Goal: Task Accomplishment & Management: Manage account settings

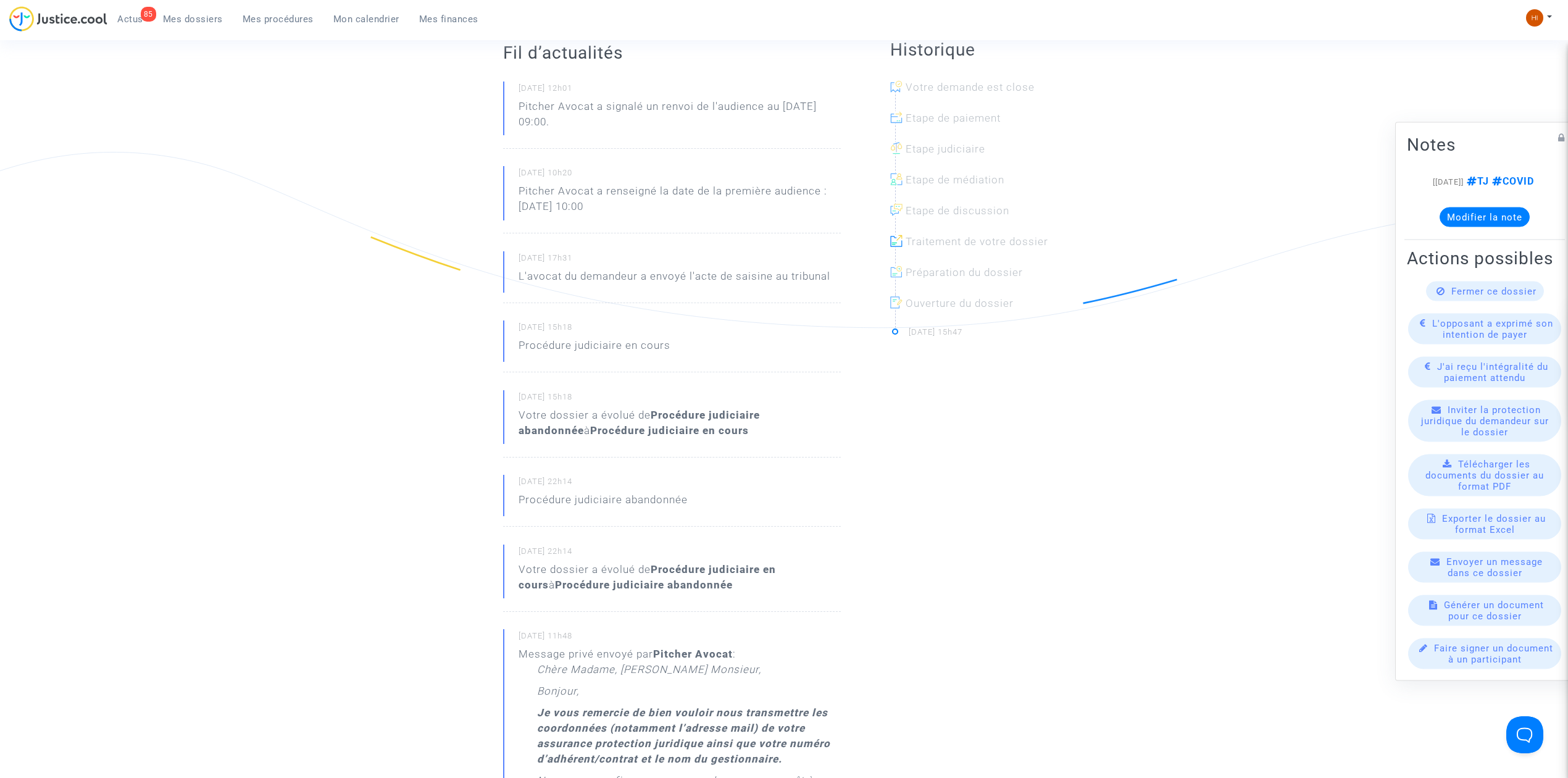
click at [275, 18] on span "Mes procédures" at bounding box center [279, 19] width 71 height 11
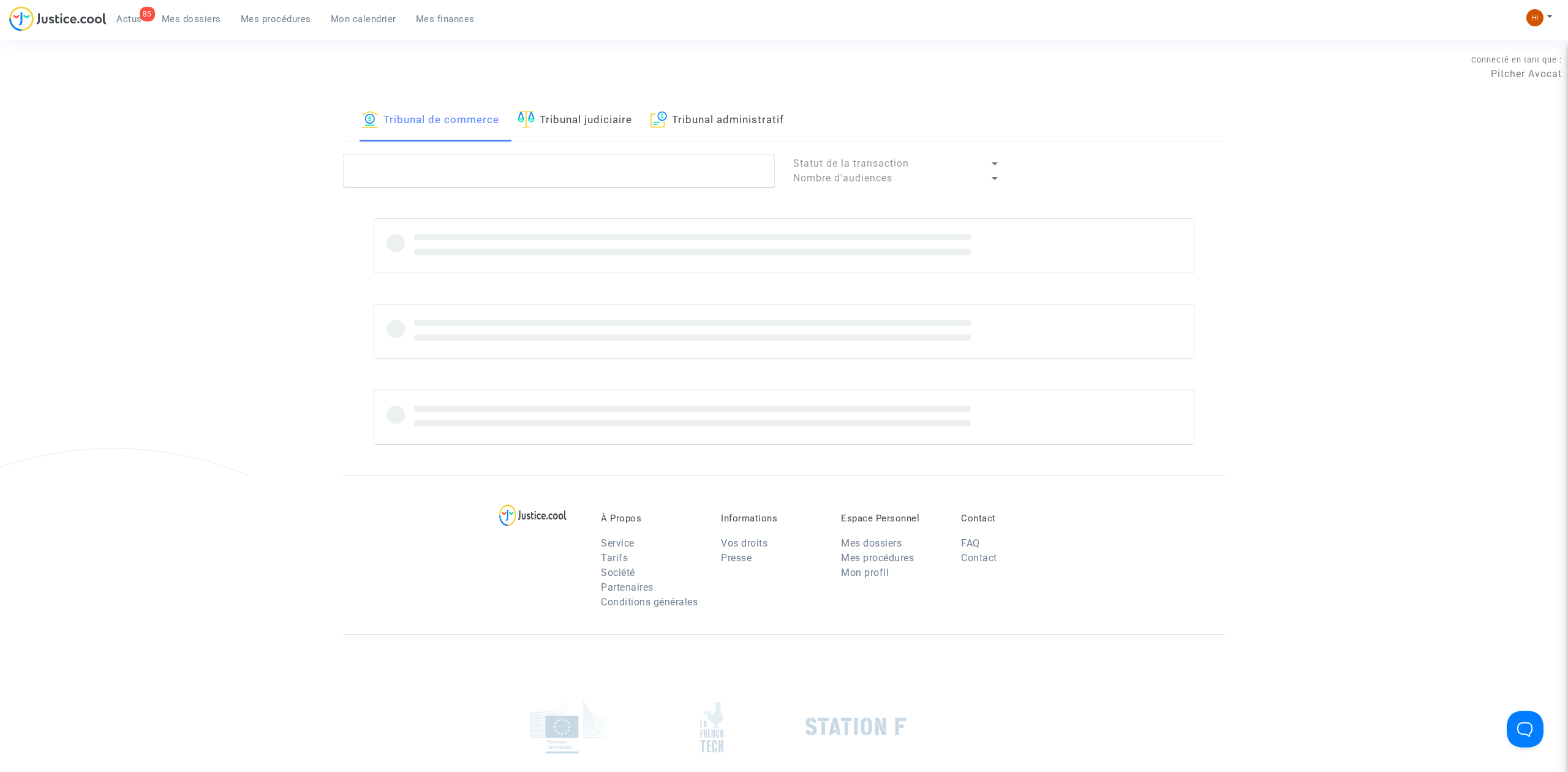
click at [604, 128] on link "Tribunal judiciaire" at bounding box center [574, 120] width 115 height 42
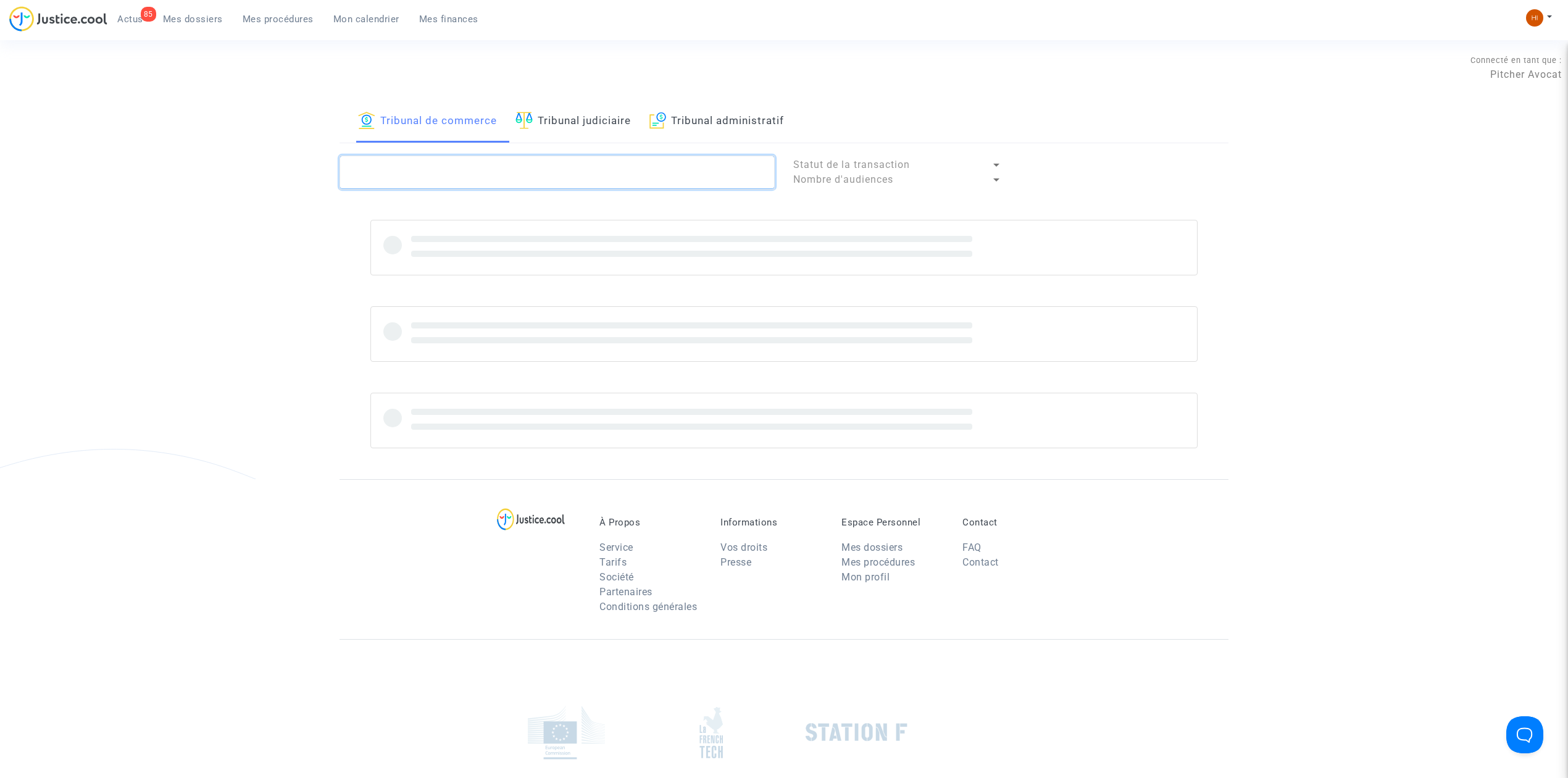
paste textarea "perrin"
click at [553, 179] on textarea at bounding box center [557, 172] width 435 height 33
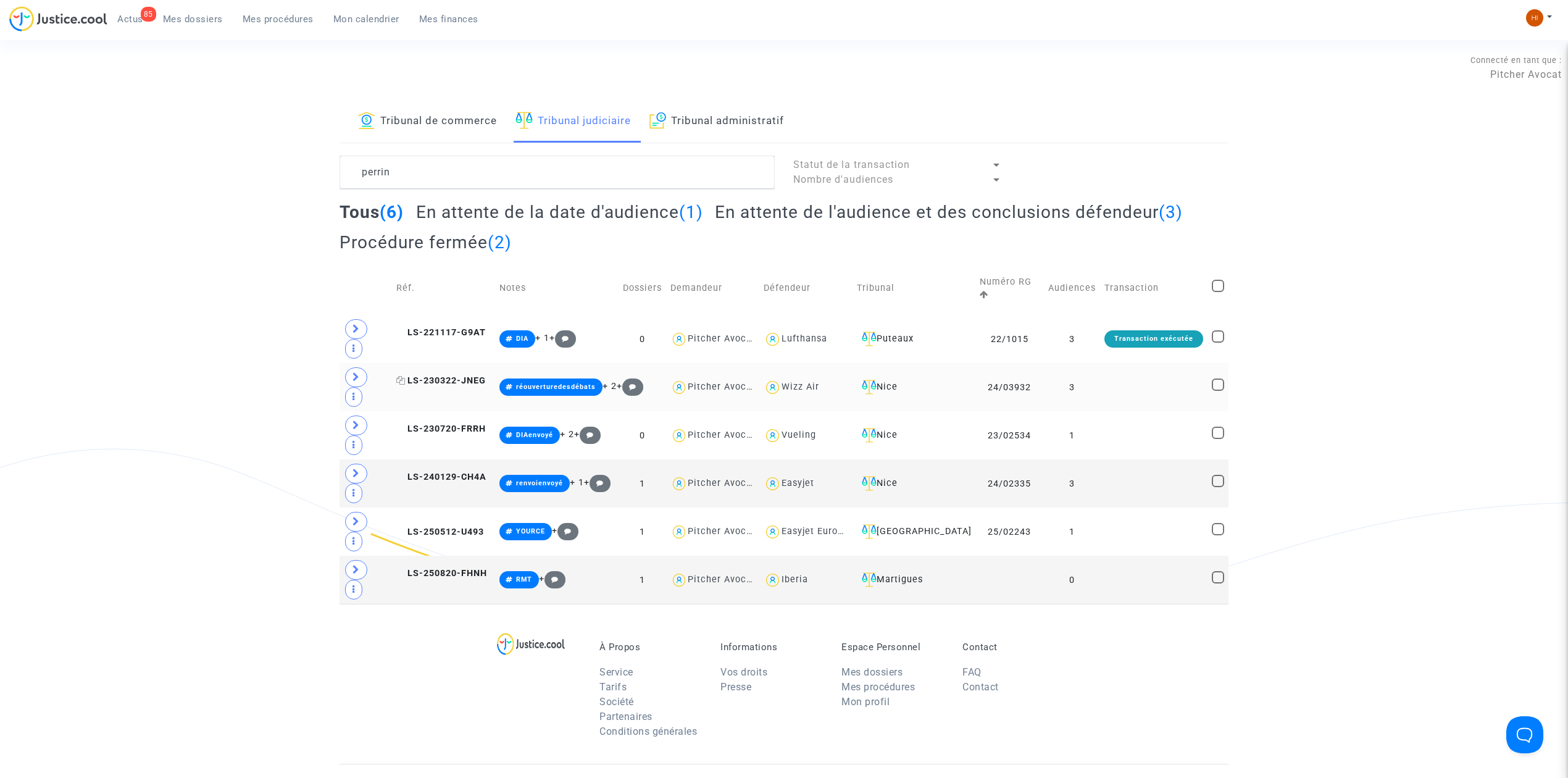
click at [449, 375] on span "LS-230322-JNEG" at bounding box center [441, 380] width 89 height 10
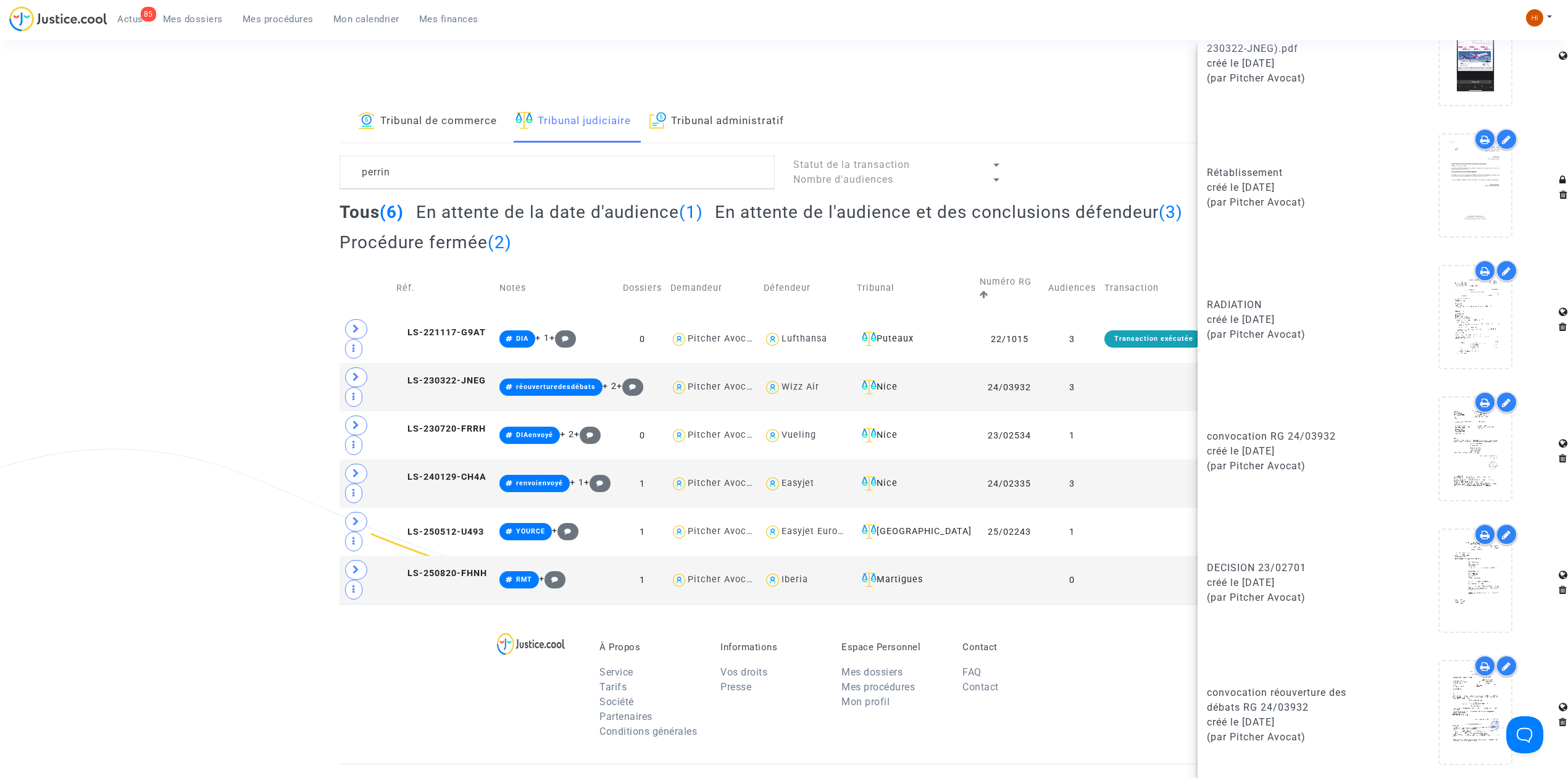
scroll to position [1115, 0]
click at [1469, 726] on icon at bounding box center [1476, 711] width 40 height 39
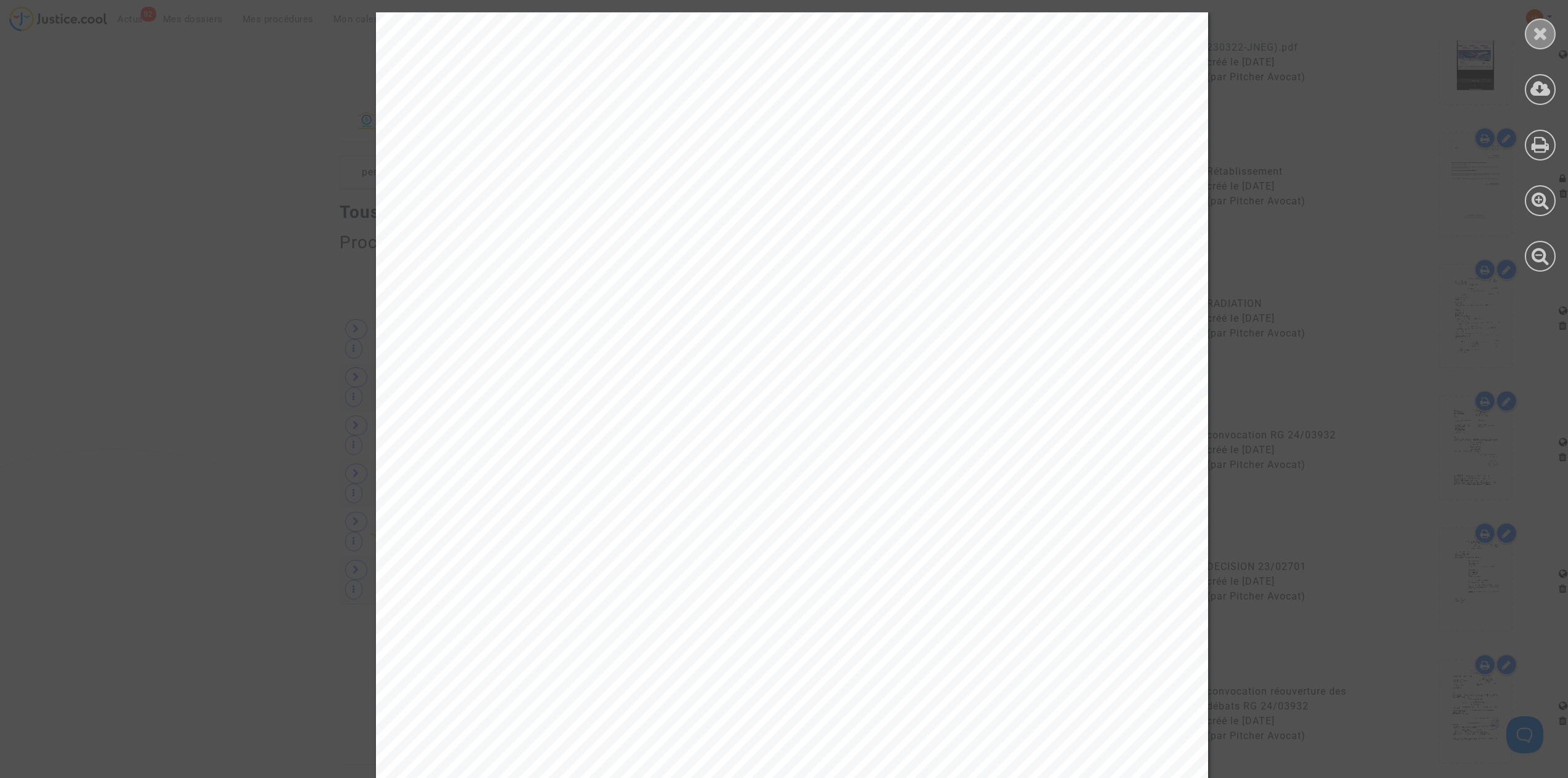
click at [1537, 37] on icon at bounding box center [1540, 33] width 15 height 18
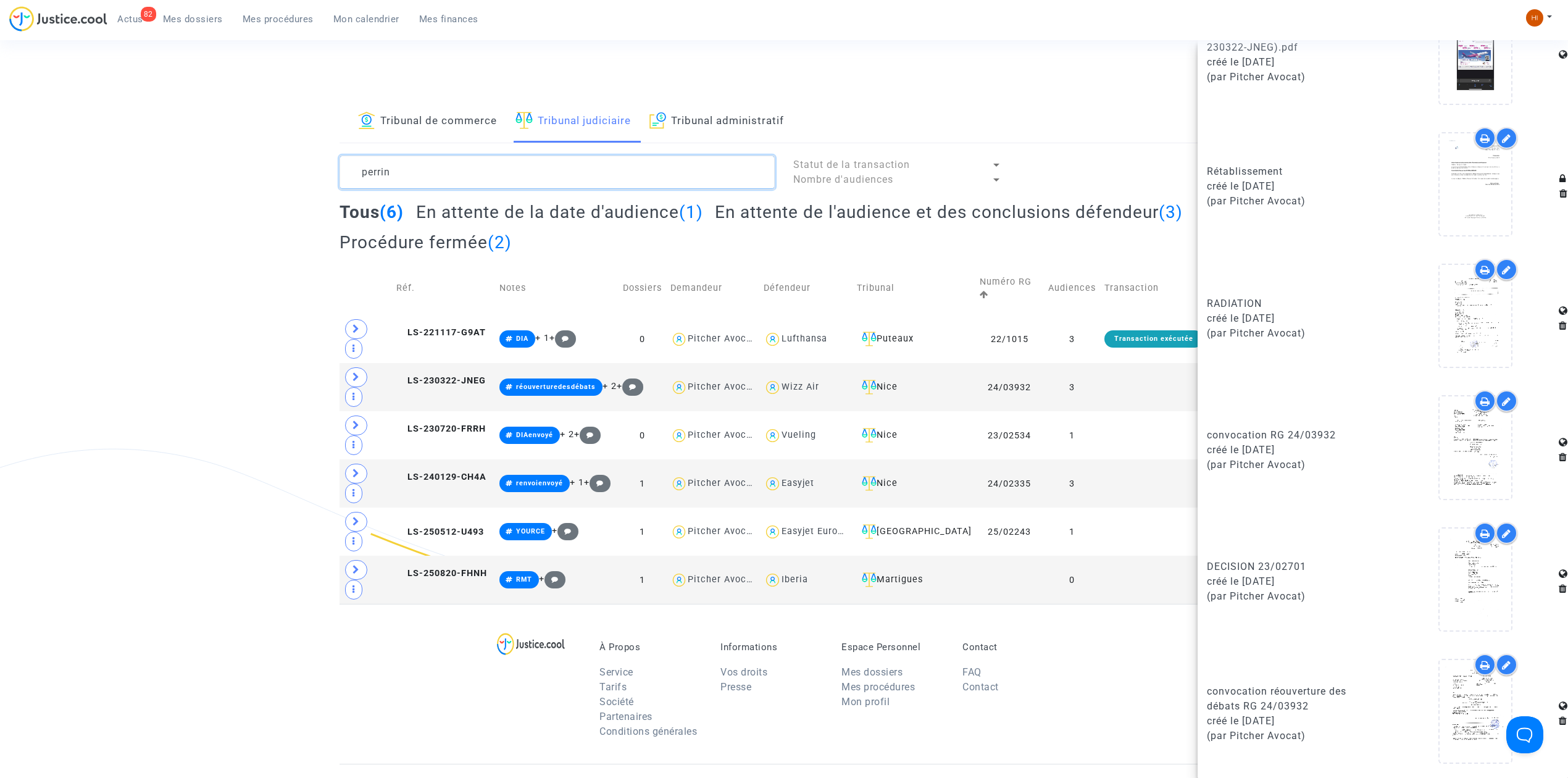
drag, startPoint x: 510, startPoint y: 171, endPoint x: 290, endPoint y: 161, distance: 220.2
click at [290, 161] on div "Tribunal de commerce Tribunal judiciaire Tribunal administratif perrin Statut d…" at bounding box center [784, 352] width 1568 height 503
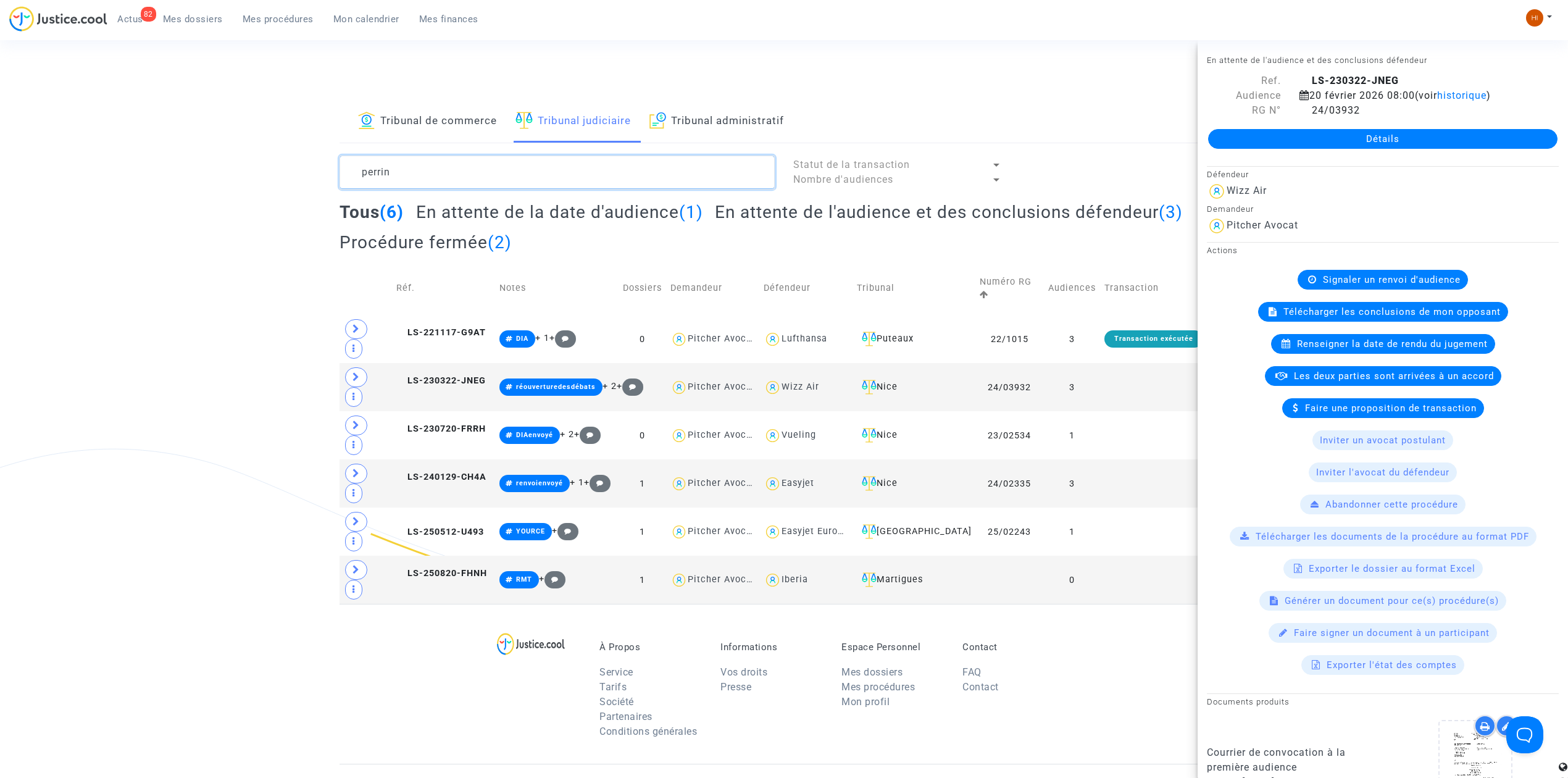
paste textarea "ony Barthelot-Viard"
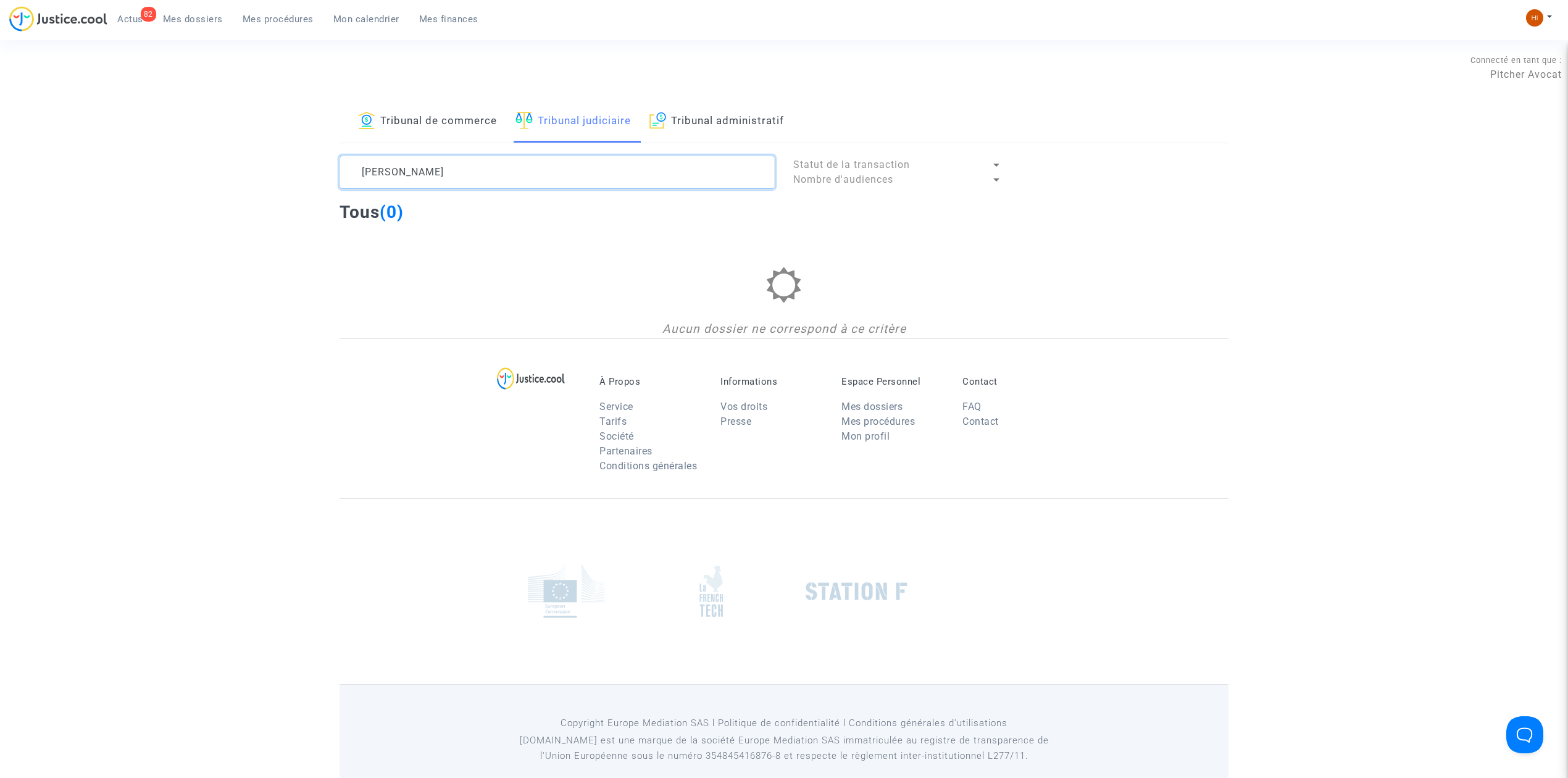
drag, startPoint x: 476, startPoint y: 169, endPoint x: 438, endPoint y: 171, distance: 38.1
click at [438, 171] on textarea at bounding box center [557, 172] width 435 height 33
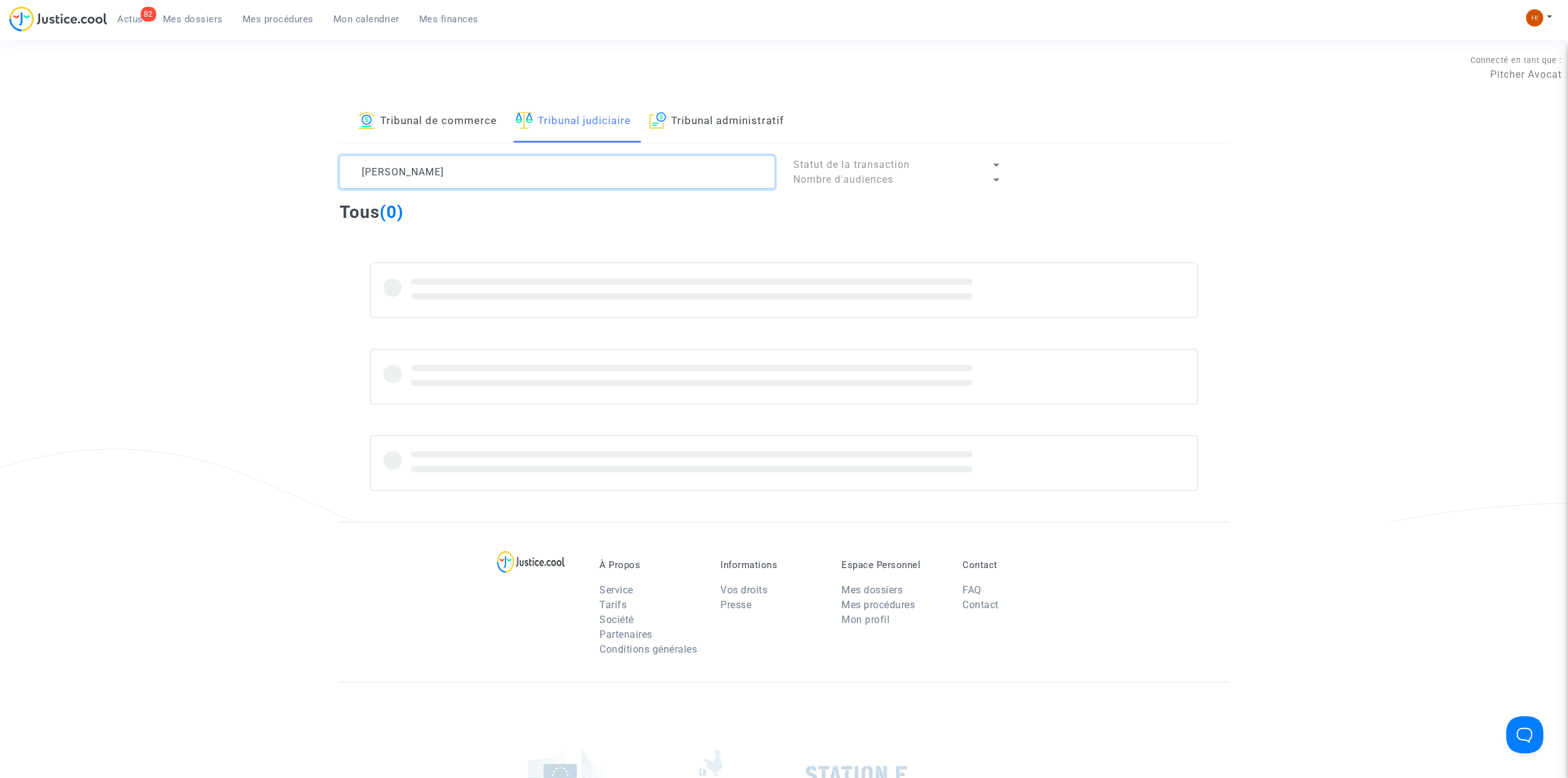
click at [361, 174] on textarea at bounding box center [557, 172] width 435 height 33
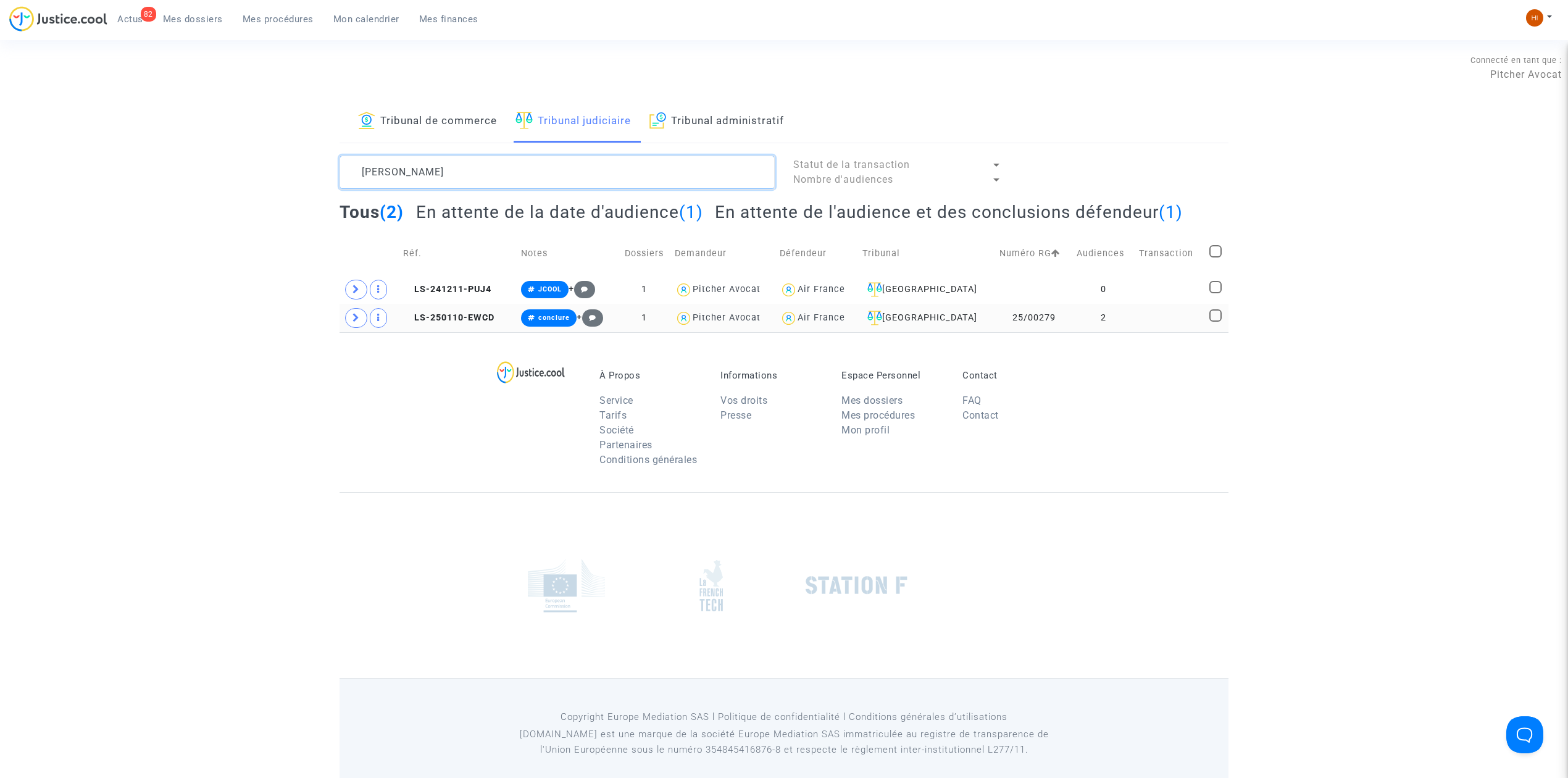
type textarea "tony Barthelot"
click at [481, 329] on td "LS-250110-EWCD" at bounding box center [457, 318] width 119 height 28
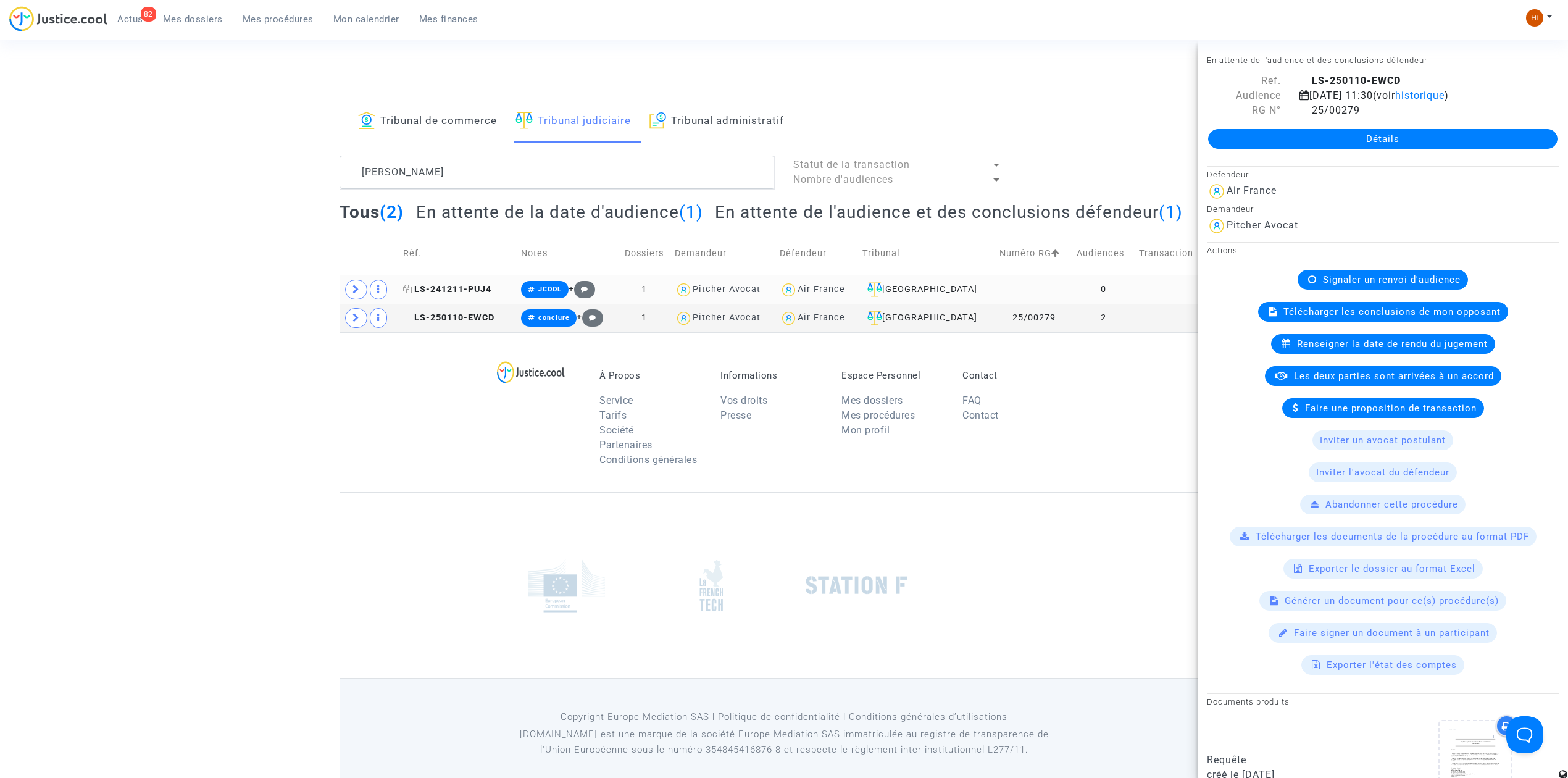
click at [490, 289] on span "LS-241211-PUJ4" at bounding box center [447, 289] width 88 height 10
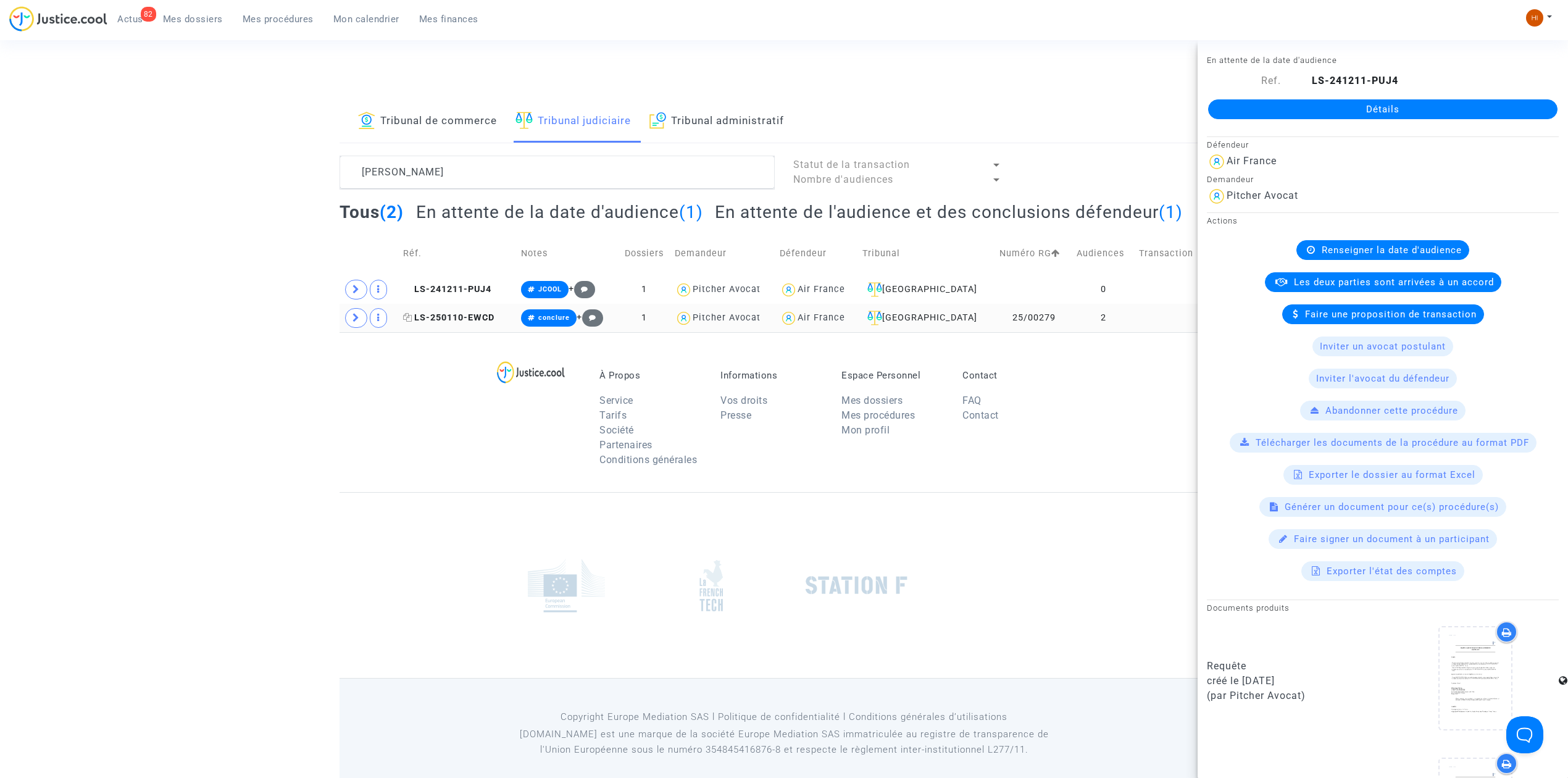
click at [460, 315] on span "LS-250110-EWCD" at bounding box center [449, 318] width 92 height 10
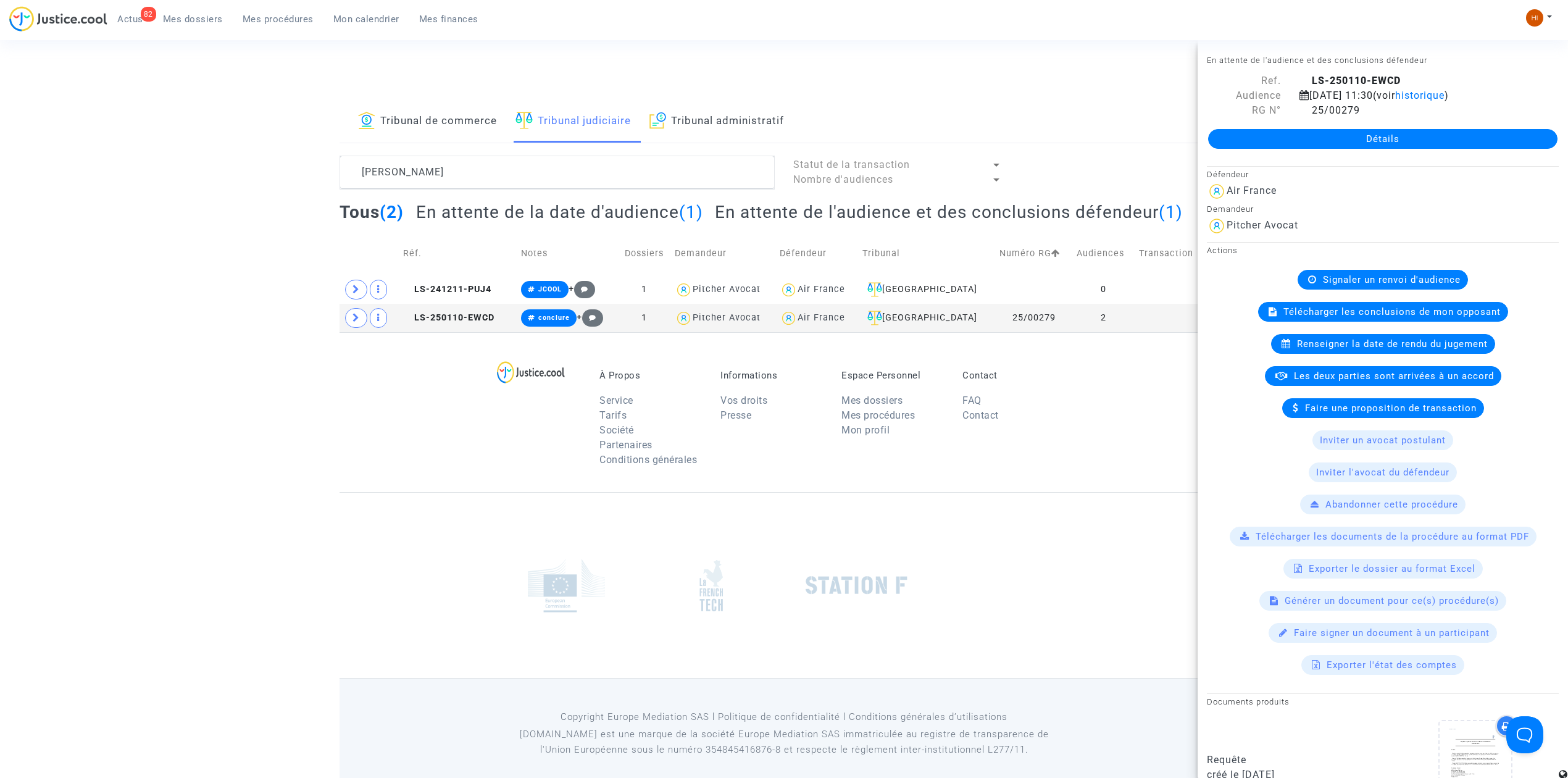
click at [1295, 149] on link "Détails" at bounding box center [1383, 138] width 349 height 20
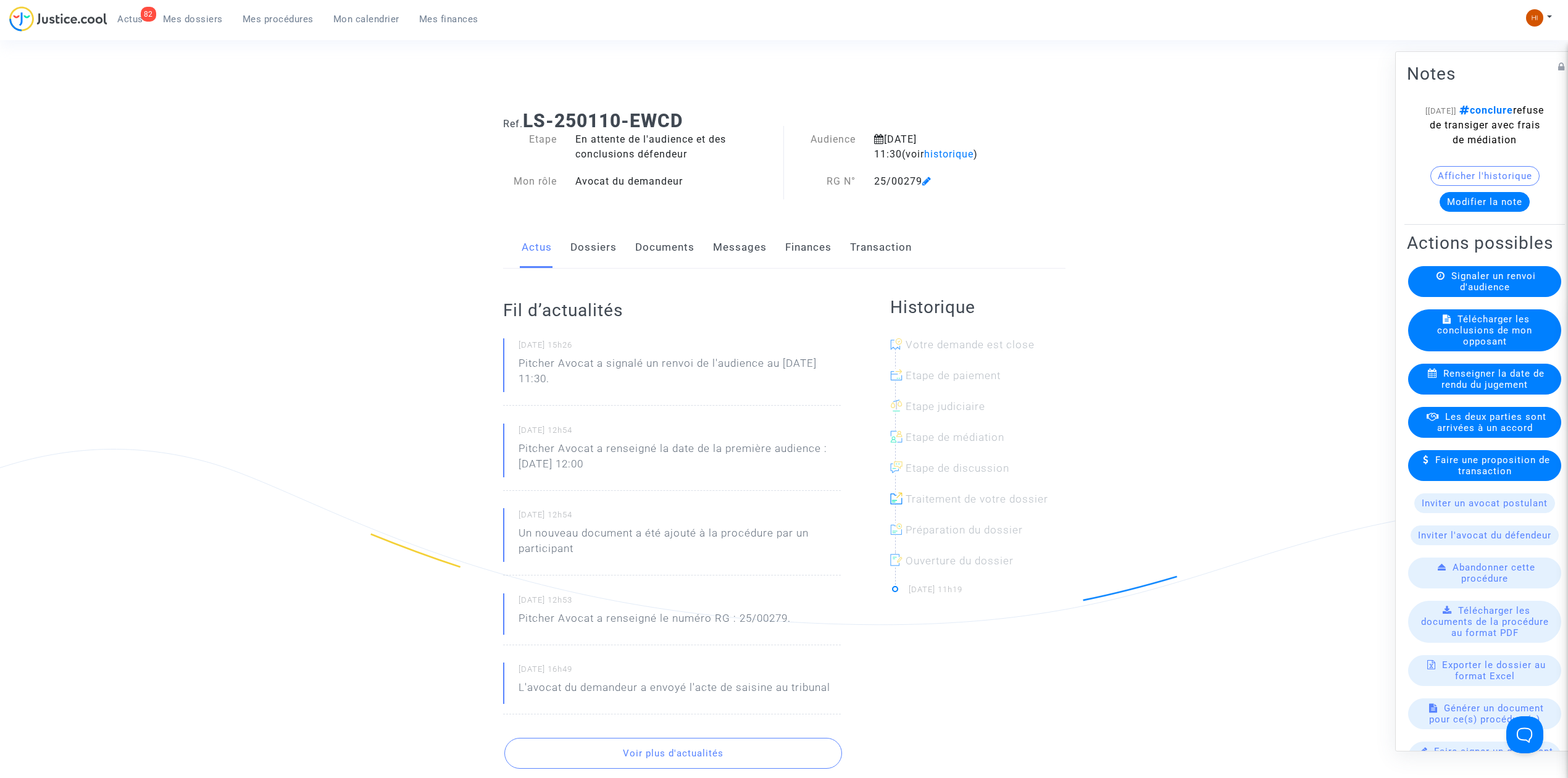
click at [931, 186] on icon at bounding box center [927, 181] width 9 height 10
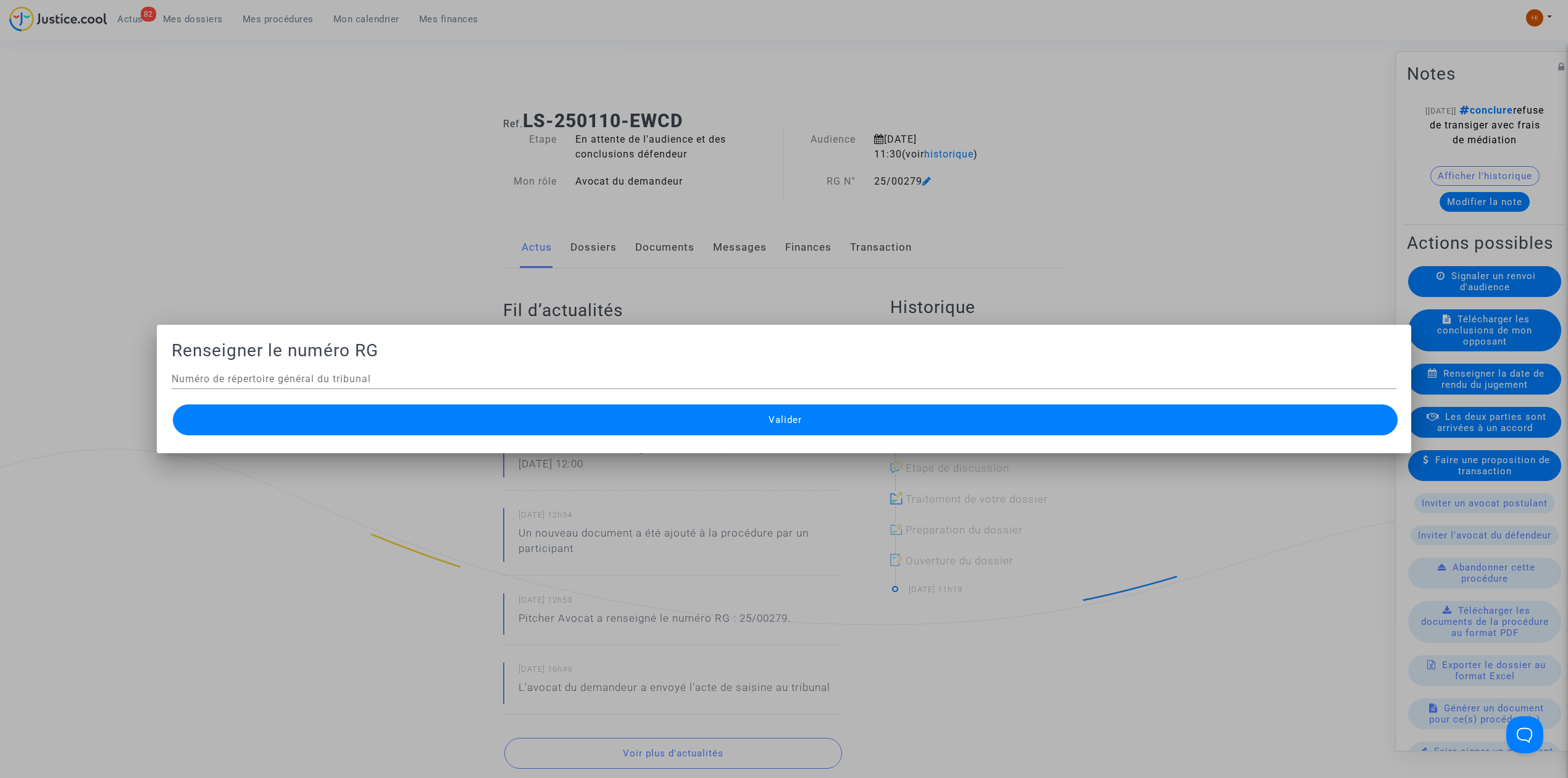
click at [433, 366] on div "Numéro de répertoire général du tribunal" at bounding box center [784, 375] width 1225 height 28
click at [425, 381] on input "Numéro de répertoire général du tribunal" at bounding box center [784, 379] width 1225 height 11
type input "é"
type input "25/00518"
click at [431, 453] on div at bounding box center [784, 389] width 1568 height 778
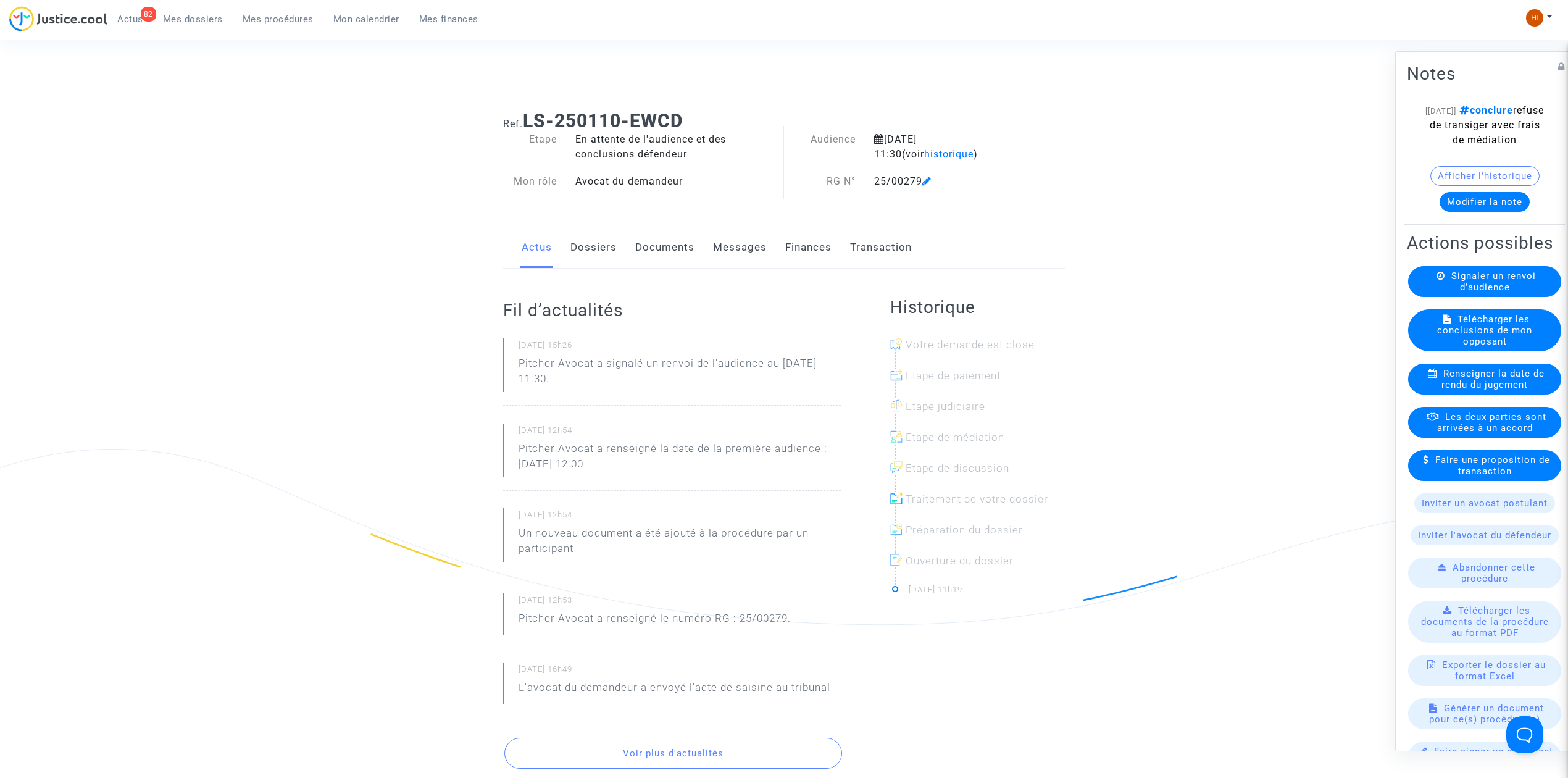
click at [927, 147] on span at bounding box center [927, 145] width 9 height 83
click at [927, 152] on span at bounding box center [927, 145] width 9 height 83
click at [924, 159] on span "historique" at bounding box center [949, 154] width 49 height 12
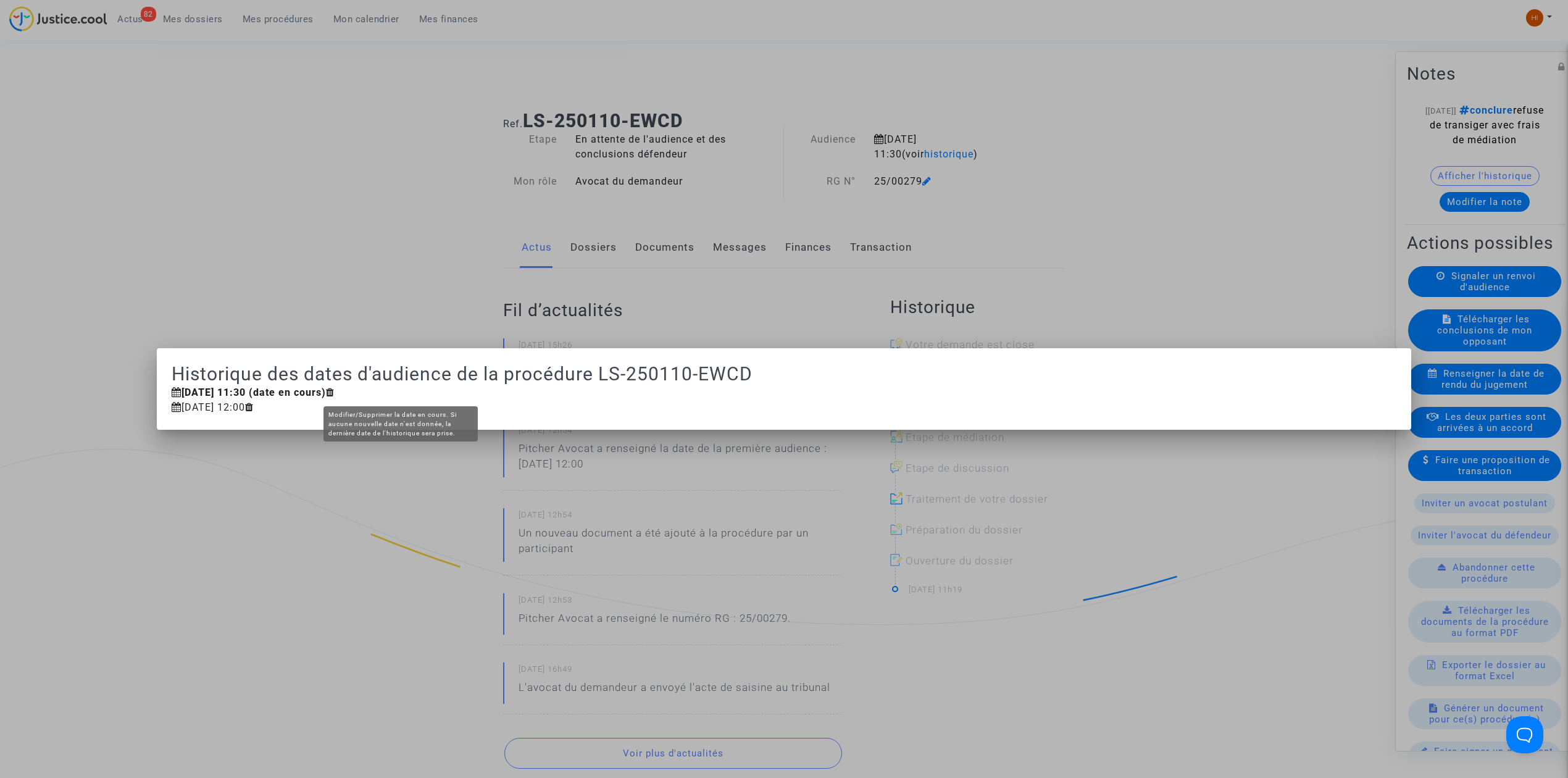
click at [335, 393] on icon at bounding box center [330, 392] width 9 height 10
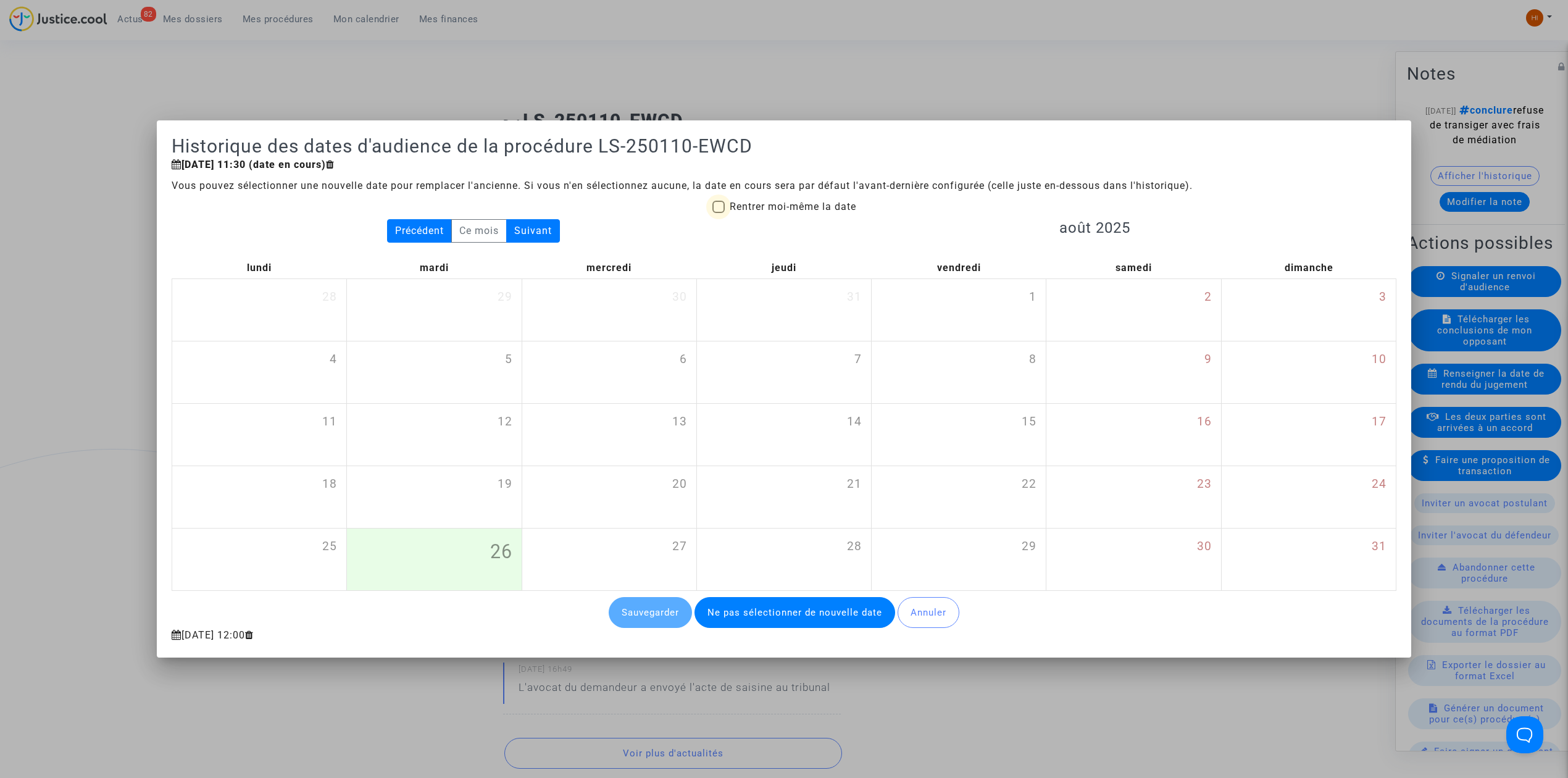
click at [839, 209] on span "Rentrer moi-même la date" at bounding box center [793, 206] width 127 height 12
click at [719, 213] on input "Rentrer moi-même la date" at bounding box center [718, 213] width 1 height 1
checkbox input "true"
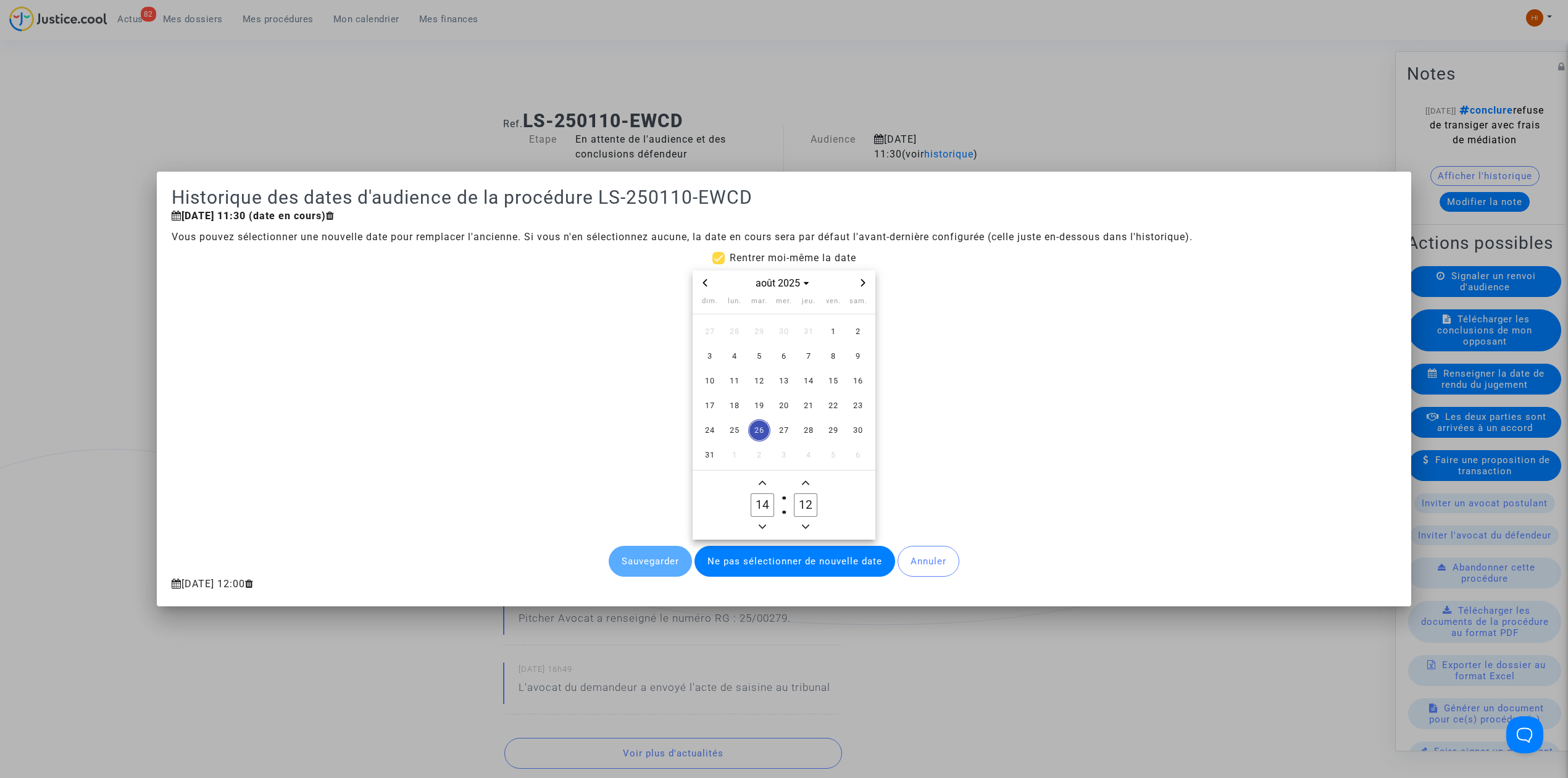
click at [864, 279] on icon "Next month" at bounding box center [863, 283] width 7 height 7
click at [747, 400] on td "21" at bounding box center [759, 406] width 25 height 25
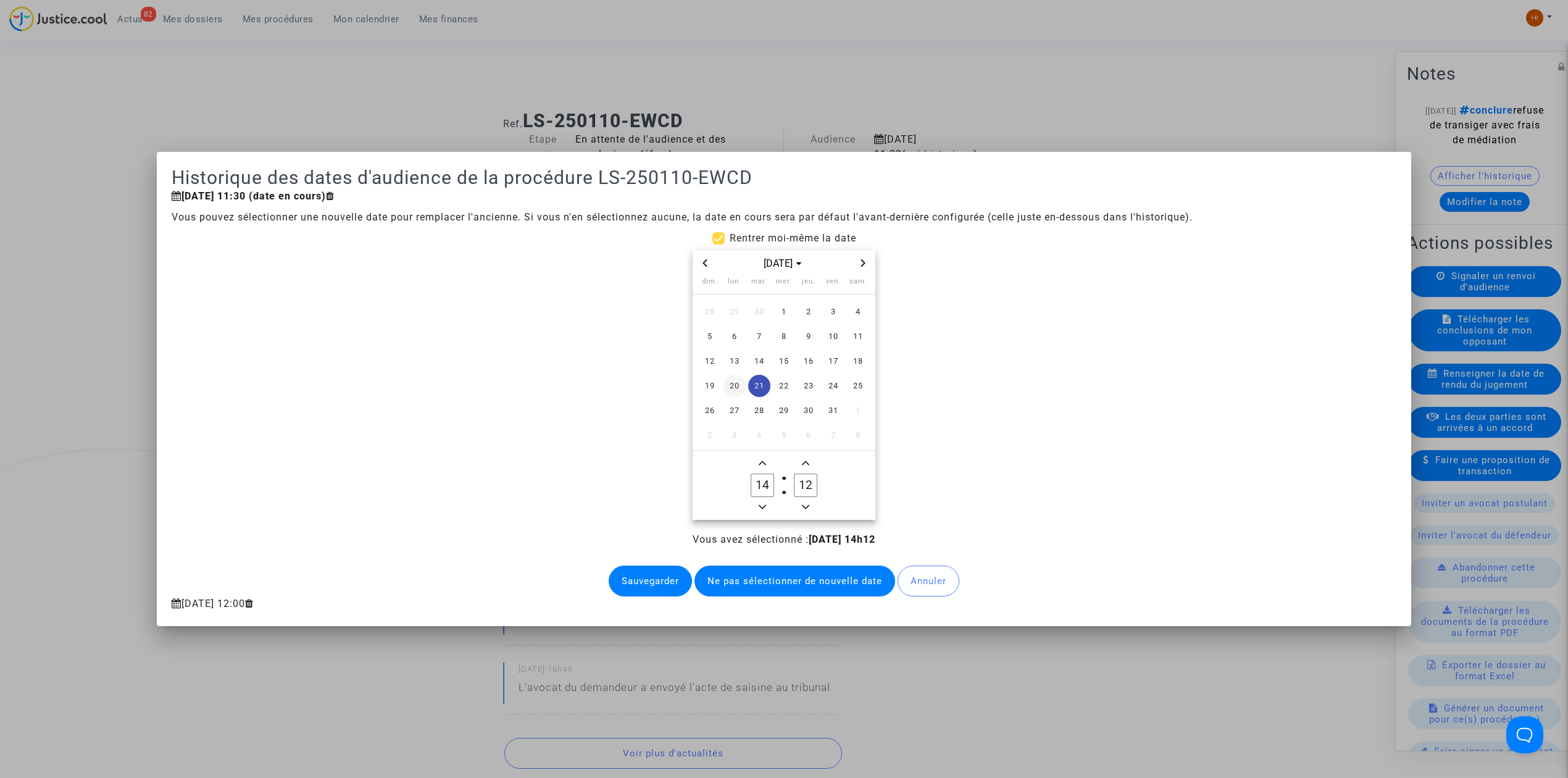
click at [729, 390] on span "20" at bounding box center [735, 385] width 23 height 23
click at [772, 460] on owl-date-time-timer-box "14 Hour" at bounding box center [762, 484] width 43 height 59
click at [757, 460] on span "Add a hour" at bounding box center [762, 462] width 15 height 15
type input "15"
click at [803, 479] on input "12" at bounding box center [806, 485] width 23 height 23
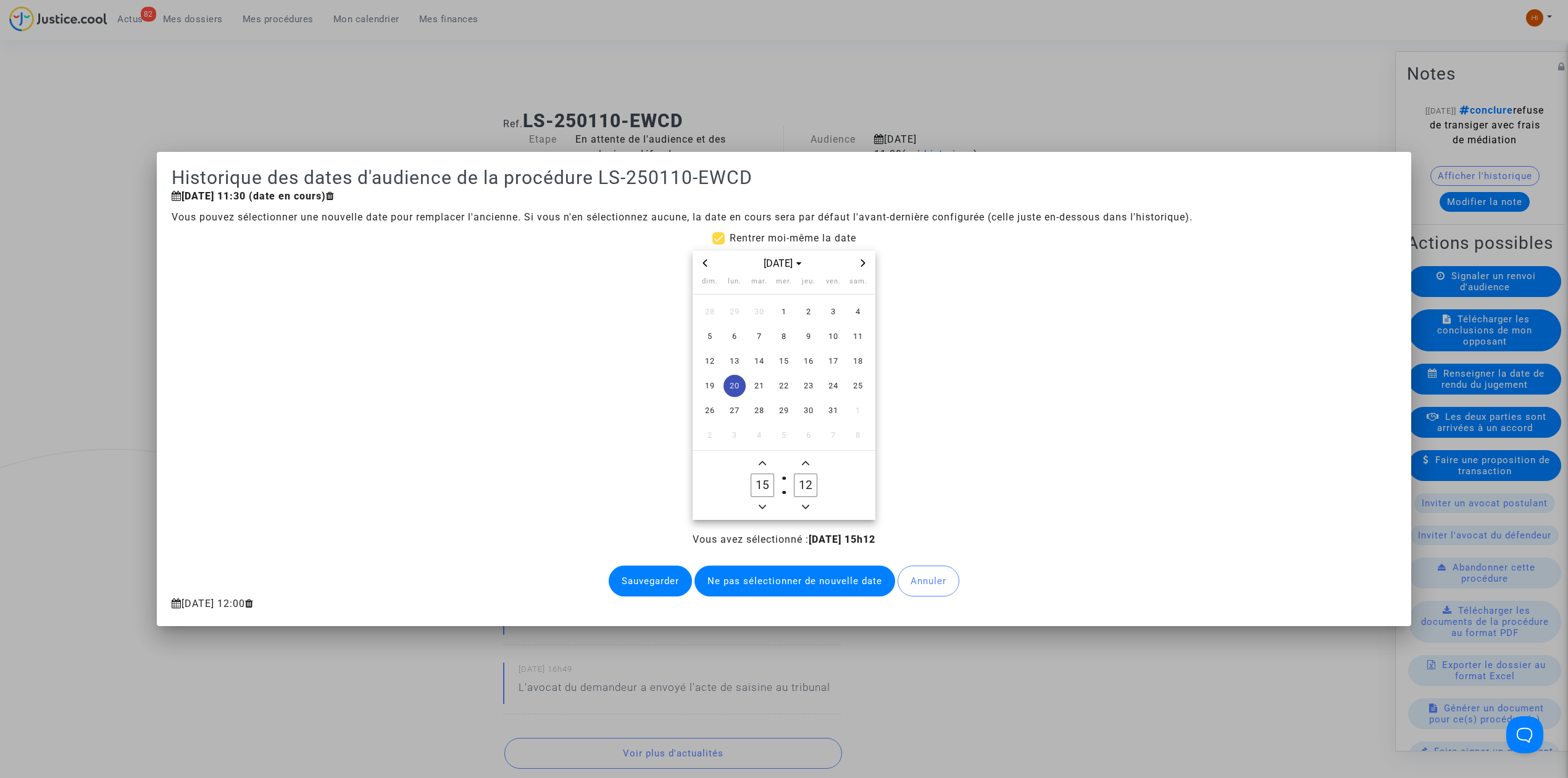
click at [803, 479] on input "12" at bounding box center [806, 485] width 23 height 23
type input "00"
click at [658, 584] on button "Sauvegarder" at bounding box center [650, 581] width 84 height 31
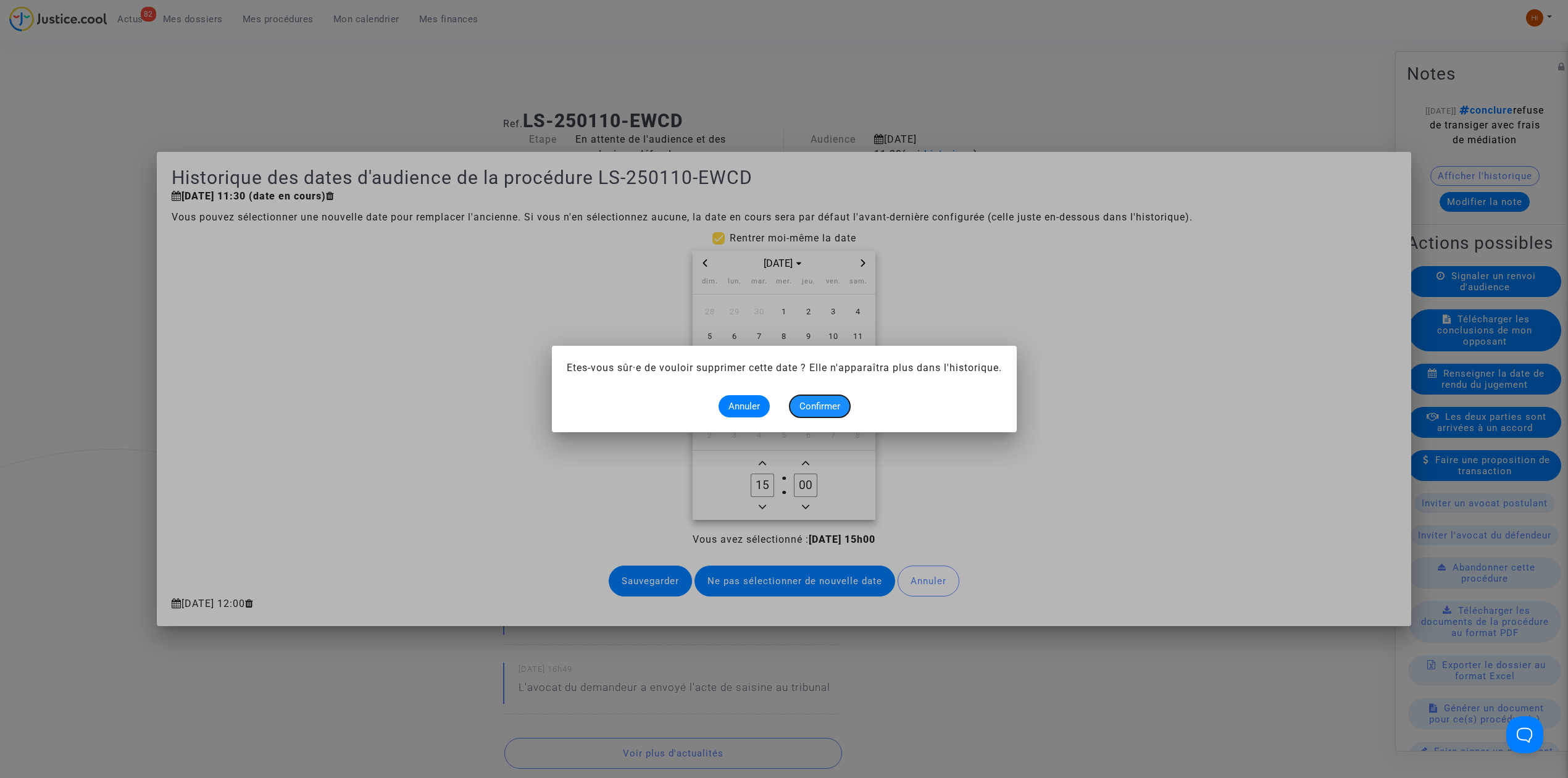
click at [826, 402] on span "Confirmer" at bounding box center [820, 406] width 41 height 11
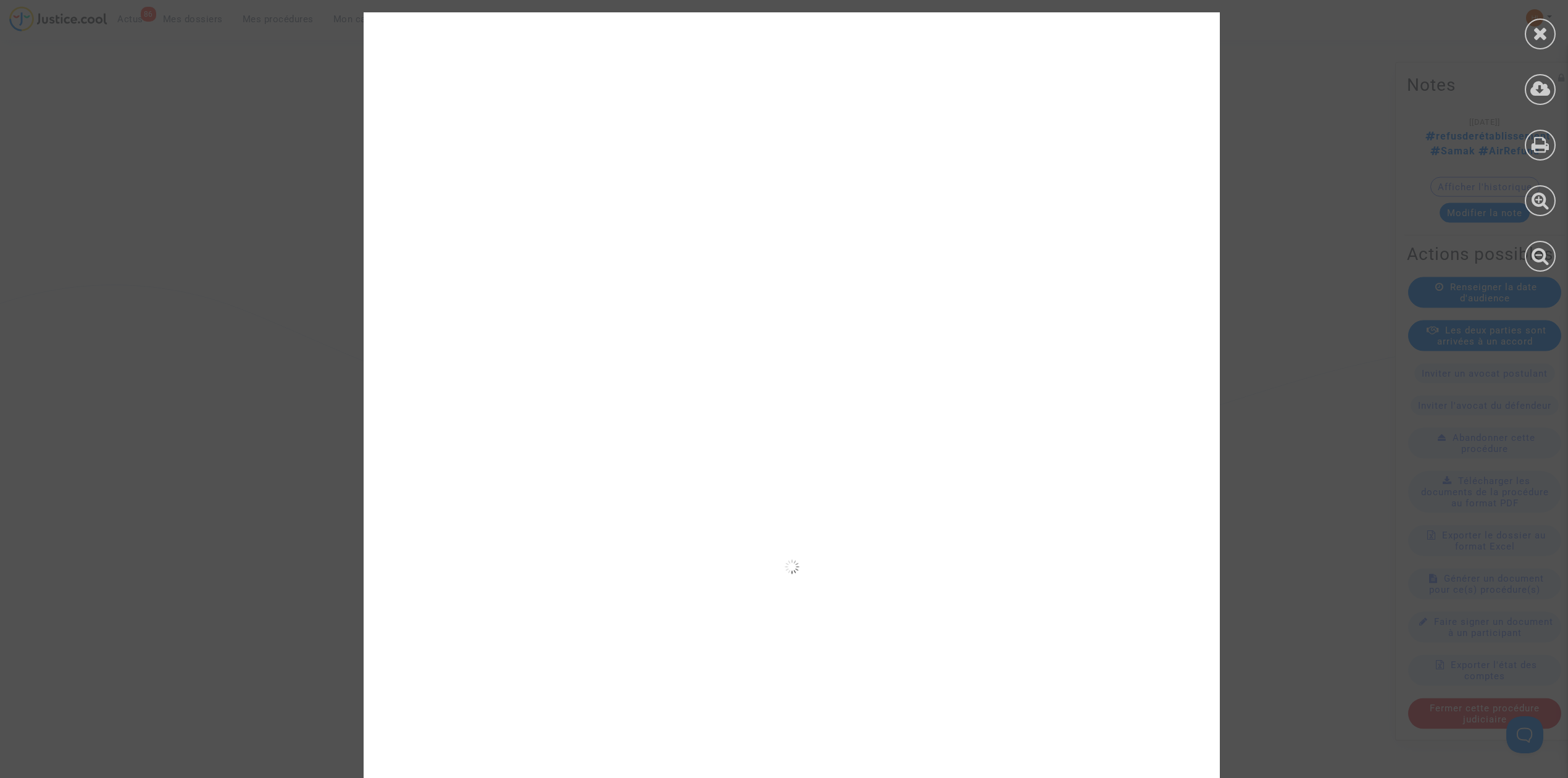
scroll to position [25100, 0]
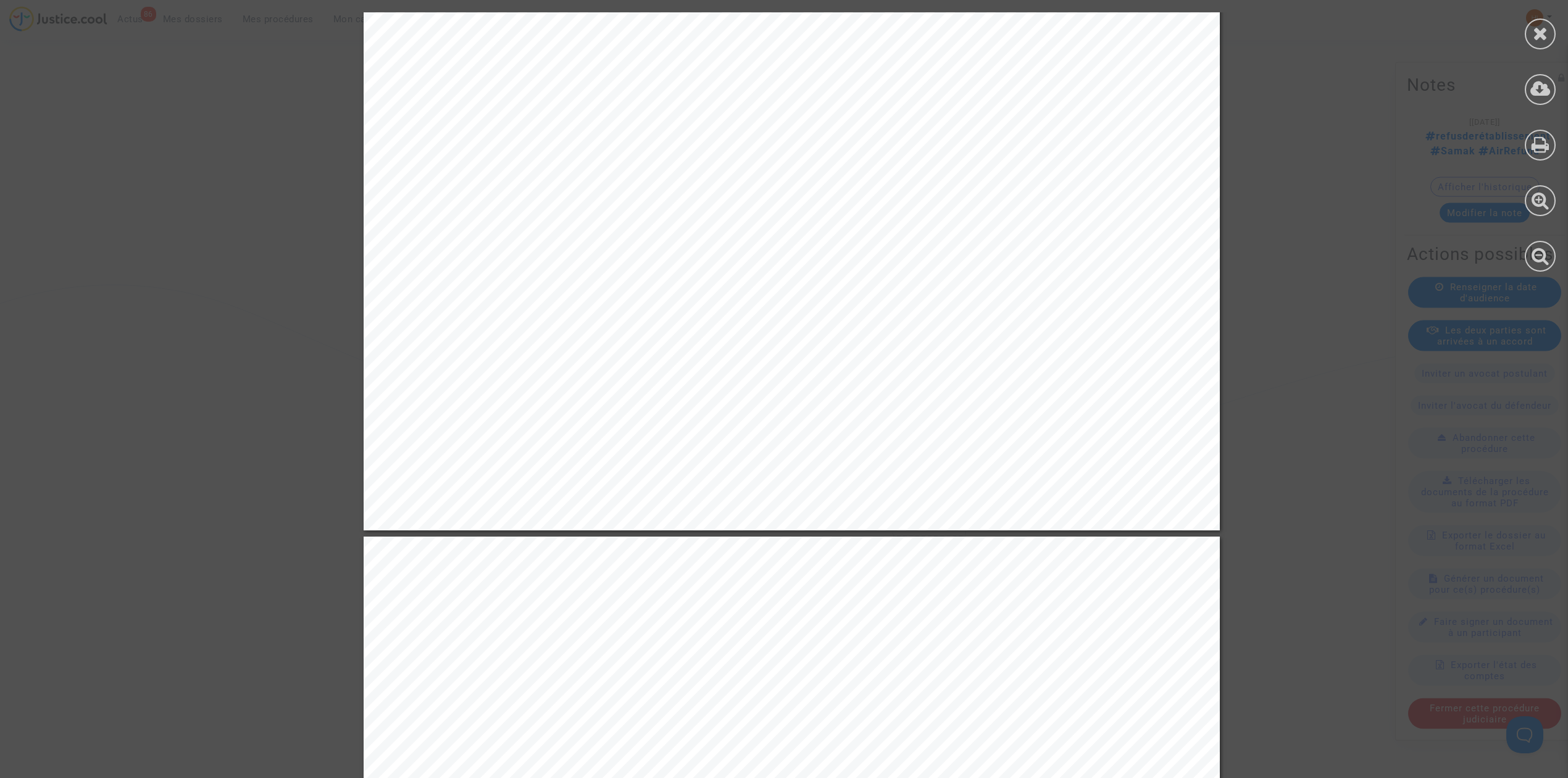
drag, startPoint x: 1534, startPoint y: 36, endPoint x: 1404, endPoint y: 45, distance: 130.3
click at [1535, 35] on icon at bounding box center [1540, 33] width 15 height 18
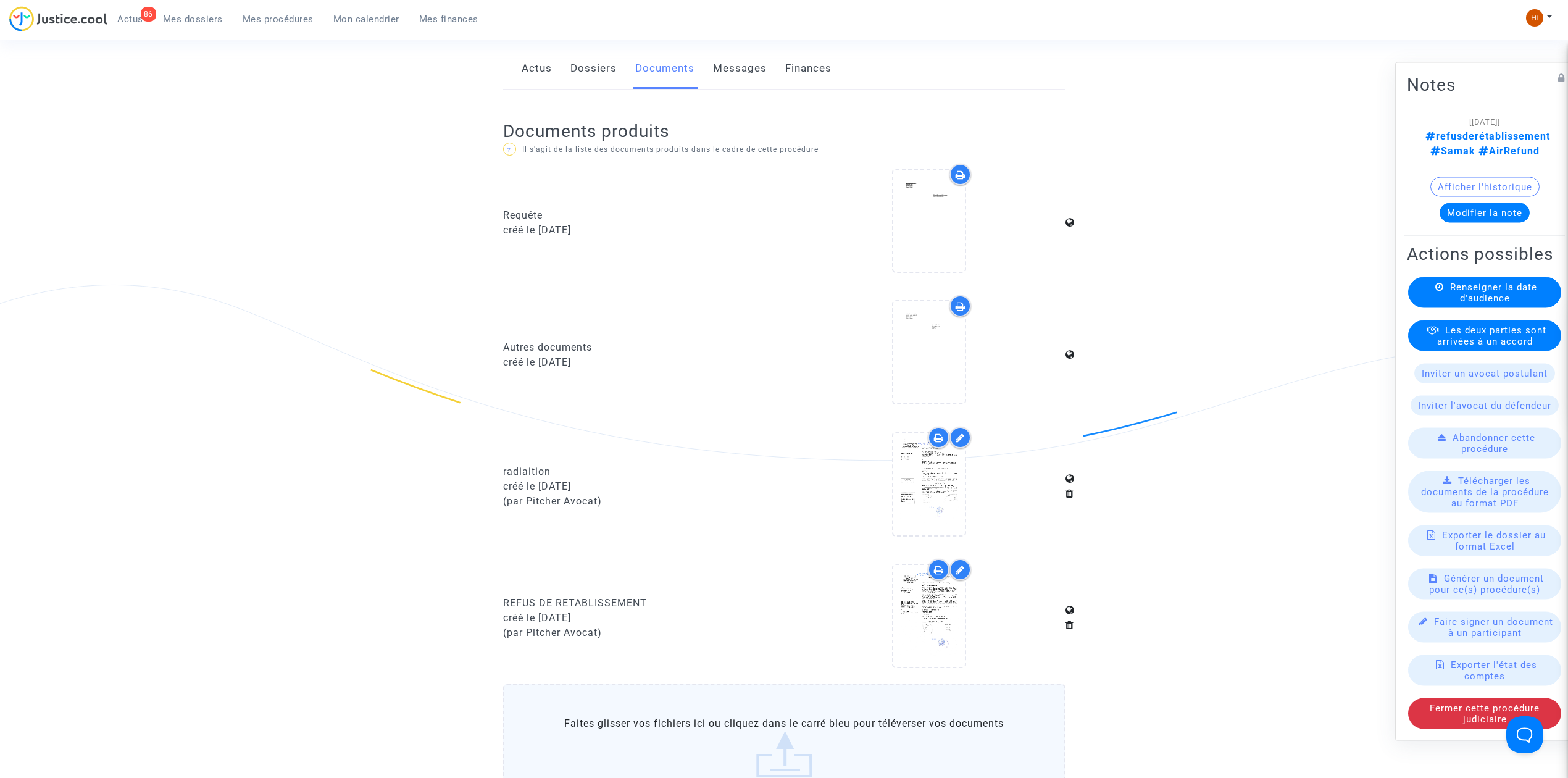
drag, startPoint x: 297, startPoint y: 20, endPoint x: 346, endPoint y: 41, distance: 53.3
click at [297, 20] on span "Mes procédures" at bounding box center [279, 19] width 71 height 11
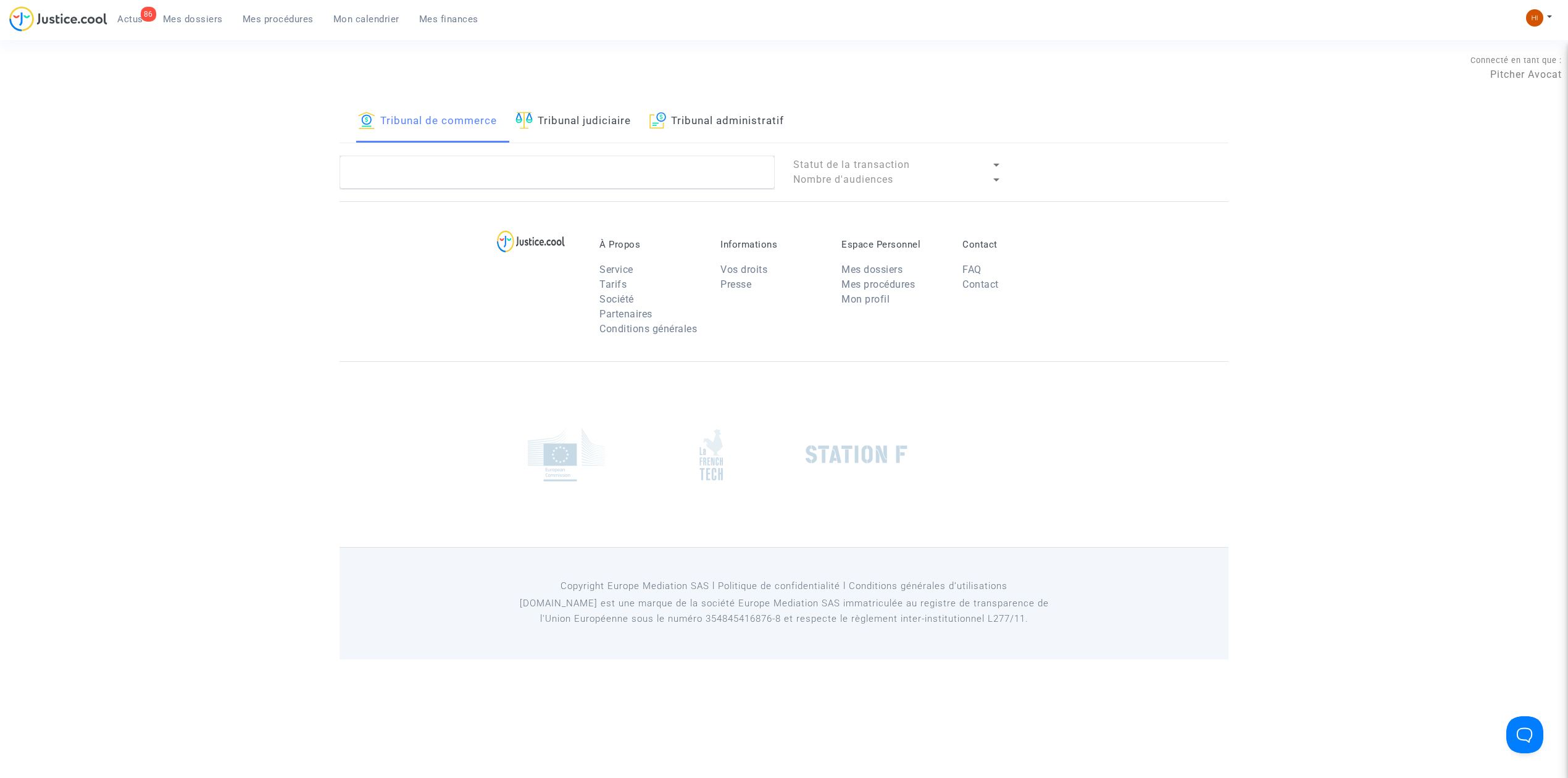
click at [591, 114] on link "Tribunal judiciaire" at bounding box center [573, 121] width 116 height 42
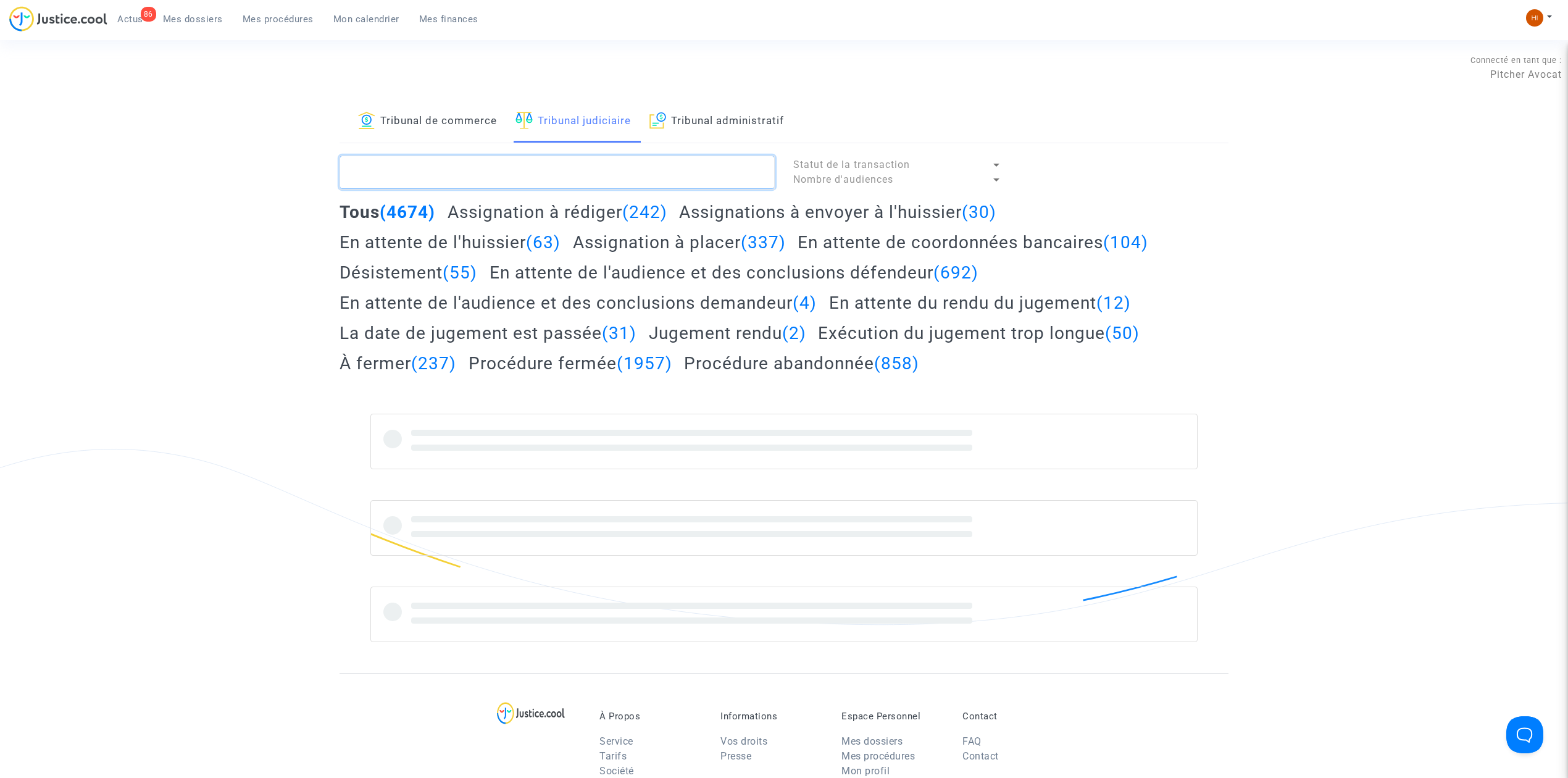
click at [577, 184] on textarea at bounding box center [557, 172] width 435 height 33
paste textarea "1. LS-220809-8QQN : il s’agit d’un doublon avec le LS-220804-DKMG qui est fermé…"
type textarea "1. LS-220809-8QQN : il s’agit d’un doublon avec le LS-220804-DKMG qui est fermé…"
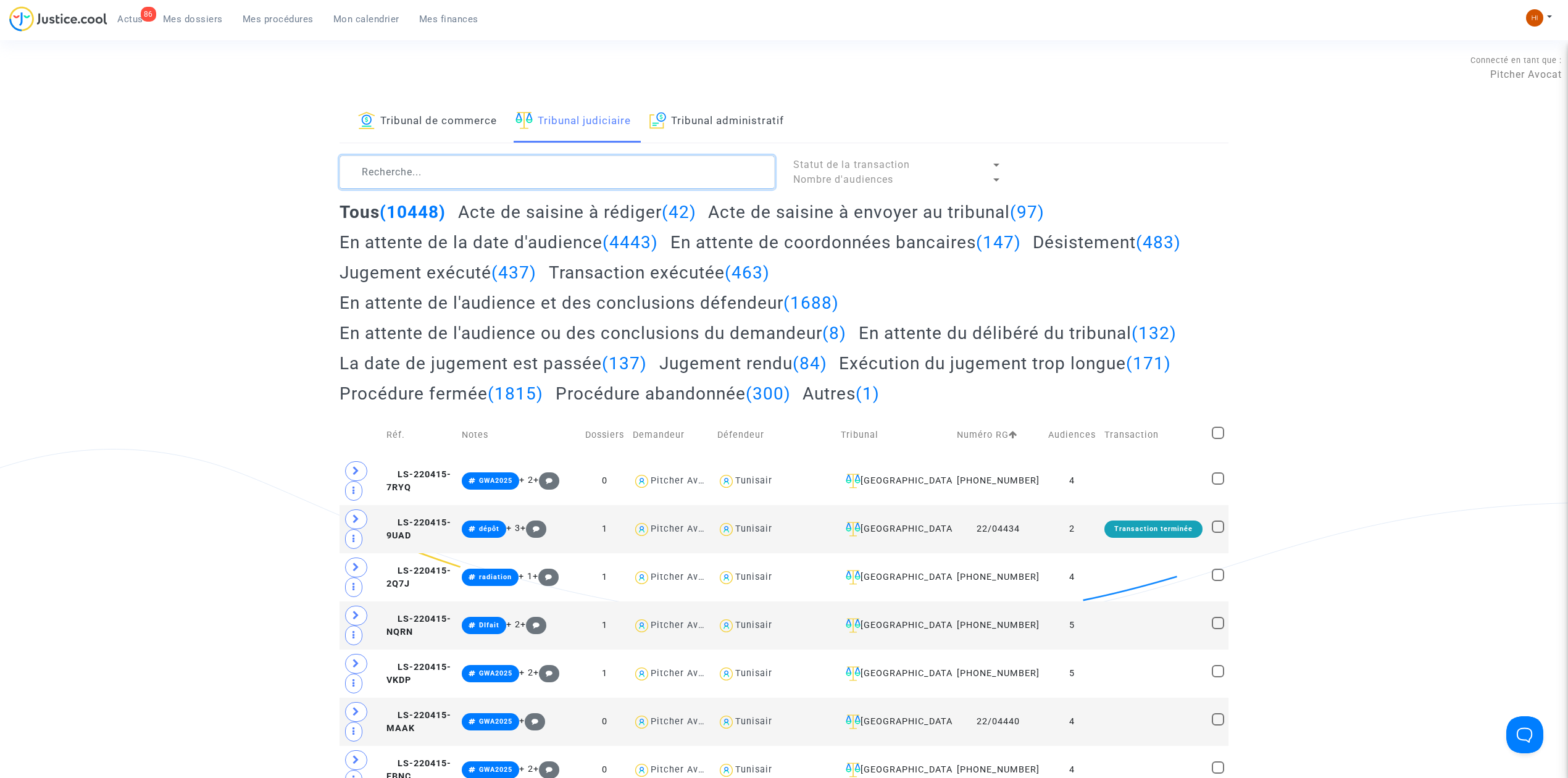
click at [663, 178] on textarea at bounding box center [557, 172] width 435 height 33
click at [662, 166] on textarea at bounding box center [557, 172] width 435 height 33
paste textarea "LS-231123-FDQQ"
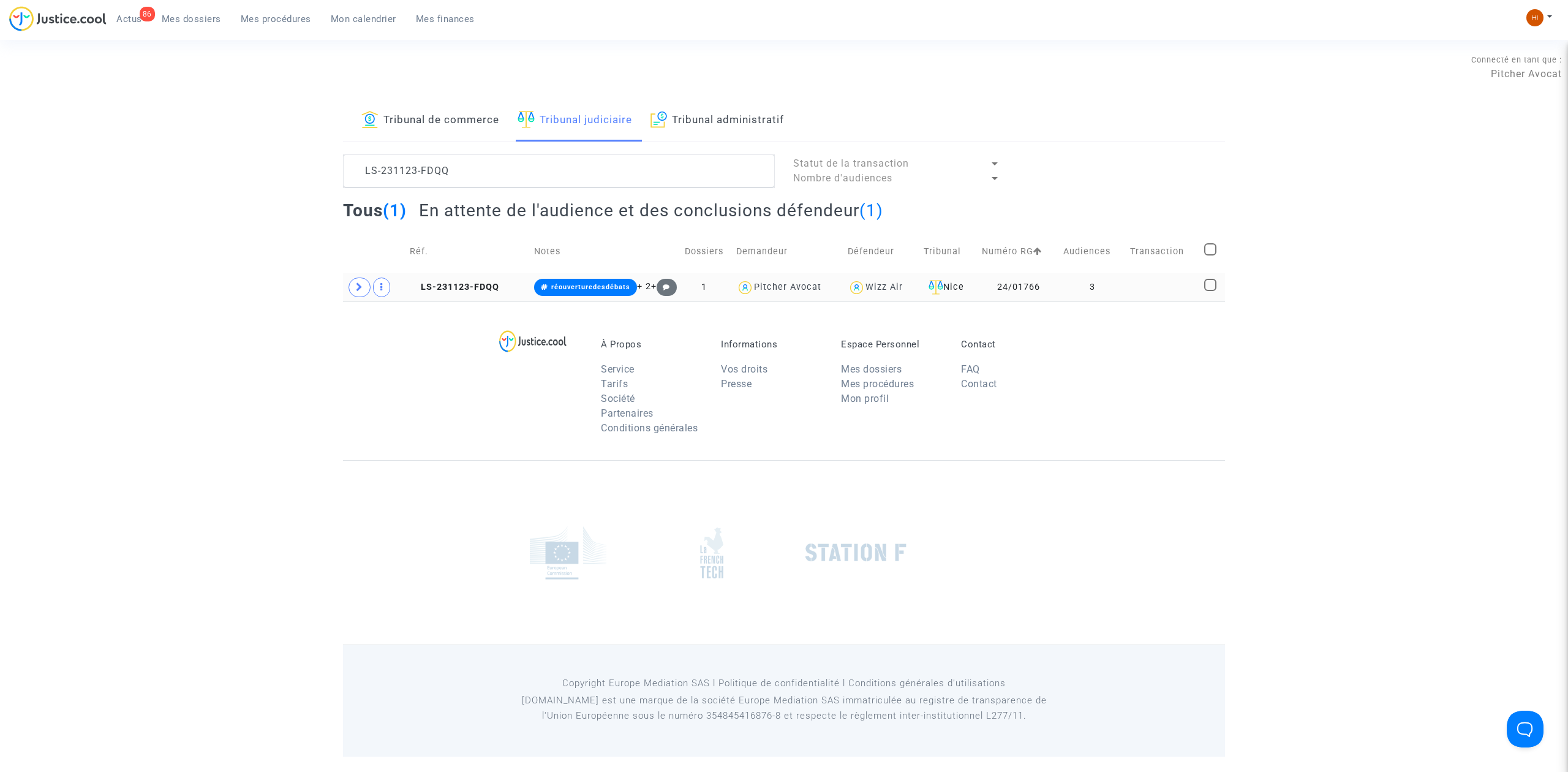
click at [1059, 277] on td "24/01766" at bounding box center [1018, 287] width 82 height 28
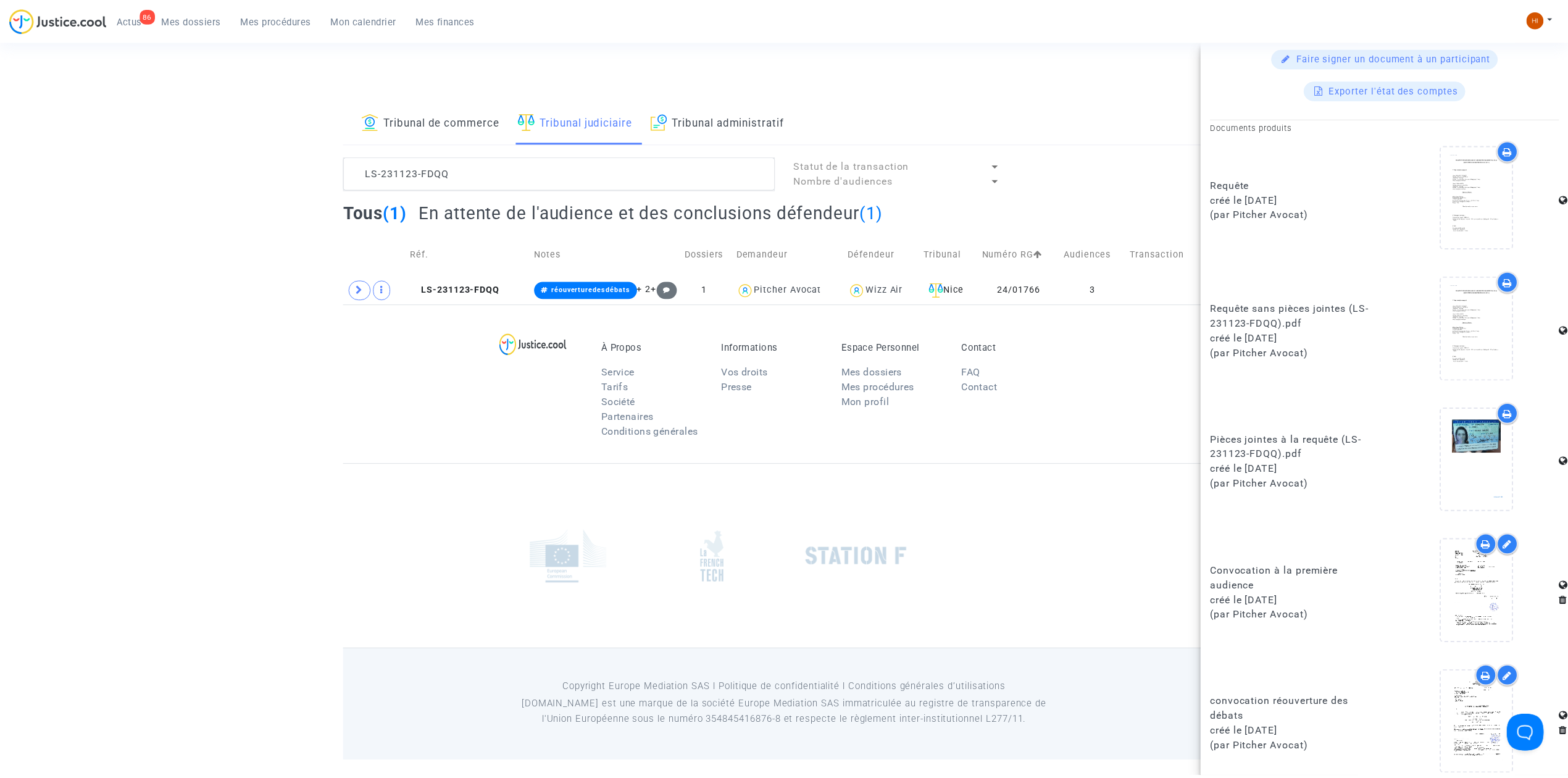
scroll to position [591, 0]
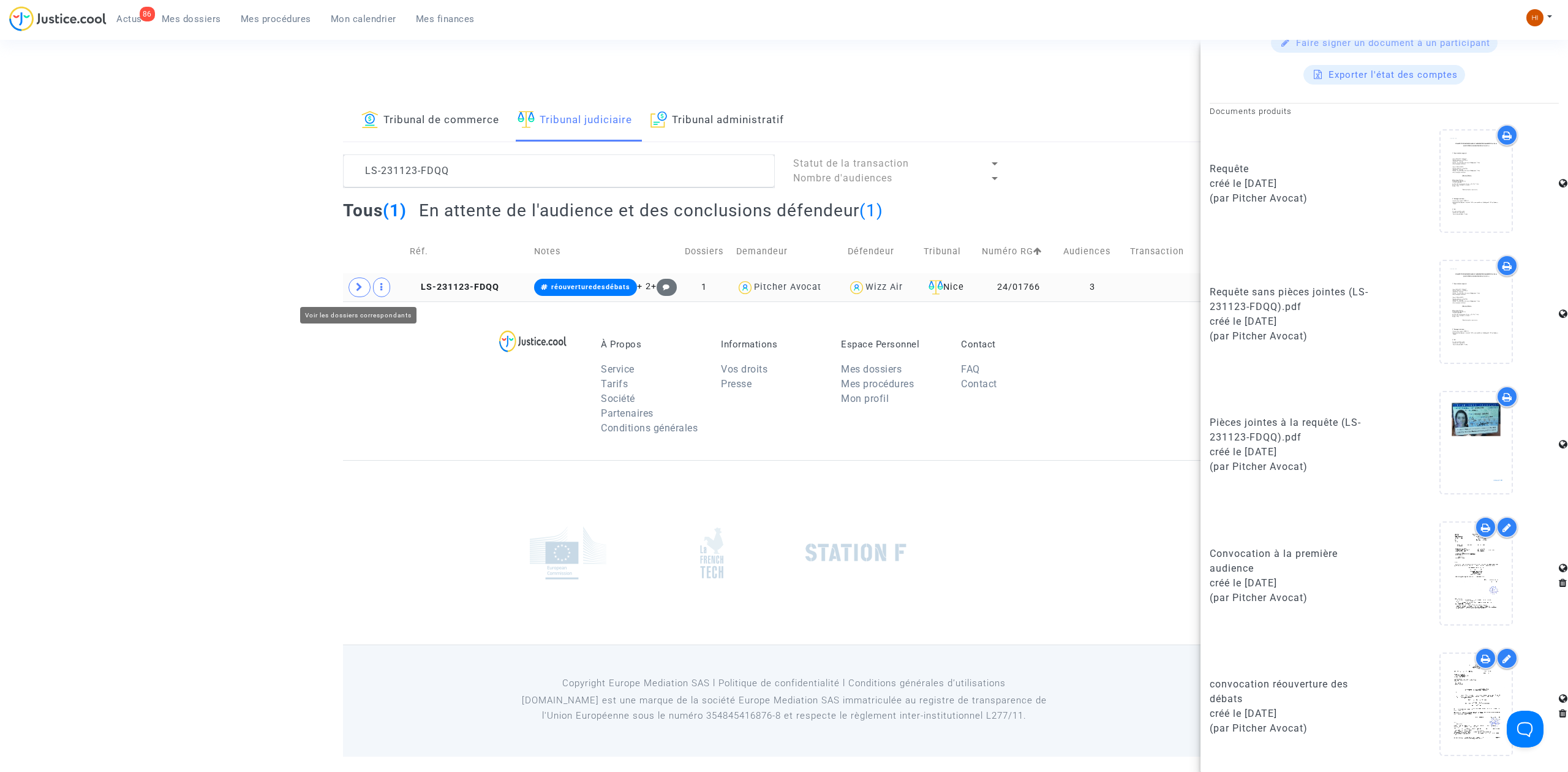
click at [367, 286] on span at bounding box center [359, 287] width 22 height 19
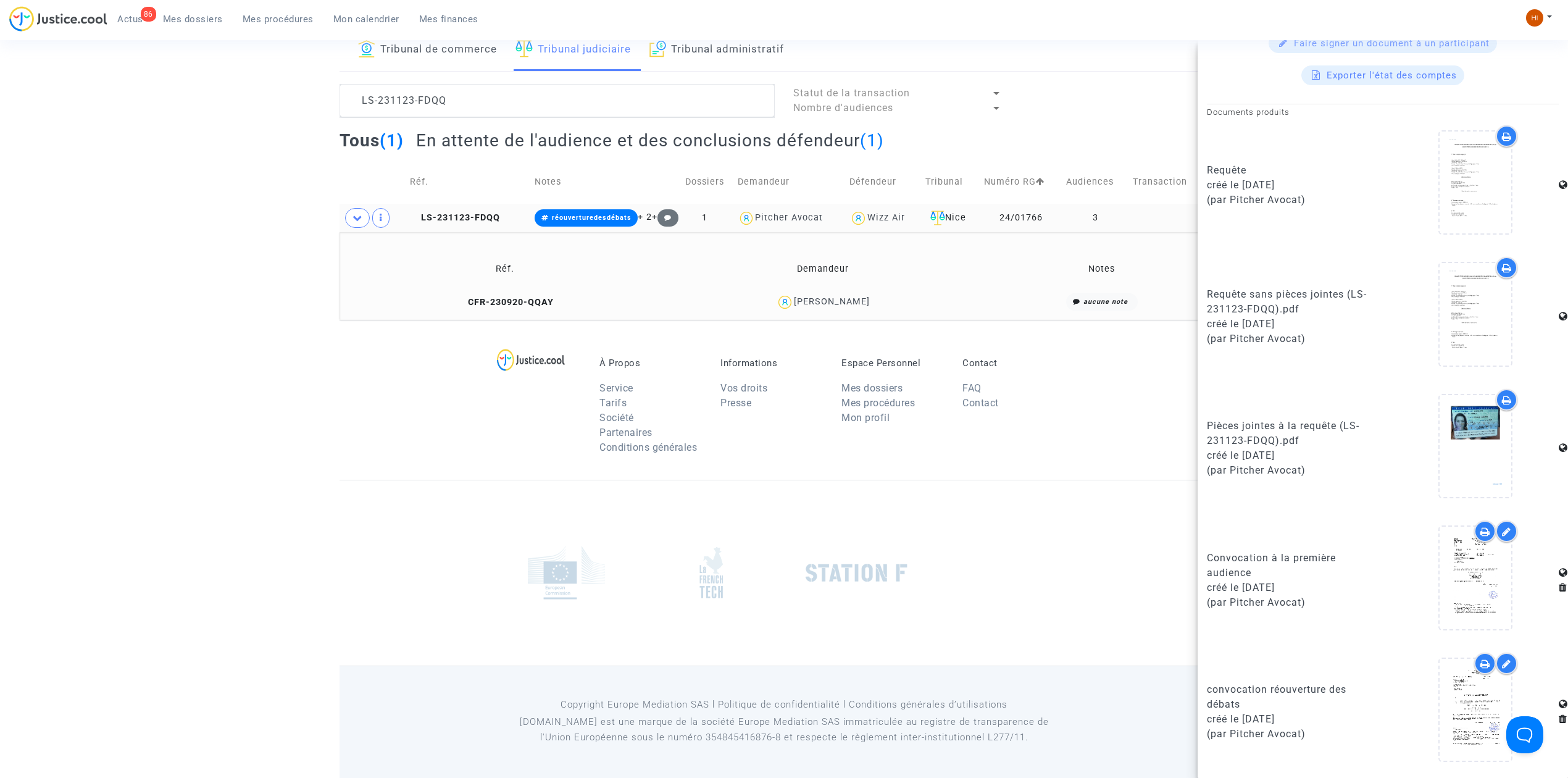
scroll to position [73, 0]
click at [1456, 713] on icon at bounding box center [1476, 709] width 40 height 39
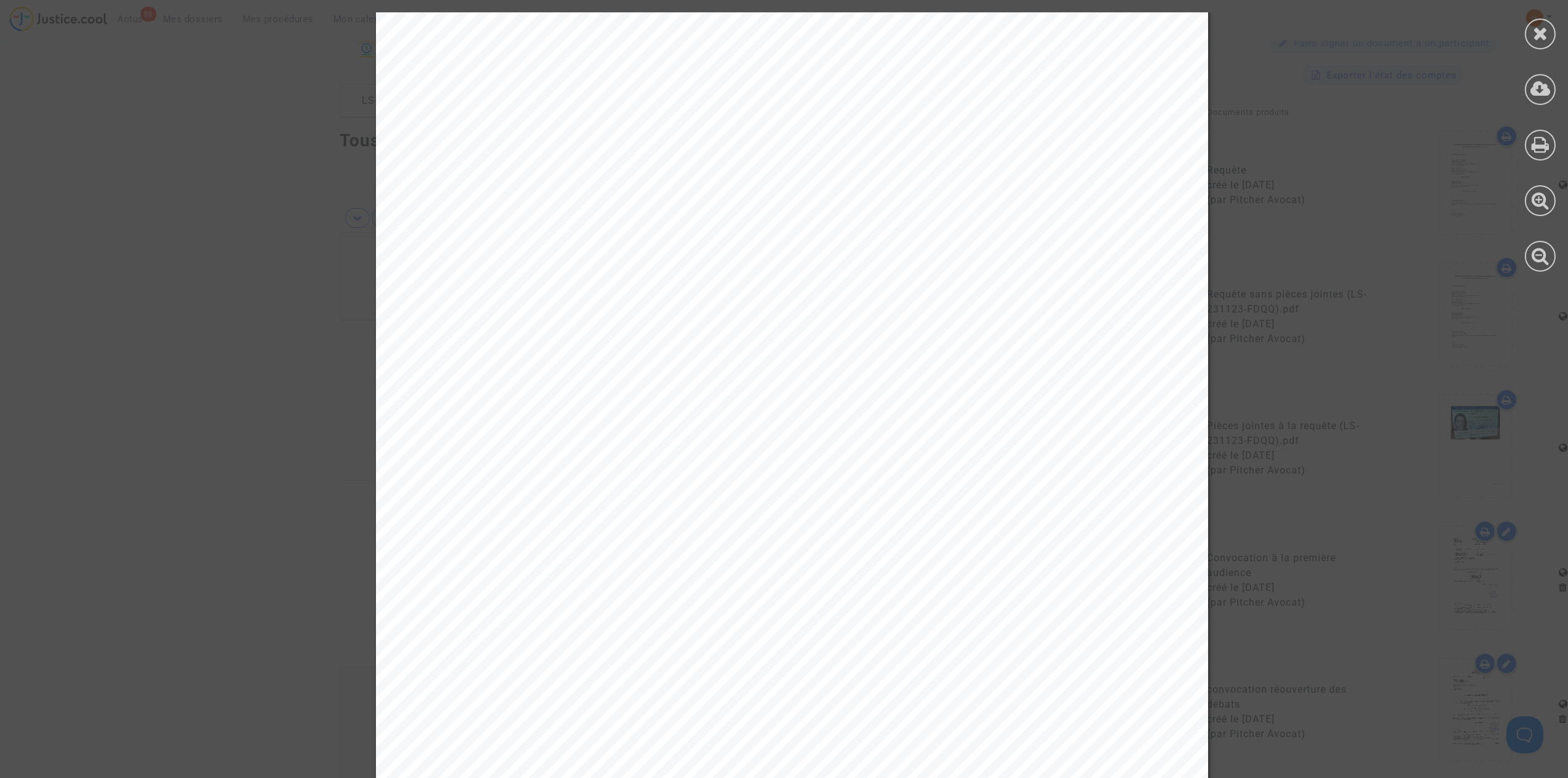
scroll to position [0, 0]
click at [1540, 24] on icon at bounding box center [1540, 33] width 15 height 18
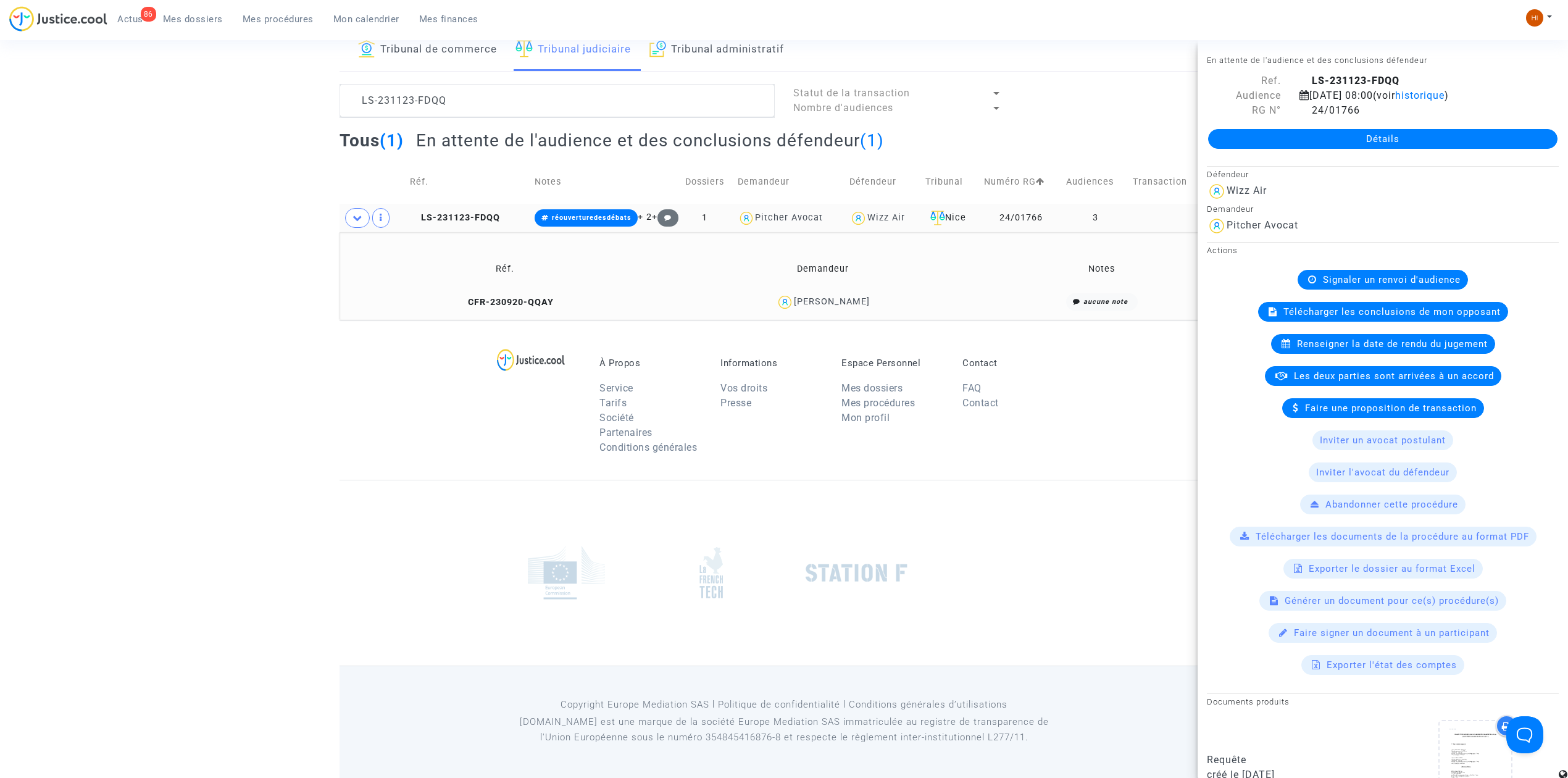
drag, startPoint x: 927, startPoint y: 294, endPoint x: 793, endPoint y: 304, distance: 134.4
click at [793, 304] on div "Marjorie Henault" at bounding box center [823, 302] width 305 height 18
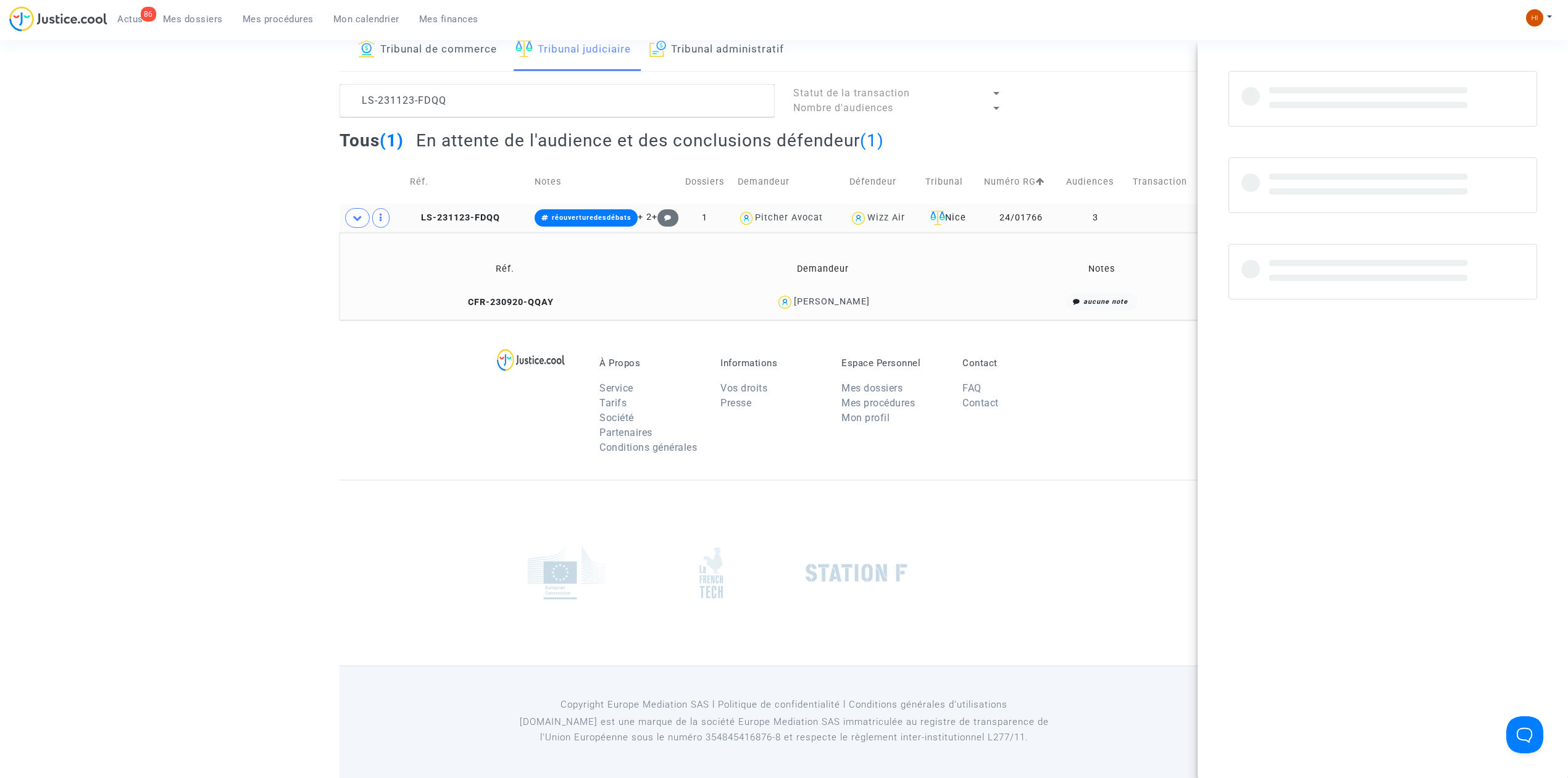
copy div "Marjorie Henault"
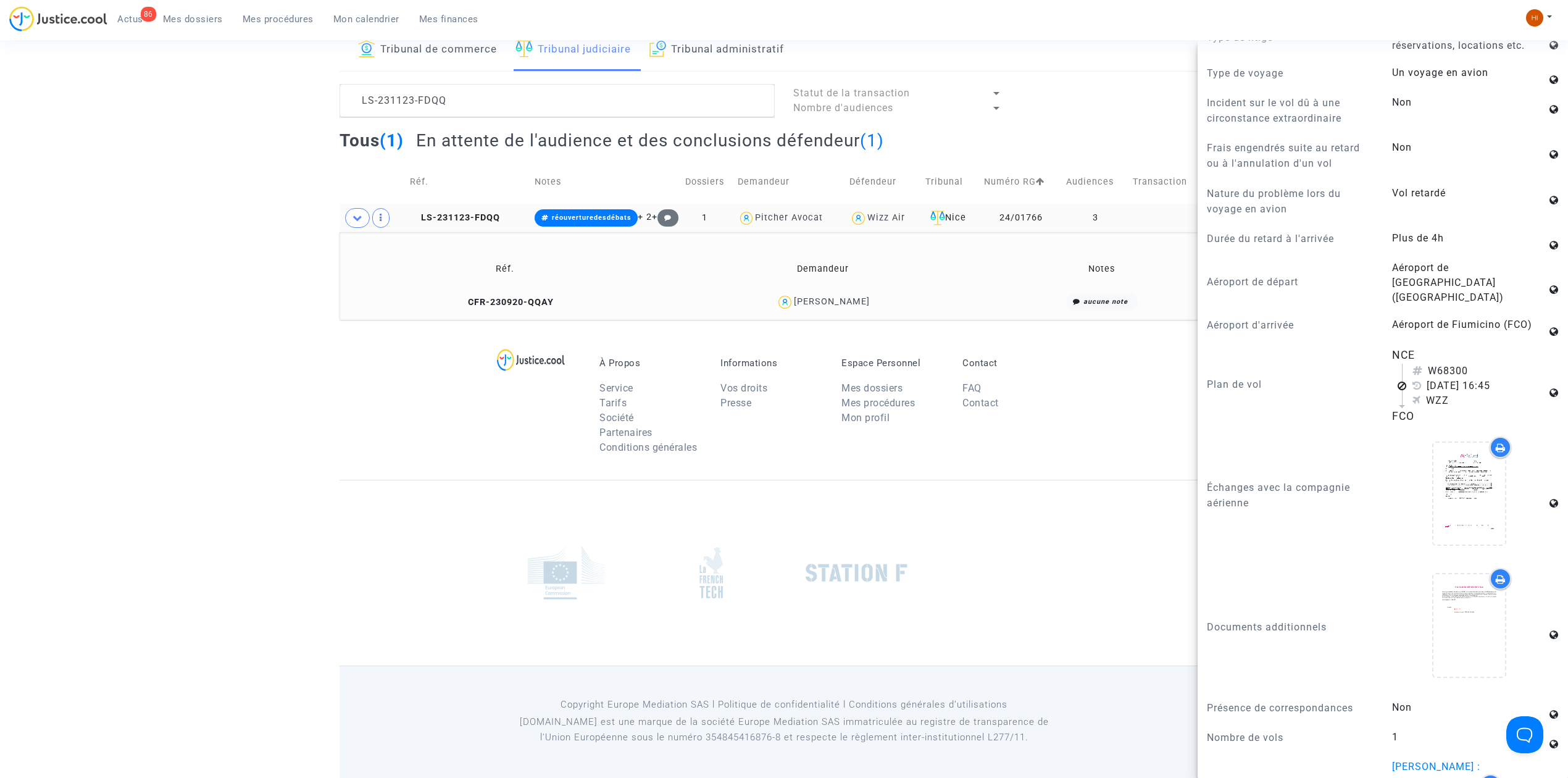
scroll to position [741, 0]
click at [492, 220] on span "LS-231123-FDQQ" at bounding box center [455, 217] width 90 height 10
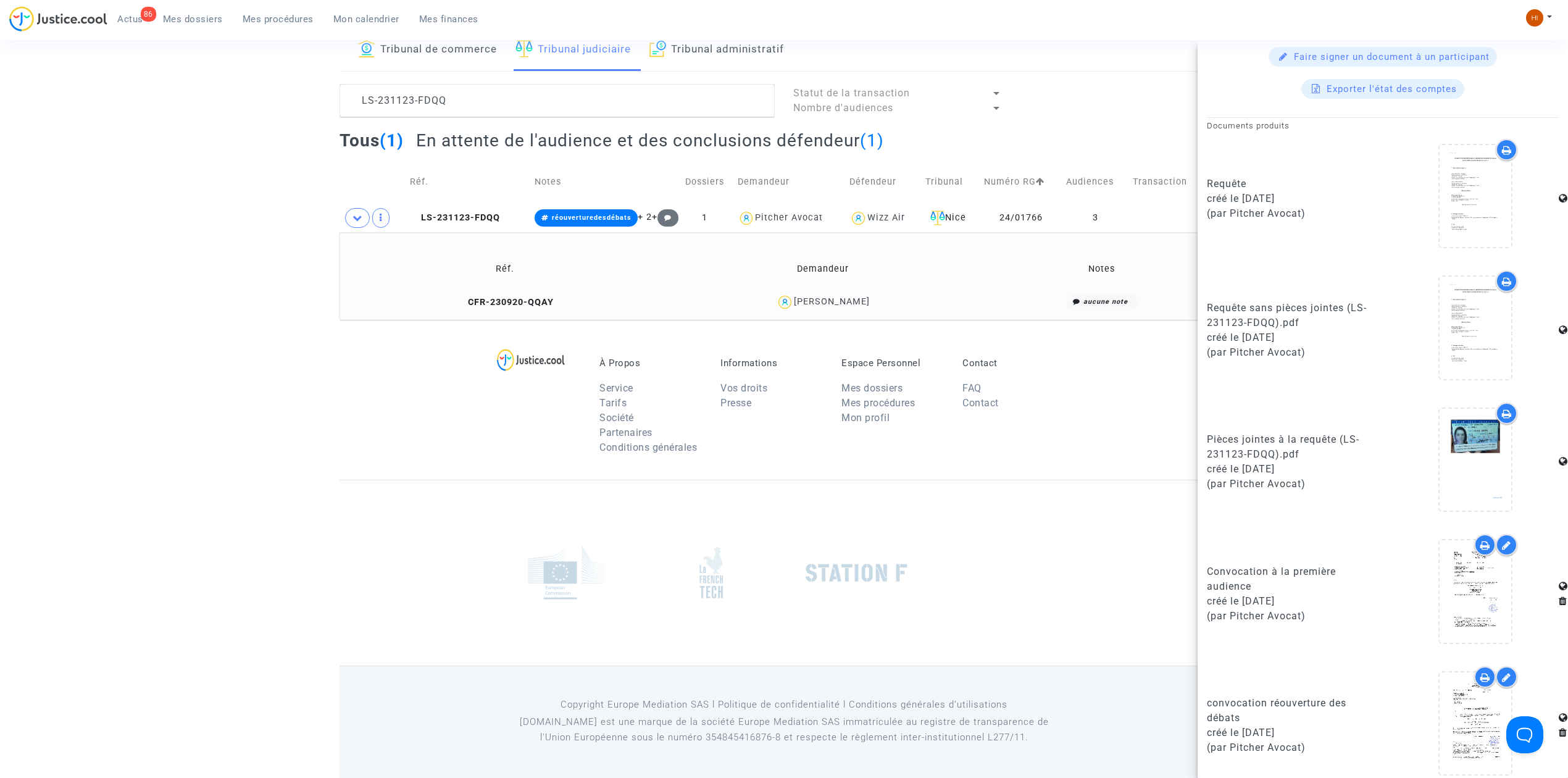
scroll to position [591, 0]
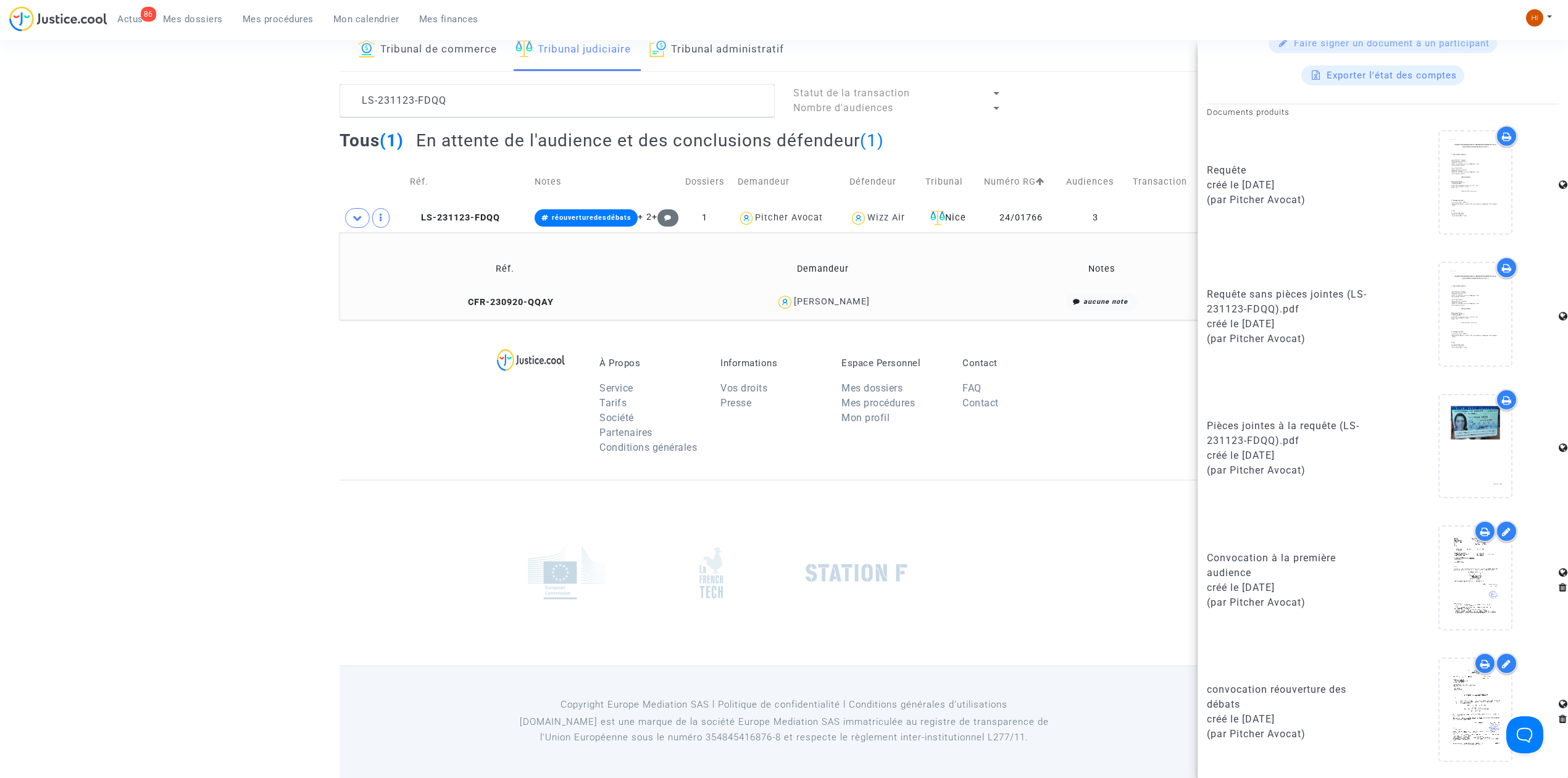
drag, startPoint x: 572, startPoint y: 441, endPoint x: 497, endPoint y: 441, distance: 75.0
click at [572, 441] on div at bounding box center [542, 409] width 97 height 104
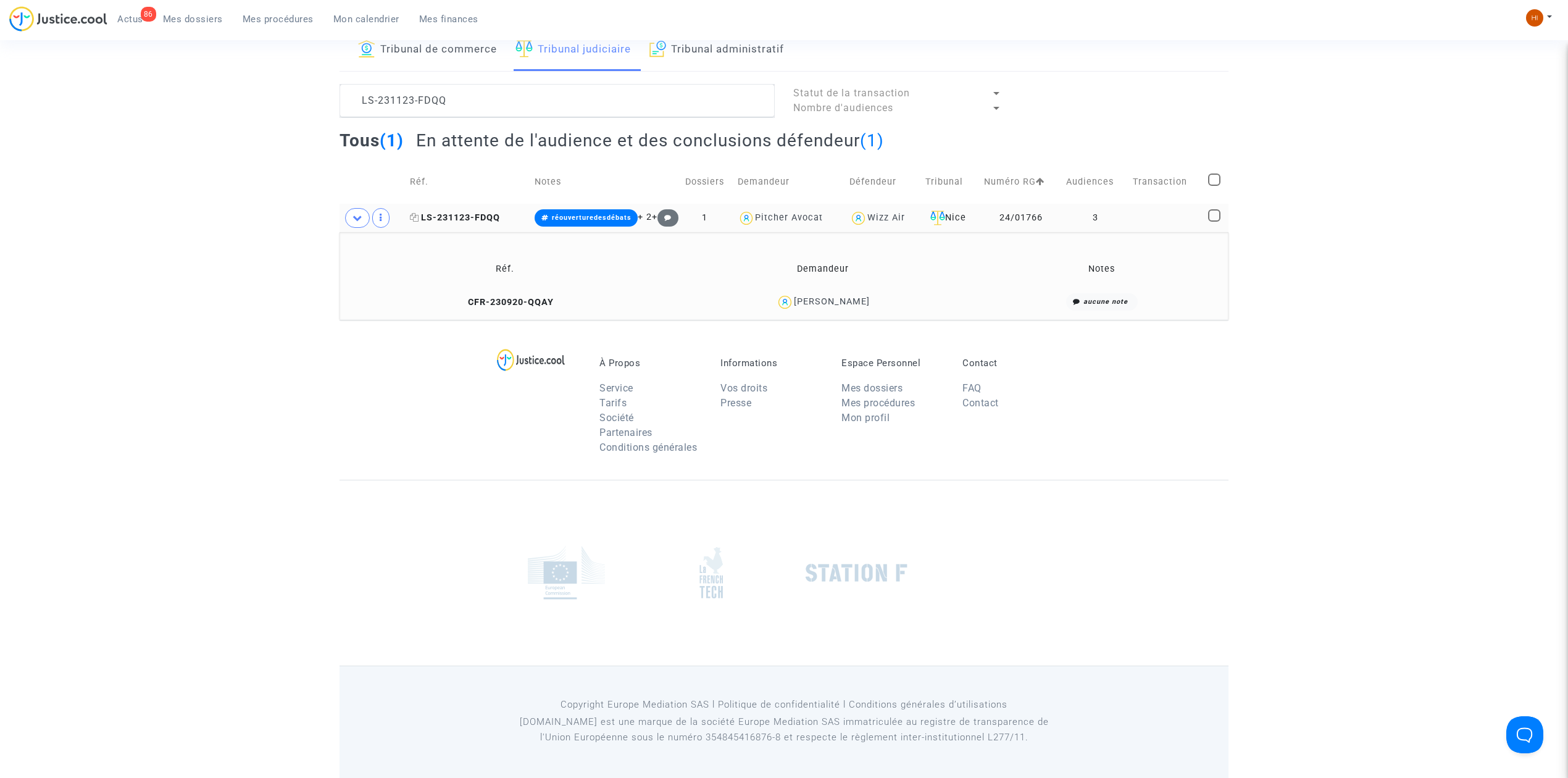
click at [480, 218] on span "LS-231123-FDQQ" at bounding box center [455, 217] width 90 height 10
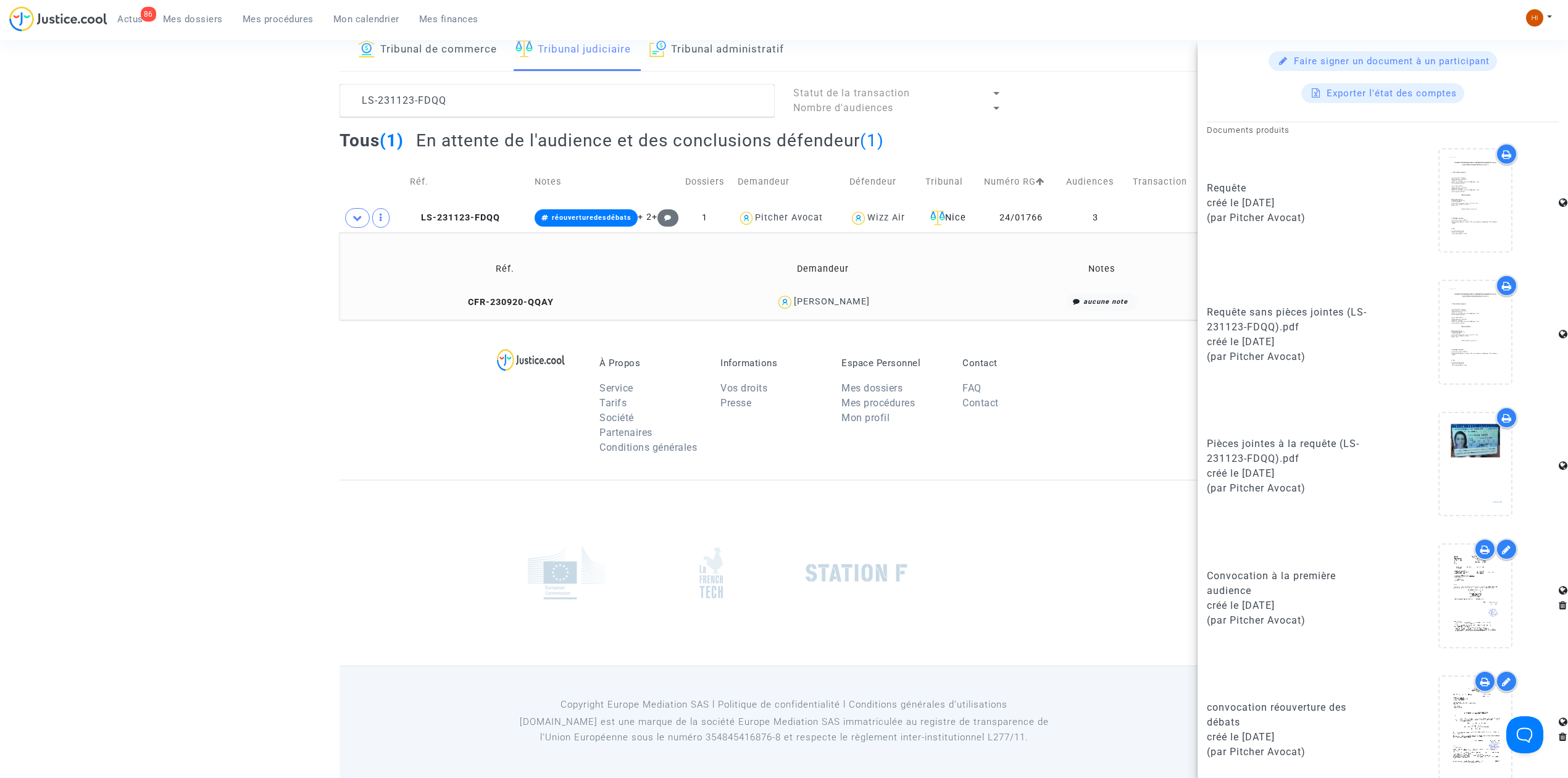
scroll to position [591, 0]
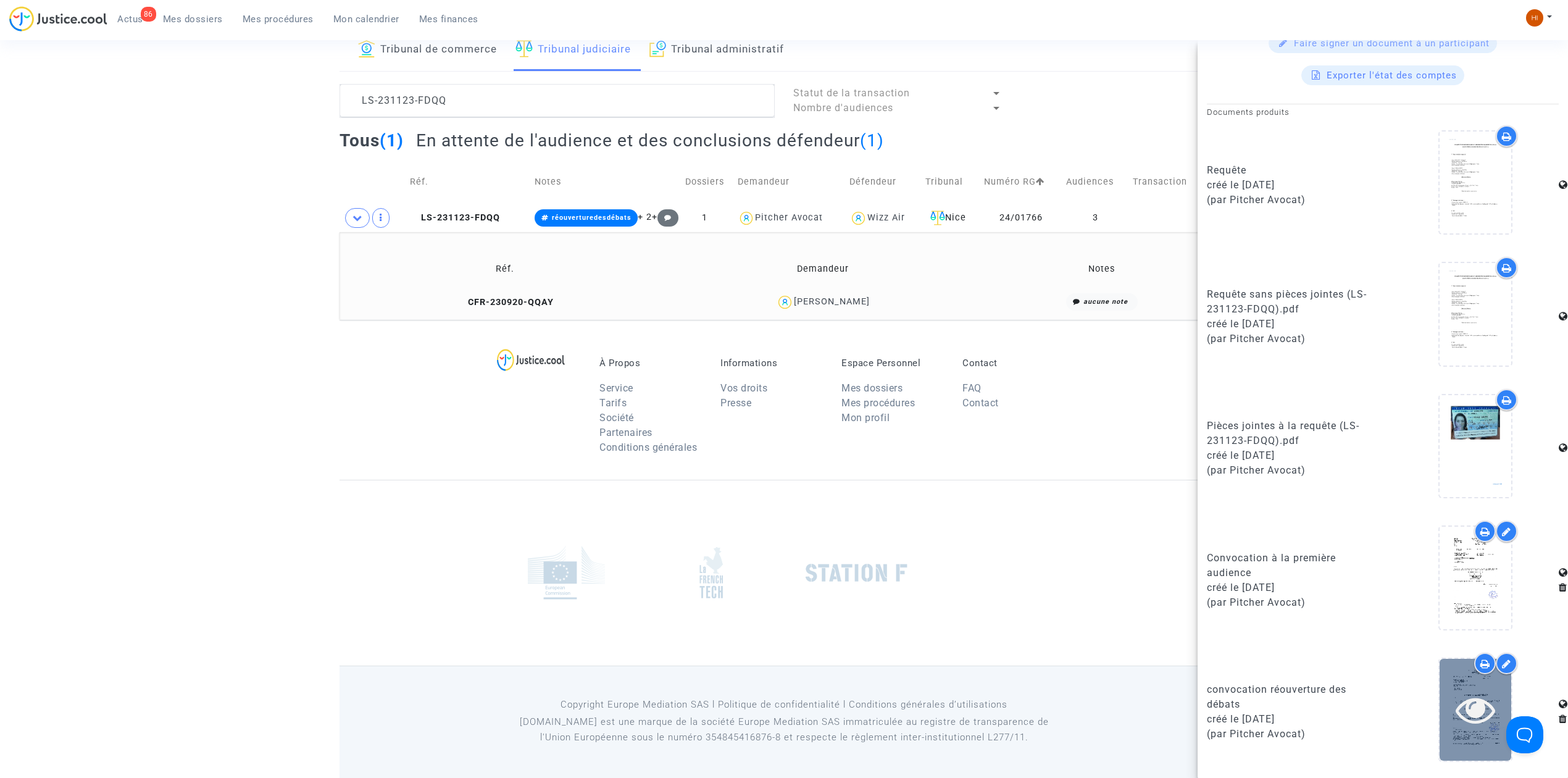
click at [1458, 723] on icon at bounding box center [1476, 709] width 40 height 39
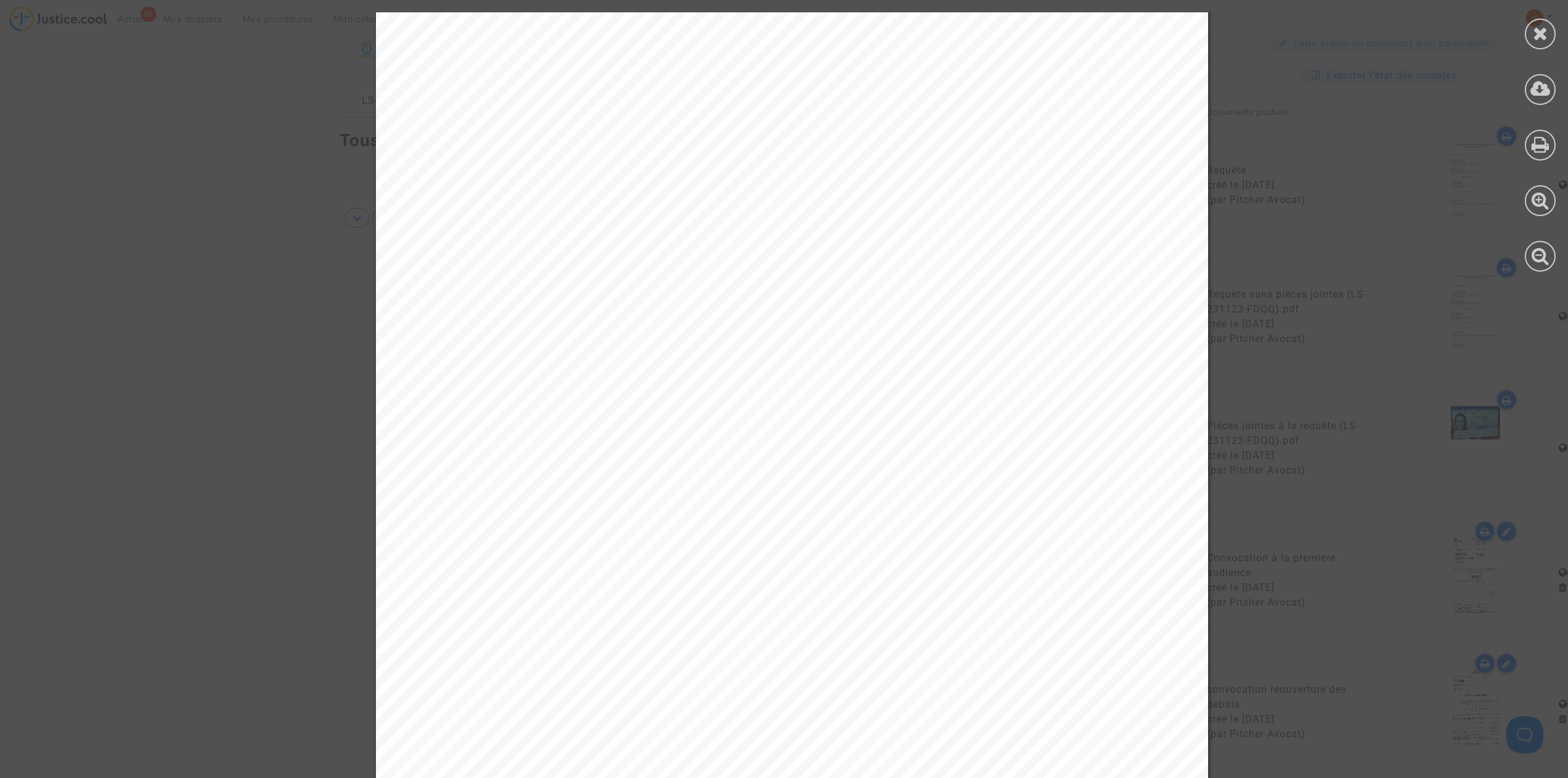
scroll to position [329, 0]
drag, startPoint x: 1543, startPoint y: 39, endPoint x: 1527, endPoint y: 49, distance: 18.9
click at [1543, 39] on icon at bounding box center [1540, 33] width 15 height 18
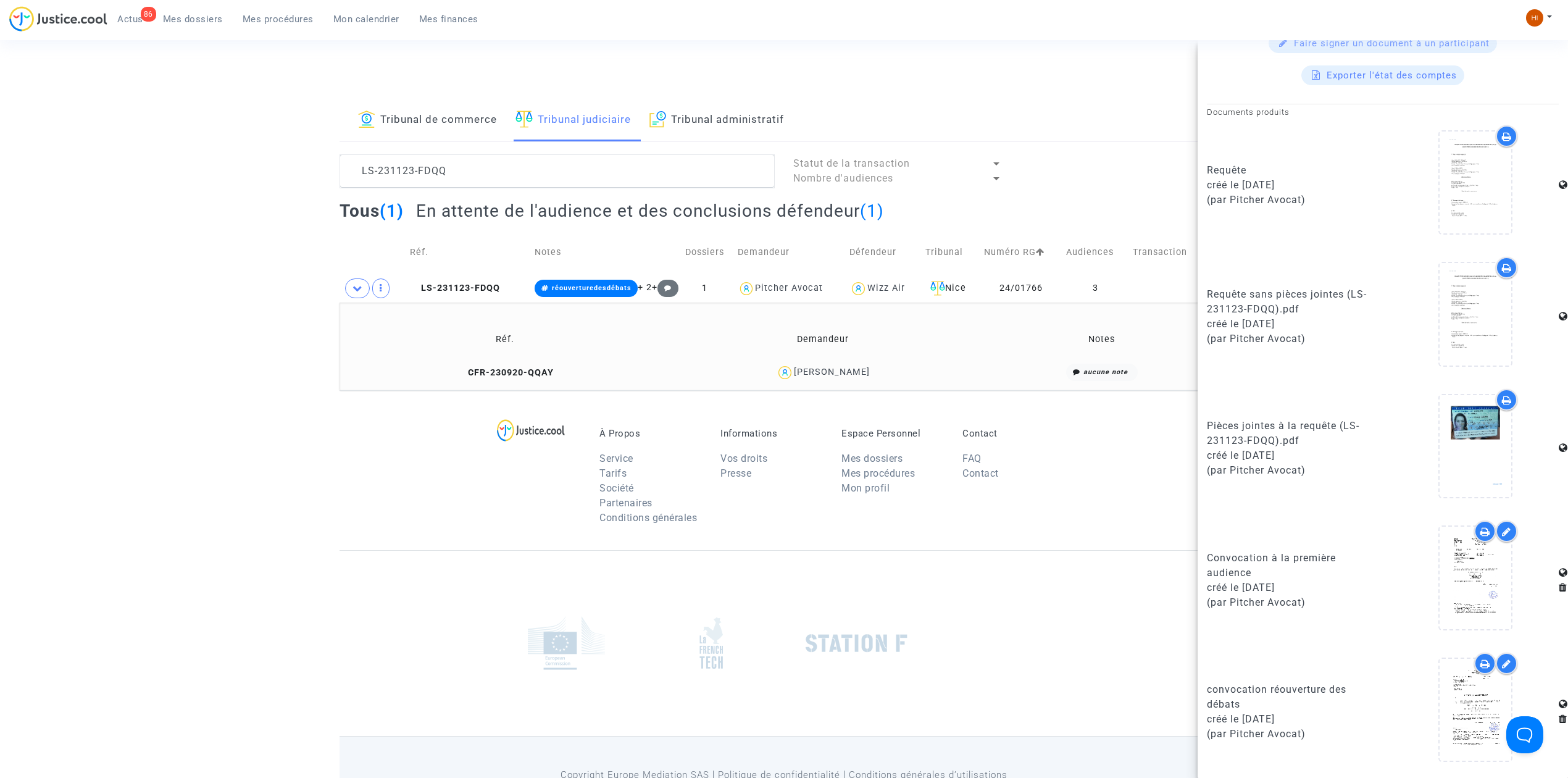
scroll to position [0, 0]
click at [502, 369] on span "CFR-230920-QQAY" at bounding box center [505, 374] width 97 height 10
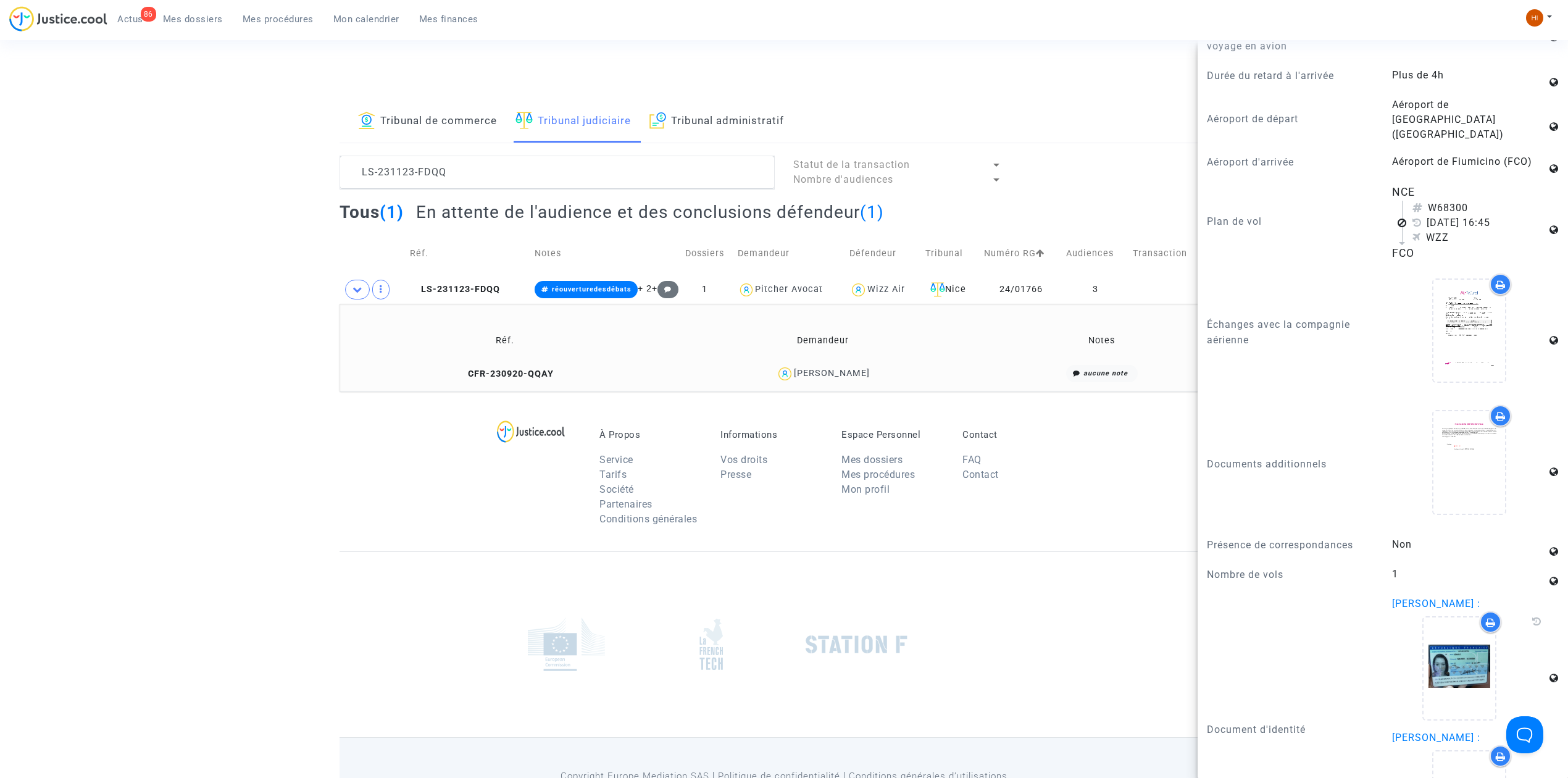
scroll to position [905, 0]
drag, startPoint x: 890, startPoint y: 379, endPoint x: 794, endPoint y: 376, distance: 96.0
click at [794, 376] on div "Marjorie Henault" at bounding box center [823, 374] width 305 height 18
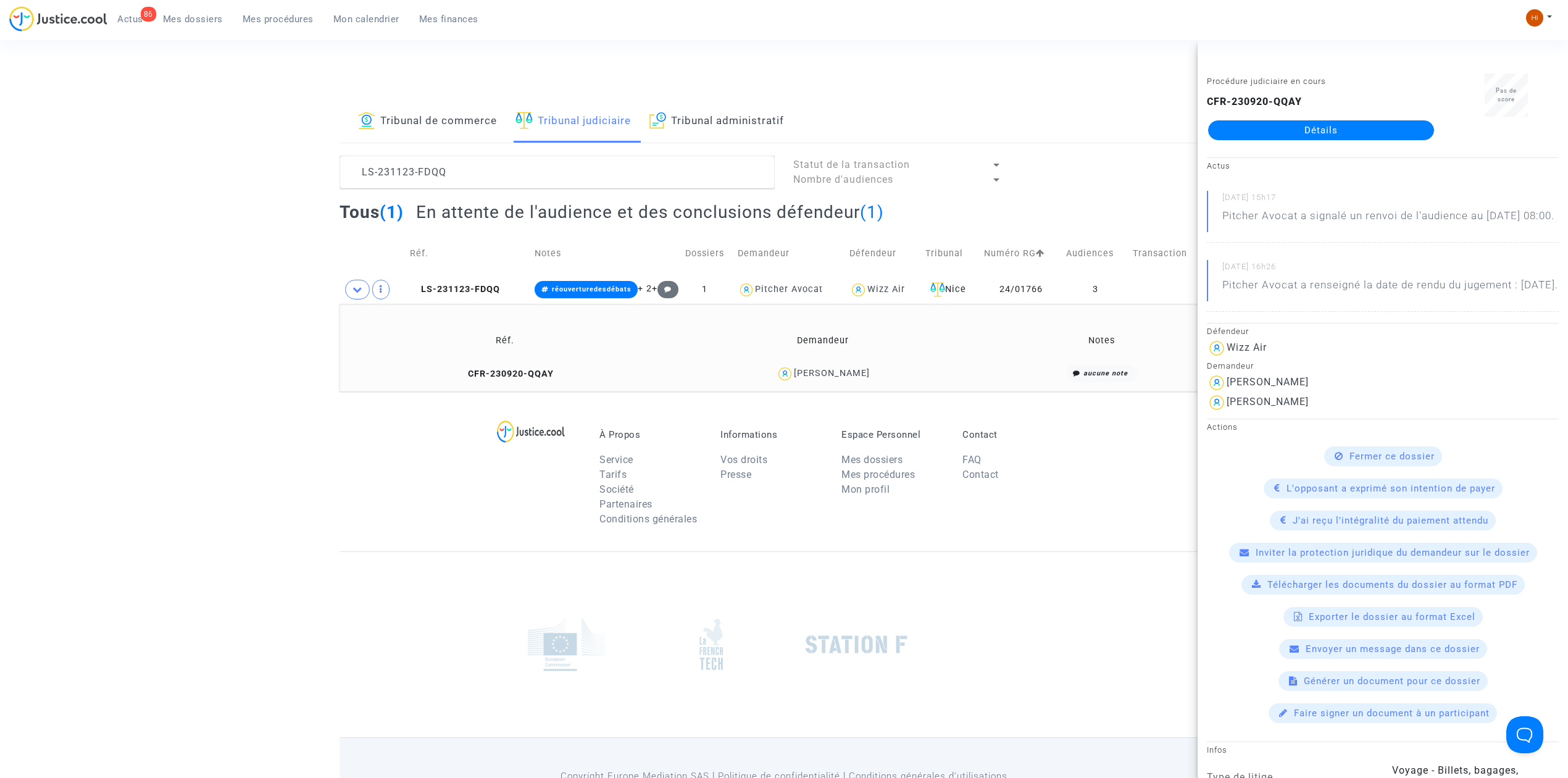
copy div "Marjorie Henault"
click at [416, 290] on icon at bounding box center [415, 289] width 9 height 9
drag, startPoint x: 505, startPoint y: 181, endPoint x: 185, endPoint y: 132, distance: 323.7
click at [186, 132] on div "Tribunal de commerce Tribunal judiciaire Tribunal administratif LS-231123-FDQQ …" at bounding box center [784, 246] width 1568 height 291
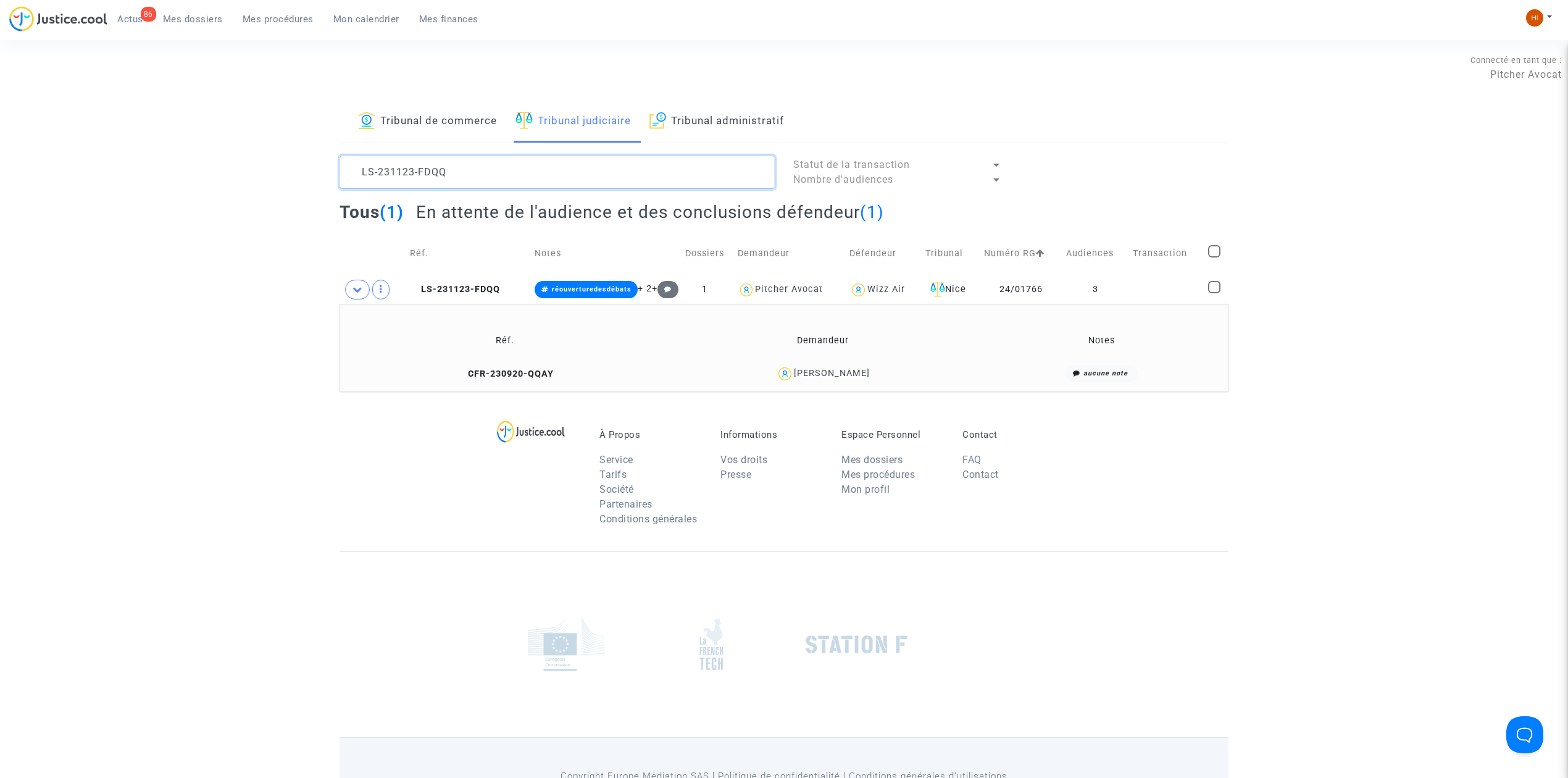
paste textarea "20817-AETA"
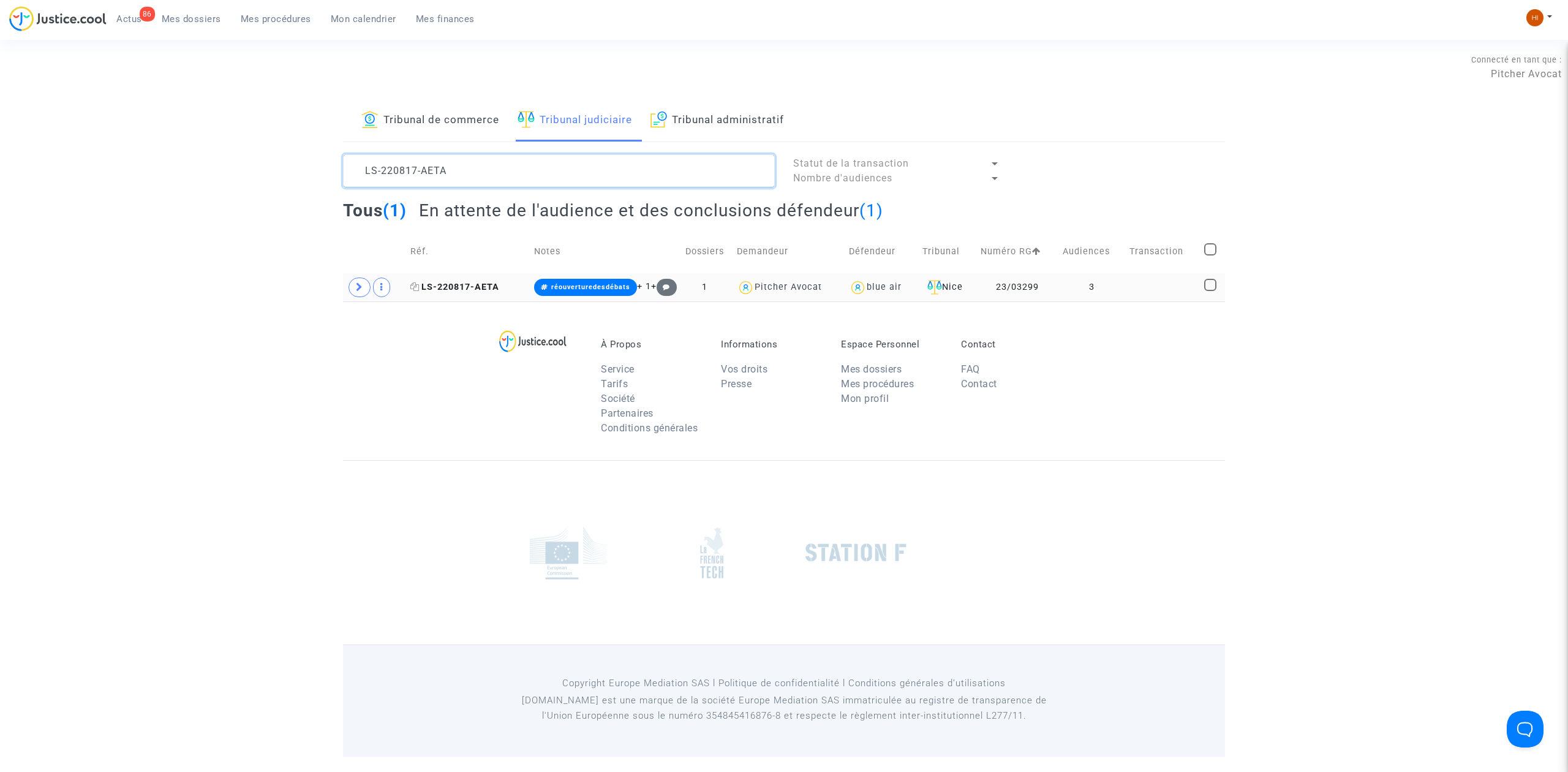
type textarea "LS-220817-AETA"
click at [425, 288] on span "LS-220817-AETA" at bounding box center [455, 286] width 89 height 10
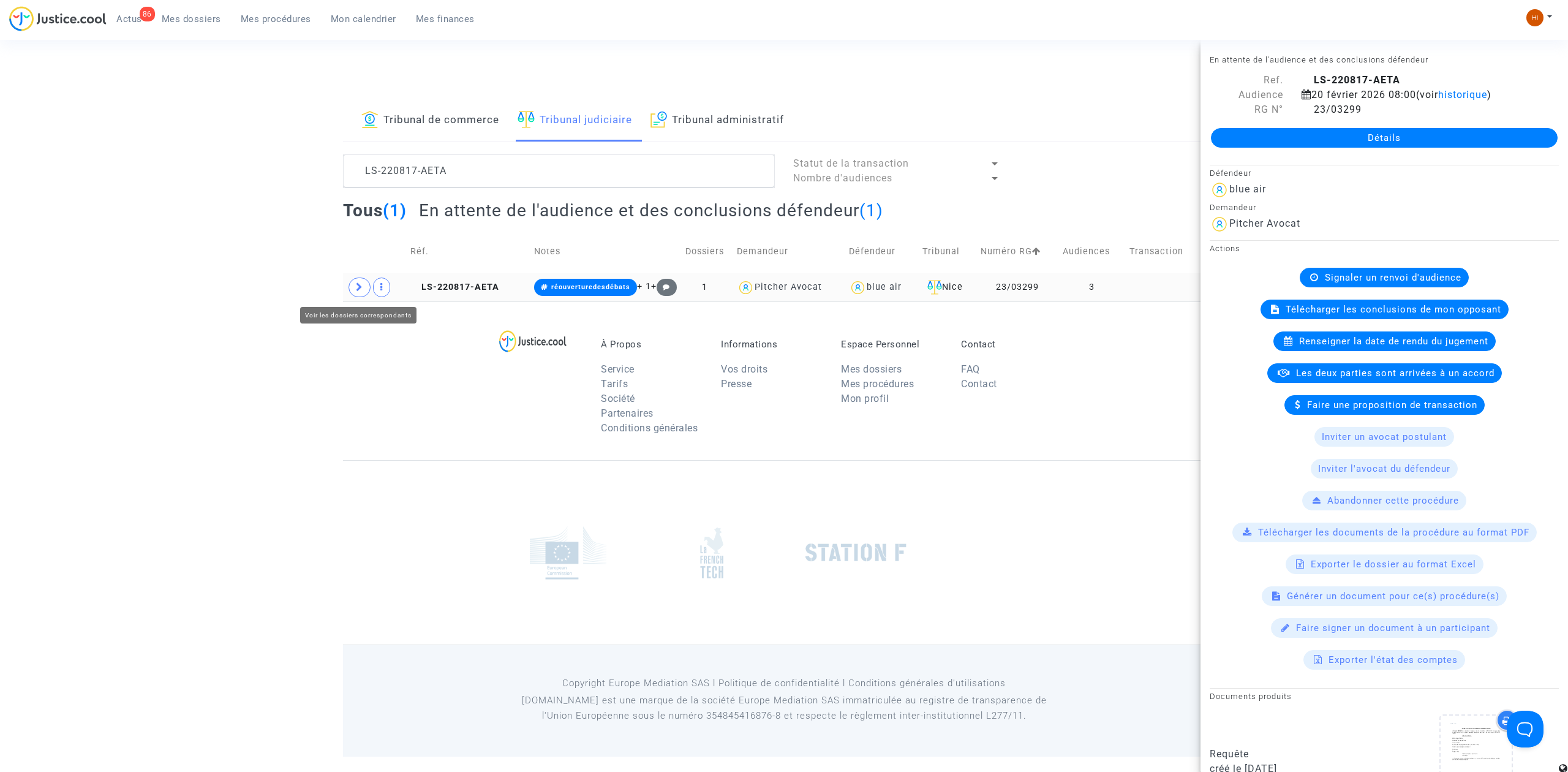
click at [356, 291] on icon at bounding box center [359, 286] width 7 height 9
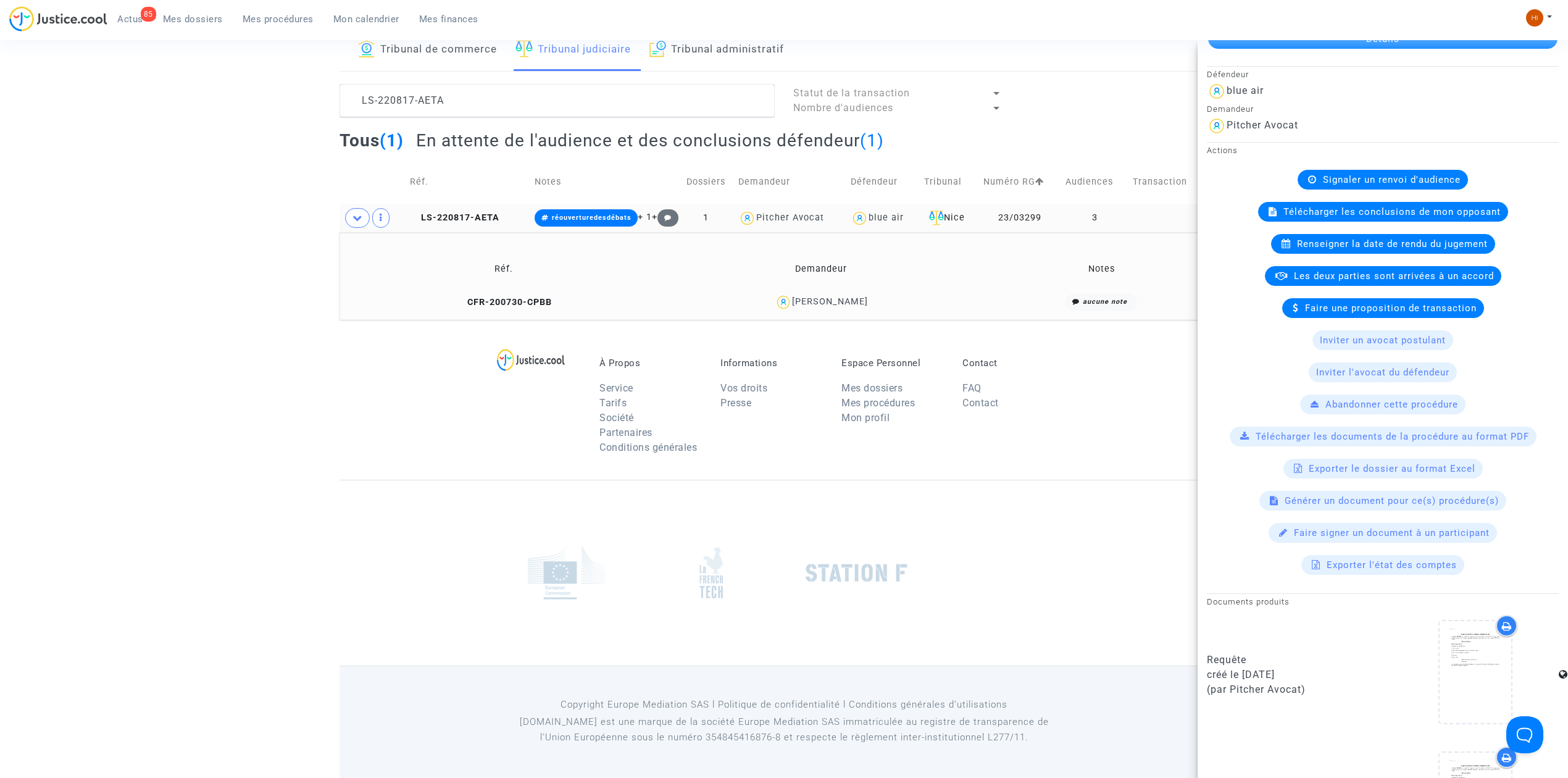
scroll to position [329, 0]
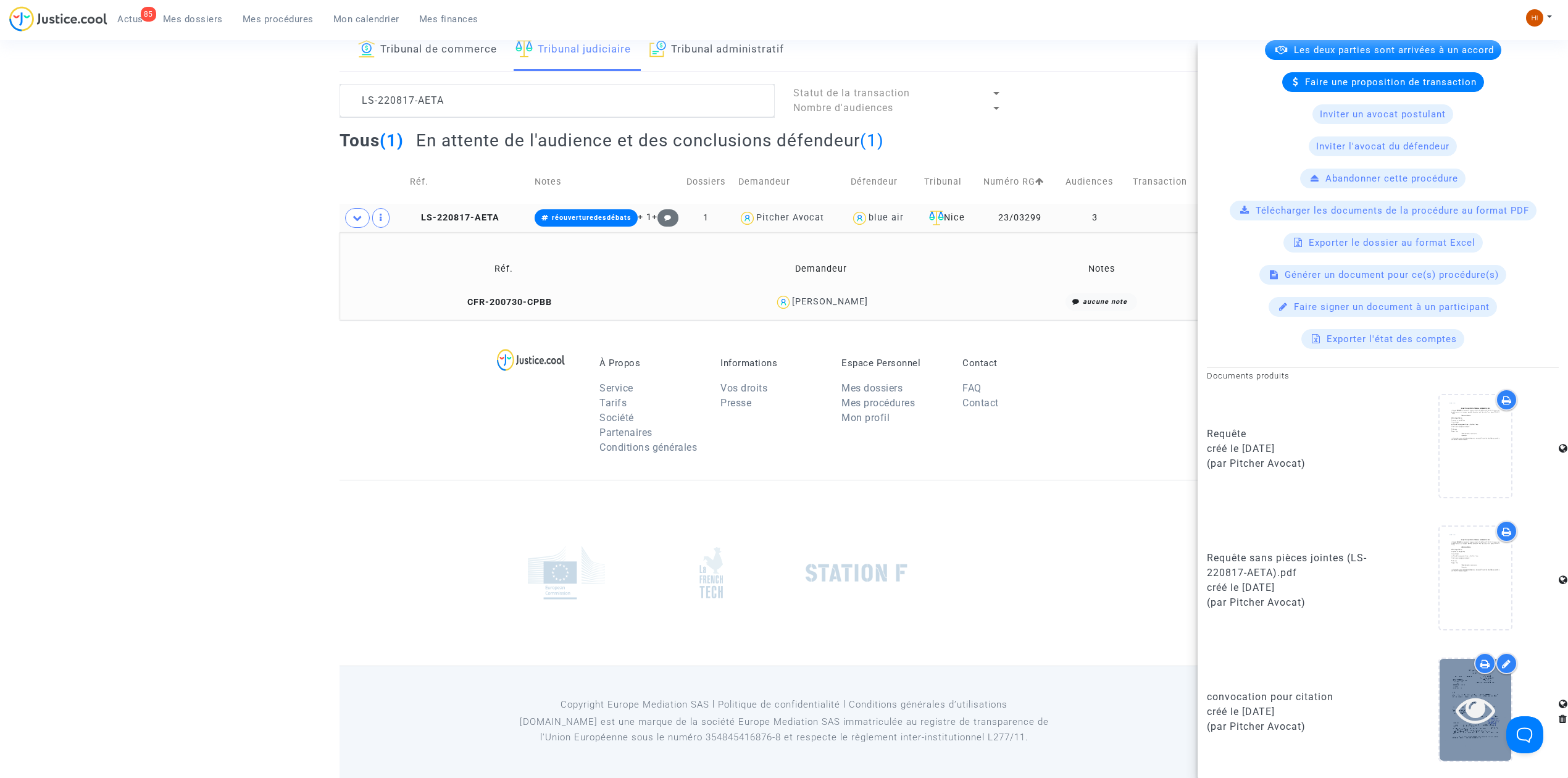
click at [1456, 715] on icon at bounding box center [1476, 709] width 40 height 39
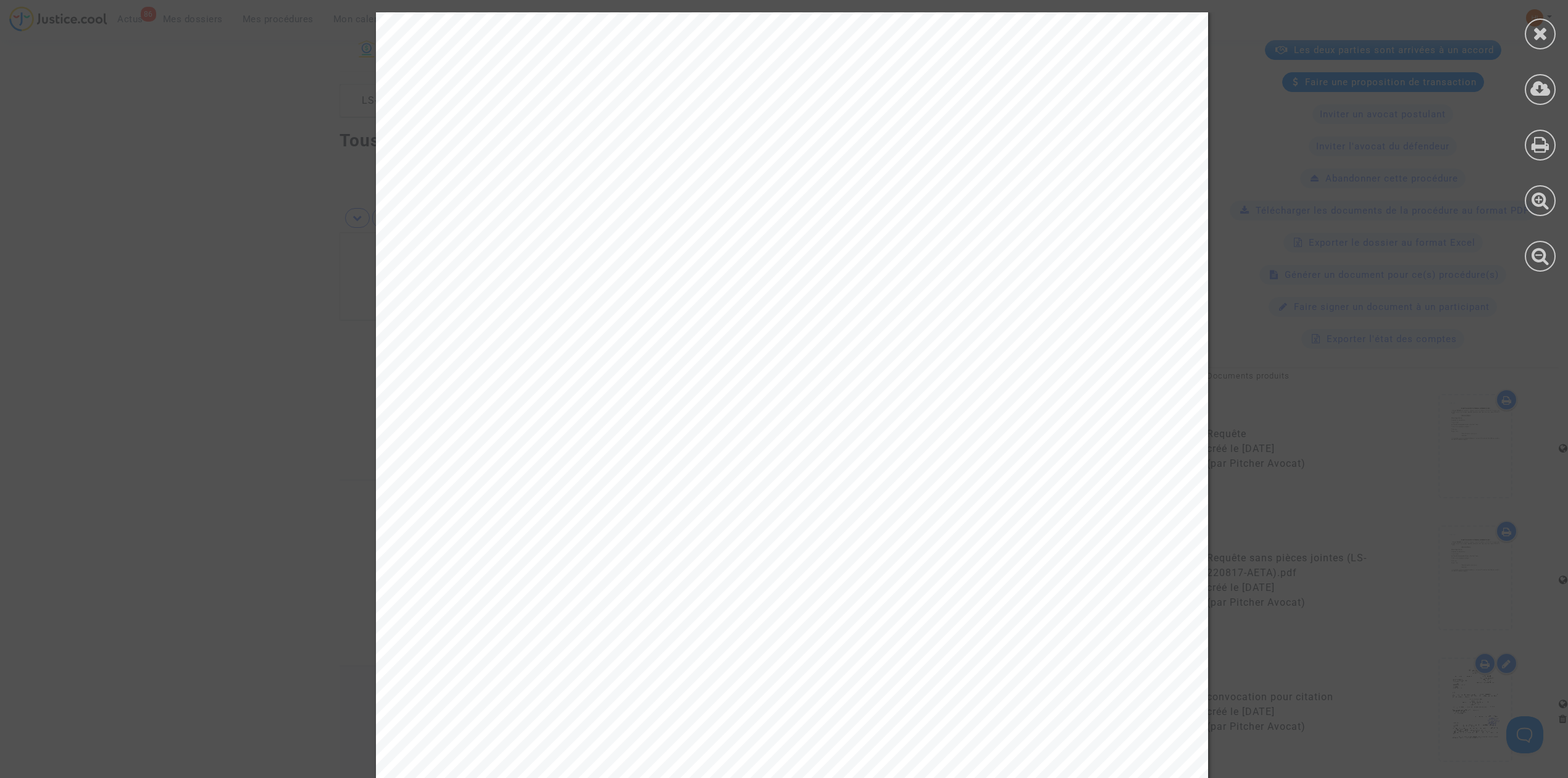
scroll to position [0, 0]
click at [1556, 42] on div at bounding box center [1540, 142] width 55 height 284
click at [1541, 42] on div at bounding box center [1540, 33] width 31 height 31
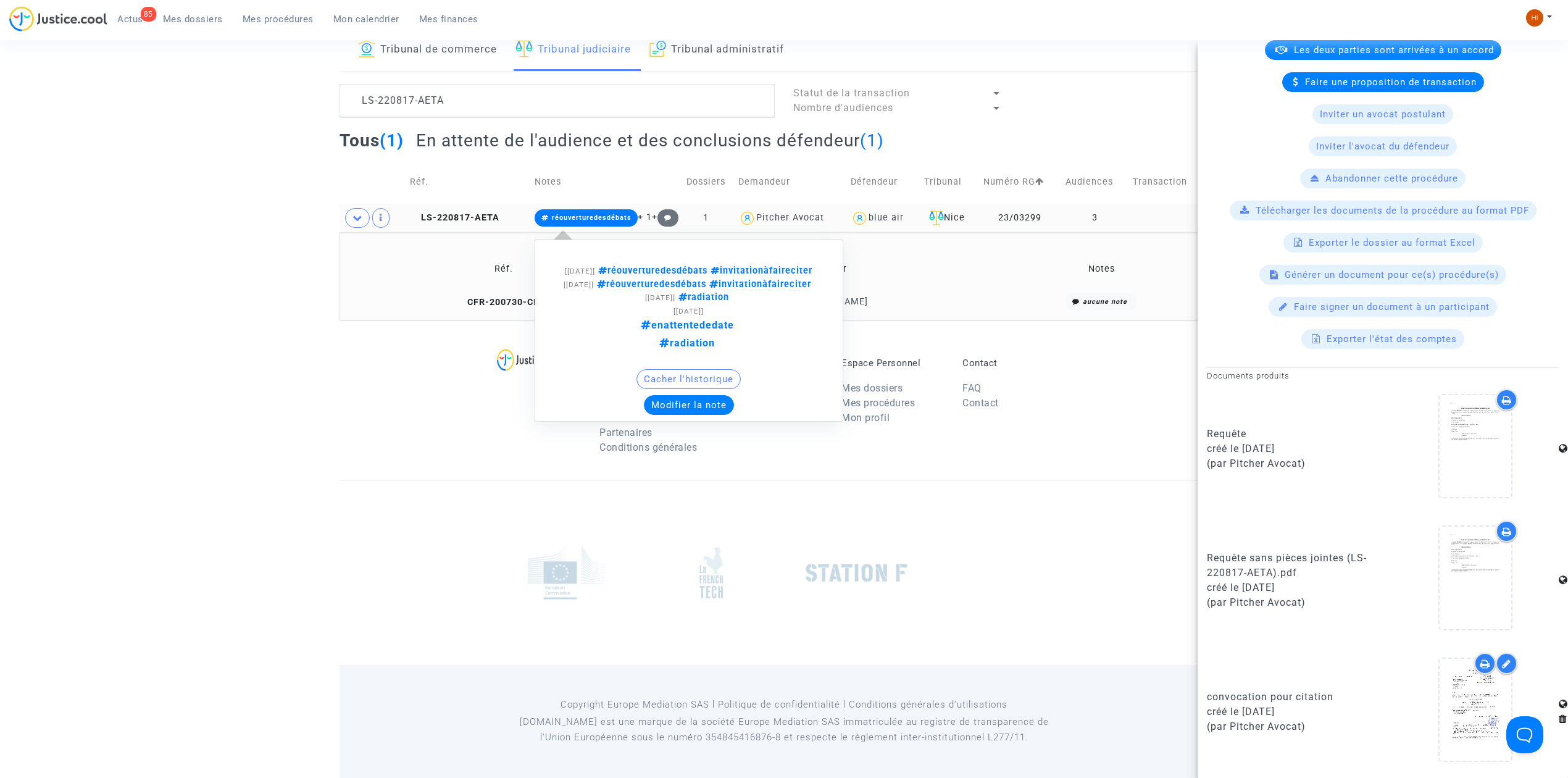
click at [578, 214] on span "réouverturedesdébats" at bounding box center [592, 217] width 80 height 8
click at [680, 414] on button "Modifier la note" at bounding box center [689, 404] width 90 height 20
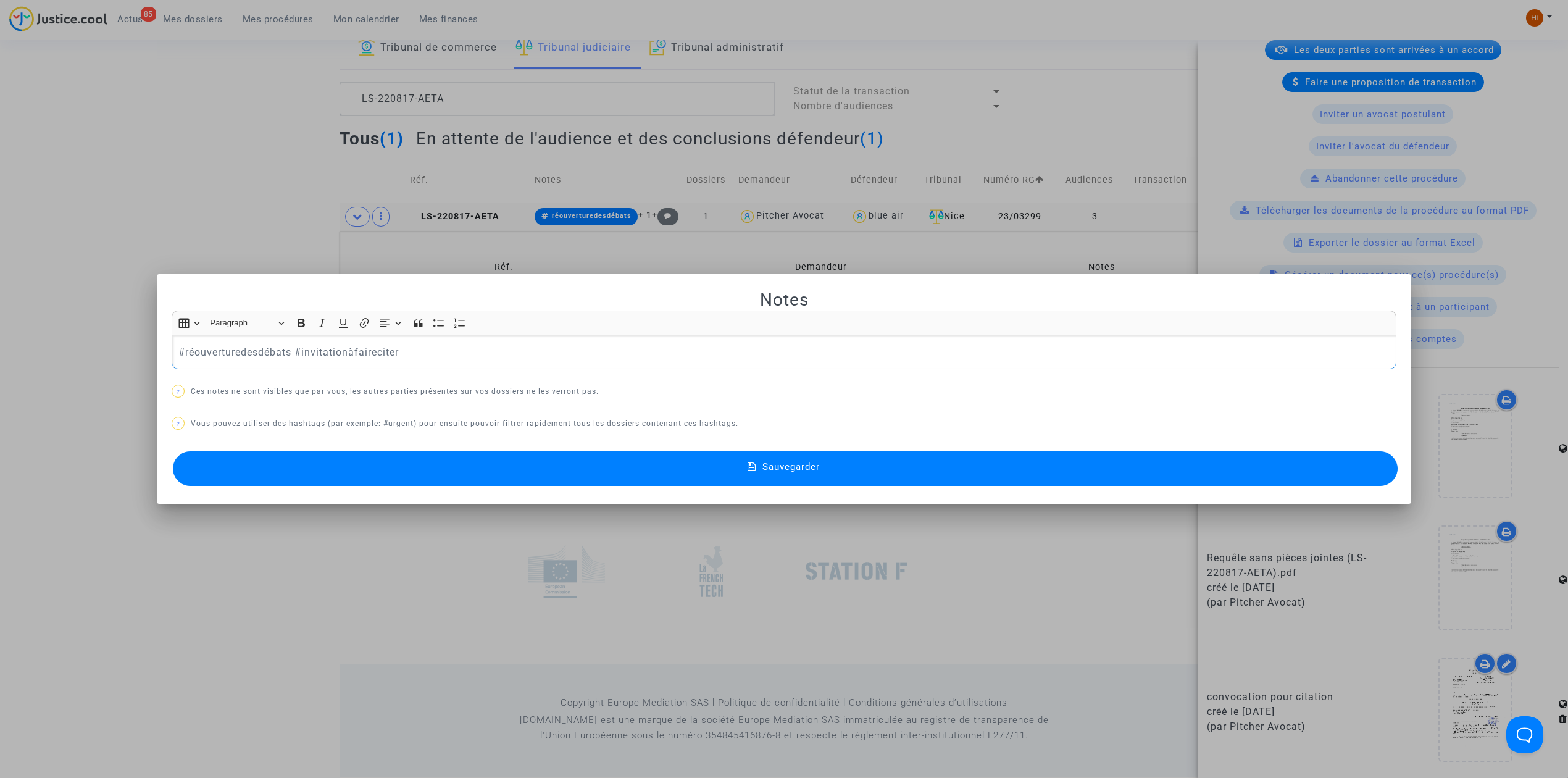
click at [519, 353] on p "#réouverturedesdébats #invitationàfaireciter" at bounding box center [784, 352] width 1212 height 15
click at [725, 479] on button "Sauvegarder" at bounding box center [785, 469] width 1225 height 35
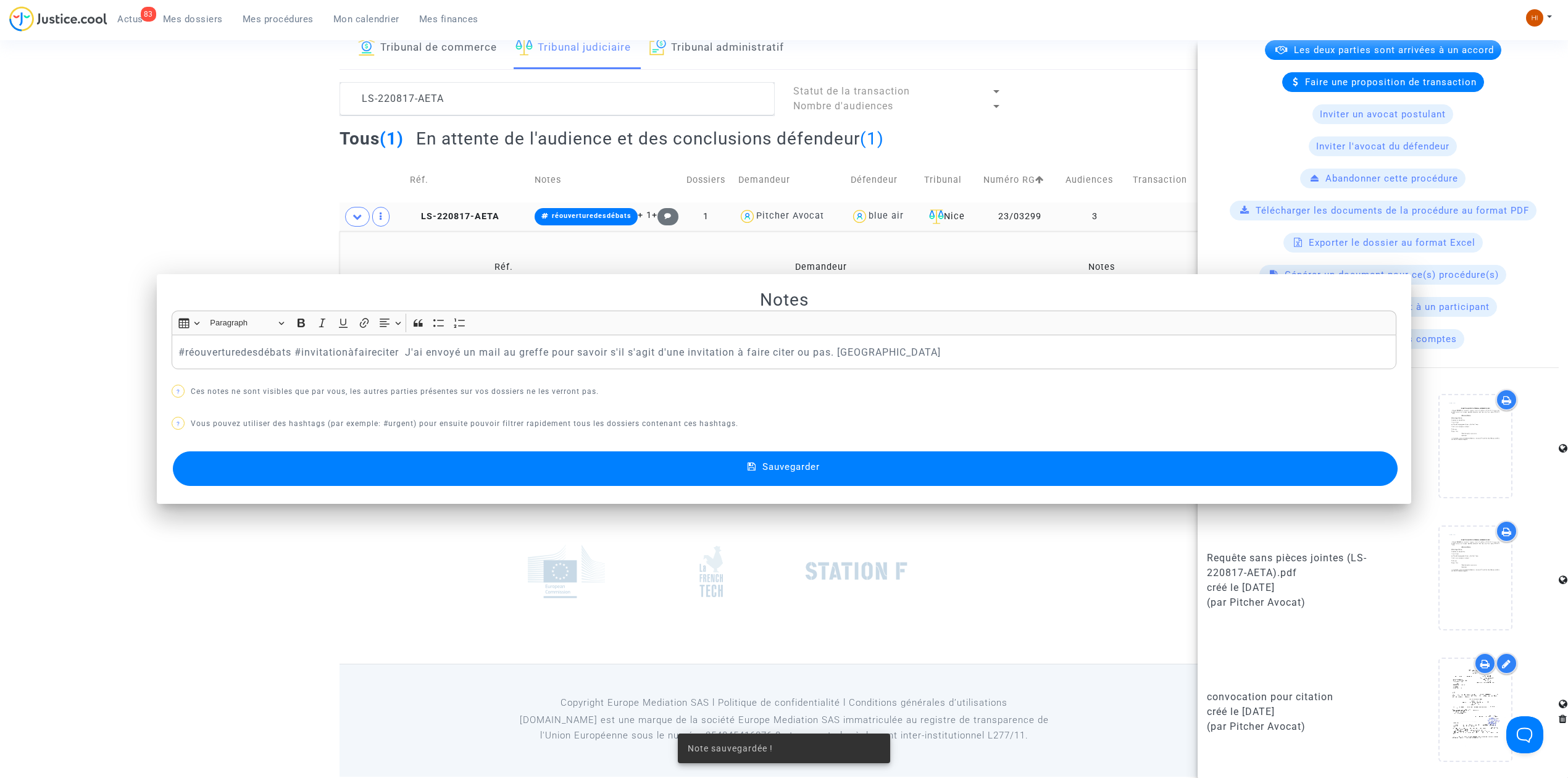
scroll to position [73, 0]
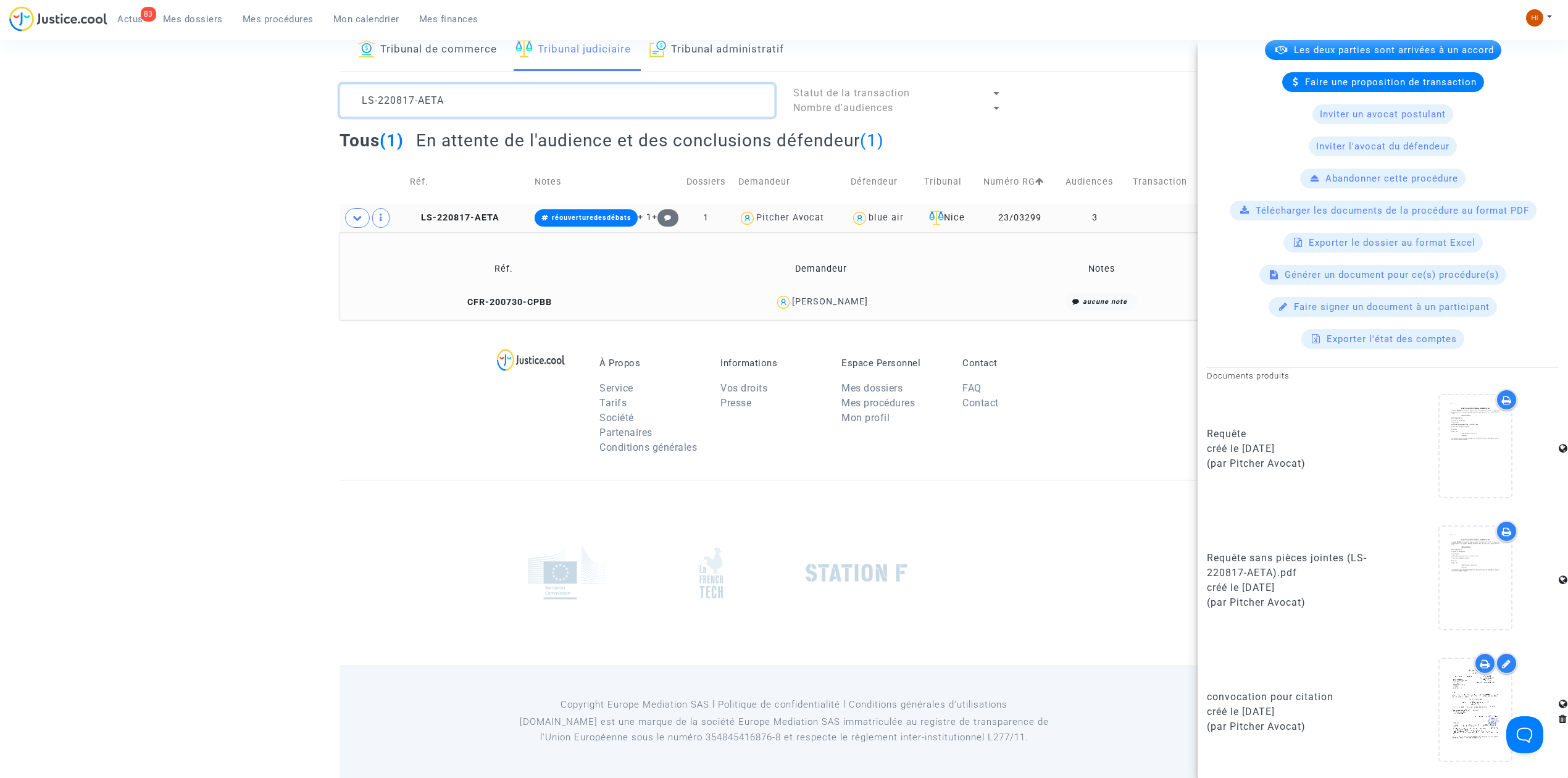
drag, startPoint x: 447, startPoint y: 100, endPoint x: -31, endPoint y: 65, distance: 479.3
click at [0, 65] on html "83 Actus Mes dossiers Mes procédures Mon calendrier Mes finances Mon profil Cha…" at bounding box center [784, 353] width 1568 height 849
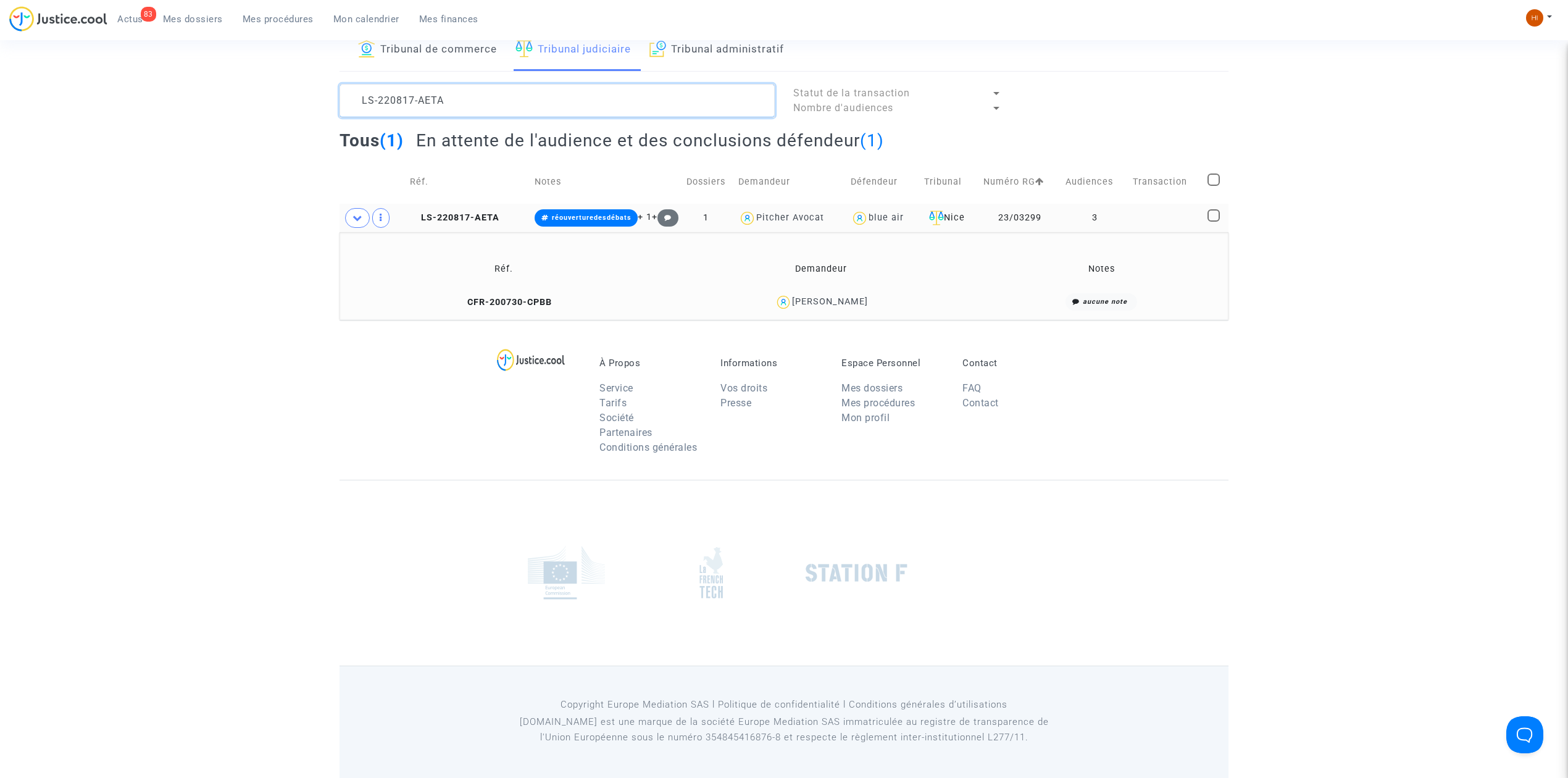
scroll to position [0, 0]
paste textarea "30322-JNEG"
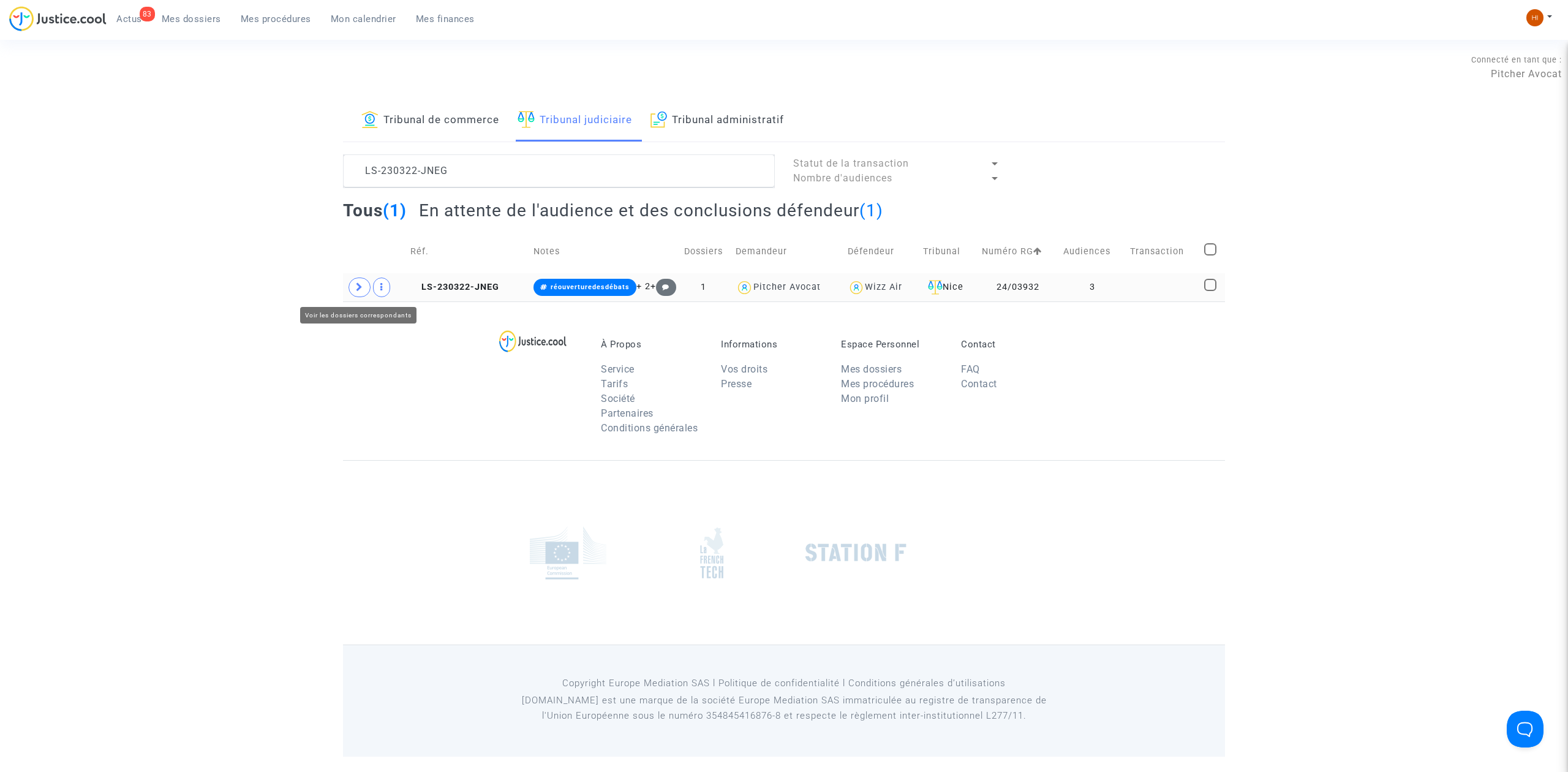
click at [359, 285] on icon at bounding box center [359, 286] width 7 height 9
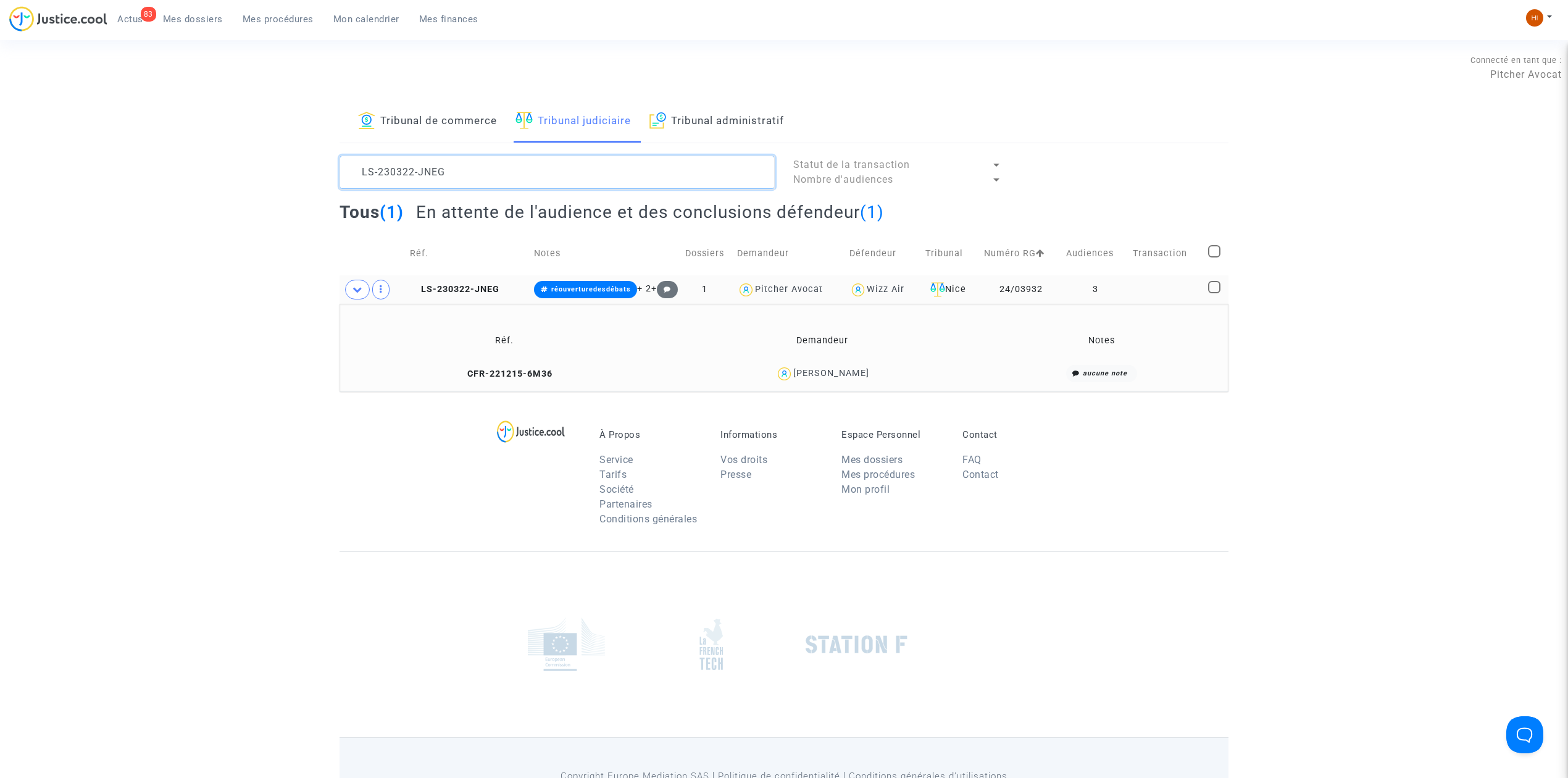
click at [627, 175] on textarea at bounding box center [557, 172] width 435 height 33
paste textarea "1123-JG6Y"
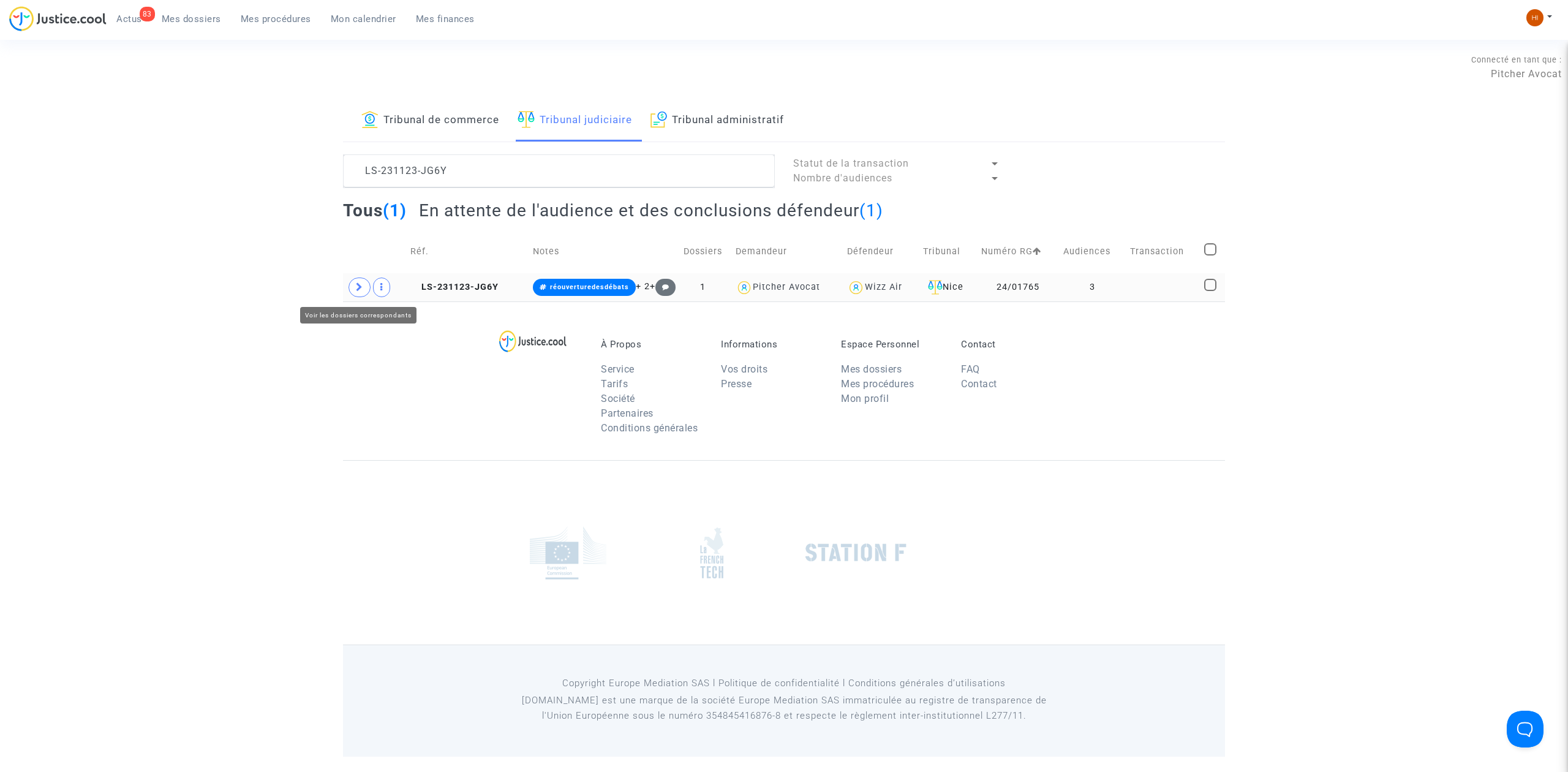
click at [362, 289] on icon at bounding box center [359, 286] width 7 height 9
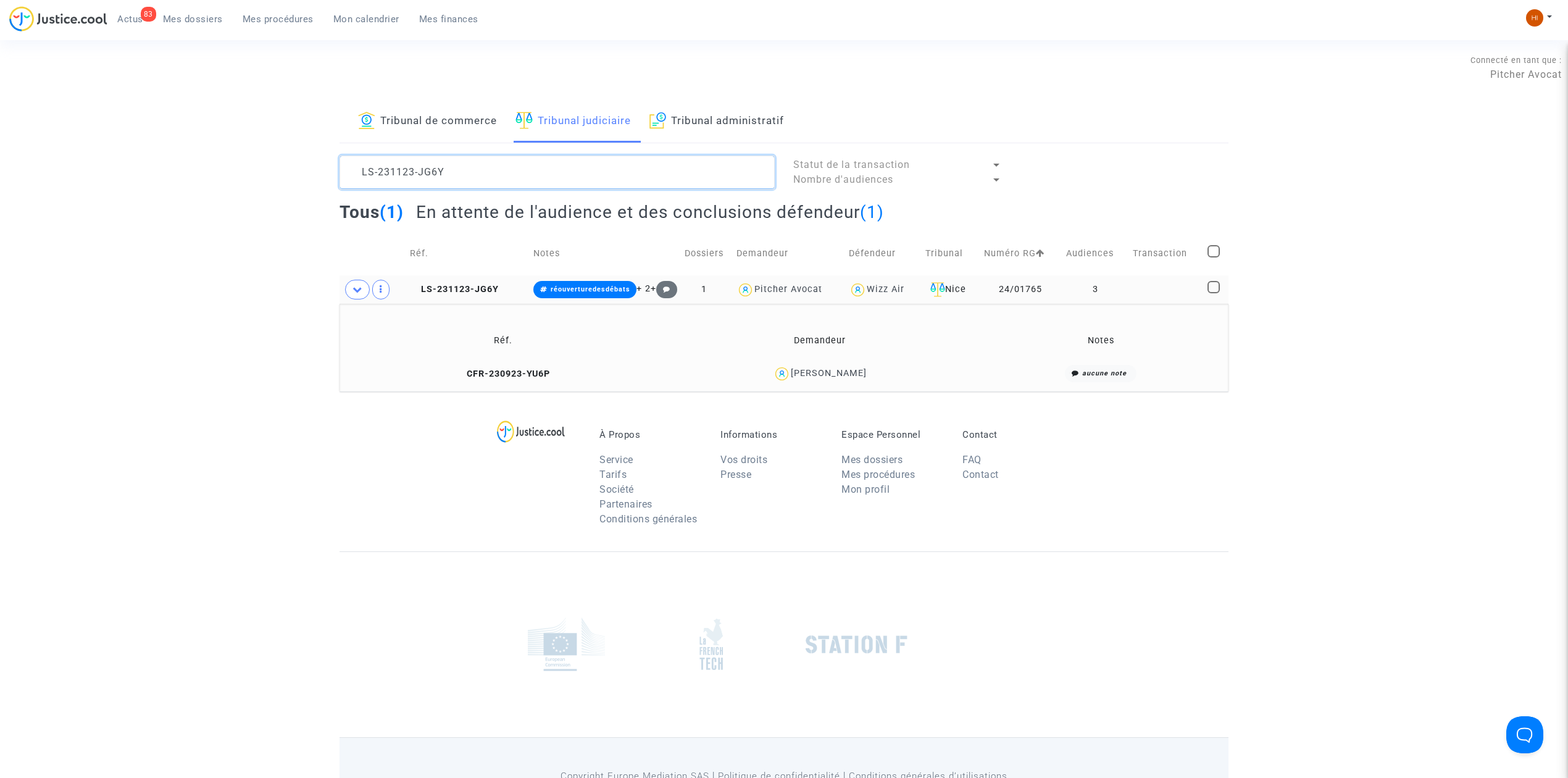
paste textarea "LS-220809-8KMP"
drag, startPoint x: 495, startPoint y: 161, endPoint x: 462, endPoint y: 186, distance: 41.4
click at [214, 164] on div "Tribunal de commerce Tribunal judiciaire Tribunal administratif LS-231123-JG6Y …" at bounding box center [784, 246] width 1568 height 291
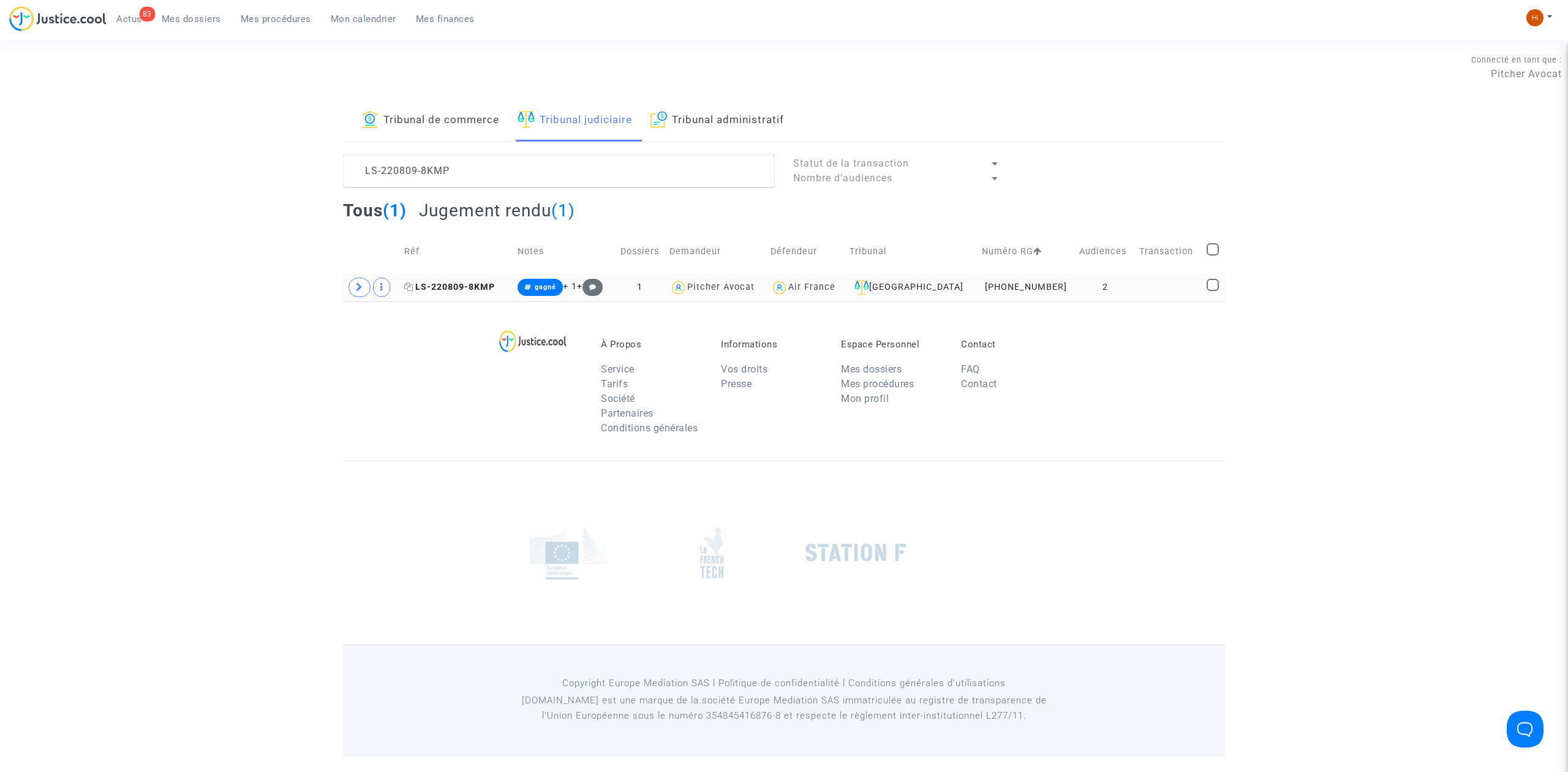
click at [471, 284] on span "LS-220809-8KMP" at bounding box center [450, 286] width 91 height 10
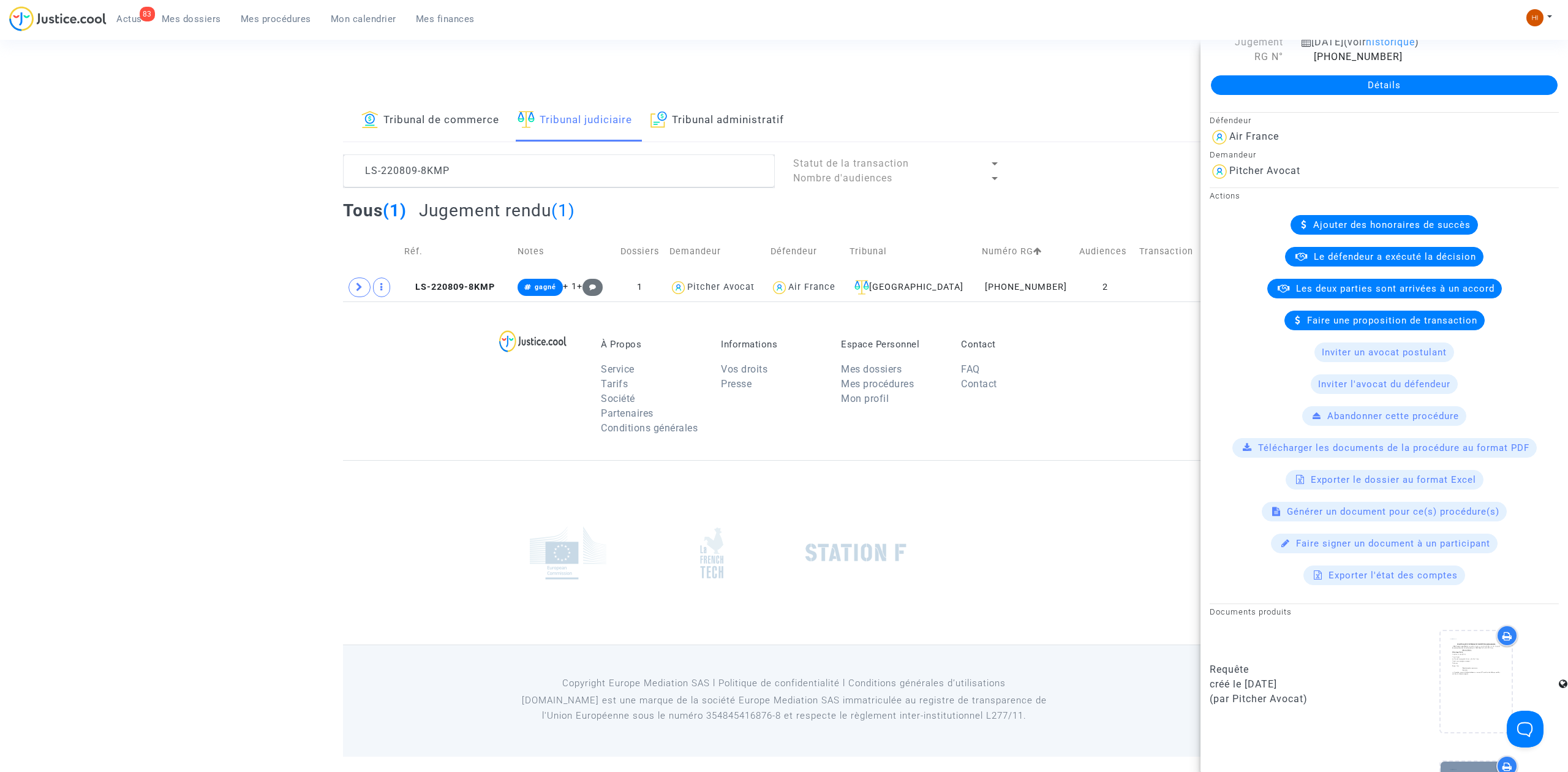
scroll to position [439, 0]
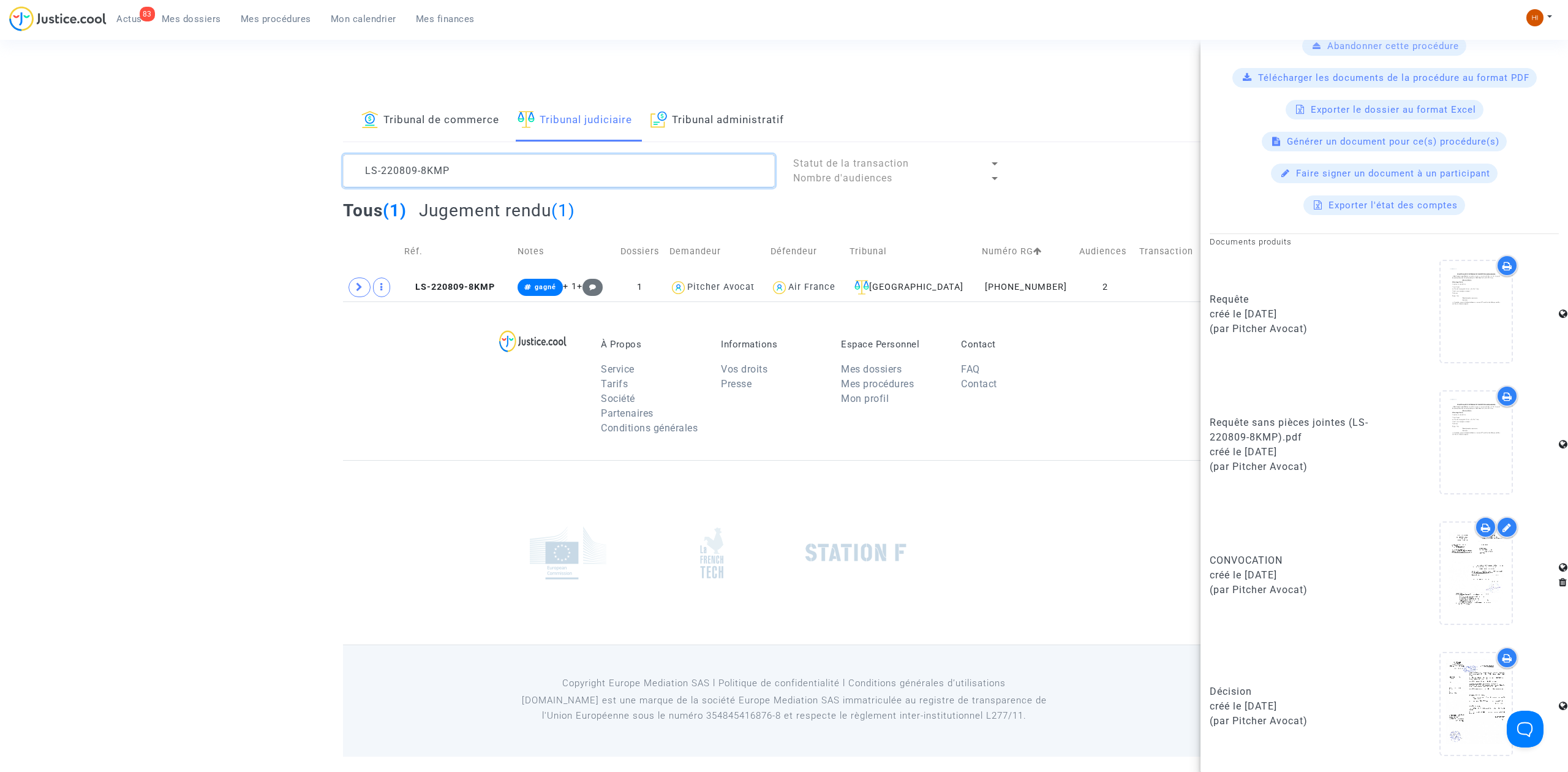
drag, startPoint x: 653, startPoint y: 169, endPoint x: 100, endPoint y: 192, distance: 553.5
click at [103, 192] on div "Tribunal de commerce Tribunal judiciaire Tribunal administratif LS-220809-8KMP …" at bounding box center [784, 200] width 1568 height 201
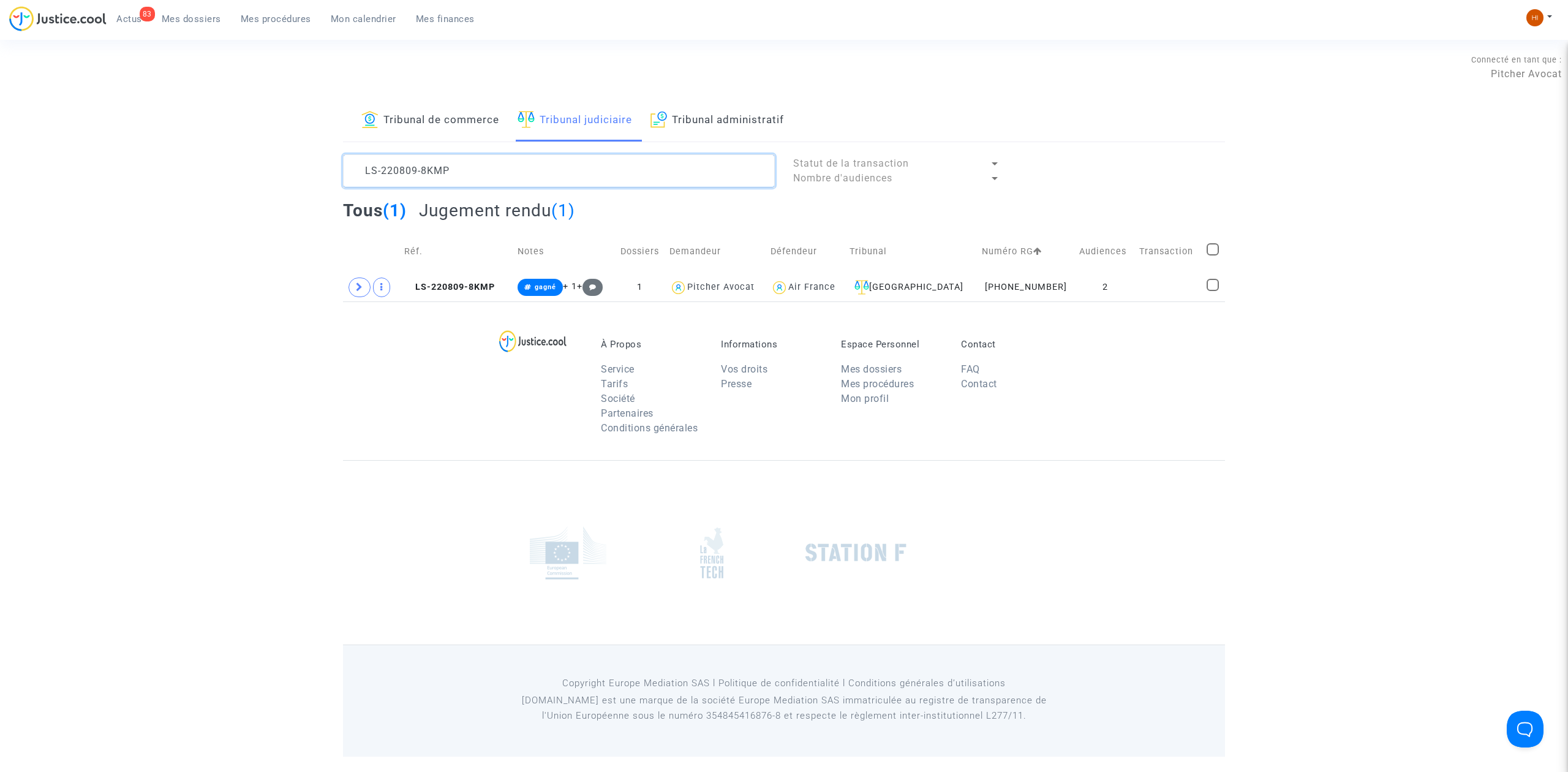
scroll to position [0, 0]
paste textarea "LS-220804-XTNR"
click at [464, 284] on span "LS-220804-XTNR" at bounding box center [449, 286] width 89 height 10
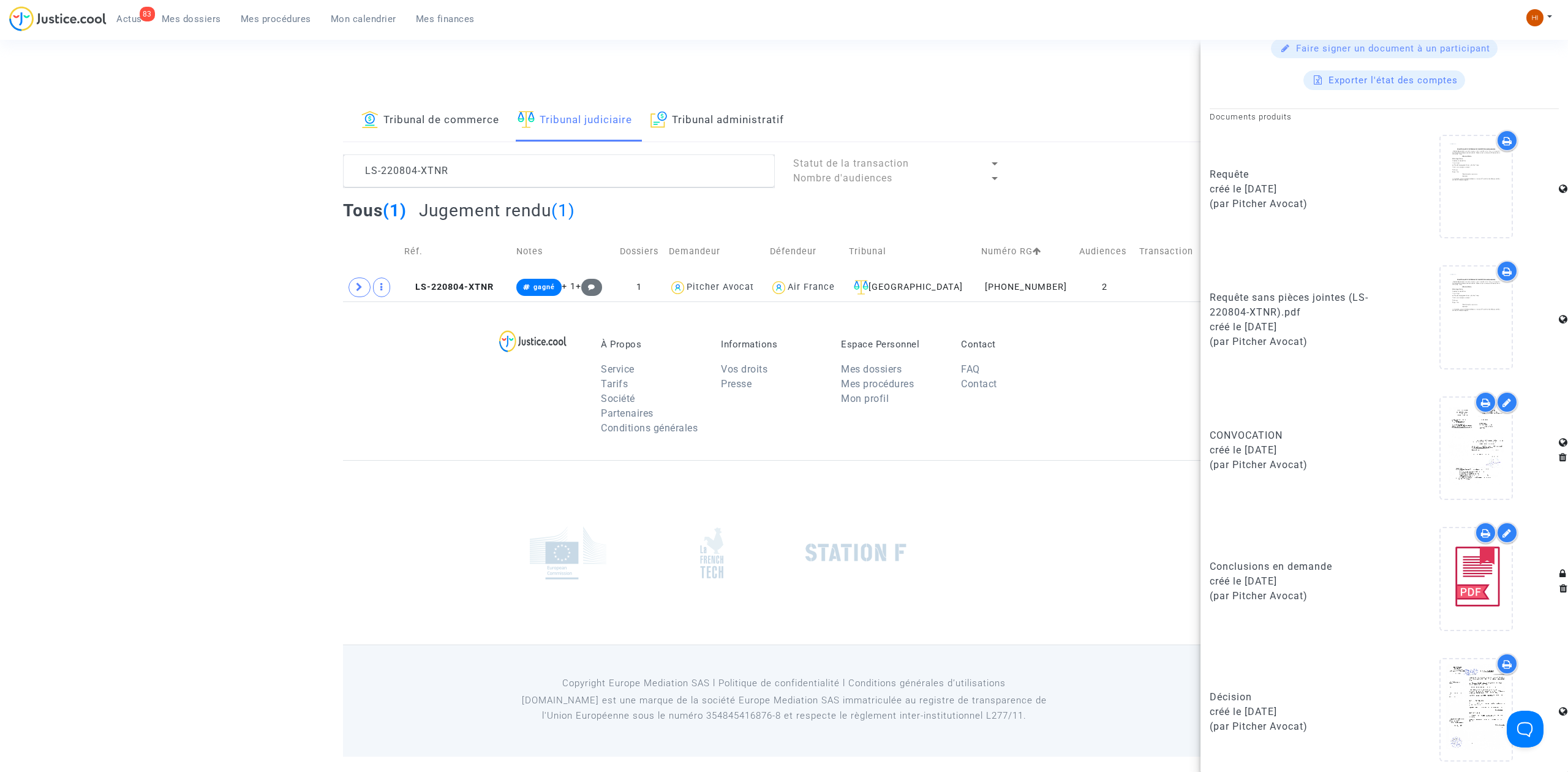
scroll to position [569, 0]
click at [549, 177] on textarea at bounding box center [559, 171] width 432 height 33
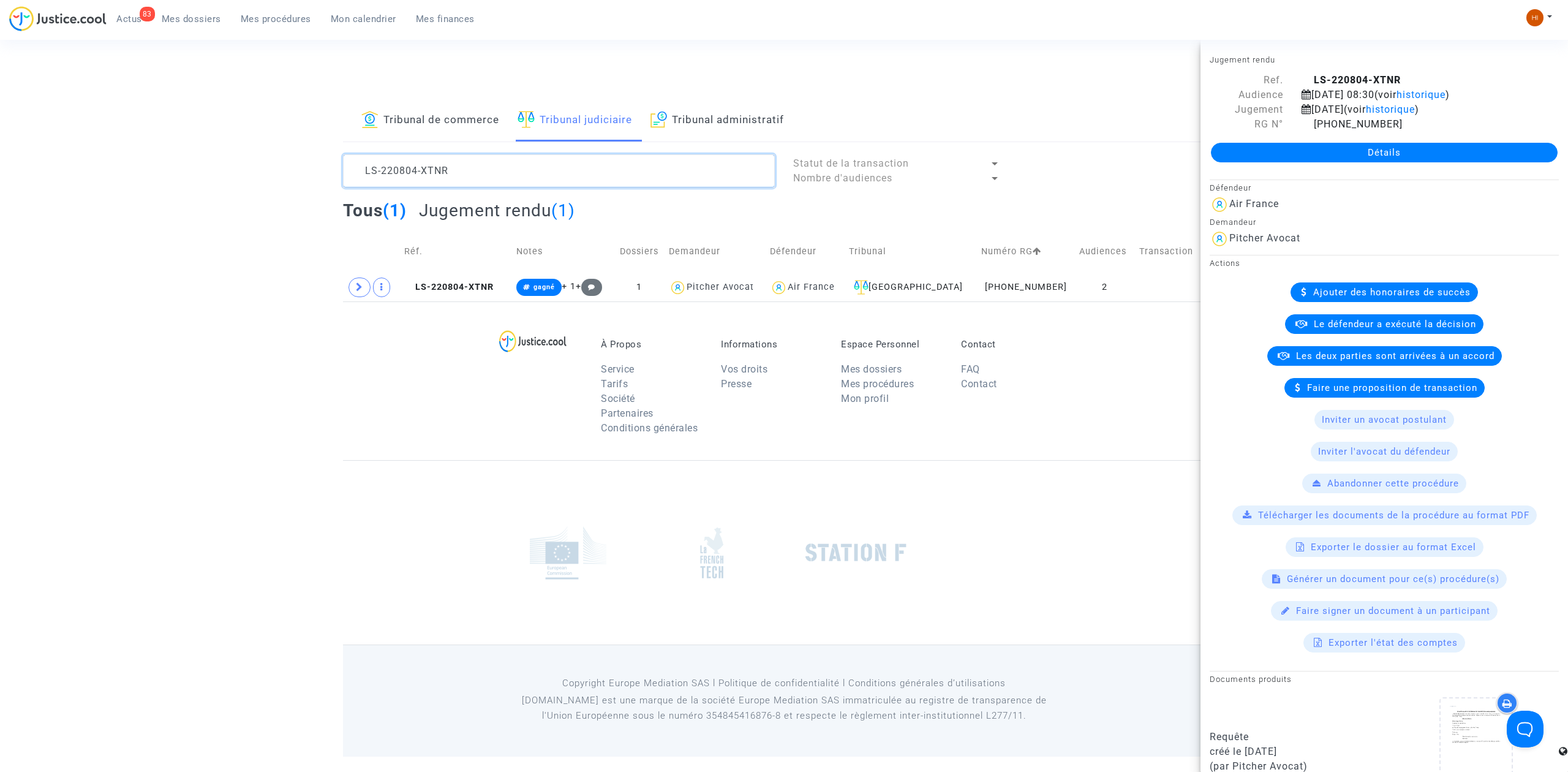
click at [549, 177] on textarea at bounding box center [559, 171] width 432 height 33
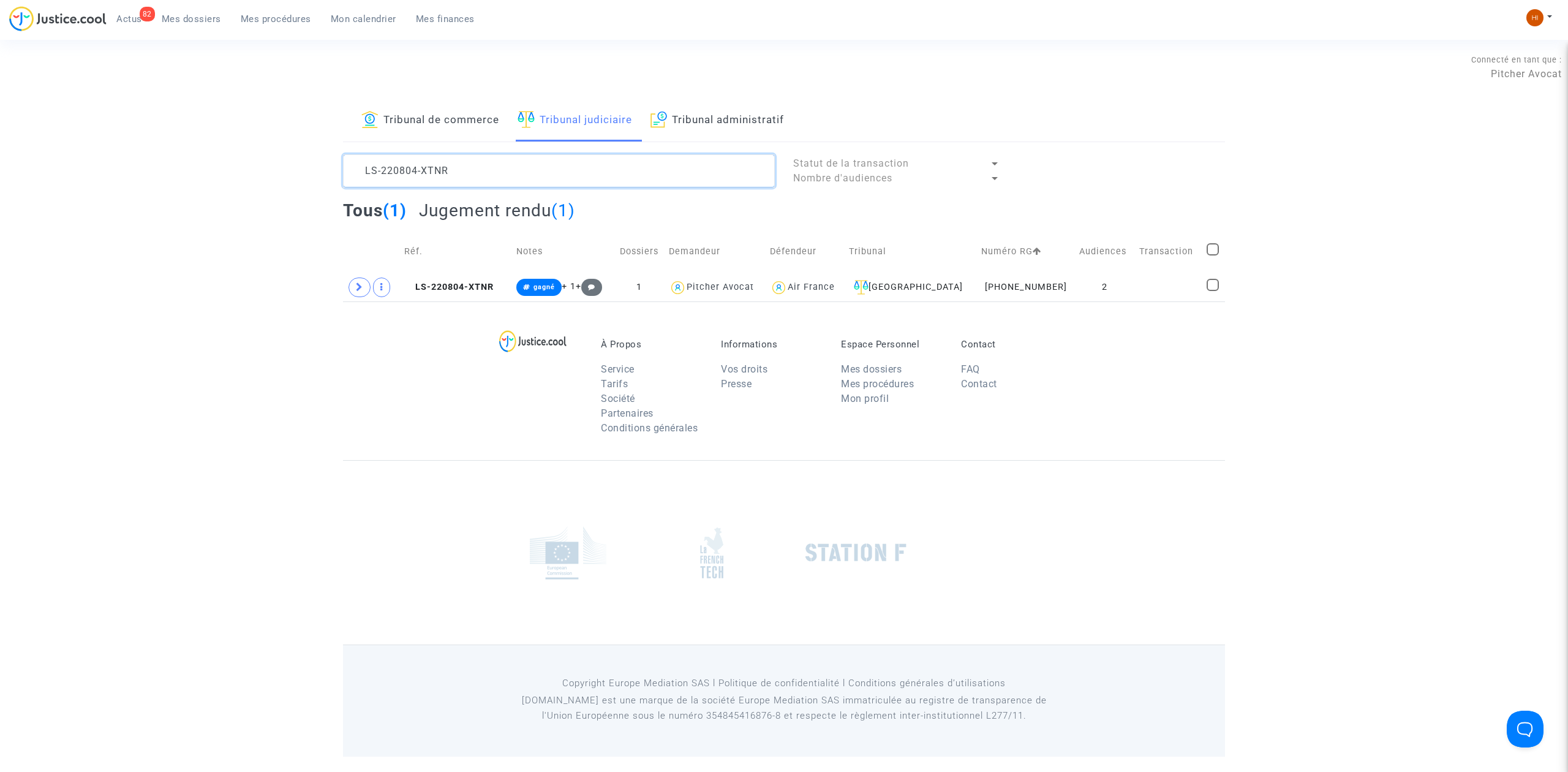
click at [549, 177] on textarea at bounding box center [559, 171] width 432 height 33
paste textarea "30207-GPMJ"
drag, startPoint x: 442, startPoint y: 291, endPoint x: 632, endPoint y: 289, distance: 190.0
click at [442, 291] on span "LS-230207-GPMJ" at bounding box center [450, 286] width 91 height 10
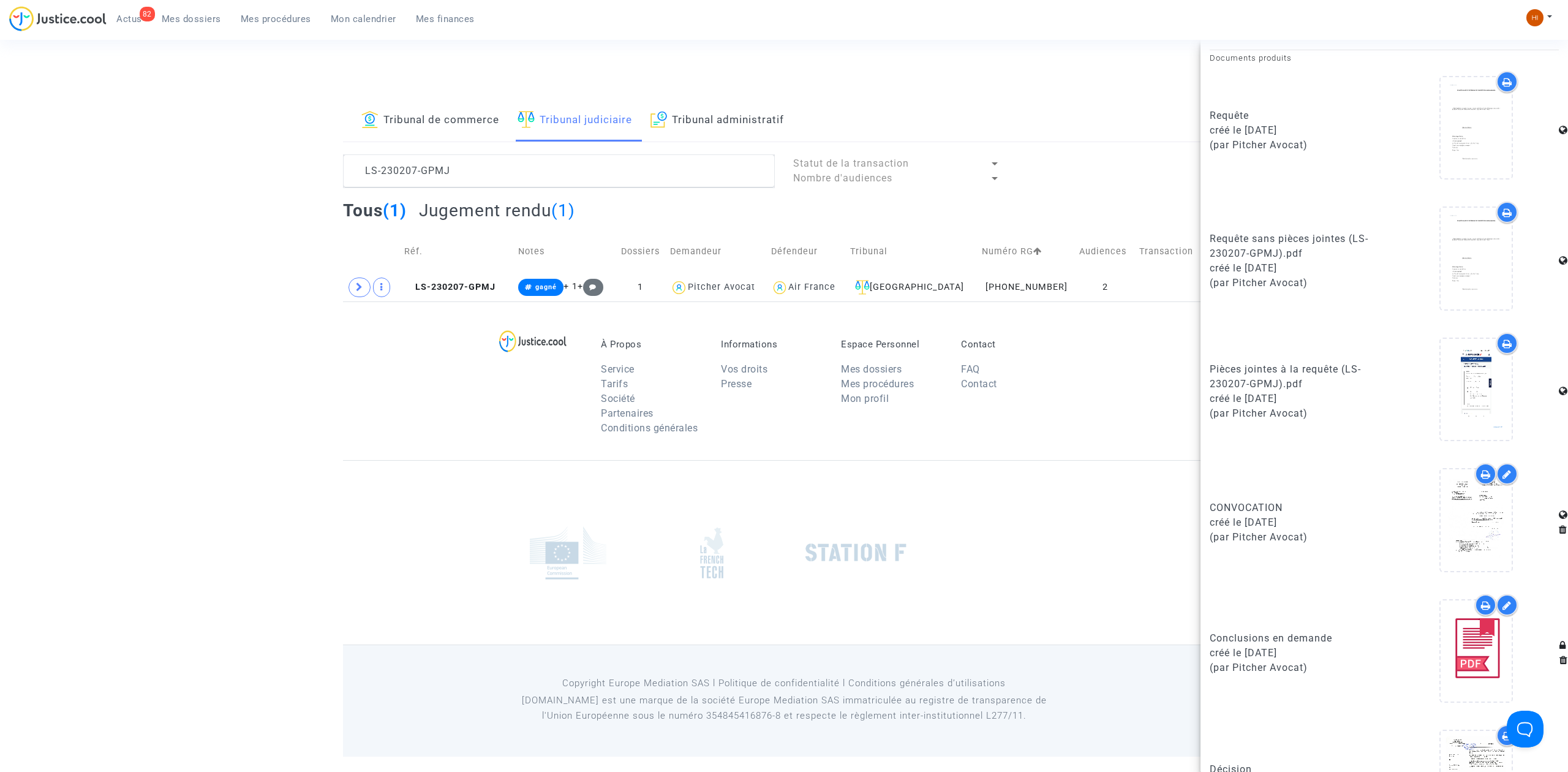
scroll to position [699, 0]
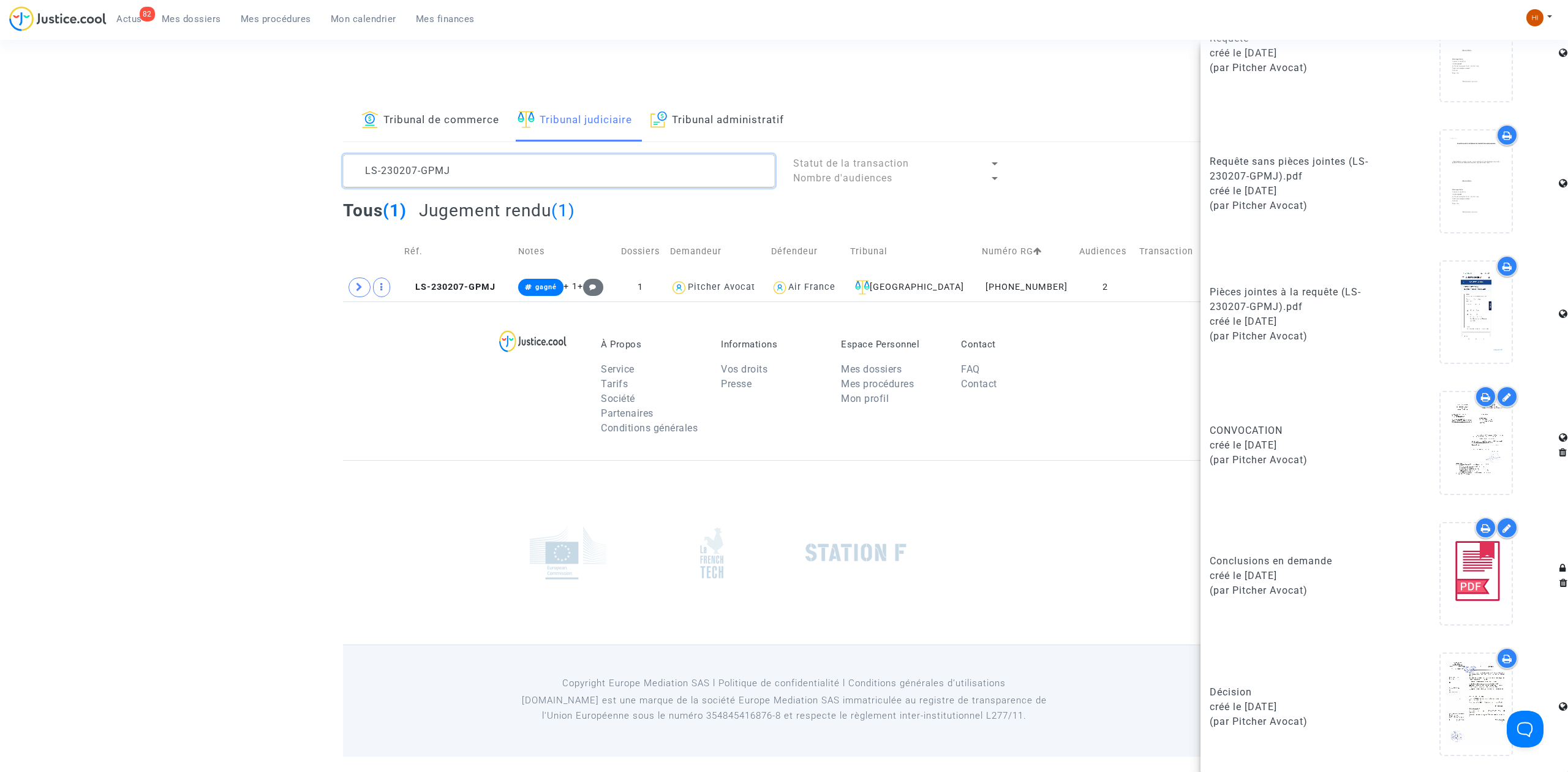
click at [546, 156] on textarea at bounding box center [559, 171] width 432 height 33
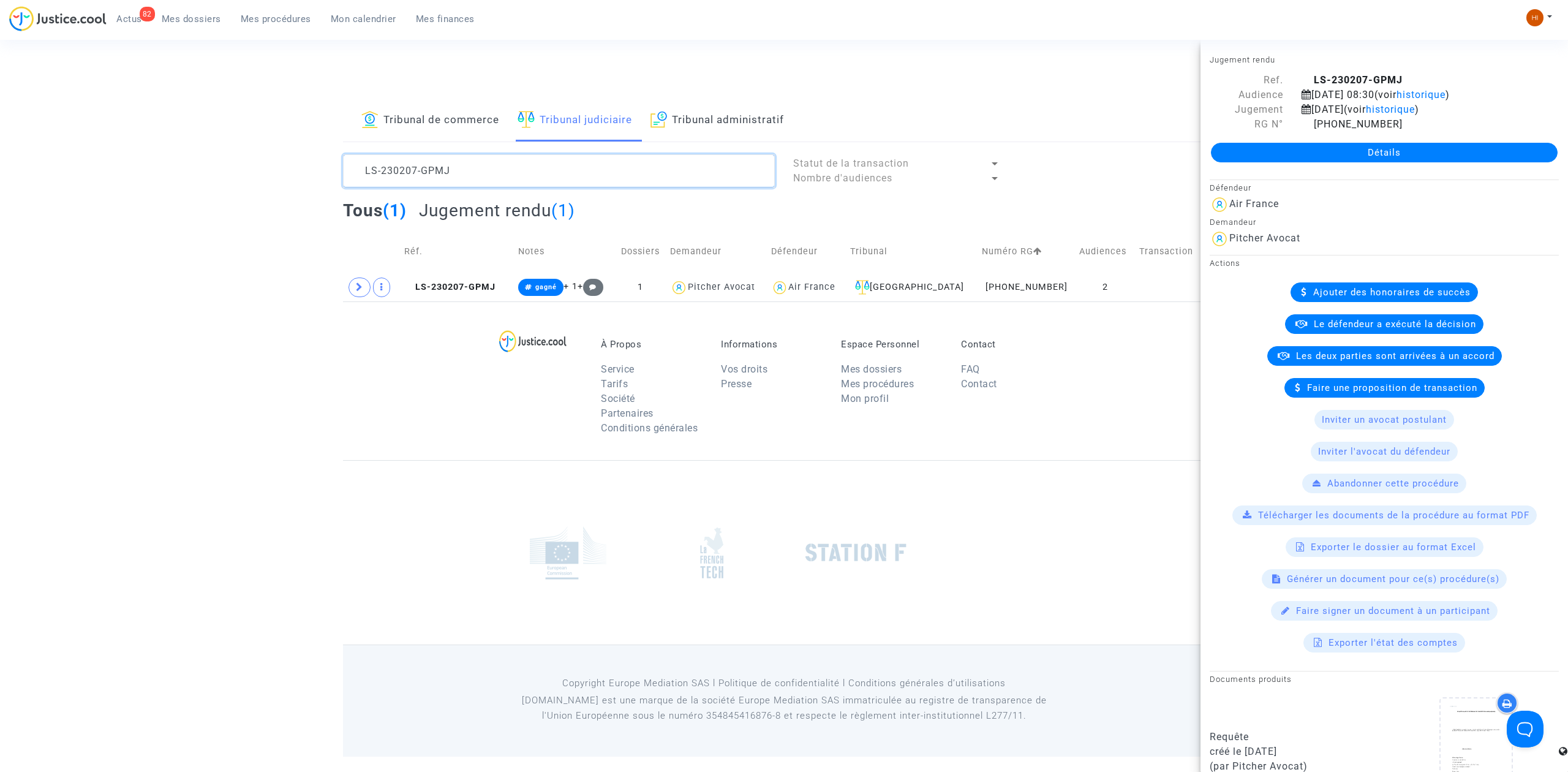
click at [546, 156] on textarea at bounding box center [559, 171] width 432 height 33
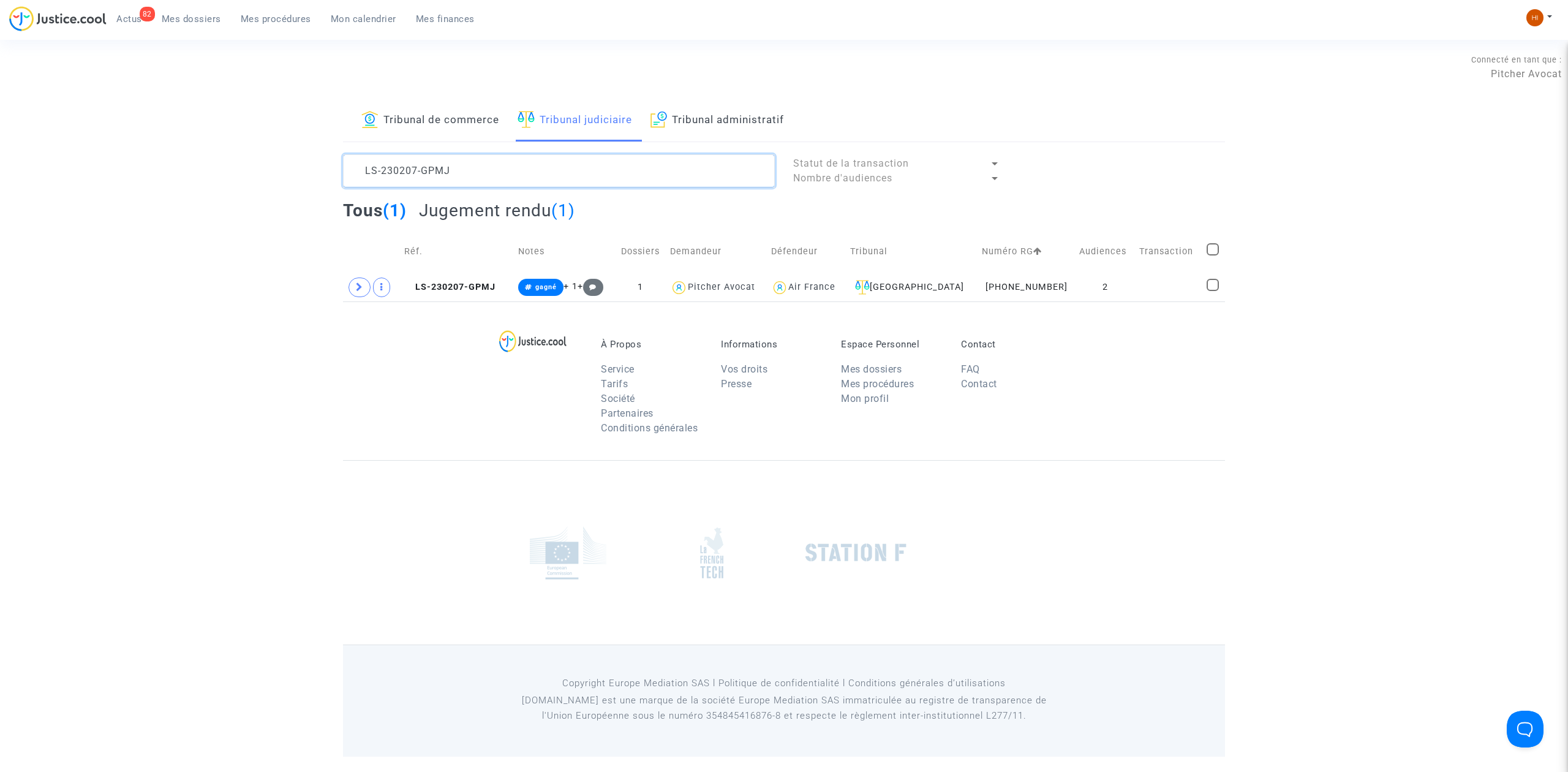
click at [546, 156] on textarea at bounding box center [559, 171] width 432 height 33
paste textarea "712-BKAQ"
drag, startPoint x: 437, startPoint y: 292, endPoint x: 577, endPoint y: 292, distance: 140.0
click at [437, 292] on span "LS-230712-BKAQ" at bounding box center [450, 286] width 90 height 10
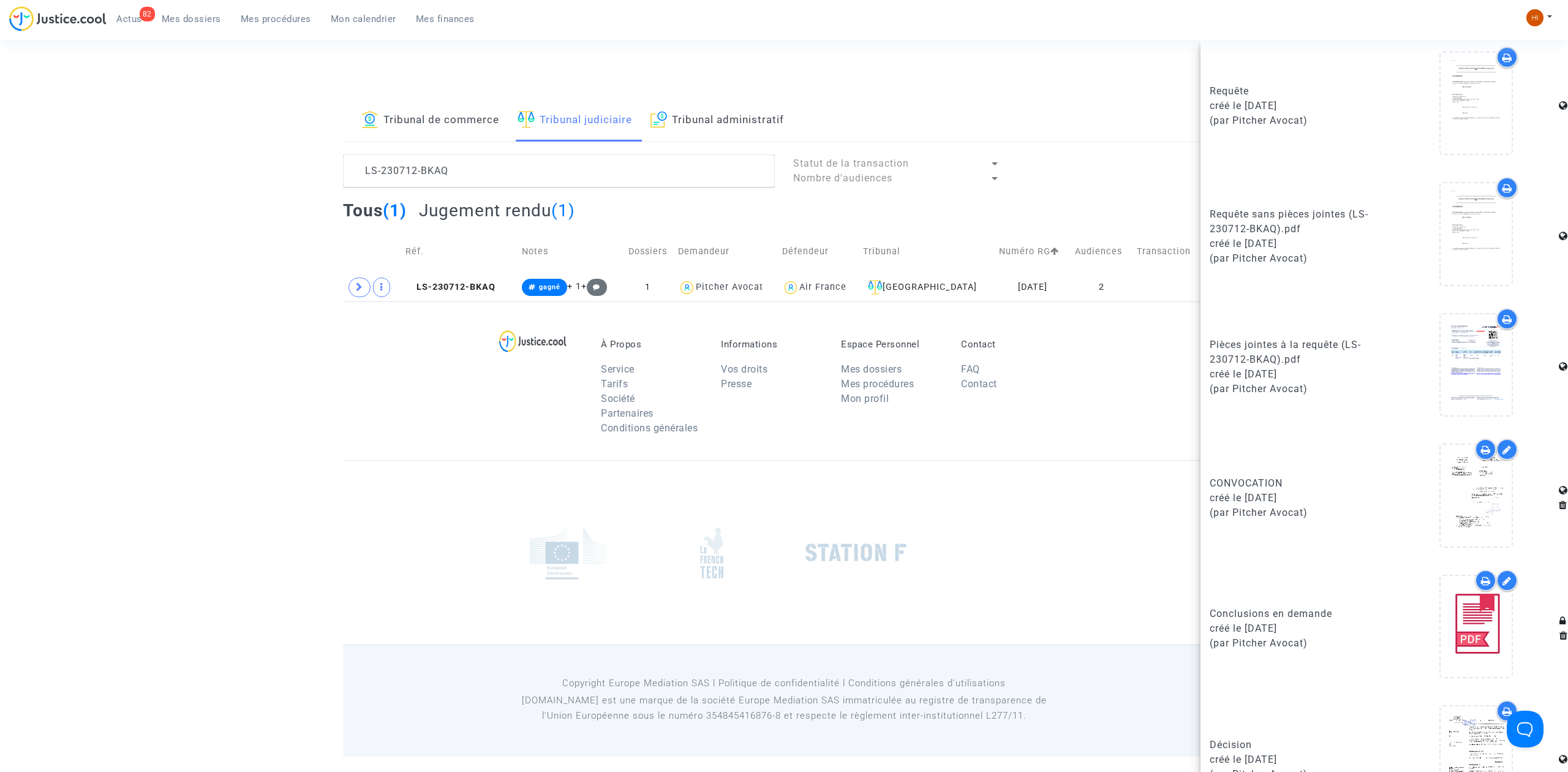
scroll to position [653, 0]
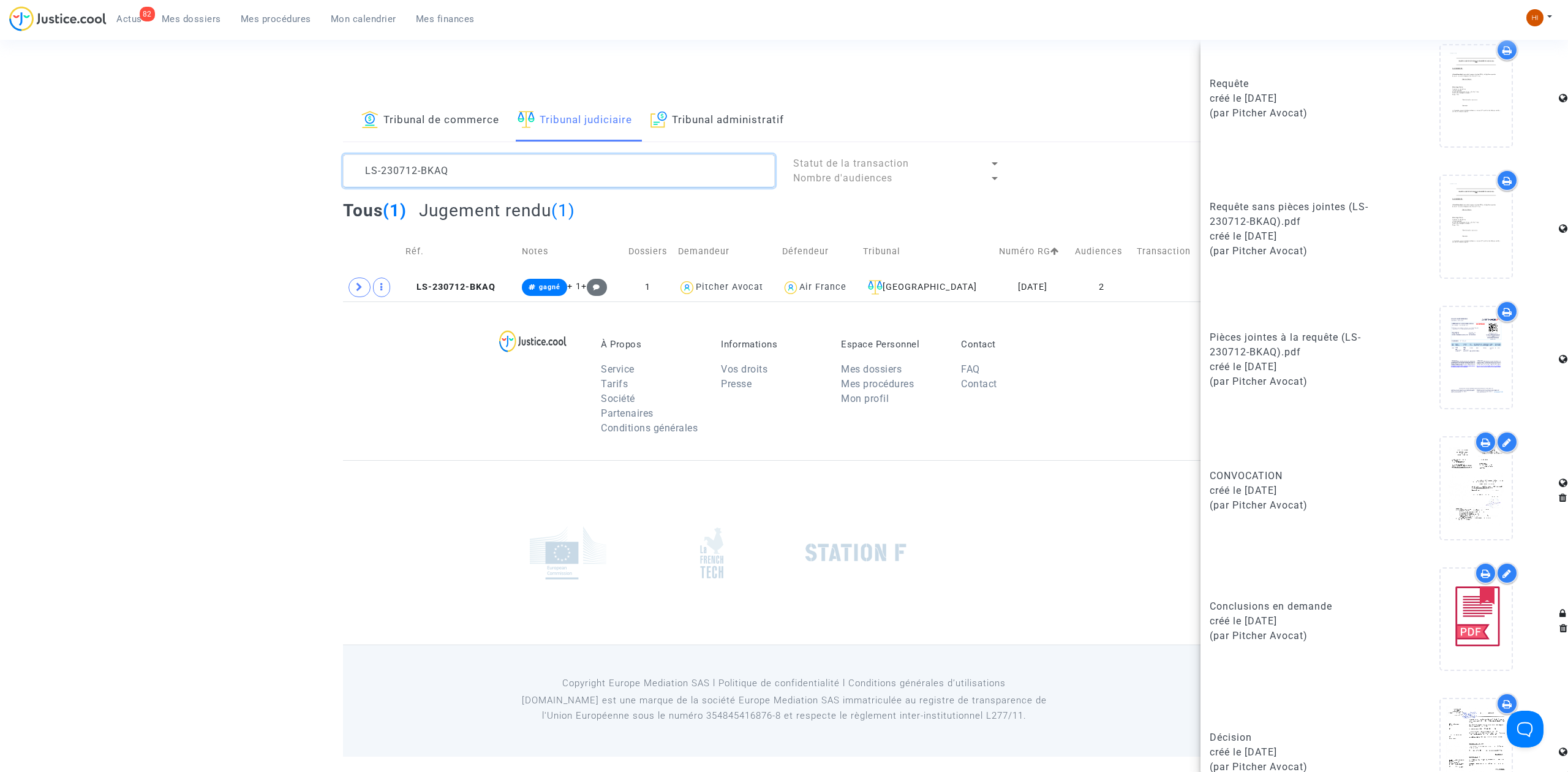
click at [669, 180] on textarea at bounding box center [559, 171] width 432 height 33
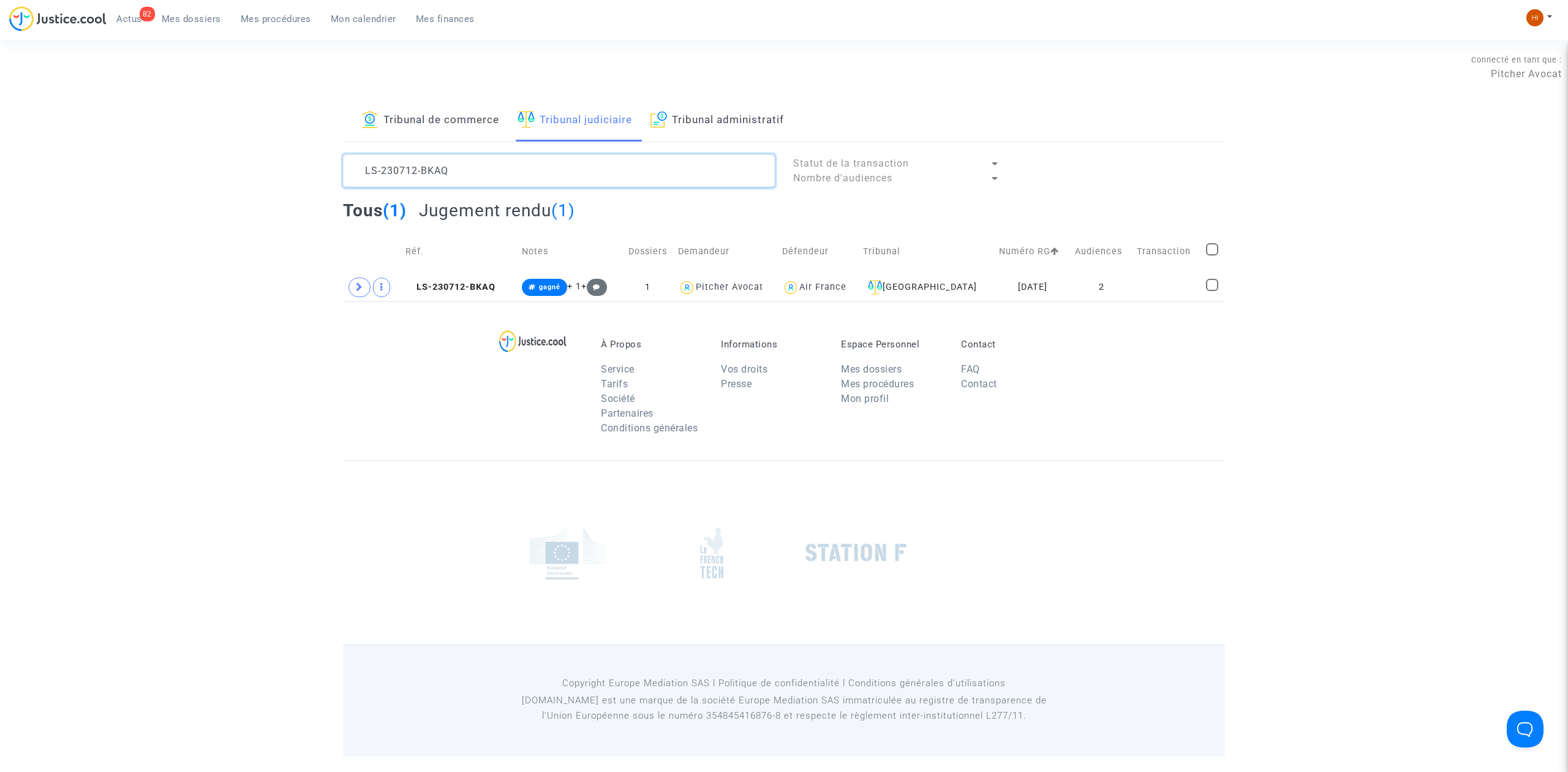
scroll to position [0, 0]
click at [669, 180] on textarea at bounding box center [559, 171] width 432 height 33
paste textarea "901-AM83"
click at [447, 286] on span "LS-230901-AM83" at bounding box center [451, 286] width 91 height 10
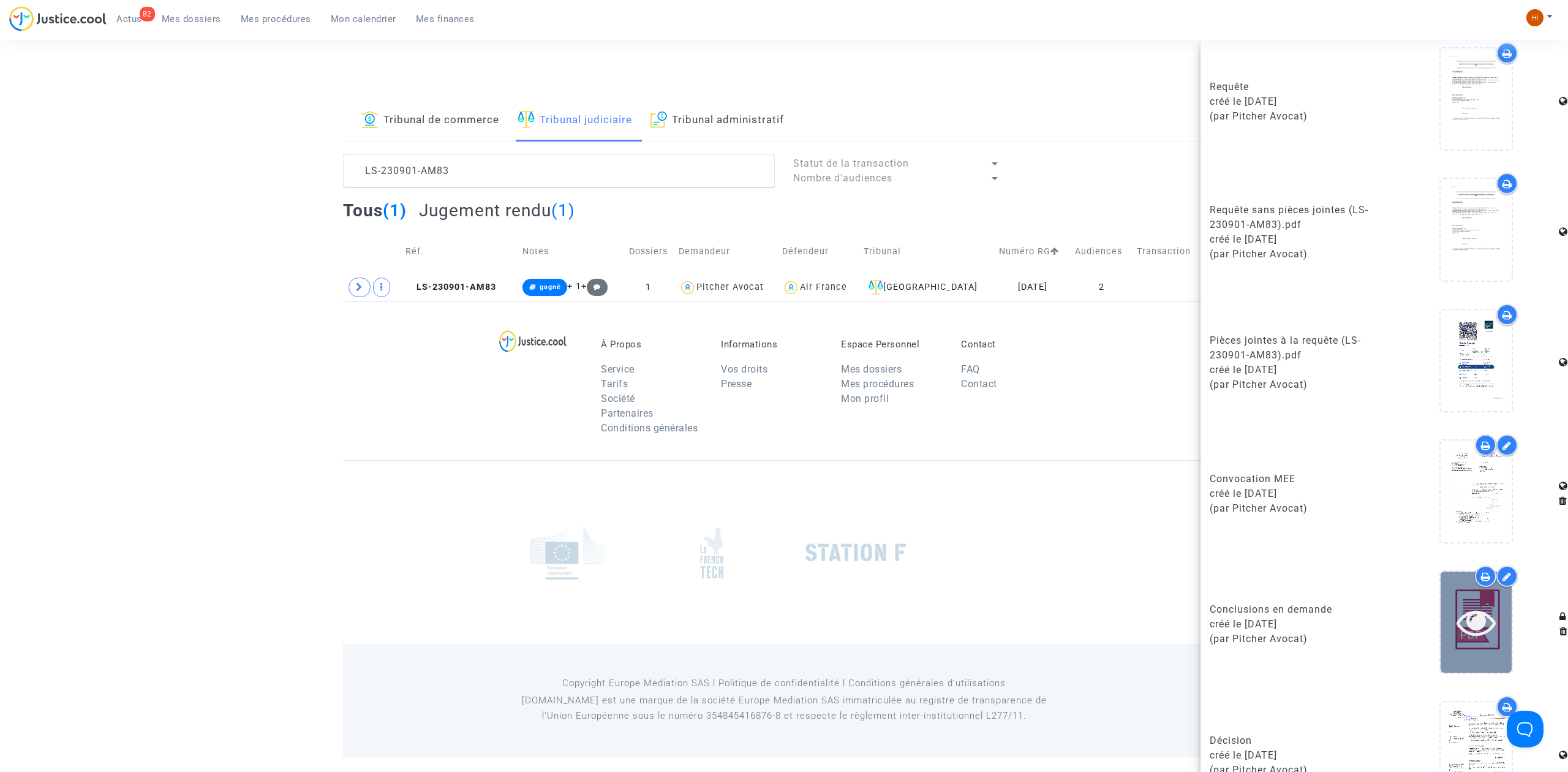
scroll to position [699, 0]
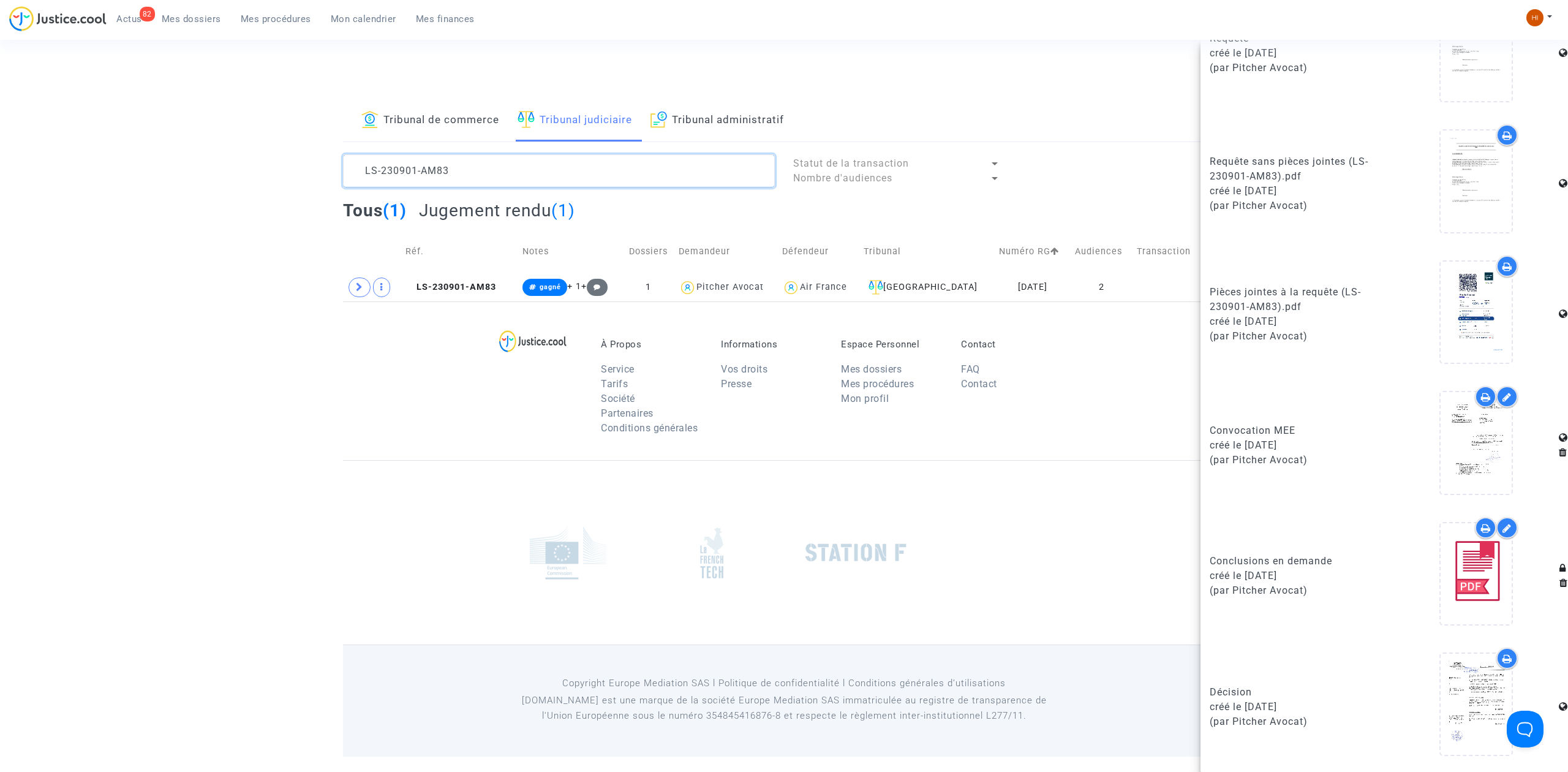
click at [667, 158] on textarea at bounding box center [559, 171] width 432 height 33
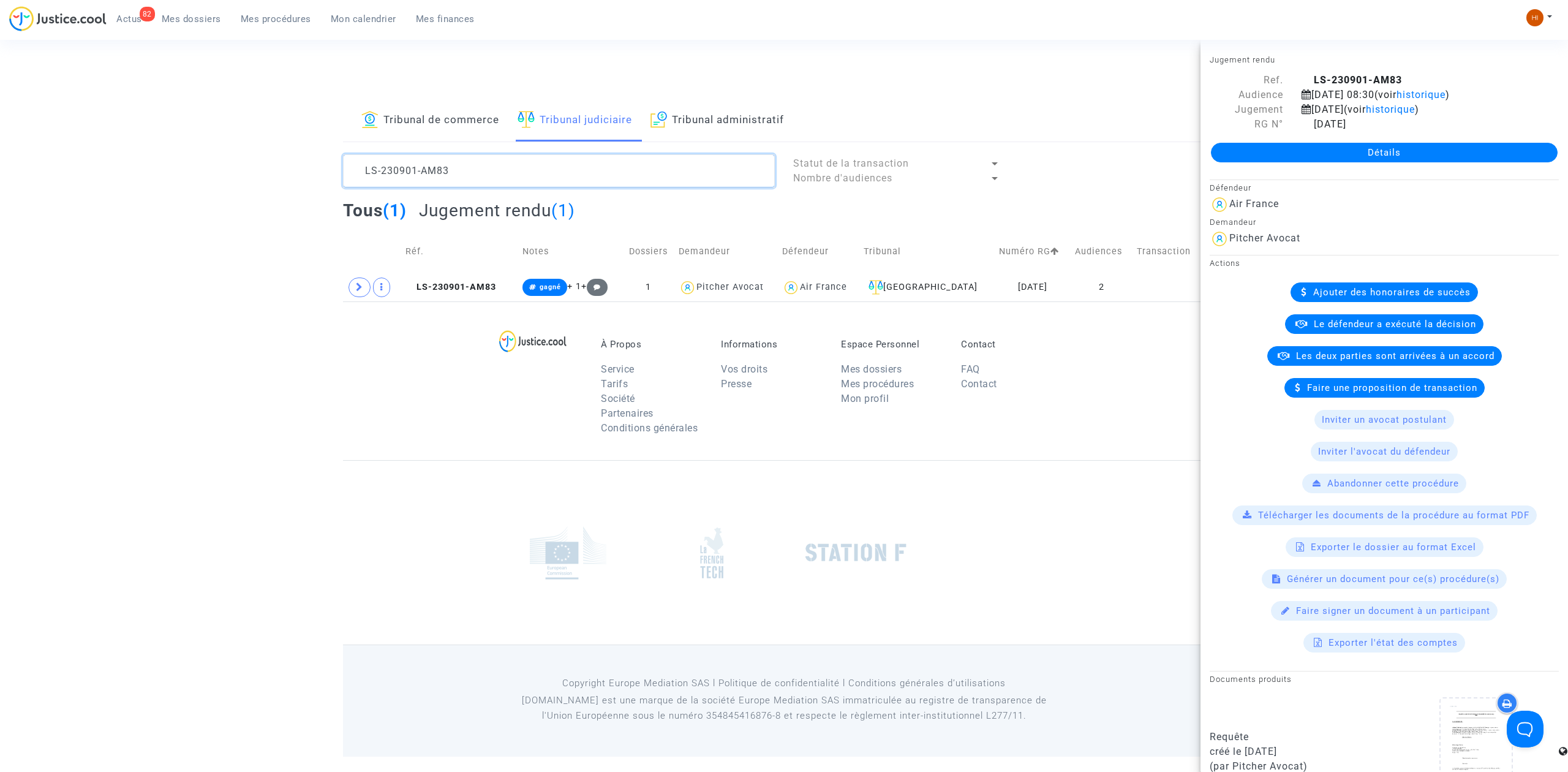
click at [667, 158] on textarea at bounding box center [559, 171] width 432 height 33
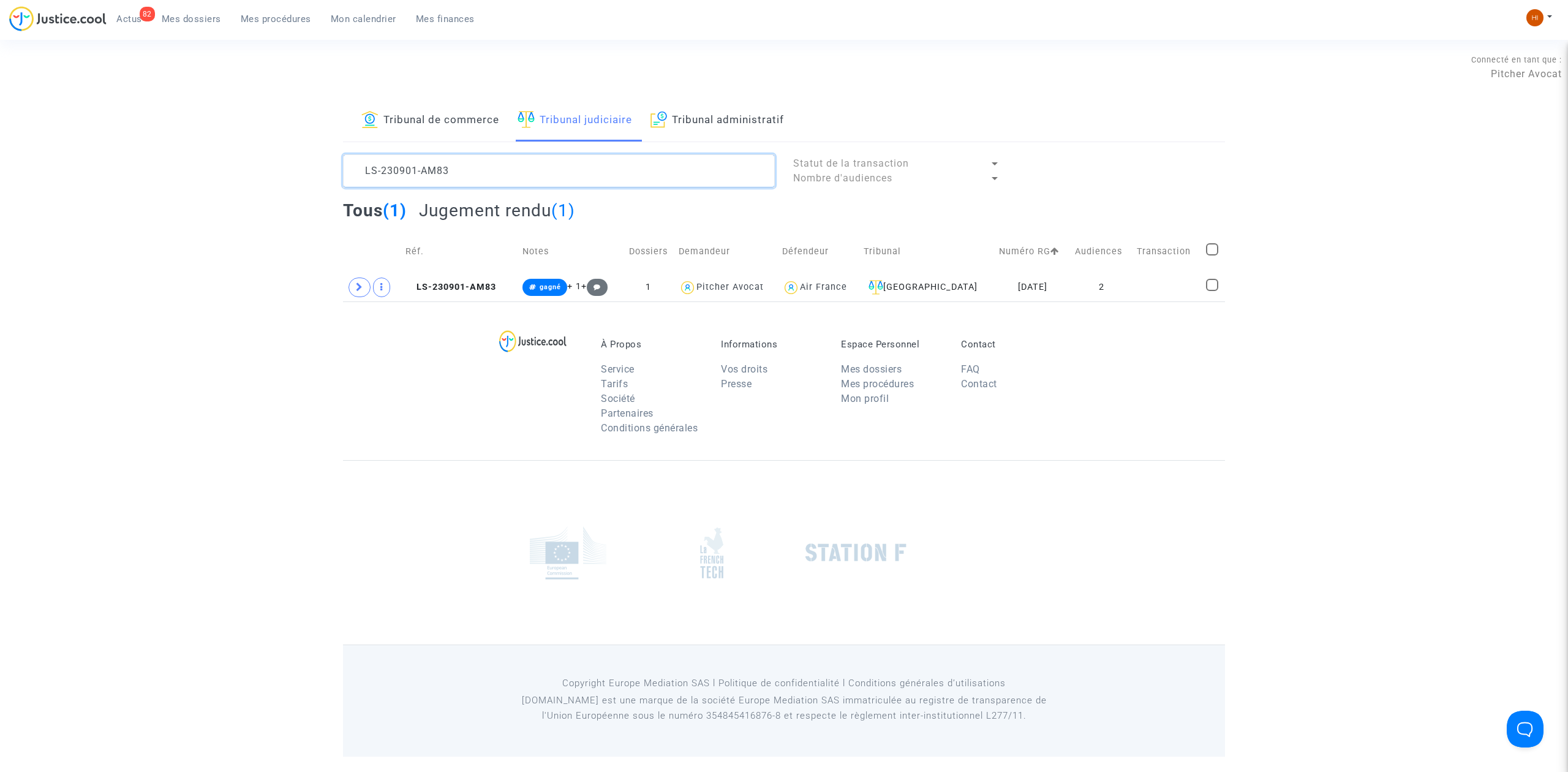
click at [667, 158] on textarea at bounding box center [559, 171] width 432 height 33
paste textarea "721-FRNN"
click at [437, 289] on span "LS-230721-FRNN" at bounding box center [450, 286] width 89 height 10
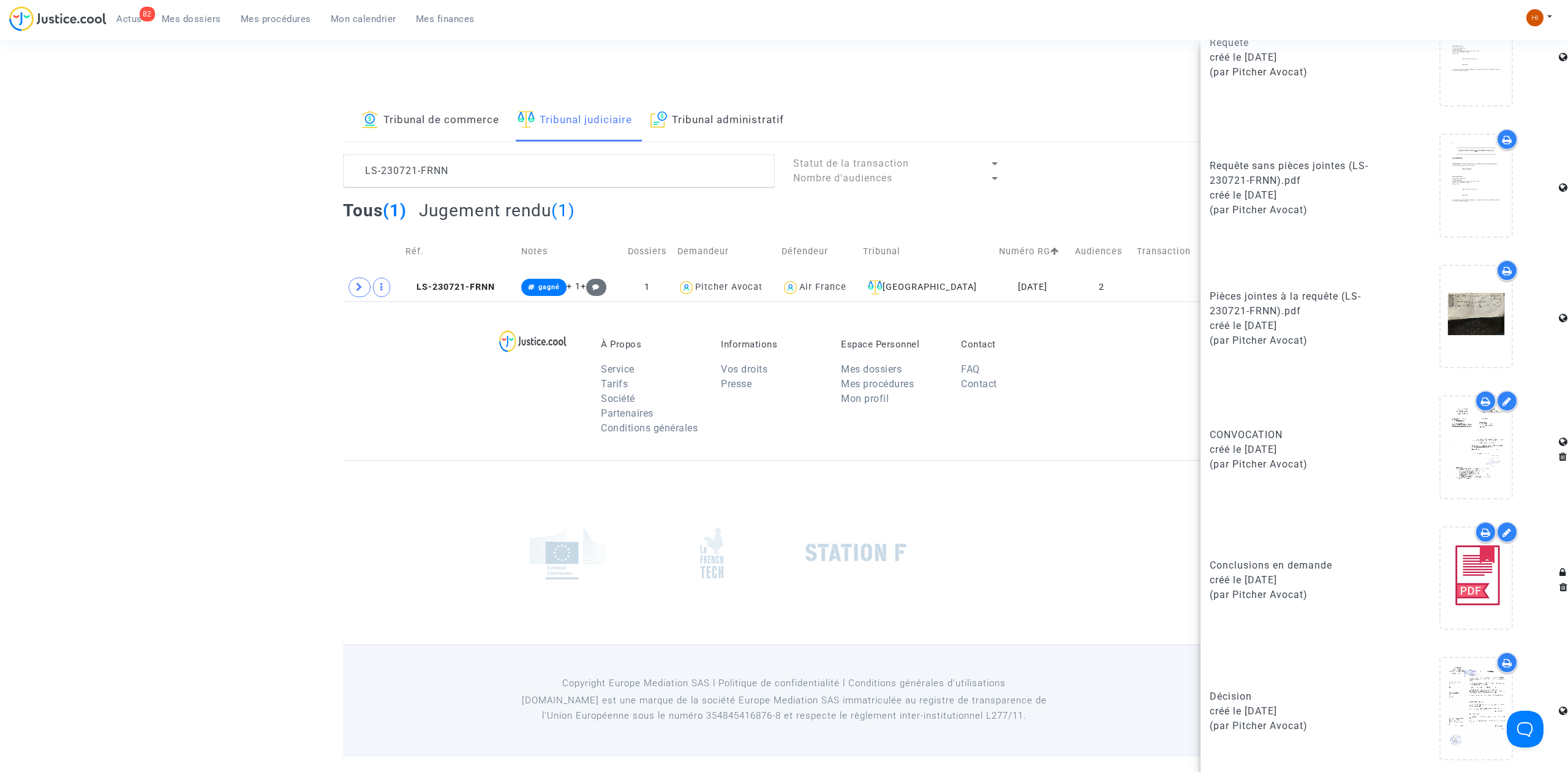
scroll to position [699, 0]
click at [643, 149] on div "Tribunal de commerce Tribunal judiciaire Tribunal administratif LS-230721-FRNN …" at bounding box center [784, 200] width 882 height 201
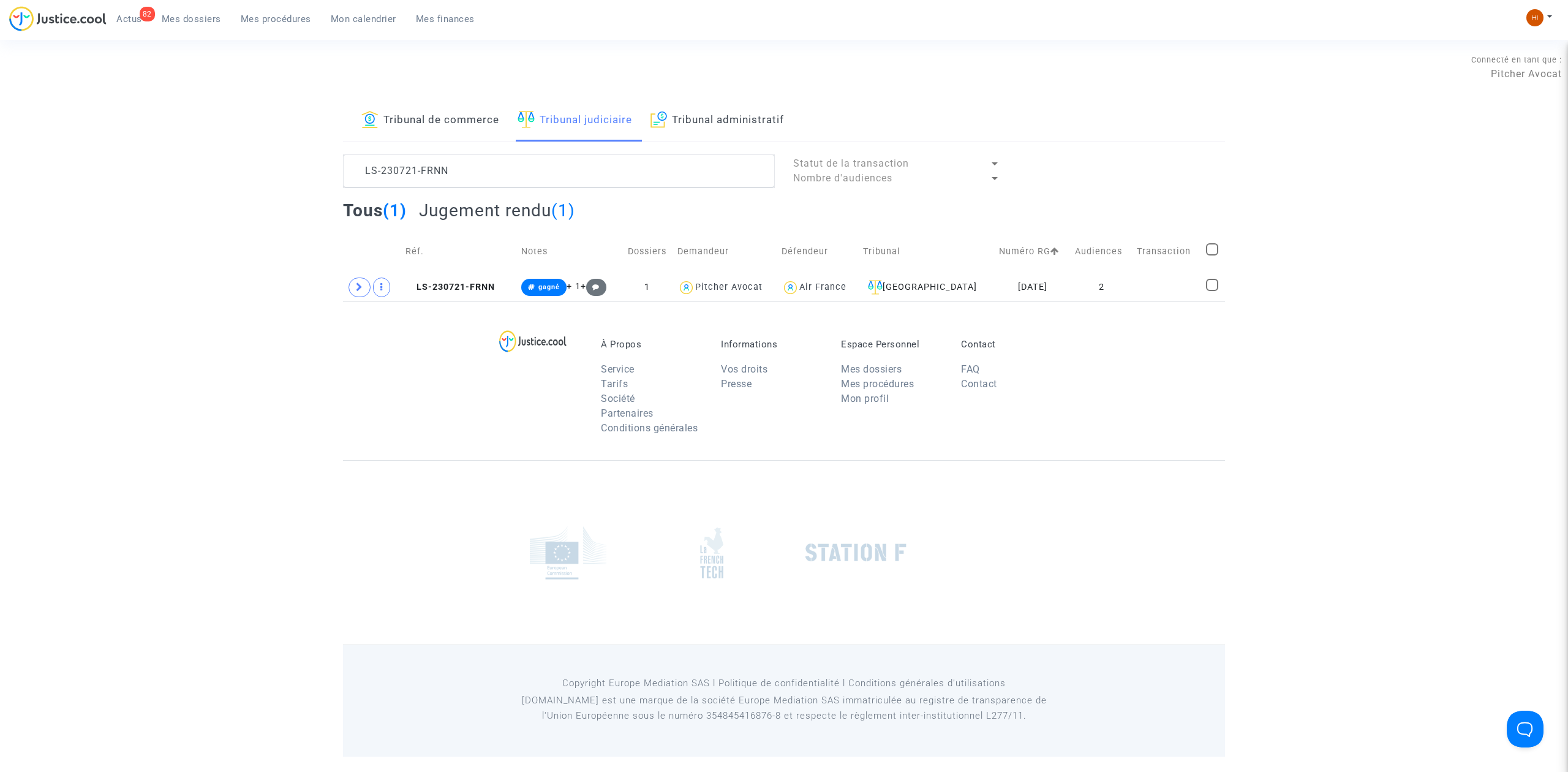
click at [643, 149] on div "Tribunal de commerce Tribunal judiciaire Tribunal administratif LS-230721-FRNN …" at bounding box center [784, 200] width 882 height 201
click at [639, 160] on textarea at bounding box center [559, 171] width 432 height 33
click at [639, 160] on textarea at bounding box center [559, 171] width 432 height 33
paste textarea "20518-KPCZ"
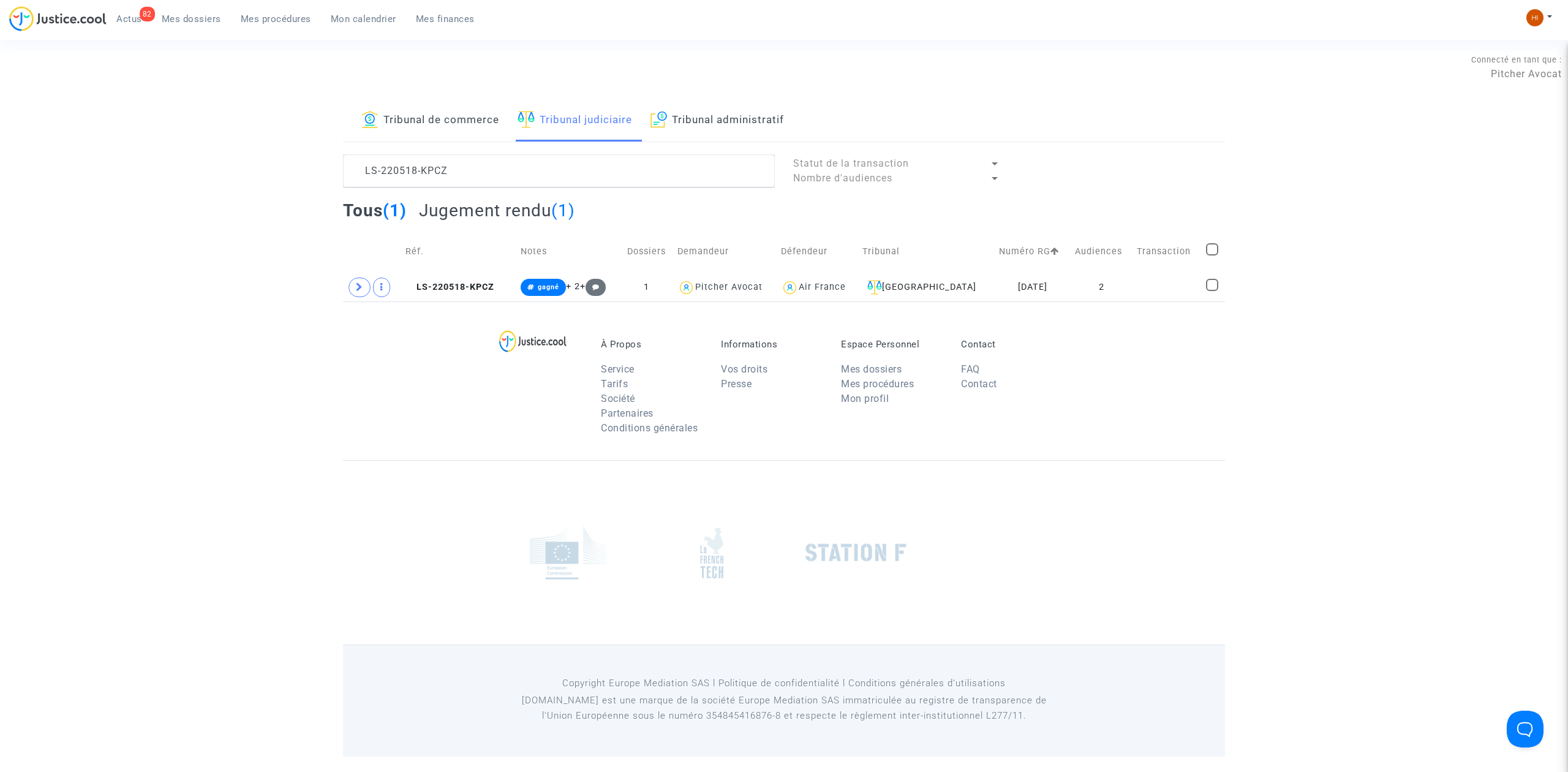
drag, startPoint x: 490, startPoint y: 284, endPoint x: 646, endPoint y: 260, distance: 157.8
click at [490, 284] on span "LS-220518-KPCZ" at bounding box center [450, 286] width 89 height 10
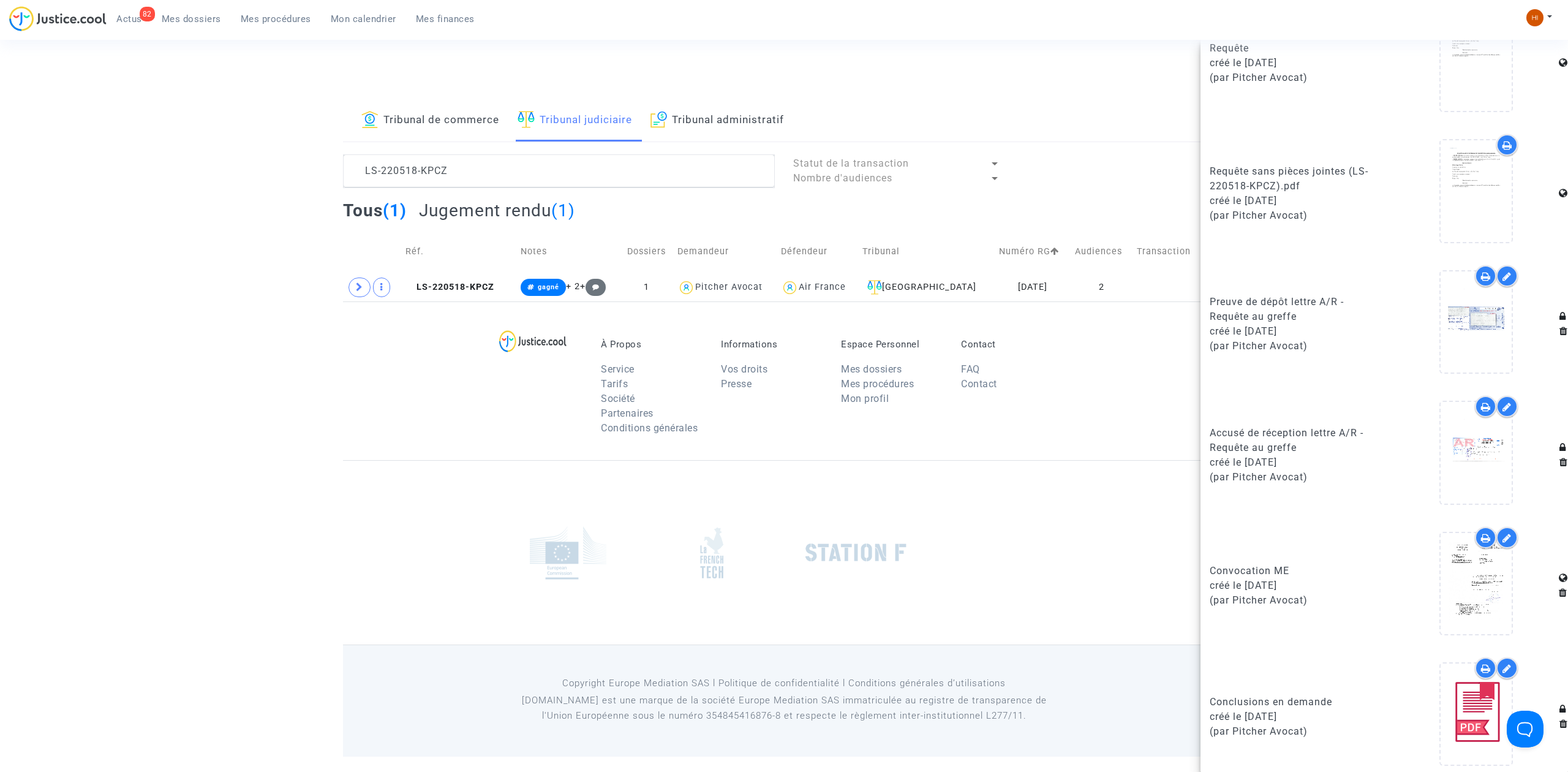
scroll to position [829, 0]
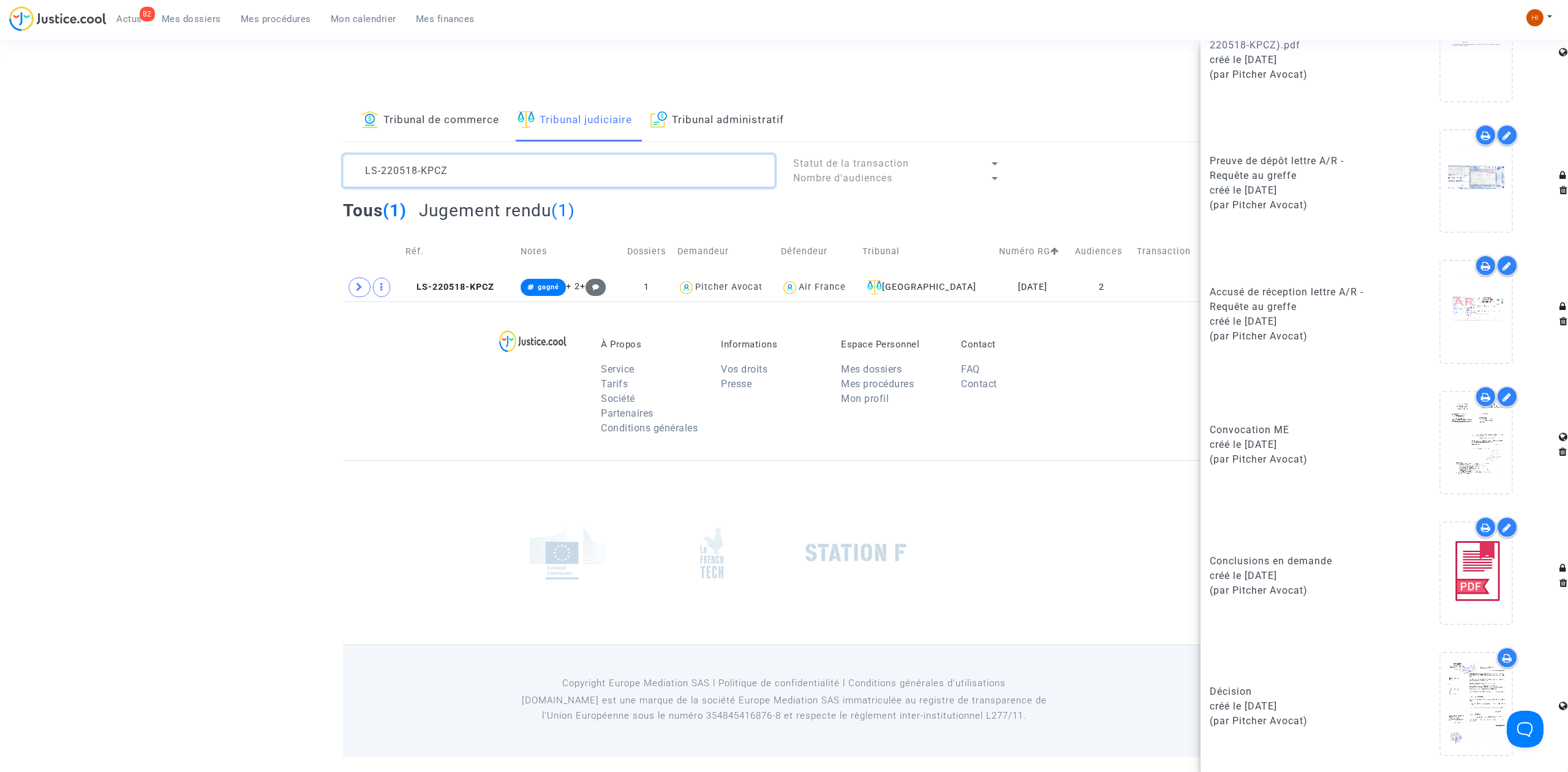
click at [449, 175] on textarea at bounding box center [559, 171] width 432 height 33
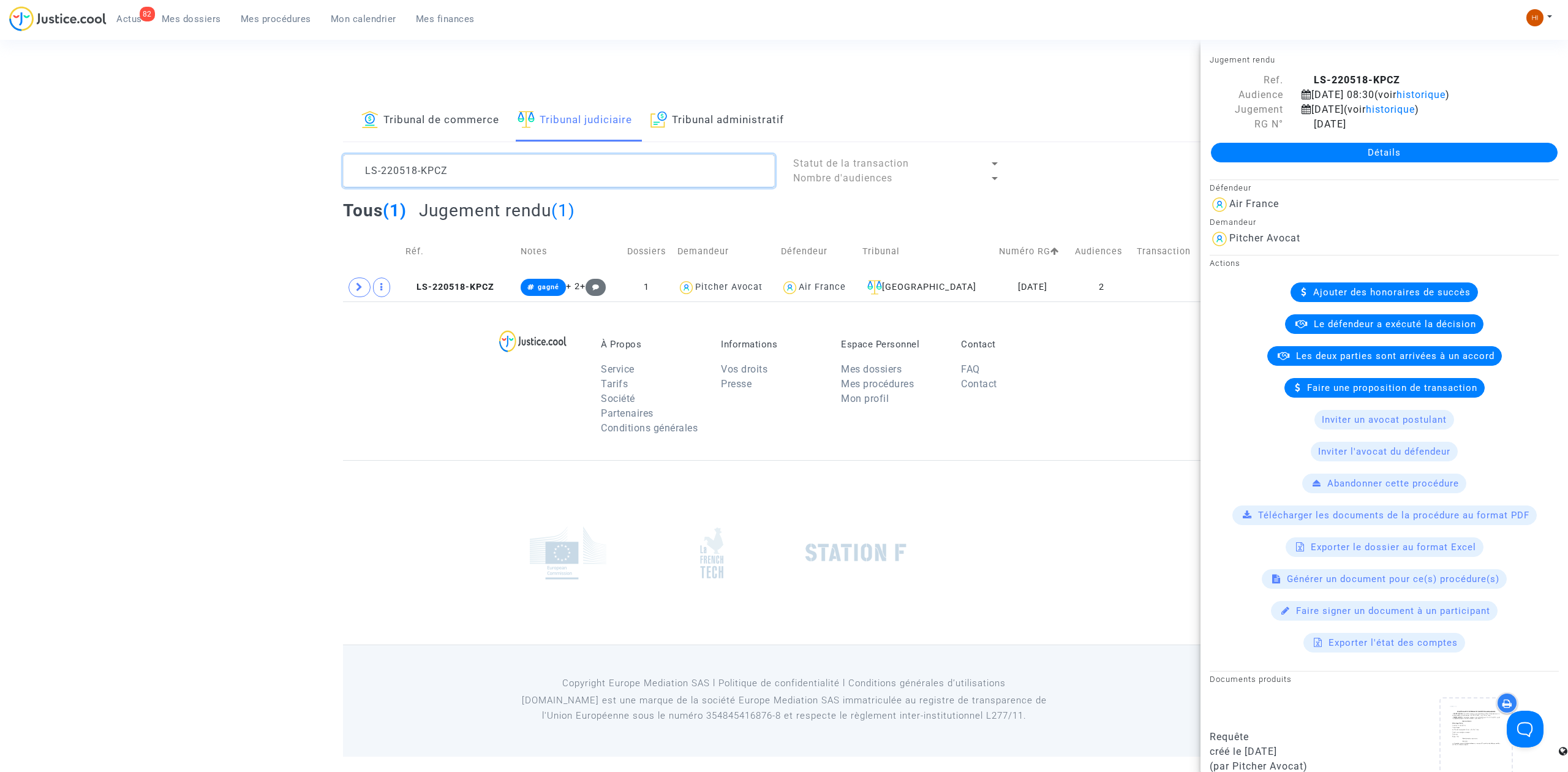
click at [449, 175] on textarea at bounding box center [559, 171] width 432 height 33
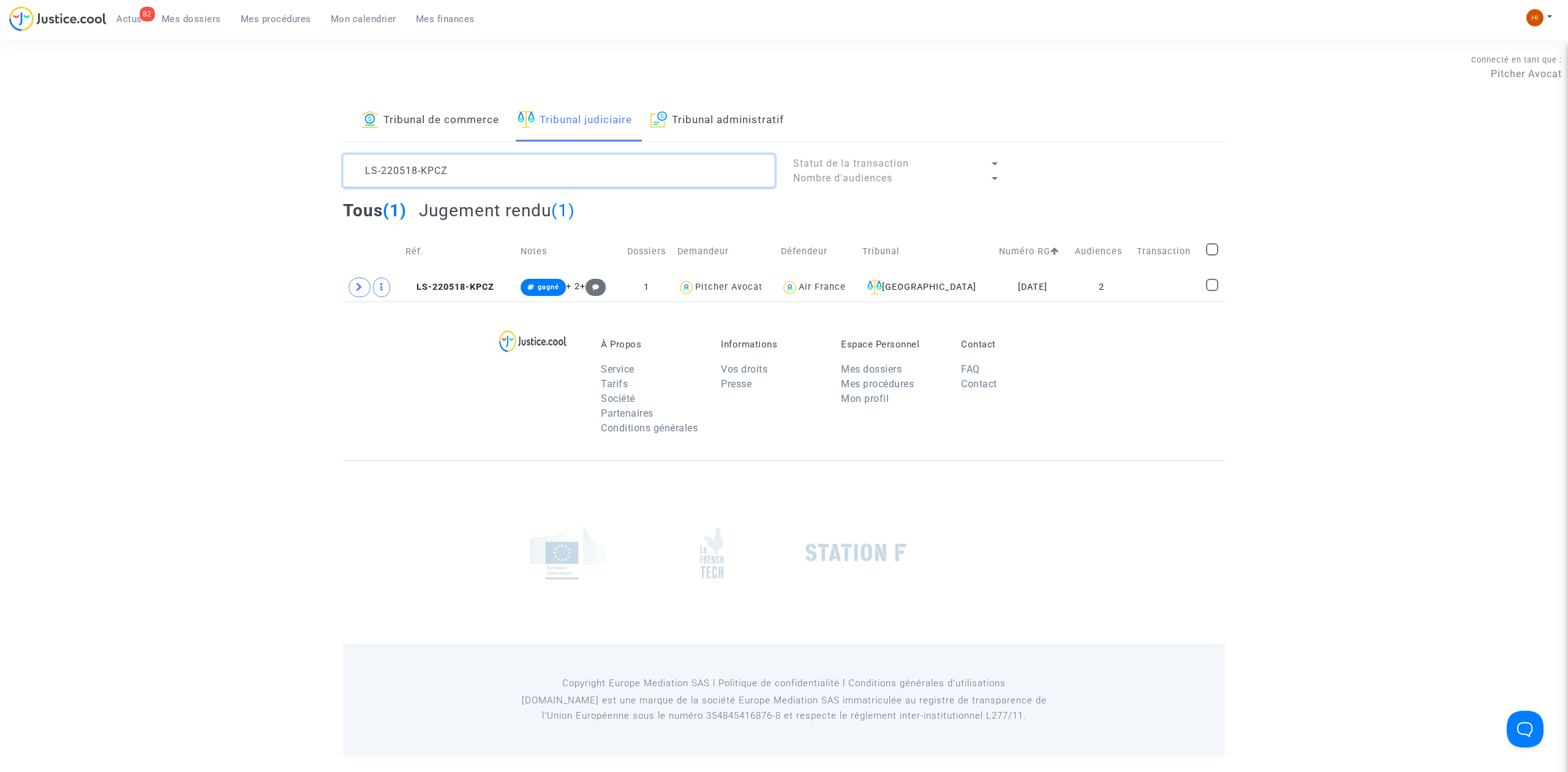
click at [449, 175] on textarea at bounding box center [559, 171] width 432 height 33
paste textarea "804-YHJA"
click at [460, 293] on td "LS-220804-YHJA" at bounding box center [459, 287] width 115 height 28
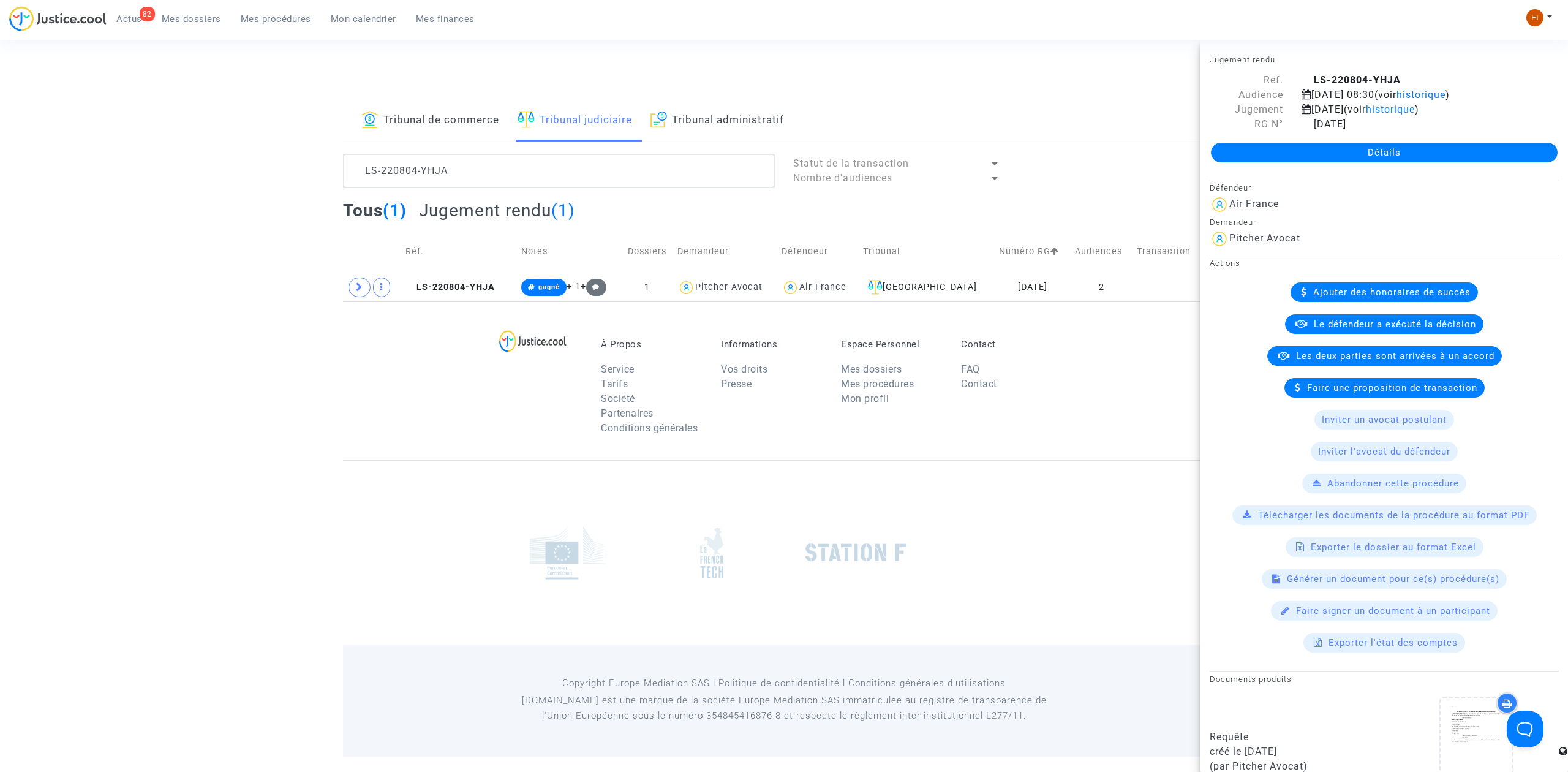
scroll to position [569, 0]
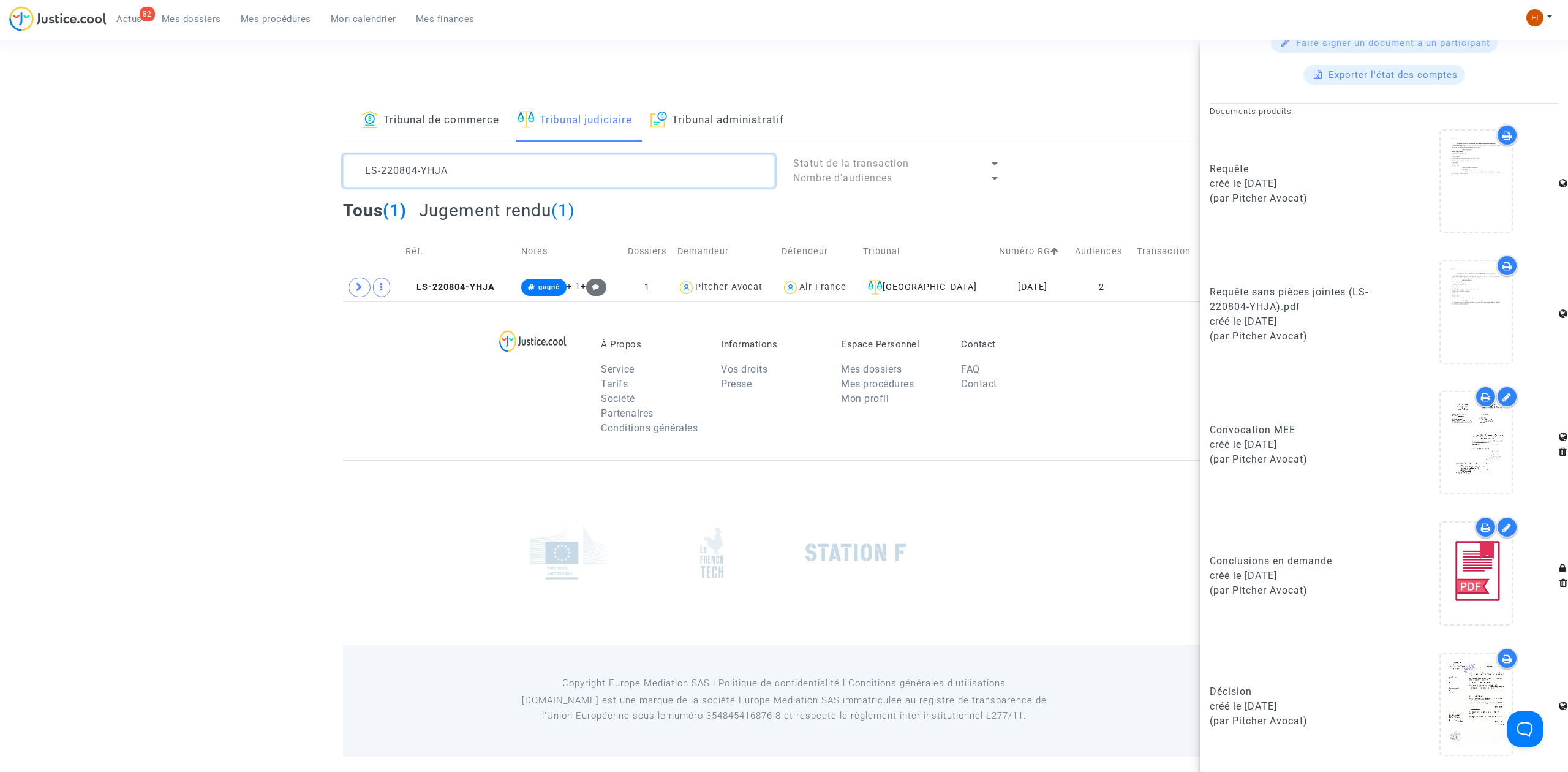
click at [635, 182] on textarea at bounding box center [559, 171] width 432 height 33
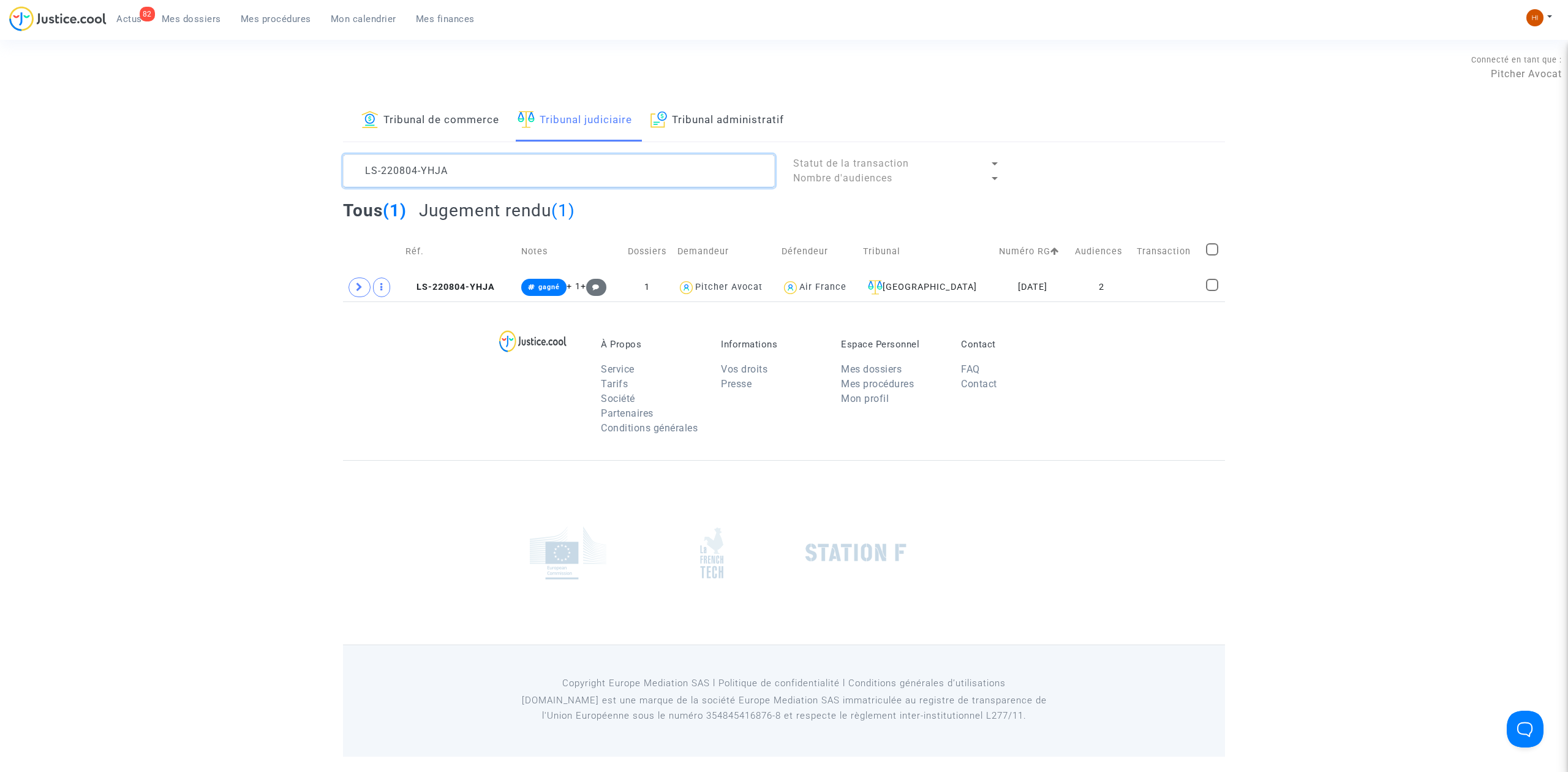
scroll to position [0, 0]
click at [635, 182] on textarea at bounding box center [559, 171] width 432 height 33
paste textarea "9-NNRF"
drag, startPoint x: 454, startPoint y: 287, endPoint x: 1054, endPoint y: 297, distance: 600.1
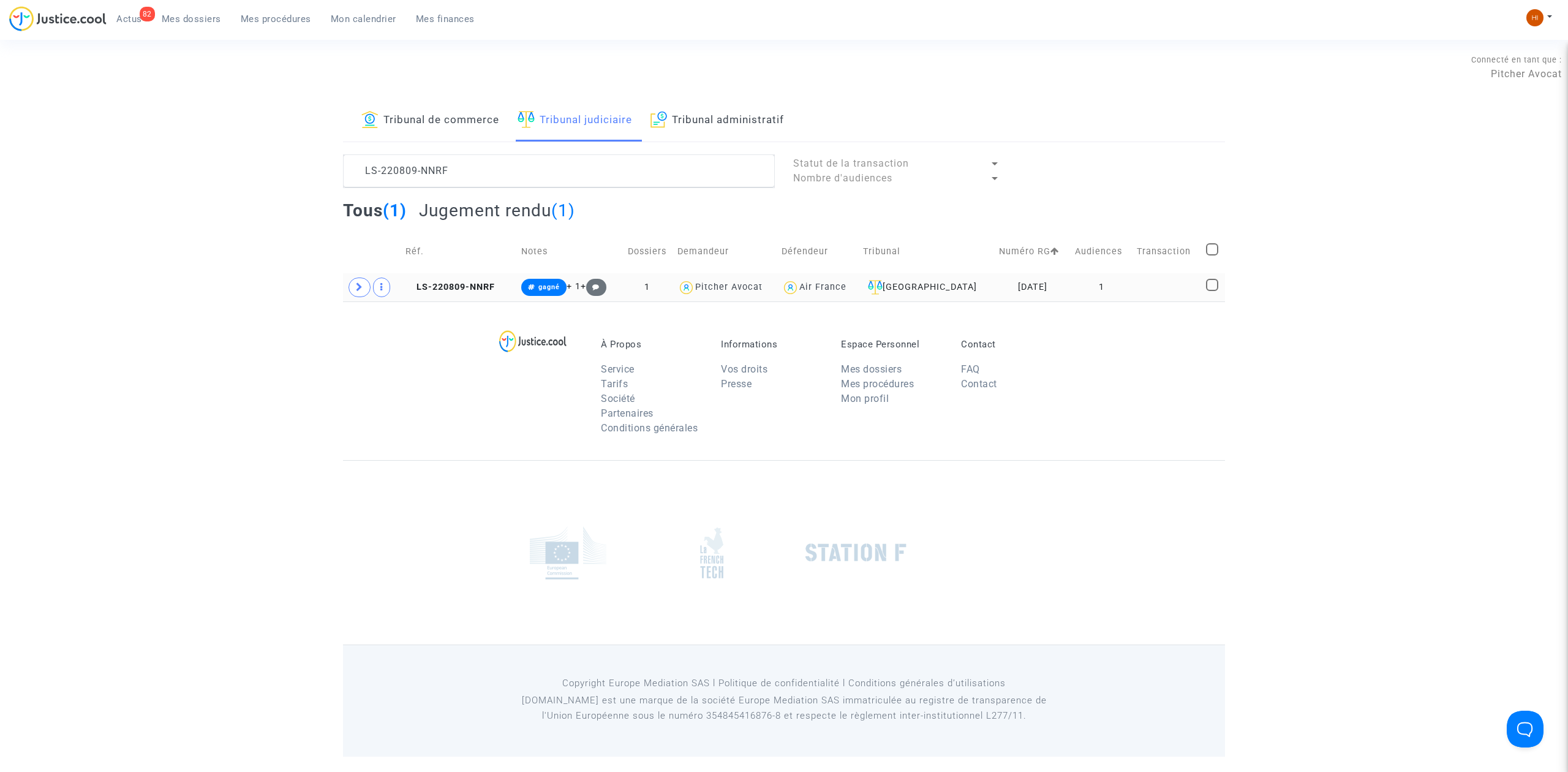
click at [452, 287] on span "LS-220809-NNRF" at bounding box center [450, 286] width 89 height 10
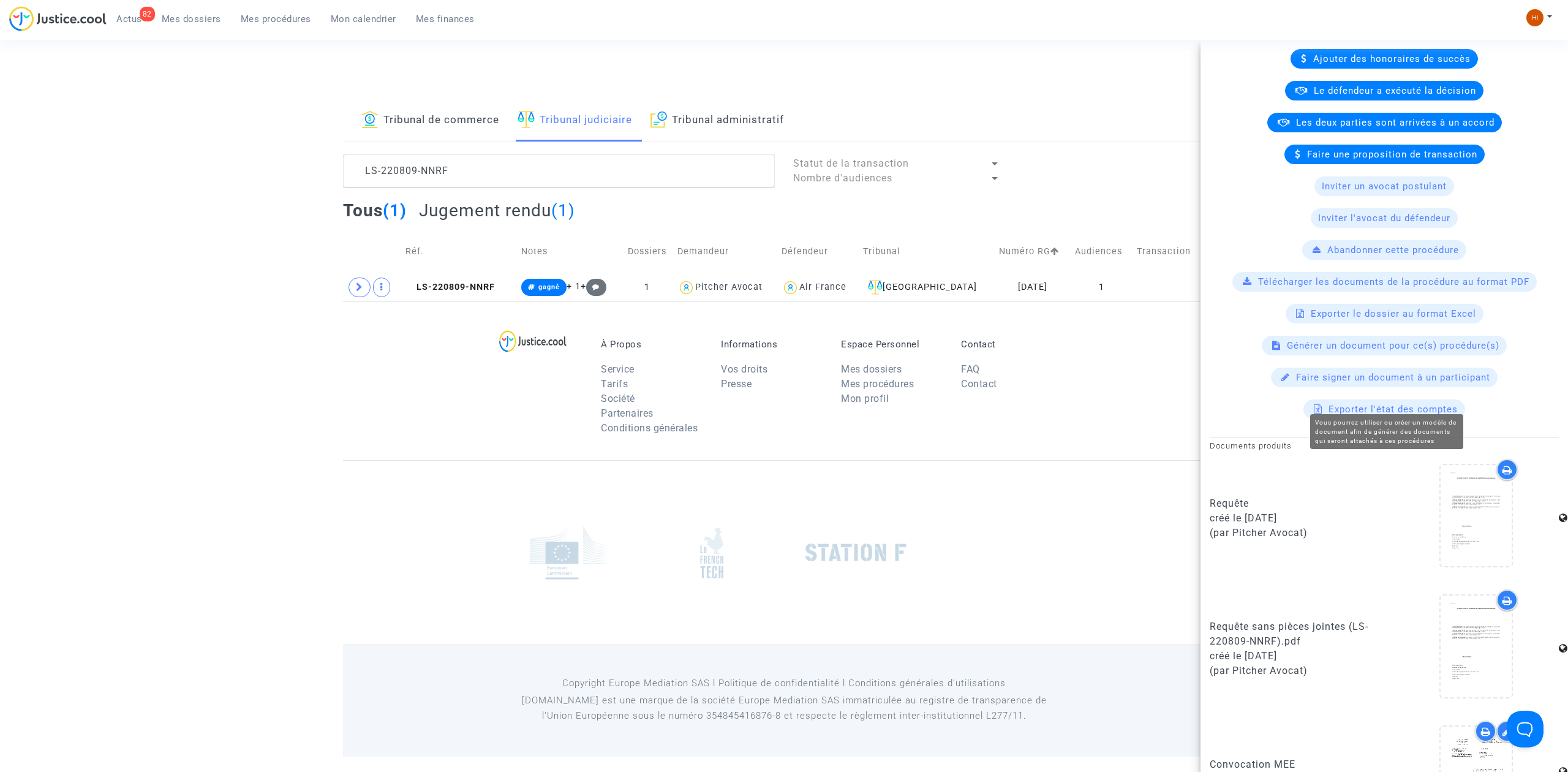
scroll to position [569, 0]
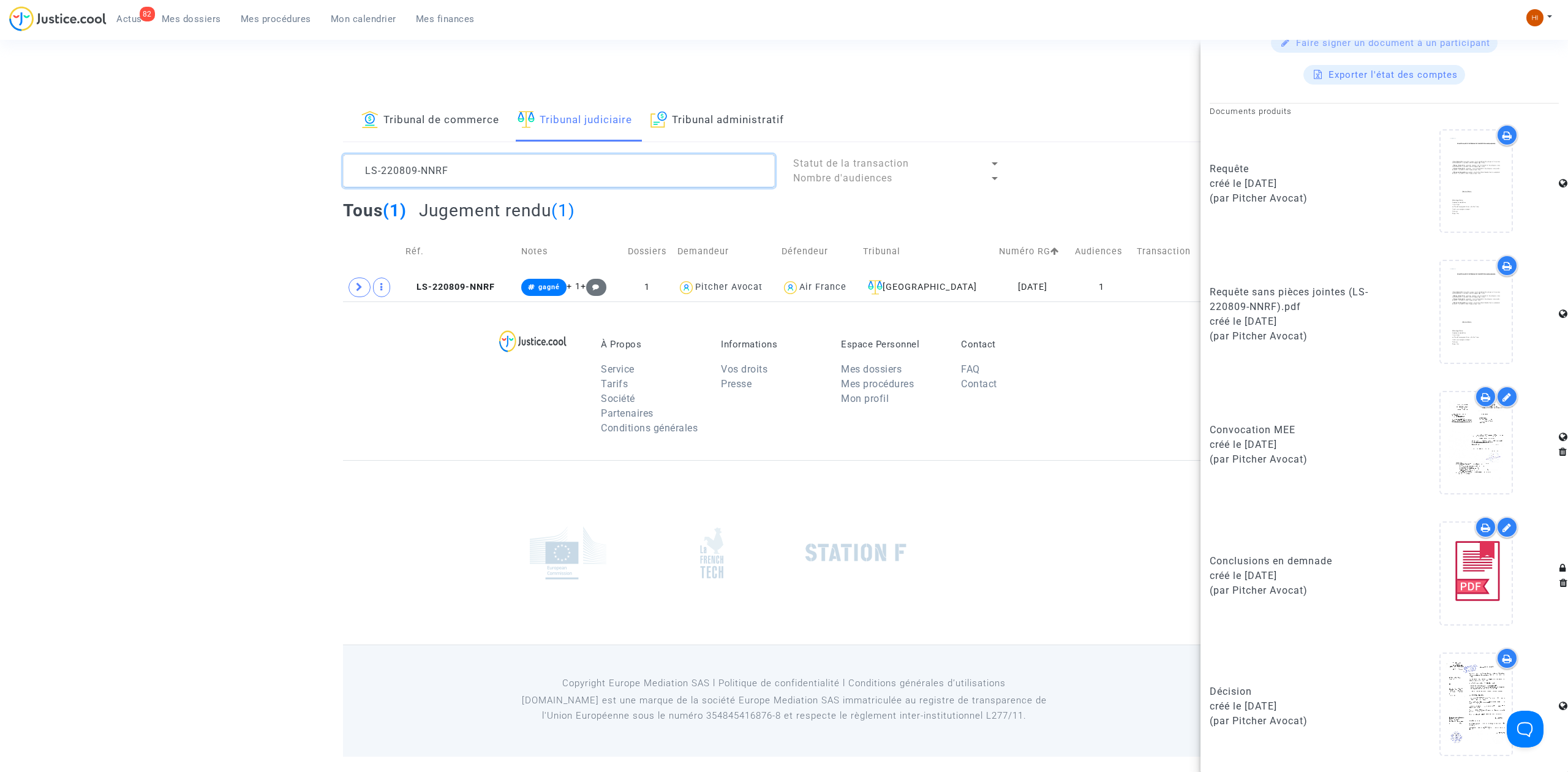
click at [590, 180] on textarea at bounding box center [559, 171] width 432 height 33
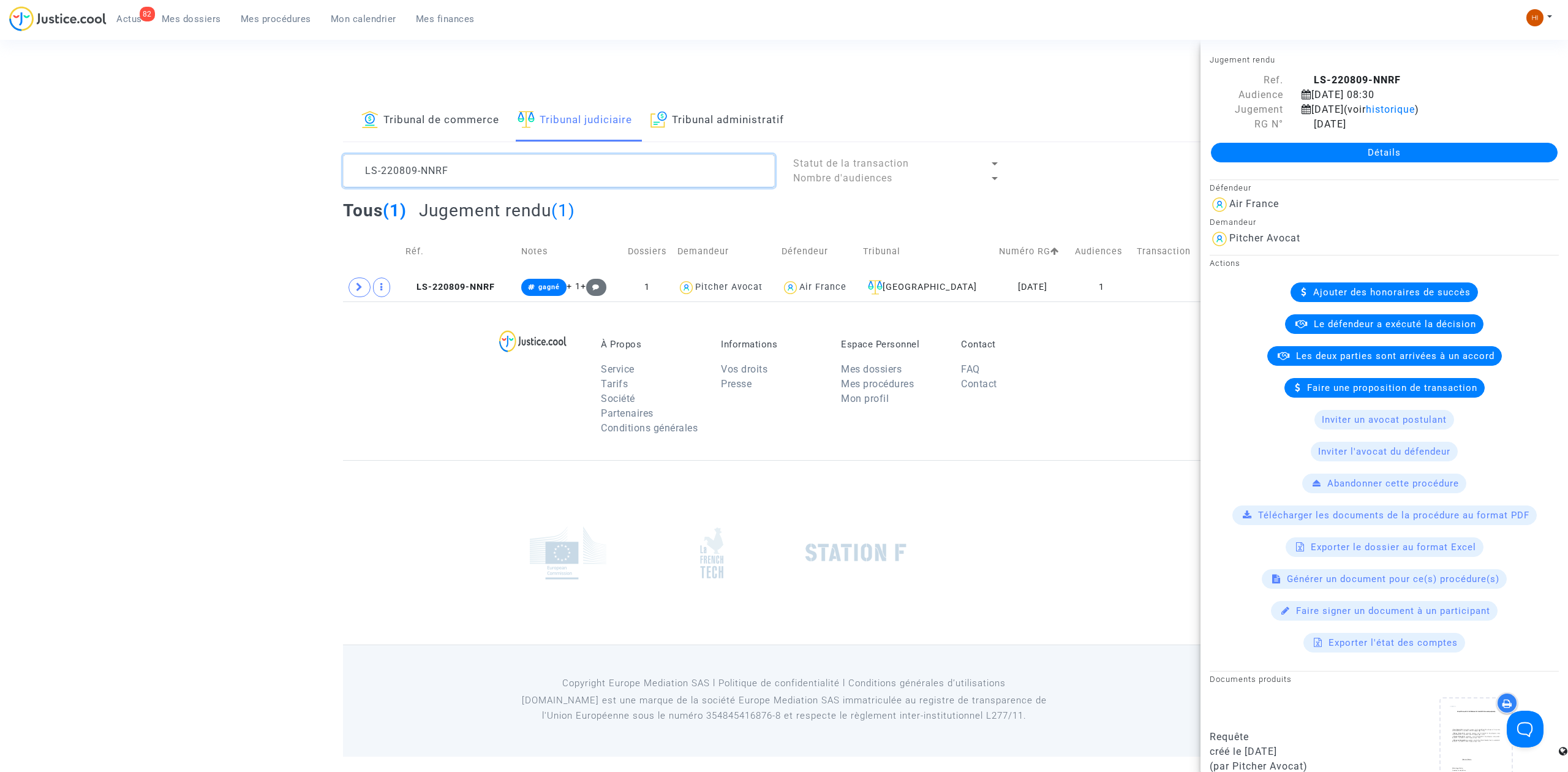
click at [590, 180] on textarea at bounding box center [559, 171] width 432 height 33
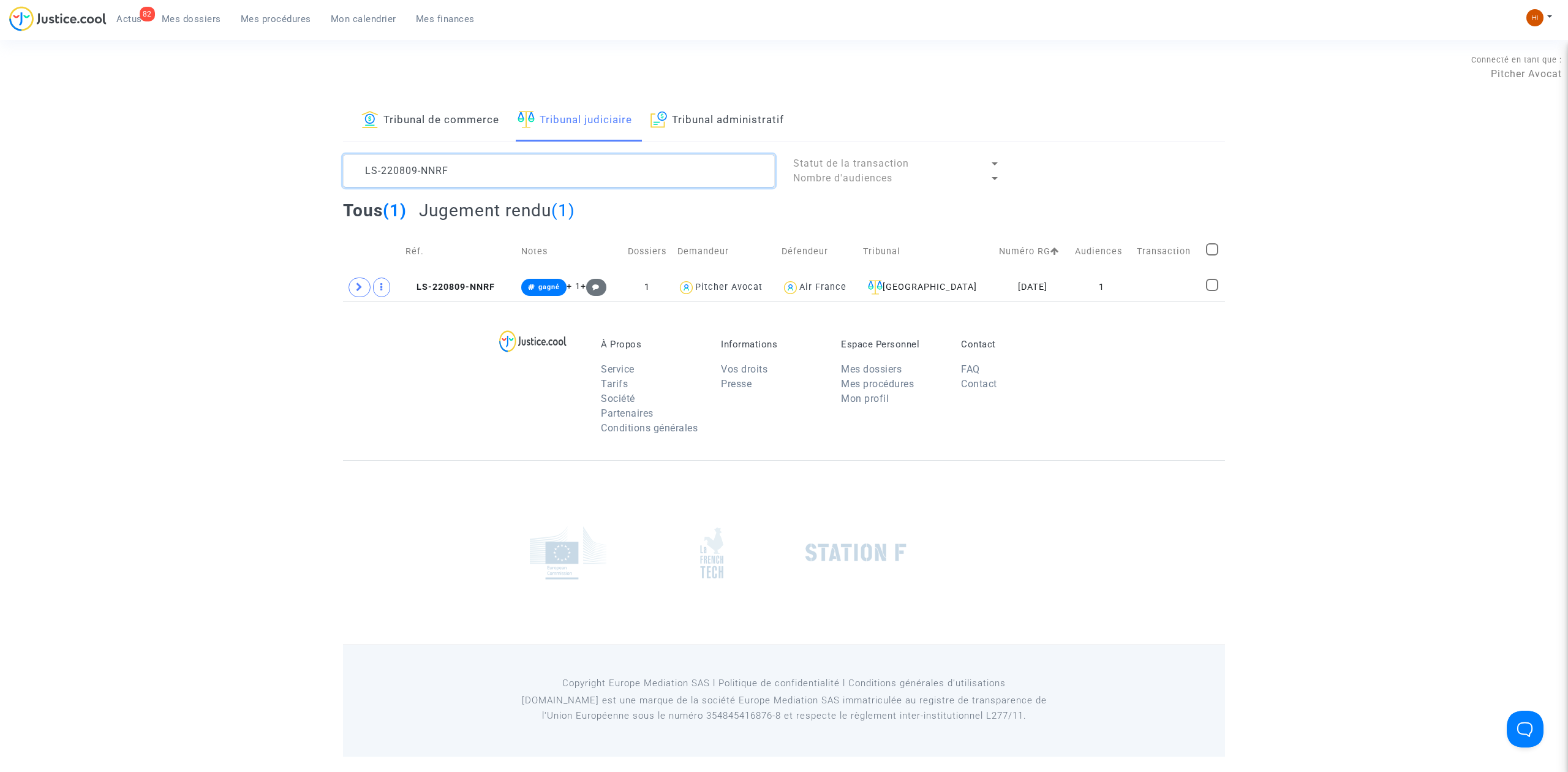
click at [590, 180] on textarea at bounding box center [559, 171] width 432 height 33
paste textarea "715-YEA8"
click at [481, 291] on span "LS-220715-YEA8" at bounding box center [450, 286] width 88 height 10
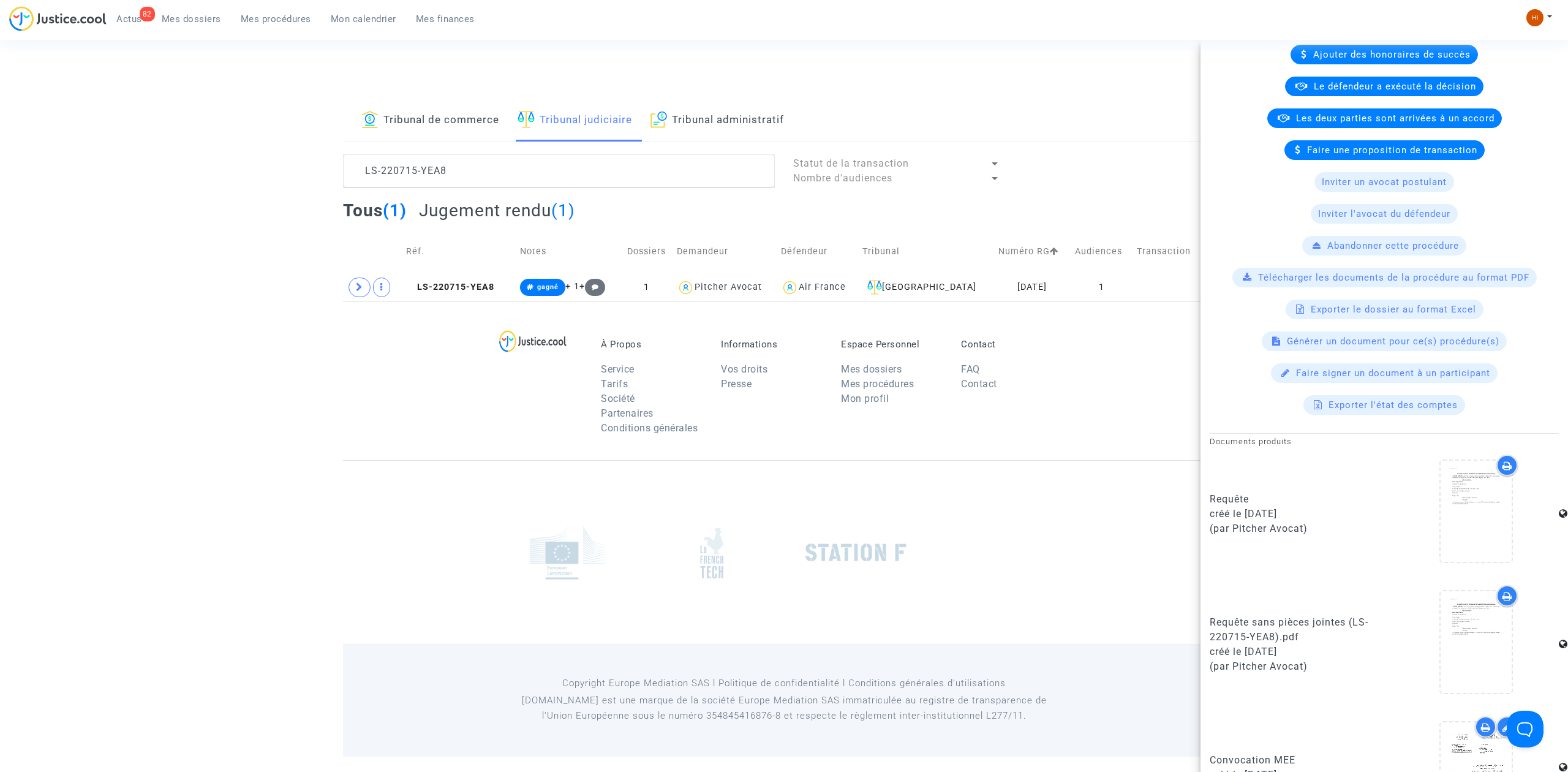
scroll to position [569, 0]
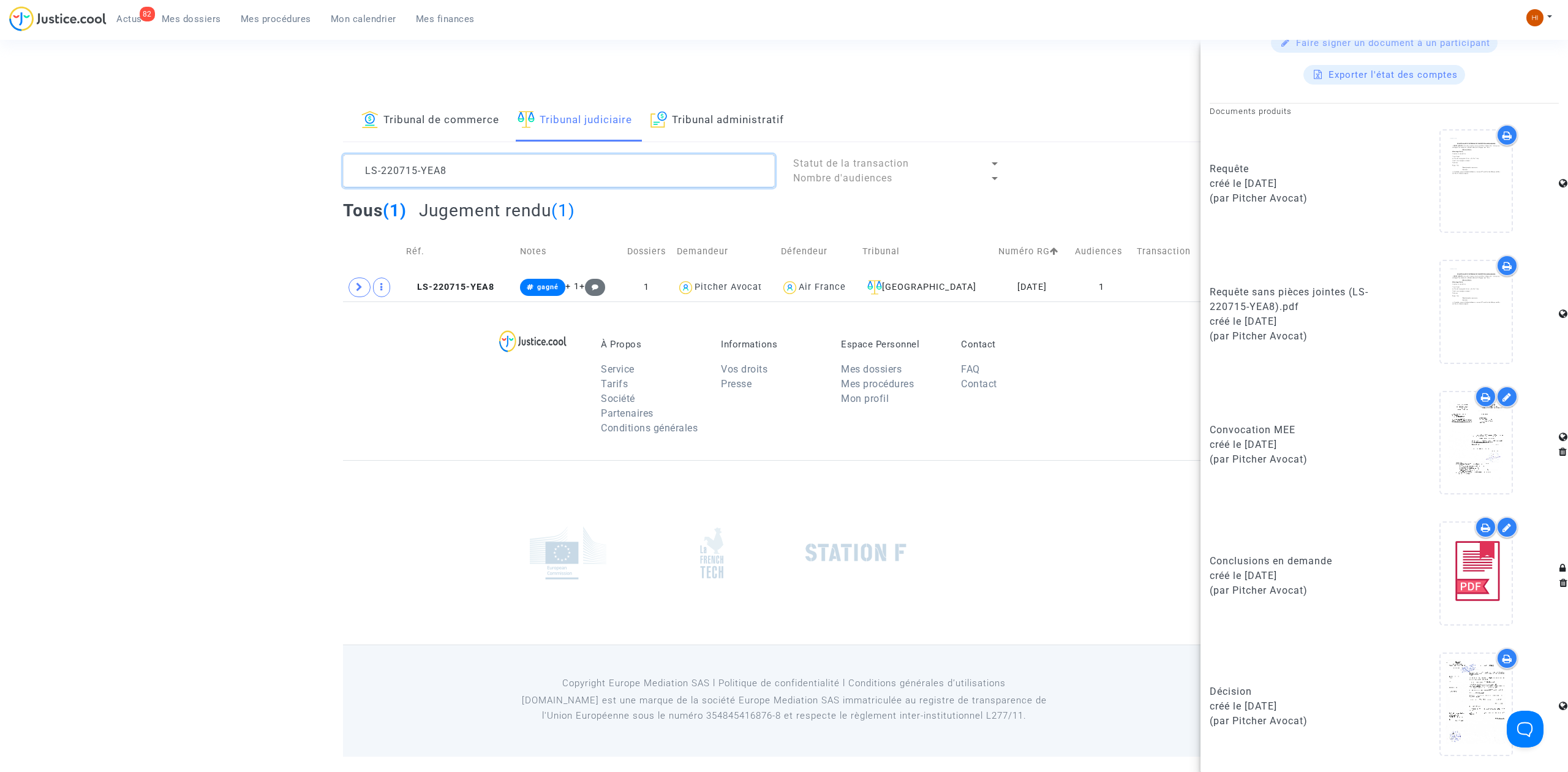
click at [638, 169] on textarea at bounding box center [559, 171] width 432 height 33
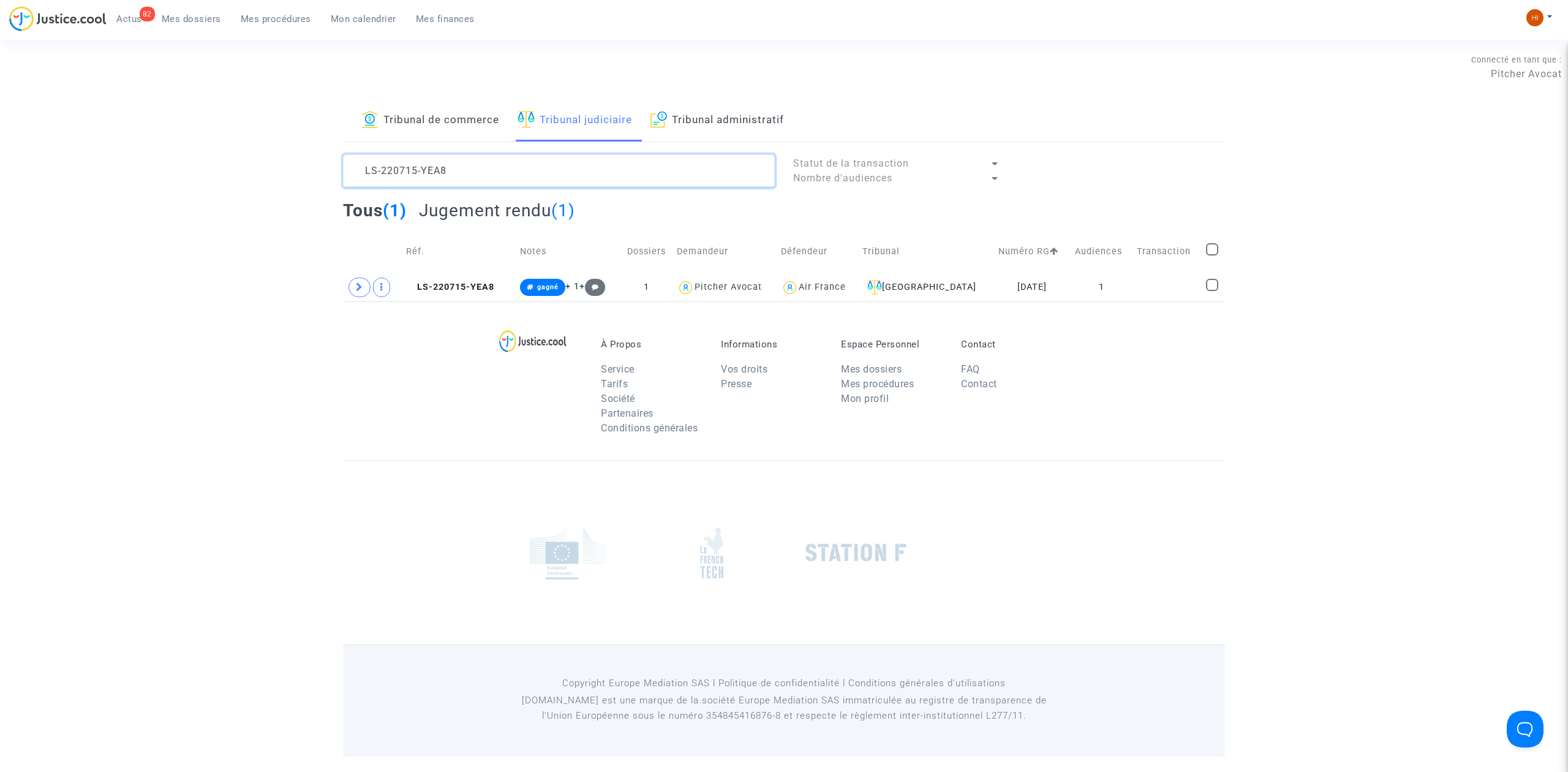
scroll to position [0, 0]
click at [638, 169] on textarea at bounding box center [559, 171] width 432 height 33
paste textarea "30206-G29N"
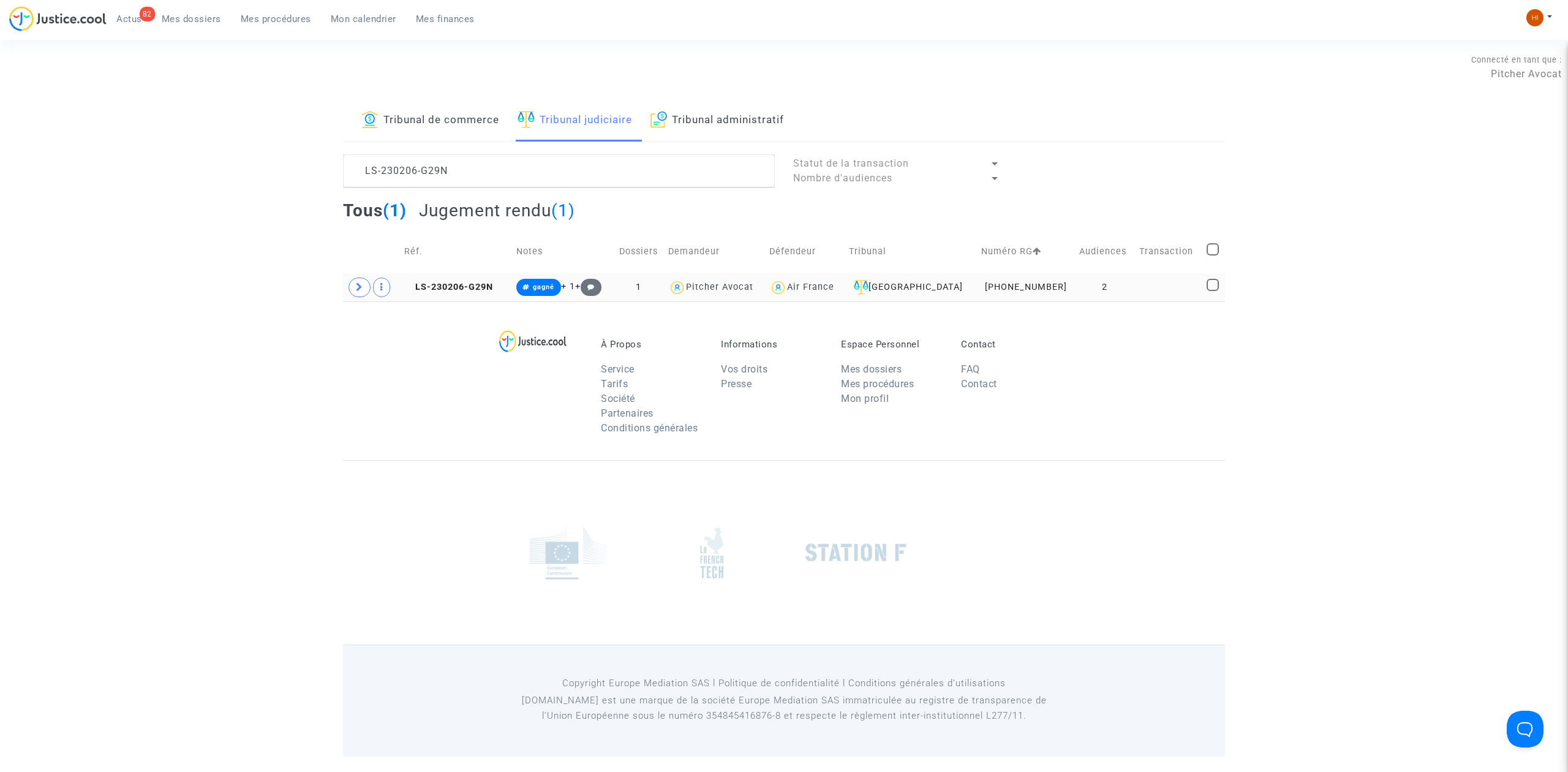
click at [464, 297] on td "LS-230206-G29N" at bounding box center [455, 287] width 112 height 28
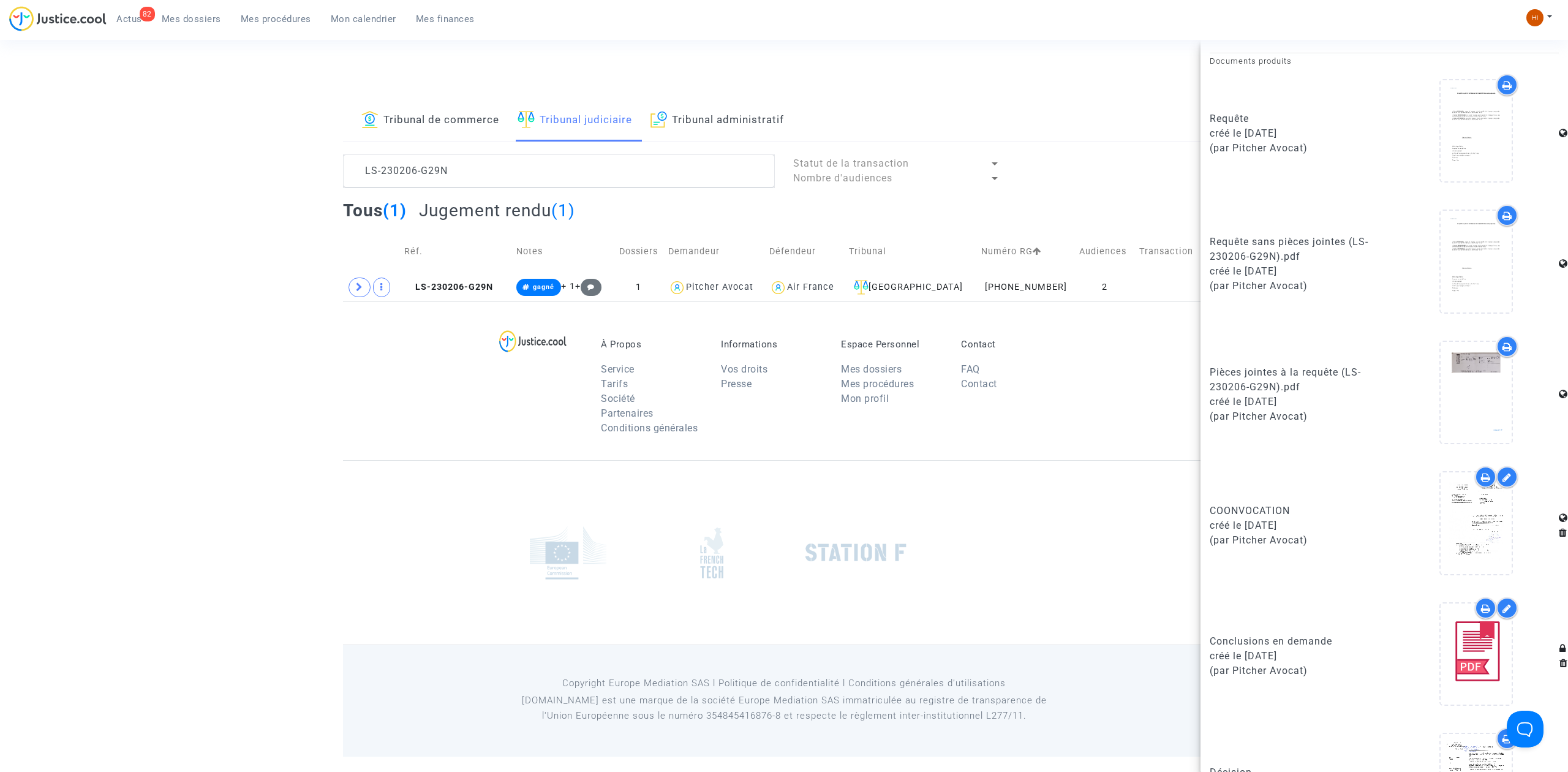
scroll to position [653, 0]
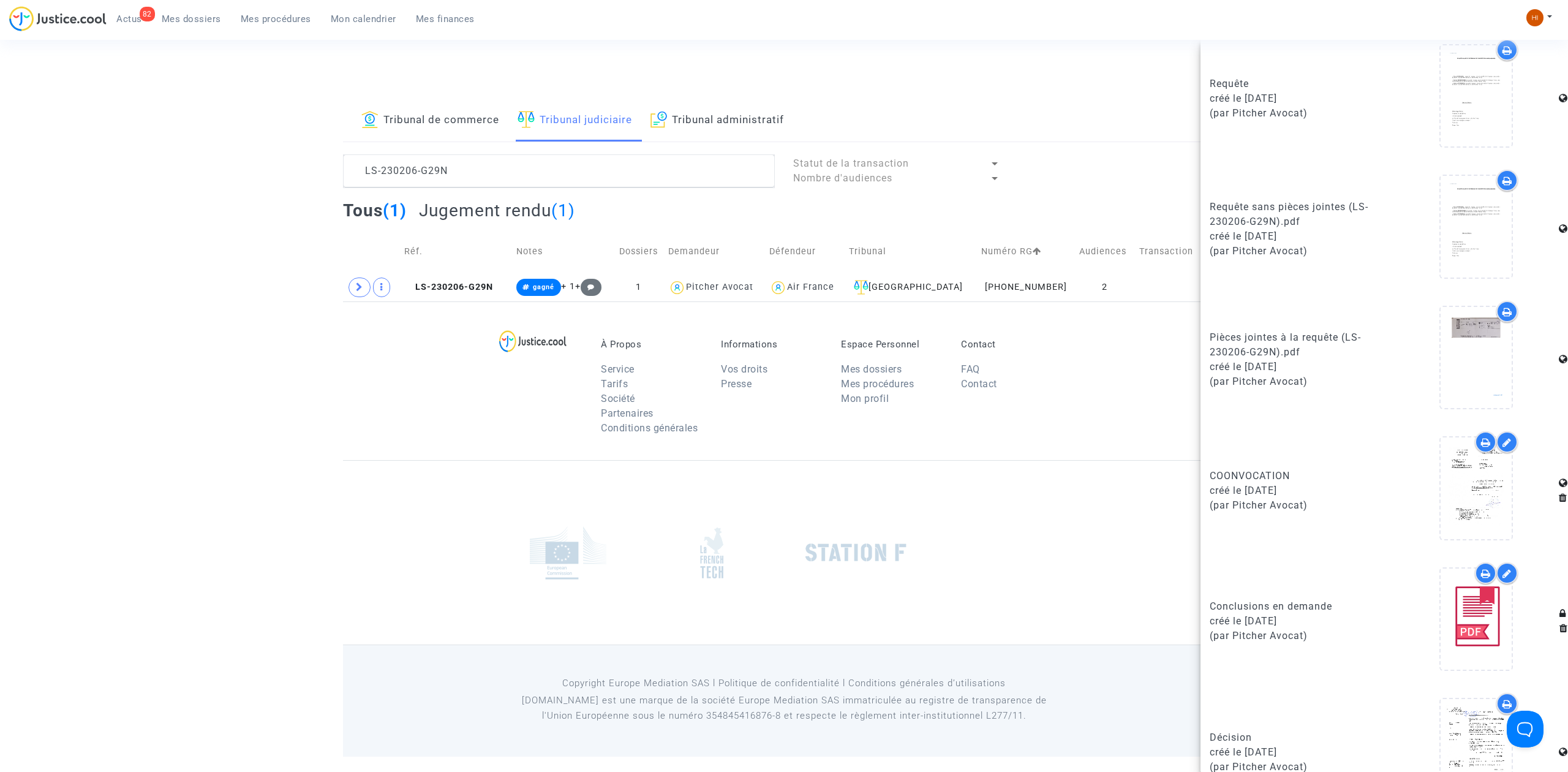
click at [522, 150] on div "Tribunal de commerce Tribunal judiciaire Tribunal administratif LS-230206-G29N …" at bounding box center [784, 200] width 882 height 201
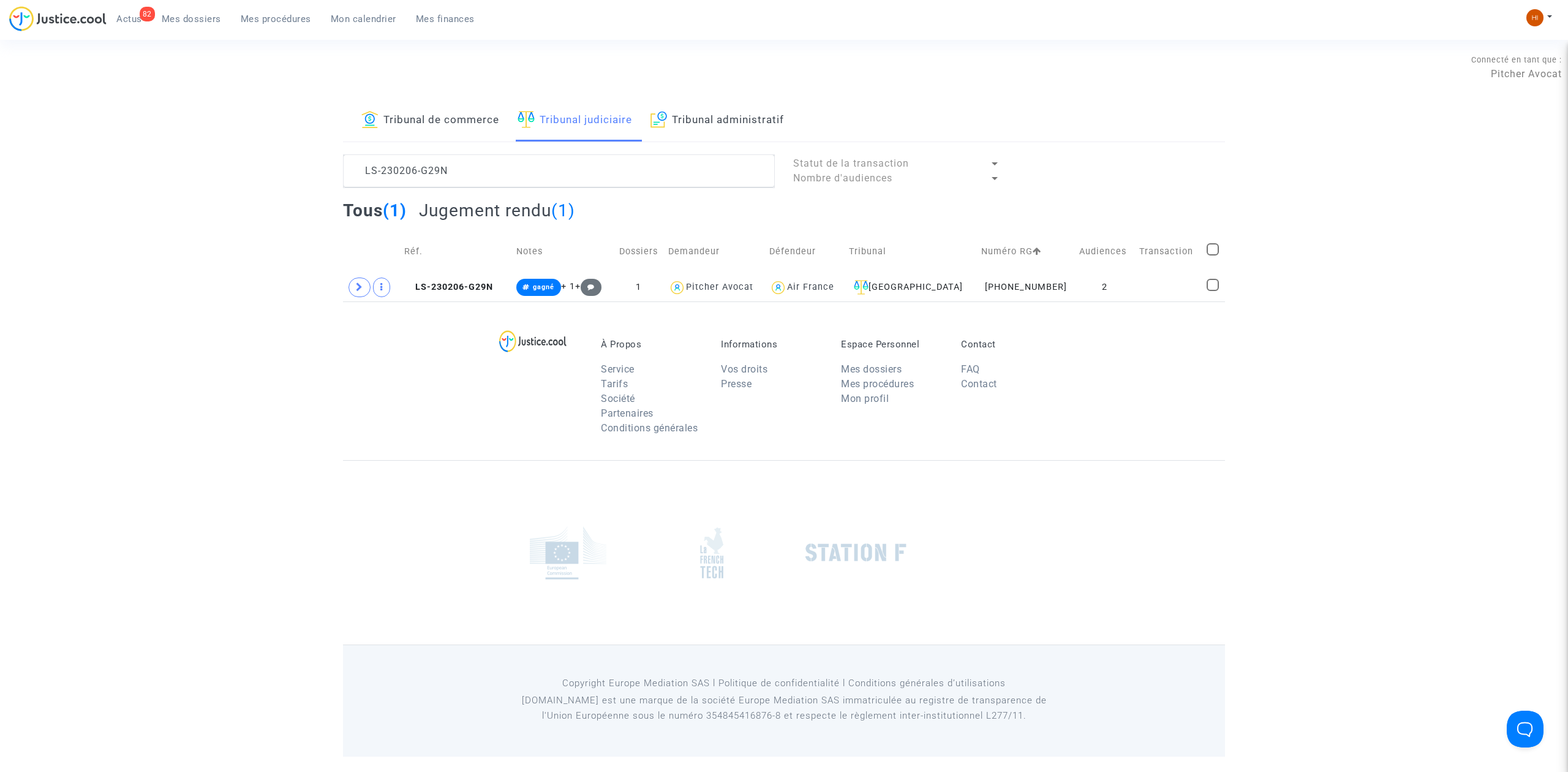
scroll to position [0, 0]
click at [522, 170] on textarea at bounding box center [559, 171] width 432 height 33
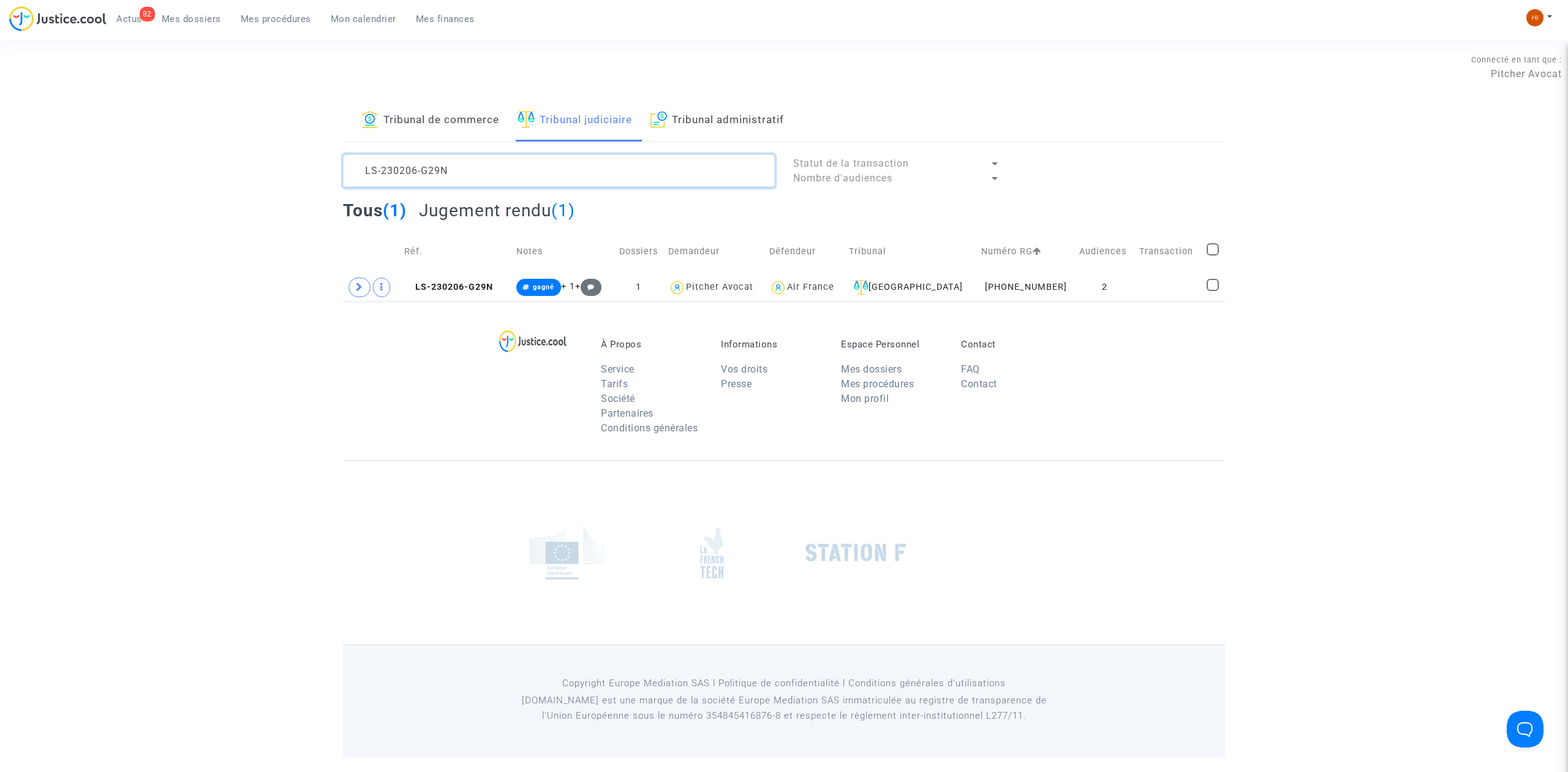
paste textarea "20804-VGCC"
click at [461, 278] on td "LS-220804-VGCC" at bounding box center [456, 287] width 113 height 28
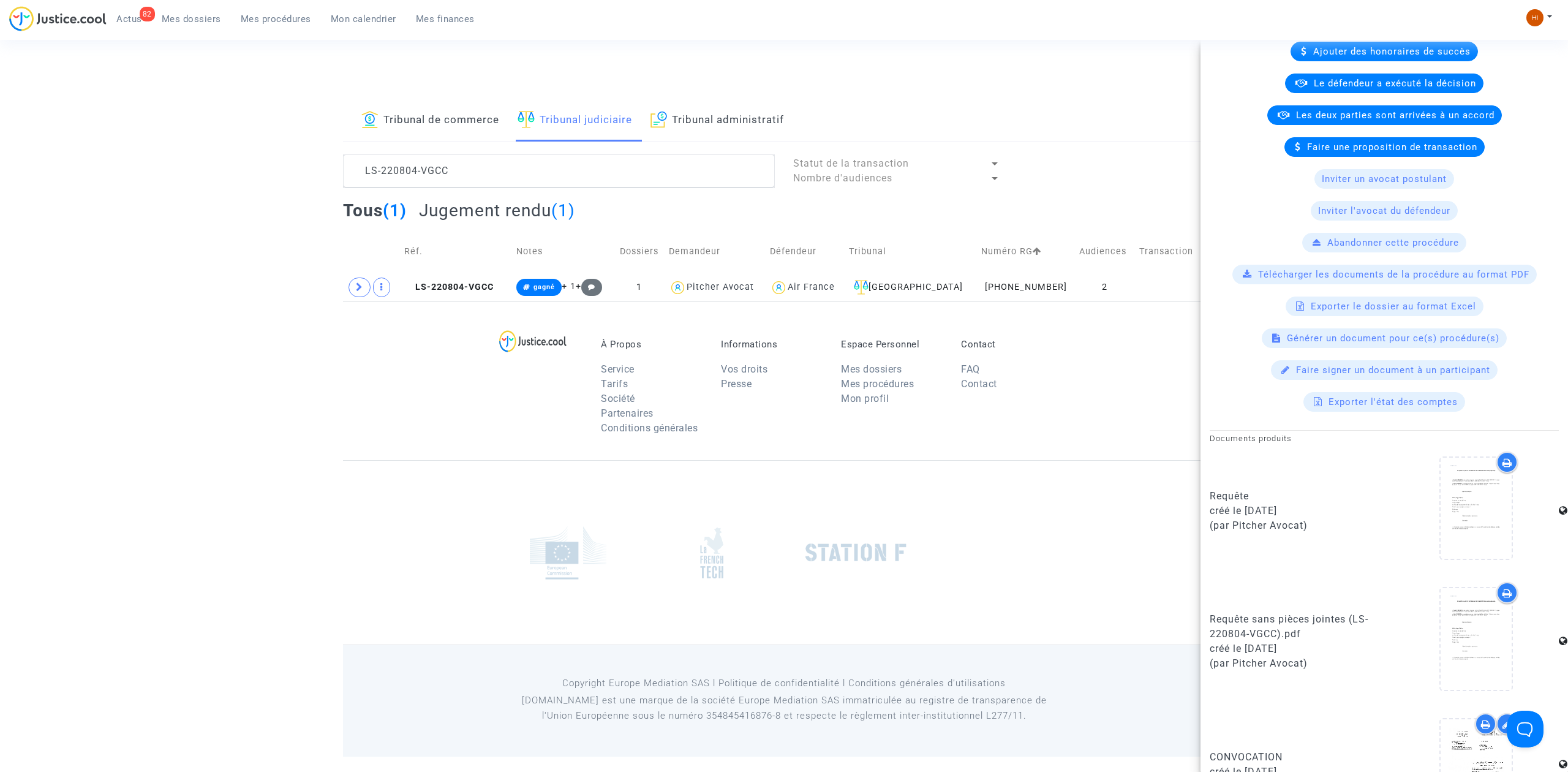
scroll to position [569, 0]
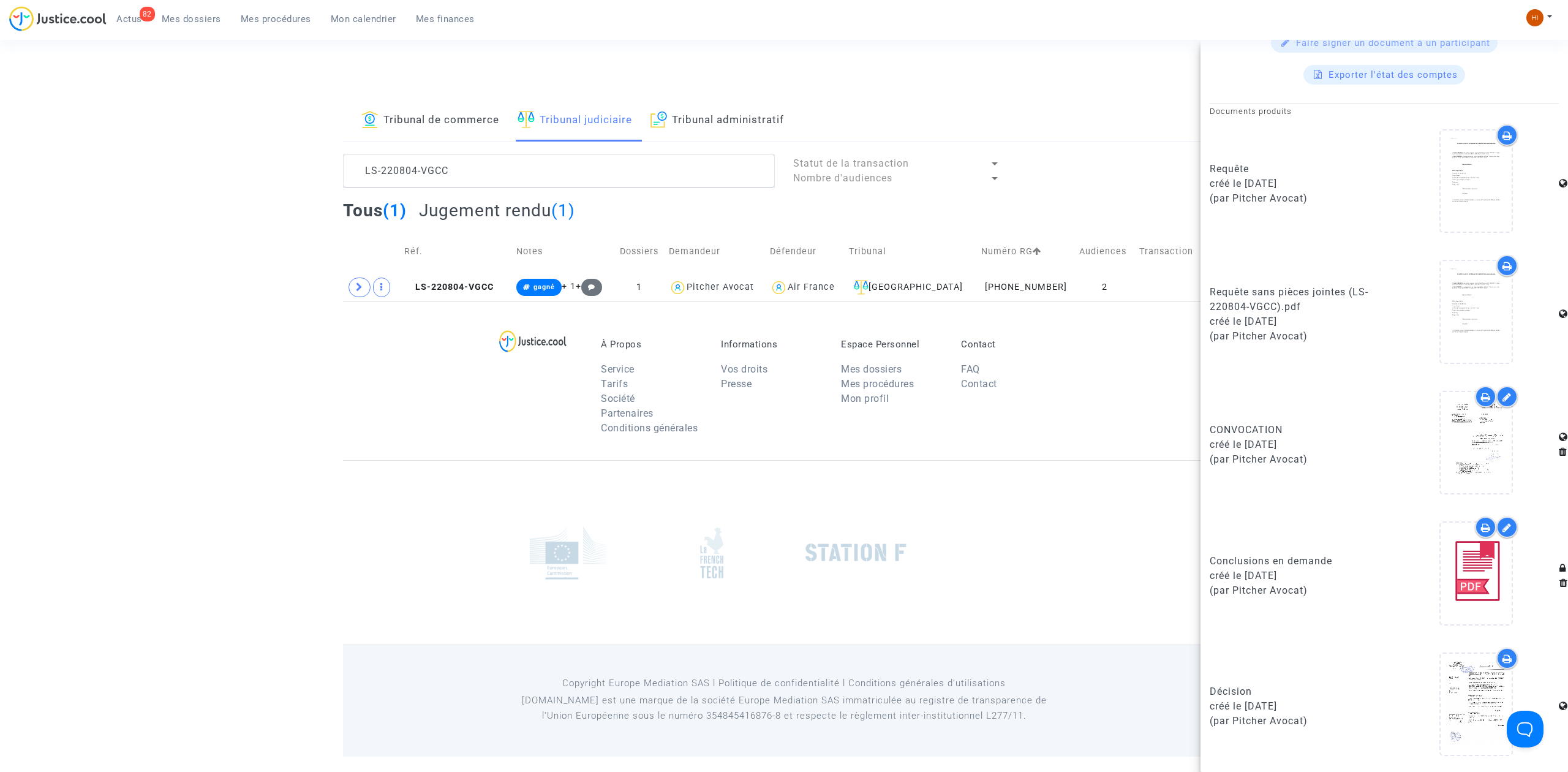
click at [505, 188] on lawsuits-list "LS-220804-VGCC Statut de la transaction Nombre d'audiences Tous (1) Jugement re…" at bounding box center [784, 228] width 882 height 147
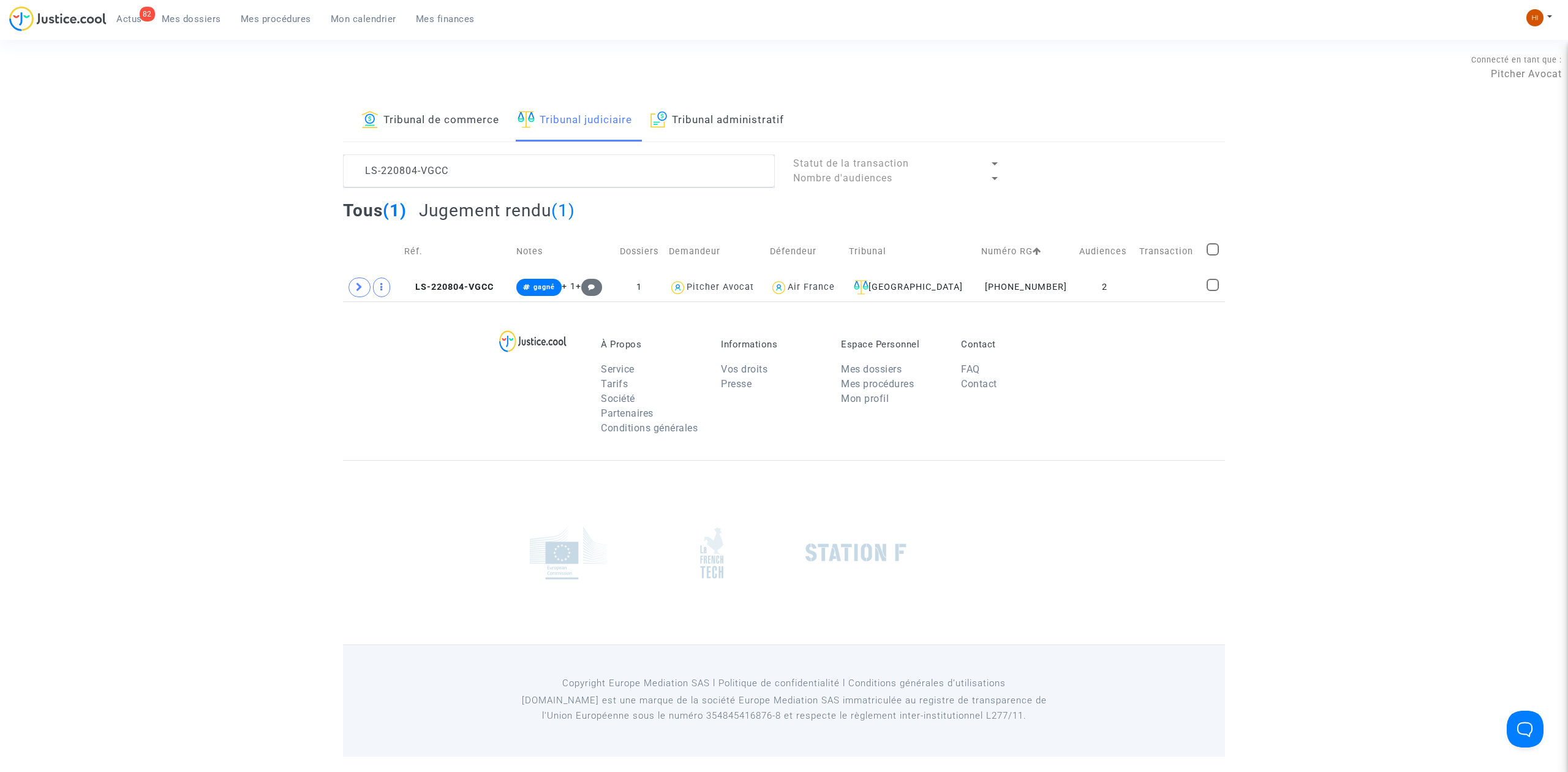
scroll to position [0, 0]
click at [505, 188] on lawsuits-list "LS-220804-VGCC Statut de la transaction Nombre d'audiences Tous (1) Jugement re…" at bounding box center [784, 228] width 882 height 147
click at [504, 180] on textarea at bounding box center [559, 171] width 432 height 33
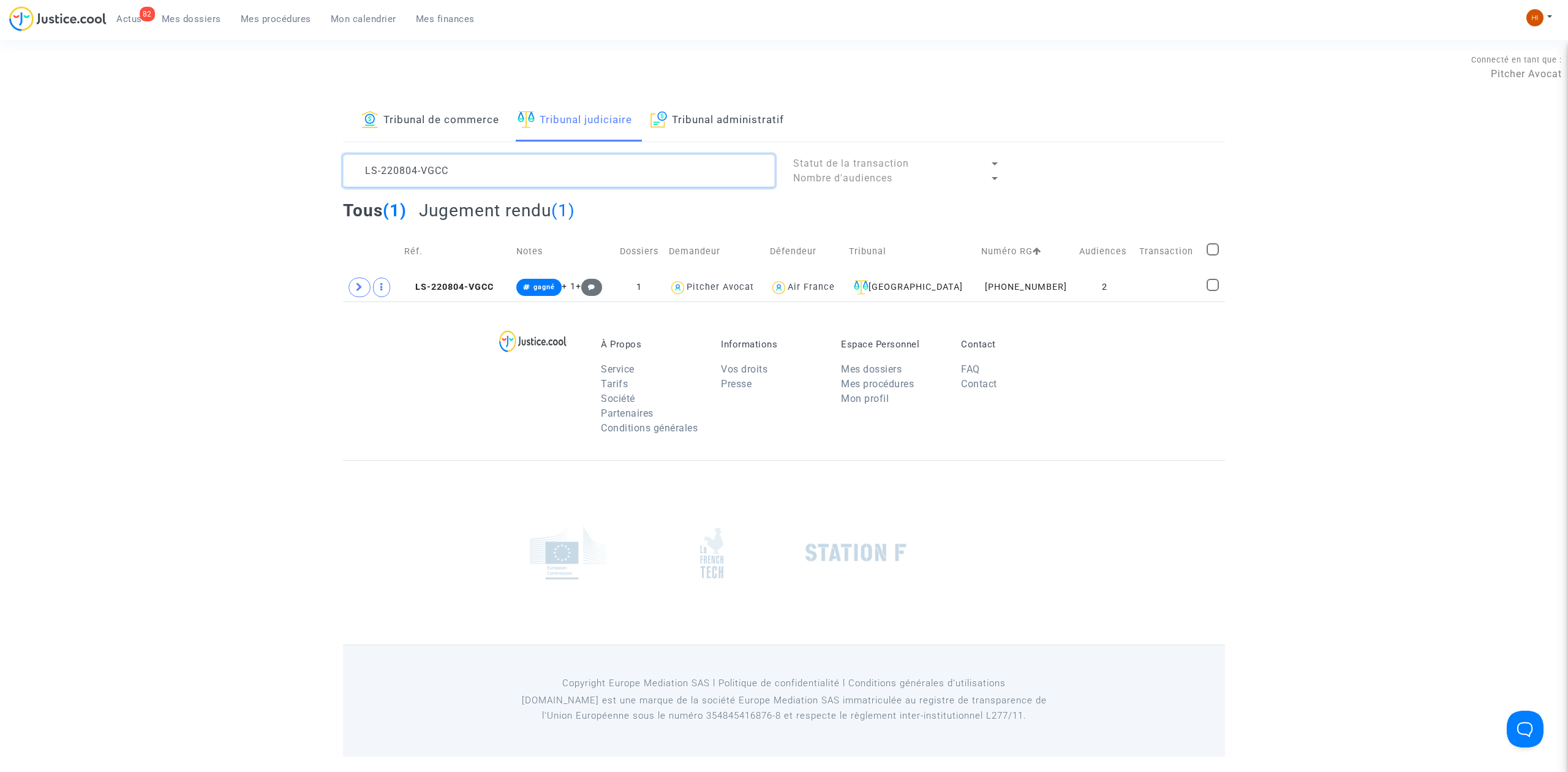
click at [504, 180] on textarea at bounding box center [559, 171] width 432 height 33
click at [504, 179] on textarea at bounding box center [559, 171] width 432 height 33
paste textarea "J9XY"
click at [452, 281] on td "LS-220804-J9XY" at bounding box center [455, 287] width 111 height 28
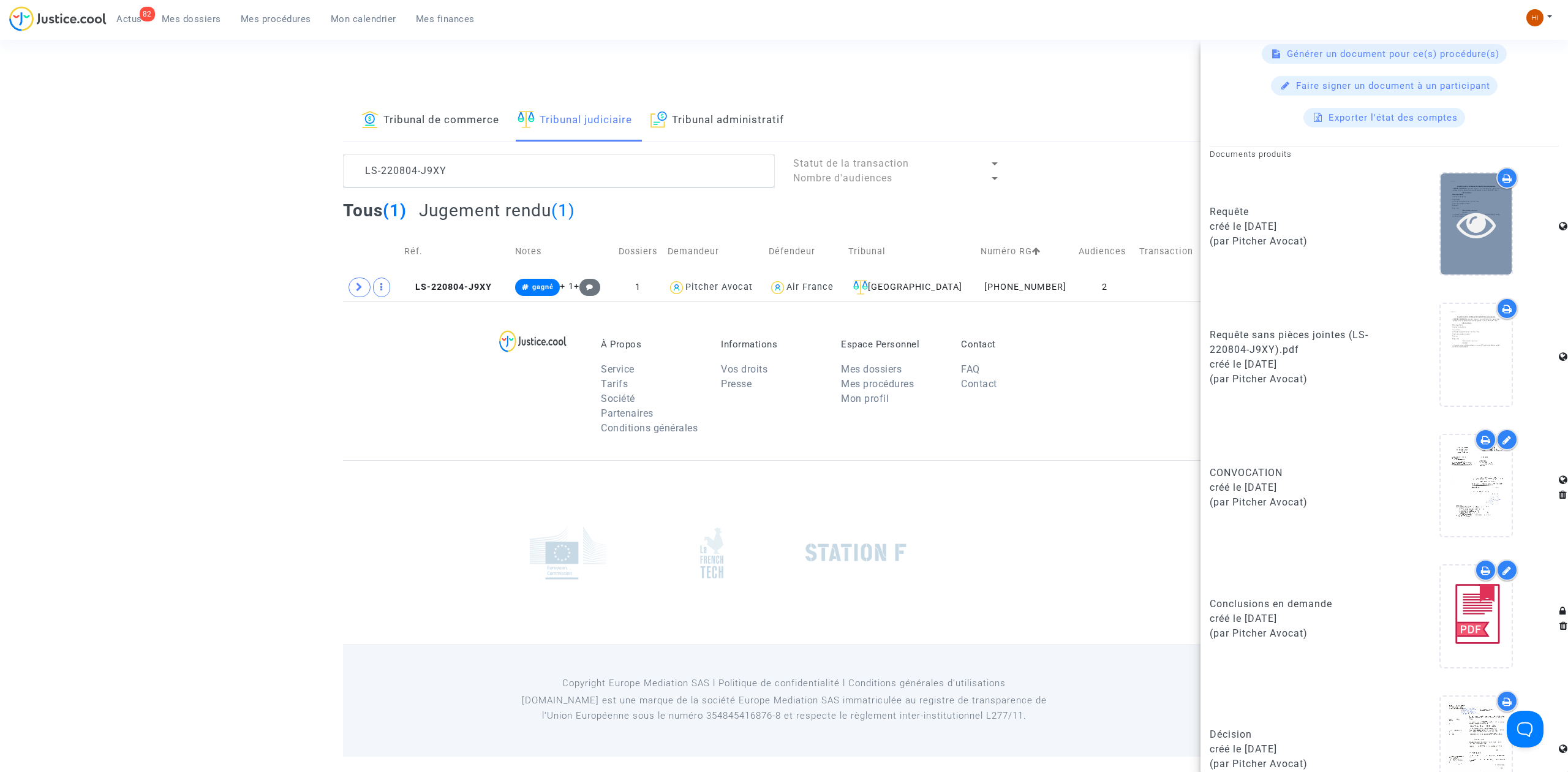
scroll to position [569, 0]
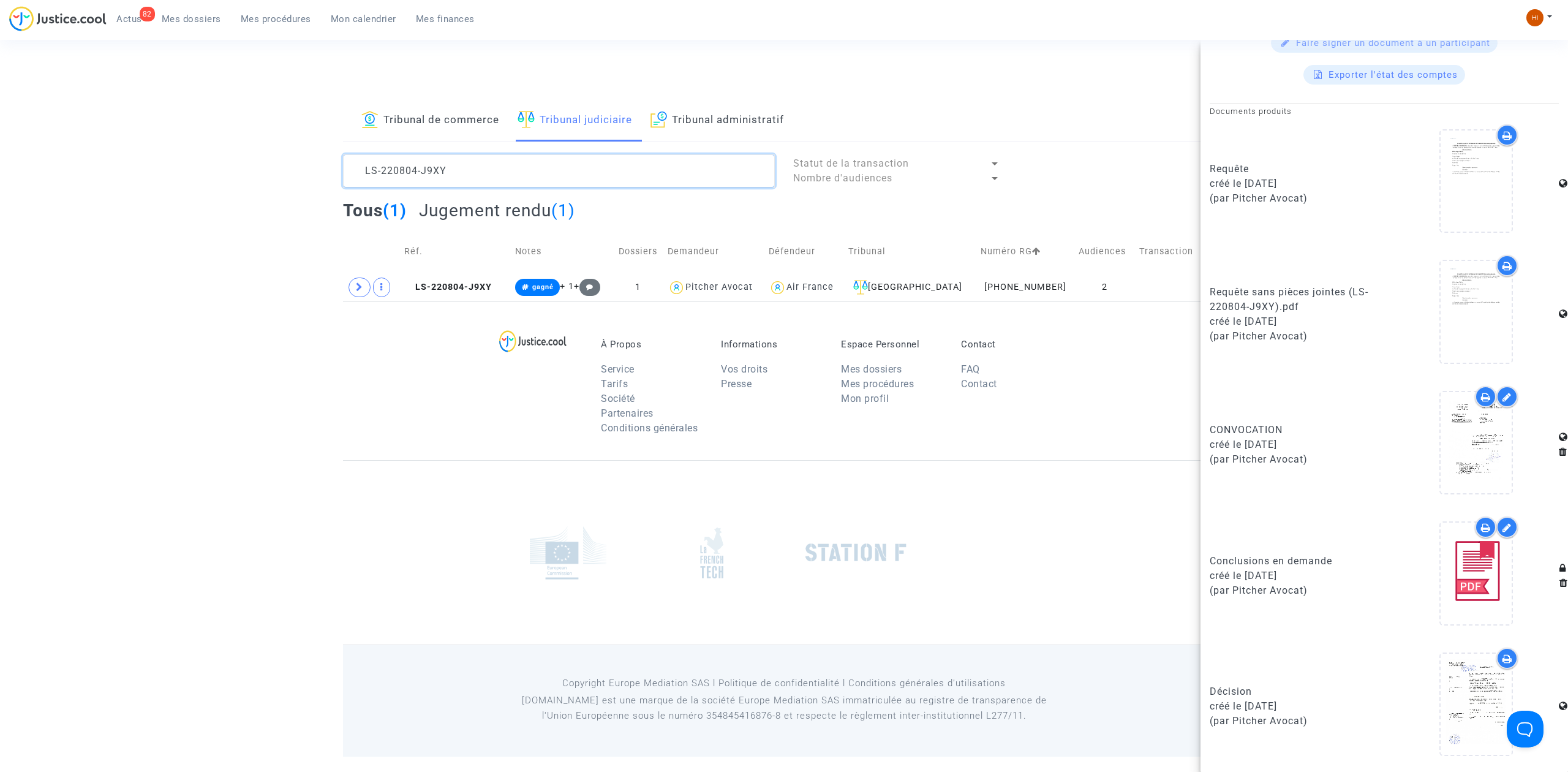
click at [628, 177] on textarea at bounding box center [559, 171] width 432 height 33
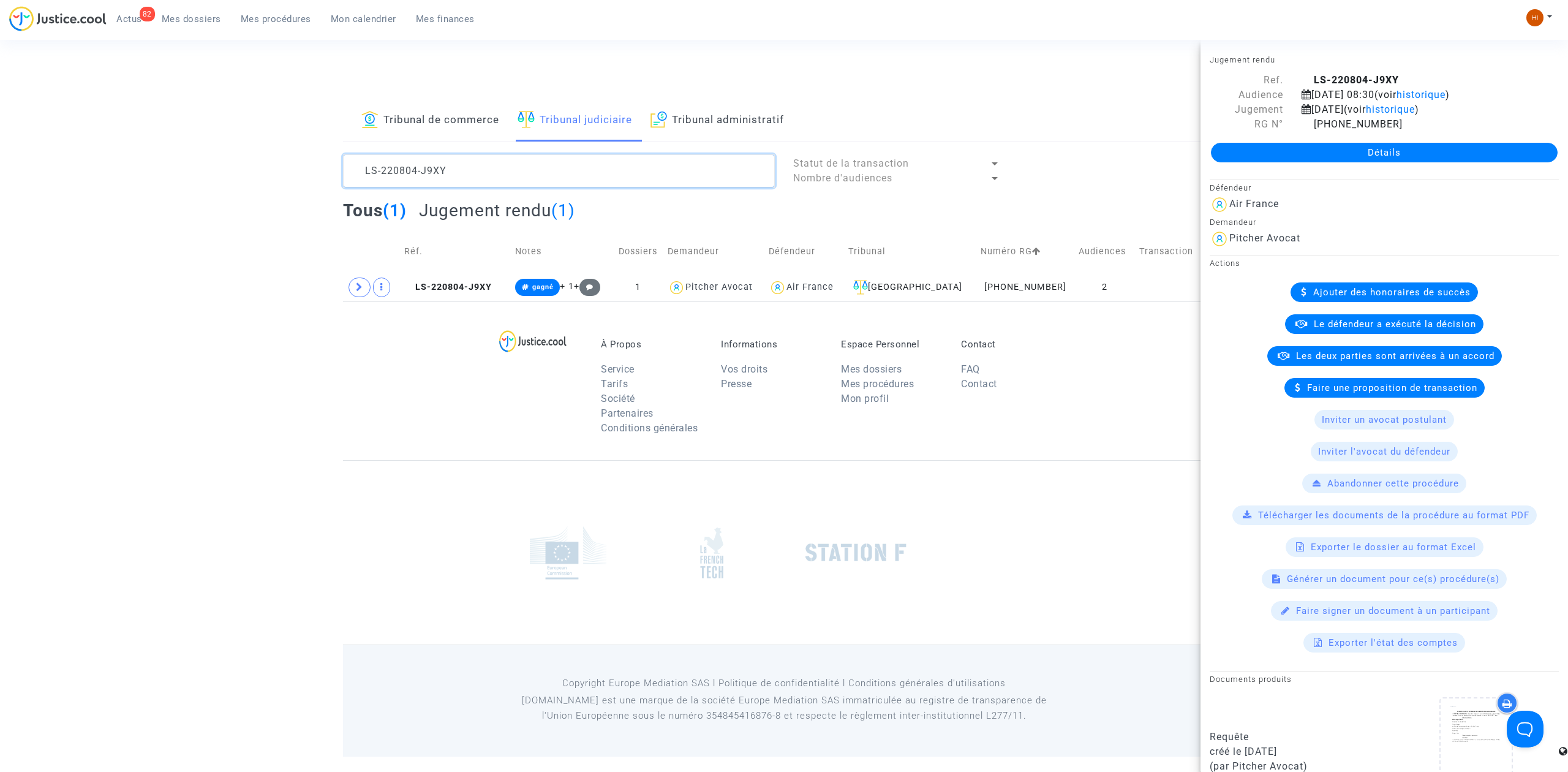
click at [628, 177] on textarea at bounding box center [559, 171] width 432 height 33
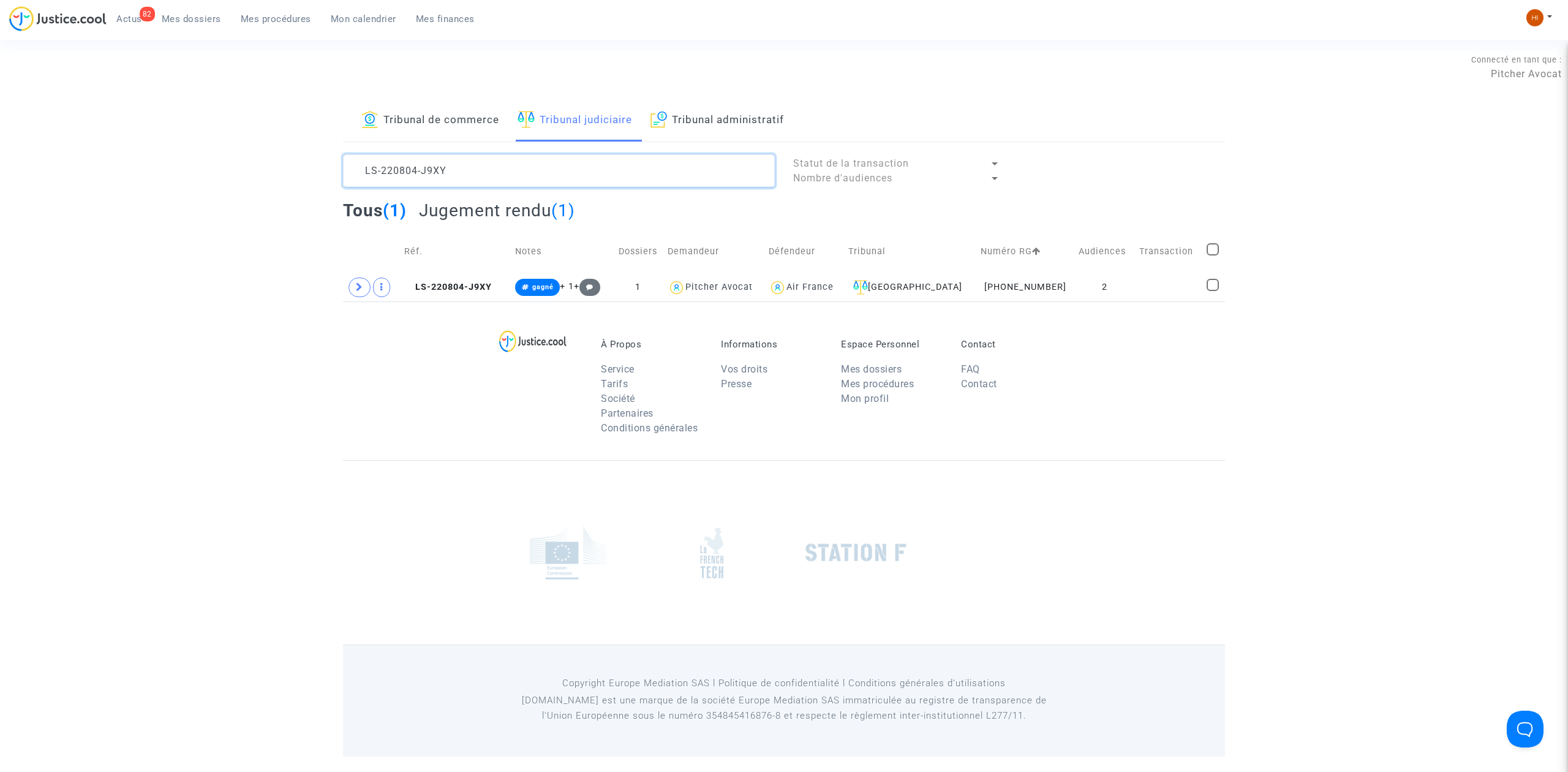
click at [628, 177] on textarea at bounding box center [559, 171] width 432 height 33
paste textarea "CU7M"
click at [471, 281] on copy "LS-220804-CU7M" at bounding box center [450, 286] width 91 height 10
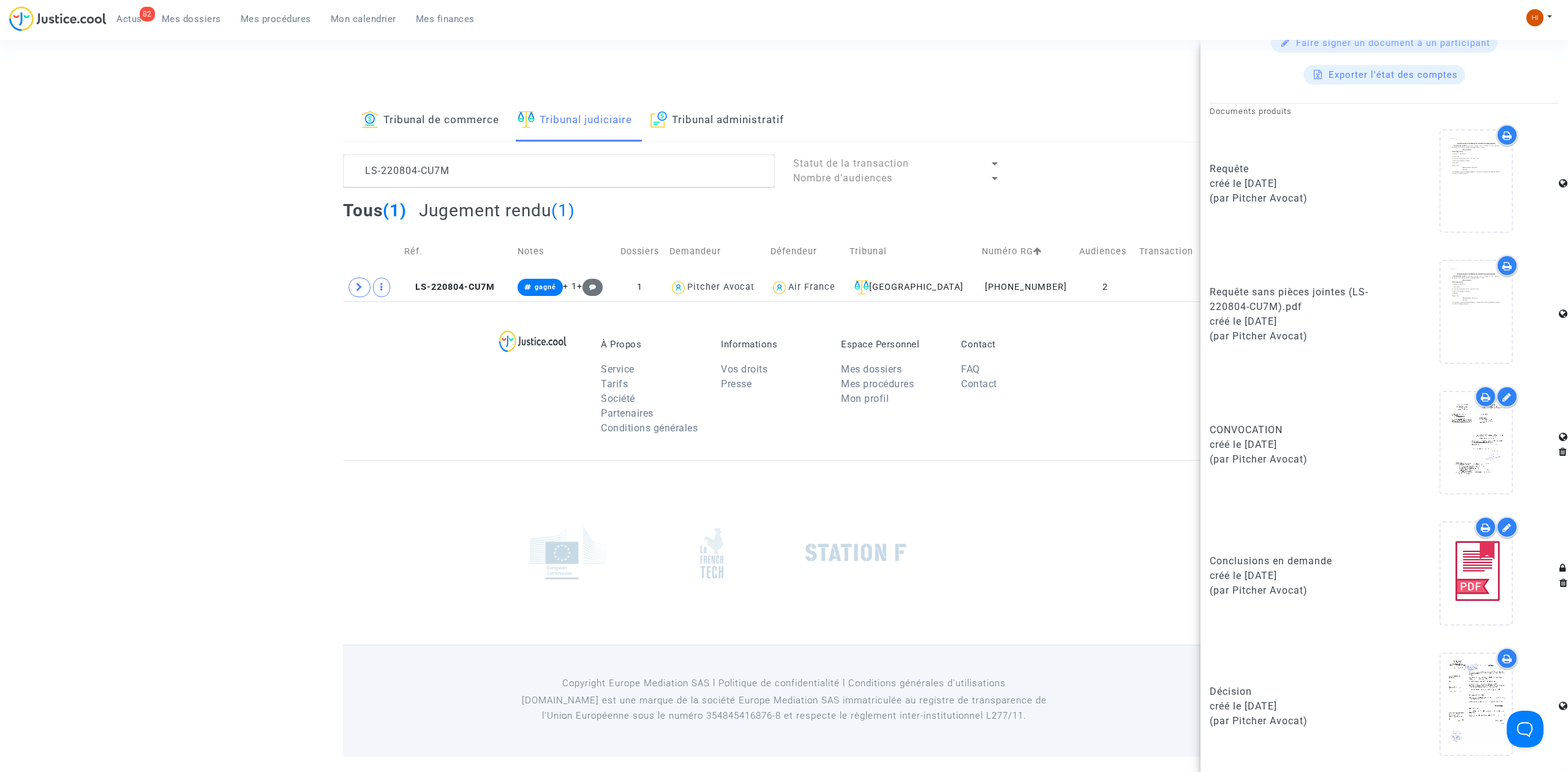
scroll to position [569, 0]
click at [486, 170] on textarea at bounding box center [559, 171] width 432 height 33
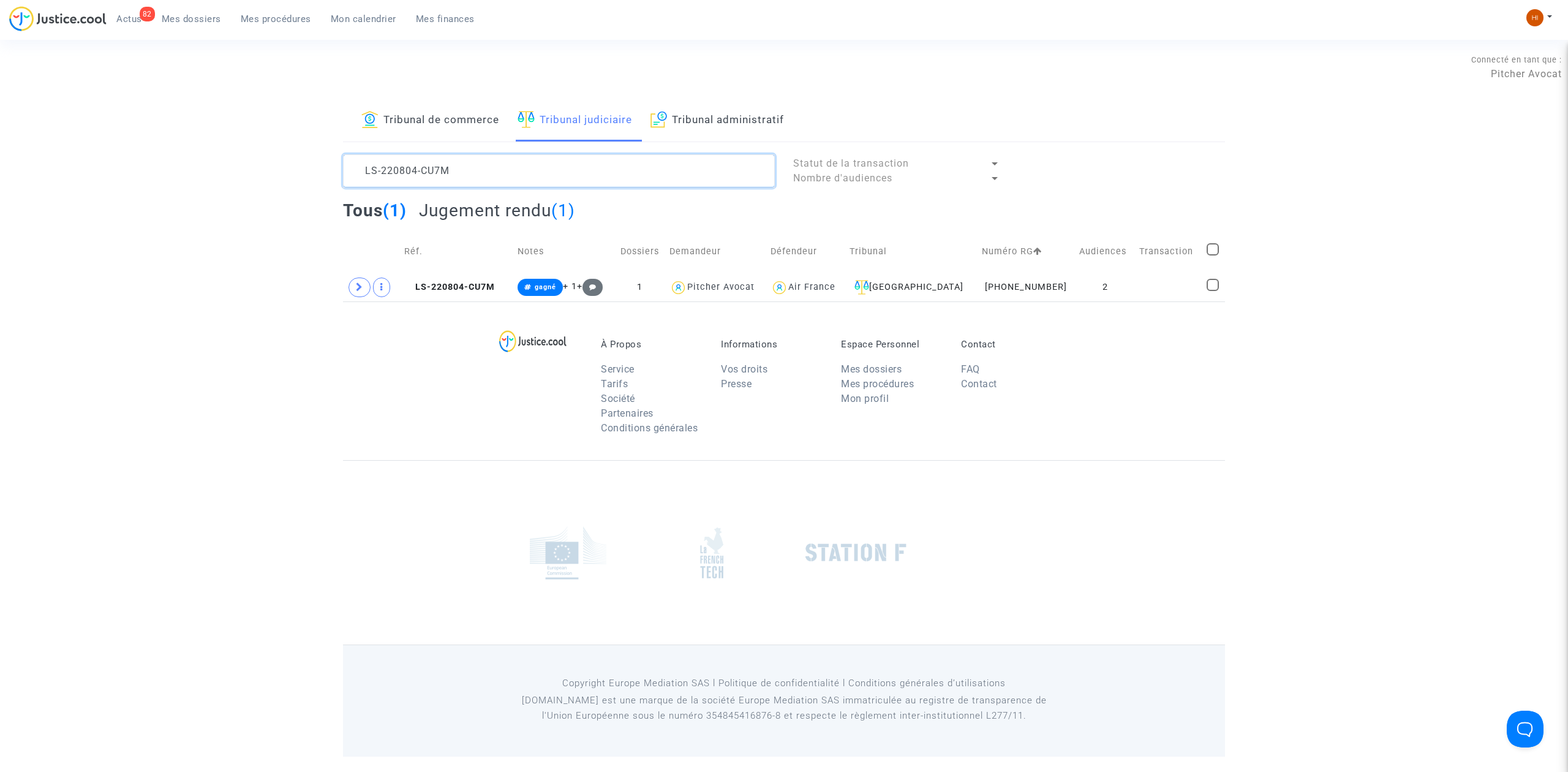
click at [486, 170] on textarea at bounding box center [559, 171] width 432 height 33
paste textarea "BNHG"
drag, startPoint x: 476, startPoint y: 275, endPoint x: 486, endPoint y: 280, distance: 11.2
click at [476, 275] on td "LS-220804-BNHG" at bounding box center [450, 287] width 108 height 28
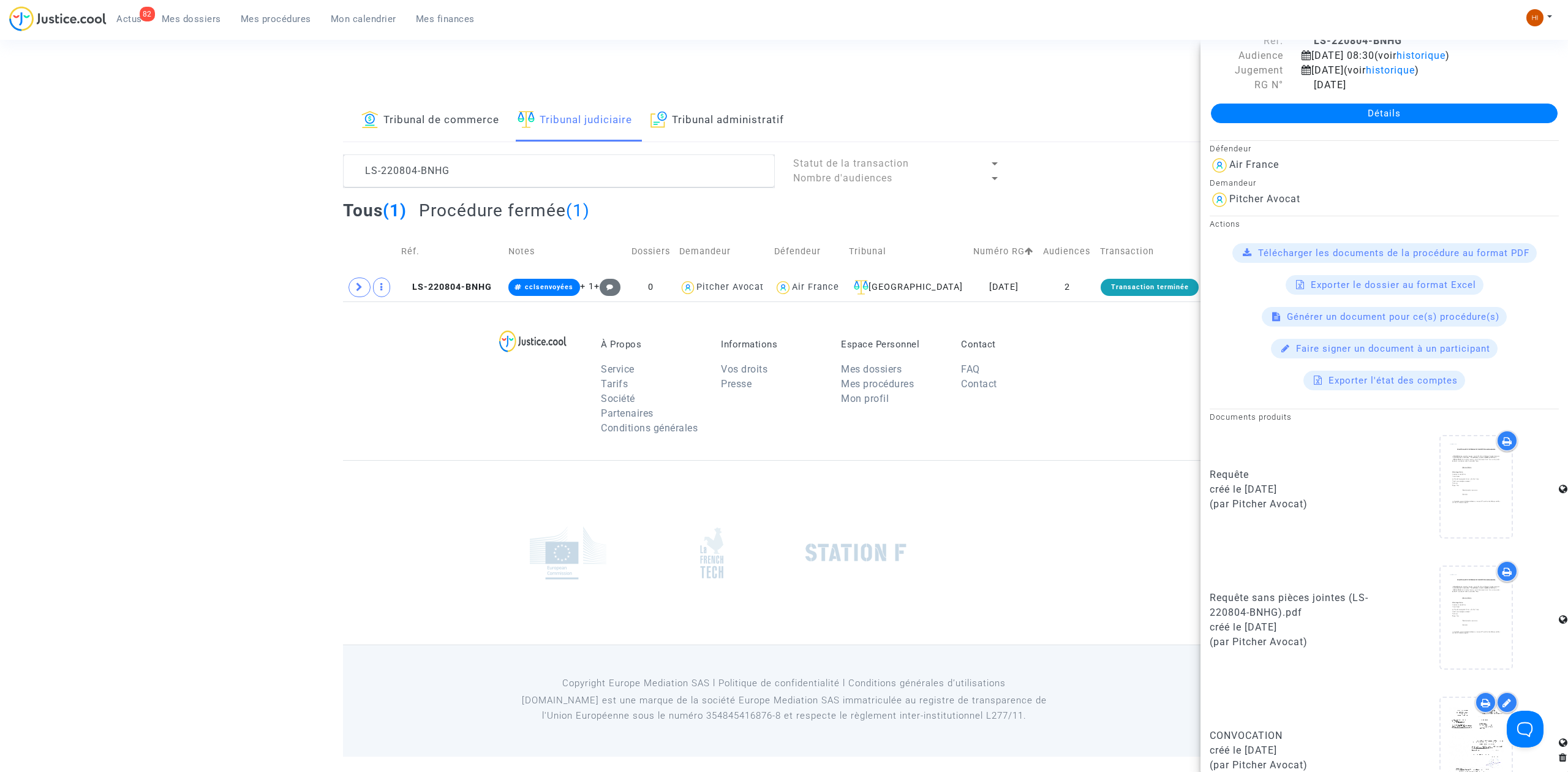
scroll to position [343, 0]
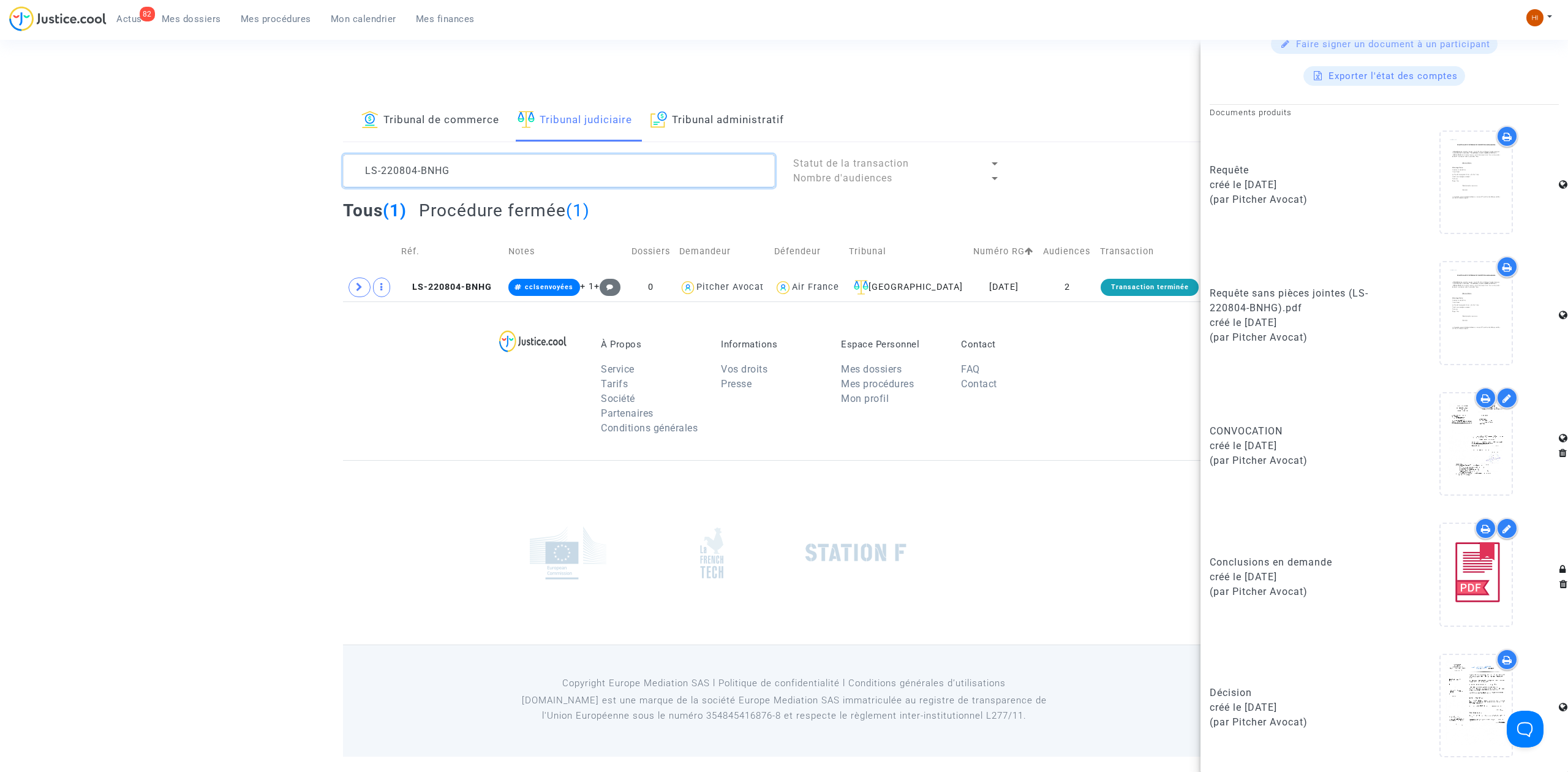
click at [521, 172] on textarea at bounding box center [559, 171] width 432 height 33
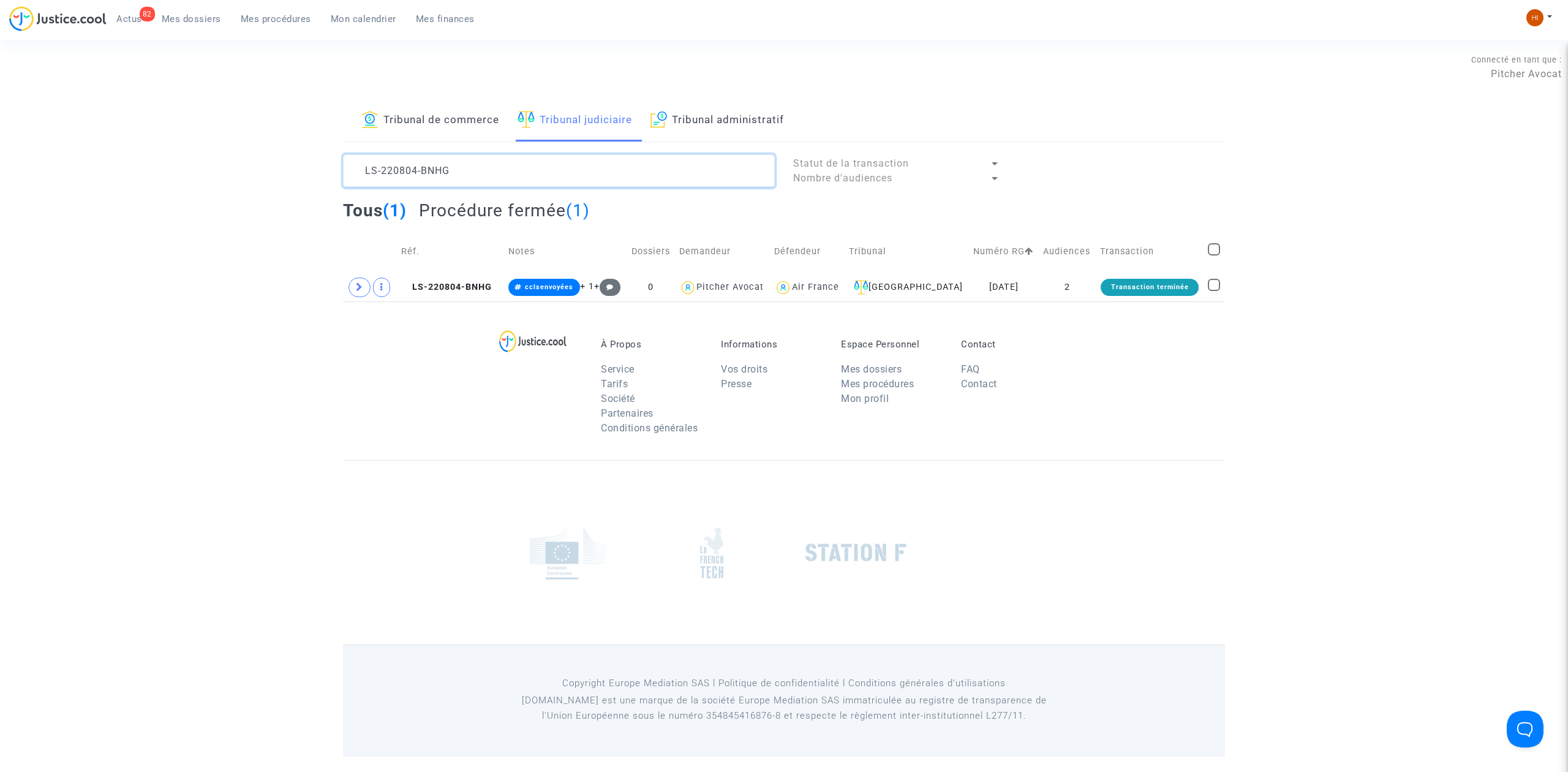
click at [521, 172] on textarea at bounding box center [559, 171] width 432 height 33
paste textarea "LS-220804-MP7F"
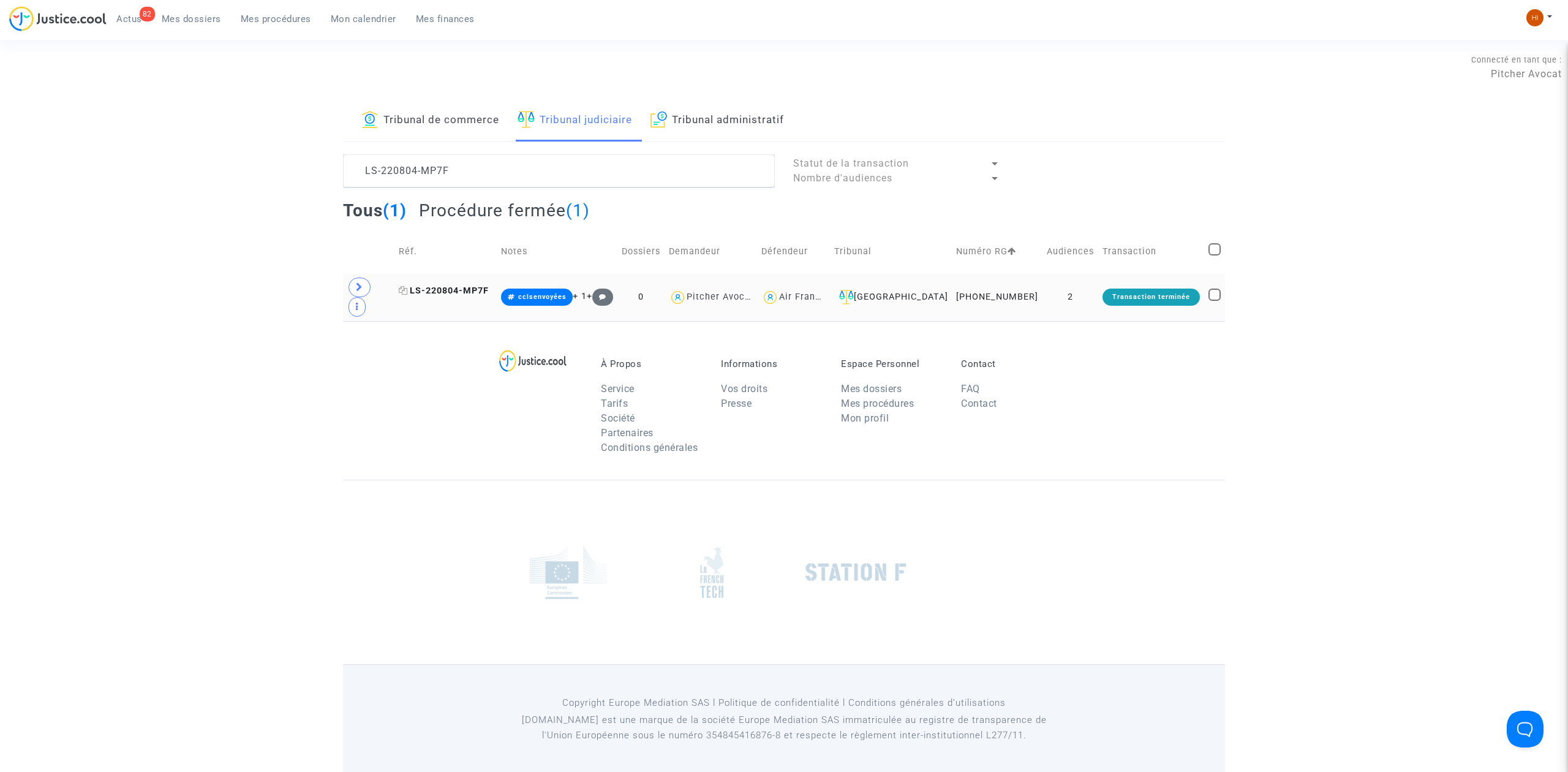
click at [476, 286] on span "LS-220804-MP7F" at bounding box center [444, 291] width 90 height 10
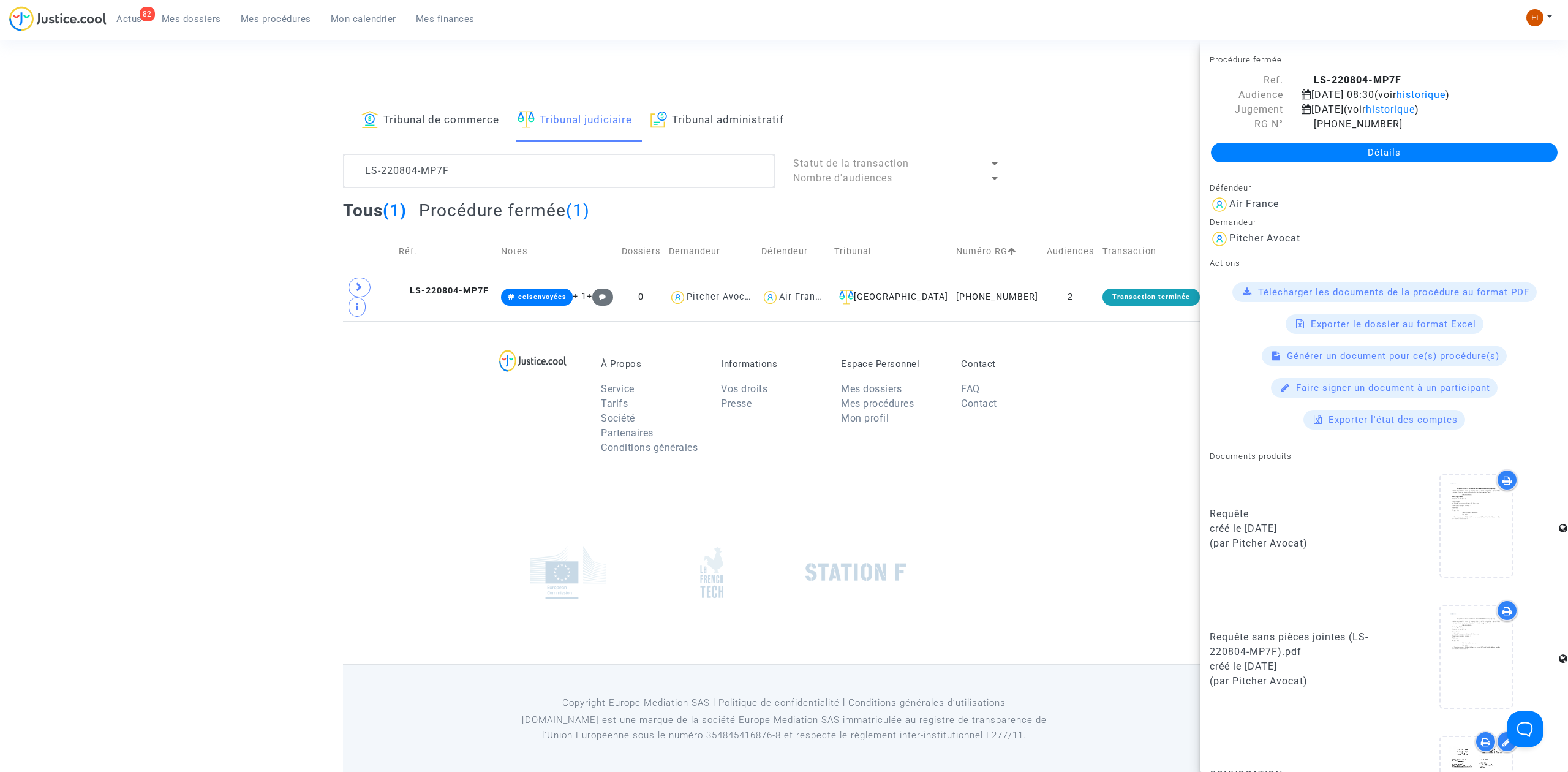
scroll to position [343, 0]
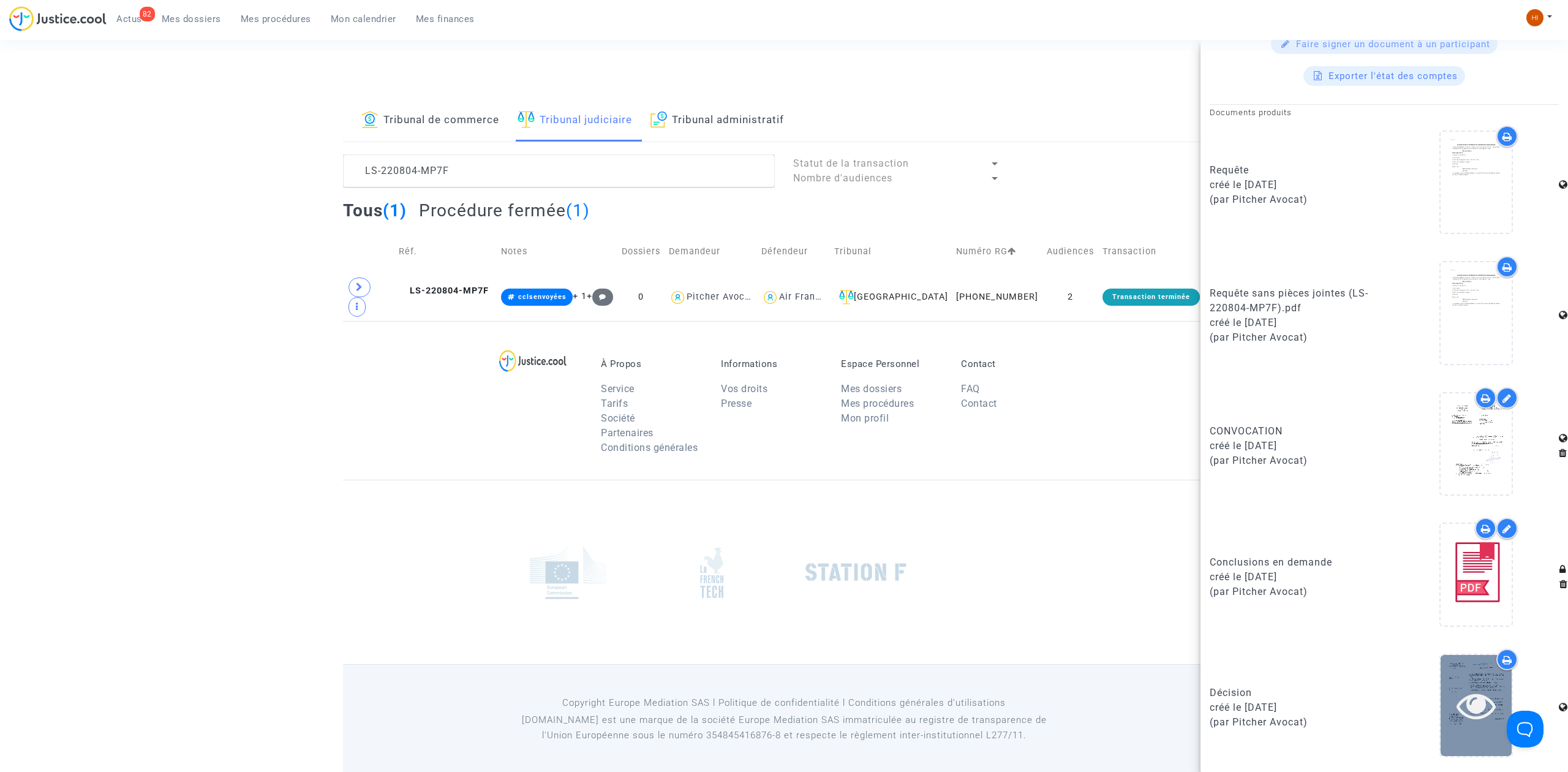
click at [1461, 718] on icon at bounding box center [1476, 705] width 40 height 39
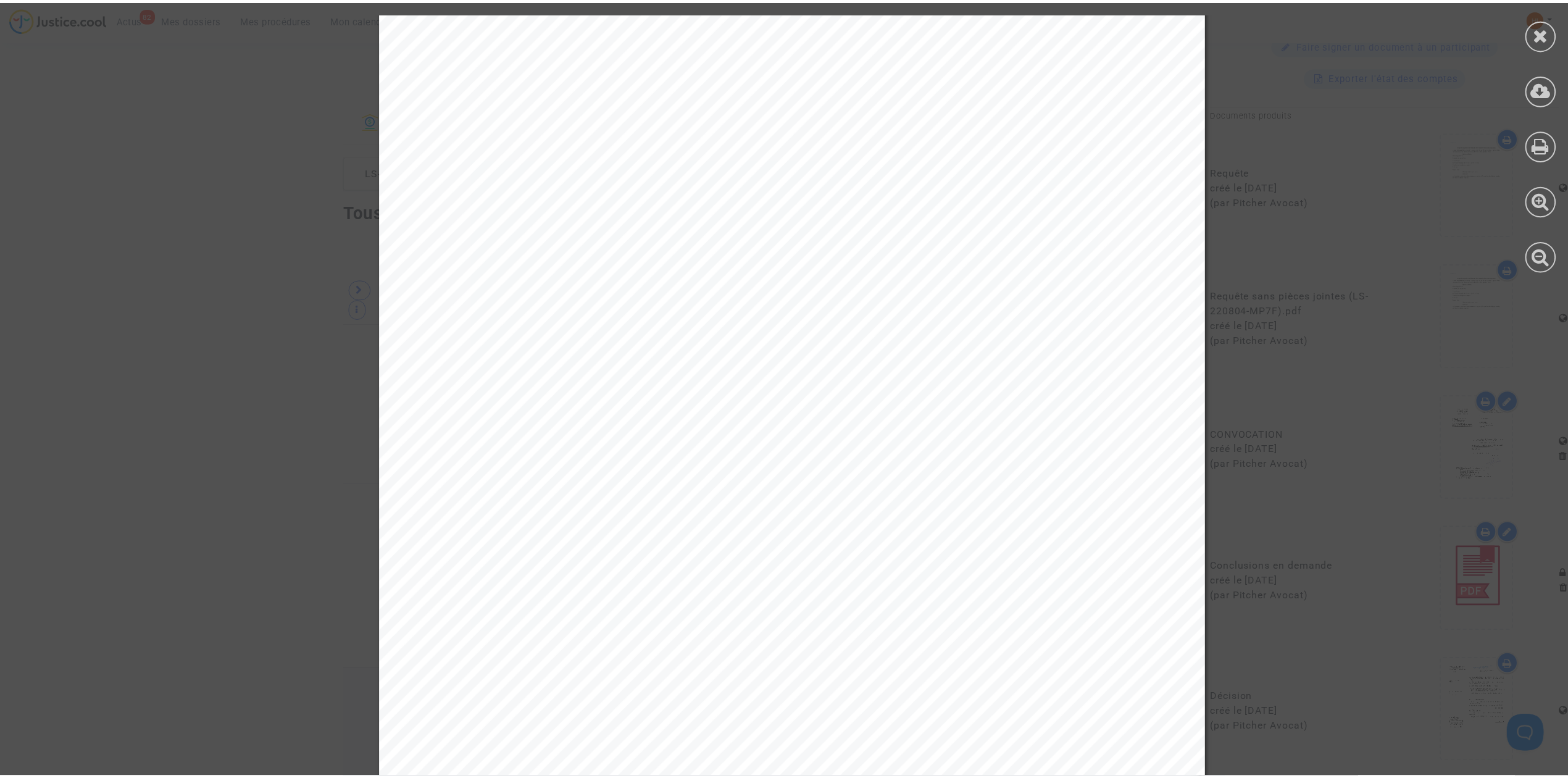
scroll to position [4938, 0]
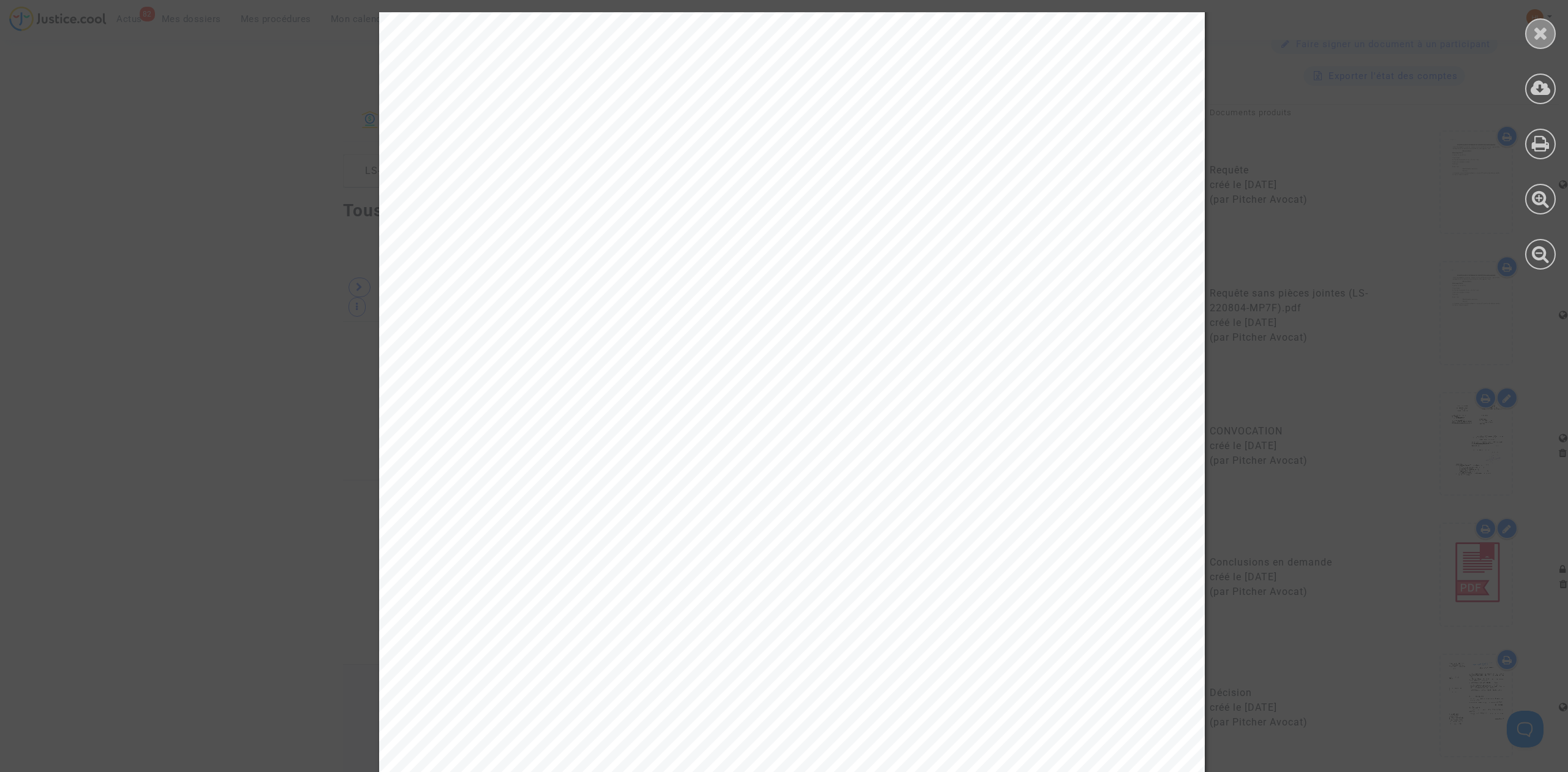
click at [1534, 25] on icon at bounding box center [1541, 32] width 15 height 18
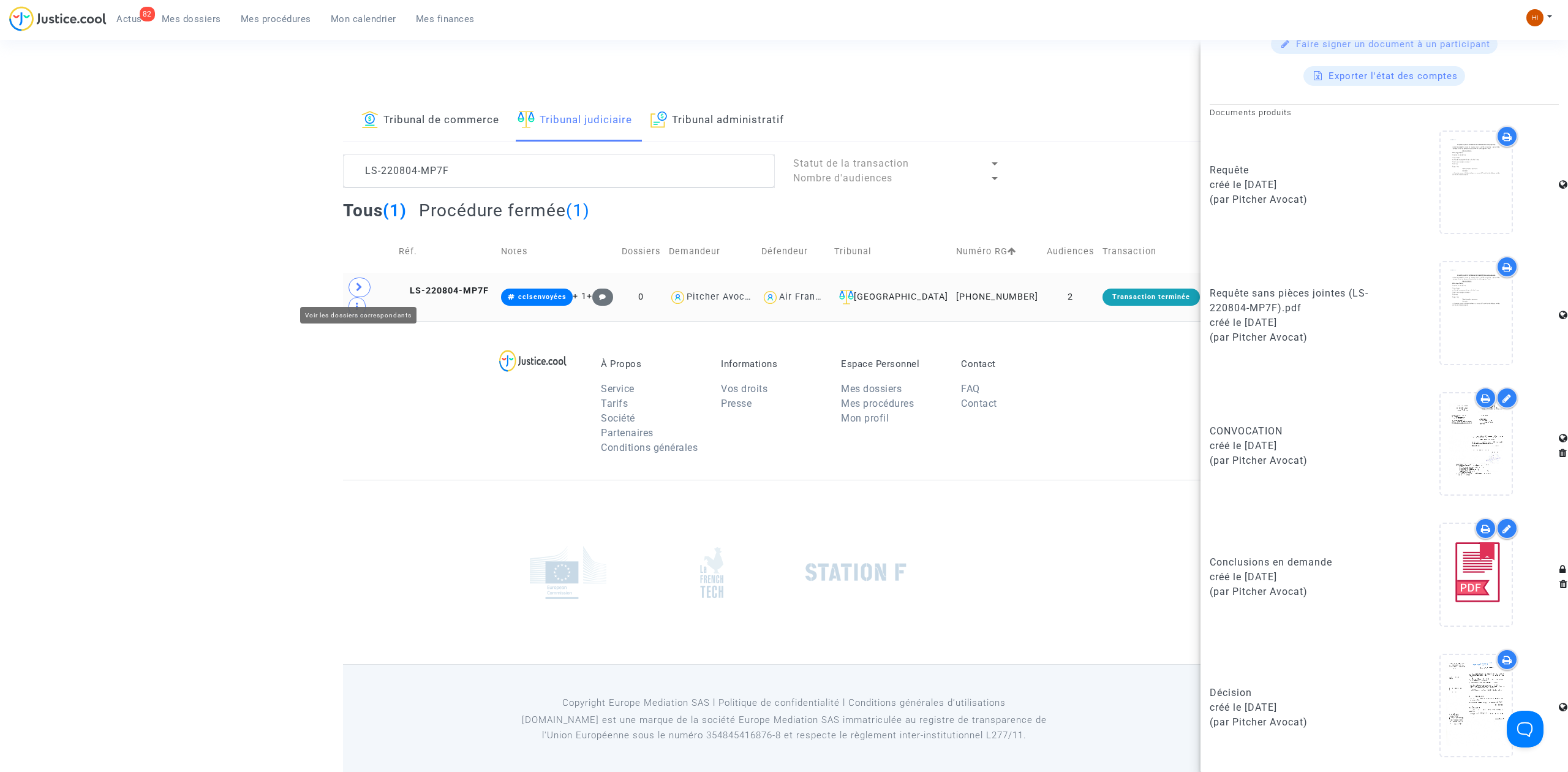
click at [356, 283] on icon at bounding box center [359, 286] width 7 height 9
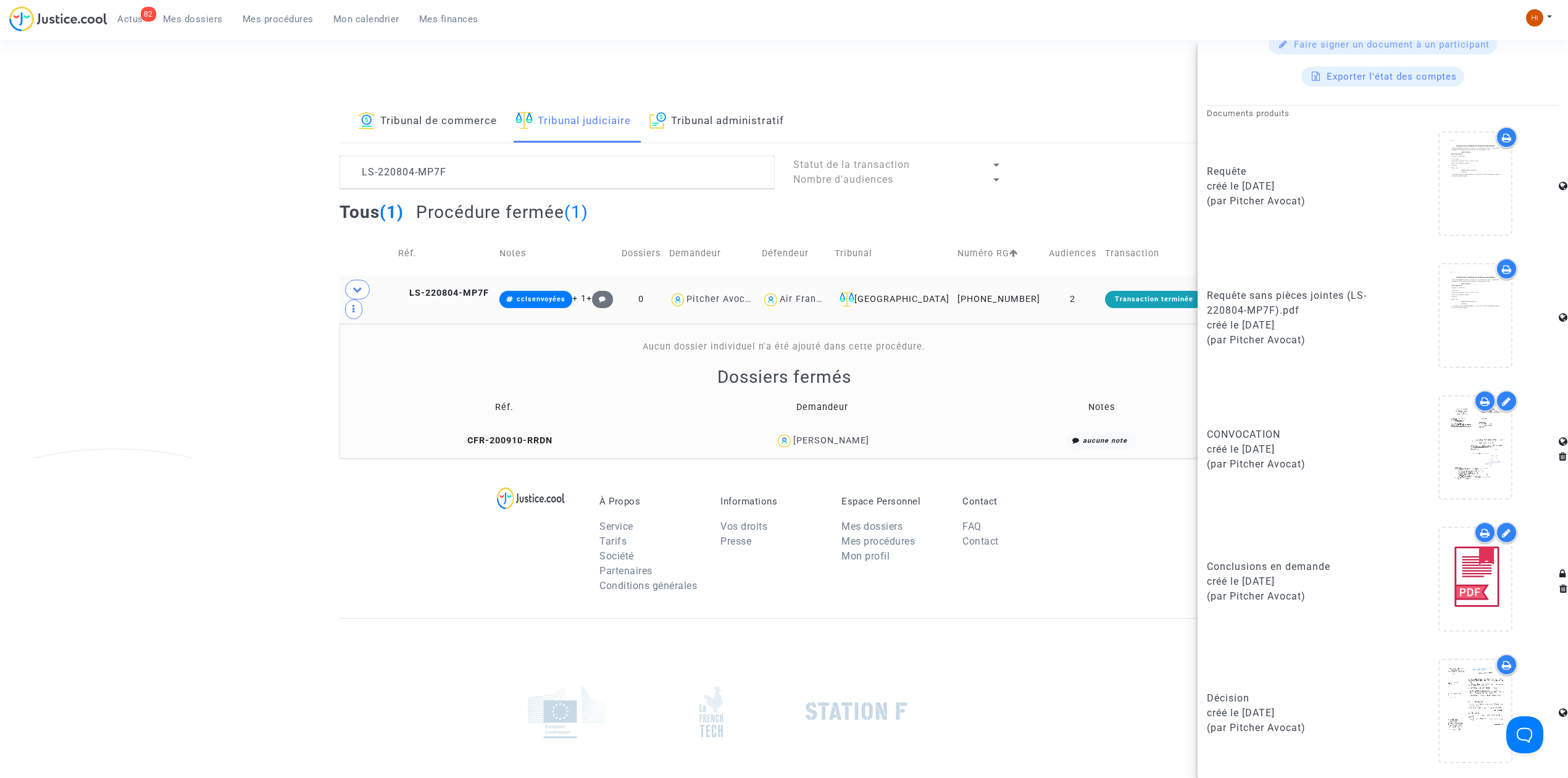
click at [516, 435] on copy "CFR-200910-RRDN" at bounding box center [504, 440] width 96 height 10
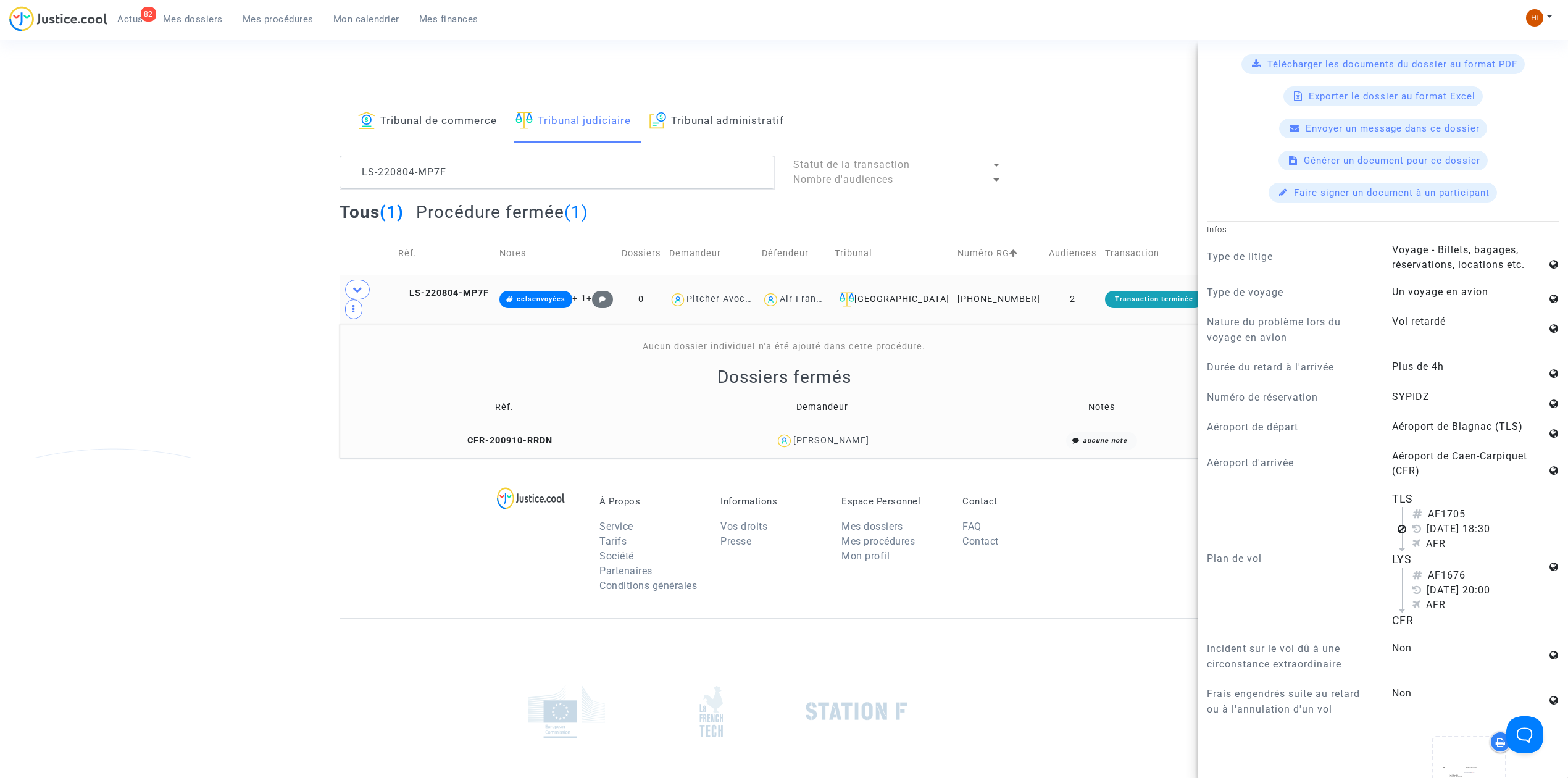
scroll to position [576, 0]
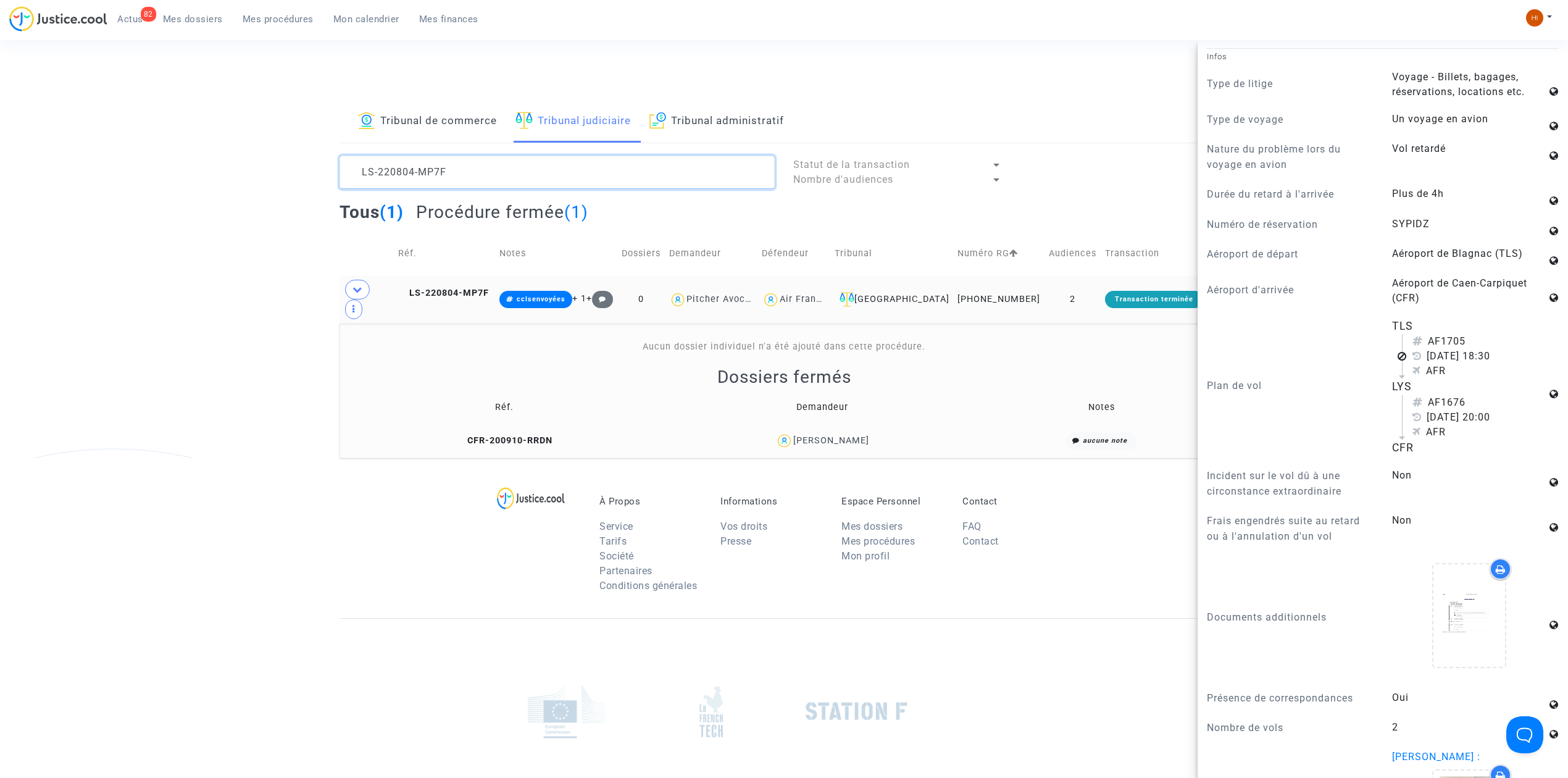
click at [490, 172] on textarea at bounding box center [557, 172] width 435 height 33
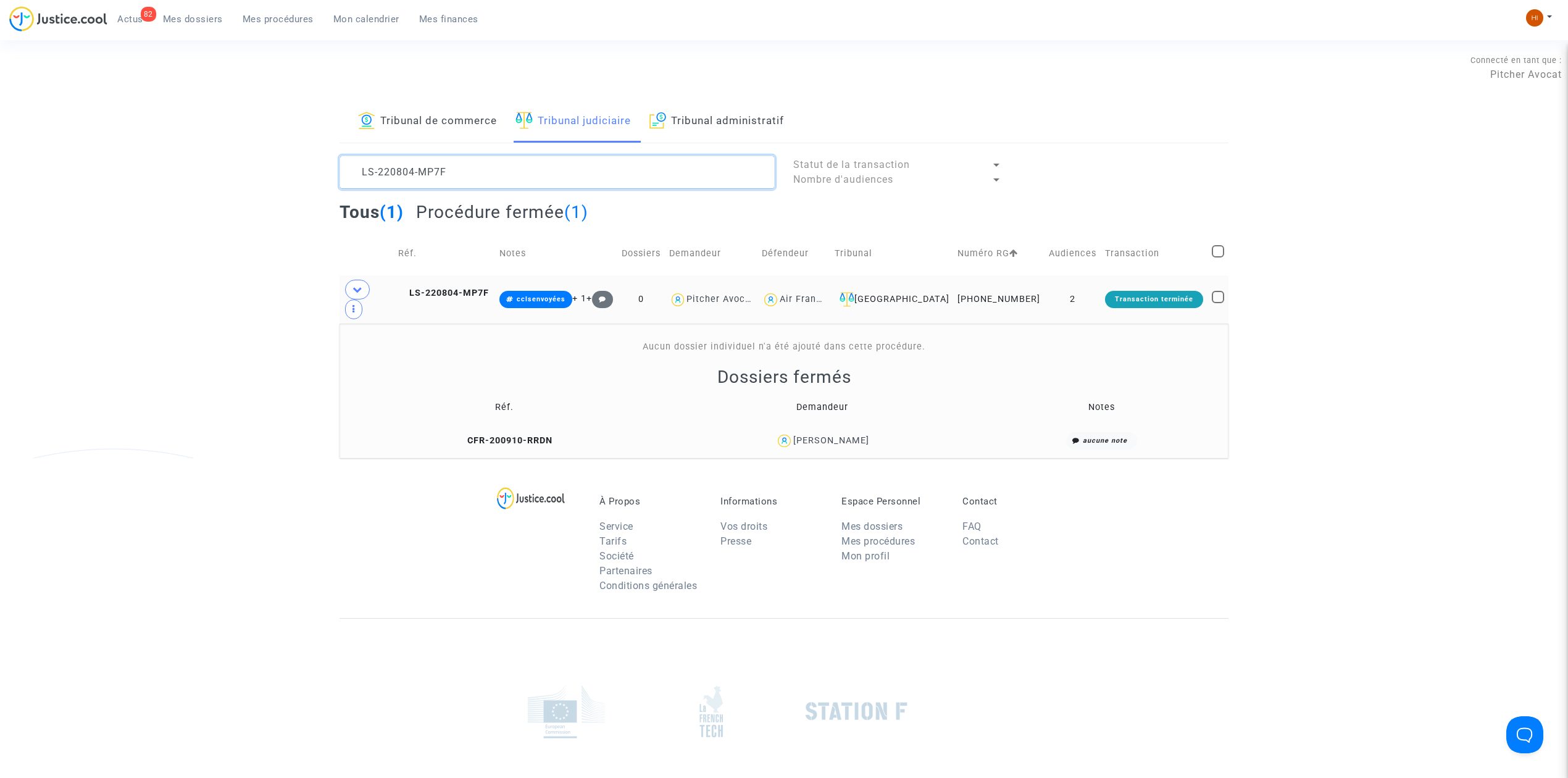
click at [492, 172] on textarea at bounding box center [557, 172] width 435 height 33
click at [474, 166] on textarea at bounding box center [557, 172] width 435 height 33
click at [476, 166] on textarea at bounding box center [557, 172] width 435 height 33
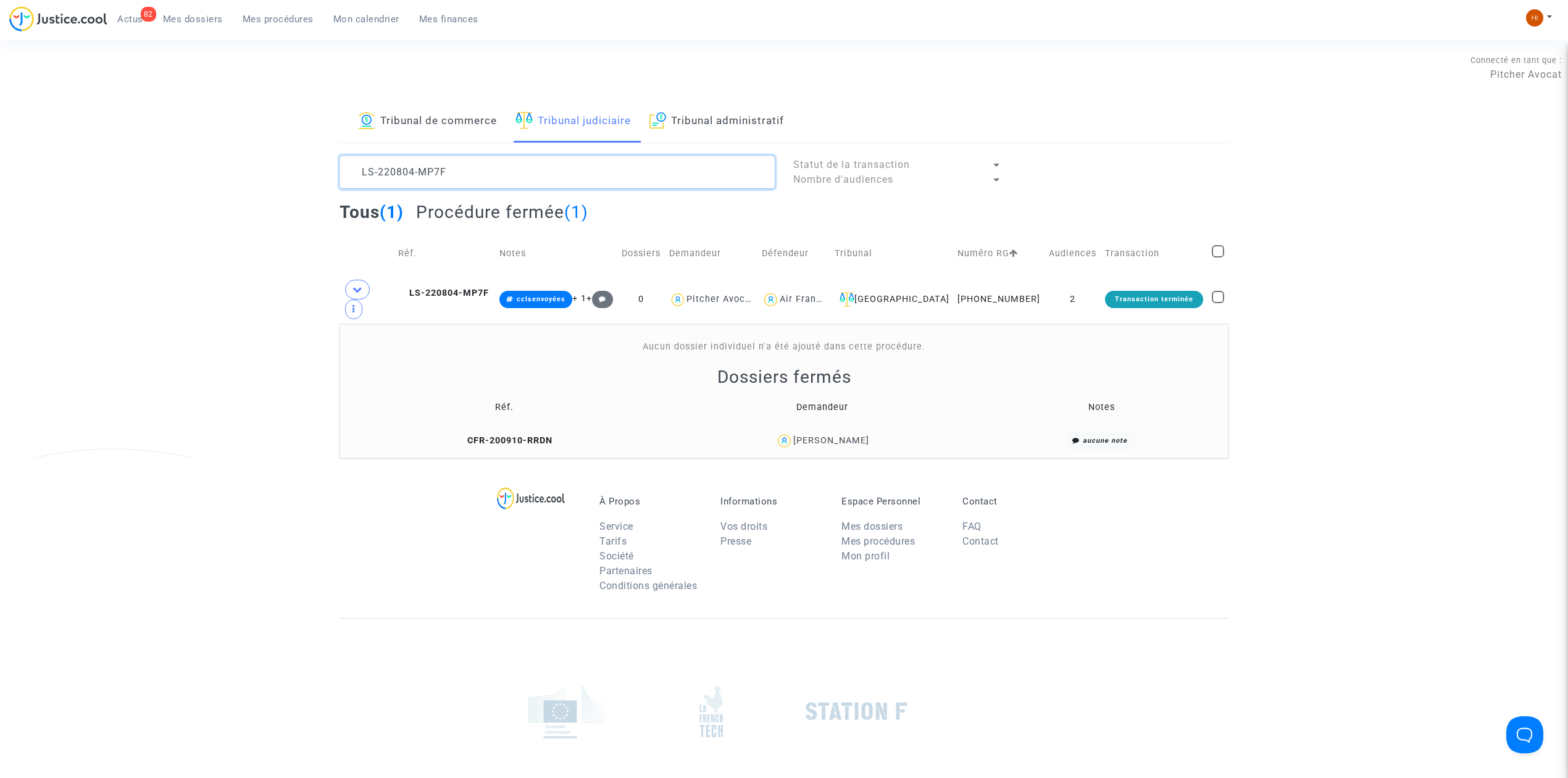
click at [476, 166] on textarea at bounding box center [557, 172] width 435 height 33
click at [545, 173] on textarea at bounding box center [557, 172] width 435 height 33
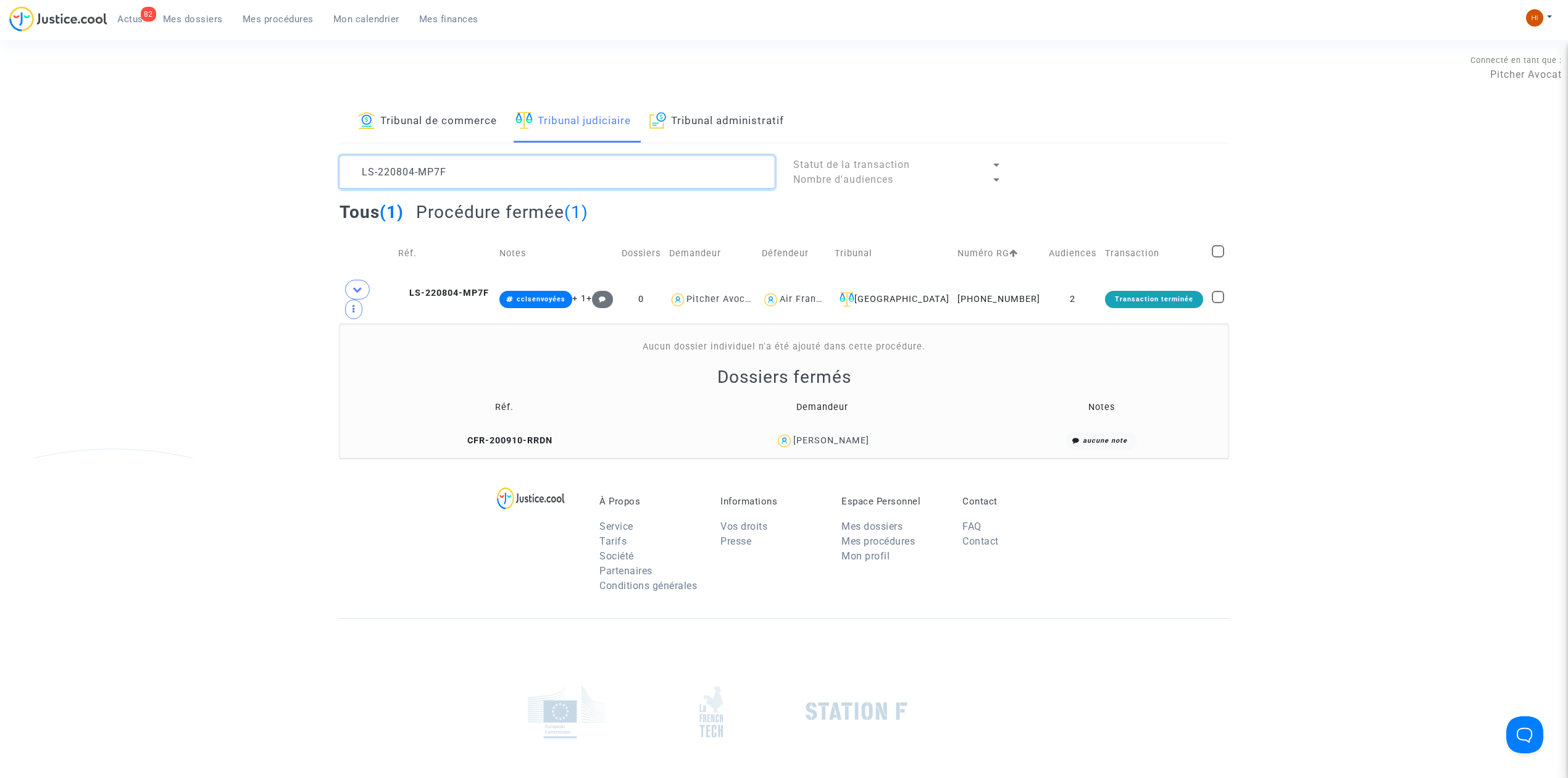
paste textarea "LS-241211-PUJ46"
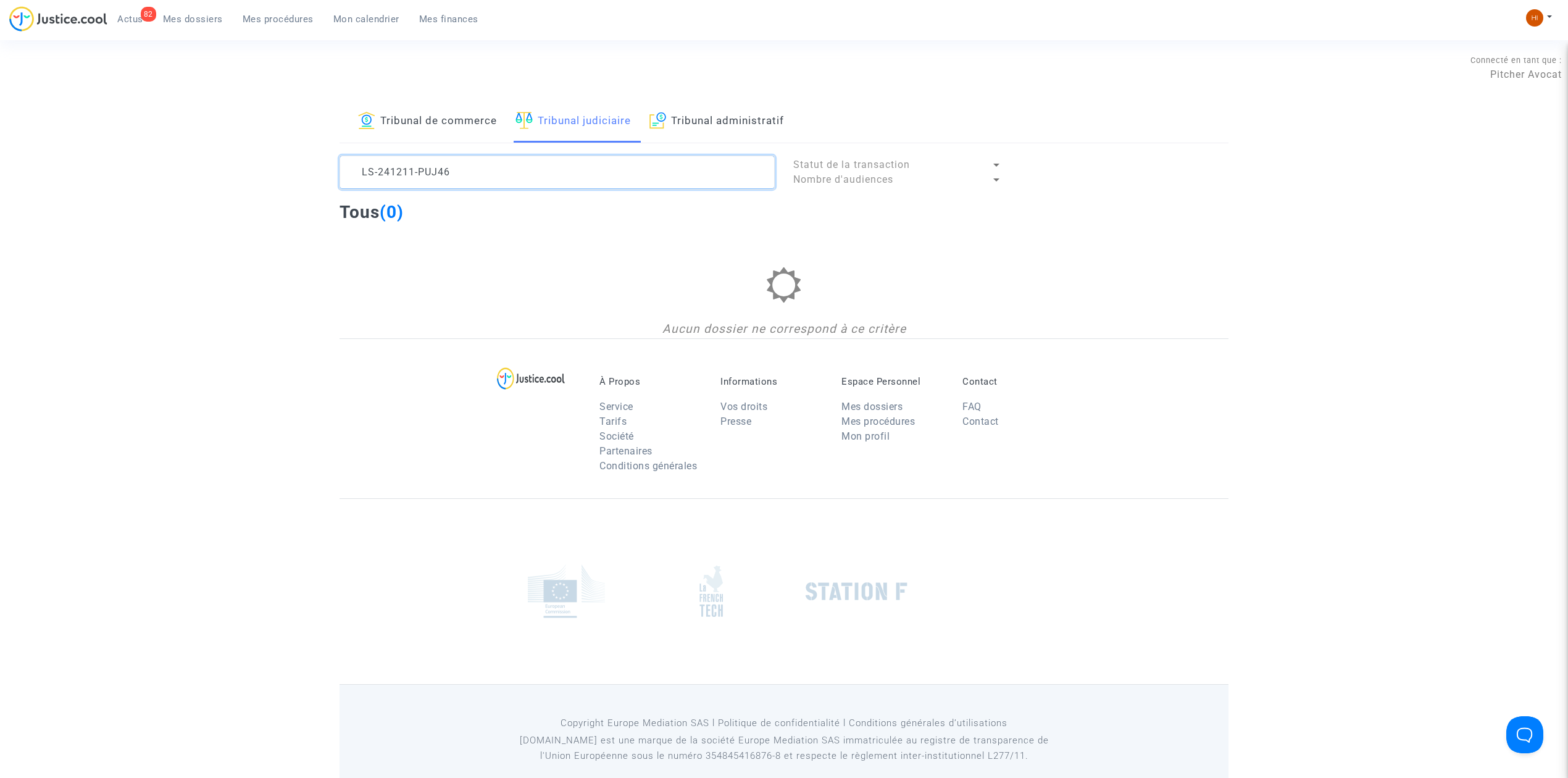
type textarea "LS-241211-PUJ46"
click at [374, 104] on link "Tribunal de commerce" at bounding box center [427, 121] width 139 height 42
click at [390, 114] on link "Tribunal de commerce" at bounding box center [427, 121] width 139 height 42
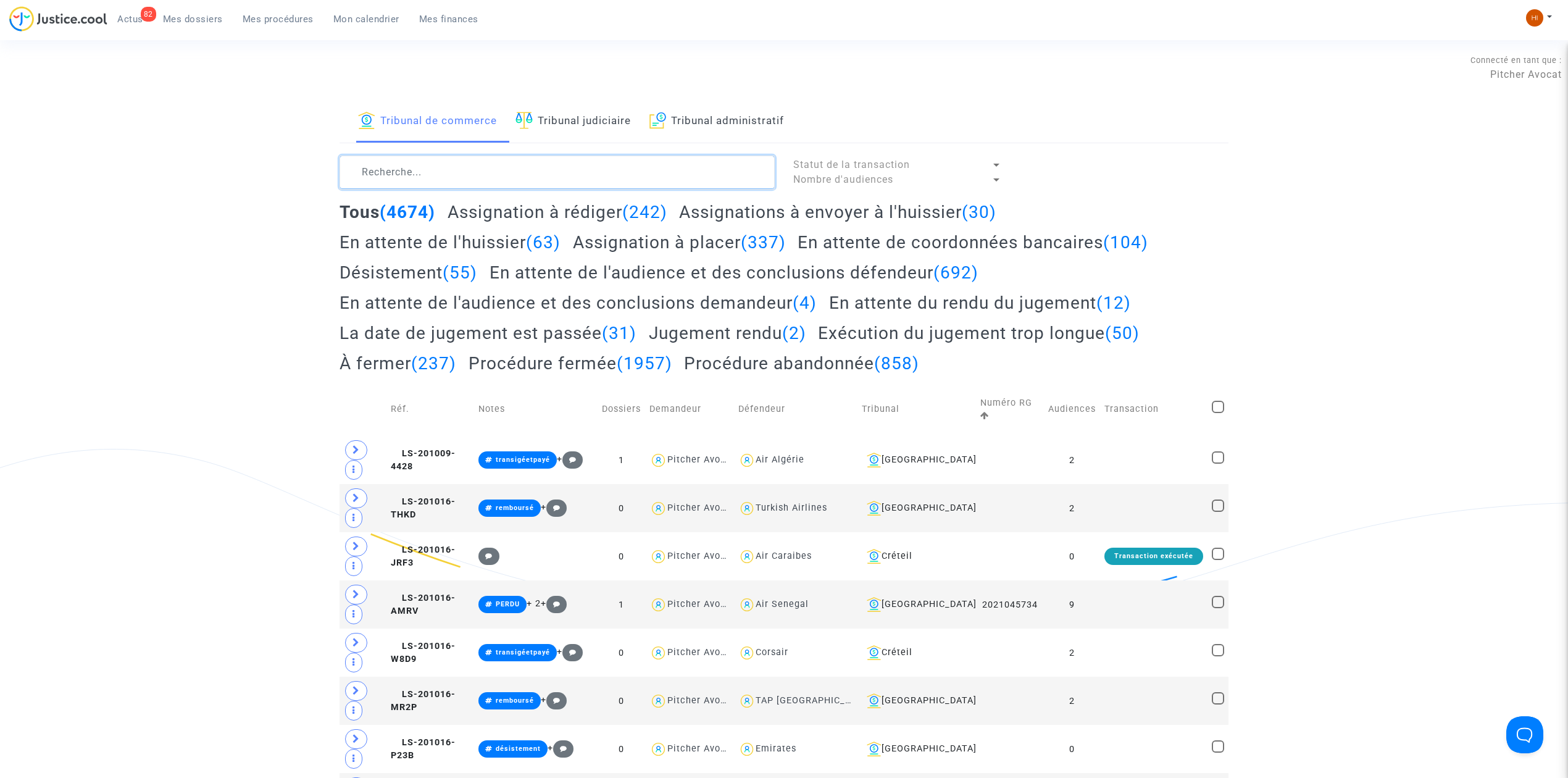
click at [406, 171] on textarea at bounding box center [557, 172] width 435 height 33
paste textarea "LS-241211-PUJ46"
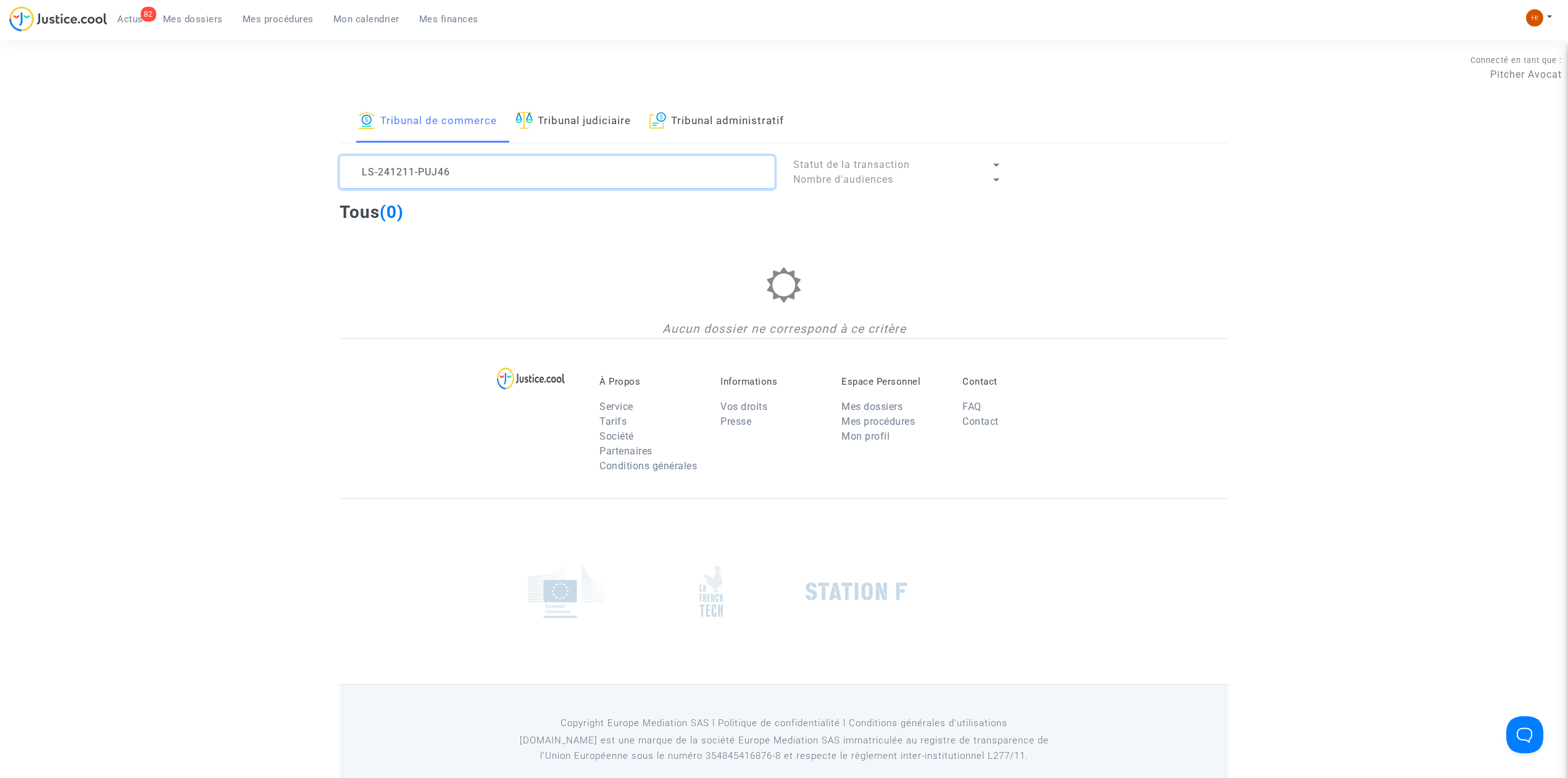
type textarea "LS-241211-PUJ46"
click at [639, 126] on div "Tribunal de commerce Tribunal judiciaire Tribunal administratif" at bounding box center [784, 121] width 889 height 43
click at [607, 121] on link "Tribunal judiciaire" at bounding box center [573, 121] width 116 height 42
click at [593, 173] on textarea at bounding box center [557, 172] width 435 height 33
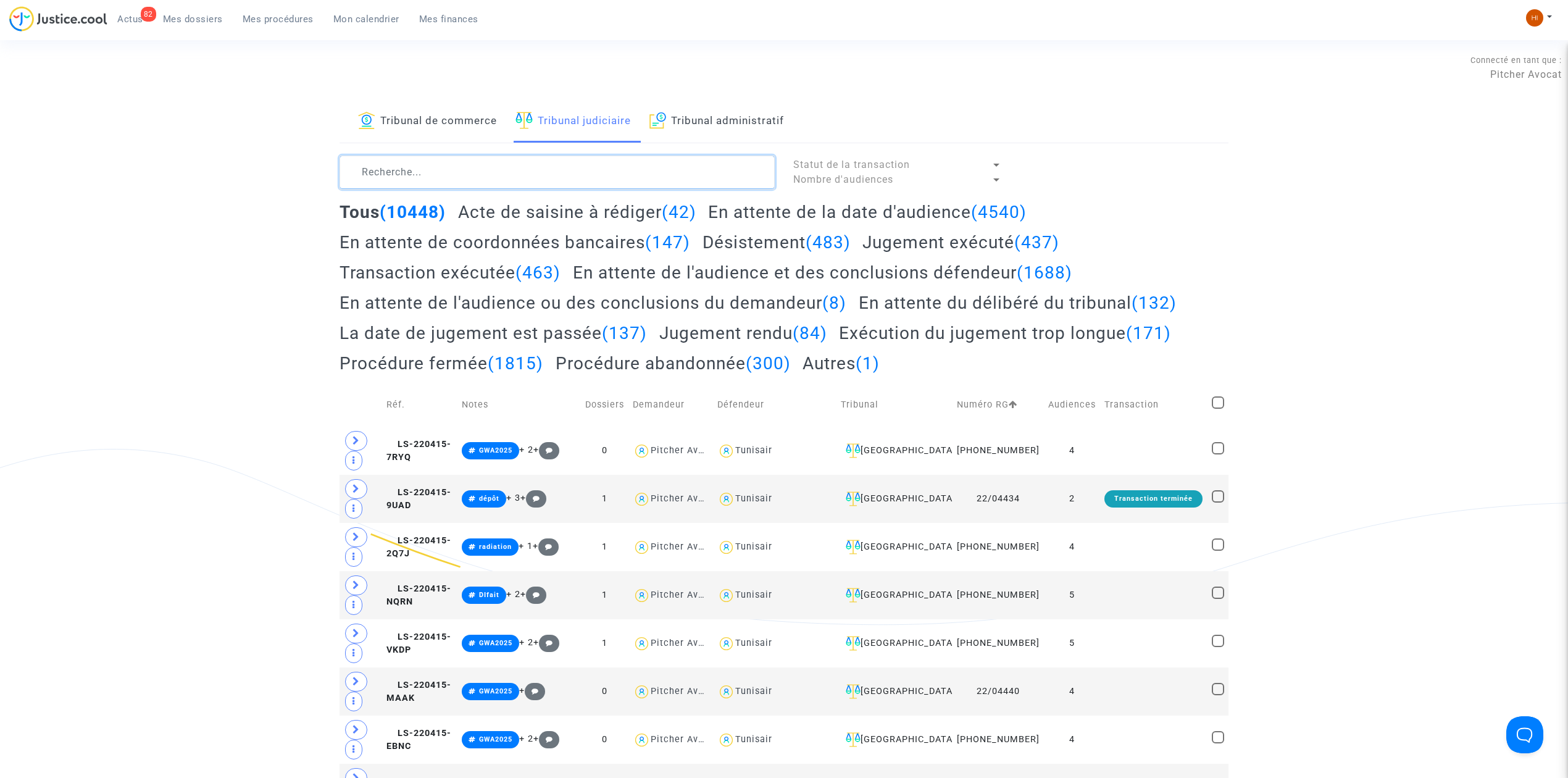
paste textarea "LS-241211-PUJ46"
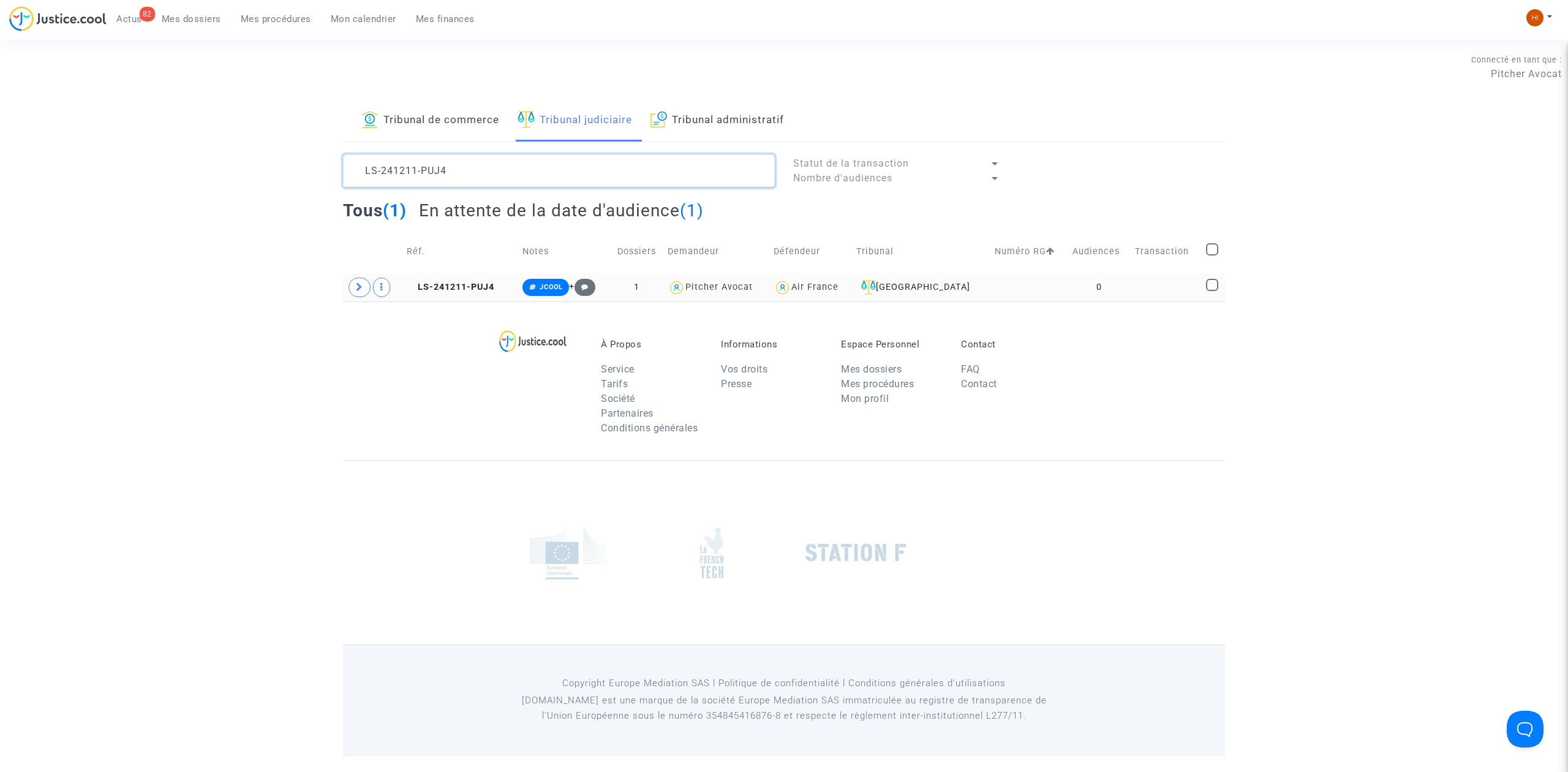
type textarea "LS-241211-PUJ4"
click at [473, 293] on td "LS-241211-PUJ4" at bounding box center [460, 287] width 115 height 28
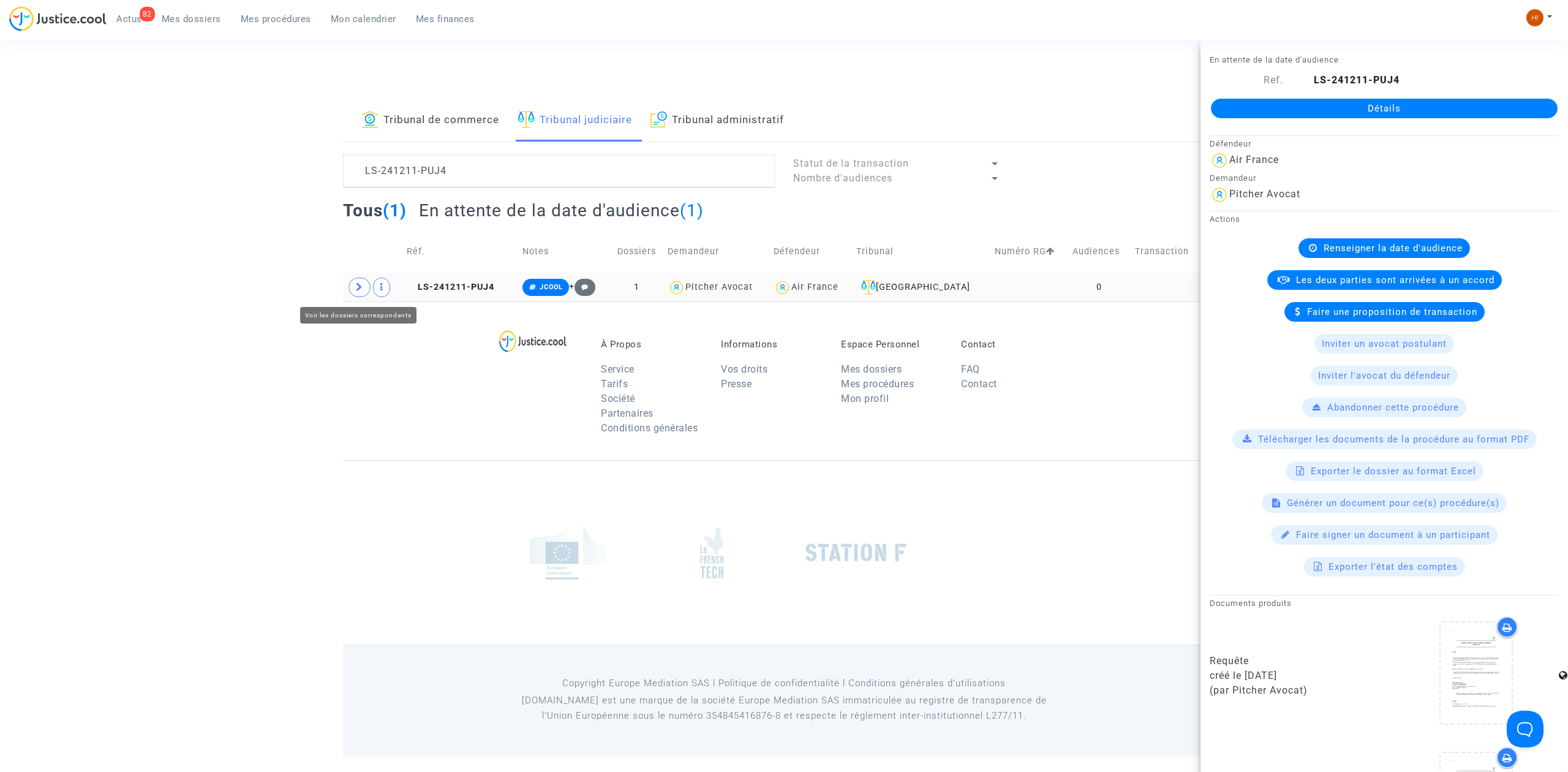
drag, startPoint x: 363, startPoint y: 293, endPoint x: 355, endPoint y: 294, distance: 8.1
click at [355, 294] on span at bounding box center [359, 287] width 22 height 19
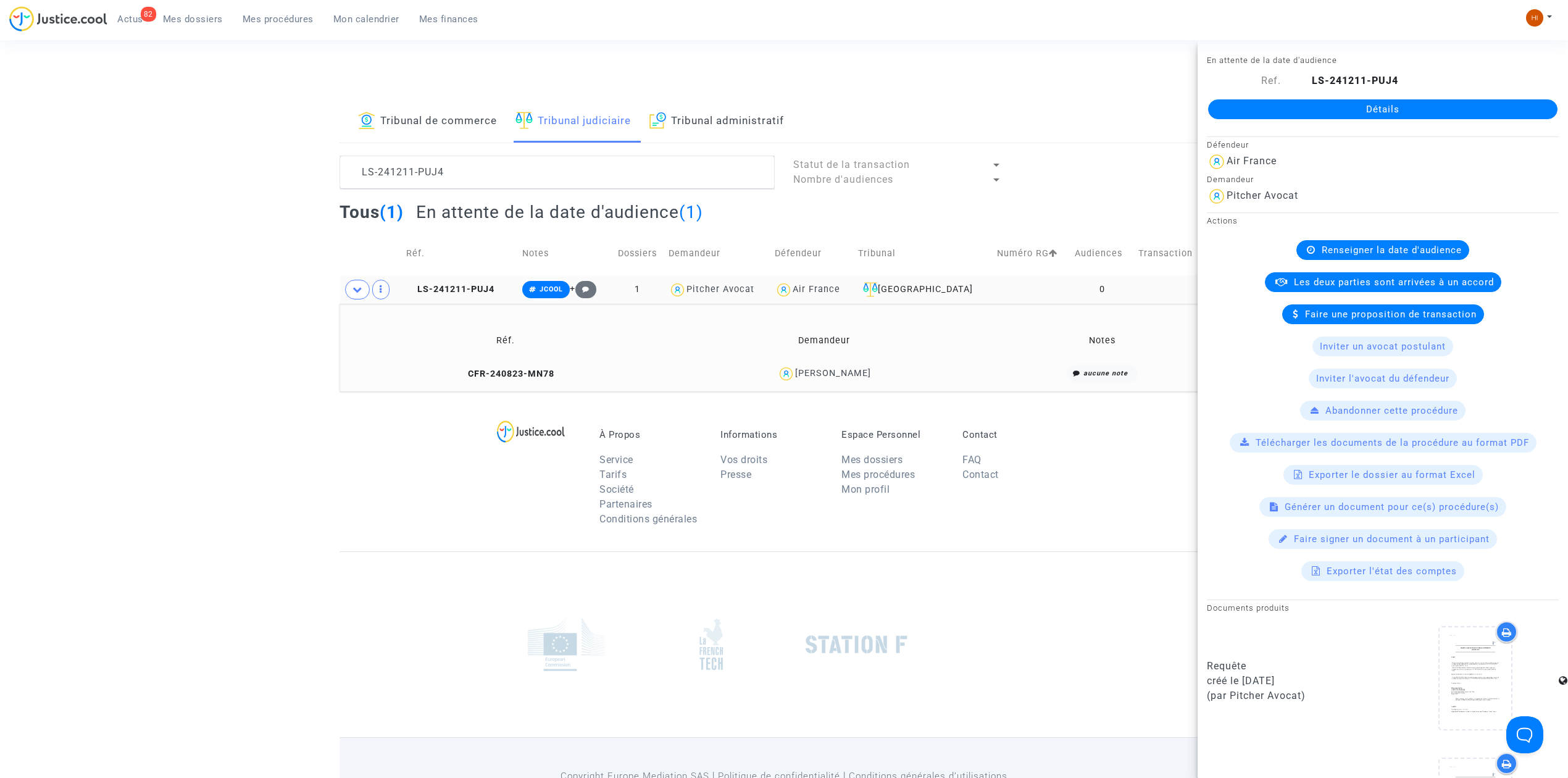
drag, startPoint x: 889, startPoint y: 374, endPoint x: 788, endPoint y: 379, distance: 101.1
click at [788, 379] on div "Tony Barthelot-Viard" at bounding box center [824, 374] width 304 height 18
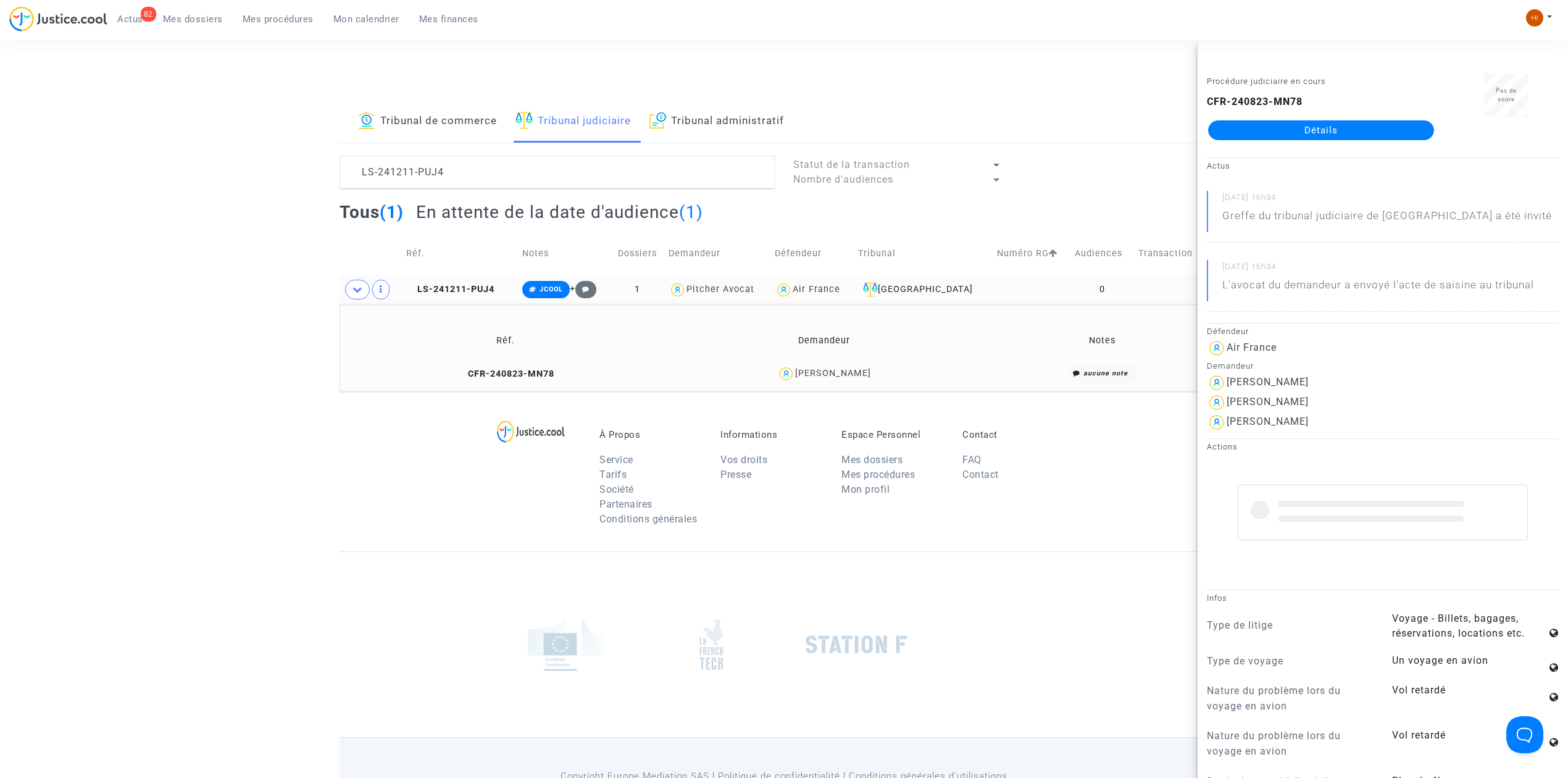
copy div "ony Barthelot-Viard"
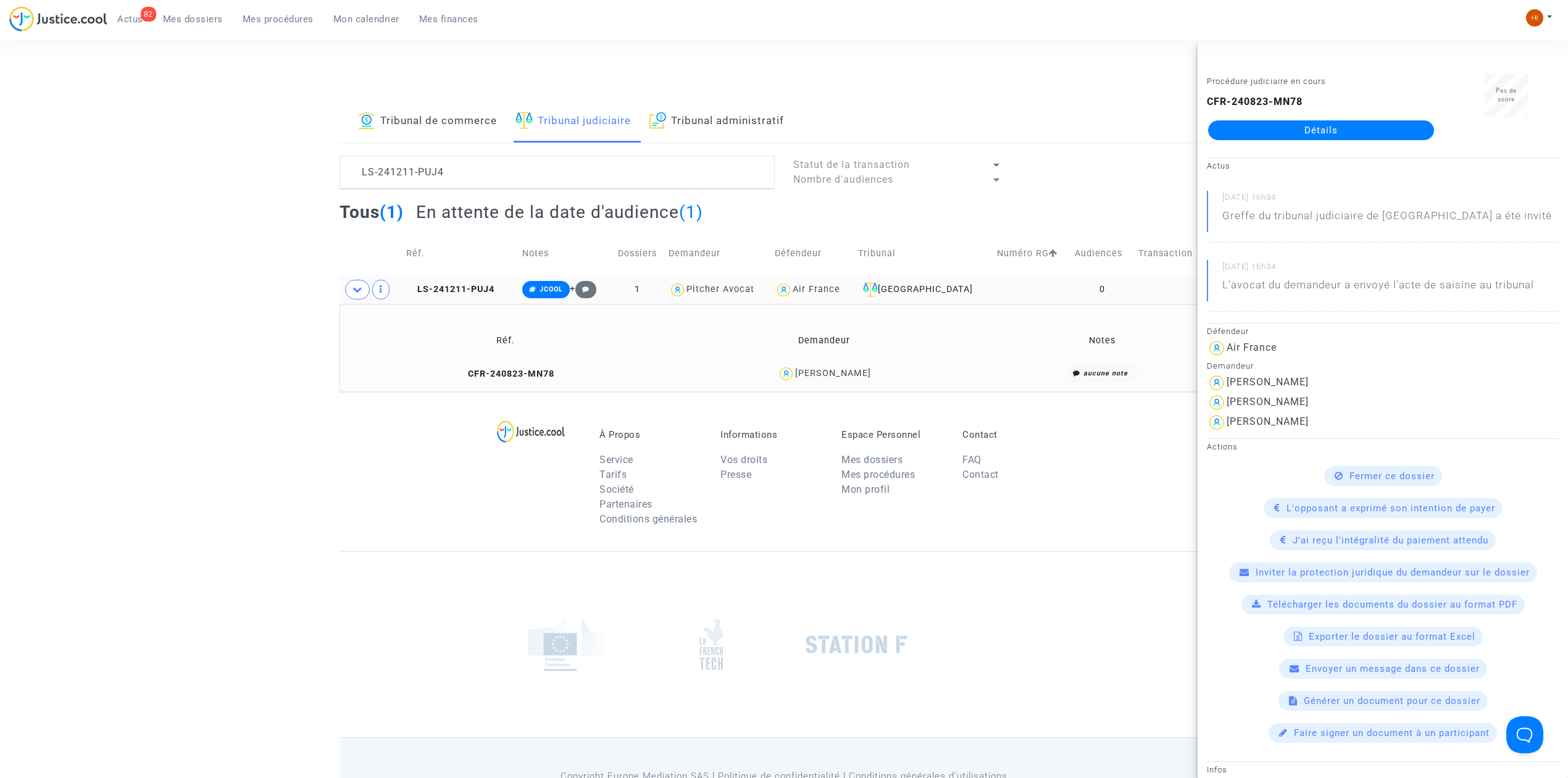
click at [463, 268] on td "Réf." at bounding box center [460, 253] width 116 height 44
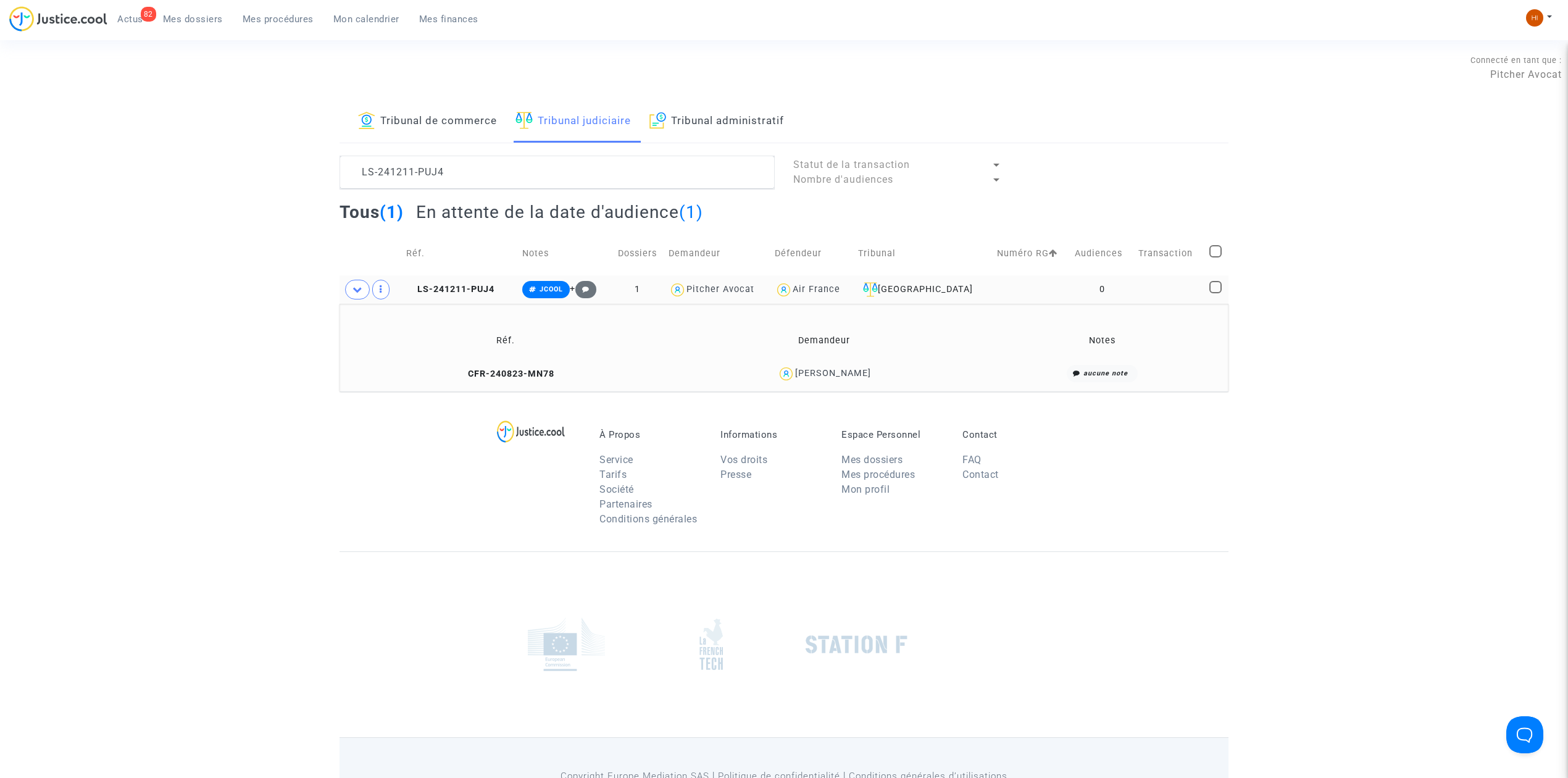
click at [460, 280] on td "LS-241211-PUJ4" at bounding box center [460, 289] width 116 height 28
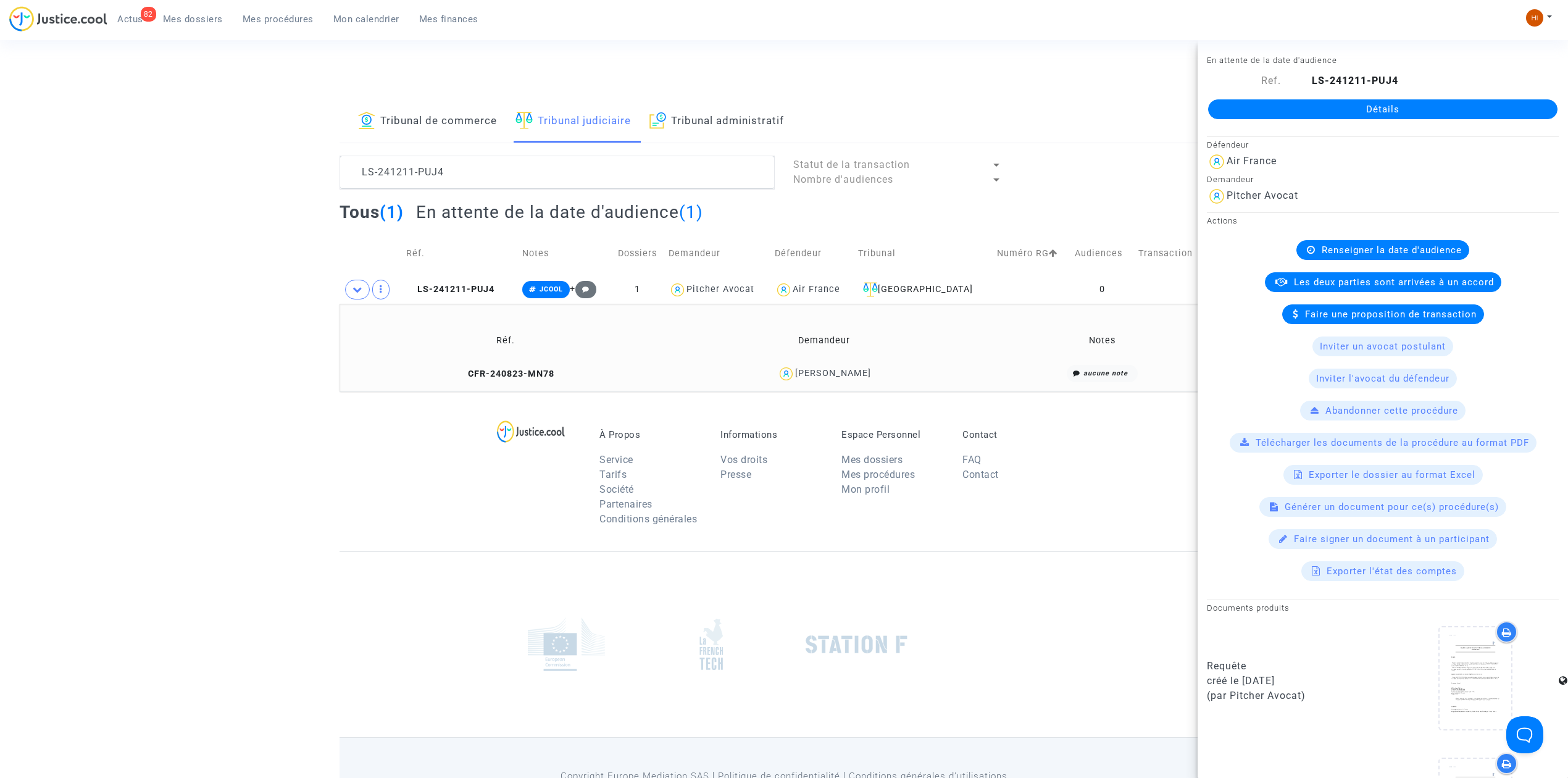
click at [1327, 111] on link "Détails" at bounding box center [1383, 109] width 349 height 20
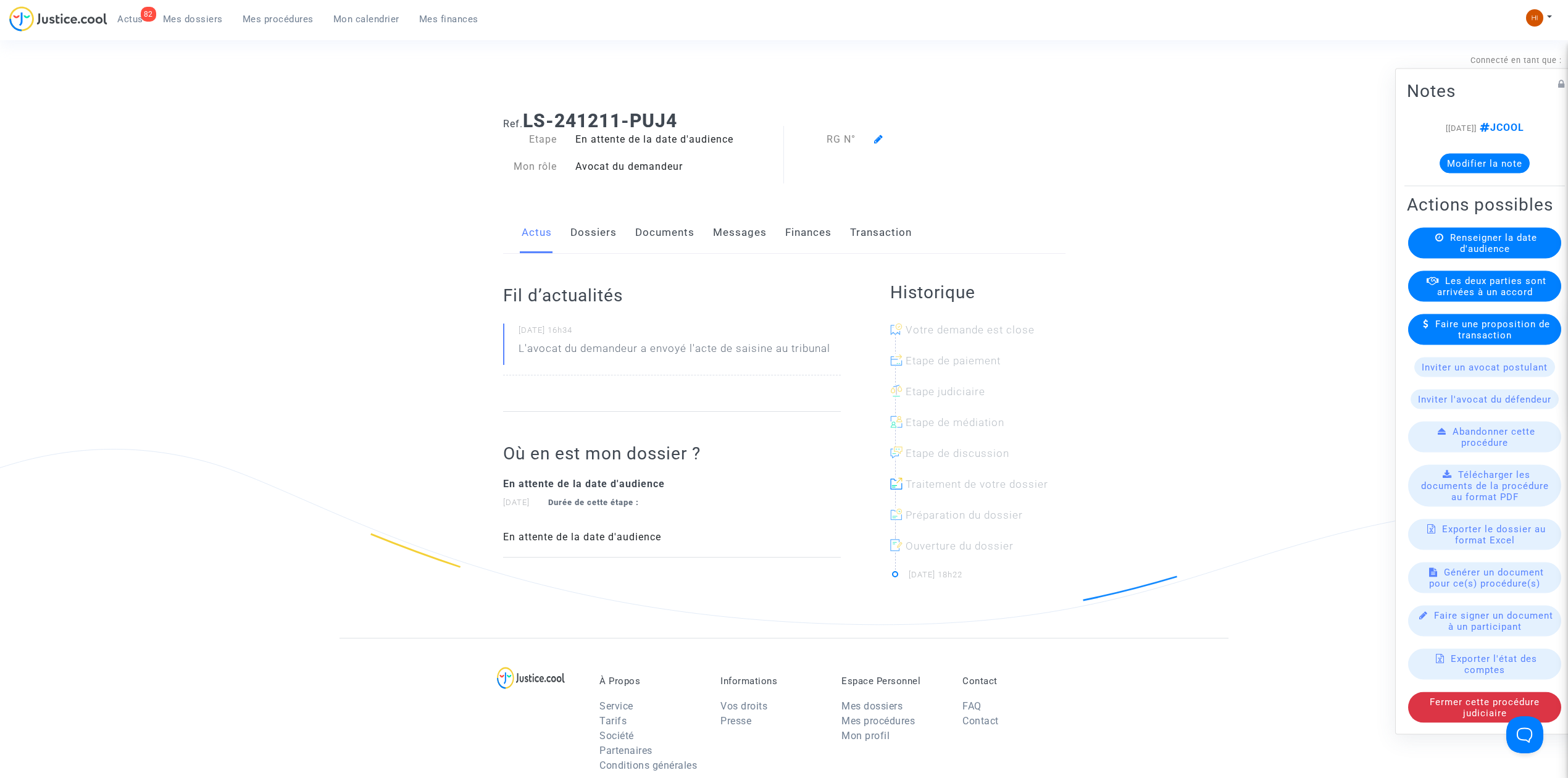
click at [1477, 250] on span "Renseigner la date d'audience" at bounding box center [1494, 243] width 87 height 23
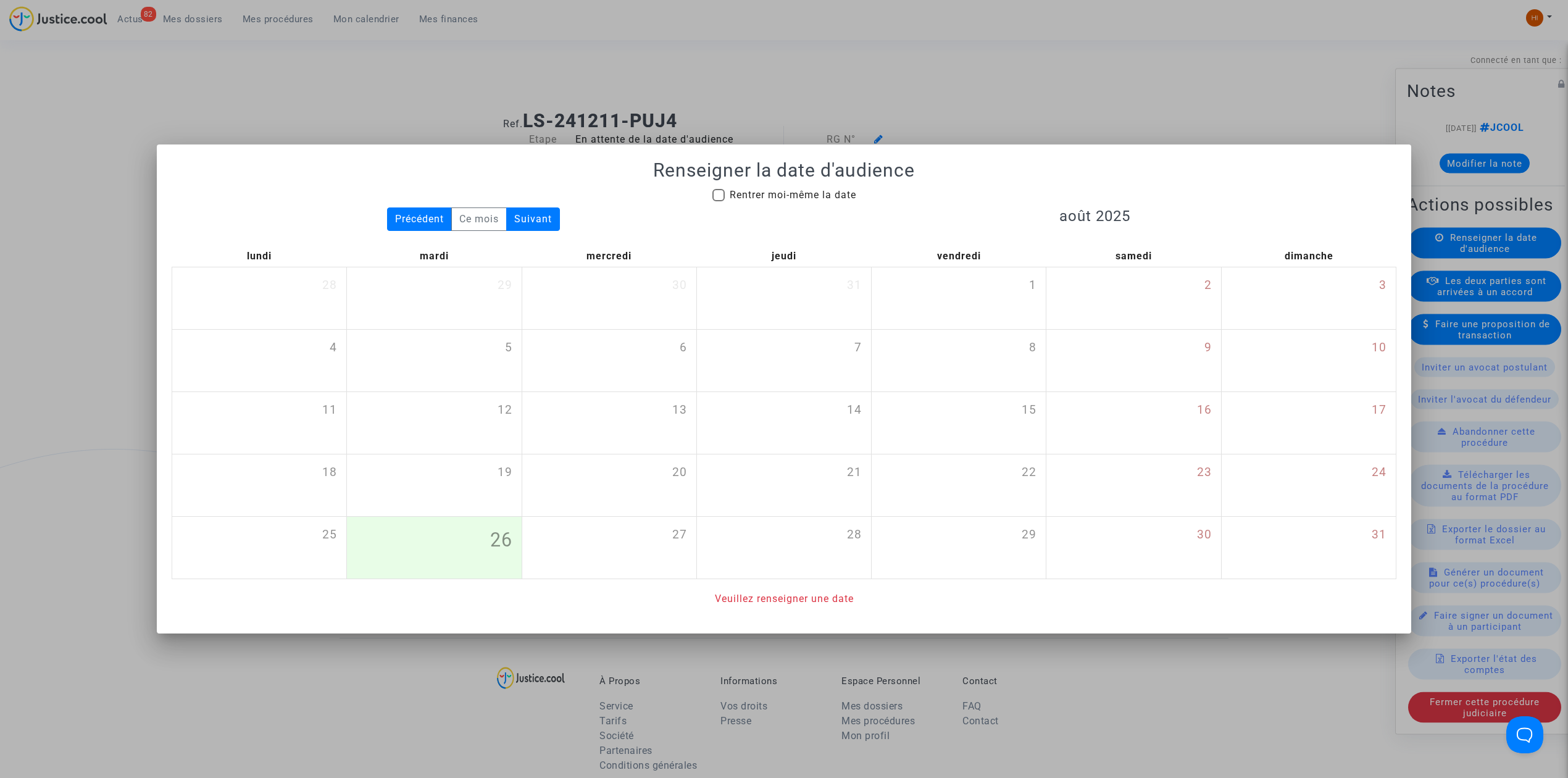
click at [764, 206] on mat-checkbox "Rentrer moi-même la date" at bounding box center [785, 197] width 144 height 20
click at [771, 203] on mat-checkbox "Rentrer moi-même la date" at bounding box center [785, 197] width 144 height 20
click at [795, 196] on span "Rentrer moi-même la date" at bounding box center [793, 195] width 127 height 12
click at [719, 201] on input "Rentrer moi-même la date" at bounding box center [718, 201] width 1 height 1
checkbox input "true"
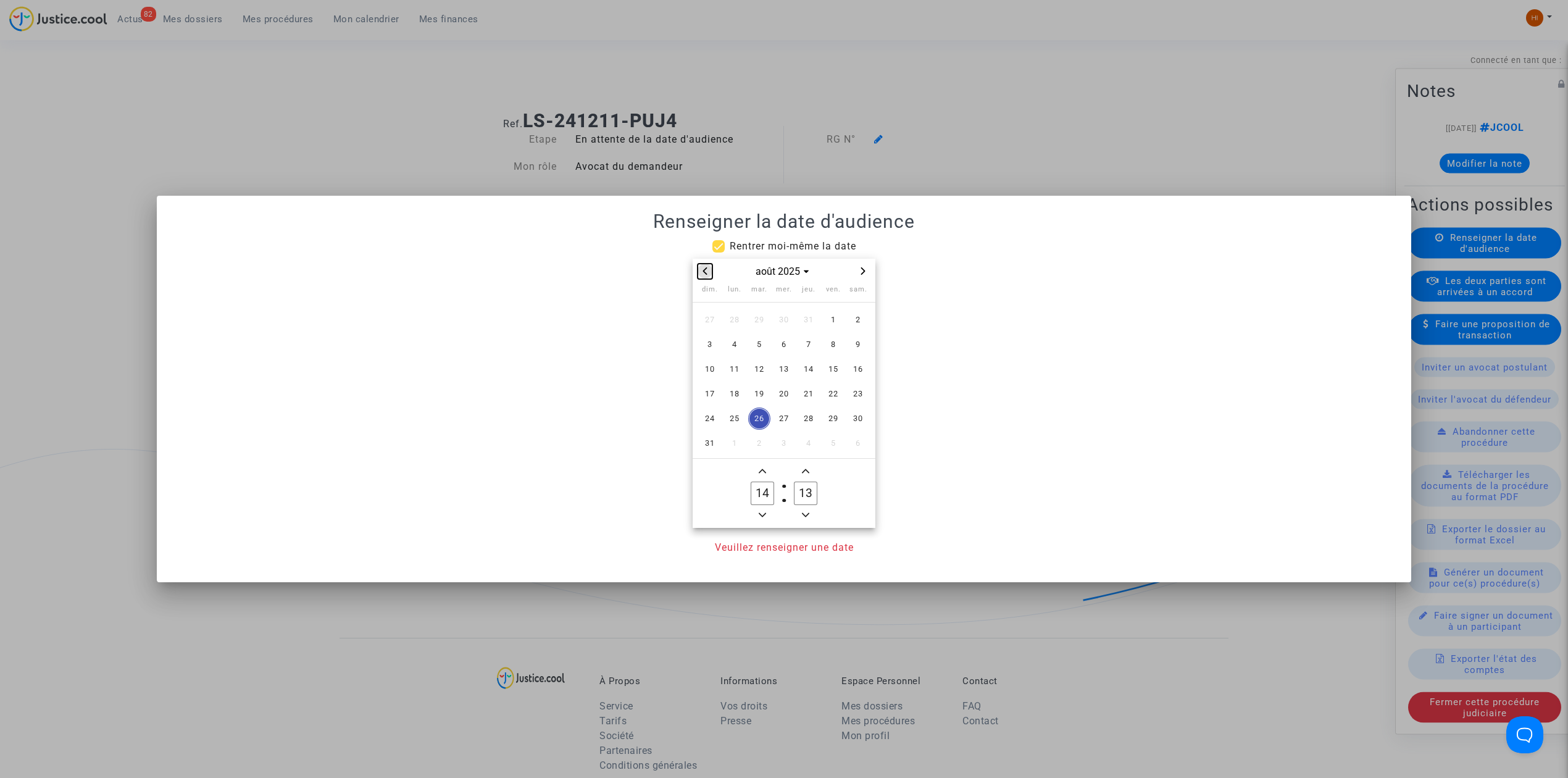
click at [702, 278] on button "Previous month" at bounding box center [705, 270] width 15 height 15
click at [865, 272] on icon "Next month" at bounding box center [863, 271] width 7 height 7
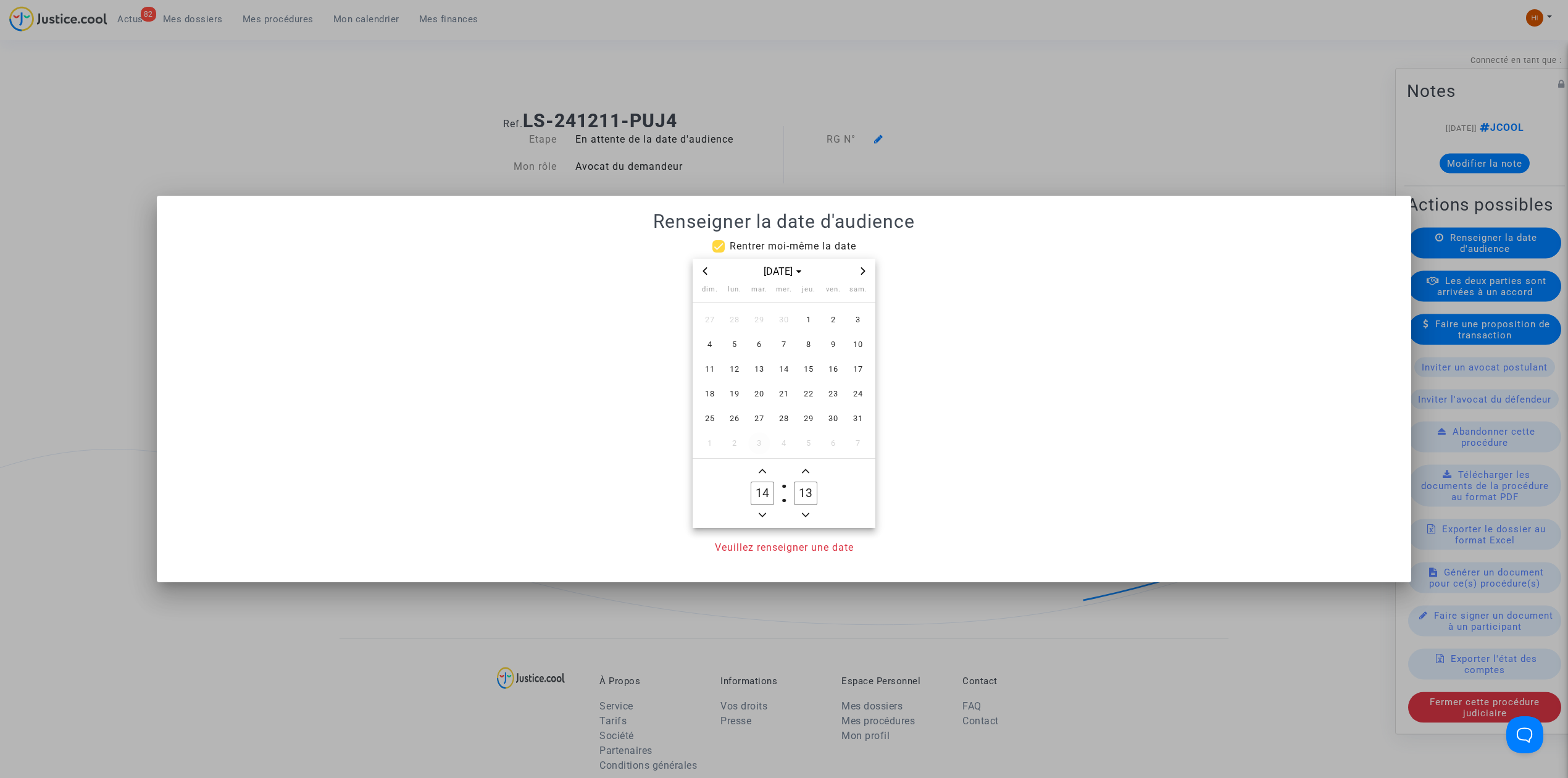
drag, startPoint x: 761, startPoint y: 415, endPoint x: 751, endPoint y: 444, distance: 30.7
click at [759, 416] on span "27" at bounding box center [759, 418] width 23 height 23
click at [809, 497] on input "13" at bounding box center [806, 493] width 23 height 23
click at [810, 497] on input "13" at bounding box center [806, 493] width 23 height 23
type input "00"
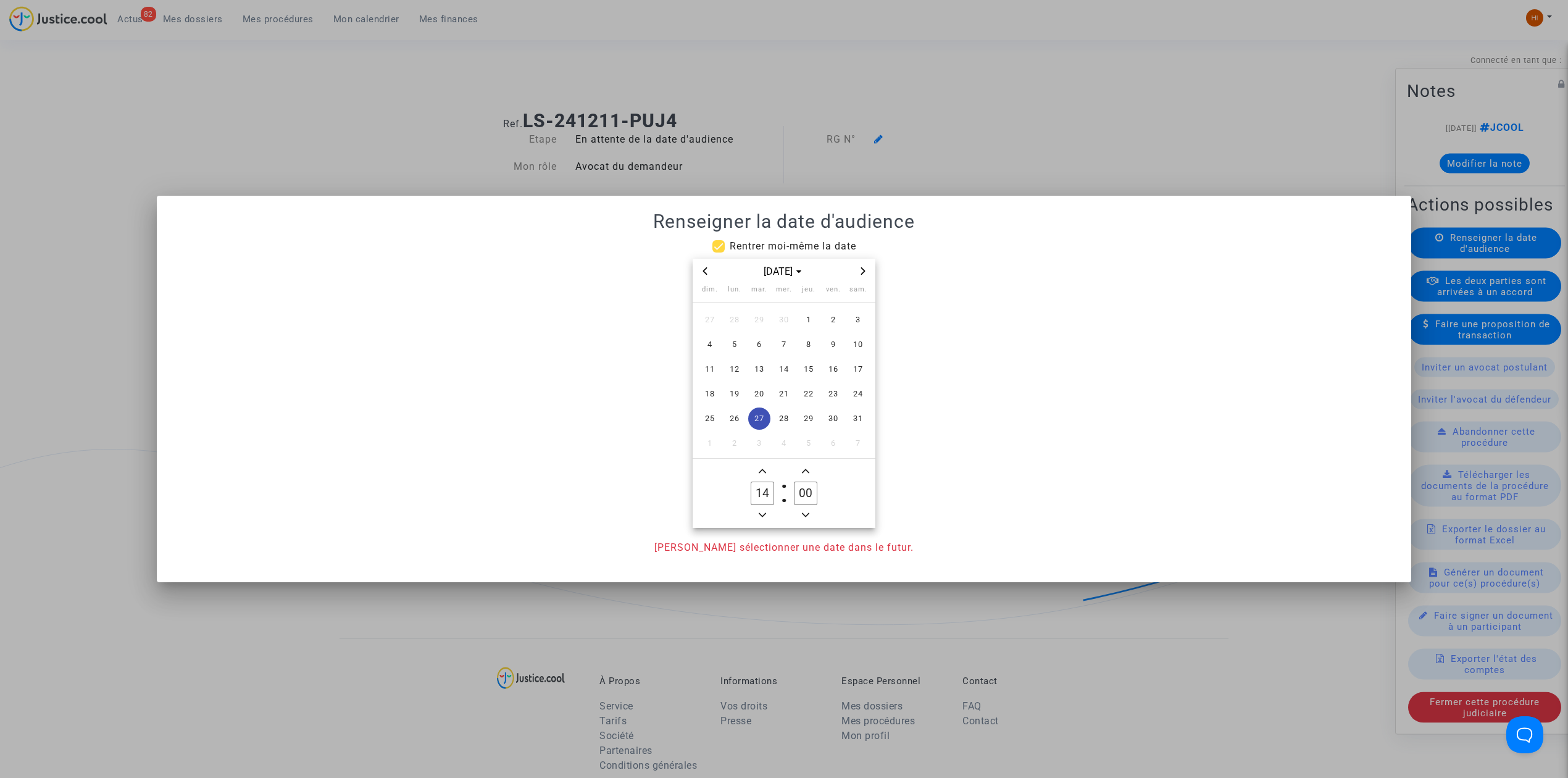
click at [860, 272] on icon "Next month" at bounding box center [863, 271] width 7 height 7
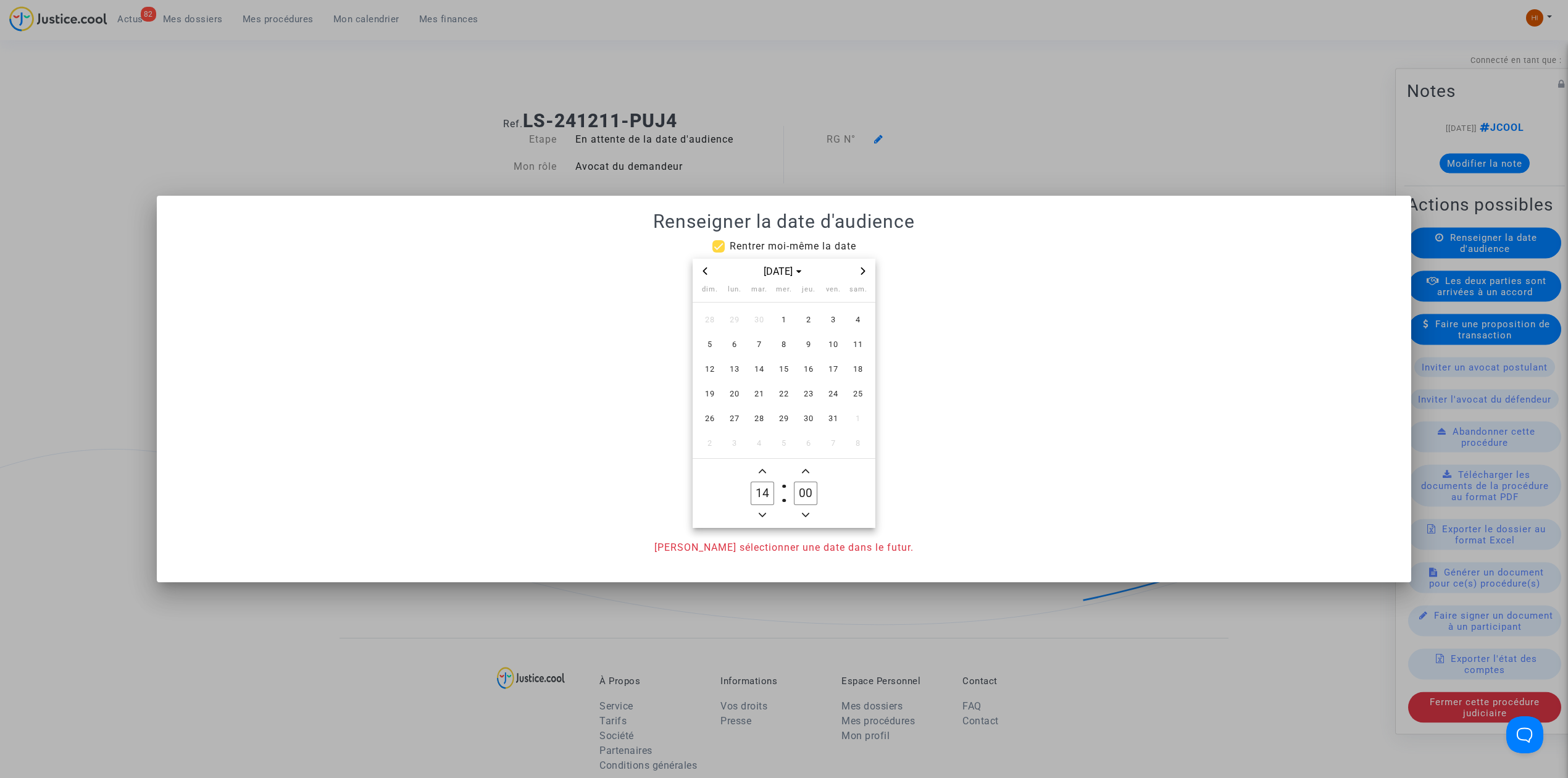
click at [700, 274] on span "Previous month" at bounding box center [705, 270] width 15 height 15
click at [799, 345] on span "11" at bounding box center [809, 344] width 23 height 23
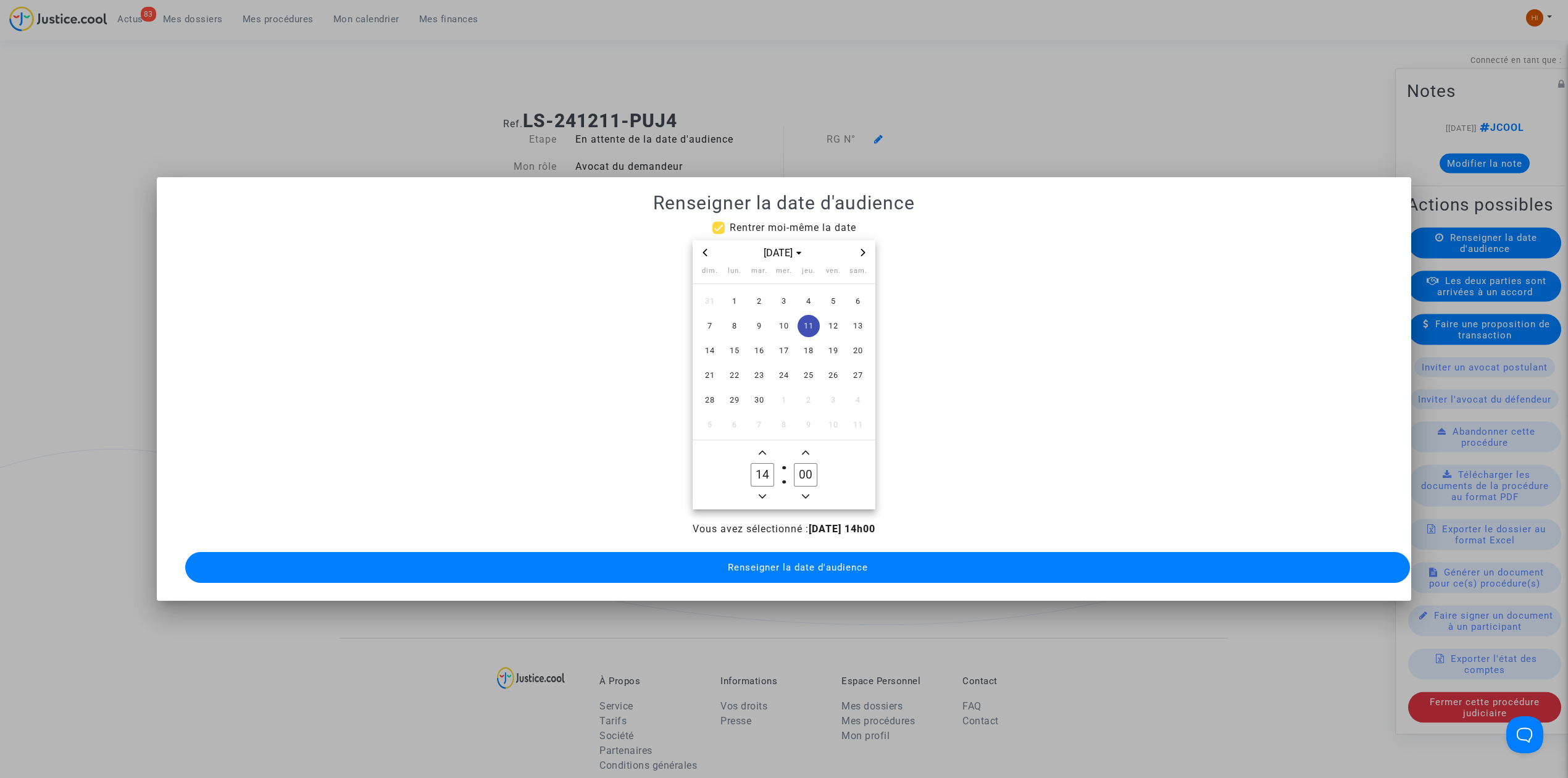
drag, startPoint x: 543, startPoint y: 102, endPoint x: 737, endPoint y: 92, distance: 194.3
click at [543, 102] on div at bounding box center [784, 389] width 1568 height 778
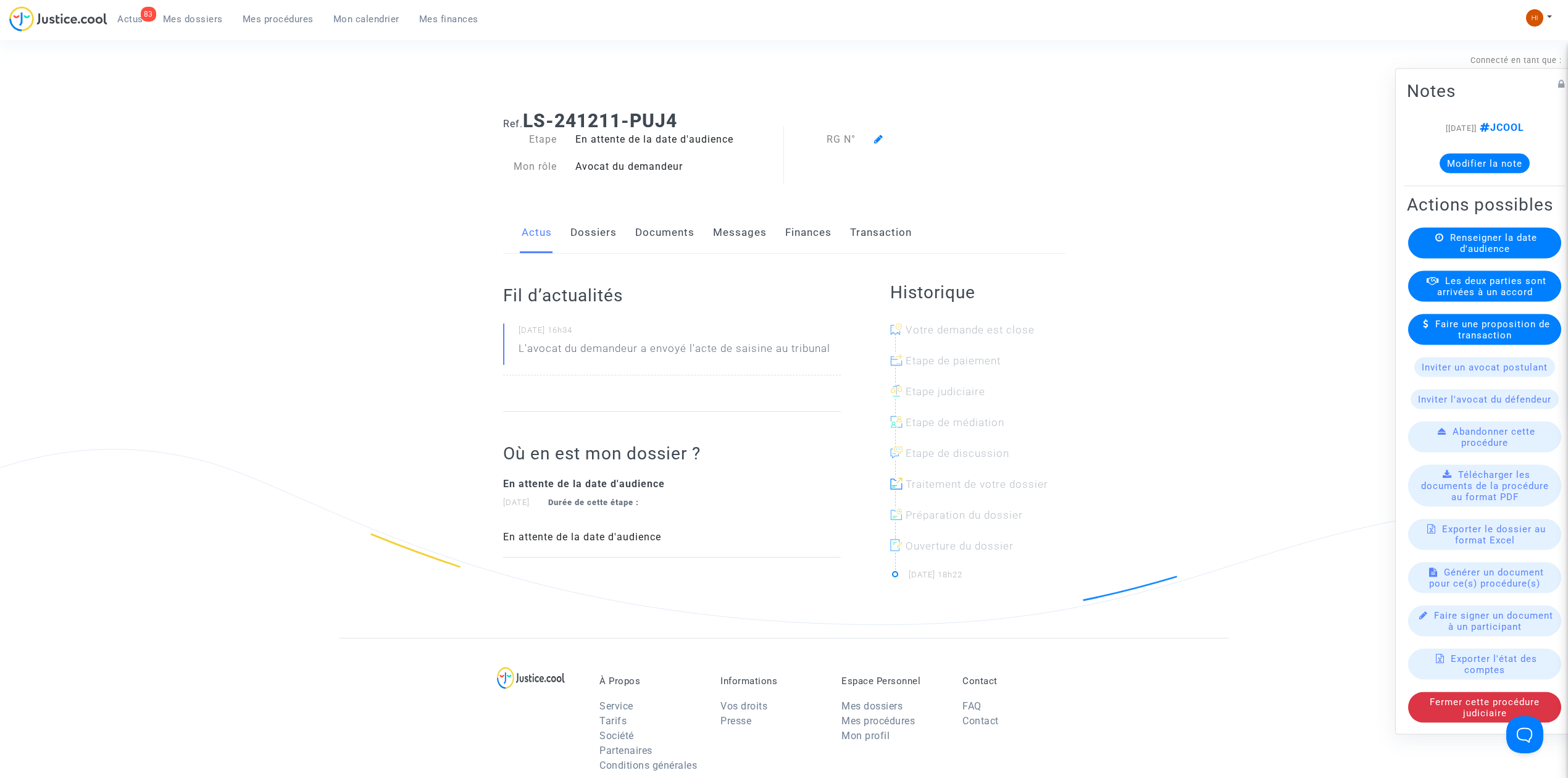
click at [591, 239] on link "Dossiers" at bounding box center [593, 233] width 47 height 41
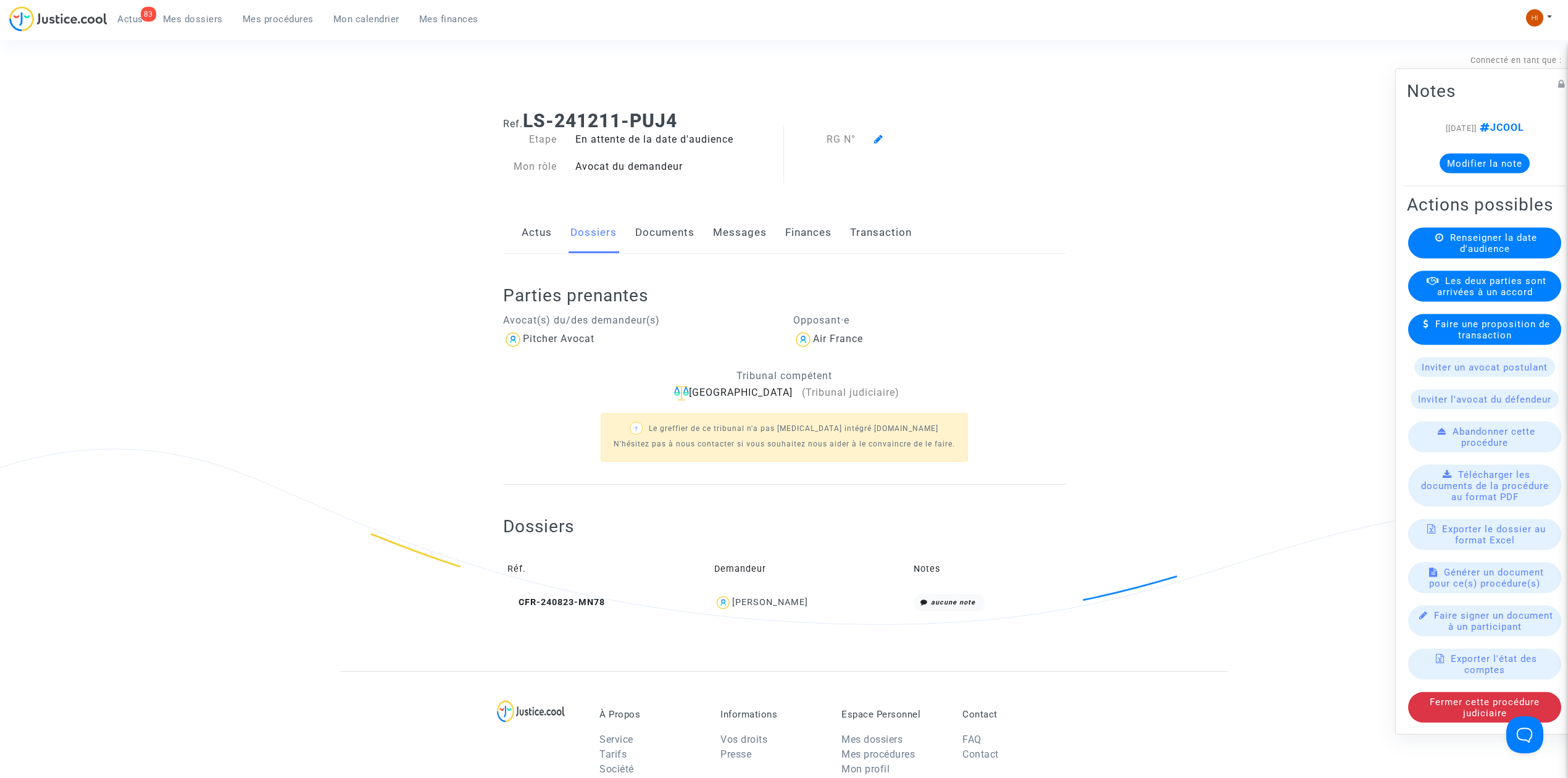
click at [663, 244] on link "Documents" at bounding box center [665, 233] width 59 height 41
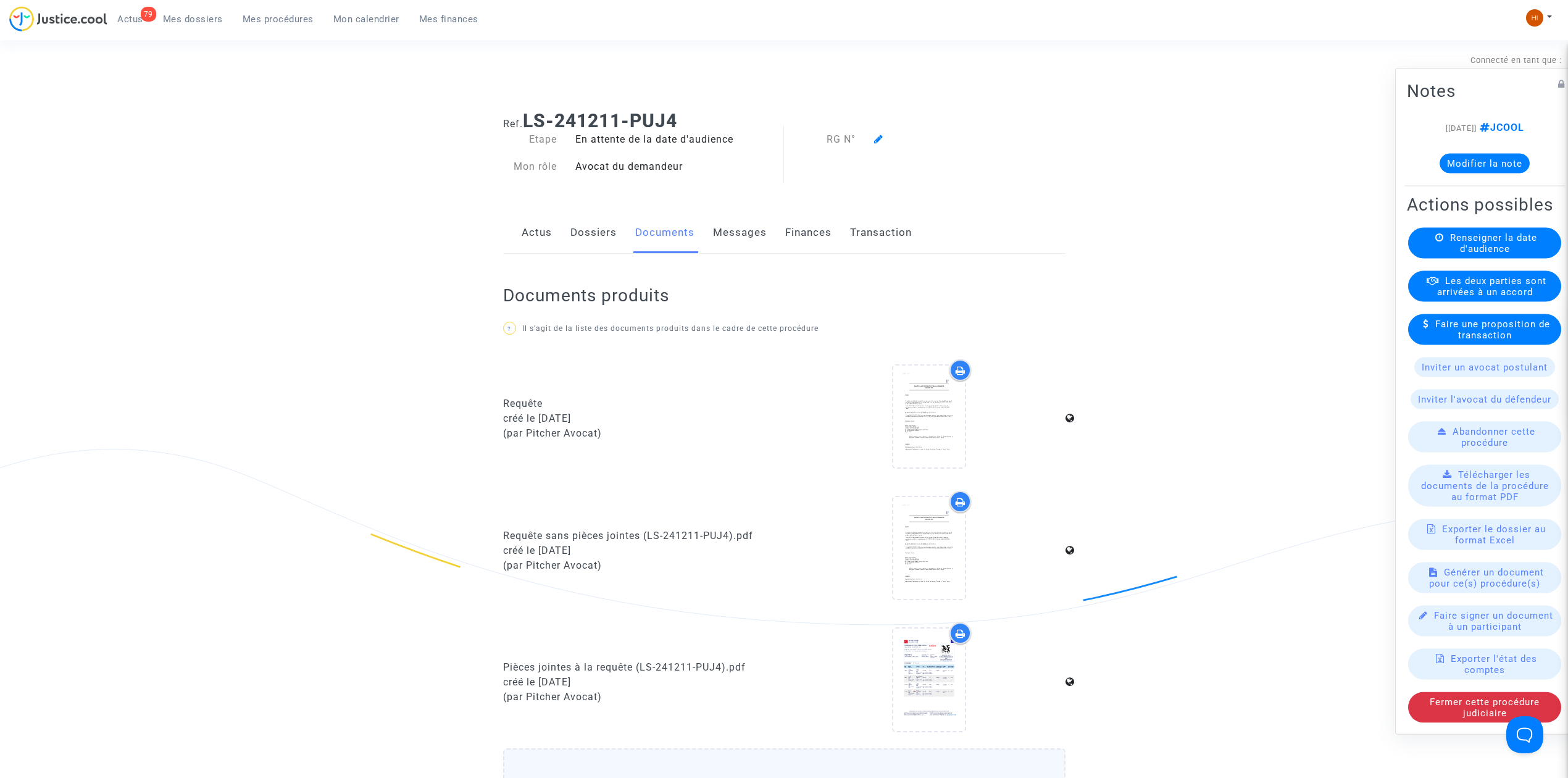
click at [882, 137] on icon at bounding box center [879, 139] width 9 height 10
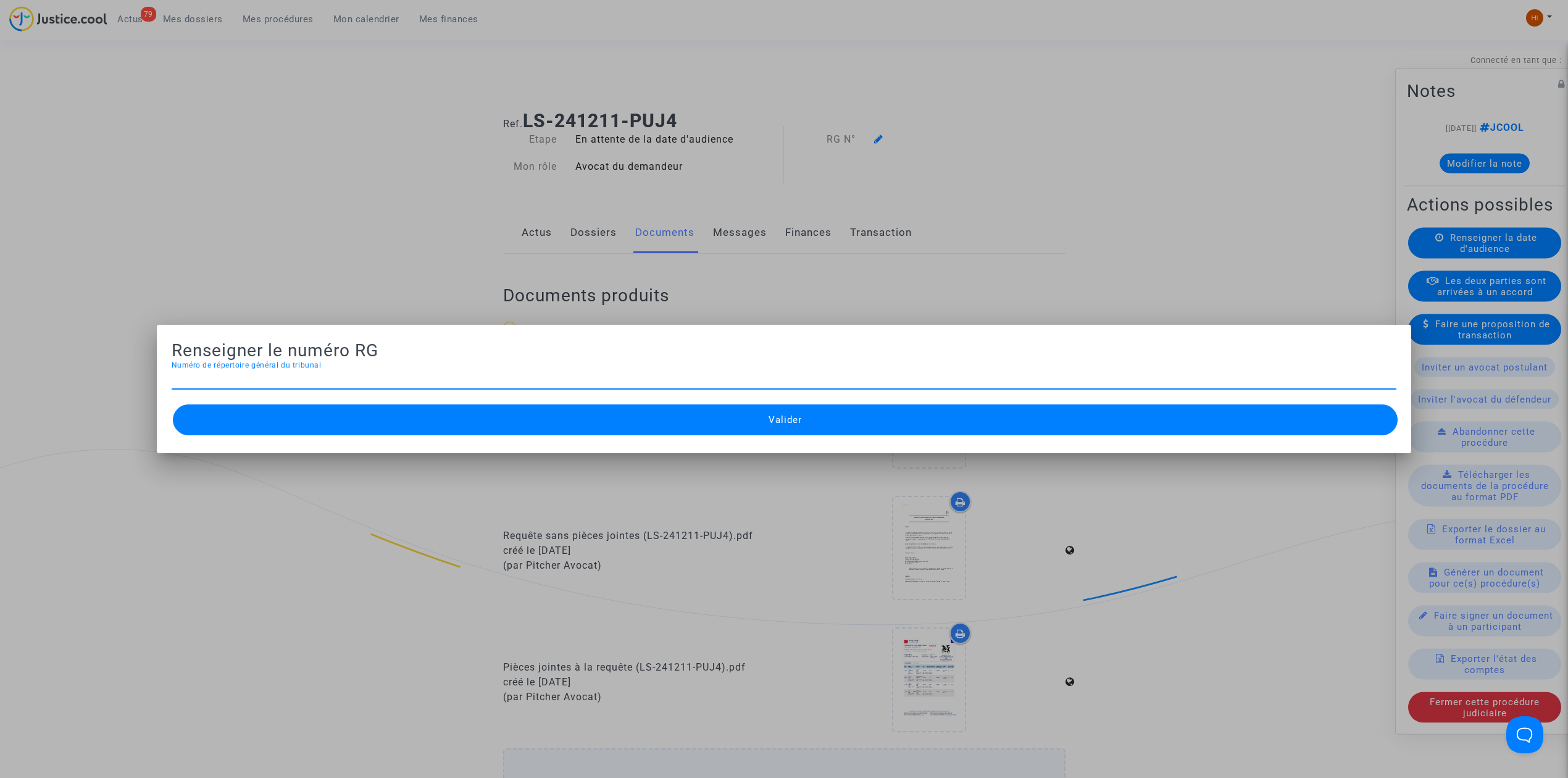
type input "dans les deux dossiers de Monsieur BERTHELOT il y a eu une erreur et les dates …"
click at [428, 368] on div "Numéro de répertoire général du tribunal" at bounding box center [784, 375] width 1225 height 28
type input "25/00279"
click at [431, 435] on button "Valider" at bounding box center [785, 420] width 1225 height 31
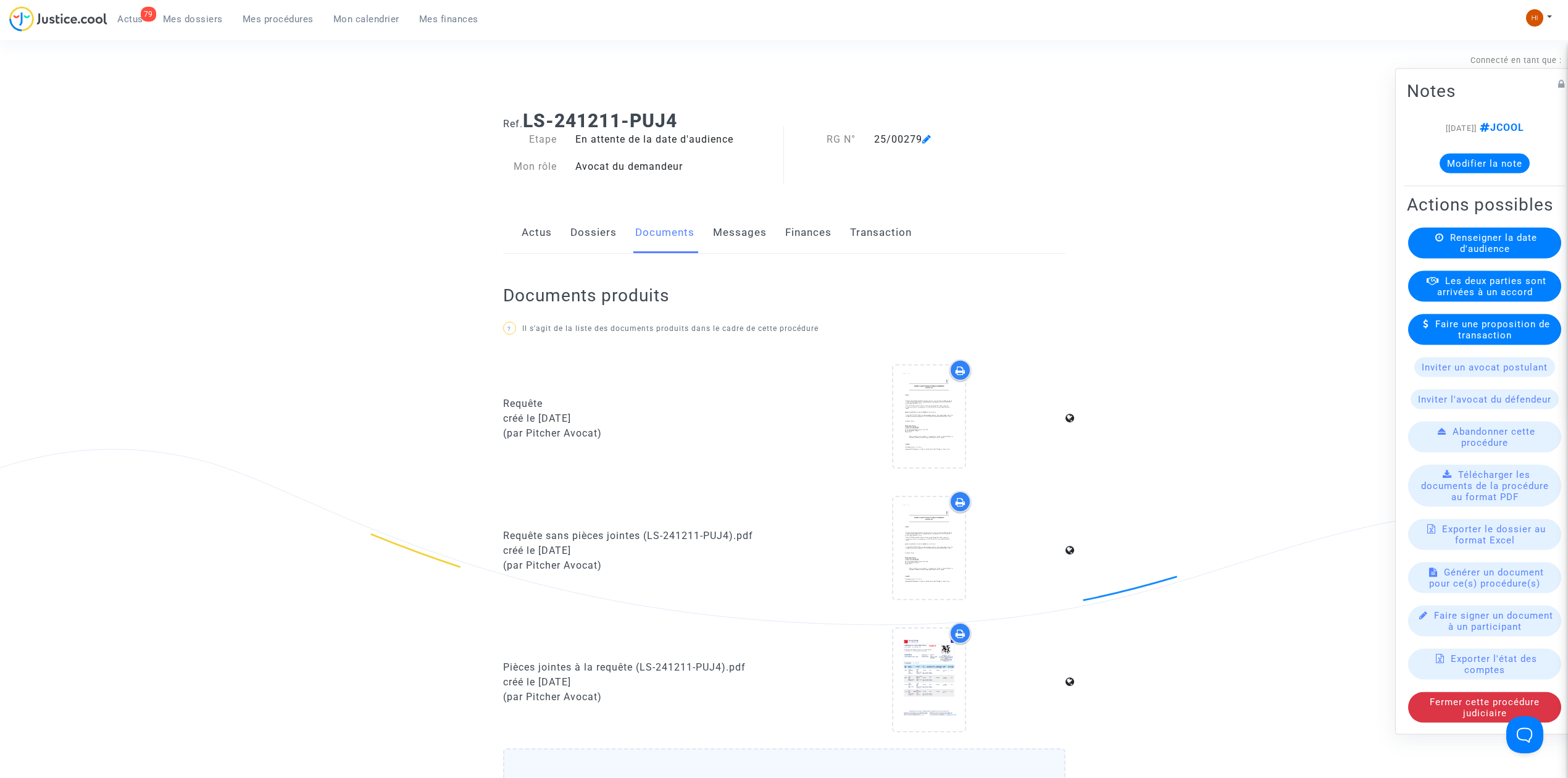
click at [1471, 250] on span "Renseigner la date d'audience" at bounding box center [1494, 243] width 87 height 23
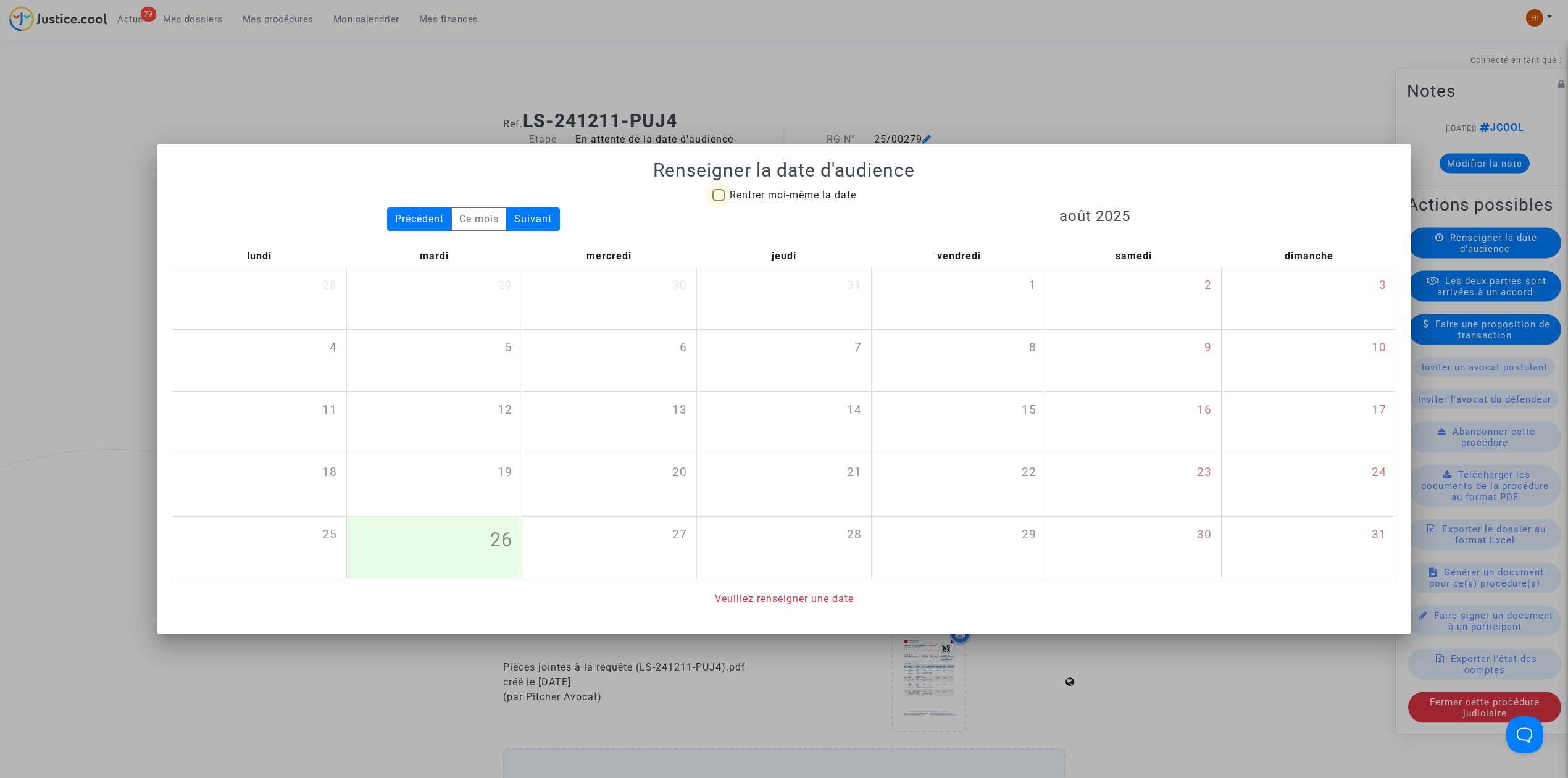
click at [771, 193] on span "Rentrer moi-même la date" at bounding box center [793, 195] width 127 height 12
click at [719, 201] on input "Rentrer moi-même la date" at bounding box center [718, 201] width 1 height 1
checkbox input "true"
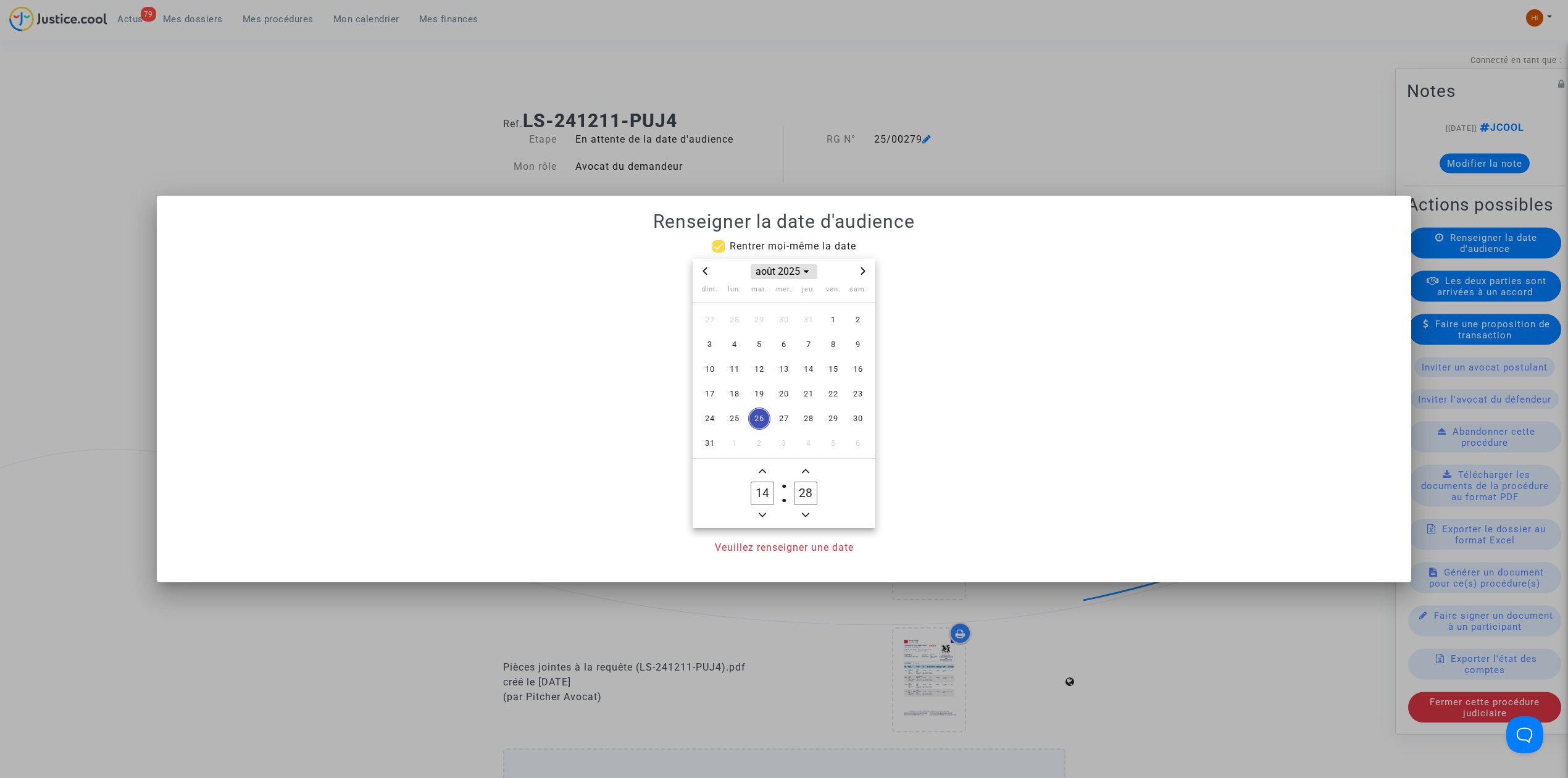
click at [793, 268] on span "août 2025" at bounding box center [783, 271] width 66 height 15
click at [736, 378] on span "2025" at bounding box center [736, 377] width 43 height 18
click at [843, 352] on span "sept." at bounding box center [841, 351] width 52 height 23
click at [808, 344] on span "11" at bounding box center [809, 344] width 23 height 23
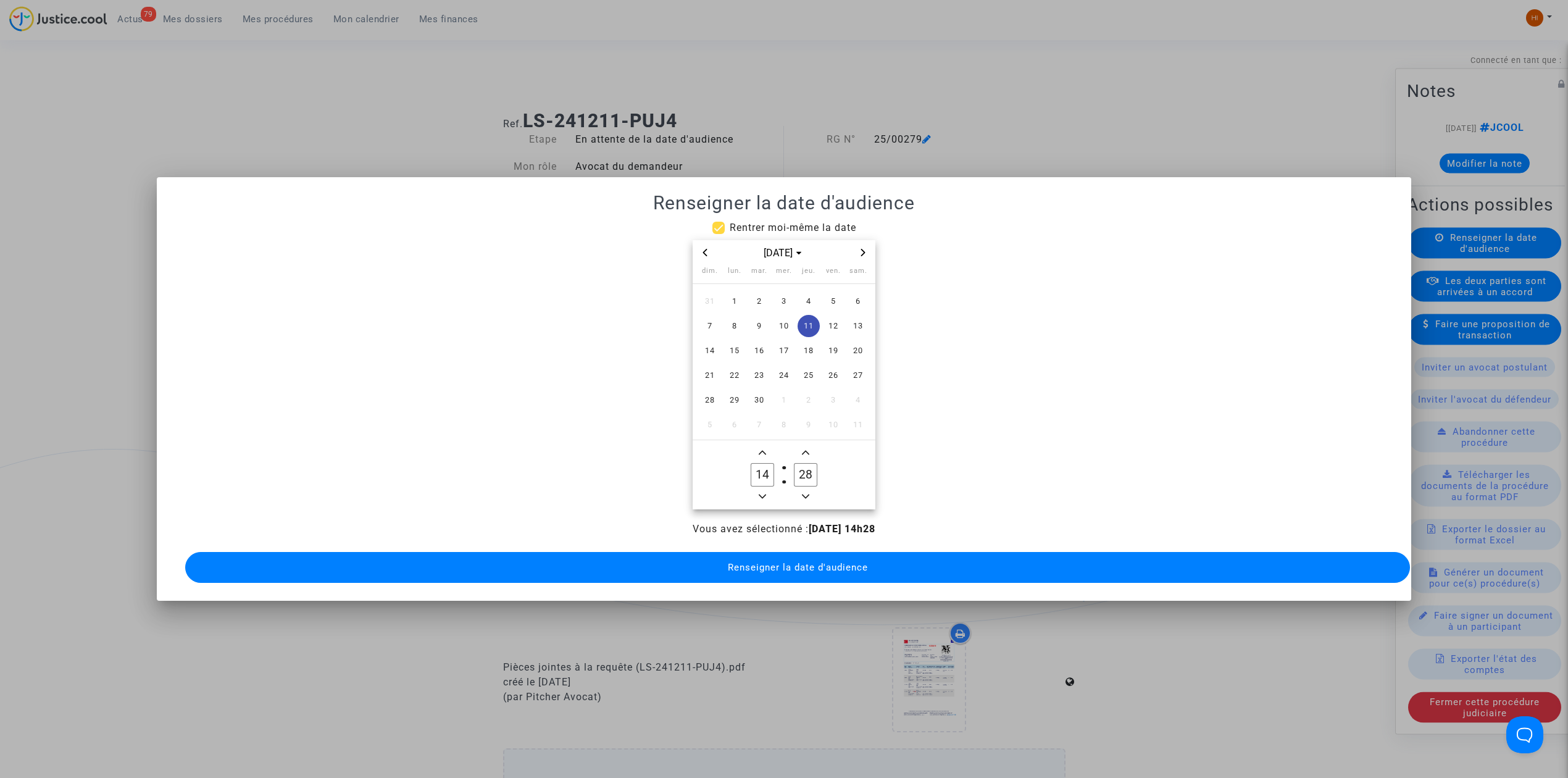
click at [801, 473] on input "28" at bounding box center [806, 475] width 23 height 23
type input "00"
click at [775, 577] on div "Vous avez sélectionné : 11/09/2025 - 14h00 Renseigner la date d'audience" at bounding box center [784, 553] width 1225 height 64
click at [807, 561] on span "Renseigner la date d'audience" at bounding box center [798, 566] width 140 height 11
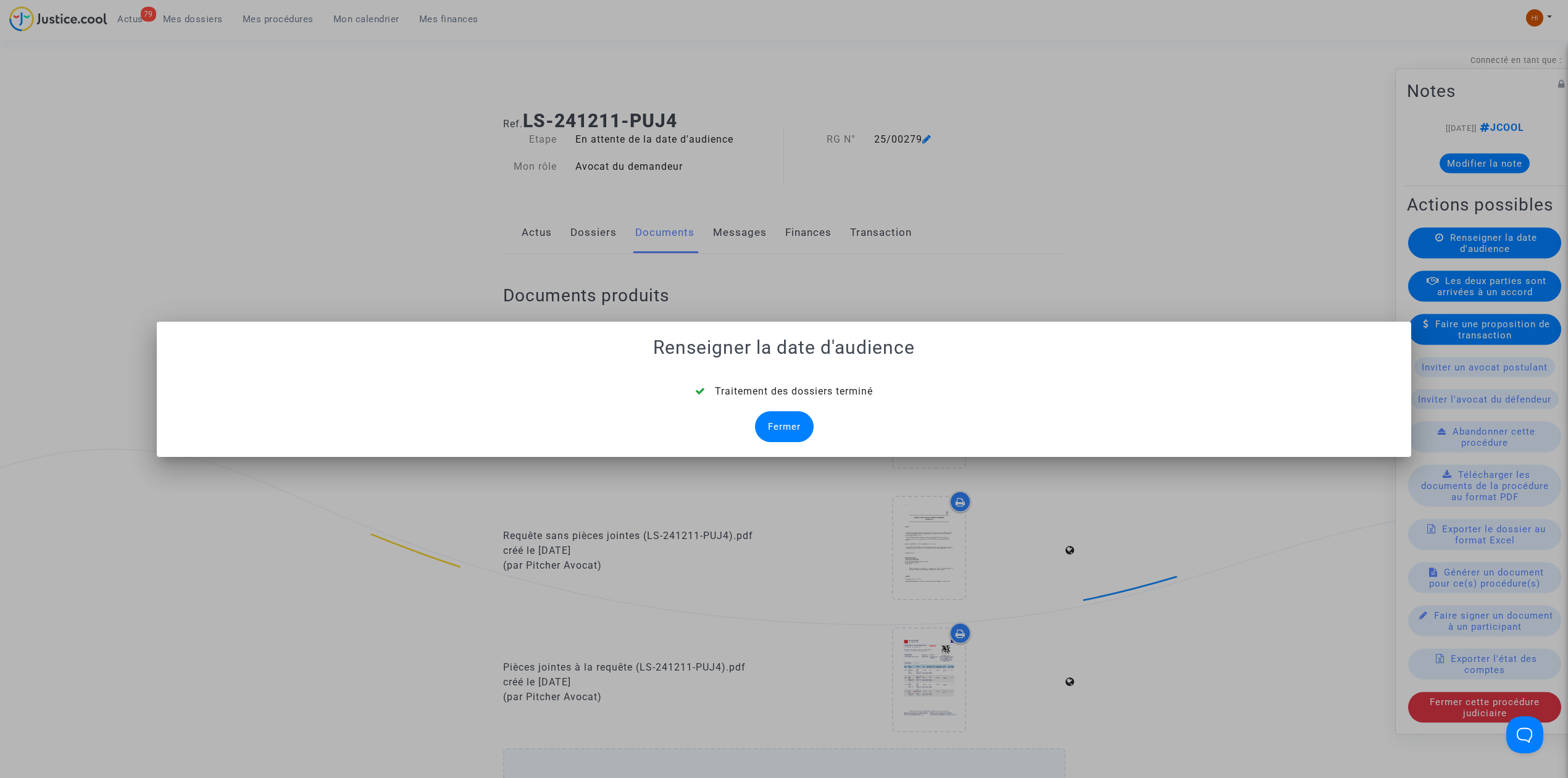
click at [794, 432] on div "Fermer" at bounding box center [784, 426] width 59 height 31
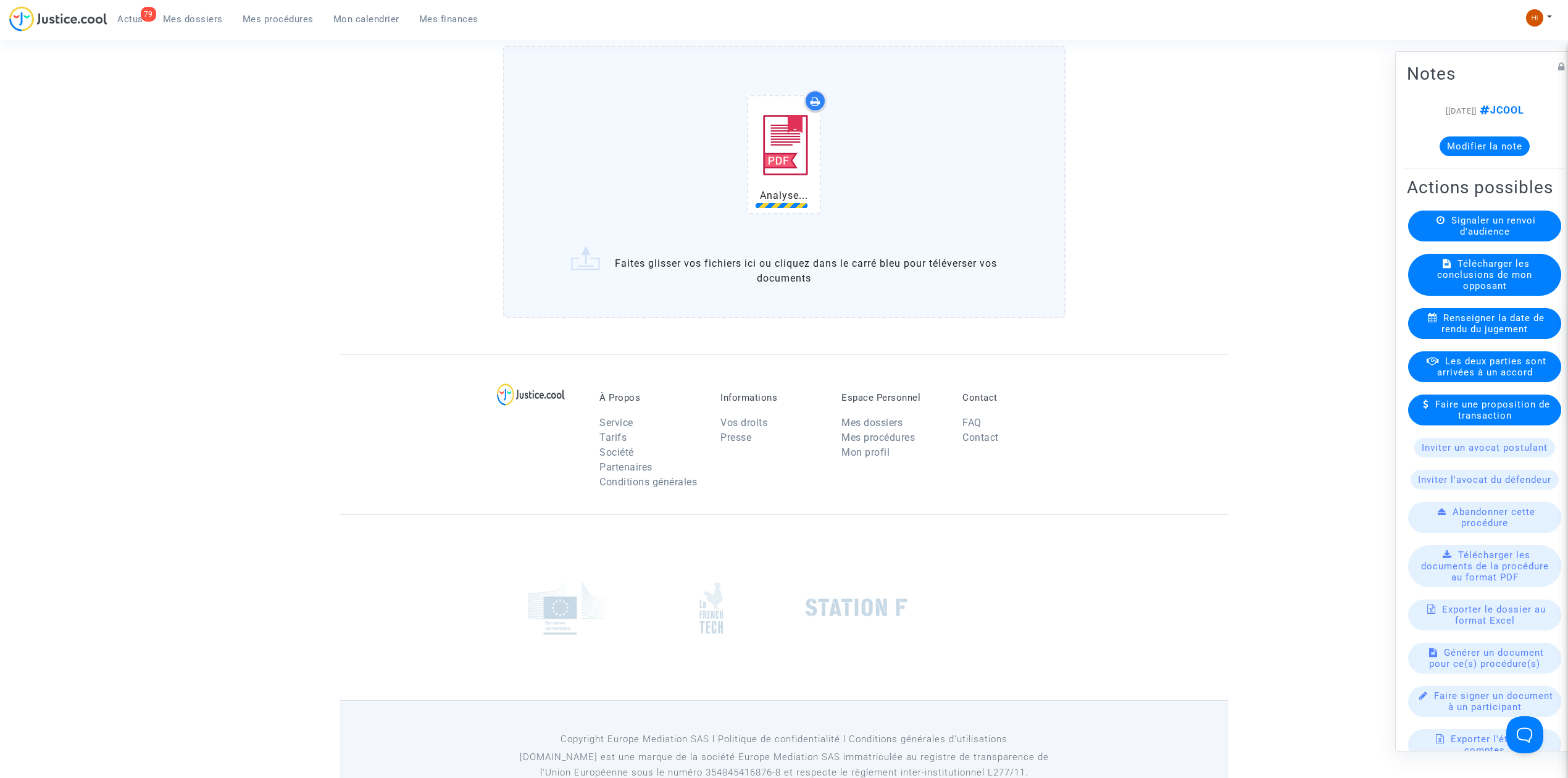
scroll to position [980, 0]
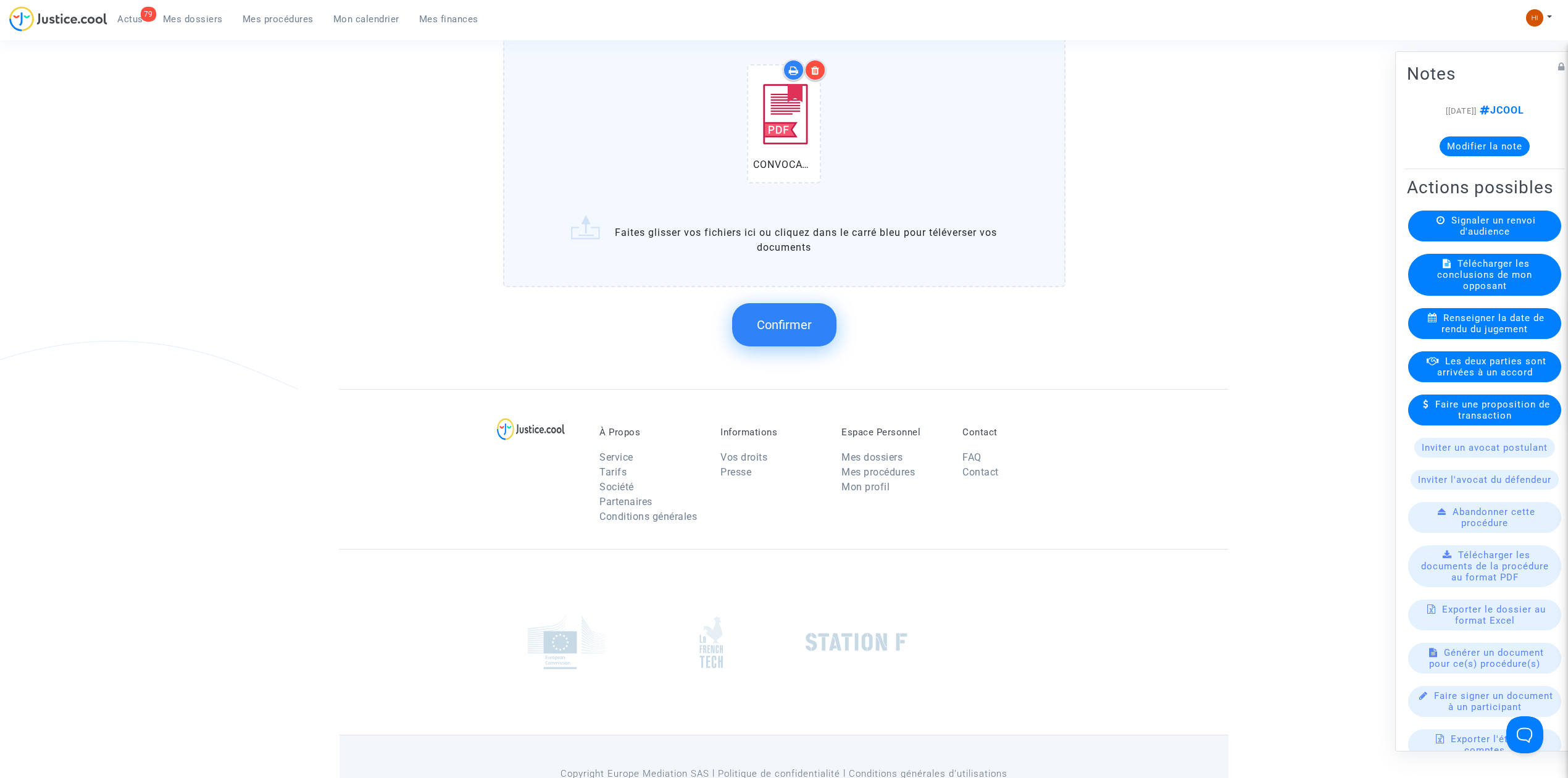
click at [807, 329] on button "Confirmer" at bounding box center [784, 324] width 104 height 43
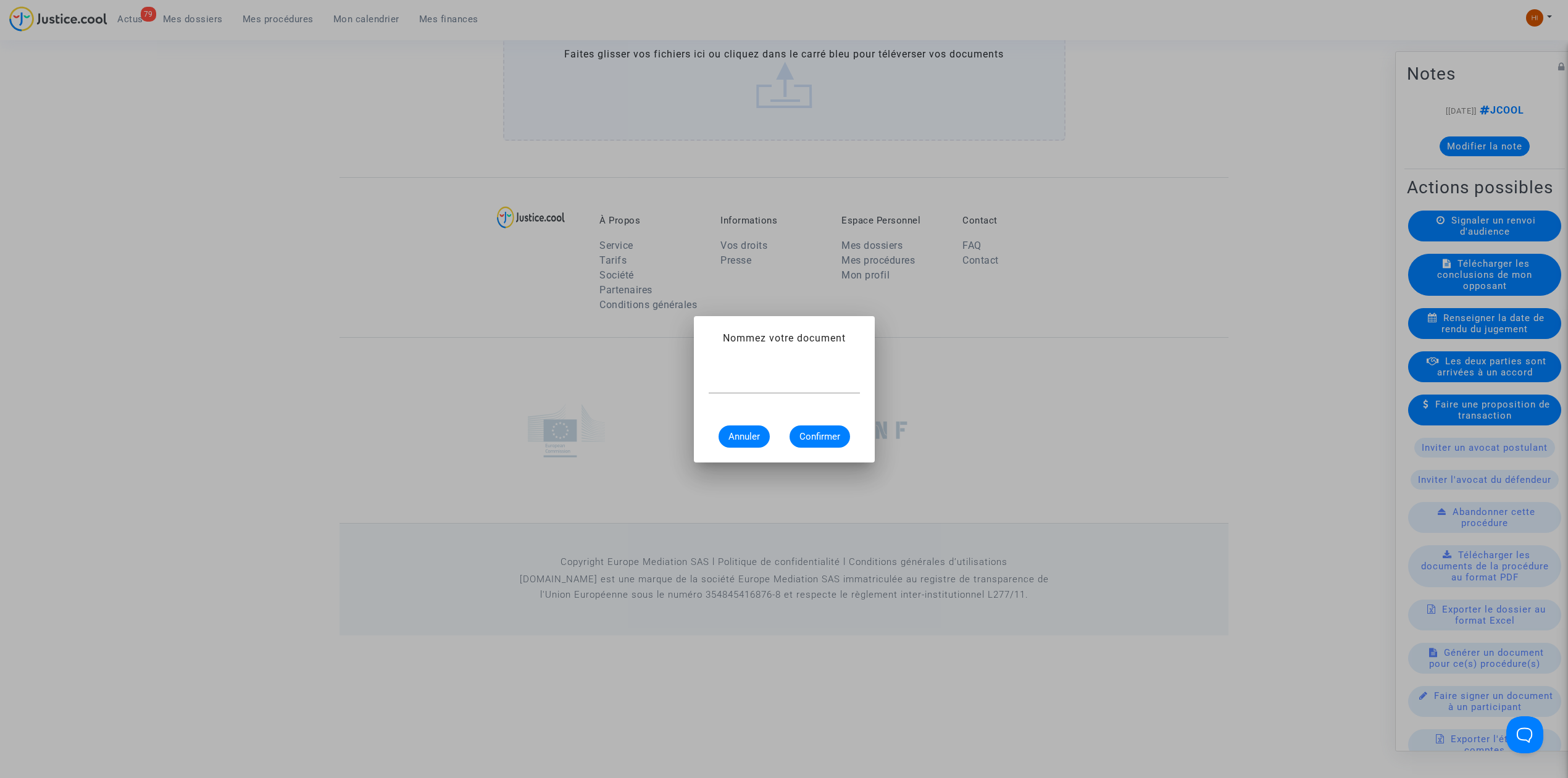
scroll to position [0, 0]
type input "CONVOCATION"
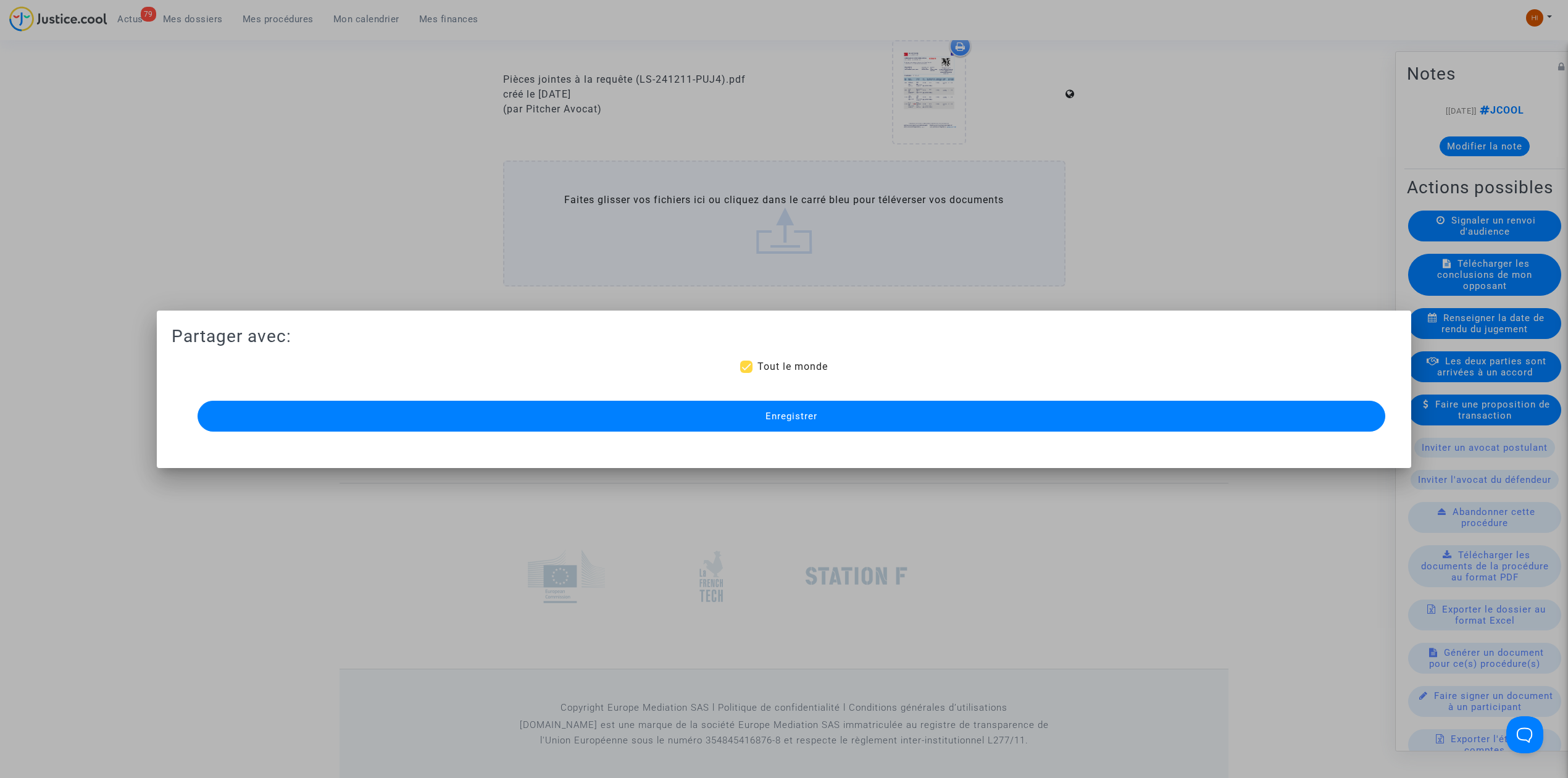
click at [801, 418] on span "Enregistrer" at bounding box center [791, 416] width 52 height 11
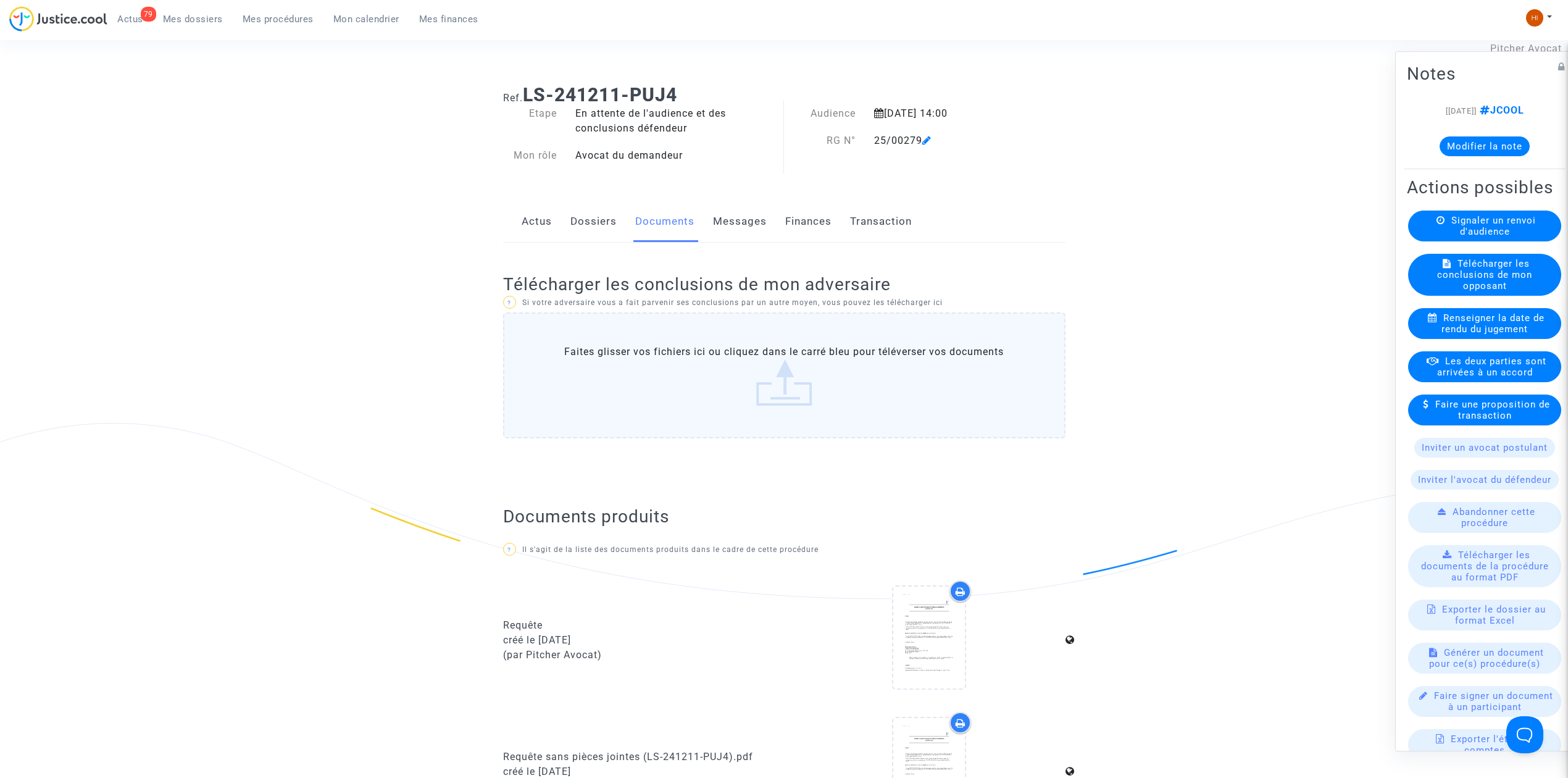
scroll to position [0, 0]
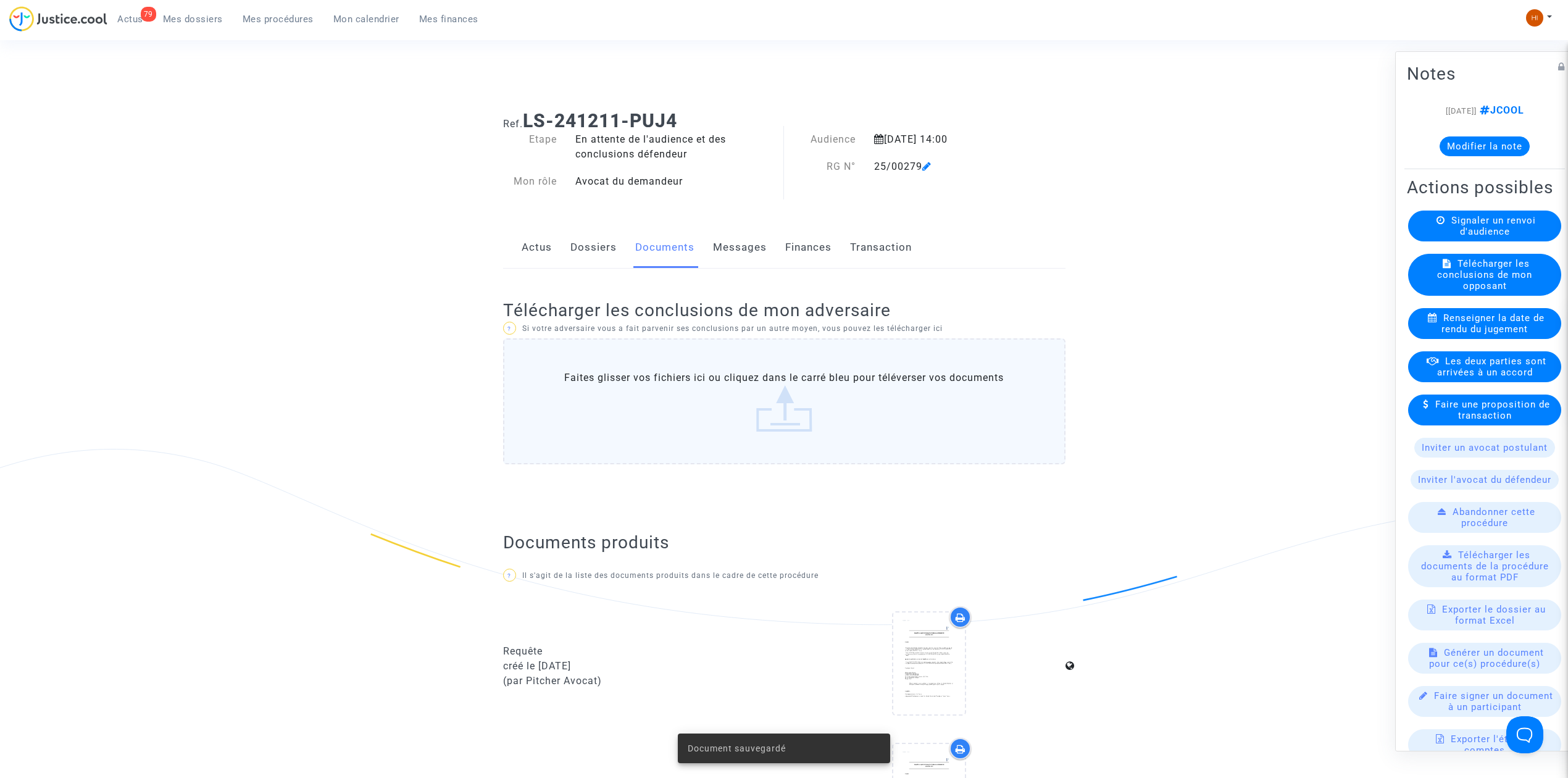
click at [591, 247] on link "Dossiers" at bounding box center [593, 247] width 47 height 41
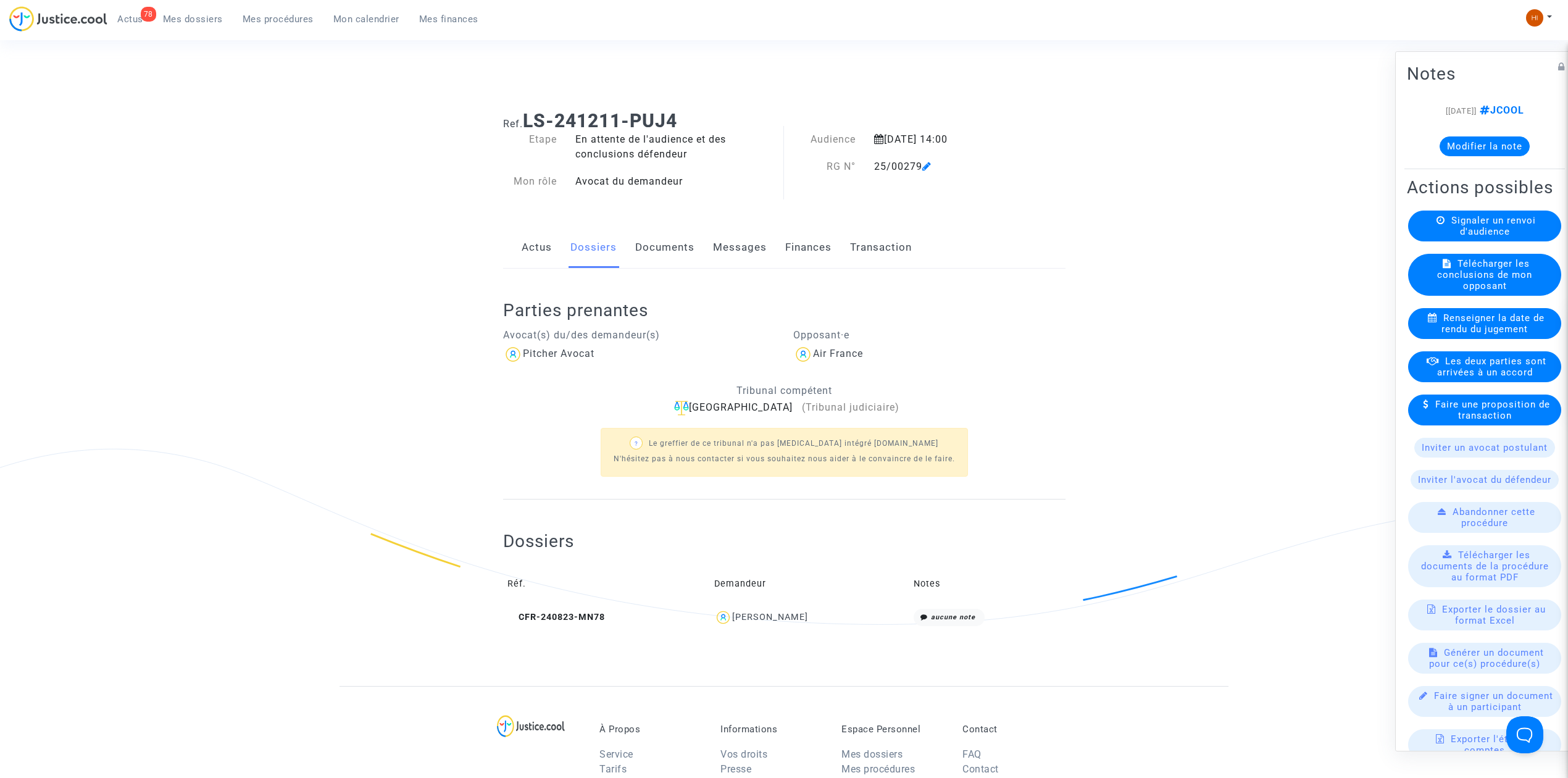
click at [924, 159] on div "25/00279" at bounding box center [945, 167] width 161 height 15
click at [929, 164] on icon at bounding box center [927, 167] width 9 height 10
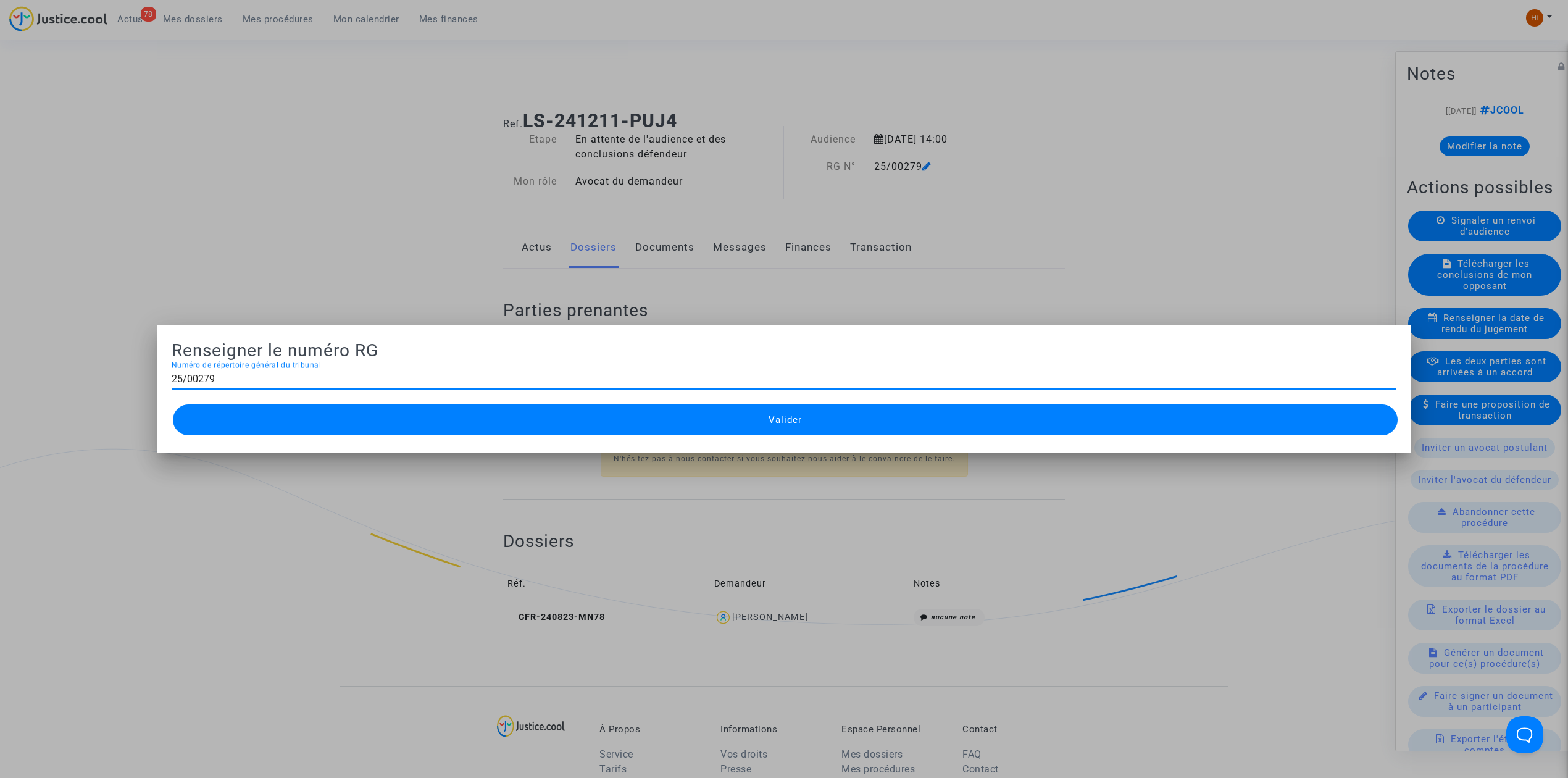
click at [442, 426] on button "Valider" at bounding box center [785, 420] width 1225 height 31
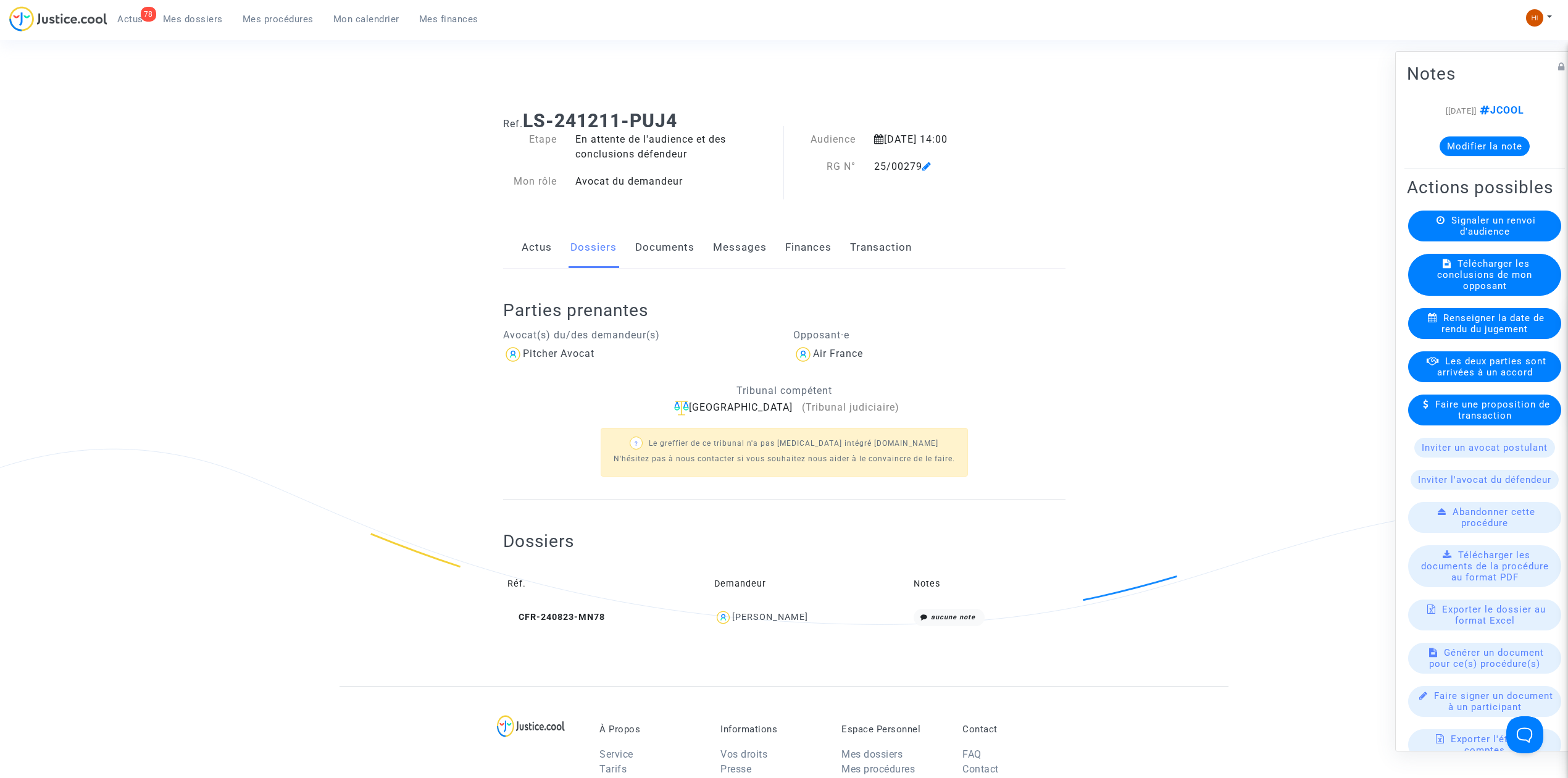
click at [665, 255] on link "Documents" at bounding box center [665, 247] width 59 height 41
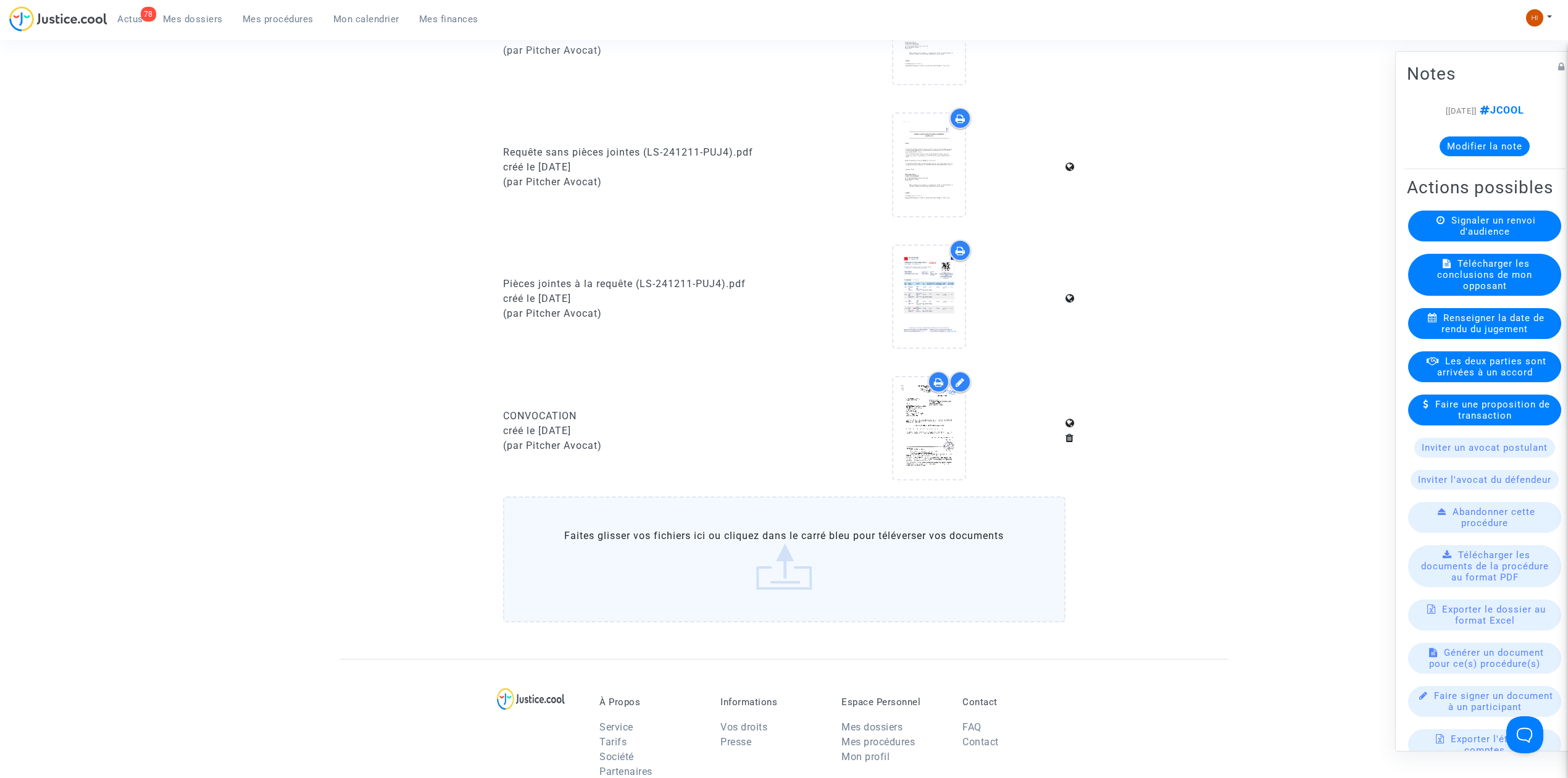
scroll to position [658, 0]
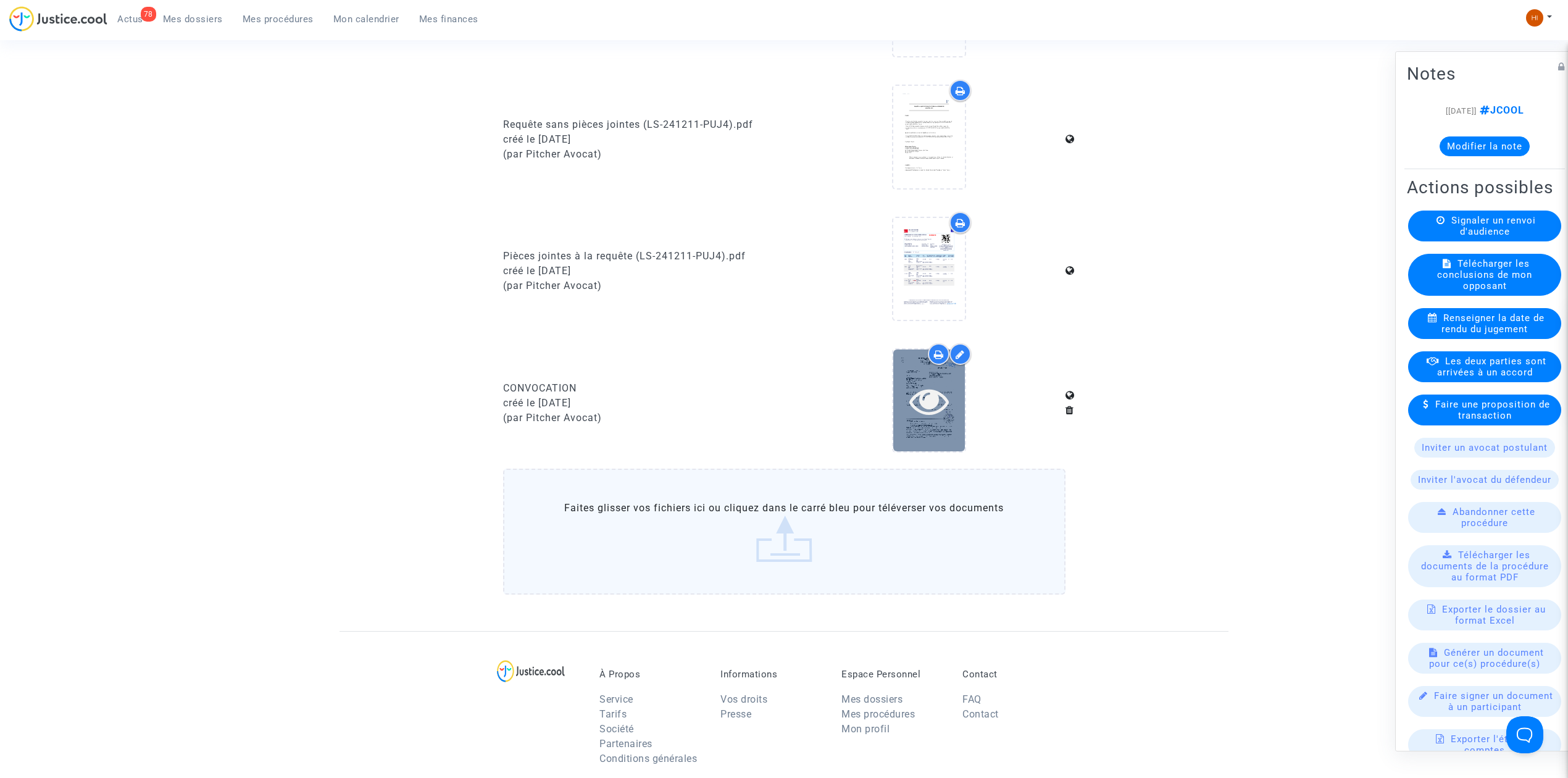
click at [919, 404] on icon at bounding box center [929, 401] width 40 height 39
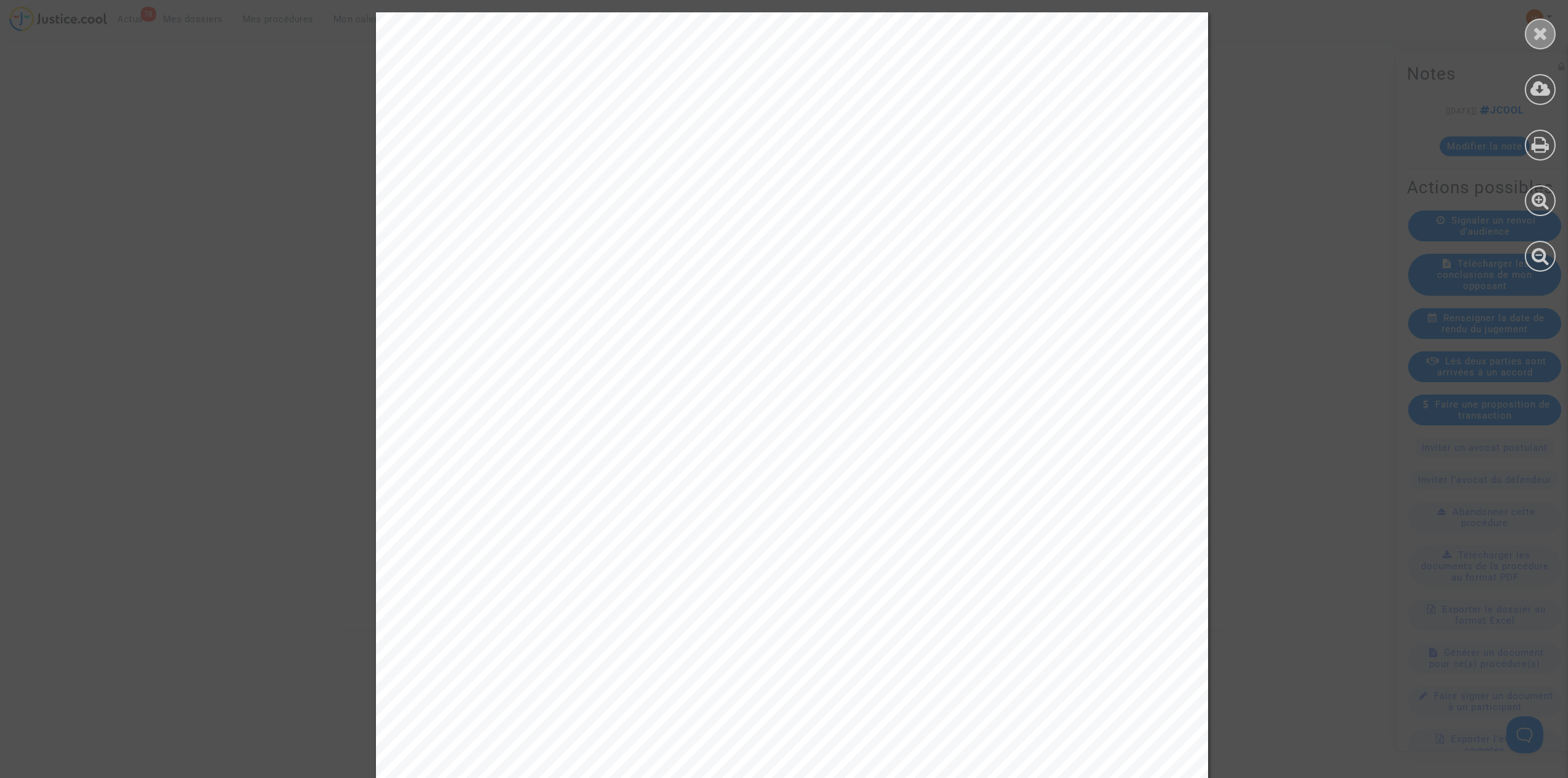
click at [1545, 37] on icon at bounding box center [1540, 33] width 15 height 18
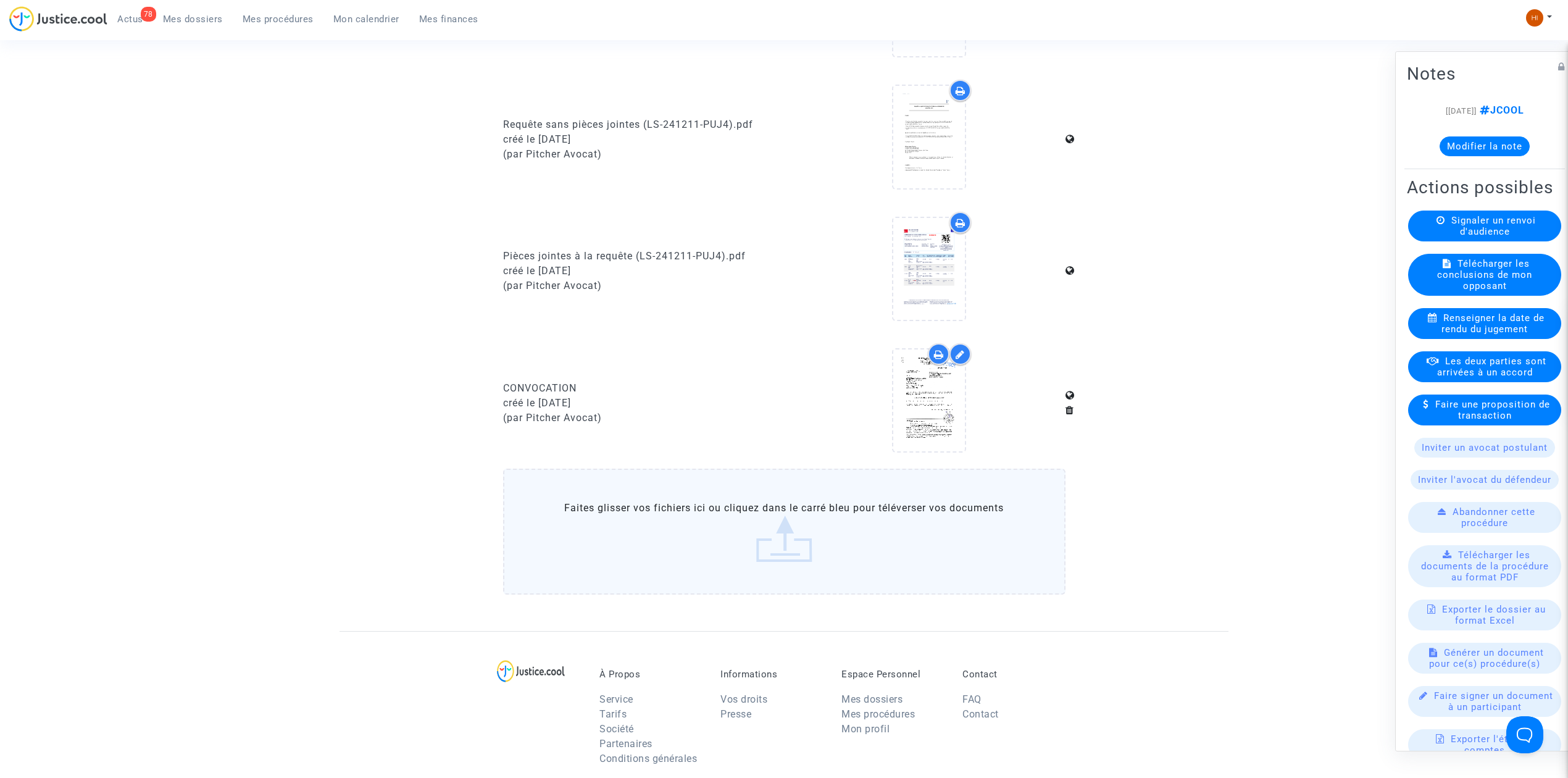
click at [1505, 142] on button "Modifier la note" at bounding box center [1485, 146] width 90 height 20
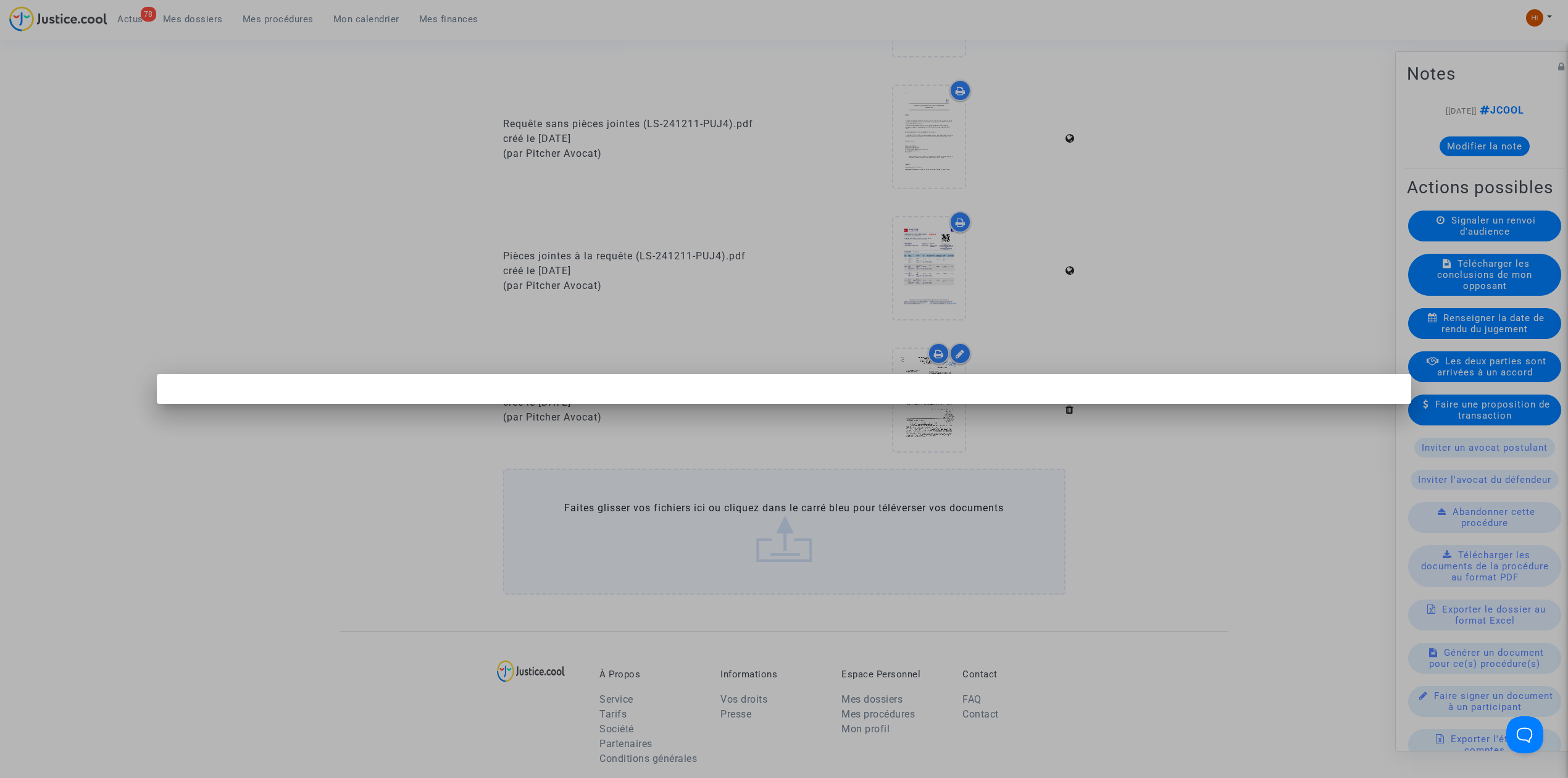
scroll to position [0, 0]
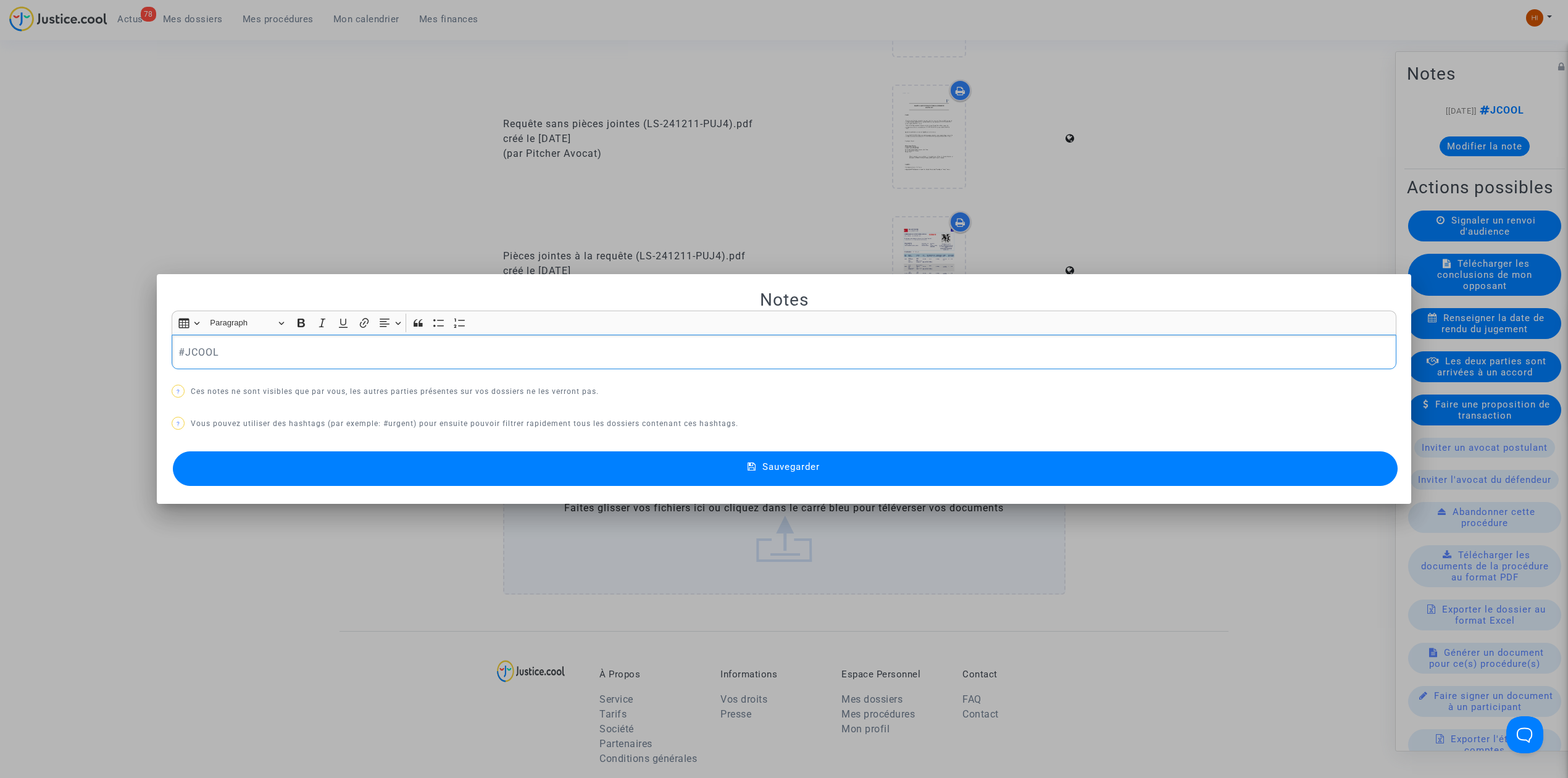
click at [525, 352] on p "#JCOOL" at bounding box center [784, 352] width 1212 height 15
click at [435, 478] on button "Sauvegarder" at bounding box center [785, 469] width 1225 height 35
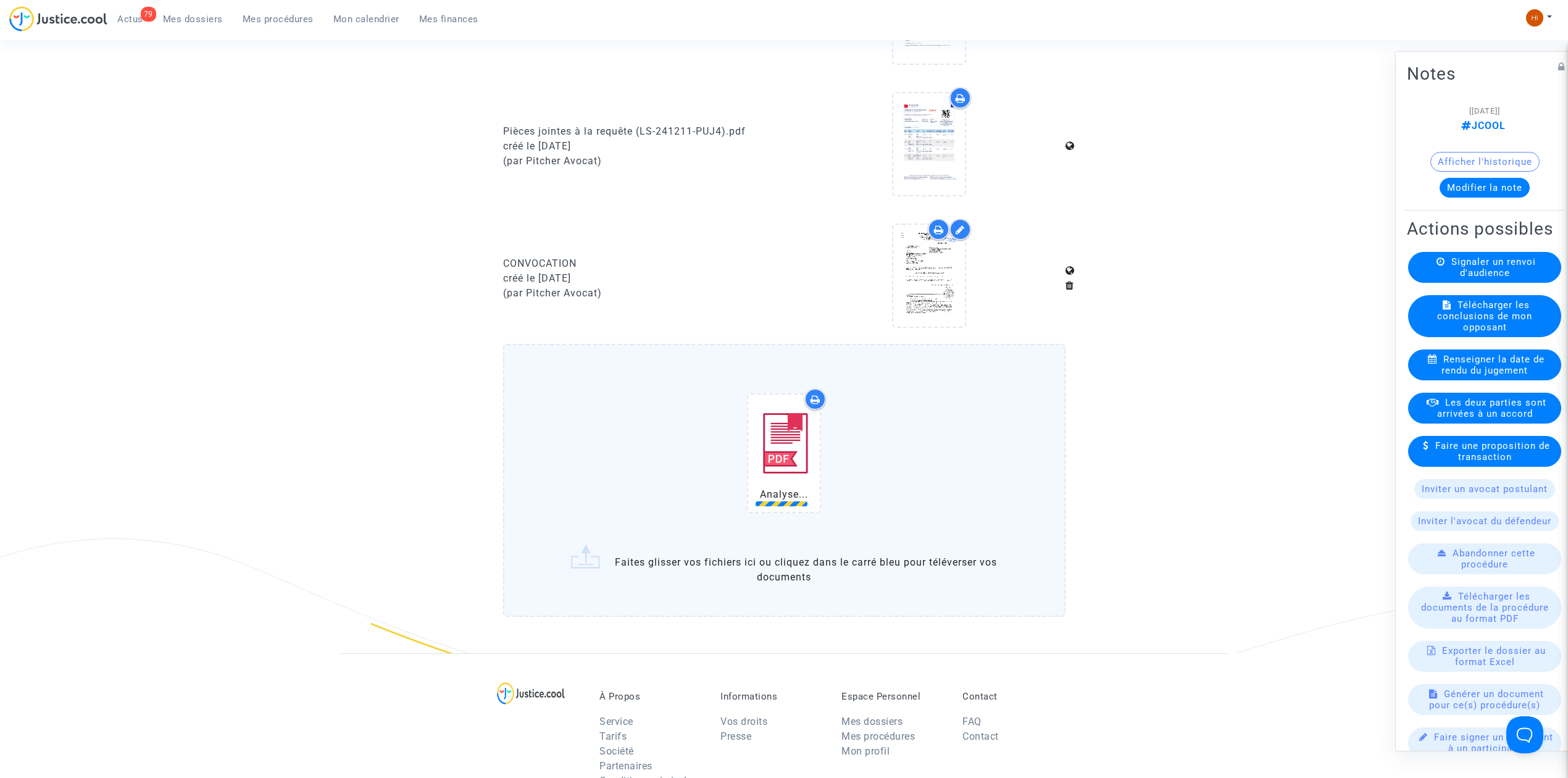
scroll to position [718, 0]
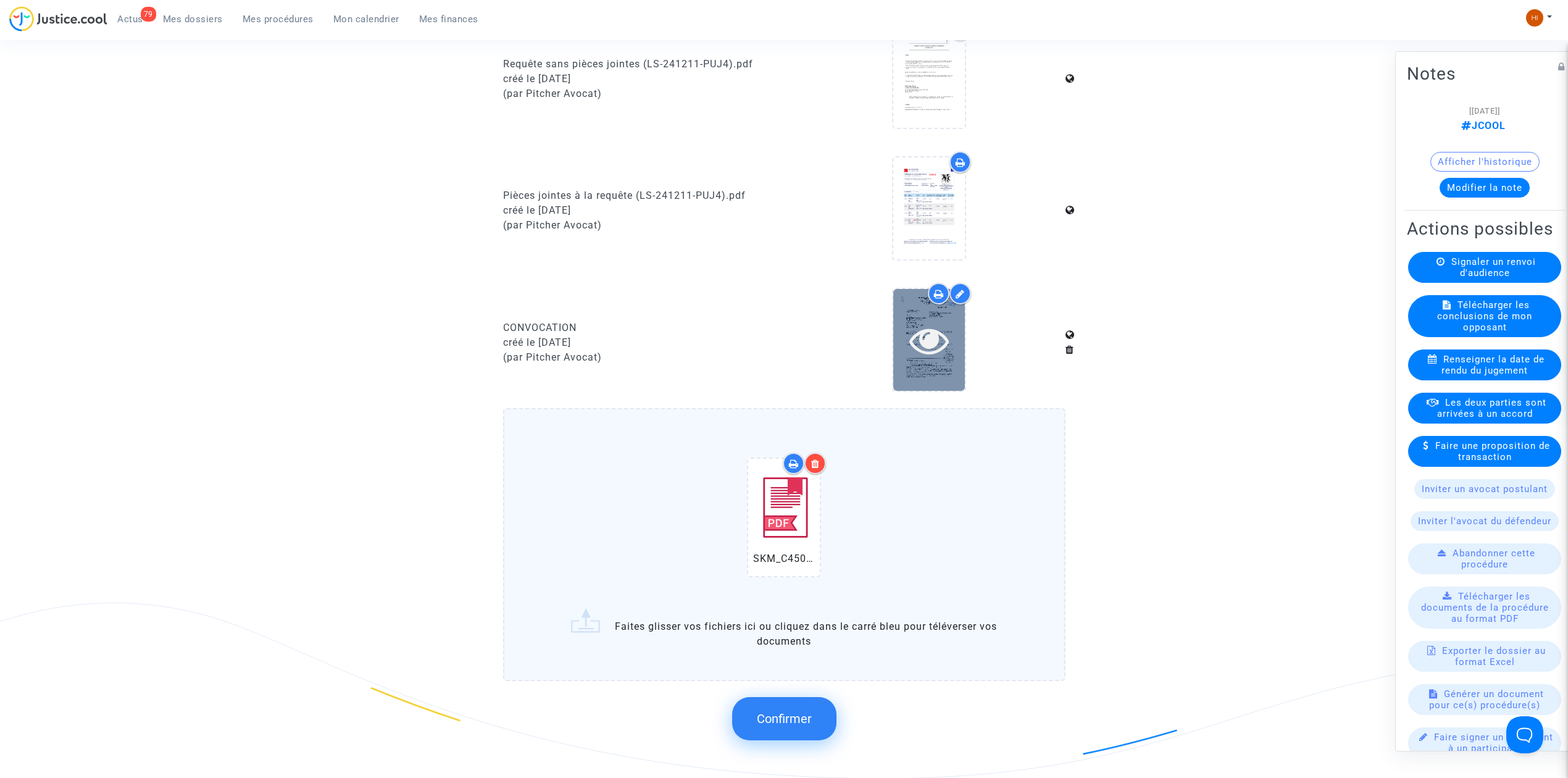
click at [931, 327] on icon at bounding box center [929, 340] width 40 height 39
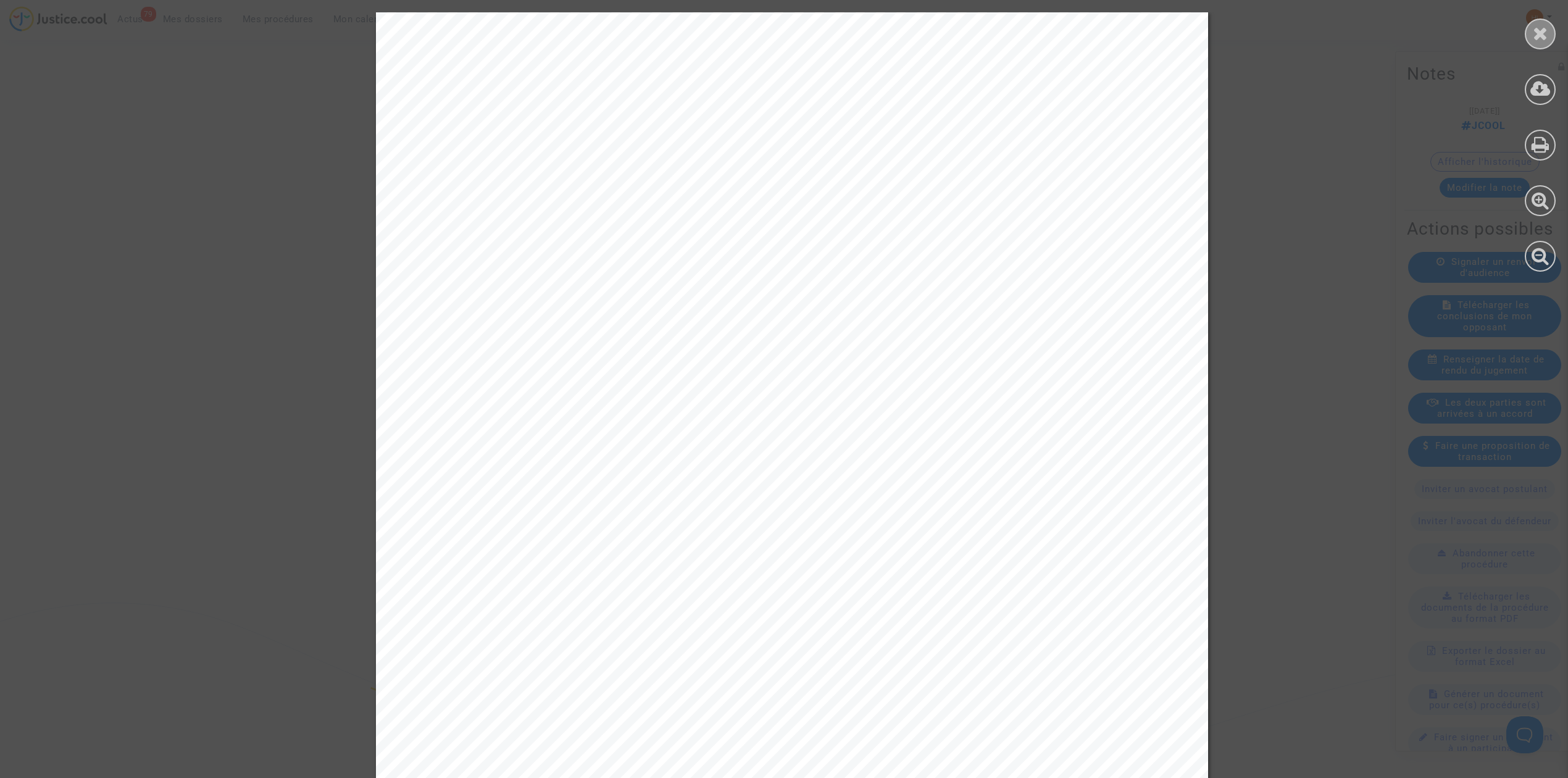
click at [1546, 23] on div at bounding box center [1540, 33] width 31 height 31
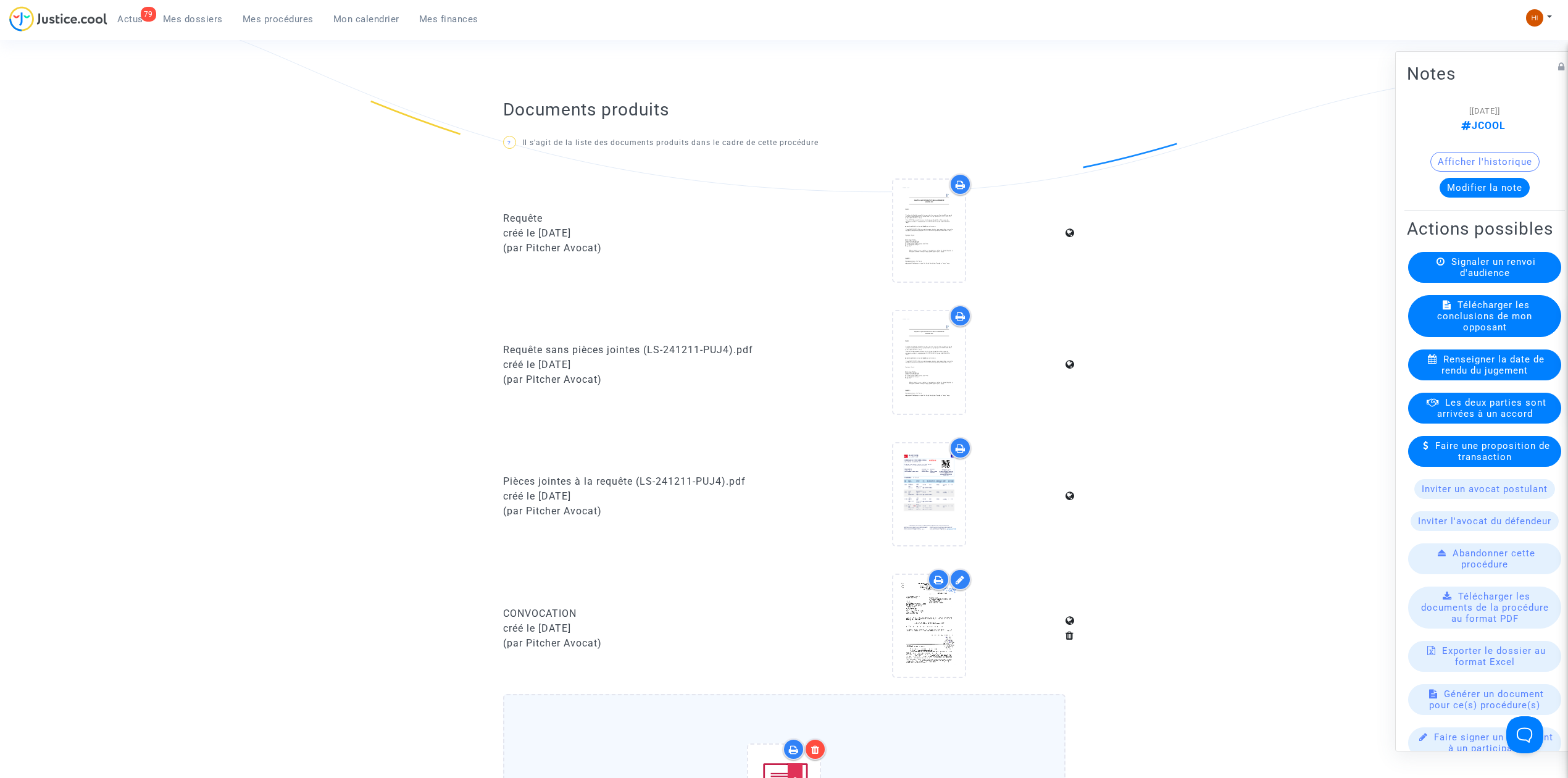
scroll to position [741, 0]
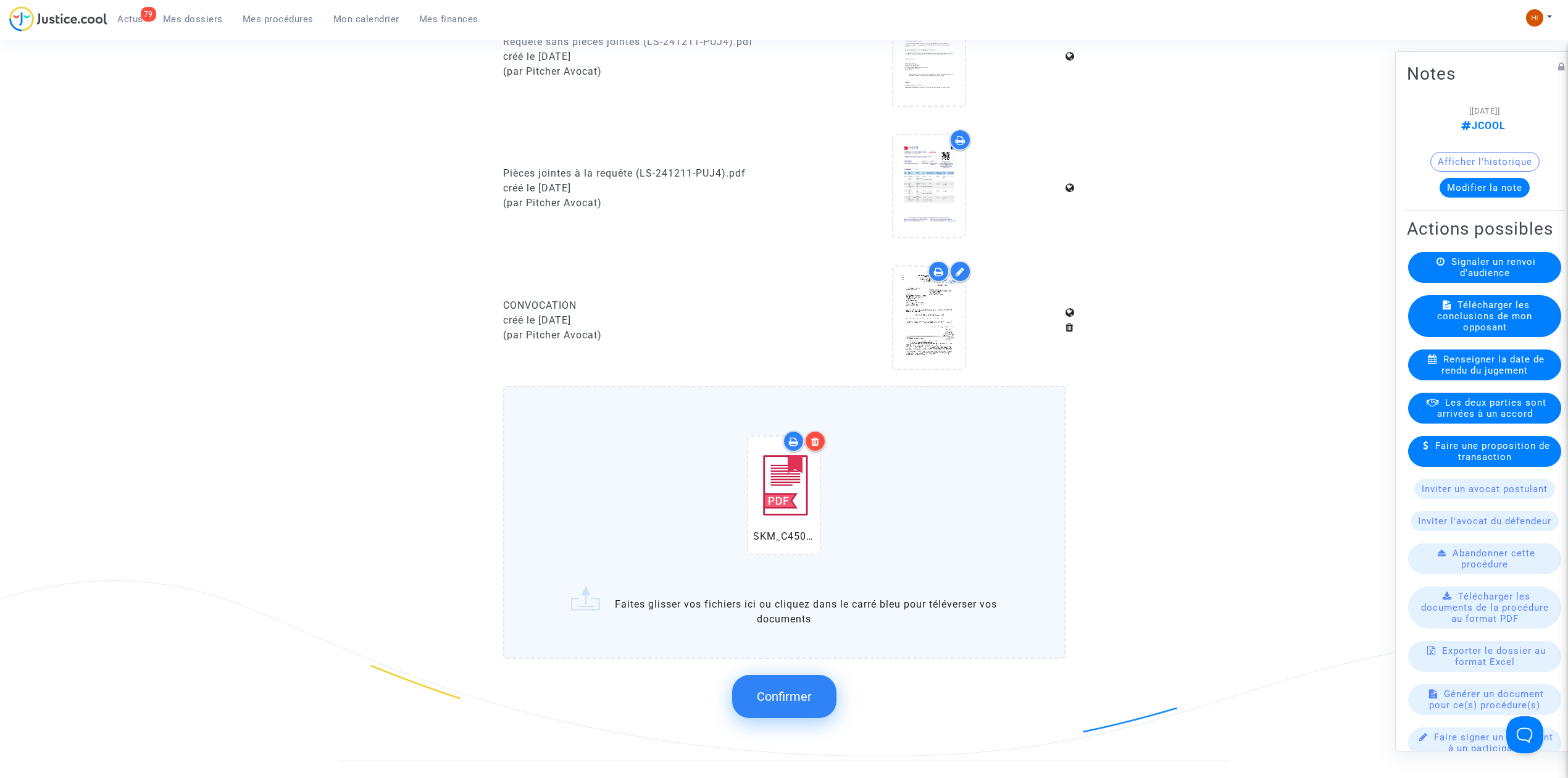
click at [810, 438] on div at bounding box center [815, 441] width 22 height 22
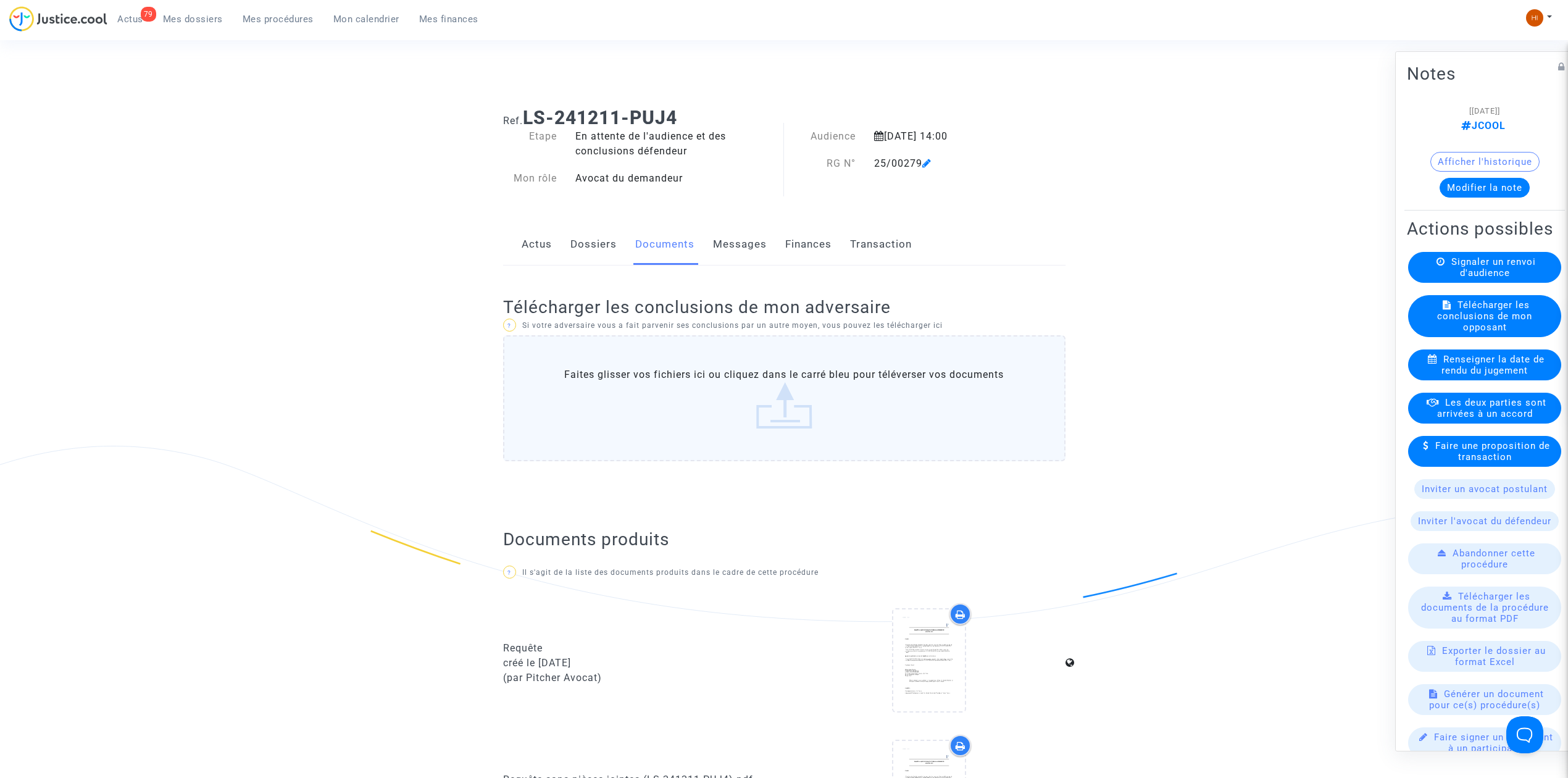
scroll to position [0, 0]
drag, startPoint x: 292, startPoint y: 25, endPoint x: 383, endPoint y: 33, distance: 91.4
click at [292, 25] on link "Mes procédures" at bounding box center [278, 19] width 91 height 18
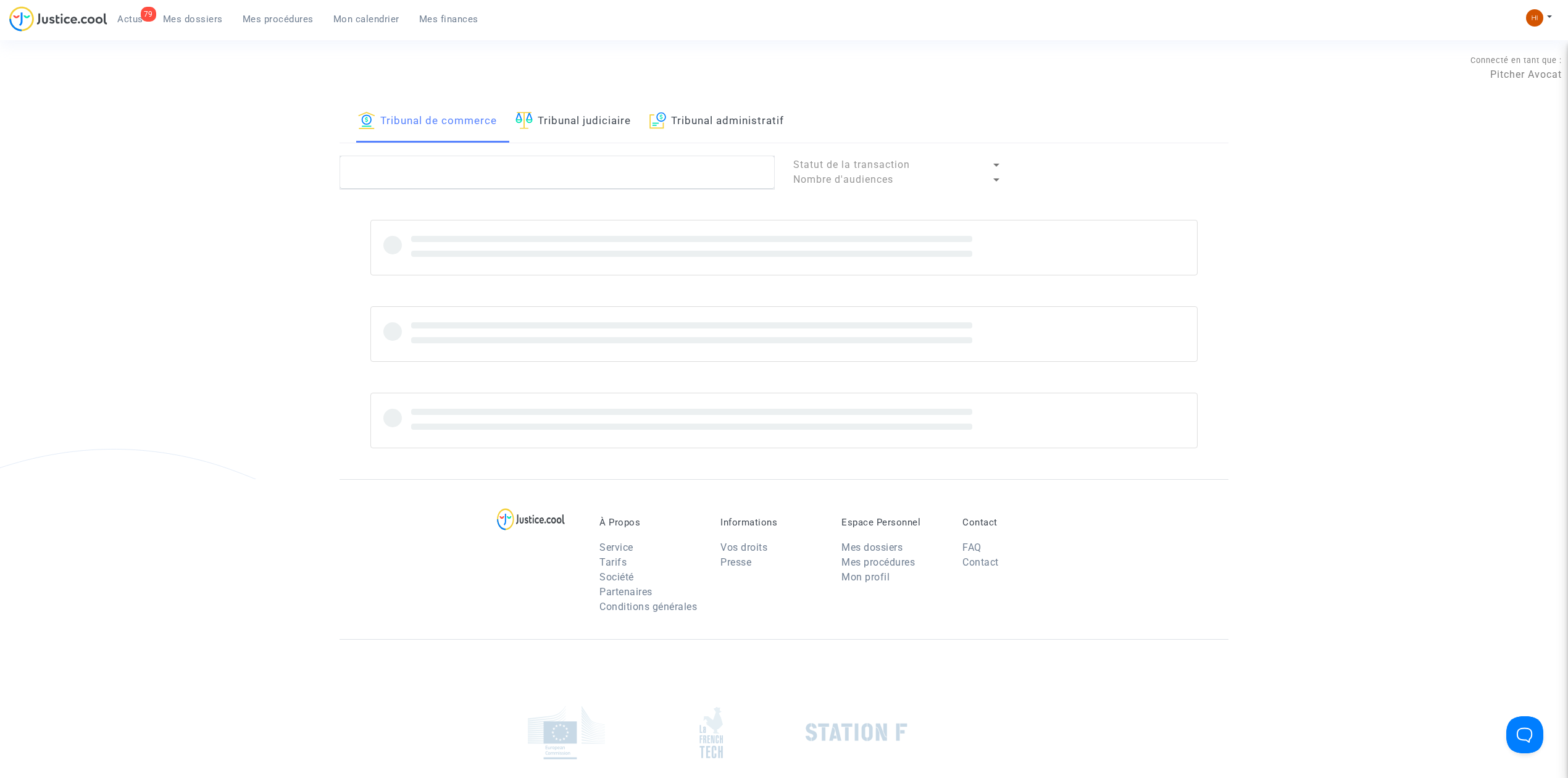
click at [578, 121] on link "Tribunal judiciaire" at bounding box center [573, 121] width 116 height 42
click at [568, 169] on textarea at bounding box center [557, 172] width 435 height 33
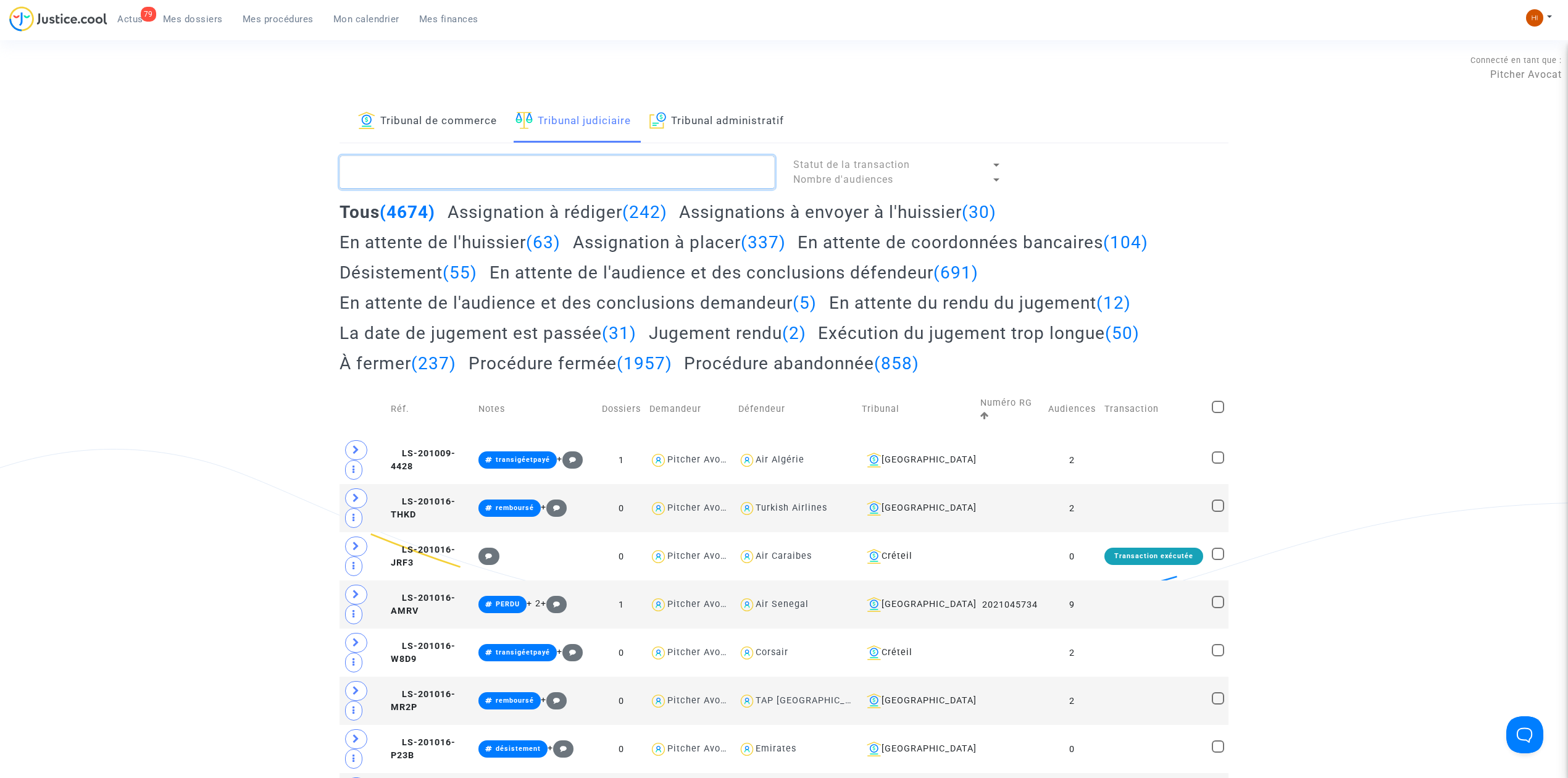
paste textarea "LS-220804-UZPP"
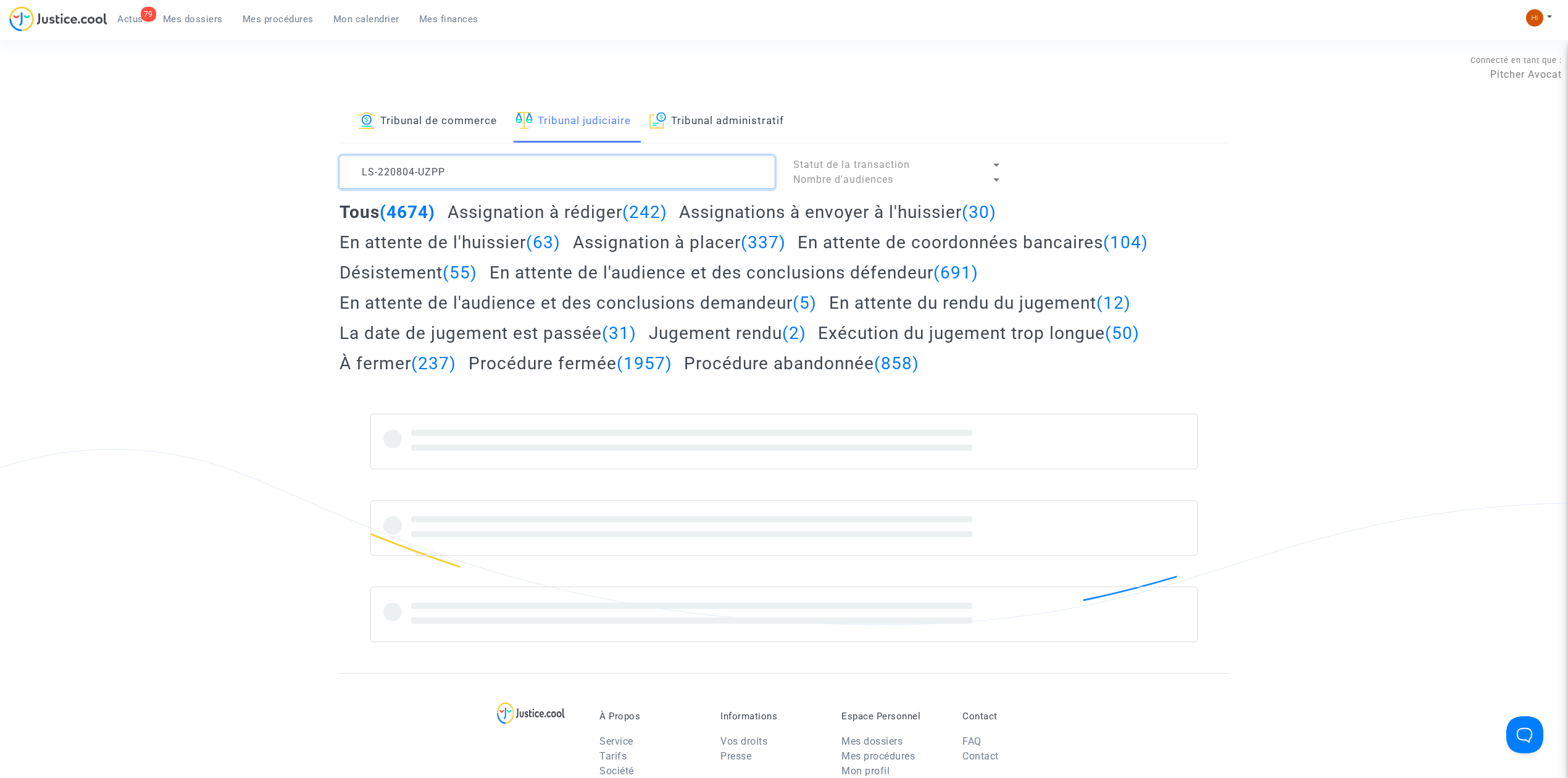
type textarea "LS-220804-UZPP"
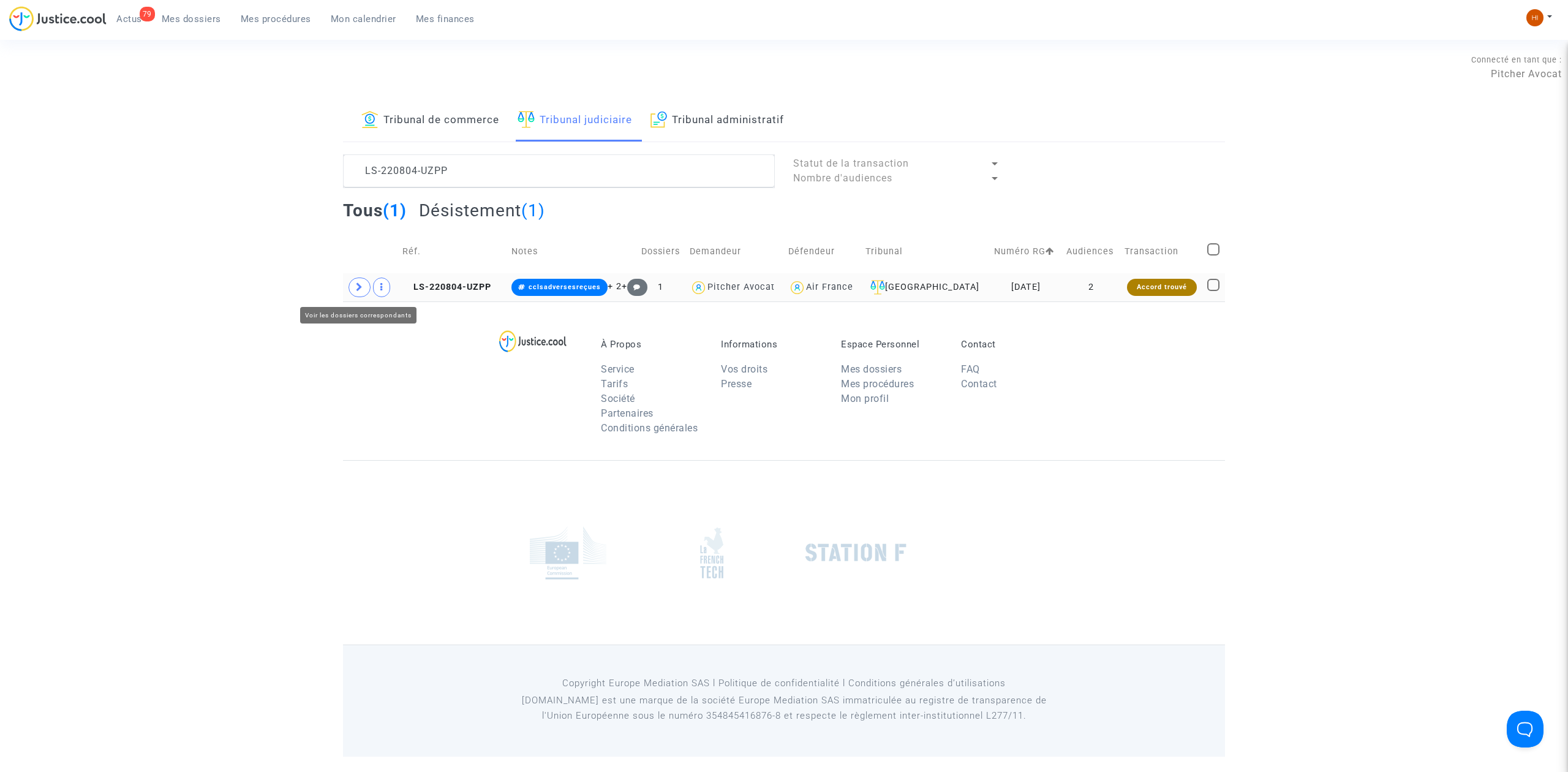
click at [354, 282] on span at bounding box center [359, 287] width 22 height 19
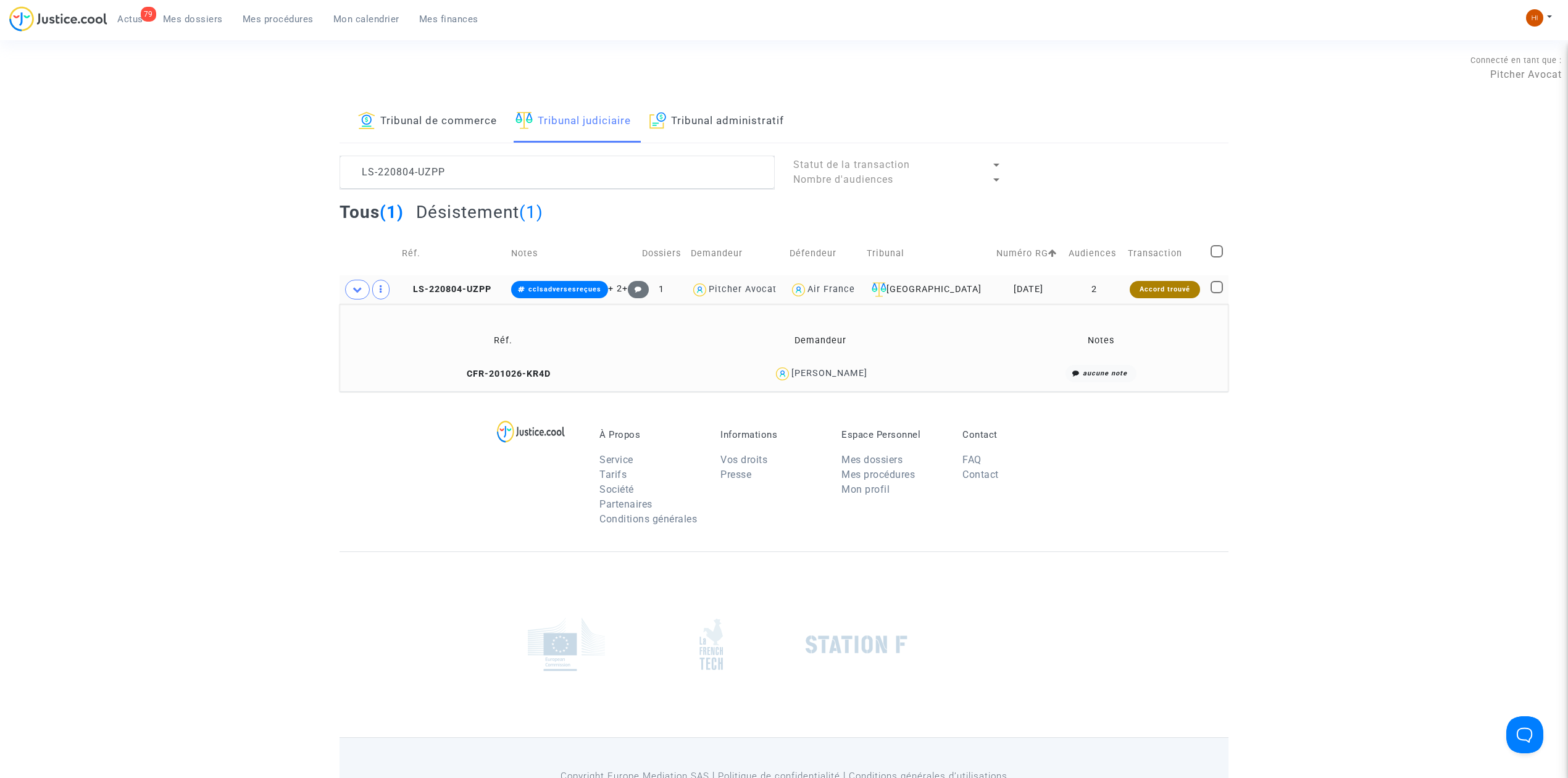
click at [460, 280] on td "LS-220804-UZPP" at bounding box center [452, 289] width 109 height 28
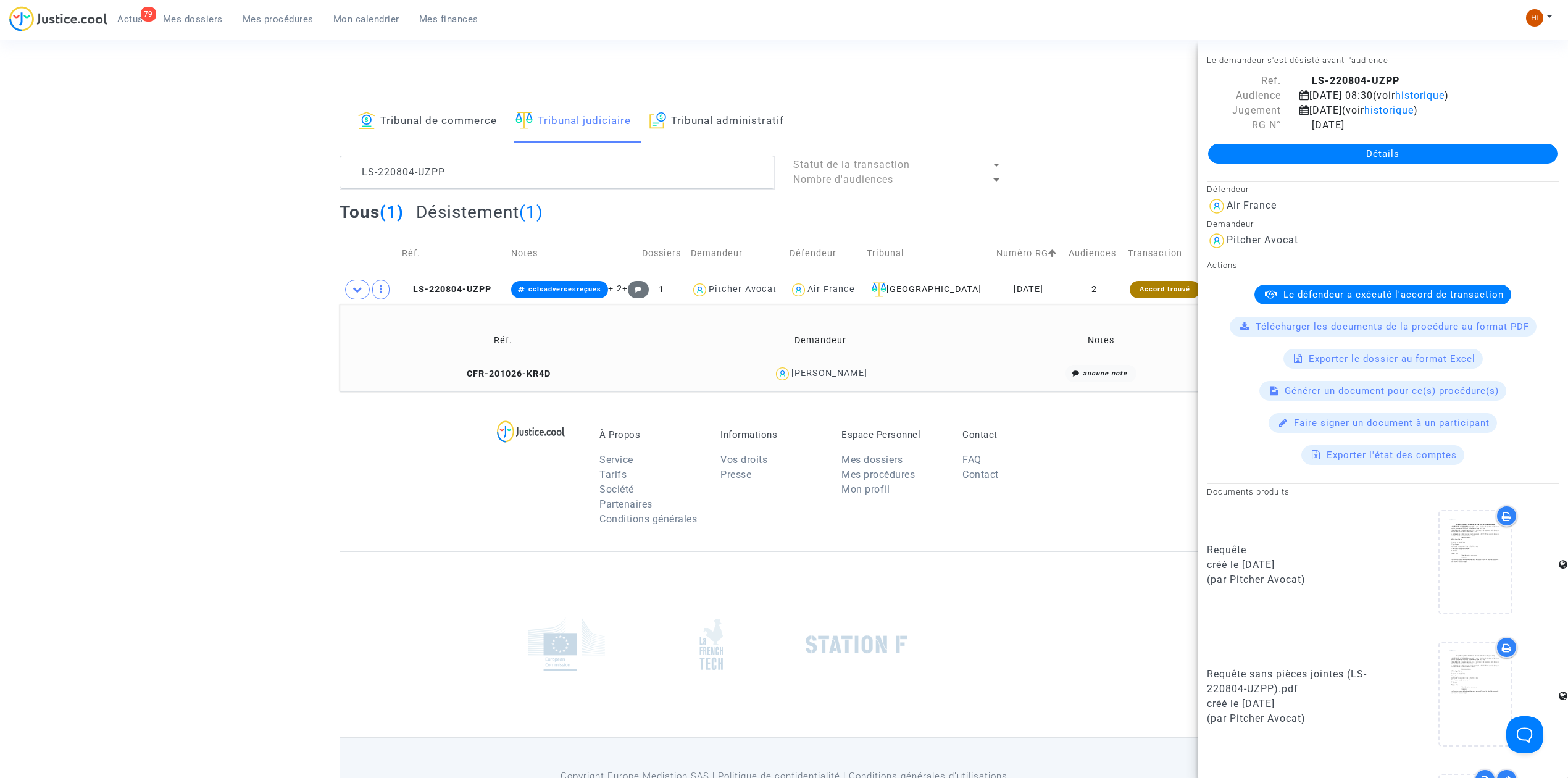
click at [1332, 147] on link "Détails" at bounding box center [1383, 153] width 349 height 20
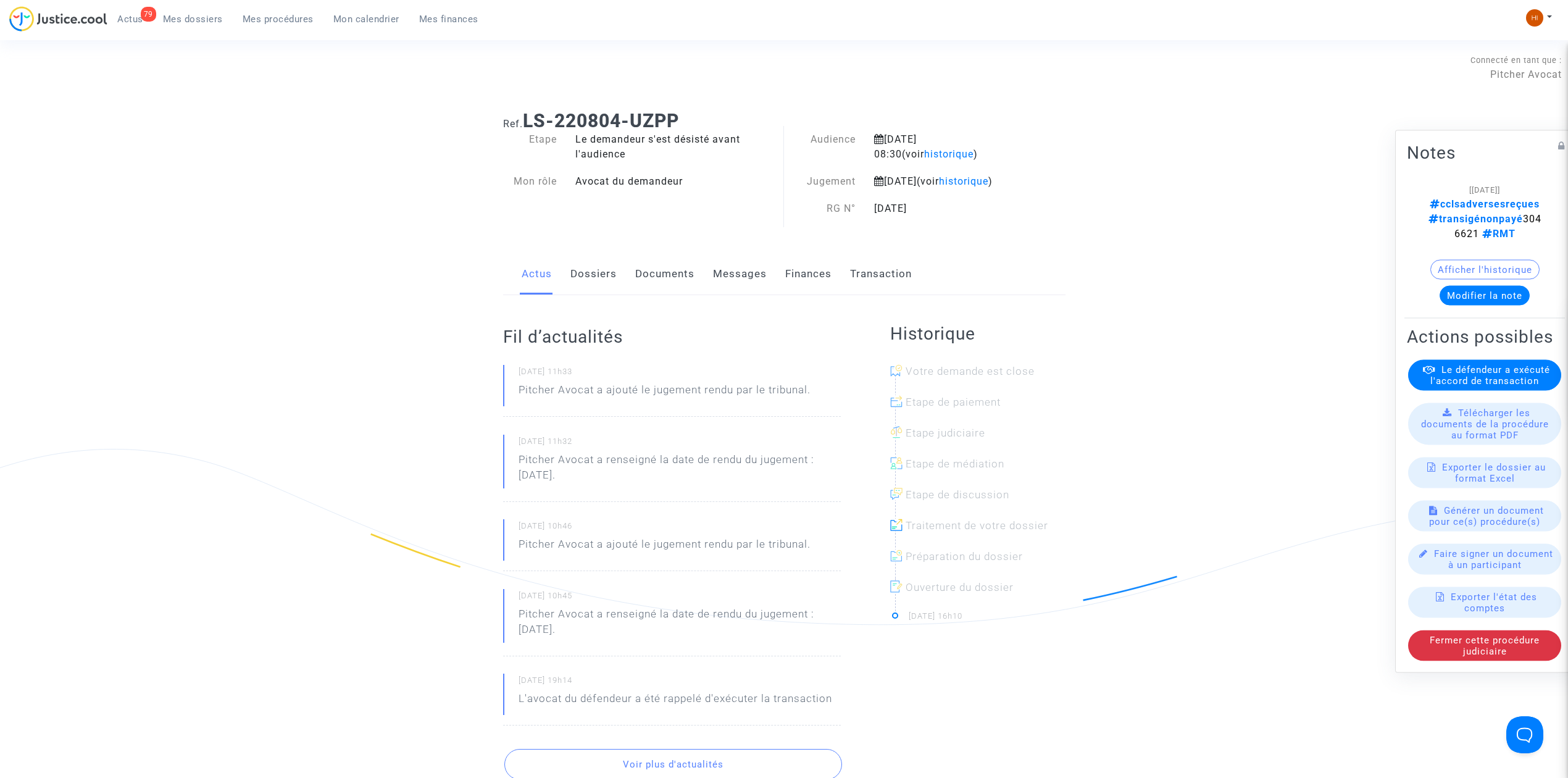
click at [274, 14] on span "Mes procédures" at bounding box center [279, 19] width 71 height 11
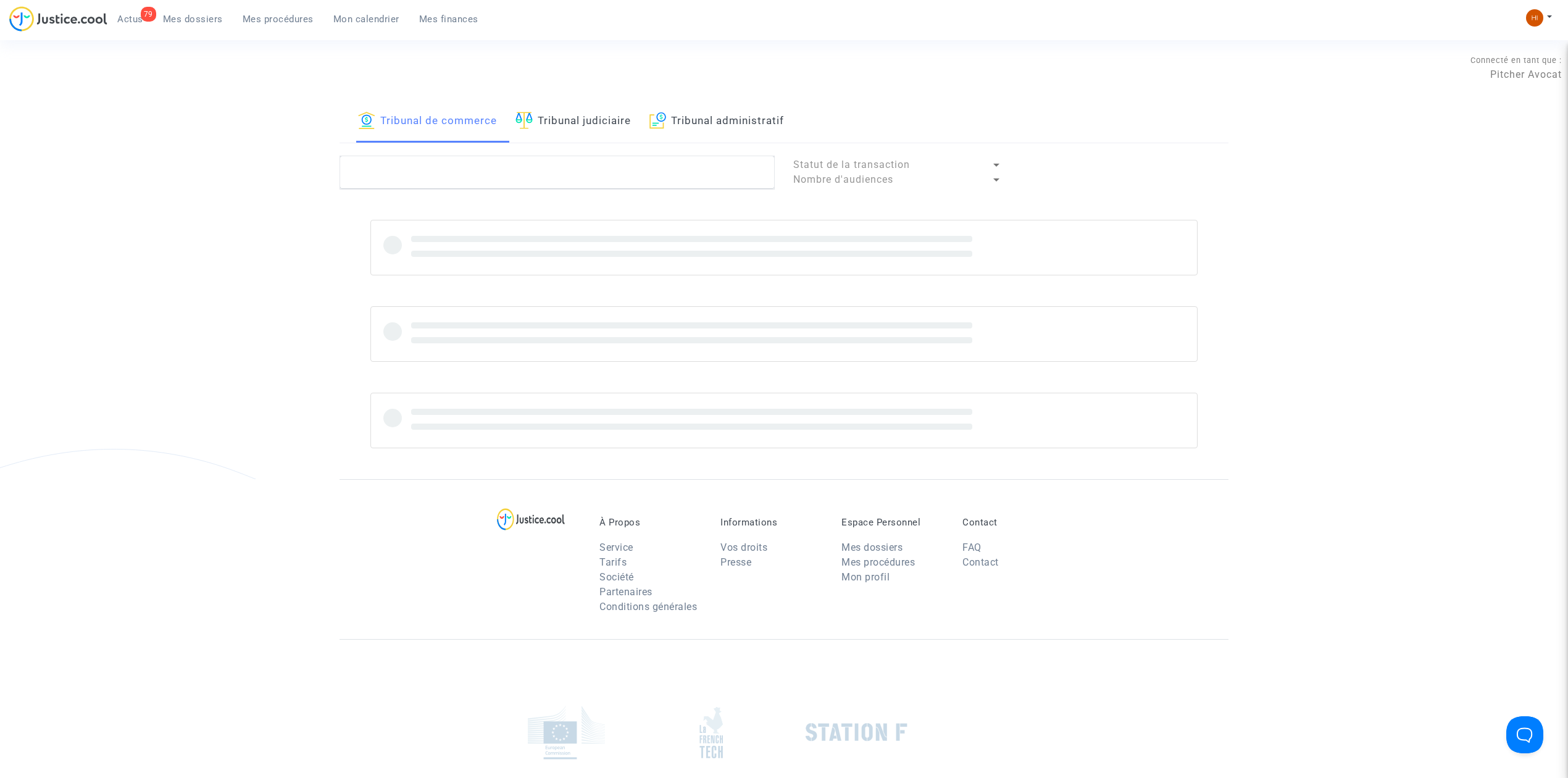
click at [623, 121] on link "Tribunal judiciaire" at bounding box center [573, 121] width 116 height 42
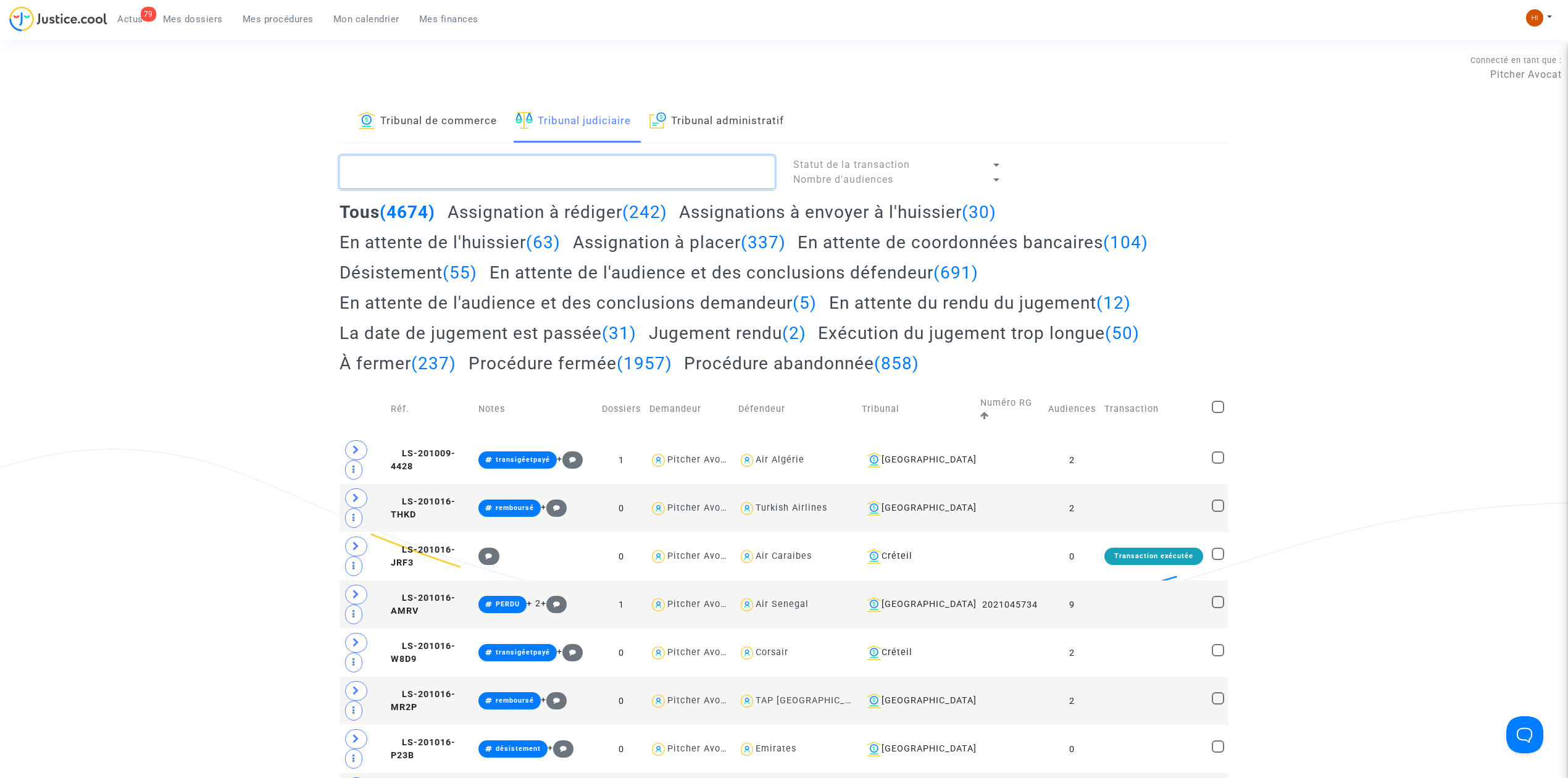
click at [609, 185] on textarea at bounding box center [557, 172] width 435 height 33
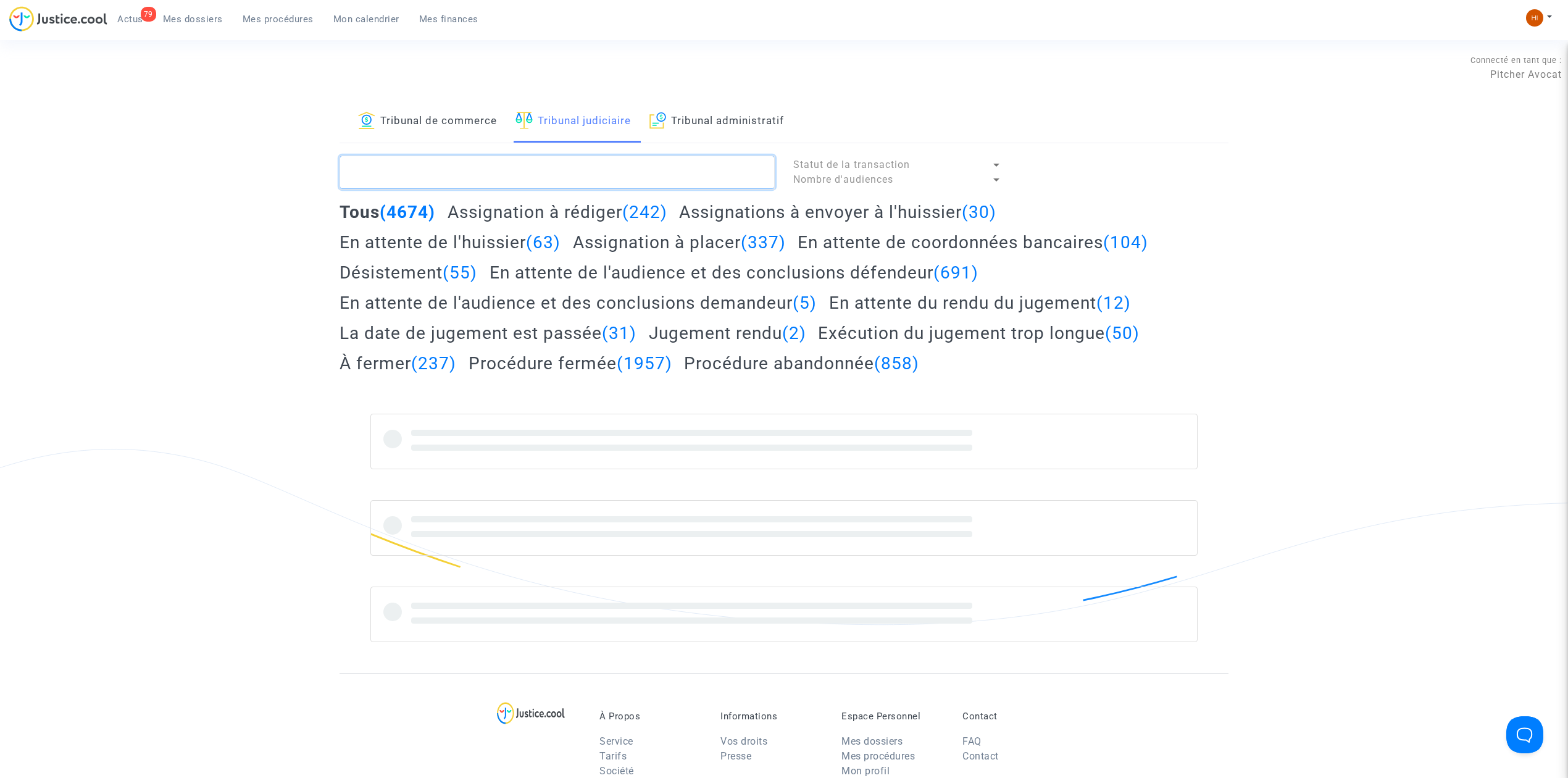
paste textarea "LS-221007-9FFN"
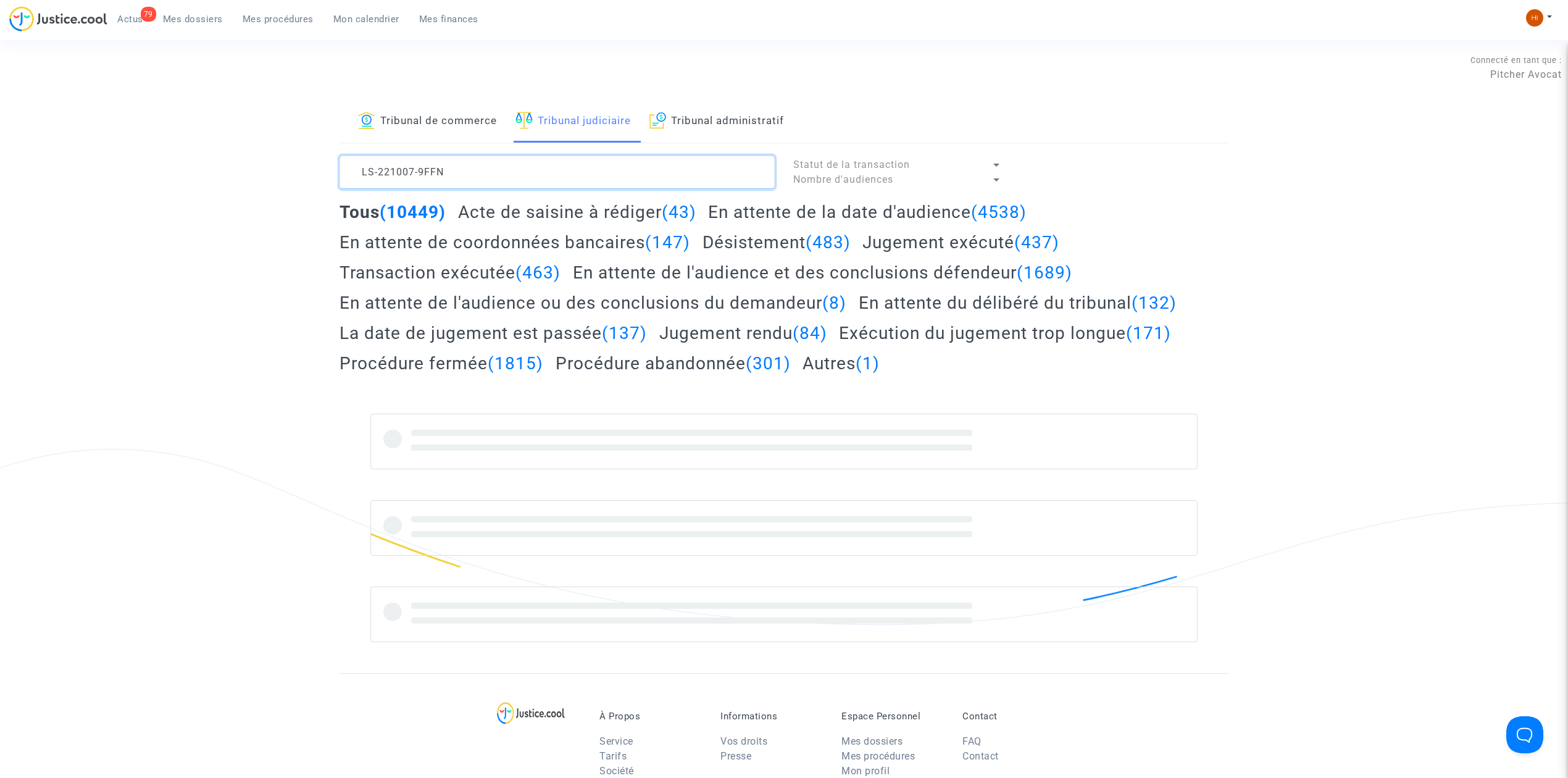
type textarea "LS-221007-9FFN"
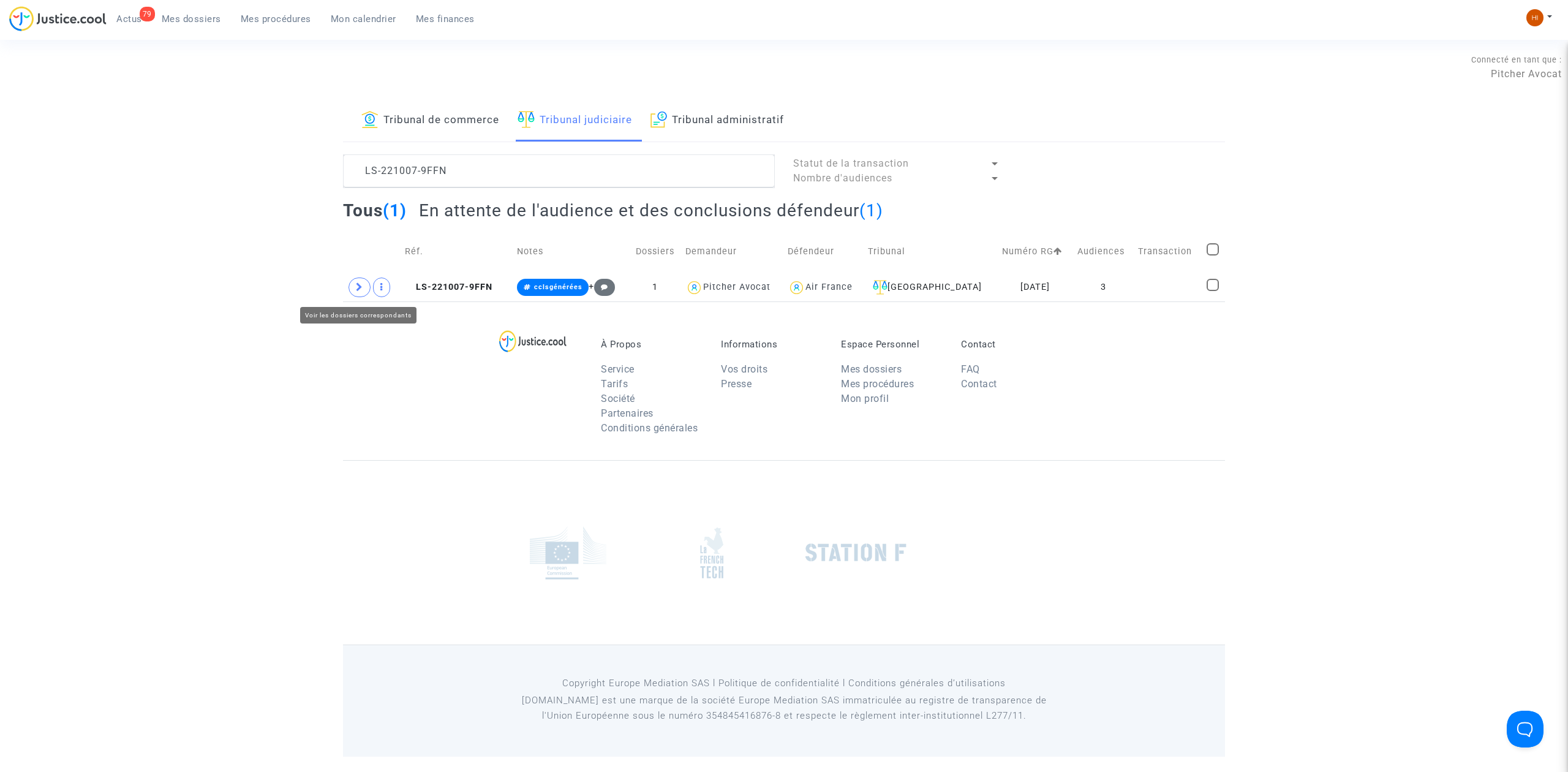
drag, startPoint x: 343, startPoint y: 289, endPoint x: 354, endPoint y: 304, distance: 18.6
click at [343, 289] on td at bounding box center [372, 287] width 58 height 28
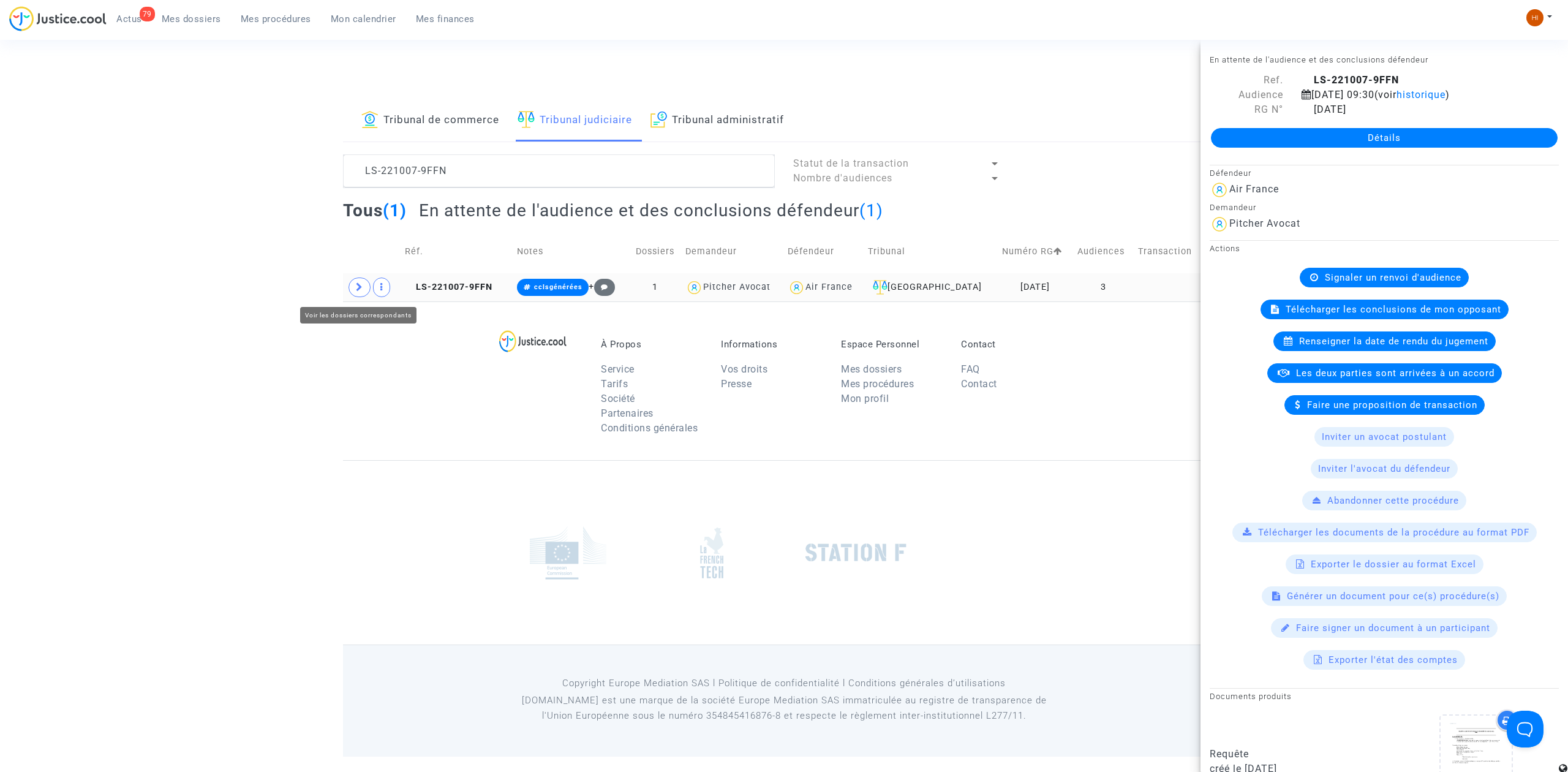
click at [356, 284] on icon at bounding box center [359, 286] width 7 height 9
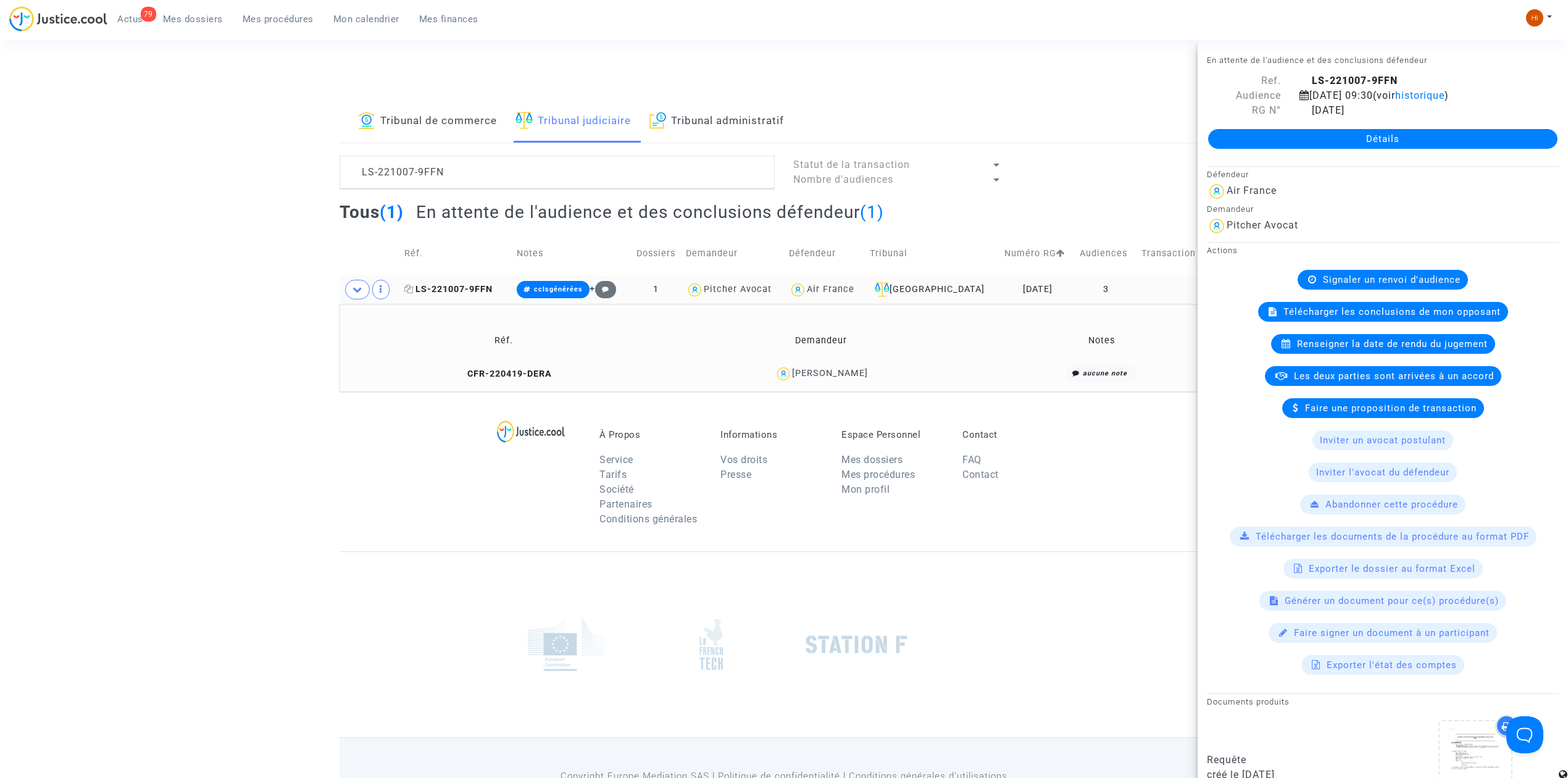
click at [468, 288] on span "LS-221007-9FFN" at bounding box center [448, 289] width 88 height 10
click at [480, 292] on span "LS-221007-9FFN" at bounding box center [448, 289] width 88 height 10
click at [463, 292] on span "LS-221007-9FFN" at bounding box center [448, 289] width 88 height 10
drag, startPoint x: 564, startPoint y: 297, endPoint x: 611, endPoint y: 344, distance: 66.5
click at [564, 297] on span "cclsgénérées" at bounding box center [553, 289] width 73 height 17
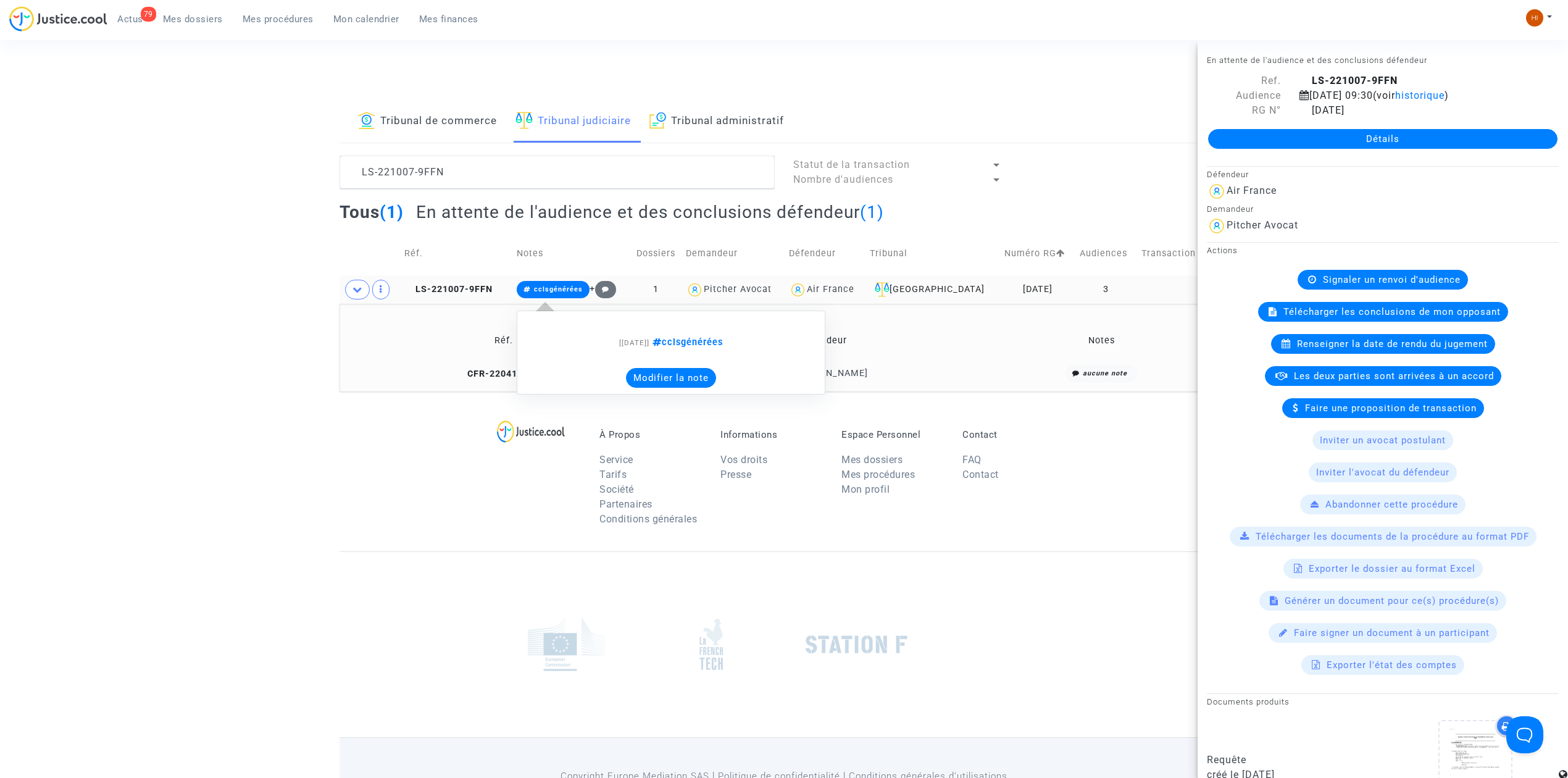
click at [643, 370] on button "Modifier la note" at bounding box center [671, 377] width 90 height 20
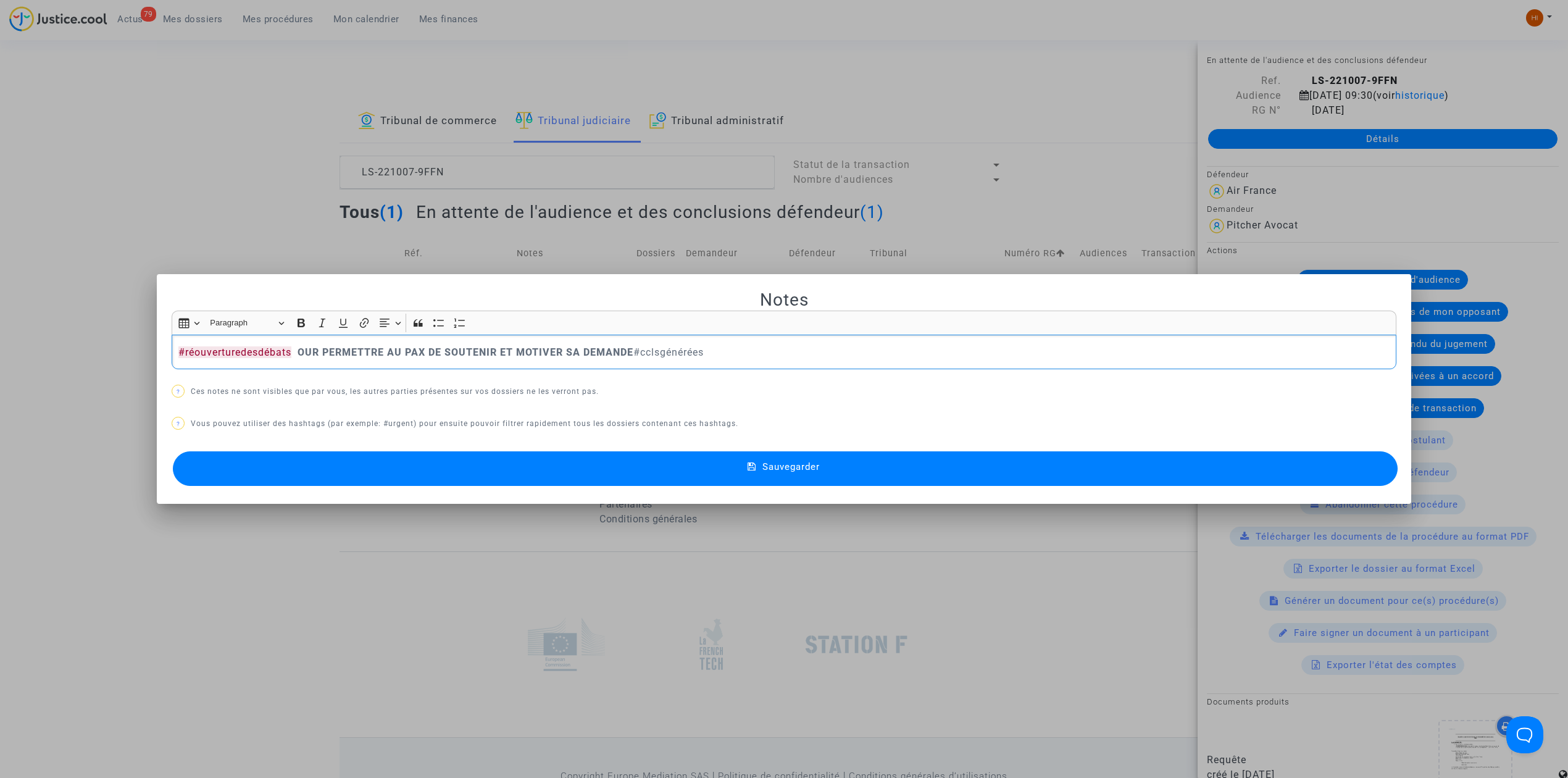
click at [297, 350] on strong "OUR PERMETTRE AU PAX DE SOUTENIR ET MOTIVER SA DEMANDE" at bounding box center [465, 352] width 336 height 12
click at [426, 470] on button "Sauvegarder" at bounding box center [785, 469] width 1225 height 35
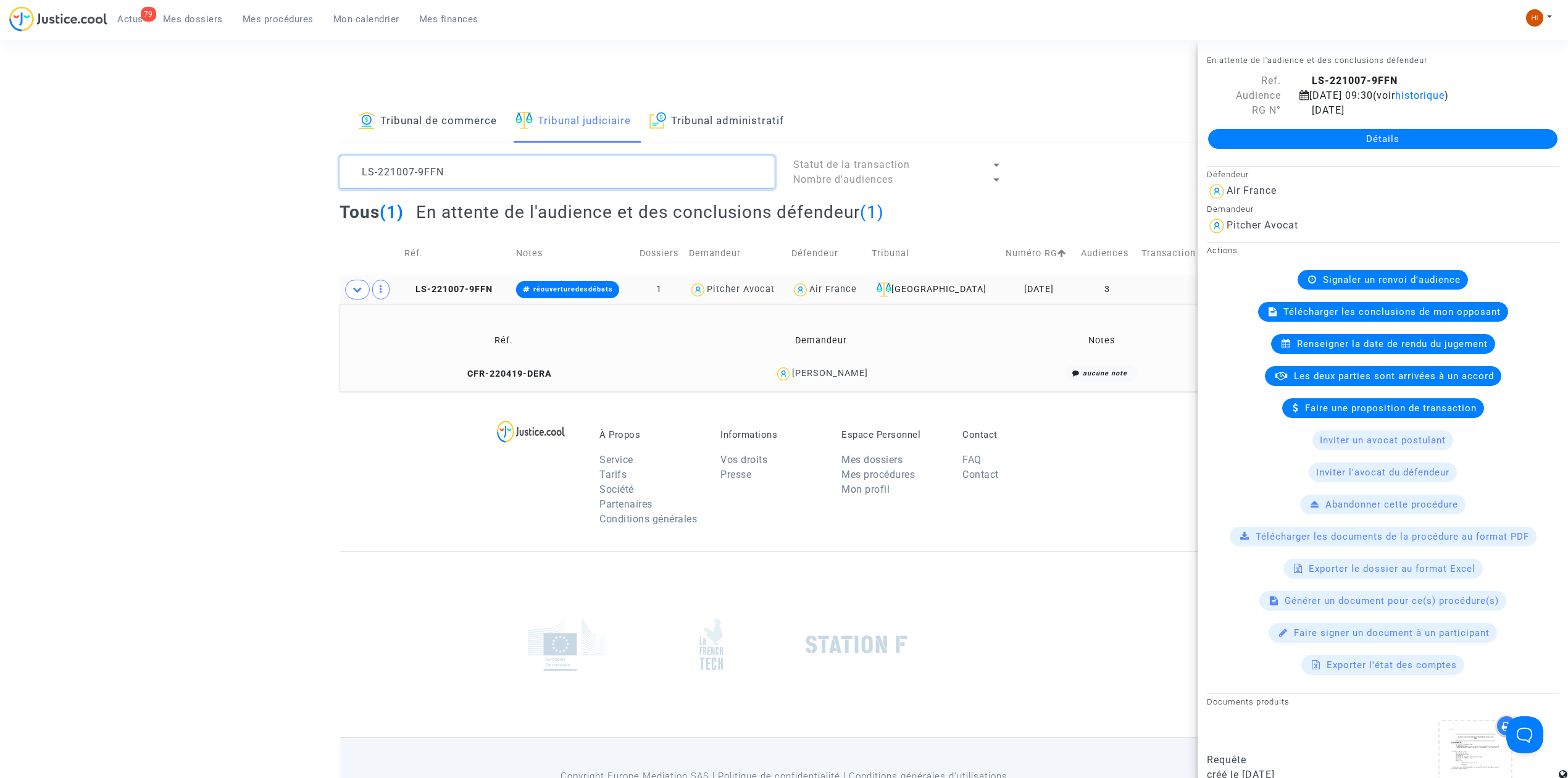
click at [479, 173] on textarea at bounding box center [557, 172] width 435 height 33
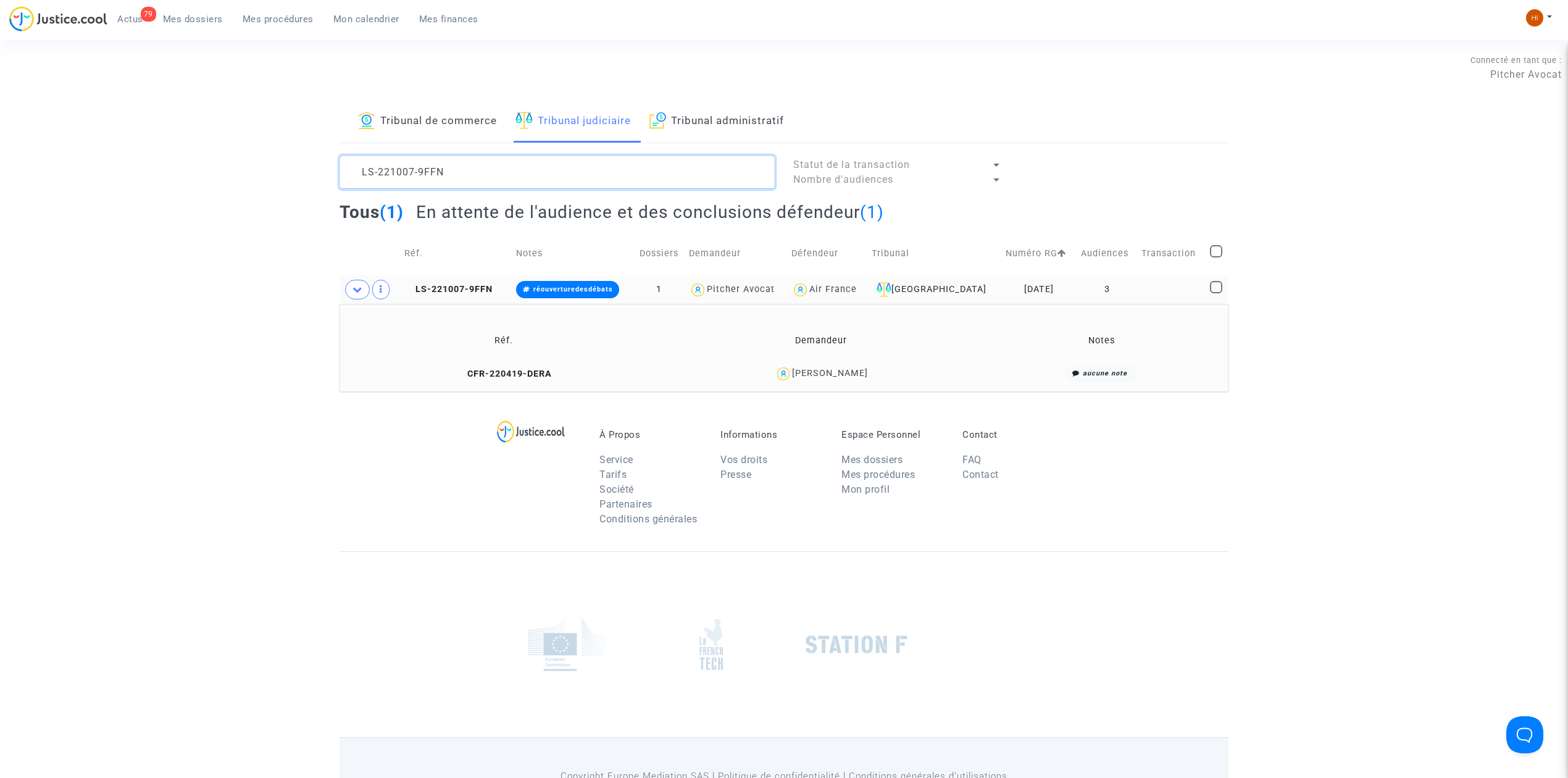
click at [480, 173] on textarea at bounding box center [557, 172] width 435 height 33
click at [482, 173] on textarea at bounding box center [557, 172] width 435 height 33
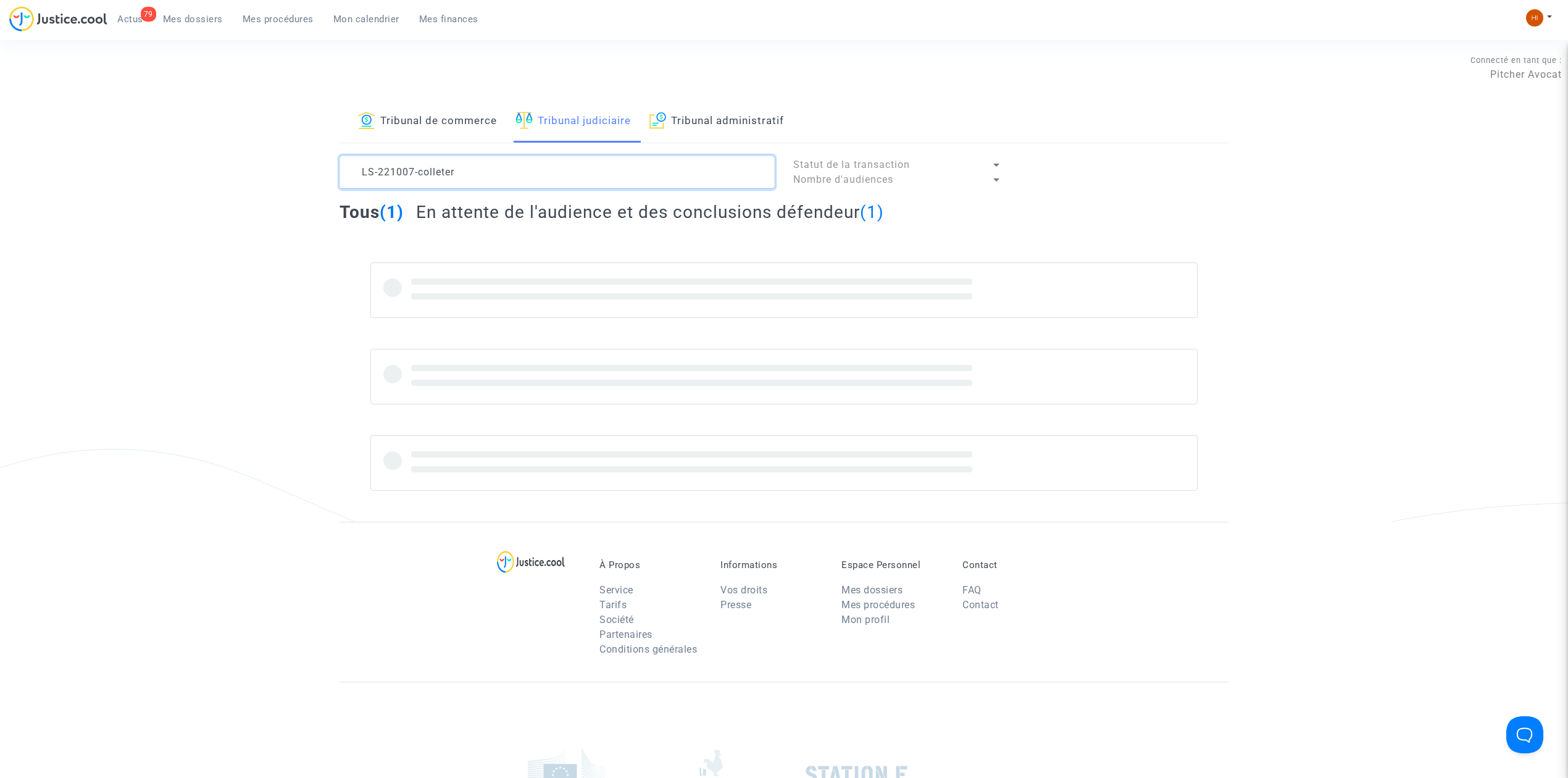
drag, startPoint x: 415, startPoint y: 177, endPoint x: -230, endPoint y: 177, distance: 645.0
click at [0, 177] on html "79 Actus Mes dossiers Mes procédures Mon calendrier Mes finances Mon profil Cha…" at bounding box center [784, 489] width 1568 height 979
type textarea "colleter"
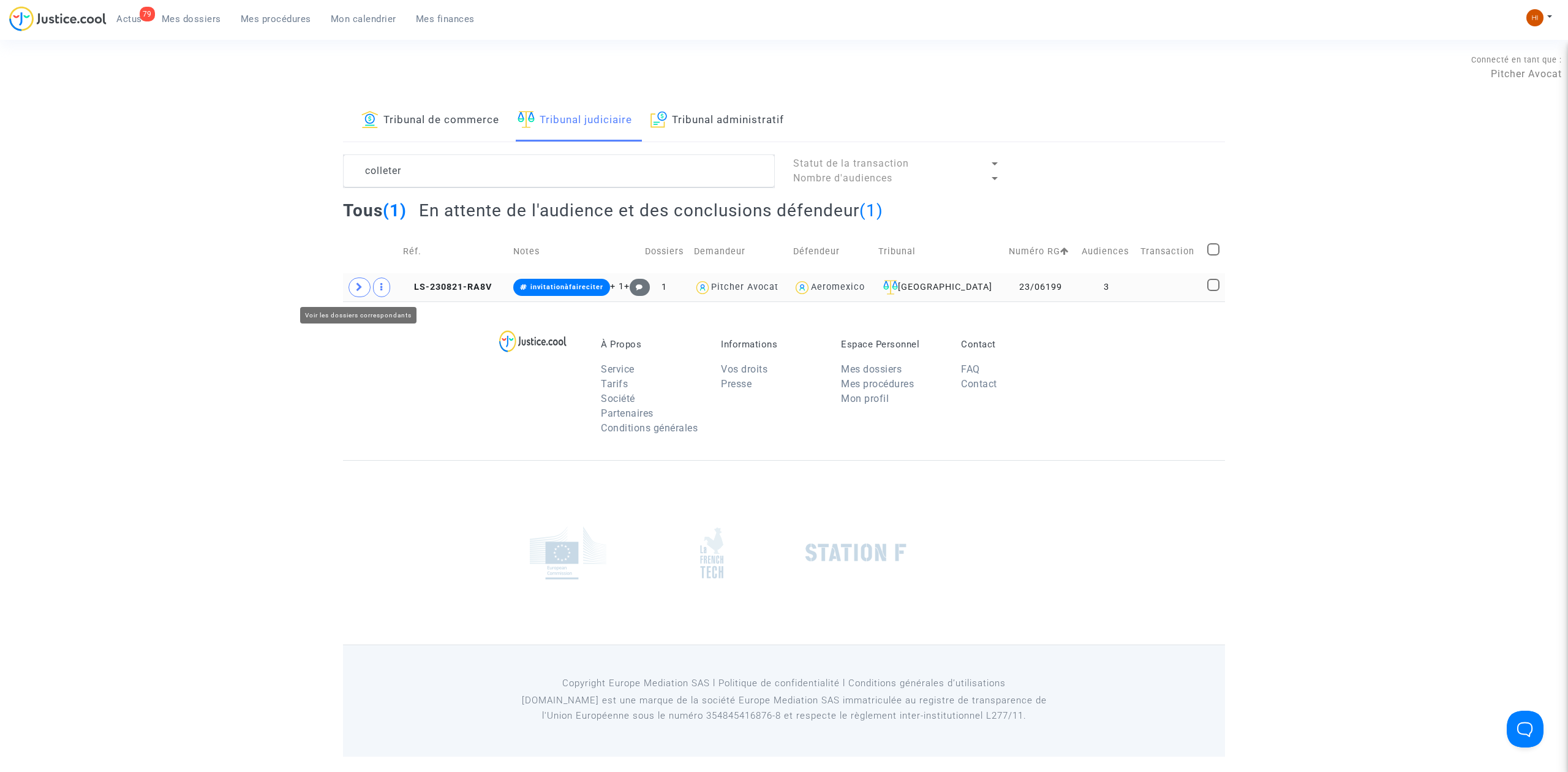
click at [356, 281] on span at bounding box center [359, 287] width 22 height 19
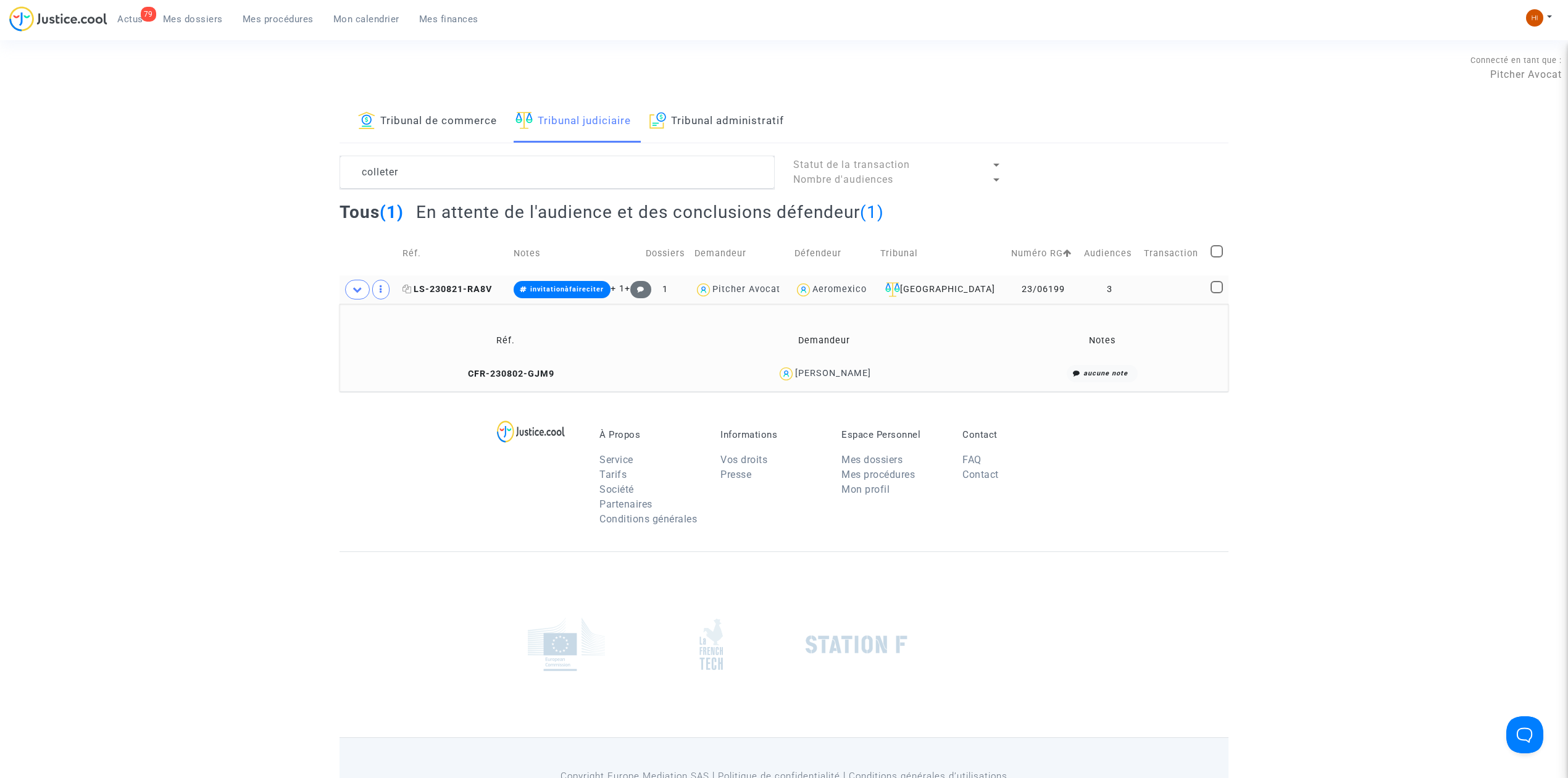
click at [435, 289] on span "LS-230821-RA8V" at bounding box center [447, 289] width 89 height 10
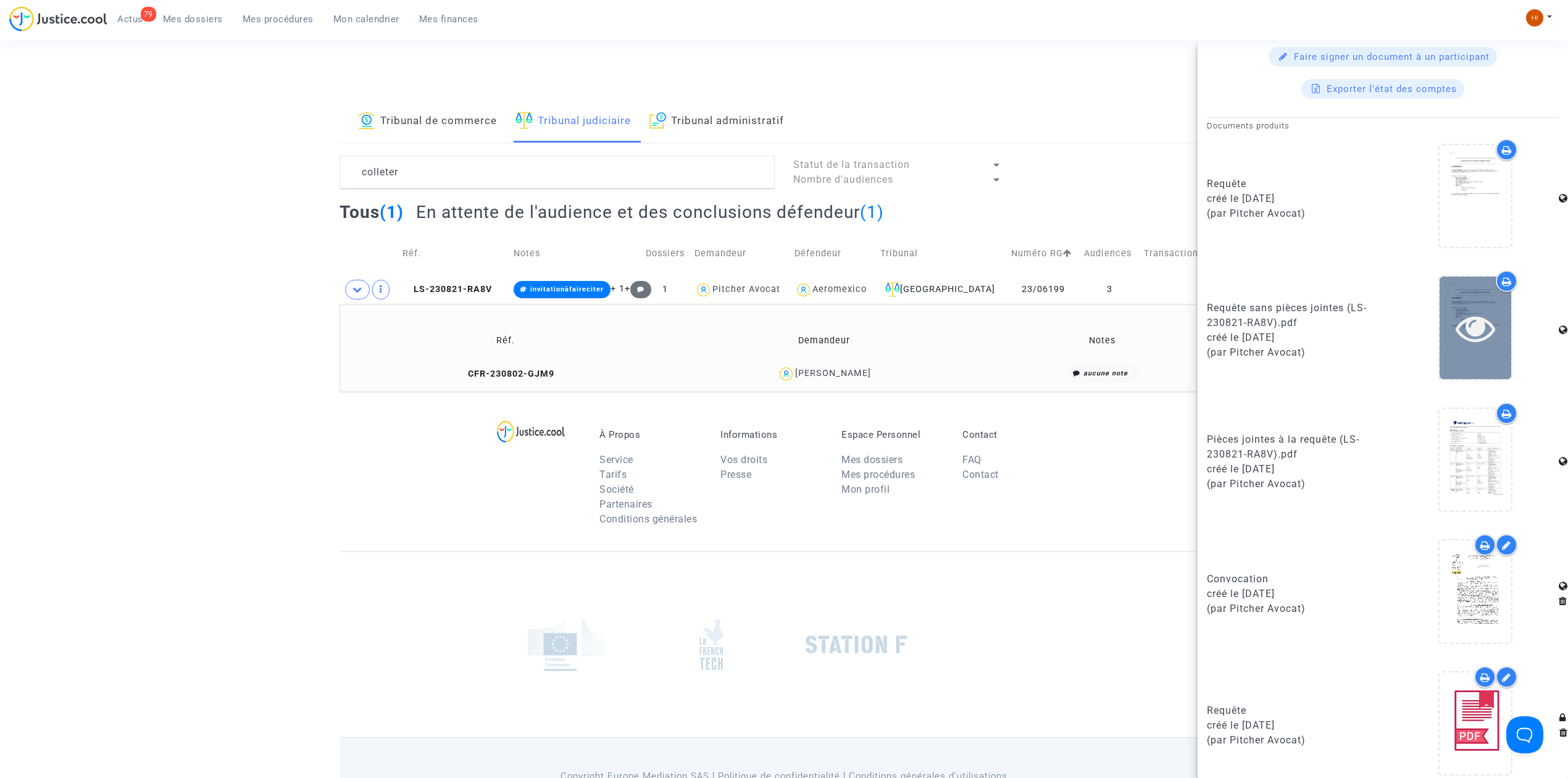
scroll to position [591, 0]
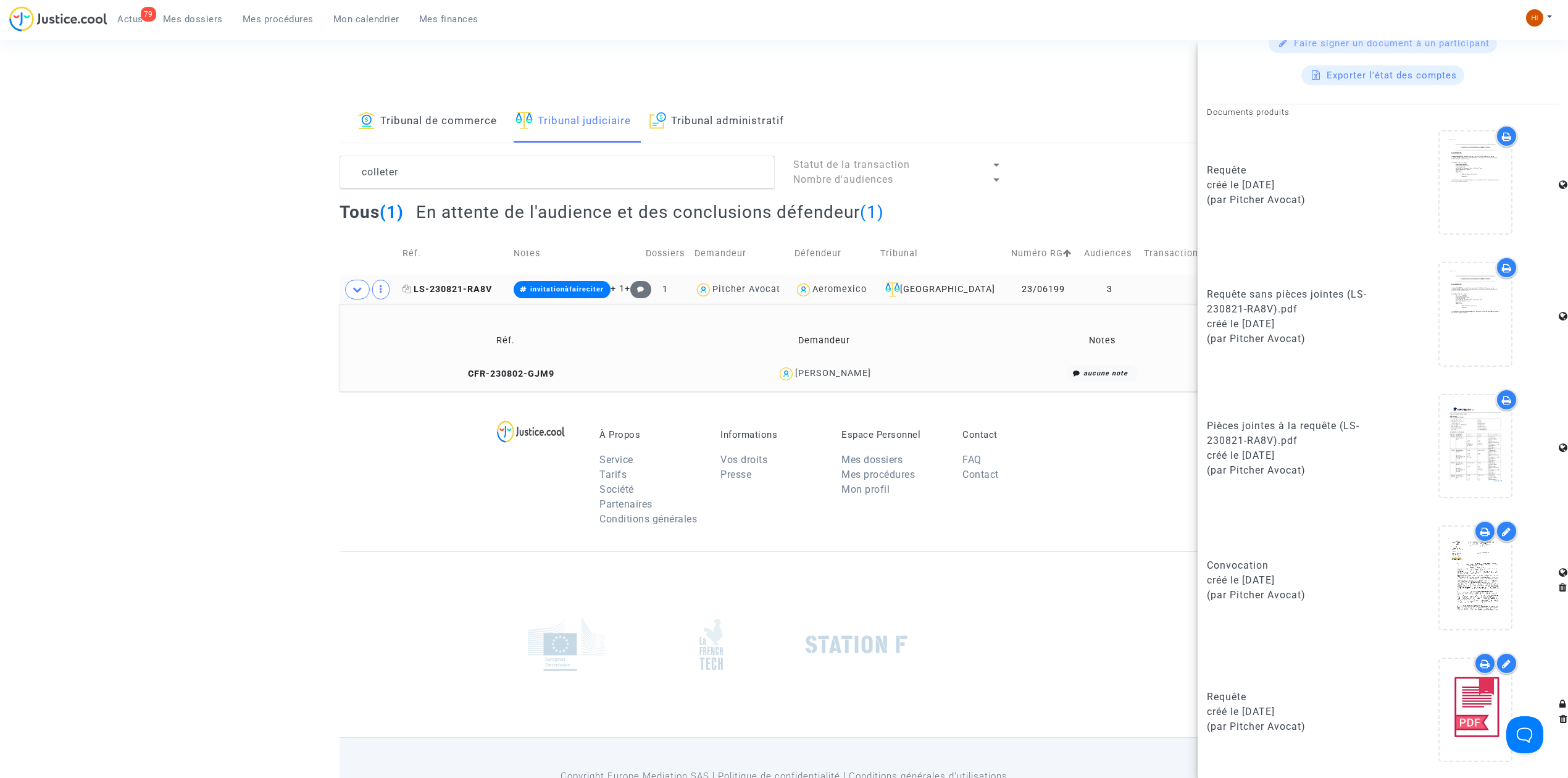
click at [480, 294] on span "LS-230821-RA8V" at bounding box center [447, 289] width 89 height 10
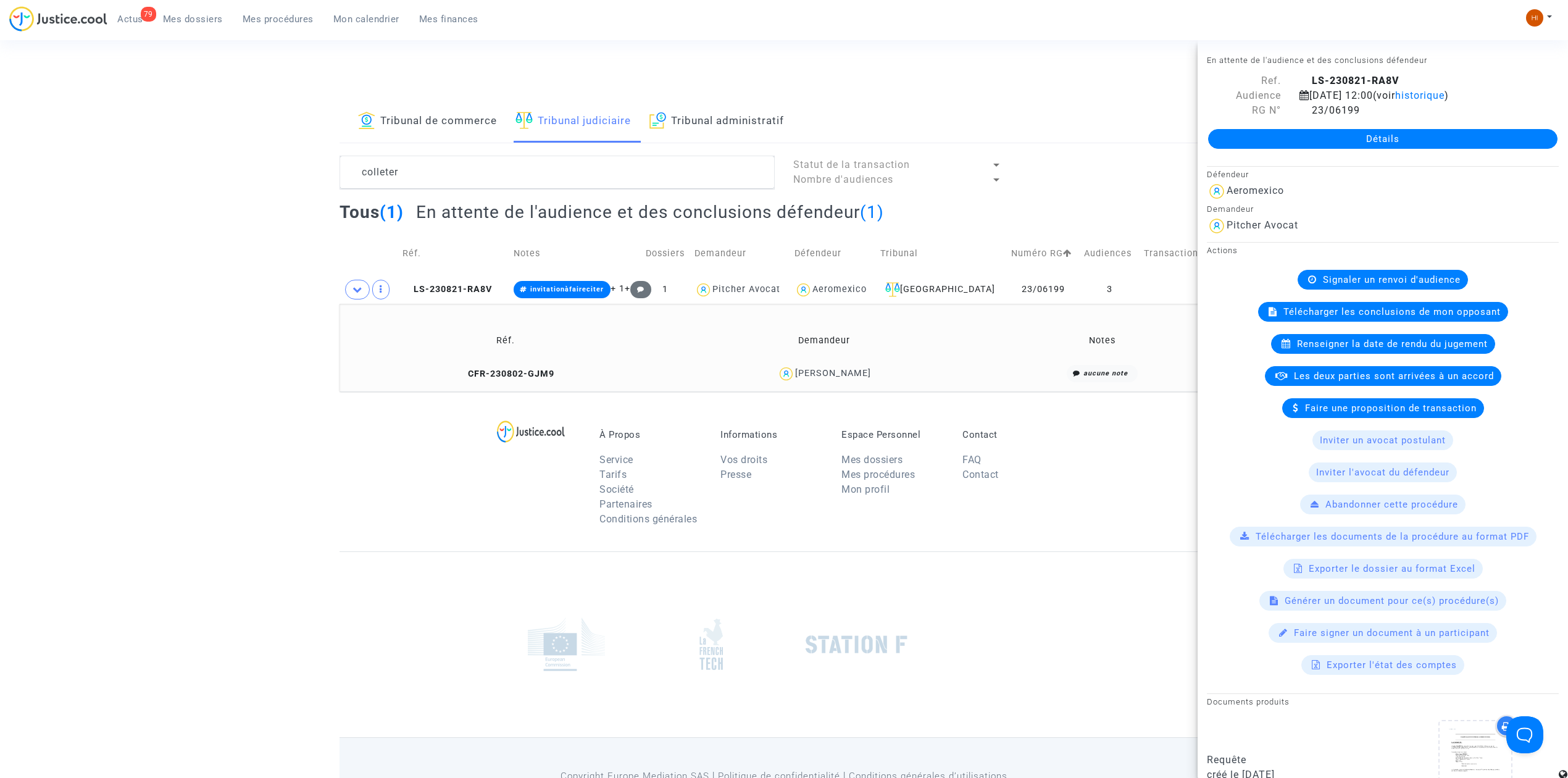
click at [1416, 145] on link "Détails" at bounding box center [1383, 138] width 349 height 20
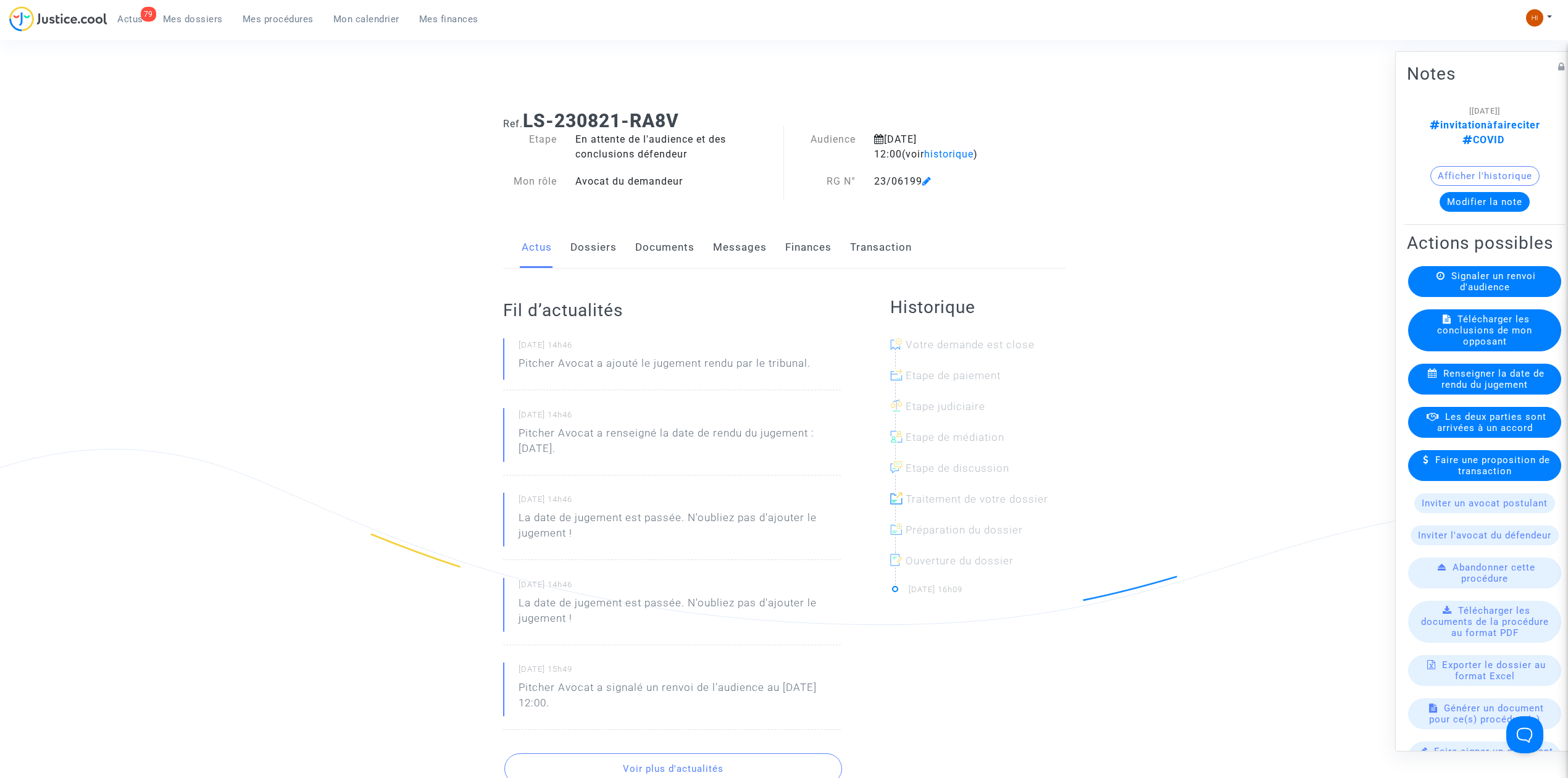
click at [667, 255] on link "Documents" at bounding box center [665, 247] width 59 height 41
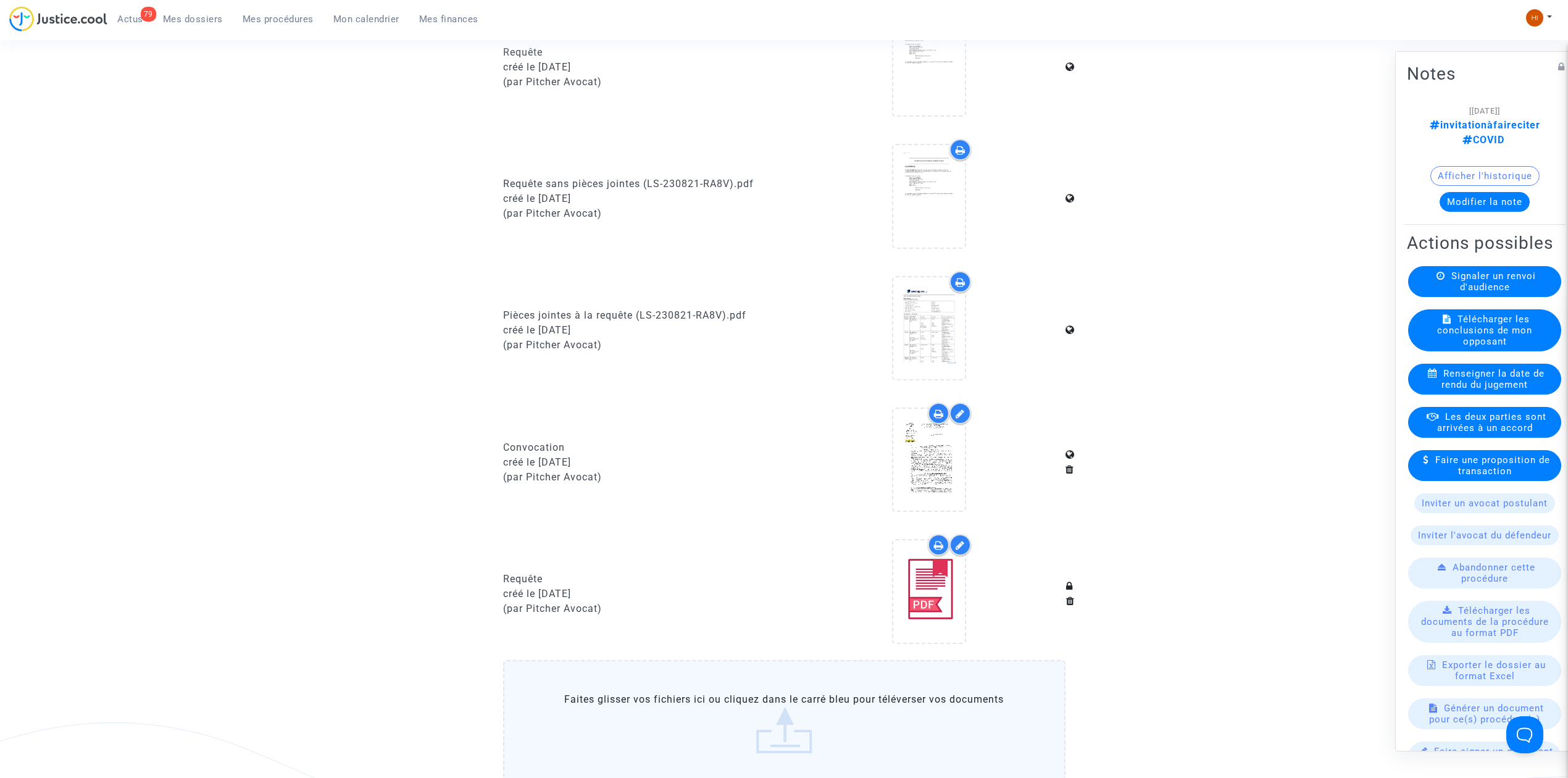
scroll to position [576, 0]
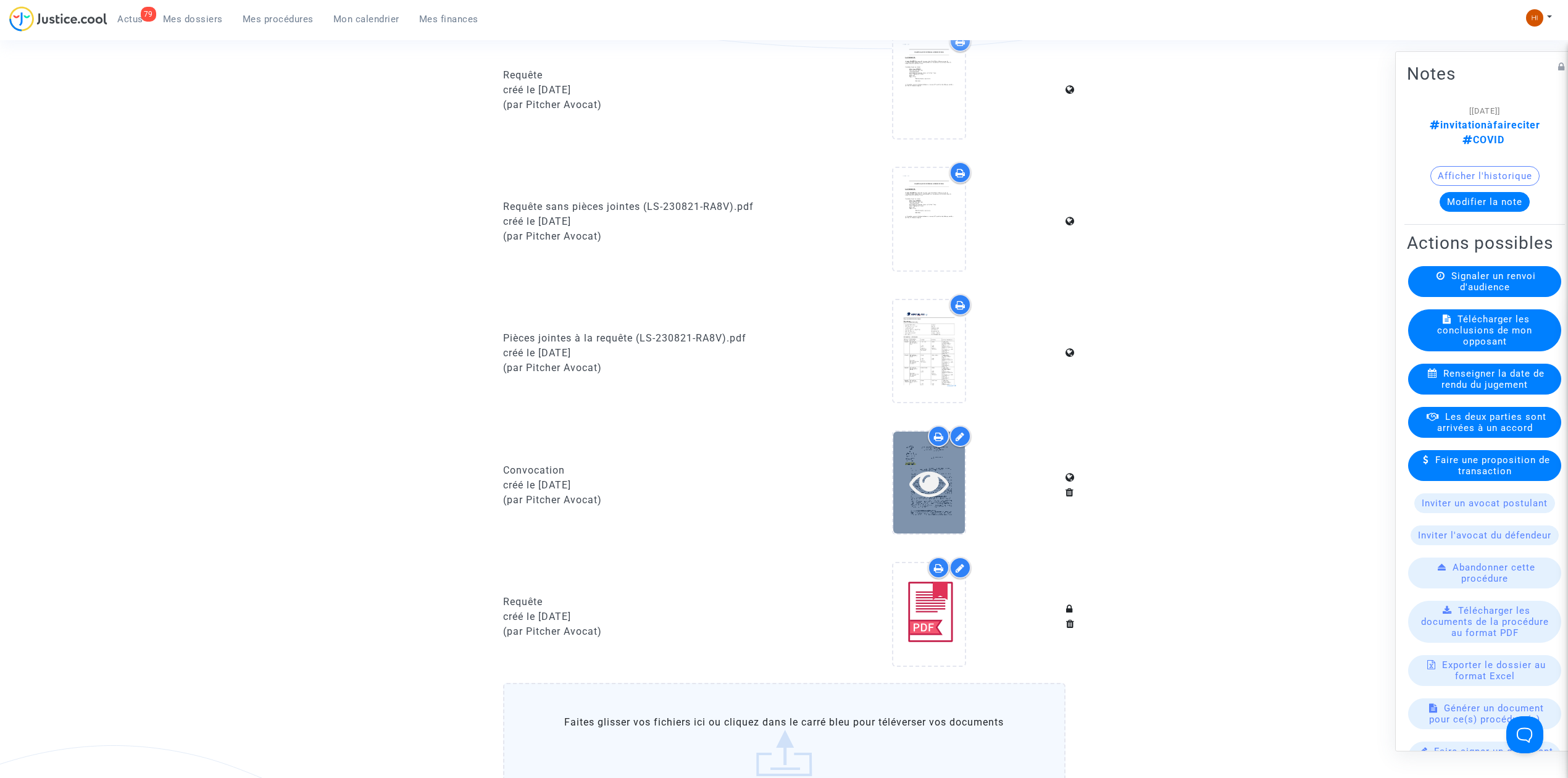
click at [929, 476] on icon at bounding box center [929, 483] width 40 height 39
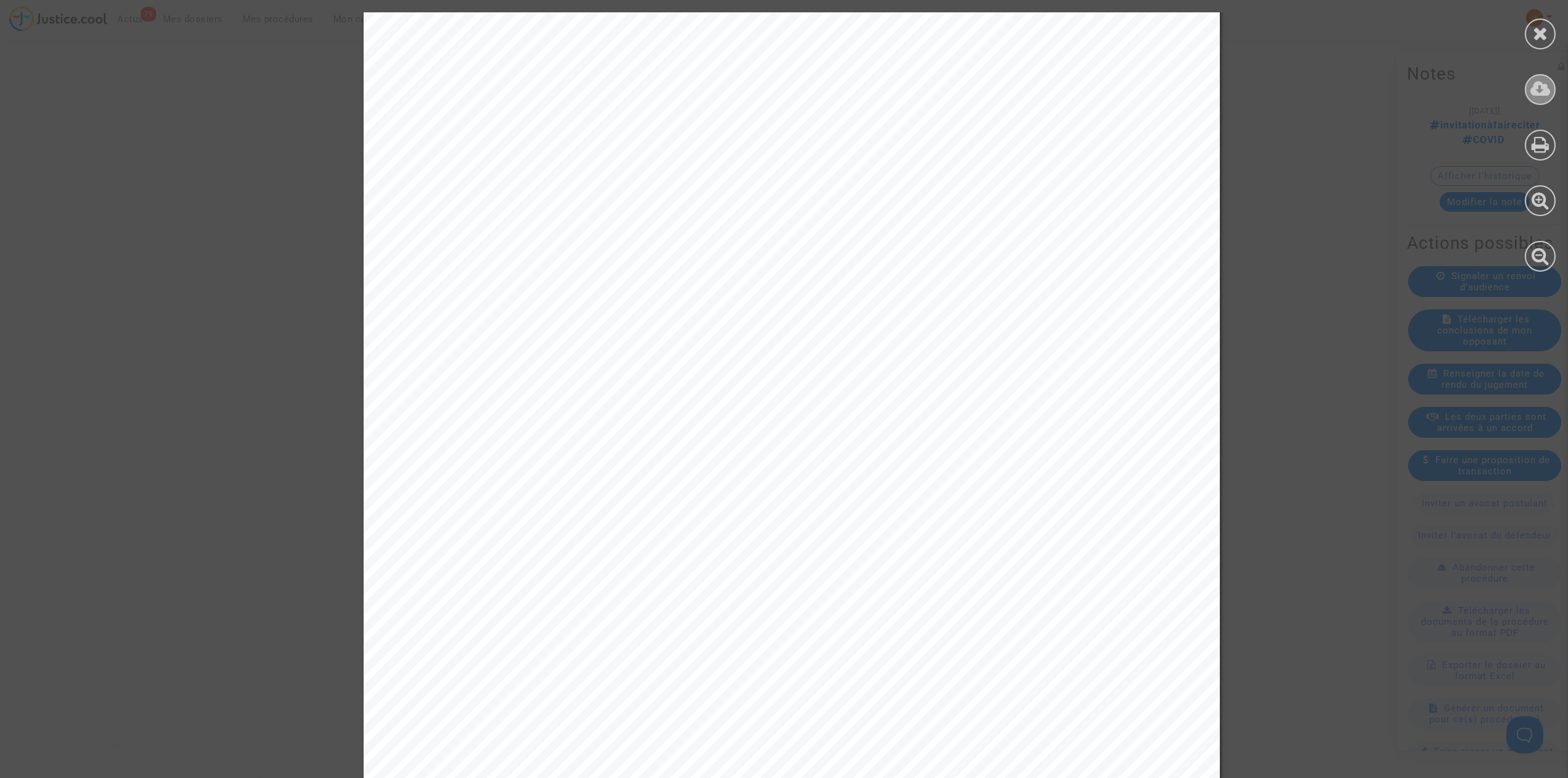
scroll to position [2304, 0]
click at [1534, 26] on icon at bounding box center [1540, 33] width 15 height 18
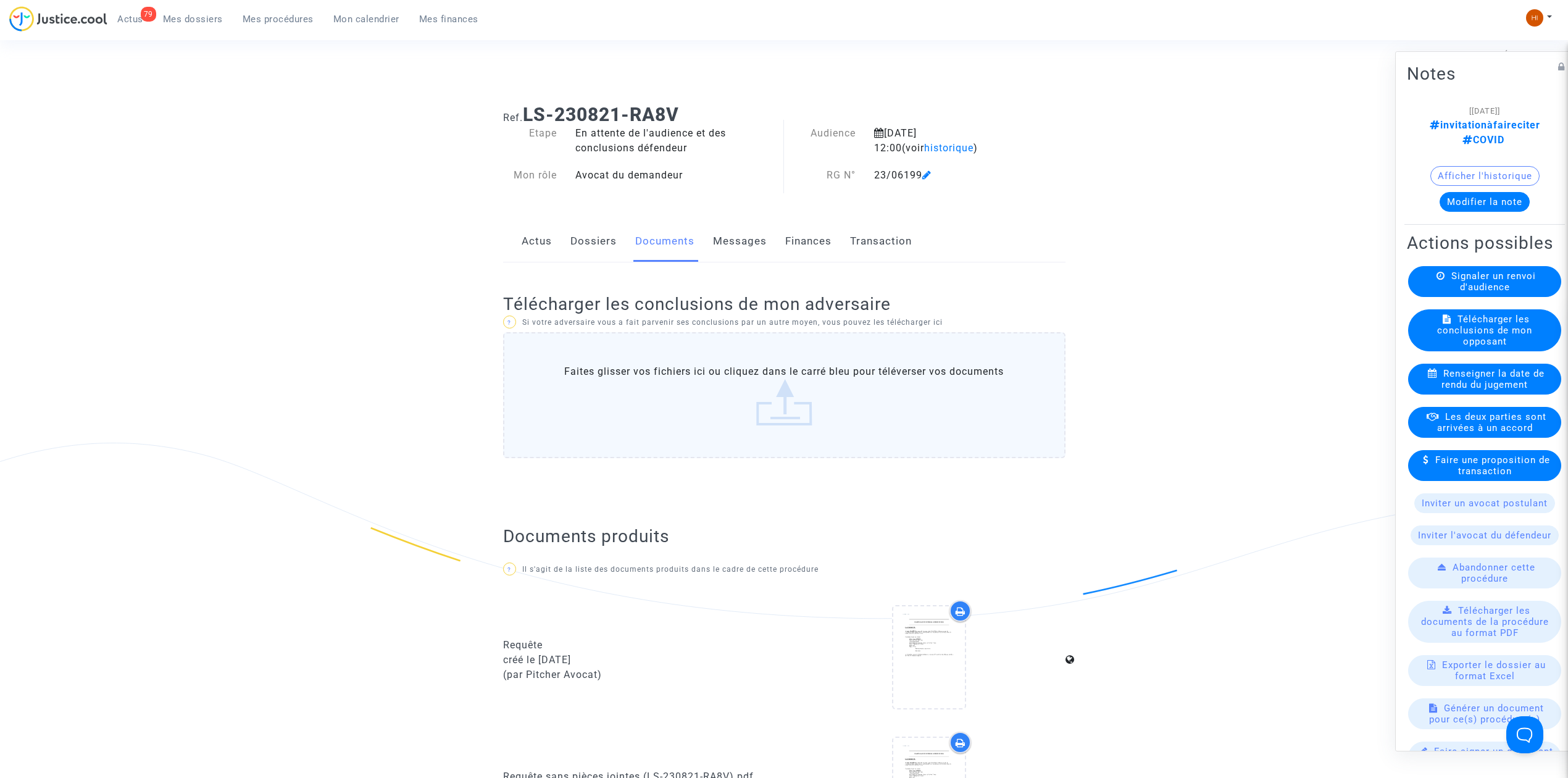
scroll to position [0, 0]
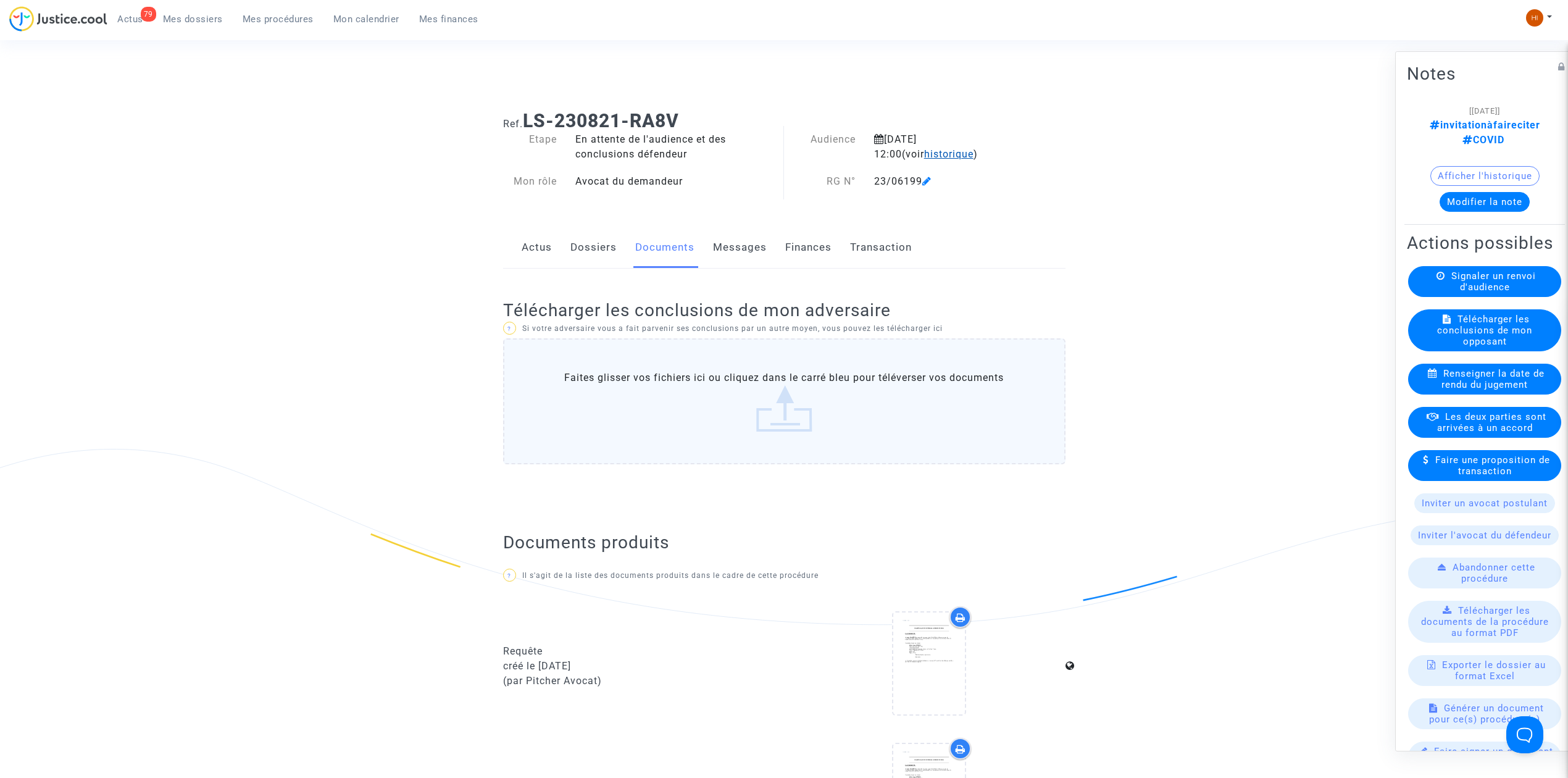
click at [924, 156] on span "historique" at bounding box center [949, 154] width 49 height 12
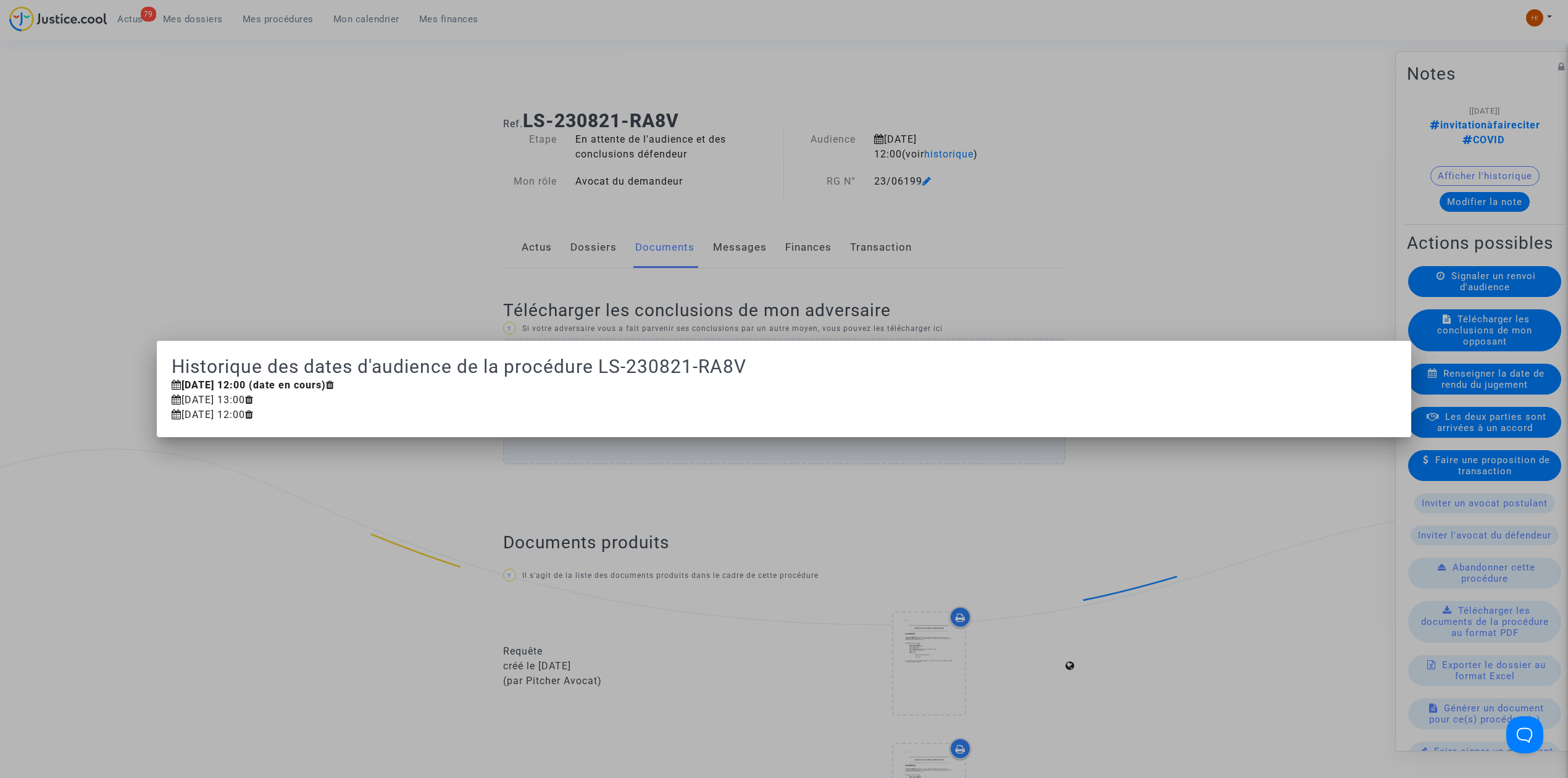
click at [377, 200] on div at bounding box center [784, 389] width 1568 height 778
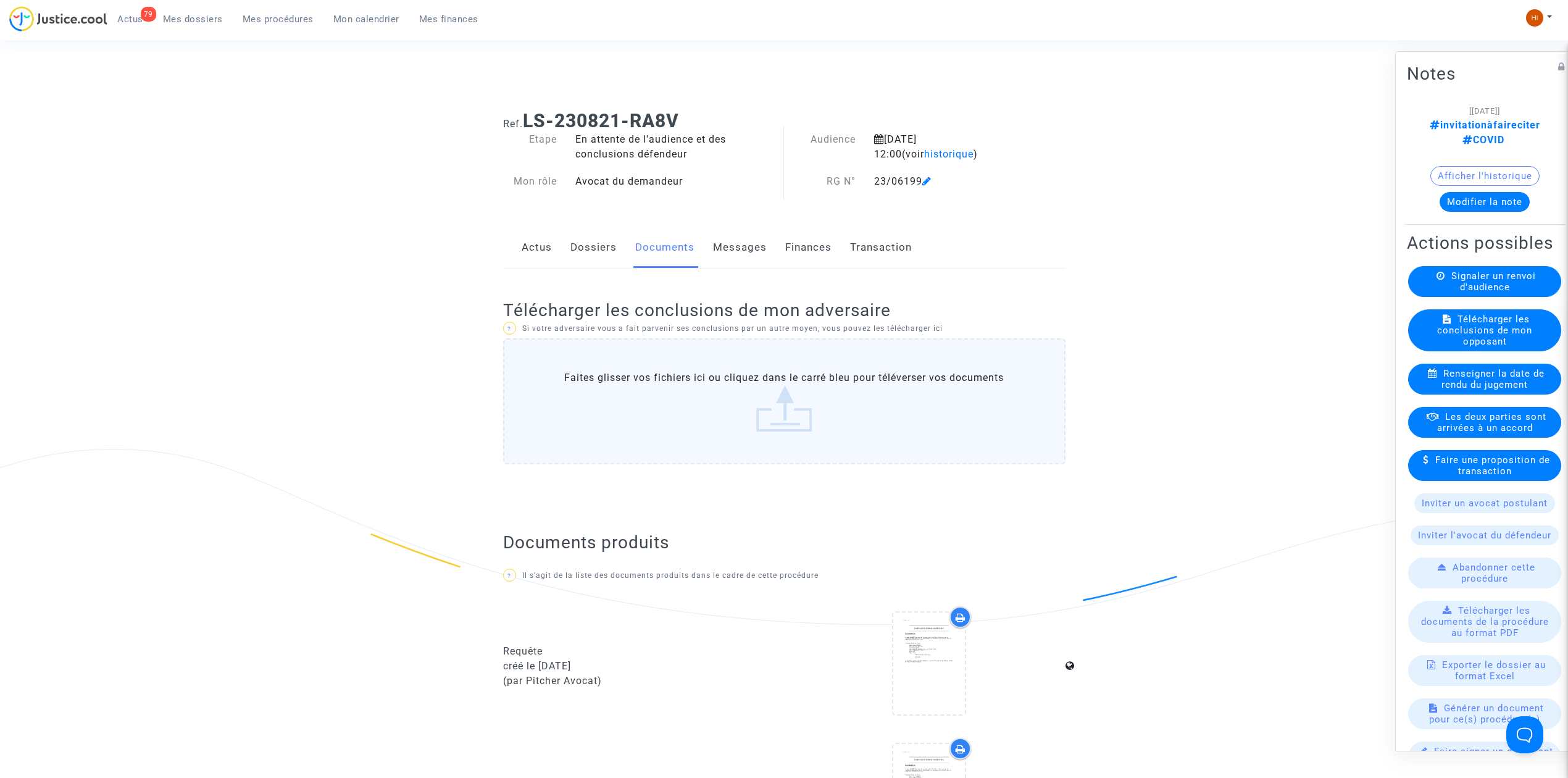
drag, startPoint x: 591, startPoint y: 252, endPoint x: 591, endPoint y: 262, distance: 10.0
click at [591, 252] on link "Dossiers" at bounding box center [593, 247] width 47 height 41
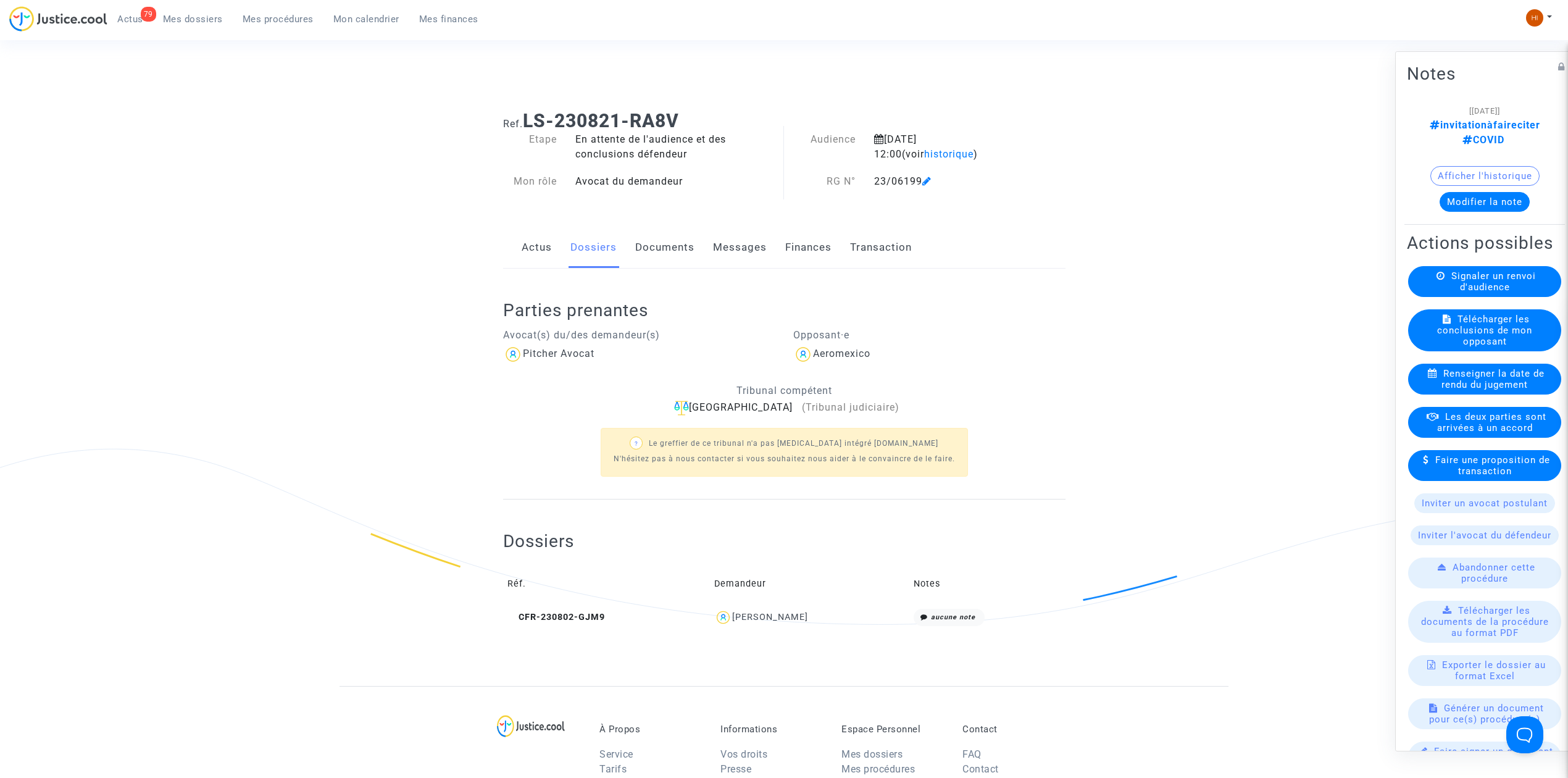
click at [662, 264] on link "Documents" at bounding box center [665, 247] width 59 height 41
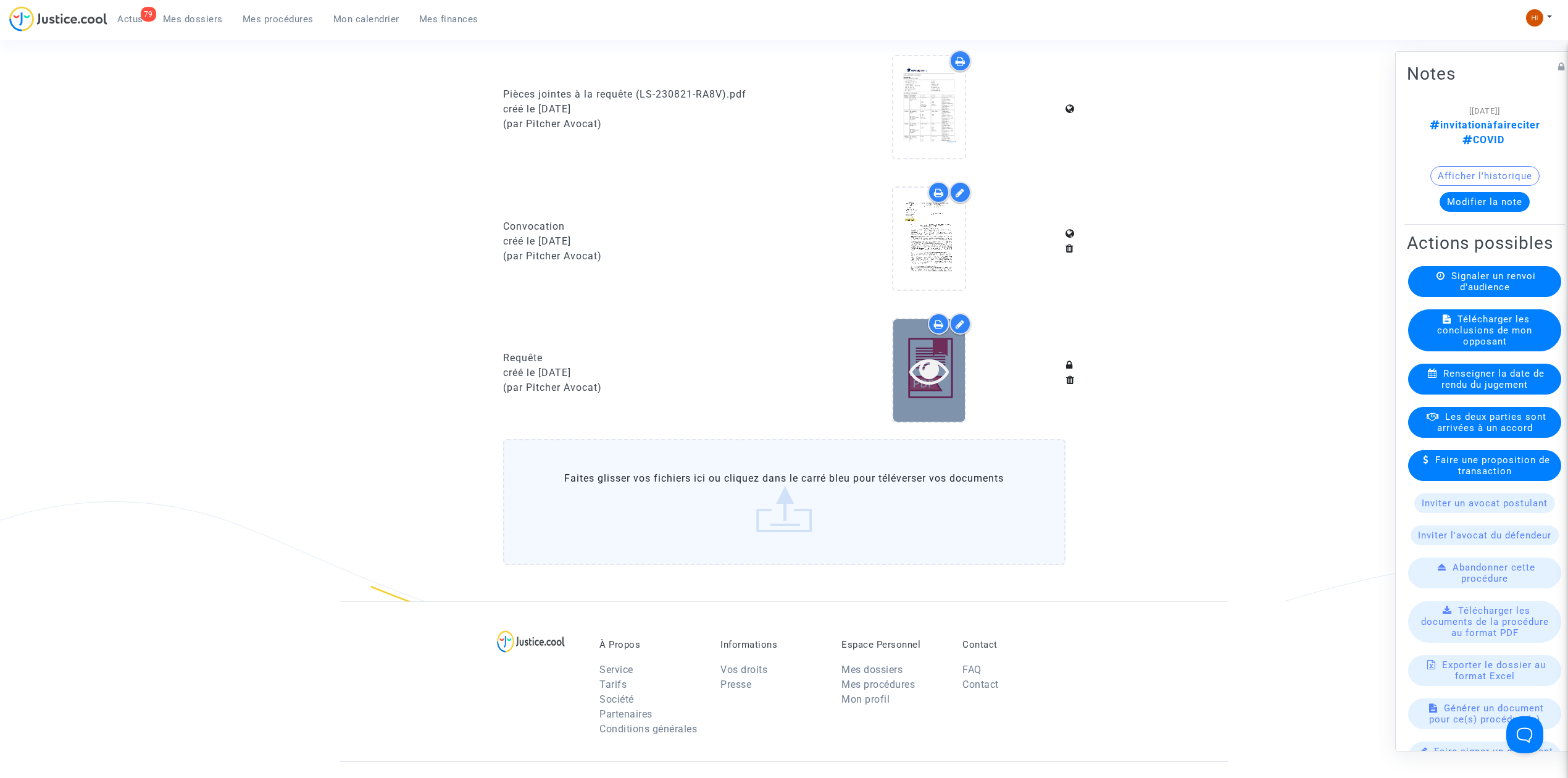
scroll to position [823, 0]
click at [914, 374] on icon at bounding box center [929, 367] width 40 height 39
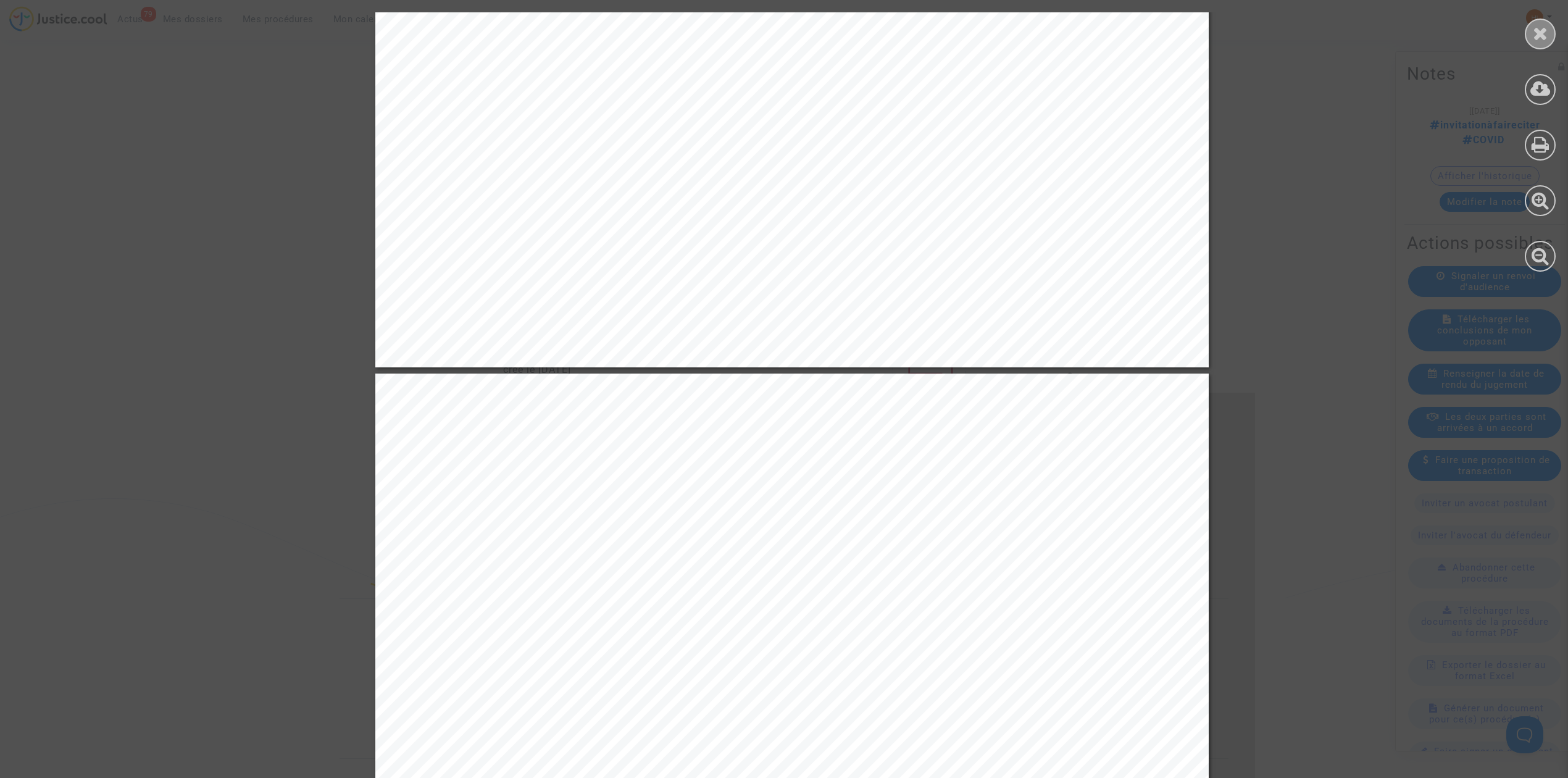
click at [1543, 20] on div at bounding box center [1540, 33] width 31 height 31
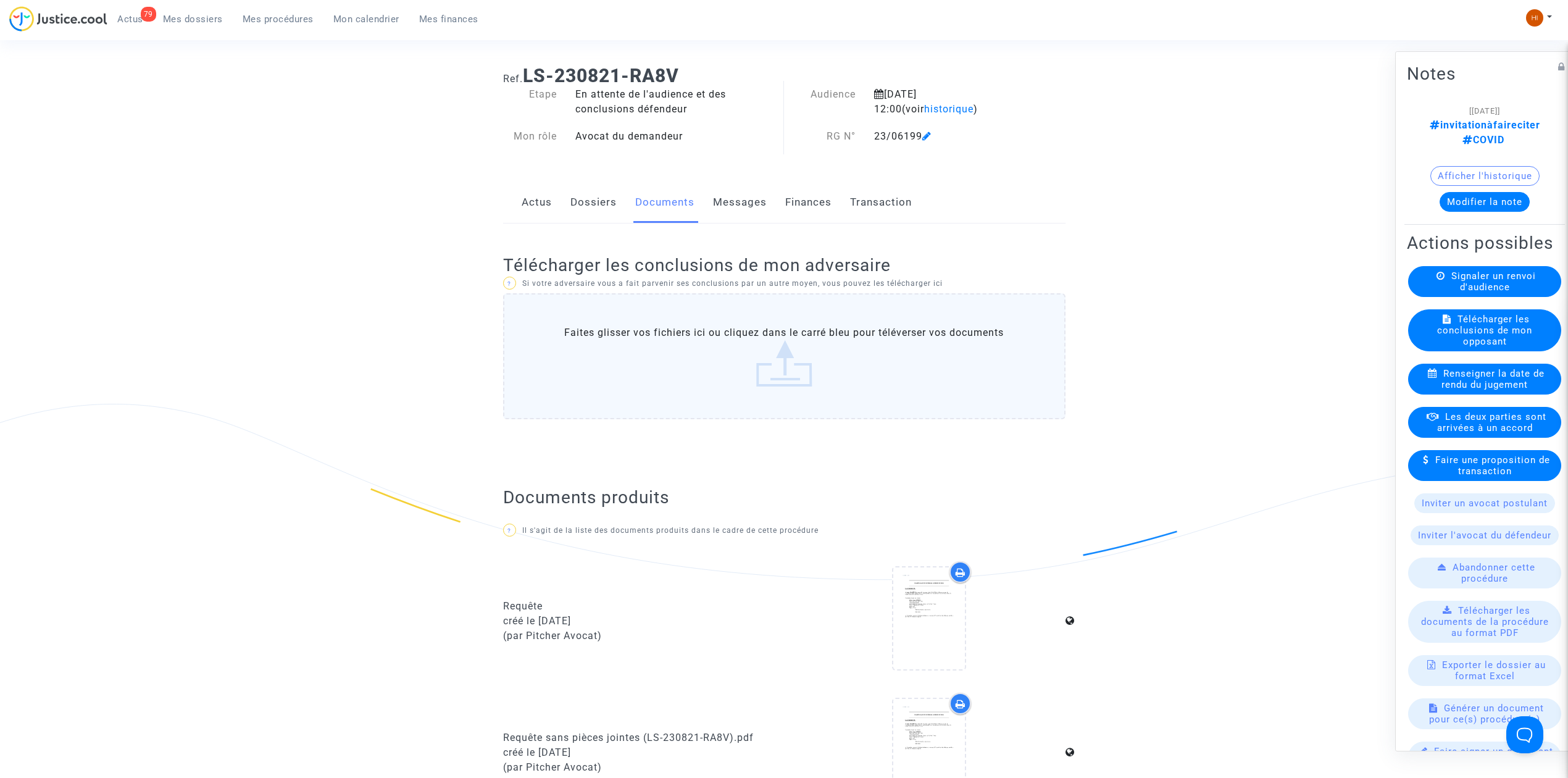
scroll to position [0, 0]
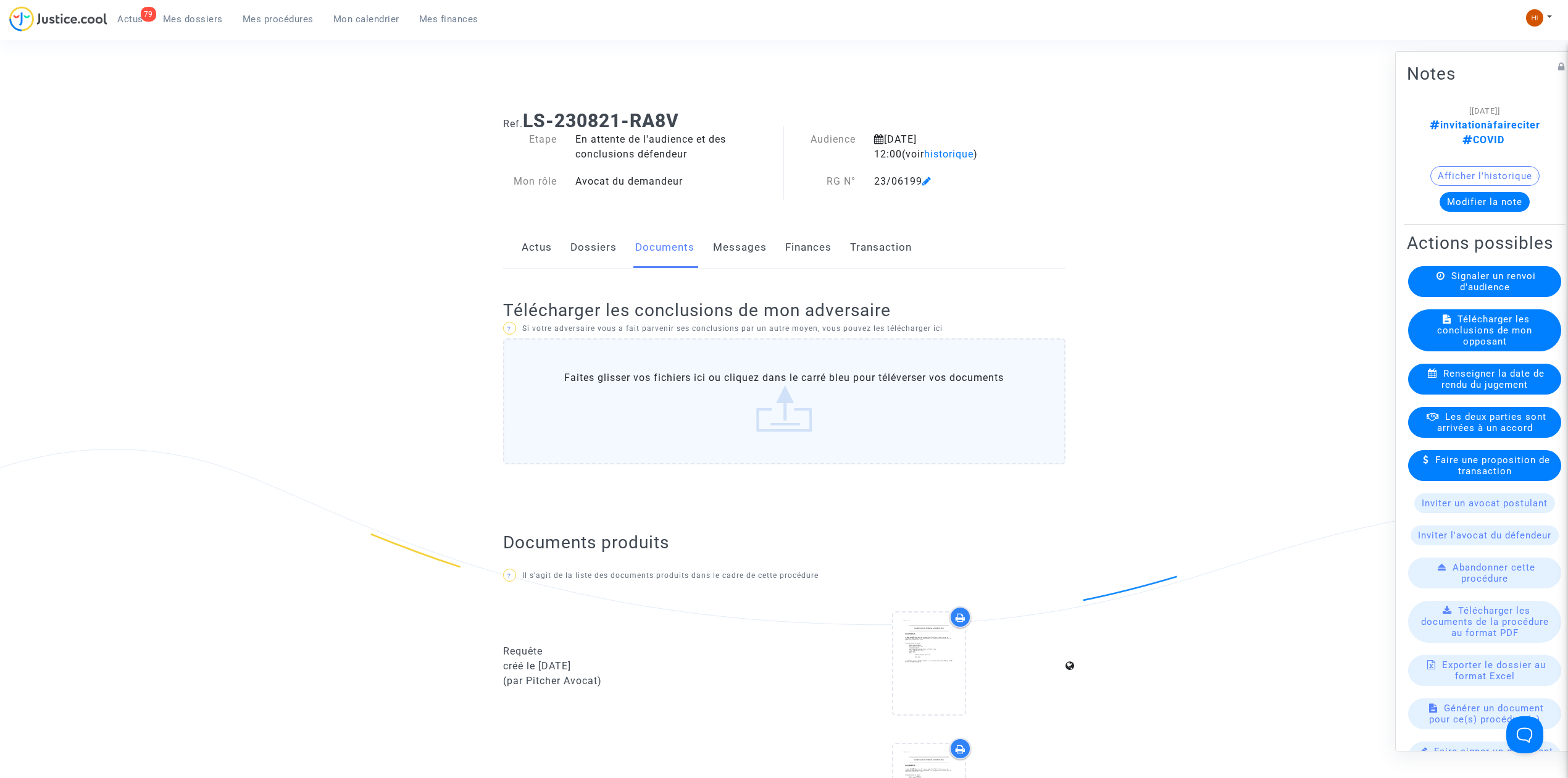
click at [1504, 166] on button "Afficher l'historique" at bounding box center [1485, 175] width 109 height 20
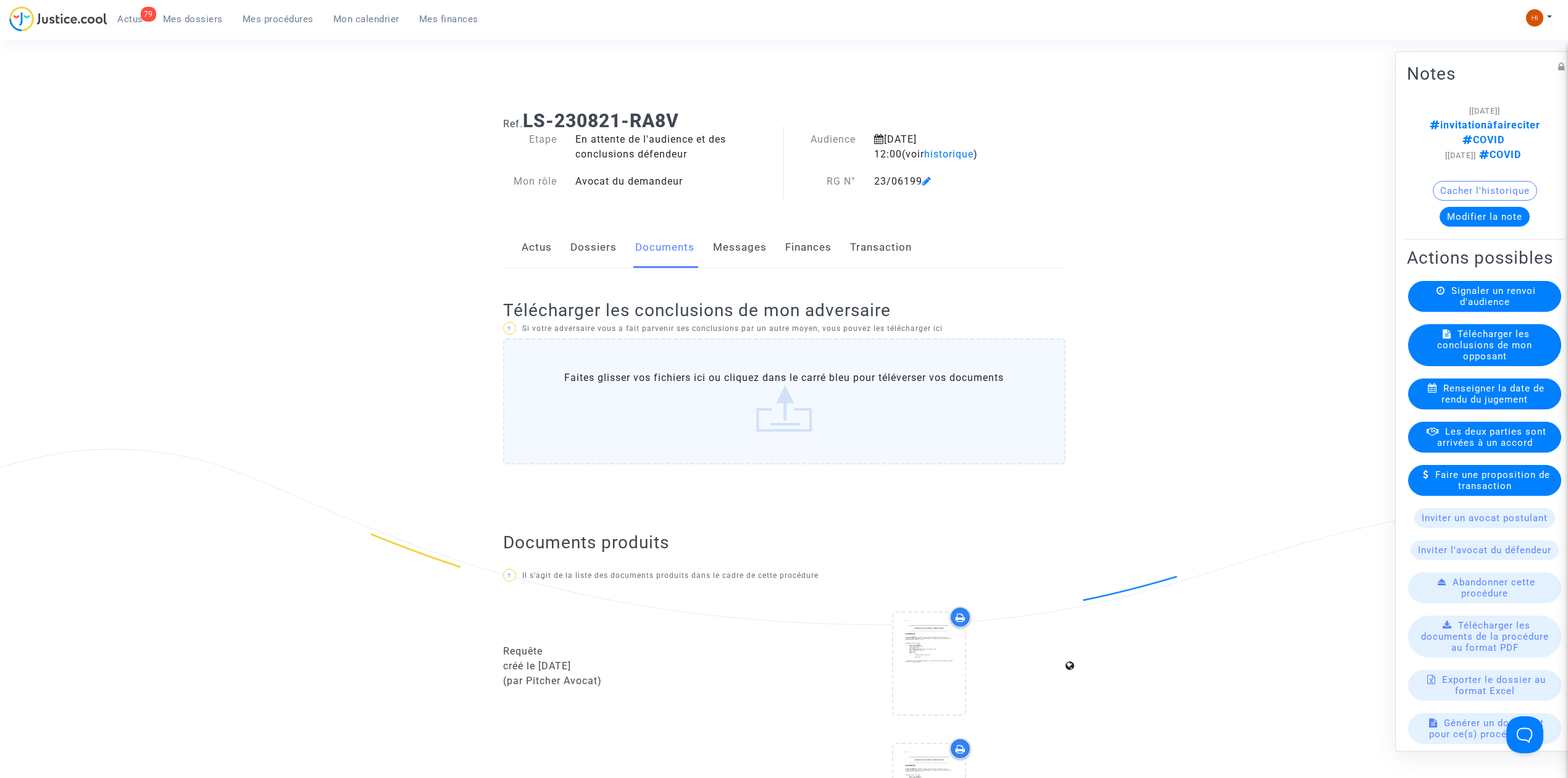
click at [927, 183] on icon at bounding box center [927, 181] width 9 height 10
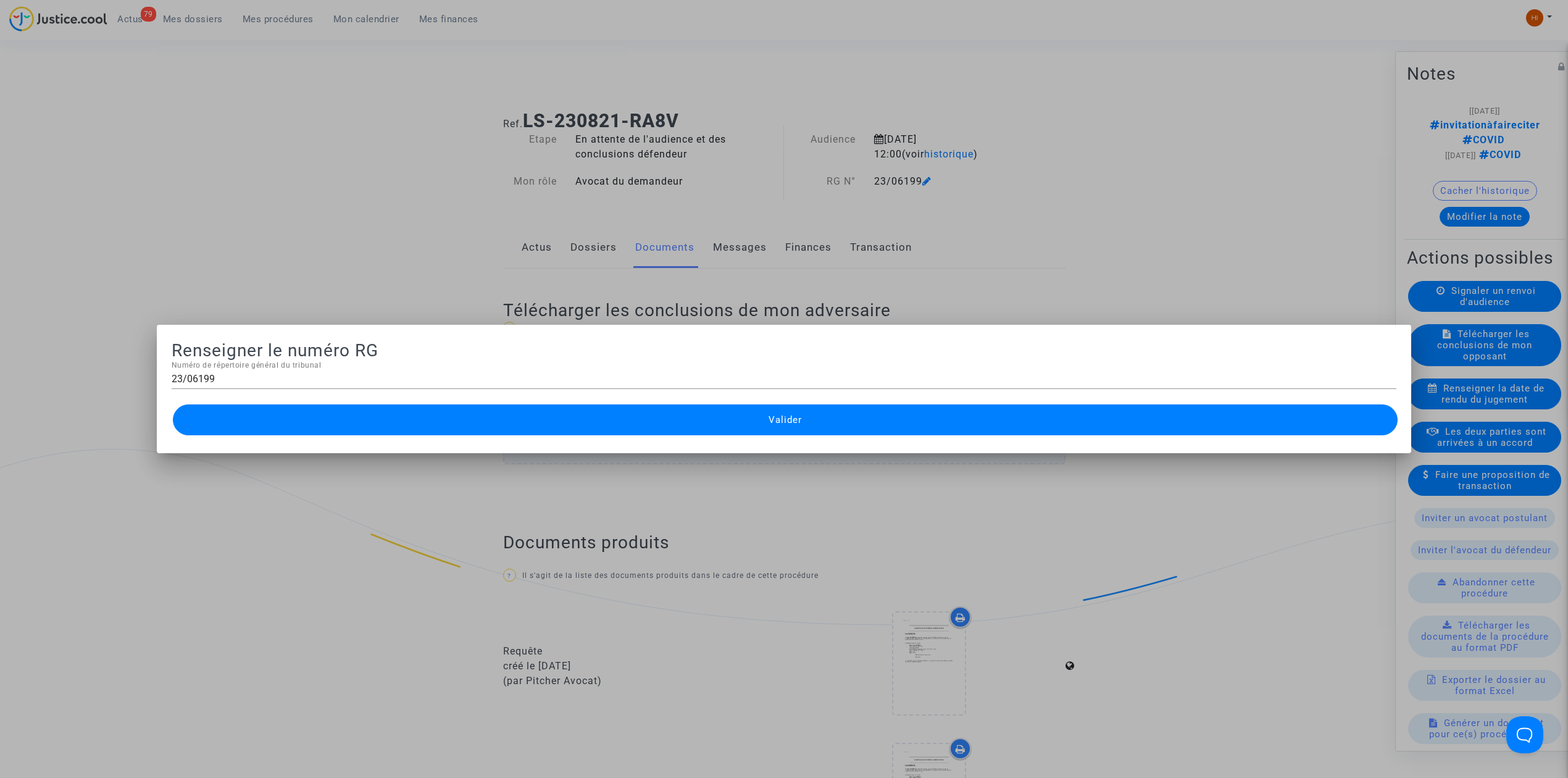
drag, startPoint x: 511, startPoint y: 208, endPoint x: 121, endPoint y: 312, distance: 403.6
click at [511, 208] on div at bounding box center [784, 389] width 1568 height 778
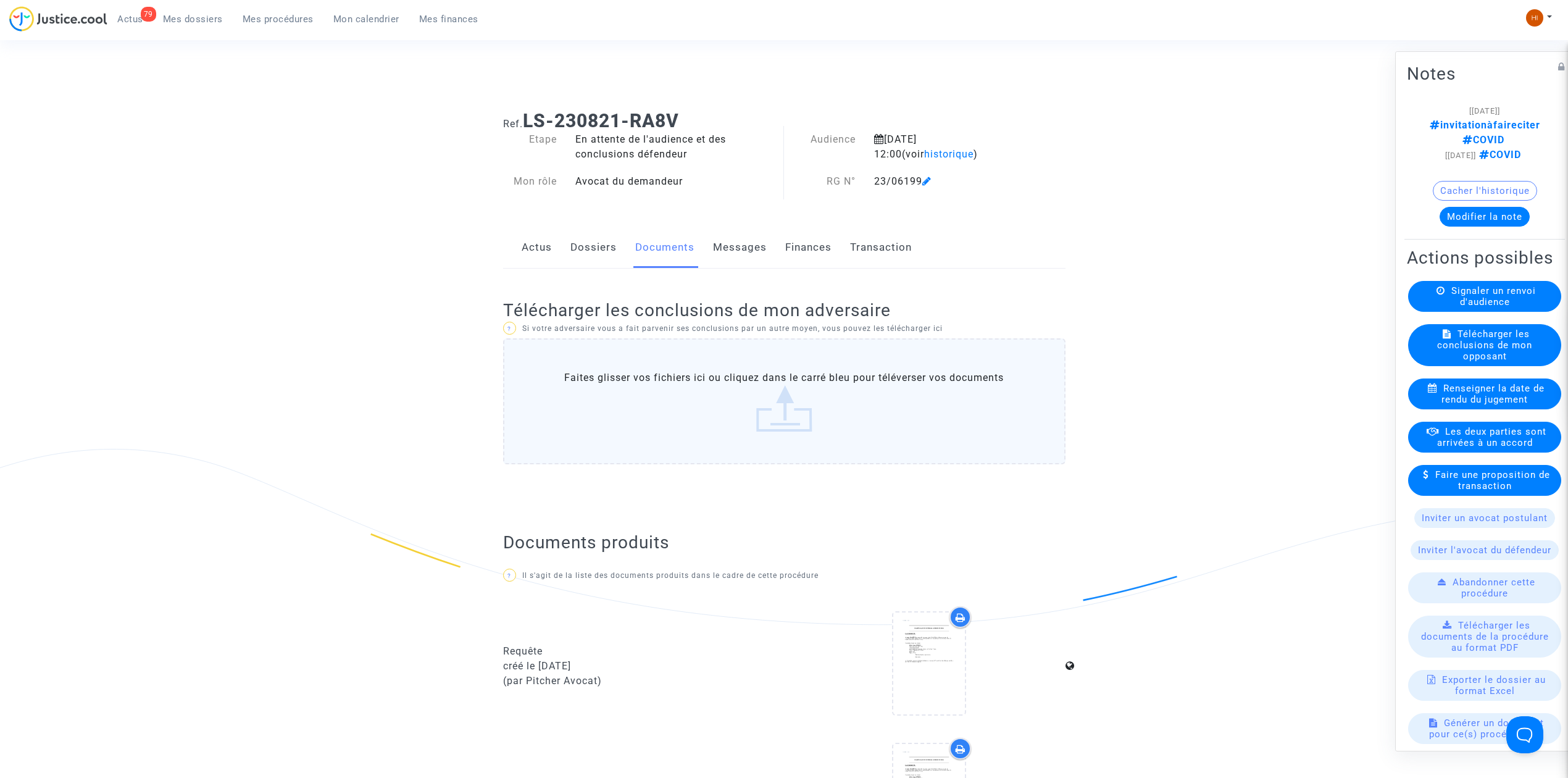
click at [524, 250] on link "Actus" at bounding box center [537, 247] width 31 height 41
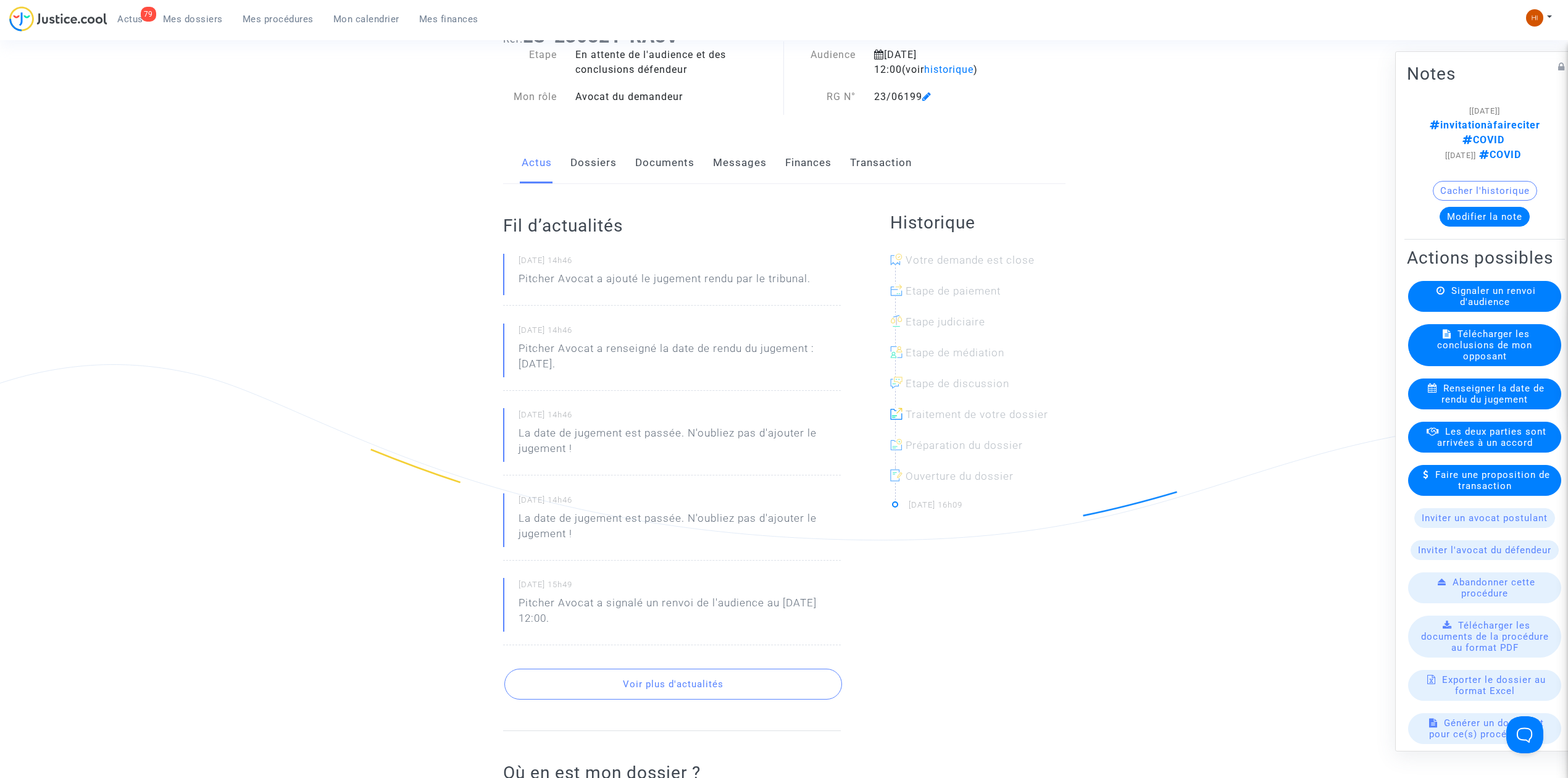
scroll to position [82, 0]
drag, startPoint x: 599, startPoint y: 156, endPoint x: 620, endPoint y: 159, distance: 21.2
click at [599, 156] on link "Dossiers" at bounding box center [593, 165] width 47 height 41
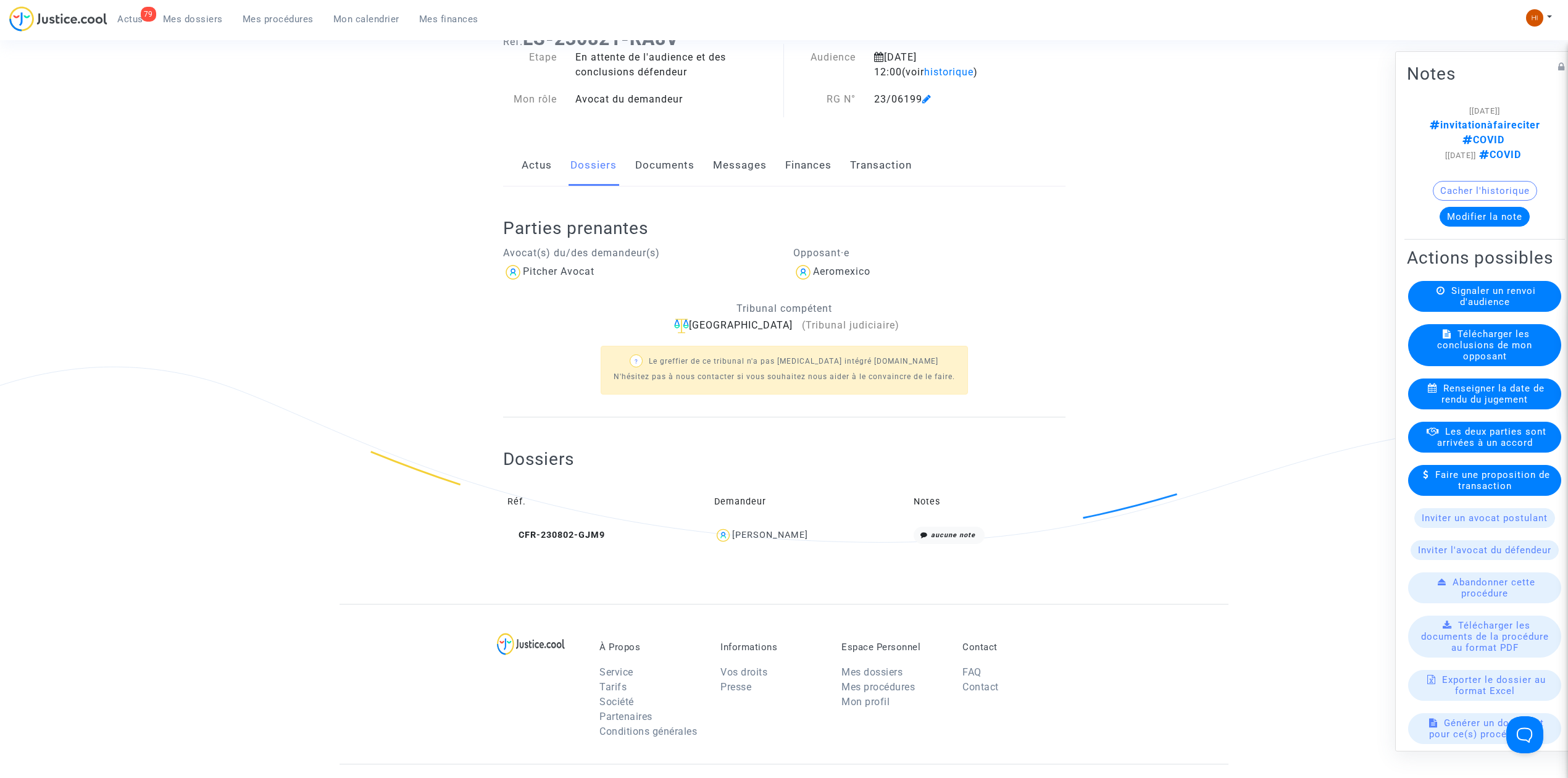
click at [665, 174] on link "Documents" at bounding box center [665, 165] width 59 height 41
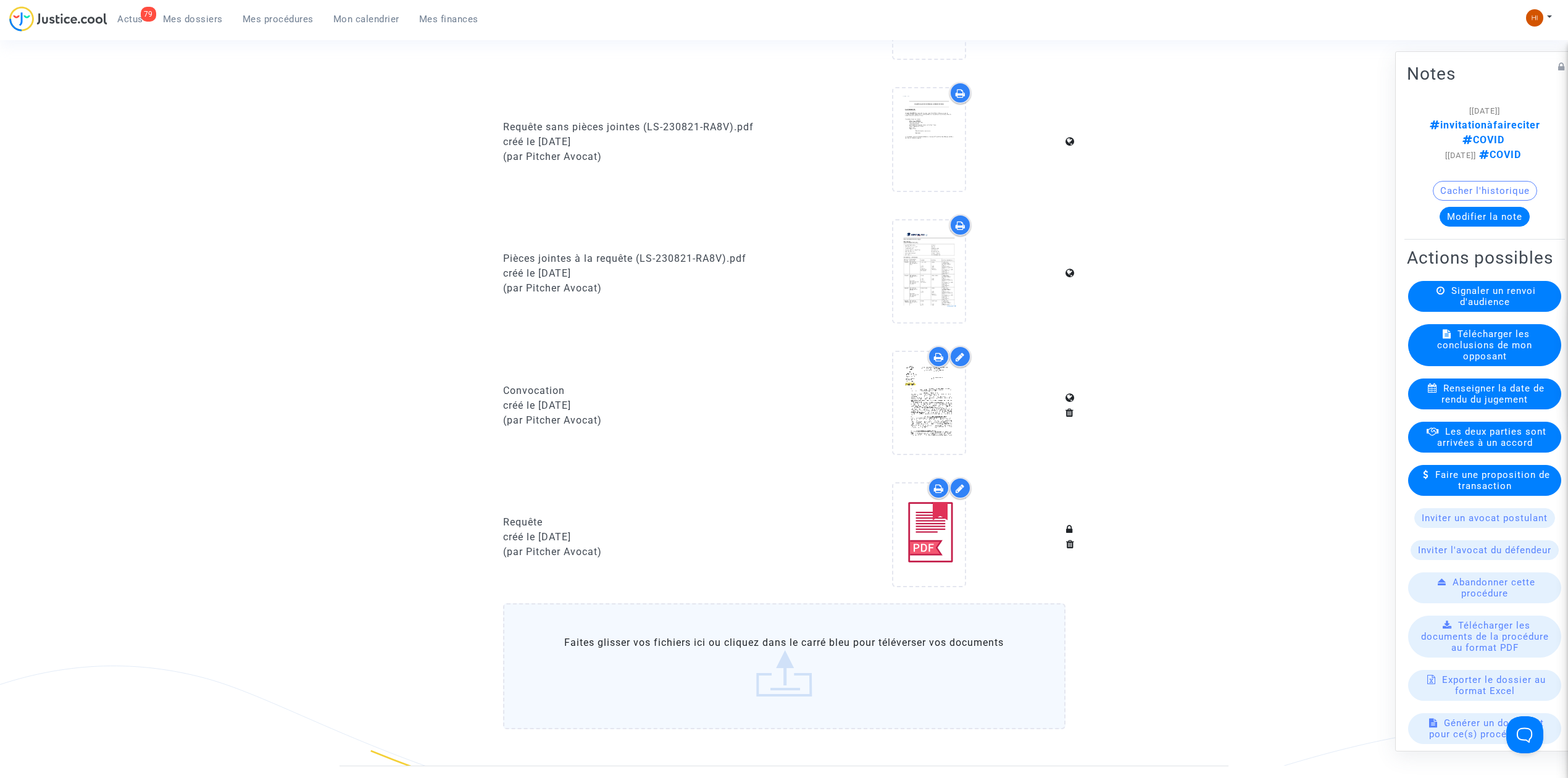
scroll to position [658, 0]
click at [929, 539] on icon at bounding box center [929, 532] width 40 height 39
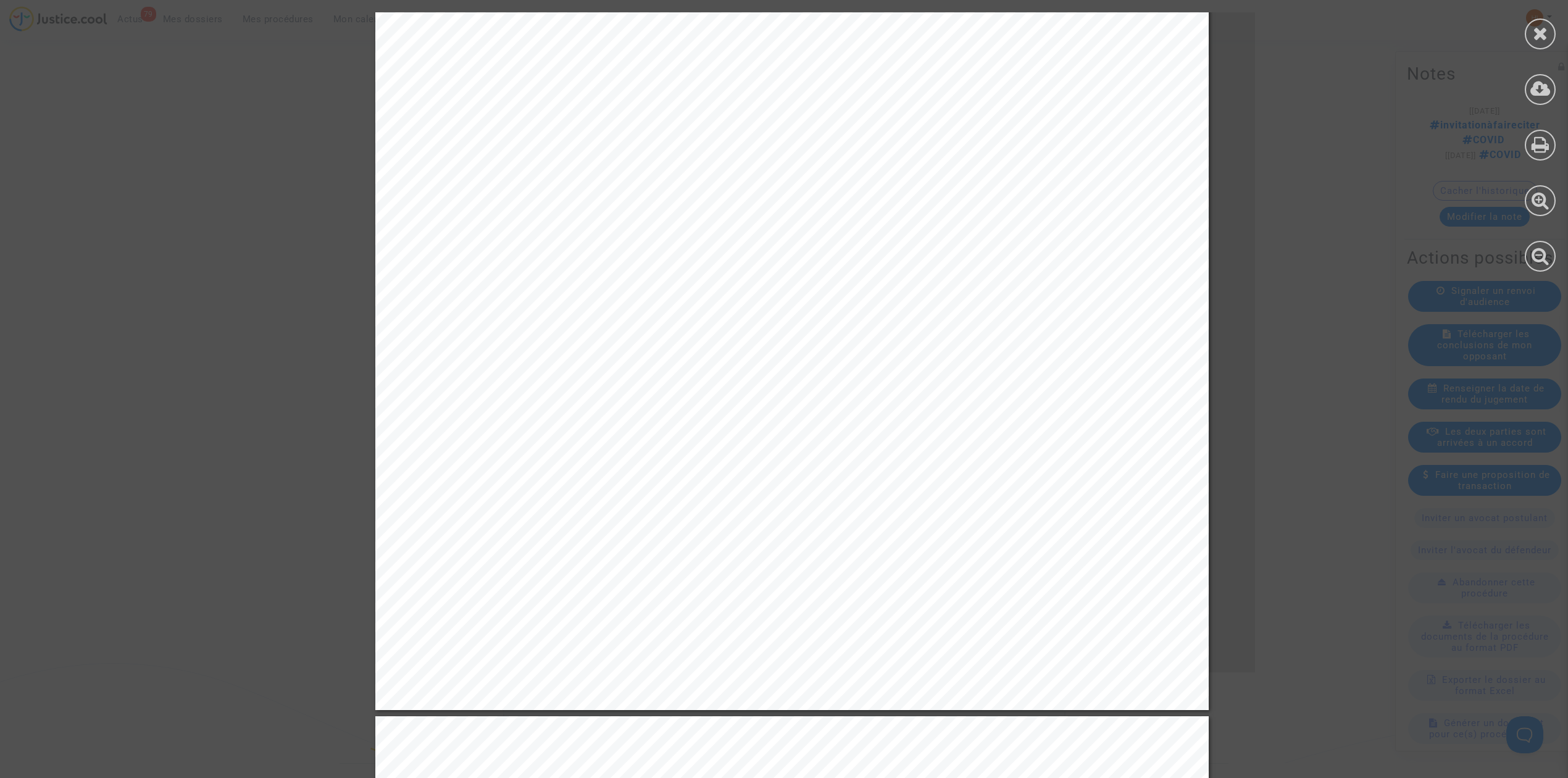
scroll to position [576, 0]
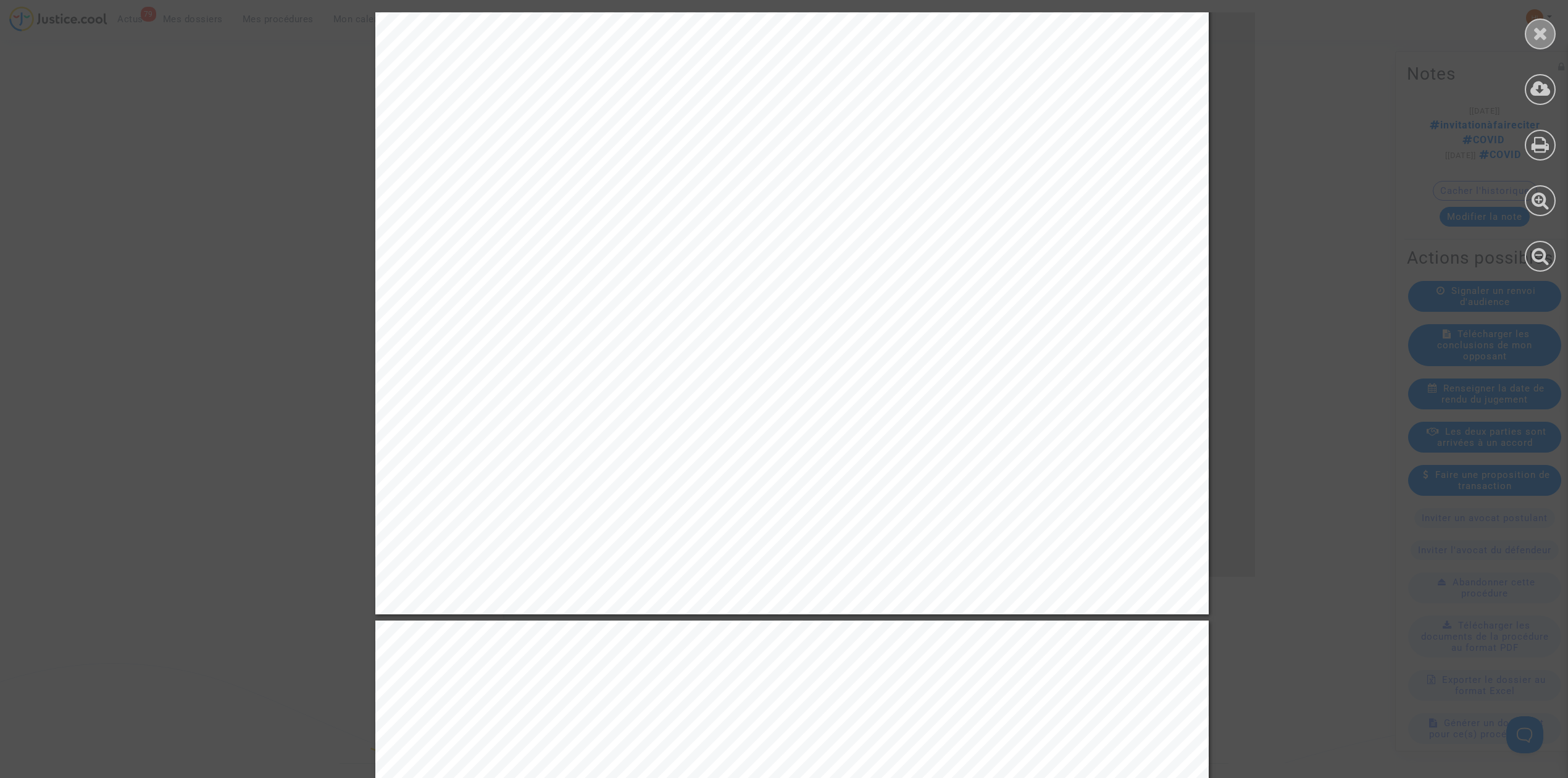
click at [1539, 31] on icon at bounding box center [1540, 33] width 15 height 18
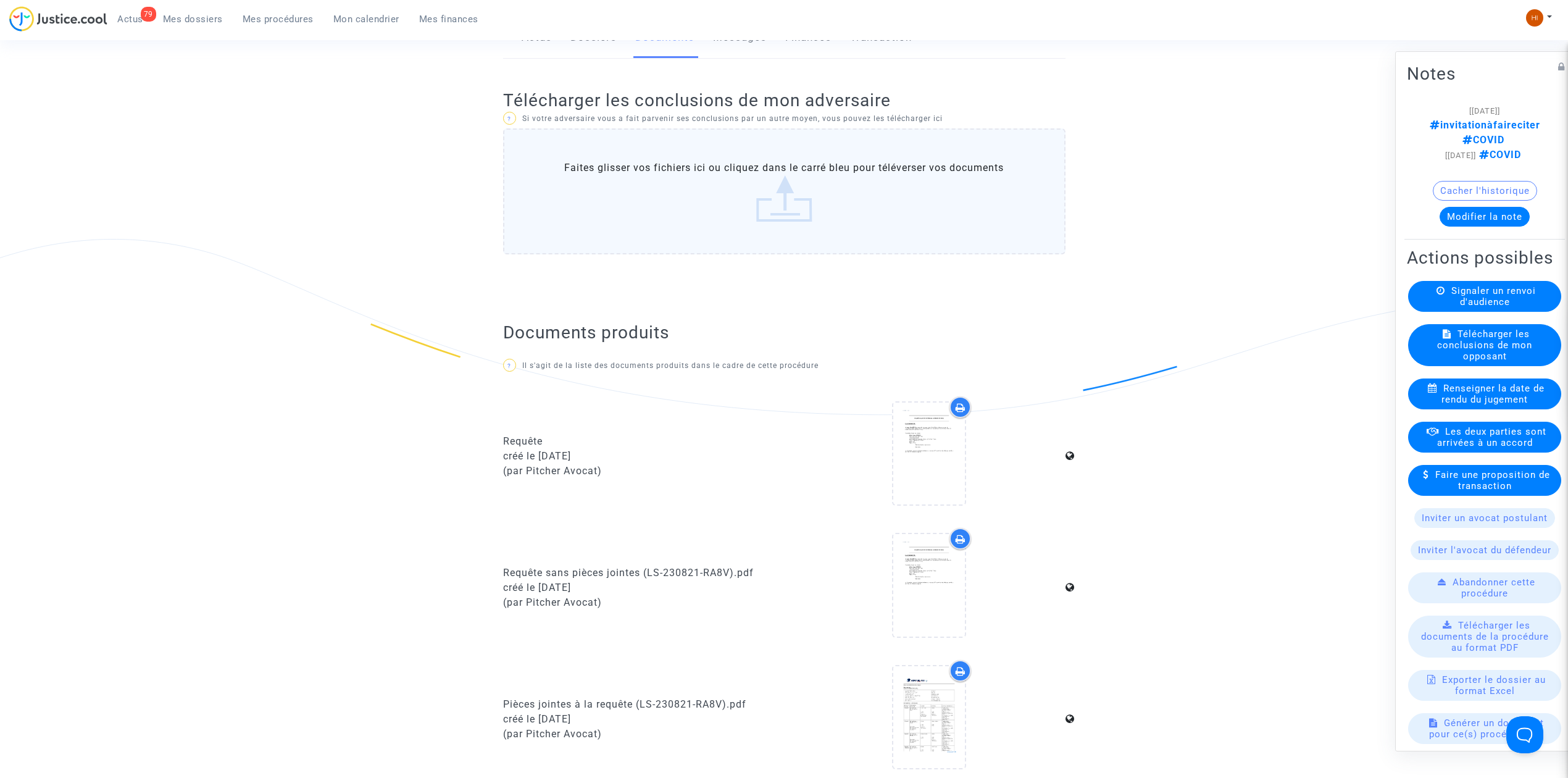
scroll to position [0, 0]
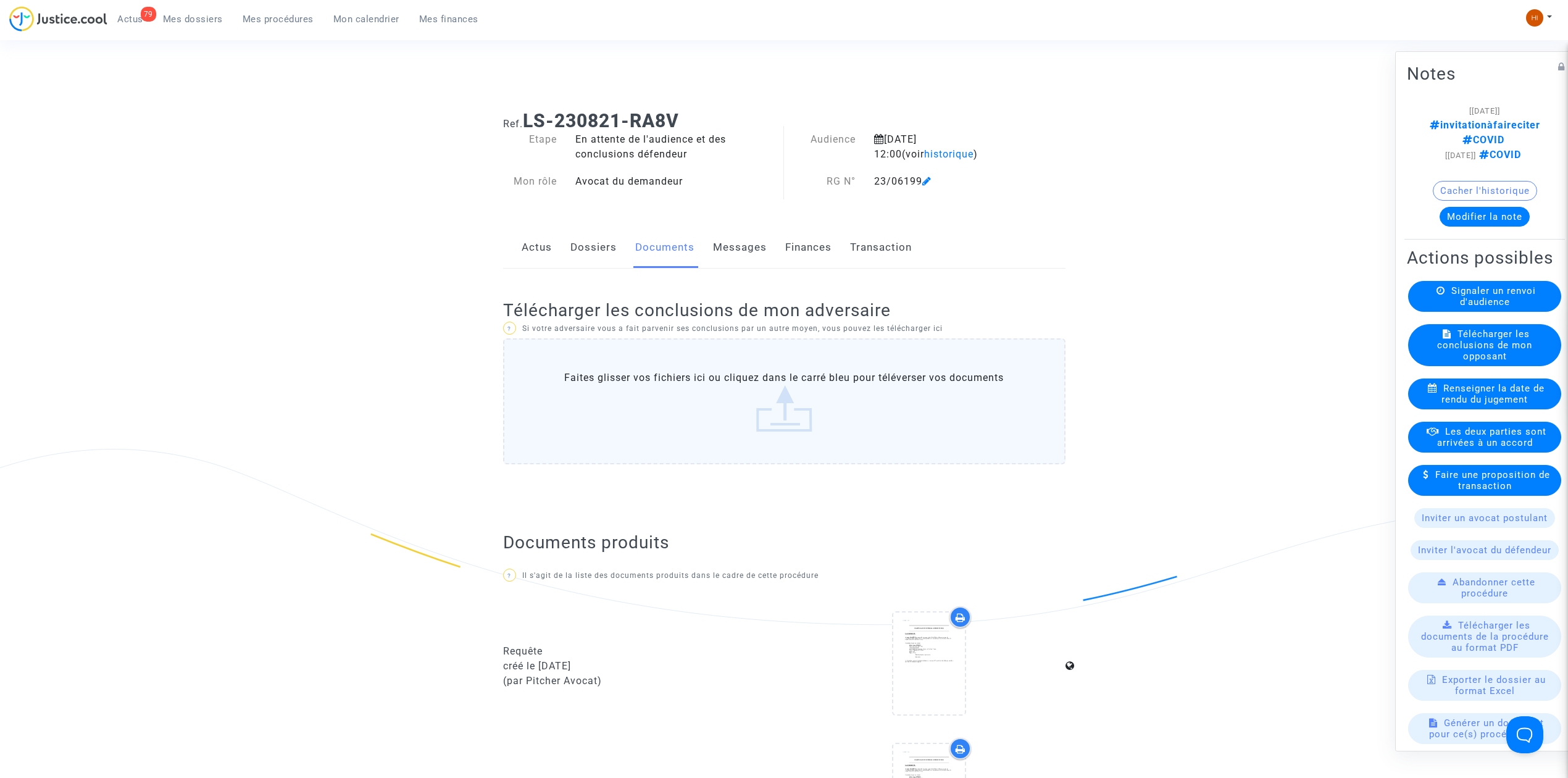
click at [579, 247] on link "Dossiers" at bounding box center [593, 247] width 47 height 41
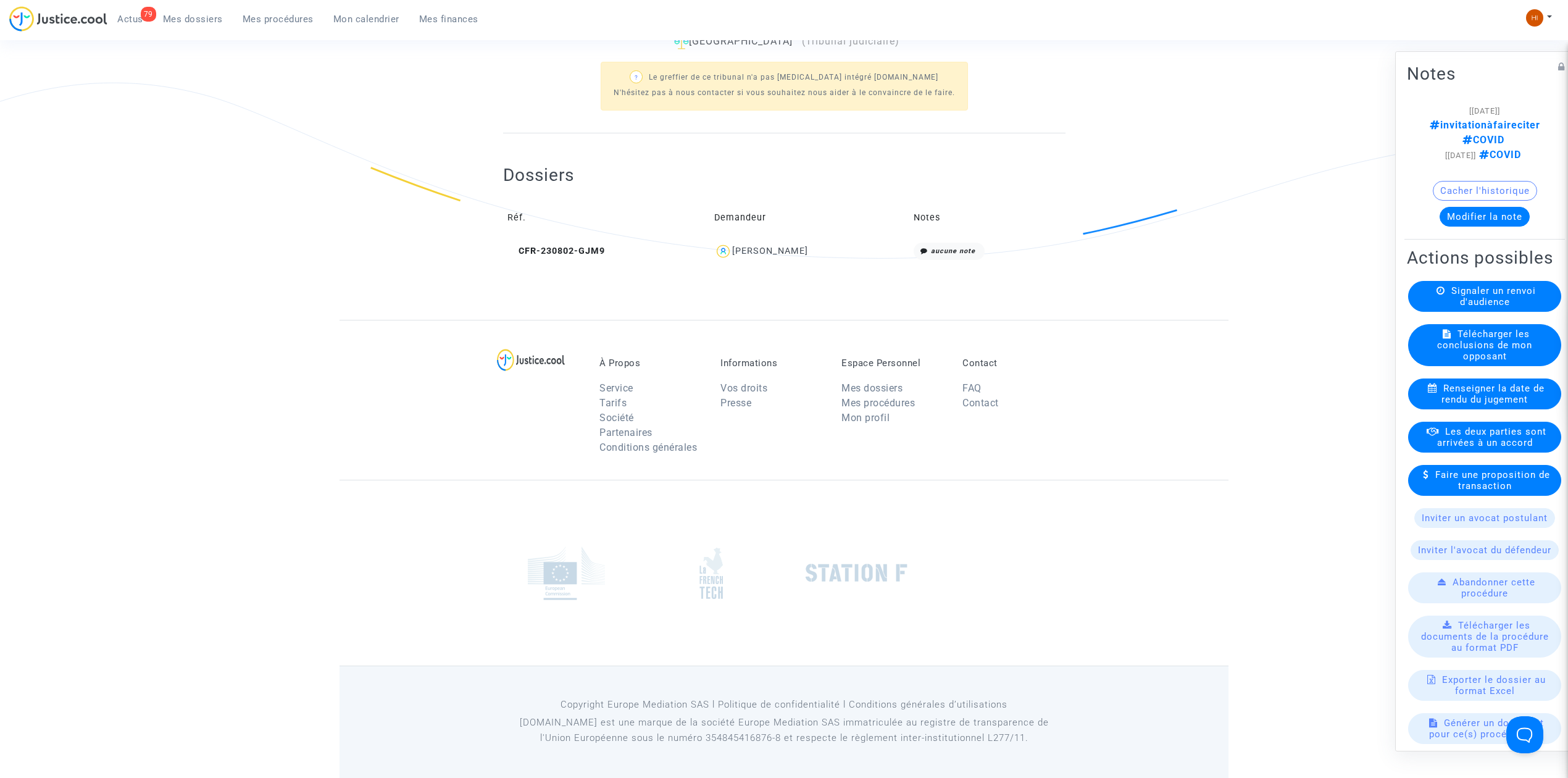
scroll to position [368, 0]
click at [582, 238] on td "CFR-230802-GJM9" at bounding box center [607, 251] width 207 height 27
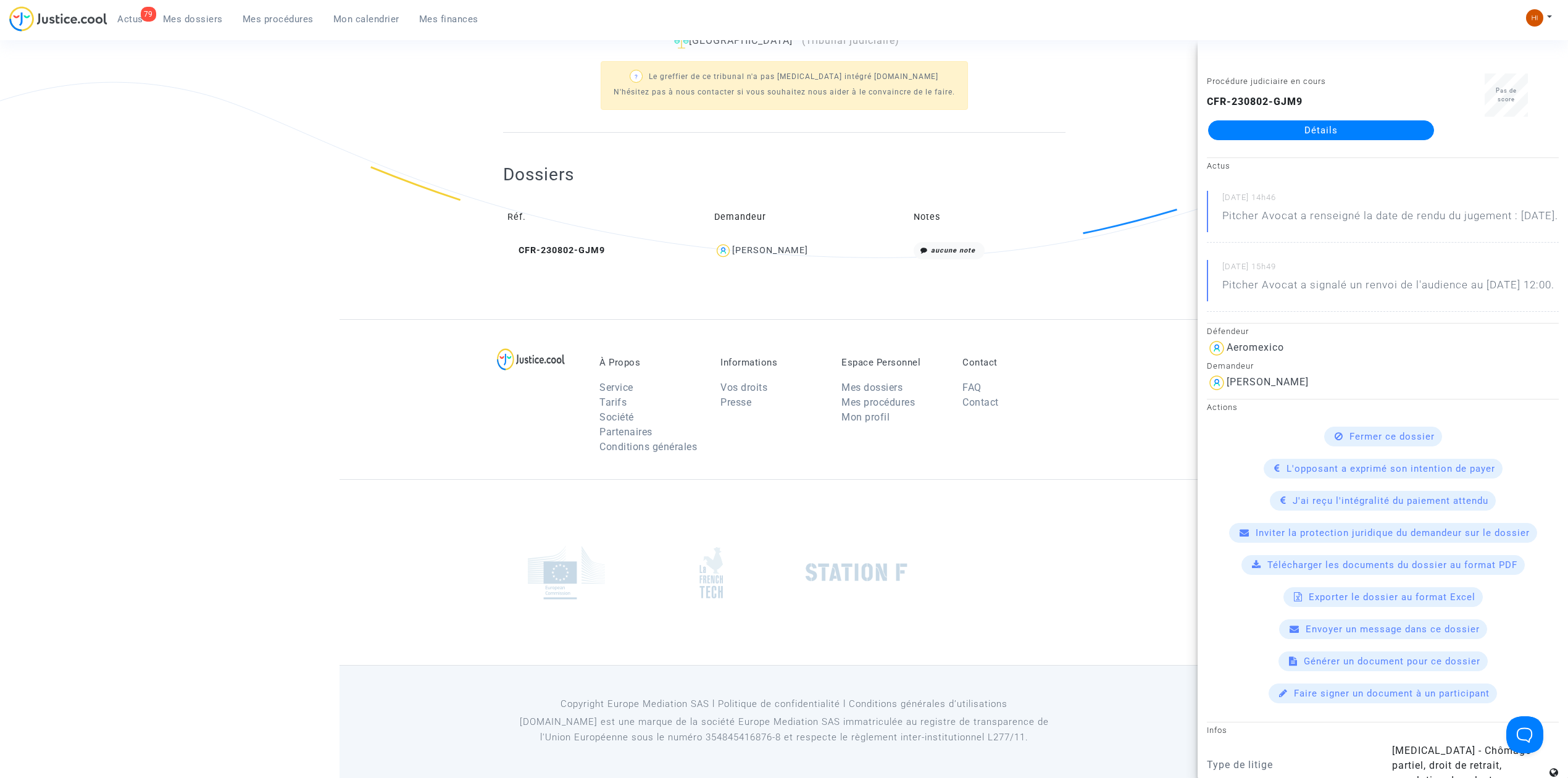
click at [1319, 127] on link "Détails" at bounding box center [1321, 130] width 226 height 20
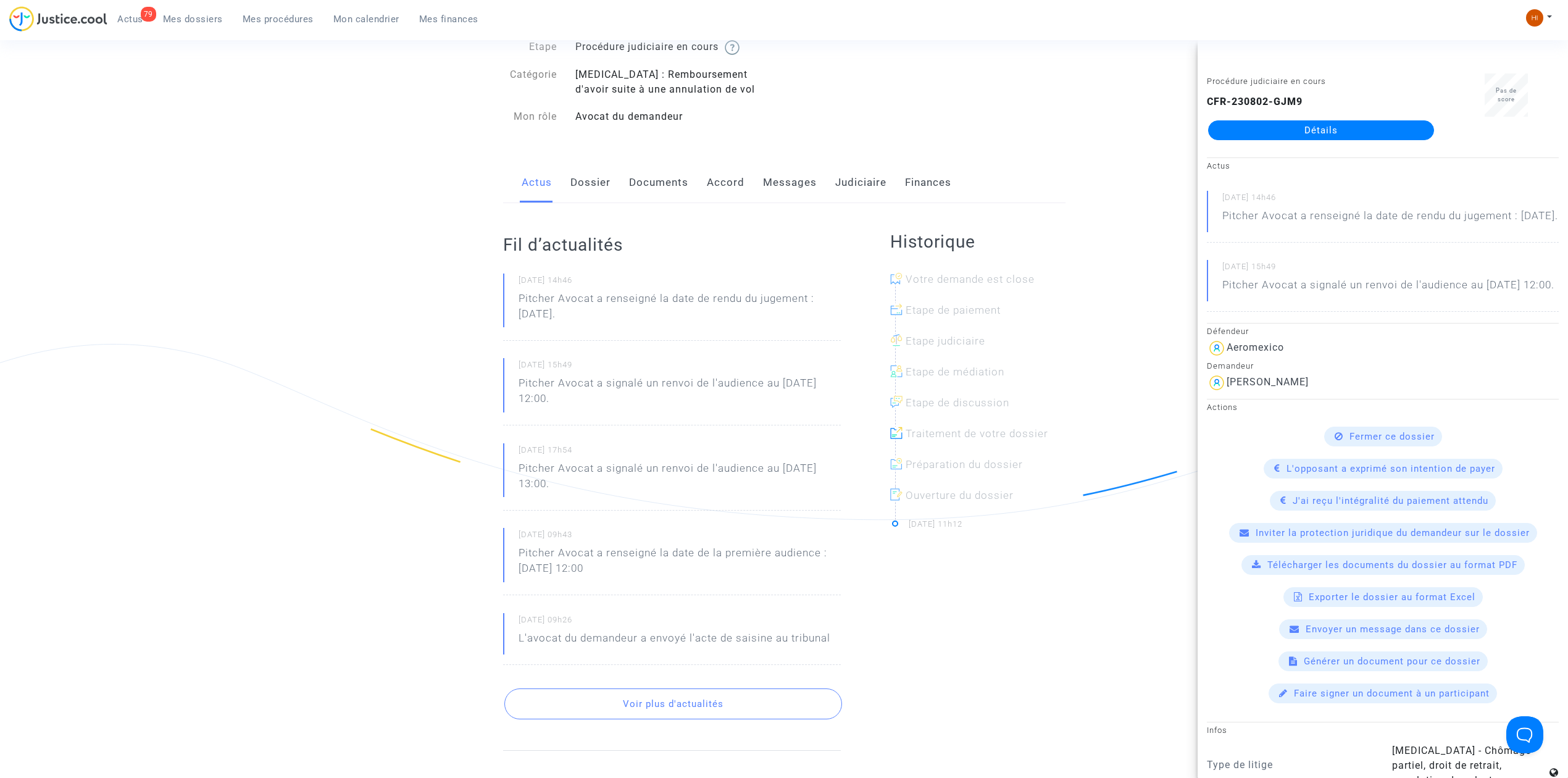
scroll to position [82, 0]
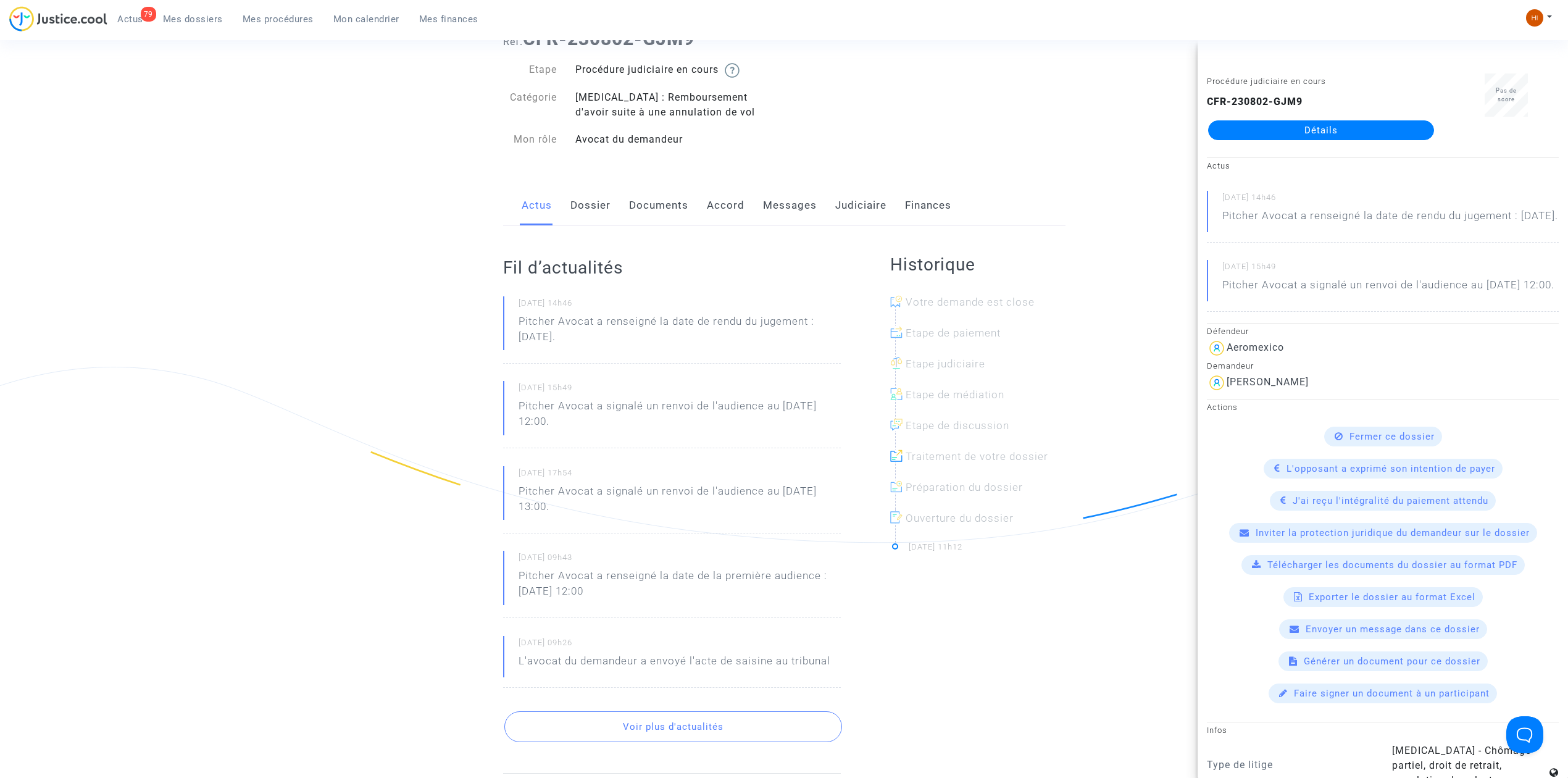
click at [618, 729] on button "Voir plus d'actualités" at bounding box center [673, 726] width 337 height 31
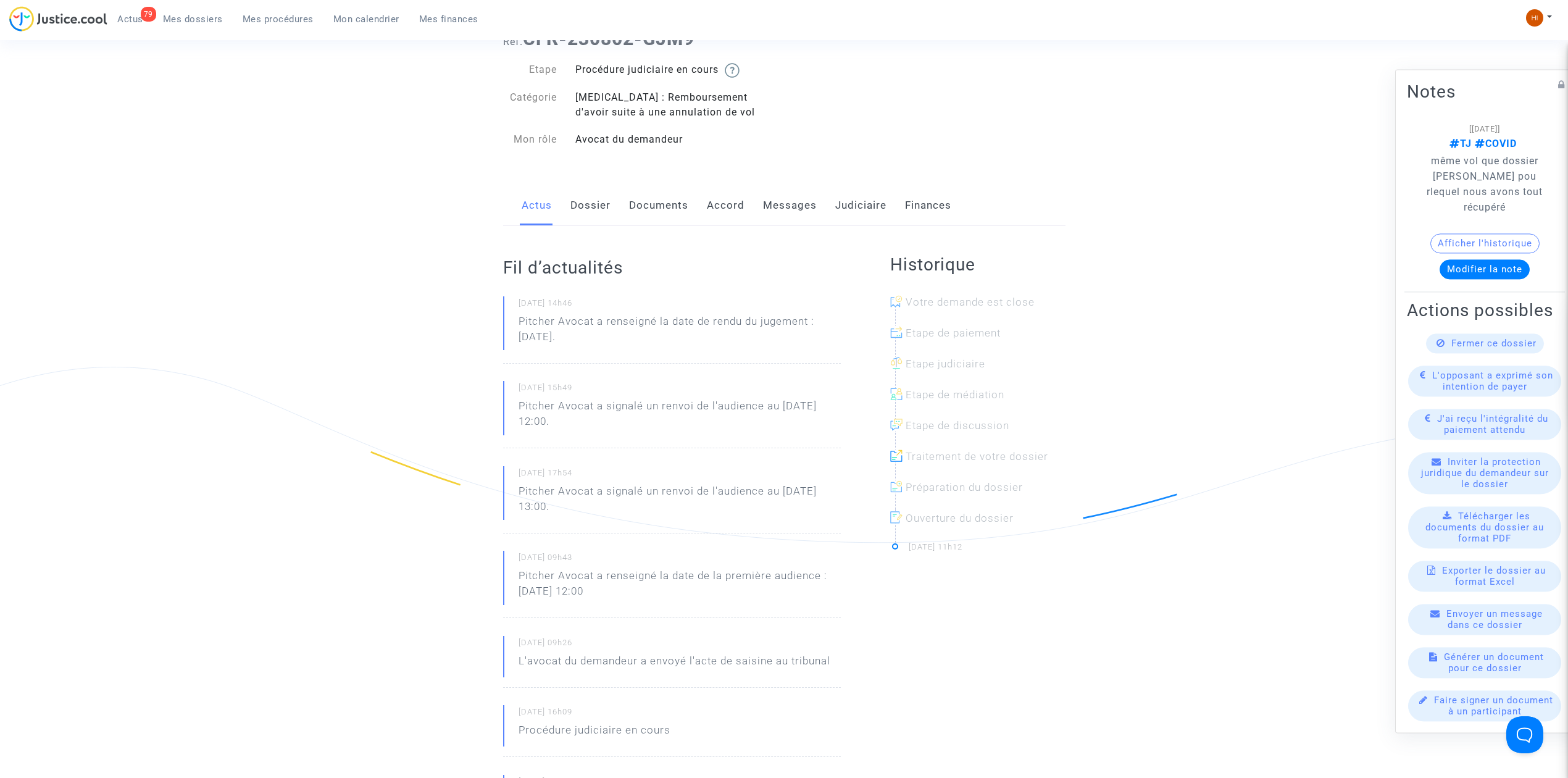
drag, startPoint x: 849, startPoint y: 198, endPoint x: 839, endPoint y: 209, distance: 14.9
click at [849, 198] on link "Judiciaire" at bounding box center [861, 206] width 51 height 41
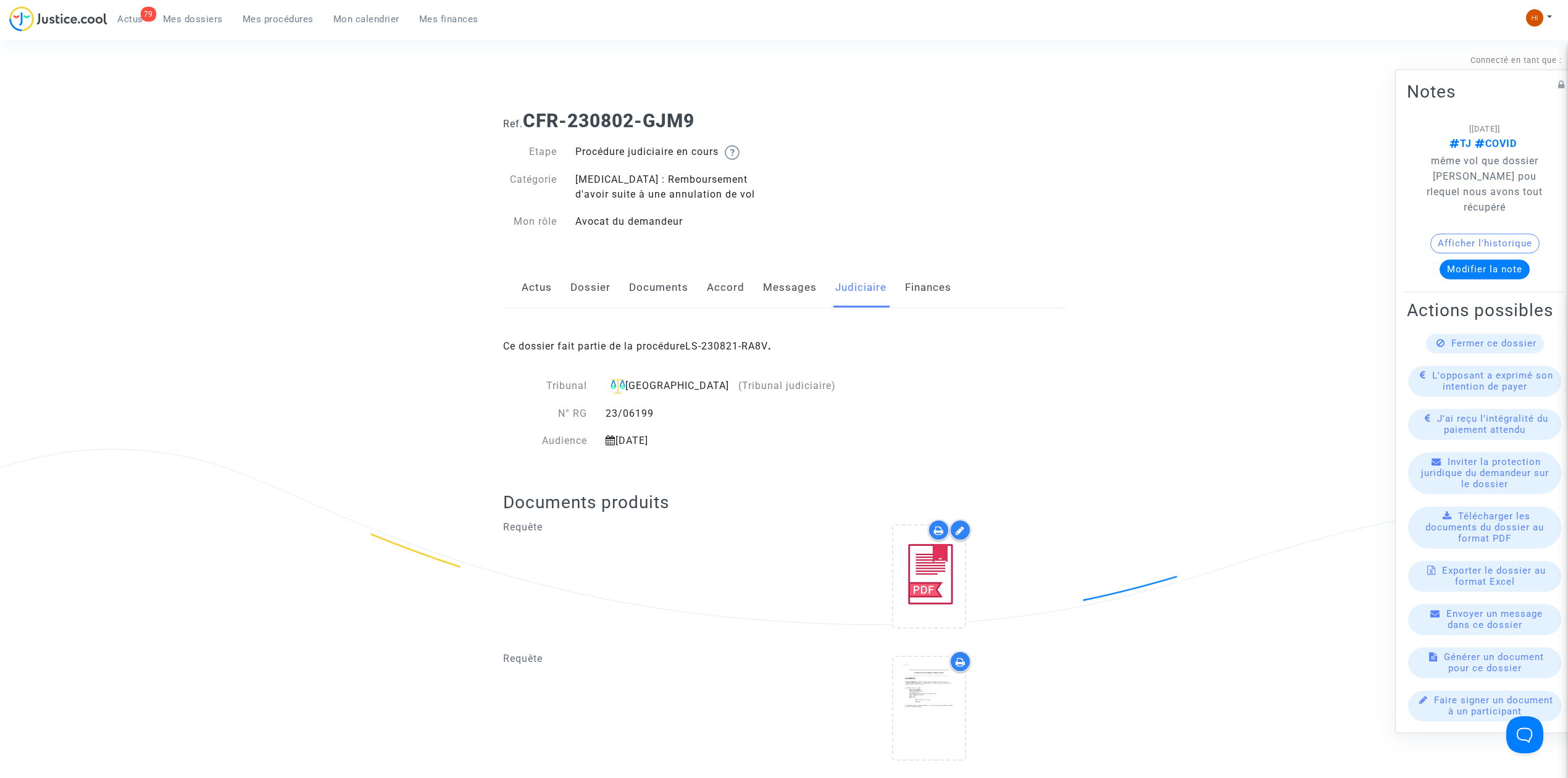
click at [757, 351] on link "LS-230821-RA8V" at bounding box center [727, 346] width 83 height 12
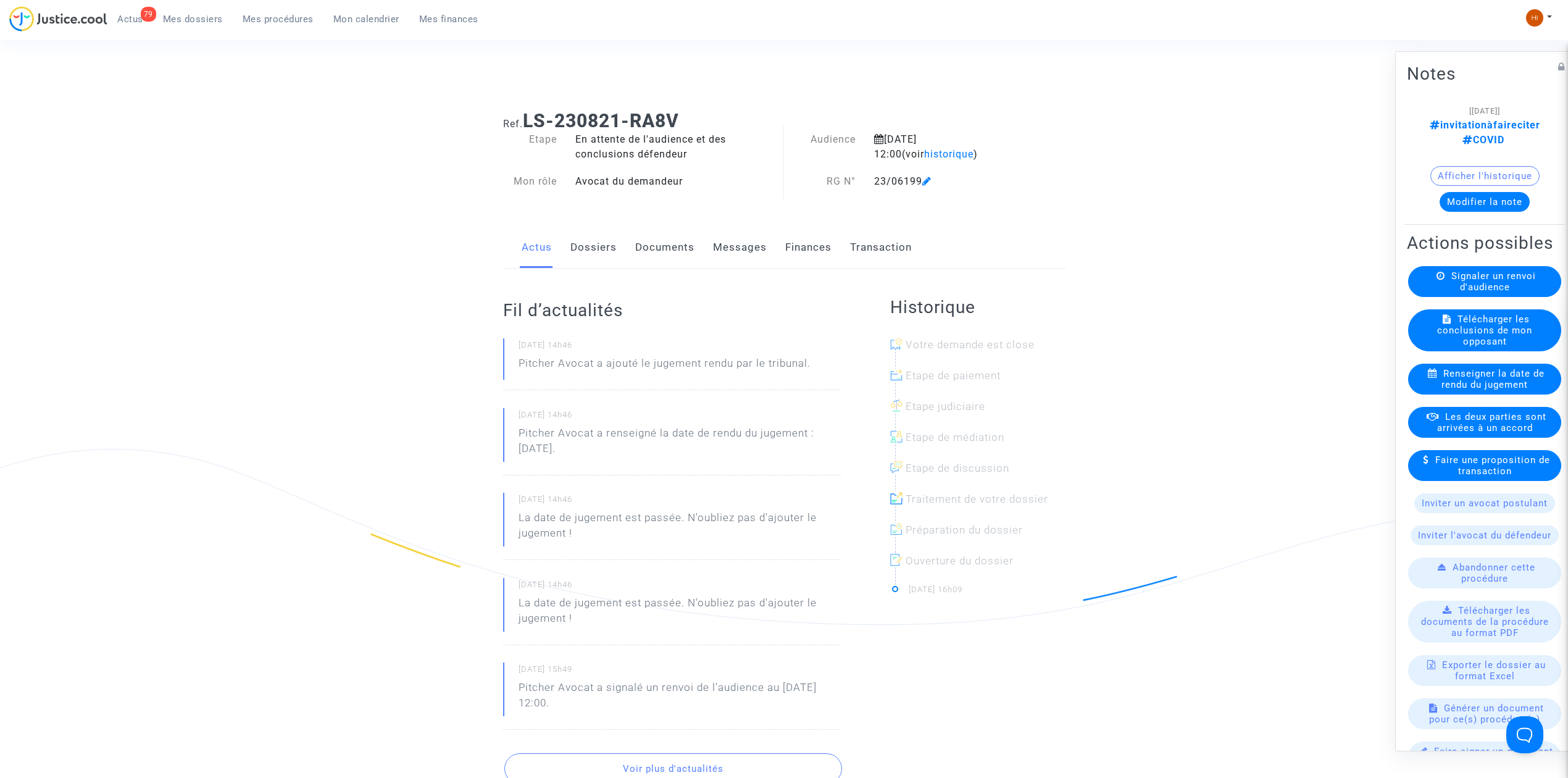
click at [1460, 288] on span "Signaler un renvoi d'audience" at bounding box center [1494, 281] width 84 height 23
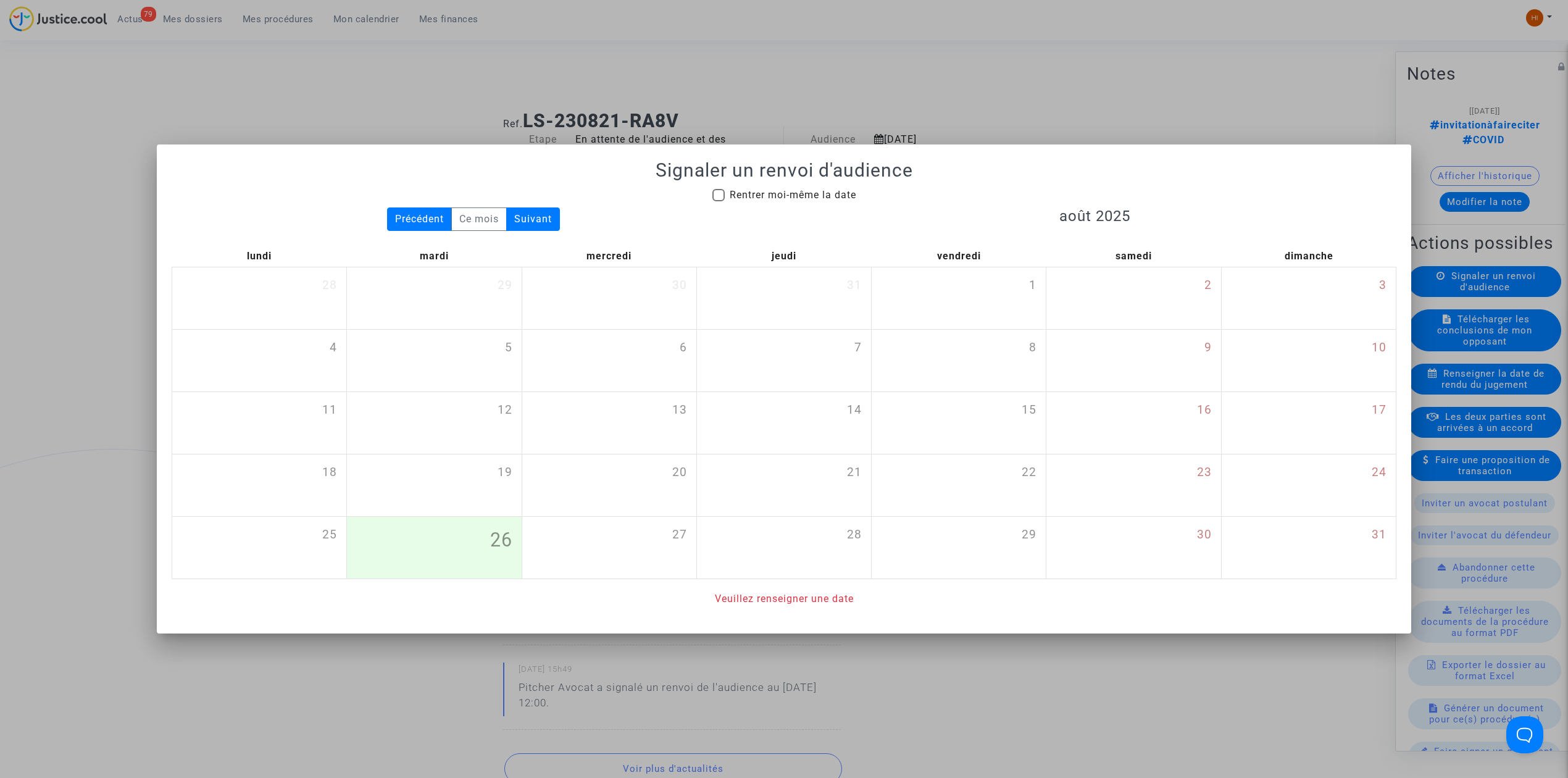
click at [784, 198] on span "Rentrer moi-même la date" at bounding box center [793, 195] width 127 height 12
click at [719, 201] on input "Rentrer moi-même la date" at bounding box center [718, 201] width 1 height 1
checkbox input "true"
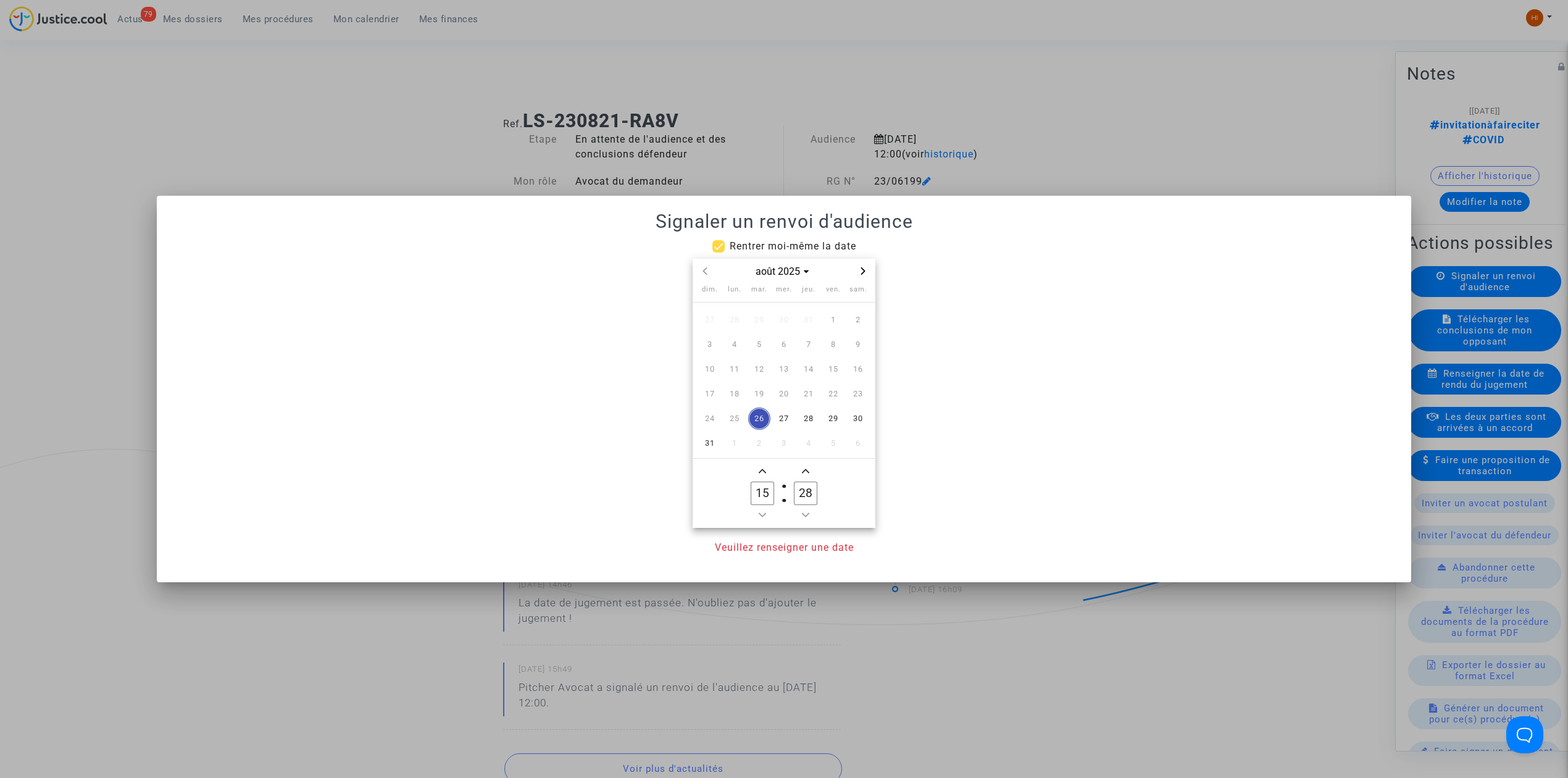
click at [865, 270] on icon "Next month" at bounding box center [863, 271] width 4 height 7
click at [840, 337] on span "10" at bounding box center [833, 344] width 23 height 23
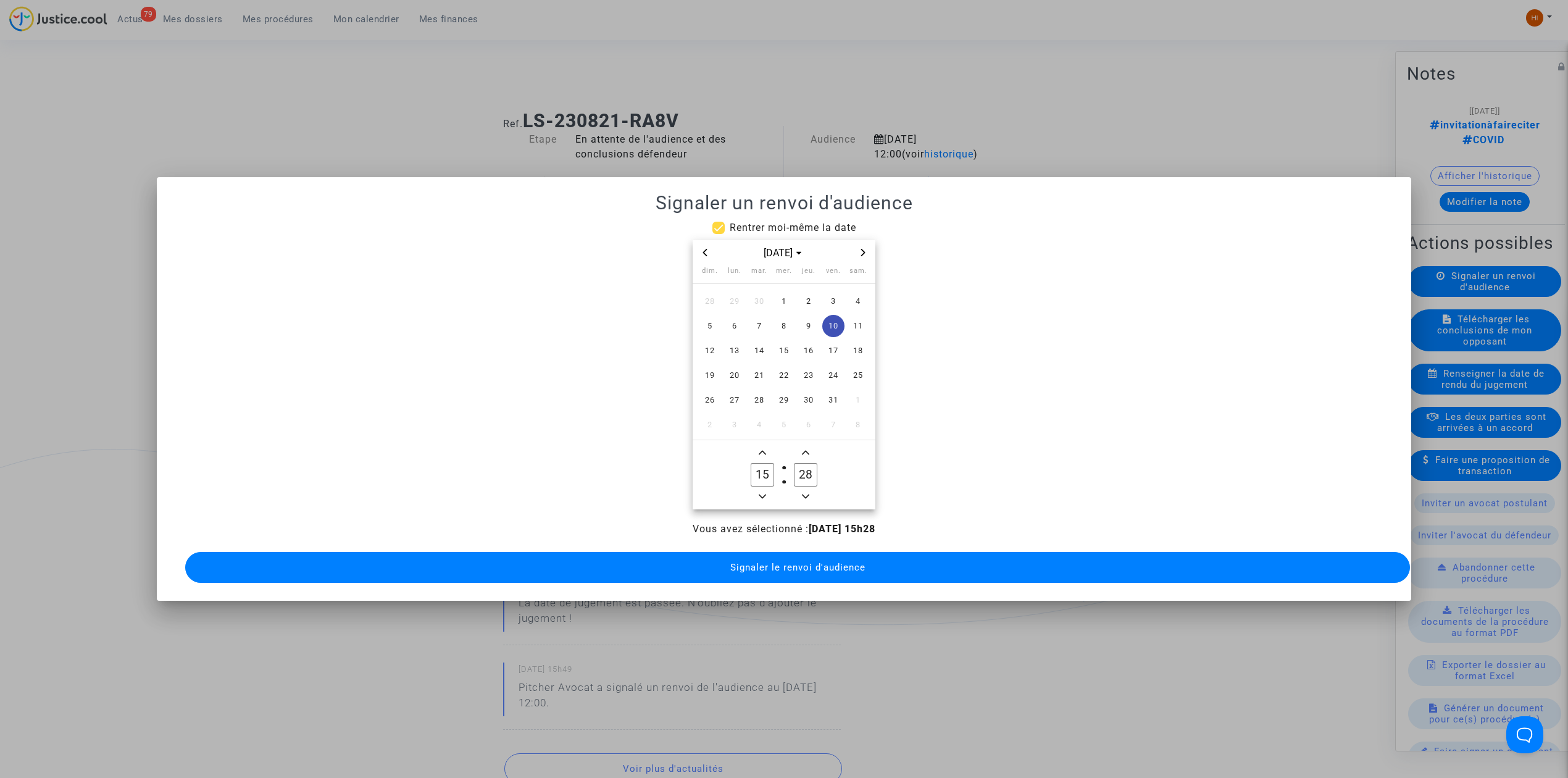
click at [764, 492] on icon "Minus a hour" at bounding box center [762, 496] width 7 height 7
type input "14"
click at [796, 475] on input "28" at bounding box center [806, 475] width 23 height 23
type input "00"
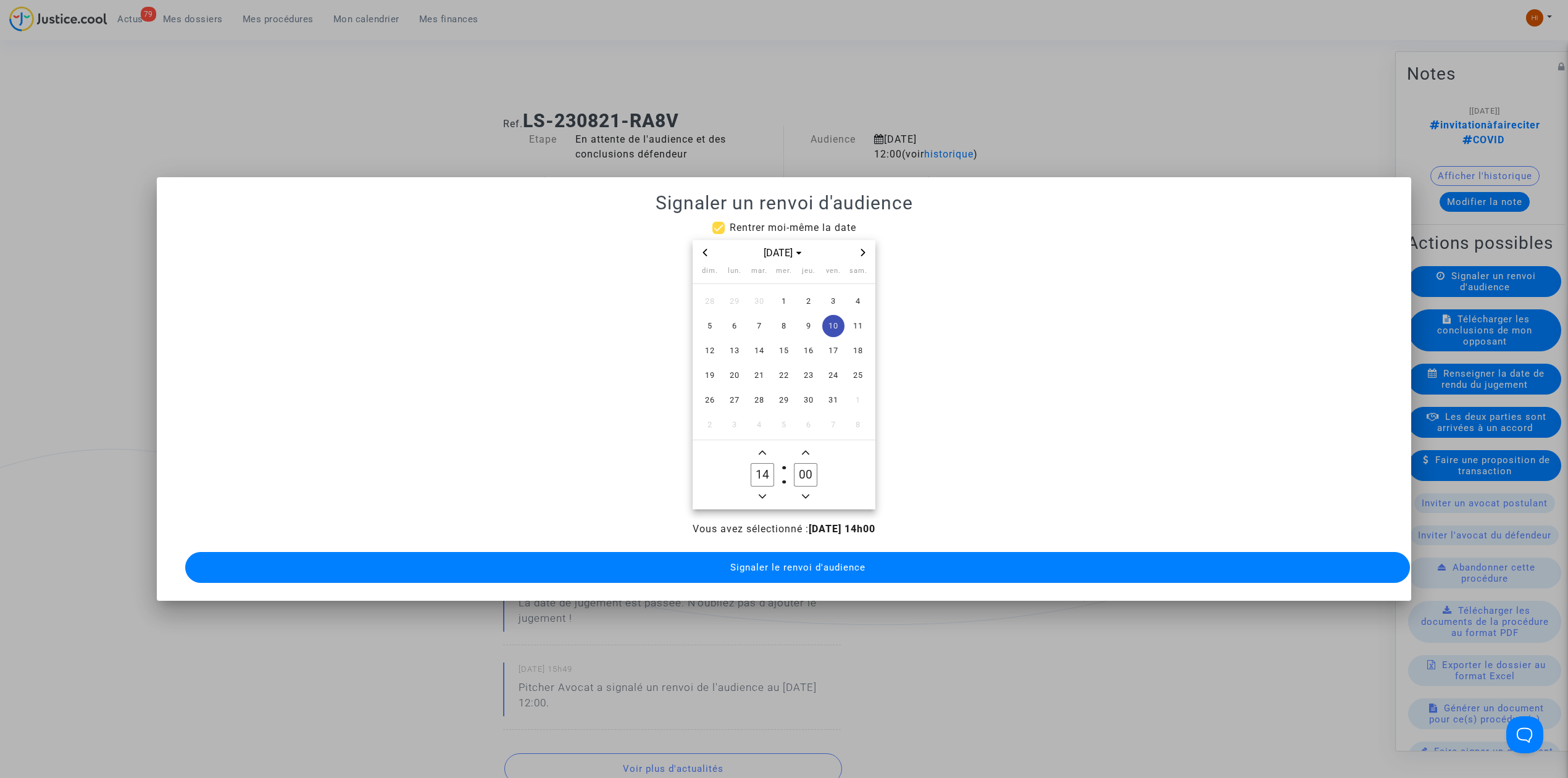
click at [808, 566] on span "Signaler le renvoi d'audience" at bounding box center [798, 566] width 135 height 11
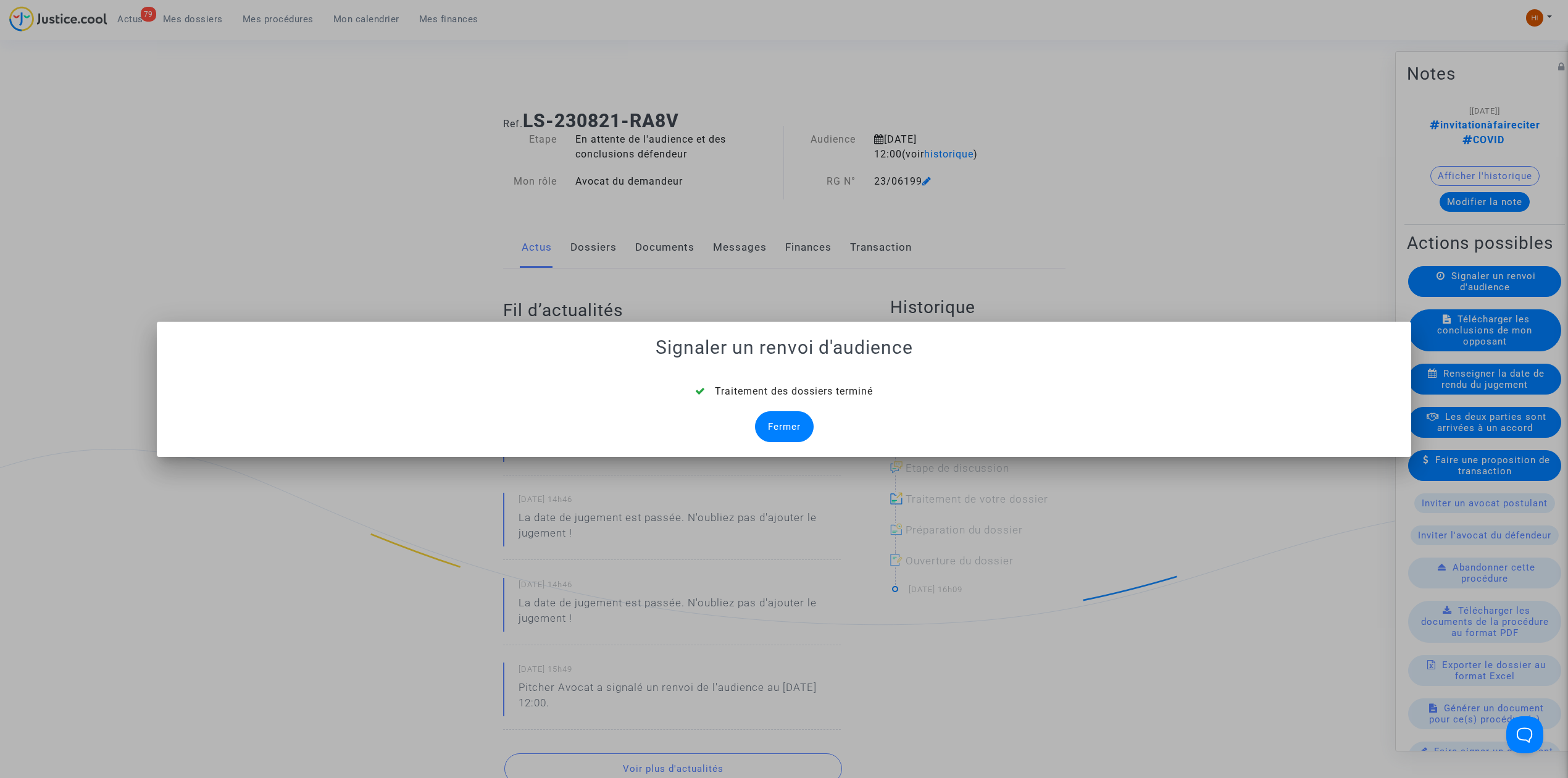
drag, startPoint x: 784, startPoint y: 437, endPoint x: 762, endPoint y: 417, distance: 29.7
click at [785, 436] on div "Fermer" at bounding box center [784, 426] width 59 height 31
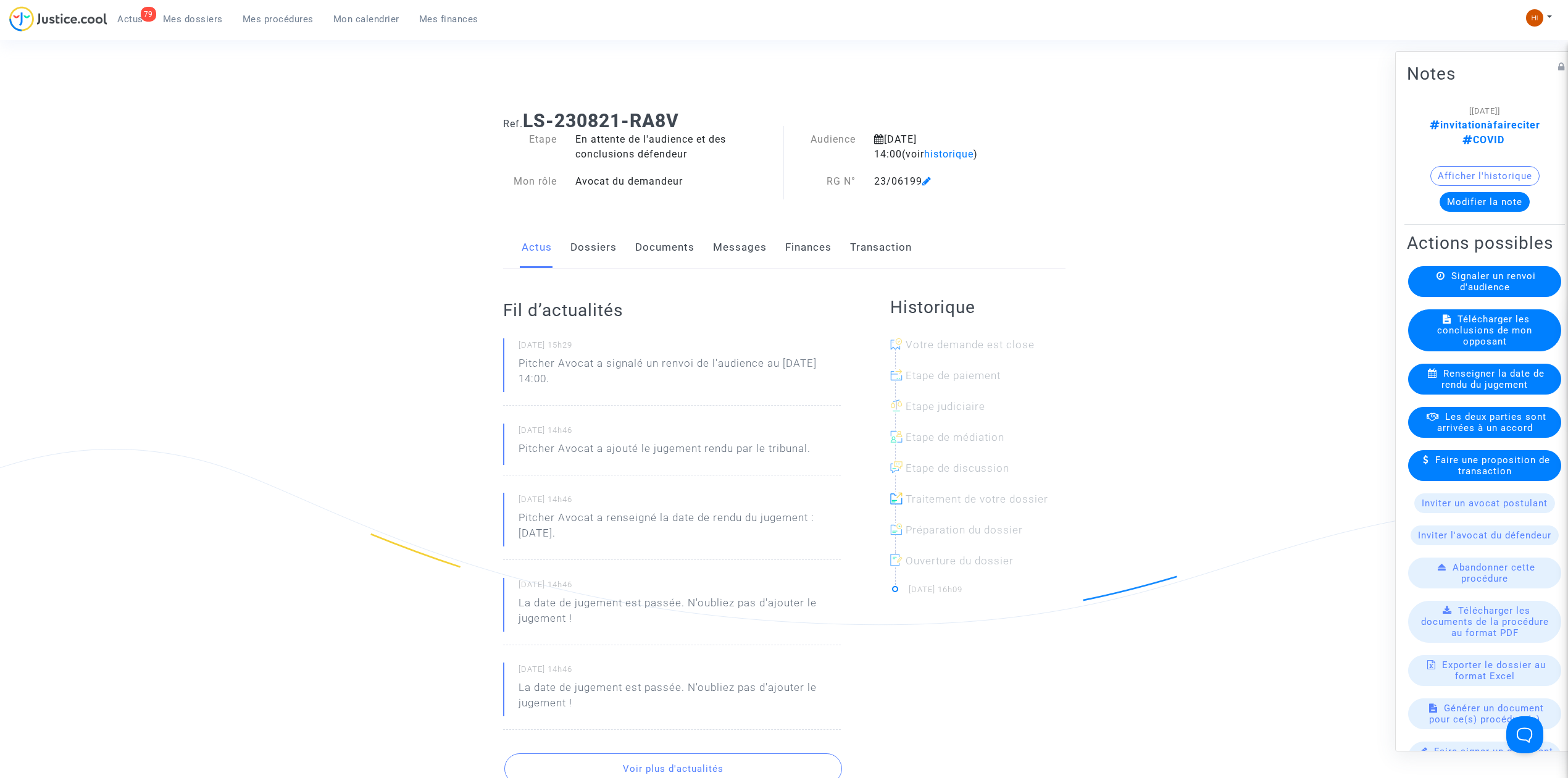
click at [927, 185] on icon at bounding box center [927, 181] width 9 height 10
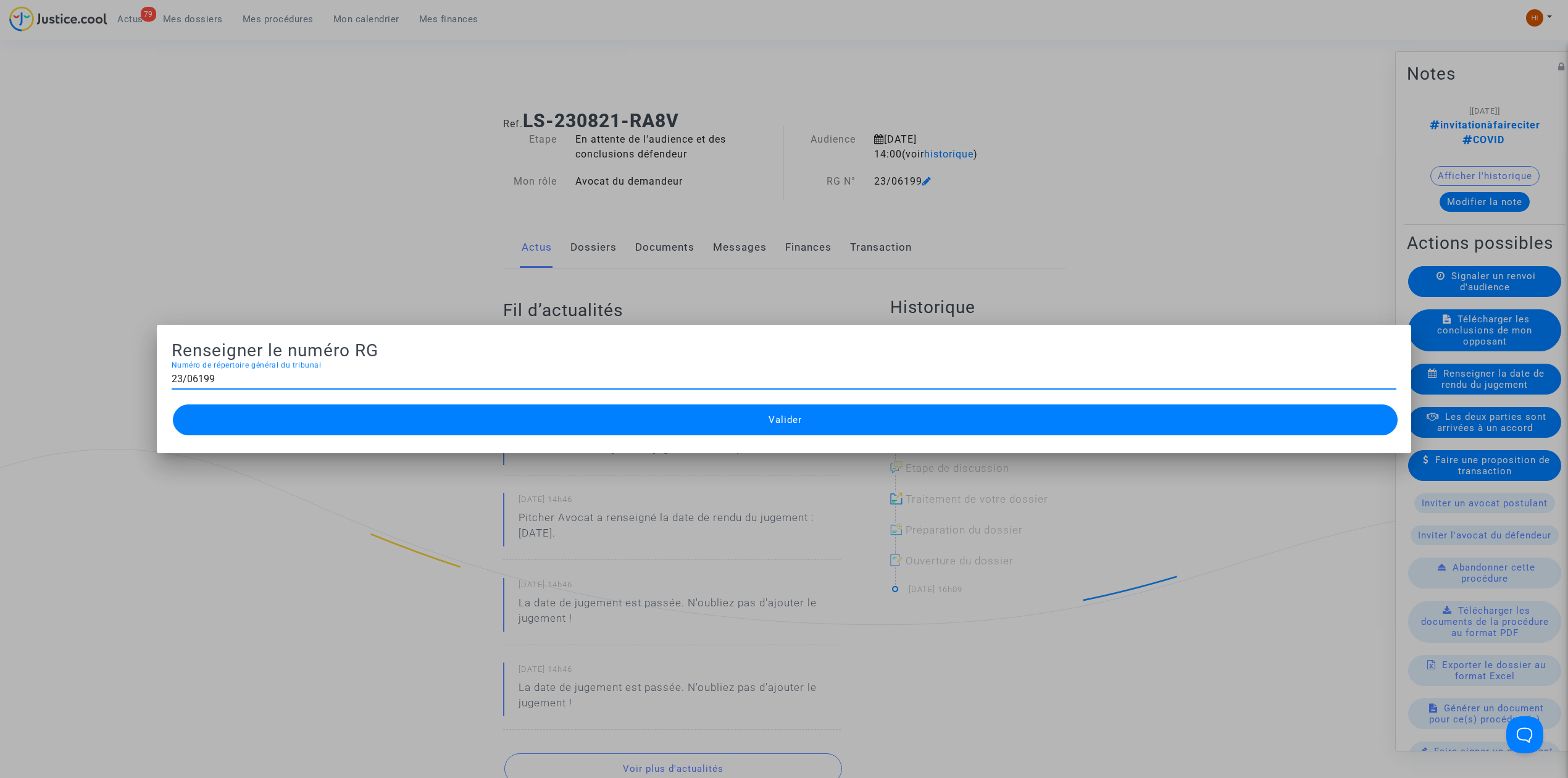
drag, startPoint x: 285, startPoint y: 383, endPoint x: -59, endPoint y: 391, distance: 344.1
click at [0, 391] on html "79 Actus Mes dossiers Mes procédures Mon calendrier Mes finances Mon profil Cha…" at bounding box center [784, 750] width 1568 height 1499
type input "é"
type input "25/03212"
drag, startPoint x: 440, startPoint y: 425, endPoint x: 741, endPoint y: 270, distance: 338.6
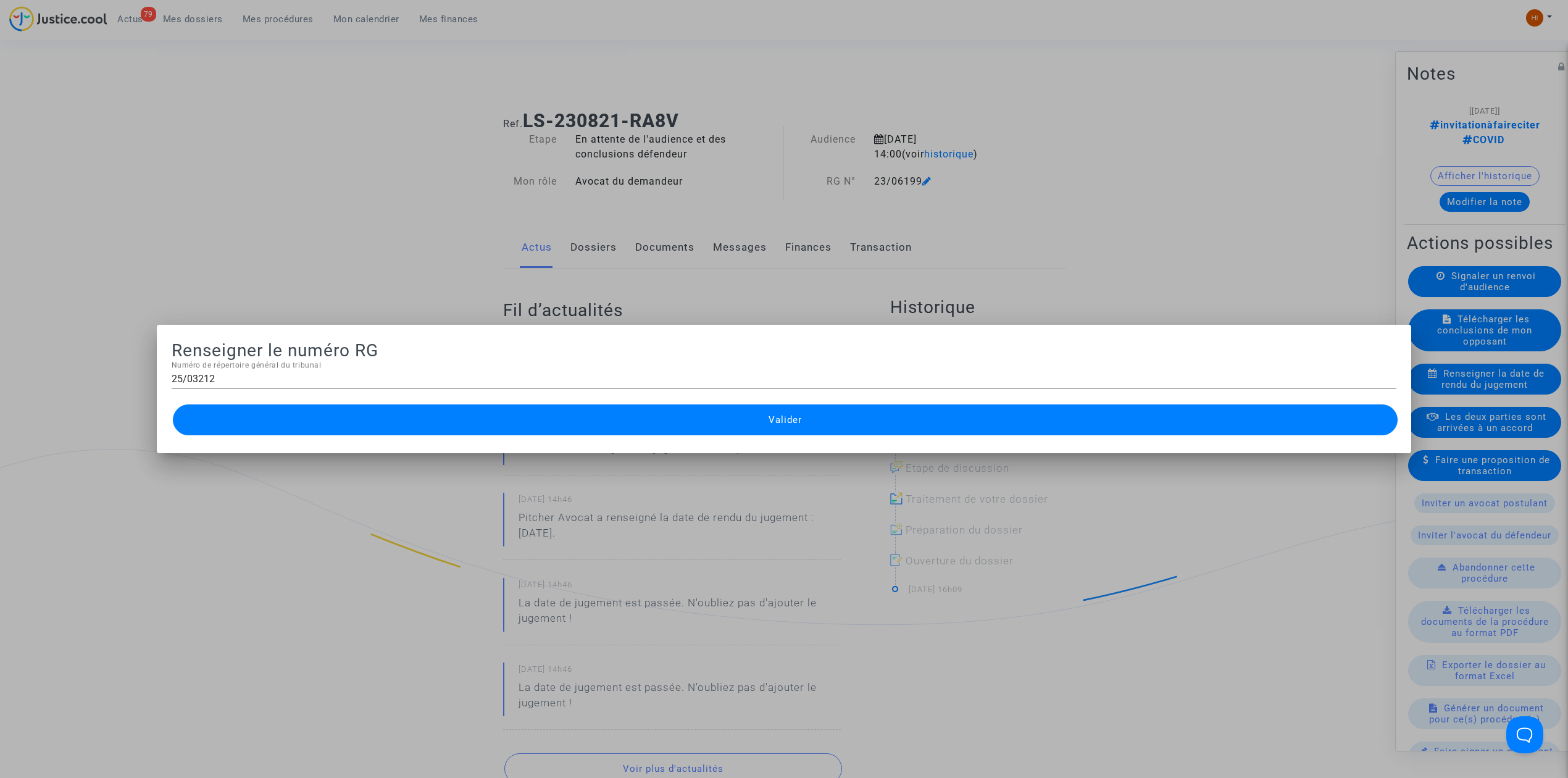
click at [441, 425] on button "Valider" at bounding box center [785, 420] width 1225 height 31
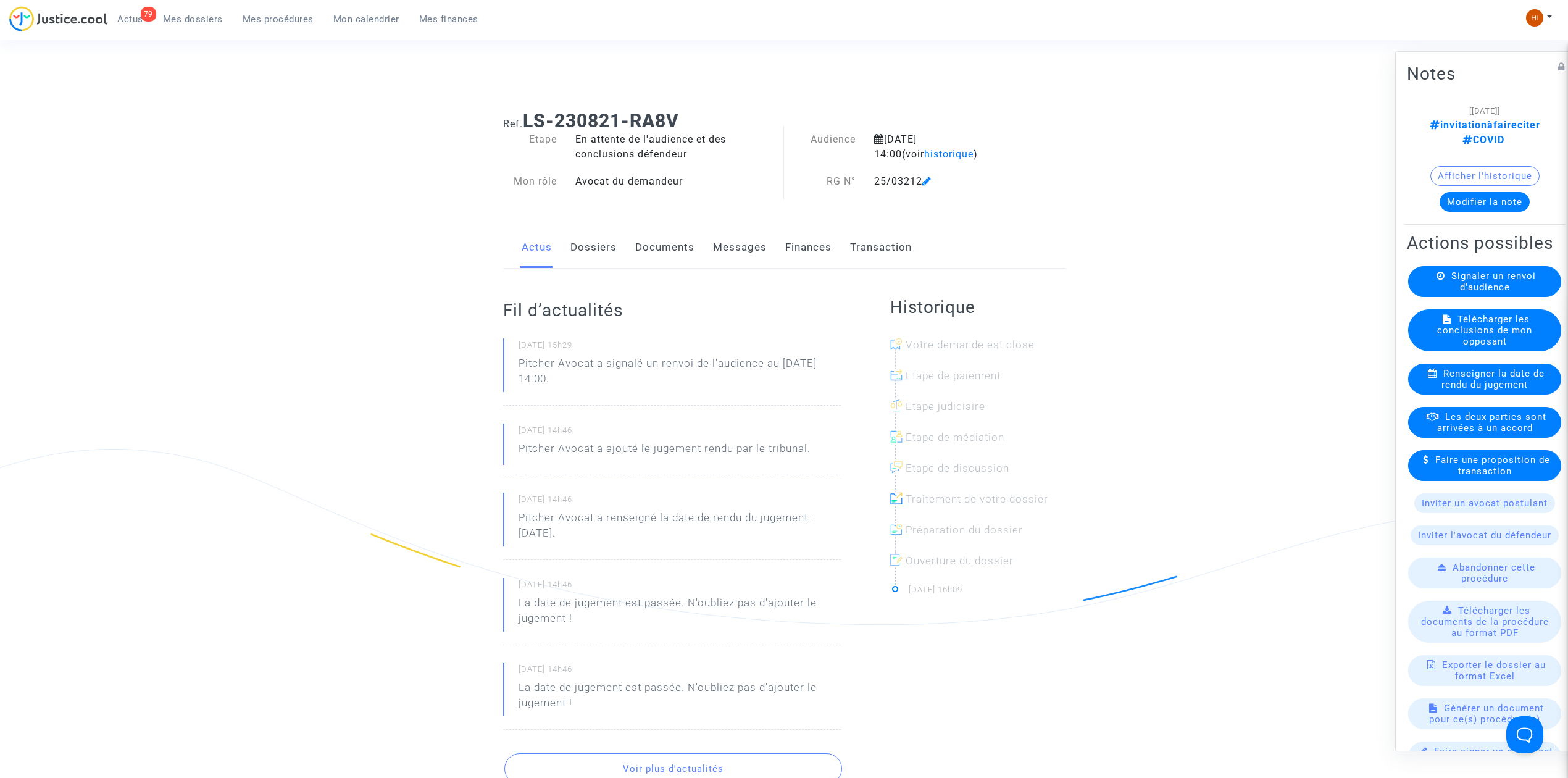
click at [680, 243] on link "Documents" at bounding box center [665, 247] width 59 height 41
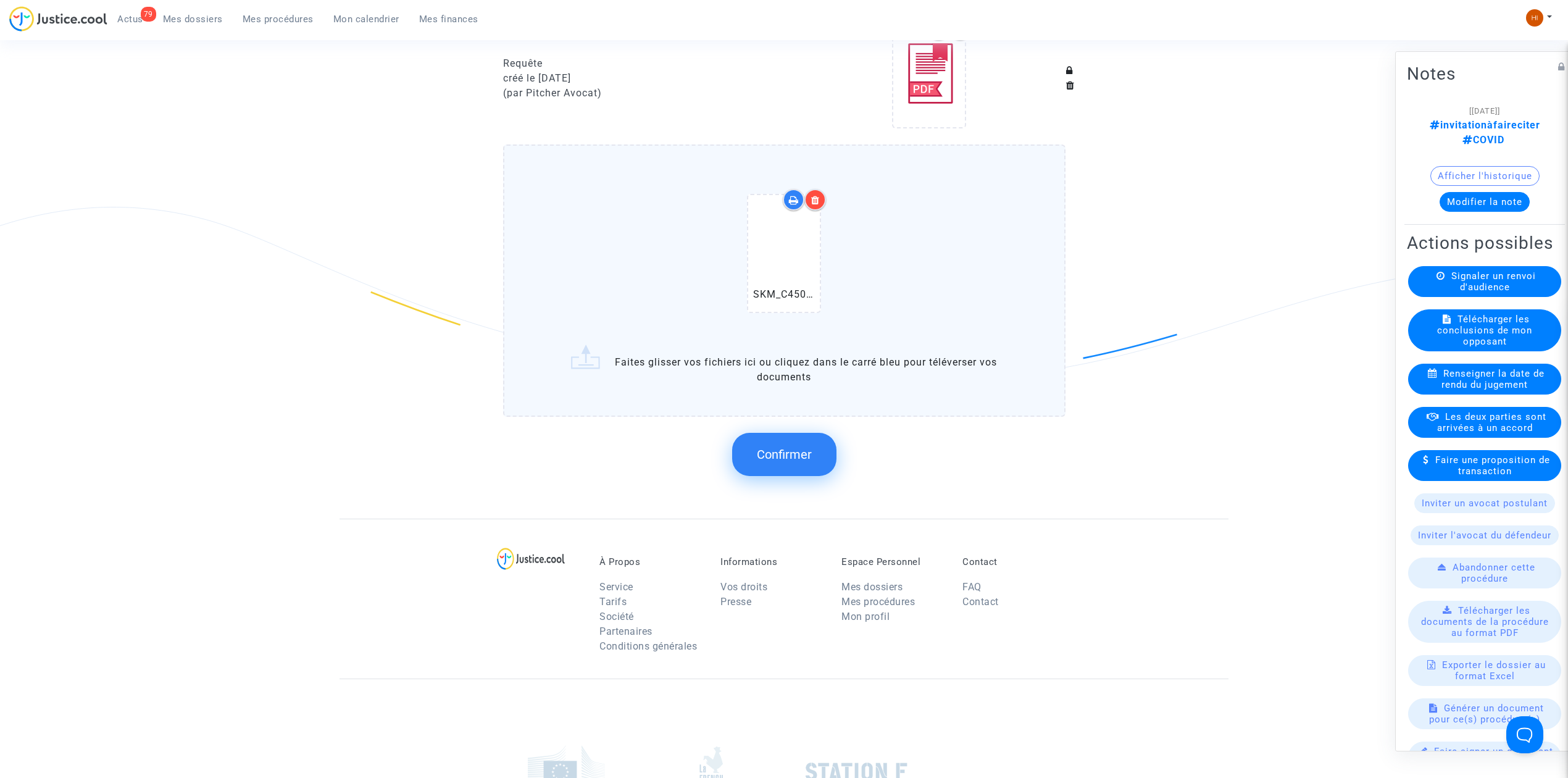
scroll to position [1152, 0]
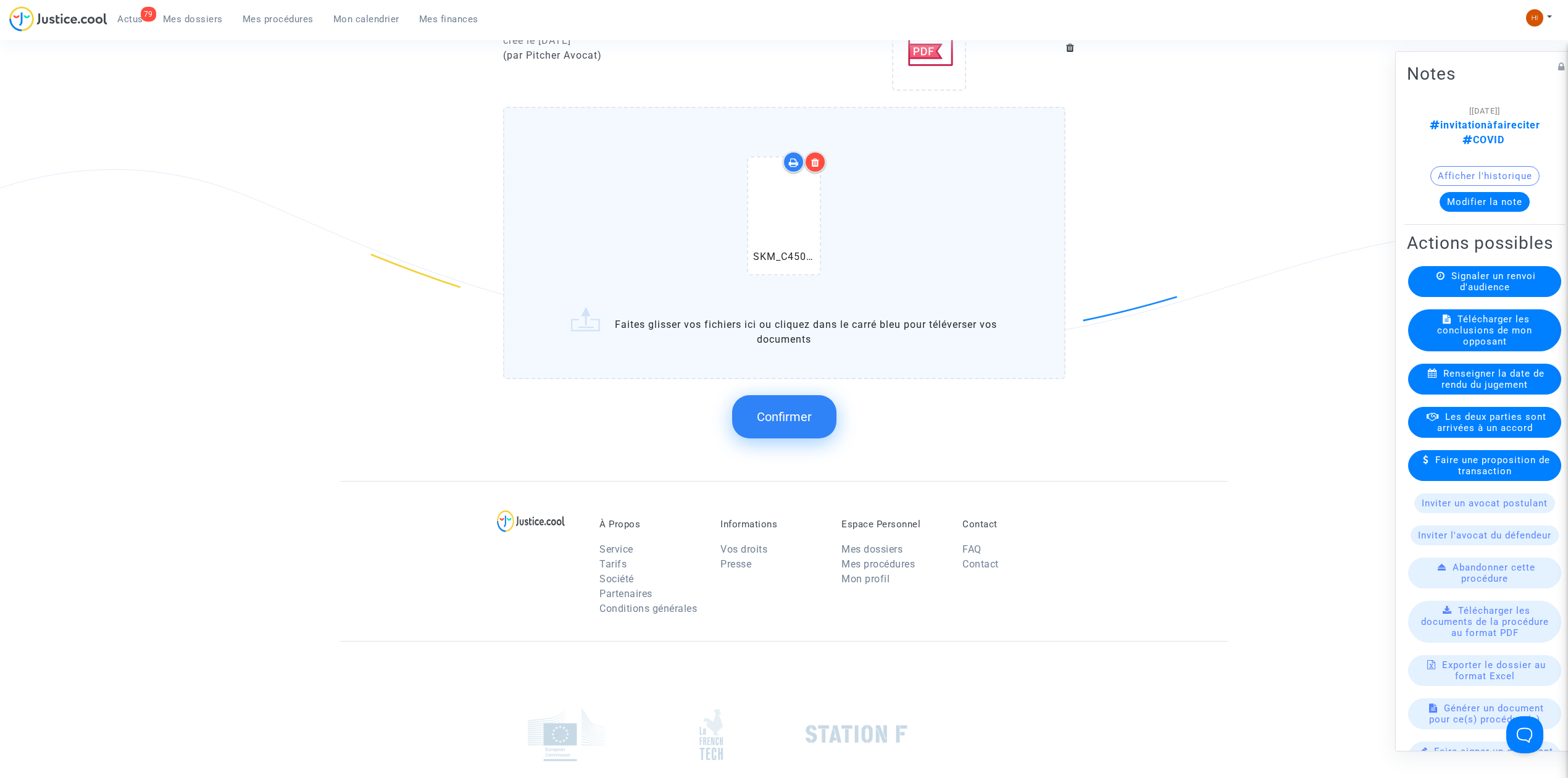
click at [793, 409] on span "Confirmer" at bounding box center [785, 417] width 55 height 15
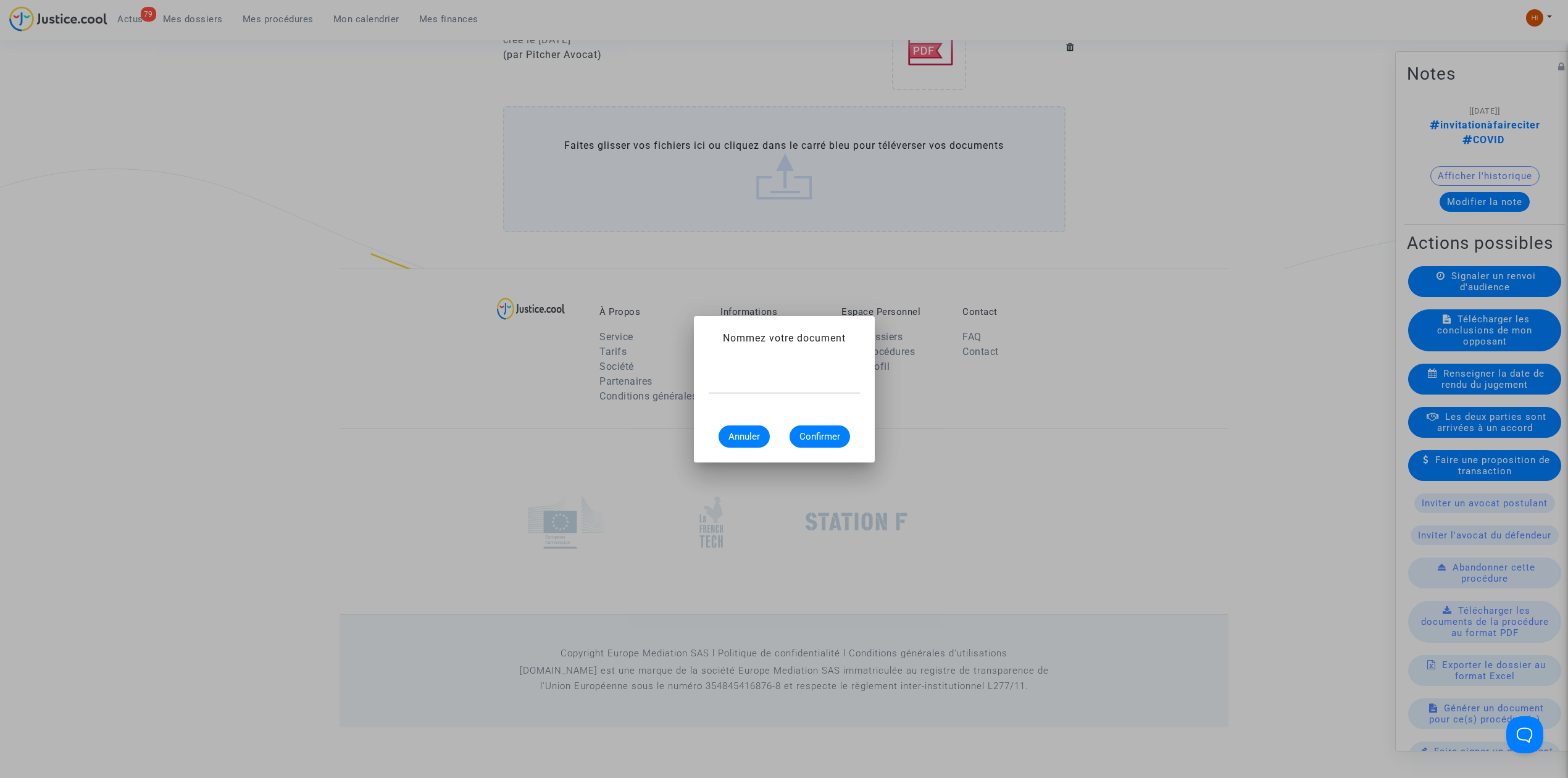
scroll to position [0, 0]
type input "CONVOCATION"
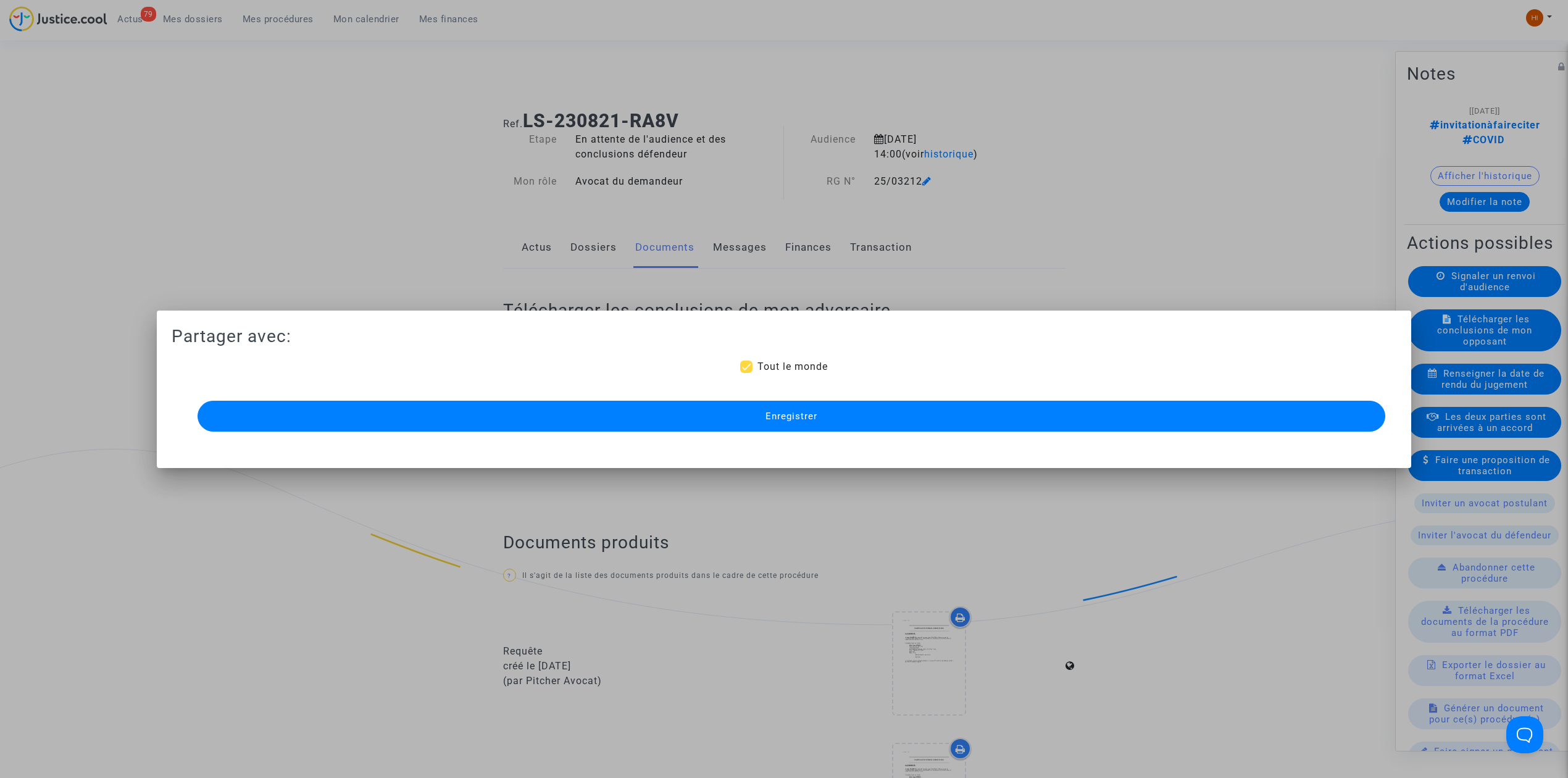
scroll to position [1096, 0]
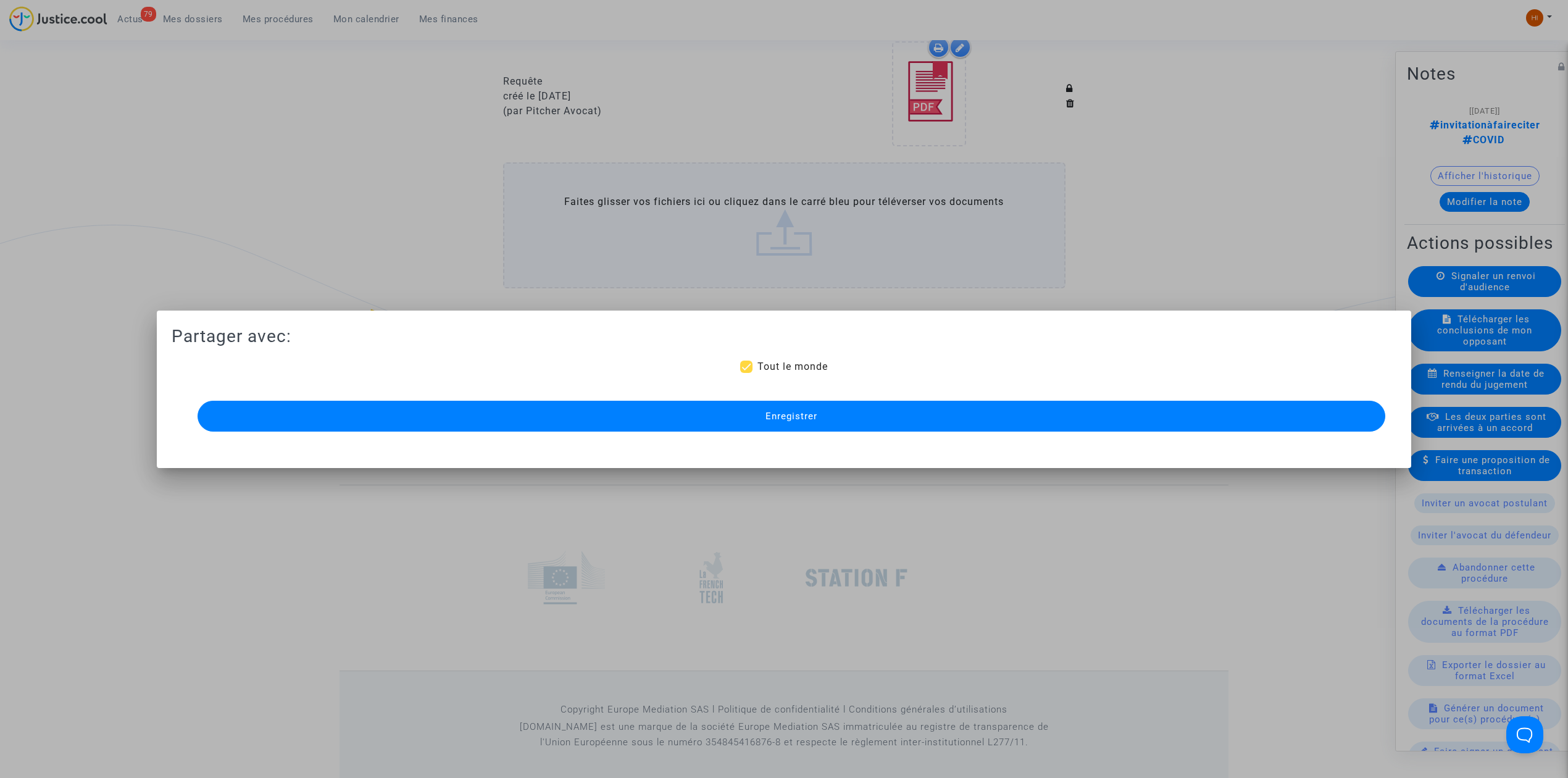
click at [786, 412] on span "Enregistrer" at bounding box center [791, 416] width 52 height 11
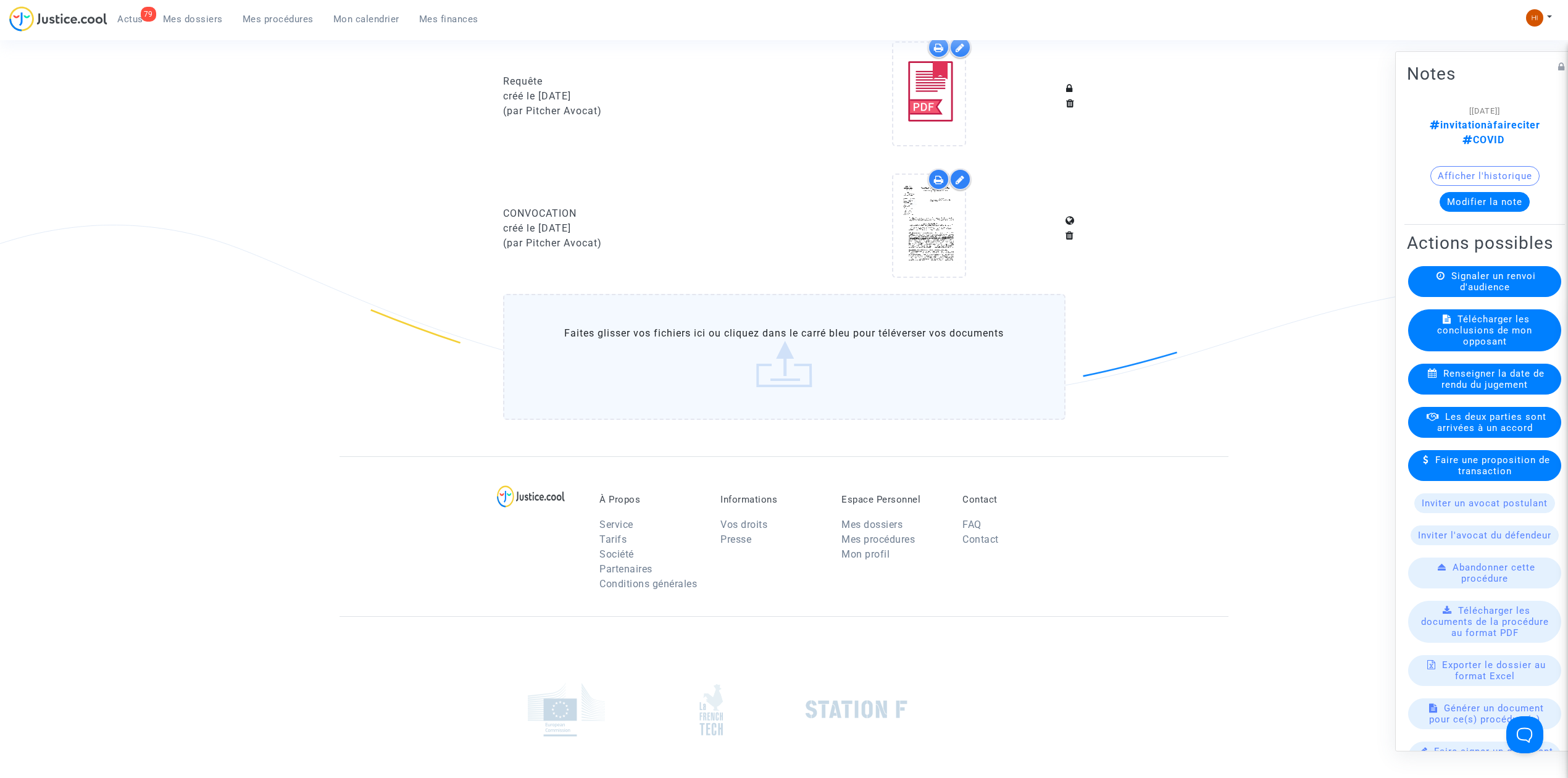
click at [264, 20] on span "Mes procédures" at bounding box center [279, 19] width 71 height 11
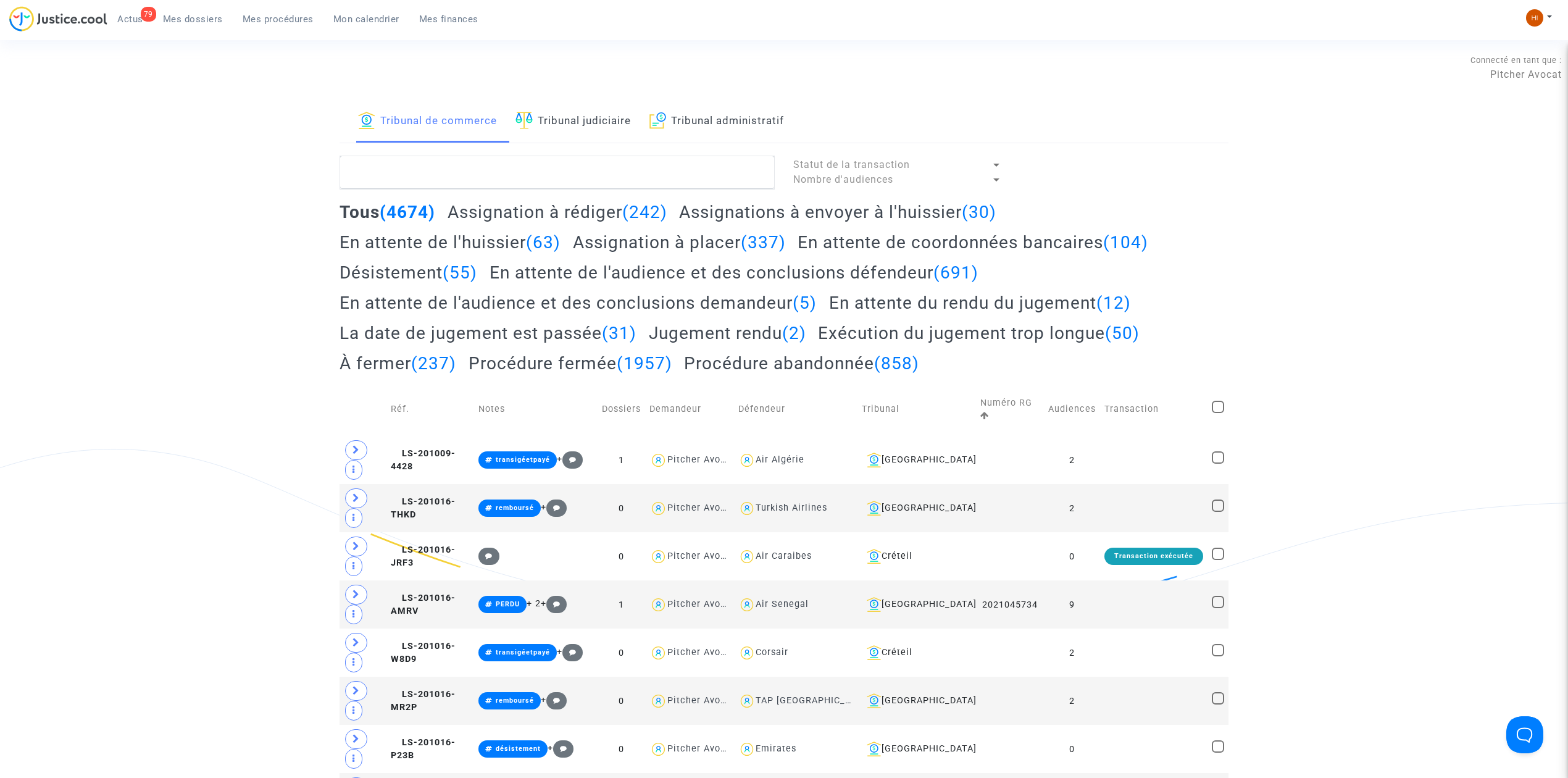
click at [170, 17] on span "Mes dossiers" at bounding box center [193, 19] width 60 height 11
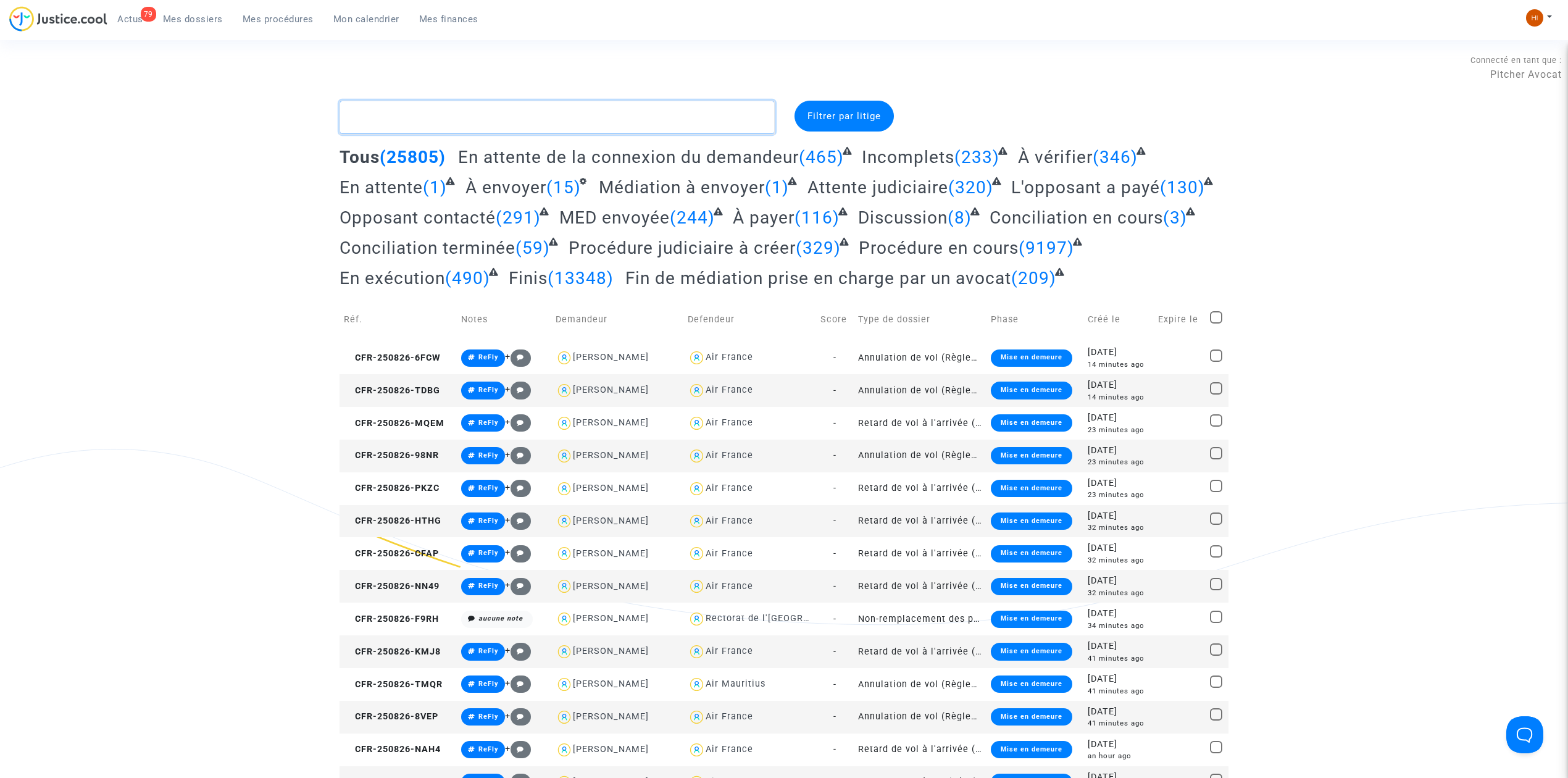
click at [405, 121] on textarea at bounding box center [557, 117] width 435 height 33
paste textarea "RNAH"
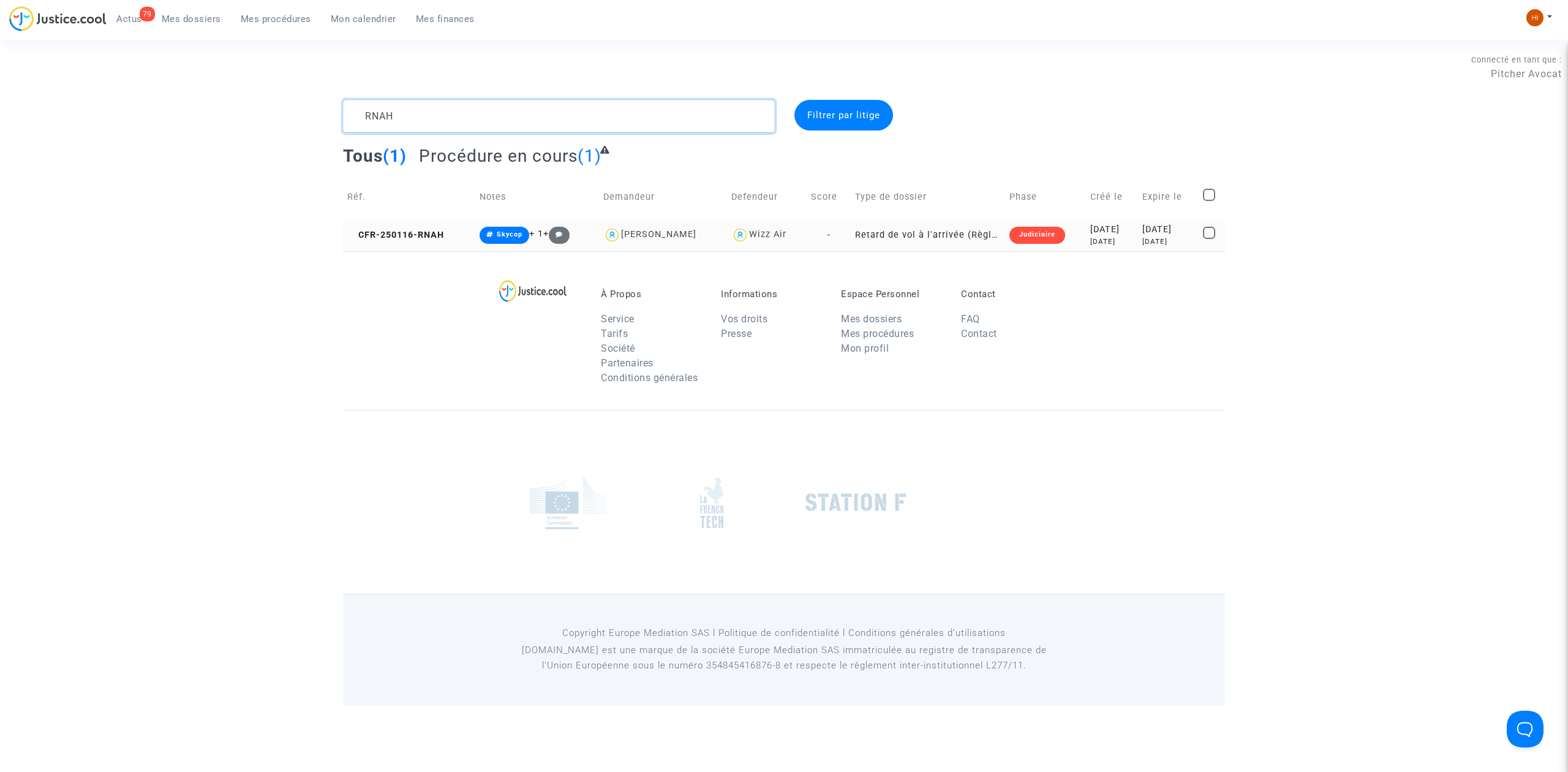
type textarea "RNAH"
drag, startPoint x: 429, startPoint y: 227, endPoint x: 422, endPoint y: 231, distance: 8.1
click at [428, 228] on td "CFR-250116-RNAH" at bounding box center [408, 234] width 132 height 32
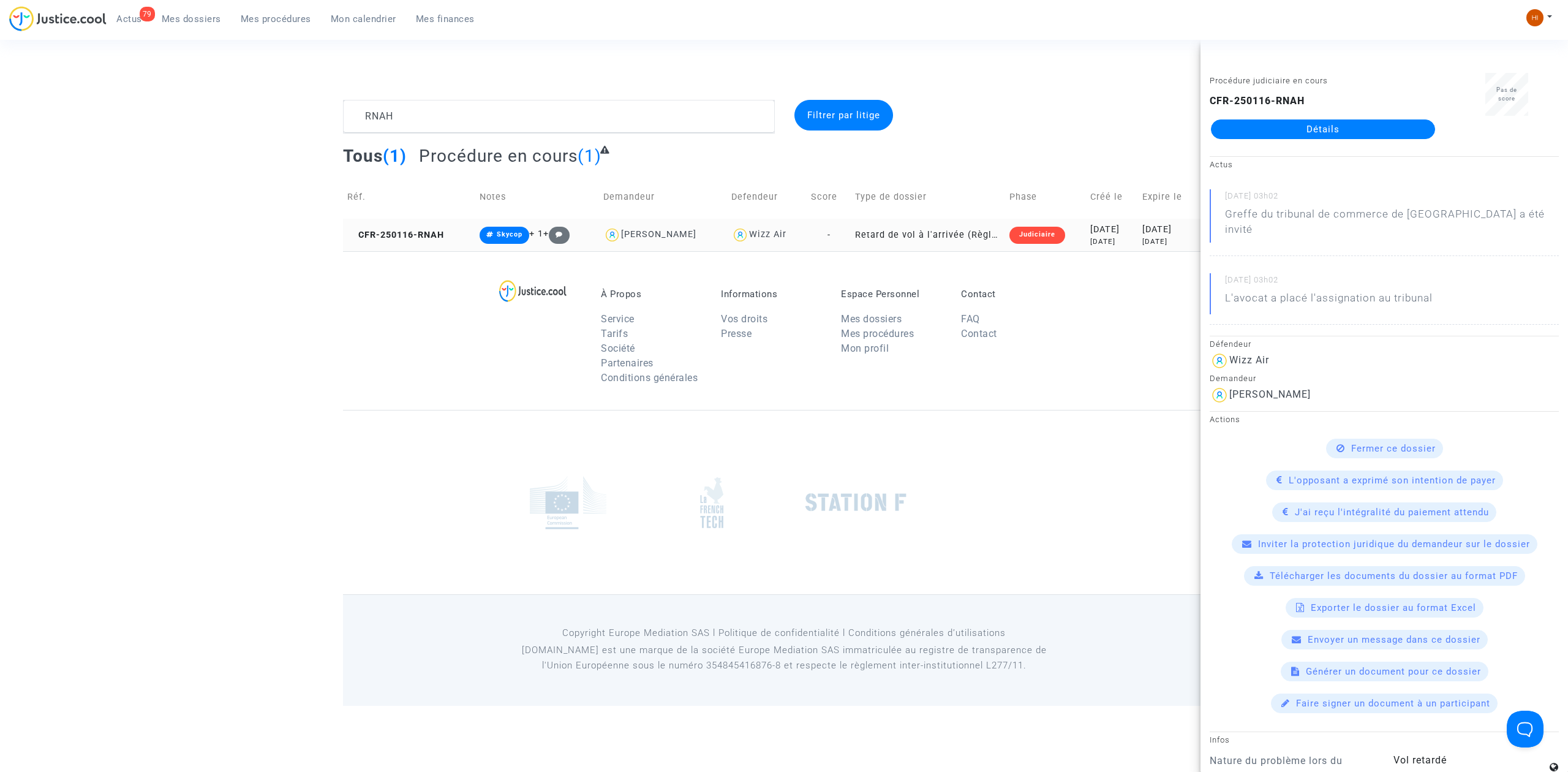
click at [353, 233] on icon at bounding box center [351, 234] width 9 height 9
click at [390, 231] on span "CFR-250116-RNAH" at bounding box center [395, 234] width 97 height 10
click at [1355, 126] on link "Détails" at bounding box center [1323, 129] width 224 height 19
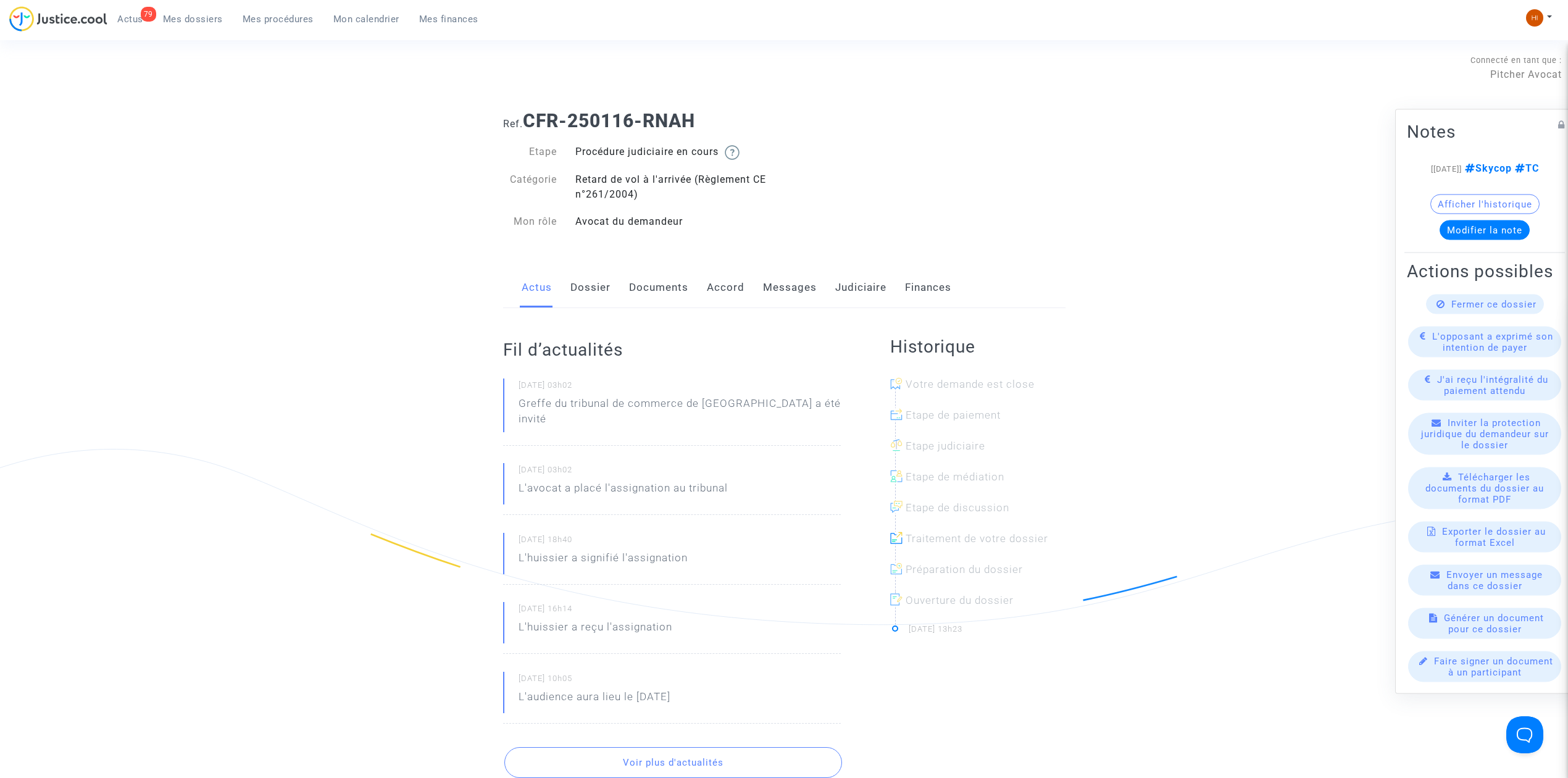
click at [865, 280] on link "Judiciaire" at bounding box center [861, 288] width 51 height 41
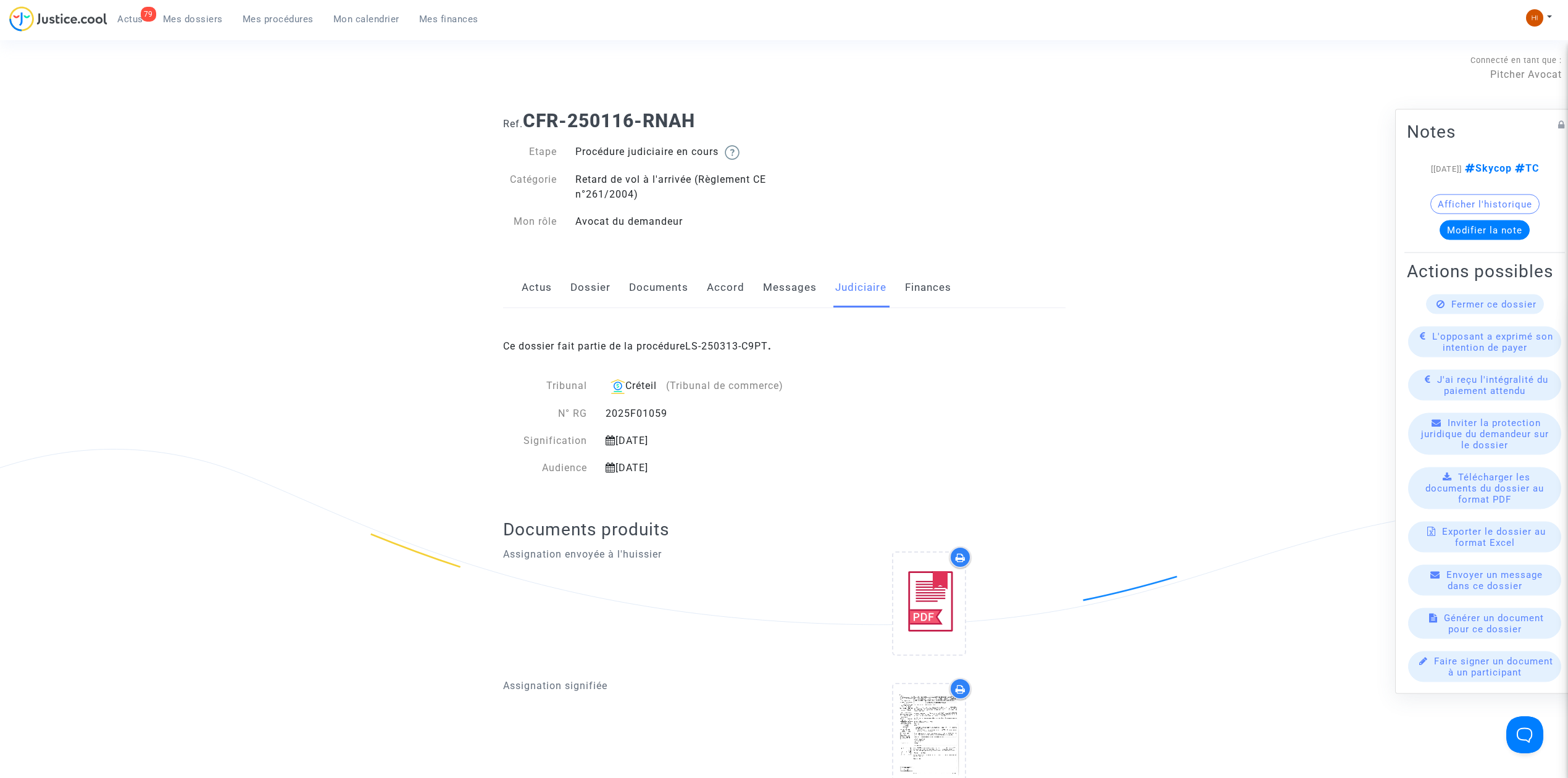
click at [750, 341] on link "LS-250313-C9PT" at bounding box center [727, 346] width 83 height 12
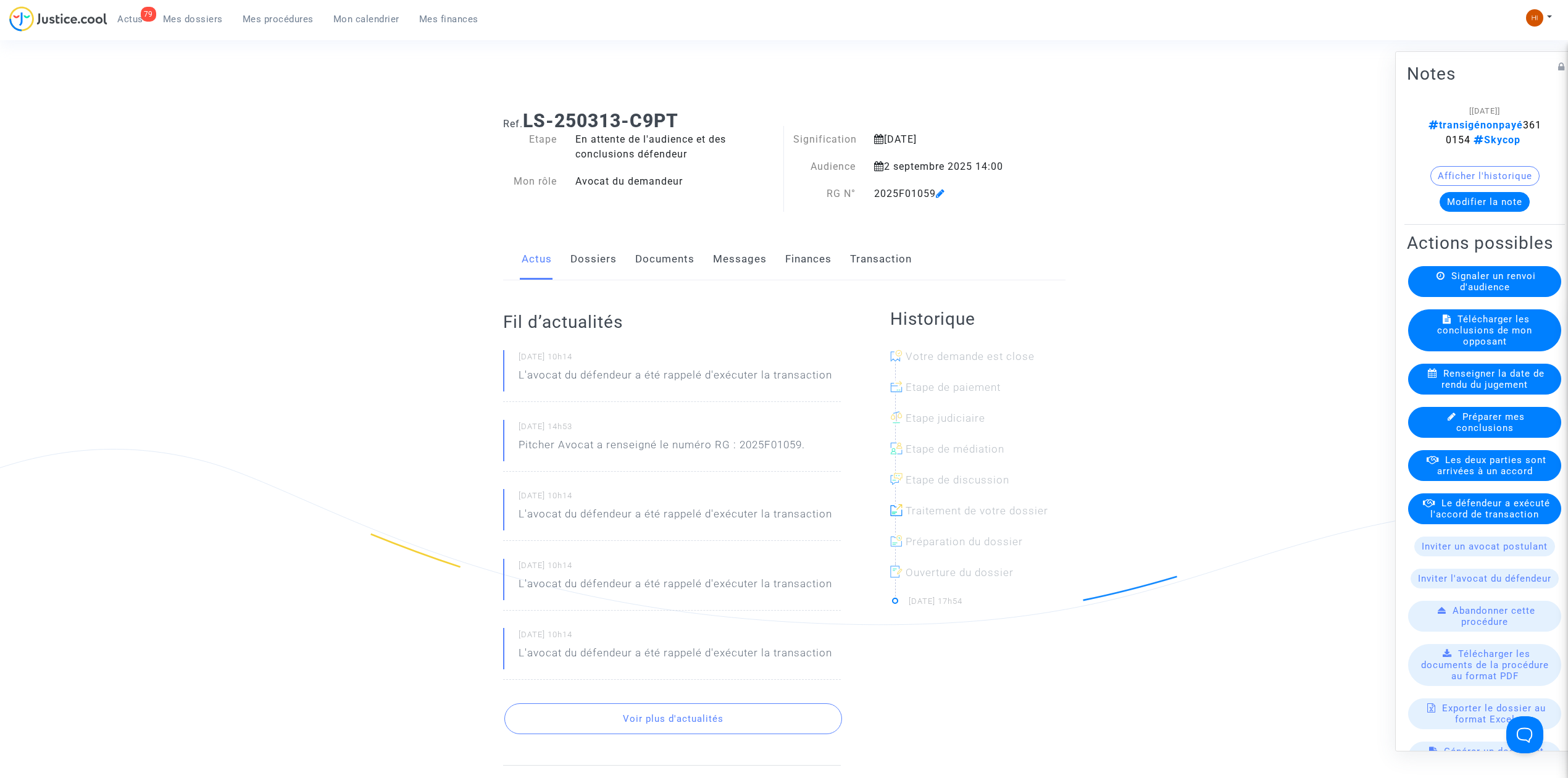
drag, startPoint x: 1420, startPoint y: 138, endPoint x: 1478, endPoint y: 141, distance: 58.1
click at [1478, 141] on note-viewer "[15/07/2025] transigénonpayé 3610154 Skycop Afficher l'historique Modifier la n…" at bounding box center [1485, 157] width 156 height 108
copy span "3610154"
drag, startPoint x: 584, startPoint y: 252, endPoint x: 591, endPoint y: 254, distance: 7.3
click at [584, 252] on link "Dossiers" at bounding box center [593, 260] width 47 height 41
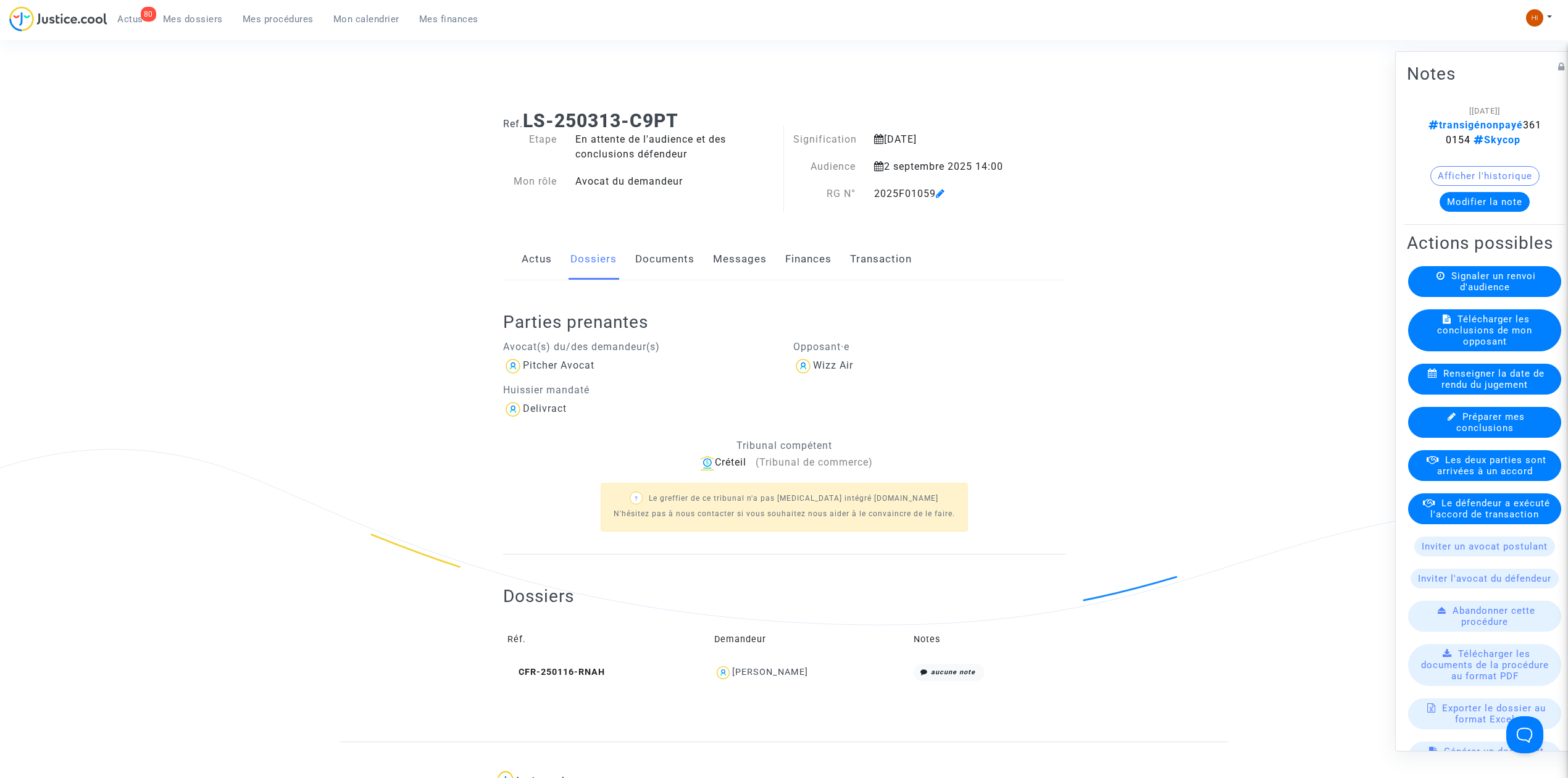
click at [644, 263] on link "Documents" at bounding box center [665, 260] width 59 height 41
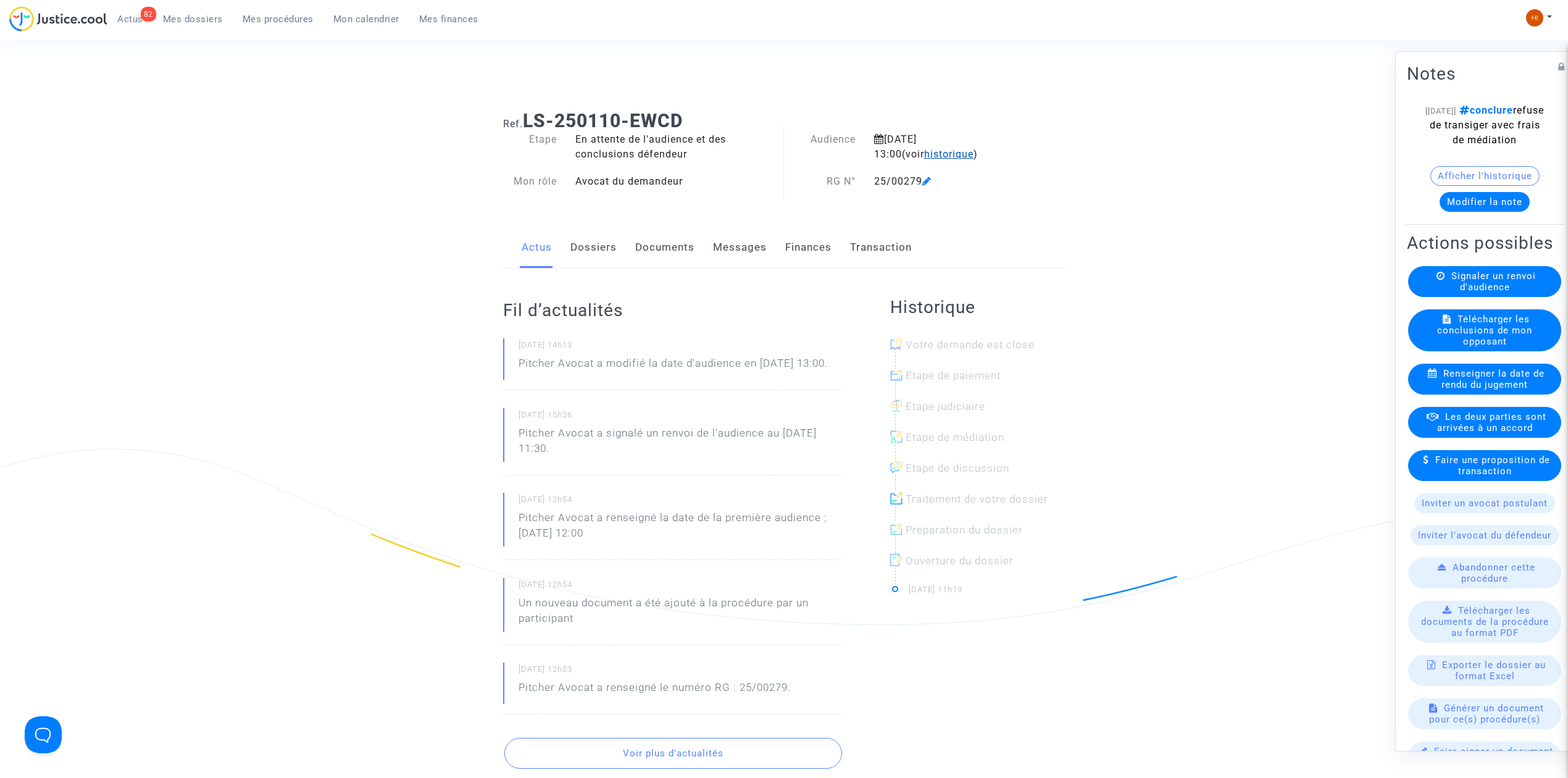
drag, startPoint x: 0, startPoint y: 0, endPoint x: 924, endPoint y: 151, distance: 936.3
click at [924, 151] on span "historique" at bounding box center [949, 154] width 49 height 12
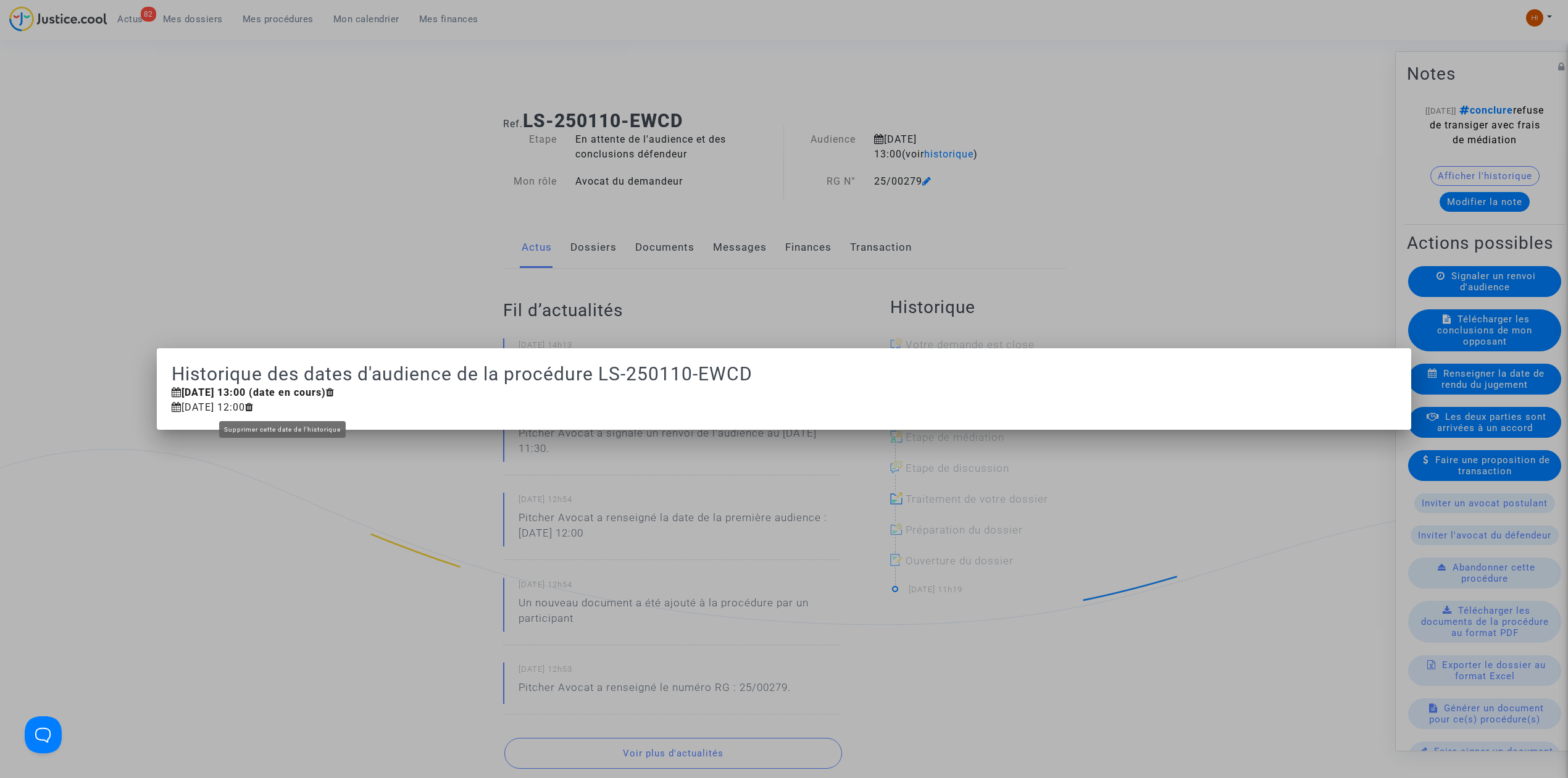
click at [254, 407] on icon at bounding box center [249, 407] width 9 height 10
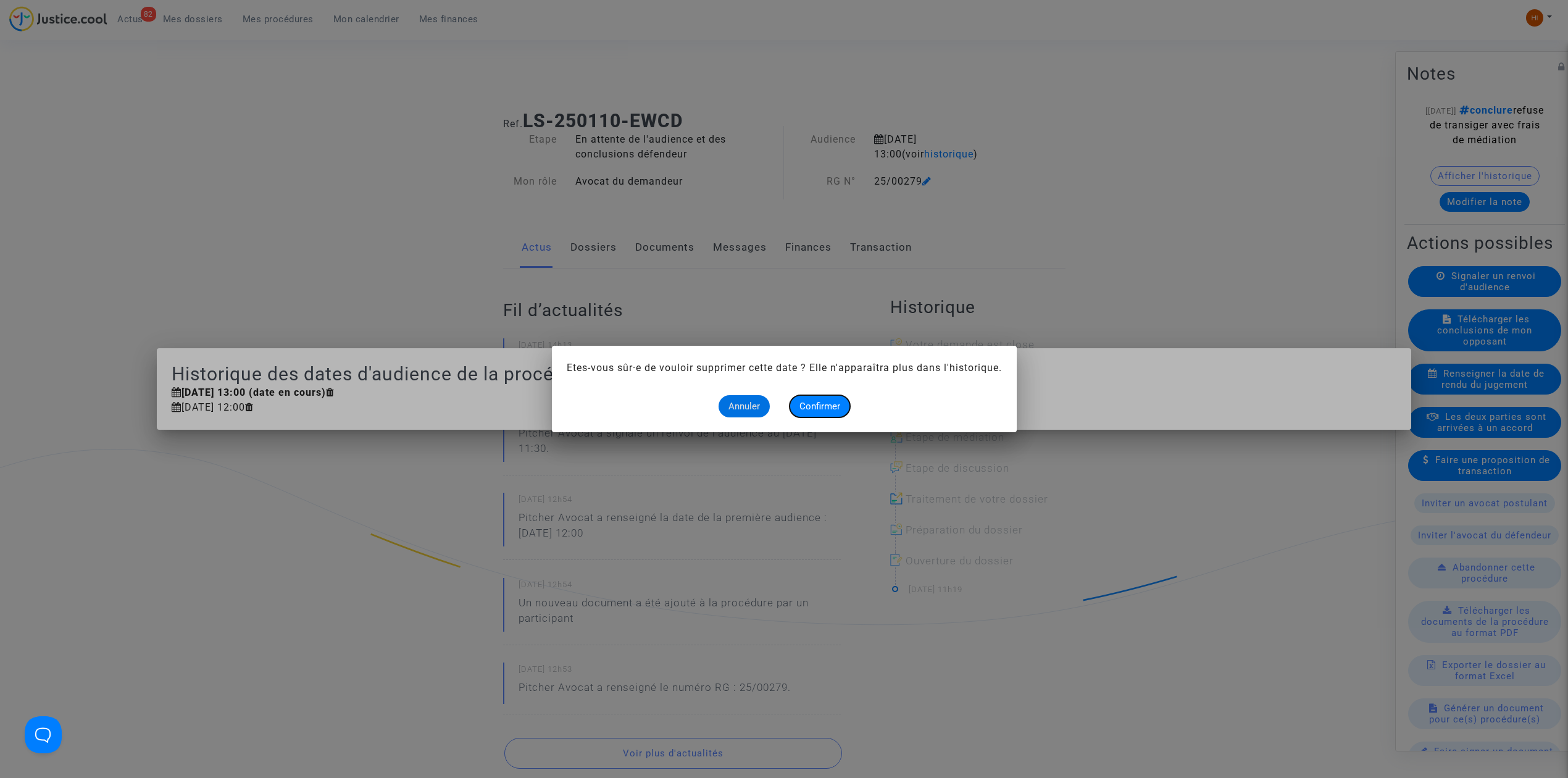
click at [808, 405] on span "Confirmer" at bounding box center [820, 406] width 41 height 11
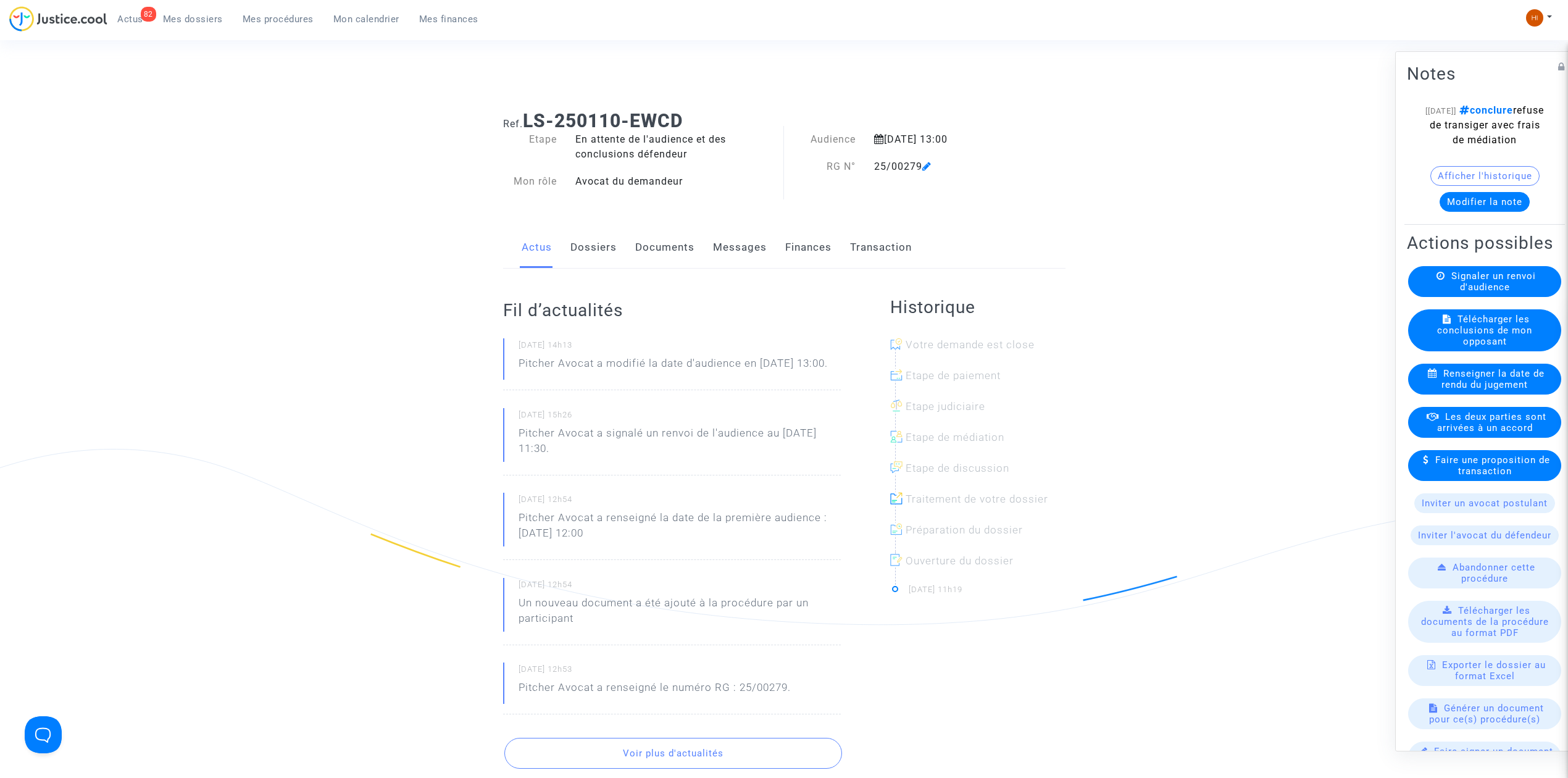
click at [663, 252] on link "Documents" at bounding box center [665, 247] width 59 height 41
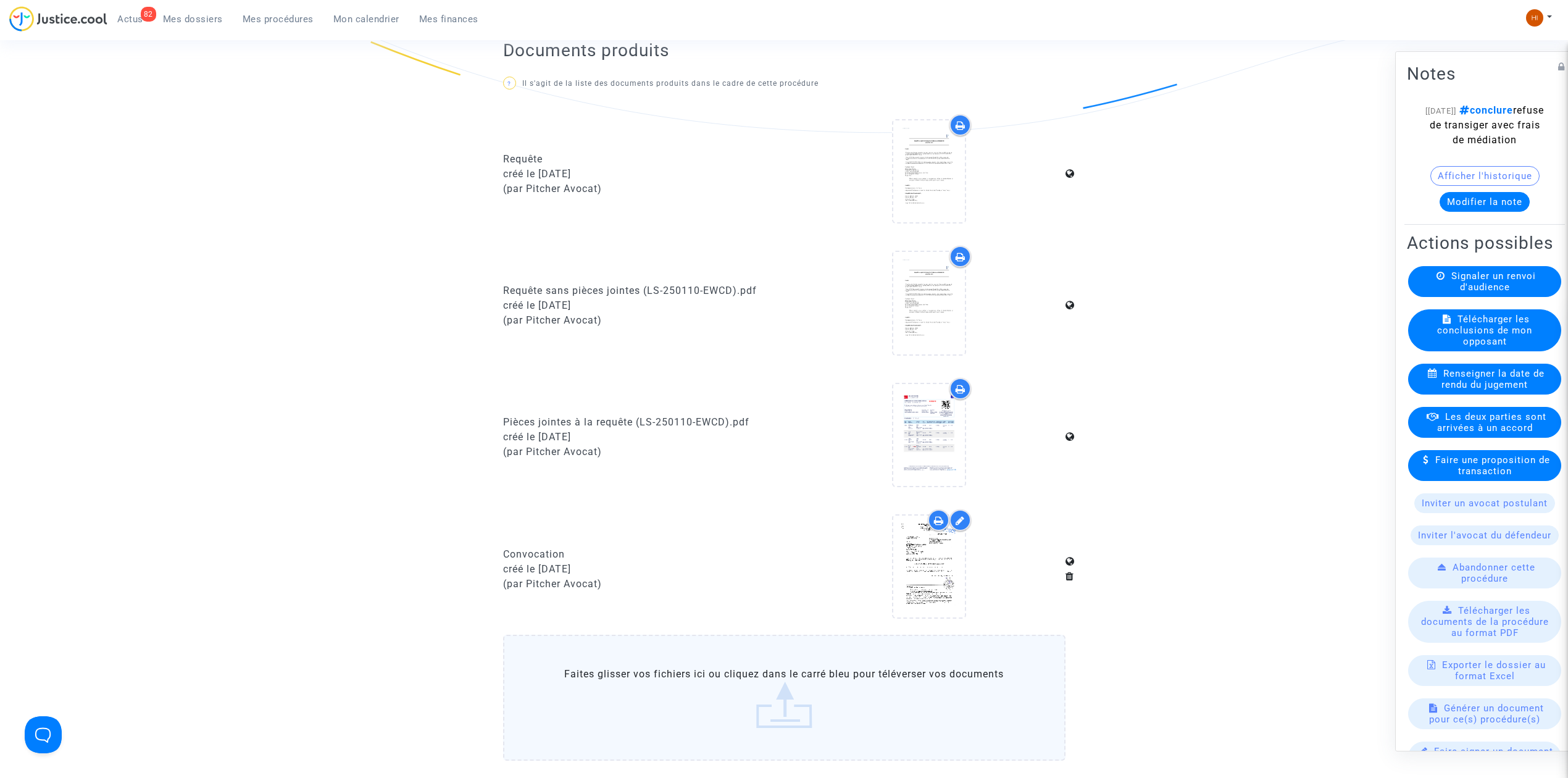
scroll to position [494, 0]
click at [924, 582] on div at bounding box center [929, 564] width 71 height 102
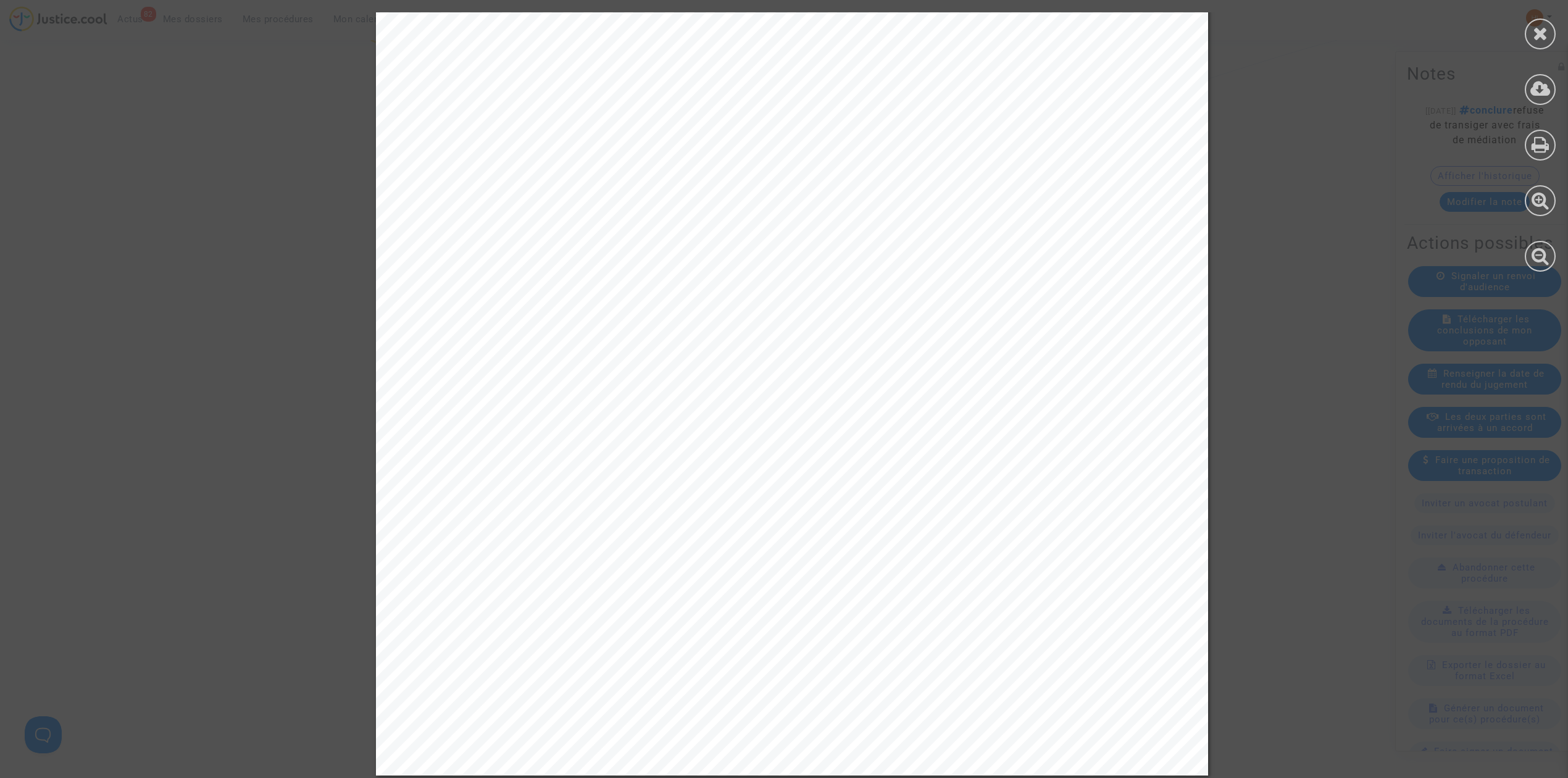
scroll to position [431, 0]
click at [1541, 156] on div at bounding box center [1540, 145] width 31 height 31
click at [1547, 23] on div at bounding box center [1540, 33] width 31 height 31
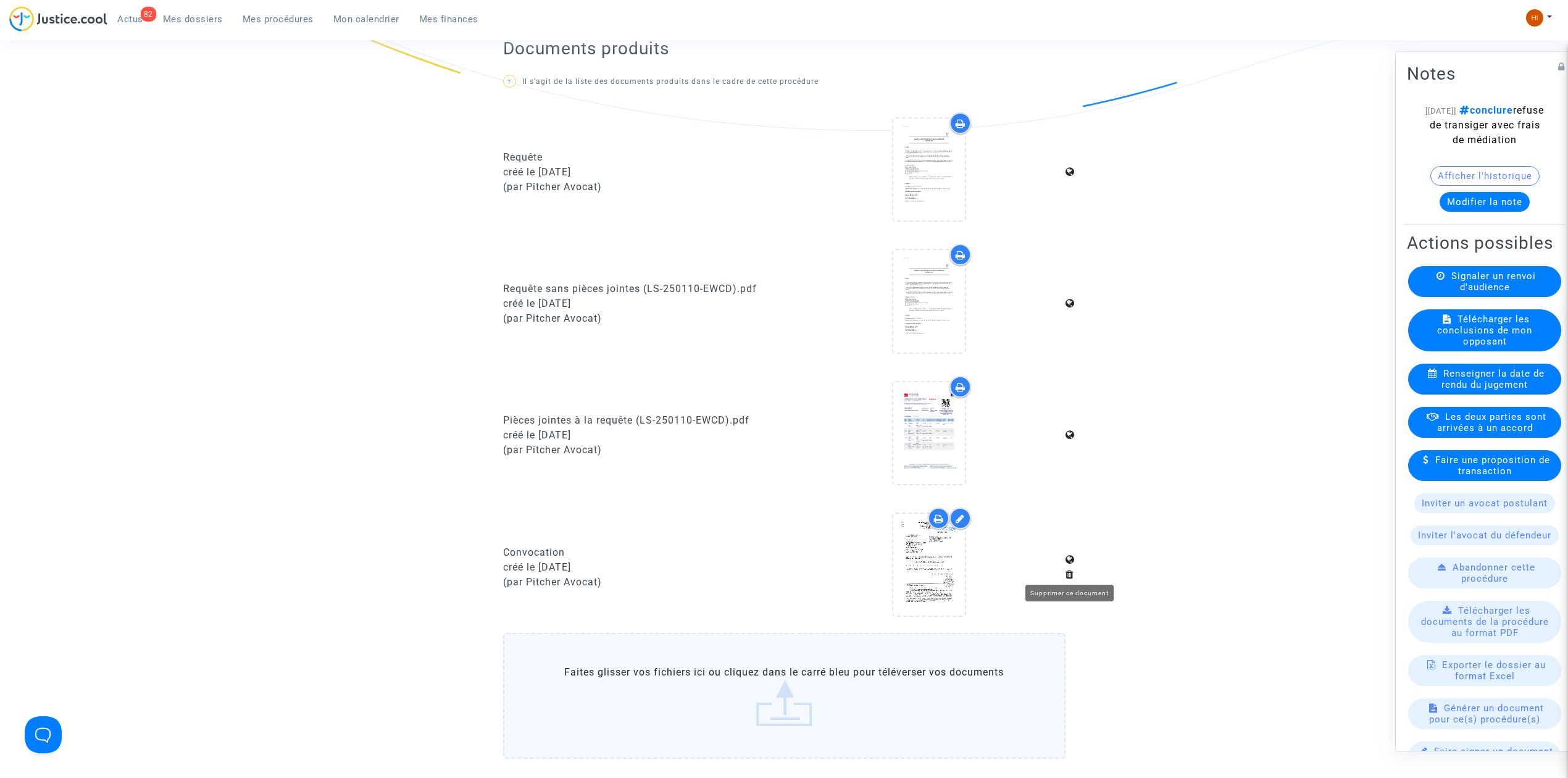
click at [1068, 572] on icon at bounding box center [1070, 574] width 9 height 10
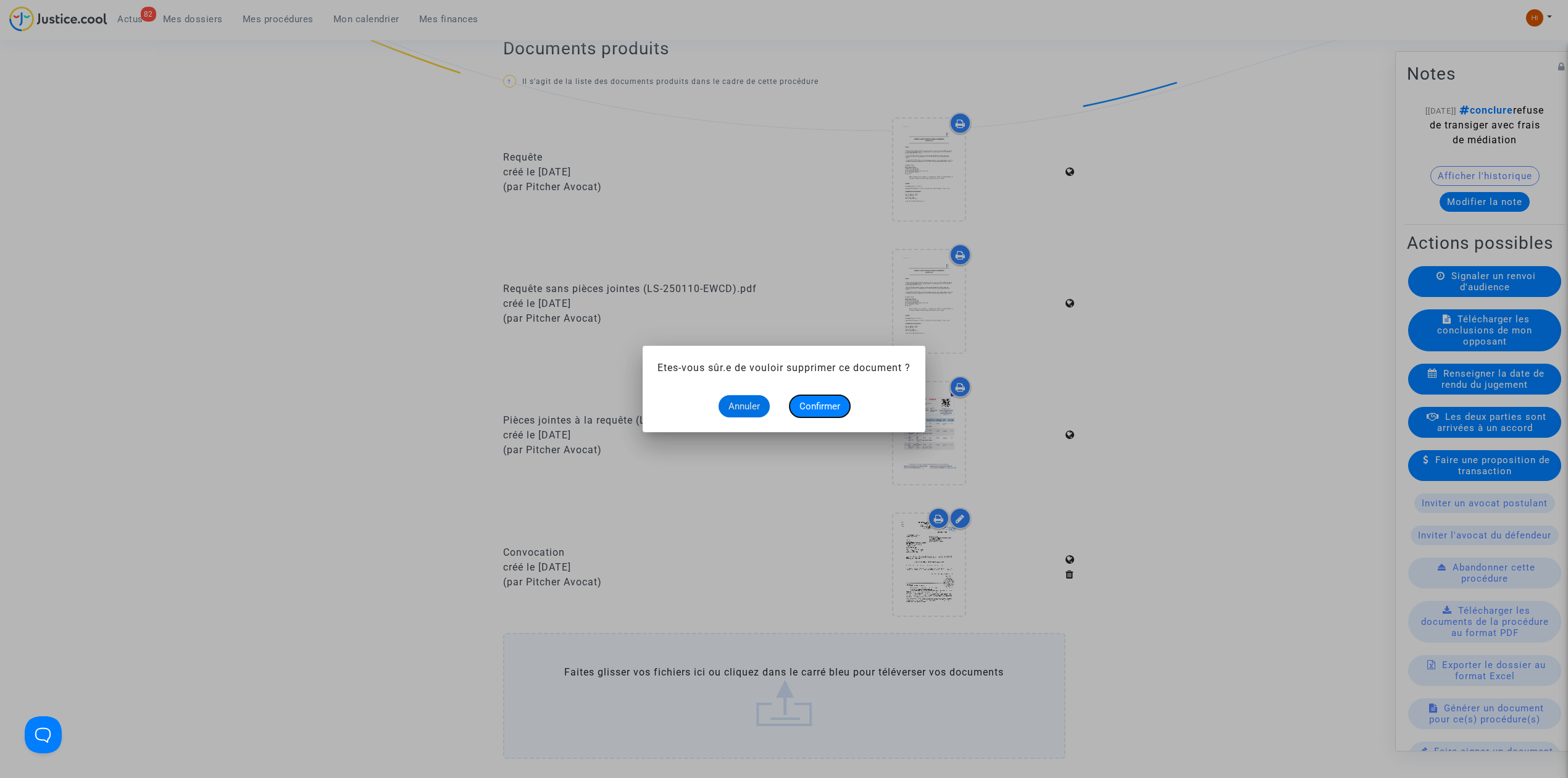
click at [825, 395] on button "Confirmer" at bounding box center [820, 406] width 60 height 23
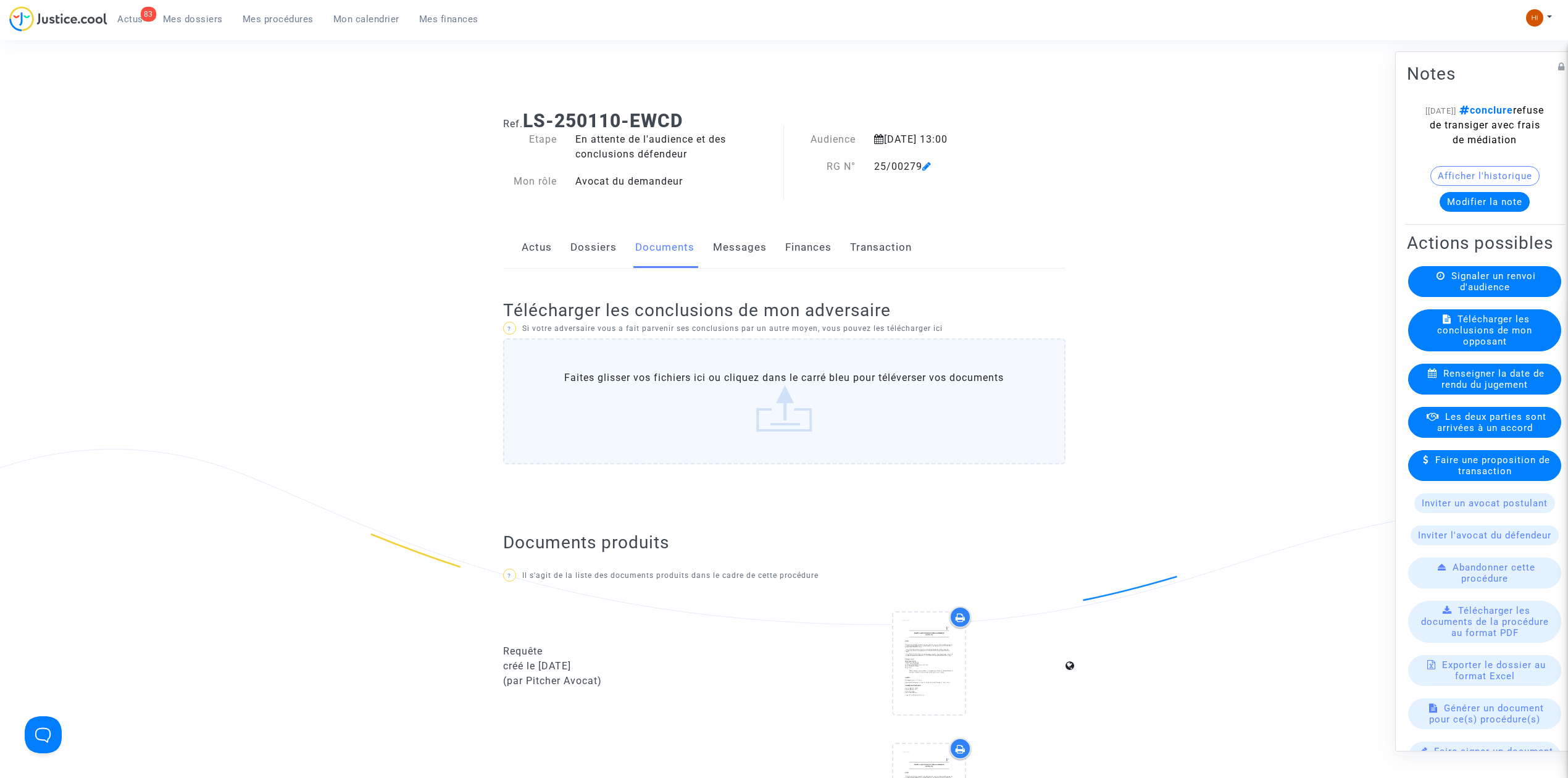
click at [932, 164] on icon at bounding box center [927, 167] width 9 height 10
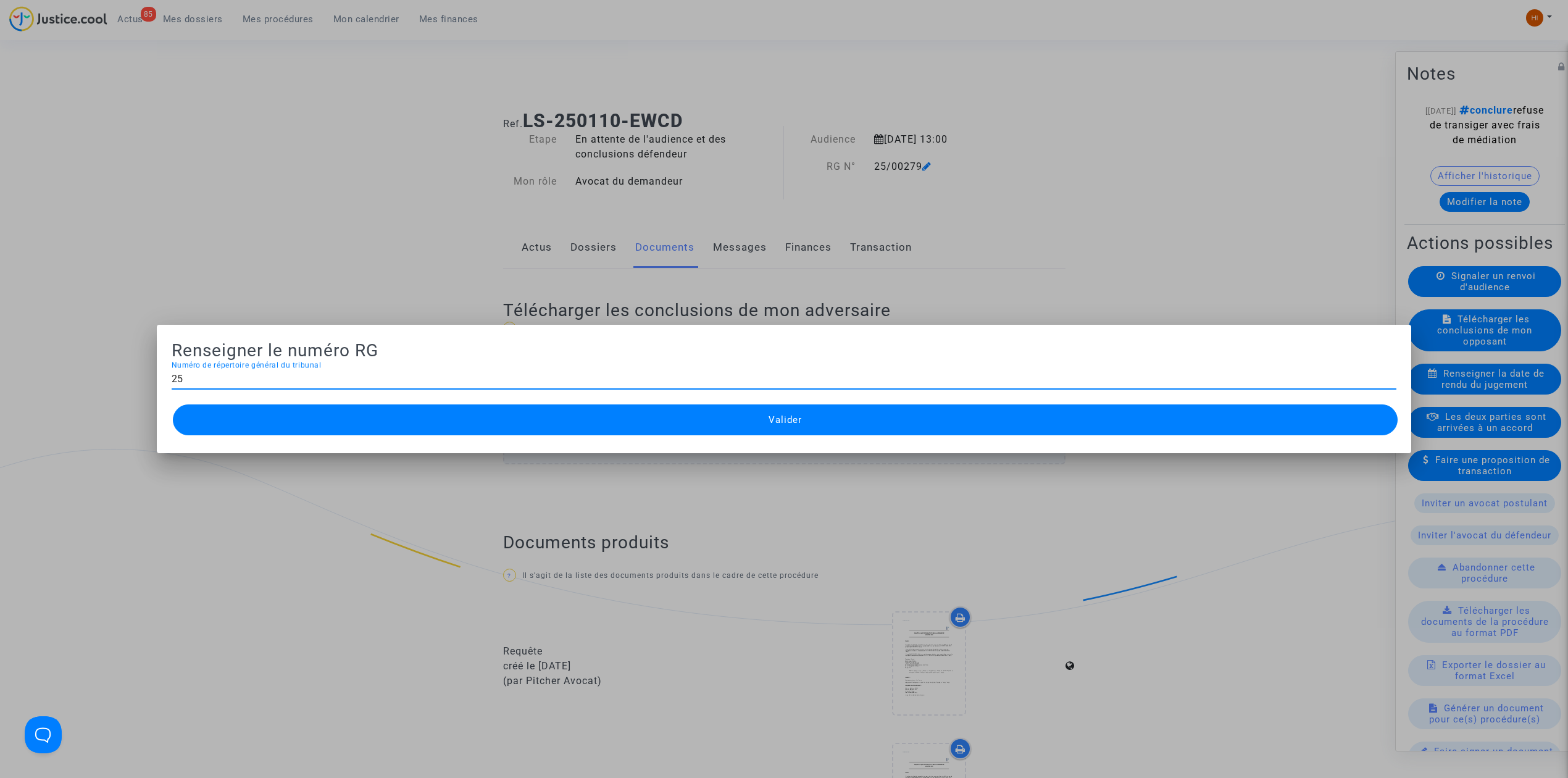
click at [671, 376] on input "25" at bounding box center [784, 379] width 1225 height 11
type input "25 00518"
click at [664, 420] on button "Valider" at bounding box center [785, 420] width 1225 height 31
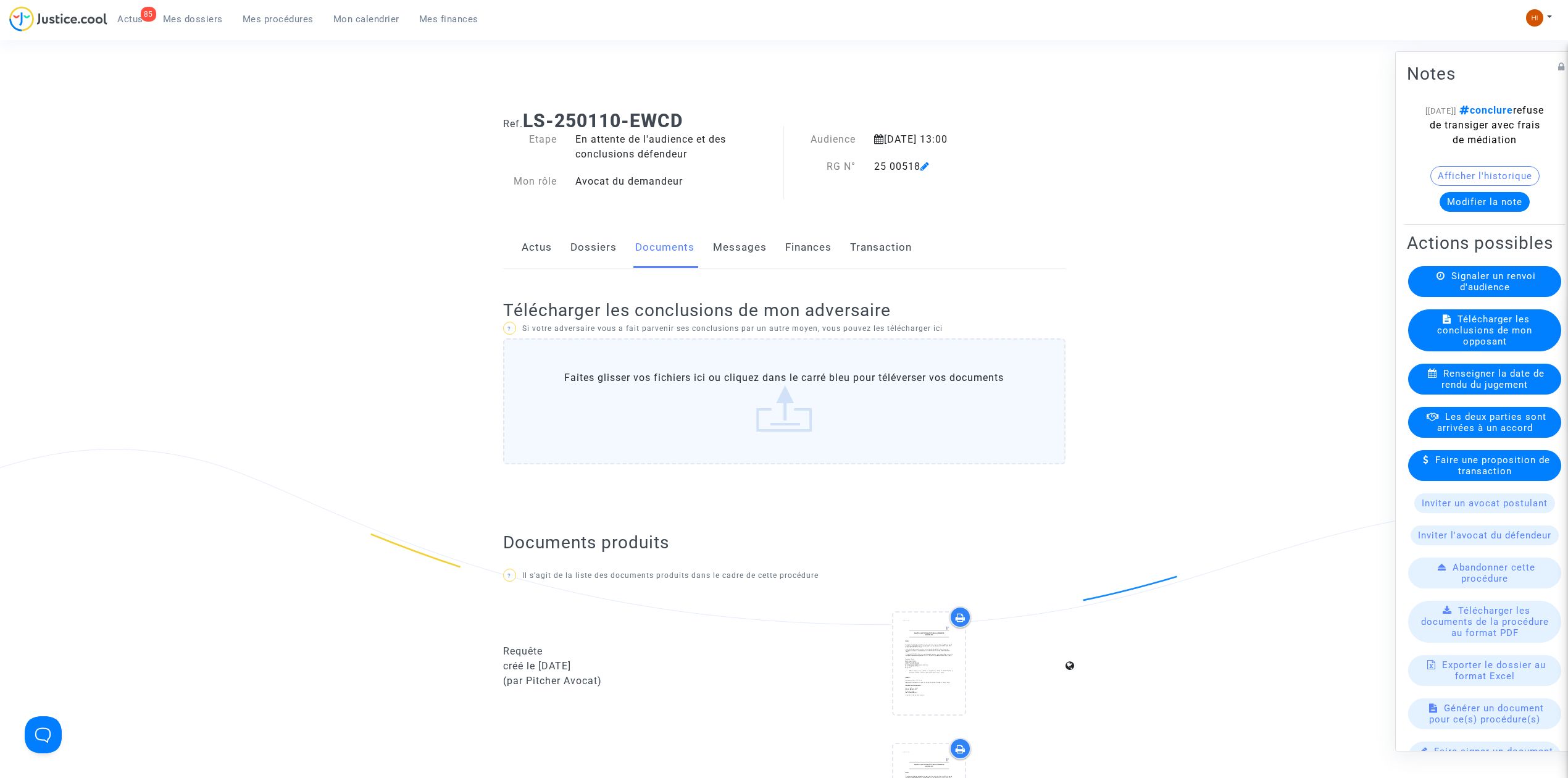
click at [927, 167] on icon at bounding box center [925, 167] width 9 height 10
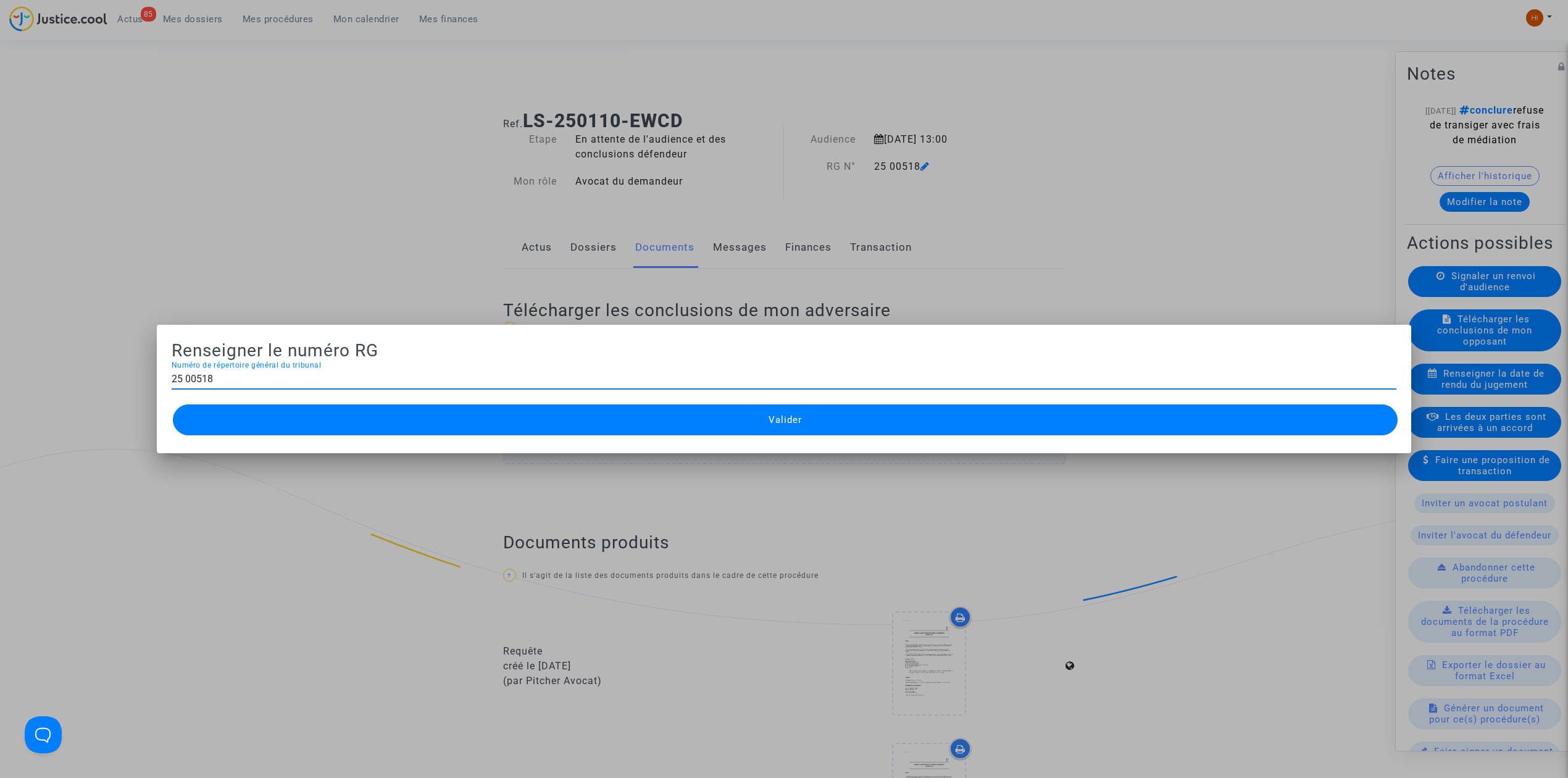
click at [182, 380] on input "25 00518" at bounding box center [784, 379] width 1225 height 11
type input "25/00518"
click at [488, 421] on button "Valider" at bounding box center [785, 420] width 1225 height 31
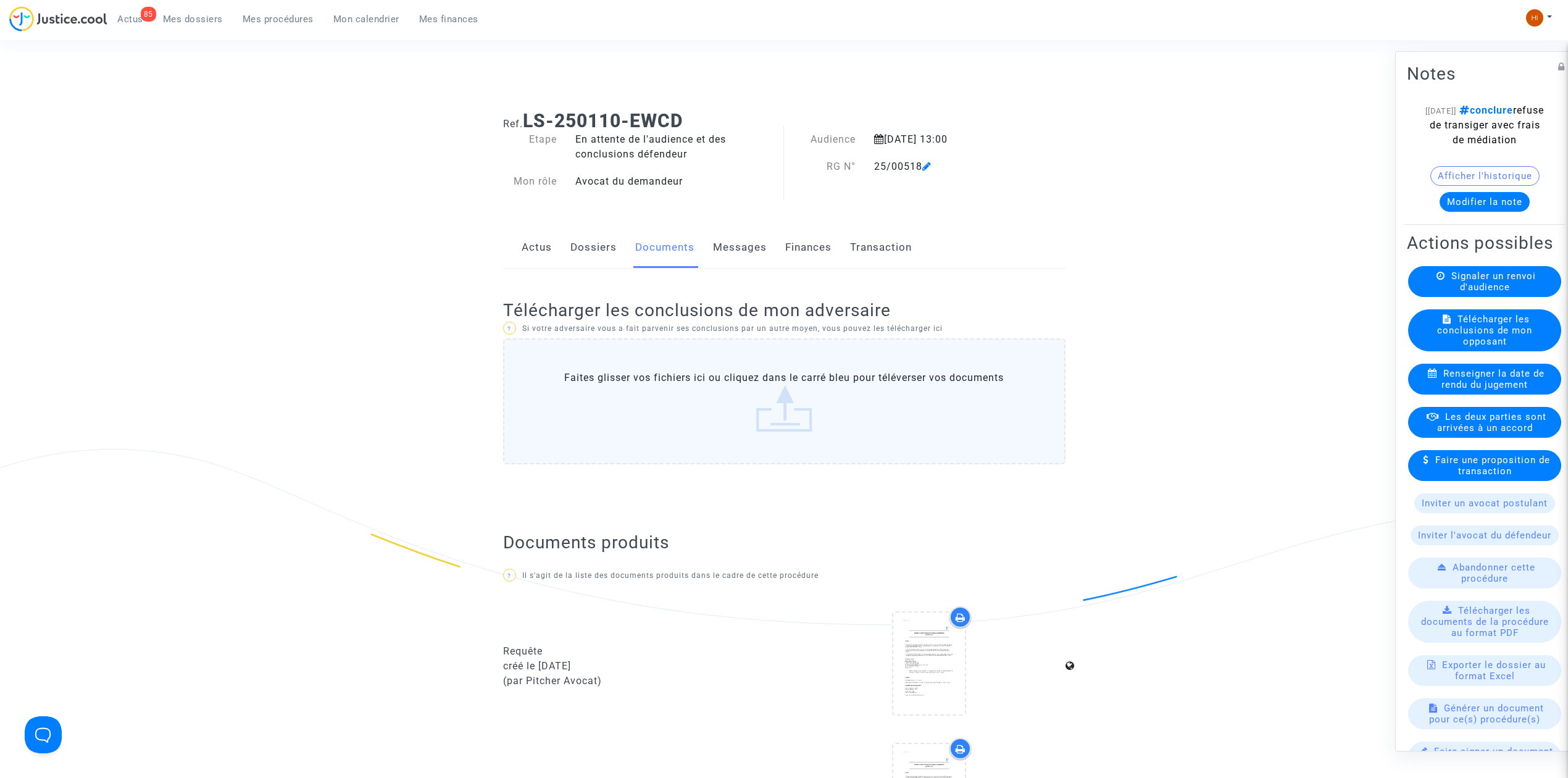
click at [1465, 209] on button "Modifier la note" at bounding box center [1485, 201] width 90 height 20
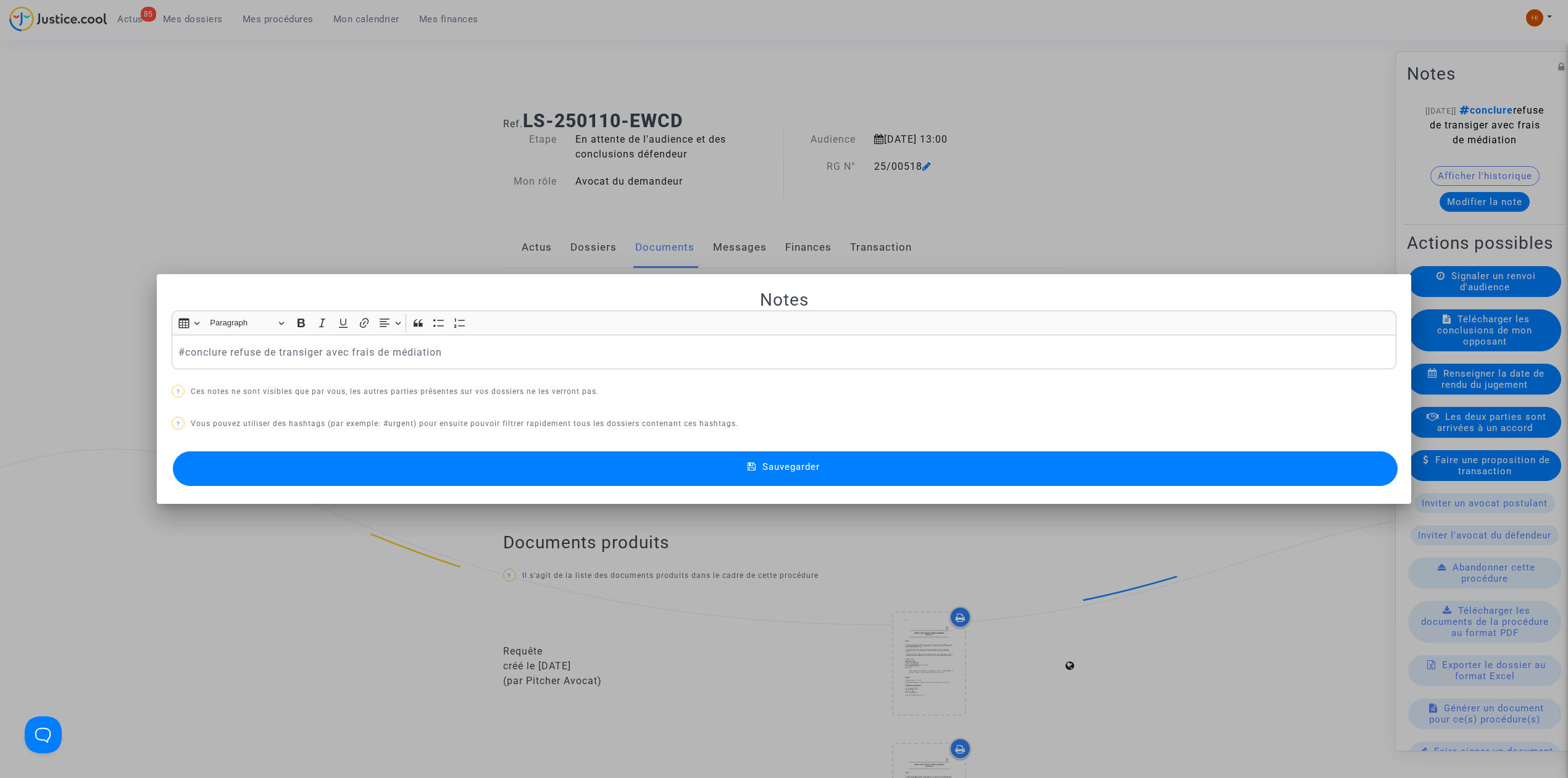
click at [172, 353] on div "#conclure refuse de transiger avec frais de médiation" at bounding box center [784, 352] width 1225 height 35
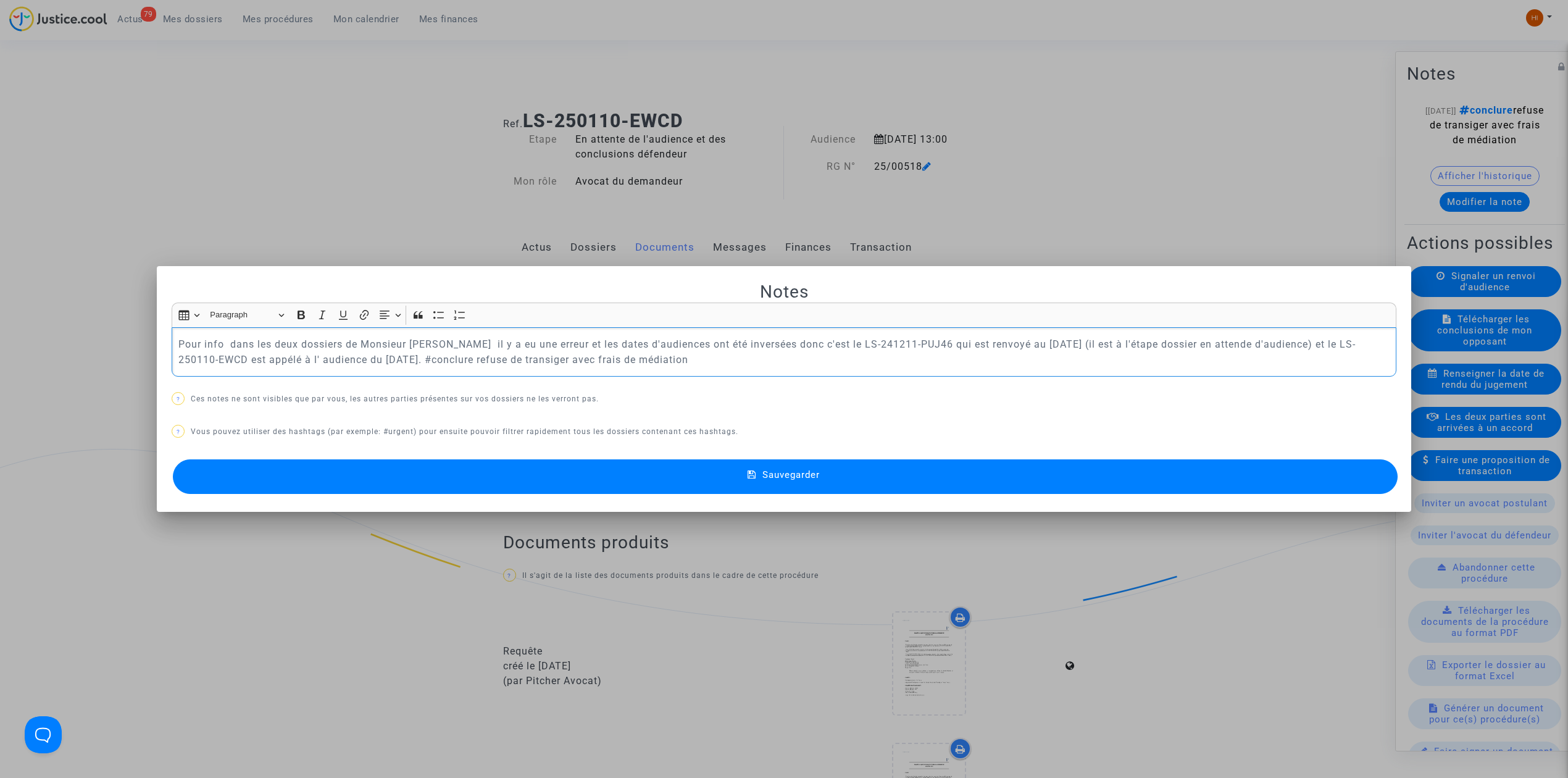
drag, startPoint x: 444, startPoint y: 358, endPoint x: 175, endPoint y: 332, distance: 270.3
click at [172, 342] on div "Pour info dans les deux dossiers de Monsieur BERTHELOT il y a eu une erreur et …" at bounding box center [784, 352] width 1225 height 50
click at [297, 316] on icon "Editor toolbar" at bounding box center [301, 315] width 7 height 9
click at [507, 482] on button "Sauvegarder" at bounding box center [785, 477] width 1225 height 35
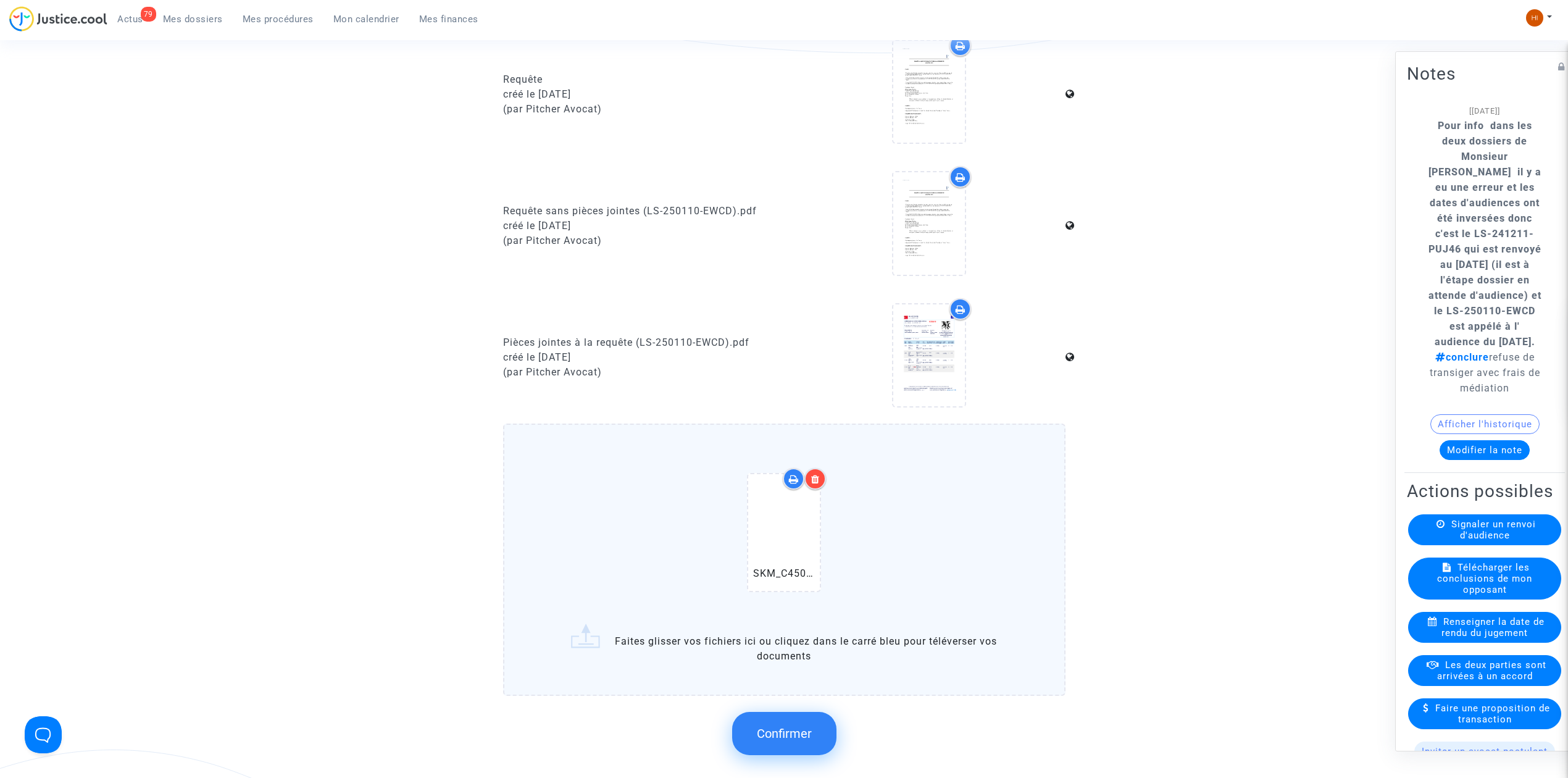
scroll to position [576, 0]
drag, startPoint x: 791, startPoint y: 721, endPoint x: 809, endPoint y: 705, distance: 24.1
click at [784, 715] on button "Confirmer" at bounding box center [784, 729] width 104 height 43
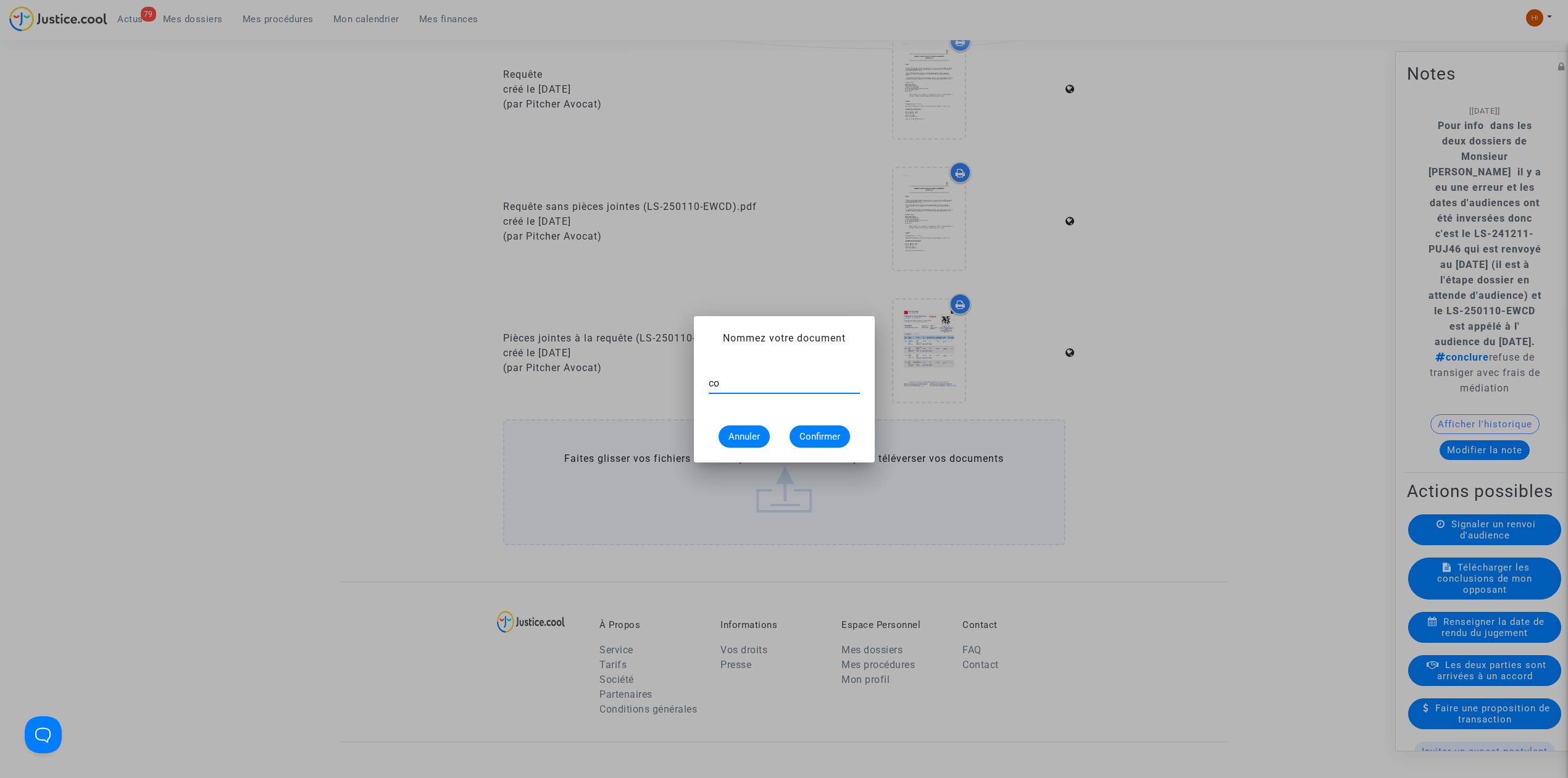
type input "c"
type input "CONVOCATION"
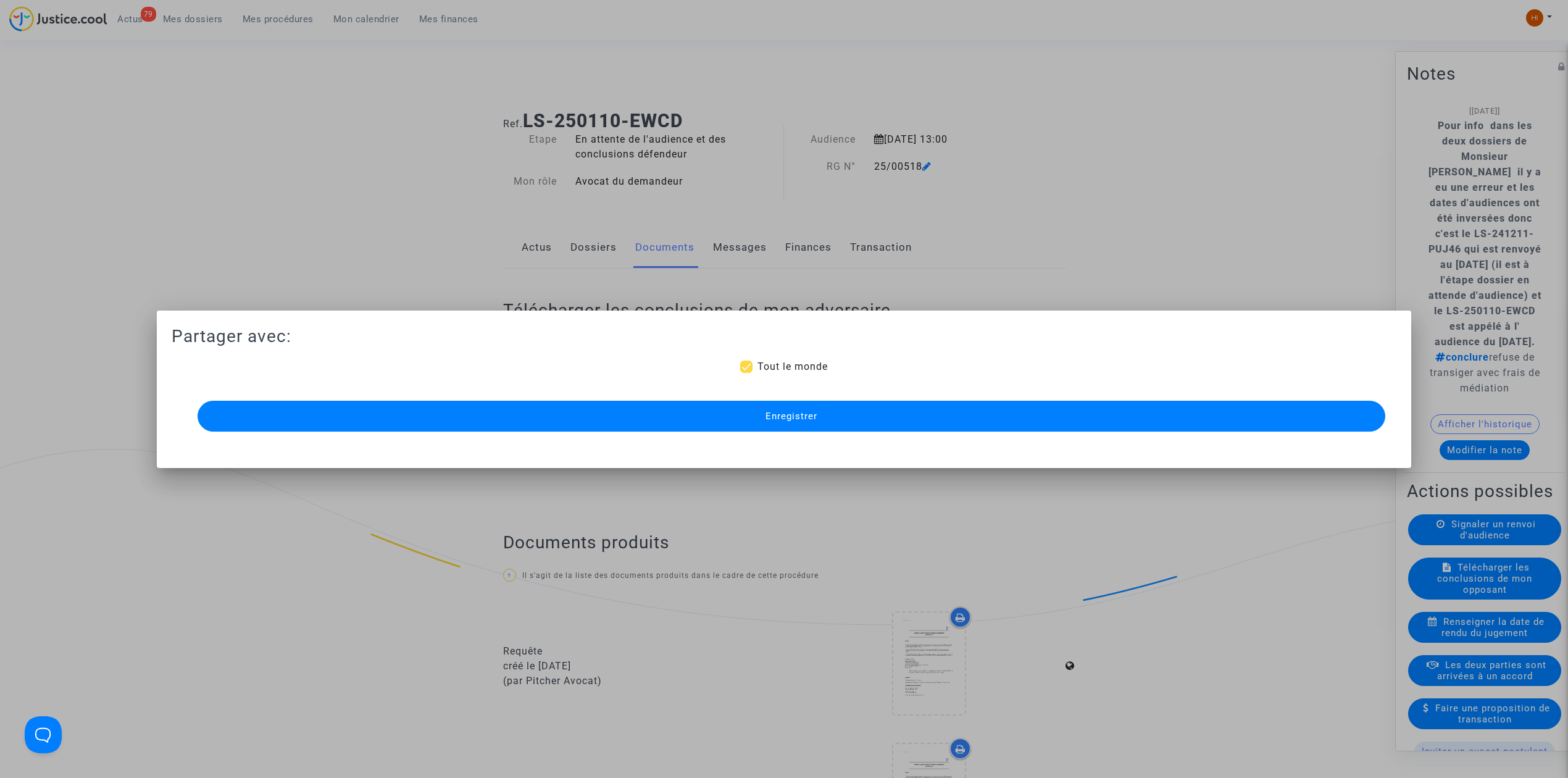
scroll to position [576, 0]
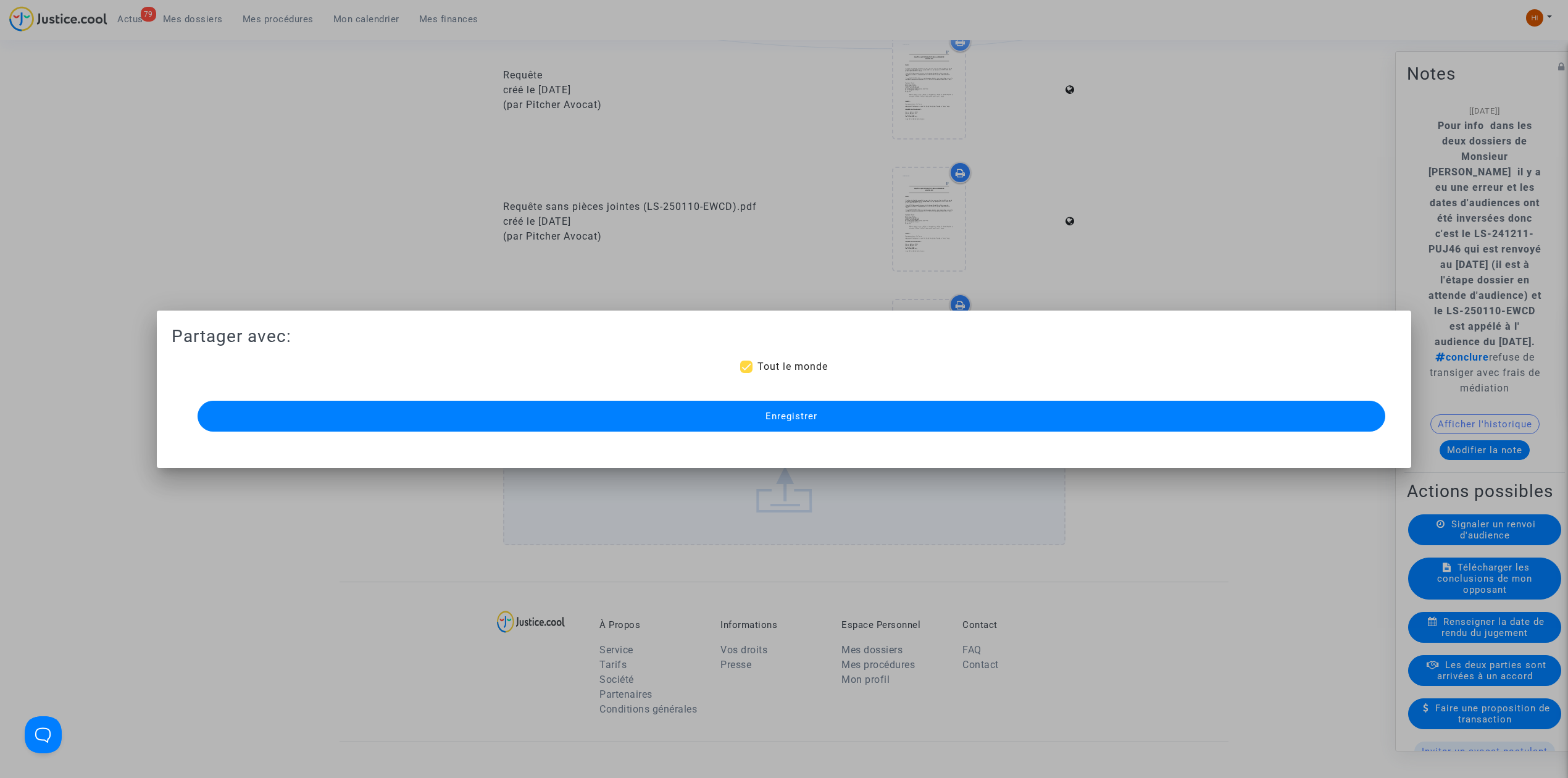
click at [737, 422] on button "Enregistrer" at bounding box center [791, 416] width 1188 height 31
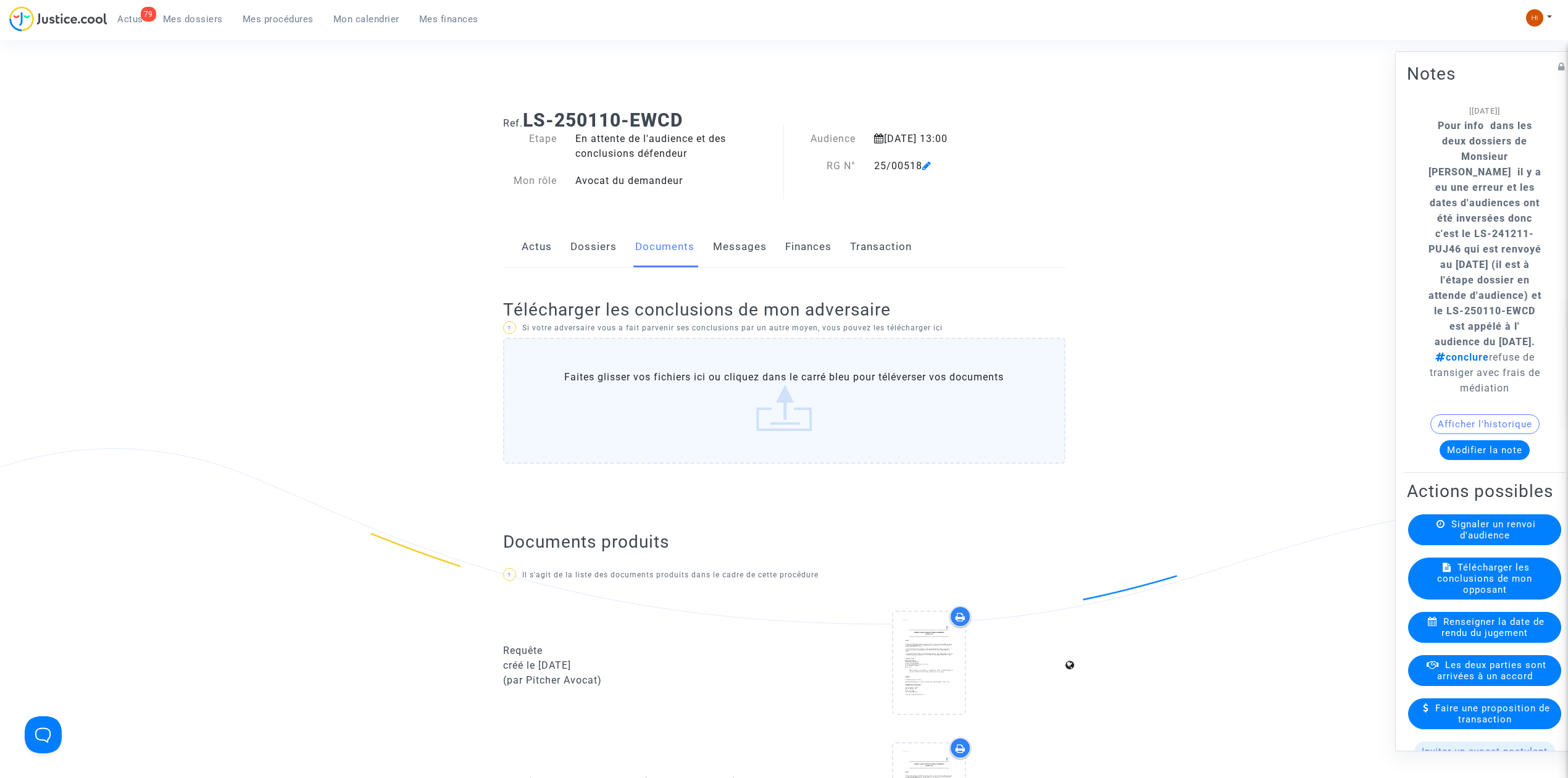
scroll to position [0, 0]
click at [972, 134] on div "20 octobre 2025 13:00" at bounding box center [945, 140] width 161 height 15
click at [1529, 545] on div "Signaler un renvoi d'audience" at bounding box center [1484, 529] width 153 height 31
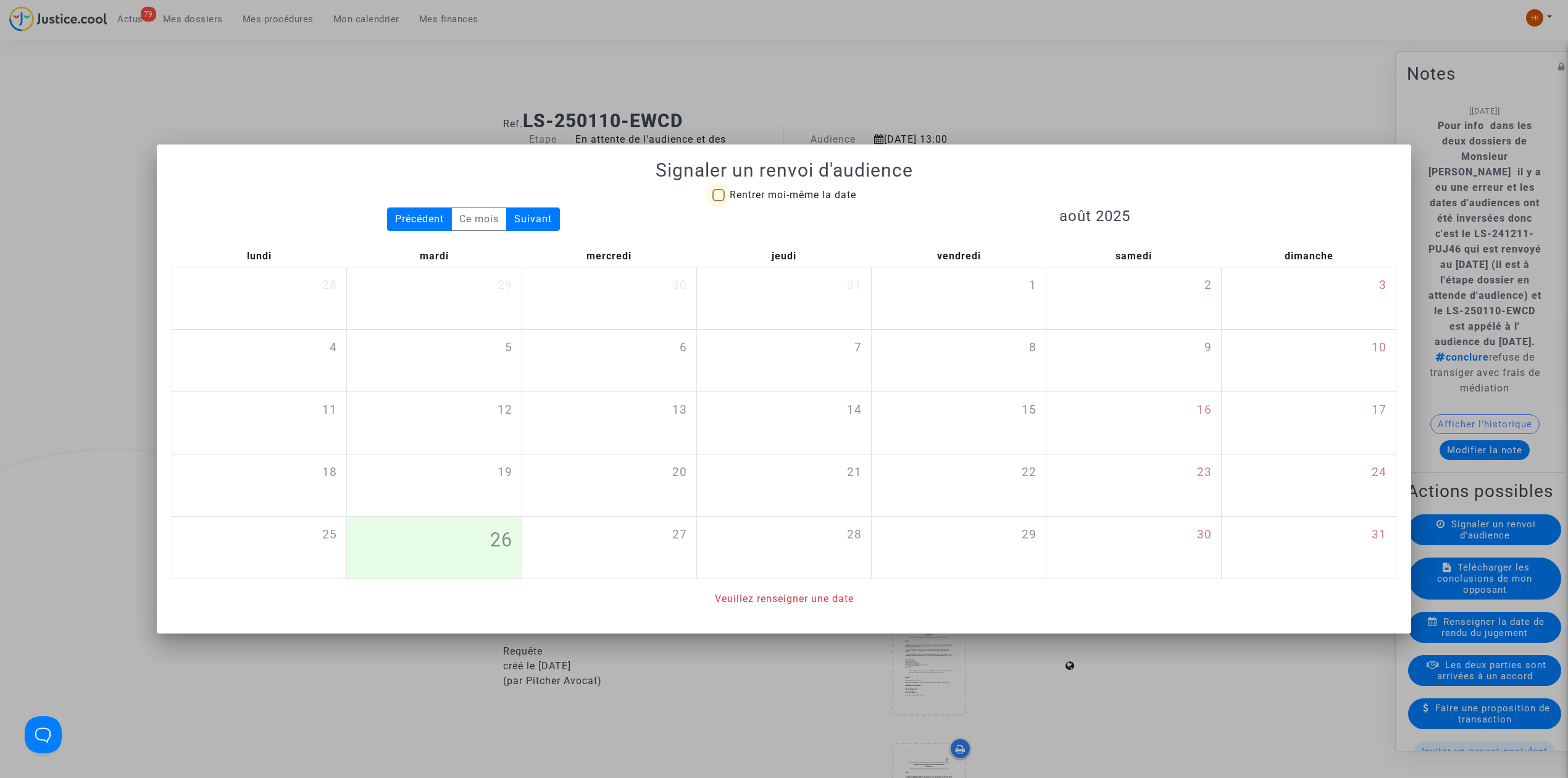
drag, startPoint x: 736, startPoint y: 193, endPoint x: 808, endPoint y: 188, distance: 72.2
click at [734, 195] on span "Rentrer moi-même la date" at bounding box center [793, 195] width 127 height 12
click at [719, 201] on input "Rentrer moi-même la date" at bounding box center [718, 201] width 1 height 1
checkbox input "true"
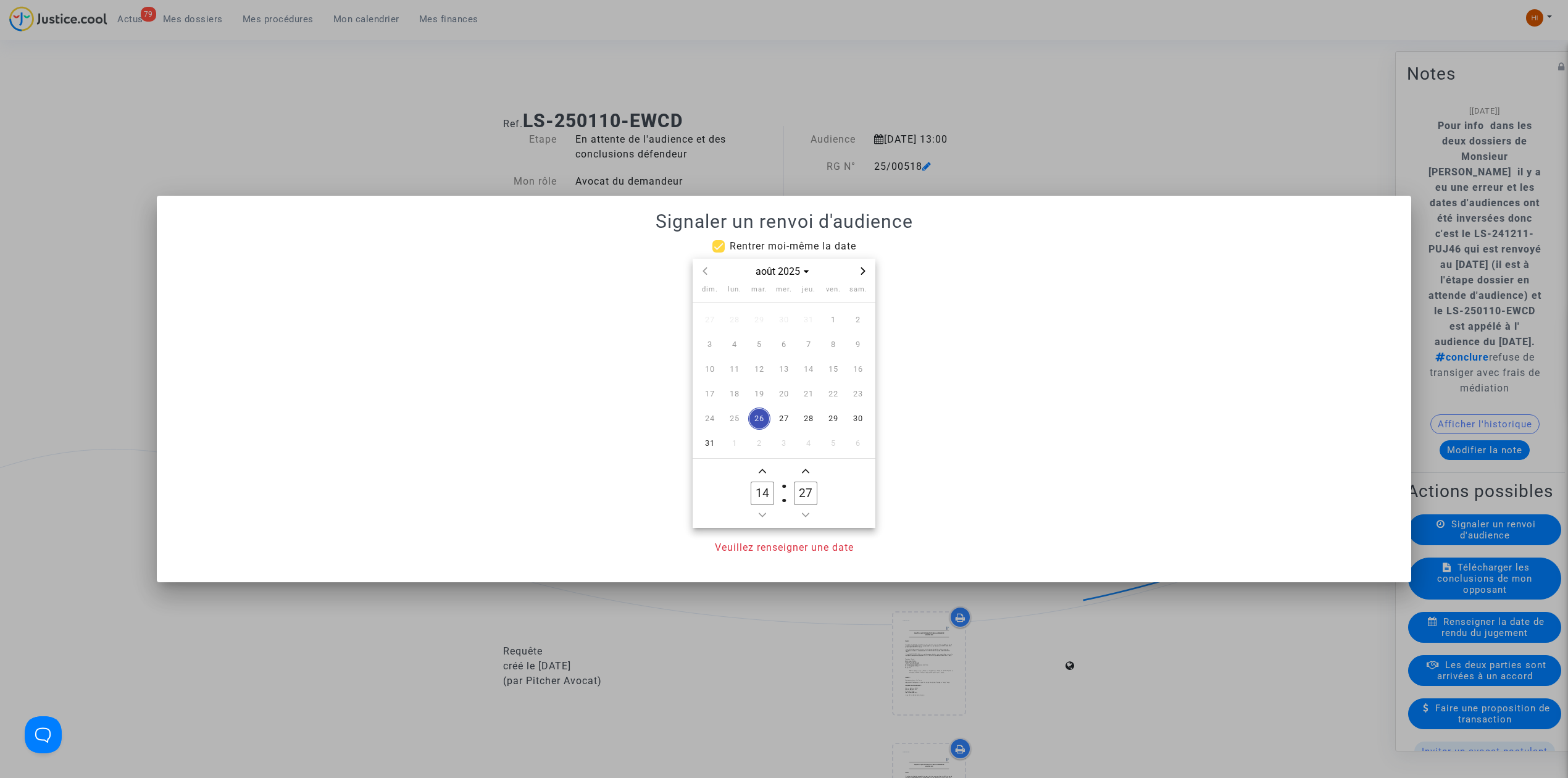
drag, startPoint x: 786, startPoint y: 272, endPoint x: 798, endPoint y: 281, distance: 15.0
click at [784, 272] on span "août 2025" at bounding box center [783, 271] width 66 height 15
click at [724, 371] on span "2025" at bounding box center [736, 377] width 43 height 18
click at [721, 372] on span "oct." at bounding box center [726, 376] width 52 height 23
click at [756, 422] on span "28" at bounding box center [759, 418] width 23 height 23
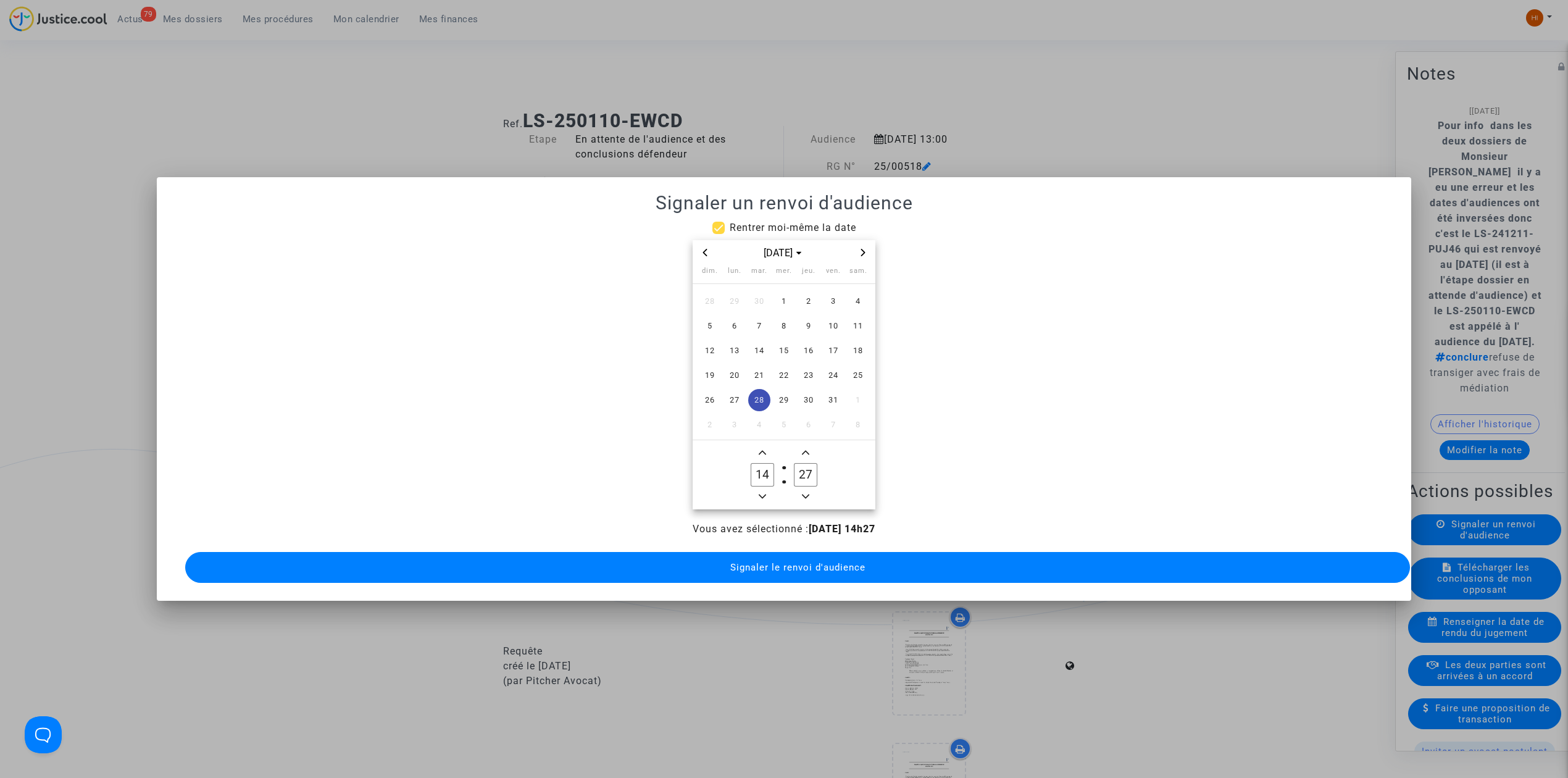
click at [764, 489] on span "Minus a hour" at bounding box center [762, 496] width 15 height 15
click at [763, 451] on icon "Add a hour" at bounding box center [762, 453] width 7 height 4
click at [762, 449] on icon "Add a hour" at bounding box center [762, 452] width 7 height 7
type input "15"
click at [796, 465] on input "27" at bounding box center [806, 475] width 23 height 23
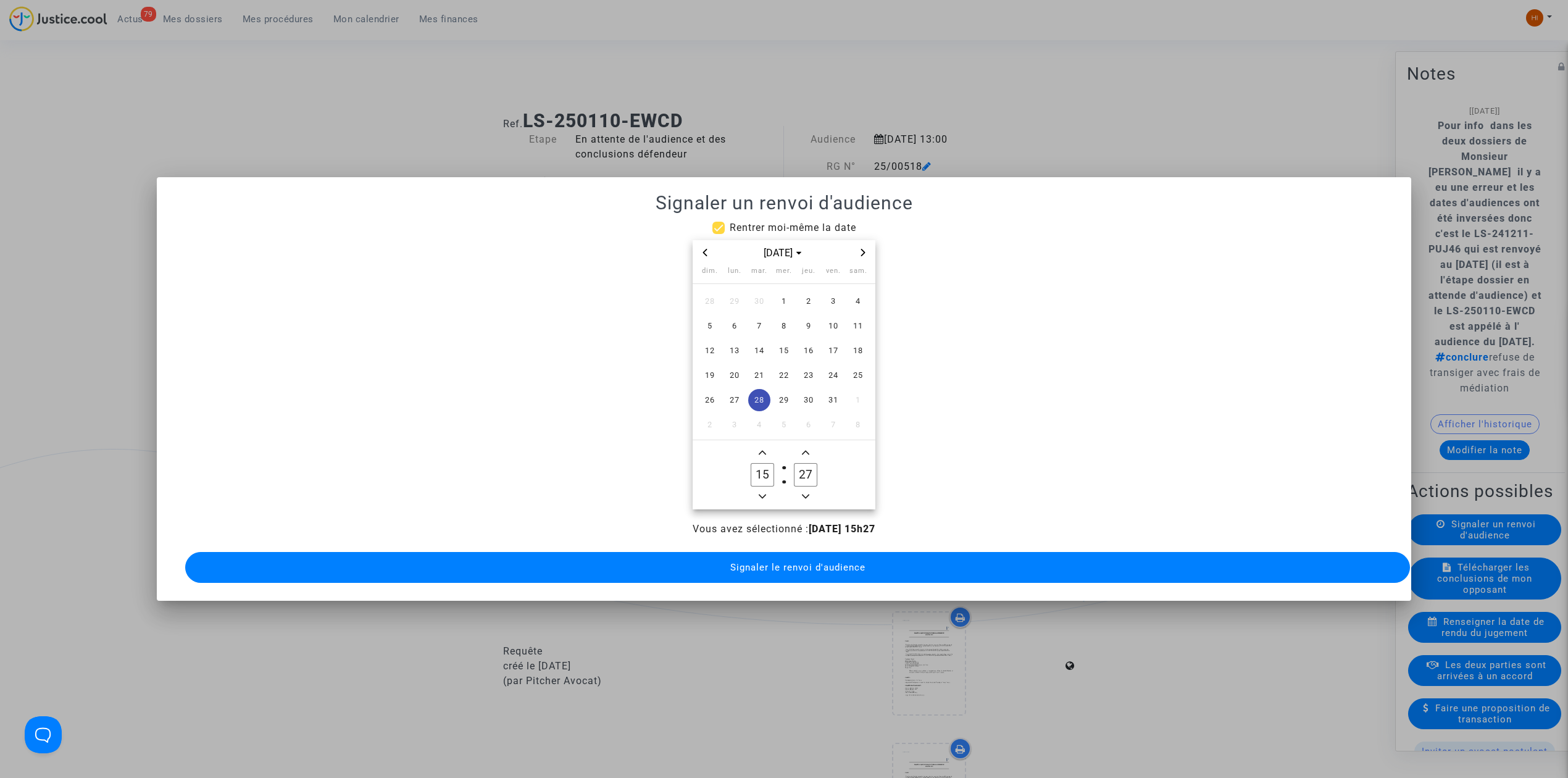
click at [796, 465] on input "27" at bounding box center [806, 475] width 23 height 23
type input "00"
click at [825, 561] on span "Signaler le renvoi d'audience" at bounding box center [798, 566] width 135 height 11
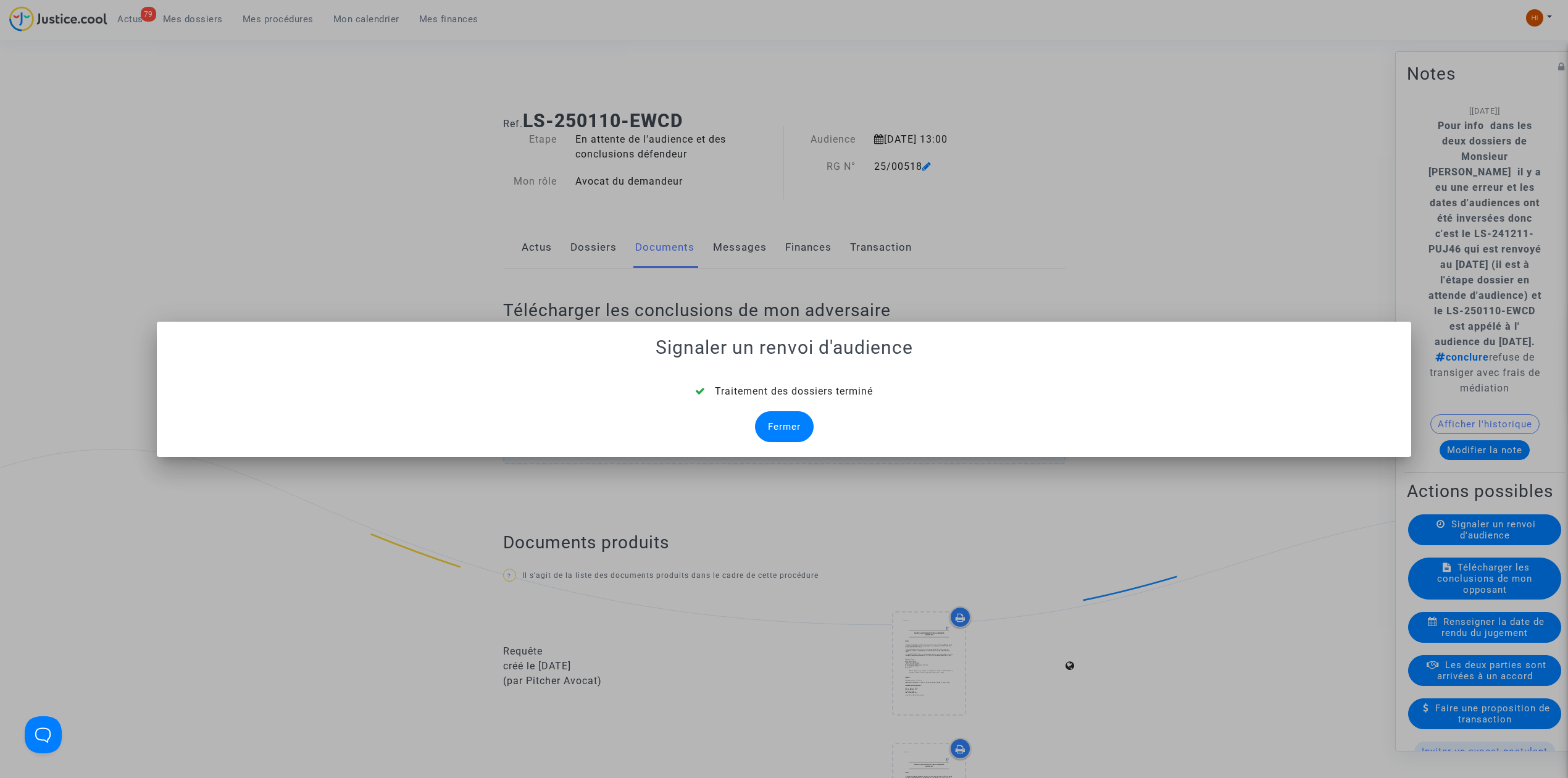
click at [807, 422] on div "Fermer" at bounding box center [784, 426] width 59 height 31
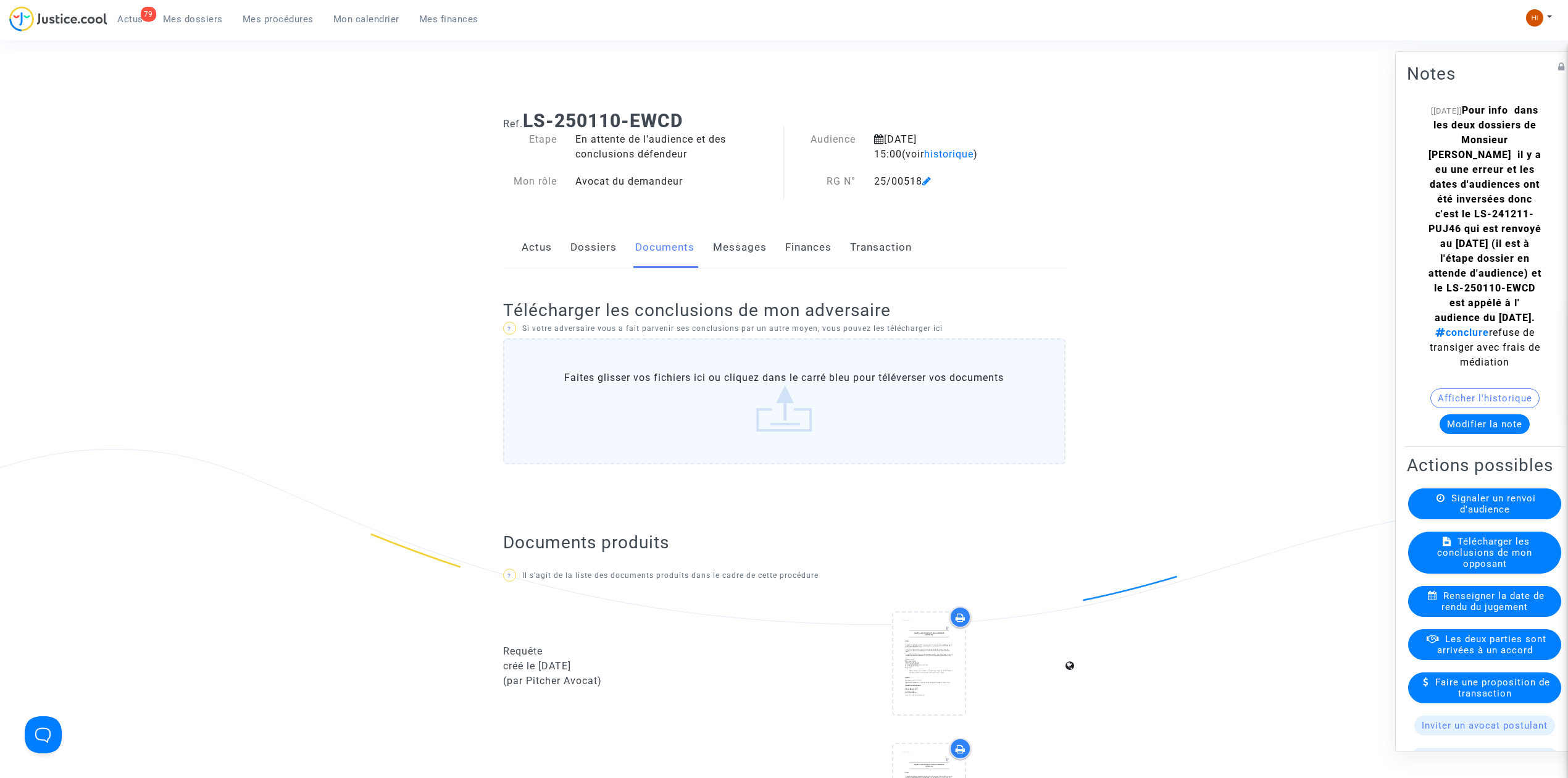
click at [927, 158] on span at bounding box center [927, 145] width 9 height 83
click at [924, 153] on span "historique" at bounding box center [949, 154] width 49 height 12
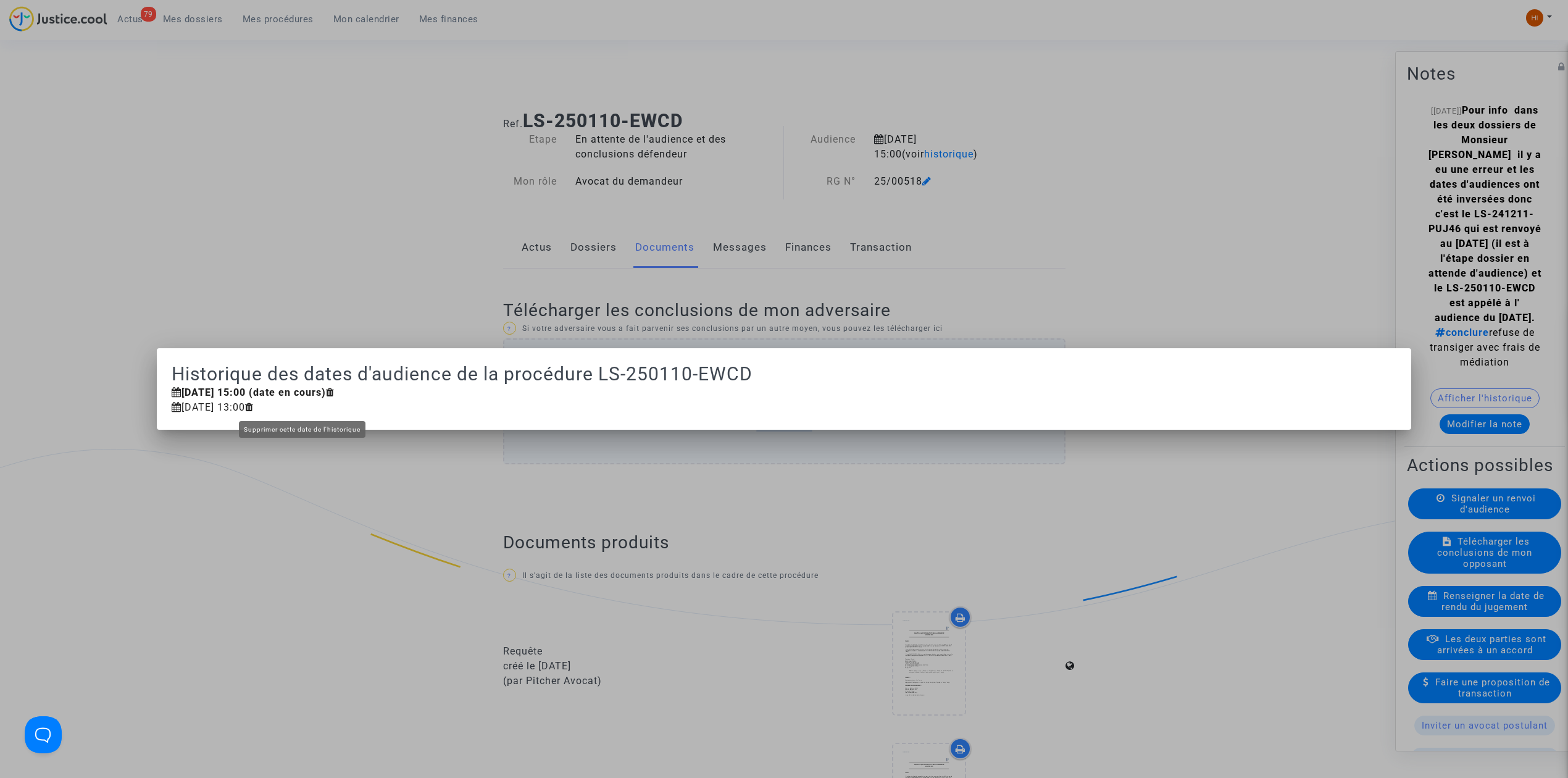
click at [254, 407] on icon at bounding box center [249, 407] width 9 height 10
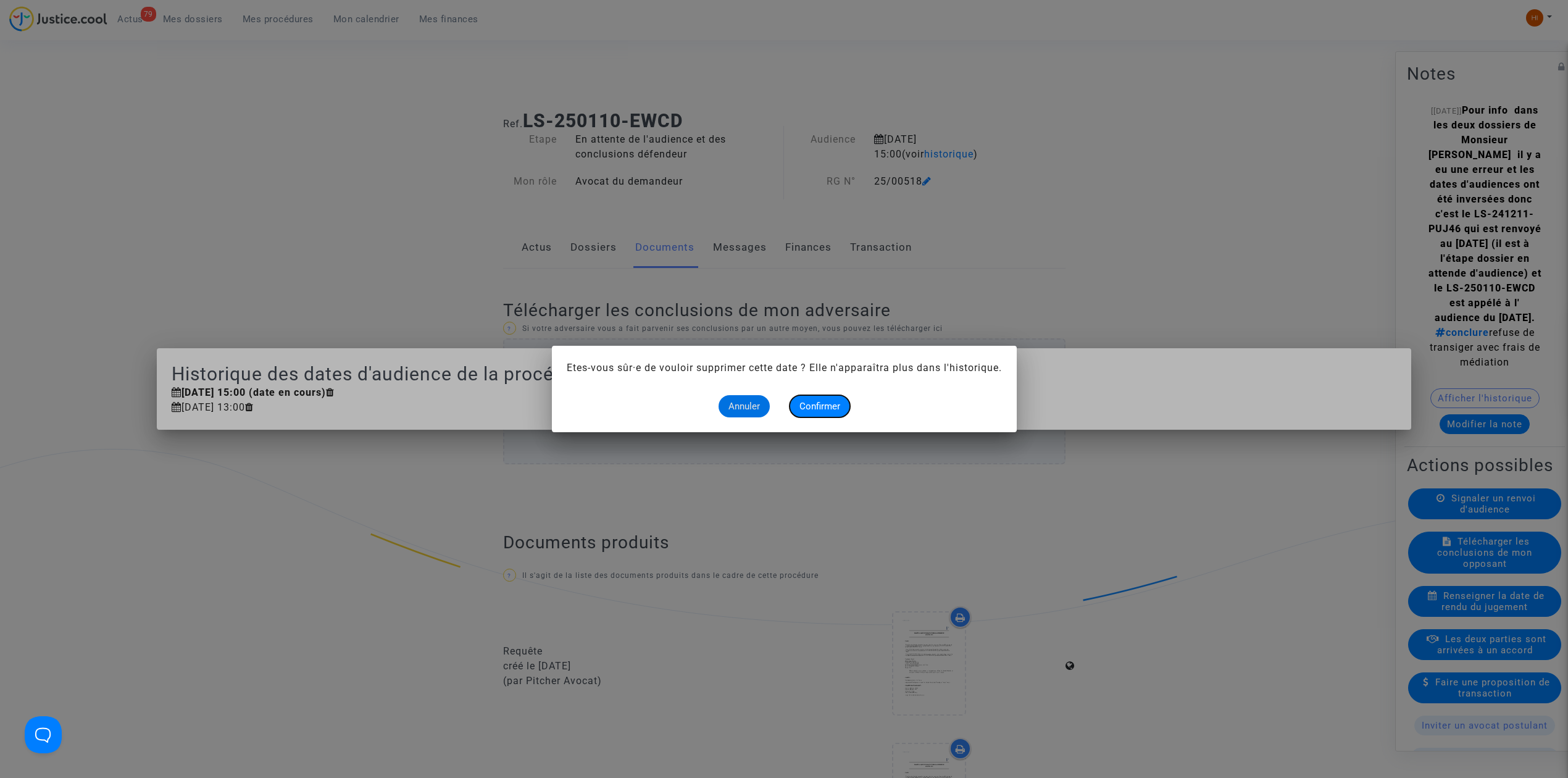
click at [821, 406] on span "Confirmer" at bounding box center [820, 406] width 41 height 11
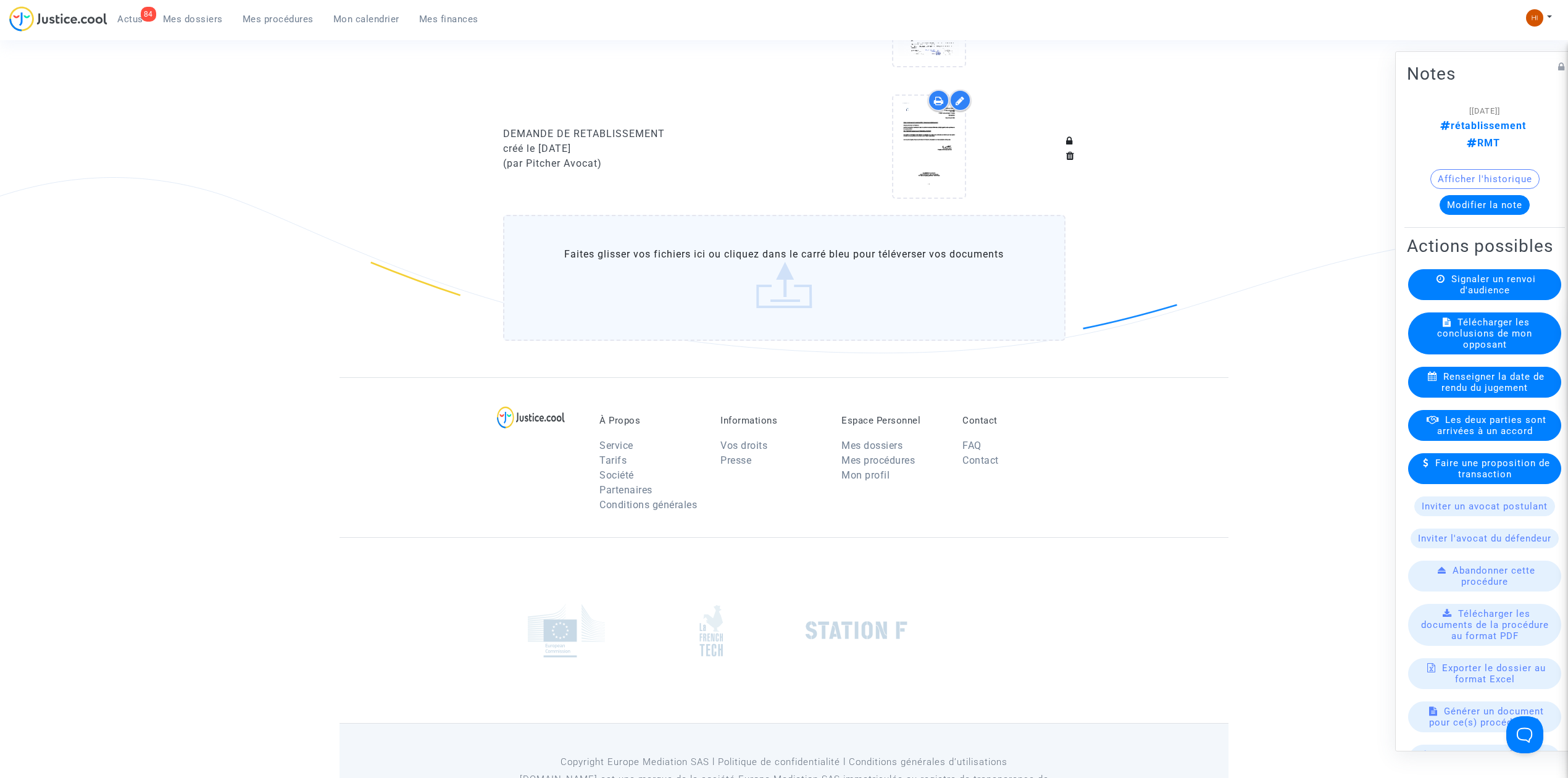
scroll to position [651, 0]
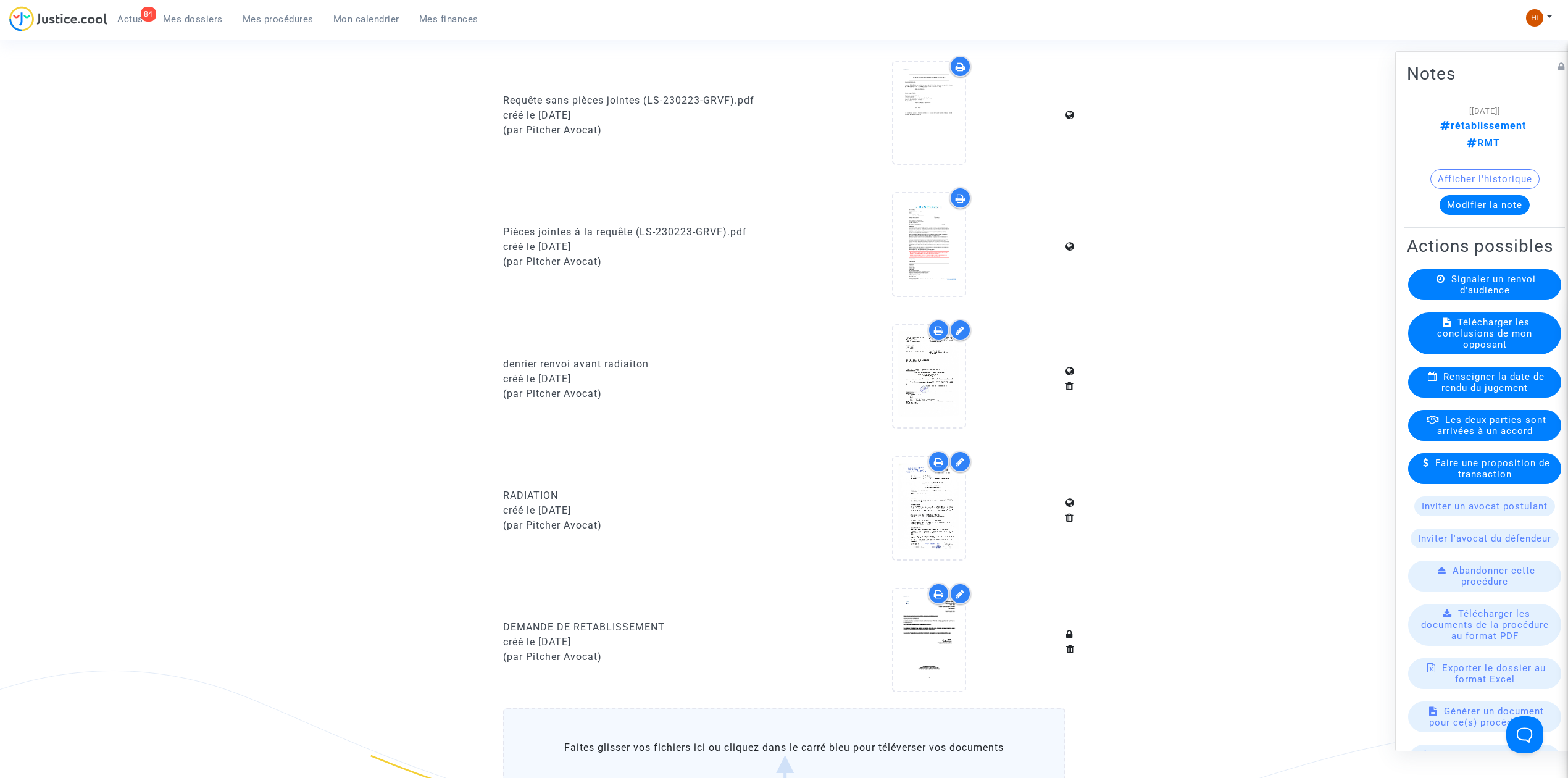
drag, startPoint x: 252, startPoint y: 20, endPoint x: 297, endPoint y: 28, distance: 45.7
click at [252, 20] on span "Mes procédures" at bounding box center [279, 19] width 71 height 11
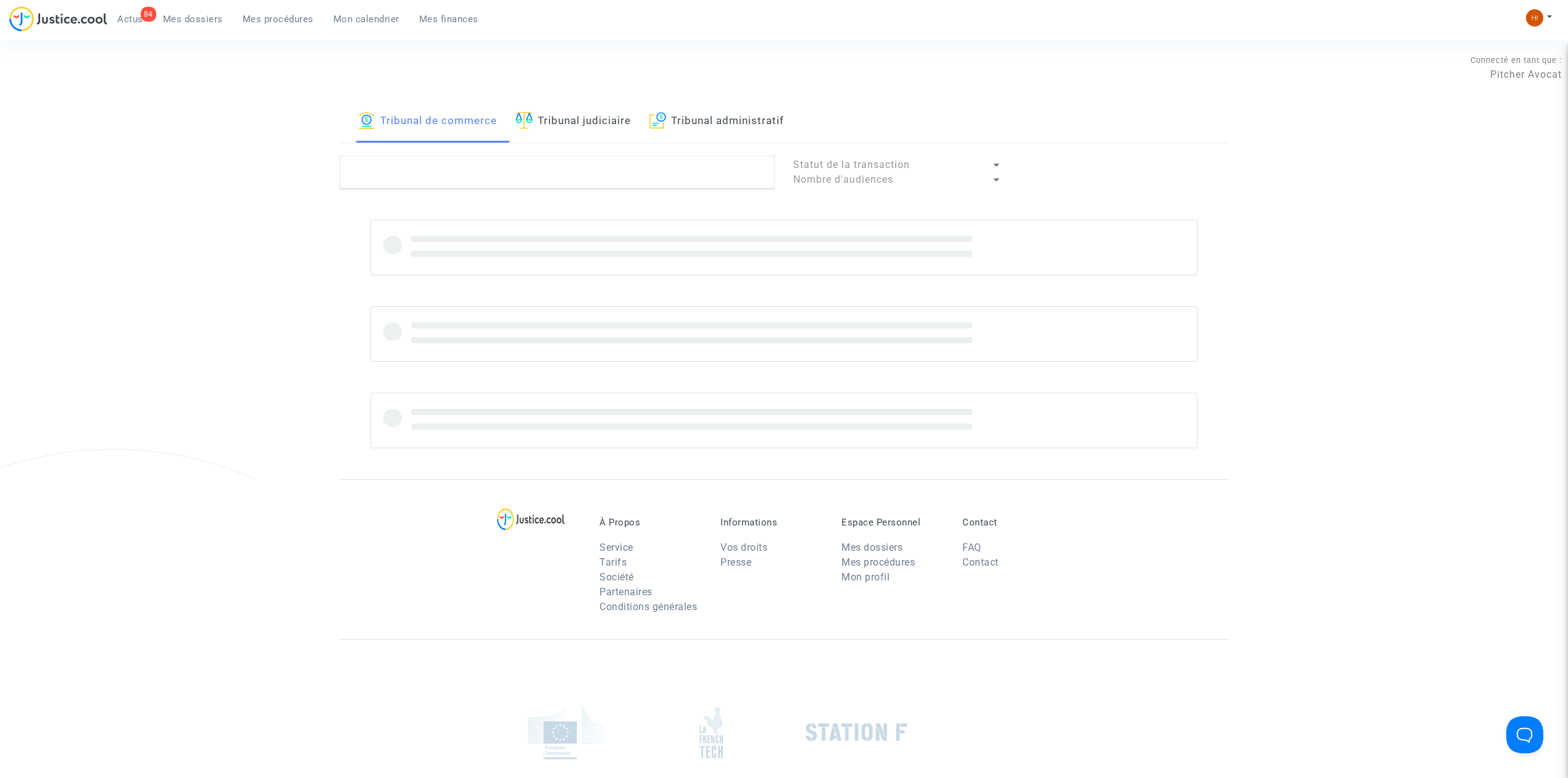
click at [574, 141] on link "Tribunal judiciaire" at bounding box center [573, 121] width 116 height 42
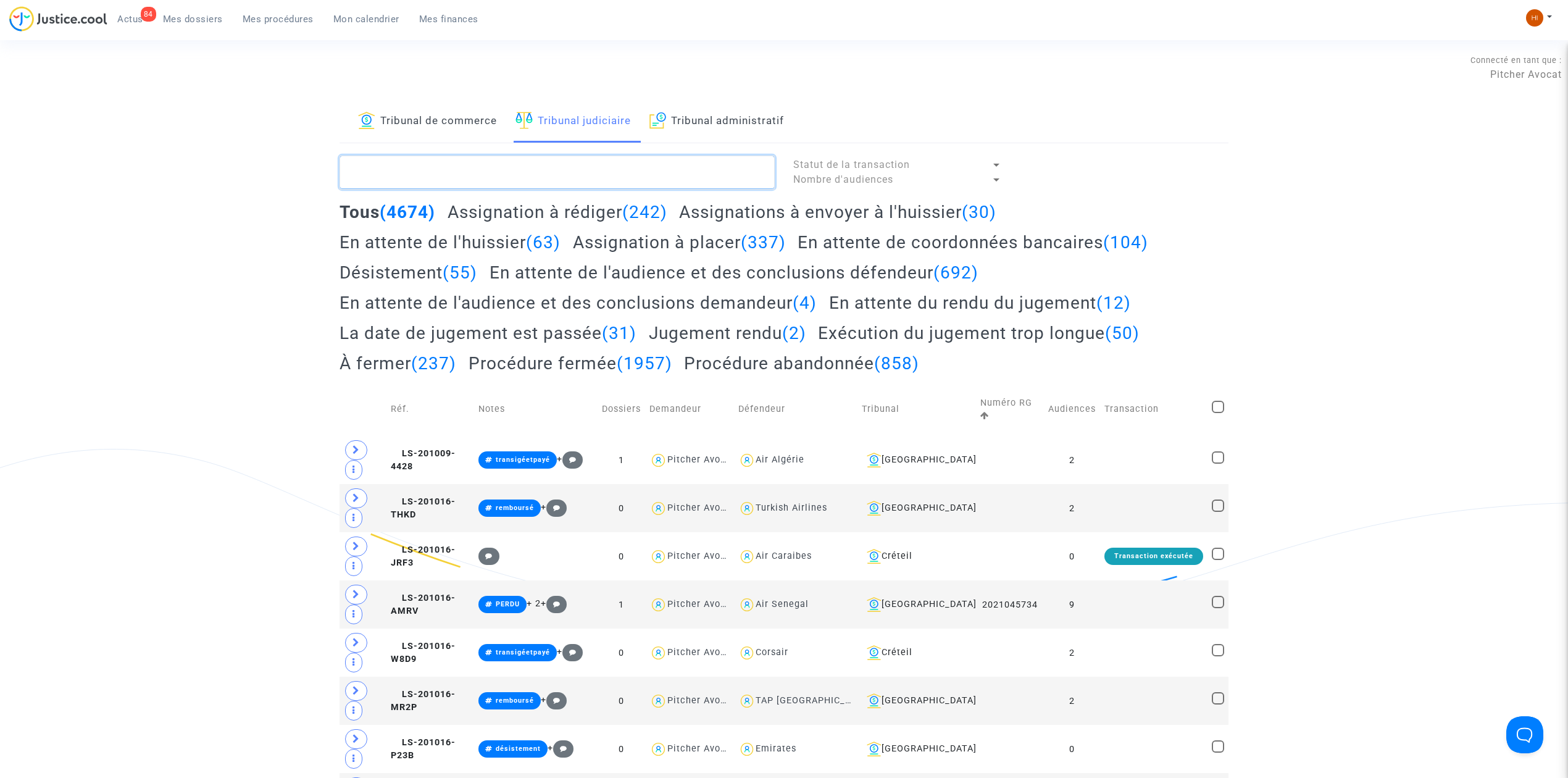
click at [574, 180] on textarea at bounding box center [557, 172] width 435 height 33
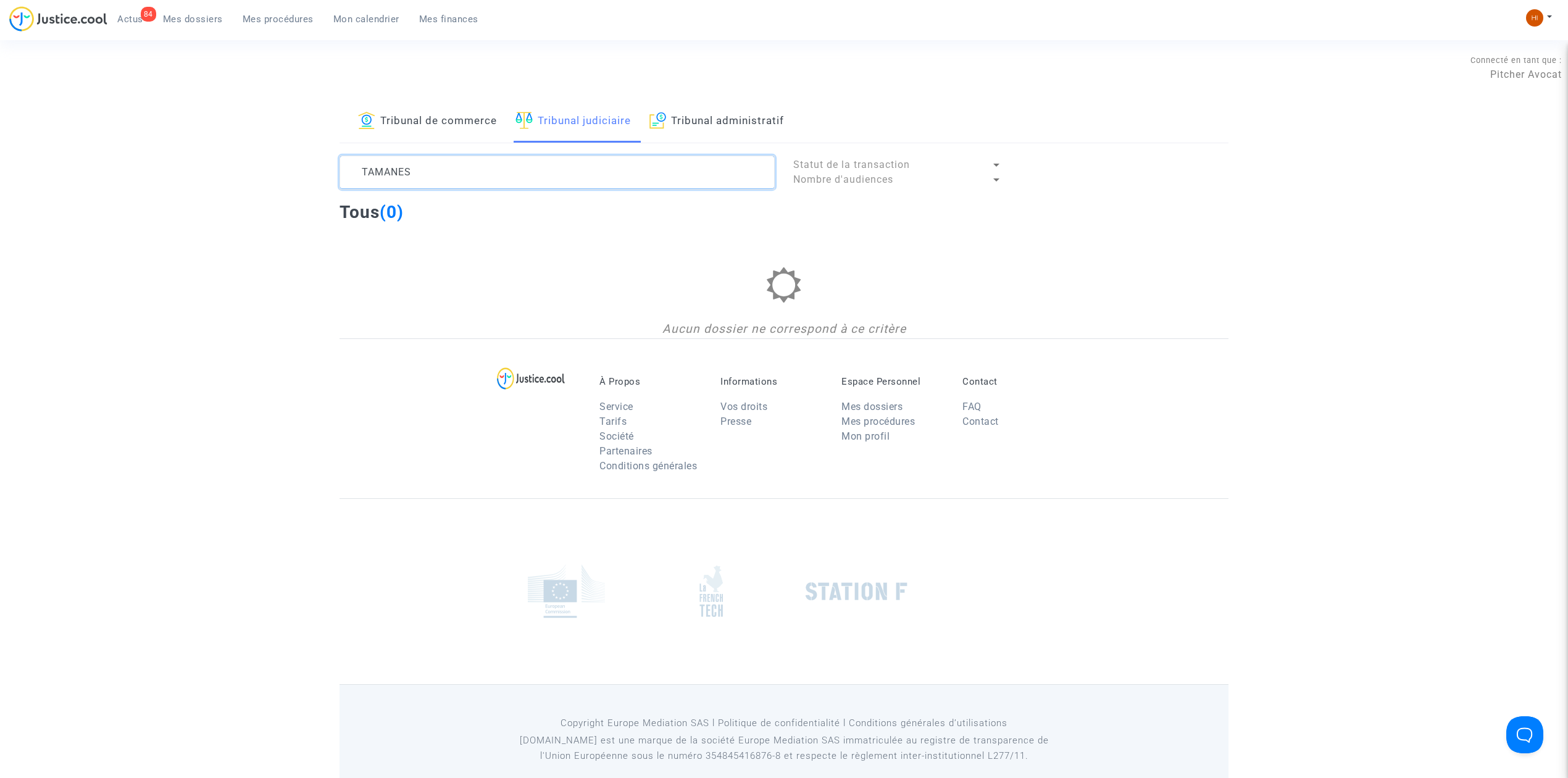
click at [472, 172] on textarea at bounding box center [557, 172] width 435 height 33
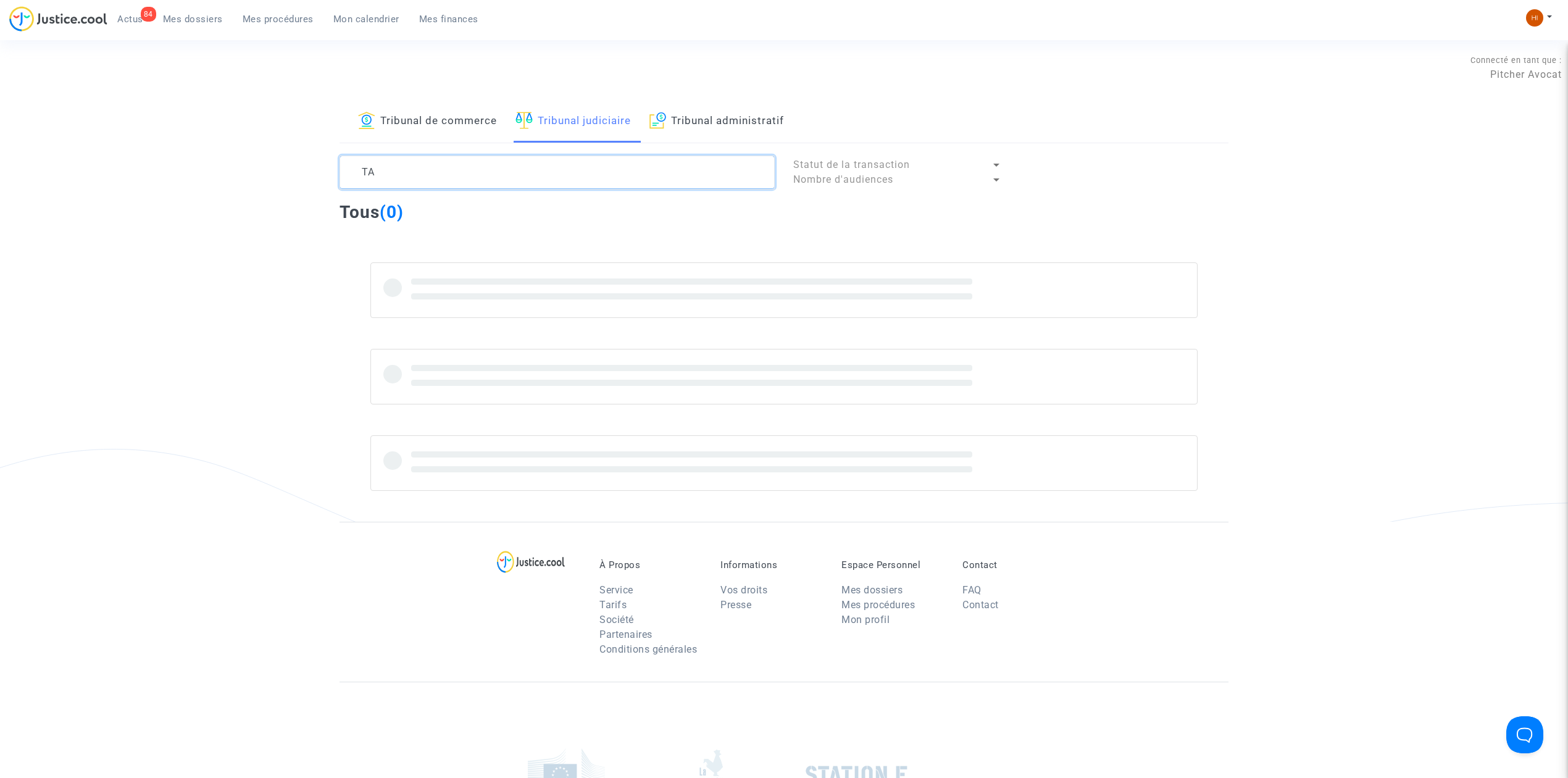
type textarea "T"
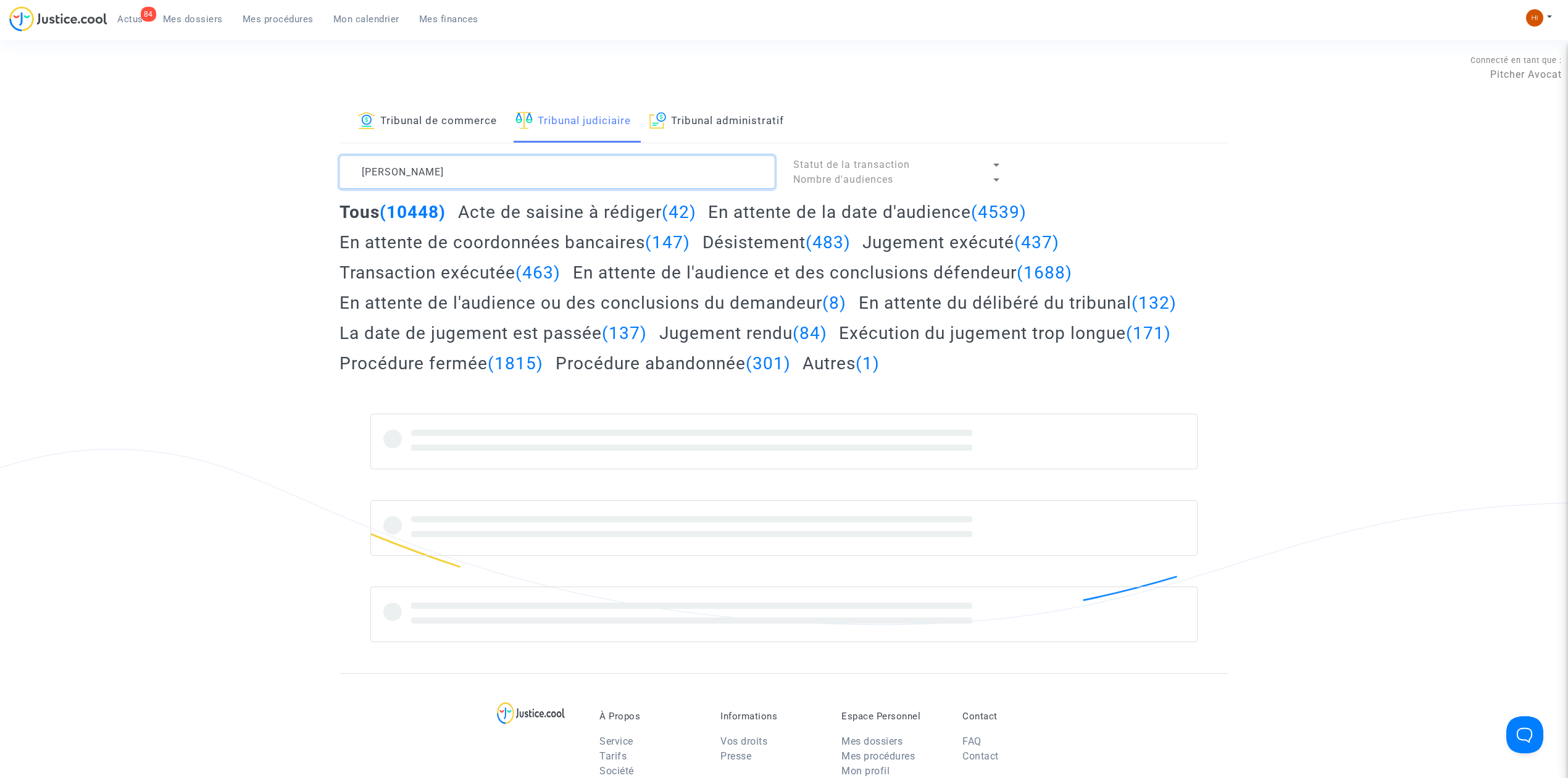
type textarea "[PERSON_NAME]"
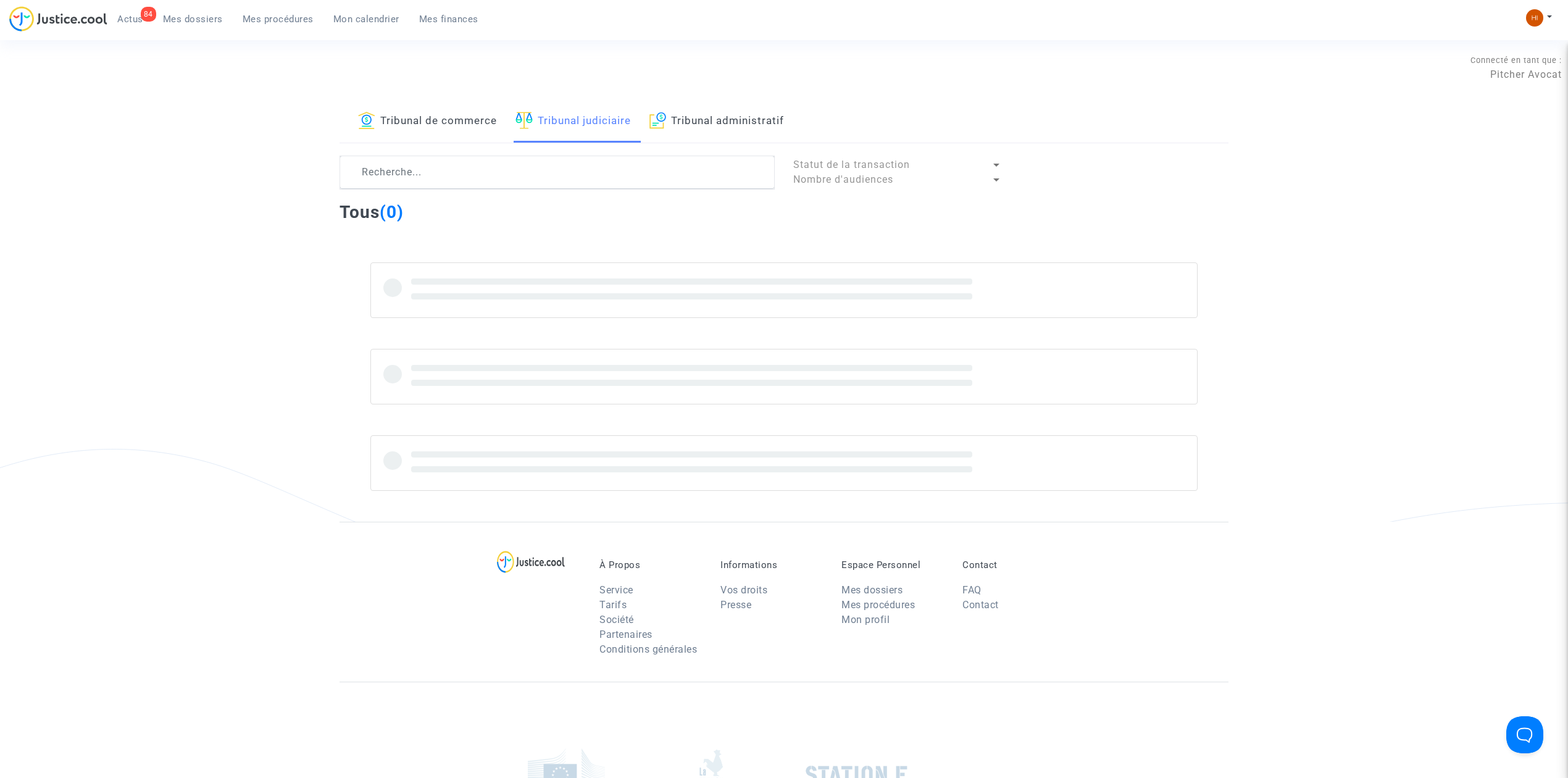
click at [176, 31] on div "84 Actus Mes dossiers Mes procédures Mon calendrier Mes finances" at bounding box center [249, 23] width 479 height 34
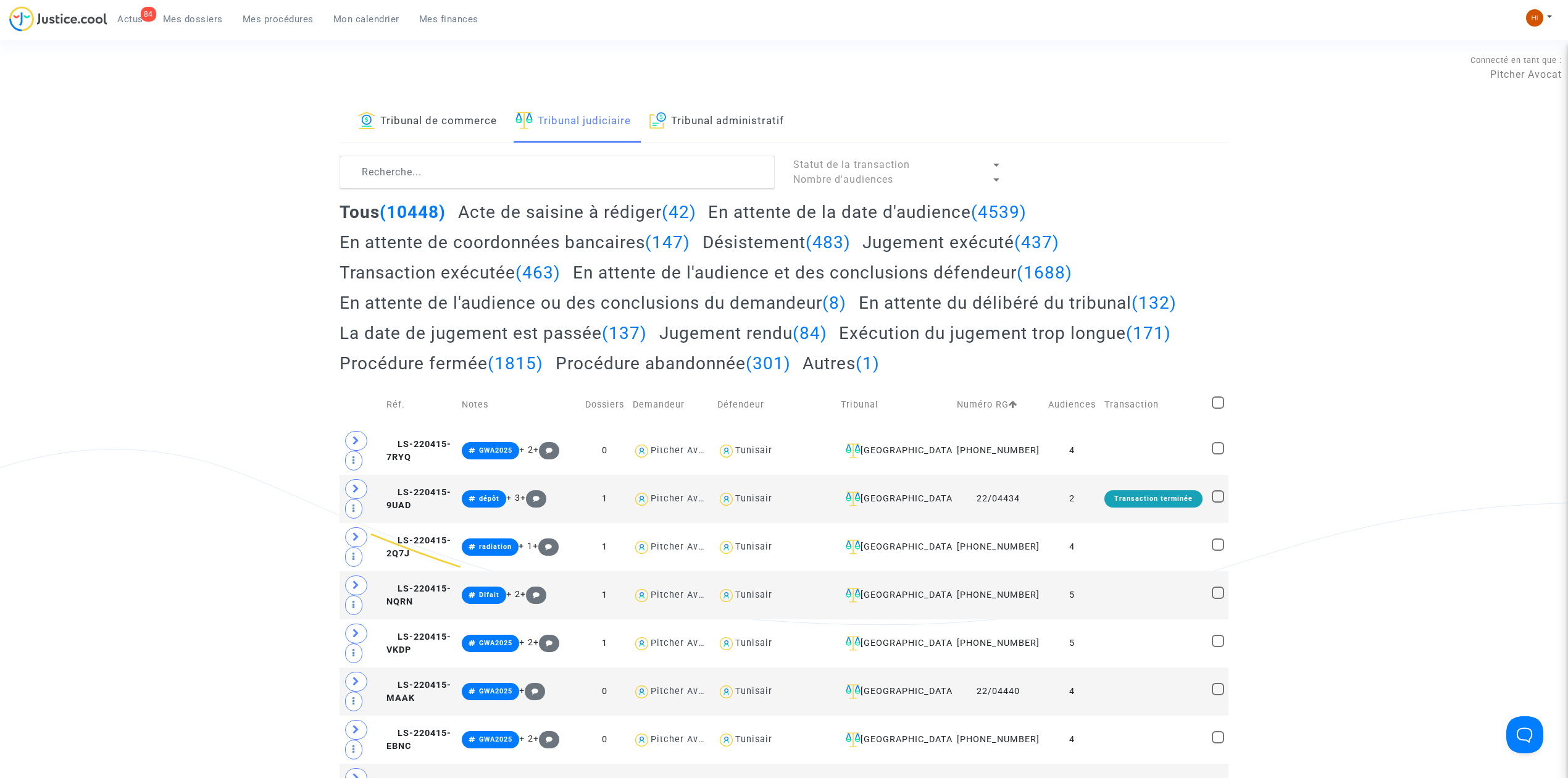
click at [207, 10] on link "Mes dossiers" at bounding box center [193, 19] width 80 height 18
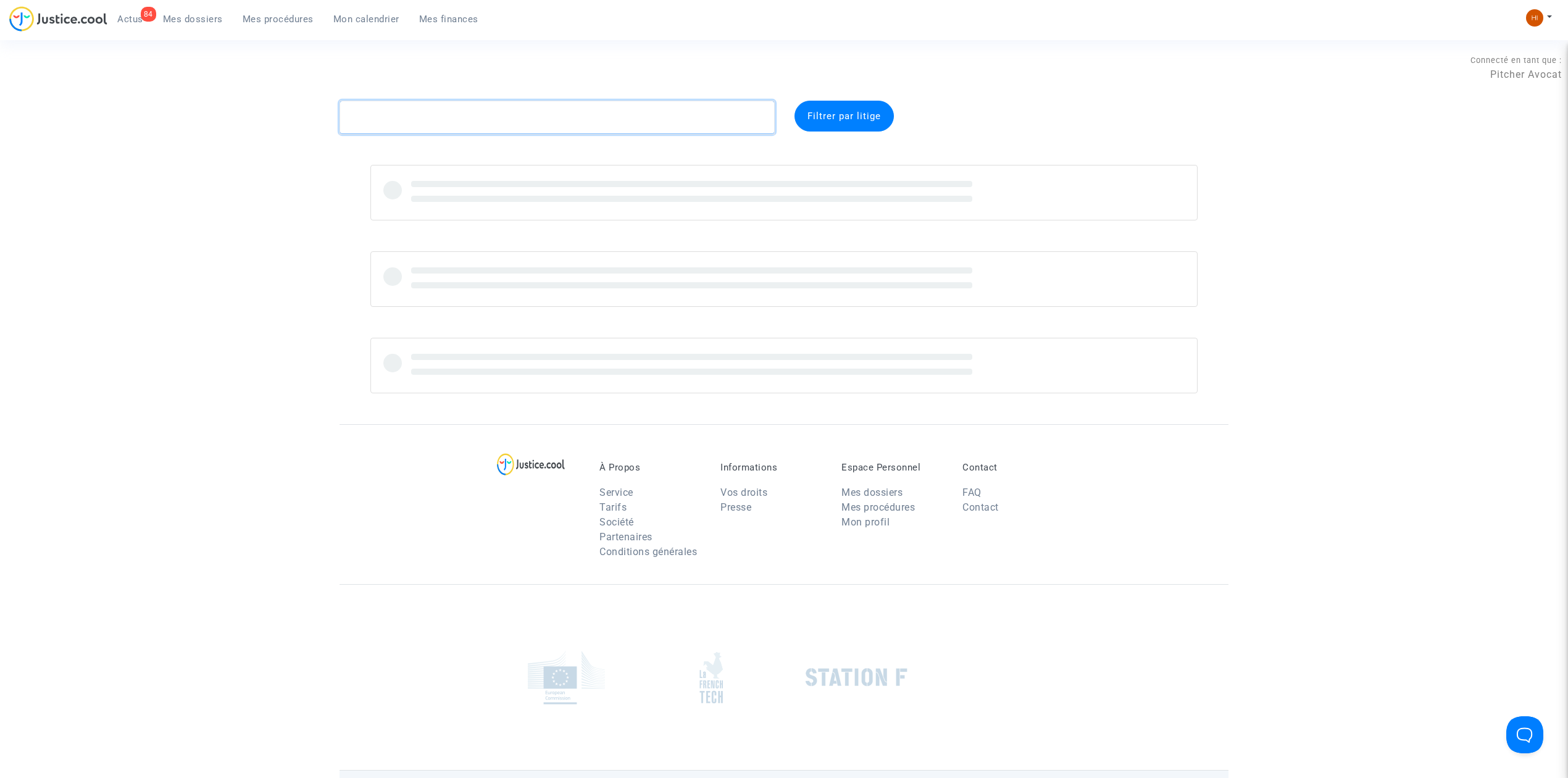
click at [393, 124] on textarea at bounding box center [557, 117] width 435 height 33
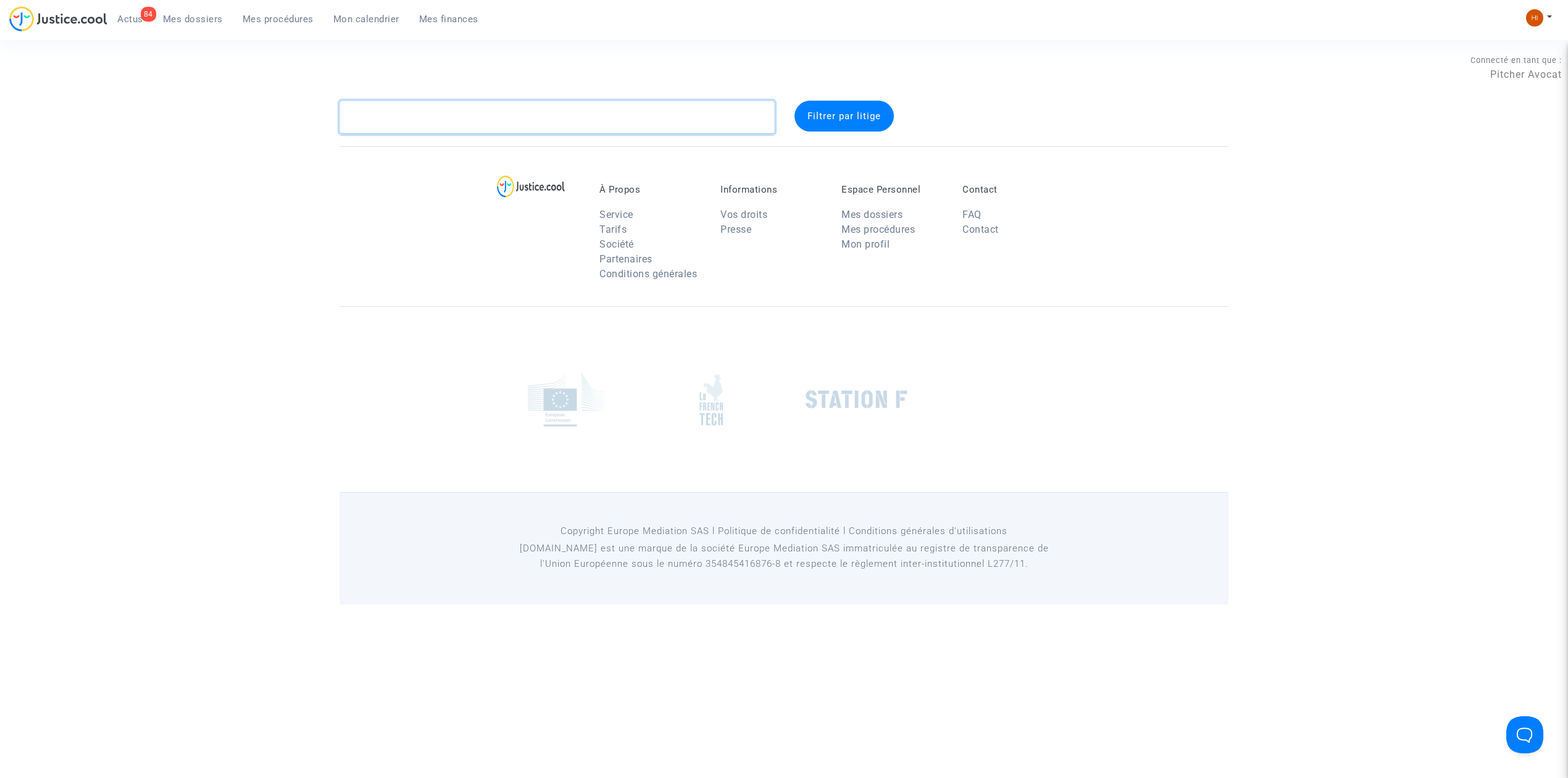
paste textarea "LAURENT TAMANES"
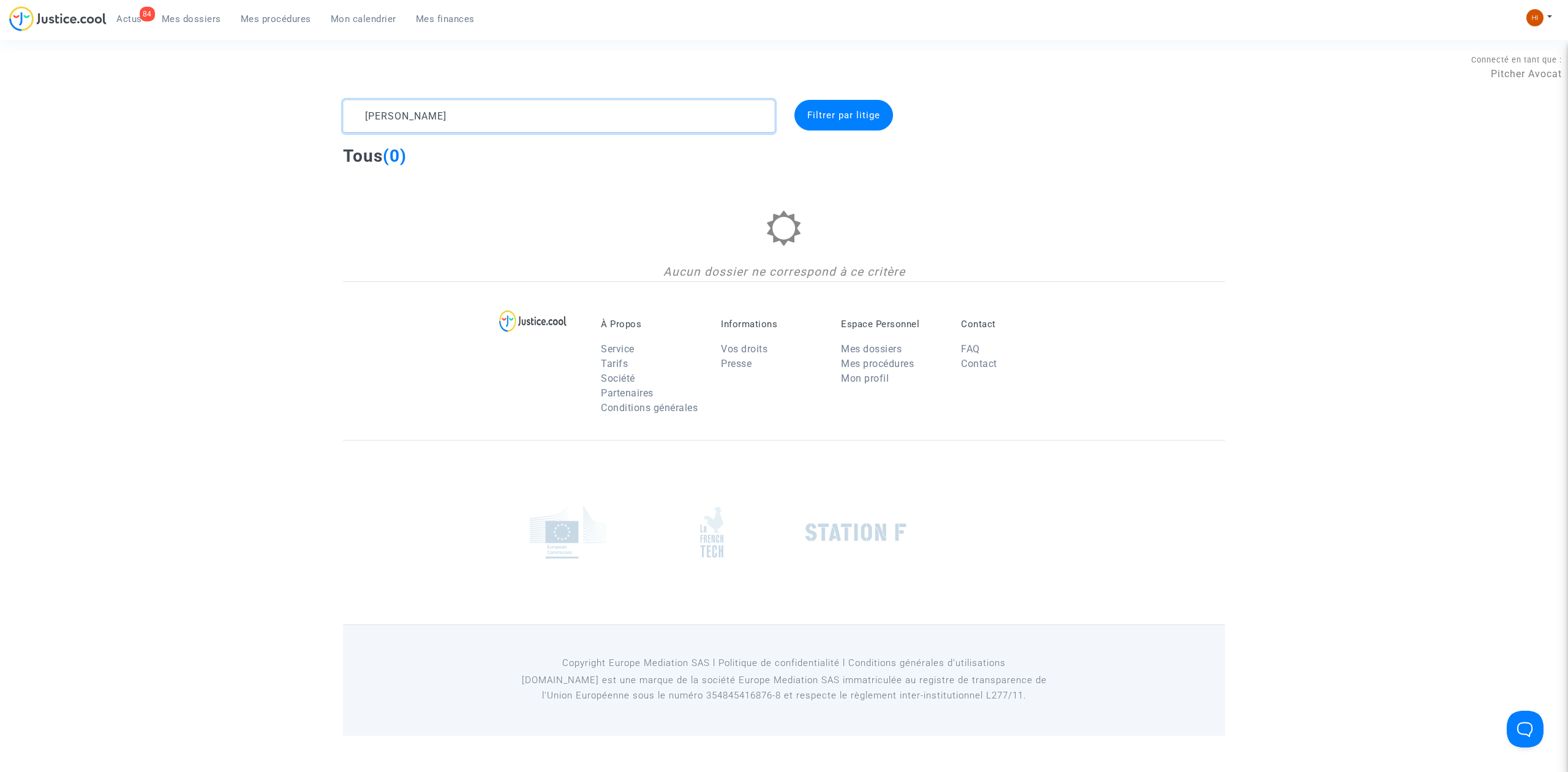
click at [495, 130] on textarea at bounding box center [559, 116] width 432 height 33
drag, startPoint x: 411, startPoint y: 114, endPoint x: 267, endPoint y: 114, distance: 144.0
click at [267, 114] on div "LAURENT TAMANES Filtrer par litige Tous (0) Aucun dossier ne correspond à ce cr…" at bounding box center [784, 190] width 1568 height 181
click at [483, 111] on textarea at bounding box center [559, 116] width 432 height 33
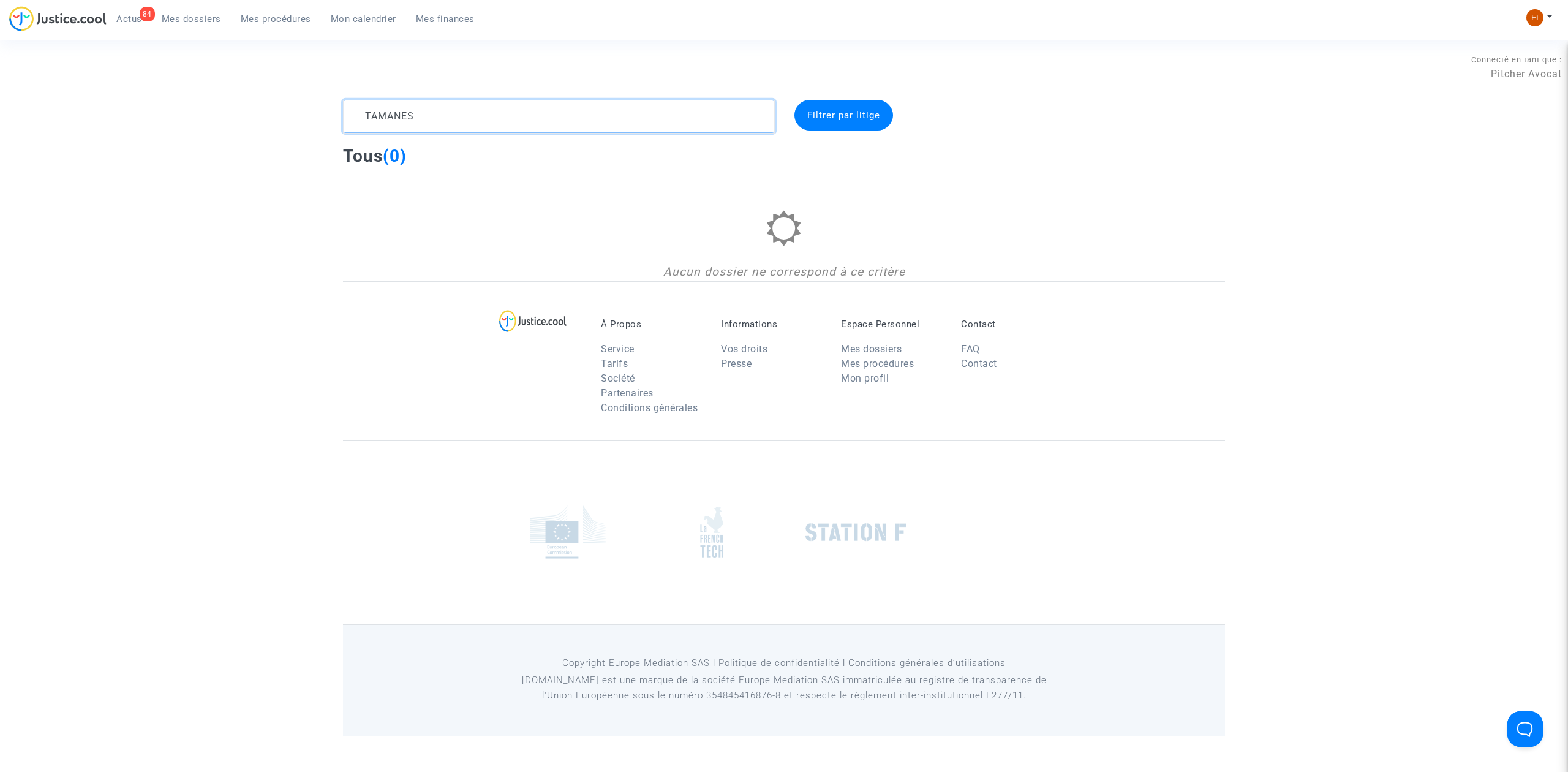
click at [493, 110] on textarea at bounding box center [559, 116] width 432 height 33
paste textarea "CFR-220113-AHDG"
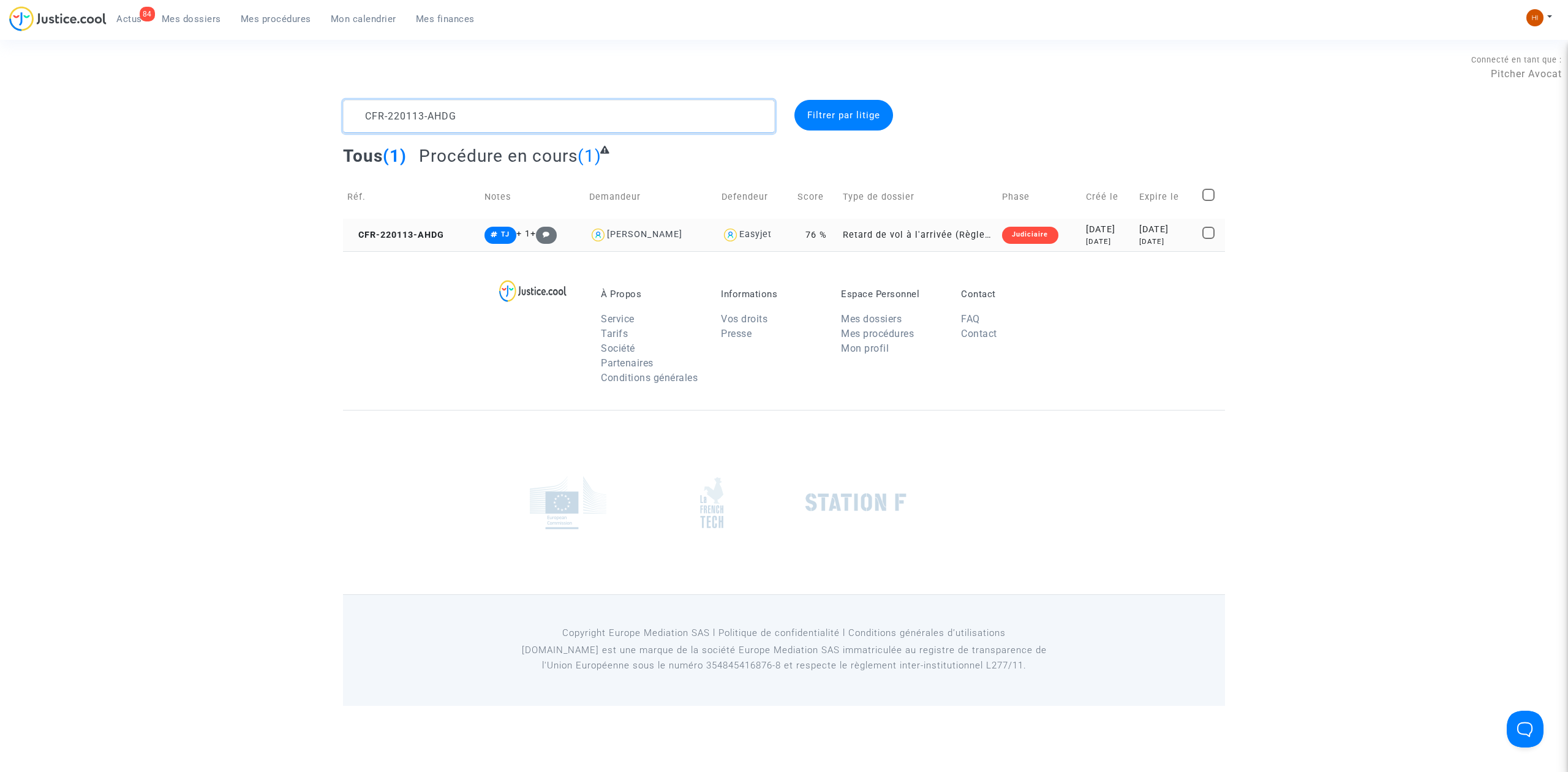
type textarea "CFR-220113-AHDG"
click at [449, 237] on td "CFR-220113-AHDG" at bounding box center [411, 234] width 137 height 32
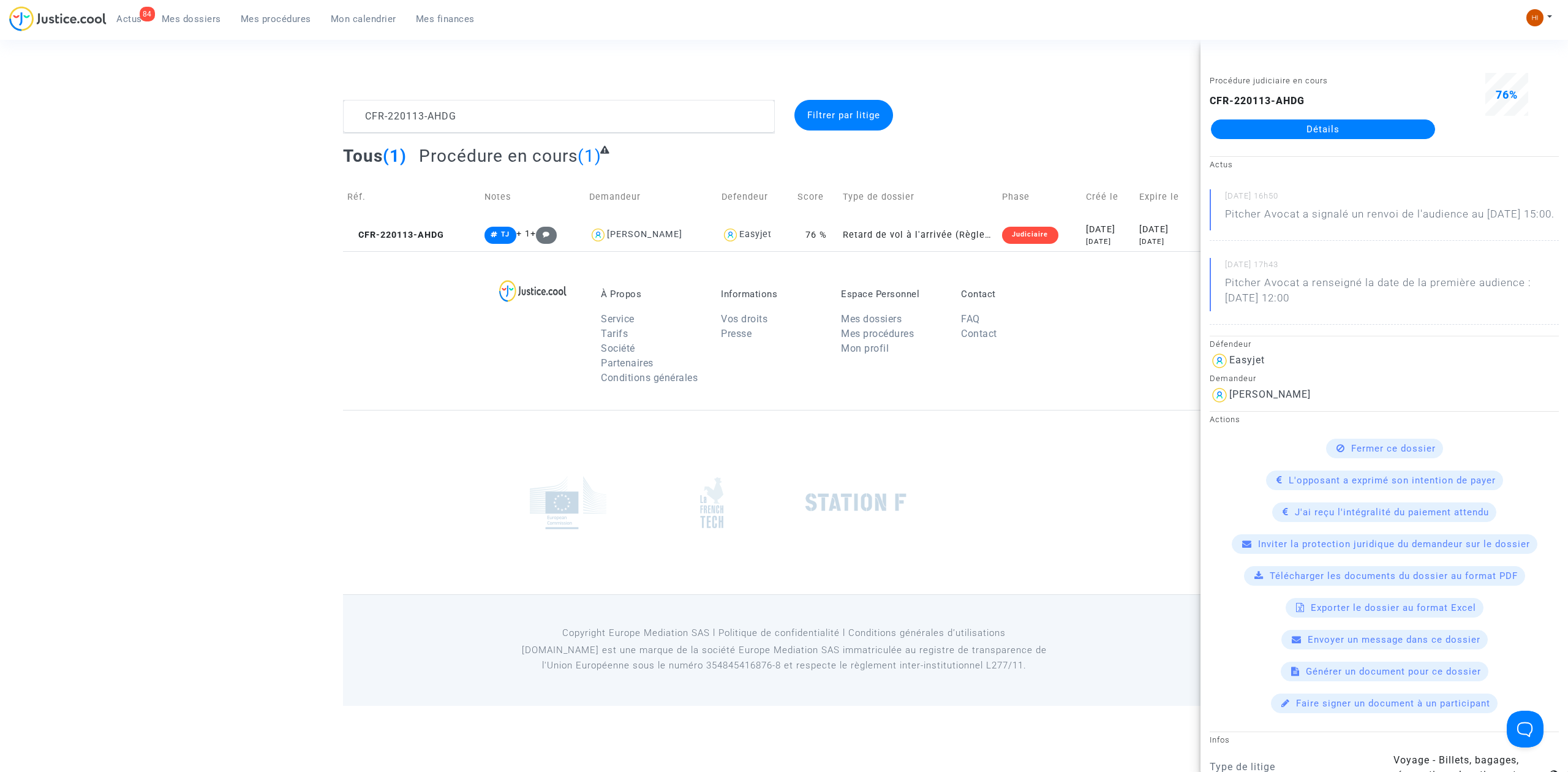
click at [1308, 137] on link "Détails" at bounding box center [1323, 129] width 224 height 19
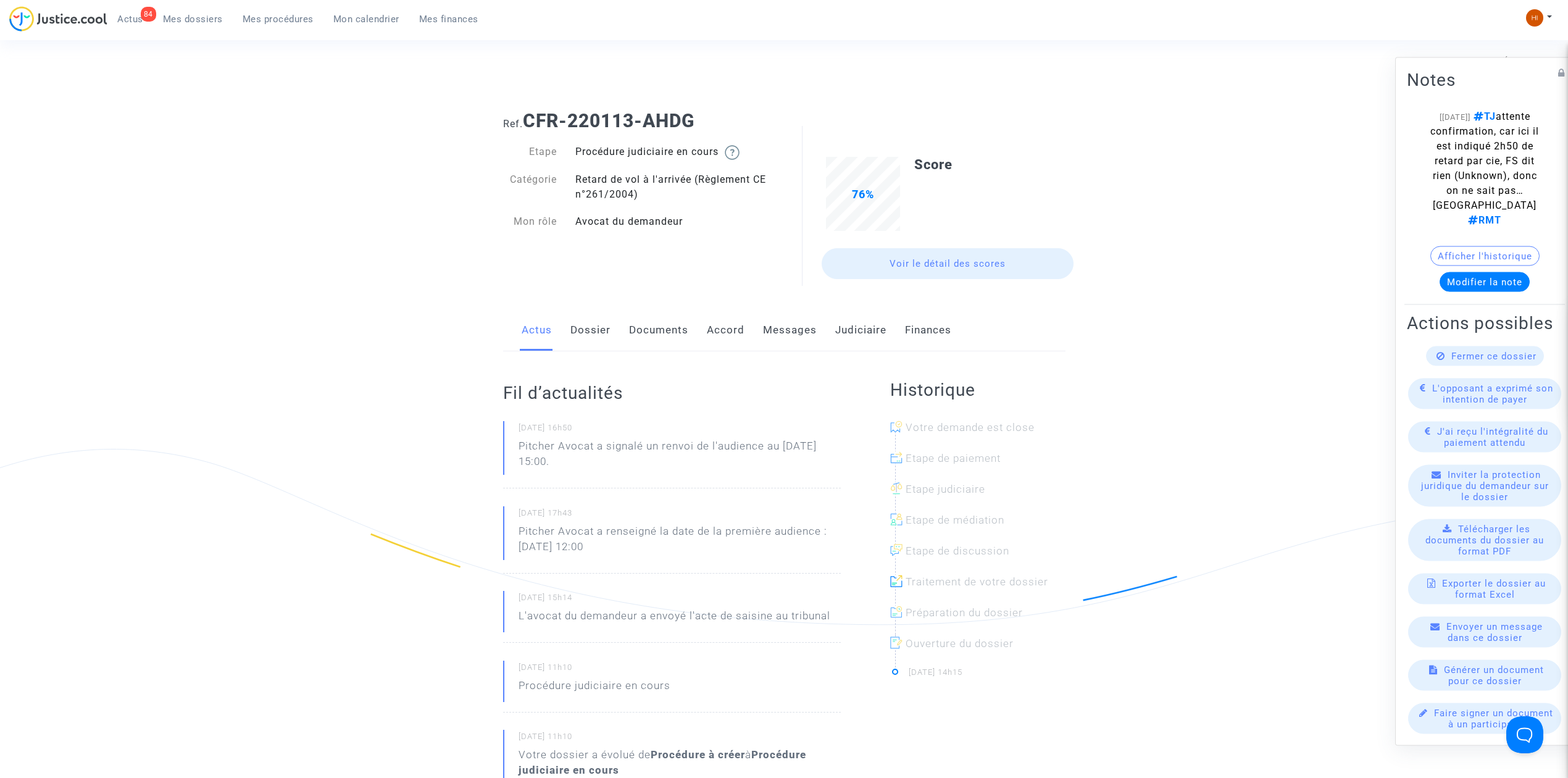
click at [860, 327] on link "Judiciaire" at bounding box center [861, 330] width 51 height 41
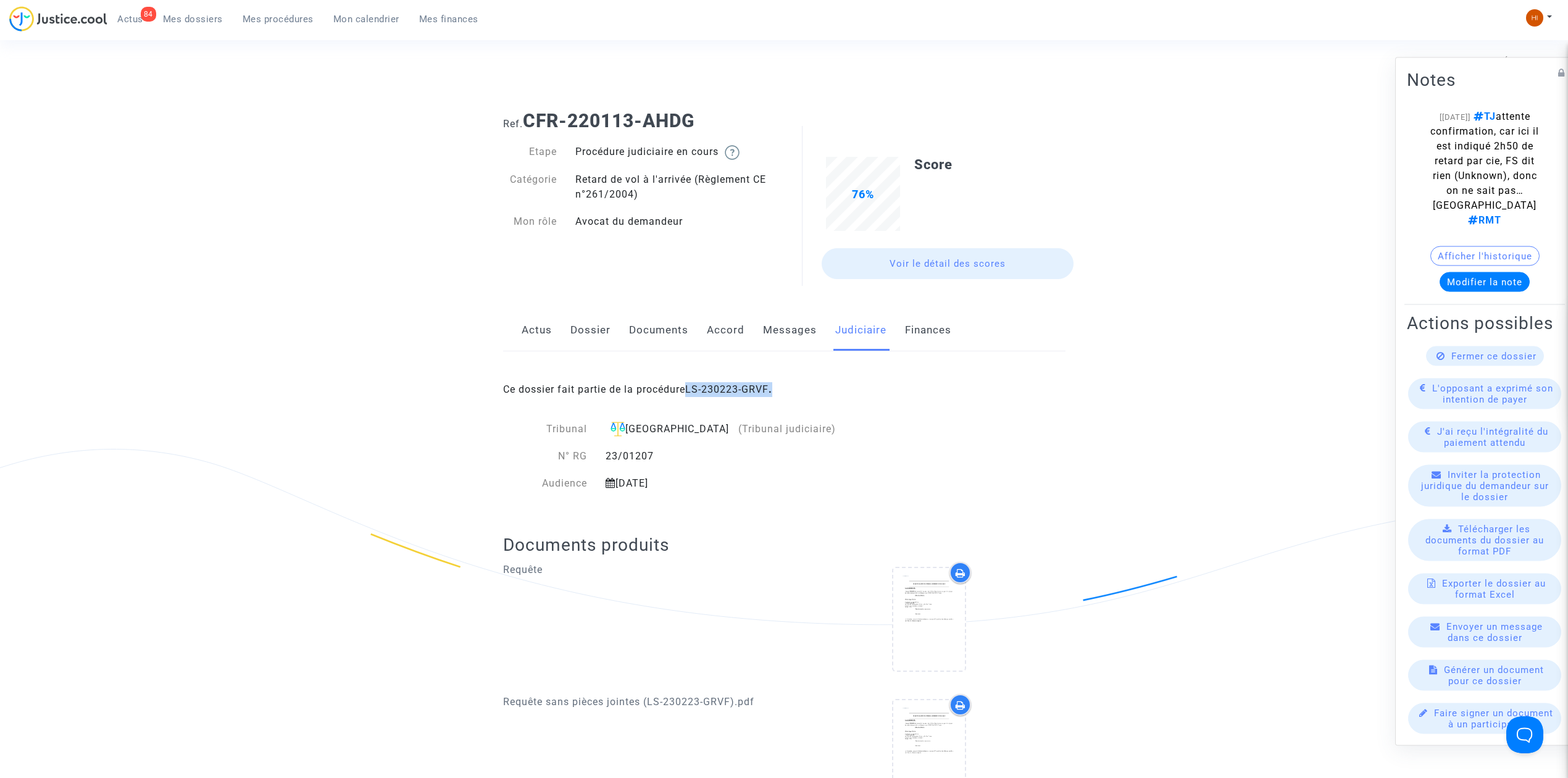
drag, startPoint x: 801, startPoint y: 393, endPoint x: 692, endPoint y: 398, distance: 109.1
click at [692, 398] on div "Ce dossier fait partie de la procédure LS-230223-GRVF ." at bounding box center [784, 380] width 562 height 58
copy b "LS-230223-GRVF ."
drag, startPoint x: 275, startPoint y: 20, endPoint x: 284, endPoint y: 57, distance: 38.1
click at [275, 20] on span "Mes procédures" at bounding box center [279, 19] width 71 height 11
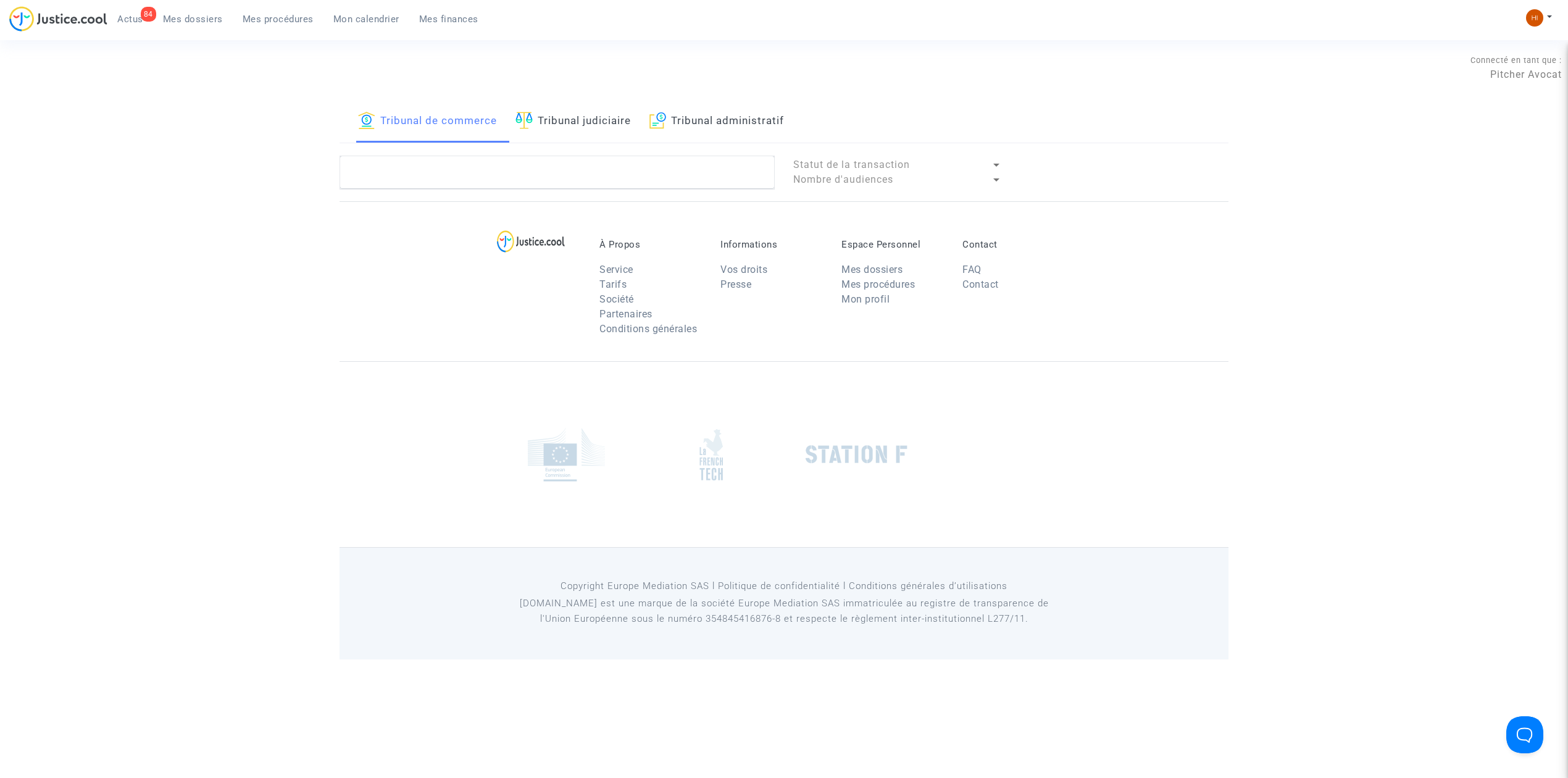
click at [595, 119] on link "Tribunal judiciaire" at bounding box center [573, 121] width 116 height 42
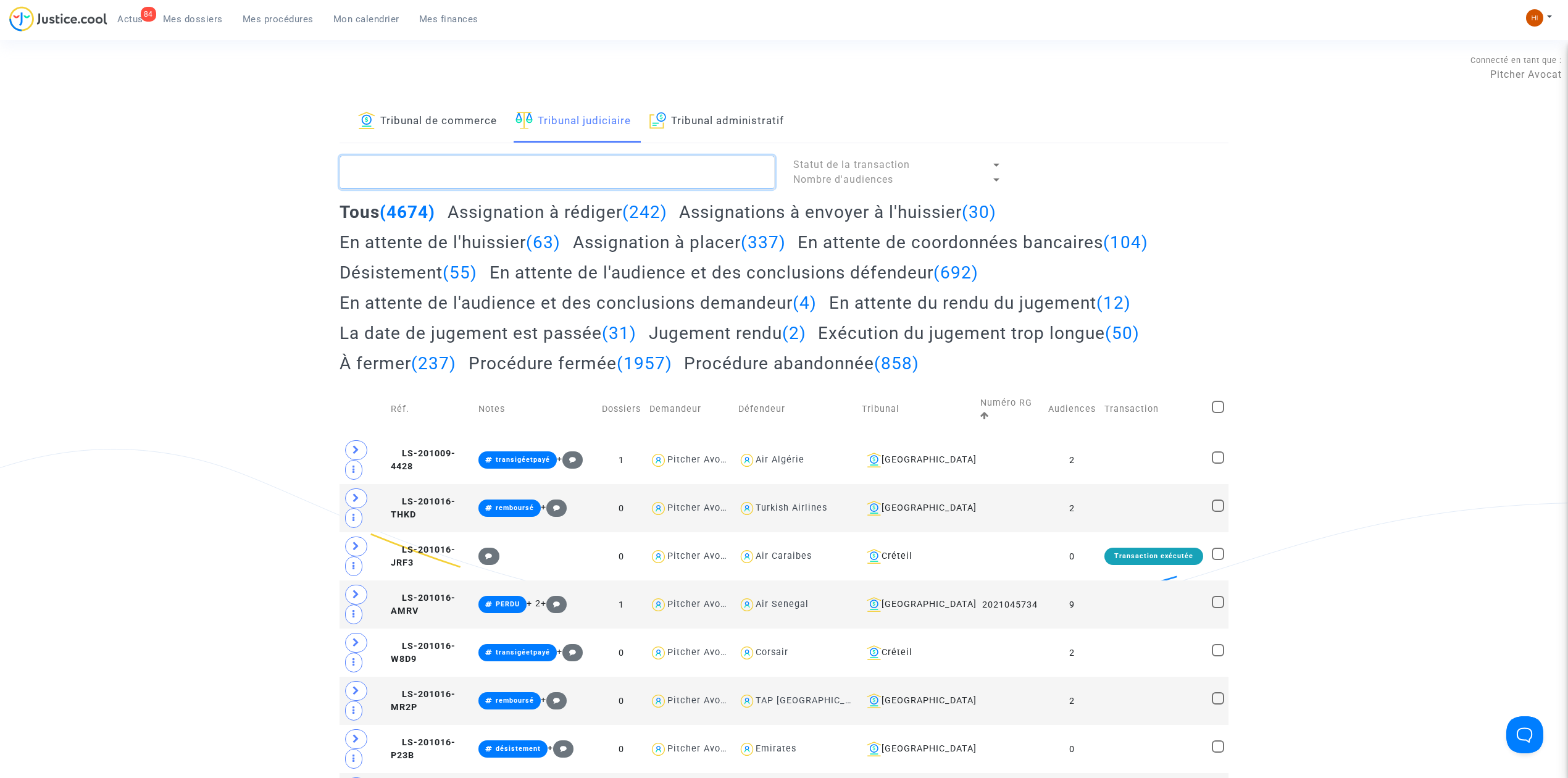
click at [588, 164] on textarea at bounding box center [557, 172] width 435 height 33
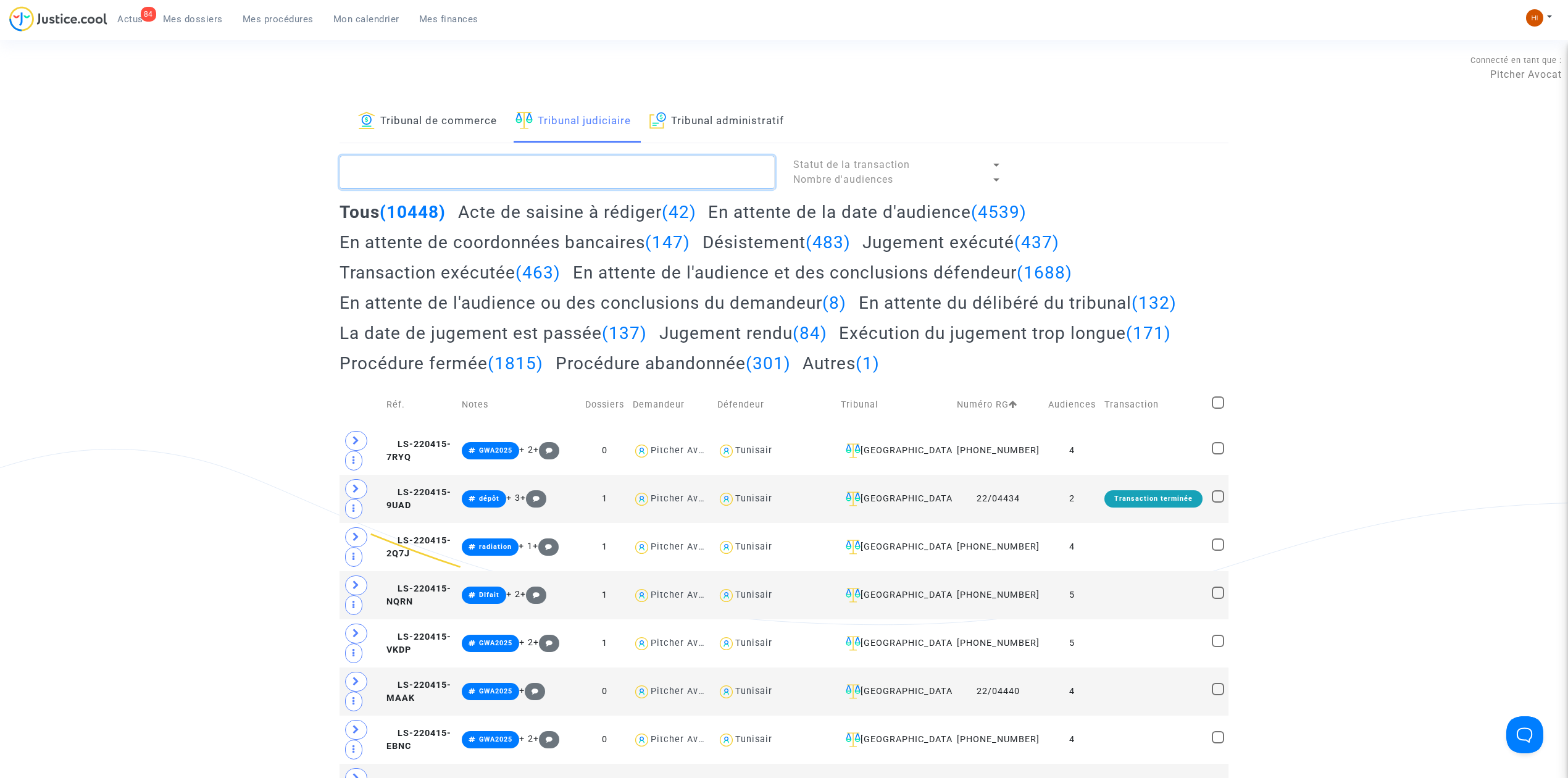
click at [588, 177] on textarea at bounding box center [557, 172] width 435 height 33
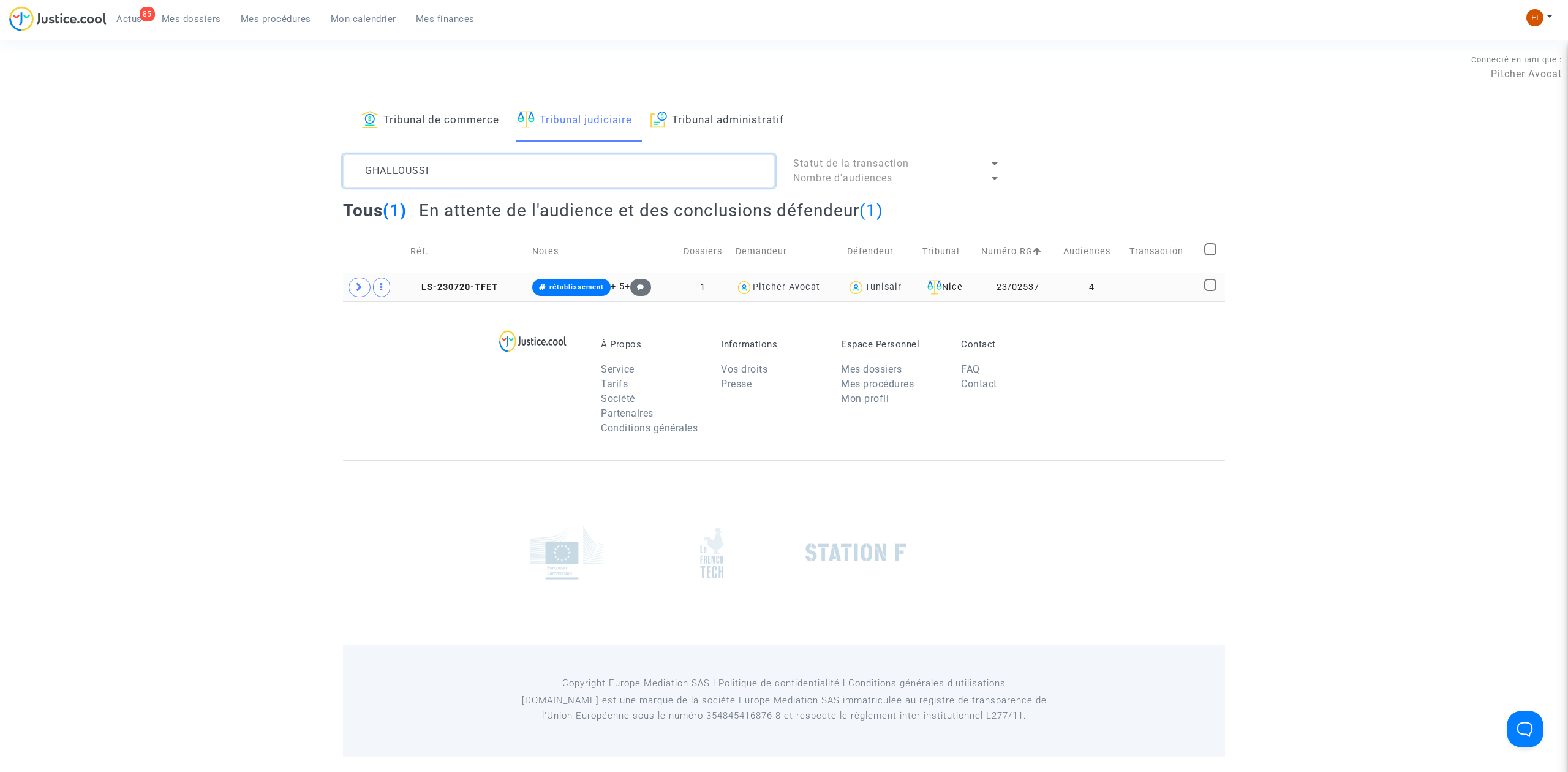
type textarea "GHALLOUSSI"
click at [351, 297] on td at bounding box center [374, 287] width 63 height 28
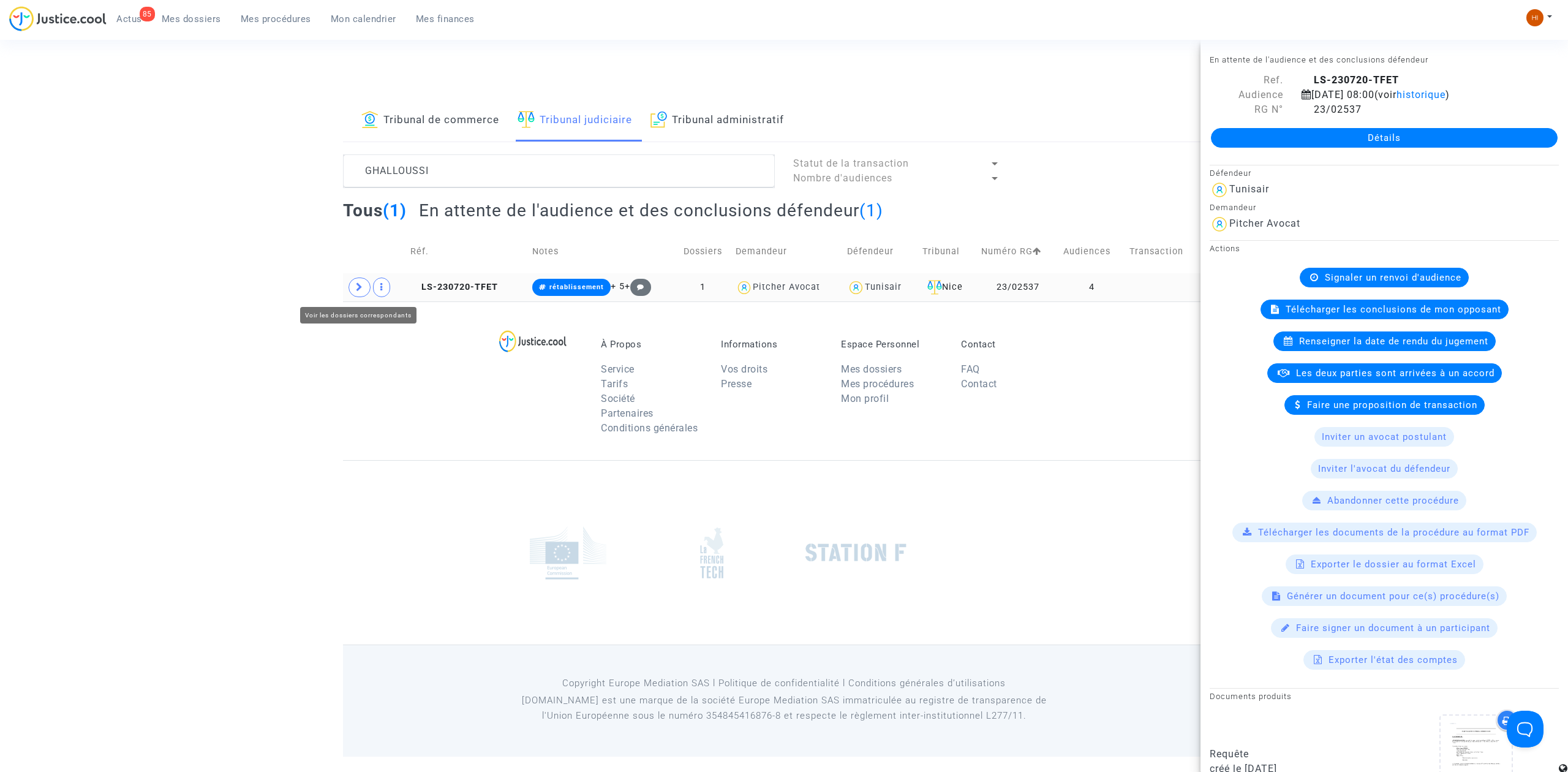
click at [351, 285] on span at bounding box center [359, 287] width 22 height 19
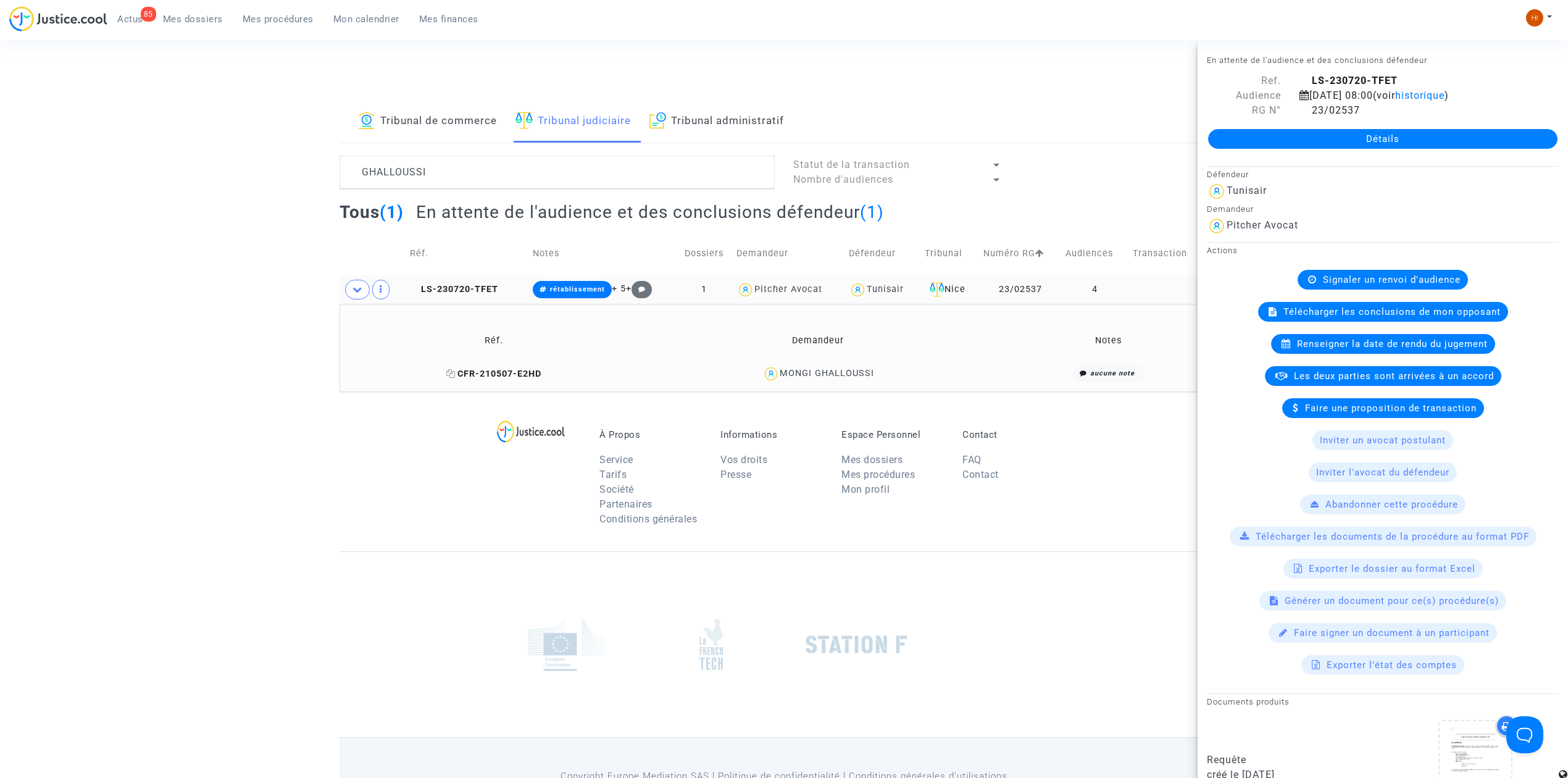
click at [457, 373] on span "CFR-210507-E2HD" at bounding box center [494, 374] width 95 height 10
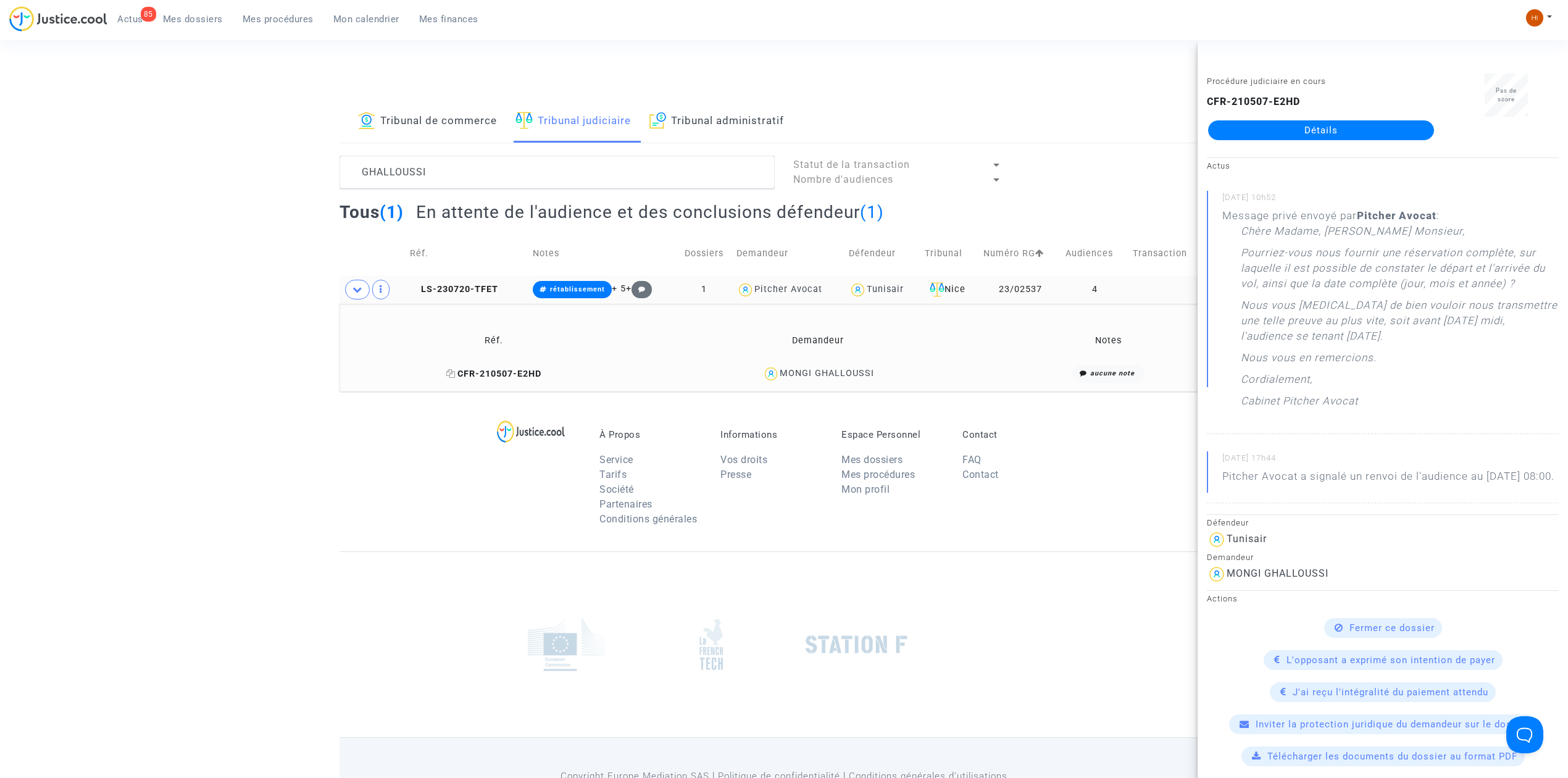
click at [455, 373] on icon at bounding box center [451, 374] width 9 height 9
click at [465, 279] on td "LS-230720-TFET" at bounding box center [467, 289] width 123 height 28
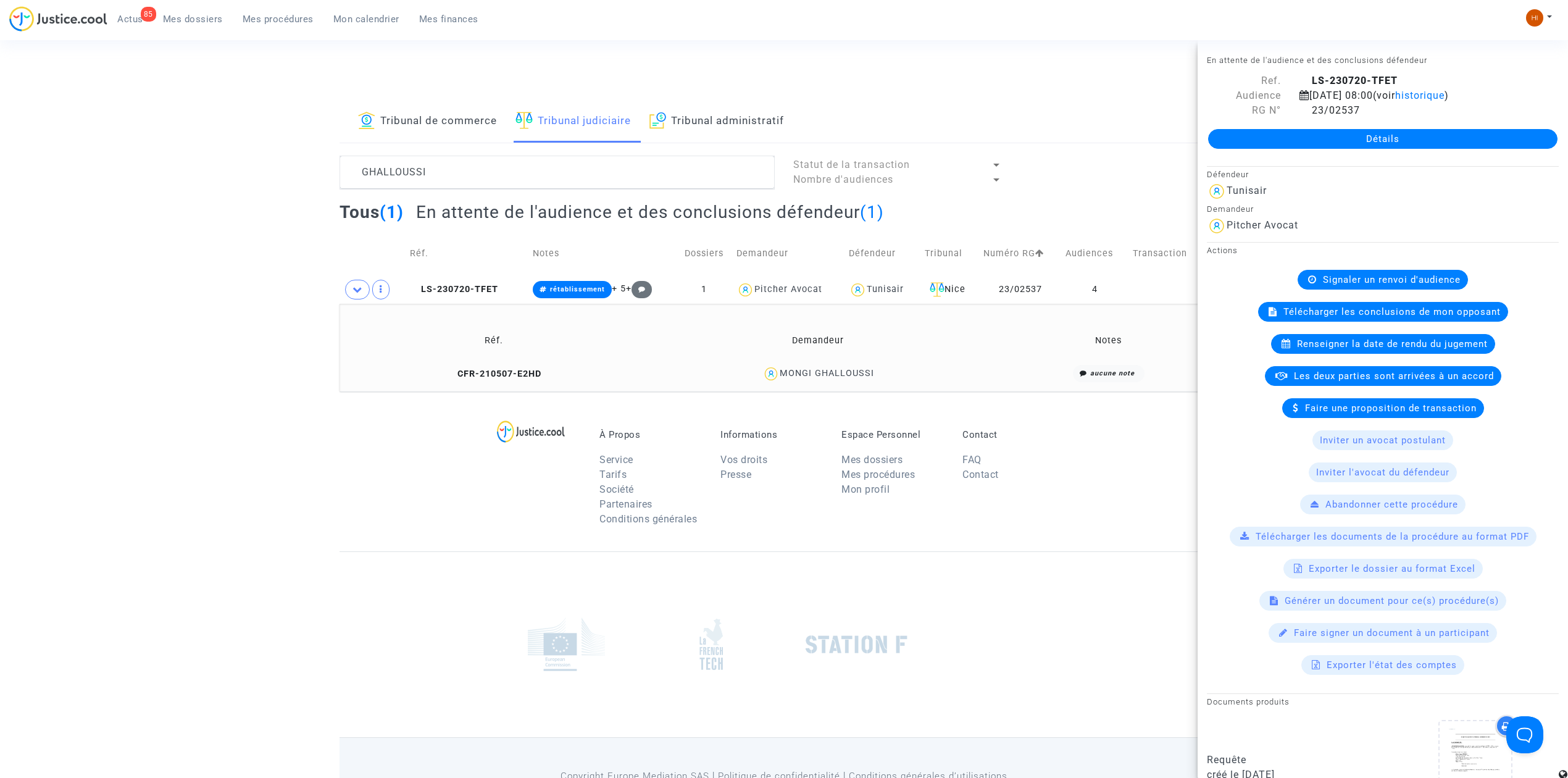
click at [1242, 143] on link "Détails" at bounding box center [1383, 138] width 349 height 20
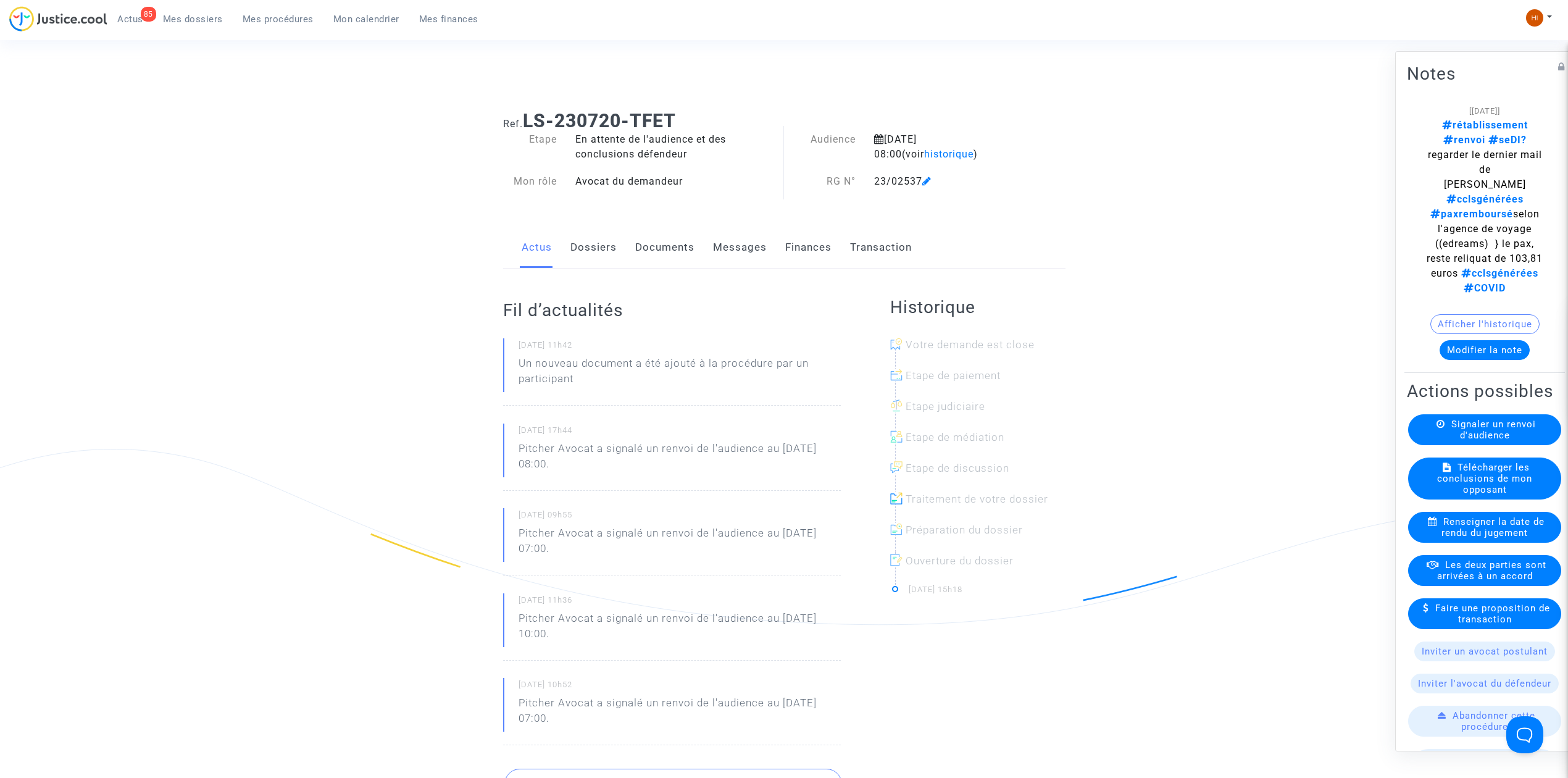
drag, startPoint x: 712, startPoint y: 104, endPoint x: 529, endPoint y: 120, distance: 183.7
click at [529, 120] on div "Ref. LS-230720-TFET" at bounding box center [784, 116] width 581 height 31
copy b "LS-230720-TFET"
click at [606, 249] on link "Dossiers" at bounding box center [593, 247] width 47 height 41
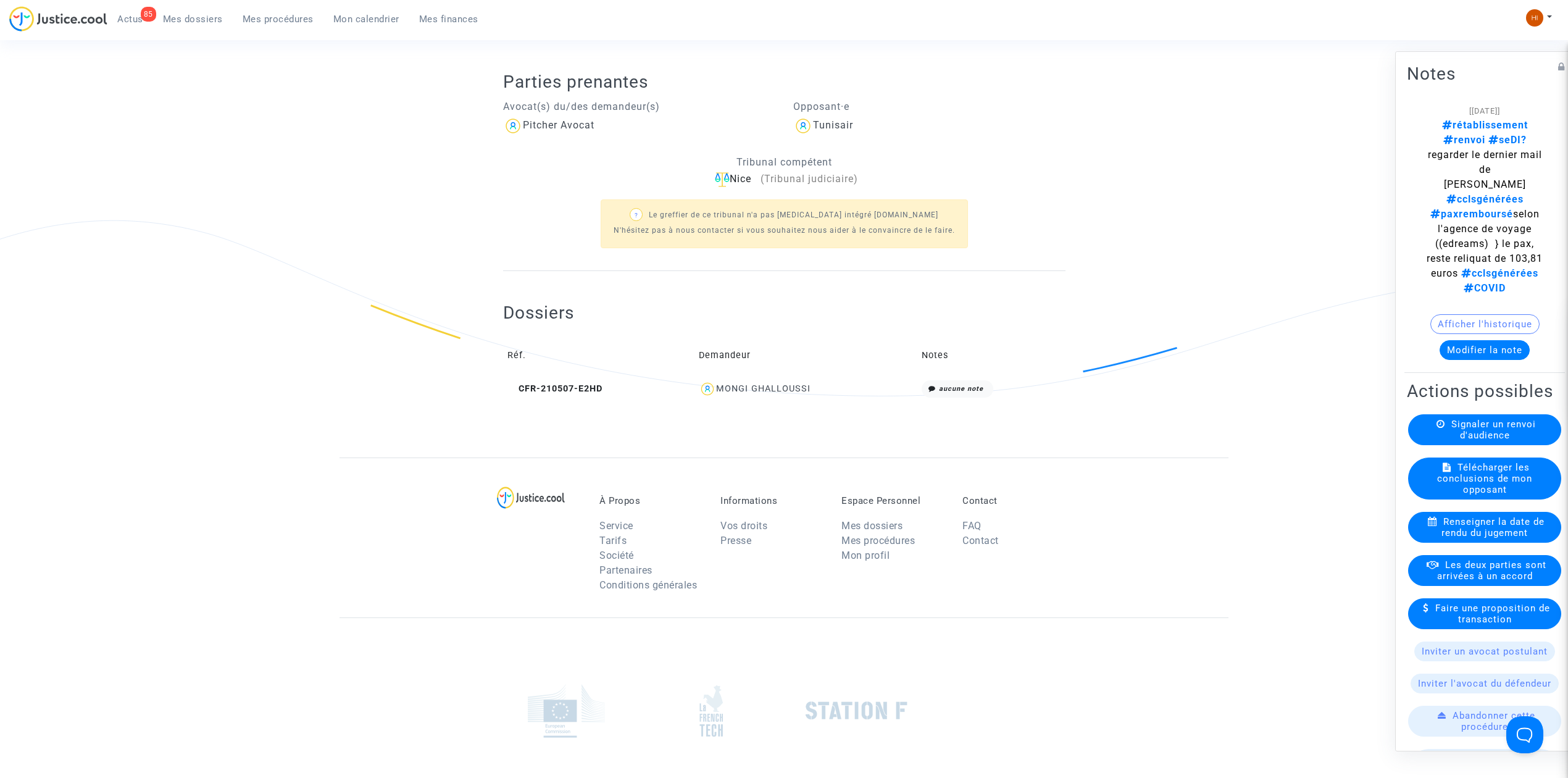
scroll to position [368, 0]
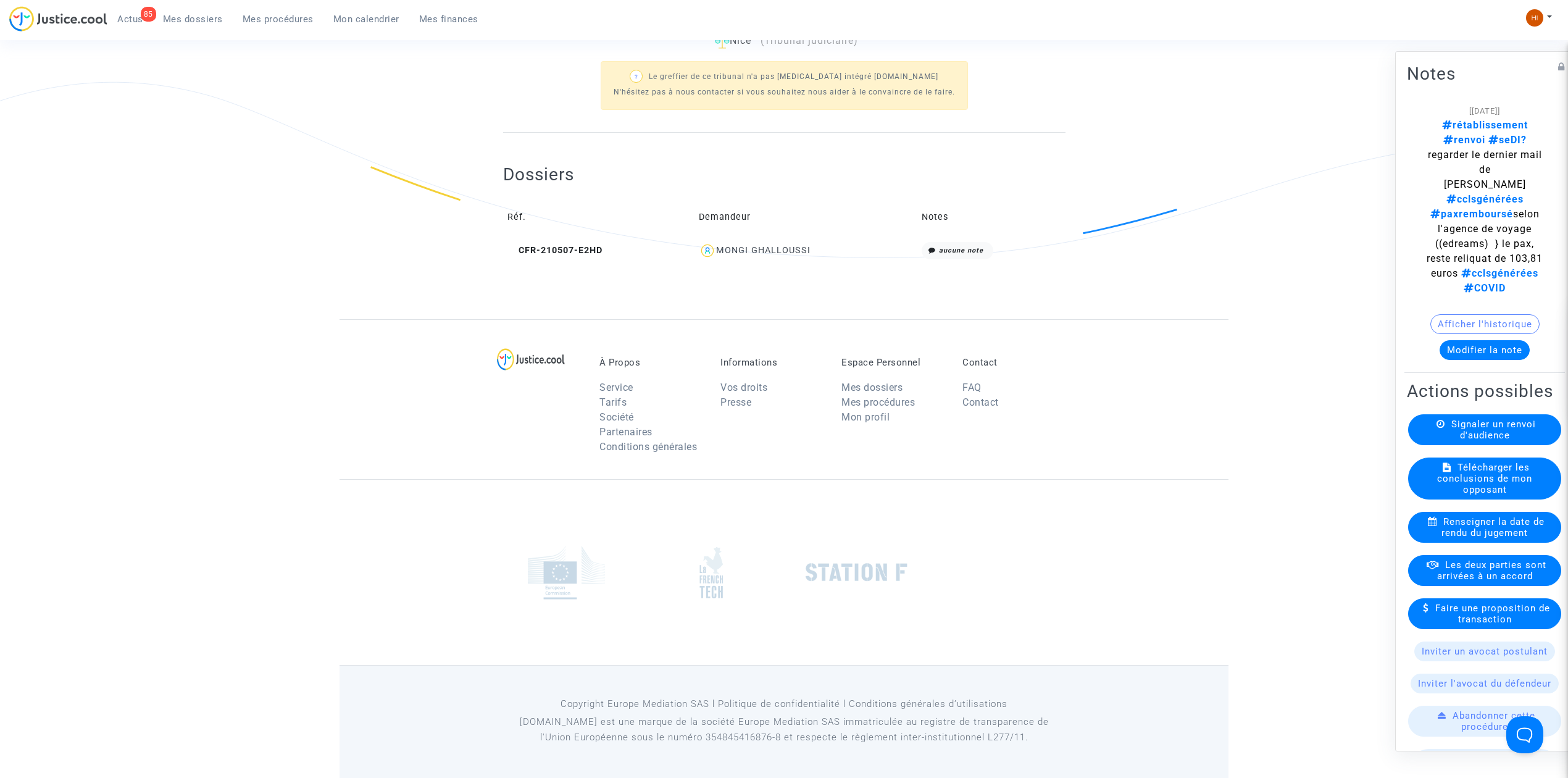
drag, startPoint x: 267, startPoint y: 14, endPoint x: 369, endPoint y: 64, distance: 113.6
click at [267, 14] on span "Mes procédures" at bounding box center [279, 19] width 71 height 11
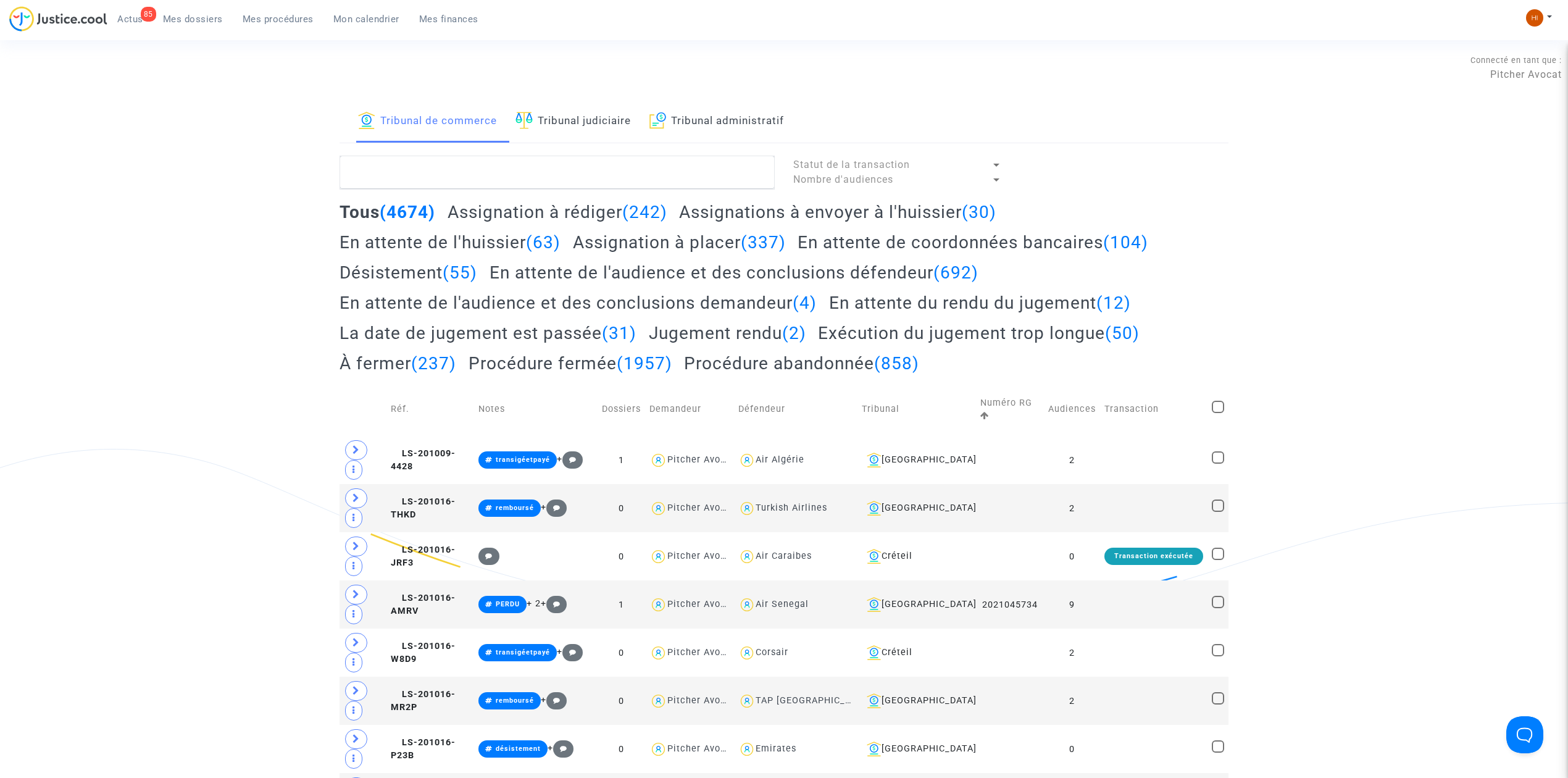
drag, startPoint x: 594, startPoint y: 120, endPoint x: 593, endPoint y: 151, distance: 31.0
click at [591, 121] on link "Tribunal judiciaire" at bounding box center [573, 121] width 116 height 42
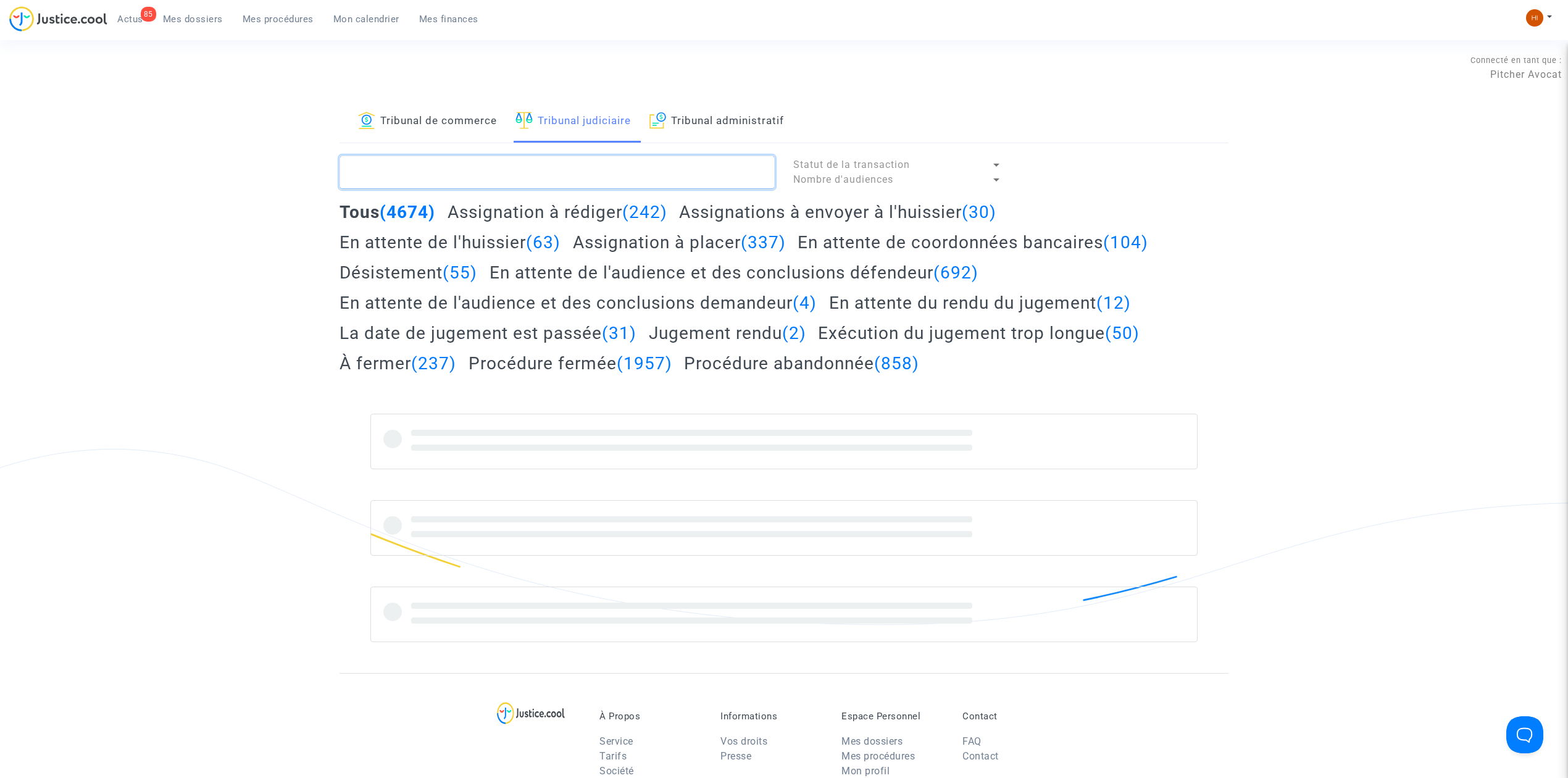
click at [591, 169] on textarea at bounding box center [557, 172] width 435 height 33
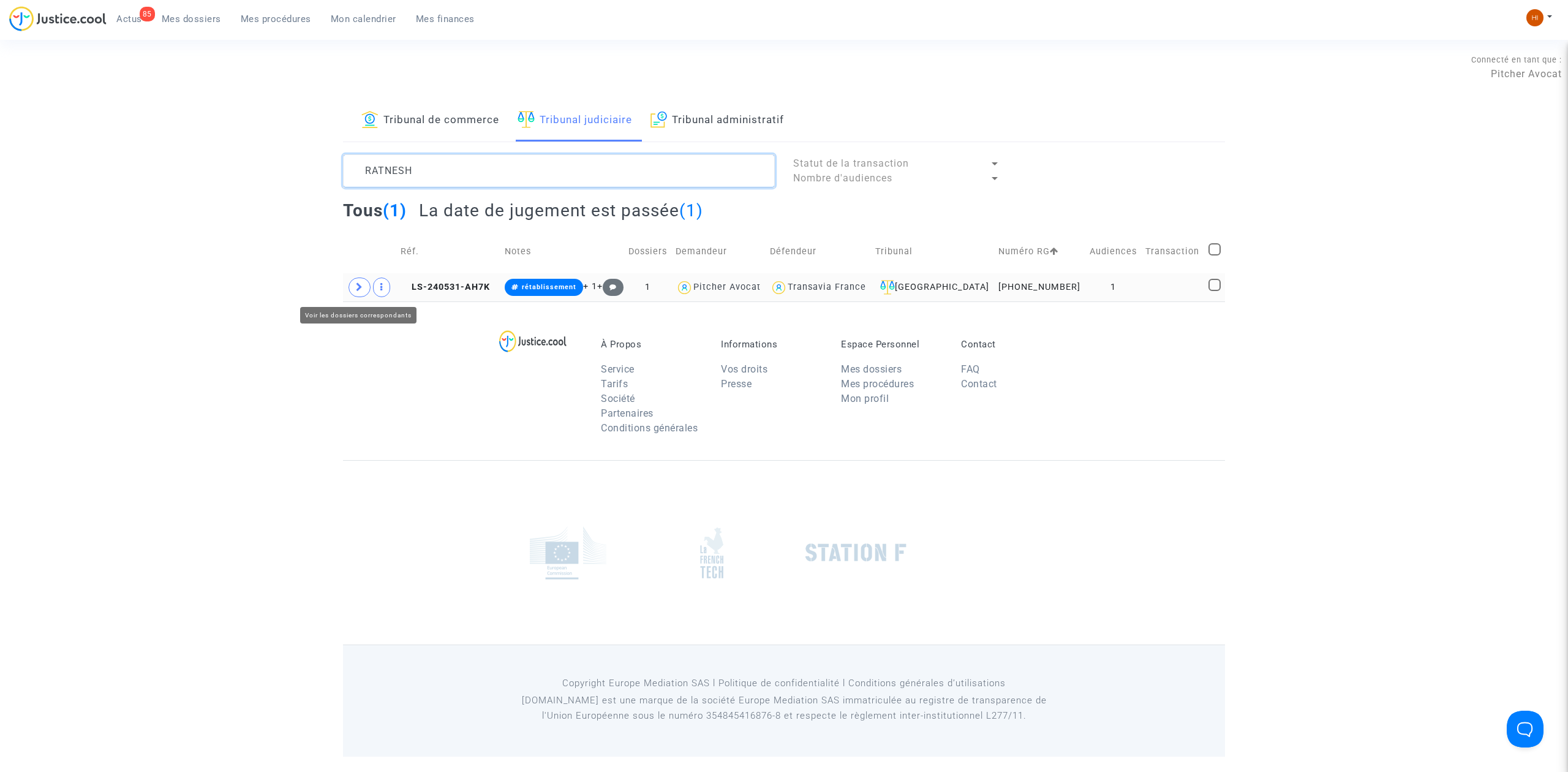
type textarea "RATNESH"
click at [363, 287] on icon at bounding box center [359, 286] width 7 height 9
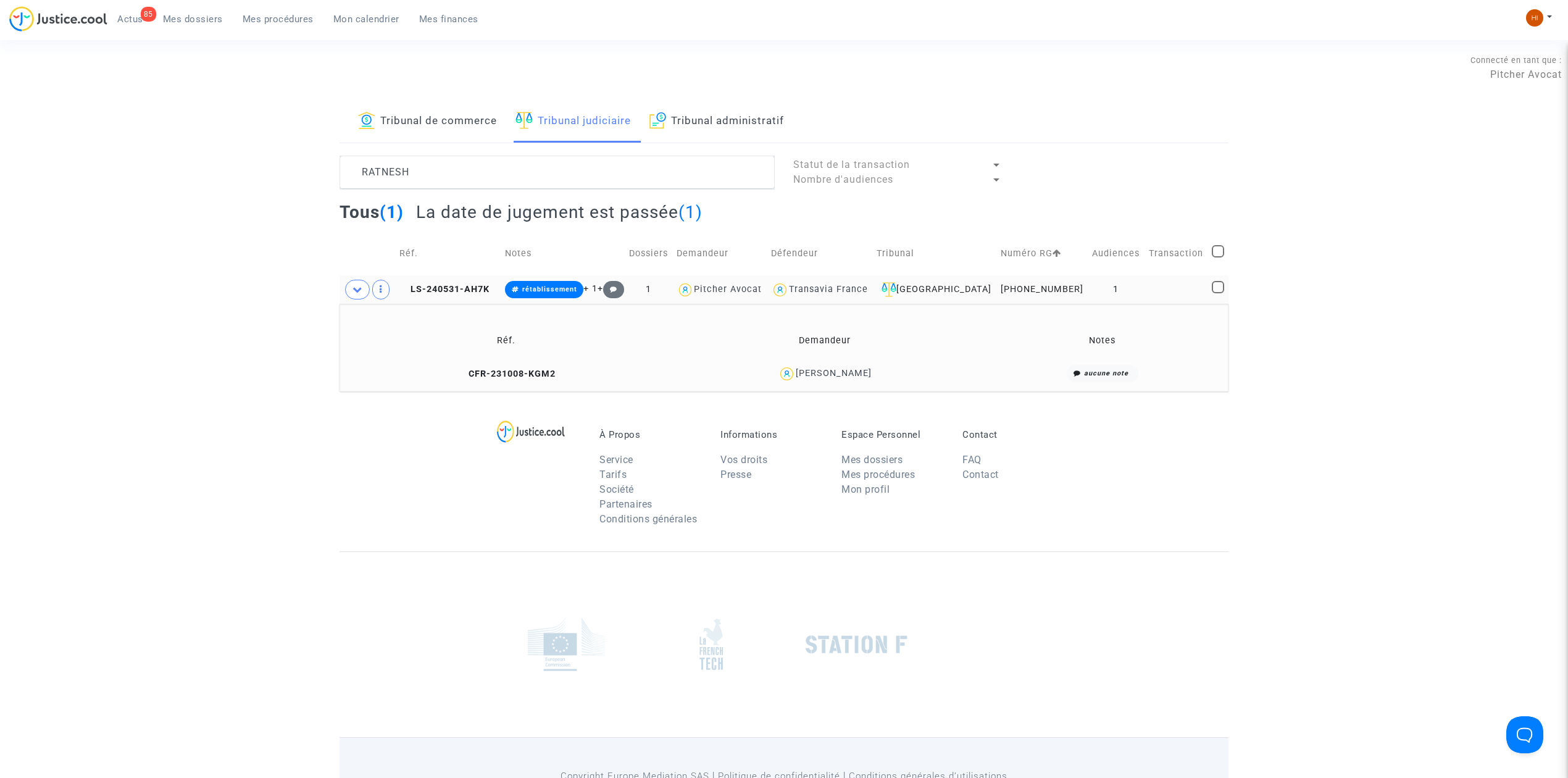
click at [469, 295] on td "LS-240531-AH7K" at bounding box center [447, 289] width 105 height 28
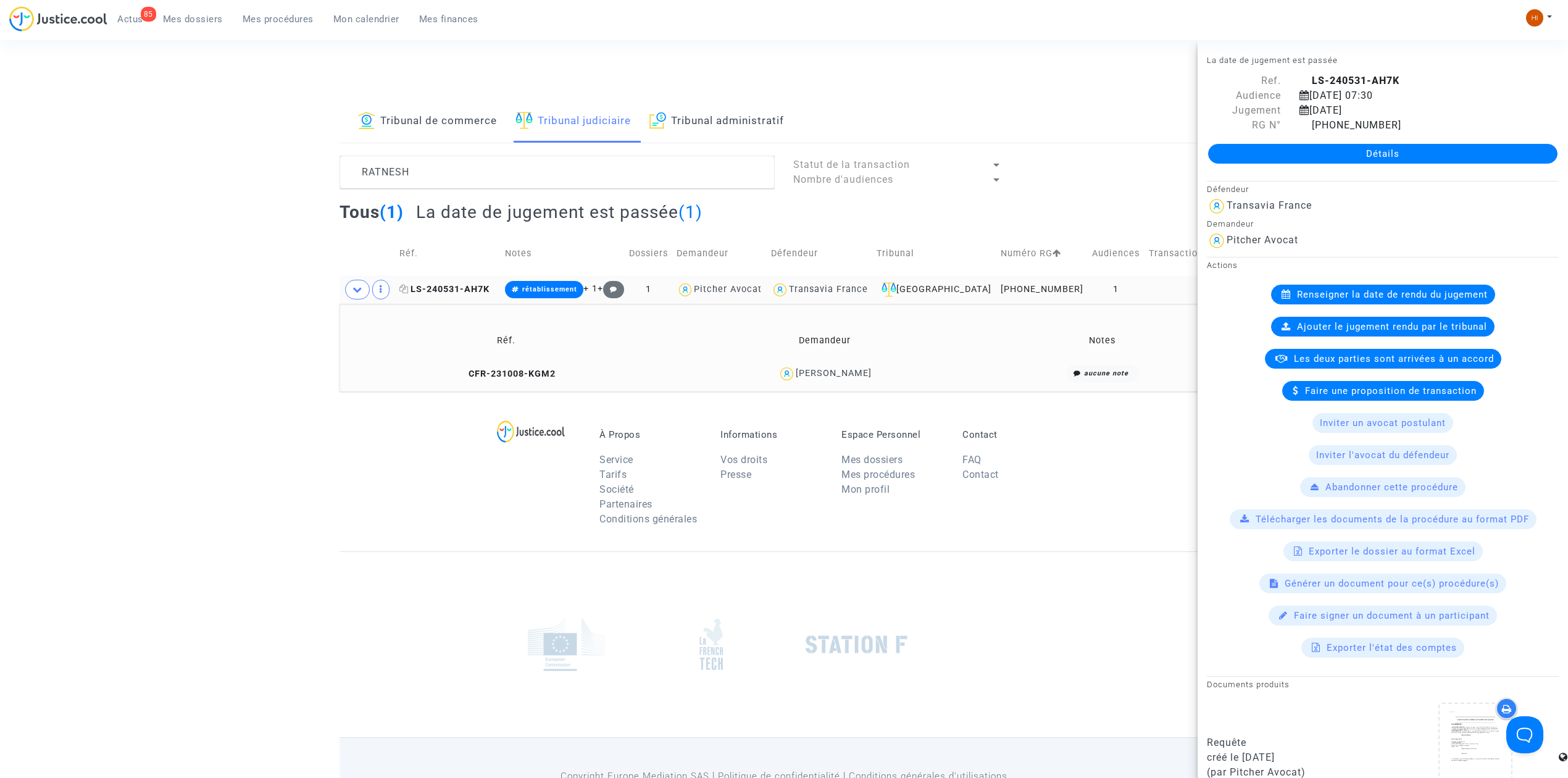
click at [475, 284] on span "LS-240531-AH7K" at bounding box center [444, 289] width 90 height 10
click at [409, 285] on icon at bounding box center [404, 289] width 9 height 9
click at [374, 10] on link "Mon calendrier" at bounding box center [367, 19] width 86 height 18
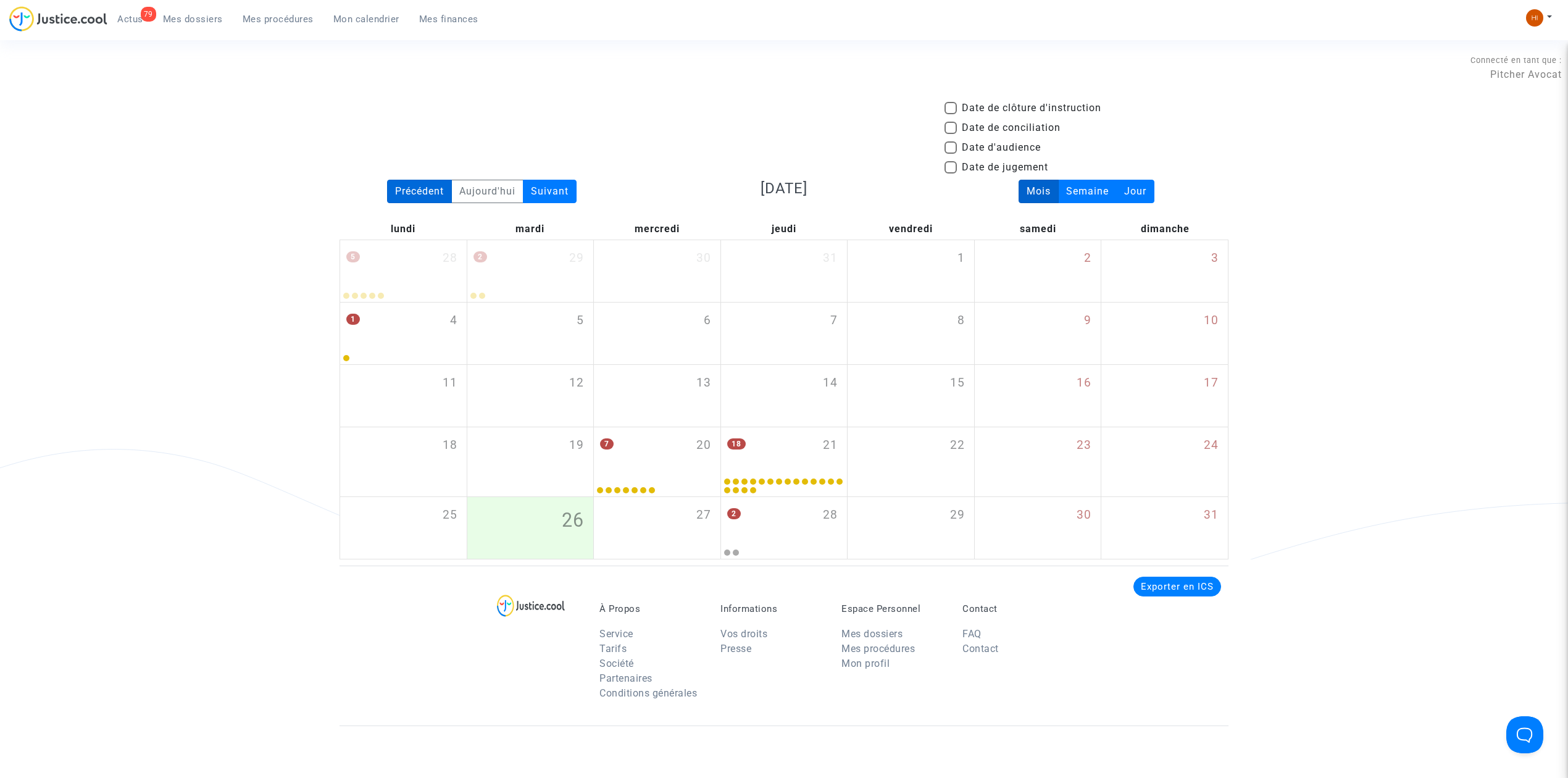
click at [420, 193] on div "Précédent" at bounding box center [419, 191] width 65 height 23
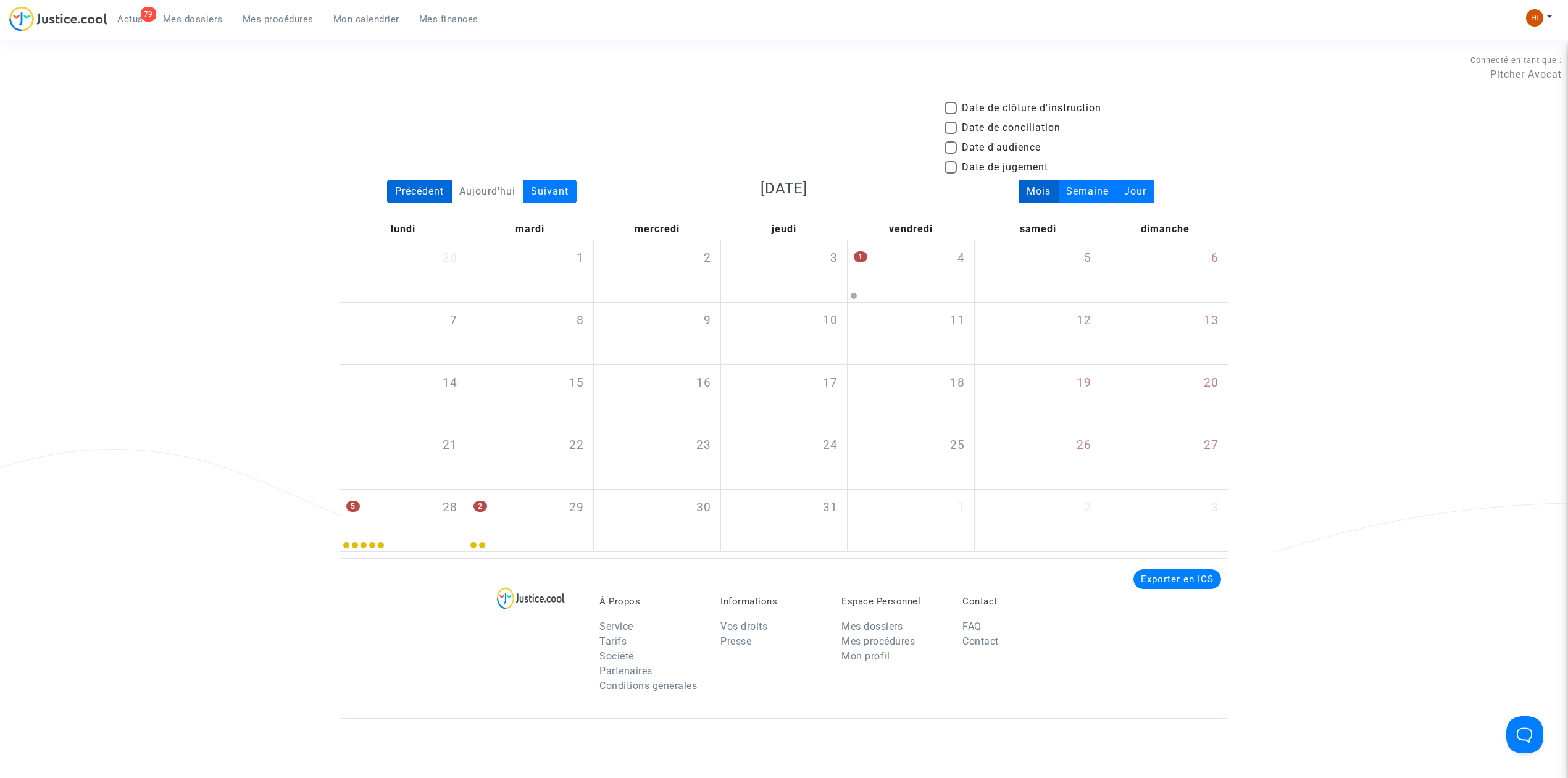
click at [421, 194] on div "Précédent" at bounding box center [419, 191] width 65 height 23
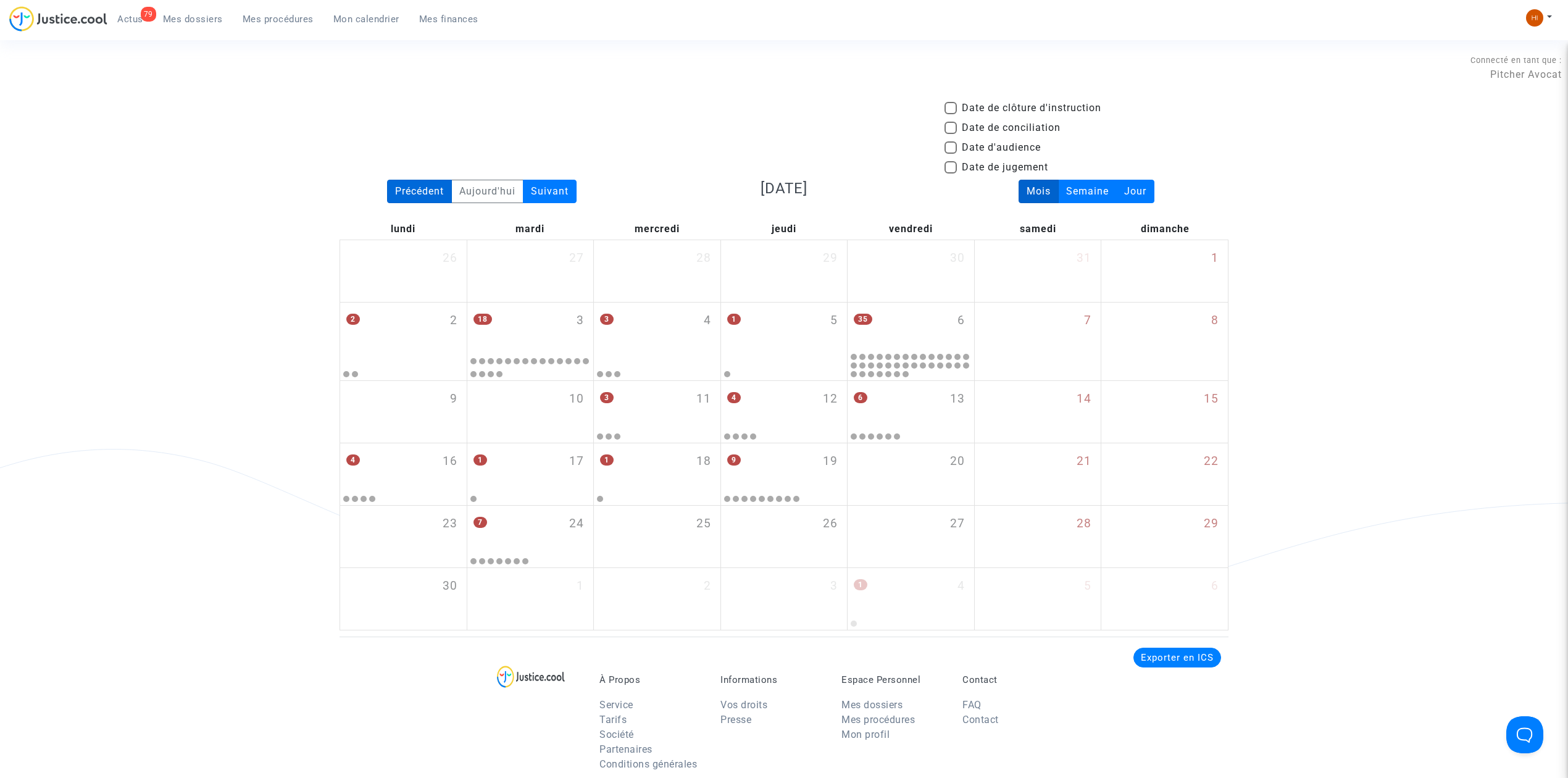
click at [421, 194] on div "Précédent" at bounding box center [419, 191] width 65 height 23
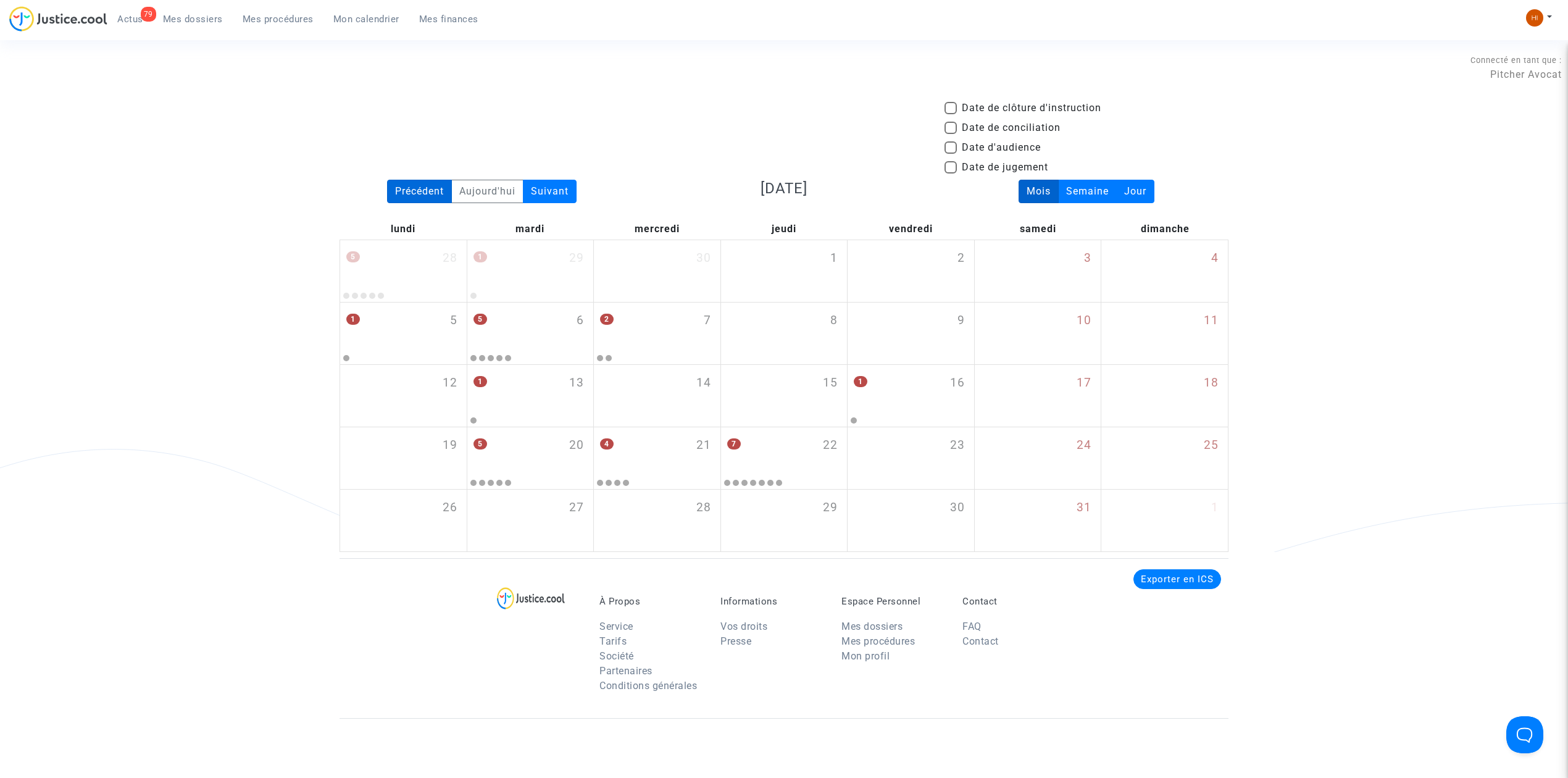
click at [421, 194] on div "Précédent" at bounding box center [419, 191] width 65 height 23
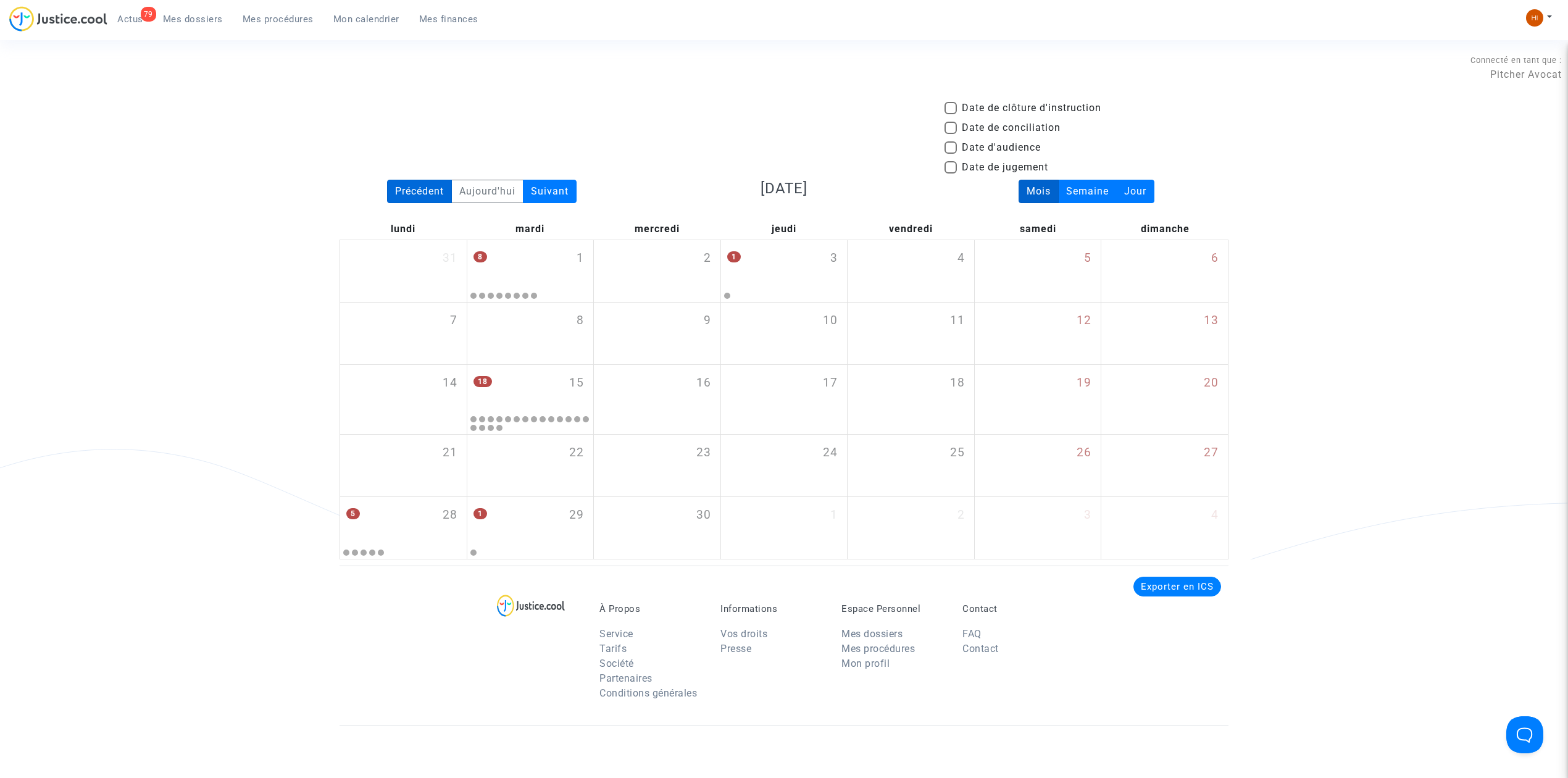
click at [421, 194] on div "Précédent" at bounding box center [419, 191] width 65 height 23
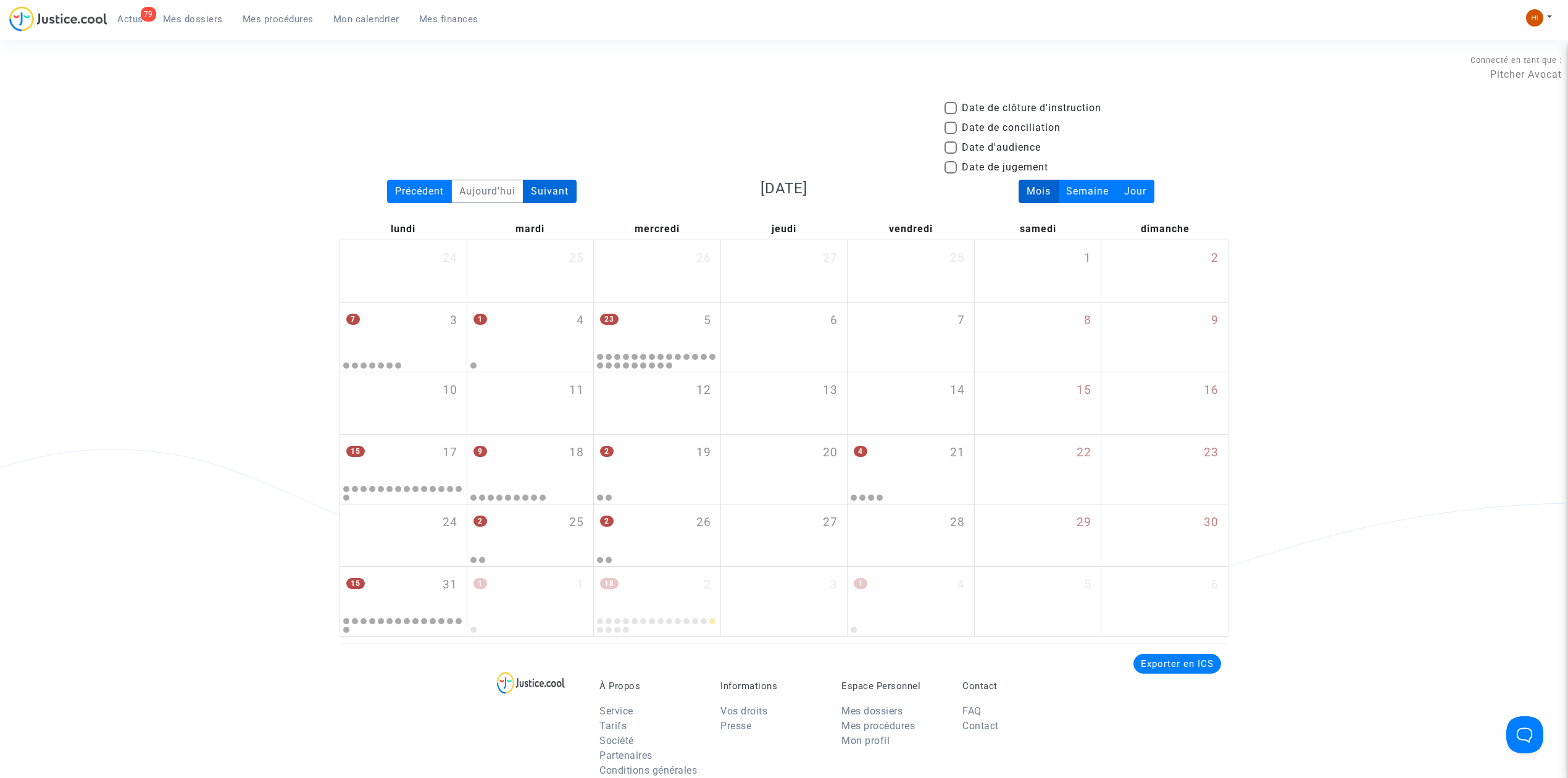
click at [532, 186] on div "Suivant" at bounding box center [550, 191] width 54 height 23
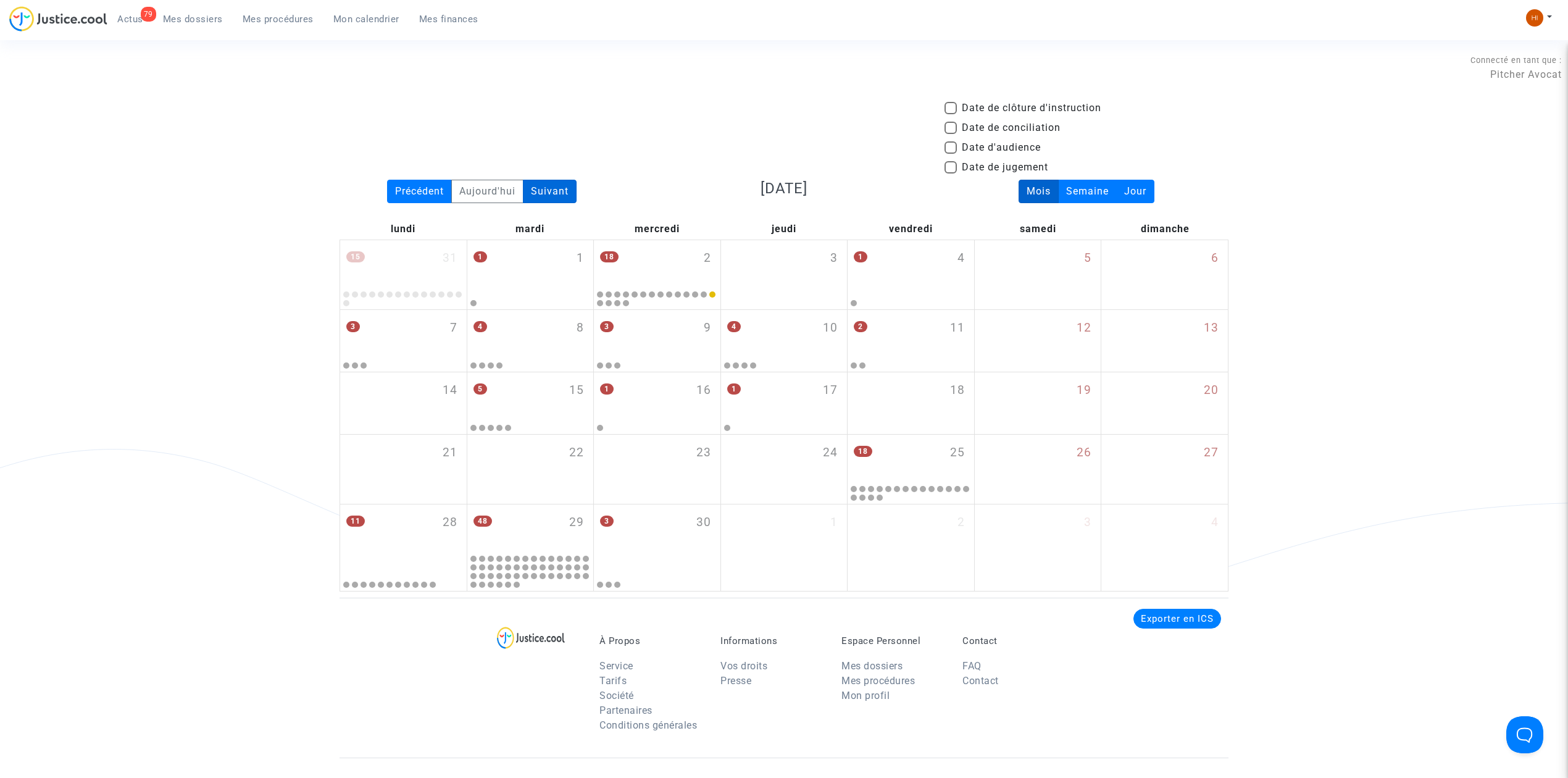
click at [537, 186] on div "Suivant" at bounding box center [550, 191] width 54 height 23
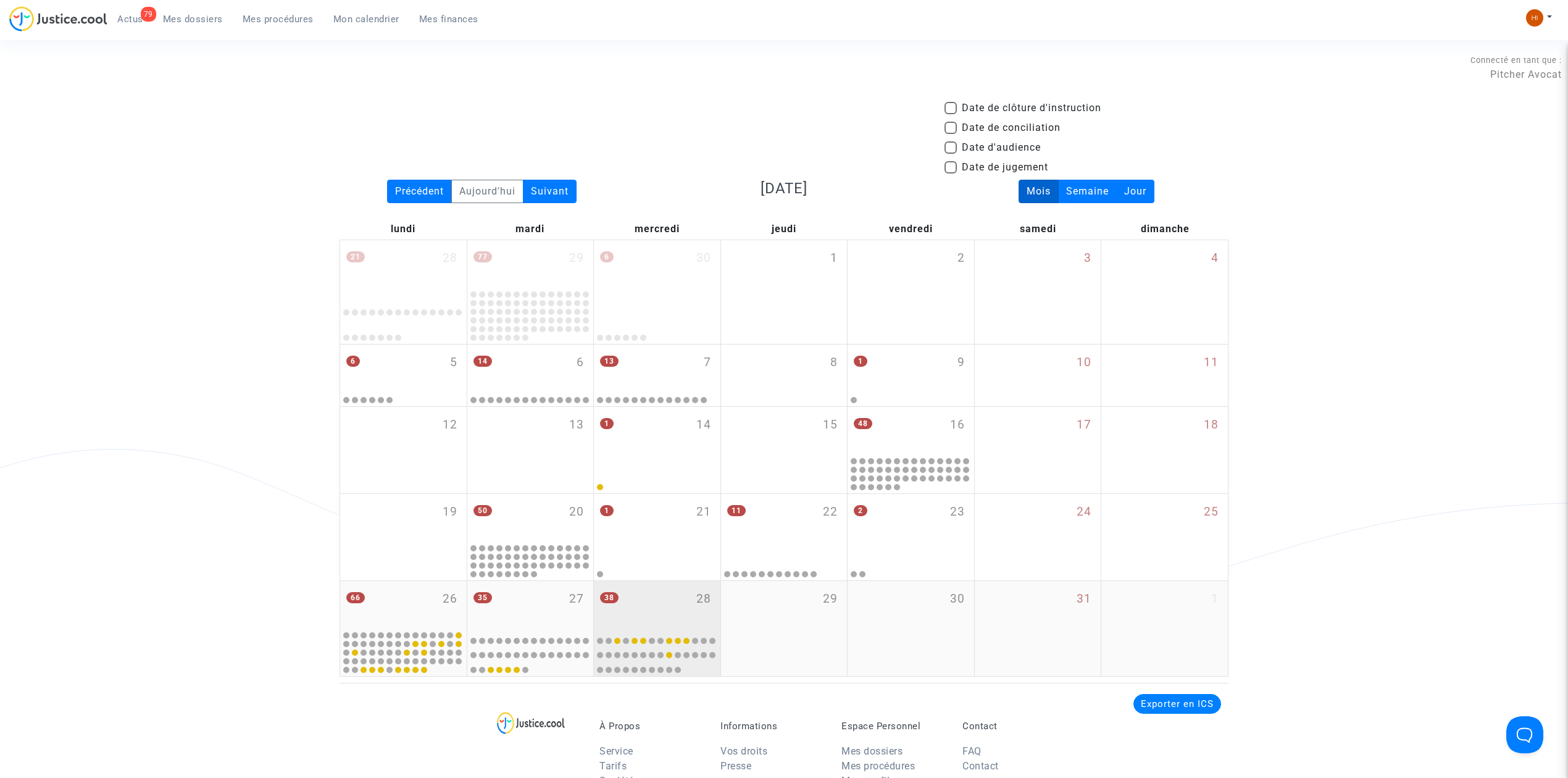
click at [635, 607] on div "38 28" at bounding box center [657, 605] width 127 height 48
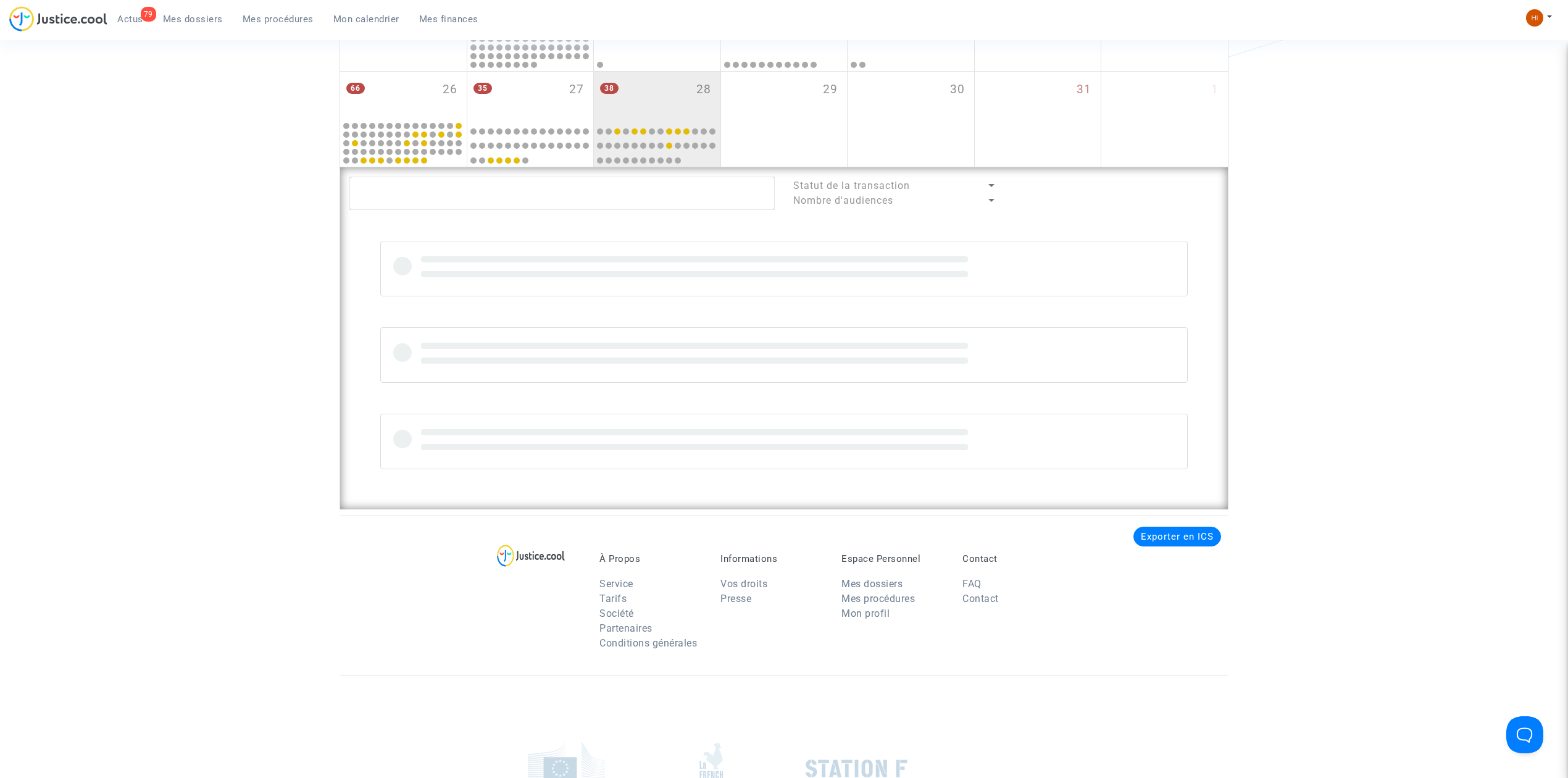
scroll to position [512, 0]
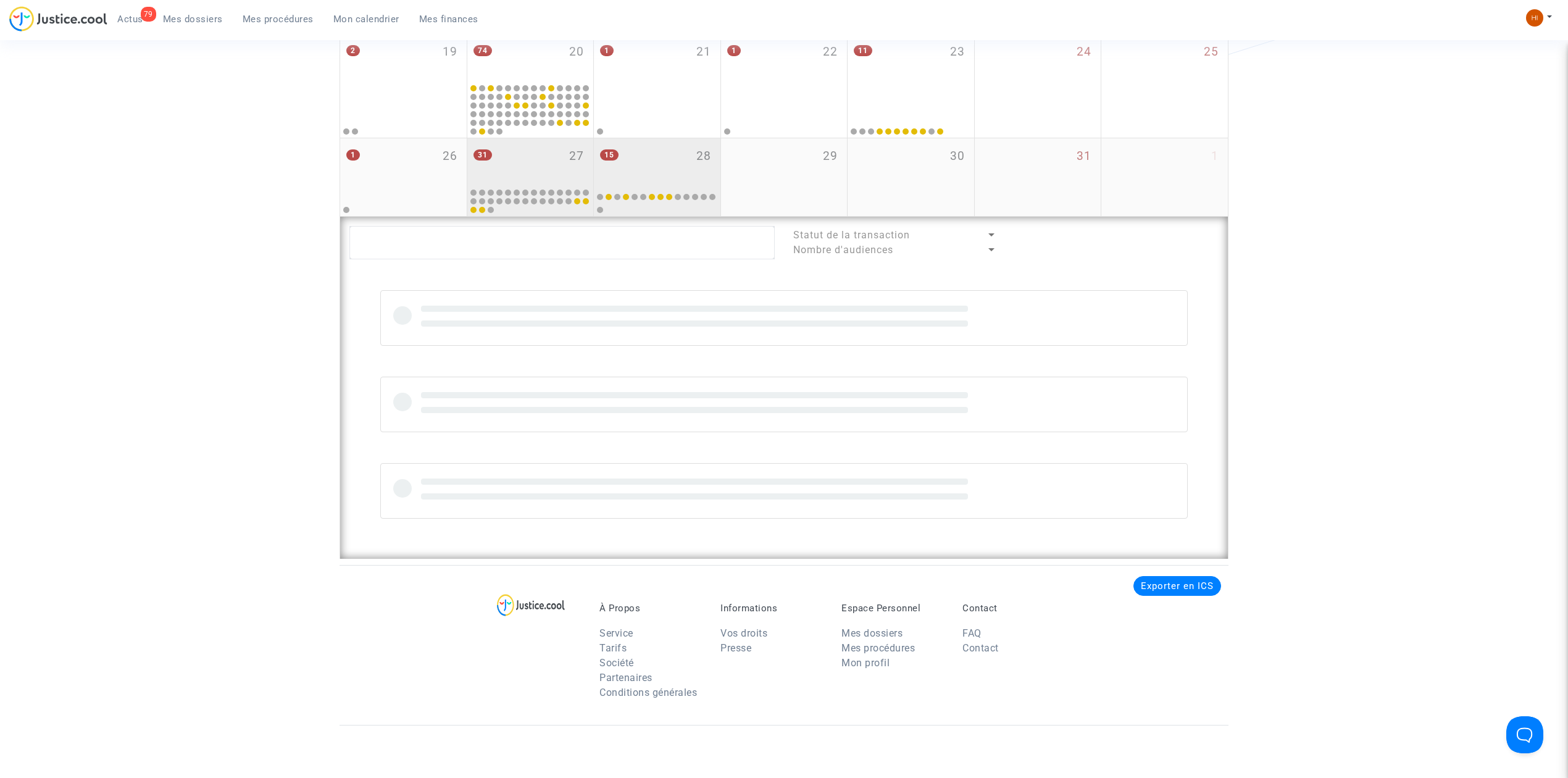
scroll to position [512, 0]
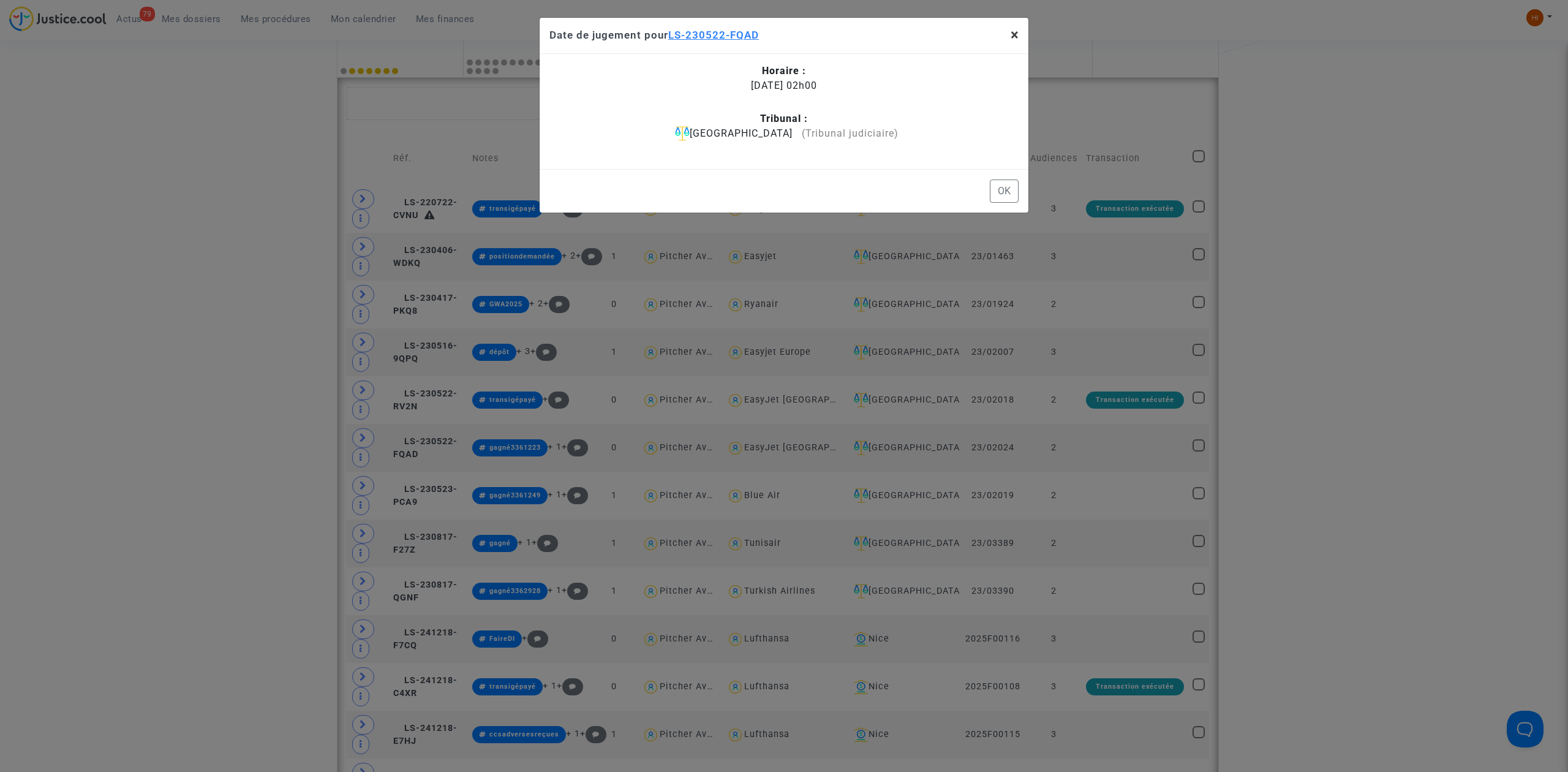
click at [1004, 39] on button "×" at bounding box center [1015, 35] width 27 height 35
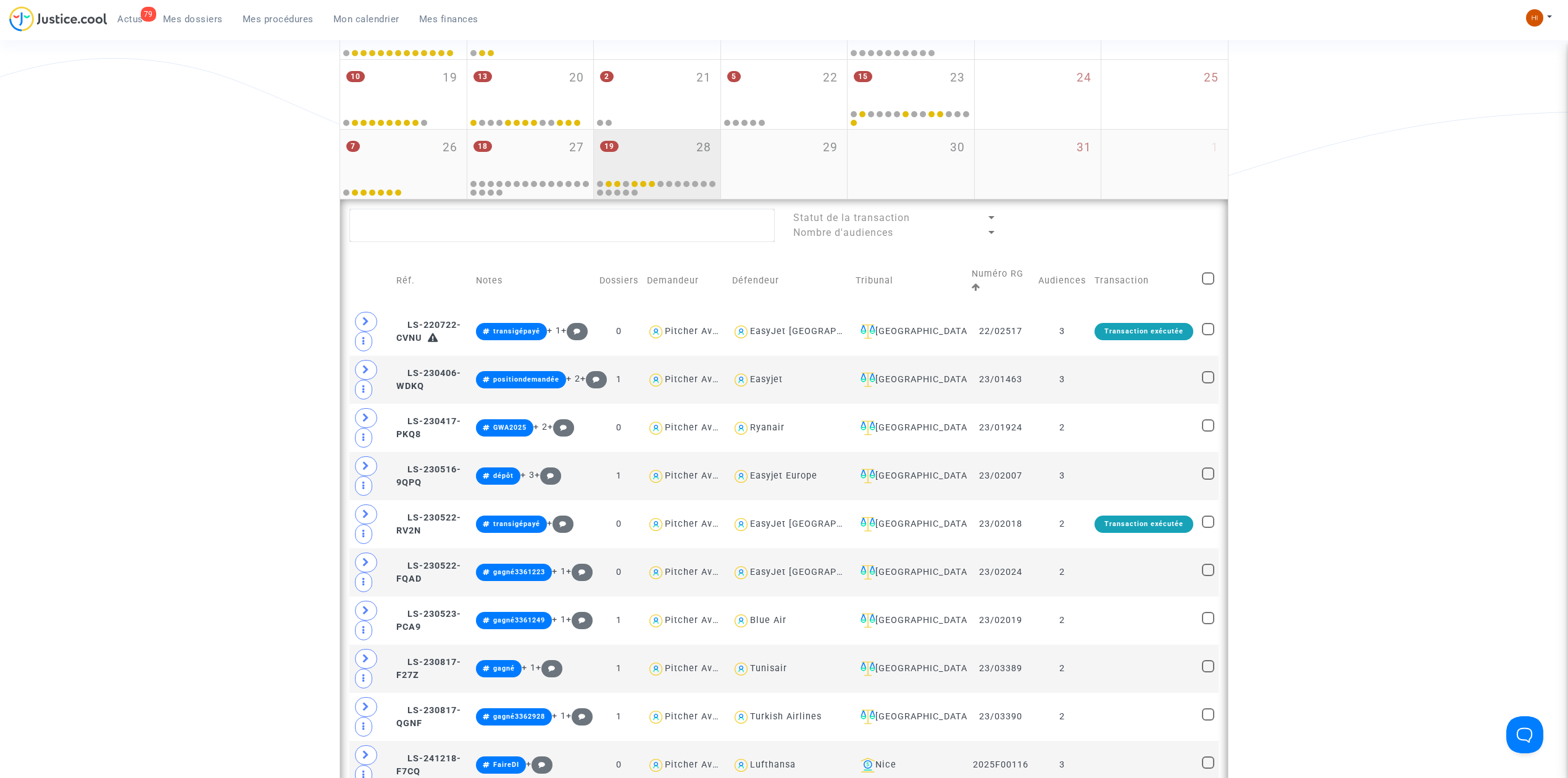
scroll to position [347, 0]
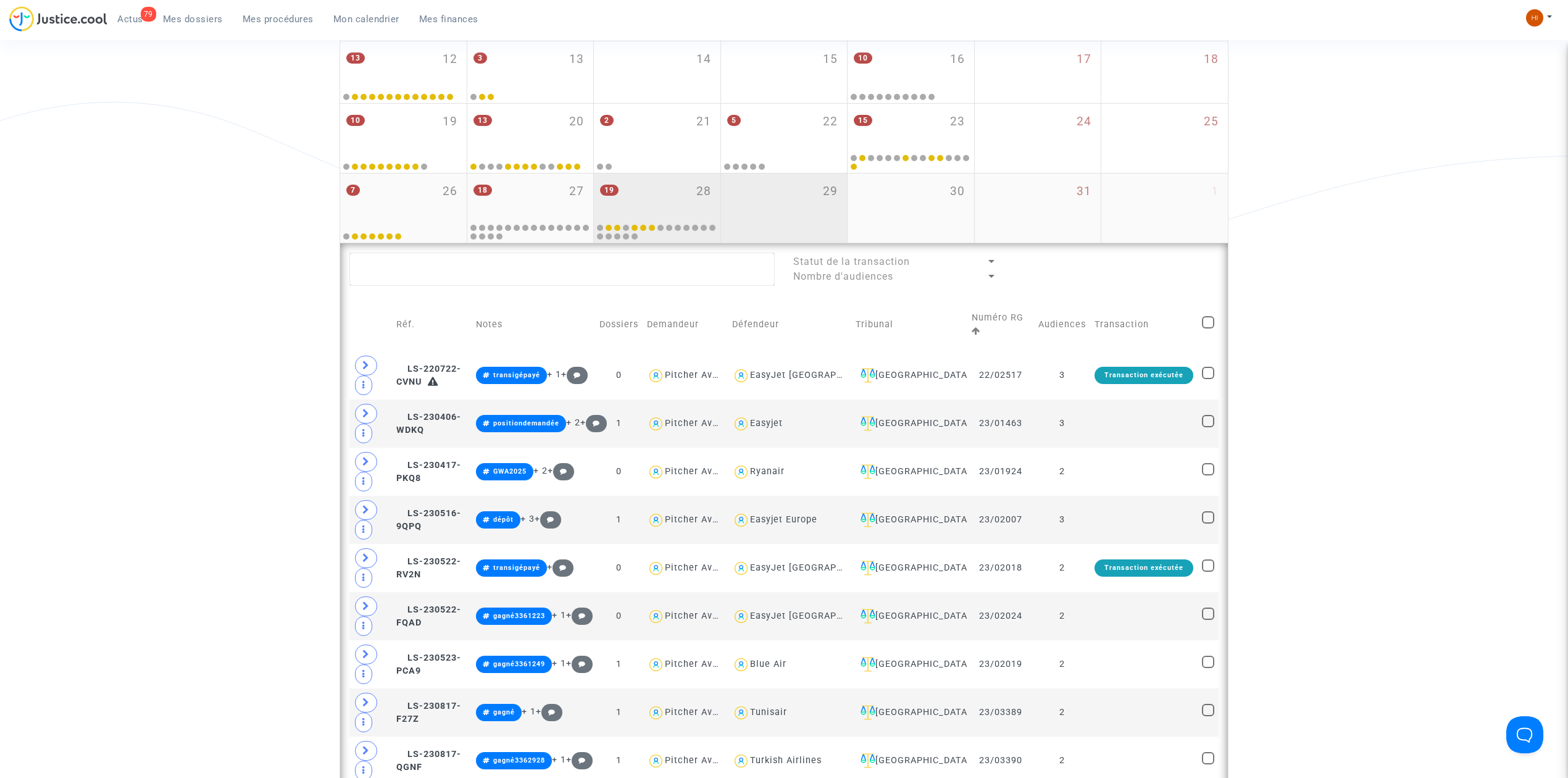
click at [513, 188] on div "18 27" at bounding box center [531, 198] width 127 height 48
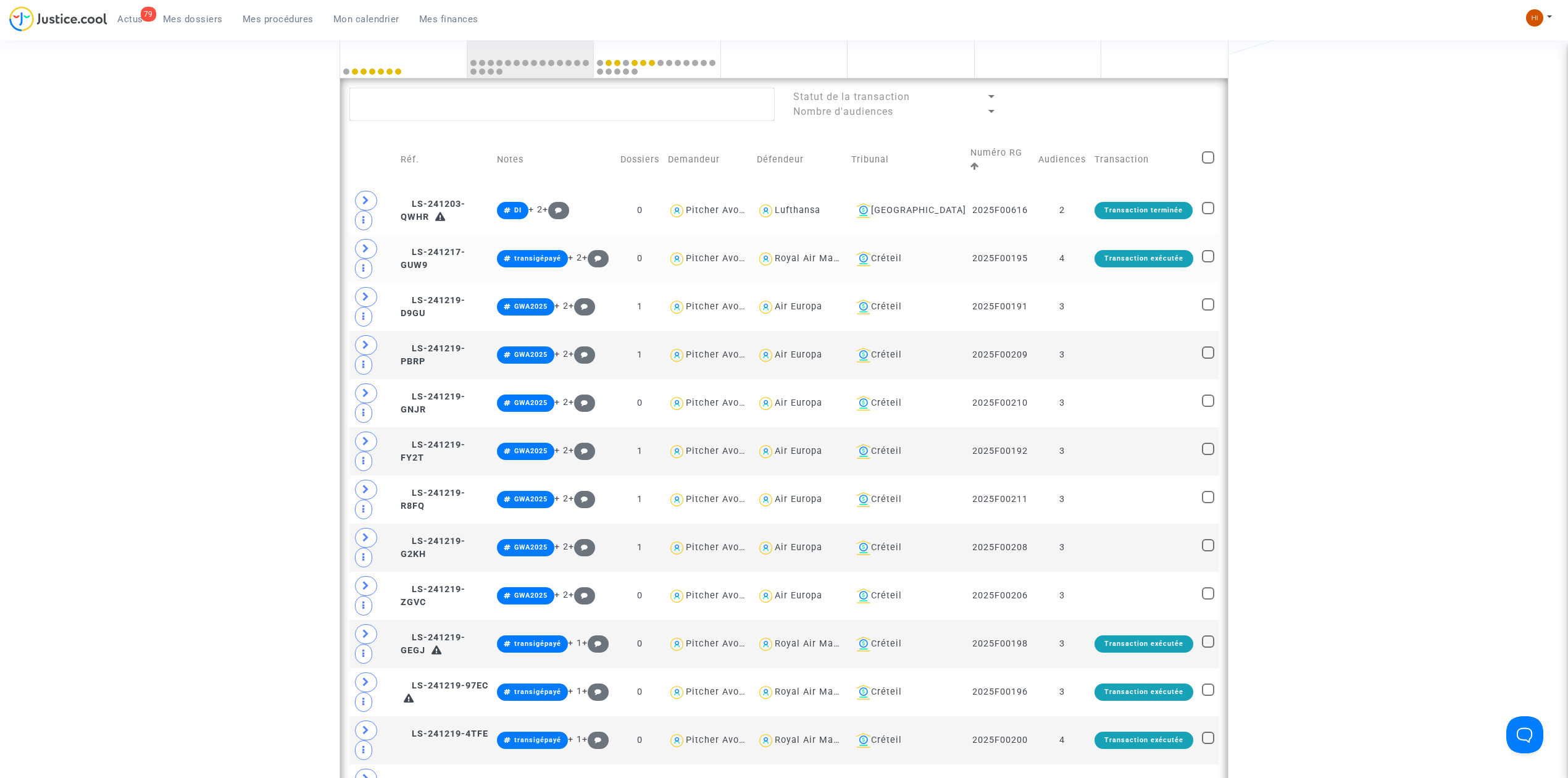
scroll to position [430, 0]
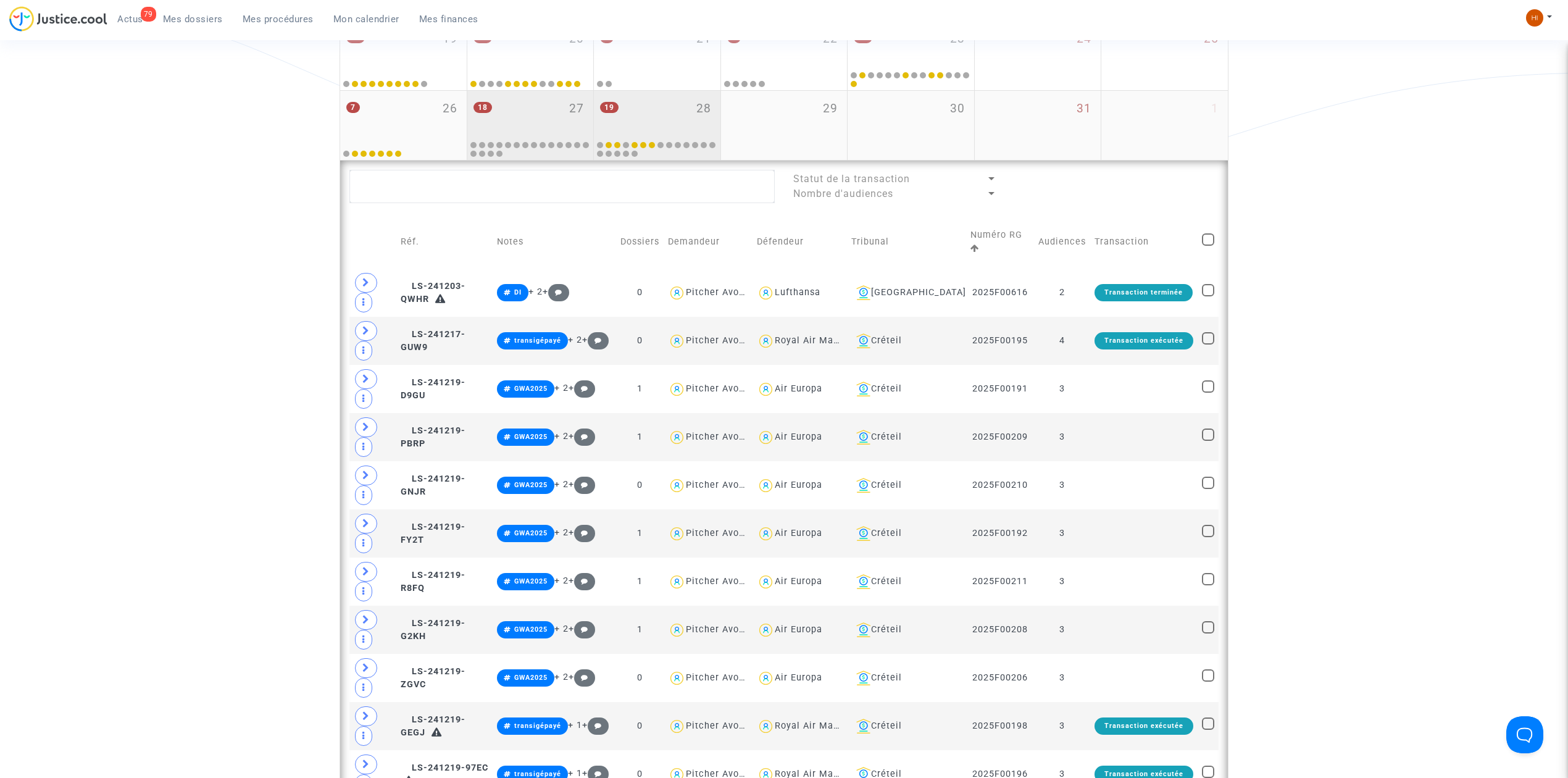
click at [689, 99] on div "19 28" at bounding box center [657, 115] width 127 height 48
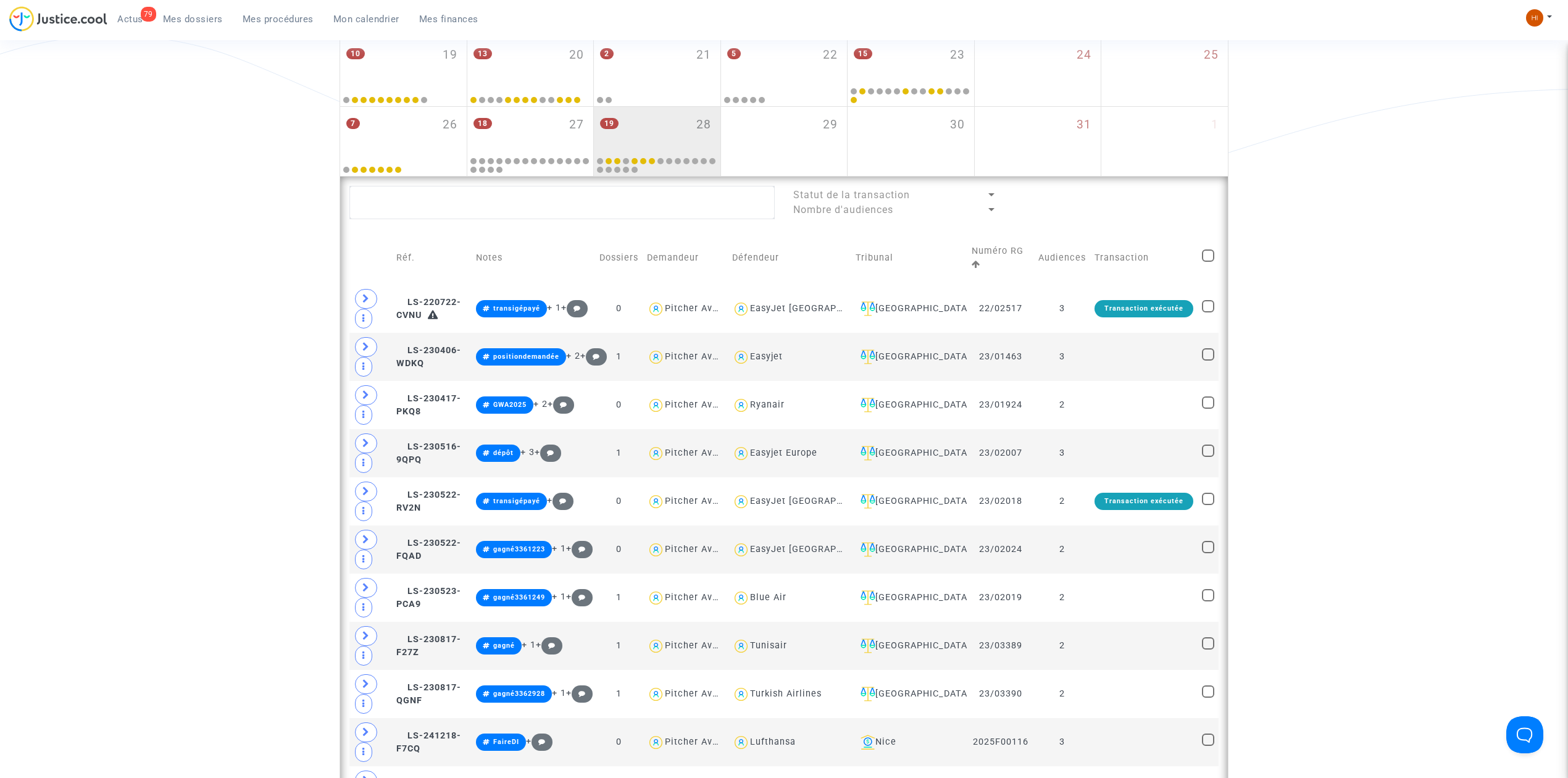
scroll to position [265, 0]
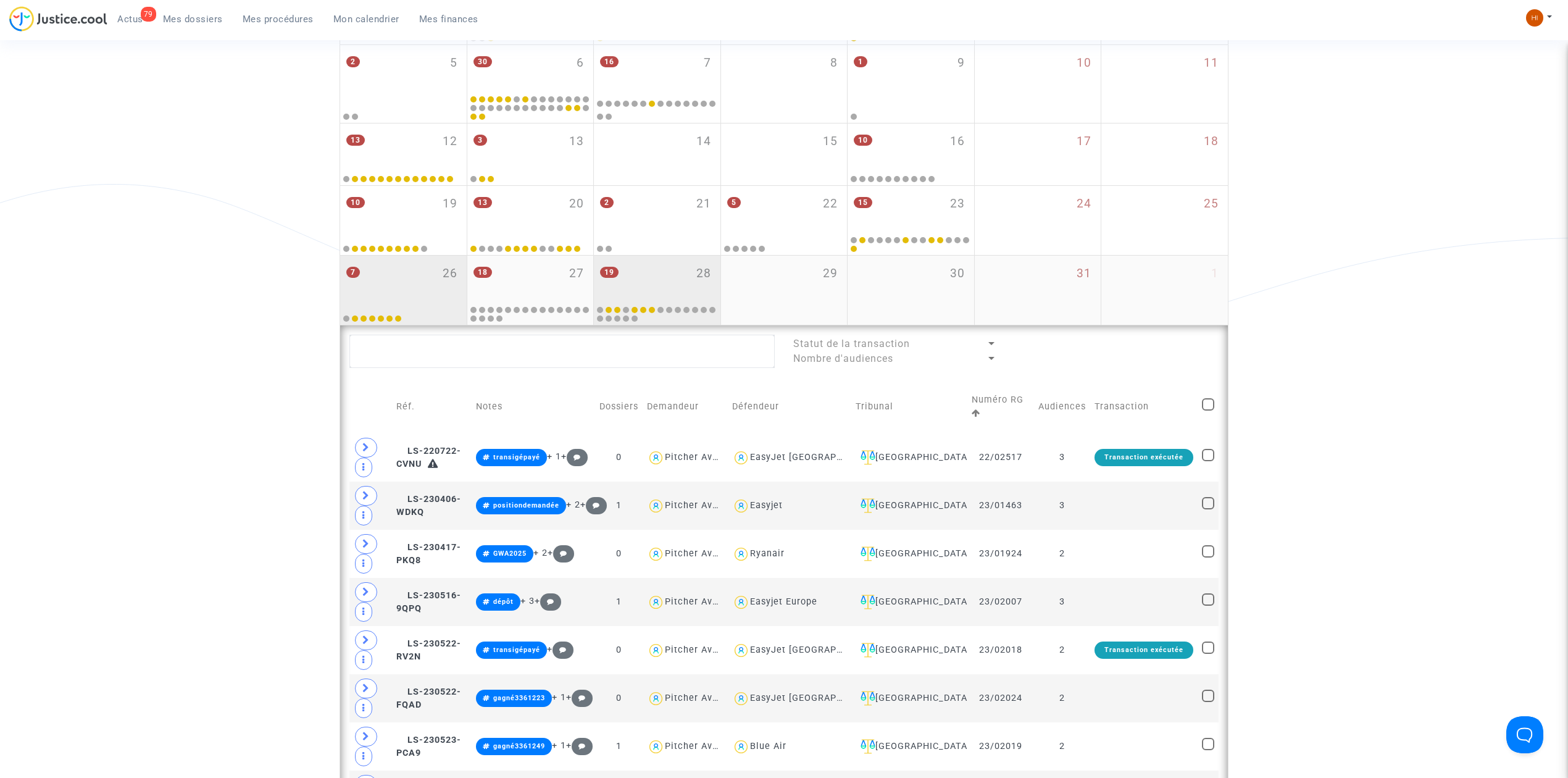
click at [364, 285] on div "7 26" at bounding box center [404, 279] width 127 height 48
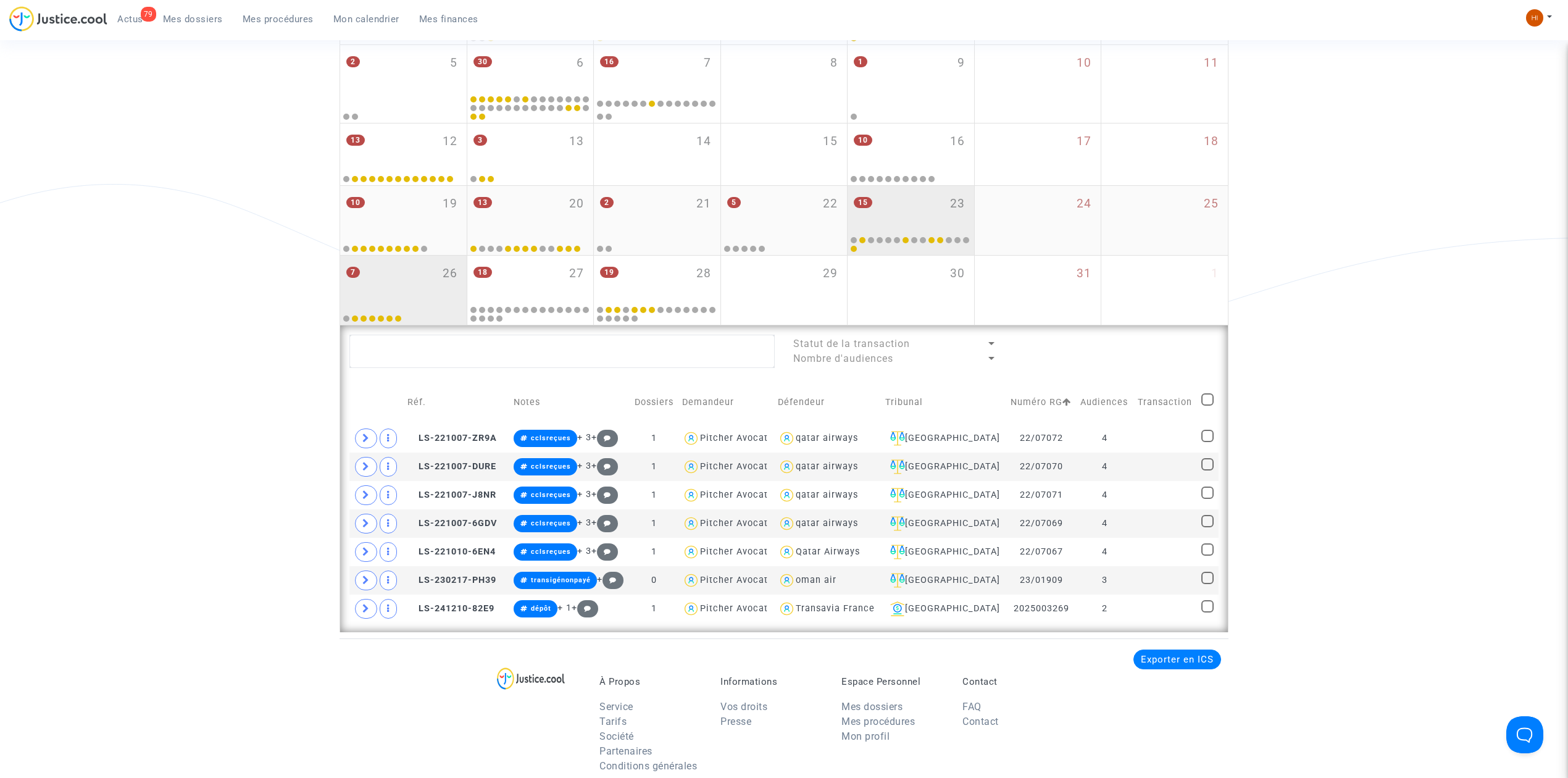
click at [889, 219] on div "15 23" at bounding box center [911, 210] width 127 height 48
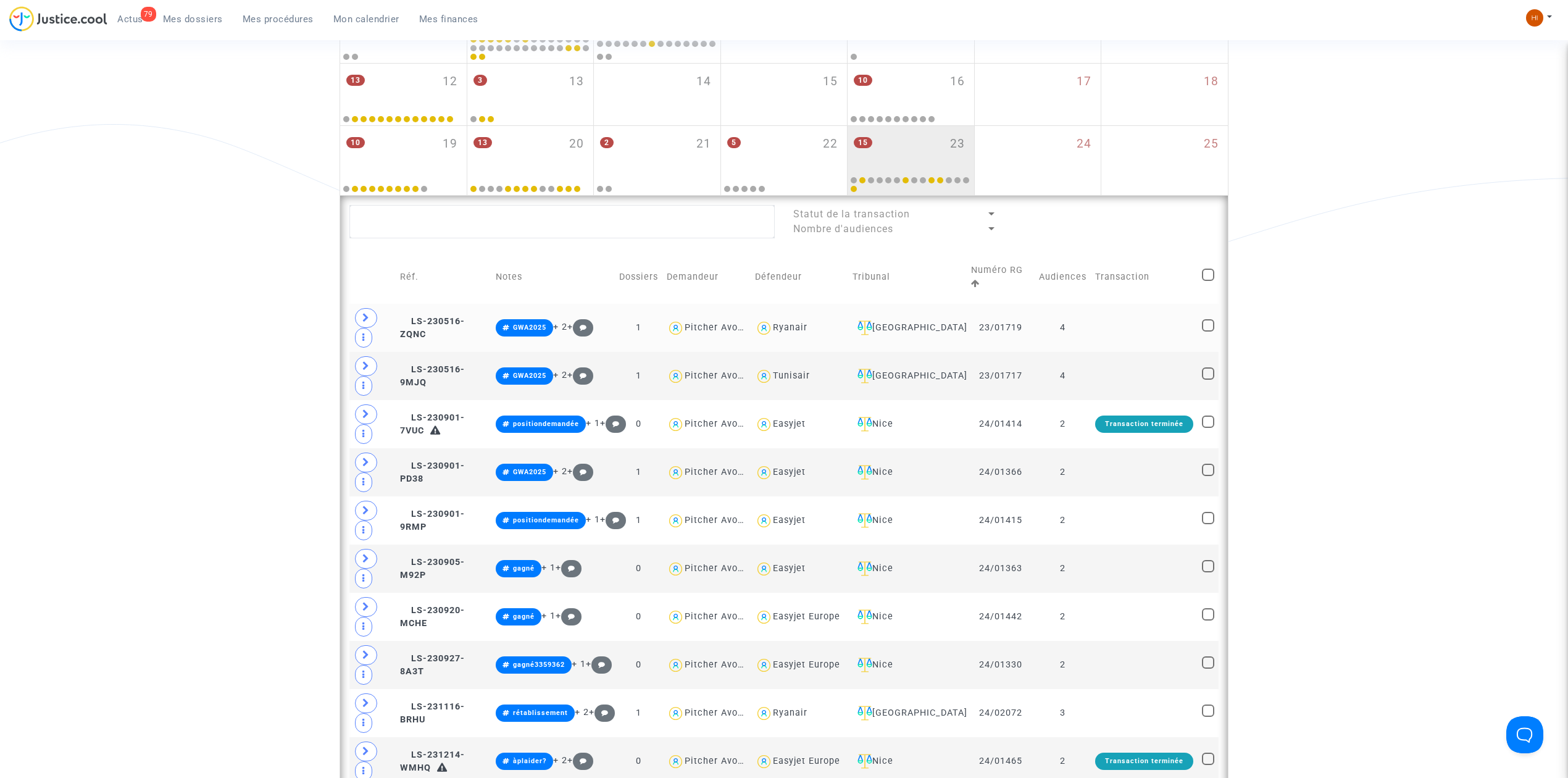
scroll to position [262, 0]
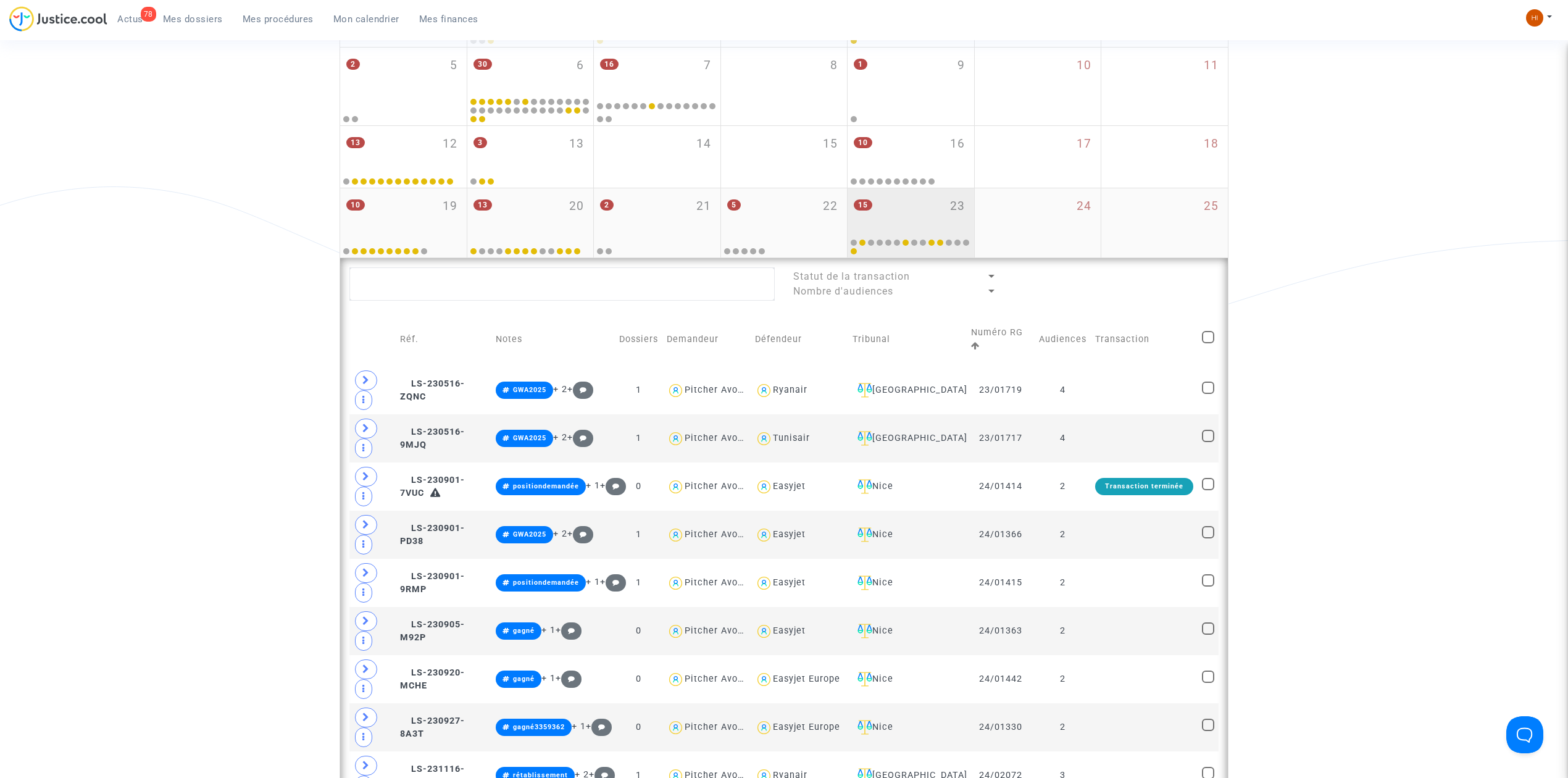
click at [952, 210] on span "23" at bounding box center [957, 206] width 15 height 18
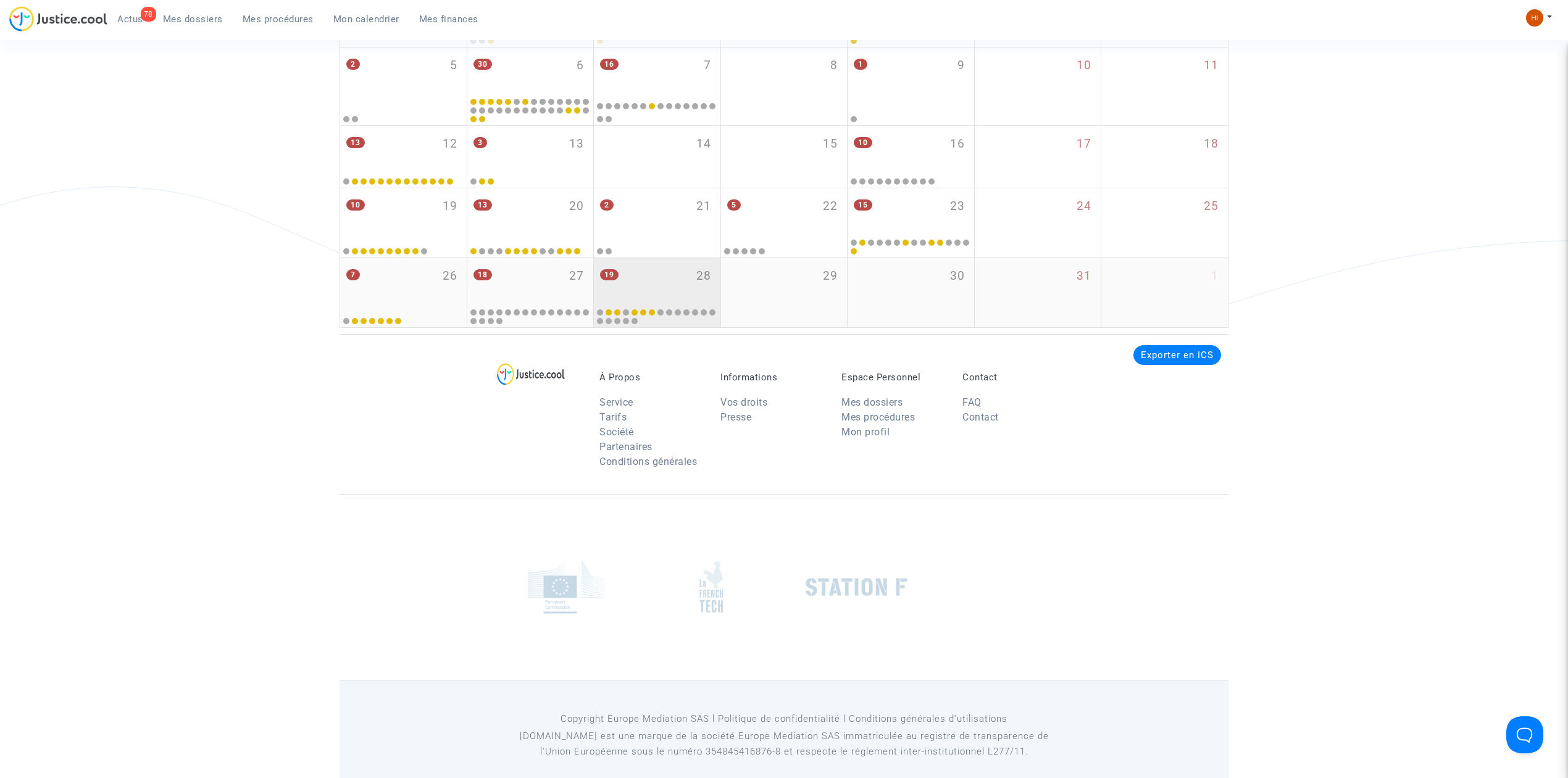
click at [631, 286] on div "19 28" at bounding box center [657, 282] width 127 height 48
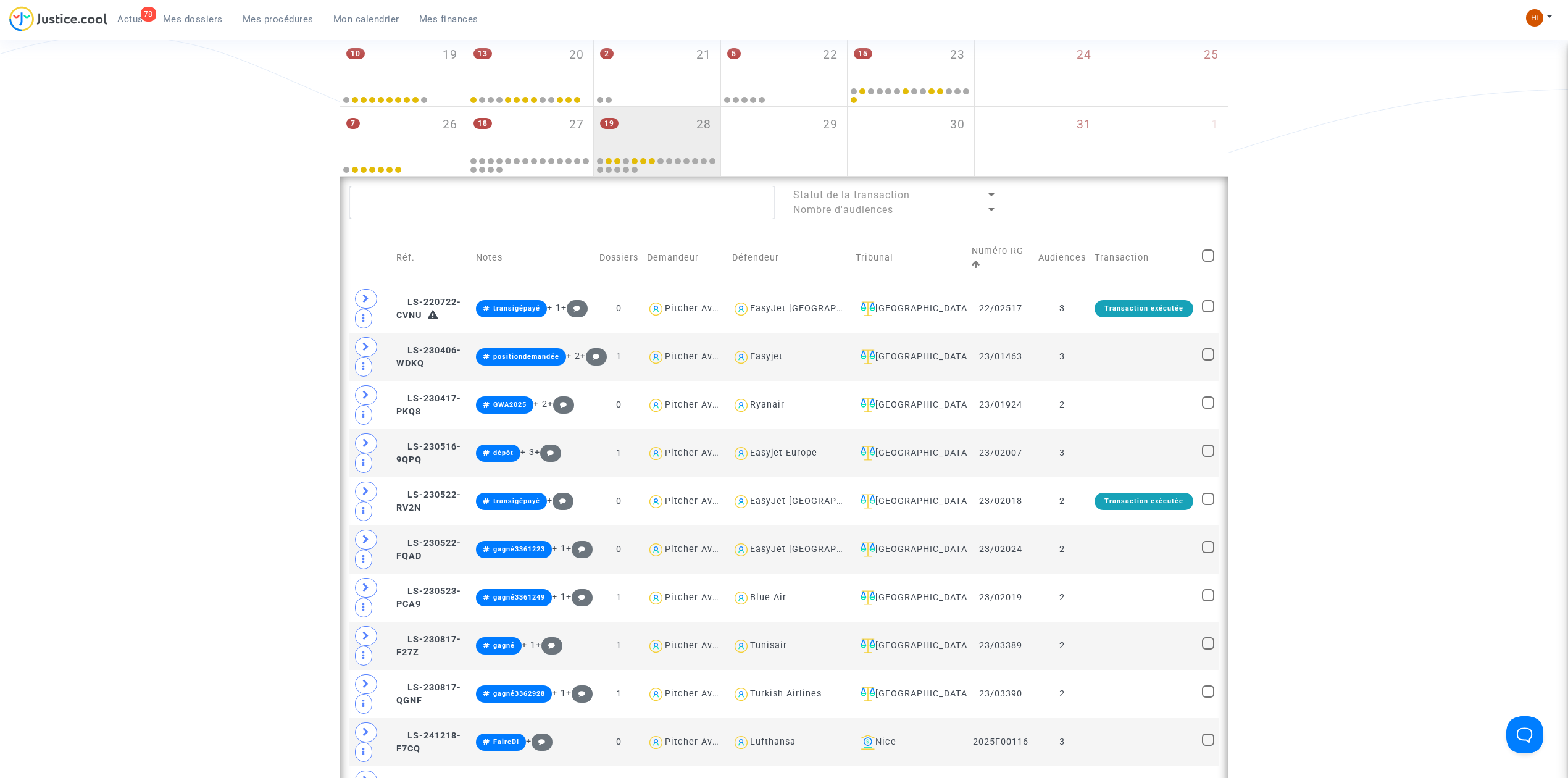
scroll to position [159, 0]
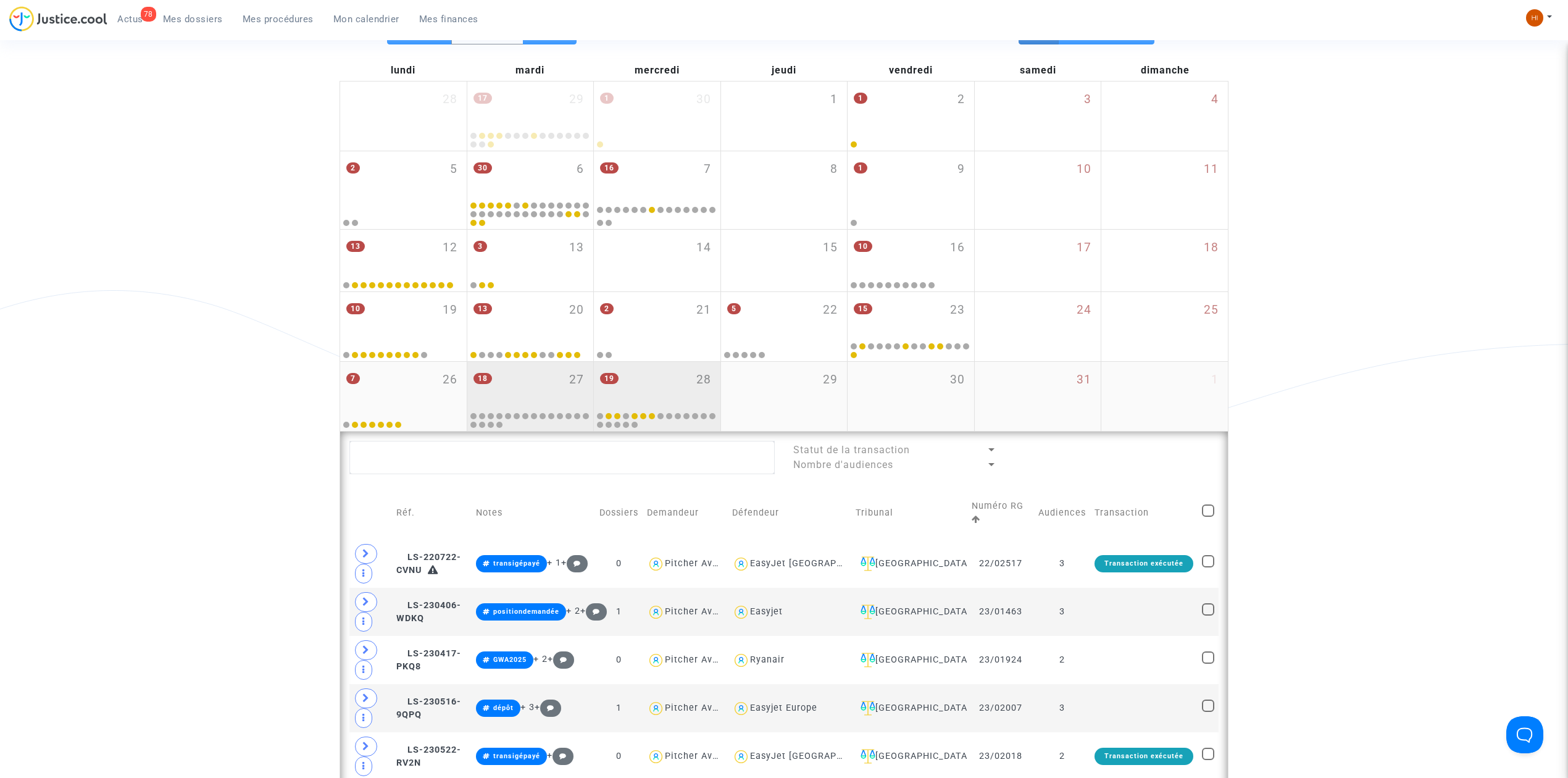
click at [533, 374] on div "18 27" at bounding box center [531, 385] width 127 height 48
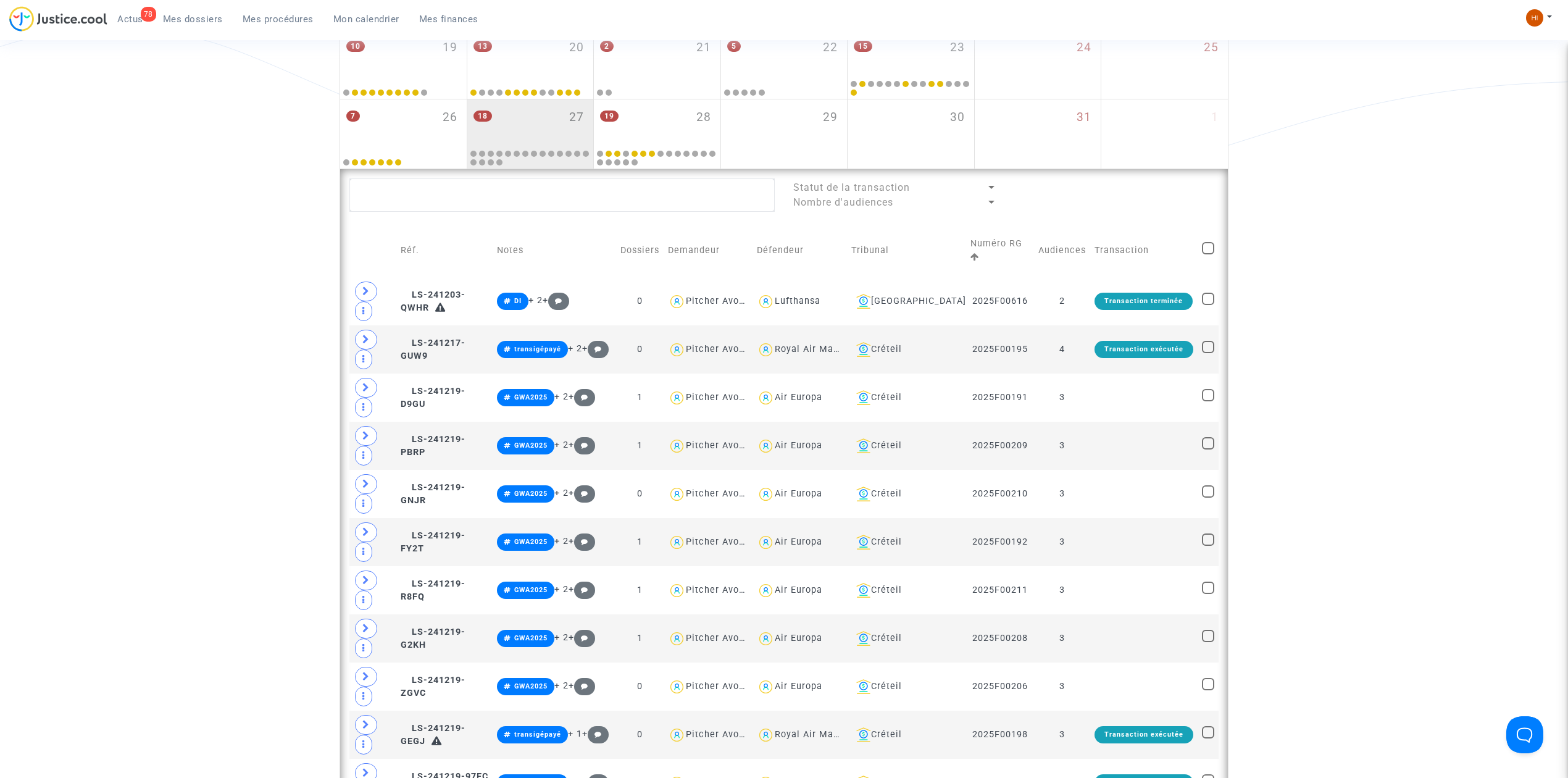
scroll to position [159, 0]
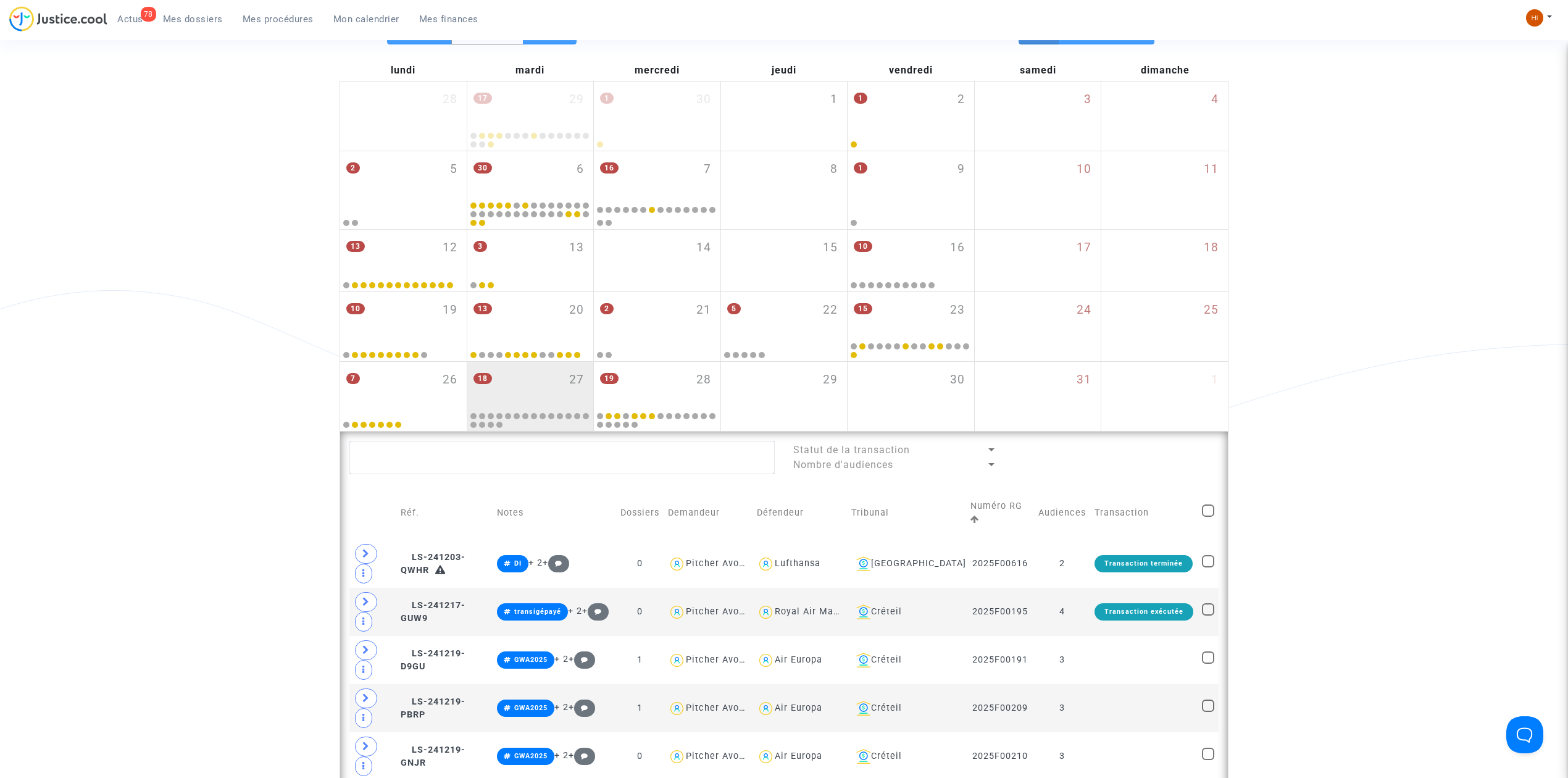
click at [275, 25] on link "Mes procédures" at bounding box center [278, 19] width 91 height 18
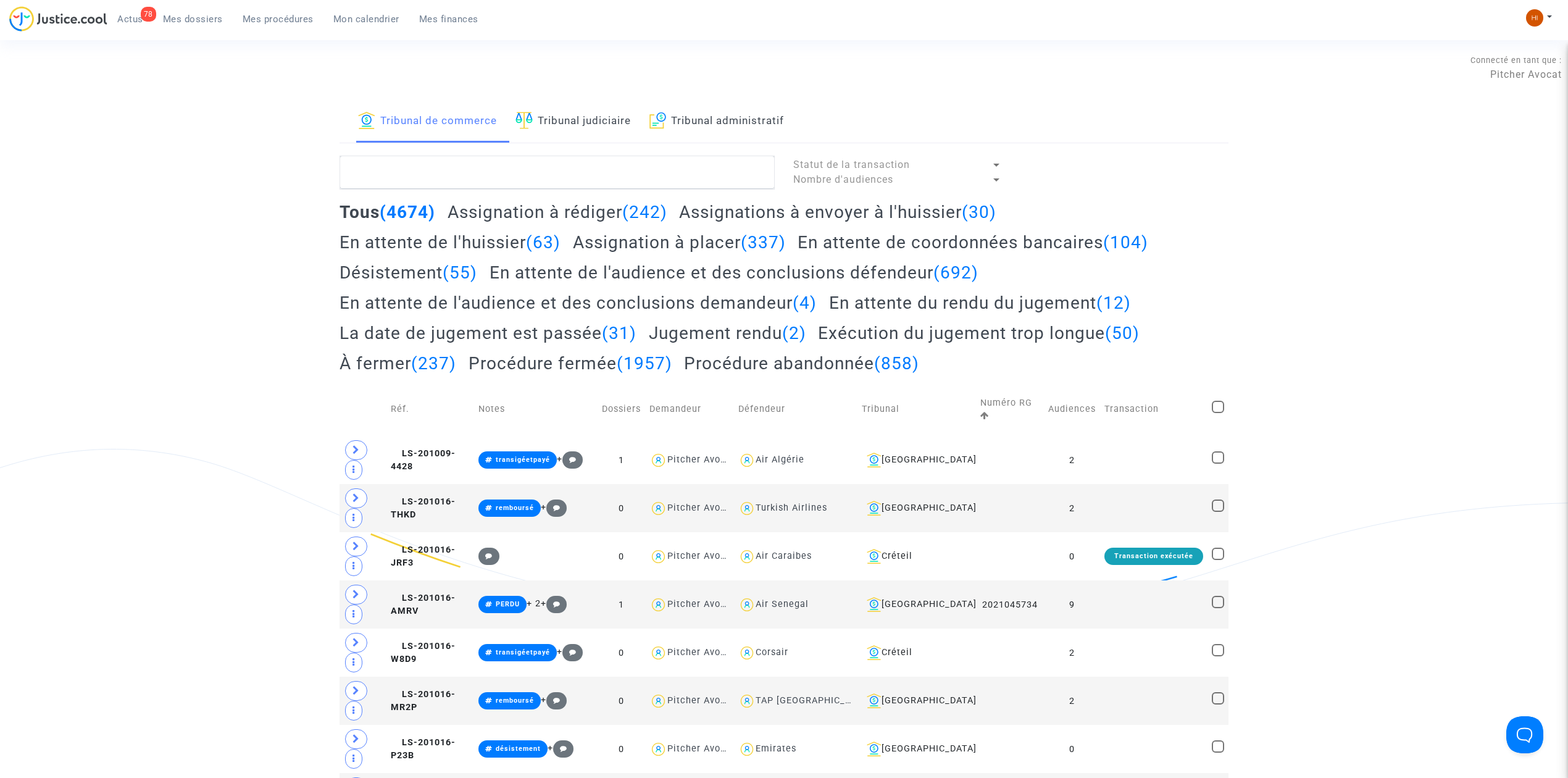
drag, startPoint x: 571, startPoint y: 81, endPoint x: 572, endPoint y: 139, distance: 58.0
click at [571, 95] on div "Connecté en tant que : Pitcher Avocat" at bounding box center [781, 86] width 1562 height 30
click at [585, 131] on link "Tribunal judiciaire" at bounding box center [573, 121] width 116 height 42
click at [589, 157] on textarea at bounding box center [557, 172] width 435 height 33
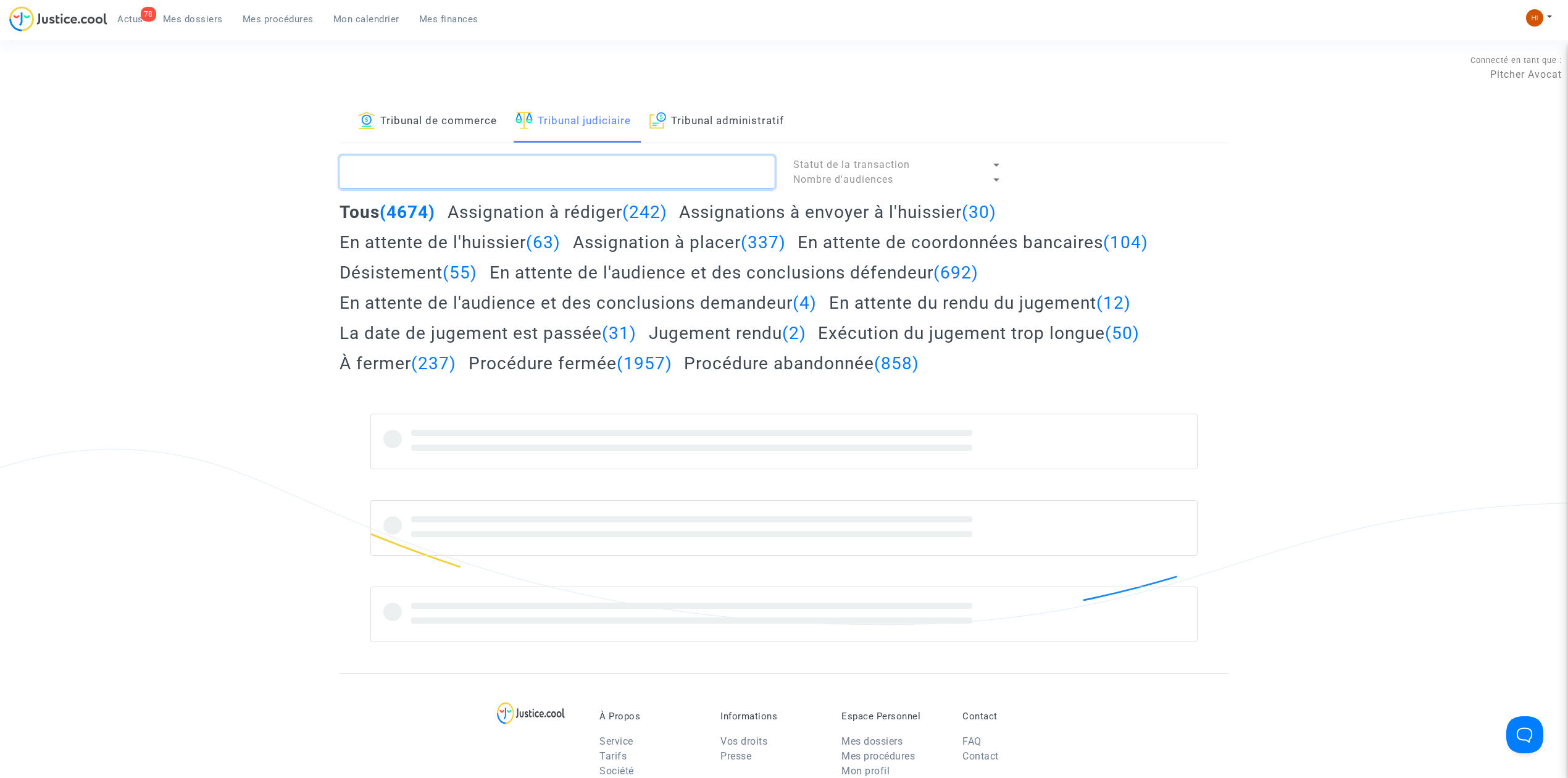
click at [589, 169] on textarea at bounding box center [557, 172] width 435 height 33
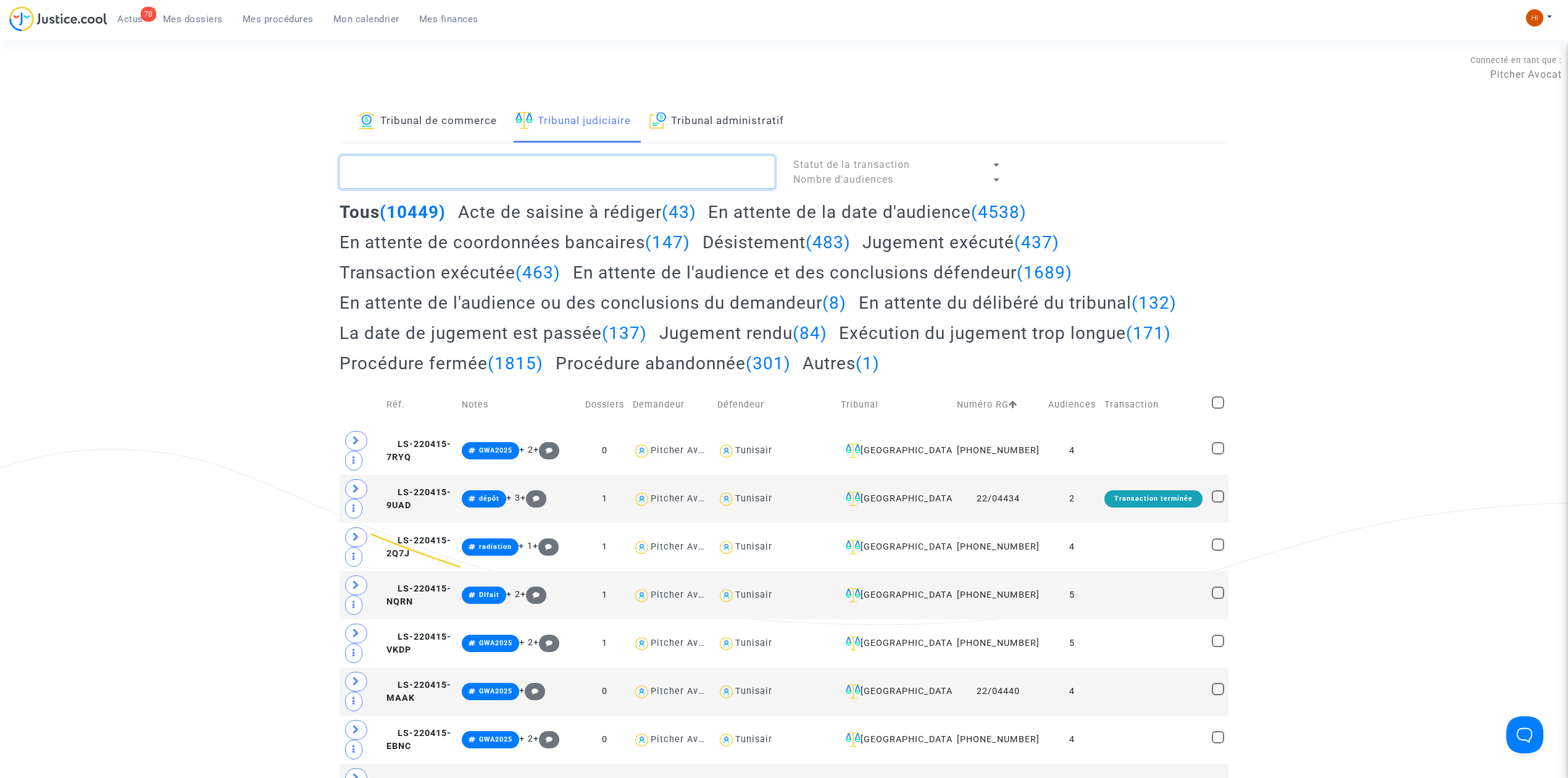
paste textarea "Reyes Ortega"
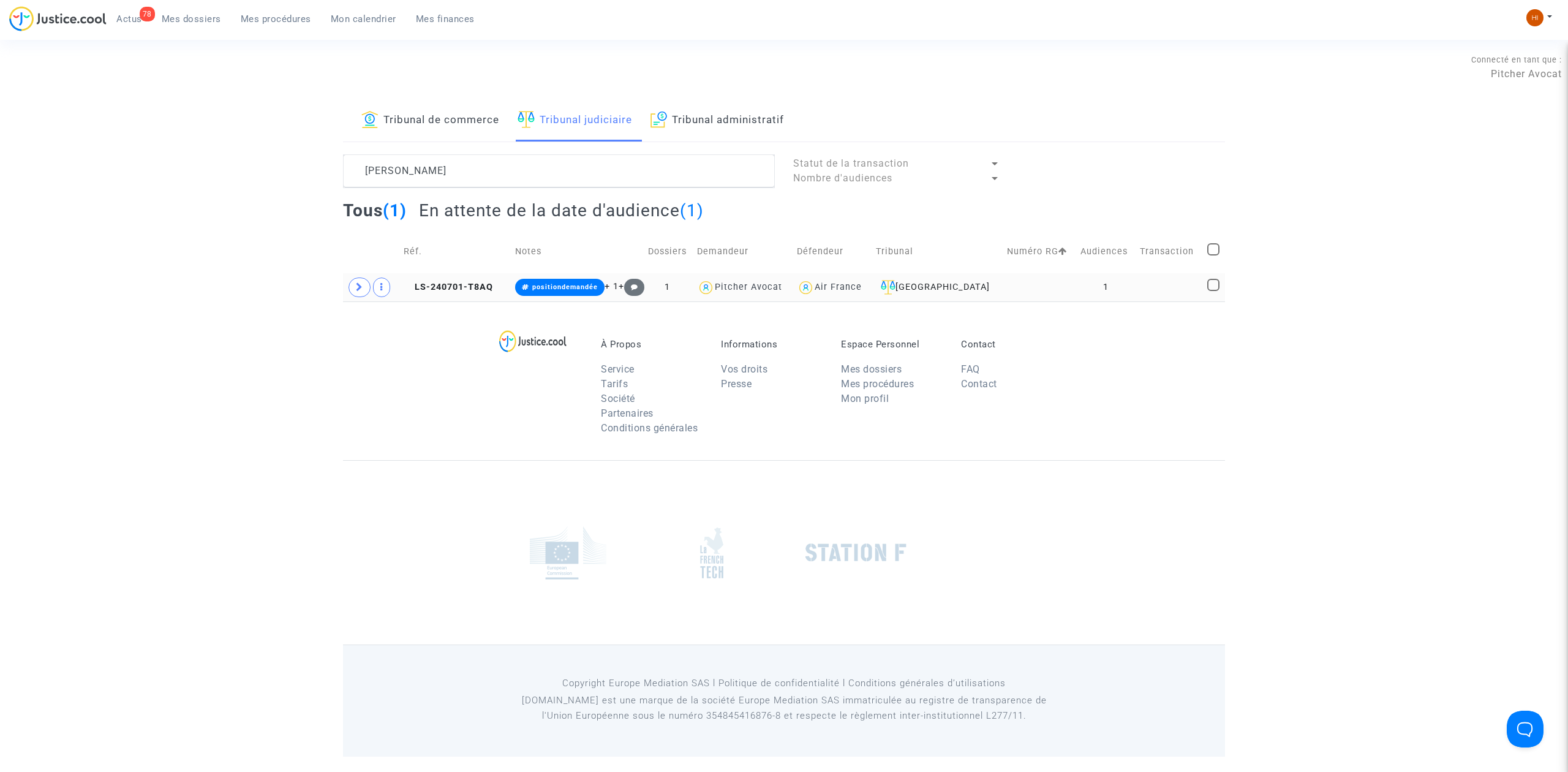
click at [455, 278] on td "LS-240701-T8AQ" at bounding box center [455, 287] width 111 height 28
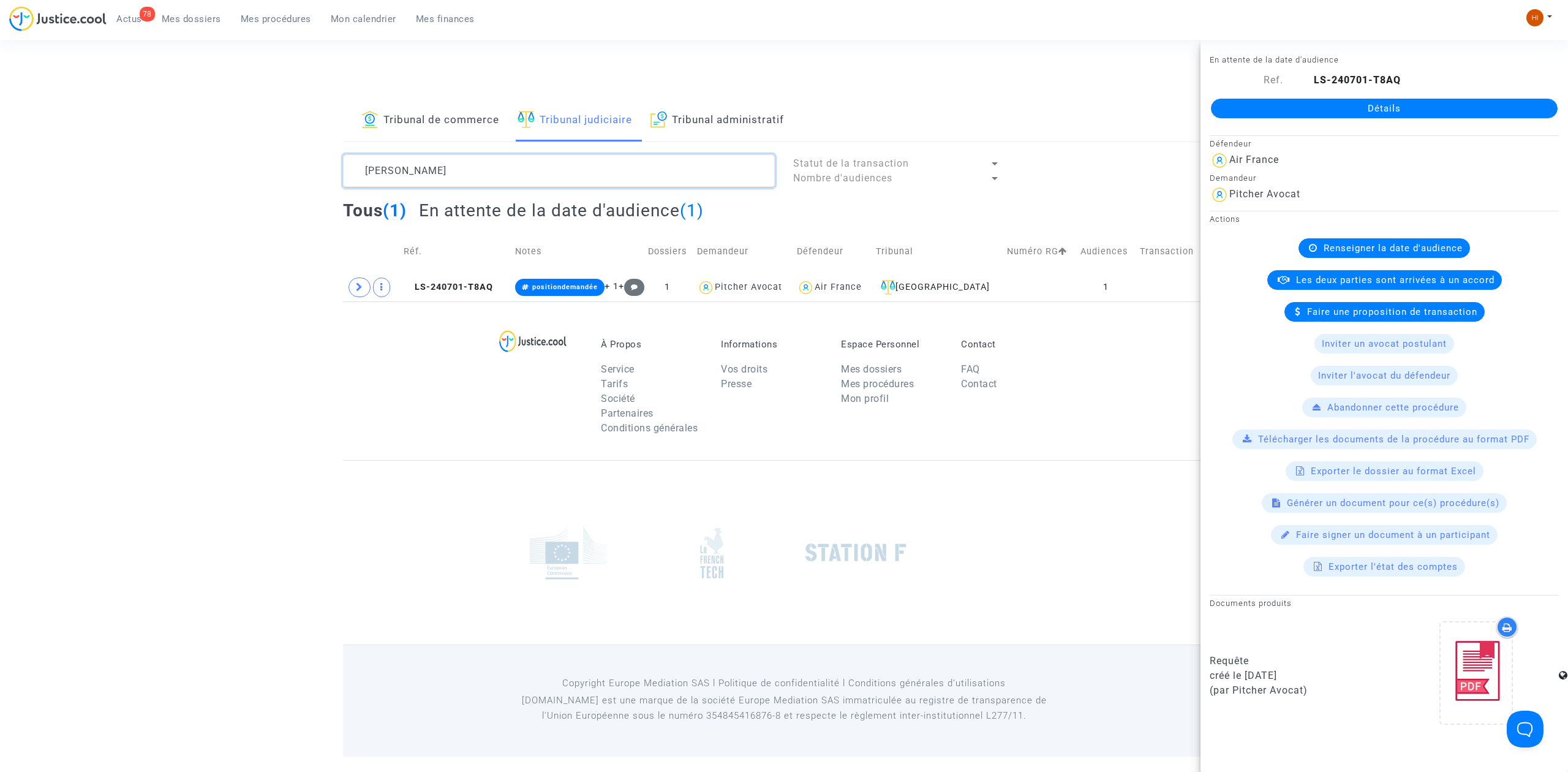
drag, startPoint x: 486, startPoint y: 170, endPoint x: -25, endPoint y: 224, distance: 513.8
click at [0, 224] on html "78 Actus Mes dossiers Mes procédures Mon calendrier Mes finances Mon profil Cha…" at bounding box center [784, 378] width 1568 height 756
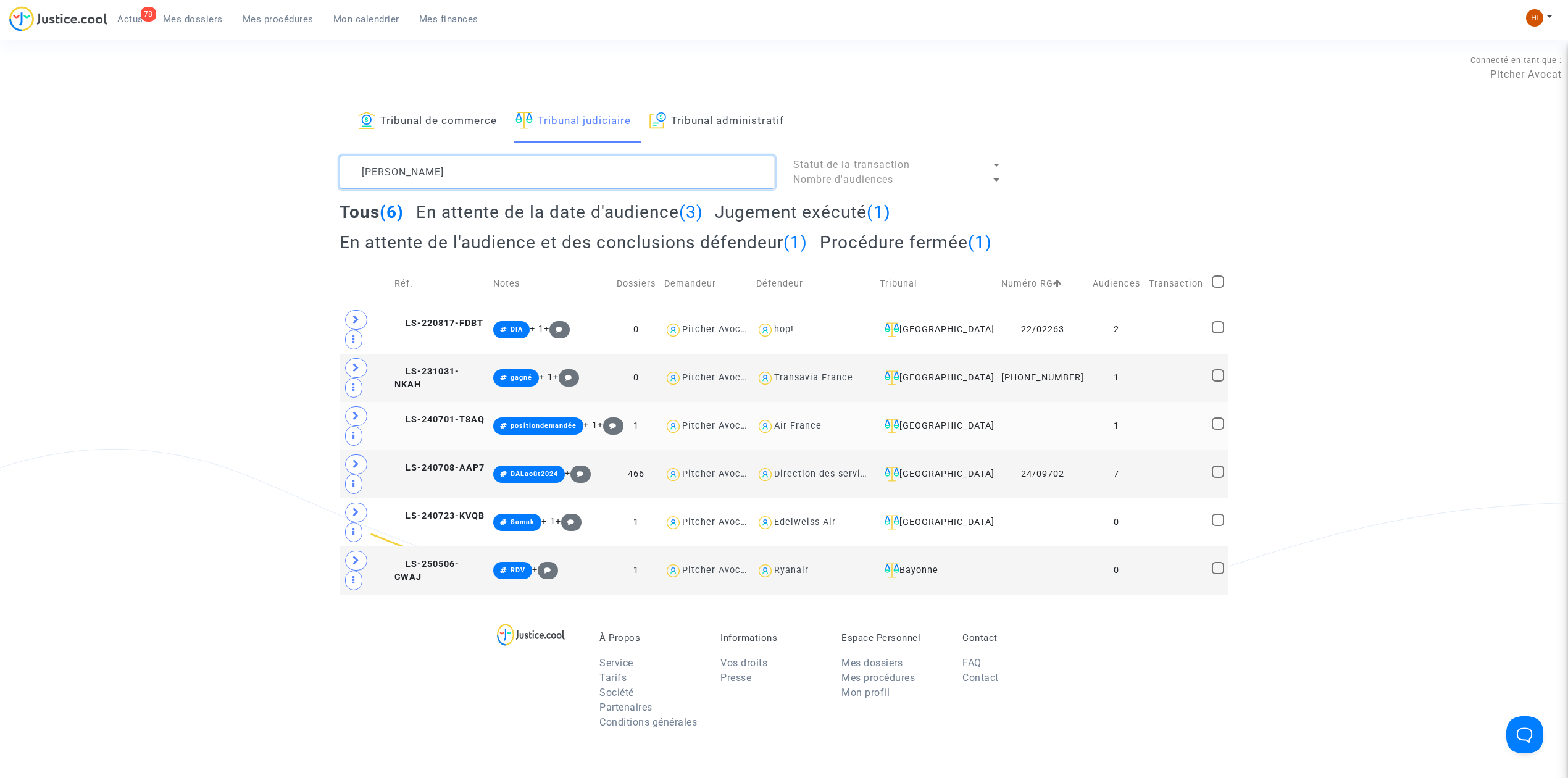
type textarea "ruben"
click at [463, 402] on td "LS-240701-T8AQ" at bounding box center [439, 426] width 99 height 48
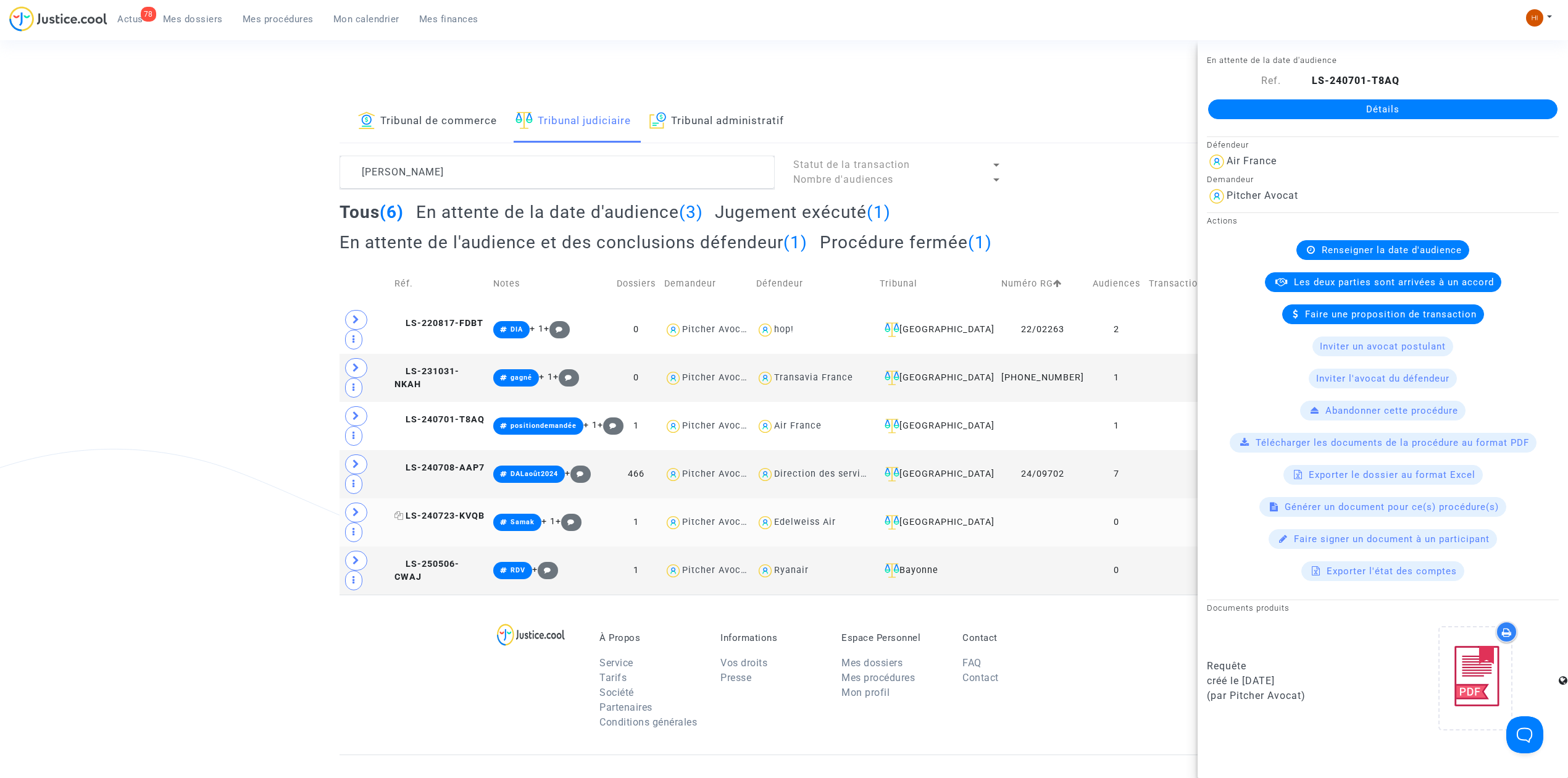
click at [420, 510] on span "LS-240723-KVQB" at bounding box center [439, 516] width 90 height 10
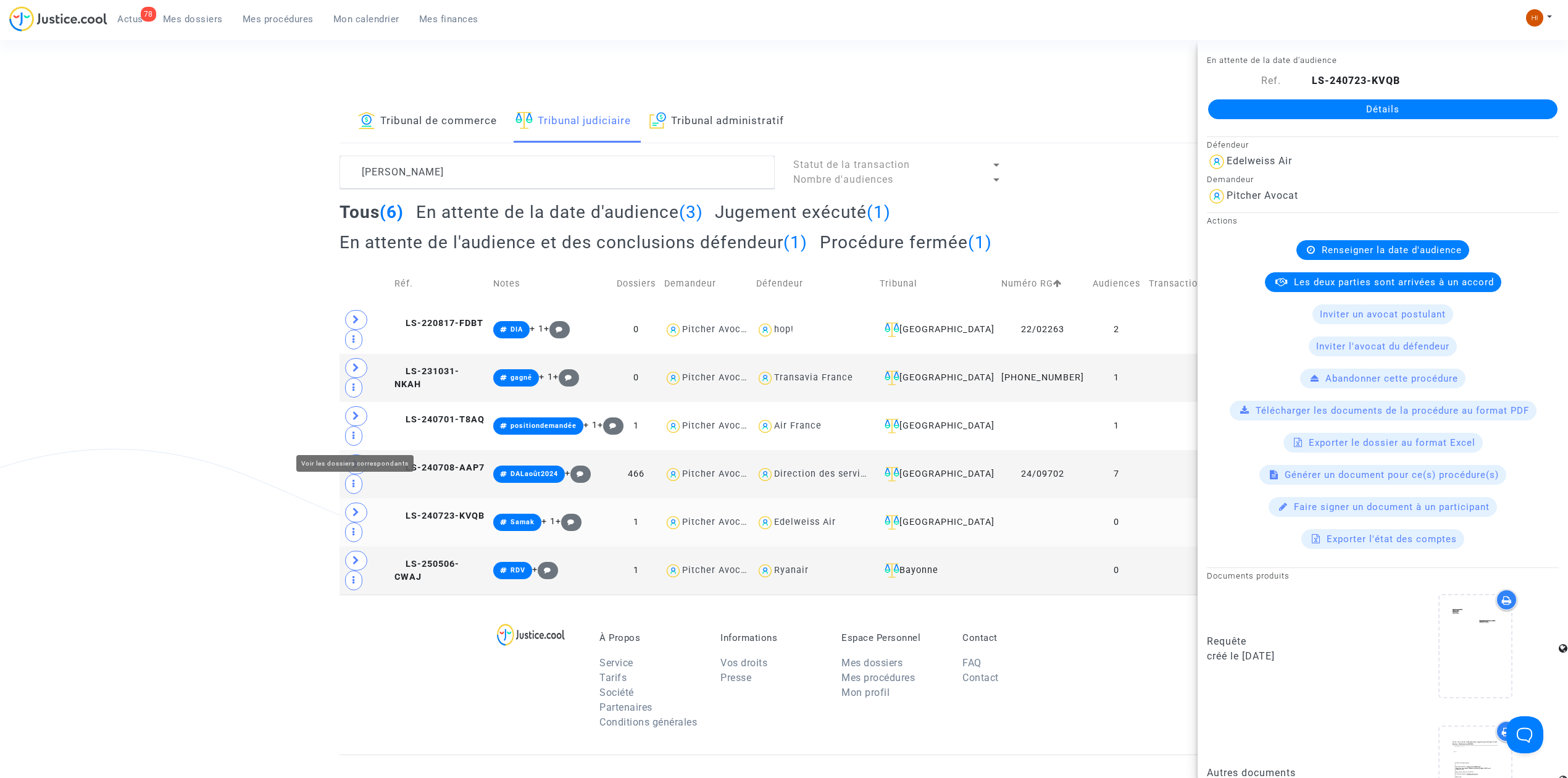
click at [358, 508] on icon at bounding box center [356, 512] width 7 height 9
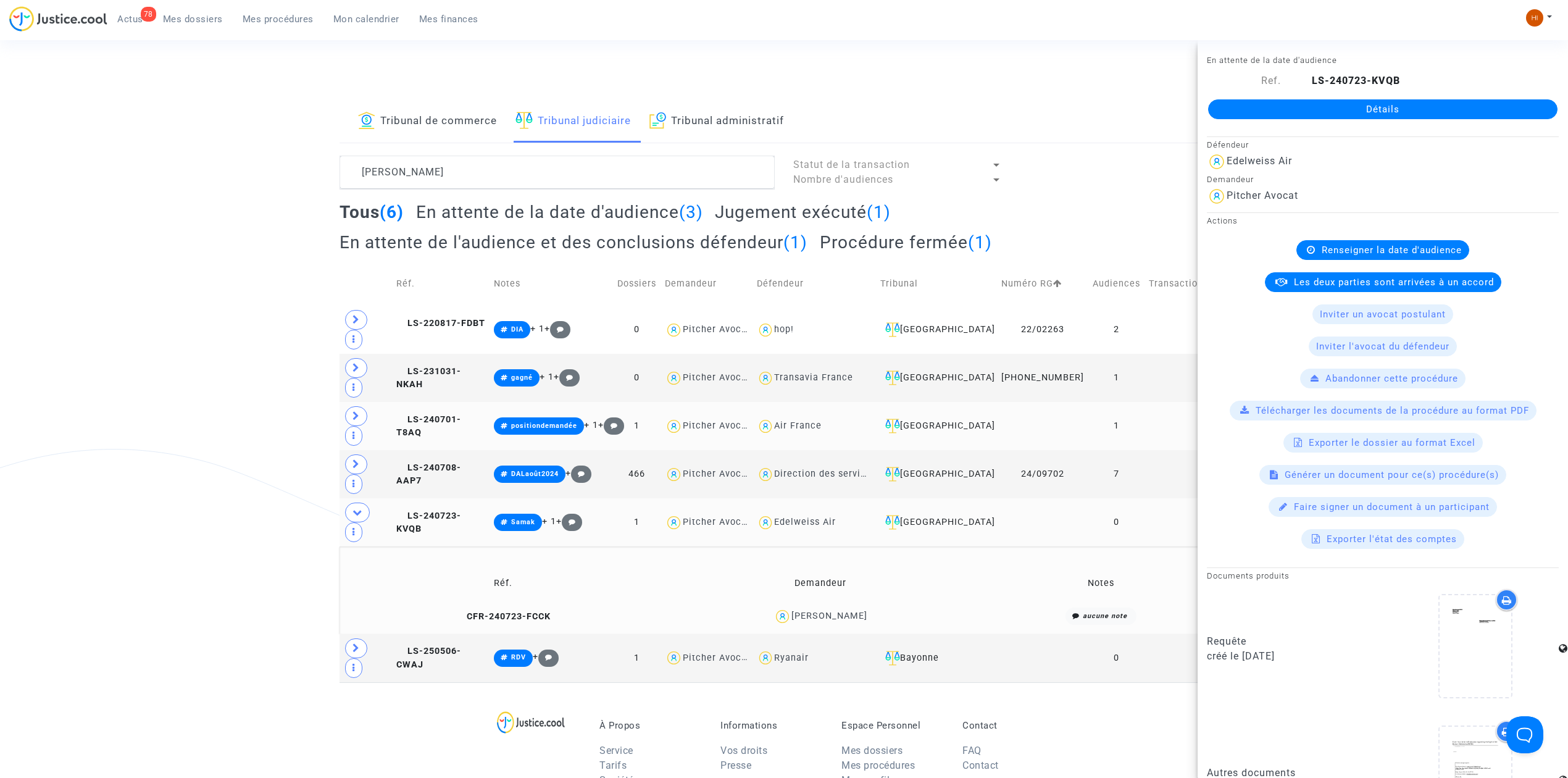
click at [485, 402] on td "LS-240701-T8AQ" at bounding box center [441, 426] width 97 height 48
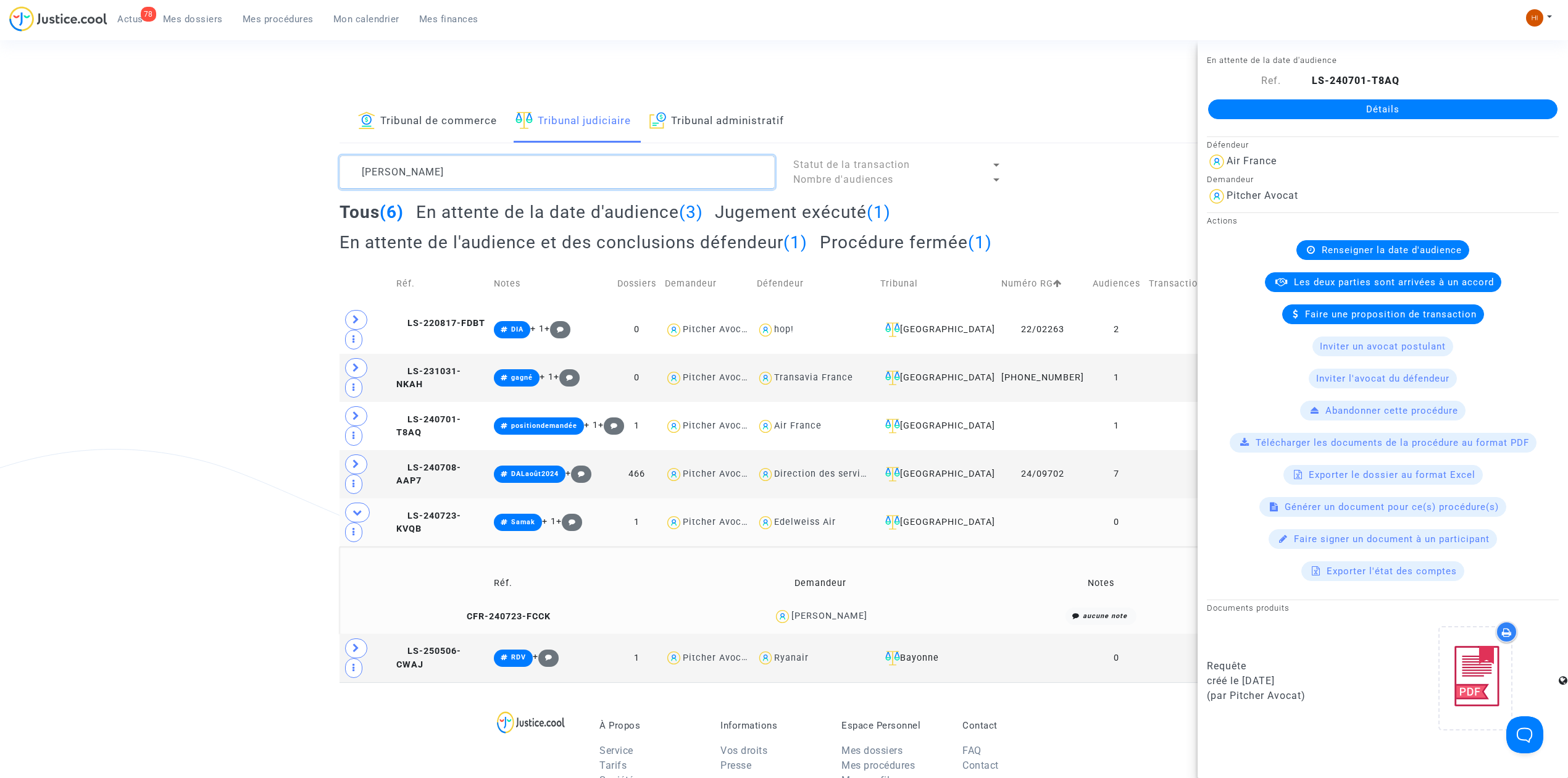
click at [481, 177] on textarea at bounding box center [557, 172] width 435 height 33
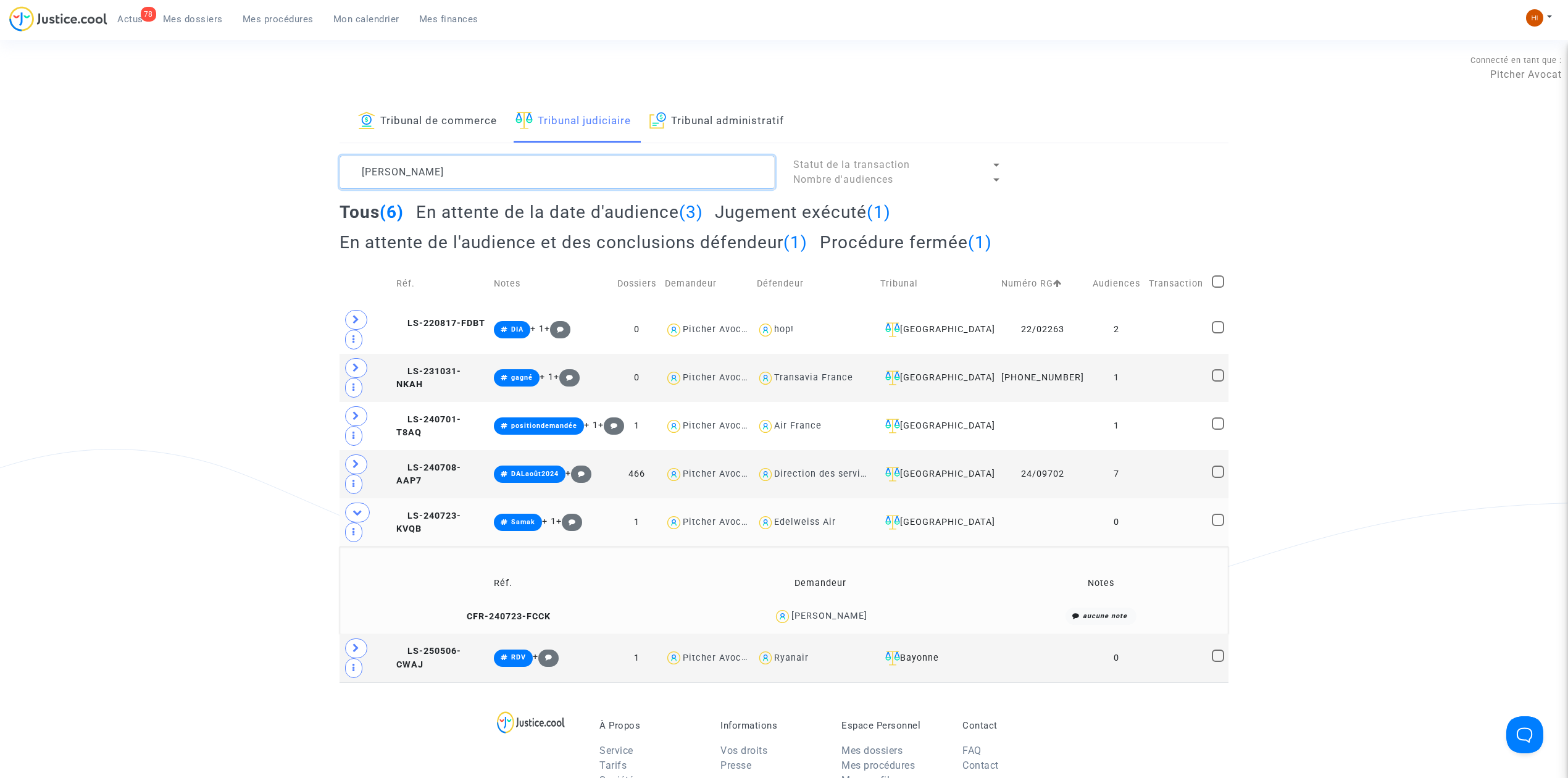
click at [485, 177] on textarea at bounding box center [557, 172] width 435 height 33
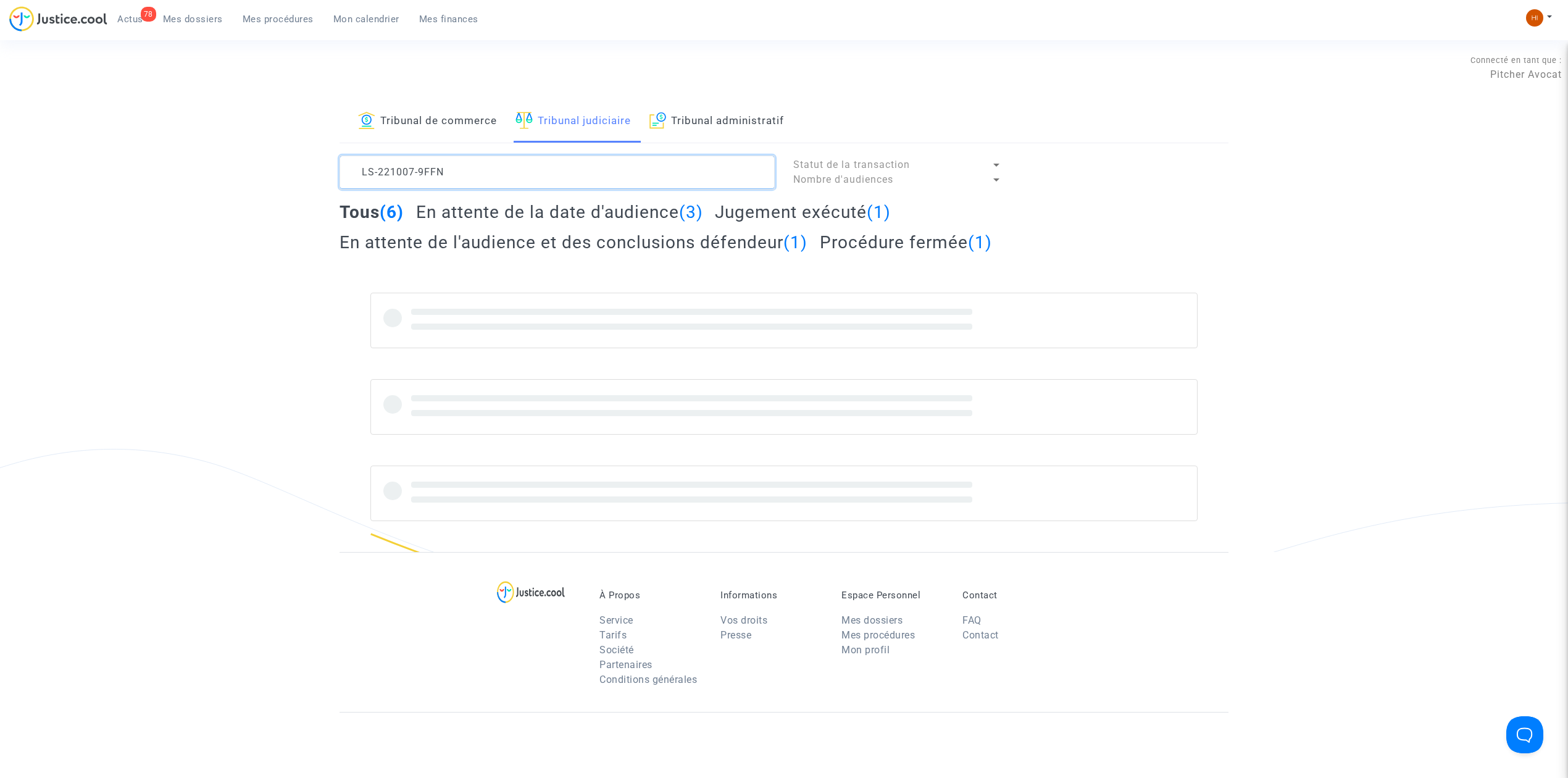
type textarea "LS-221007-9FFN"
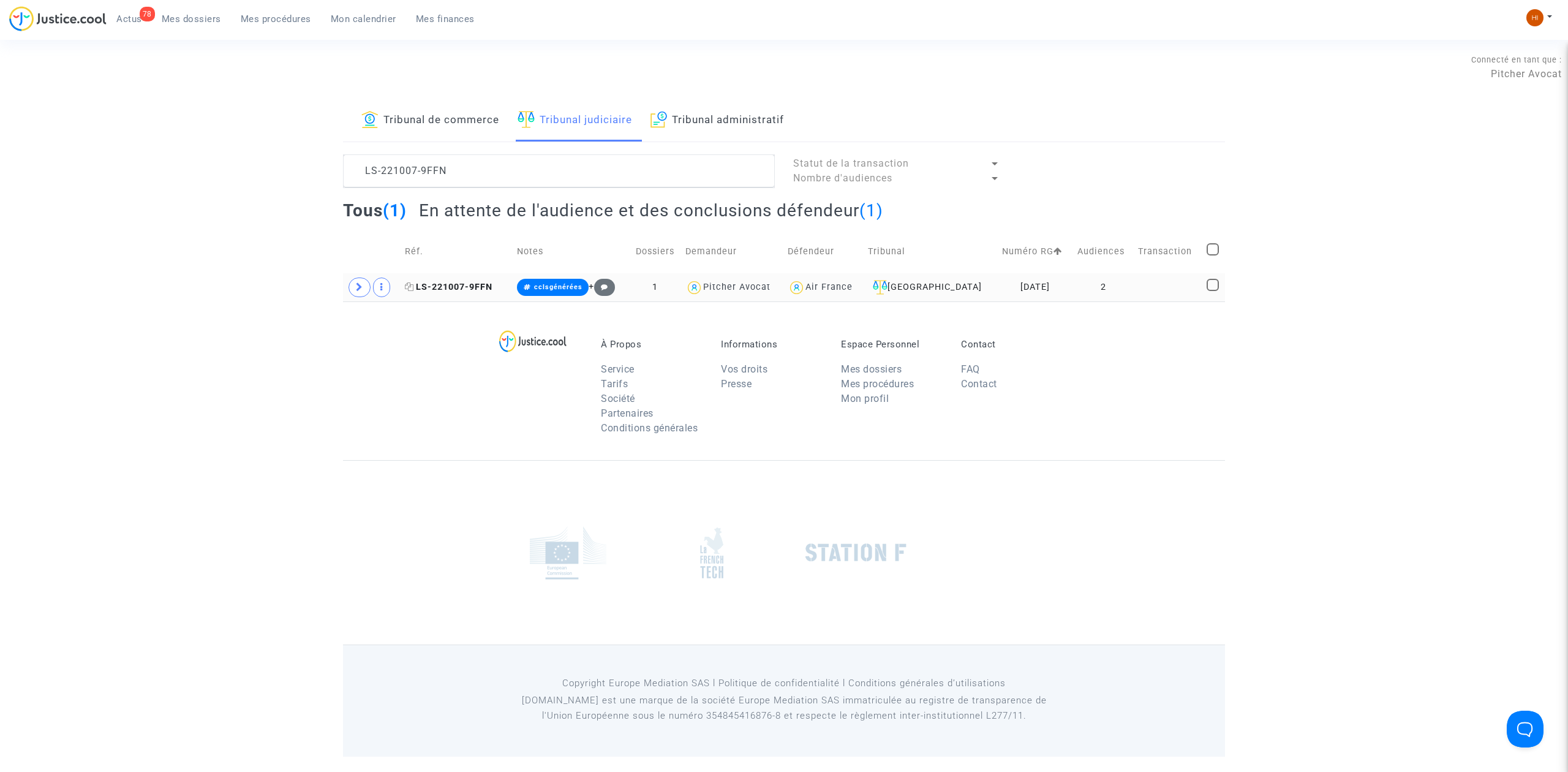
click at [472, 290] on span "LS-221007-9FFN" at bounding box center [448, 286] width 87 height 10
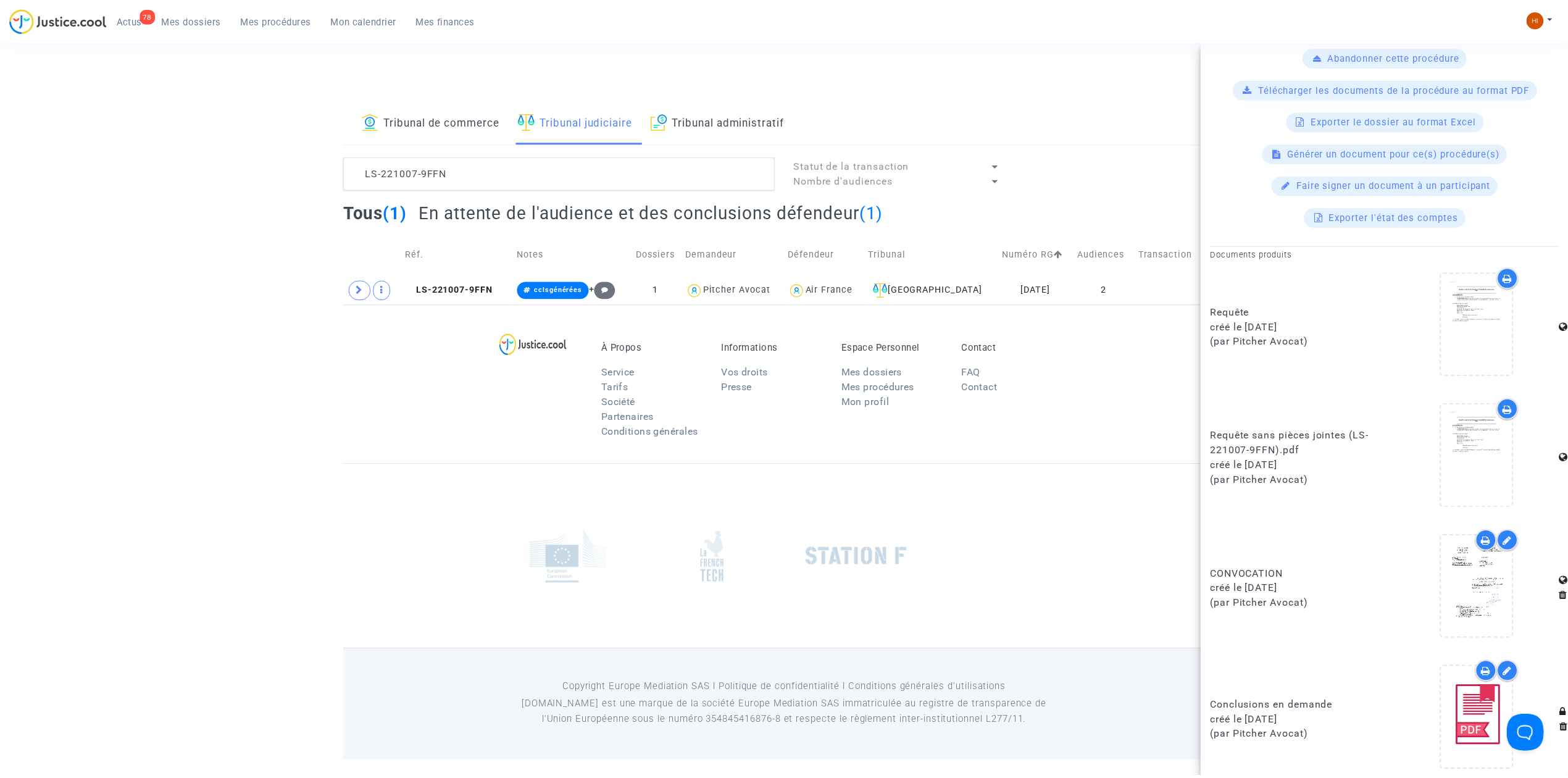
scroll to position [460, 0]
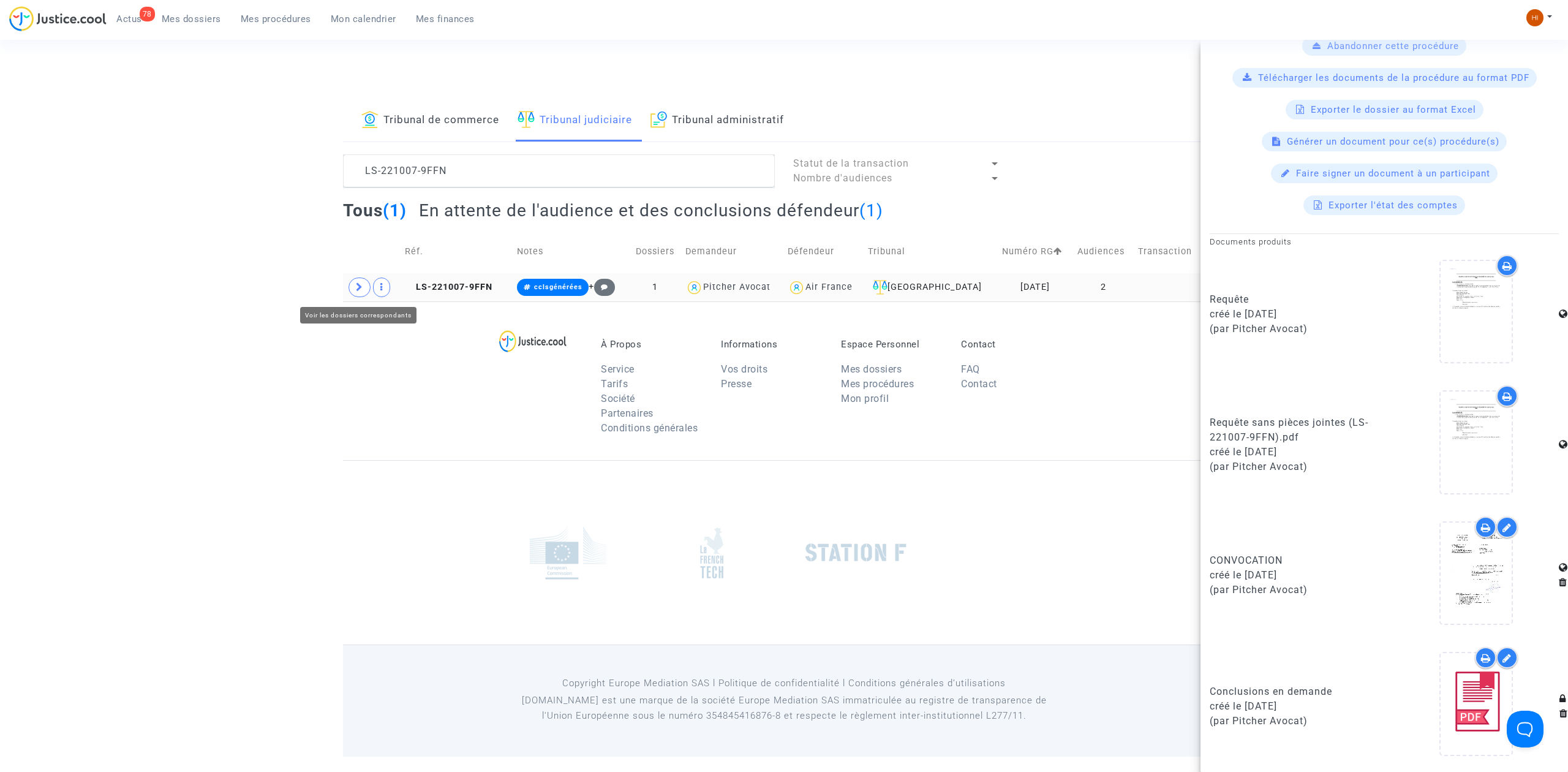
click at [362, 283] on icon at bounding box center [359, 286] width 7 height 9
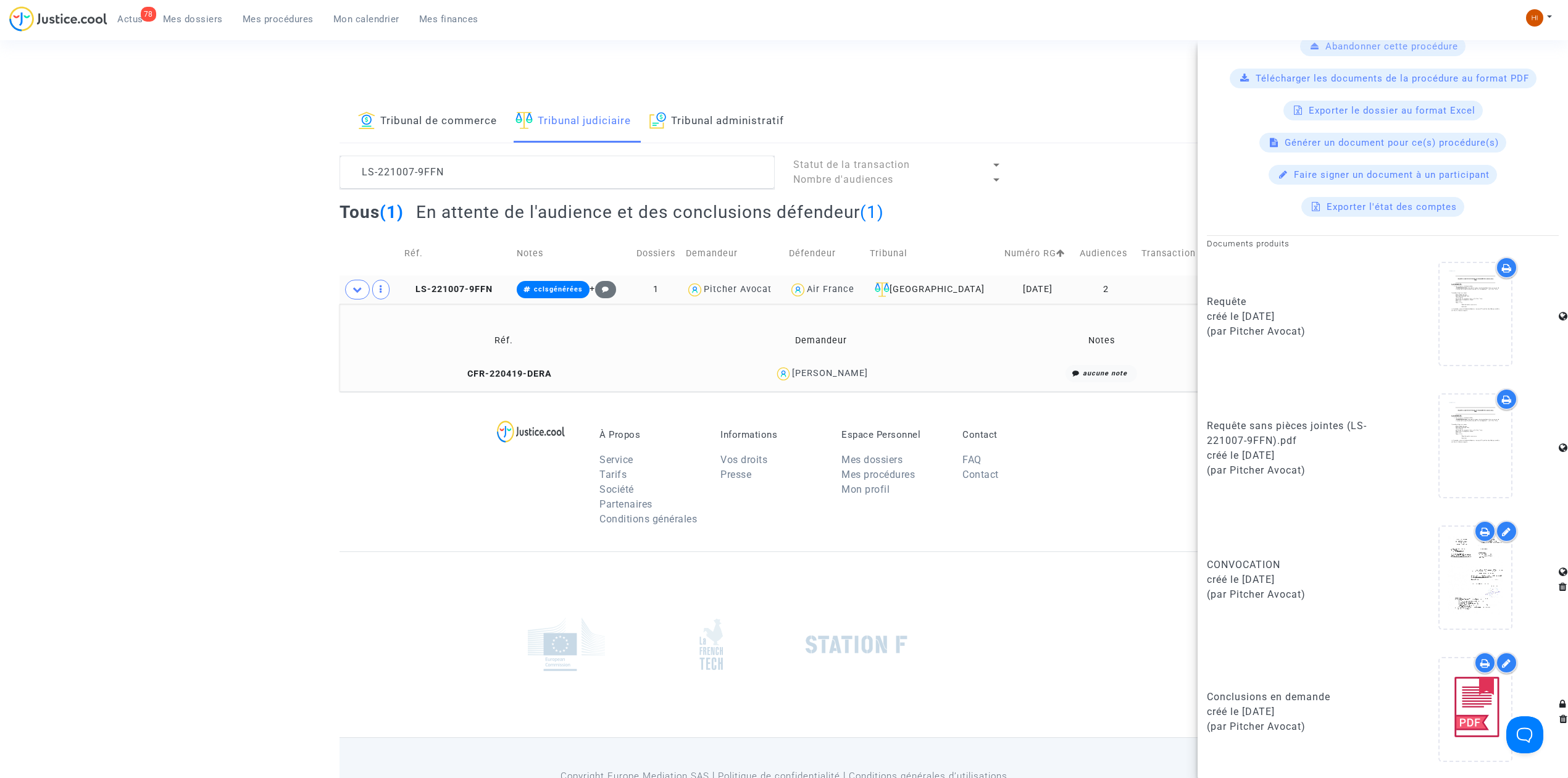
scroll to position [0, 0]
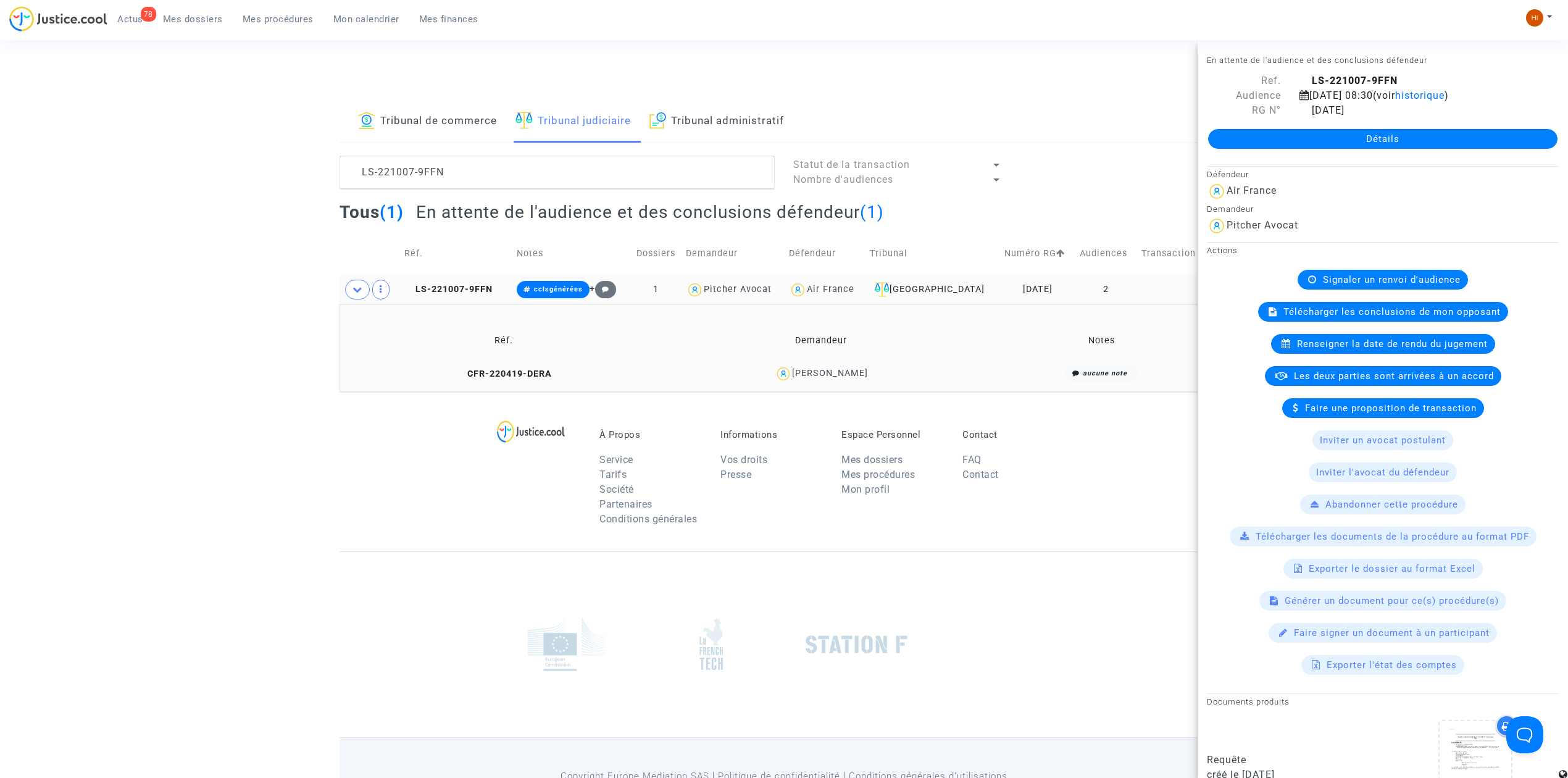
click at [1425, 137] on link "Détails" at bounding box center [1383, 138] width 349 height 20
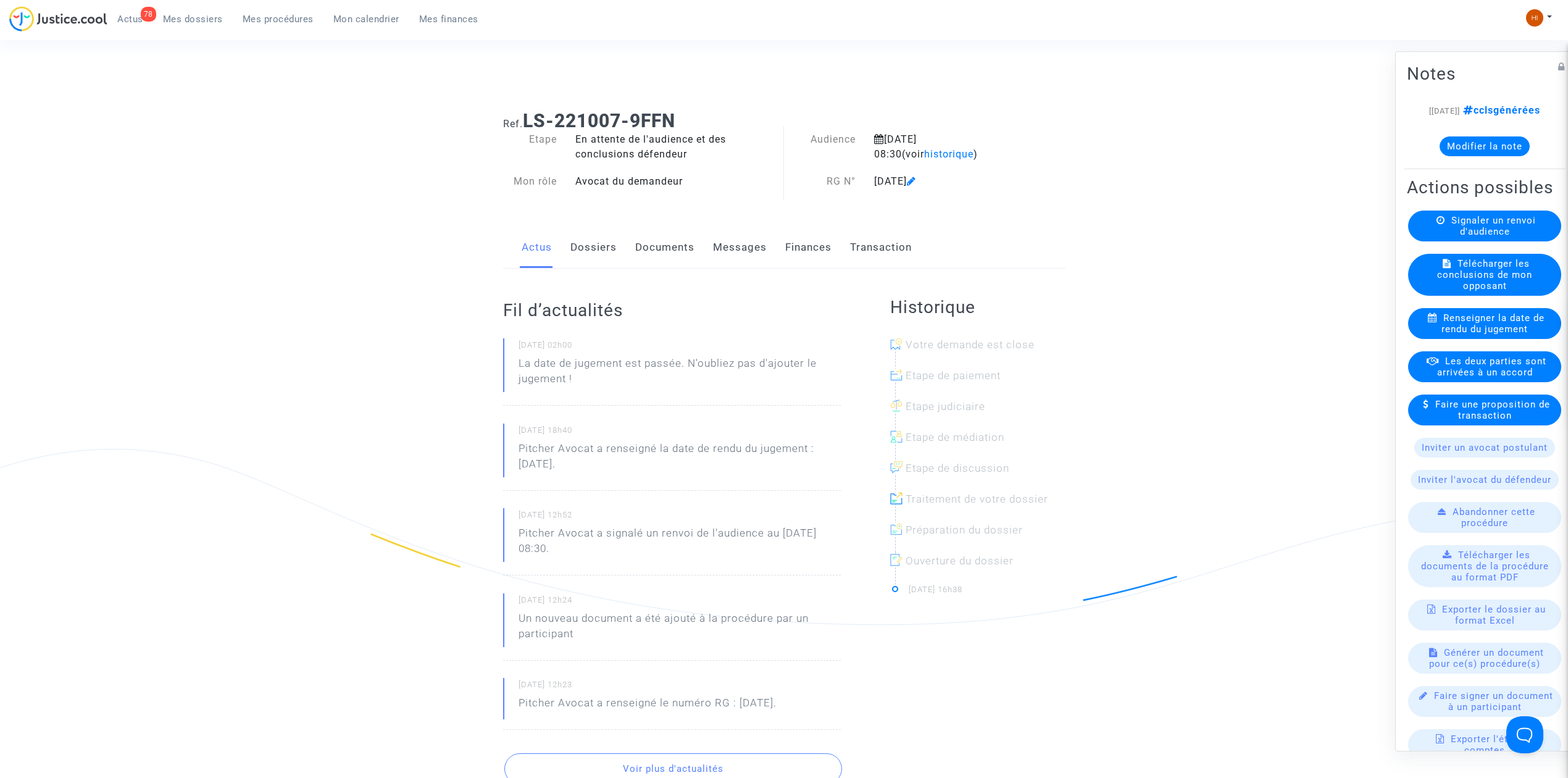
click at [1500, 237] on span "Signaler un renvoi d'audience" at bounding box center [1494, 225] width 84 height 23
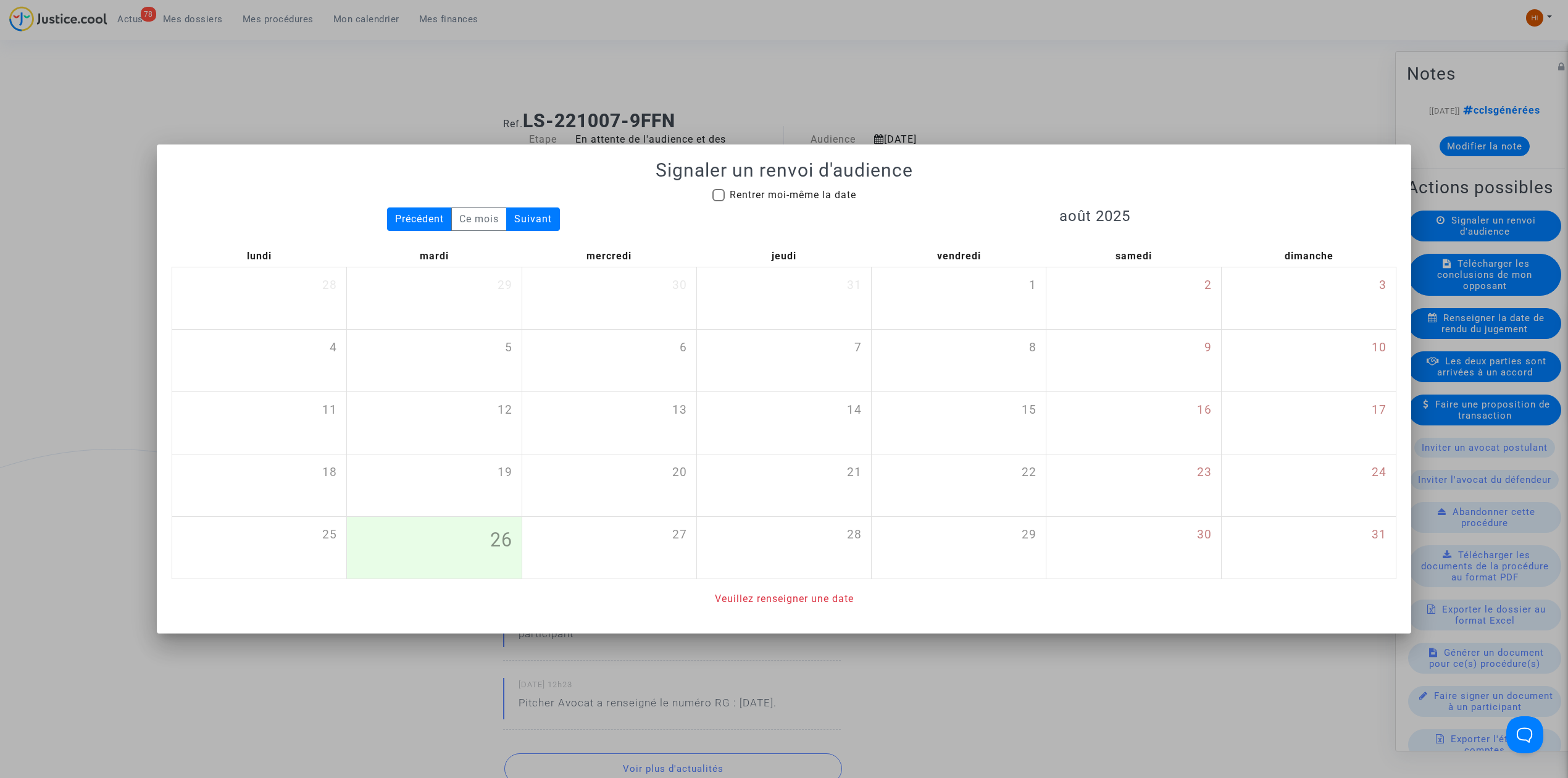
click at [798, 193] on span "Rentrer moi-même la date" at bounding box center [793, 195] width 127 height 12
click at [719, 201] on input "Rentrer moi-même la date" at bounding box center [718, 201] width 1 height 1
checkbox input "true"
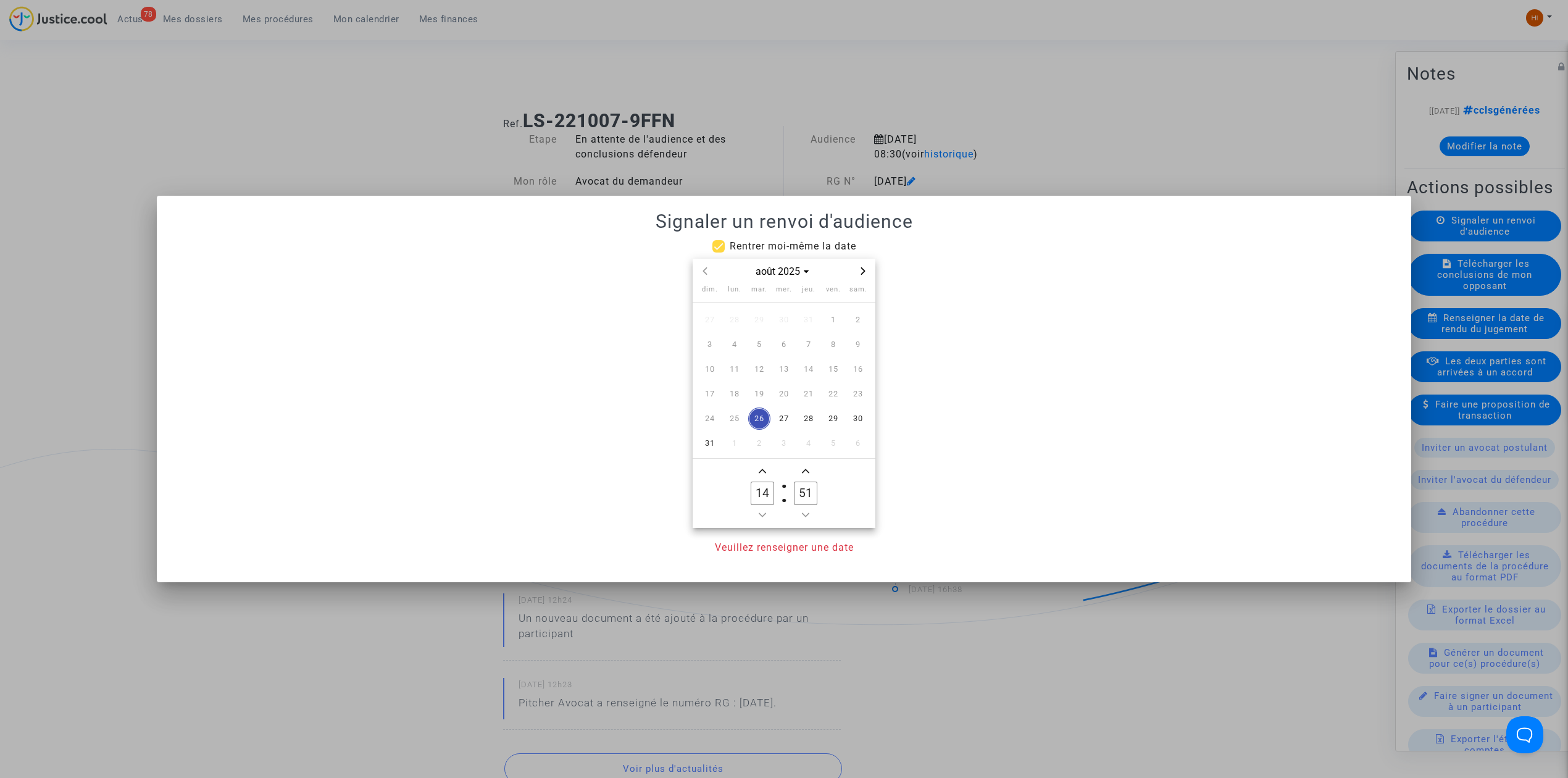
click at [865, 268] on icon "Next month" at bounding box center [863, 271] width 7 height 7
click at [864, 268] on icon "Next month" at bounding box center [863, 271] width 7 height 7
click at [832, 339] on span "10" at bounding box center [833, 344] width 23 height 23
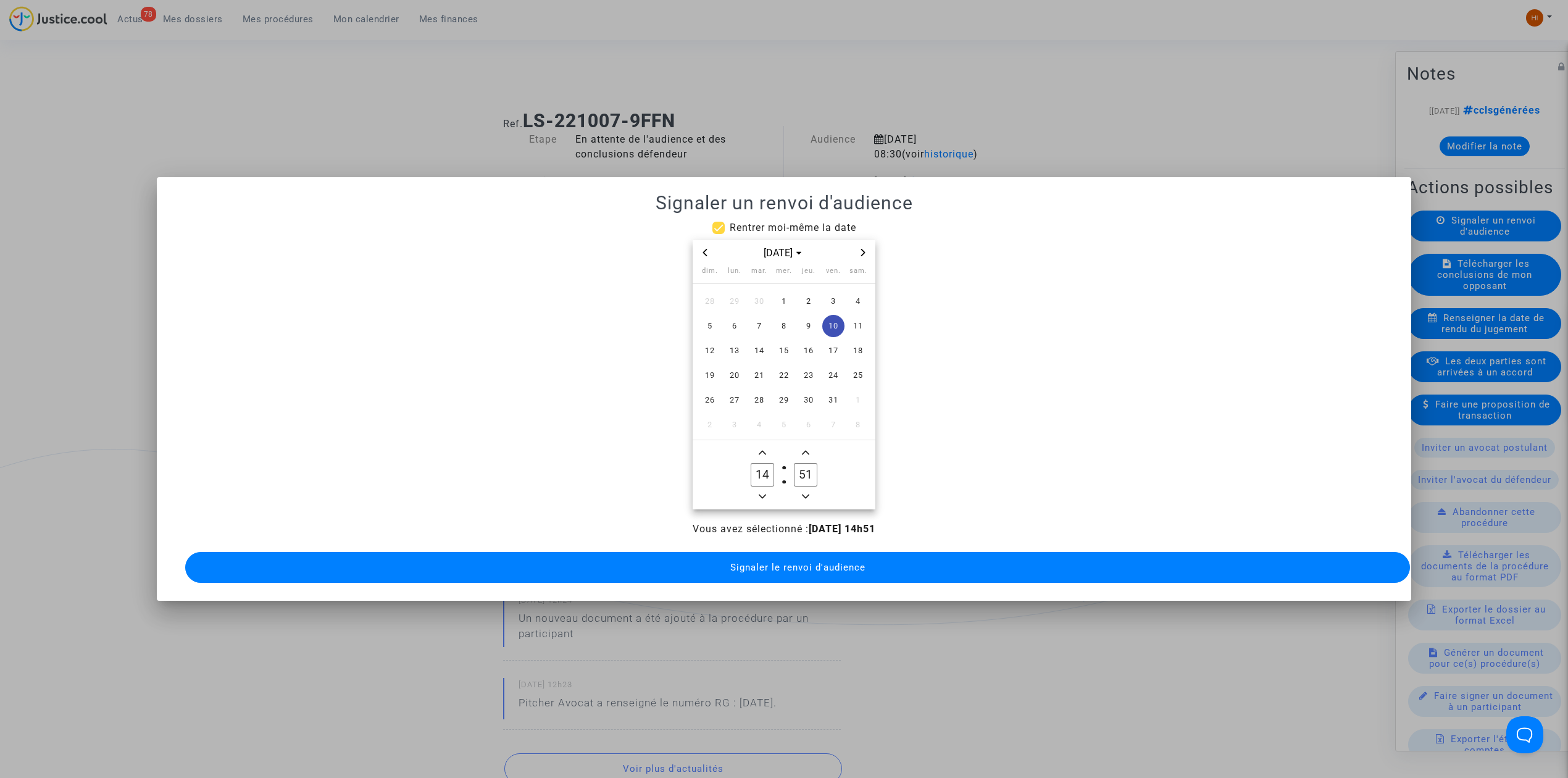
click at [761, 492] on icon "Minus a hour" at bounding box center [762, 496] width 7 height 7
click at [763, 492] on icon "Minus a hour" at bounding box center [762, 496] width 7 height 7
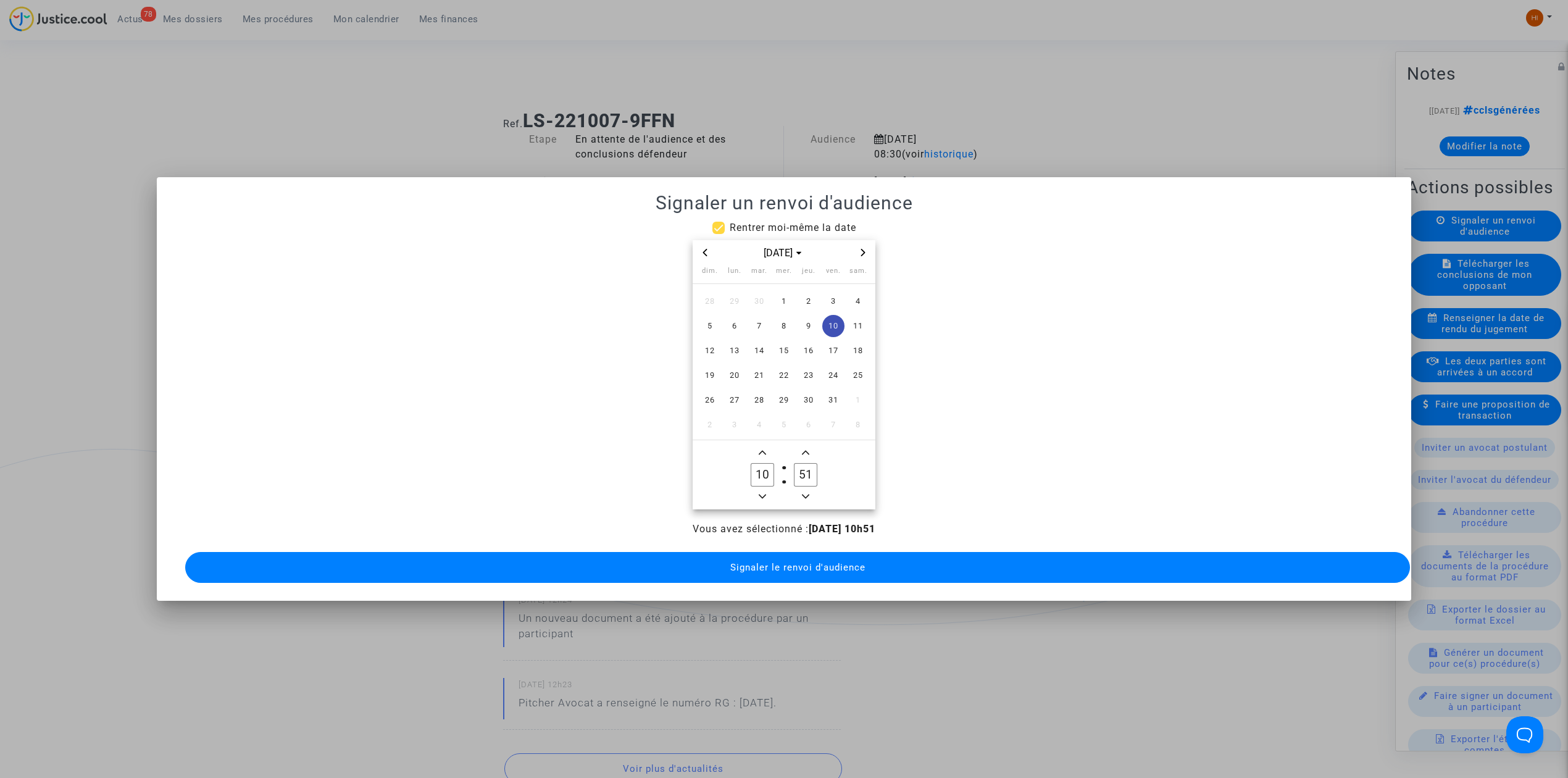
type input "09"
drag, startPoint x: 803, startPoint y: 468, endPoint x: 788, endPoint y: 465, distance: 15.3
click at [788, 465] on label "51 Minute" at bounding box center [805, 475] width 43 height 25
type input "00"
click at [806, 492] on icon "Minus a minute" at bounding box center [806, 496] width 7 height 7
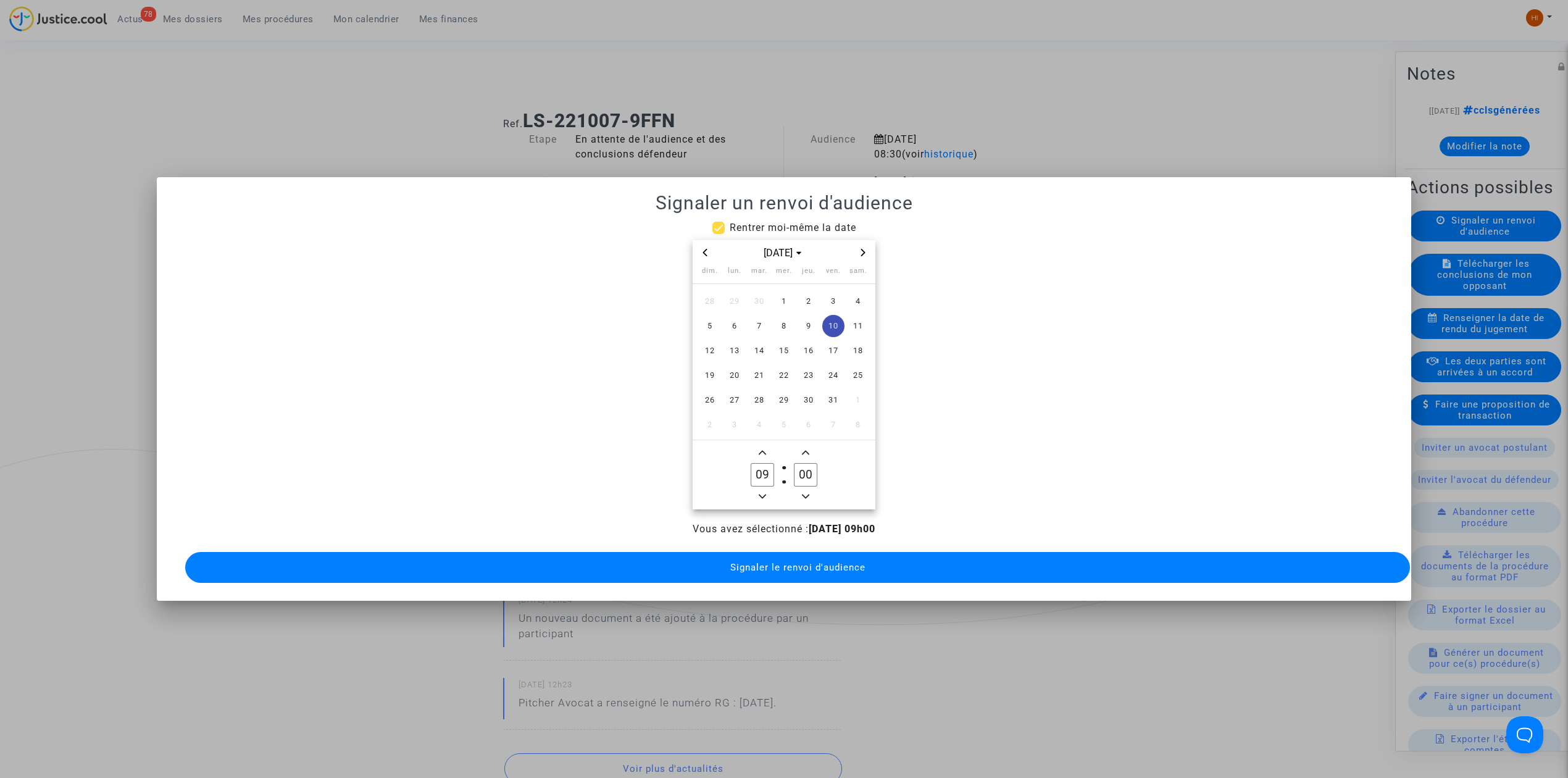
type input "08"
click at [799, 465] on input "59" at bounding box center [806, 475] width 23 height 23
click at [800, 464] on input "30" at bounding box center [806, 475] width 23 height 23
type input "30"
click at [761, 451] on icon "Add a hour" at bounding box center [762, 453] width 7 height 4
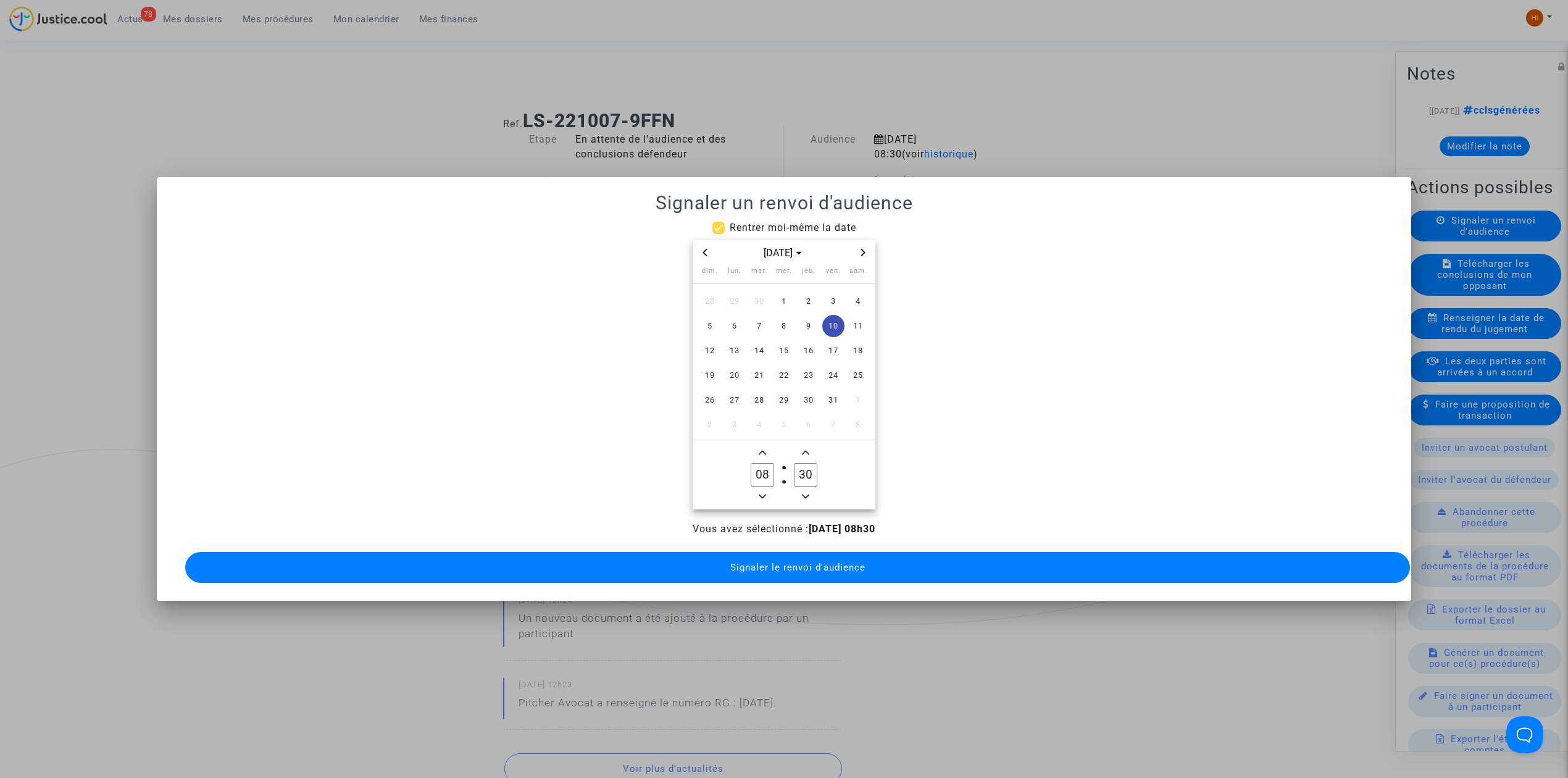
type input "09"
drag, startPoint x: 767, startPoint y: 568, endPoint x: 753, endPoint y: 500, distance: 69.4
click at [769, 568] on button "Signaler le renvoi d'audience" at bounding box center [798, 567] width 1225 height 31
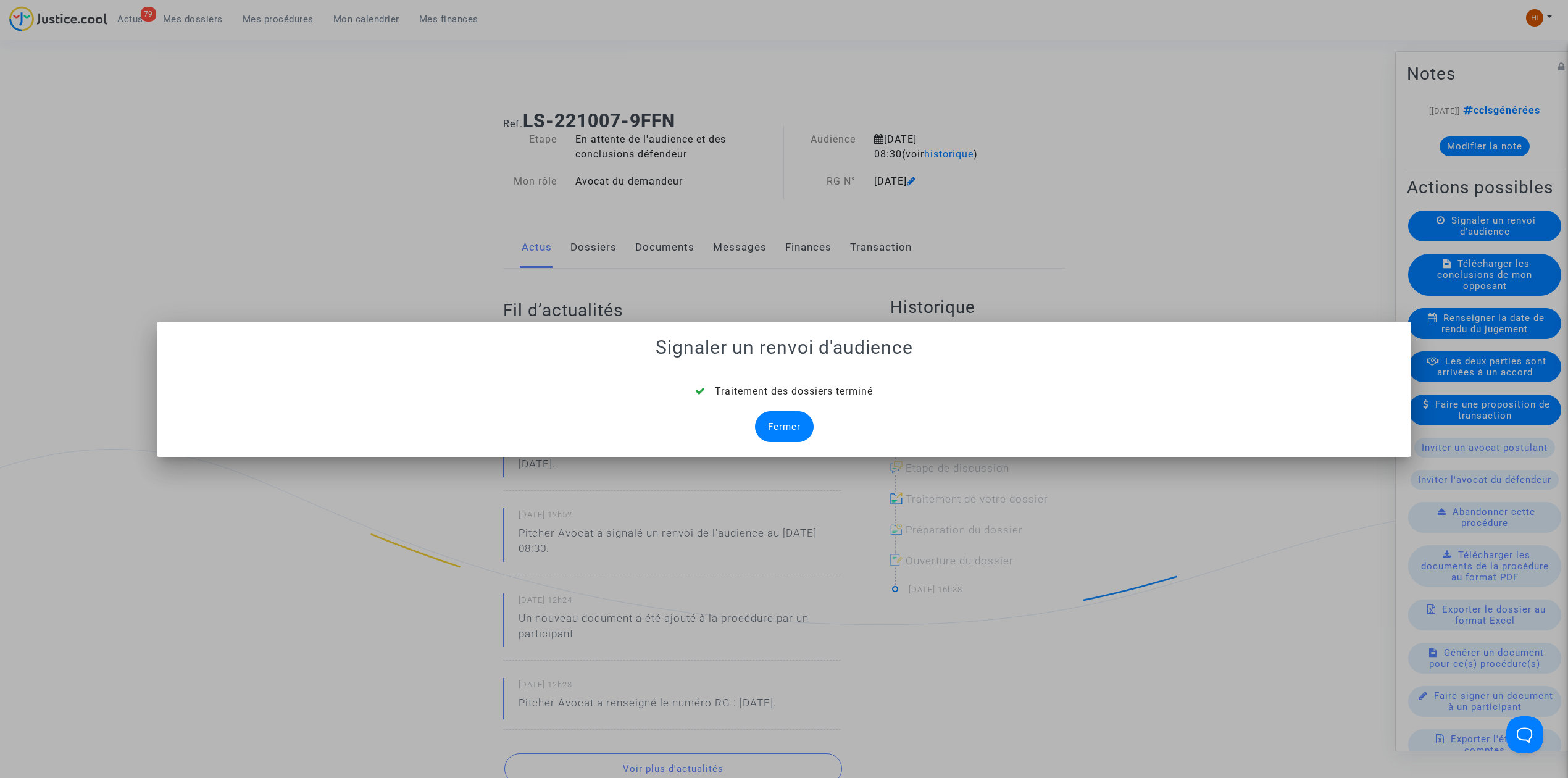
drag, startPoint x: 772, startPoint y: 427, endPoint x: 64, endPoint y: 468, distance: 709.2
click at [771, 430] on div "Fermer" at bounding box center [784, 426] width 59 height 31
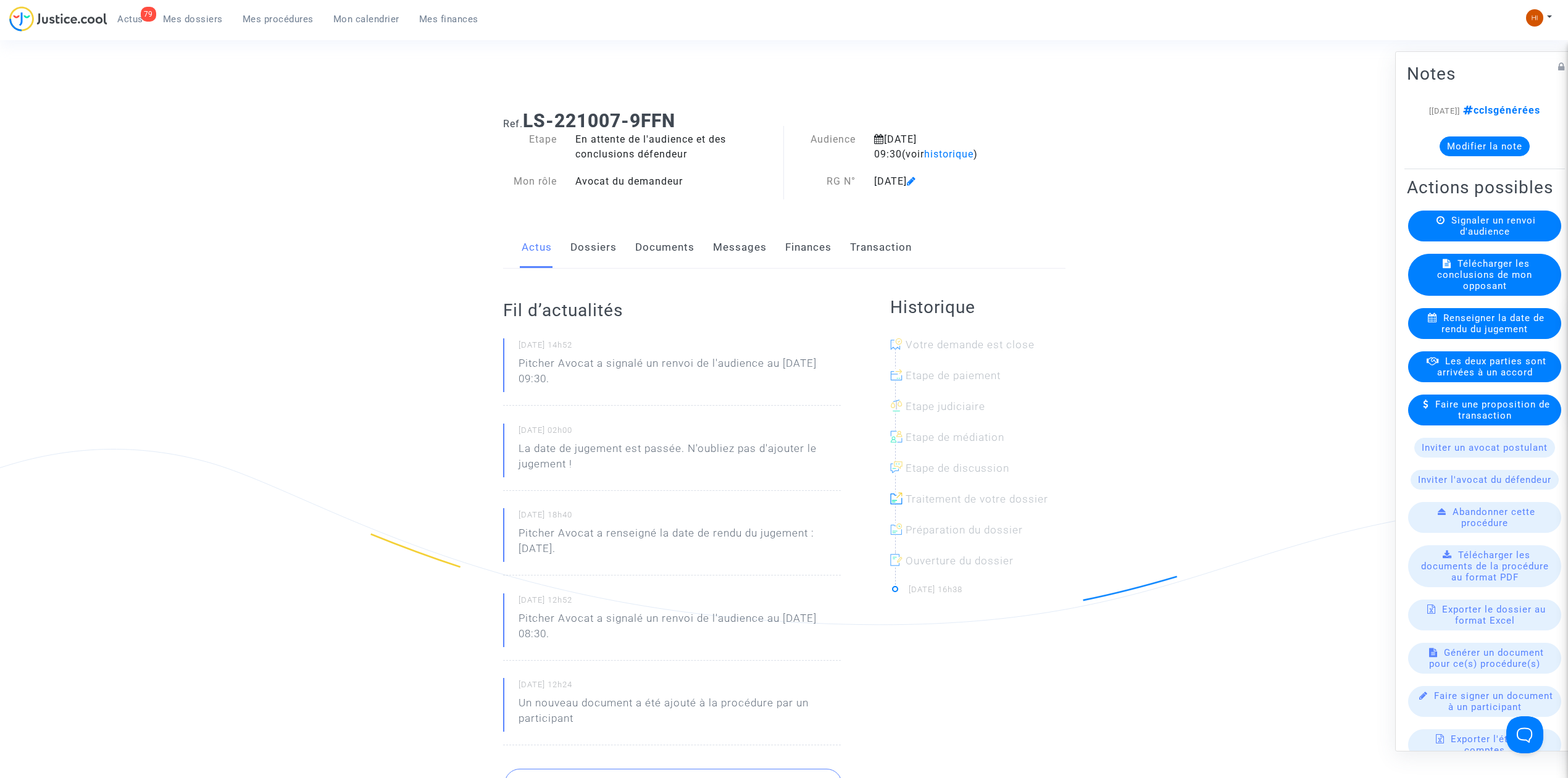
click at [678, 247] on link "Documents" at bounding box center [665, 247] width 59 height 41
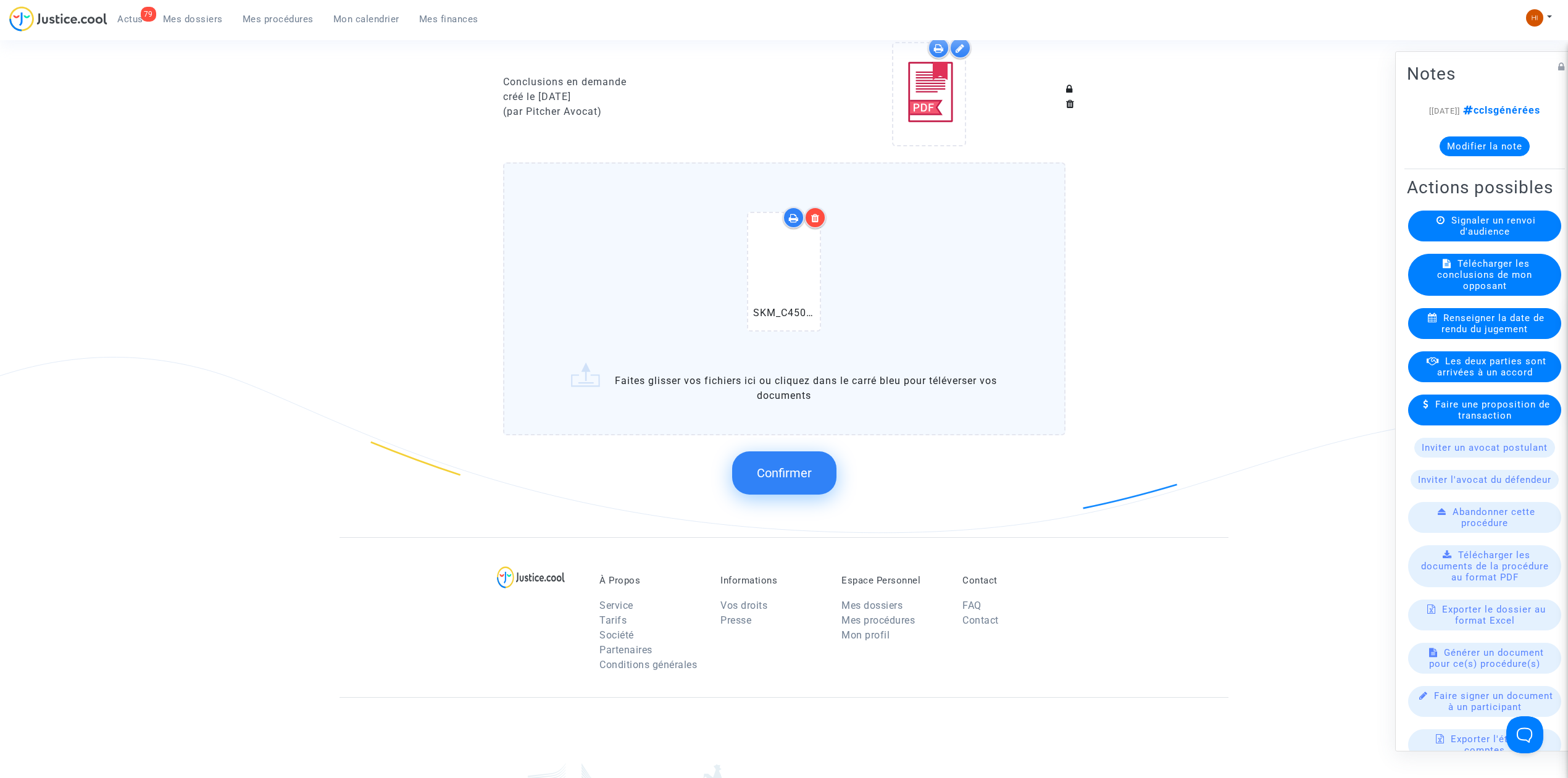
scroll to position [905, 0]
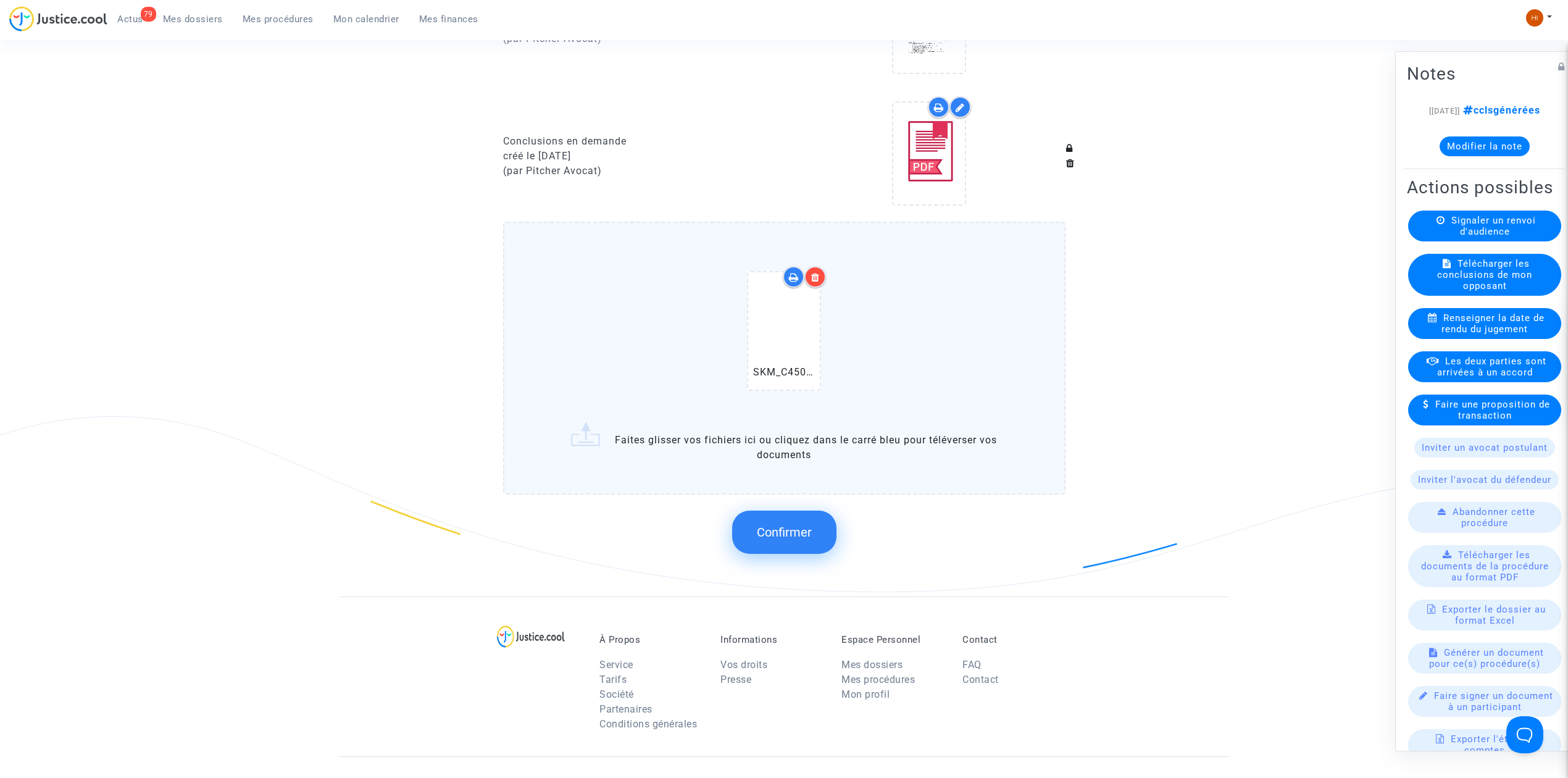
click at [820, 272] on div at bounding box center [815, 277] width 22 height 22
click at [766, 525] on span "Confirmer" at bounding box center [785, 532] width 55 height 15
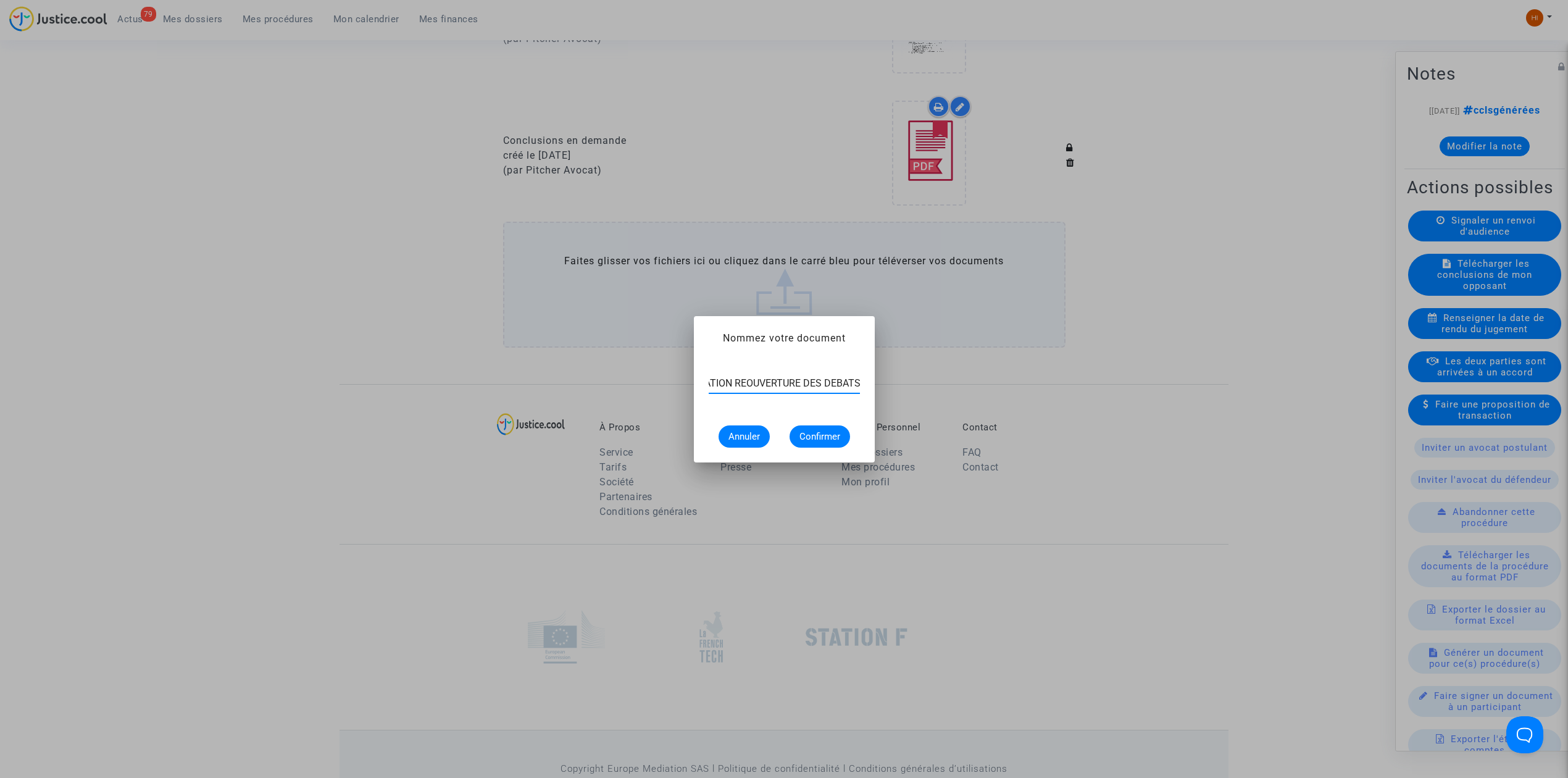
scroll to position [0, 46]
type input "CONVOCATION REOUVERTURE DES DEBATS"
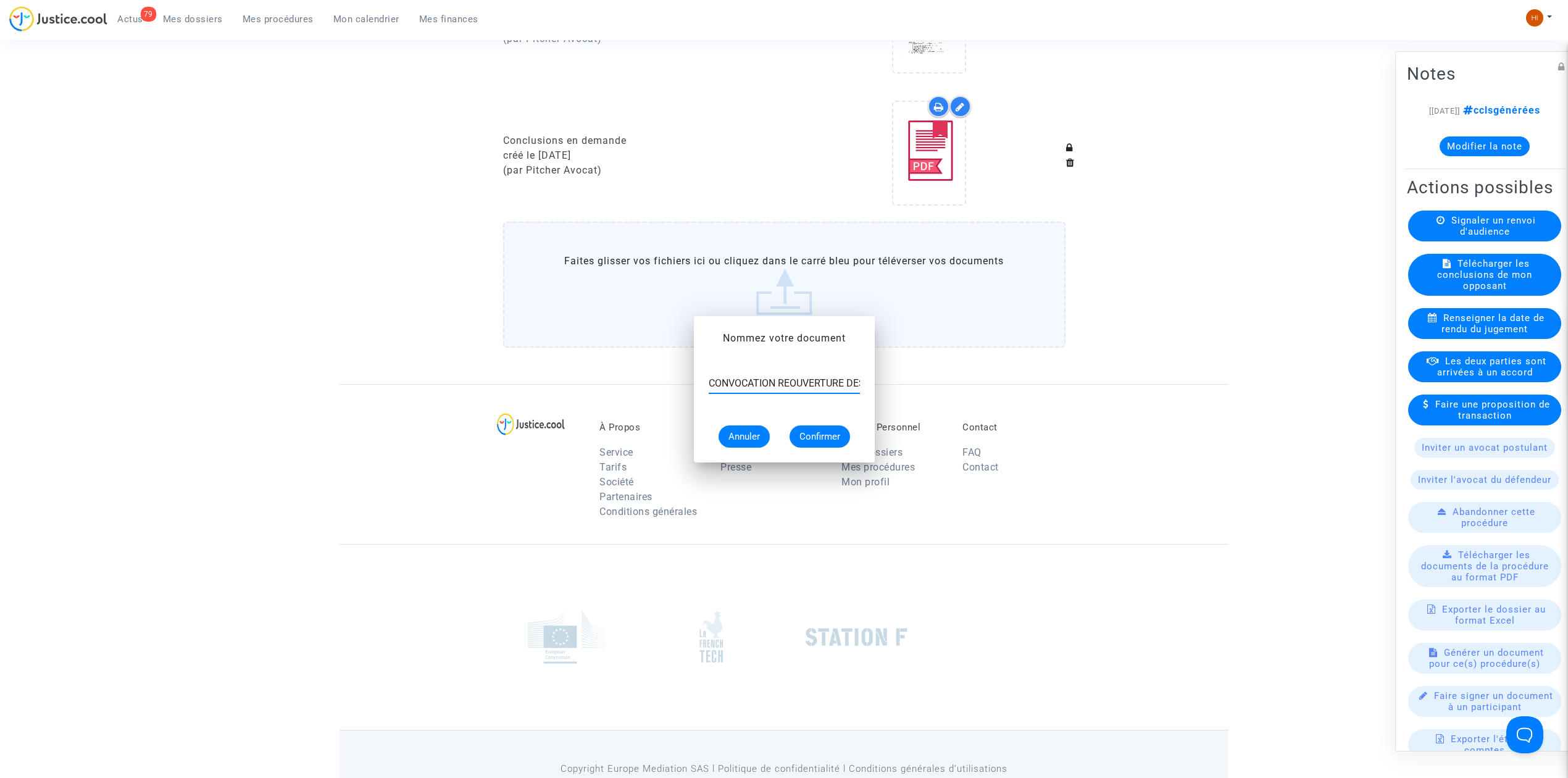
scroll to position [905, 0]
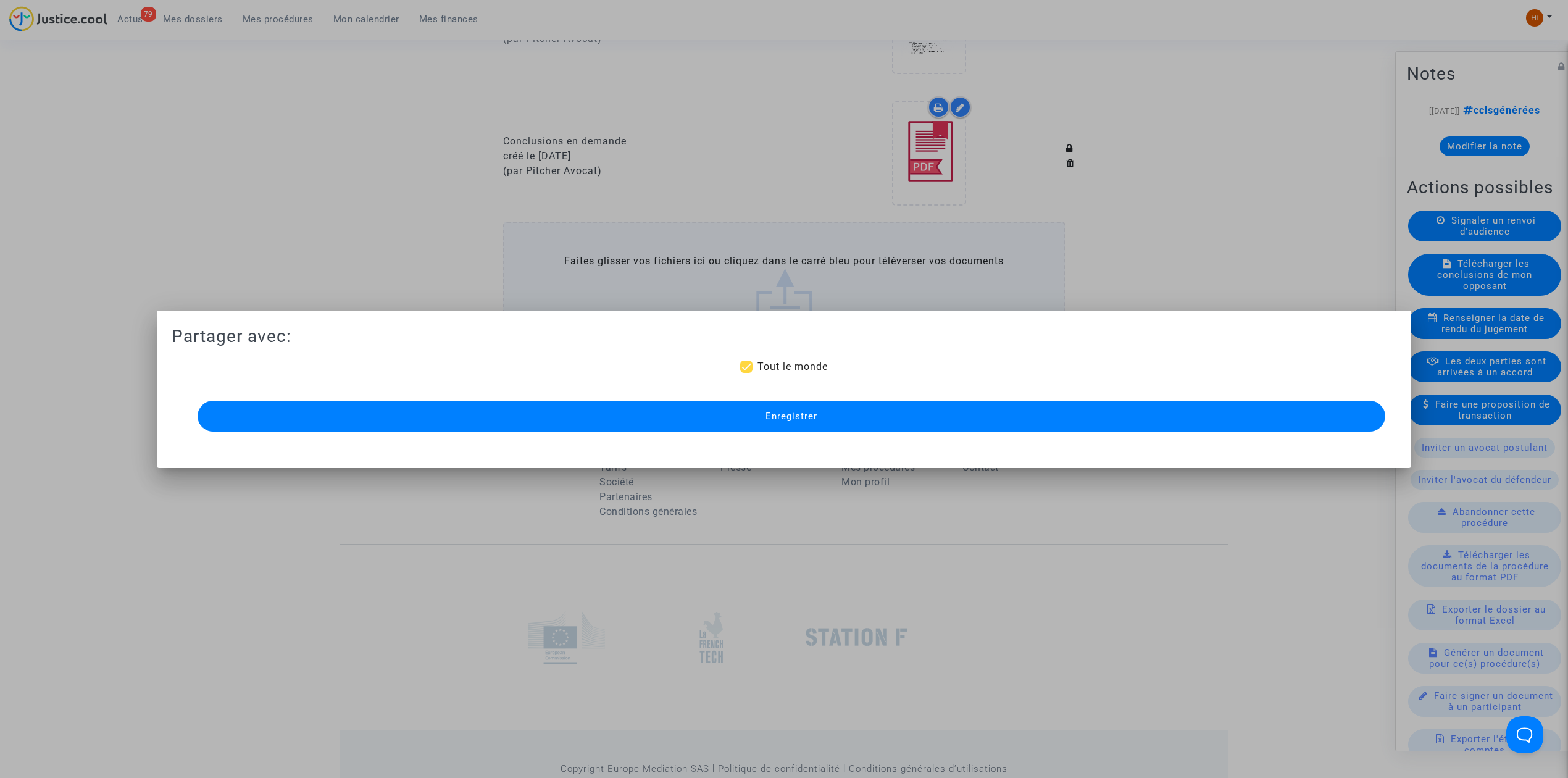
click at [1199, 405] on button "Enregistrer" at bounding box center [791, 416] width 1188 height 31
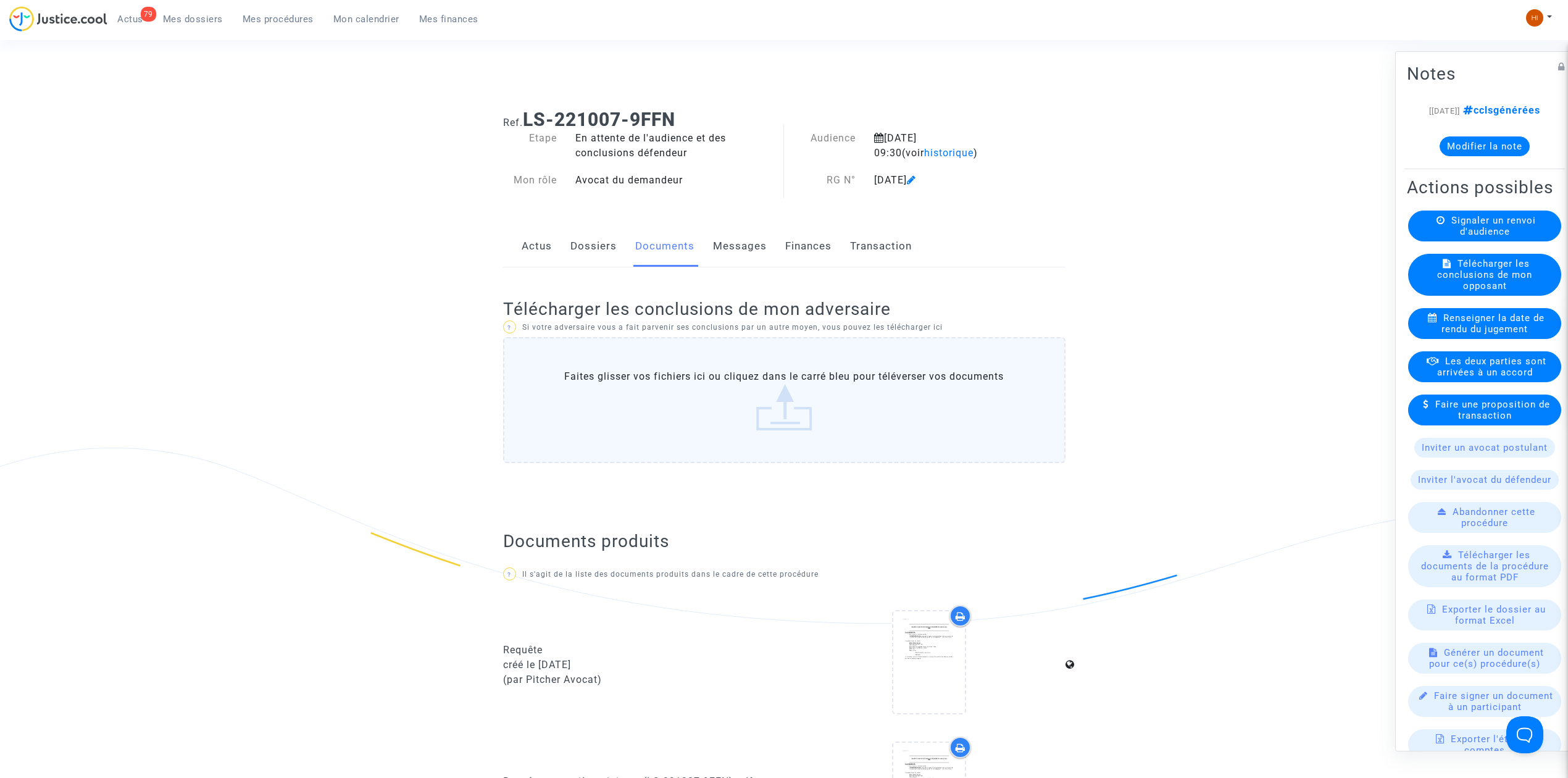
scroll to position [0, 0]
click at [578, 254] on link "Dossiers" at bounding box center [593, 247] width 47 height 41
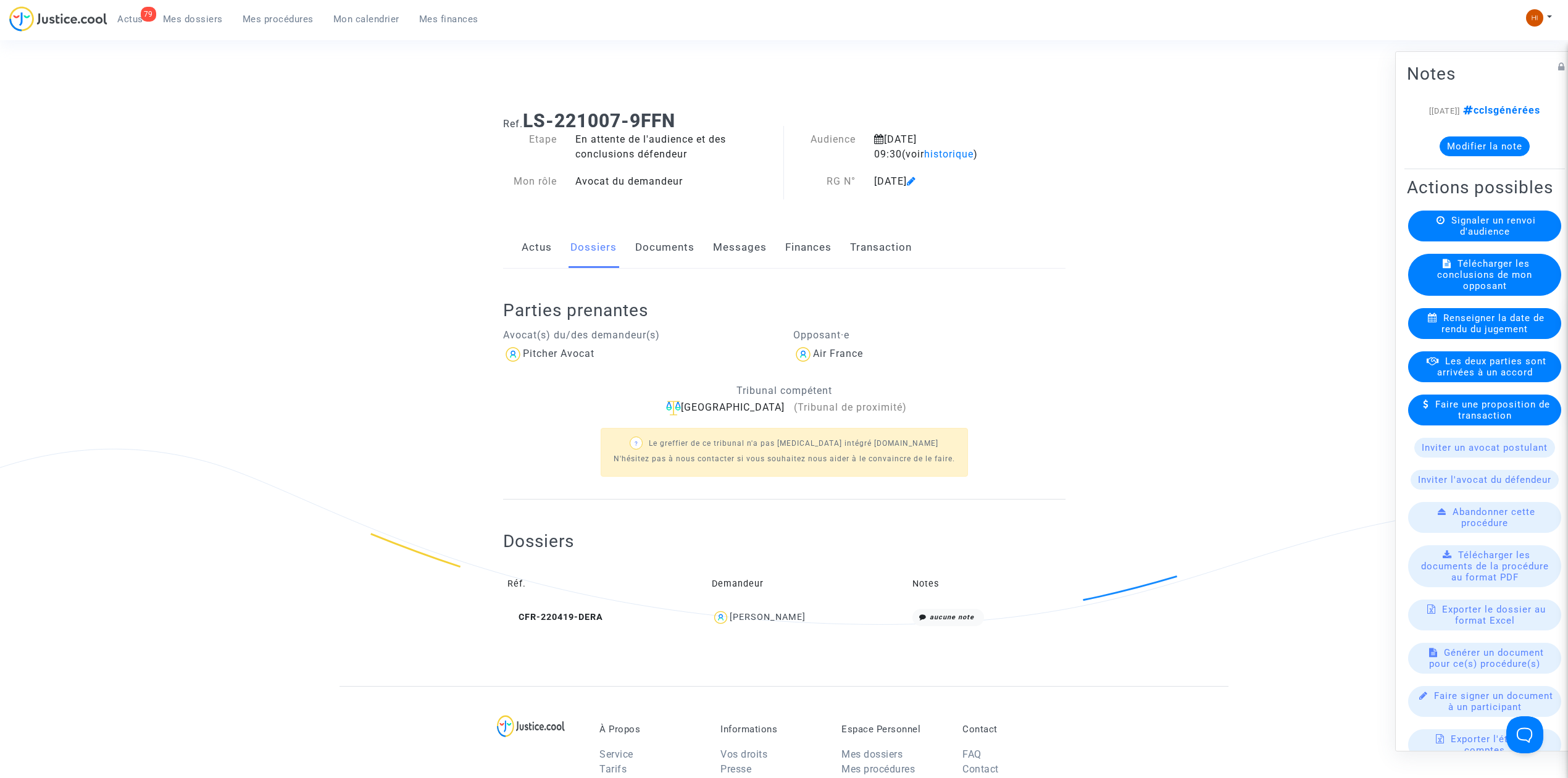
drag, startPoint x: 263, startPoint y: 25, endPoint x: 273, endPoint y: 23, distance: 10.2
click at [263, 25] on link "Mes procédures" at bounding box center [278, 19] width 91 height 18
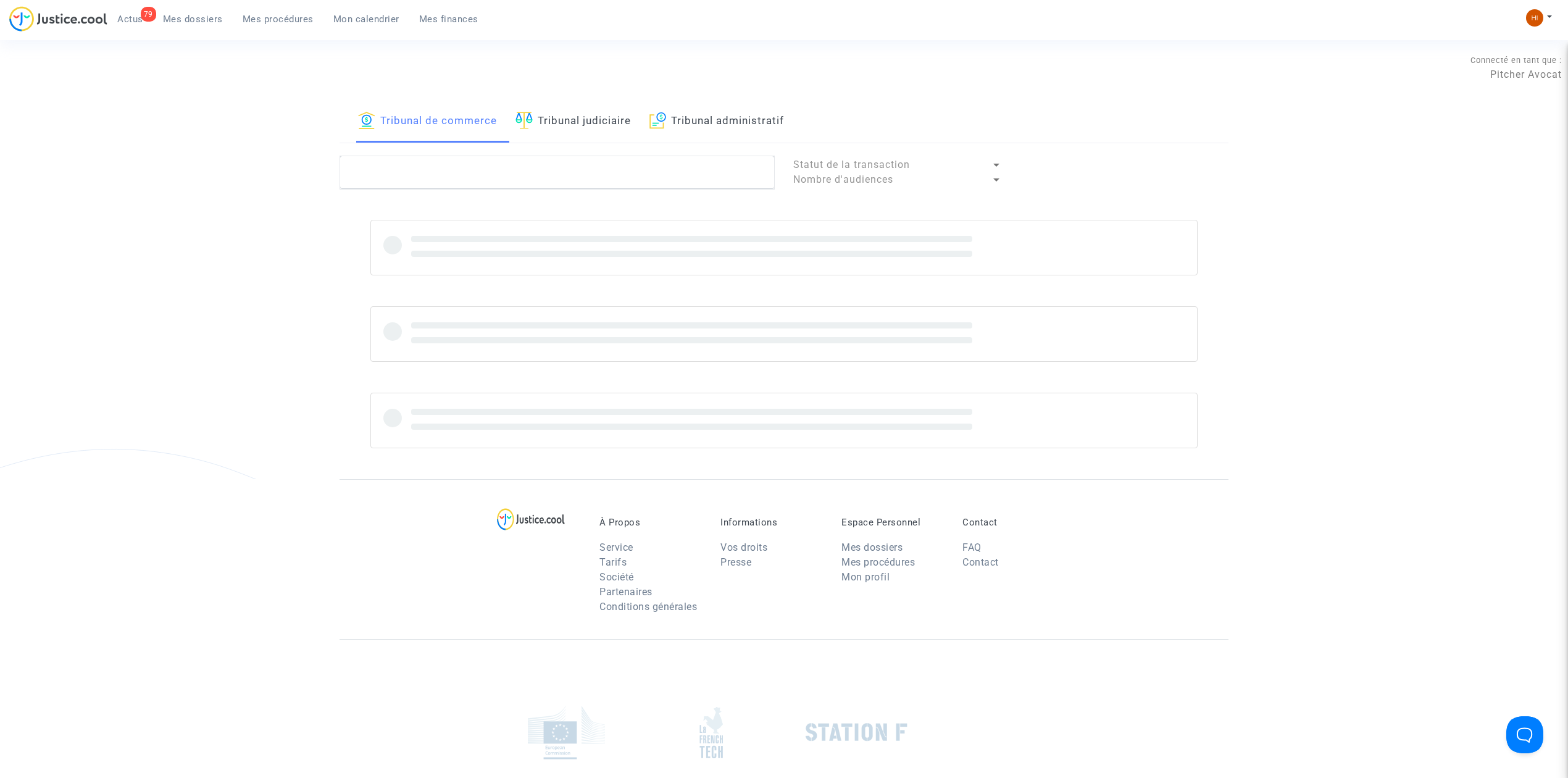
drag, startPoint x: 594, startPoint y: 124, endPoint x: 561, endPoint y: 159, distance: 48.1
click at [595, 124] on link "Tribunal judiciaire" at bounding box center [573, 121] width 116 height 42
click at [564, 161] on textarea at bounding box center [557, 172] width 435 height 33
paste textarea "LS-220719-WMHF"
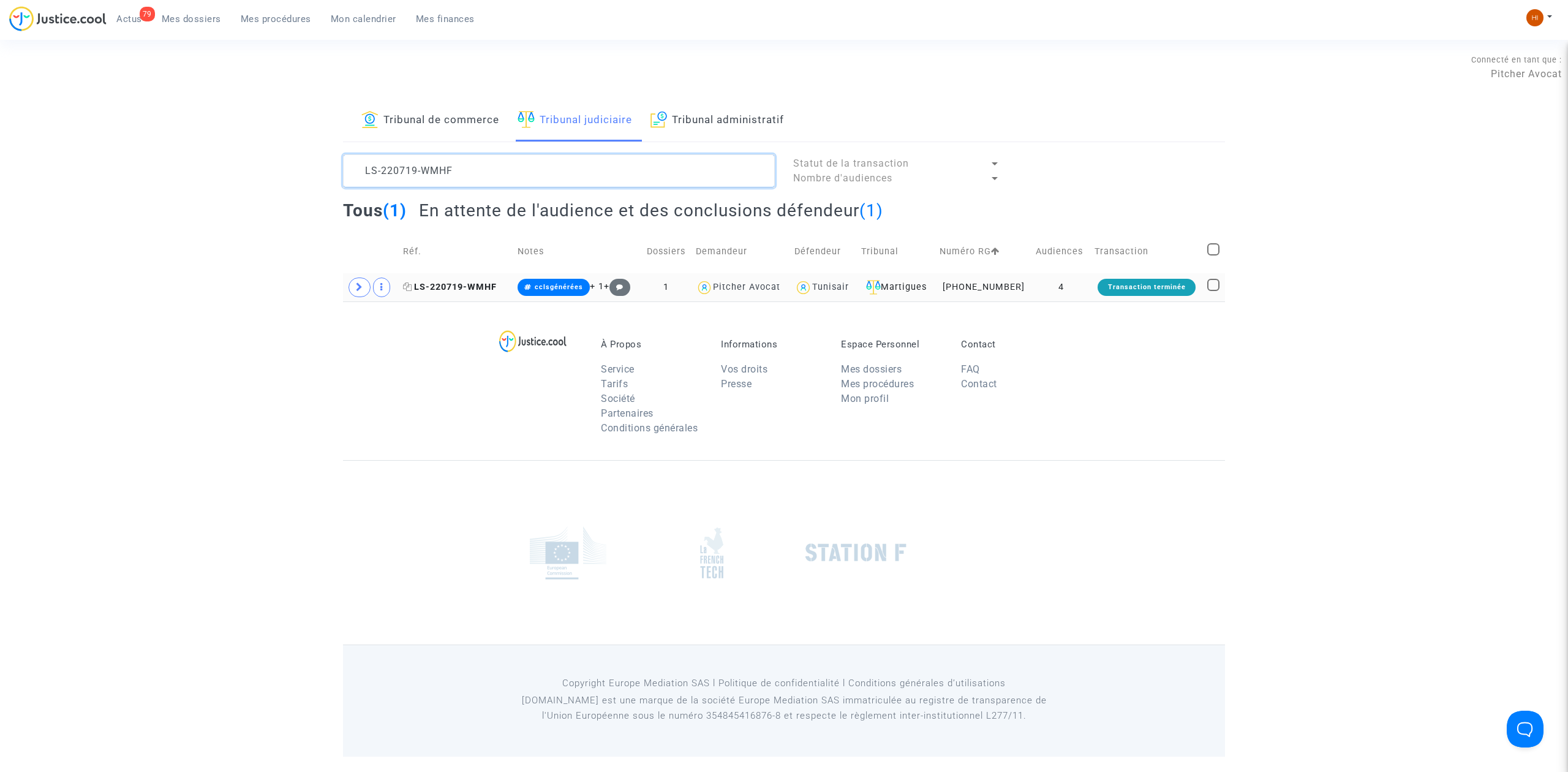
type textarea "LS-220719-WMHF"
click at [478, 286] on span "LS-220719-WMHF" at bounding box center [450, 286] width 94 height 10
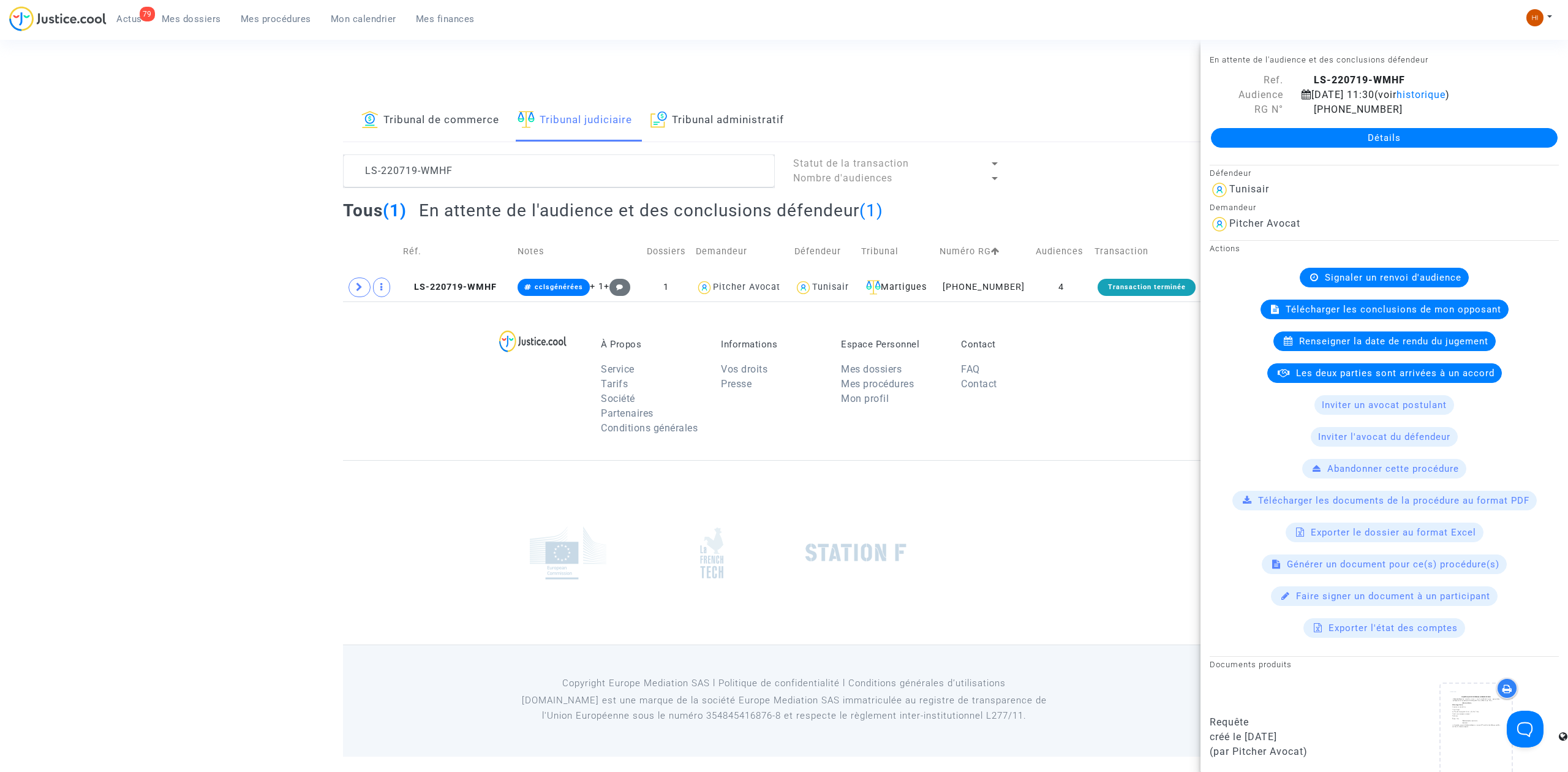
click at [1355, 131] on link "Détails" at bounding box center [1384, 137] width 346 height 19
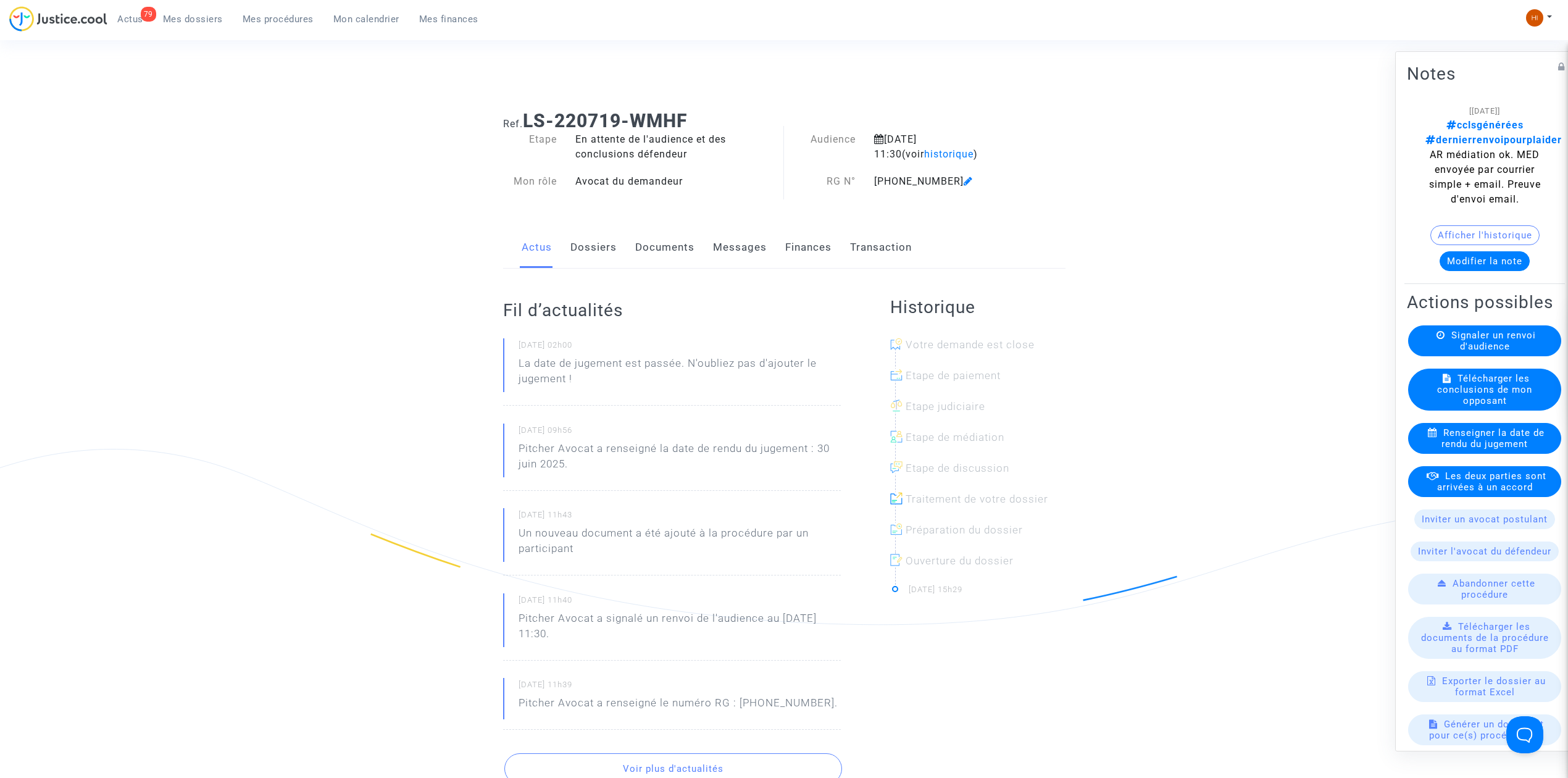
click at [593, 244] on link "Dossiers" at bounding box center [593, 247] width 47 height 41
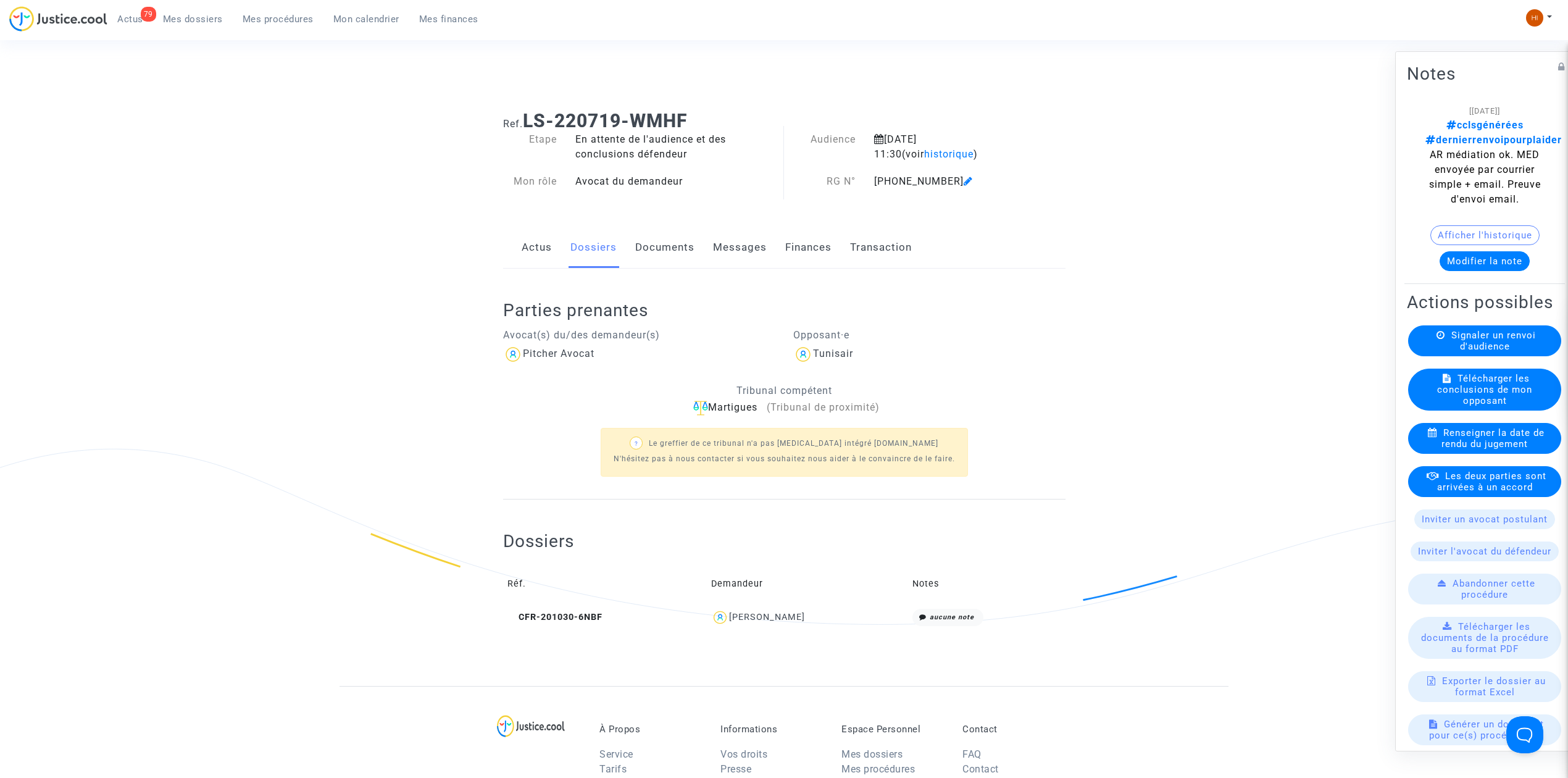
click at [1472, 352] on span "Signaler un renvoi d'audience" at bounding box center [1494, 340] width 84 height 23
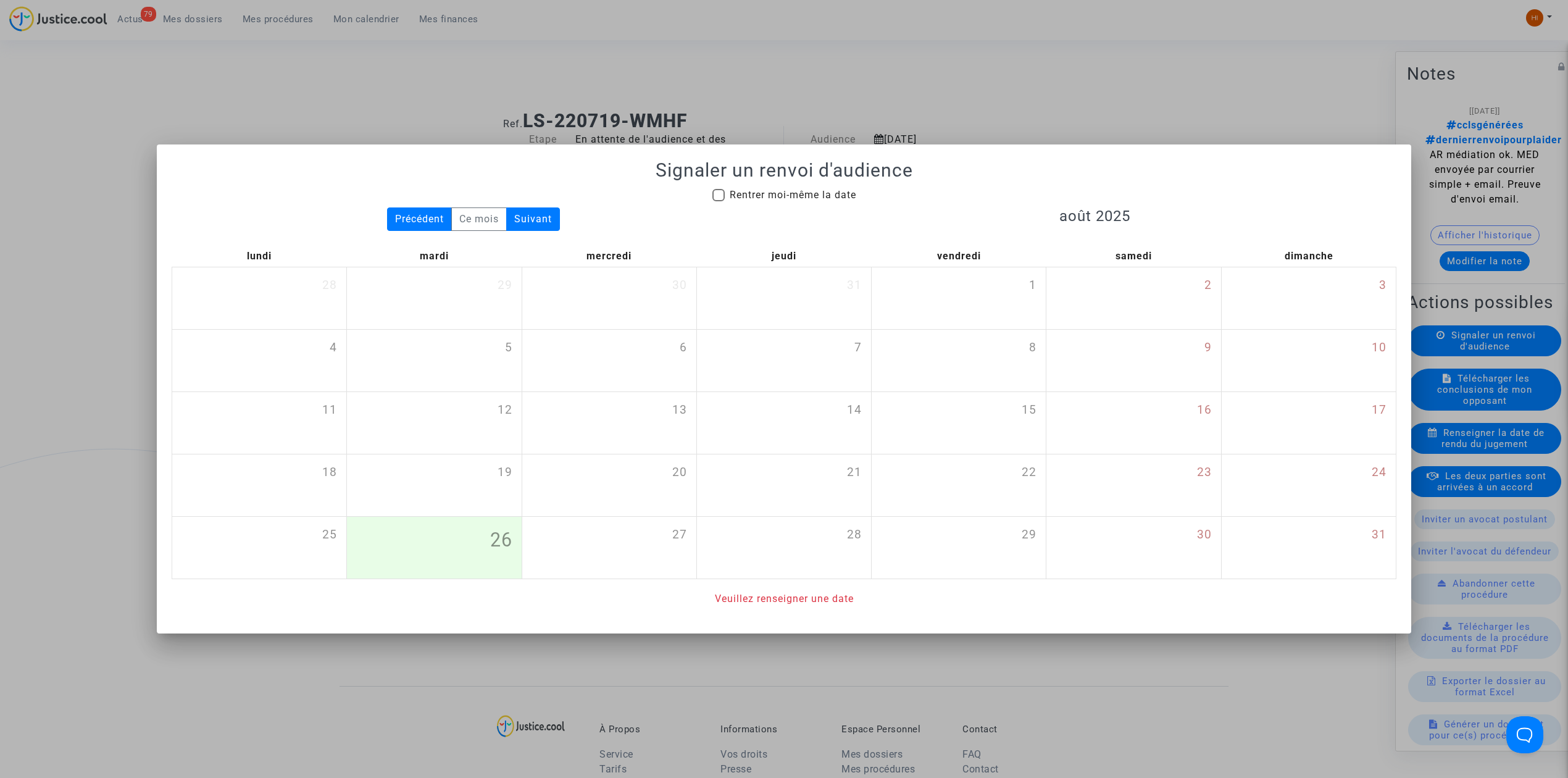
click at [808, 198] on span "Rentrer moi-même la date" at bounding box center [793, 195] width 127 height 12
click at [719, 201] on input "Rentrer moi-même la date" at bounding box center [718, 201] width 1 height 1
checkbox input "true"
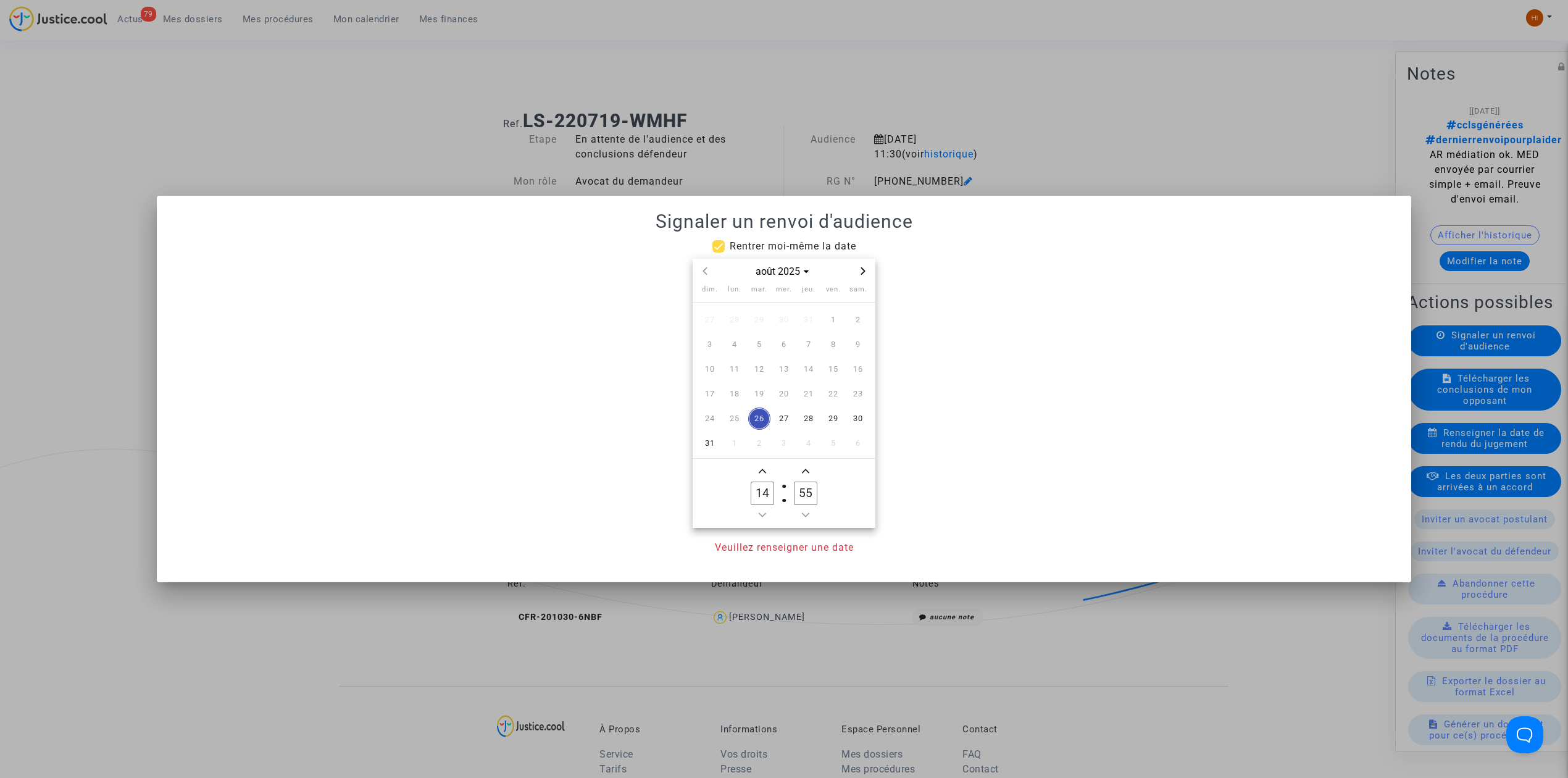
click at [862, 272] on icon "Next month" at bounding box center [863, 271] width 7 height 7
click at [725, 345] on span "8" at bounding box center [735, 344] width 23 height 23
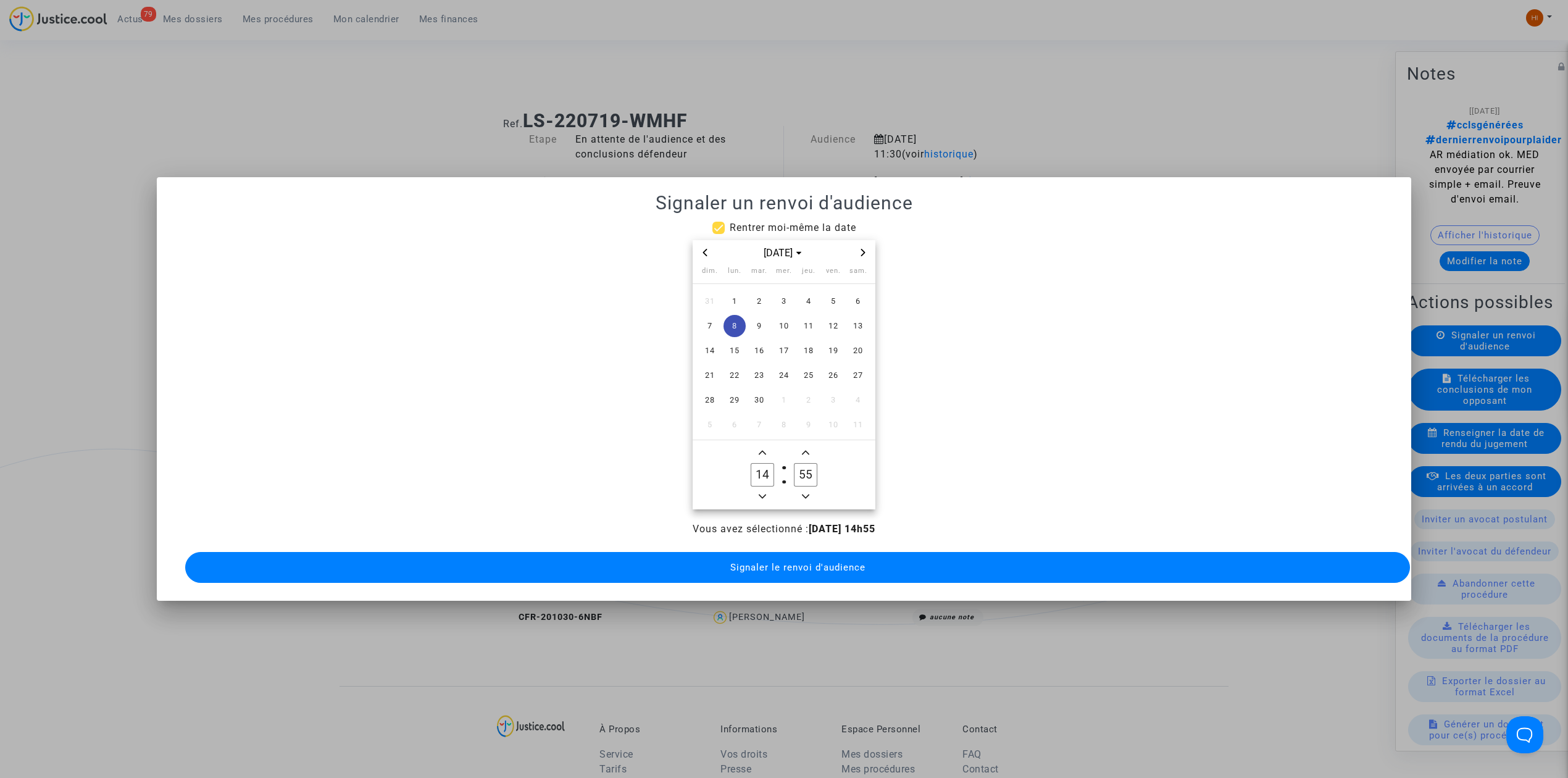
click at [761, 489] on span "Minus a hour" at bounding box center [762, 496] width 15 height 15
type input "13"
click at [815, 463] on input "55" at bounding box center [806, 475] width 23 height 23
drag, startPoint x: 806, startPoint y: 467, endPoint x: 779, endPoint y: 467, distance: 27.0
click at [779, 467] on owl-date-time-timer "13 Hour 55 Minute" at bounding box center [783, 474] width 183 height 69
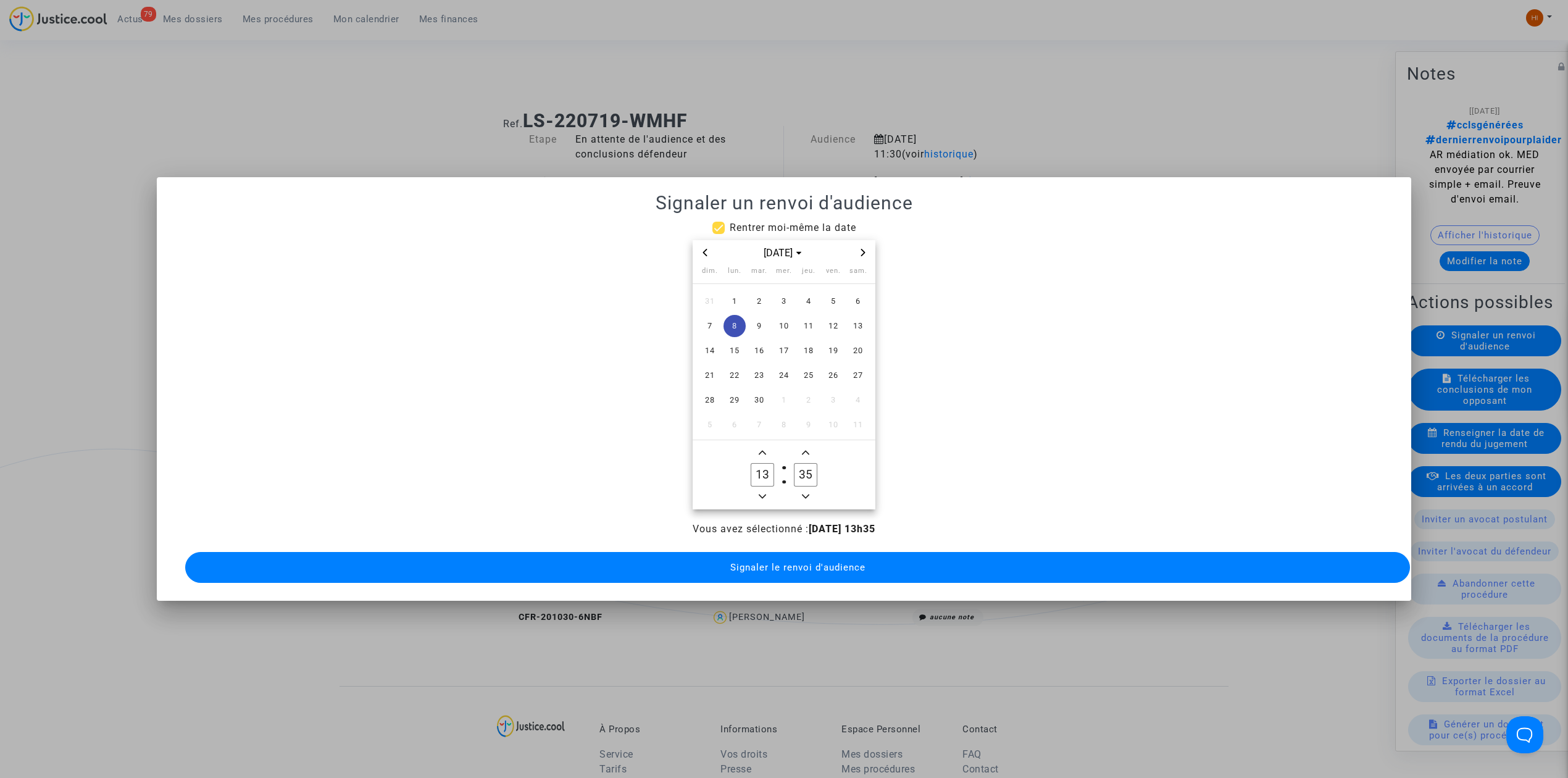
click at [809, 480] on label "35 Minute" at bounding box center [805, 475] width 43 height 25
click at [809, 480] on input "35" at bounding box center [806, 475] width 23 height 23
click at [807, 489] on span "Minus a minute" at bounding box center [806, 496] width 15 height 15
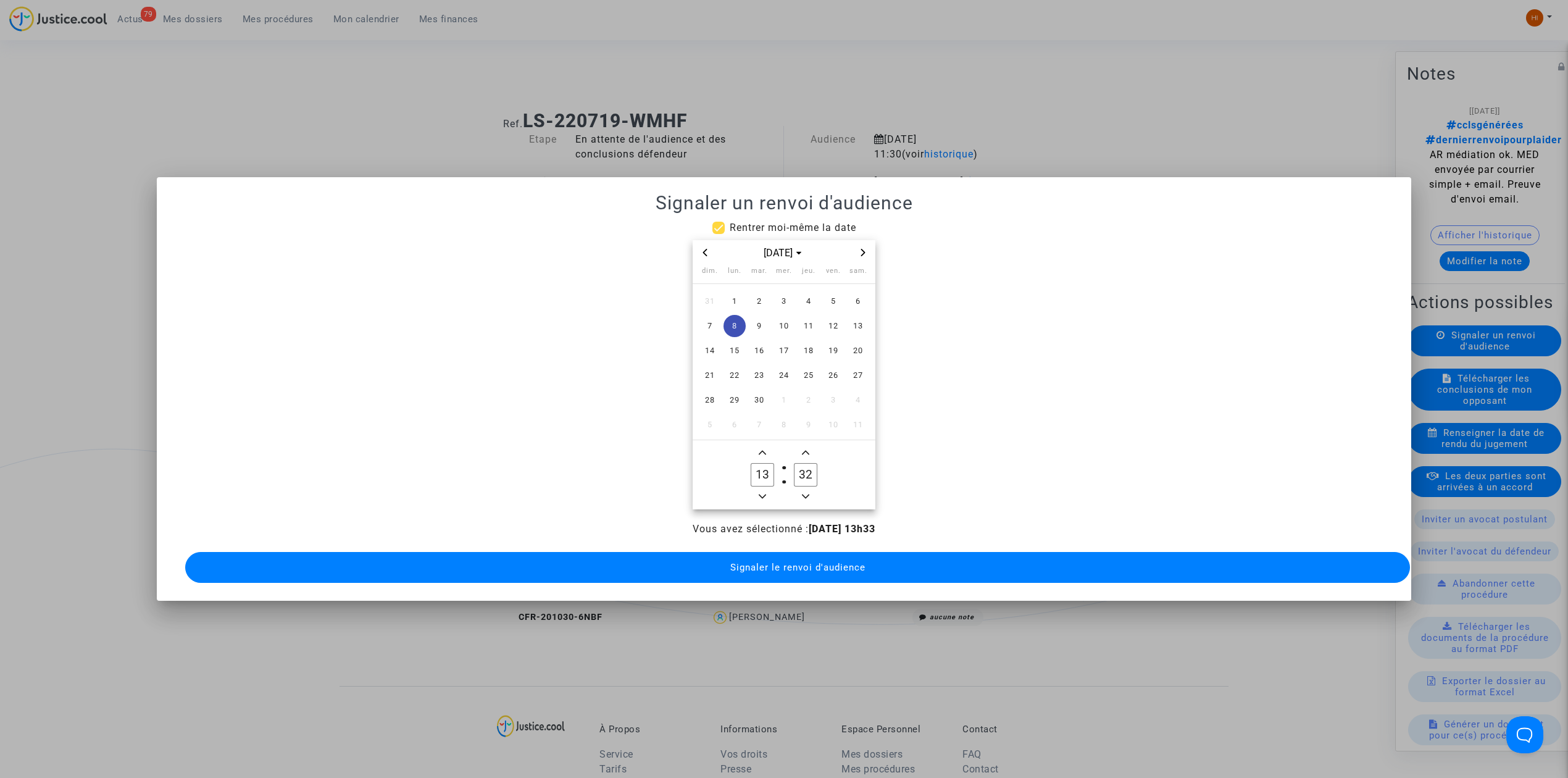
click at [807, 489] on span "Minus a minute" at bounding box center [806, 496] width 15 height 15
type input "30"
click at [814, 574] on button "Signaler le renvoi d'audience" at bounding box center [798, 567] width 1225 height 31
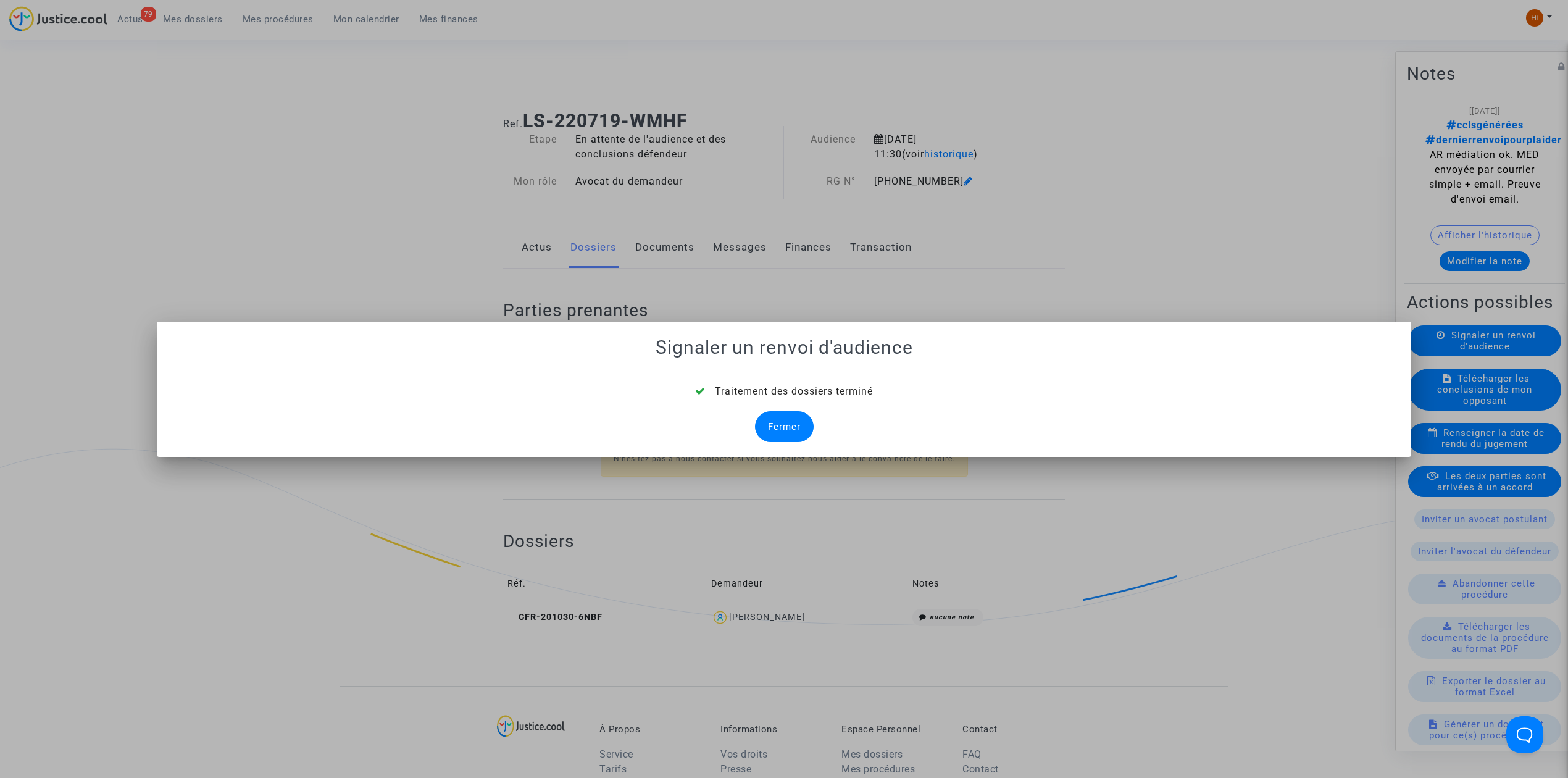
drag, startPoint x: 783, startPoint y: 444, endPoint x: 785, endPoint y: 438, distance: 6.3
click at [783, 445] on mat-dialog-container "Signaler un renvoi d'audience Traitement des dossiers terminé Fermer" at bounding box center [784, 389] width 1255 height 135
click at [785, 437] on div "Fermer" at bounding box center [784, 426] width 59 height 31
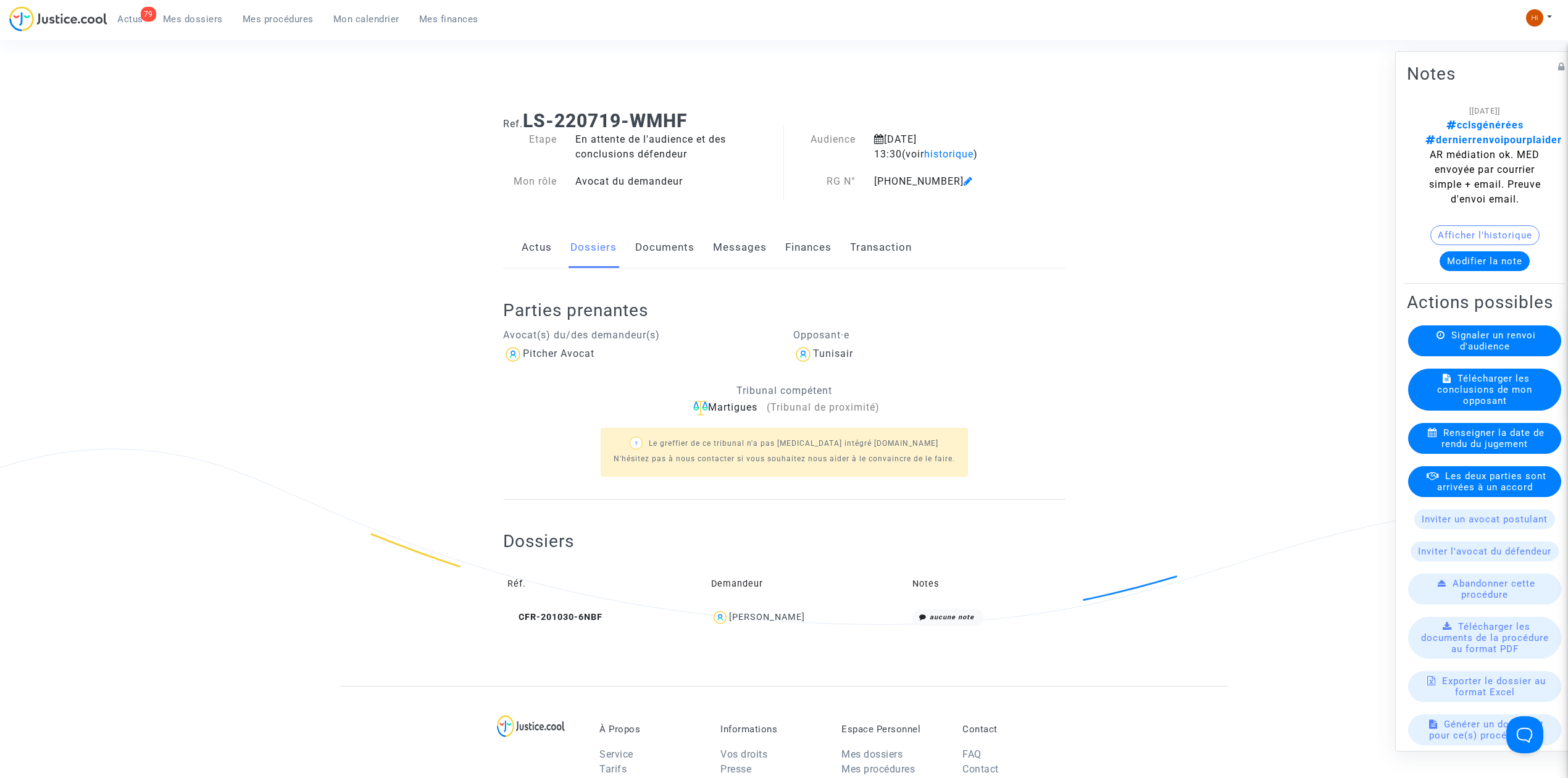
click at [681, 257] on link "Documents" at bounding box center [665, 247] width 59 height 41
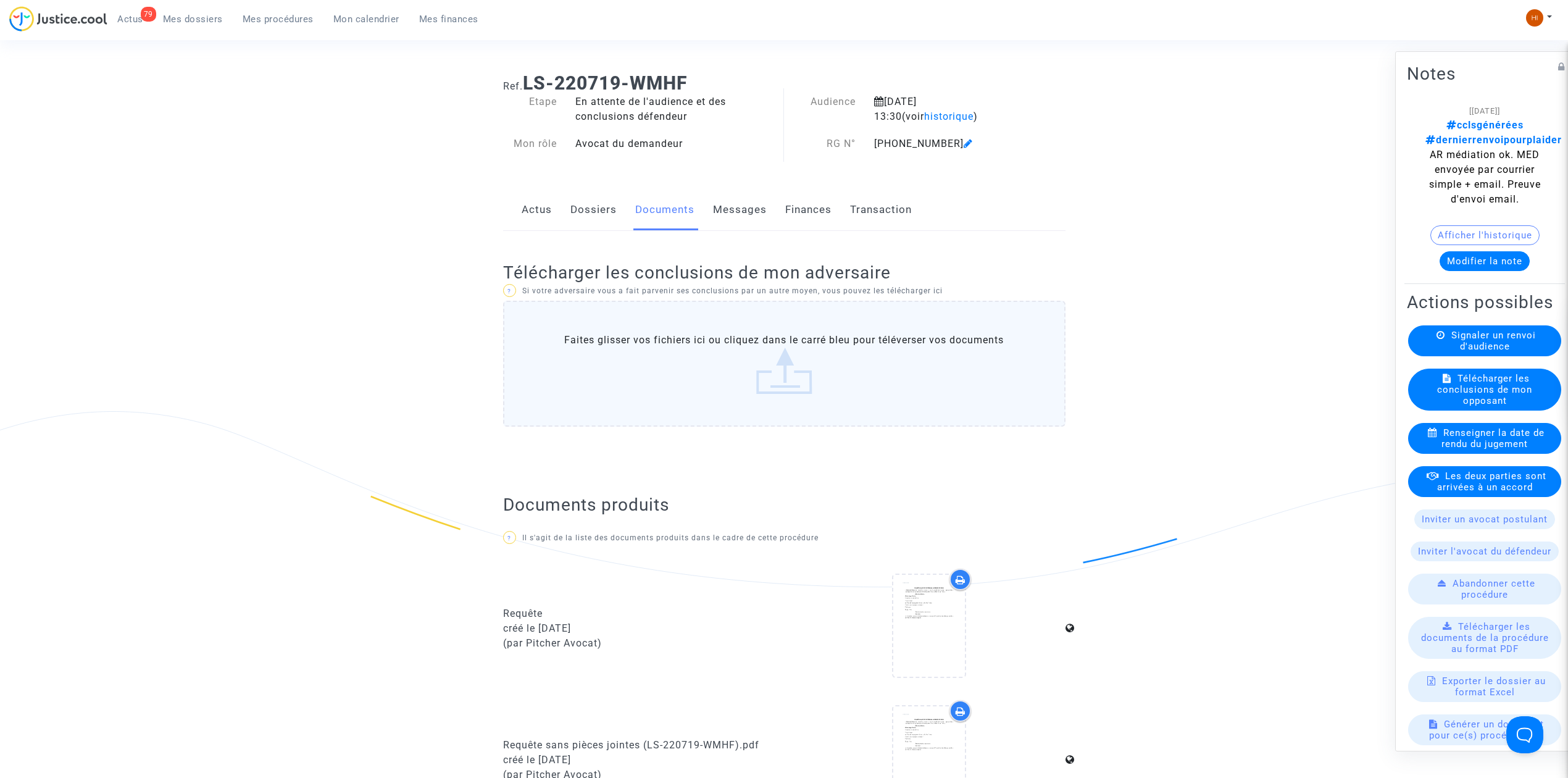
scroll to position [82, 0]
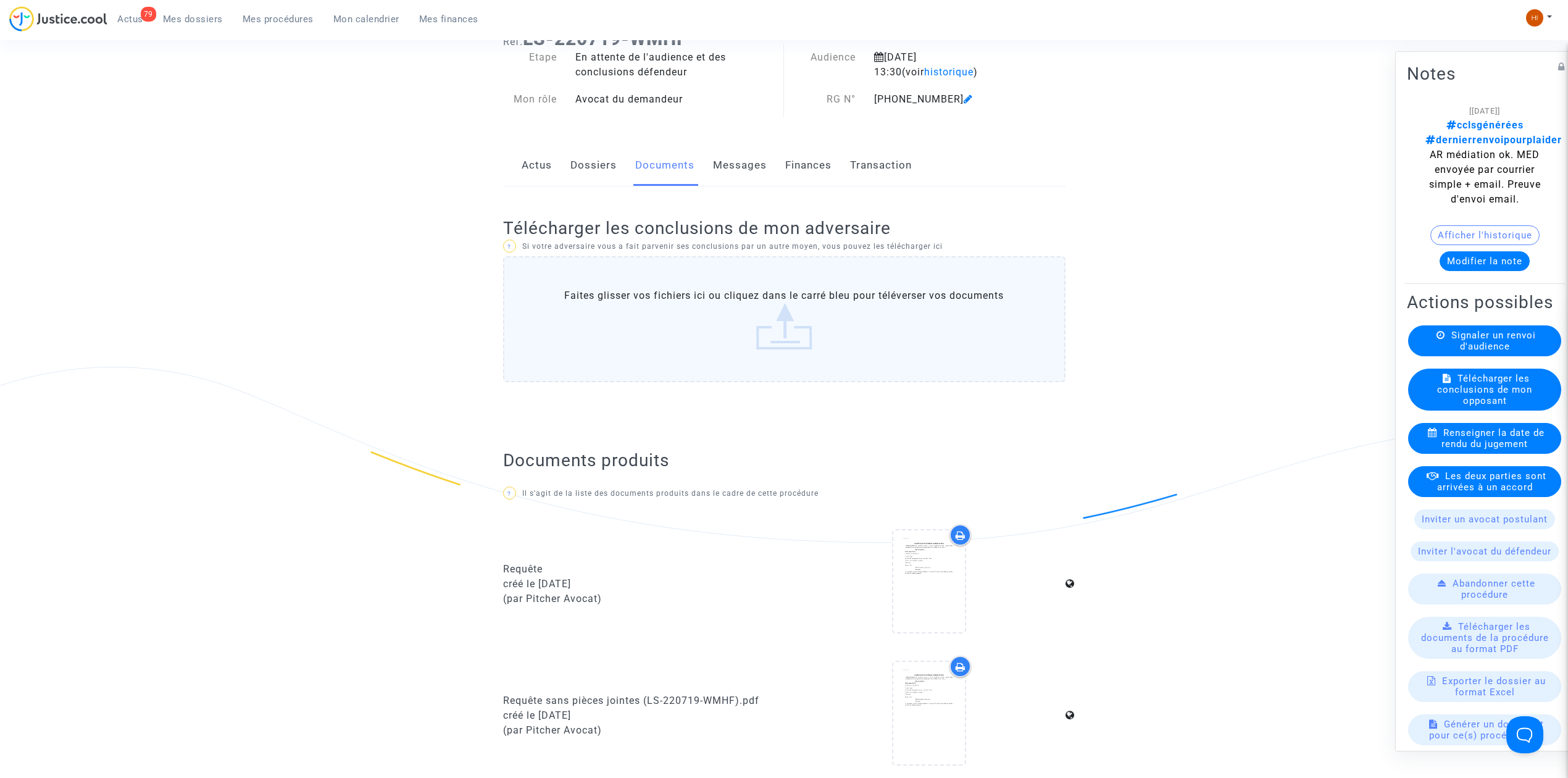
click at [1485, 257] on button "Modifier la note" at bounding box center [1485, 260] width 90 height 20
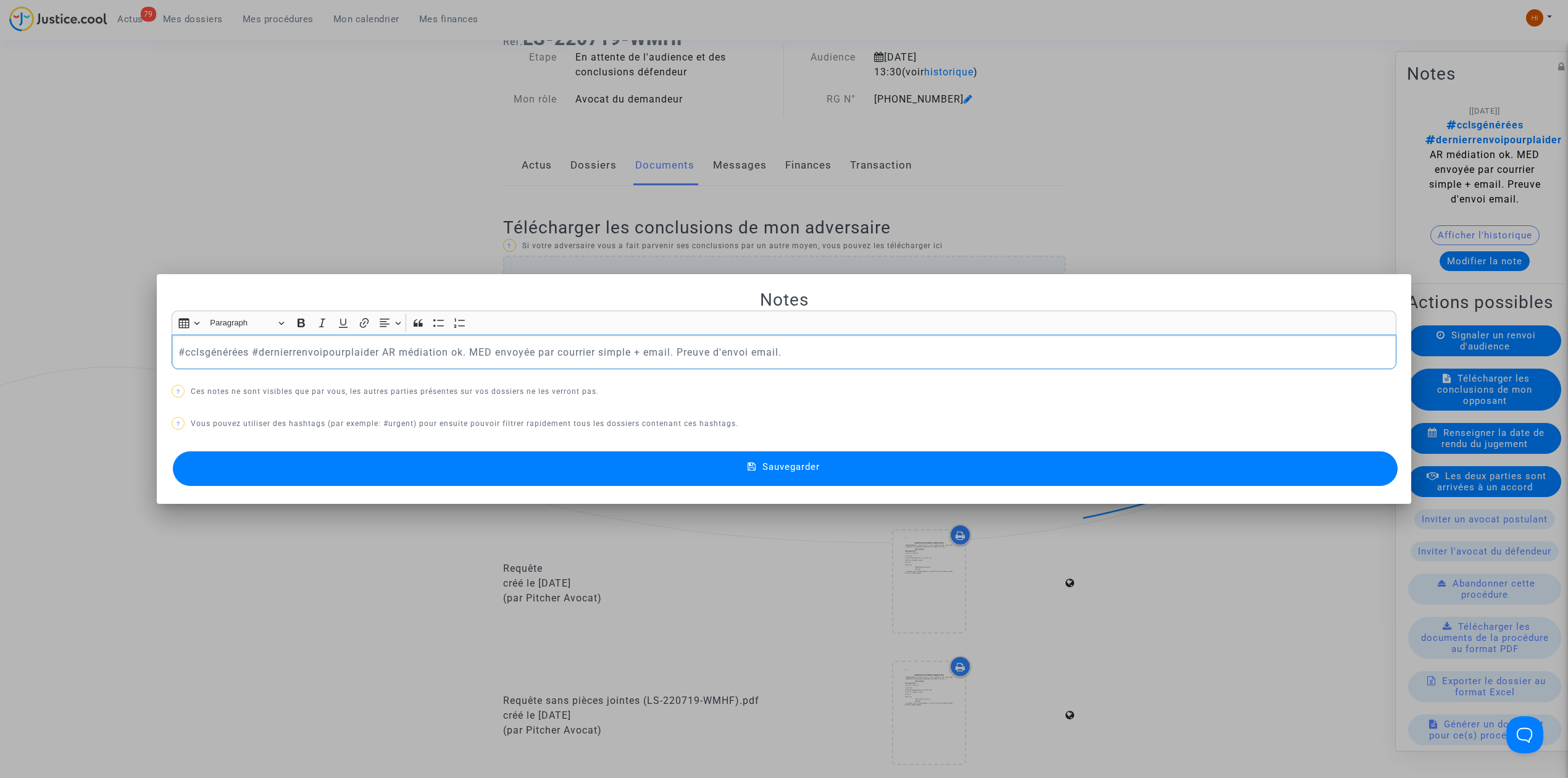
scroll to position [0, 0]
click at [578, 348] on p "#réouverturedesdébats et ce pour justifier le staut du vol litigieux (annulatio…" at bounding box center [784, 352] width 1212 height 15
click at [502, 478] on button "Sauvegarder" at bounding box center [785, 469] width 1225 height 35
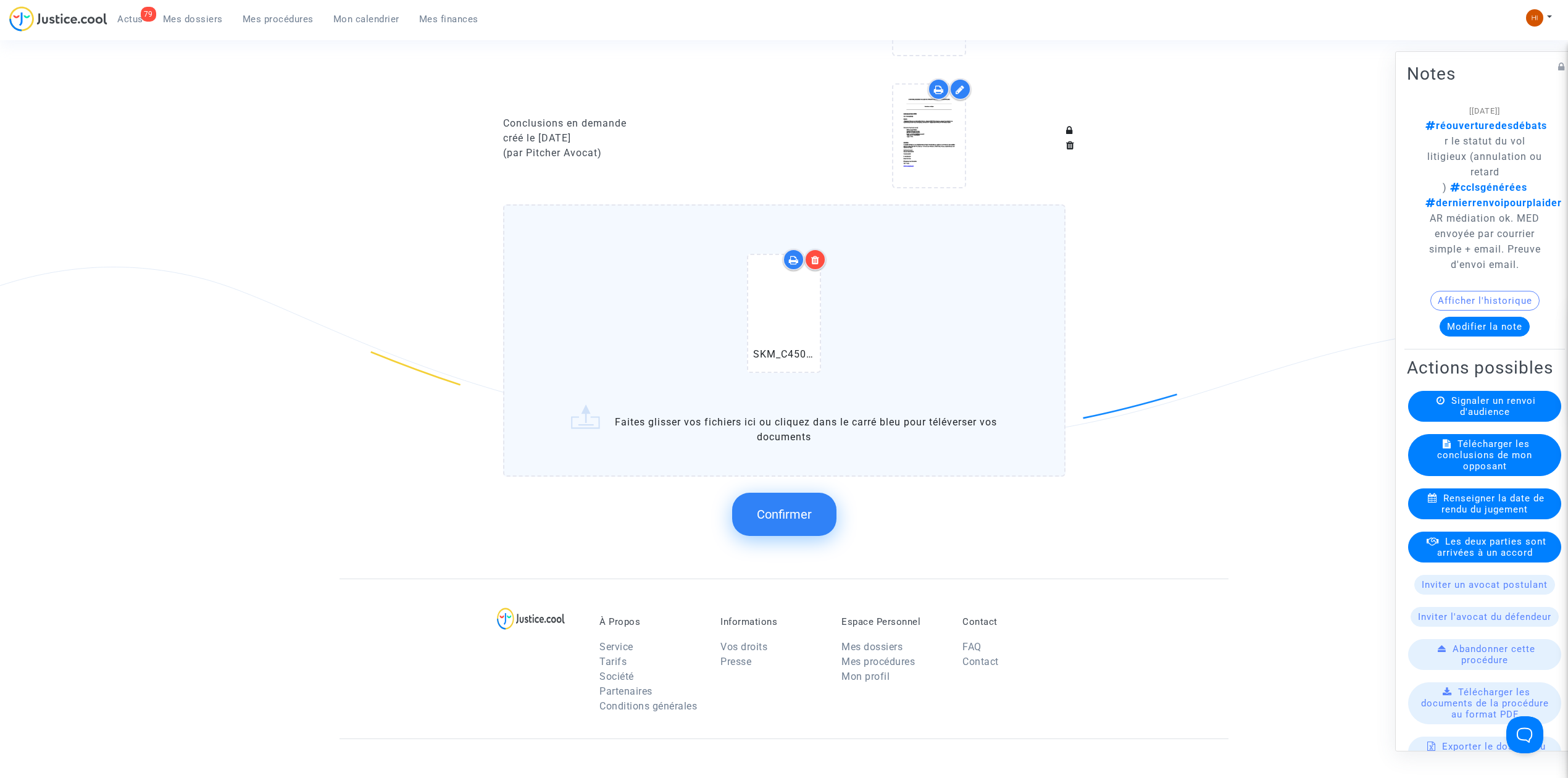
scroll to position [1070, 0]
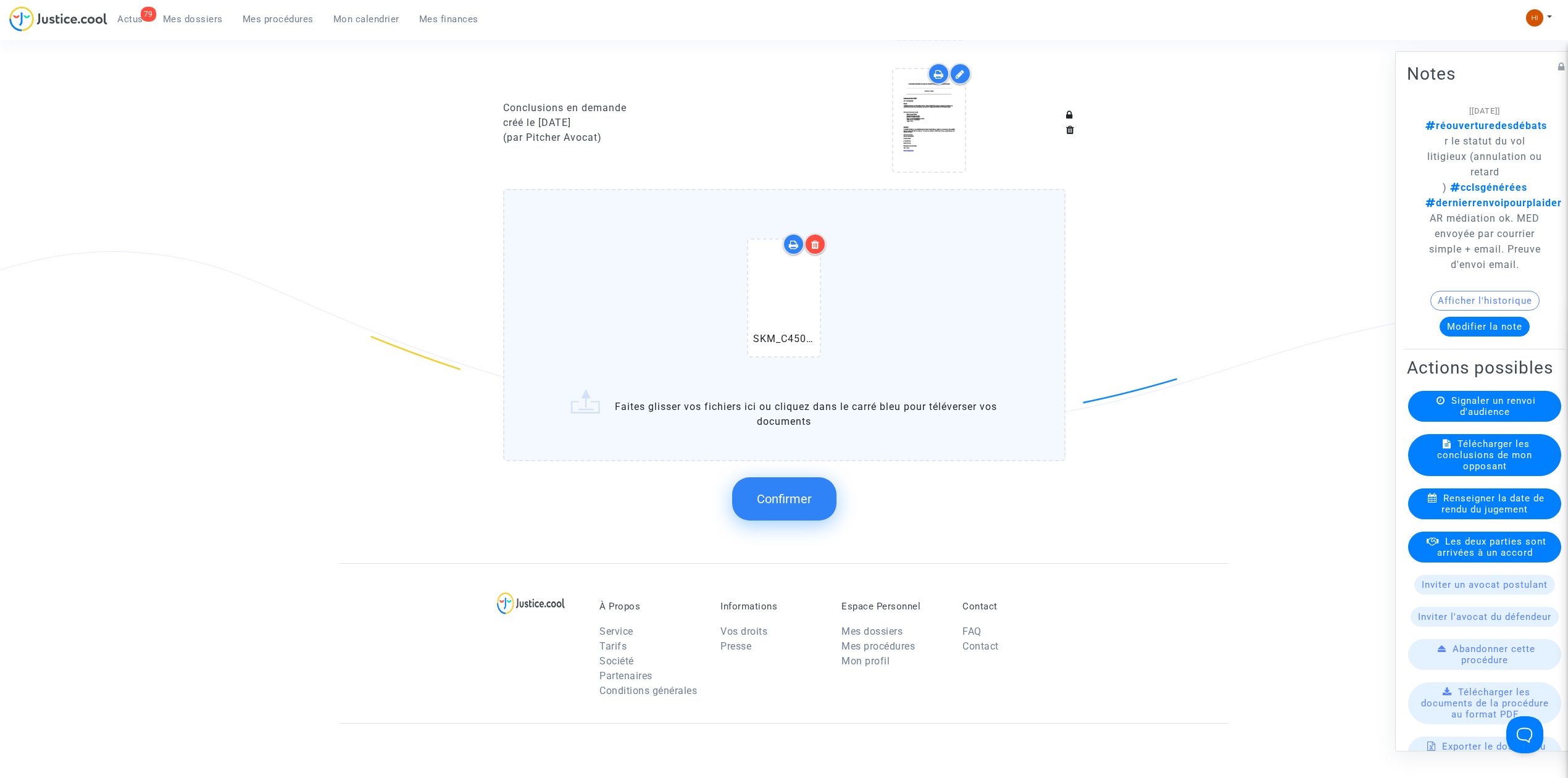
click at [786, 497] on span "Confirmer" at bounding box center [785, 499] width 55 height 15
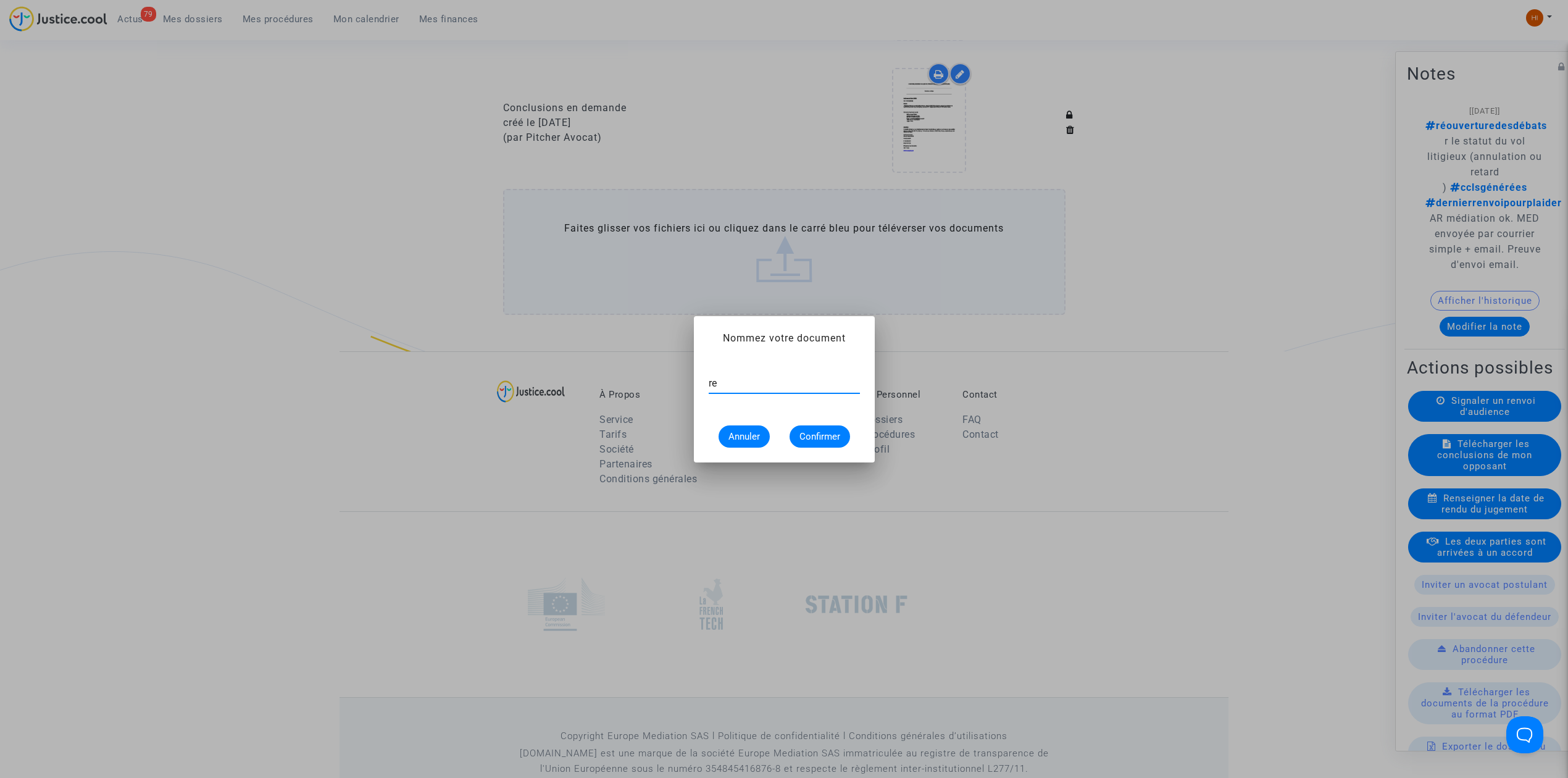
type input "r"
type input "convocation réouverture des débats"
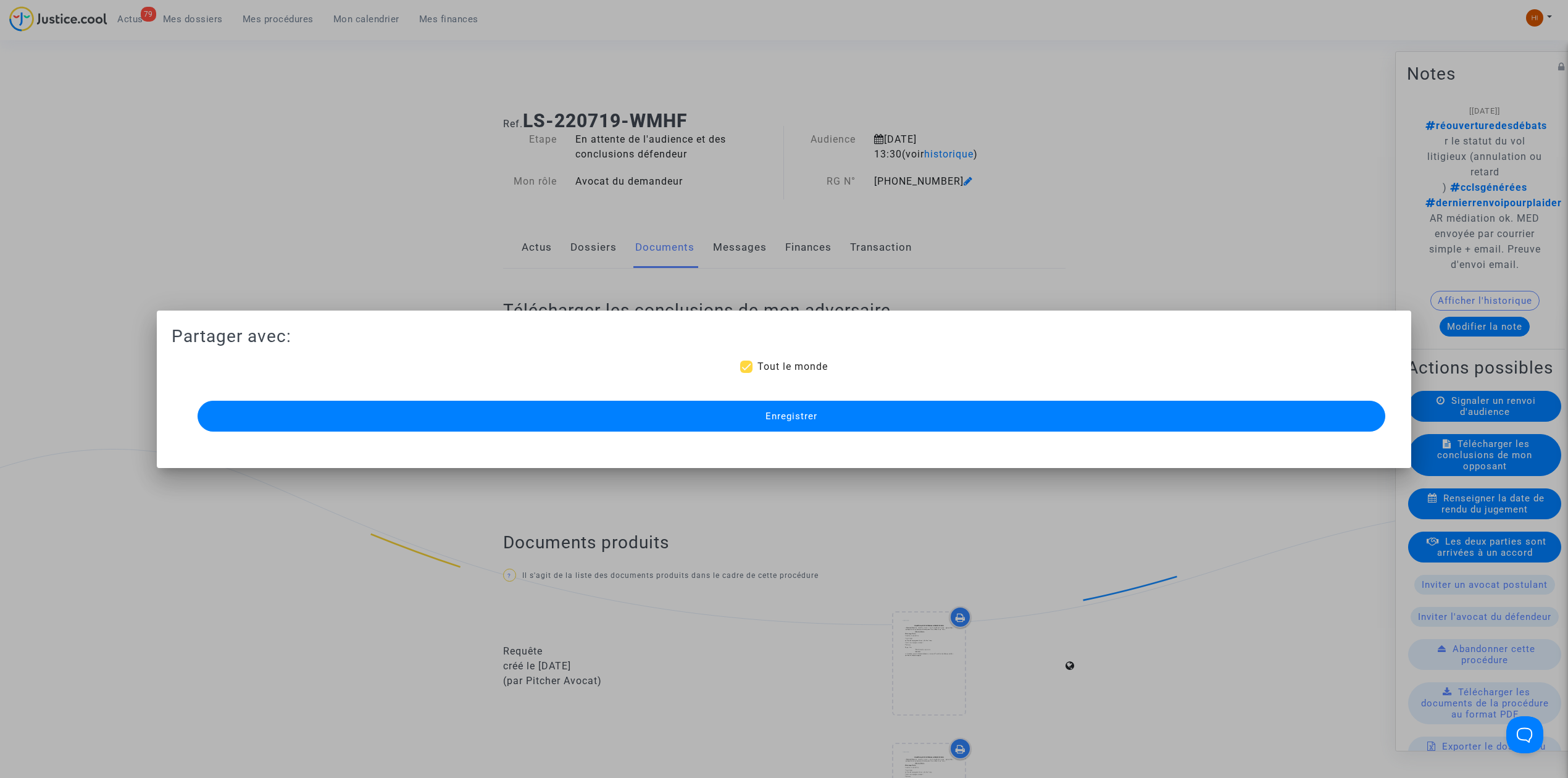
scroll to position [1070, 0]
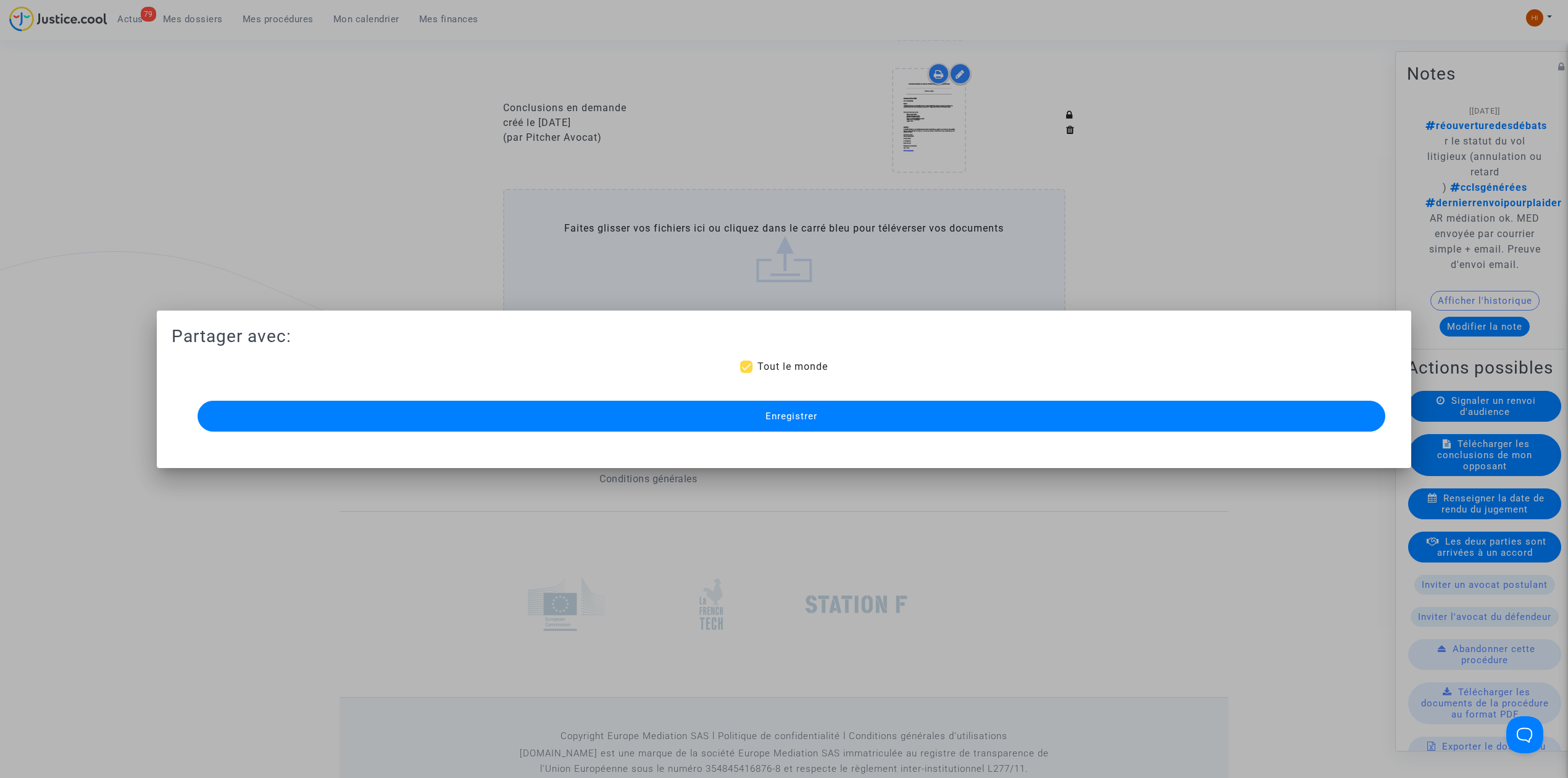
click at [1083, 427] on button "Enregistrer" at bounding box center [791, 416] width 1188 height 31
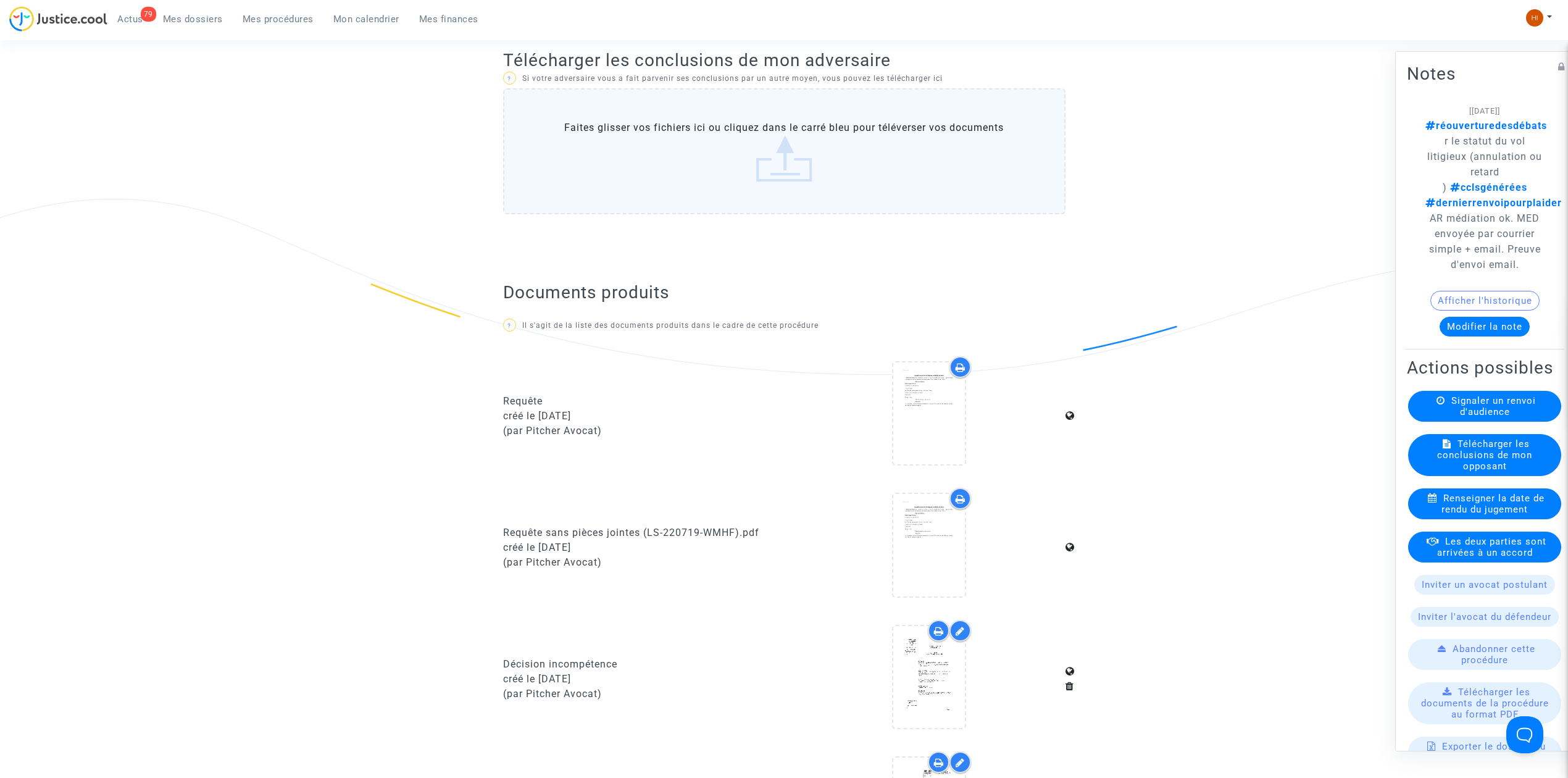
scroll to position [0, 0]
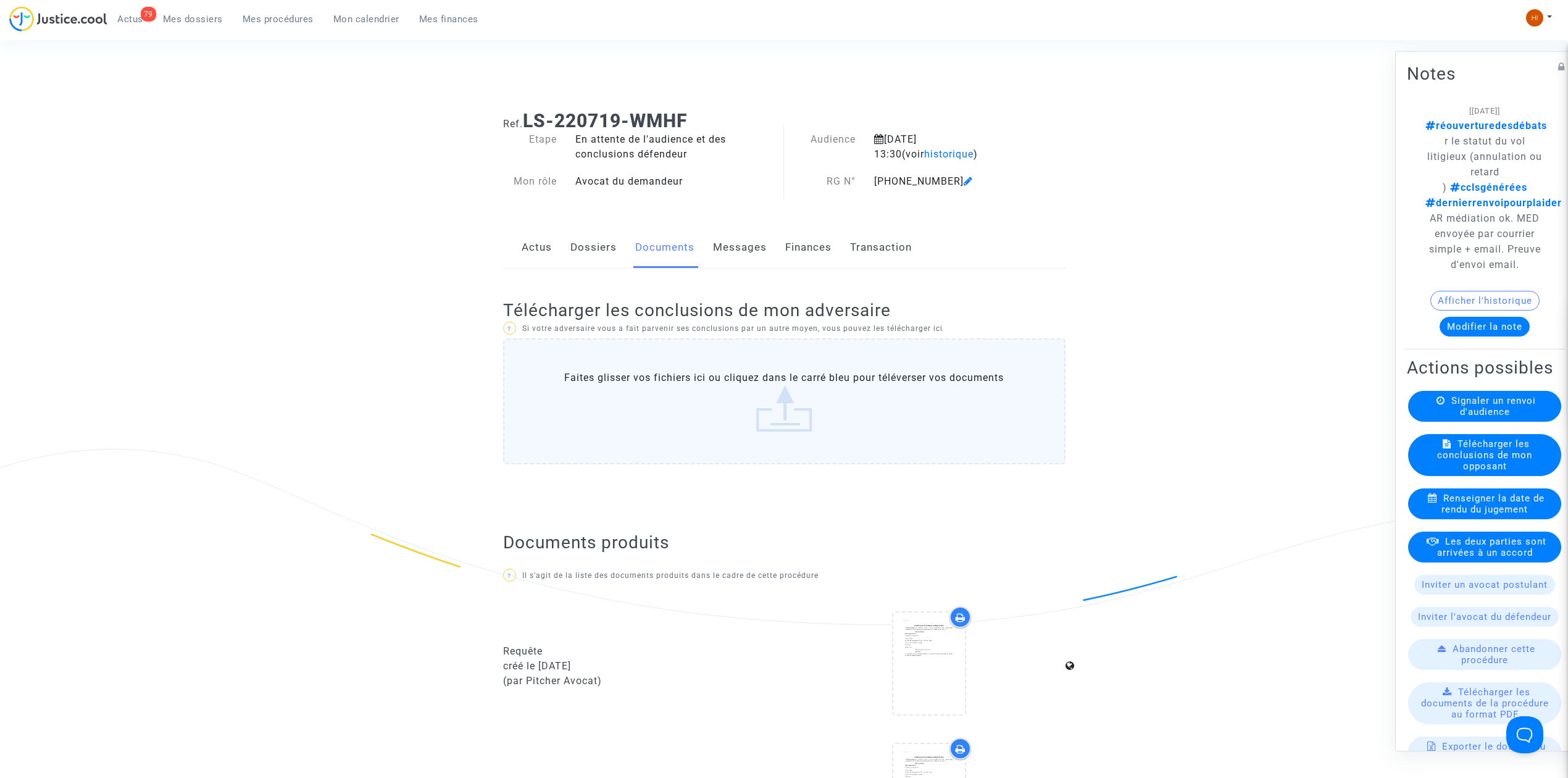
drag, startPoint x: 294, startPoint y: 17, endPoint x: 645, endPoint y: 63, distance: 354.0
click at [294, 17] on span "Mes procédures" at bounding box center [279, 19] width 71 height 11
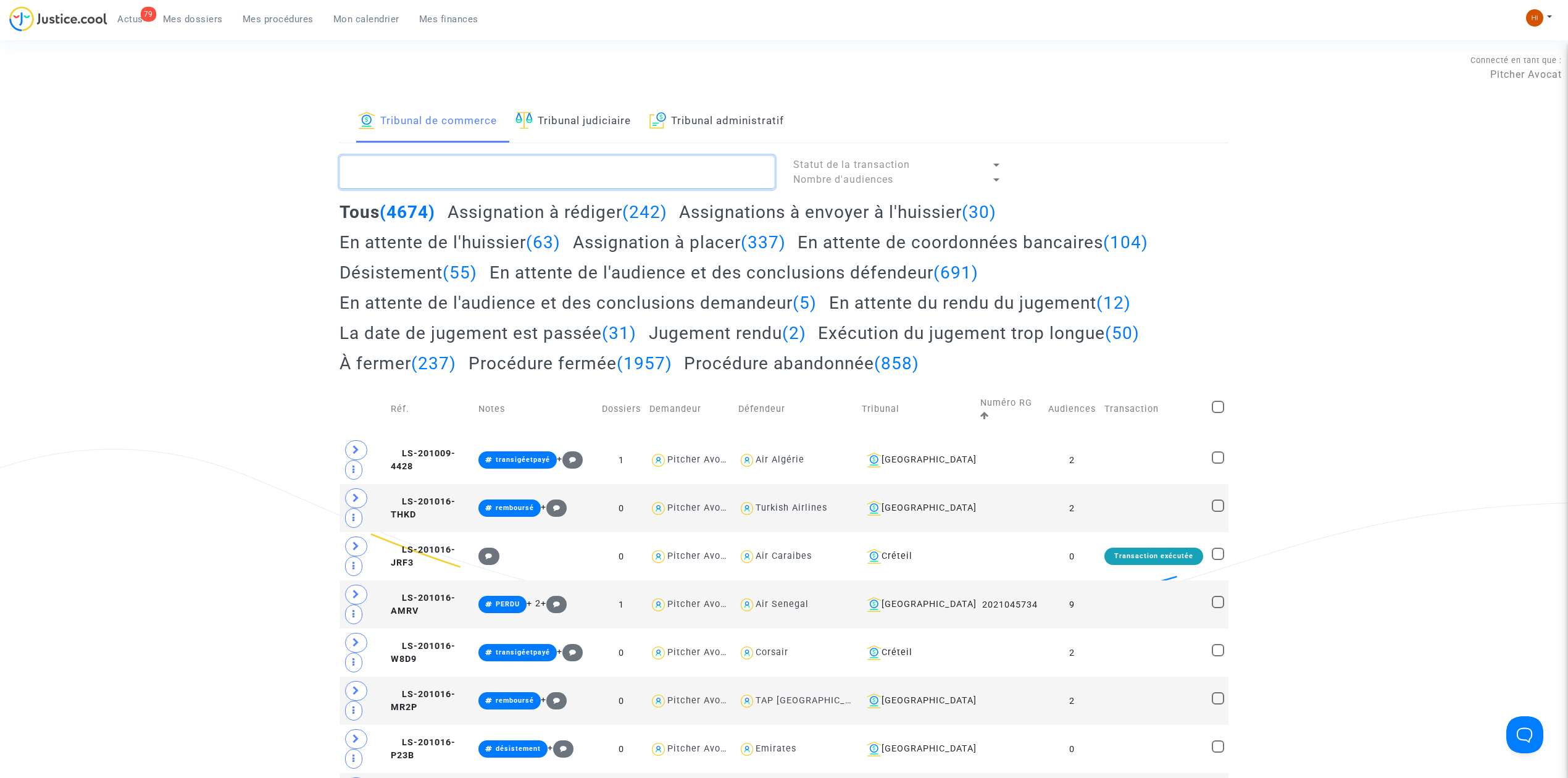
click at [596, 177] on textarea at bounding box center [557, 172] width 435 height 33
drag, startPoint x: 593, startPoint y: 121, endPoint x: 571, endPoint y: 173, distance: 56.5
click at [591, 121] on link "Tribunal judiciaire" at bounding box center [573, 121] width 116 height 42
click at [571, 173] on textarea at bounding box center [557, 172] width 435 height 33
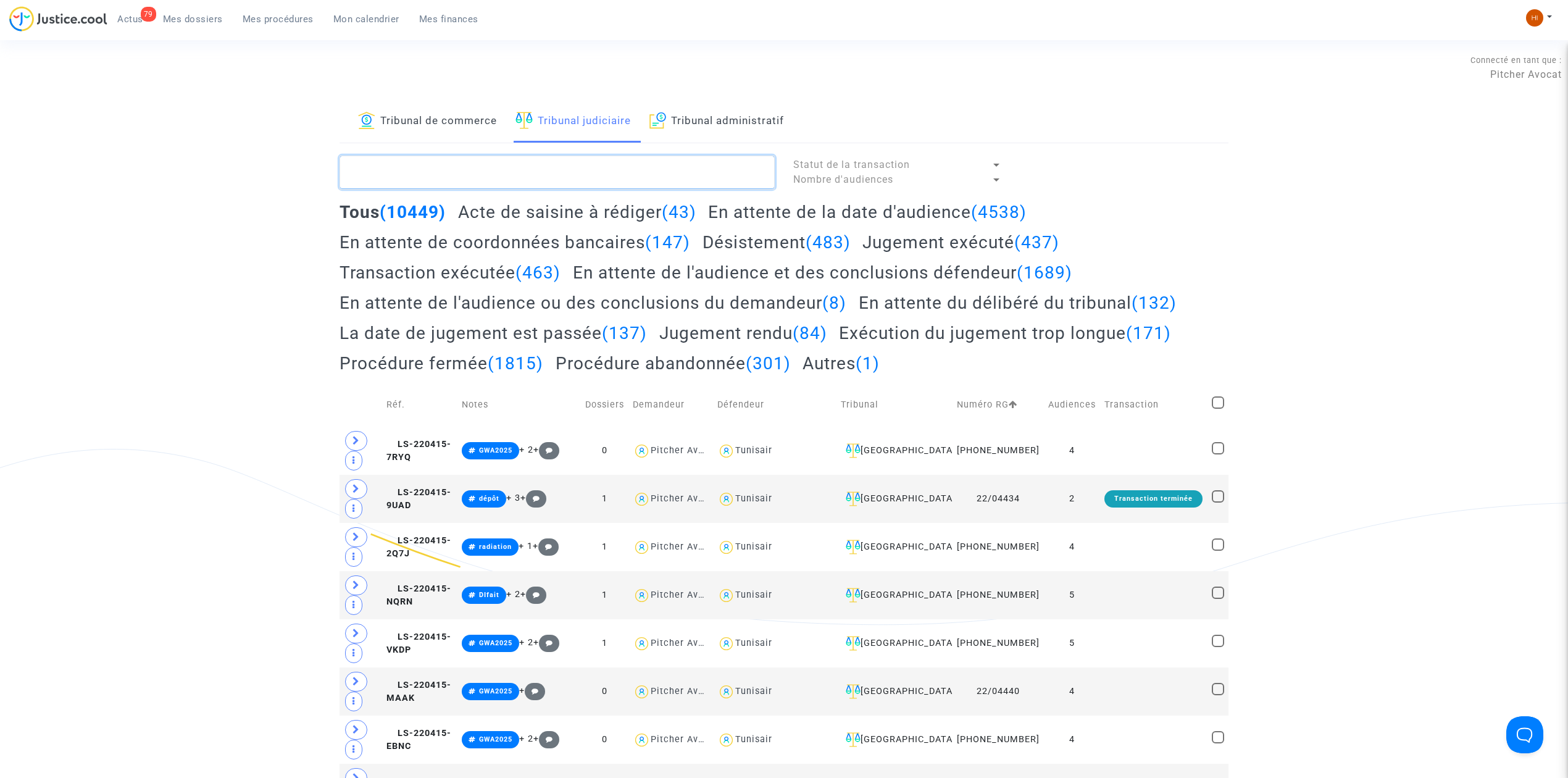
click at [532, 184] on textarea at bounding box center [557, 172] width 435 height 33
click at [554, 179] on textarea at bounding box center [557, 172] width 435 height 33
paste textarea "LS-240123-CGAH"
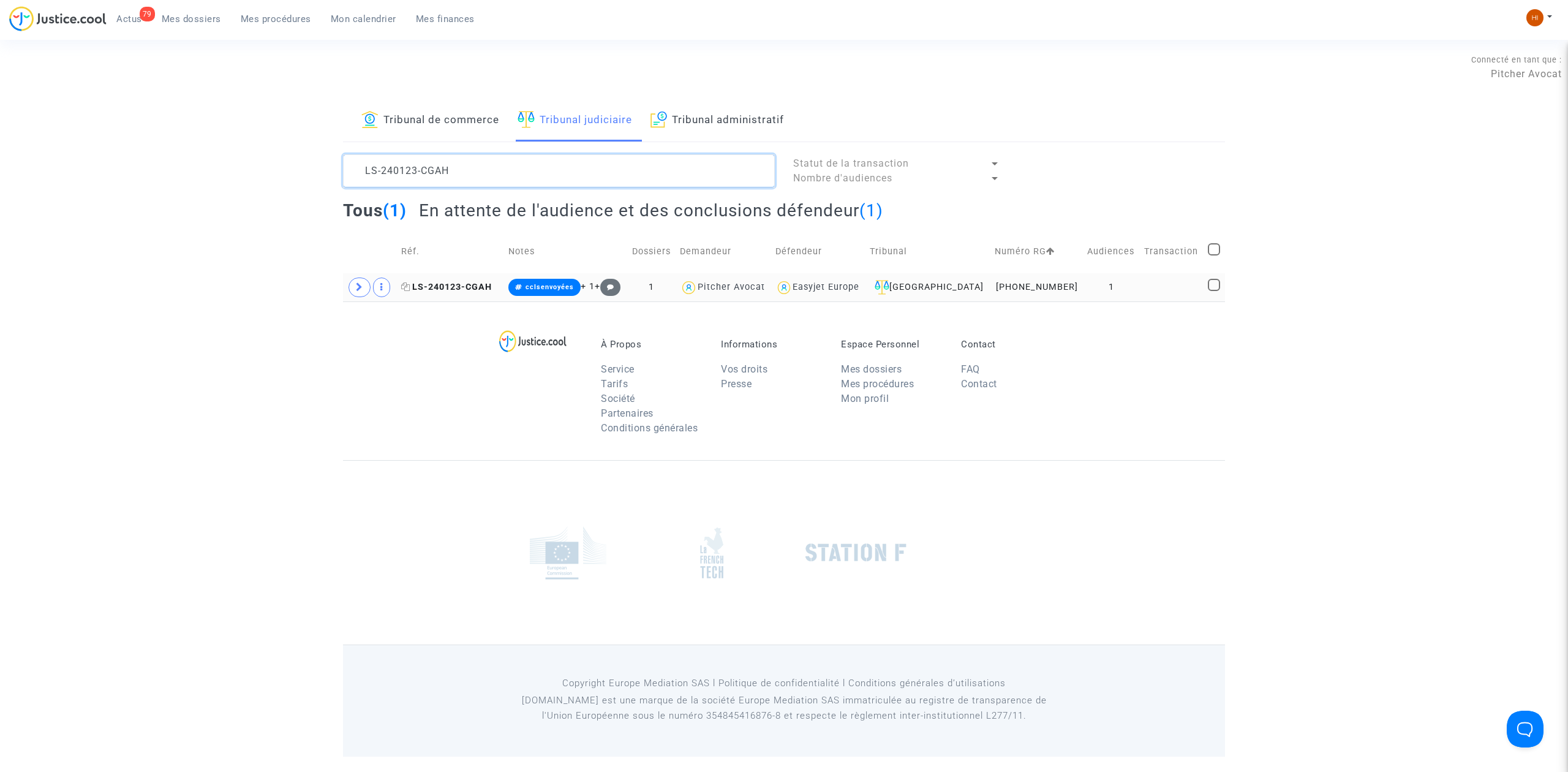
type textarea "LS-240123-CGAH"
click at [451, 290] on span "LS-240123-CGAH" at bounding box center [447, 286] width 91 height 10
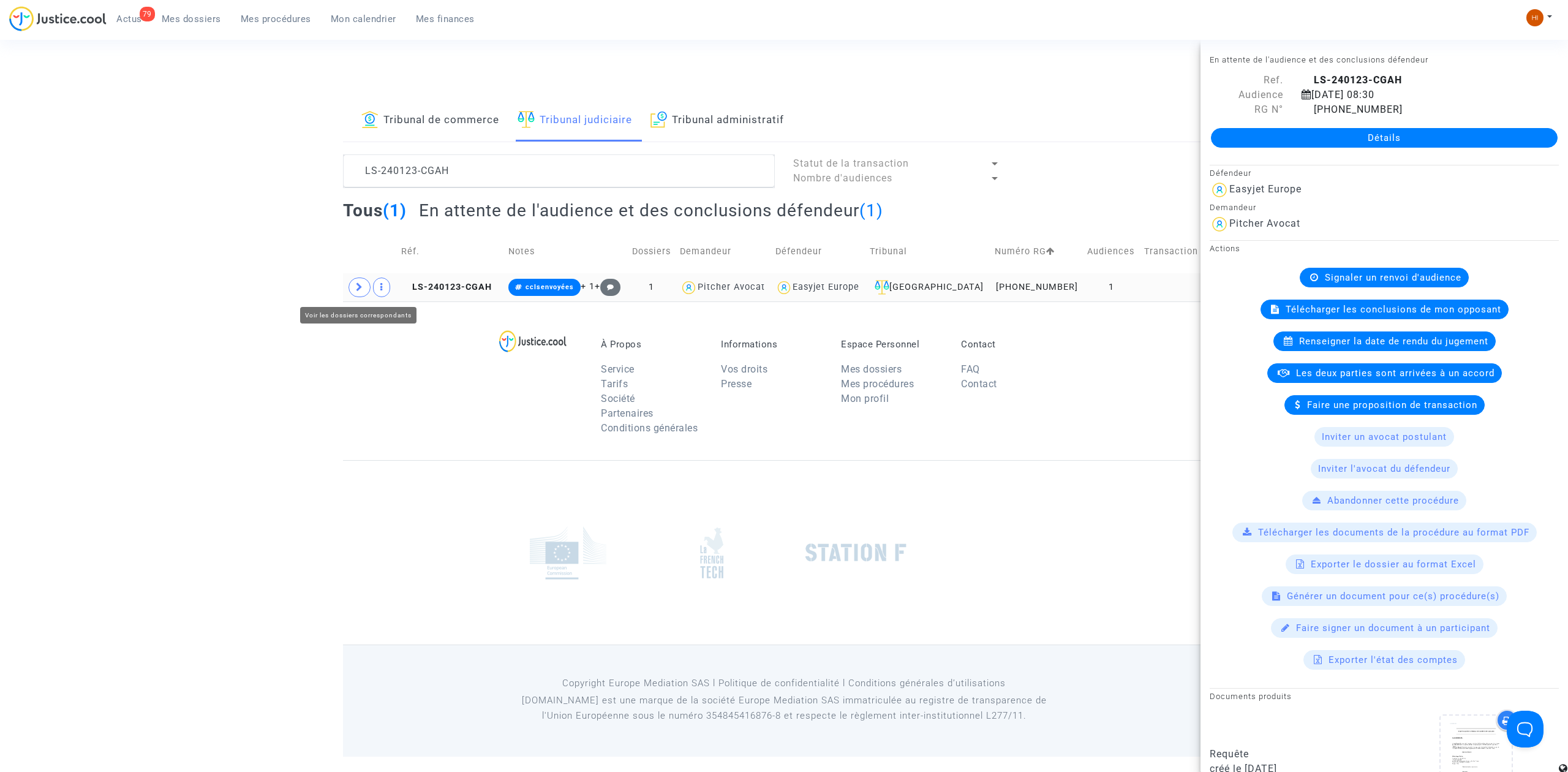
click at [351, 285] on span at bounding box center [359, 287] width 22 height 19
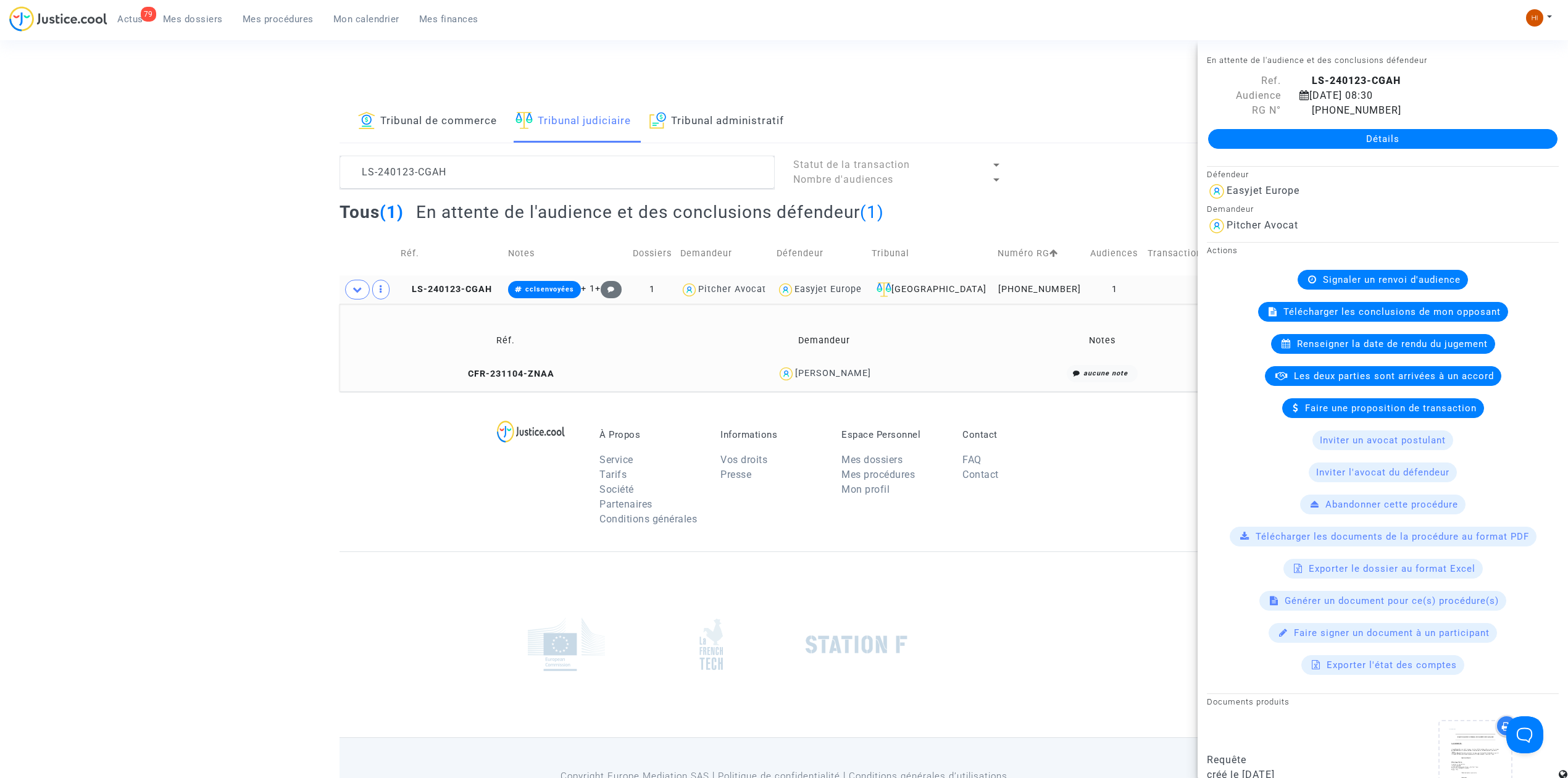
click at [1416, 284] on span "Signaler un renvoi d'audience" at bounding box center [1391, 279] width 137 height 11
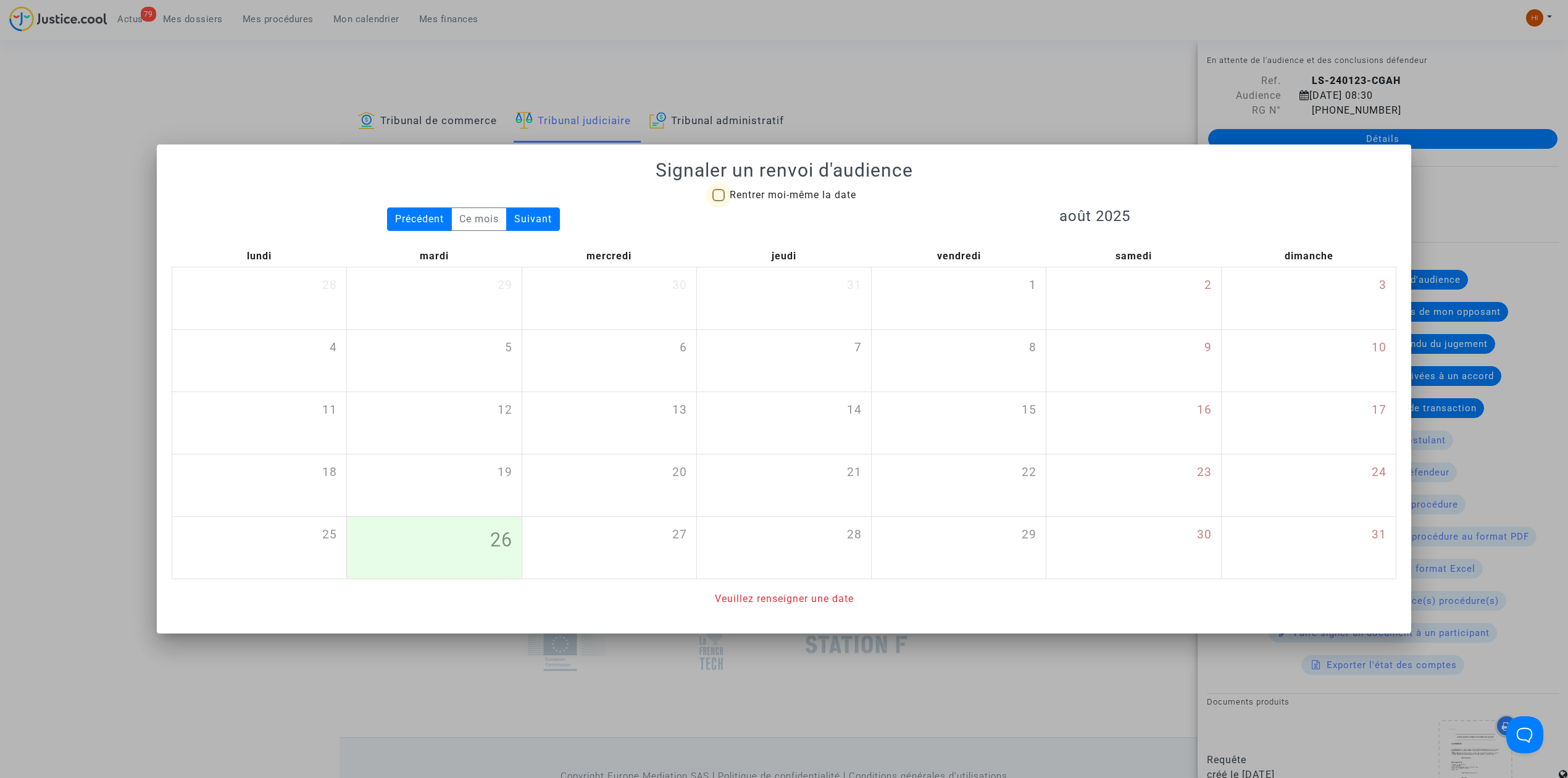
drag, startPoint x: 811, startPoint y: 193, endPoint x: 856, endPoint y: 222, distance: 53.5
click at [809, 193] on span "Rentrer moi-même la date" at bounding box center [793, 195] width 127 height 12
click at [719, 201] on input "Rentrer moi-même la date" at bounding box center [718, 201] width 1 height 1
checkbox input "true"
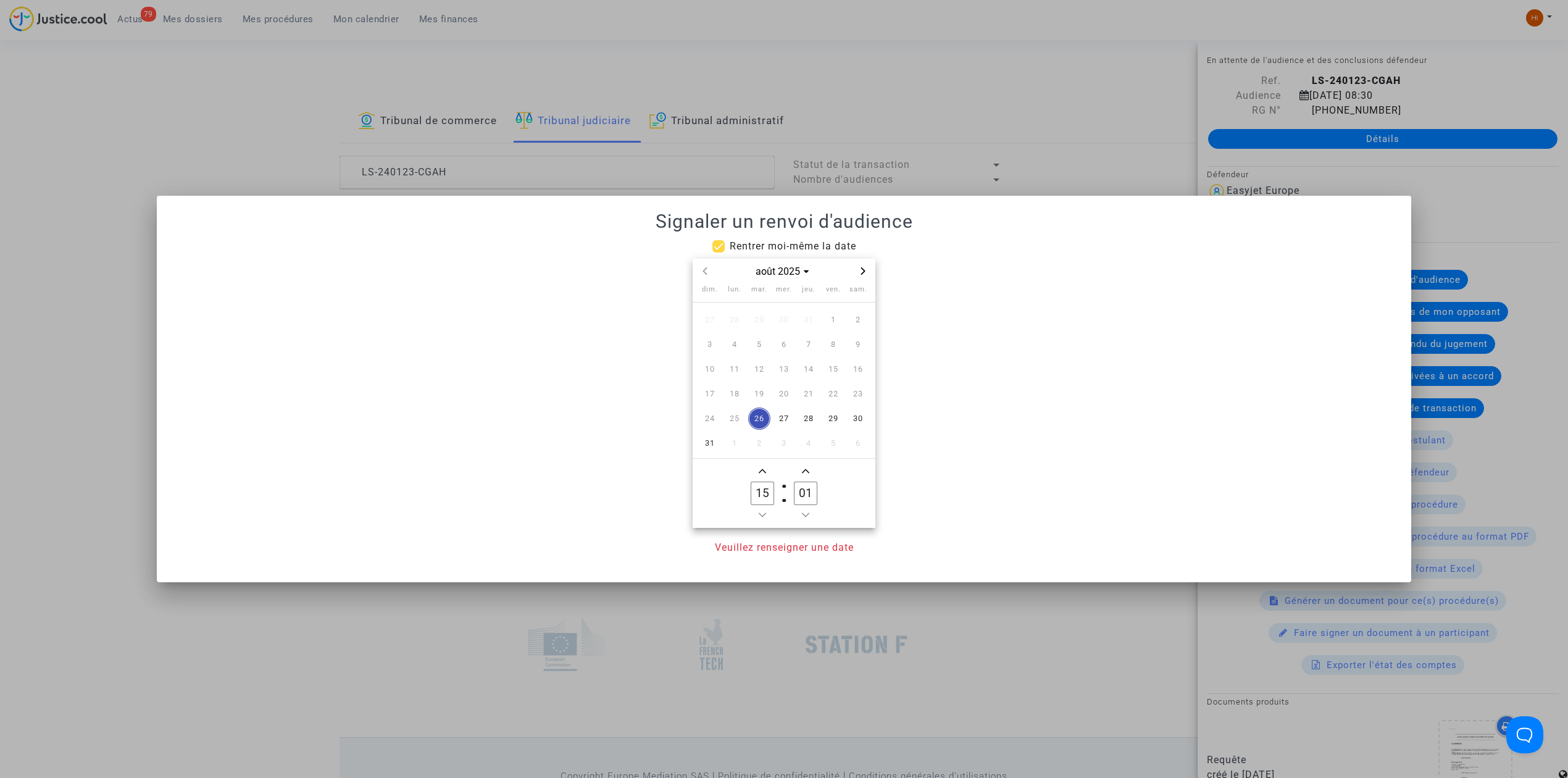
click at [873, 272] on div "août 2025" at bounding box center [783, 271] width 183 height 25
click at [862, 268] on icon "Next month" at bounding box center [863, 271] width 4 height 7
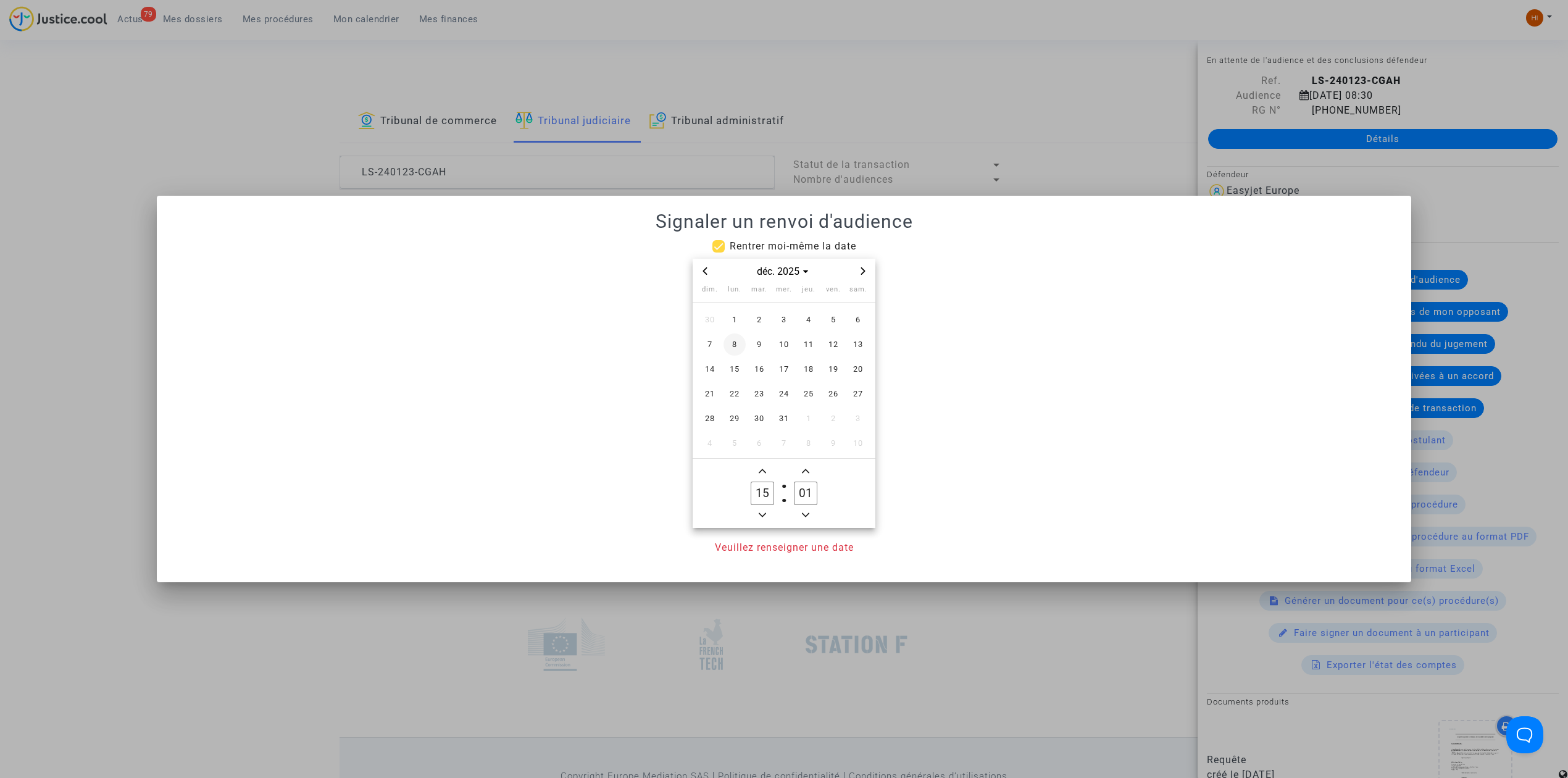
click at [733, 345] on span "8" at bounding box center [735, 344] width 23 height 23
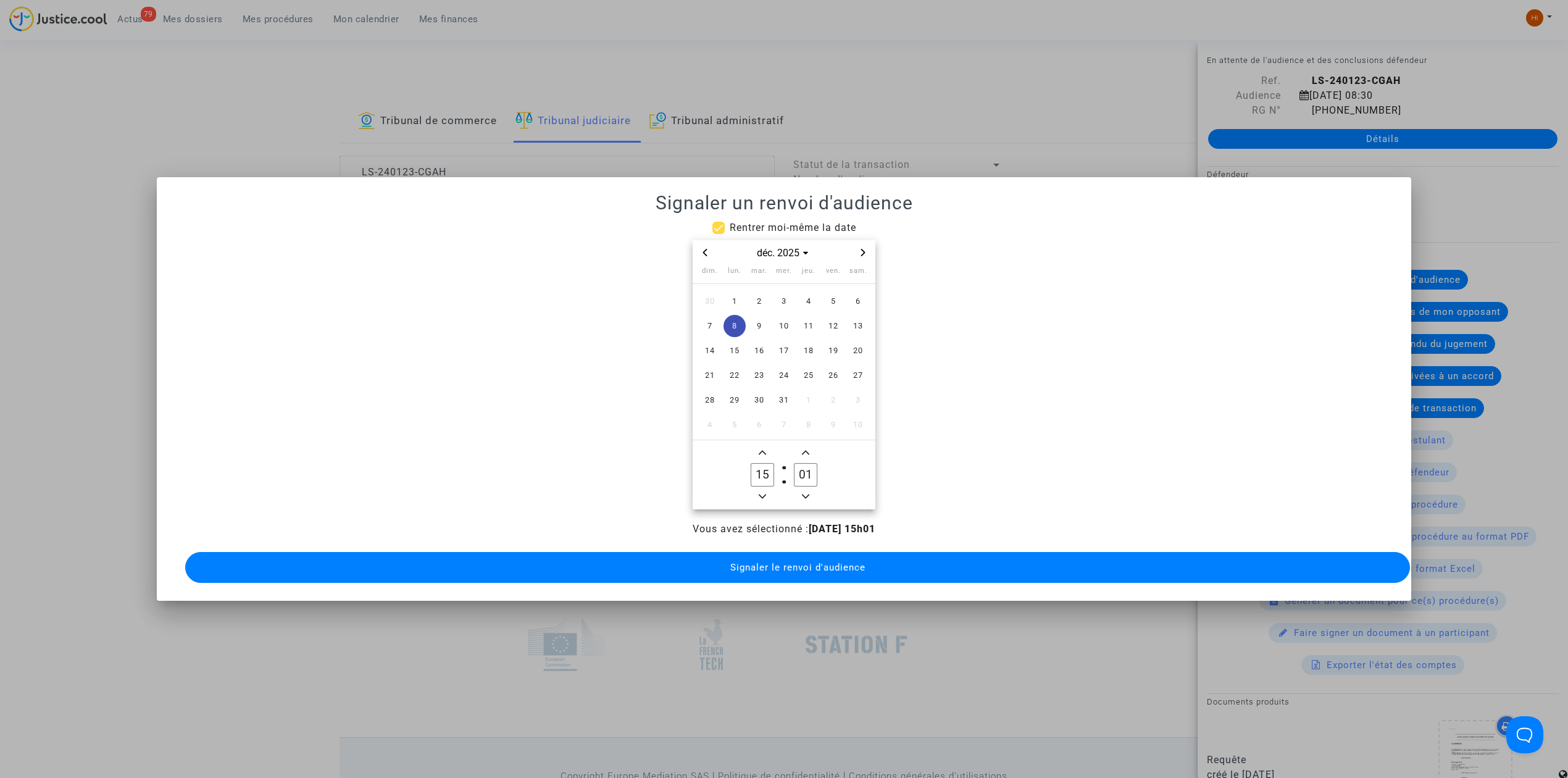
drag, startPoint x: 835, startPoint y: 89, endPoint x: 766, endPoint y: 117, distance: 74.5
click at [836, 89] on div at bounding box center [784, 389] width 1568 height 778
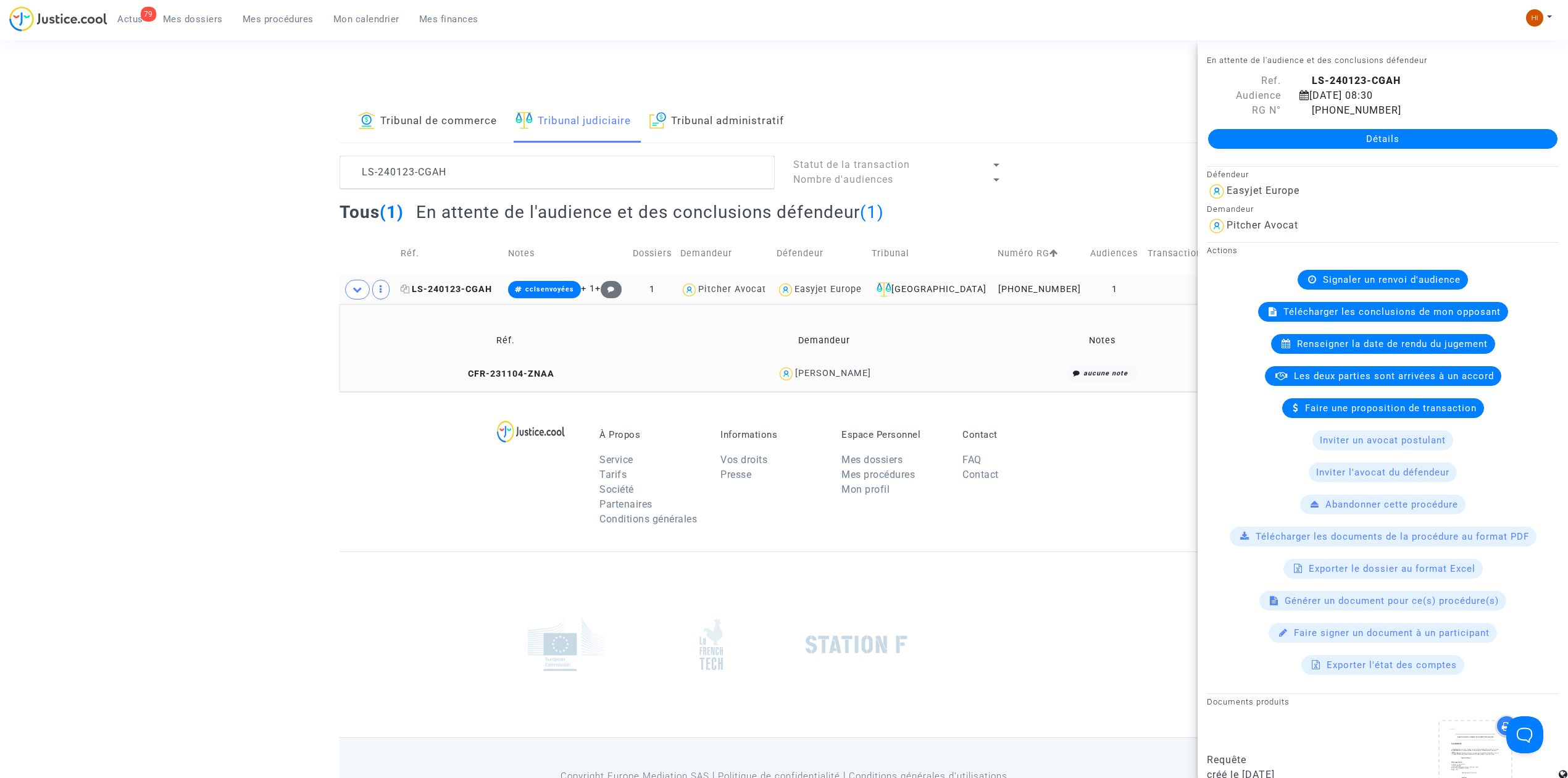
click at [468, 290] on span "LS-240123-CGAH" at bounding box center [447, 289] width 92 height 10
click at [1405, 137] on link "Détails" at bounding box center [1383, 138] width 349 height 20
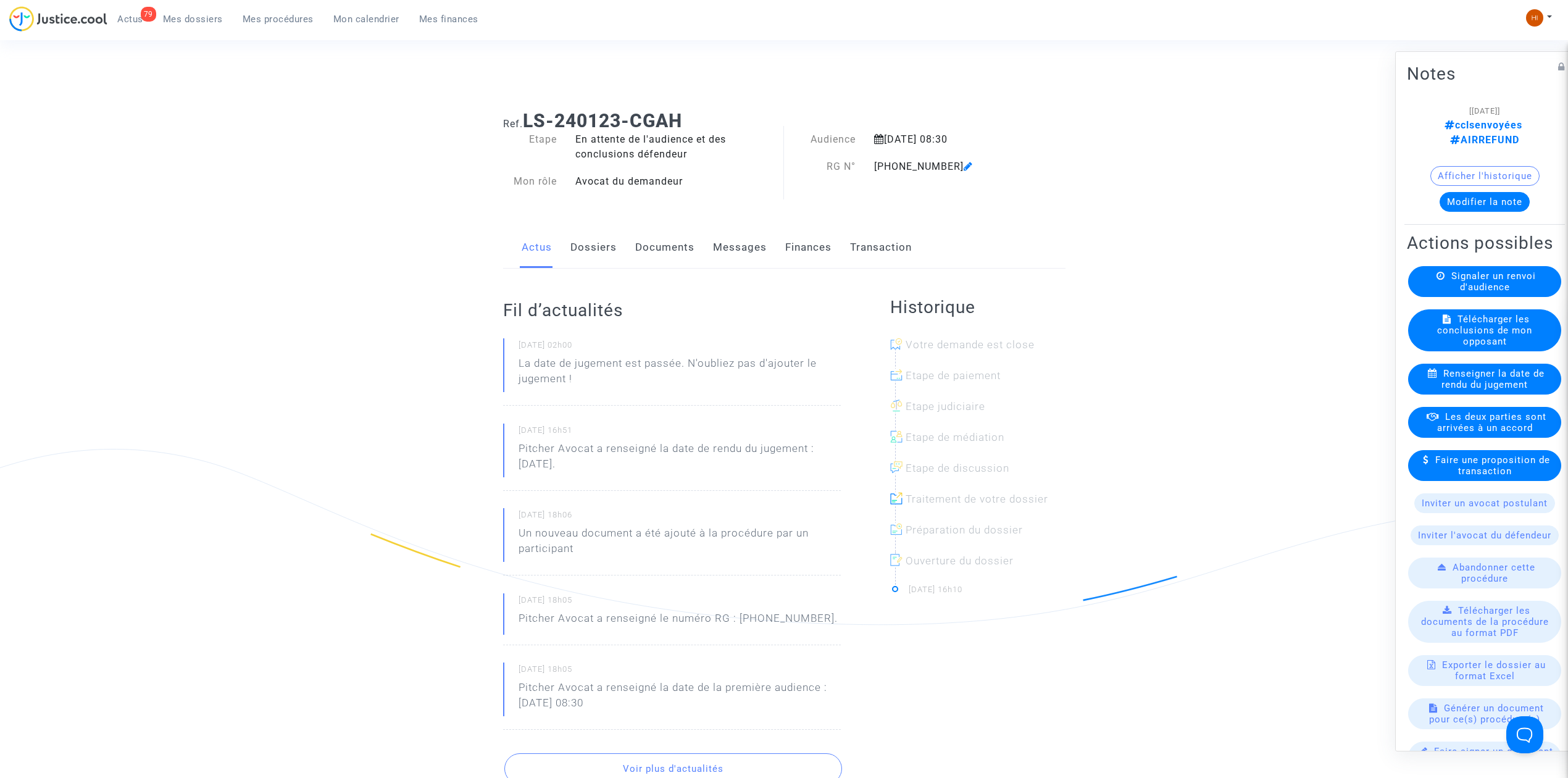
click at [1455, 292] on span "Signaler un renvoi d'audience" at bounding box center [1494, 281] width 84 height 23
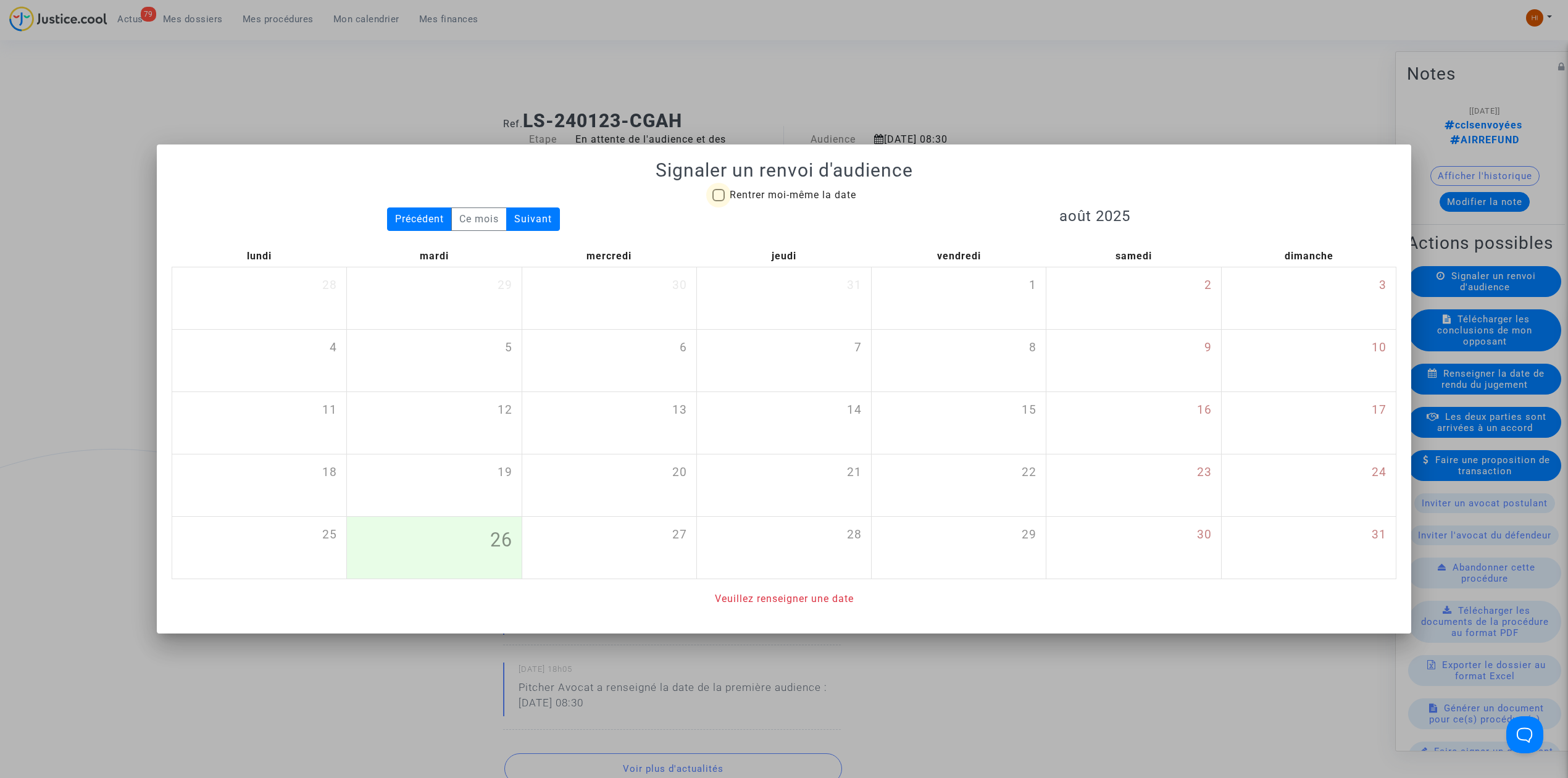
click at [750, 193] on span "Rentrer moi-même la date" at bounding box center [793, 195] width 127 height 12
click at [719, 201] on input "Rentrer moi-même la date" at bounding box center [718, 201] width 1 height 1
checkbox input "true"
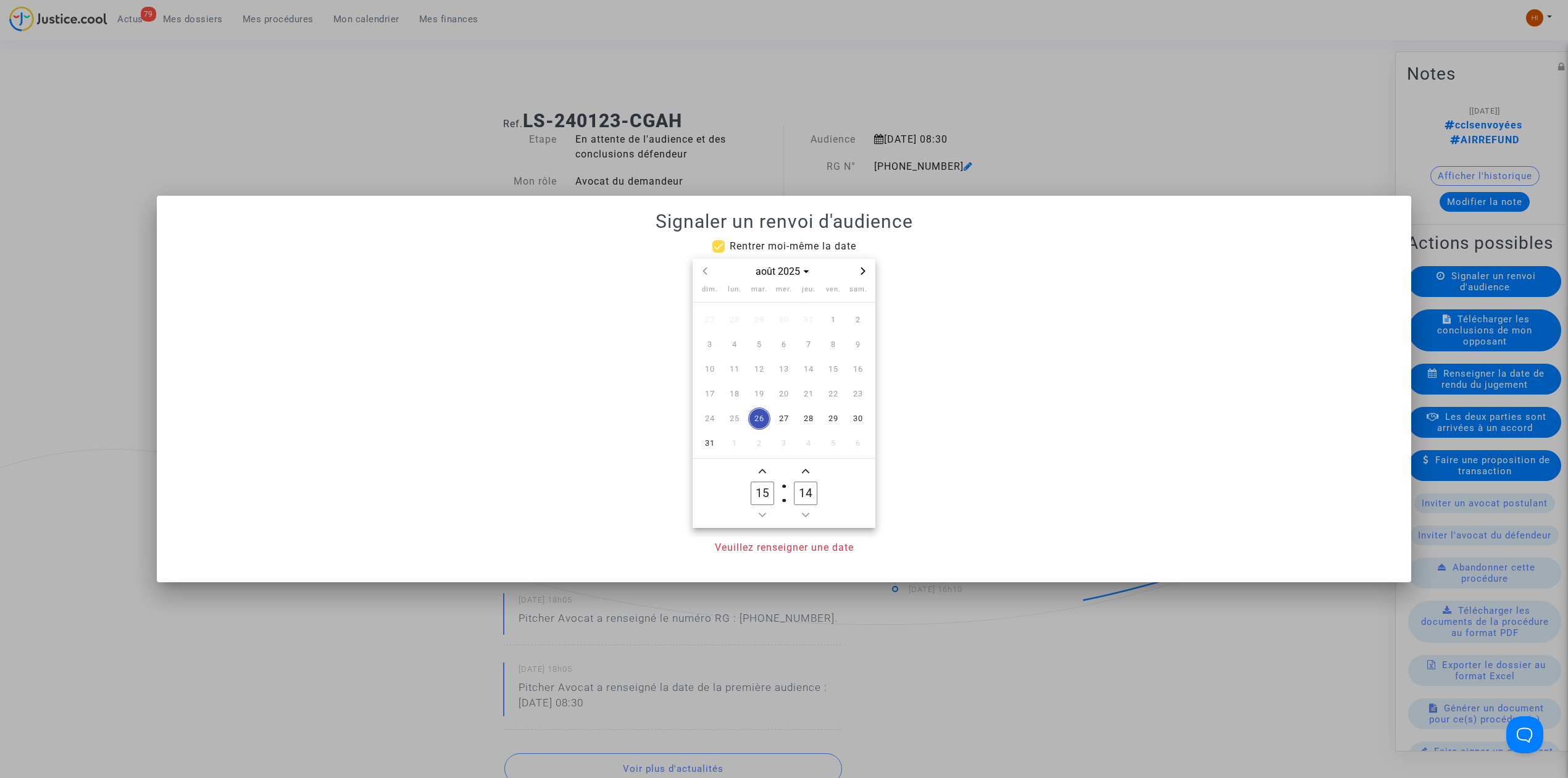
click at [880, 262] on datetime "août 2025 dim. lun. mar. mer. jeu. ven. sam. 27 28 29 30 31 1 2 3 4 5 6 7 8 9 1…" at bounding box center [784, 393] width 1225 height 269
click at [870, 268] on span "Next month" at bounding box center [863, 270] width 15 height 15
click at [869, 269] on span "Next month" at bounding box center [863, 270] width 15 height 15
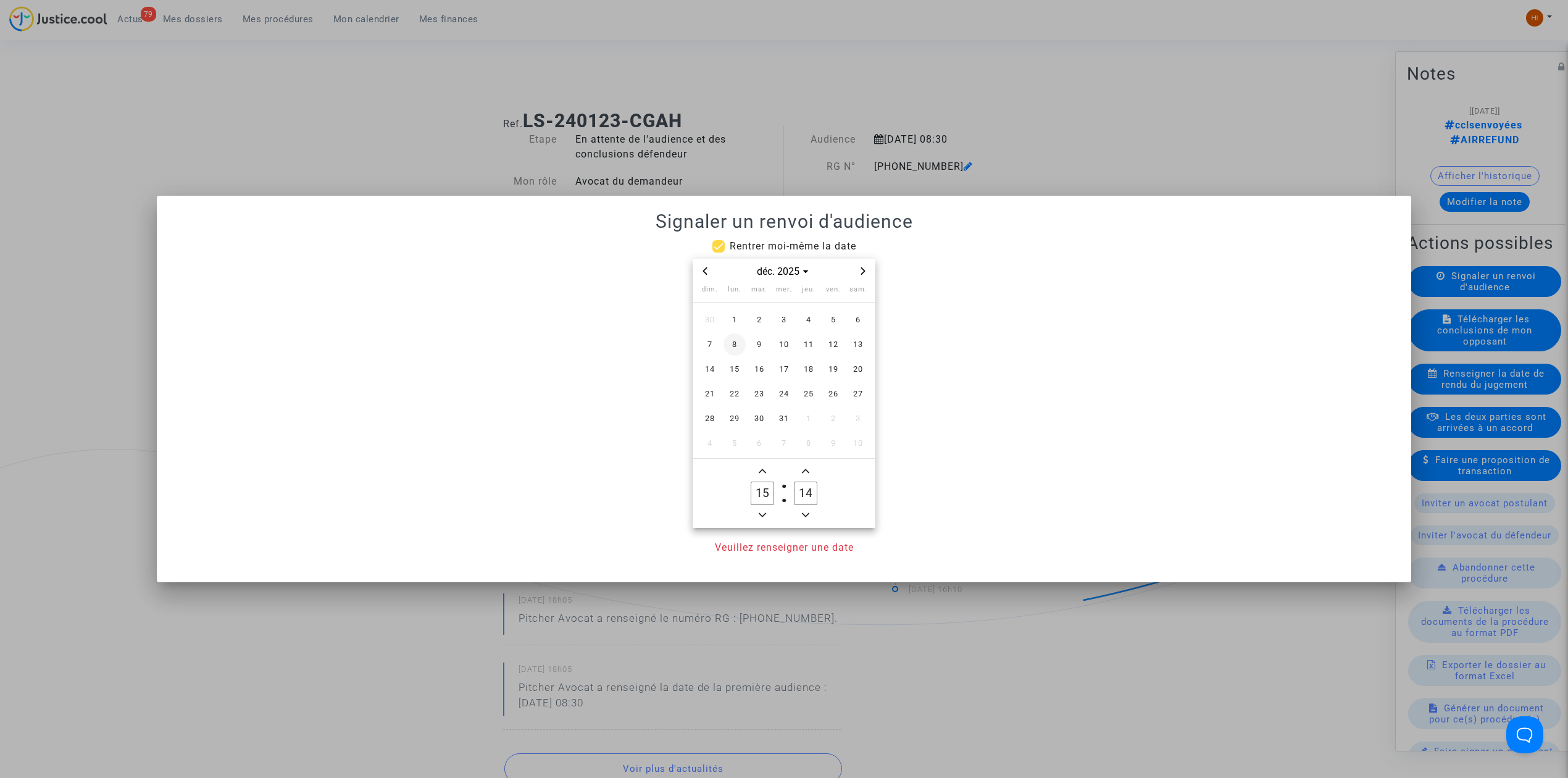
click at [729, 342] on span "8" at bounding box center [735, 344] width 23 height 23
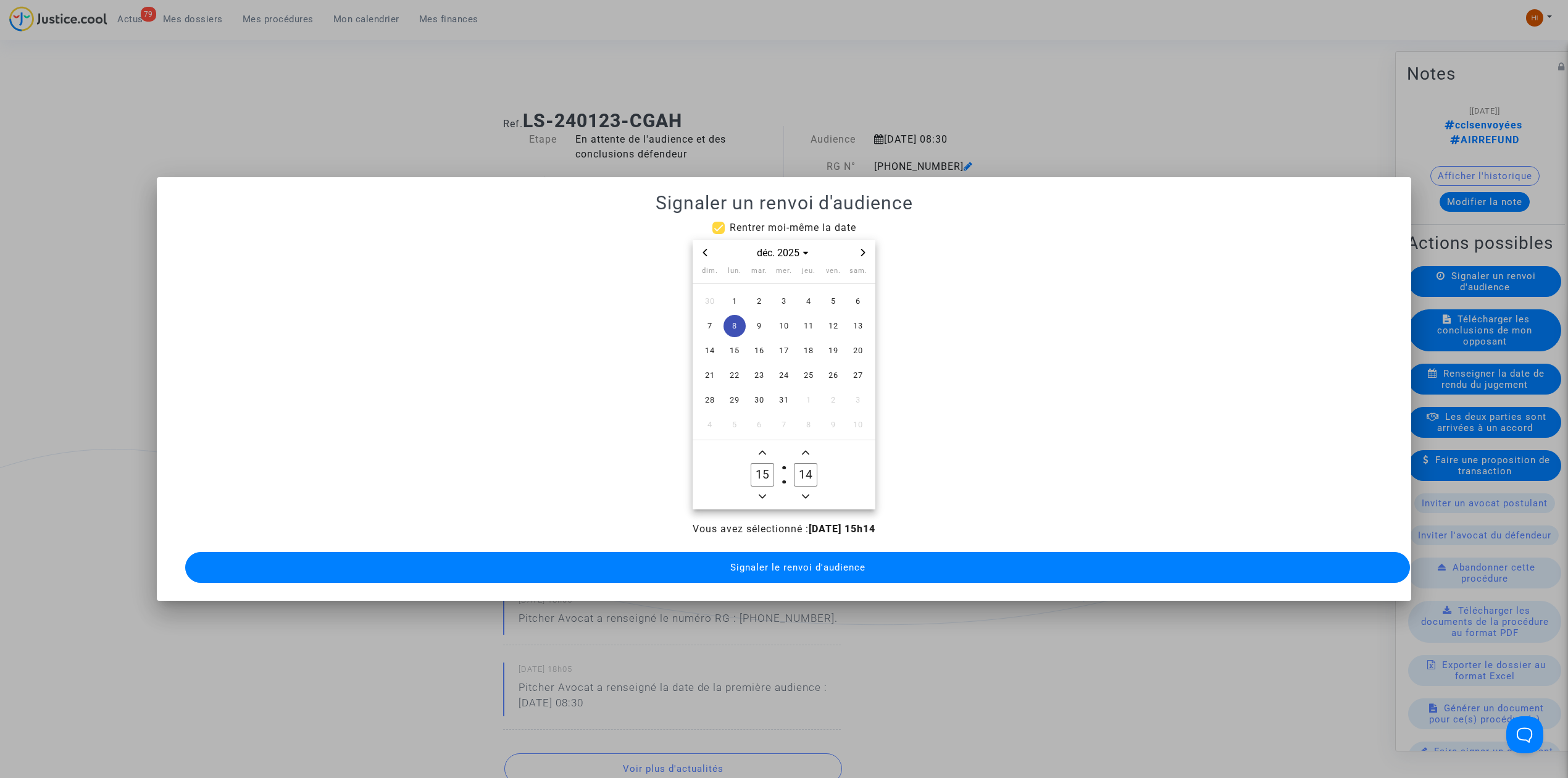
click at [764, 492] on icon "Minus a hour" at bounding box center [762, 496] width 7 height 7
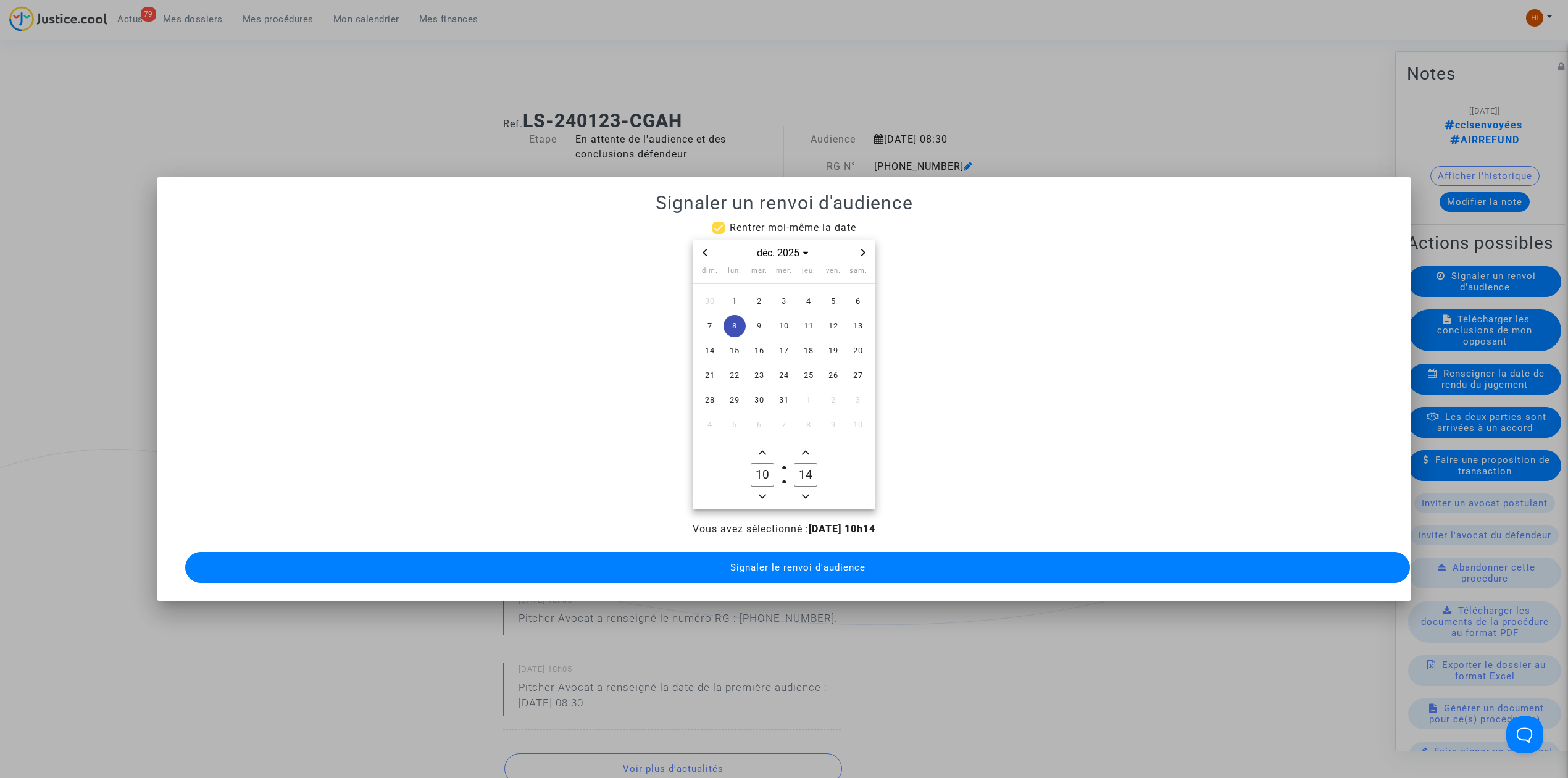
click at [764, 492] on icon "Minus a hour" at bounding box center [762, 496] width 7 height 7
type input "09"
click at [802, 449] on icon "Add a minute" at bounding box center [806, 452] width 7 height 7
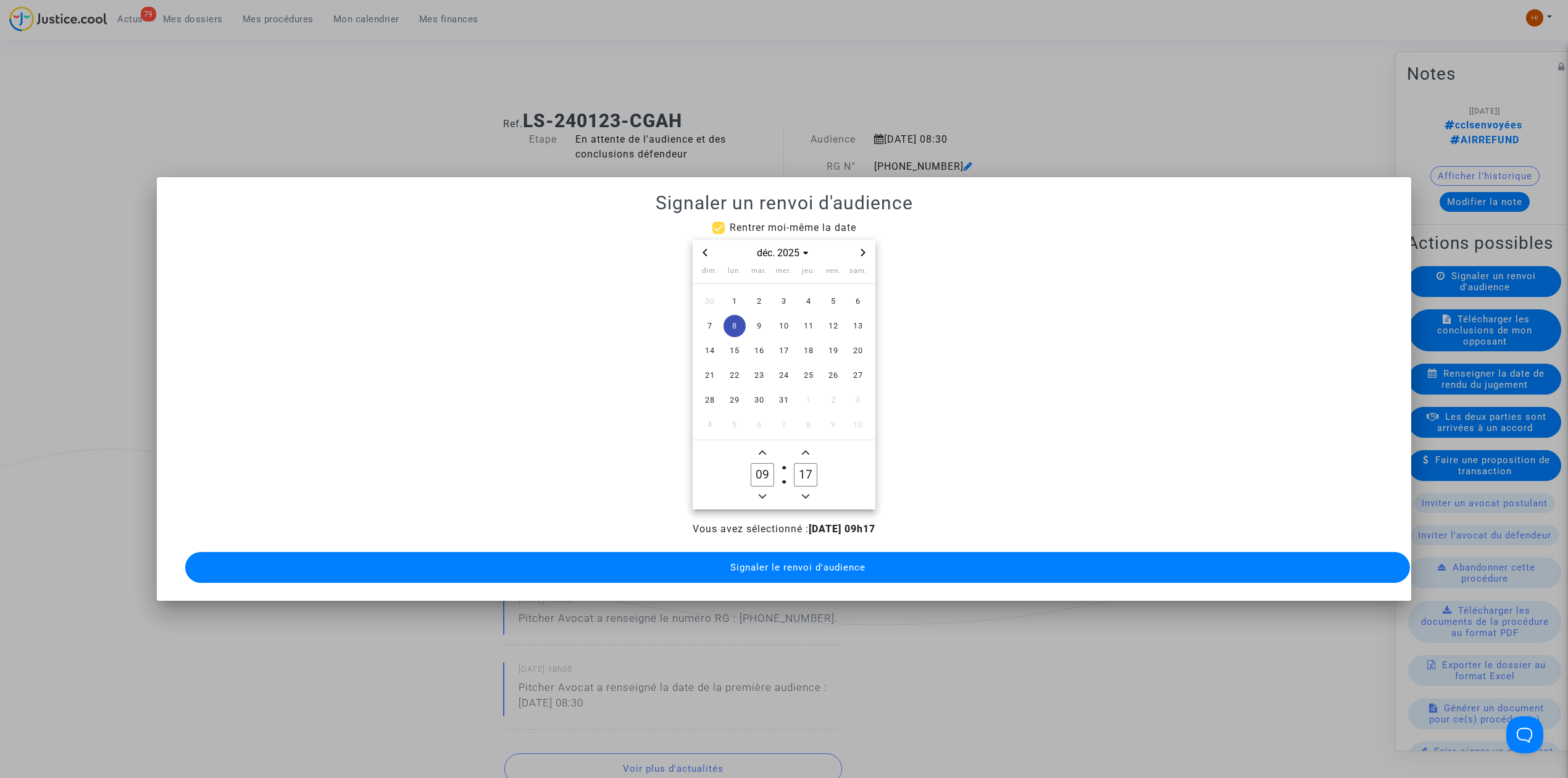
click at [802, 449] on icon "Add a minute" at bounding box center [806, 452] width 7 height 7
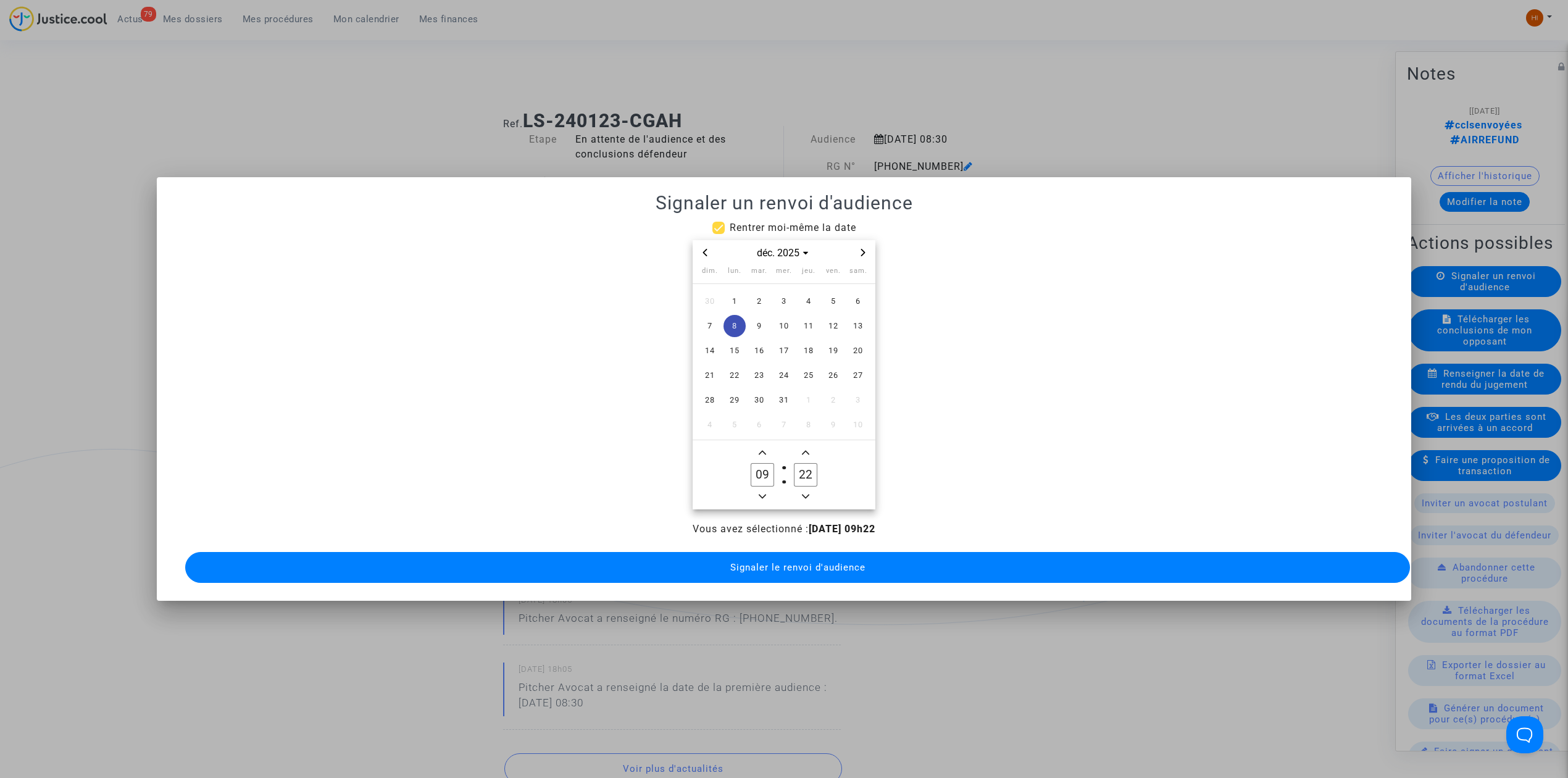
click at [802, 449] on icon "Add a minute" at bounding box center [806, 452] width 7 height 7
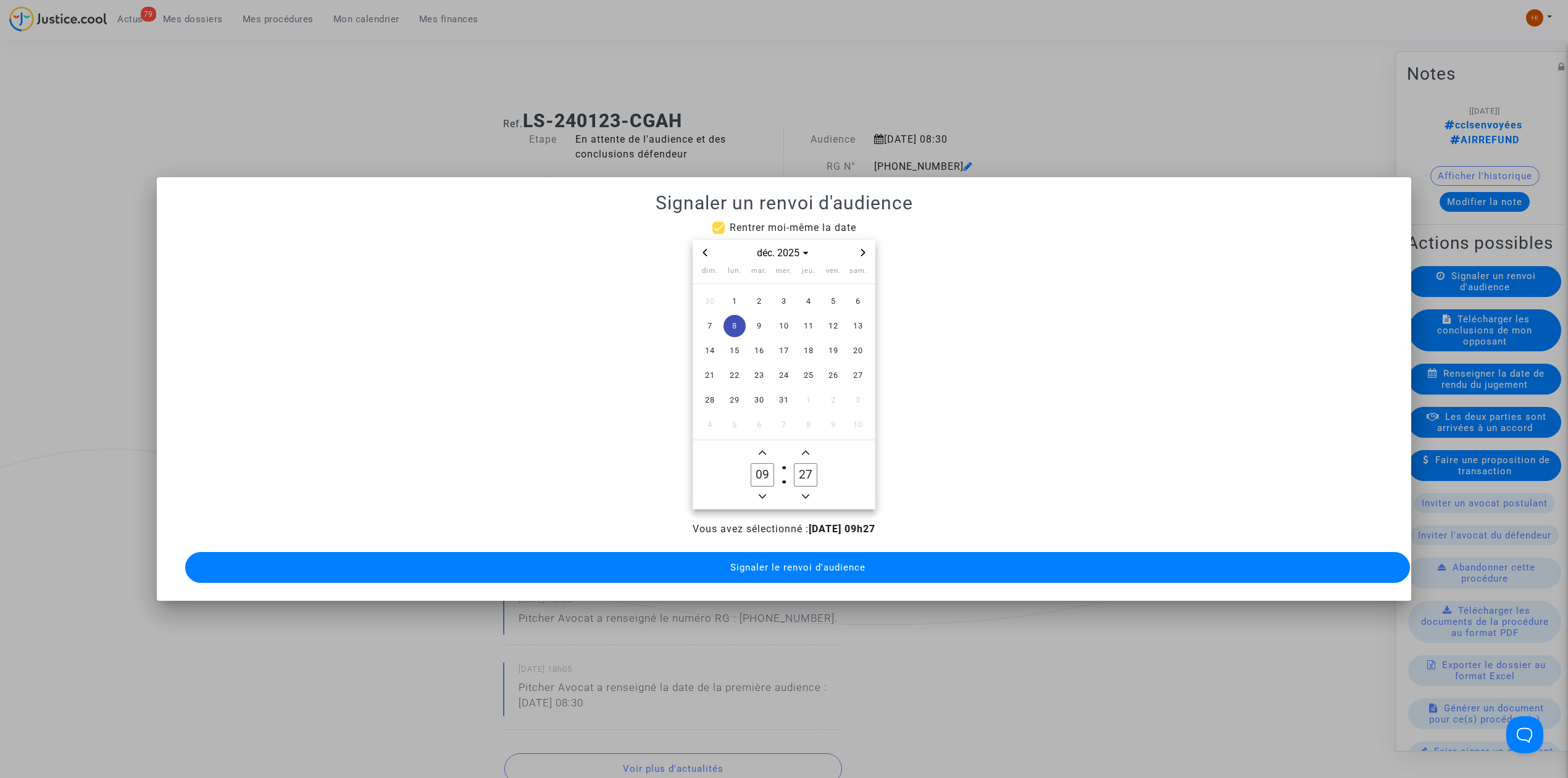
click at [802, 449] on icon "Add a minute" at bounding box center [806, 452] width 7 height 7
type input "30"
click at [801, 561] on span "Signaler le renvoi d'audience" at bounding box center [798, 566] width 135 height 11
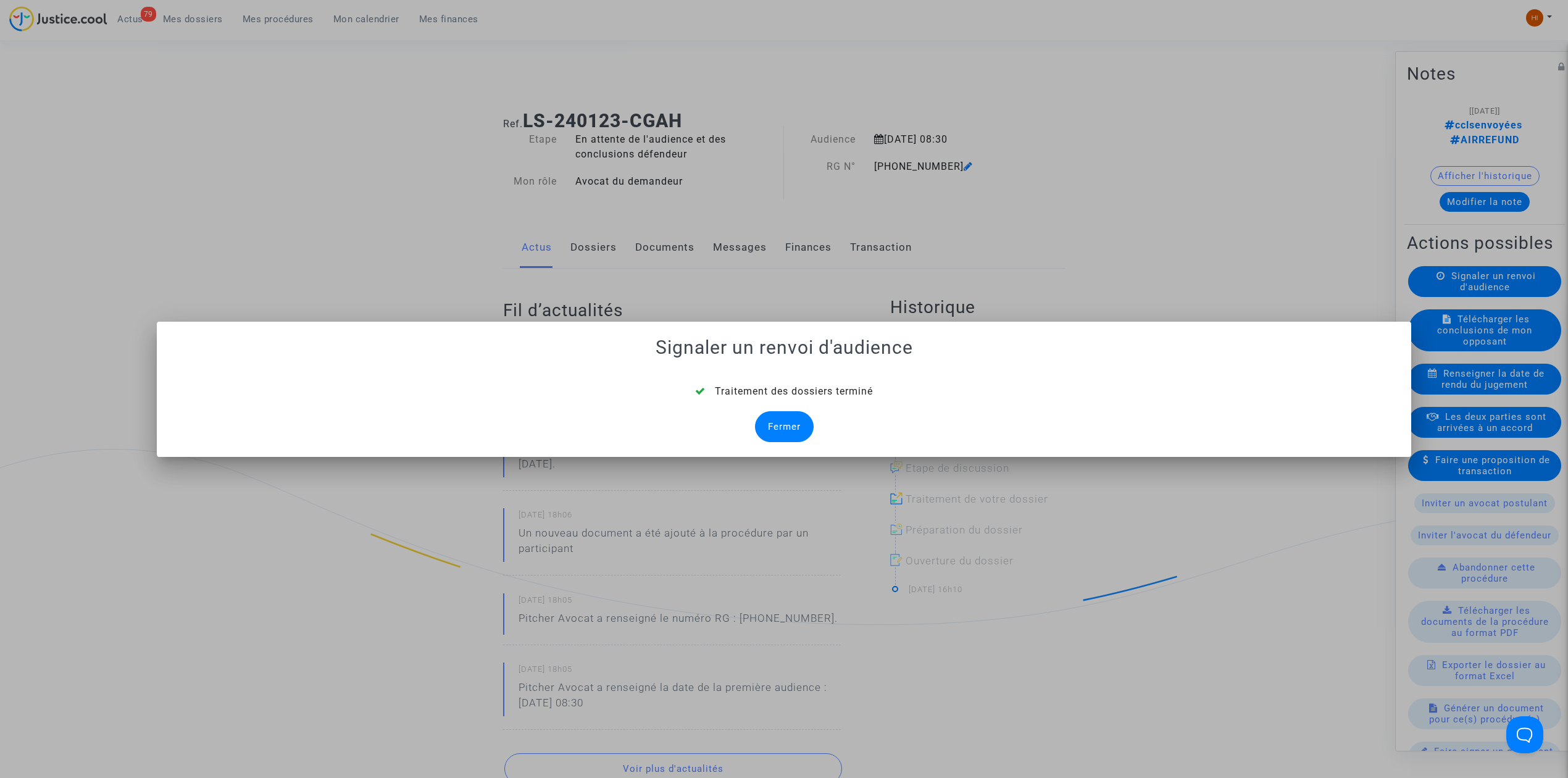
click at [785, 423] on div "Fermer" at bounding box center [784, 426] width 59 height 31
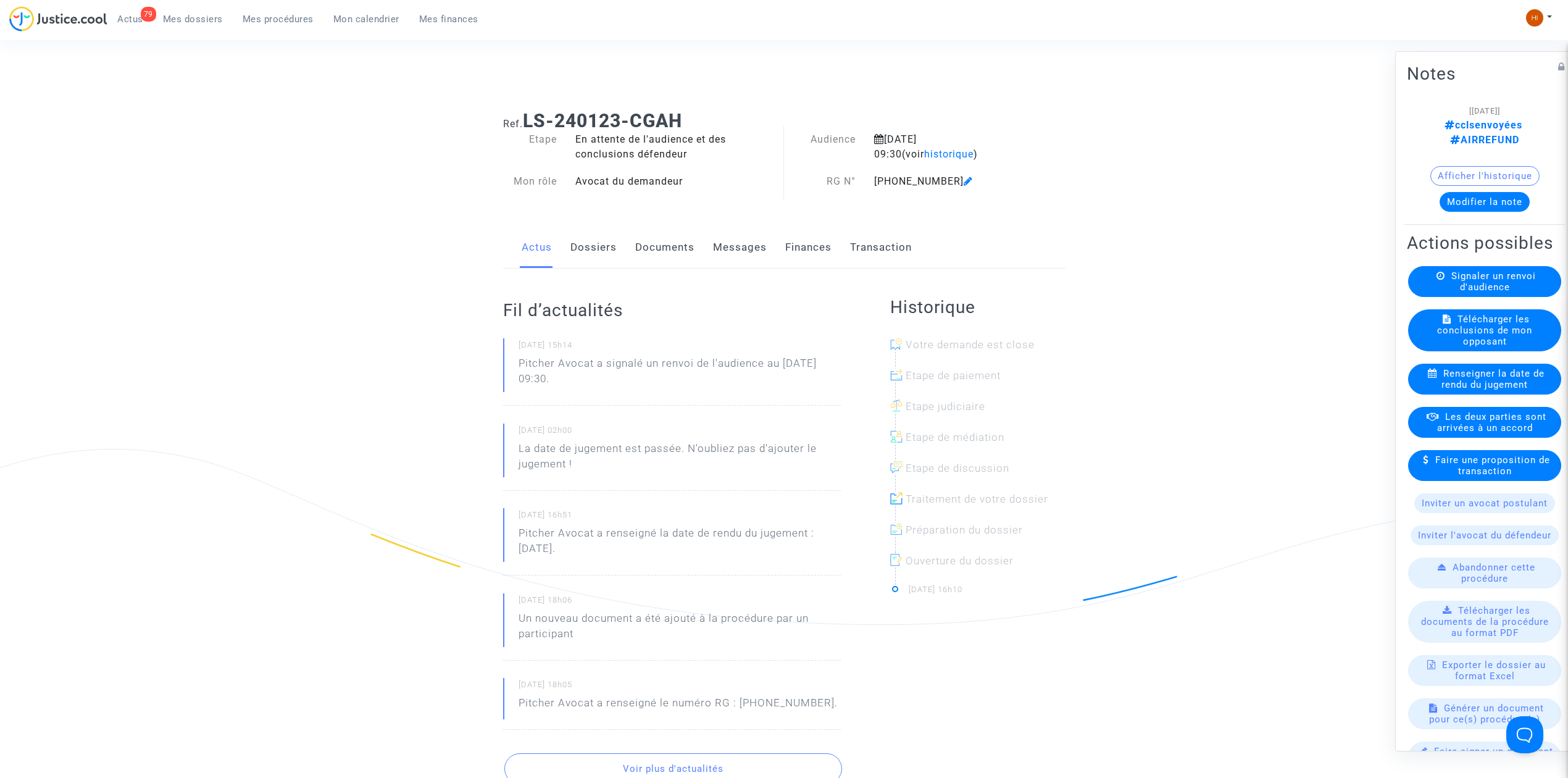
click at [647, 247] on link "Documents" at bounding box center [665, 247] width 59 height 41
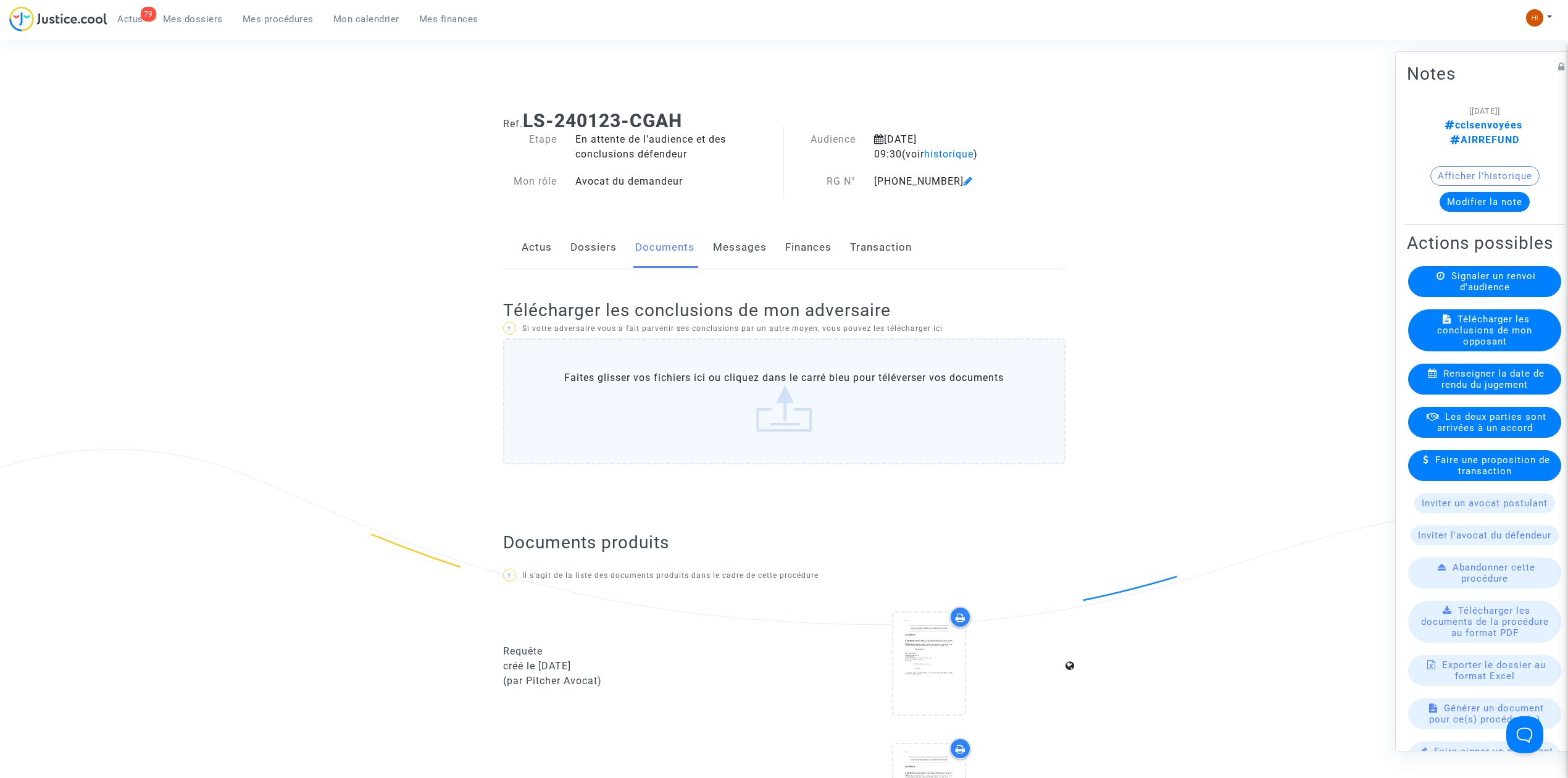
click at [1508, 208] on button "Modifier la note" at bounding box center [1485, 201] width 90 height 20
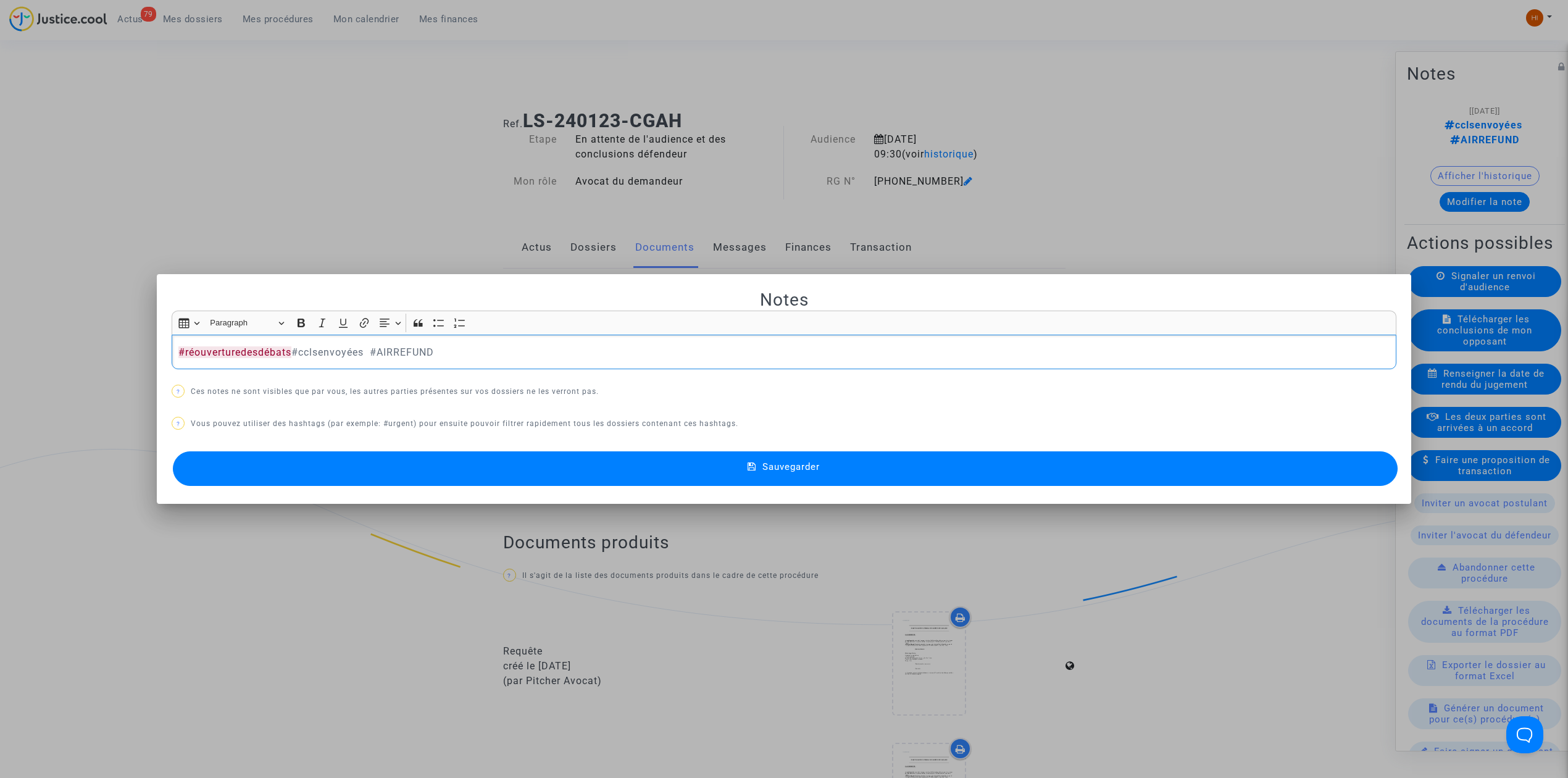
click at [289, 345] on p "#réouverturedesdébats #cclsenvoyées #AIRREFUND" at bounding box center [784, 352] width 1212 height 15
click at [713, 472] on button "Sauvegarder" at bounding box center [785, 469] width 1225 height 35
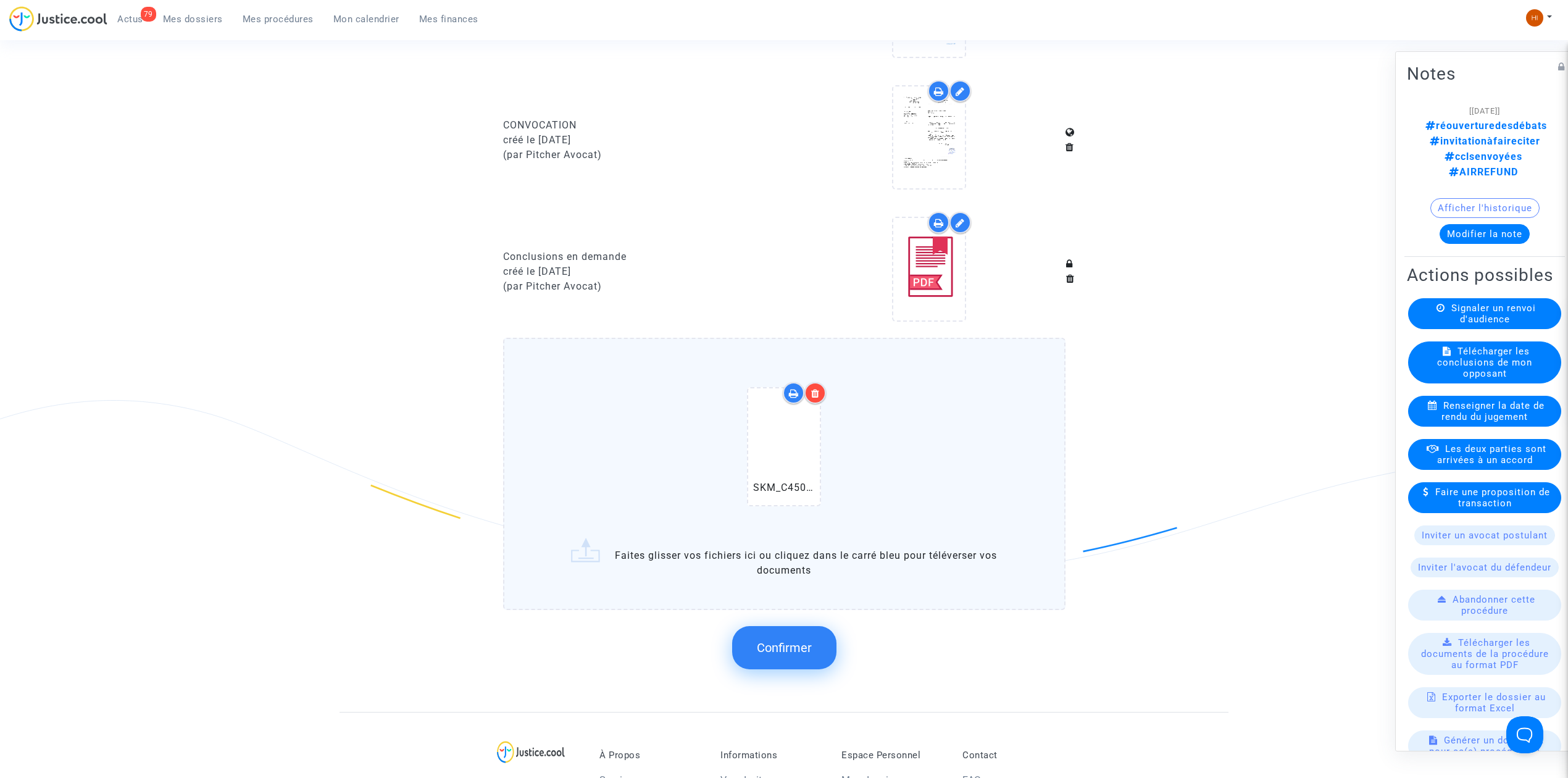
scroll to position [1235, 0]
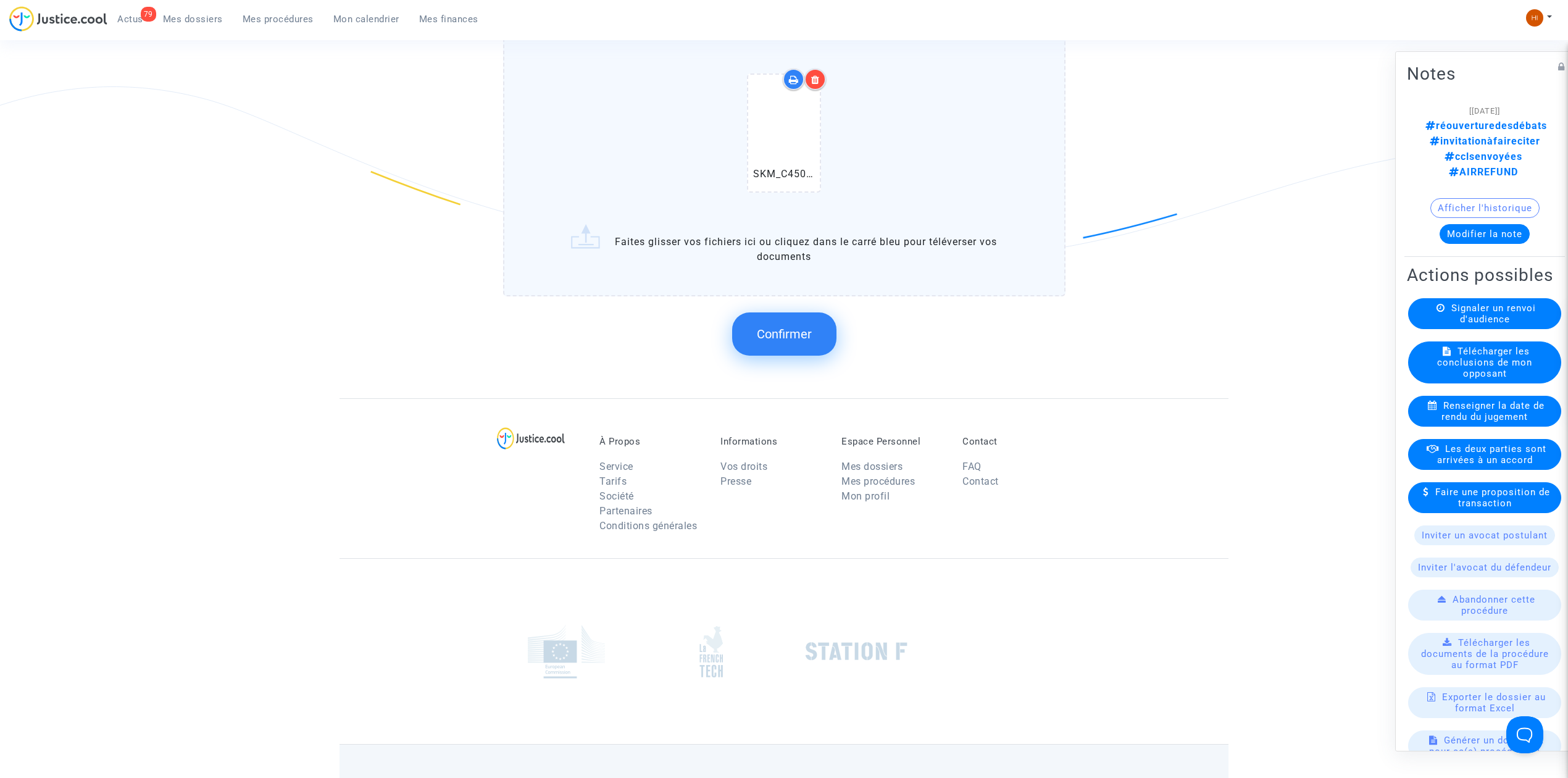
click at [807, 331] on span "Confirmer" at bounding box center [785, 334] width 55 height 15
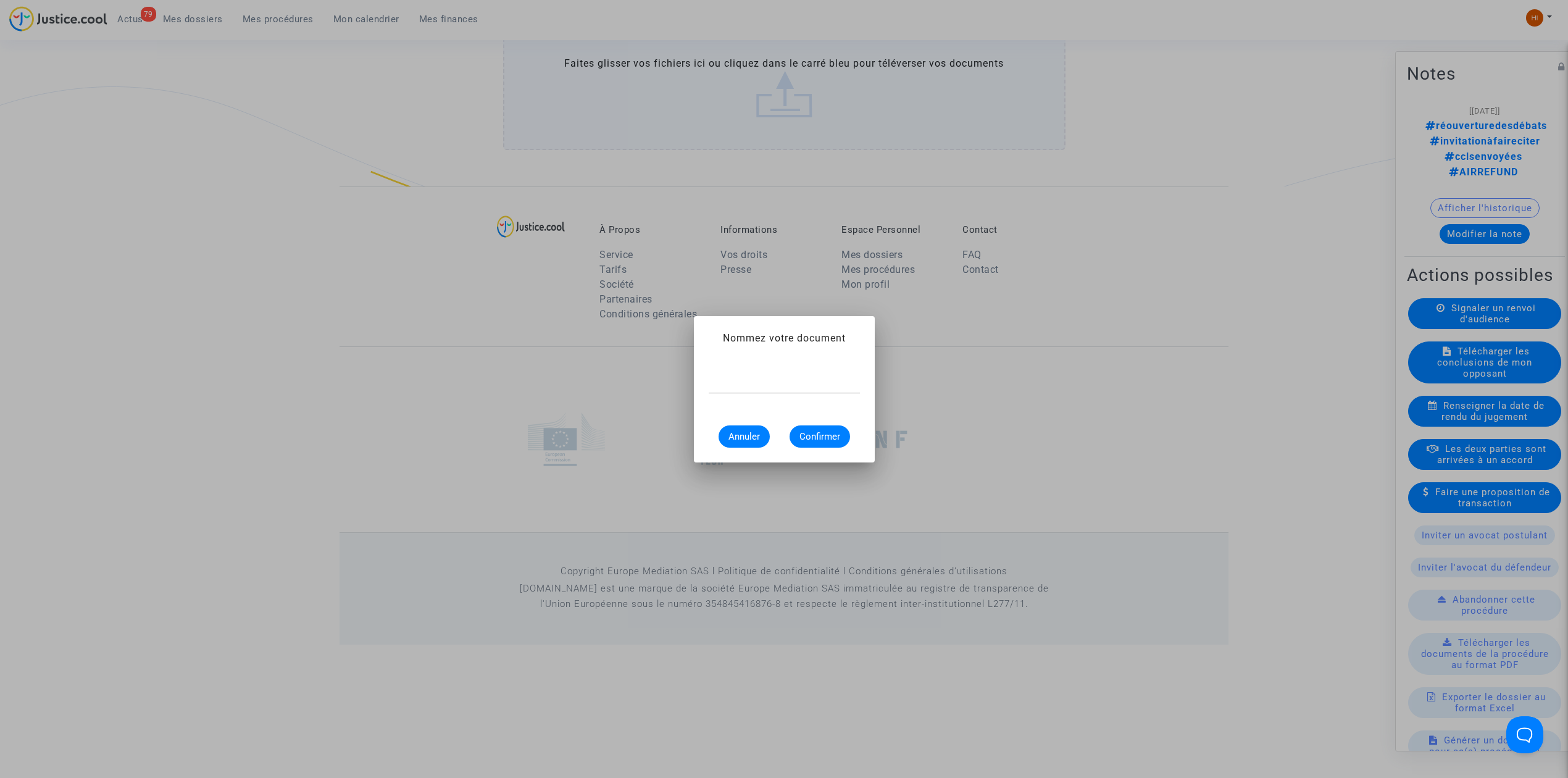
scroll to position [0, 0]
type input "o"
type input "convocation réouverture des débats"
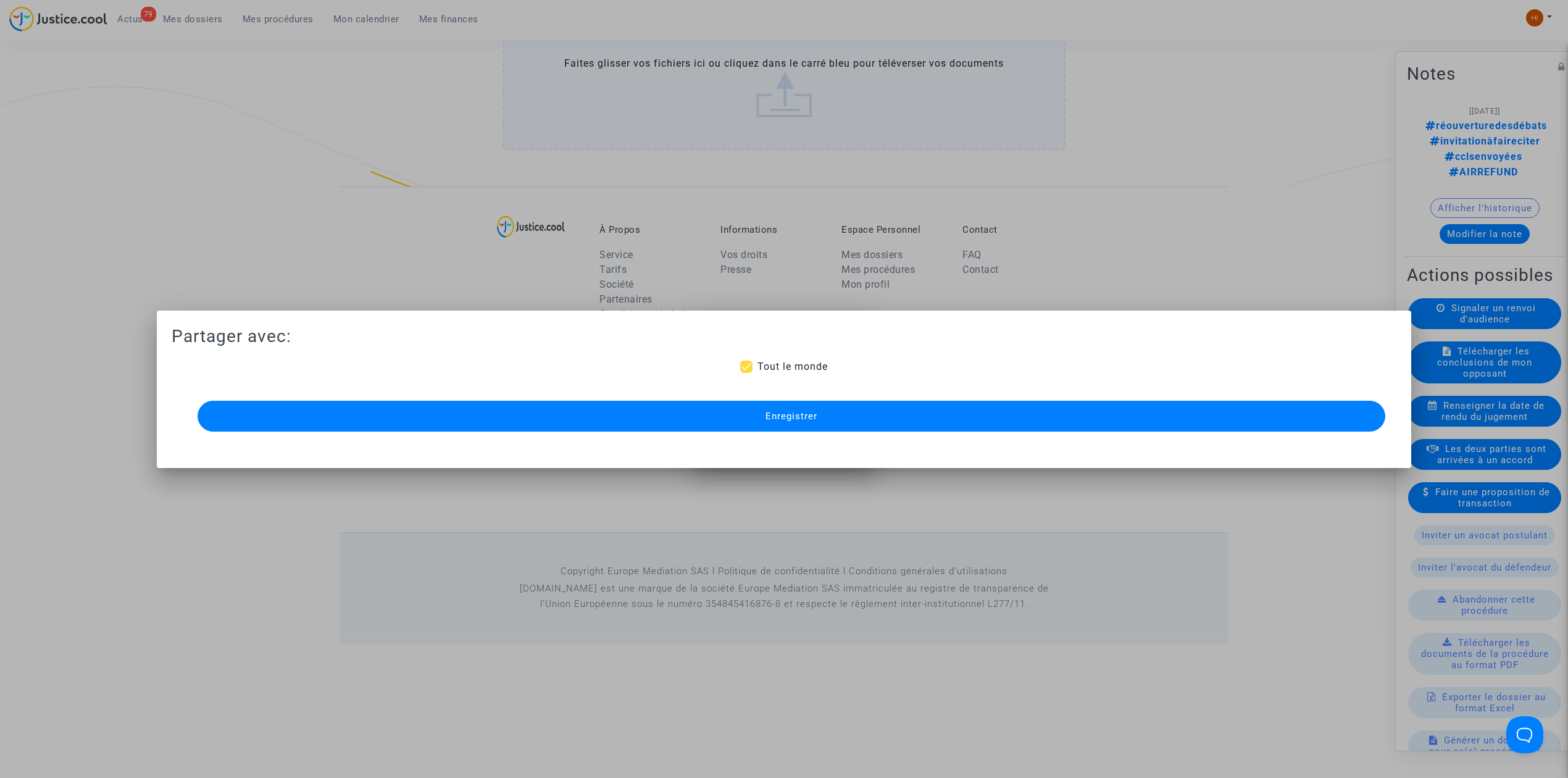
scroll to position [0, 0]
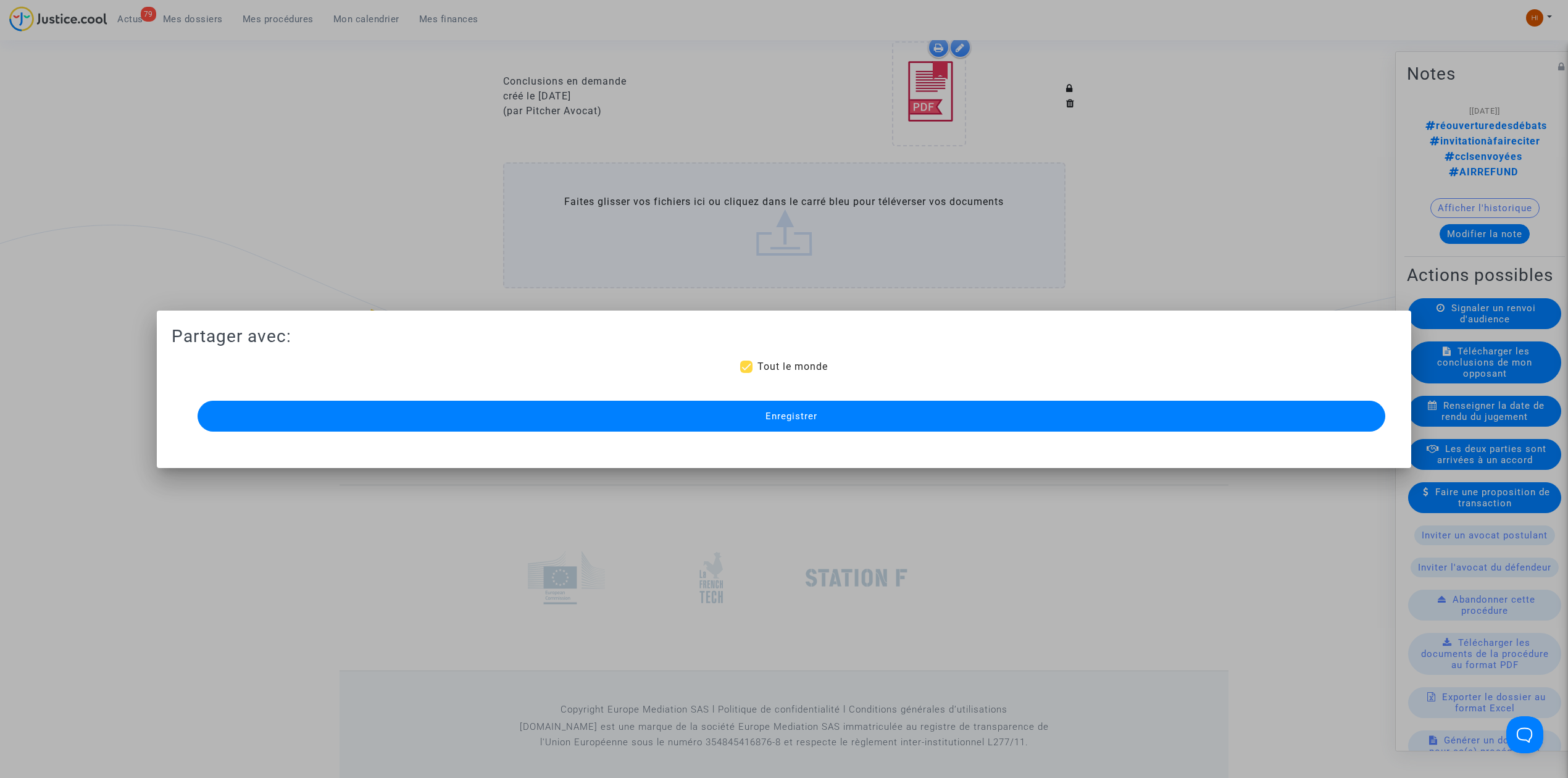
click at [647, 412] on button "Enregistrer" at bounding box center [791, 416] width 1188 height 31
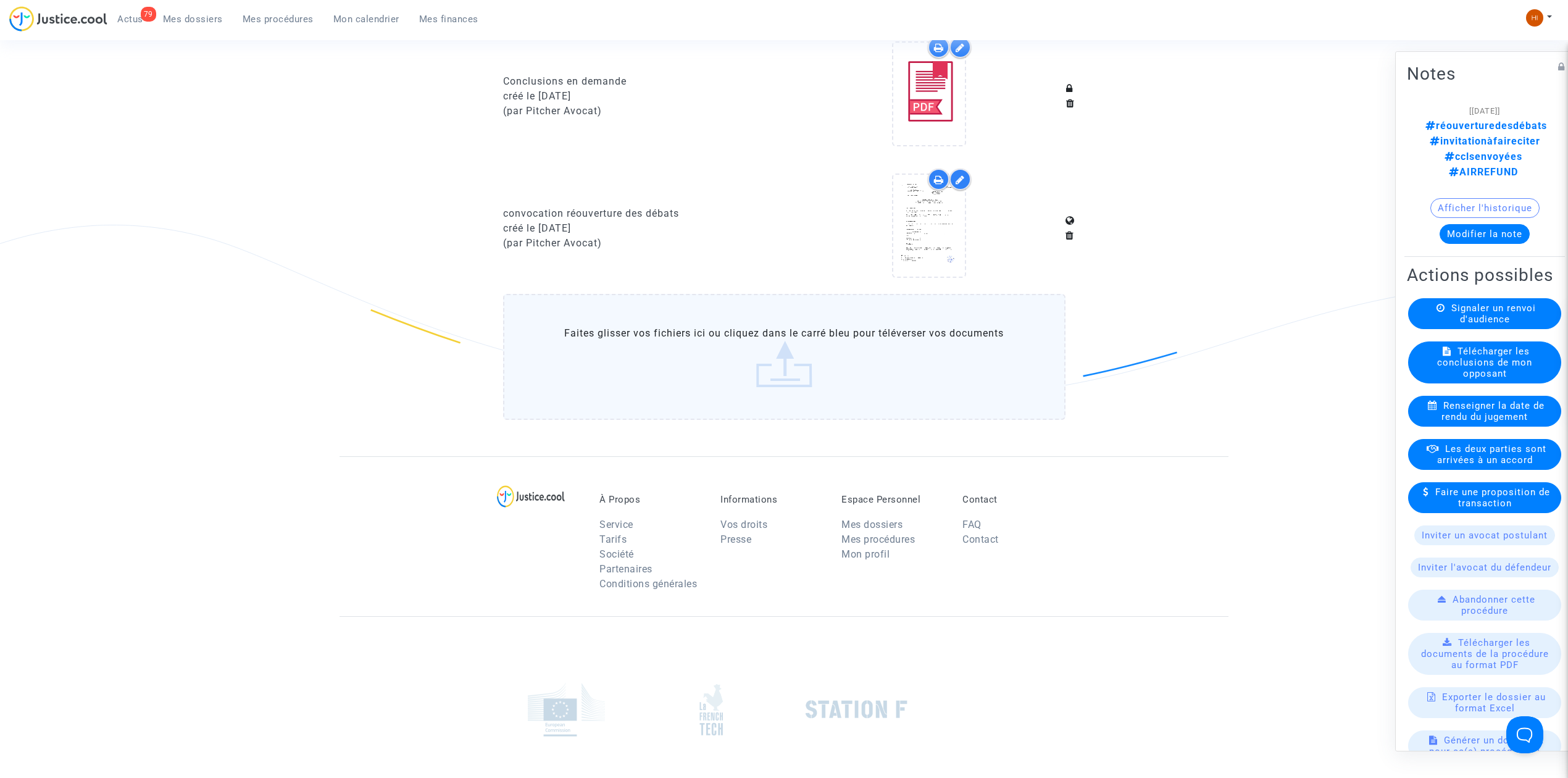
drag, startPoint x: 313, startPoint y: 96, endPoint x: 366, endPoint y: 99, distance: 53.1
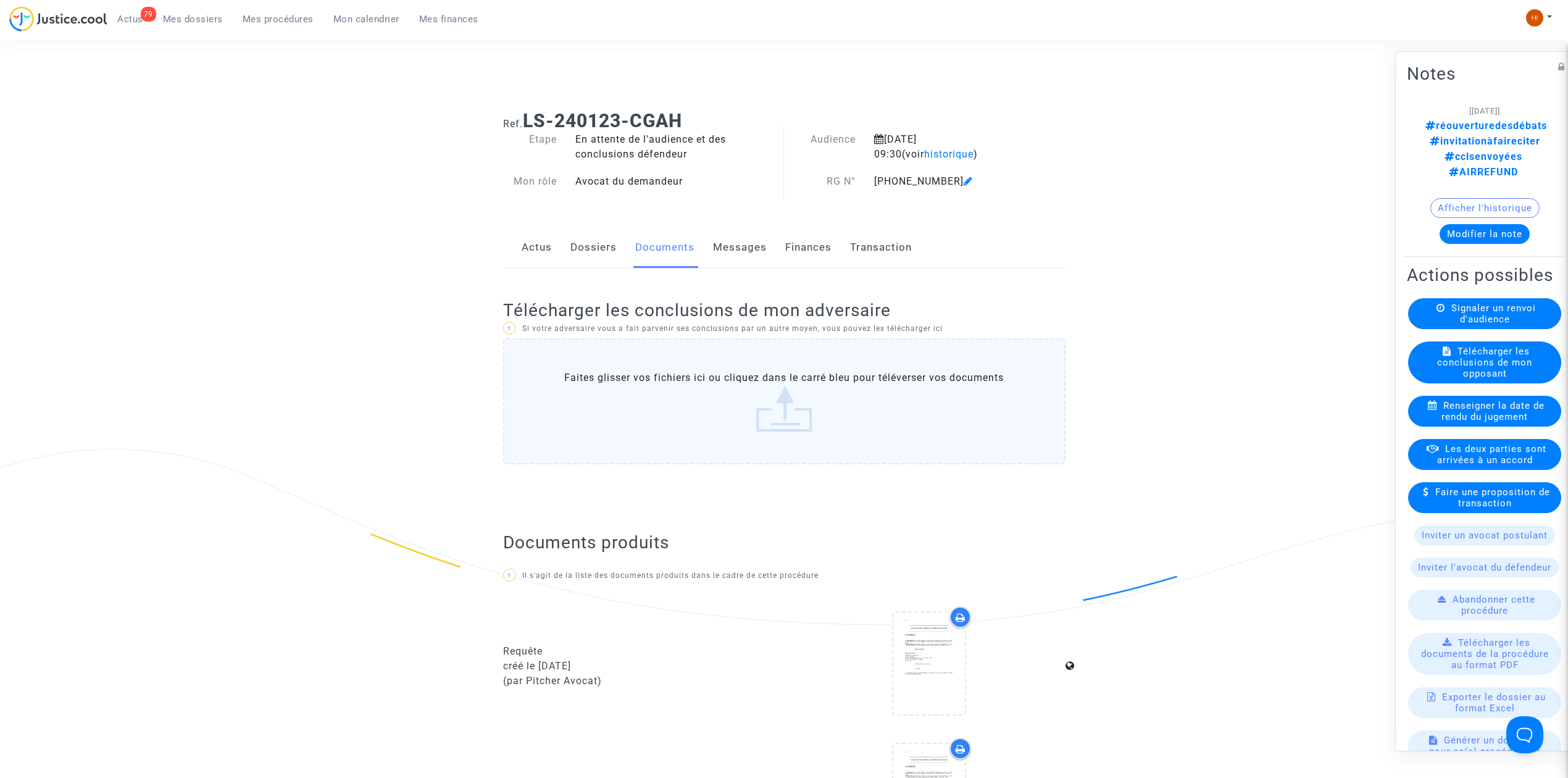
click at [272, 10] on link "Mes procédures" at bounding box center [278, 19] width 91 height 18
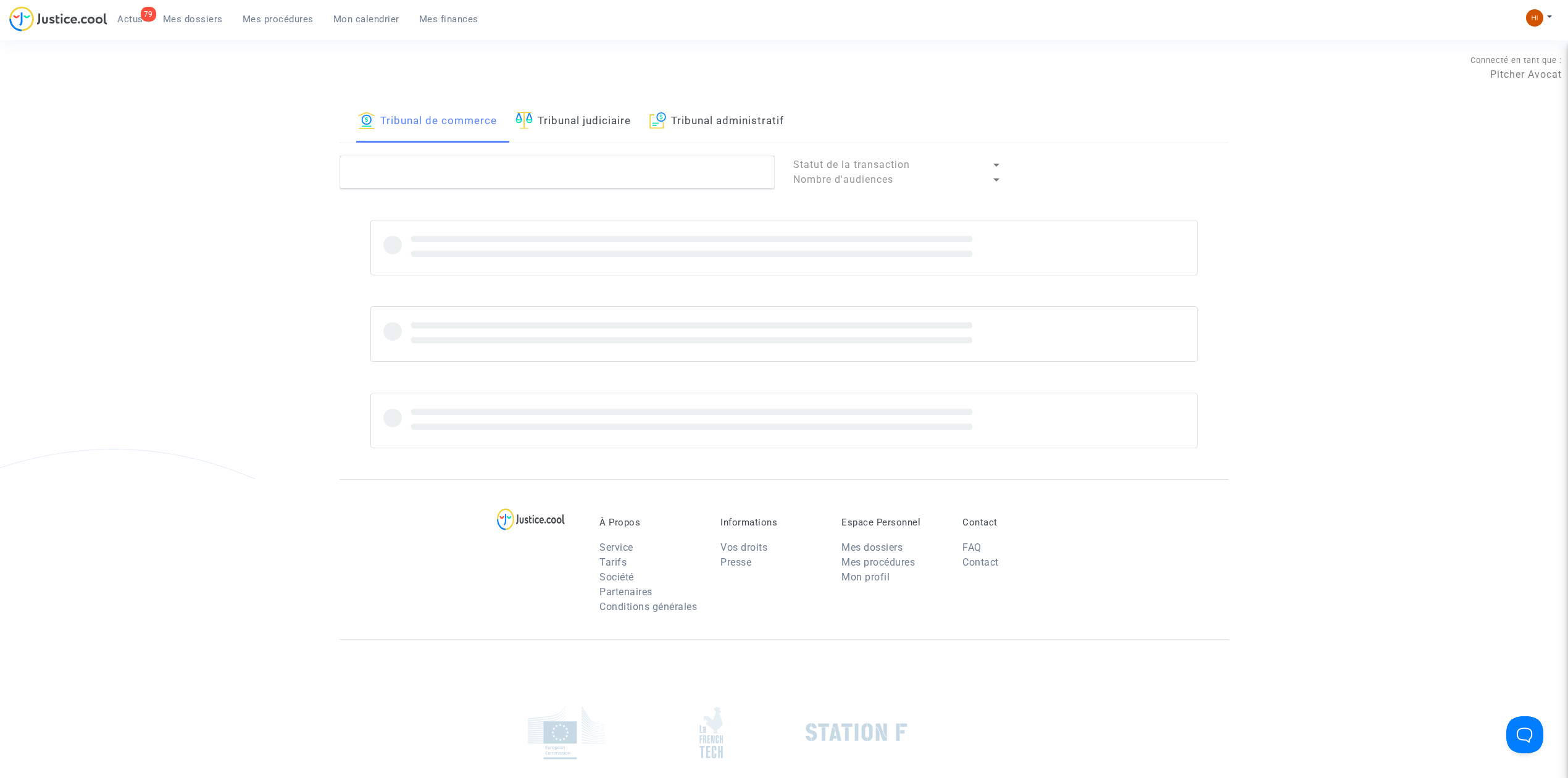
click at [558, 100] on div "Connecté en tant que : Pitcher Avocat" at bounding box center [781, 86] width 1562 height 30
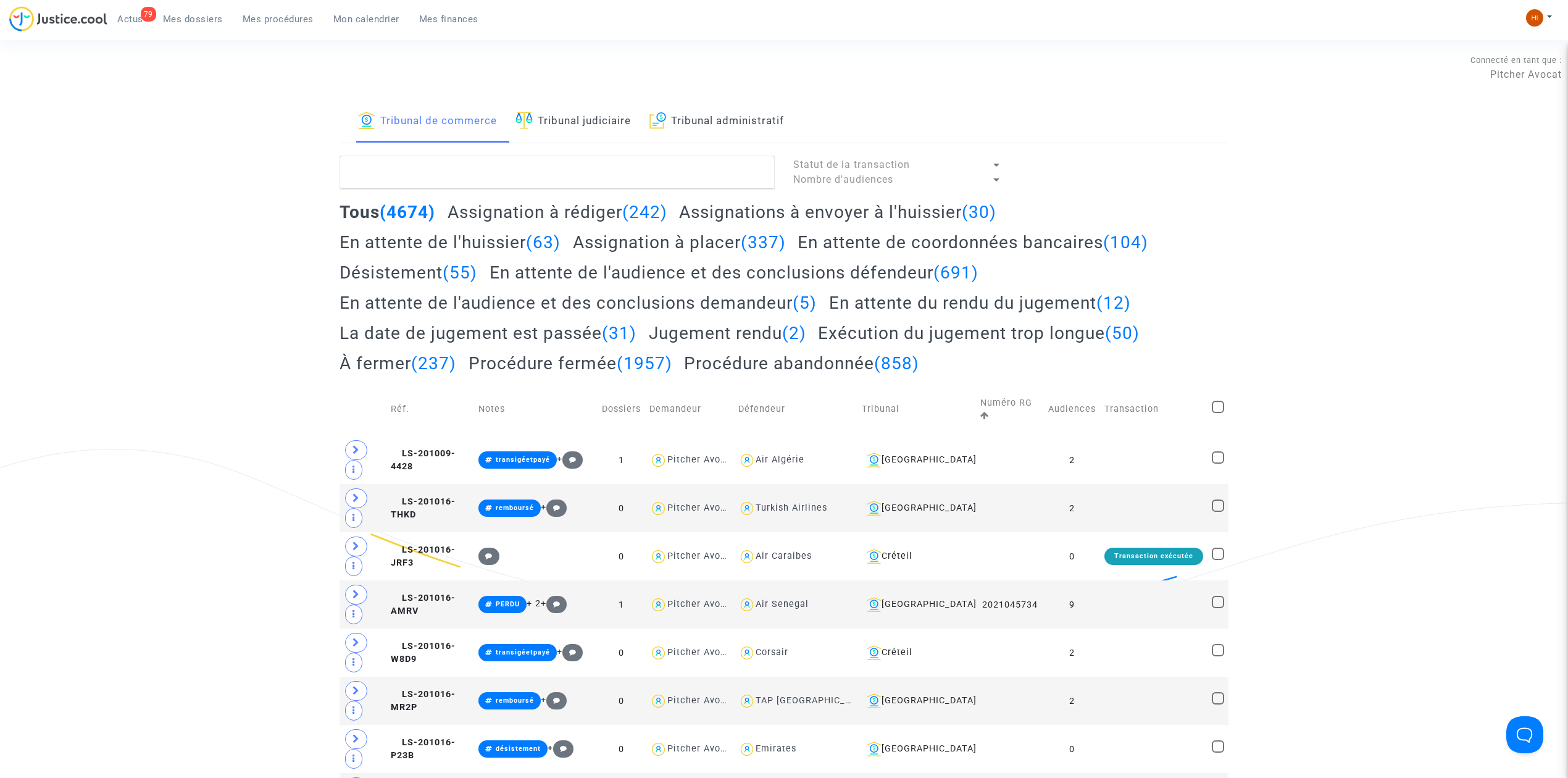
drag, startPoint x: 558, startPoint y: 133, endPoint x: 558, endPoint y: 163, distance: 30.0
click at [558, 135] on link "Tribunal judiciaire" at bounding box center [573, 121] width 116 height 42
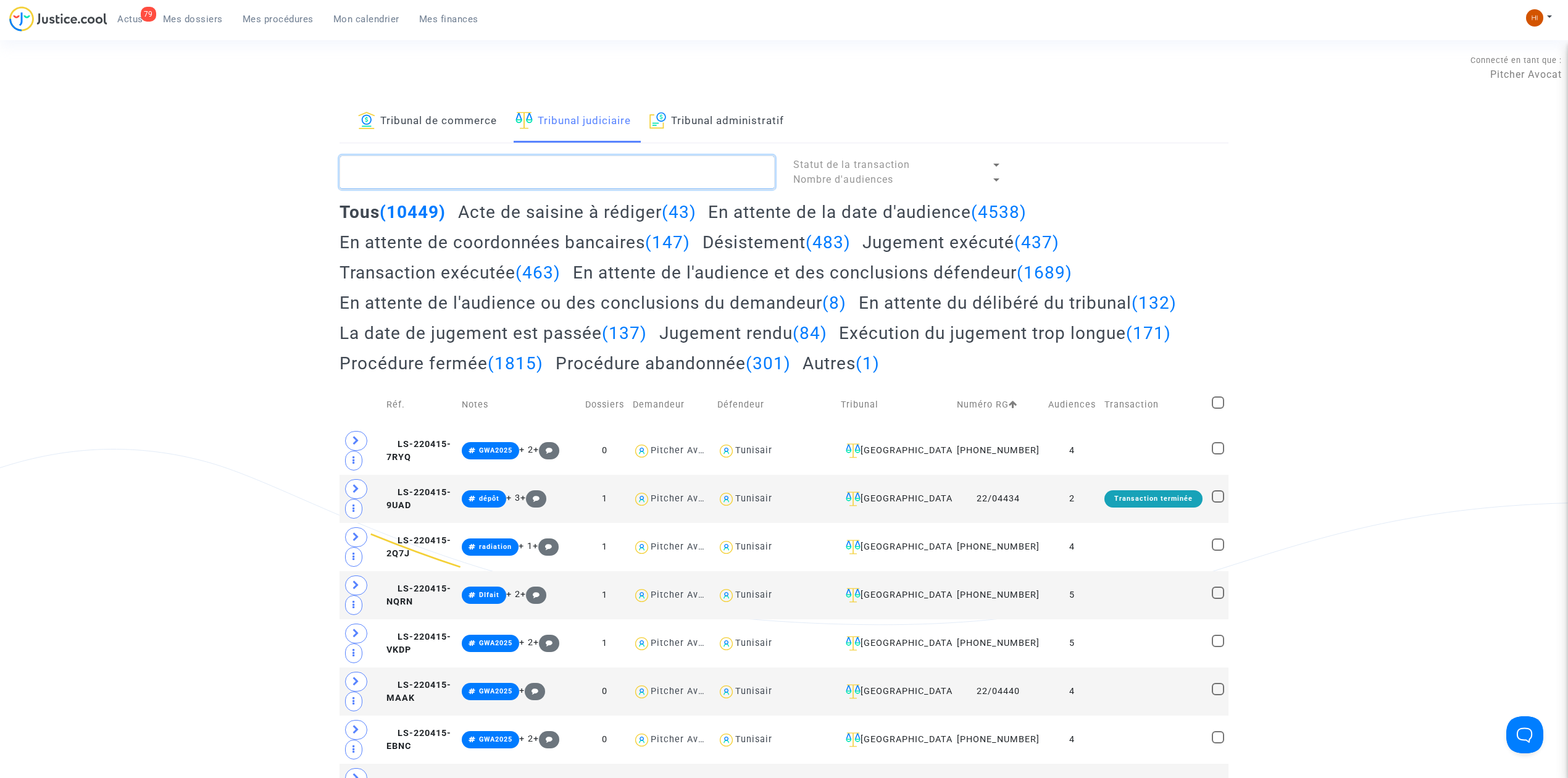
click at [383, 161] on textarea at bounding box center [557, 172] width 435 height 33
click at [385, 172] on textarea at bounding box center [557, 172] width 435 height 33
paste textarea "LS-221103-AXYC"
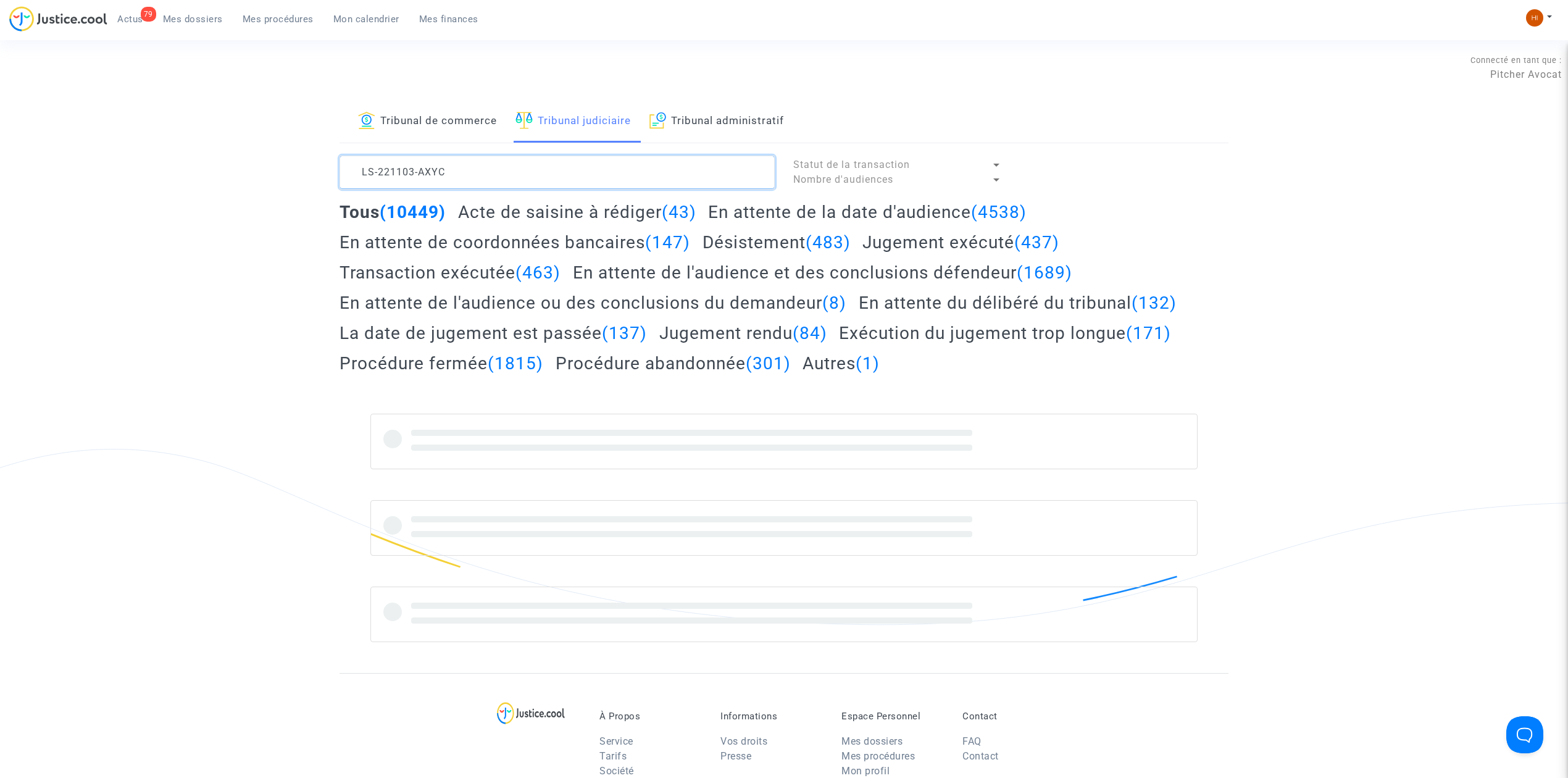
type textarea "LS-221103-AXYC"
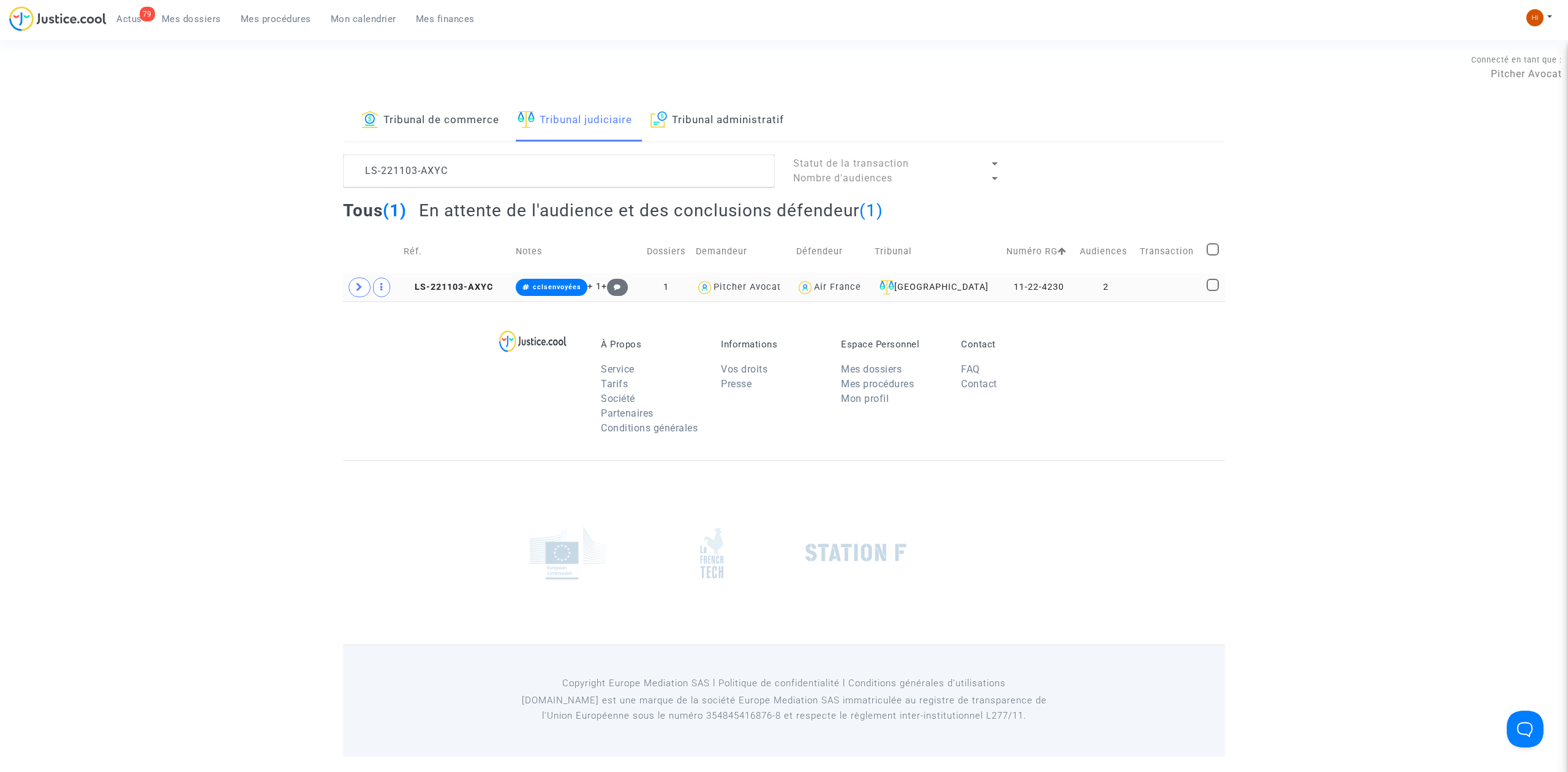
click at [429, 278] on td "LS-221103-AXYC" at bounding box center [455, 287] width 111 height 28
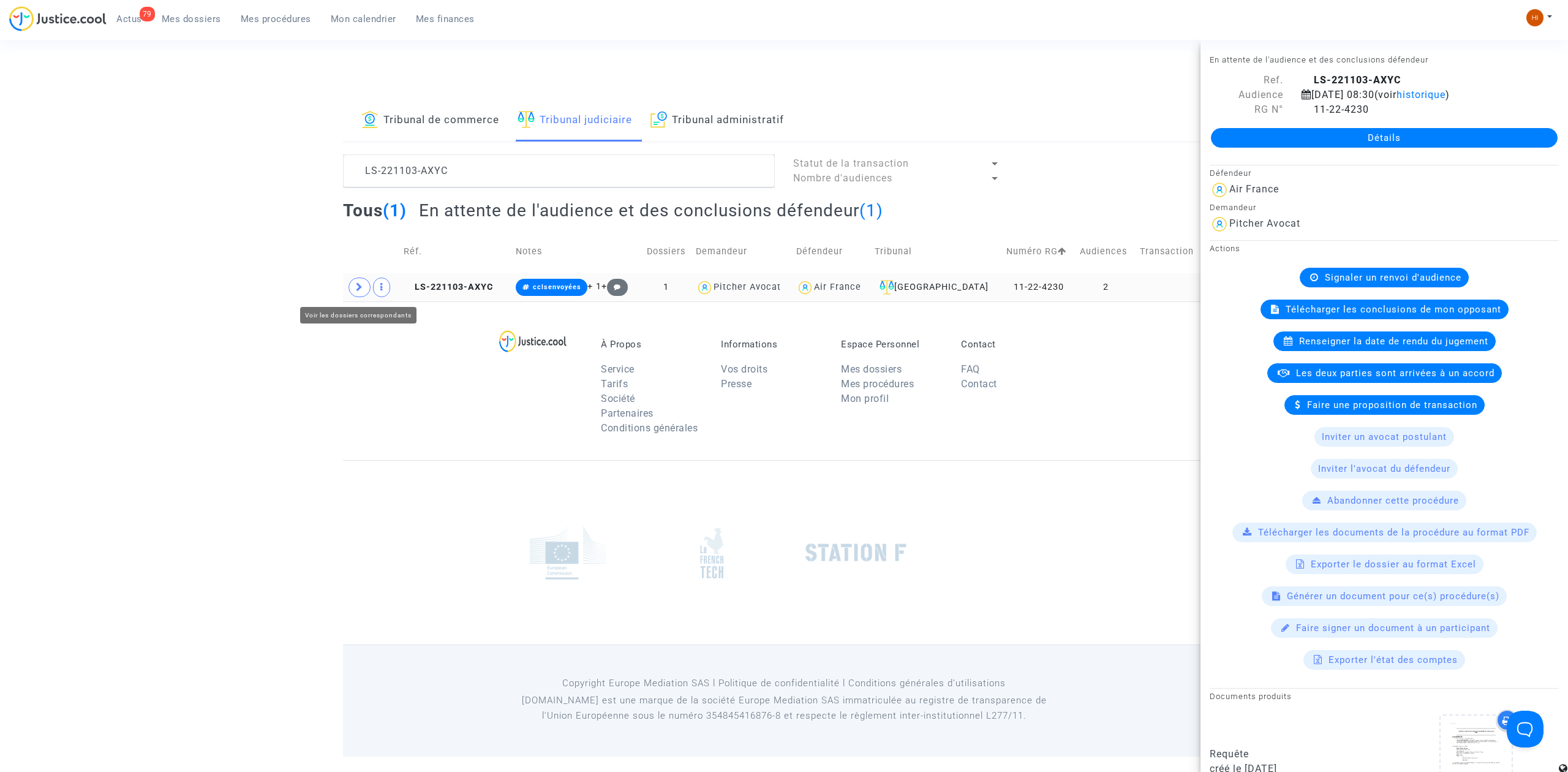
click at [359, 282] on icon at bounding box center [359, 286] width 7 height 9
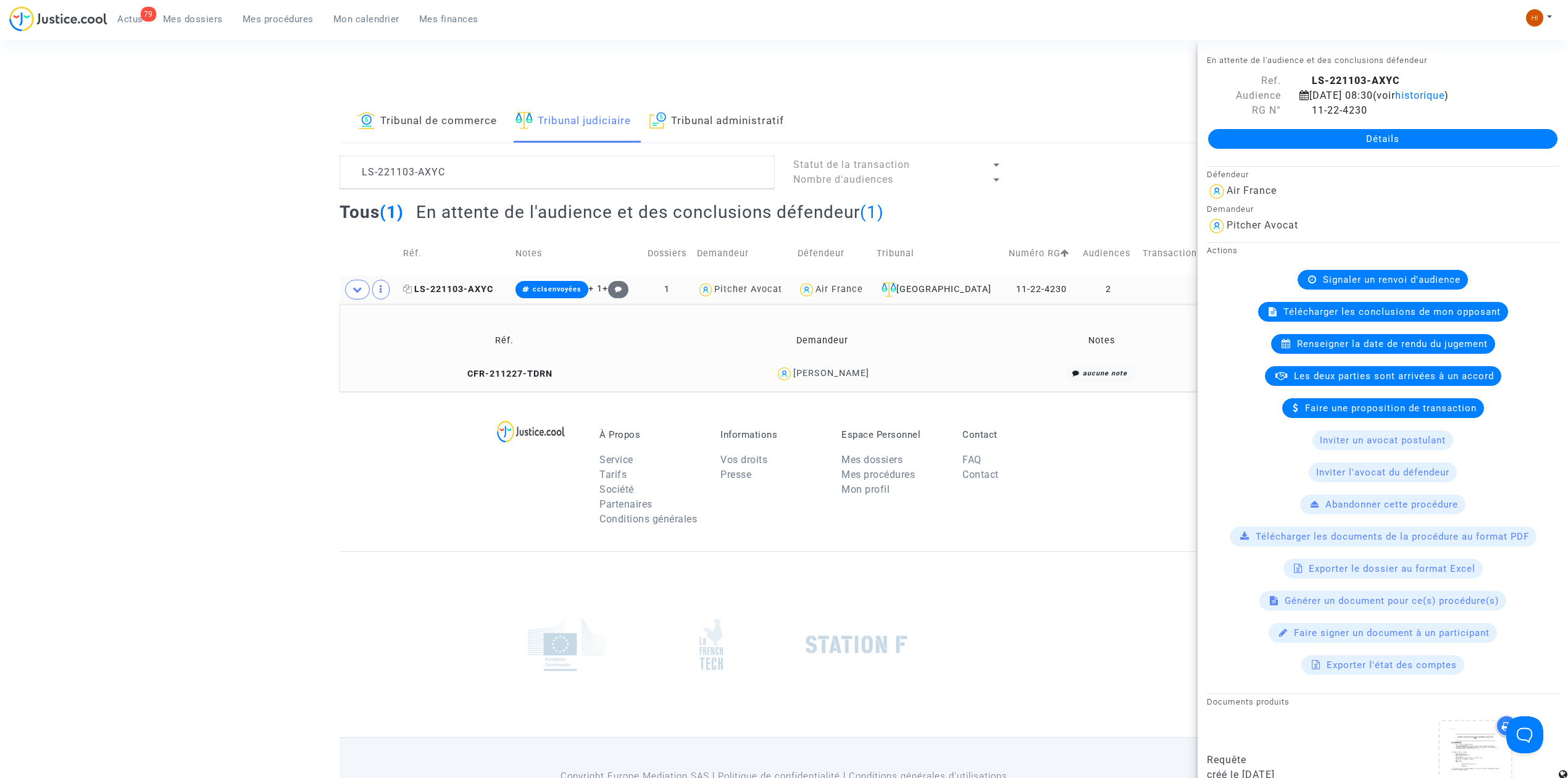
click at [455, 289] on span "LS-221103-AXYC" at bounding box center [448, 289] width 90 height 10
click at [1289, 137] on link "Détails" at bounding box center [1383, 138] width 349 height 20
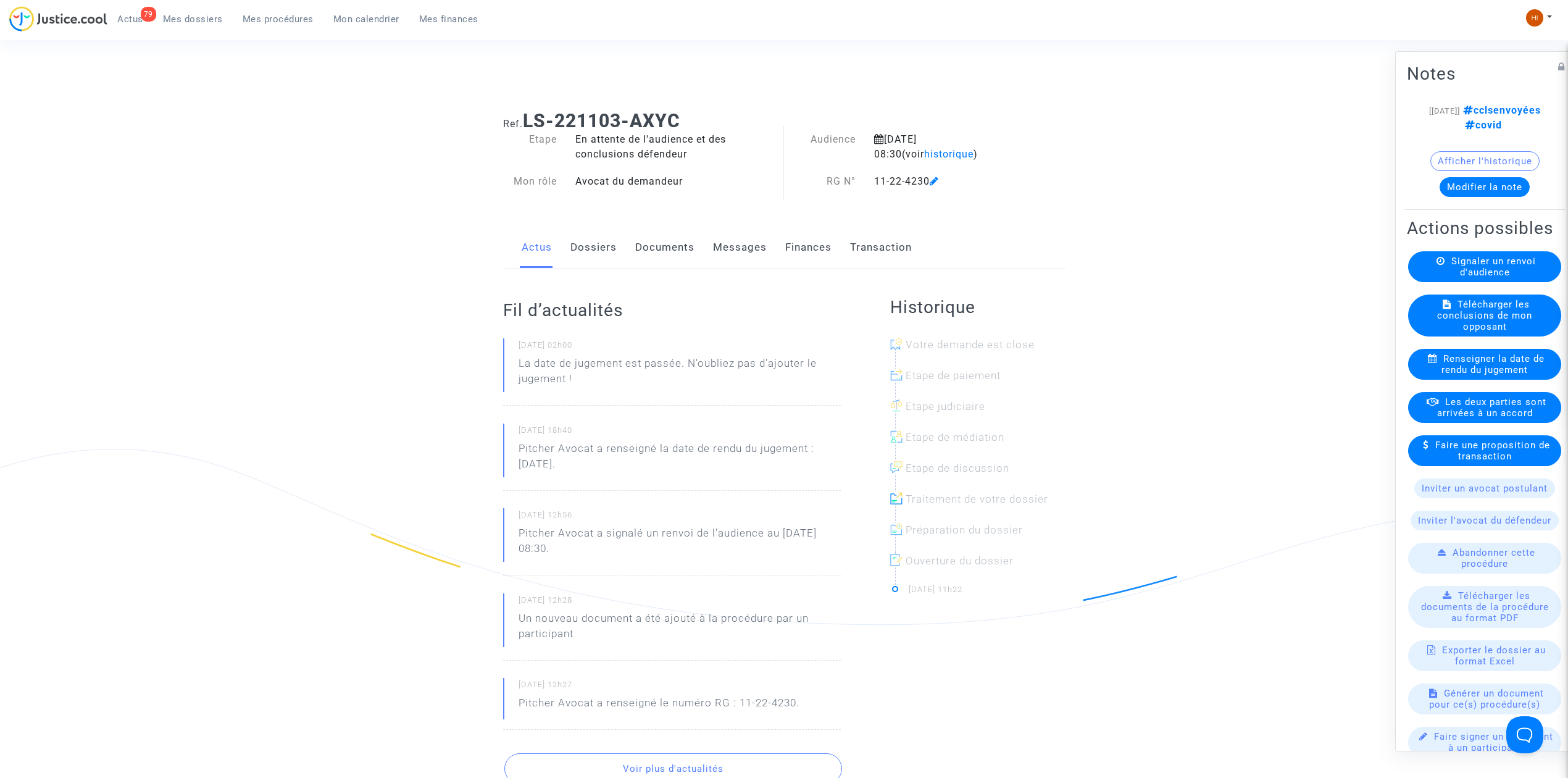
click at [1488, 278] on span "Signaler un renvoi d'audience" at bounding box center [1494, 266] width 84 height 23
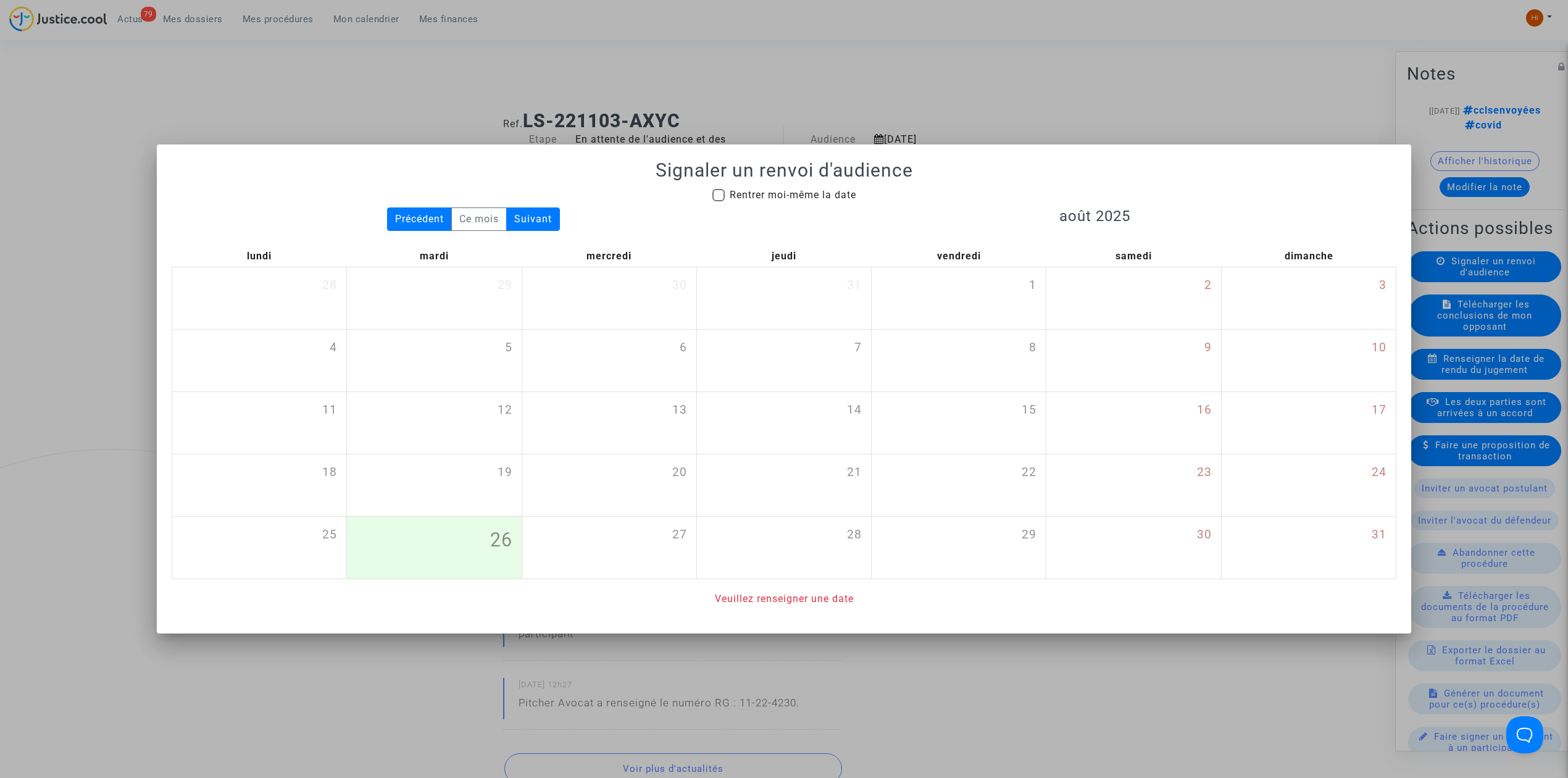
click at [759, 182] on div "Signaler un renvoi d'audience Rentrer moi-même la date Précédent Ce mois Suivan…" at bounding box center [784, 382] width 1225 height 447
click at [758, 190] on span "Rentrer moi-même la date" at bounding box center [793, 195] width 127 height 12
click at [719, 201] on input "Rentrer moi-même la date" at bounding box center [718, 201] width 1 height 1
checkbox input "true"
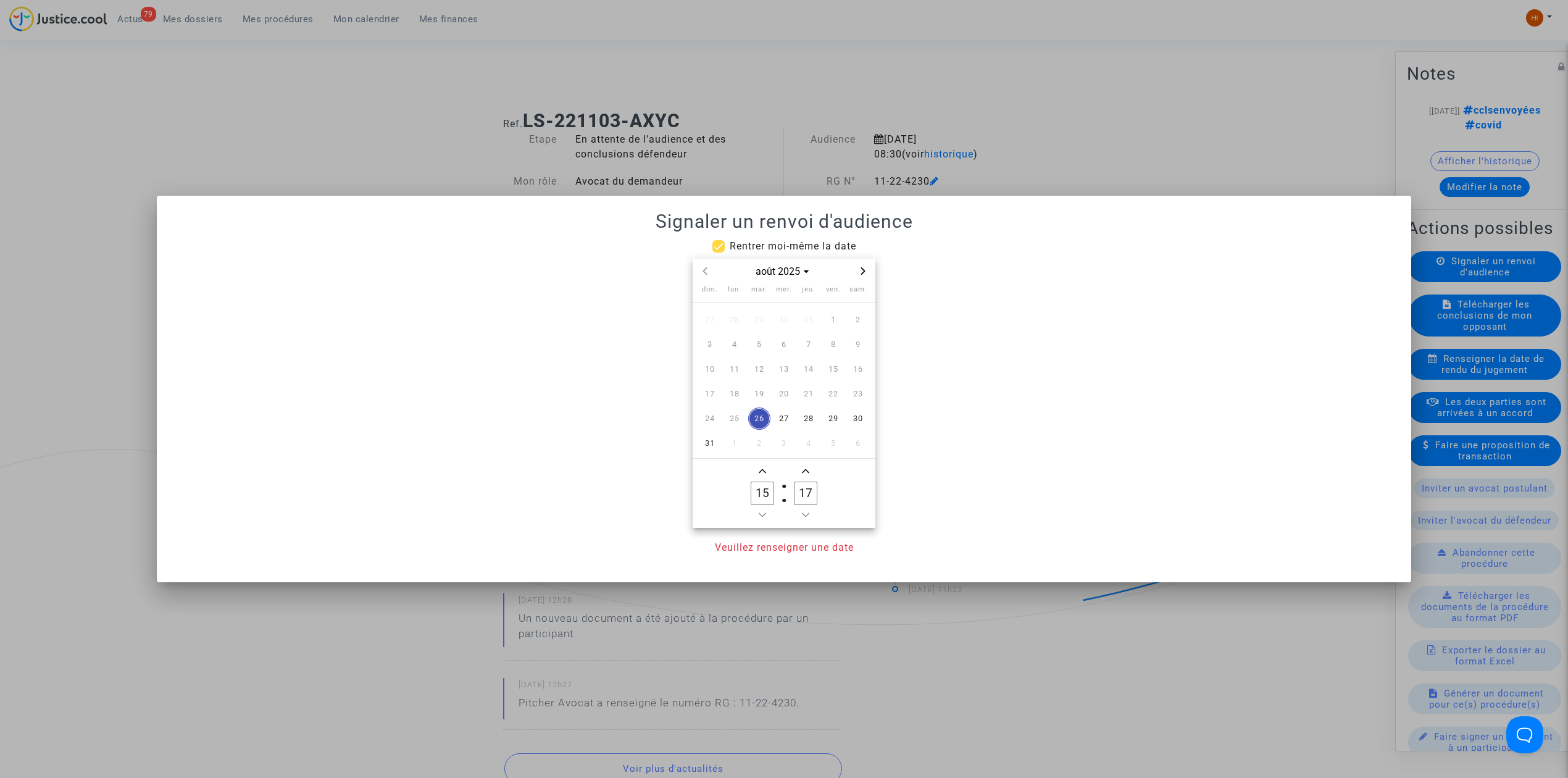
click at [870, 270] on span "Next month" at bounding box center [863, 270] width 15 height 15
click at [870, 272] on span "Next month" at bounding box center [863, 270] width 15 height 15
click at [709, 272] on span "Previous month" at bounding box center [705, 270] width 15 height 15
click at [832, 342] on span "10" at bounding box center [833, 344] width 23 height 23
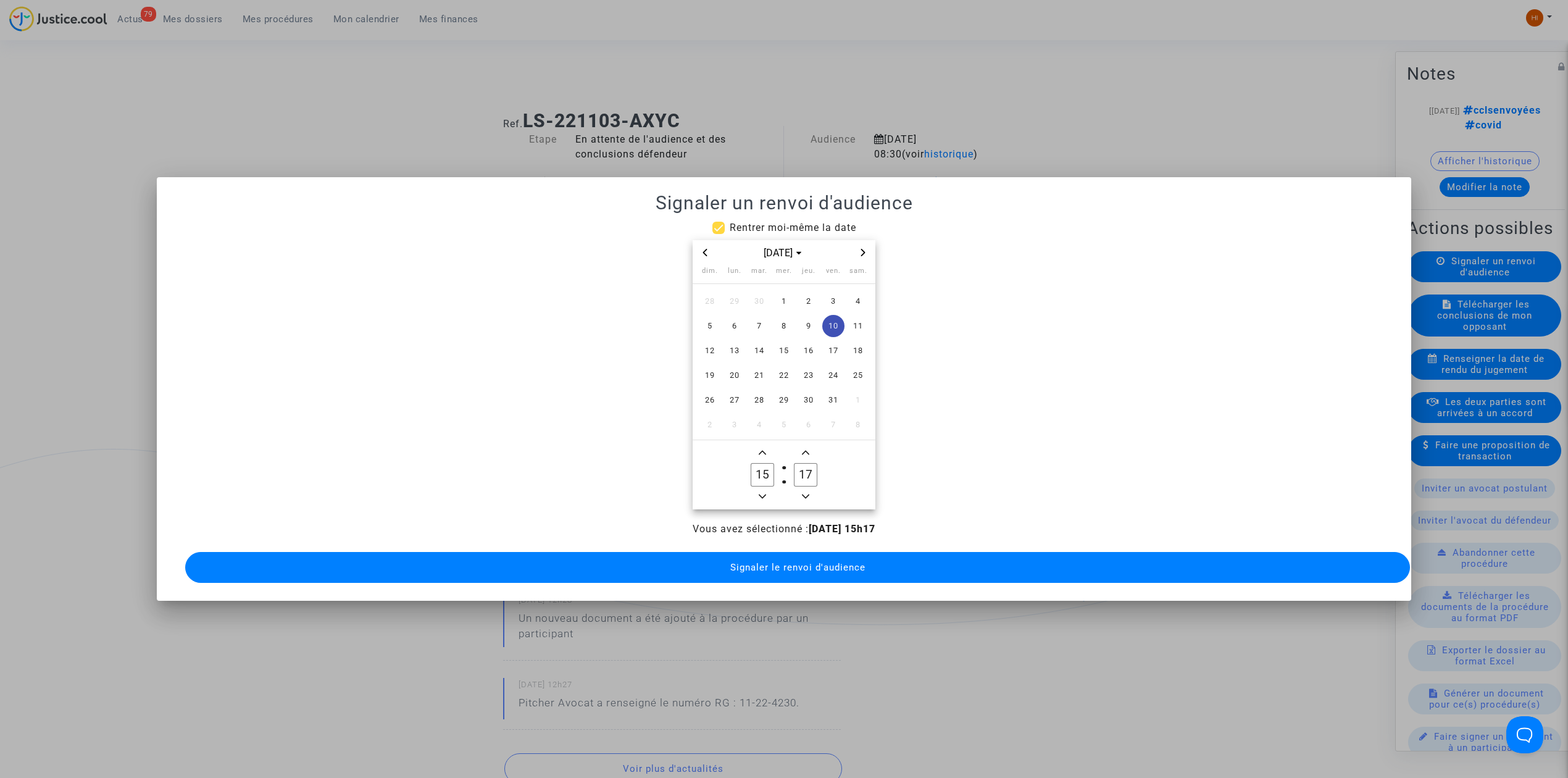
click at [766, 492] on icon "Minus a hour" at bounding box center [762, 496] width 7 height 7
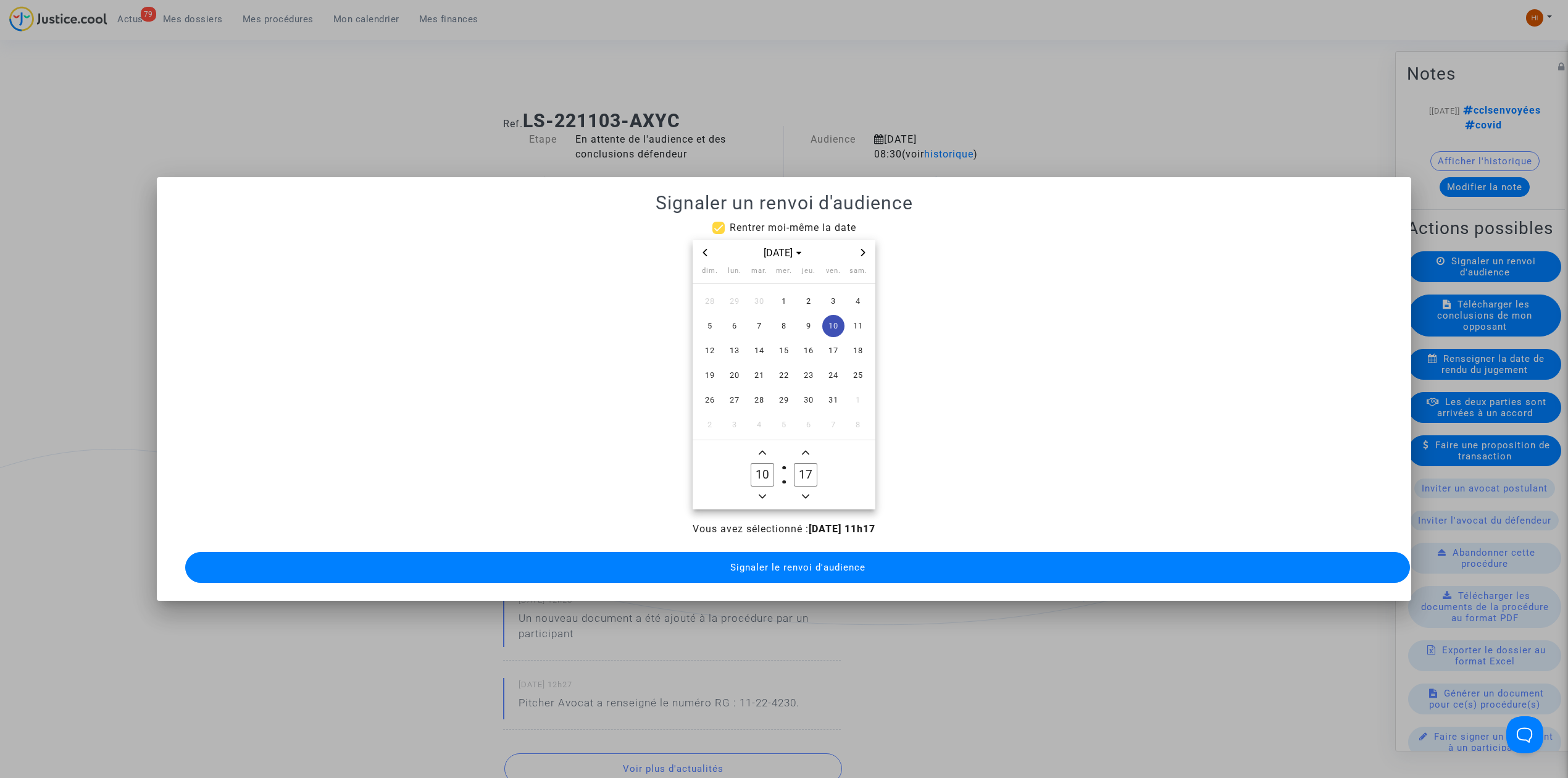
click at [766, 492] on icon "Minus a hour" at bounding box center [762, 496] width 7 height 7
click at [761, 454] on owl-date-time-timer-box "08 Hour" at bounding box center [762, 474] width 43 height 59
click at [764, 449] on icon "Add a hour" at bounding box center [762, 452] width 7 height 7
type input "09"
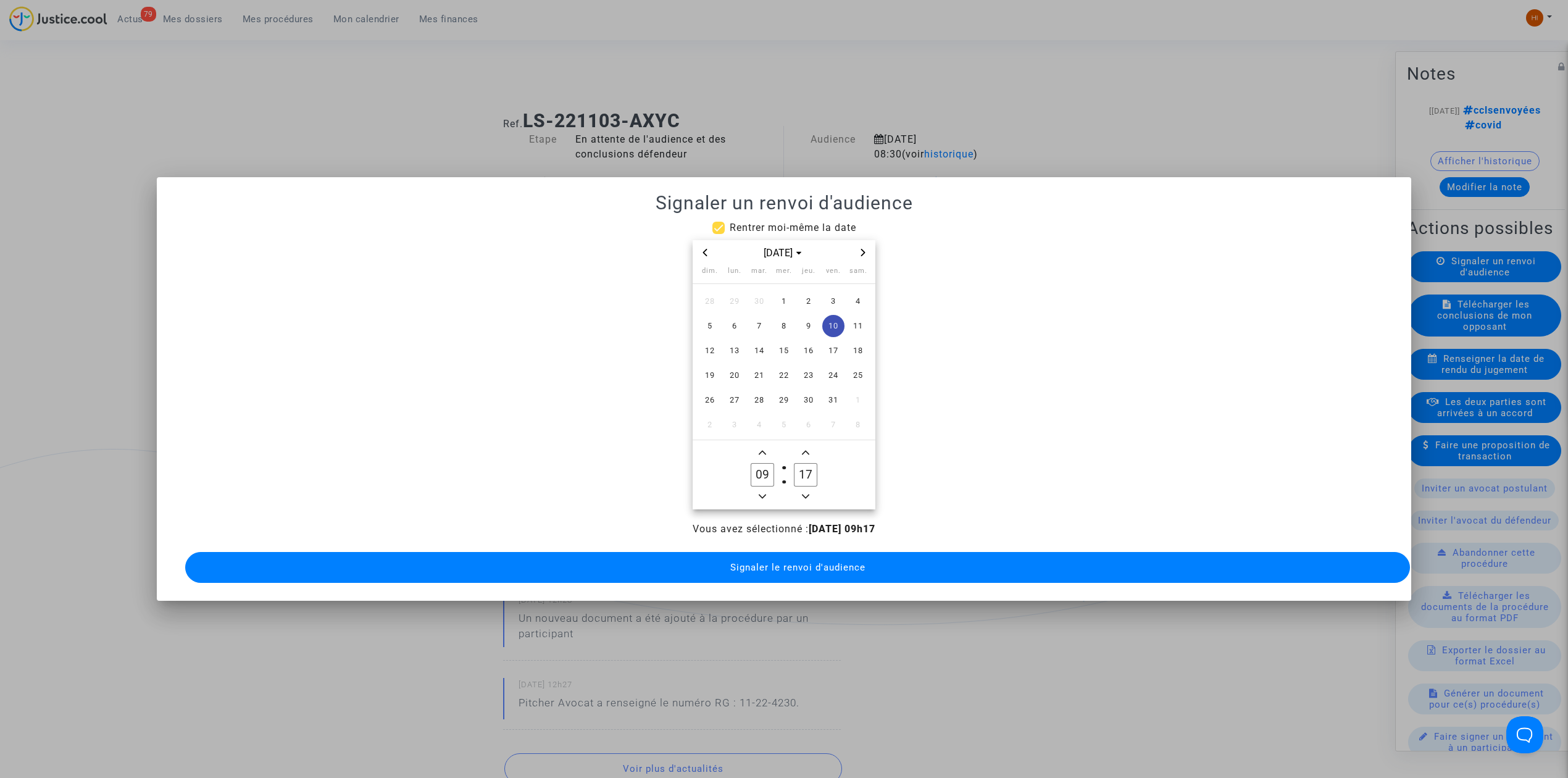
click at [802, 449] on icon "Add a minute" at bounding box center [806, 452] width 7 height 7
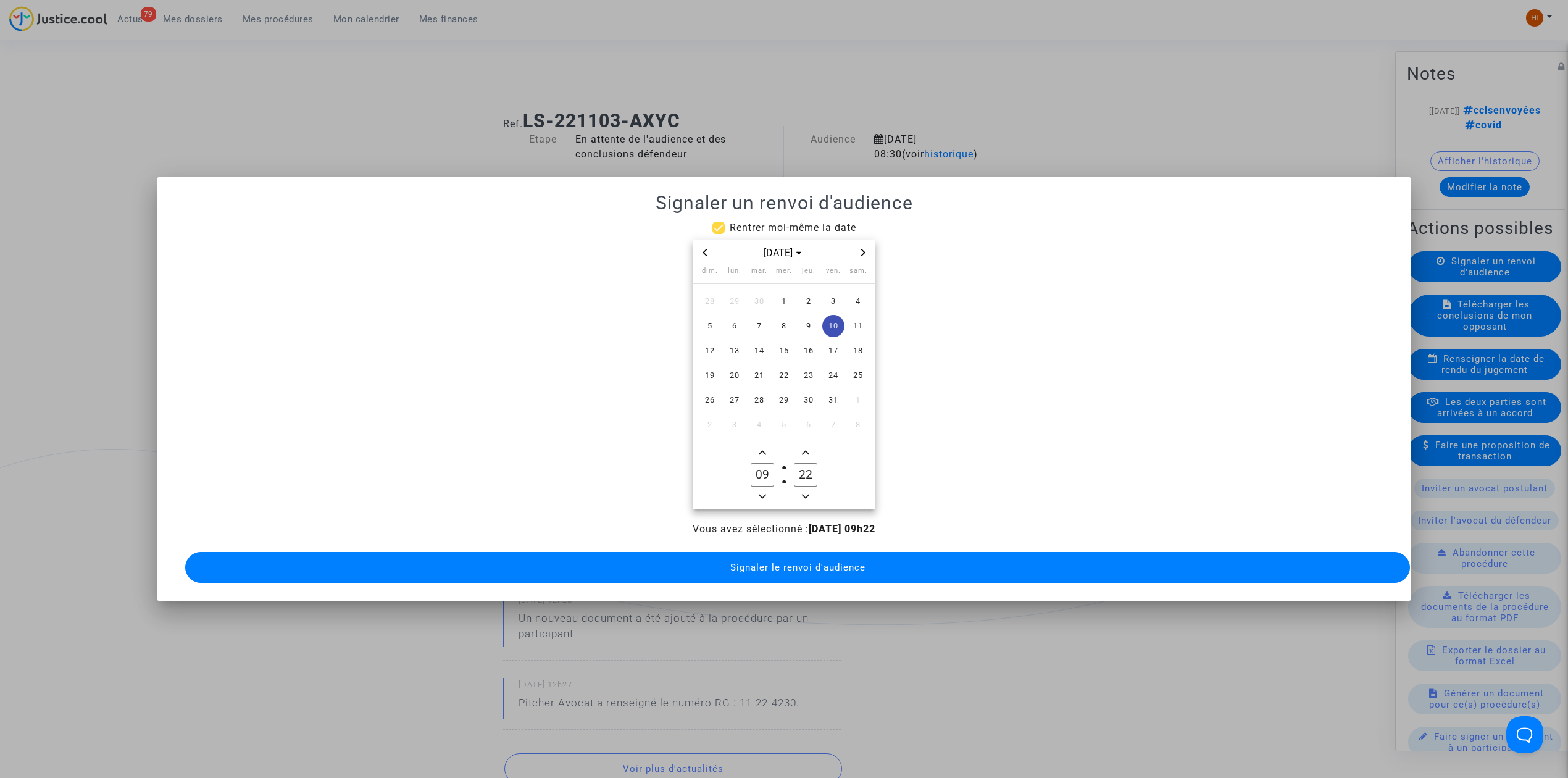
click at [802, 449] on icon "Add a minute" at bounding box center [806, 452] width 7 height 7
click at [803, 449] on icon "Add a minute" at bounding box center [806, 452] width 7 height 7
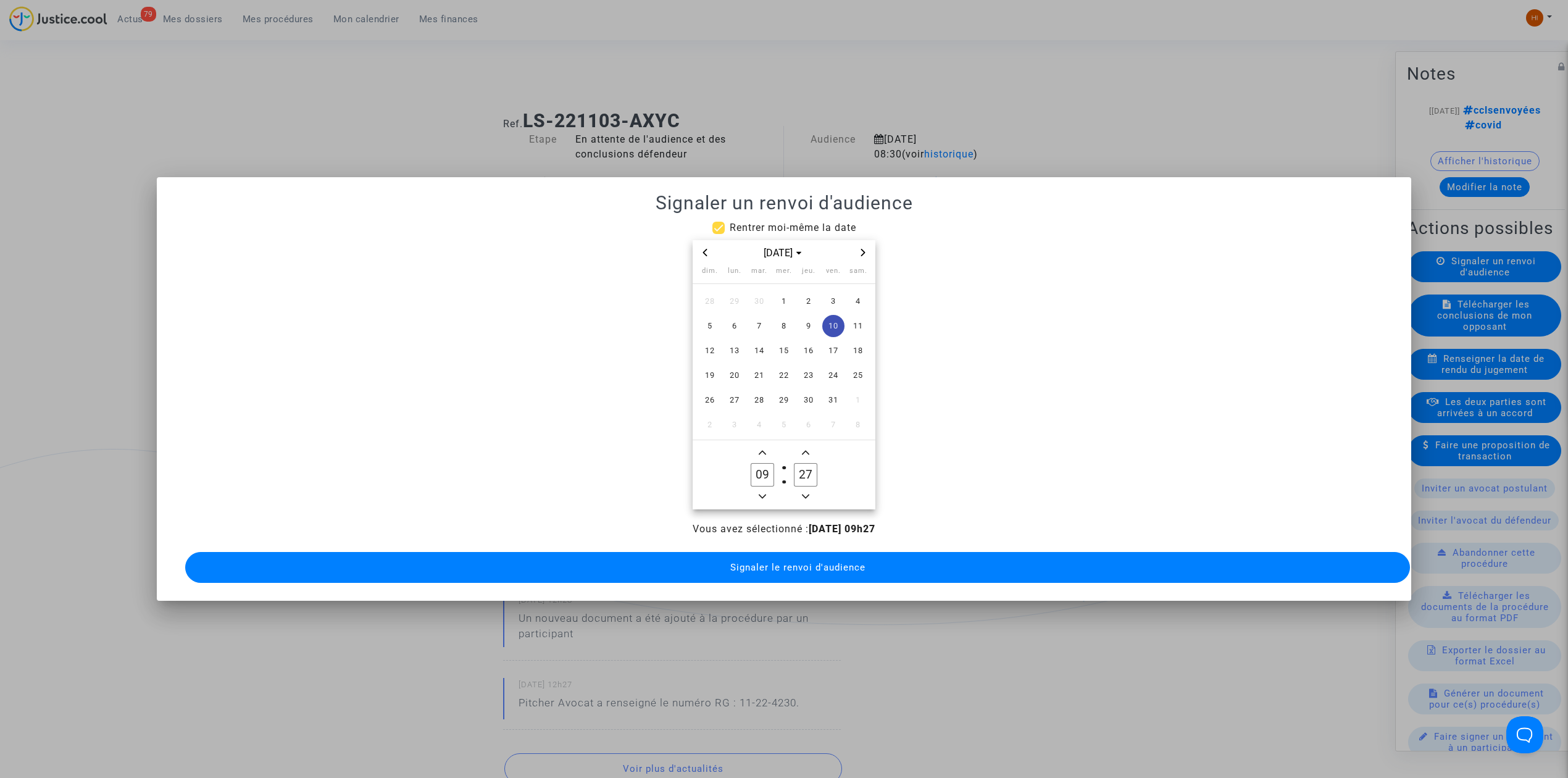
click at [803, 449] on icon "Add a minute" at bounding box center [806, 452] width 7 height 7
click at [801, 489] on span "Minus a minute" at bounding box center [806, 496] width 15 height 15
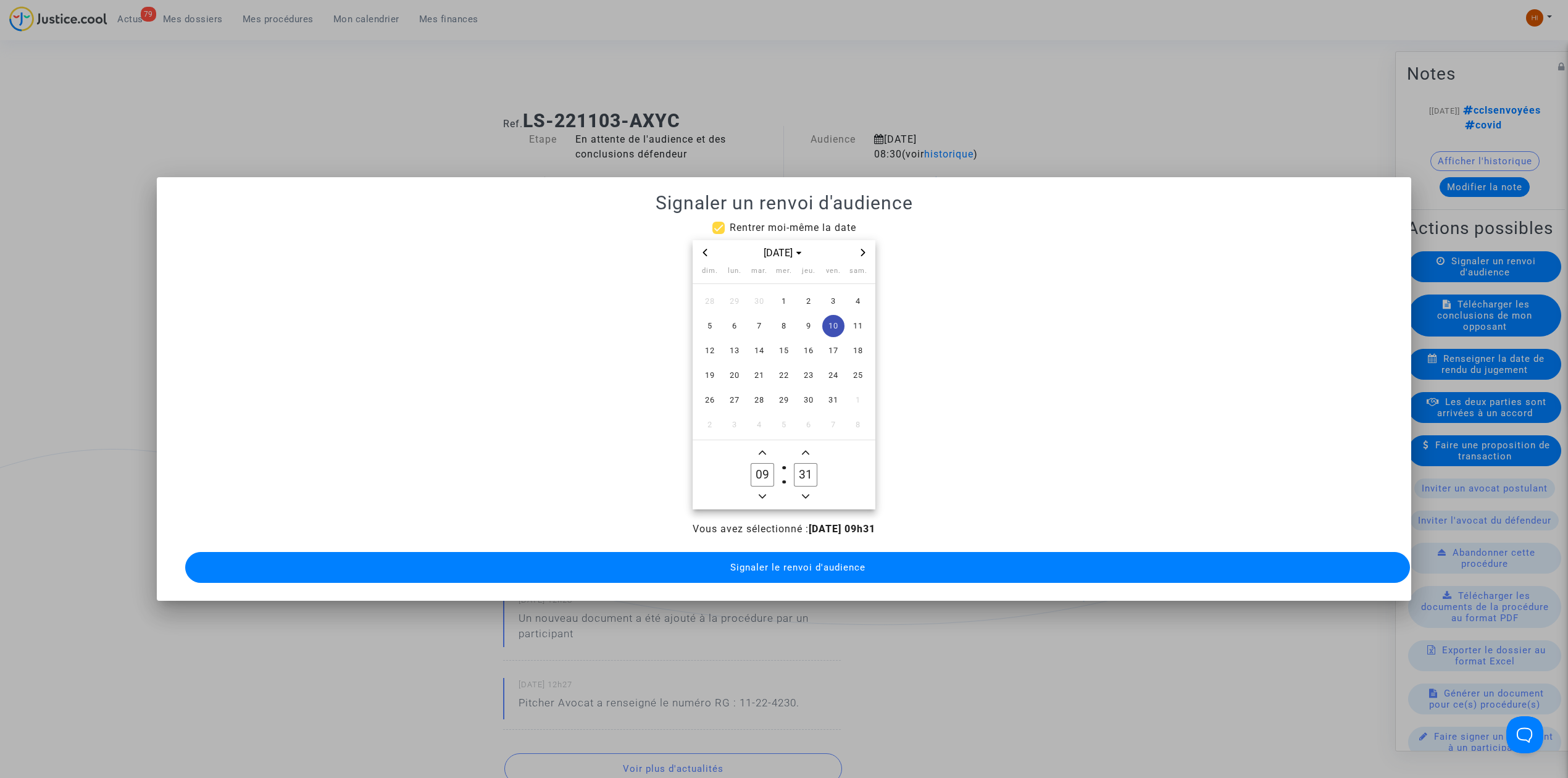
type input "30"
click at [788, 566] on span "Signaler le renvoi d'audience" at bounding box center [798, 566] width 135 height 11
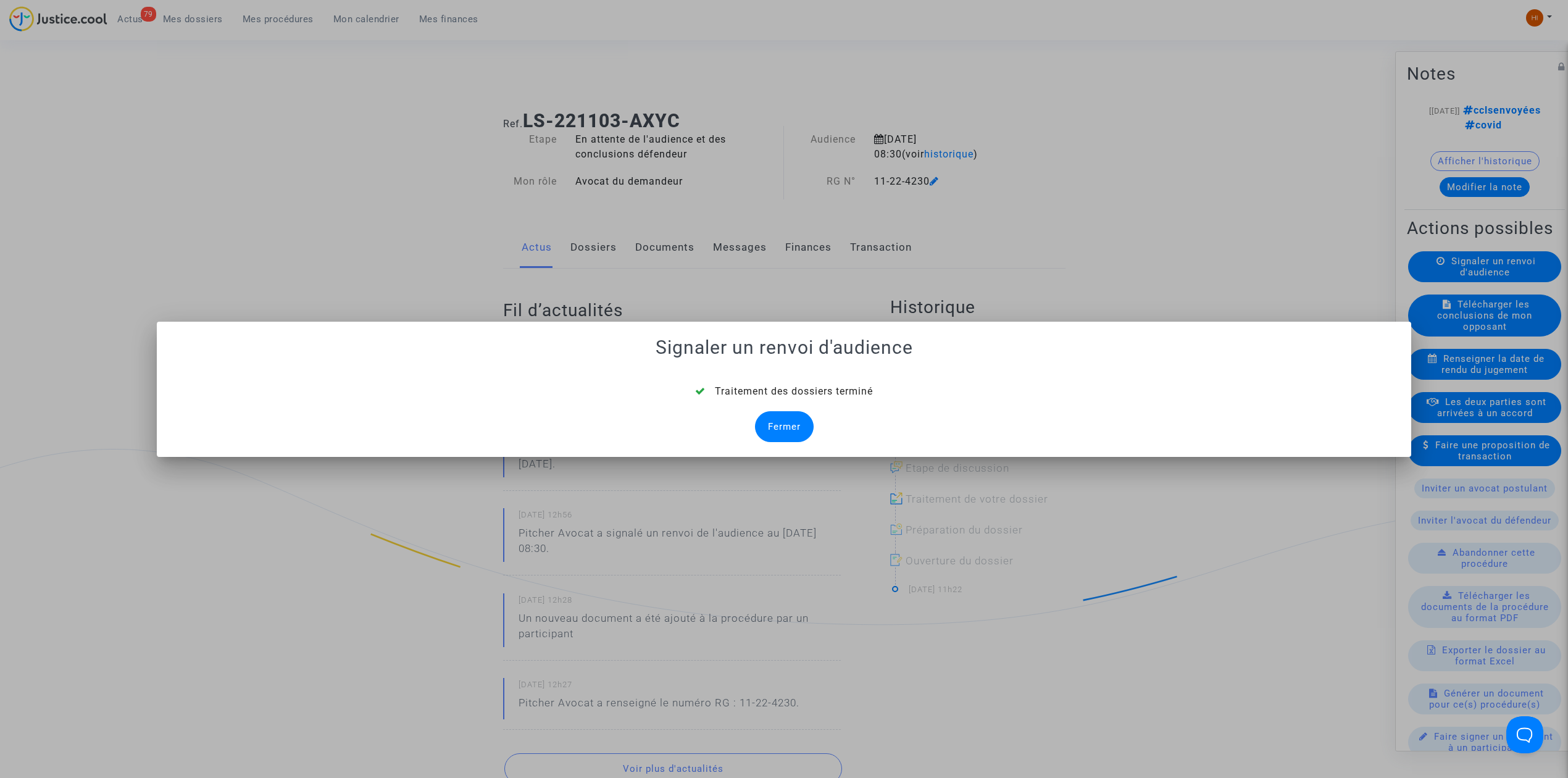
drag, startPoint x: 810, startPoint y: 428, endPoint x: 720, endPoint y: 352, distance: 117.8
click at [807, 428] on div "Fermer" at bounding box center [784, 426] width 59 height 31
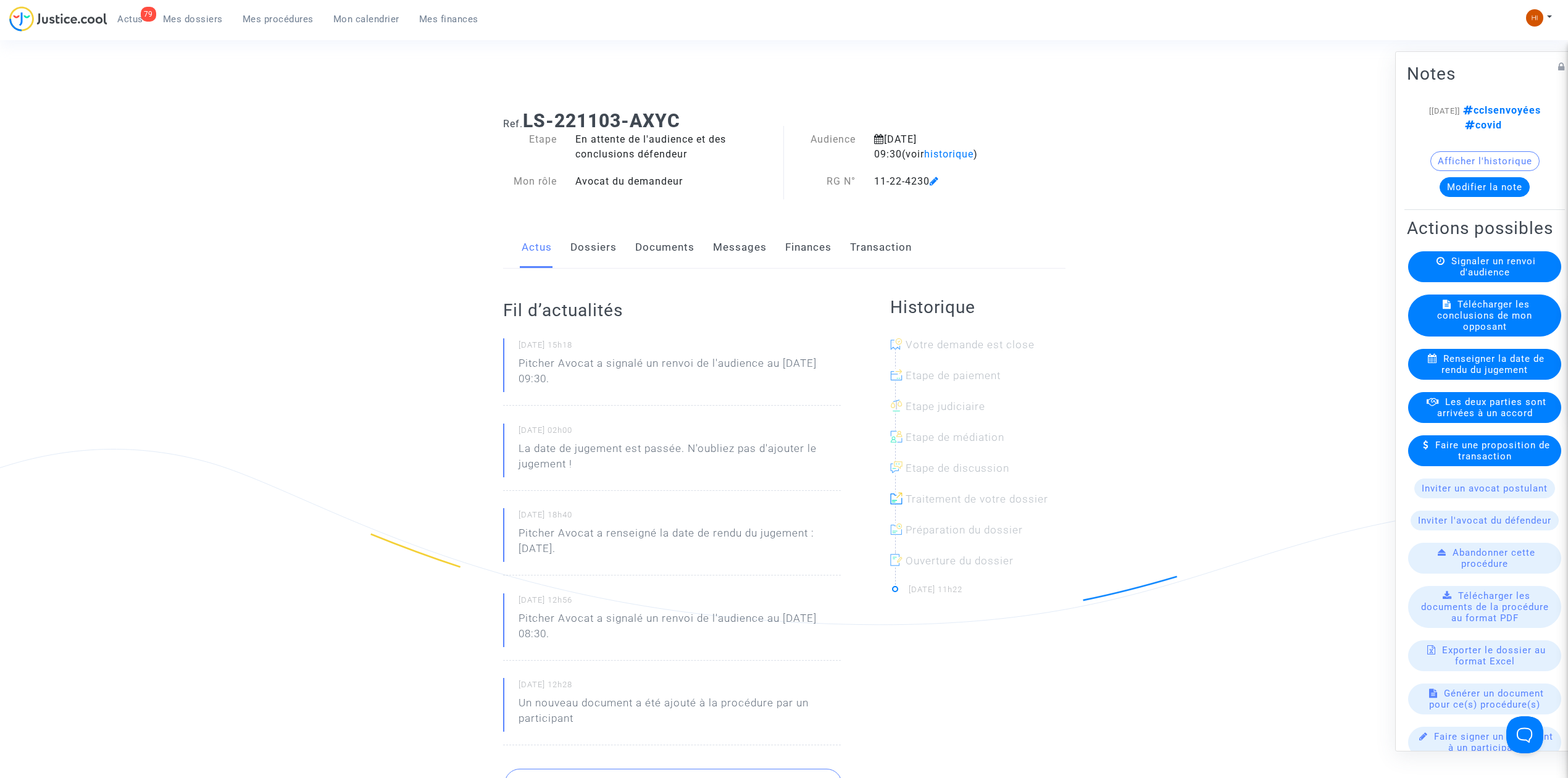
drag, startPoint x: 682, startPoint y: 294, endPoint x: 664, endPoint y: 254, distance: 43.9
click at [664, 254] on link "Documents" at bounding box center [665, 247] width 59 height 41
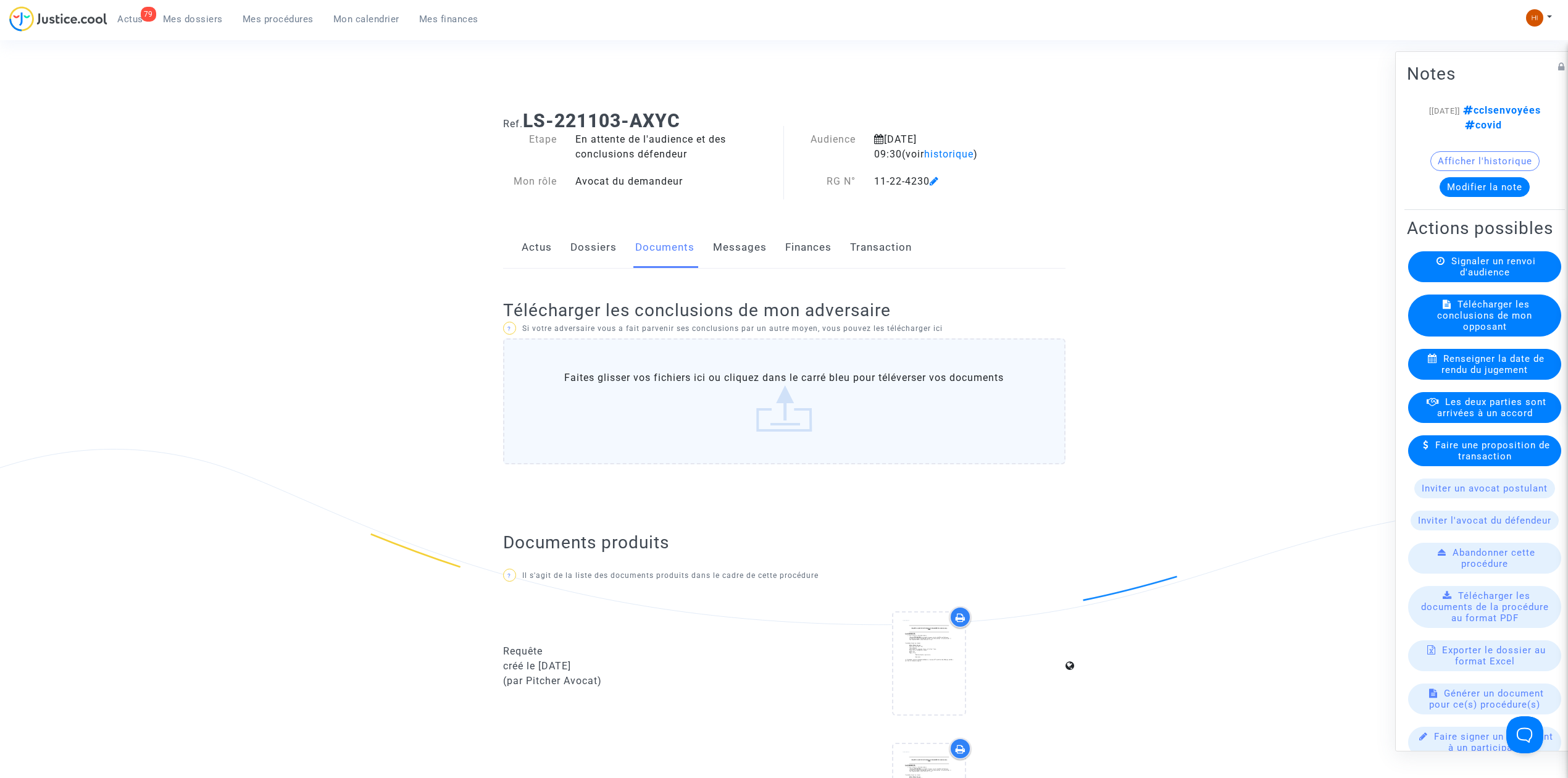
click at [1479, 206] on div "[04/02/2025] cclsenvoyées covid Afficher l'historique Modifier la note" at bounding box center [1485, 155] width 156 height 104
click at [1446, 197] on button "Modifier la note" at bounding box center [1485, 187] width 90 height 20
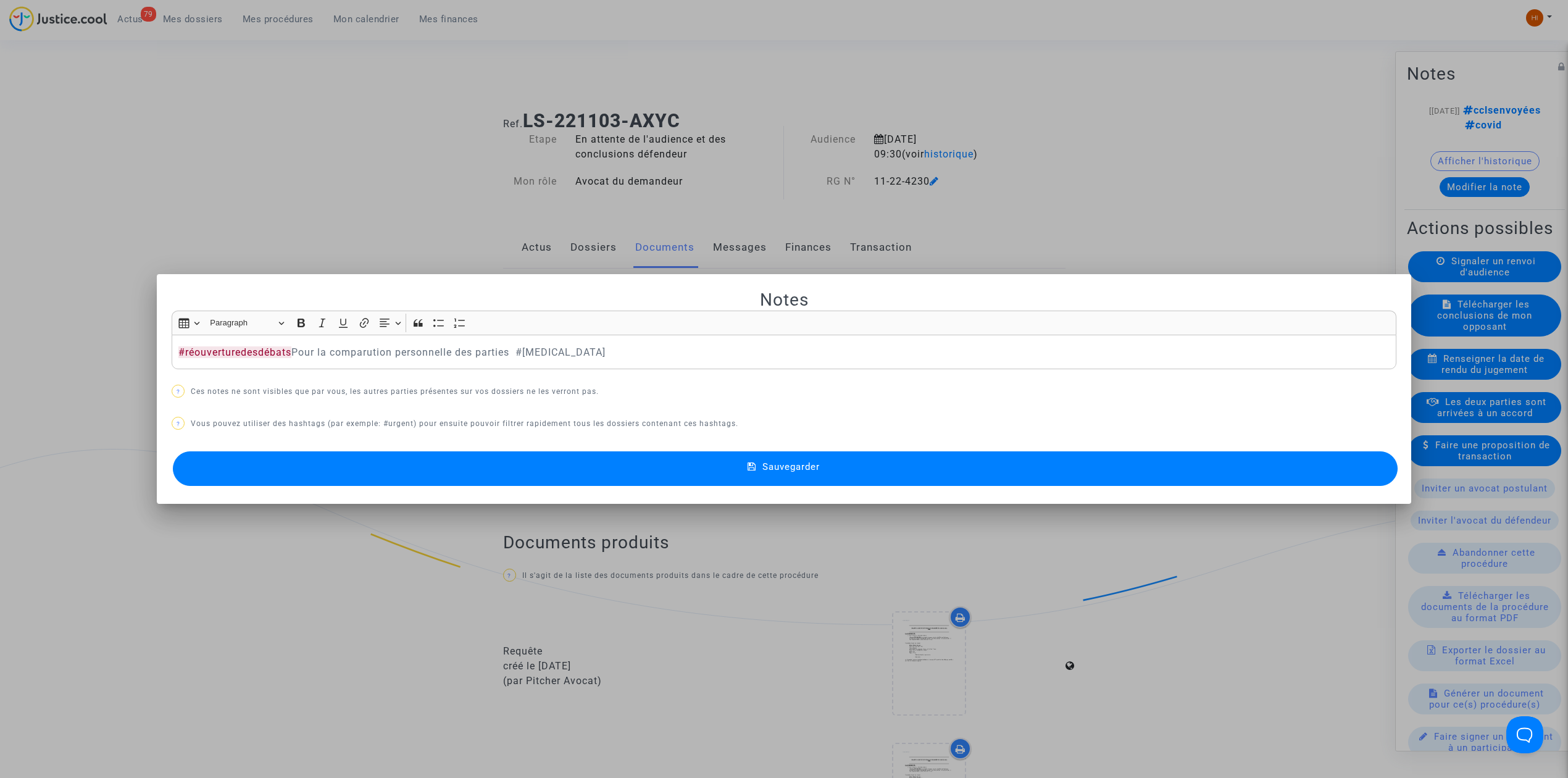
click at [552, 476] on button "Sauvegarder" at bounding box center [785, 469] width 1225 height 35
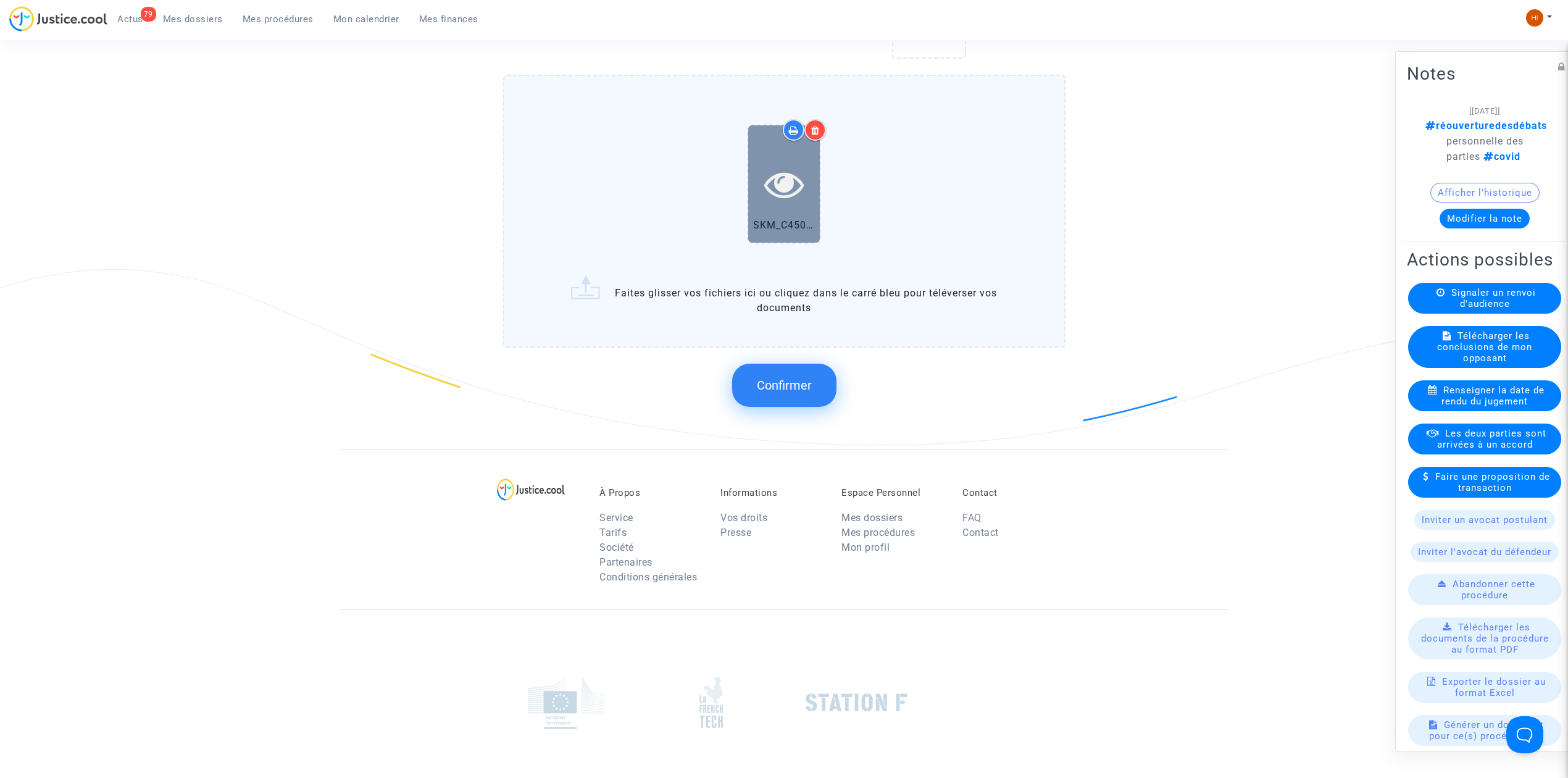
scroll to position [1152, 0]
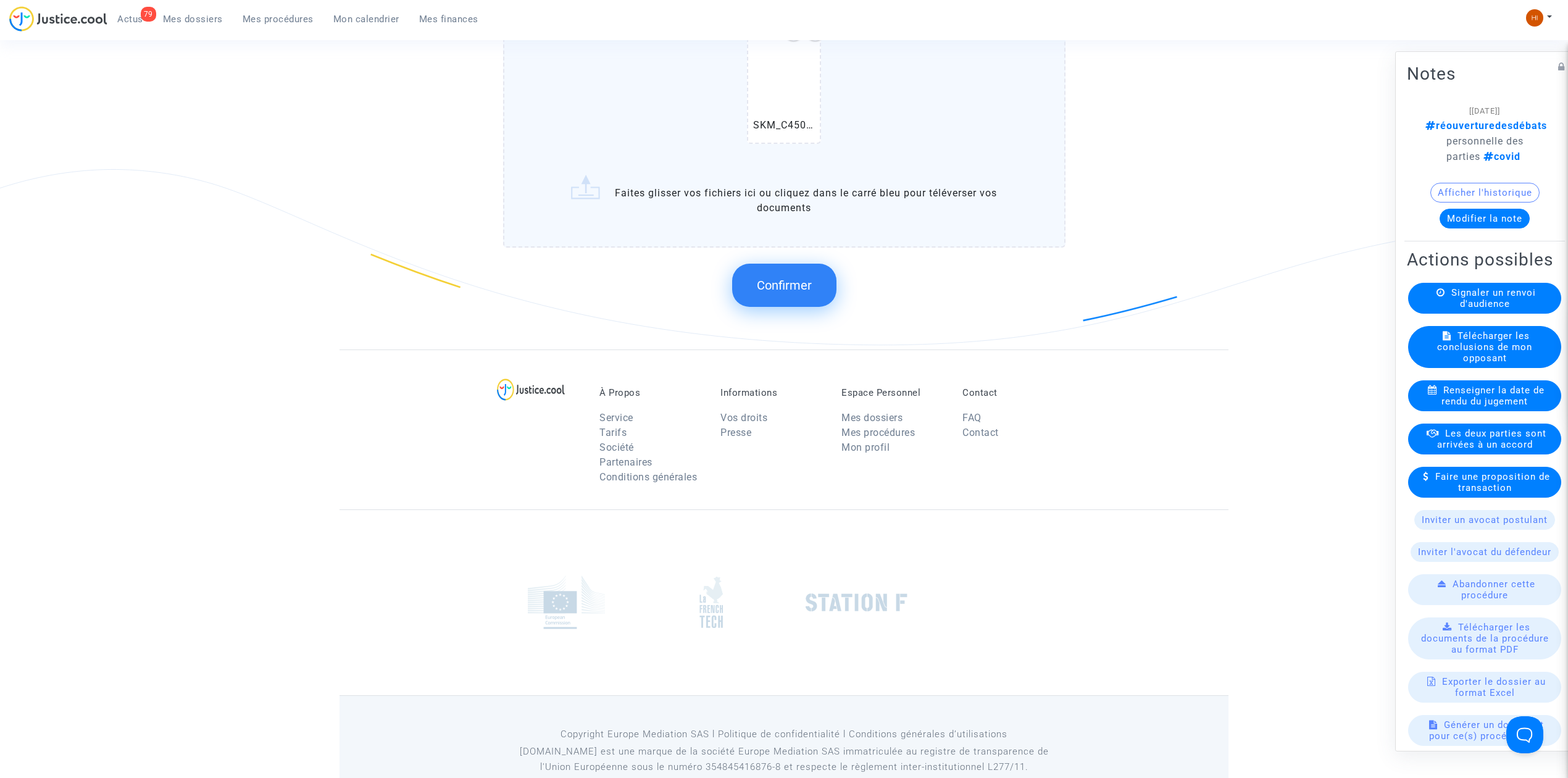
click at [801, 288] on button "Confirmer" at bounding box center [784, 284] width 104 height 43
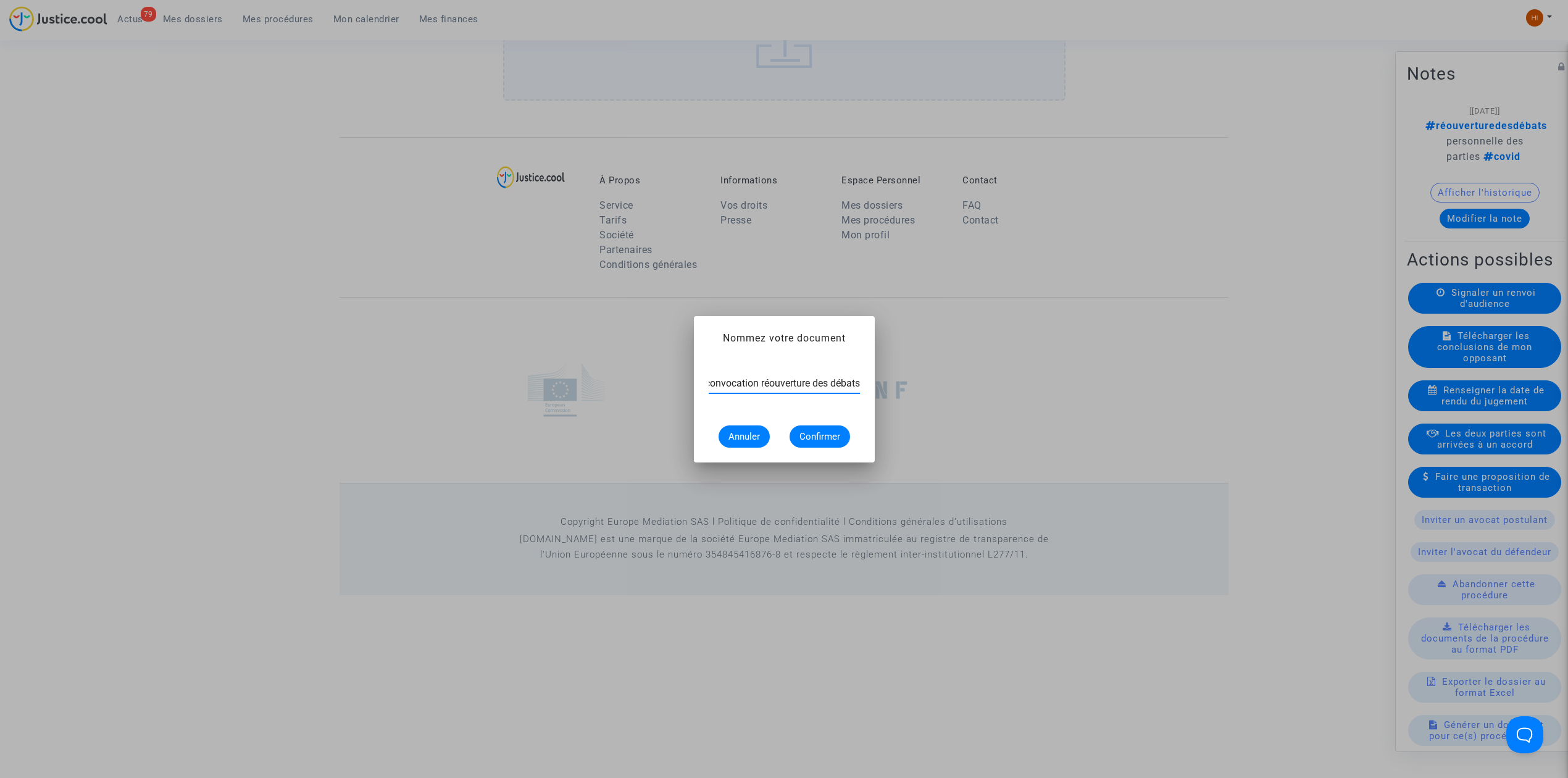
scroll to position [0, 8]
type input "convocation réouverture des débats"
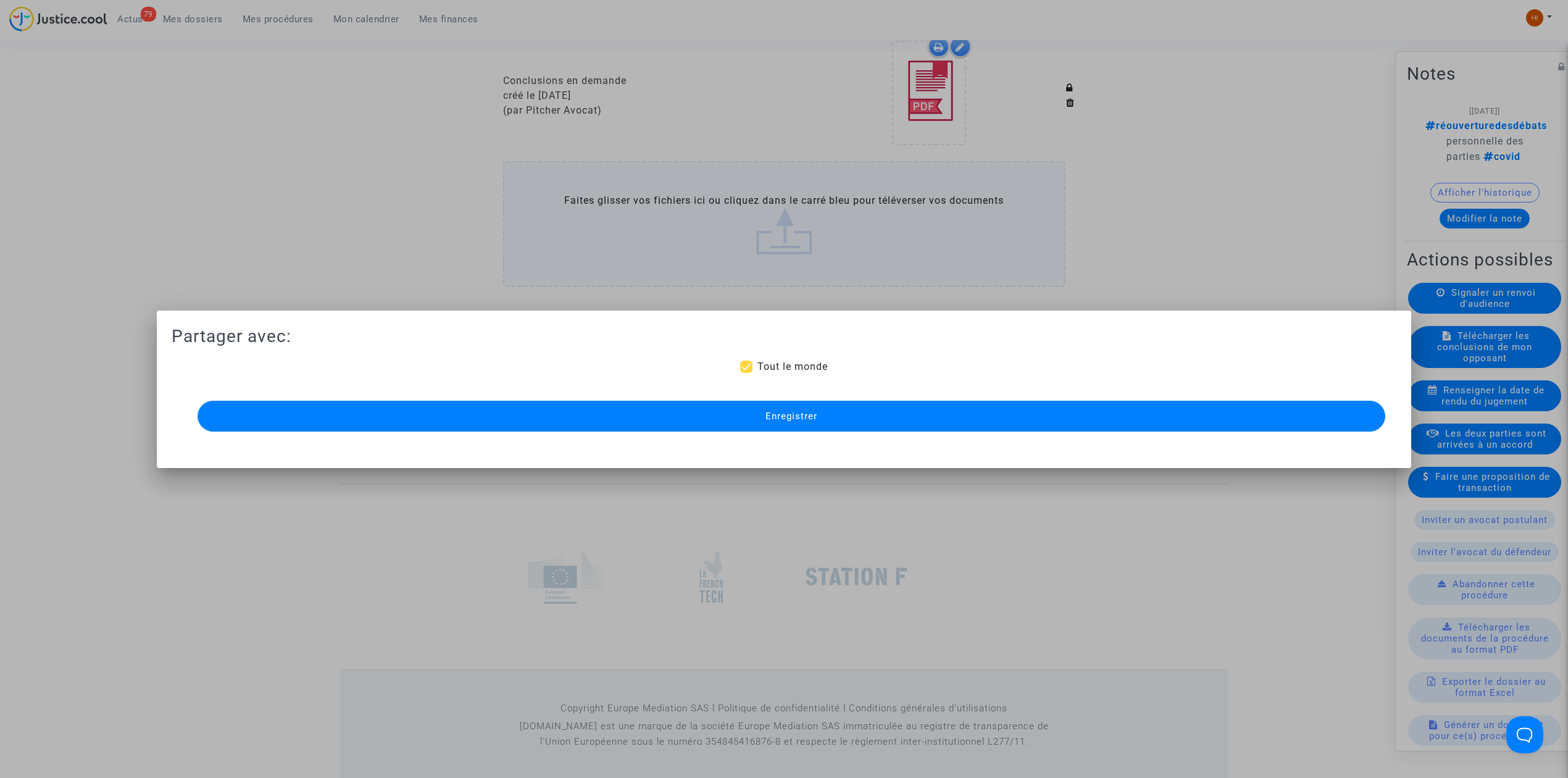
click at [548, 419] on button "Enregistrer" at bounding box center [791, 416] width 1188 height 31
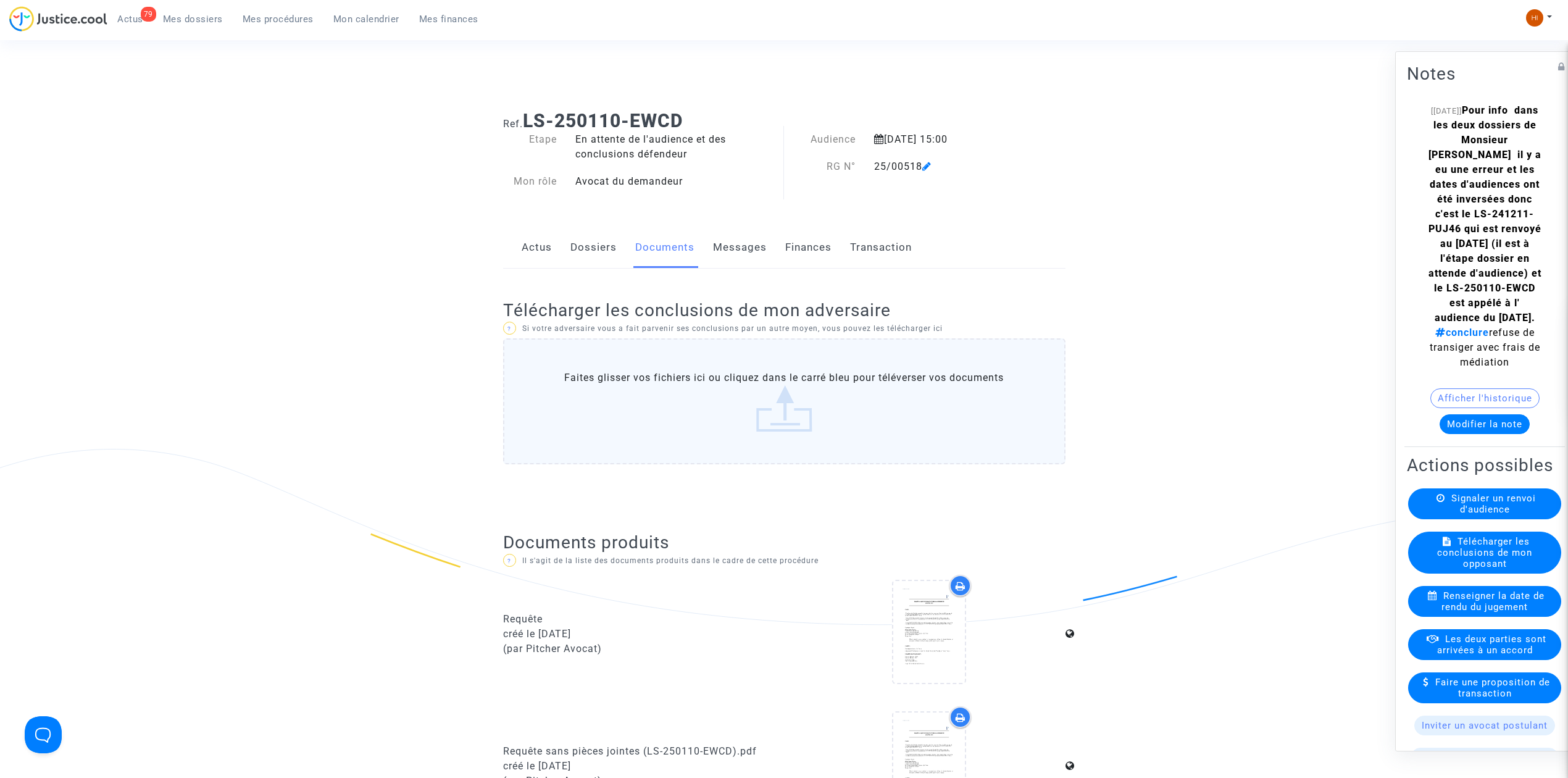
click at [572, 246] on link "Dossiers" at bounding box center [593, 247] width 47 height 41
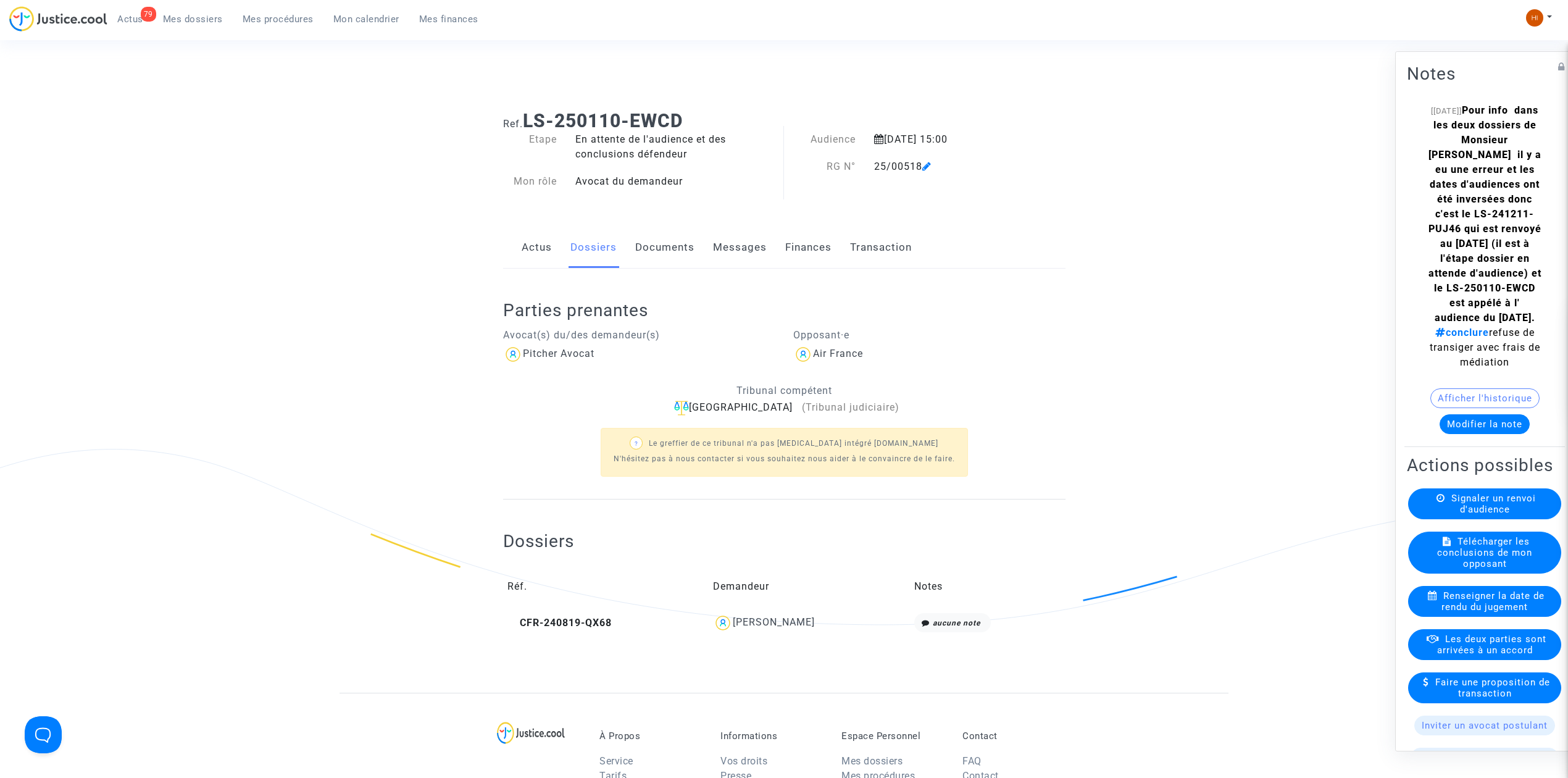
click at [652, 246] on link "Documents" at bounding box center [665, 247] width 59 height 41
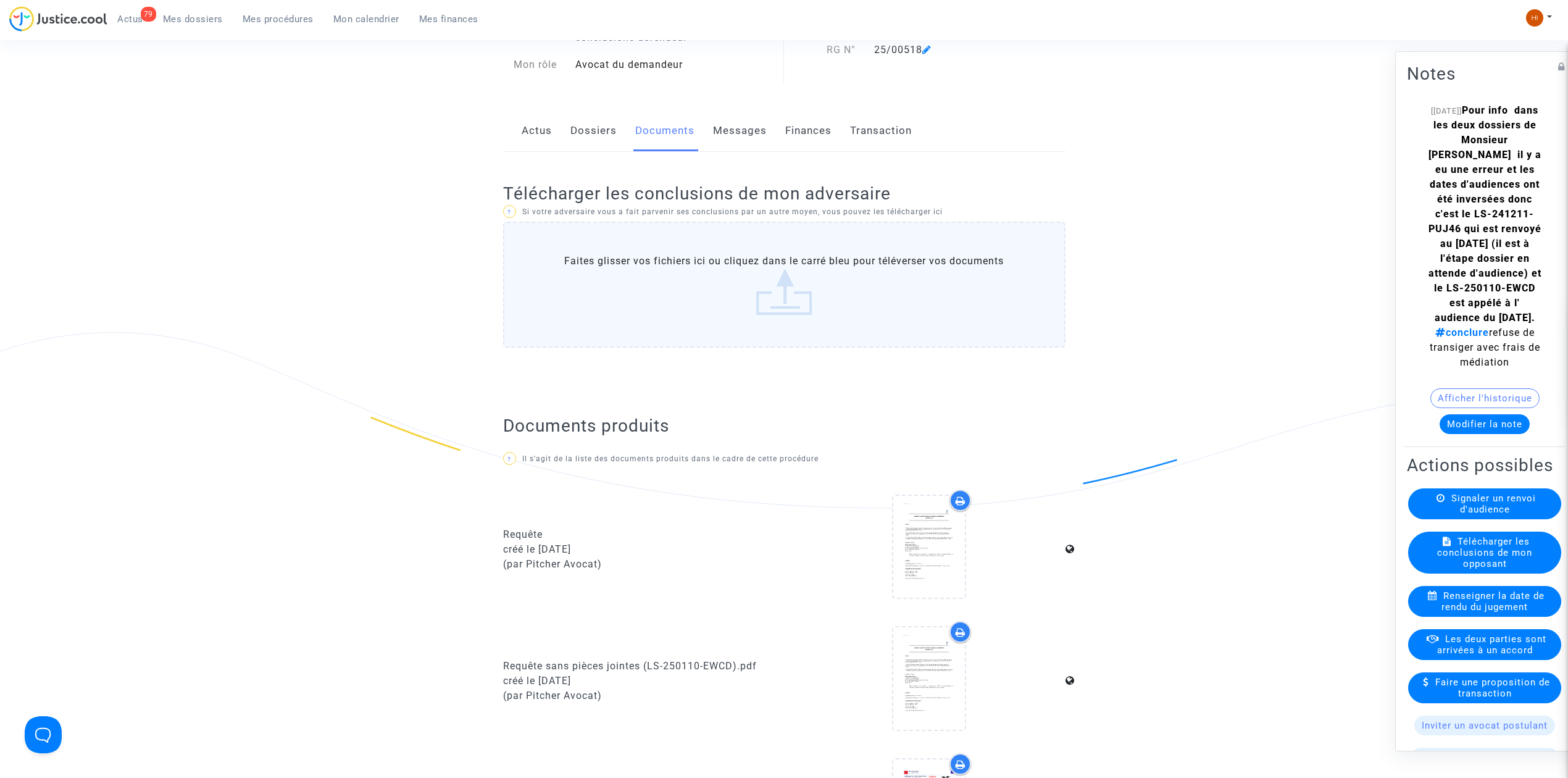
scroll to position [82, 0]
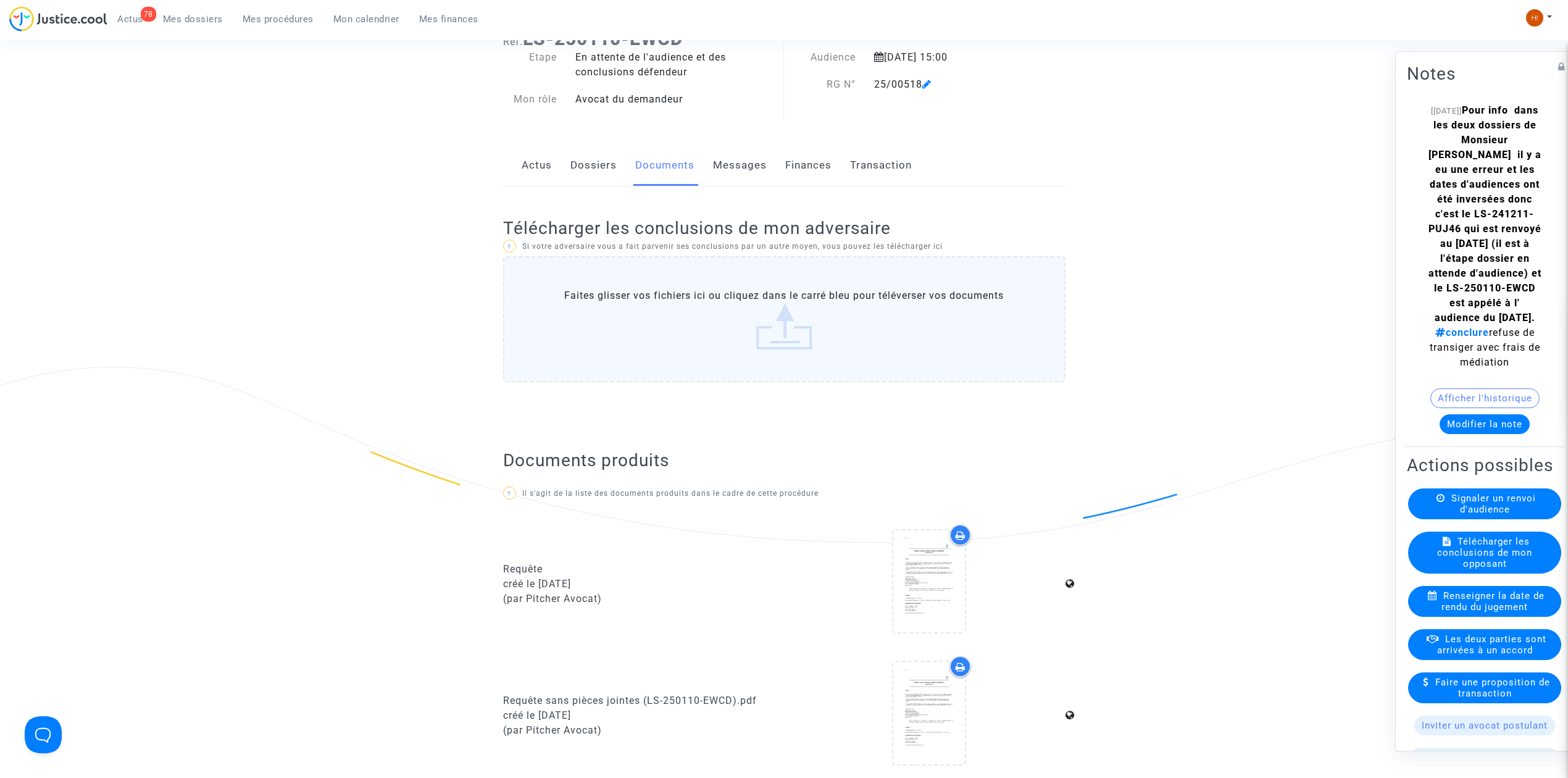
click at [1508, 430] on note-viewer "[[DATE]] Pour info dans les deux dossiers de Monsieur [PERSON_NAME] il y a eu u…" at bounding box center [1485, 268] width 156 height 331
click at [1509, 408] on button "Afficher l'historique" at bounding box center [1485, 398] width 109 height 20
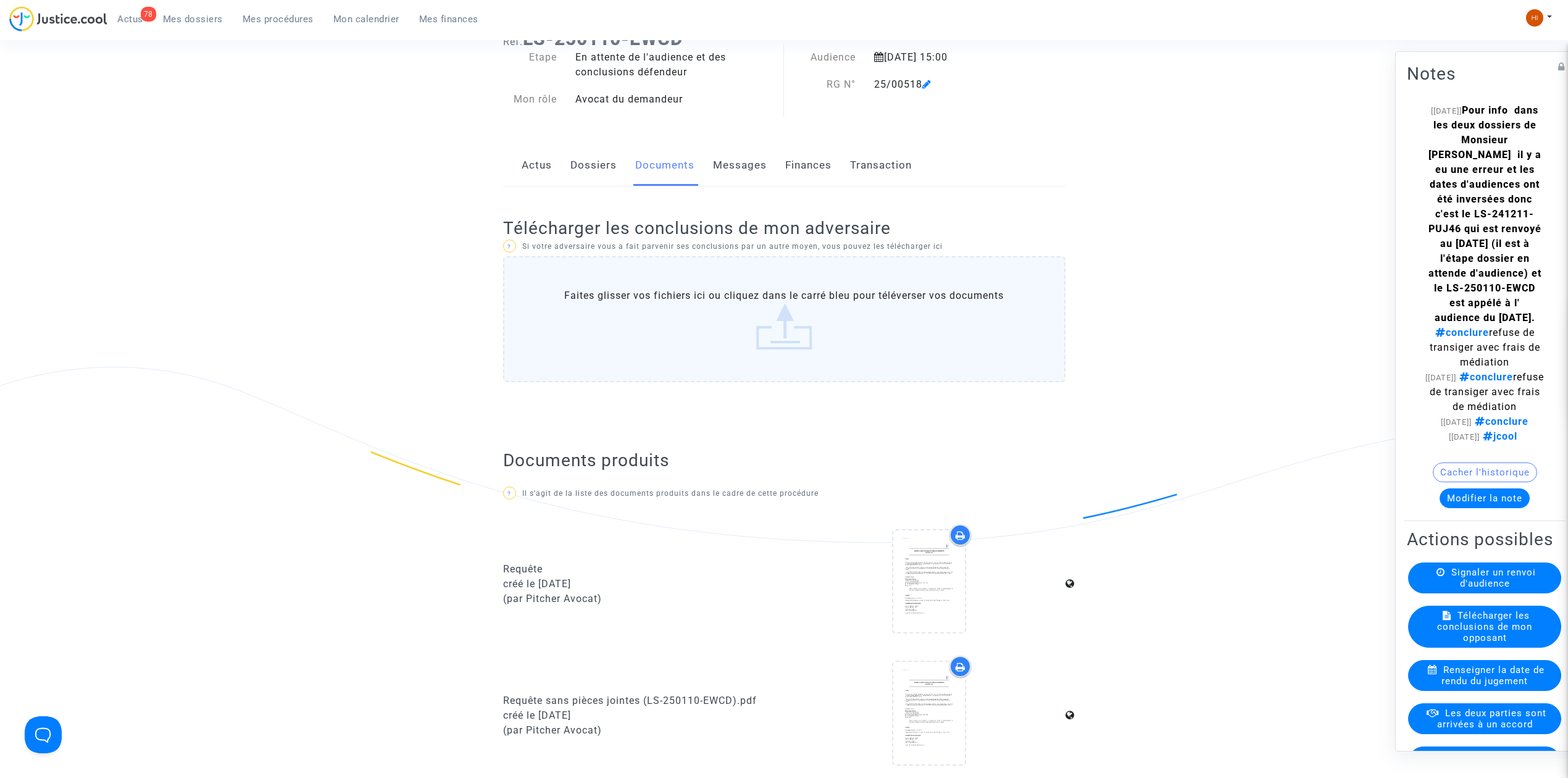
click at [276, 38] on div "78 Actus Mes dossiers Mes procédures Mon calendrier Mes finances" at bounding box center [249, 23] width 479 height 34
click at [272, 20] on span "Mes procédures" at bounding box center [279, 19] width 71 height 11
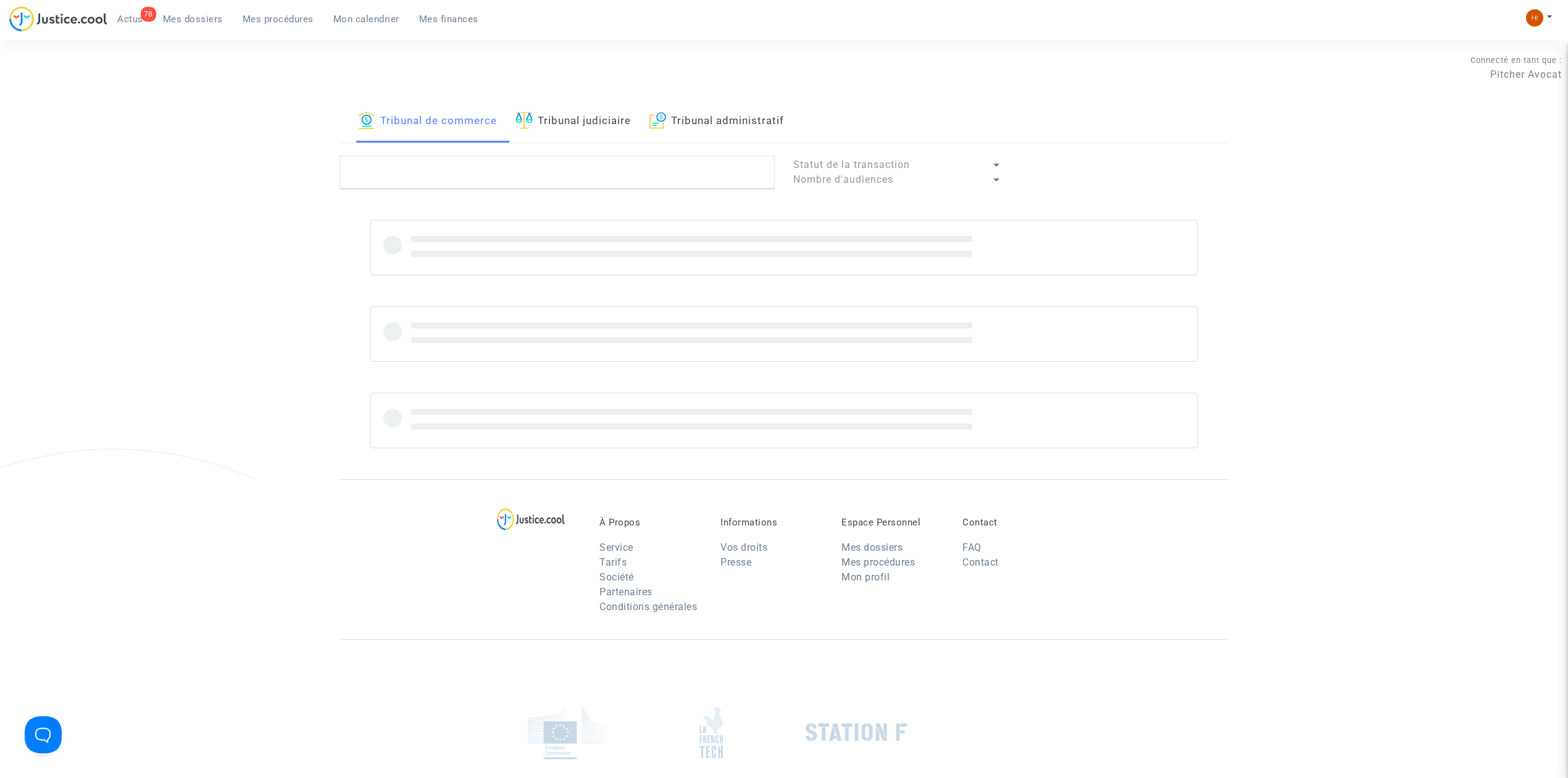
drag, startPoint x: 626, startPoint y: 119, endPoint x: 625, endPoint y: 152, distance: 33.0
click at [626, 121] on link "Tribunal judiciaire" at bounding box center [573, 121] width 116 height 42
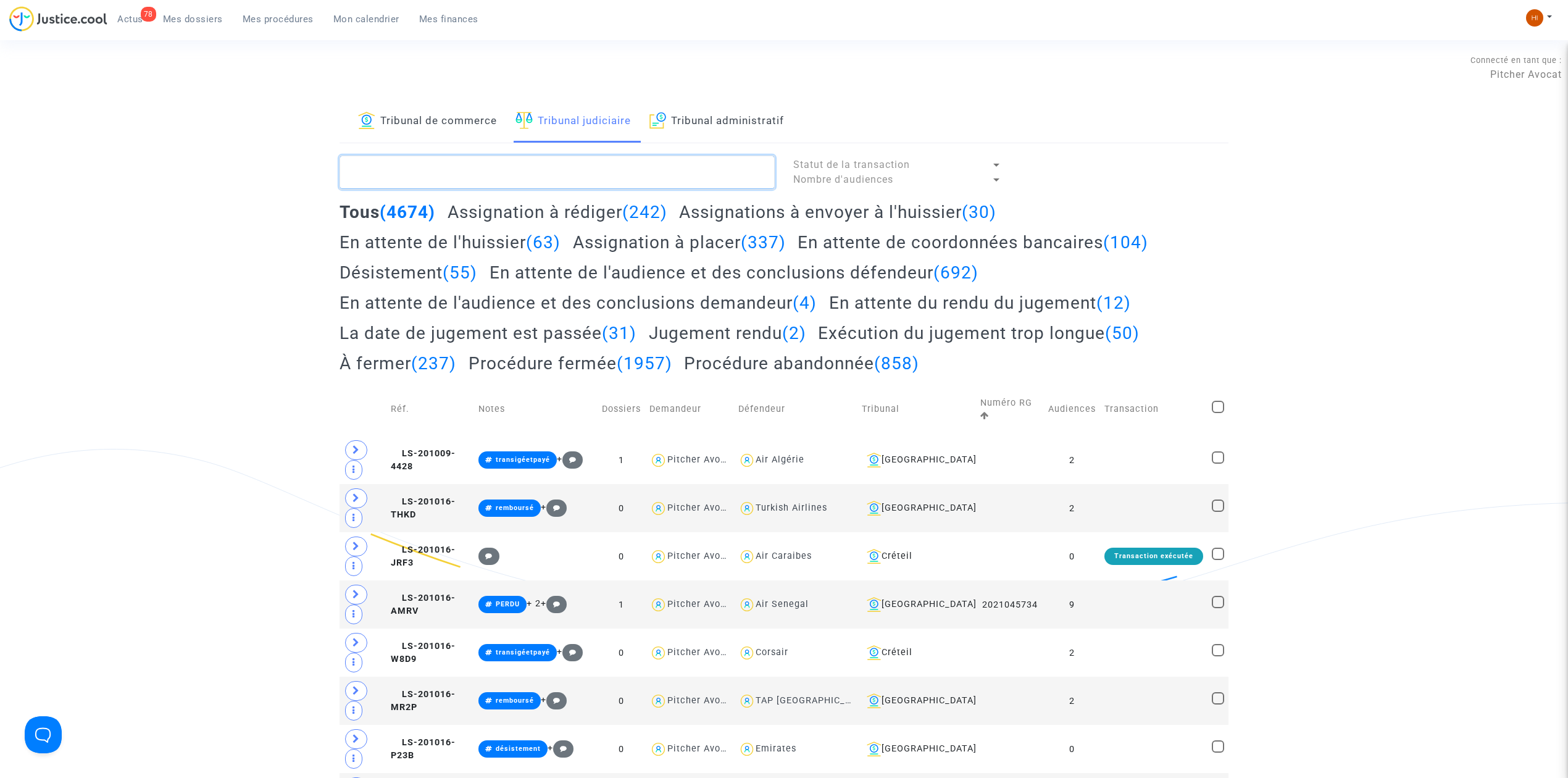
paste textarea "[PERSON_NAME]"
click at [623, 157] on textarea at bounding box center [557, 172] width 435 height 33
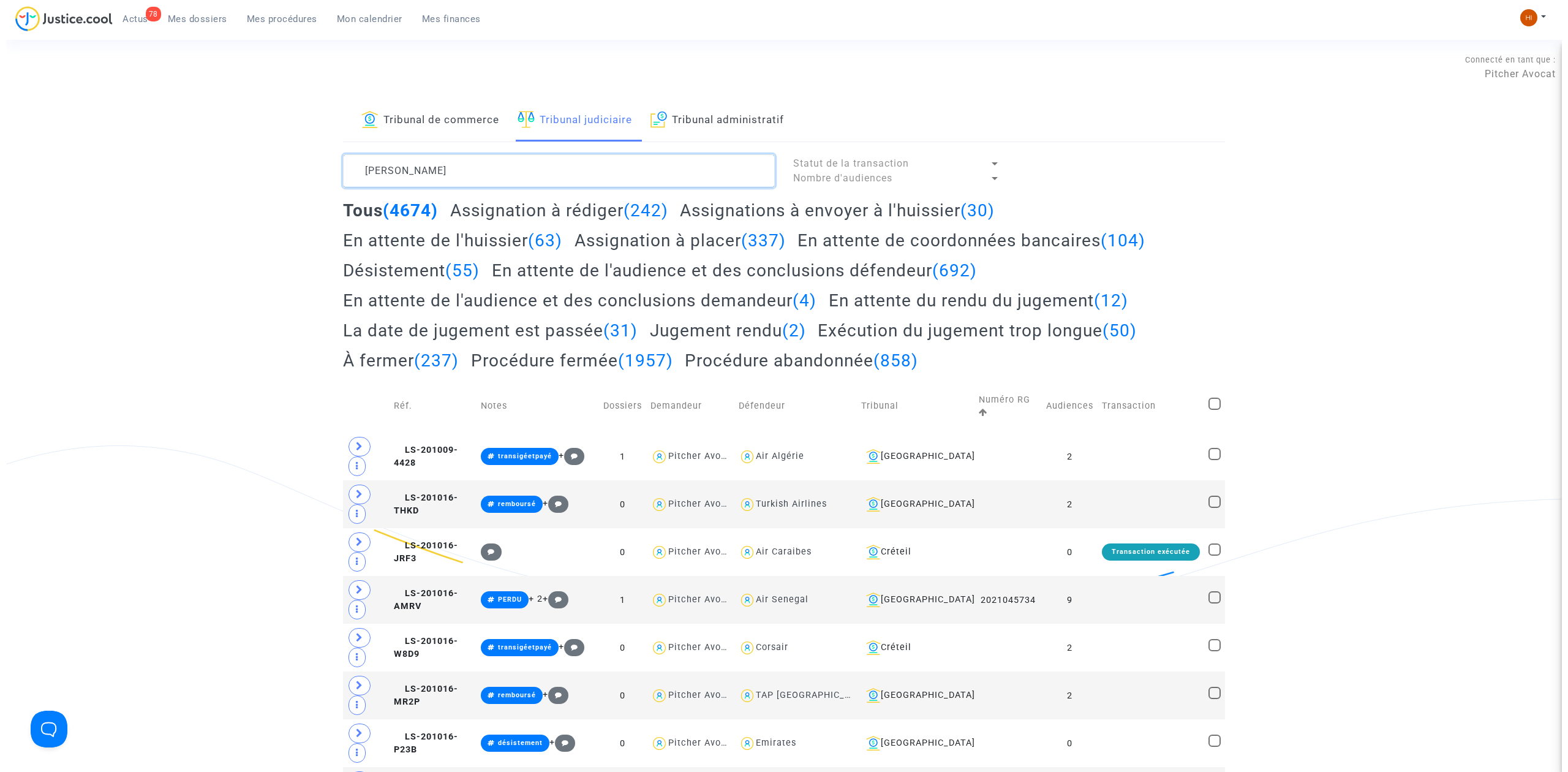
scroll to position [14, 0]
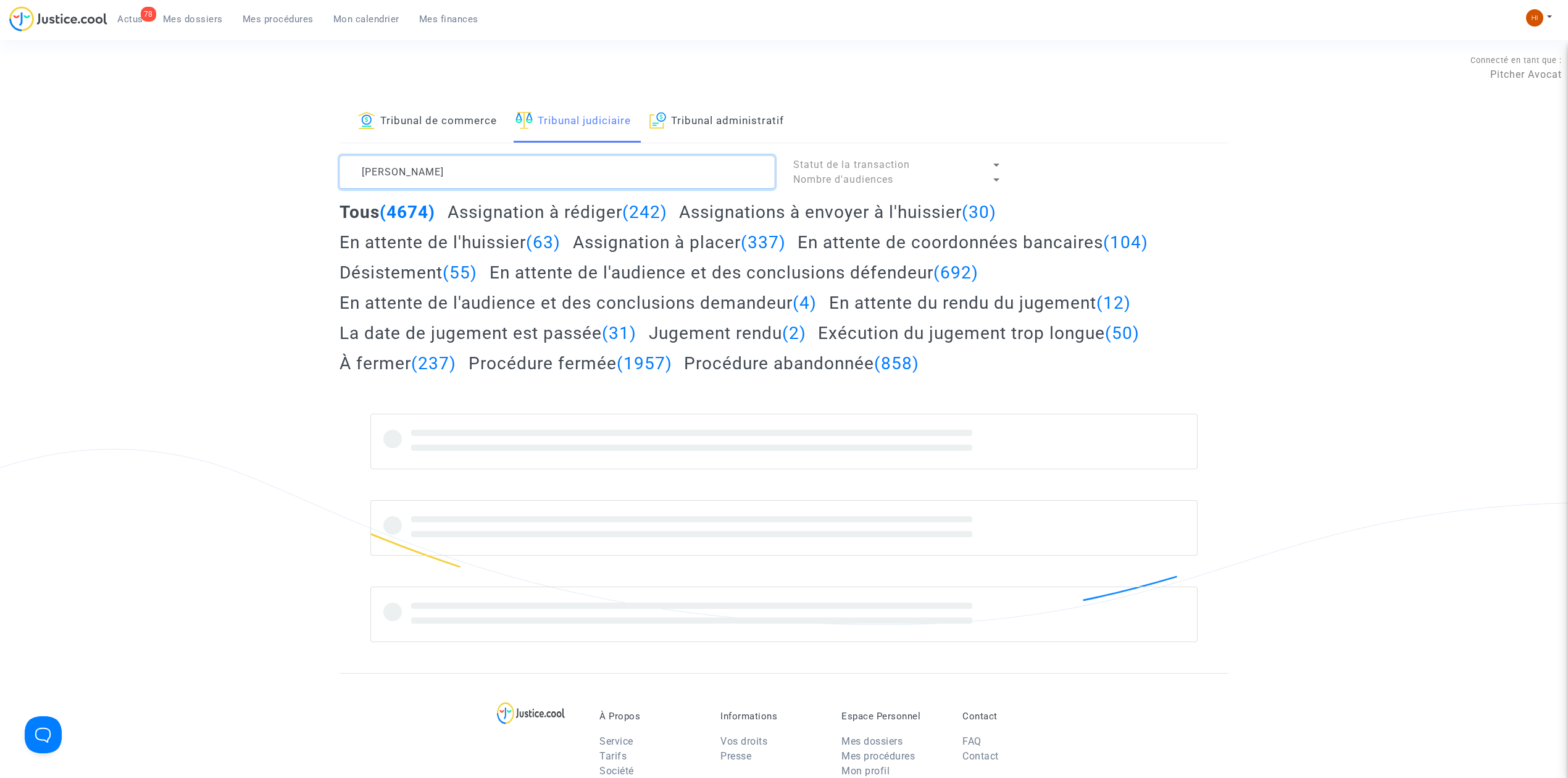
click at [607, 184] on textarea at bounding box center [557, 172] width 435 height 33
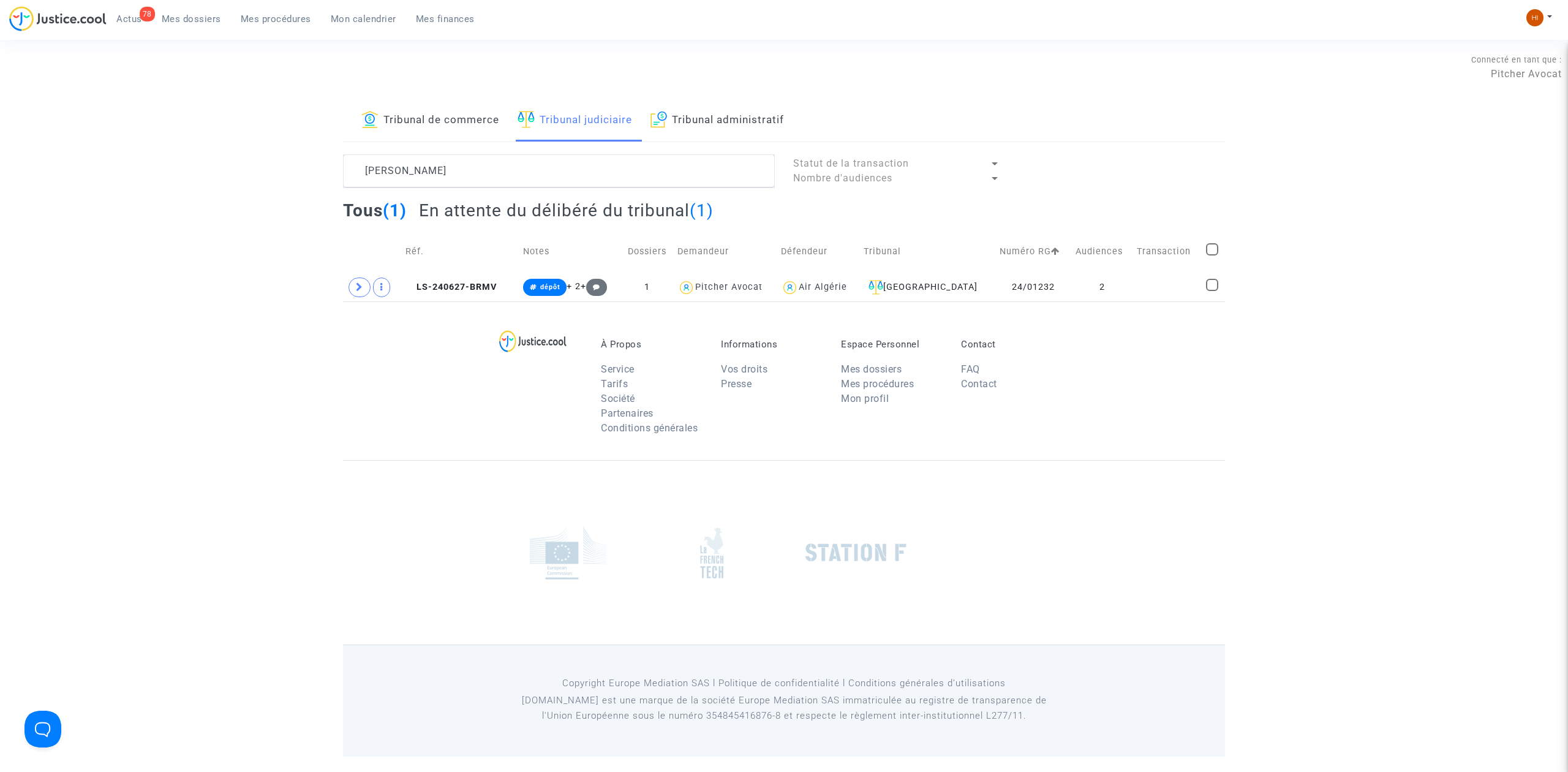
click at [452, 267] on td "Réf." at bounding box center [460, 251] width 118 height 43
click at [486, 312] on div "À Propos Service Tarifs Société Partenaires Conditions générales Informations V…" at bounding box center [784, 381] width 882 height 159
click at [493, 284] on span "LS-240627-BRMV" at bounding box center [451, 286] width 91 height 10
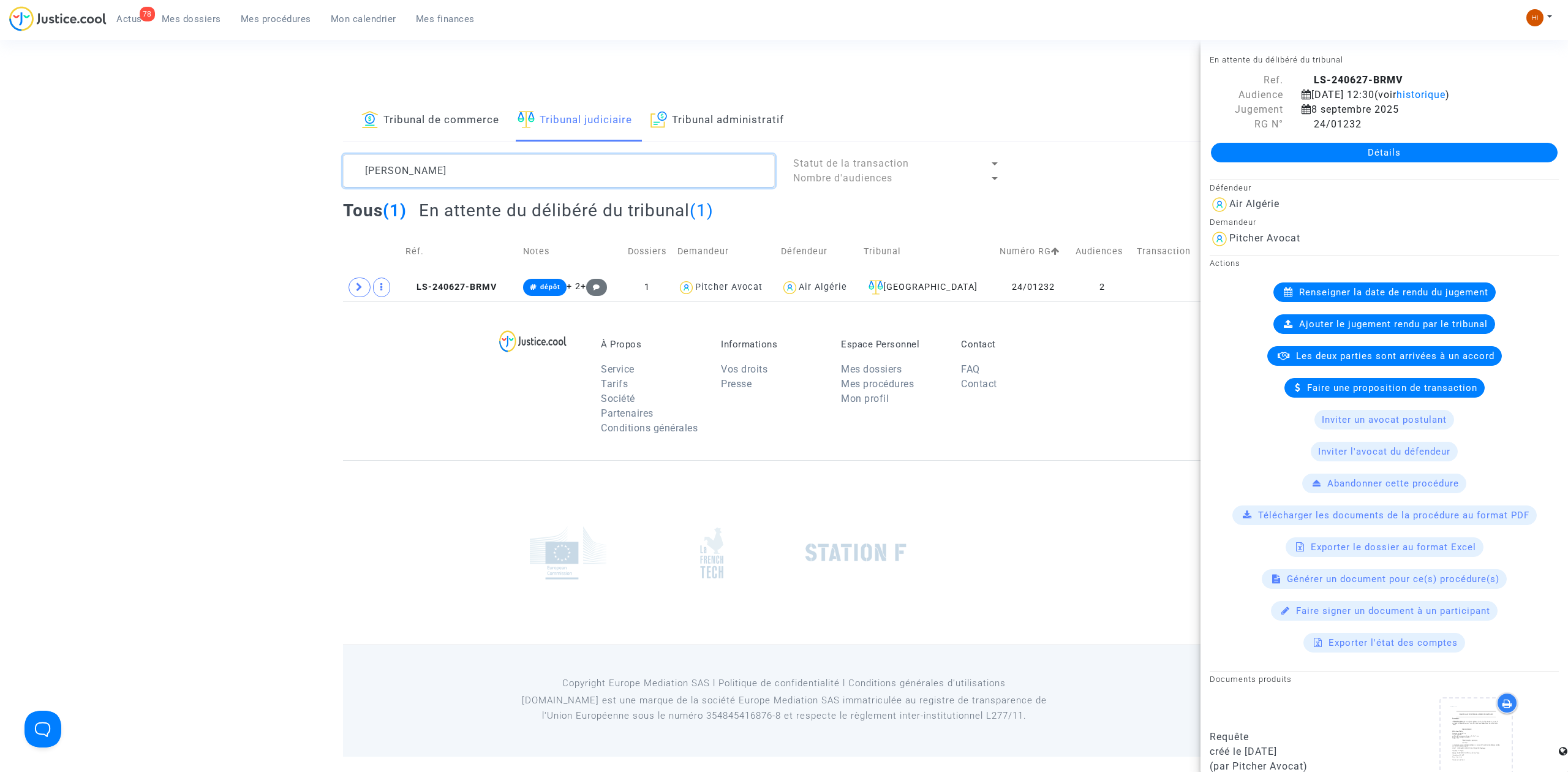
click at [543, 179] on textarea at bounding box center [559, 171] width 432 height 33
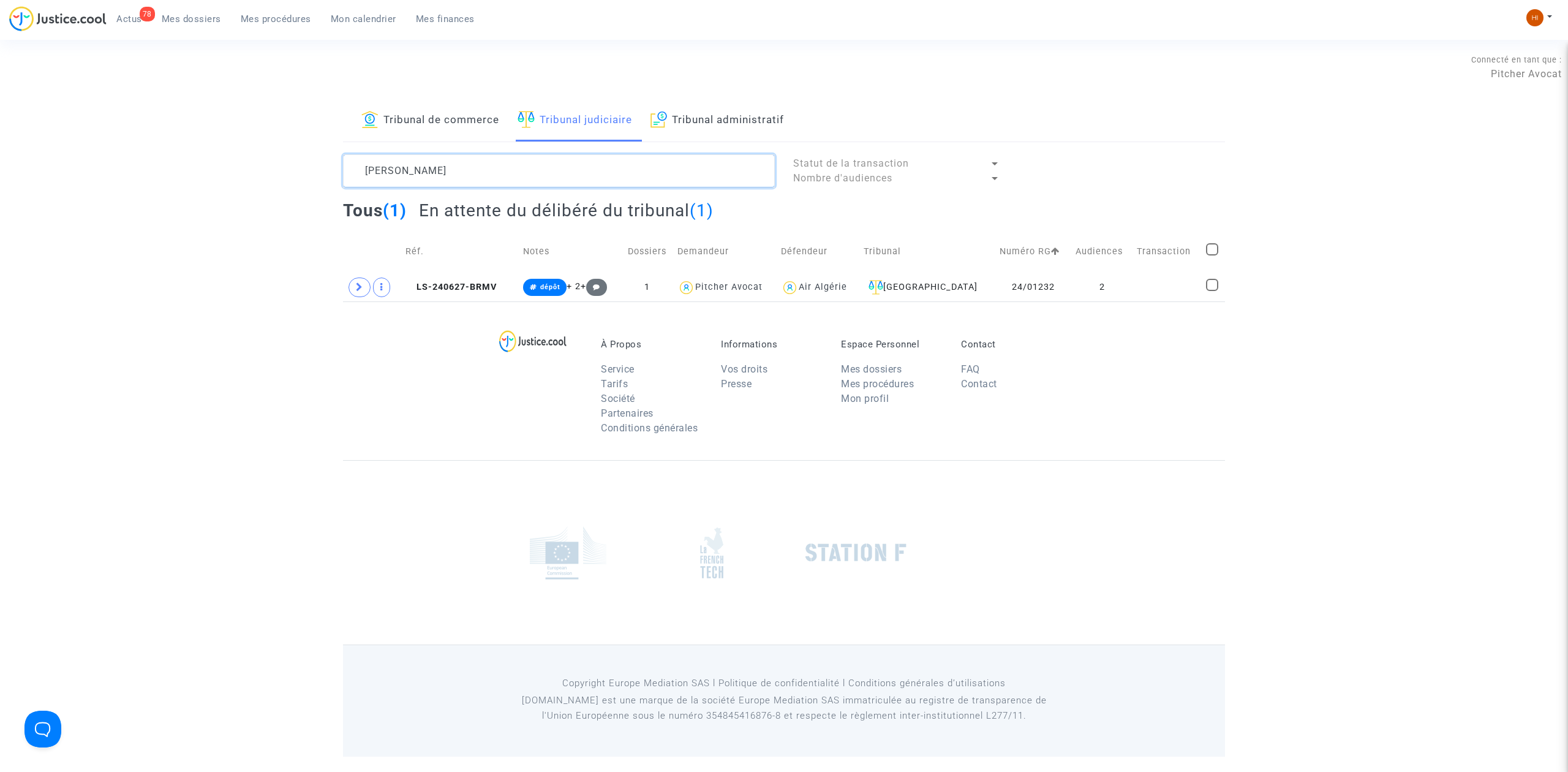
click at [544, 179] on textarea at bounding box center [559, 171] width 432 height 33
paste textarea "[PERSON_NAME]"
click at [458, 276] on td "LS-241205-HZAH" at bounding box center [460, 287] width 117 height 28
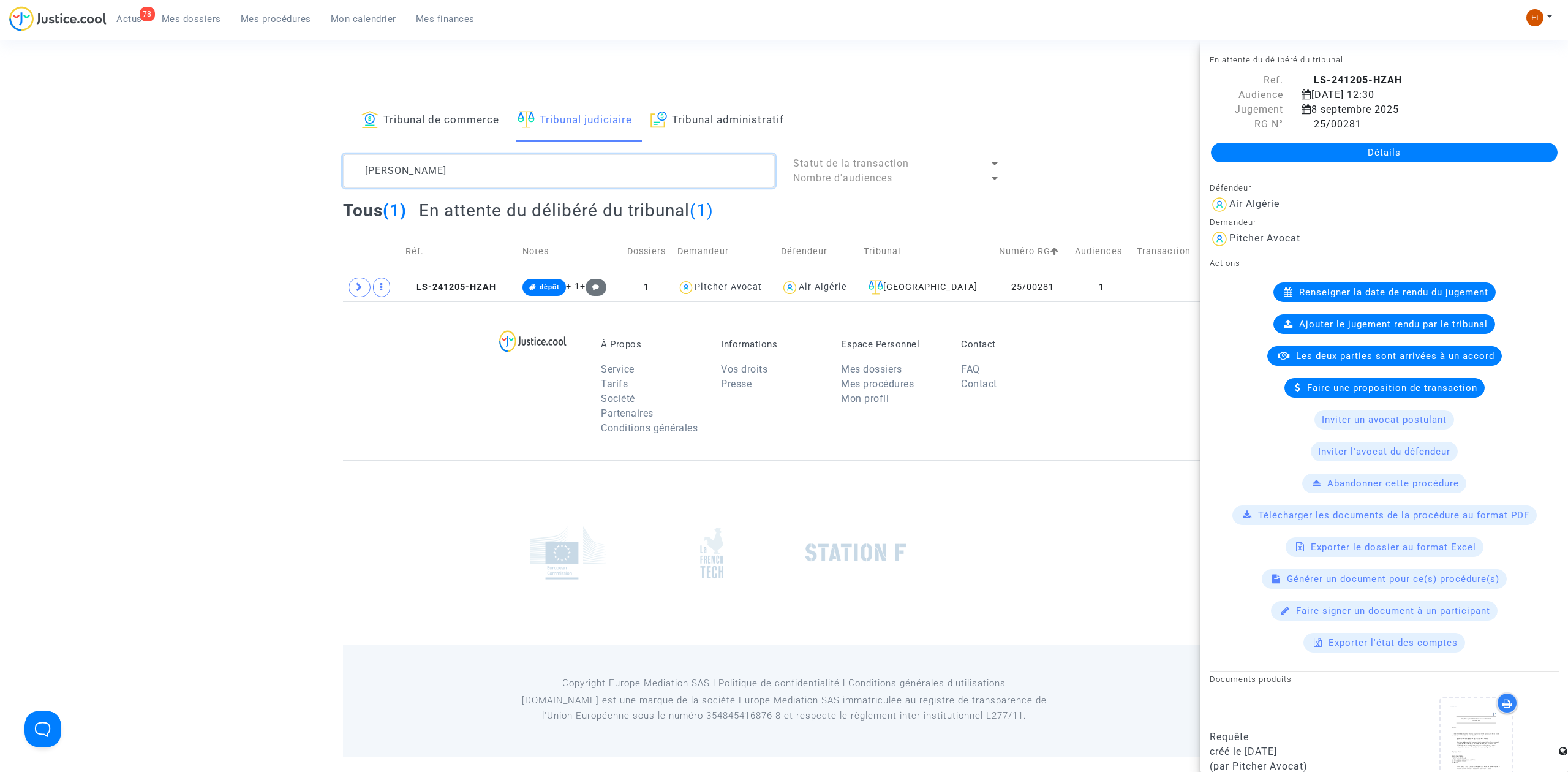
click at [559, 175] on textarea at bounding box center [559, 171] width 432 height 33
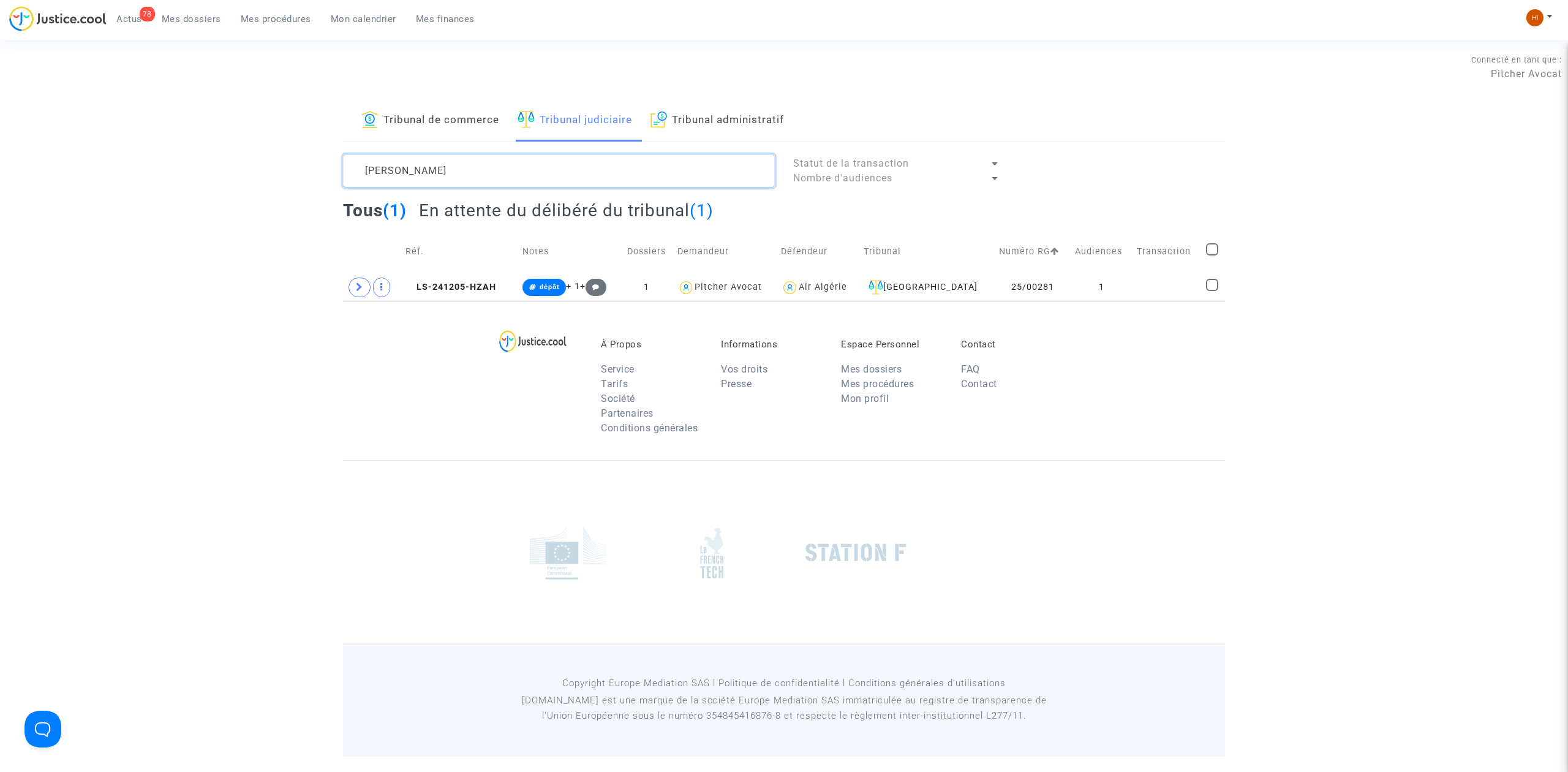
click at [559, 175] on textarea at bounding box center [559, 171] width 432 height 33
paste textarea "El Batoul Ajna"
click at [1160, 284] on td at bounding box center [1172, 287] width 63 height 28
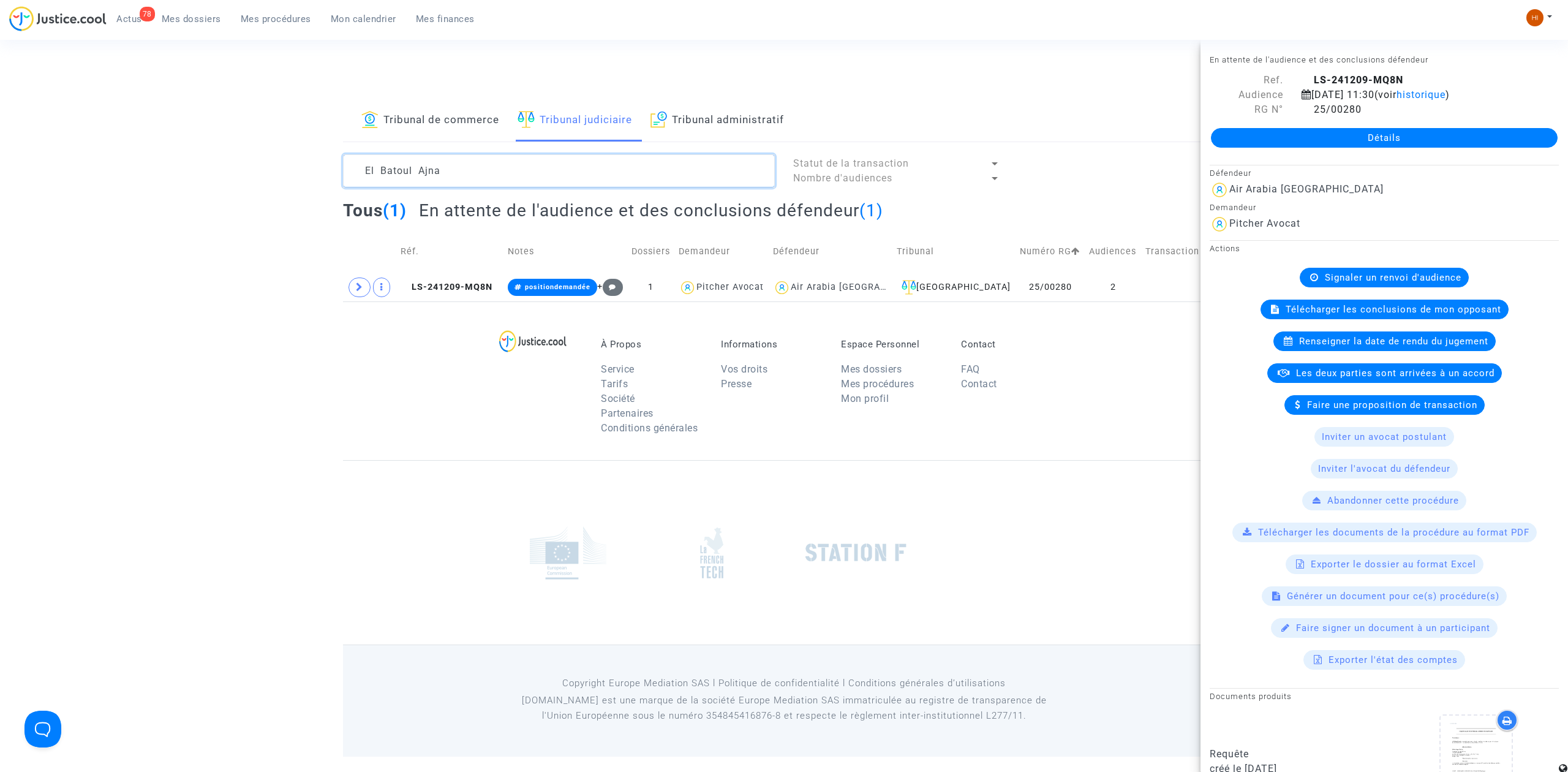
click at [554, 165] on textarea at bounding box center [559, 171] width 432 height 33
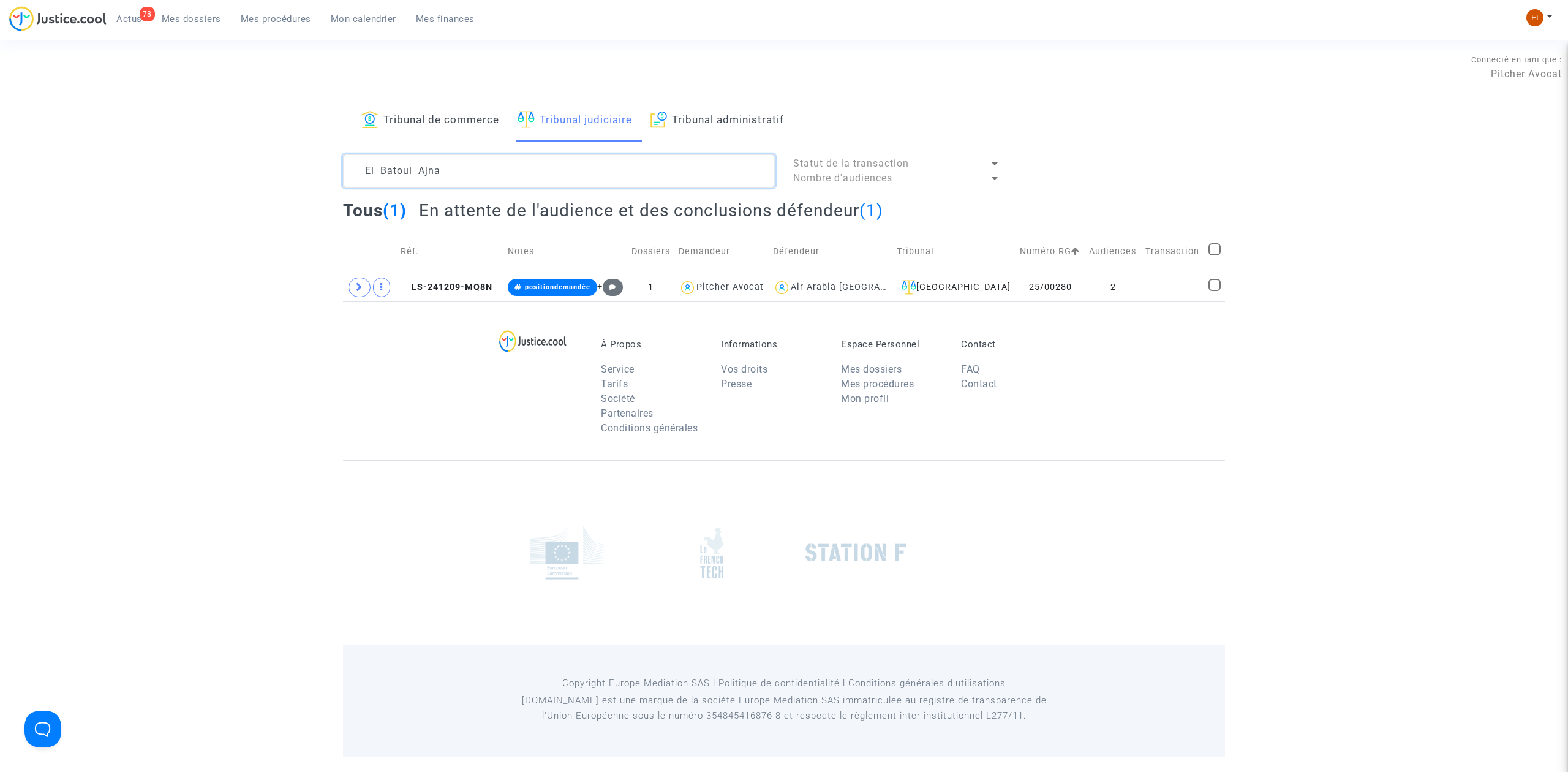
click at [554, 165] on textarea at bounding box center [559, 171] width 432 height 33
paste textarea "Fayssal El Bouriahi"
type textarea "Fayssal El Bouriahi"
click at [430, 281] on copy "LS-241216-UJPF" at bounding box center [444, 286] width 87 height 10
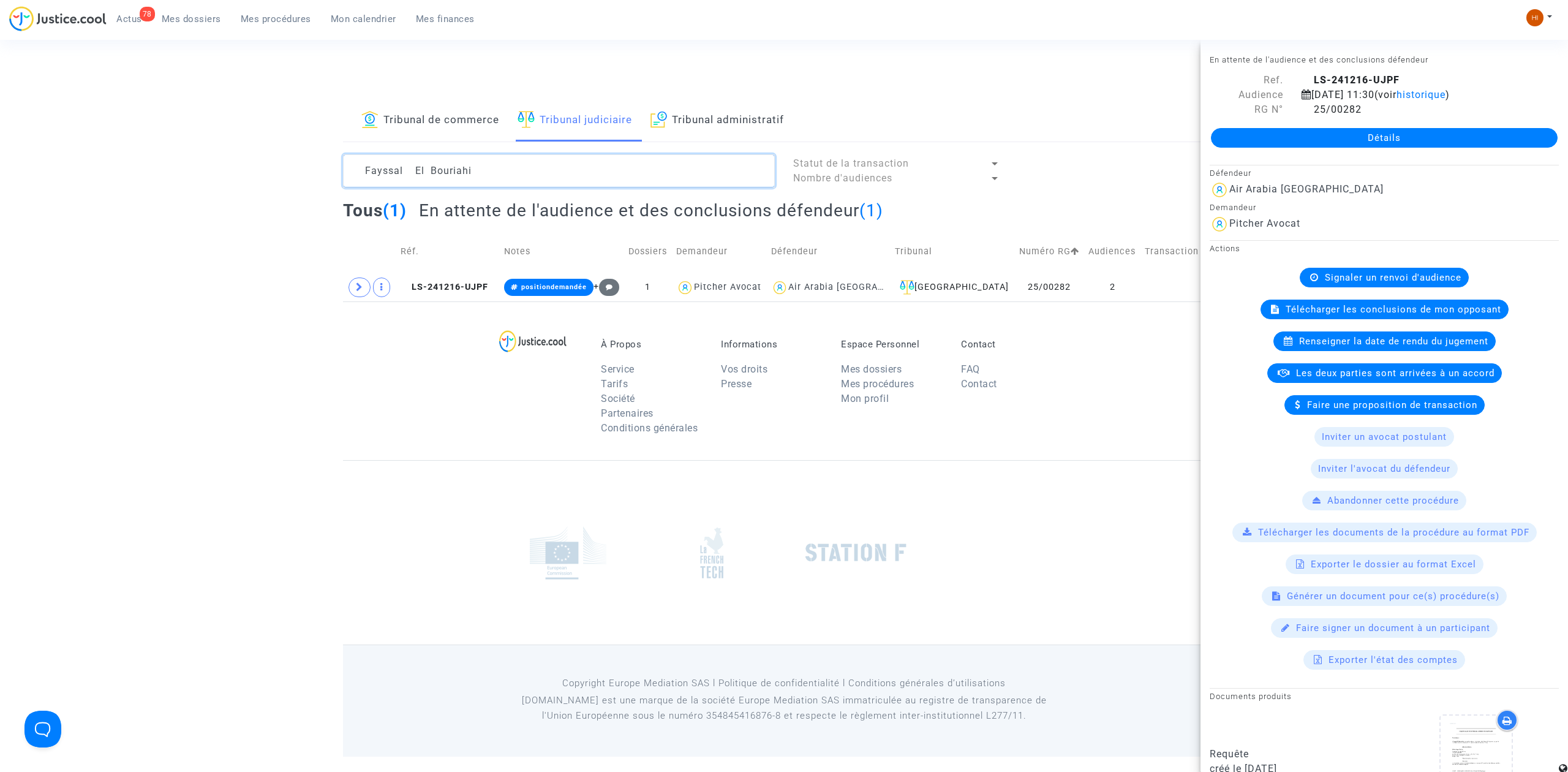
click at [444, 165] on textarea at bounding box center [559, 171] width 432 height 33
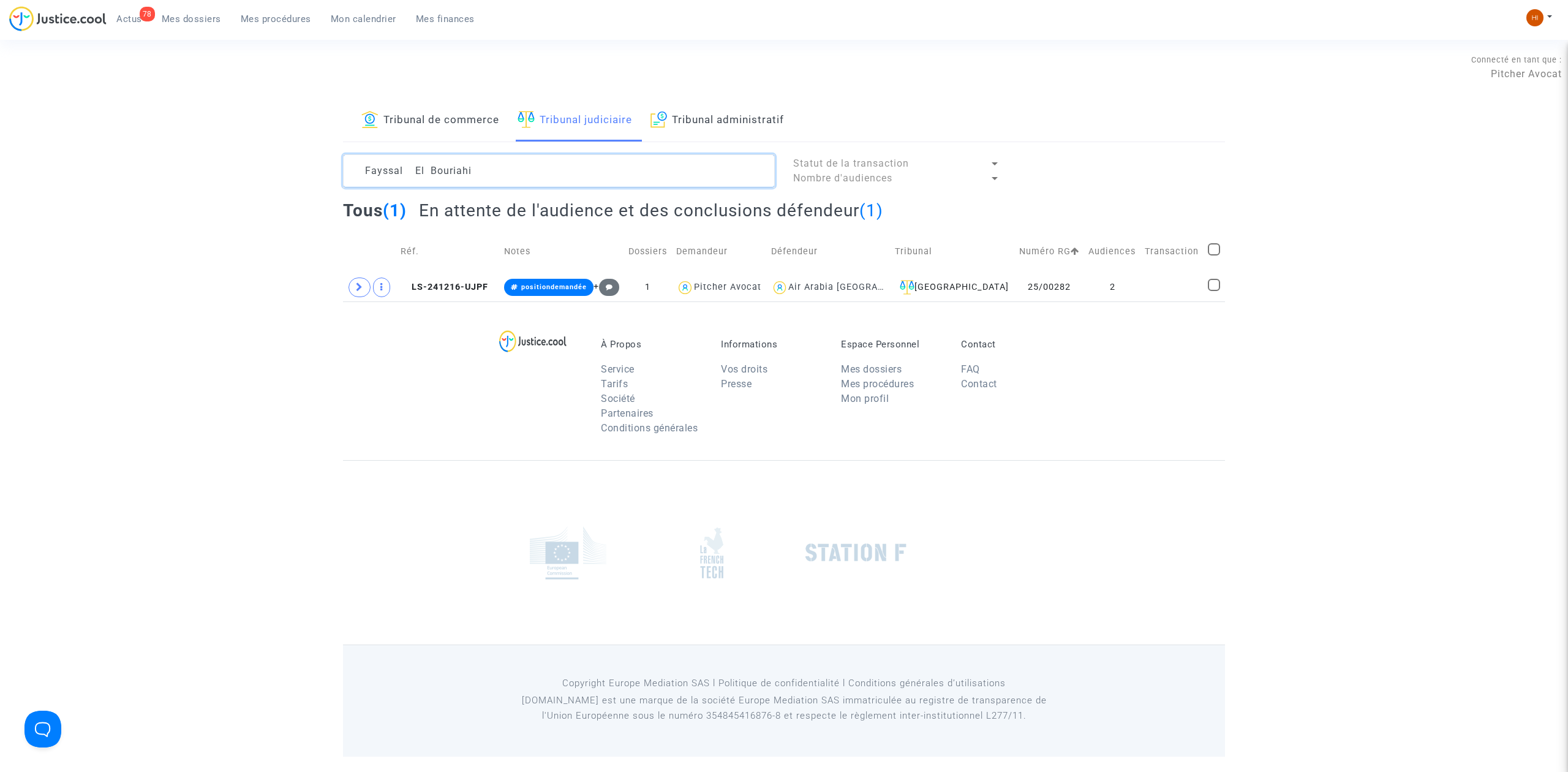
click at [444, 165] on textarea at bounding box center [559, 171] width 432 height 33
click at [513, 172] on textarea at bounding box center [559, 171] width 432 height 33
click at [178, 18] on span "Mes dossiers" at bounding box center [191, 19] width 59 height 11
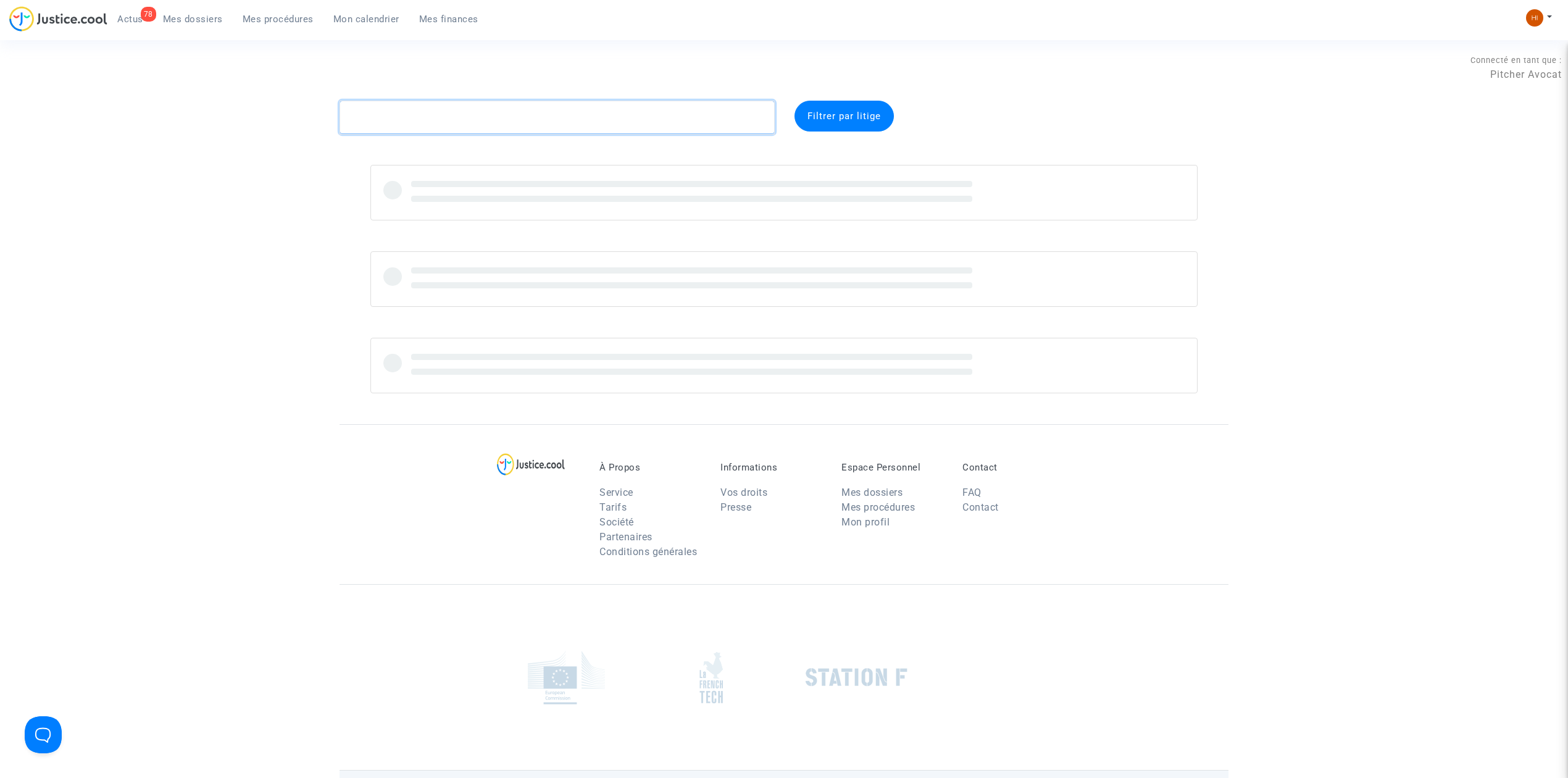
click at [460, 100] on textarea at bounding box center [557, 117] width 435 height 33
paste textarea "CFR-240509-KTTH"
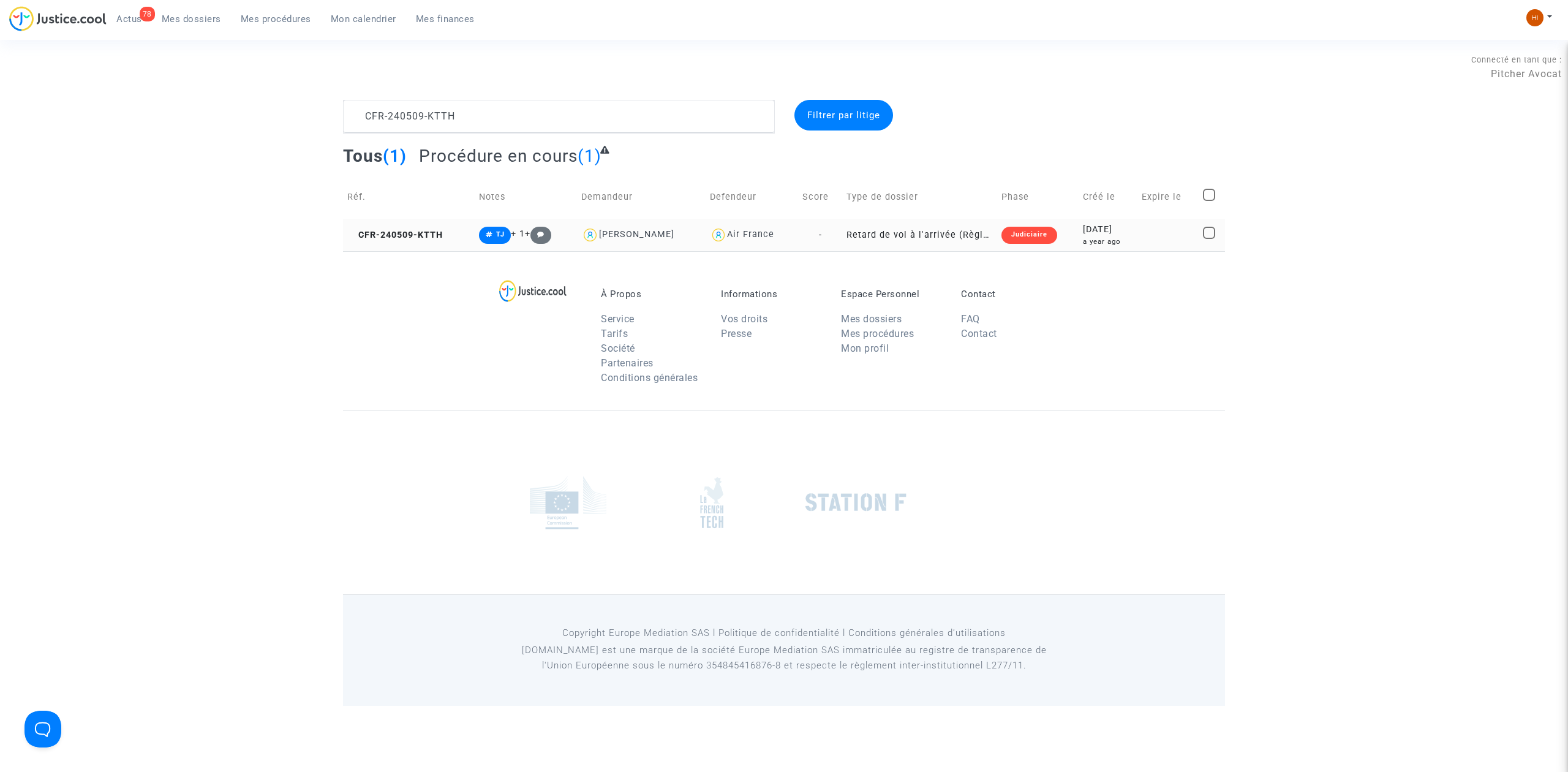
click at [463, 241] on td "CFR-240509-KTTH" at bounding box center [408, 234] width 132 height 32
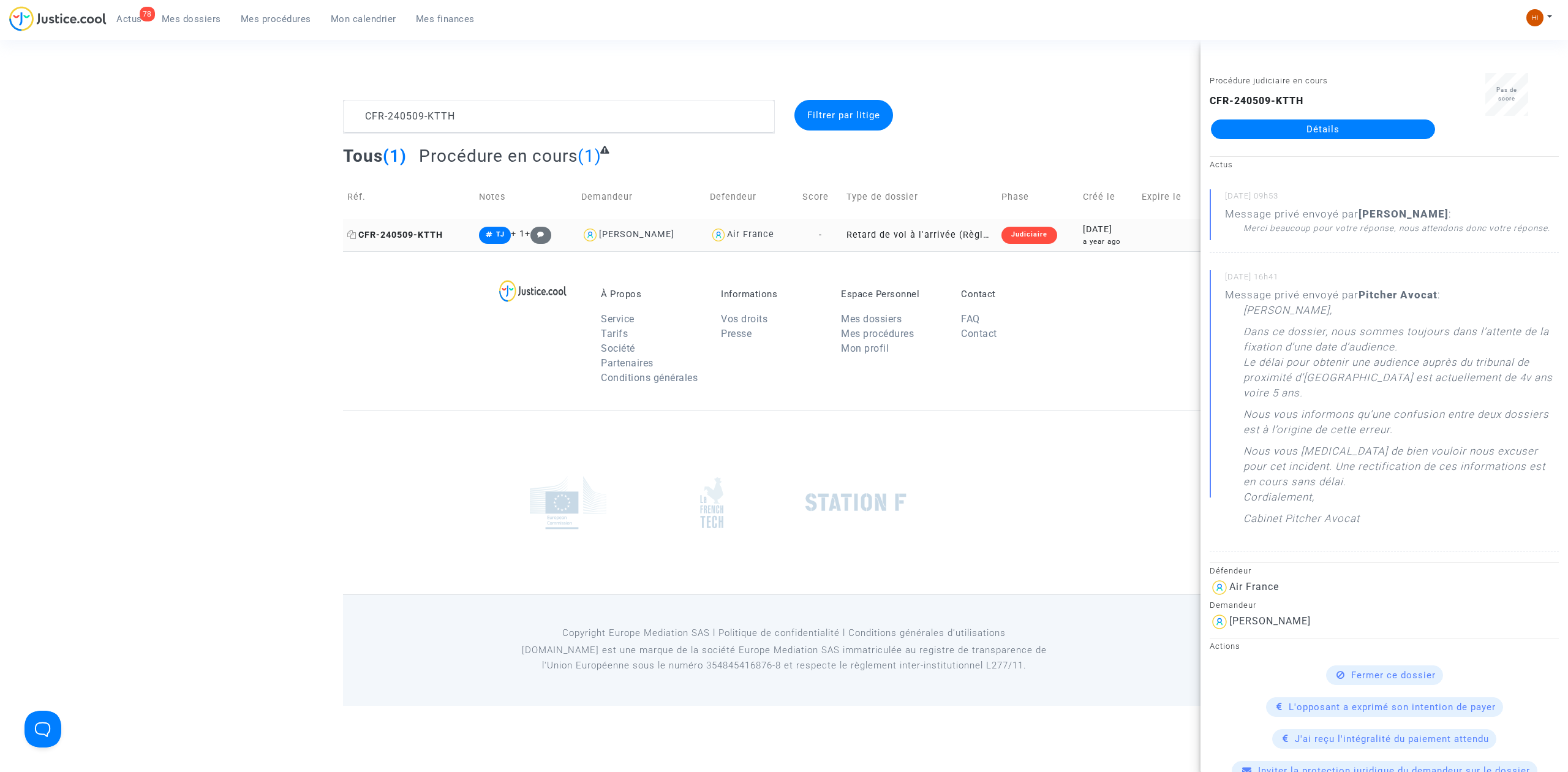
click at [408, 229] on span "CFR-240509-KTTH" at bounding box center [395, 234] width 95 height 10
click at [405, 243] on td "CFR-240509-KTTH" at bounding box center [408, 234] width 132 height 32
click at [675, 238] on div "[PERSON_NAME]" at bounding box center [636, 234] width 75 height 10
type textarea "CFR-240509-KTTH @"[PERSON_NAME]" @"Pitcher Avocat""
drag, startPoint x: 479, startPoint y: 118, endPoint x: 557, endPoint y: 118, distance: 78.0
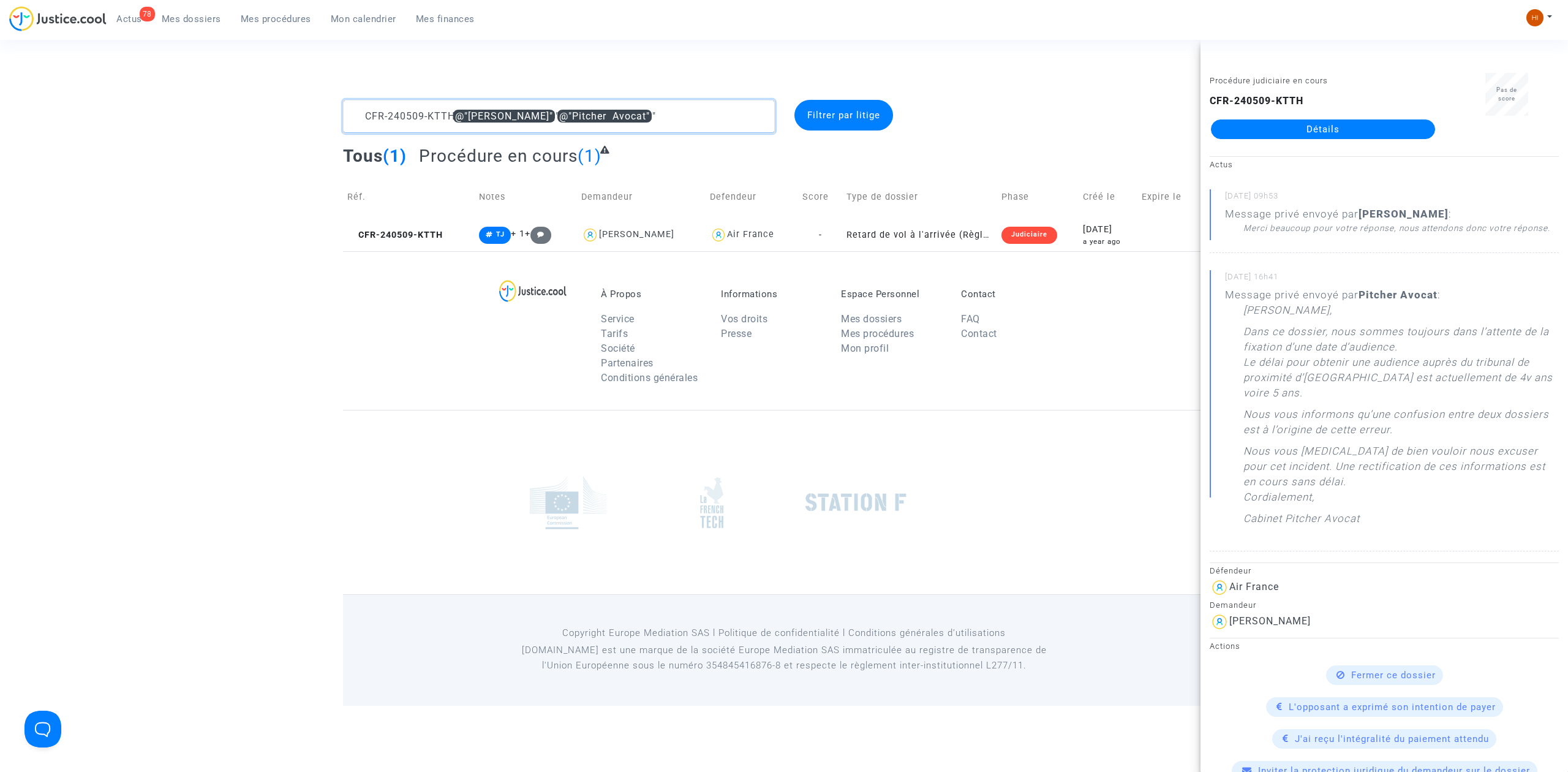
click at [557, 118] on textarea at bounding box center [559, 116] width 432 height 33
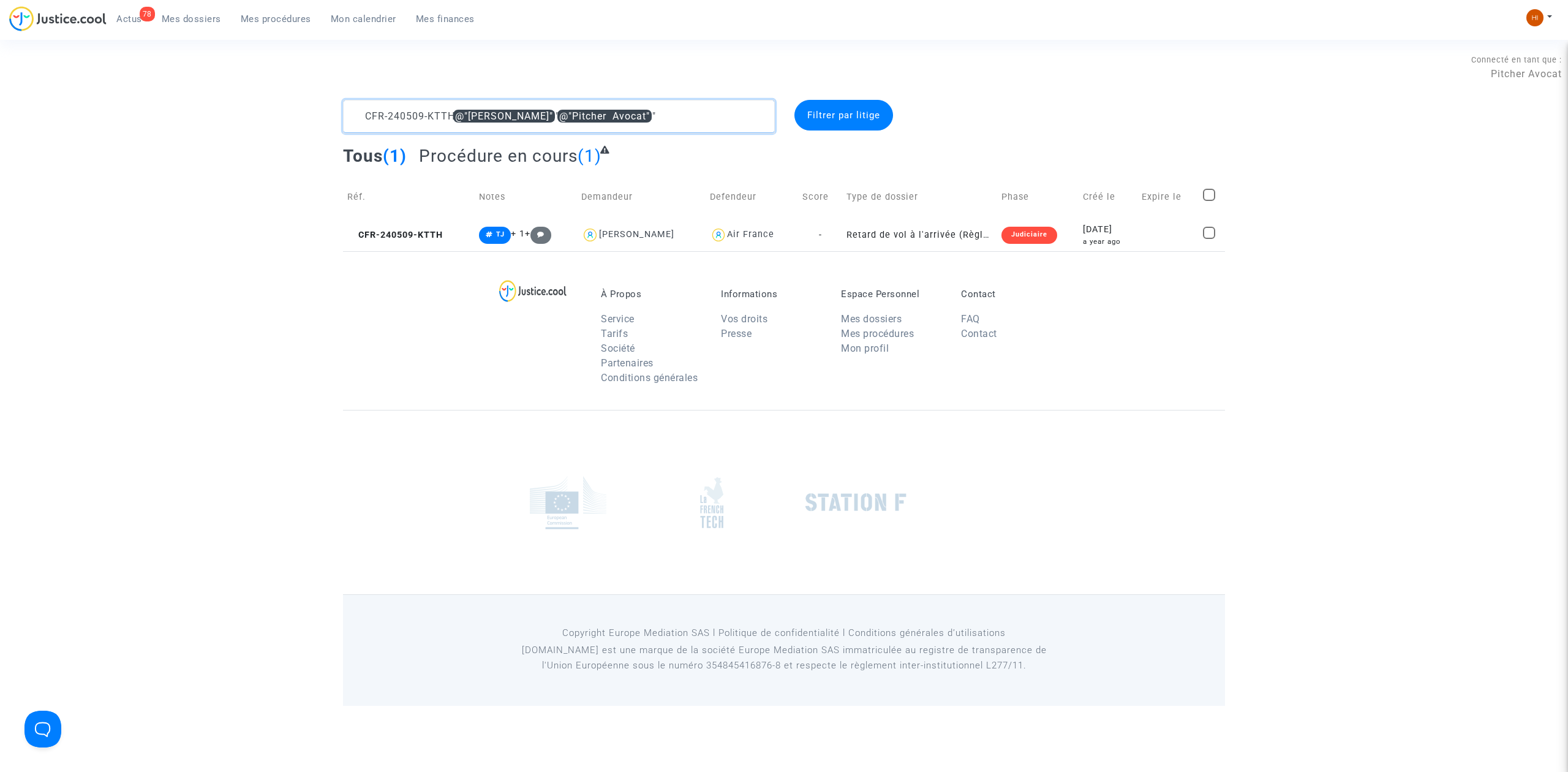
click at [538, 118] on textarea at bounding box center [559, 116] width 432 height 33
drag, startPoint x: 538, startPoint y: 118, endPoint x: 577, endPoint y: 115, distance: 39.1
click at [577, 115] on textarea at bounding box center [559, 116] width 432 height 33
click at [441, 234] on span "CFR-240509-KTTH" at bounding box center [395, 234] width 95 height 10
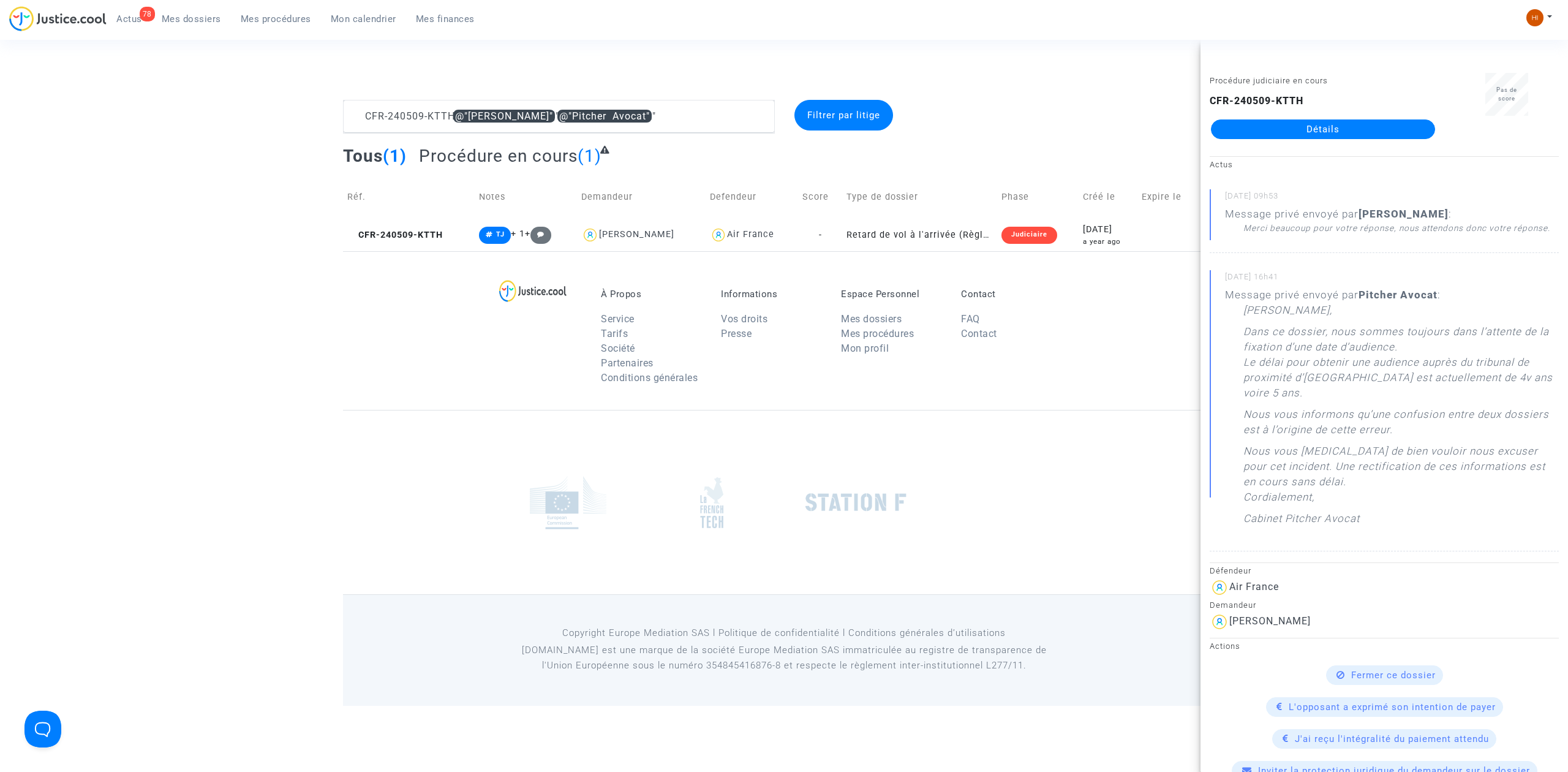
click at [1357, 126] on link "Détails" at bounding box center [1323, 129] width 224 height 19
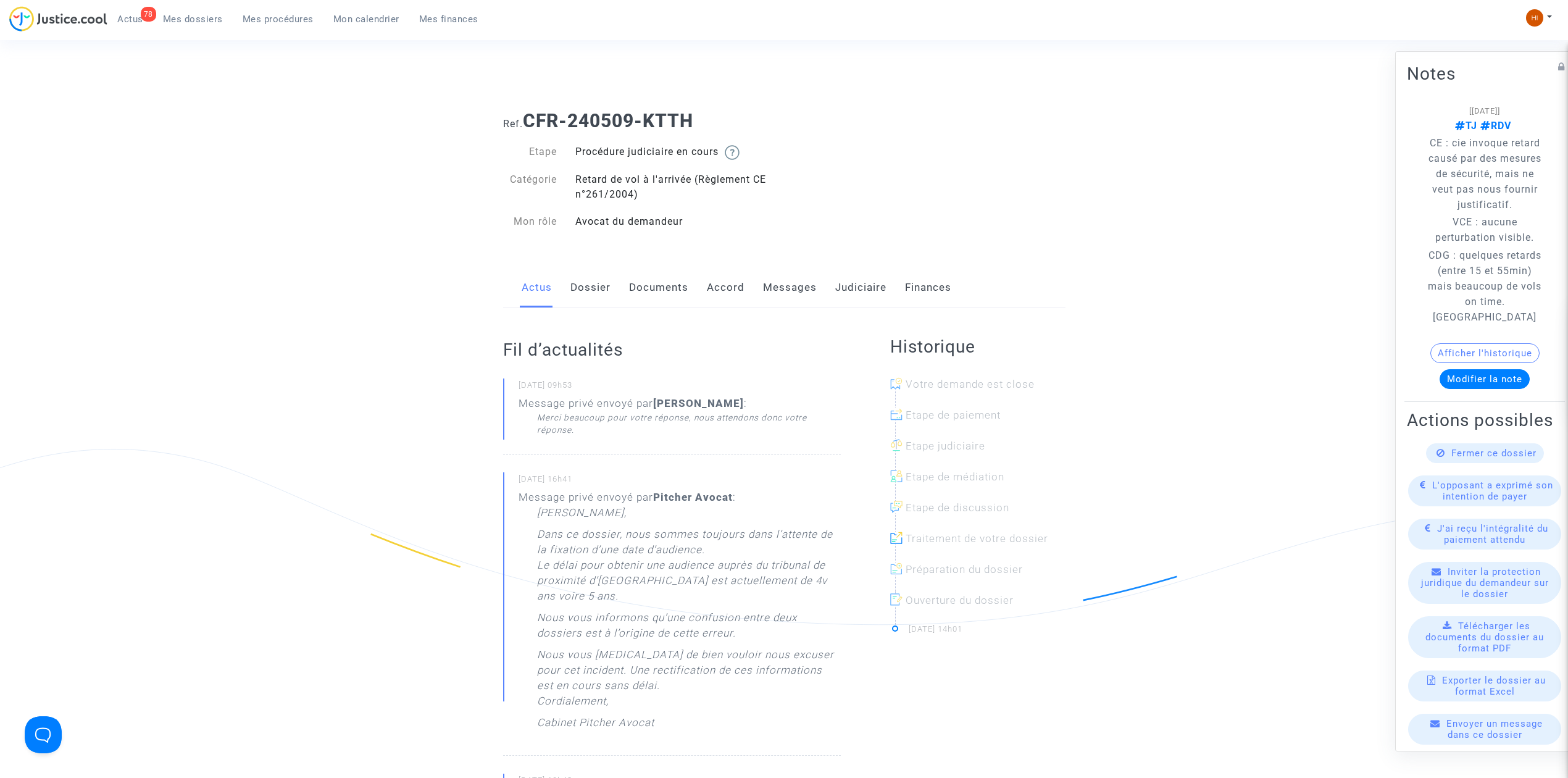
click at [839, 296] on link "Judiciaire" at bounding box center [861, 288] width 51 height 41
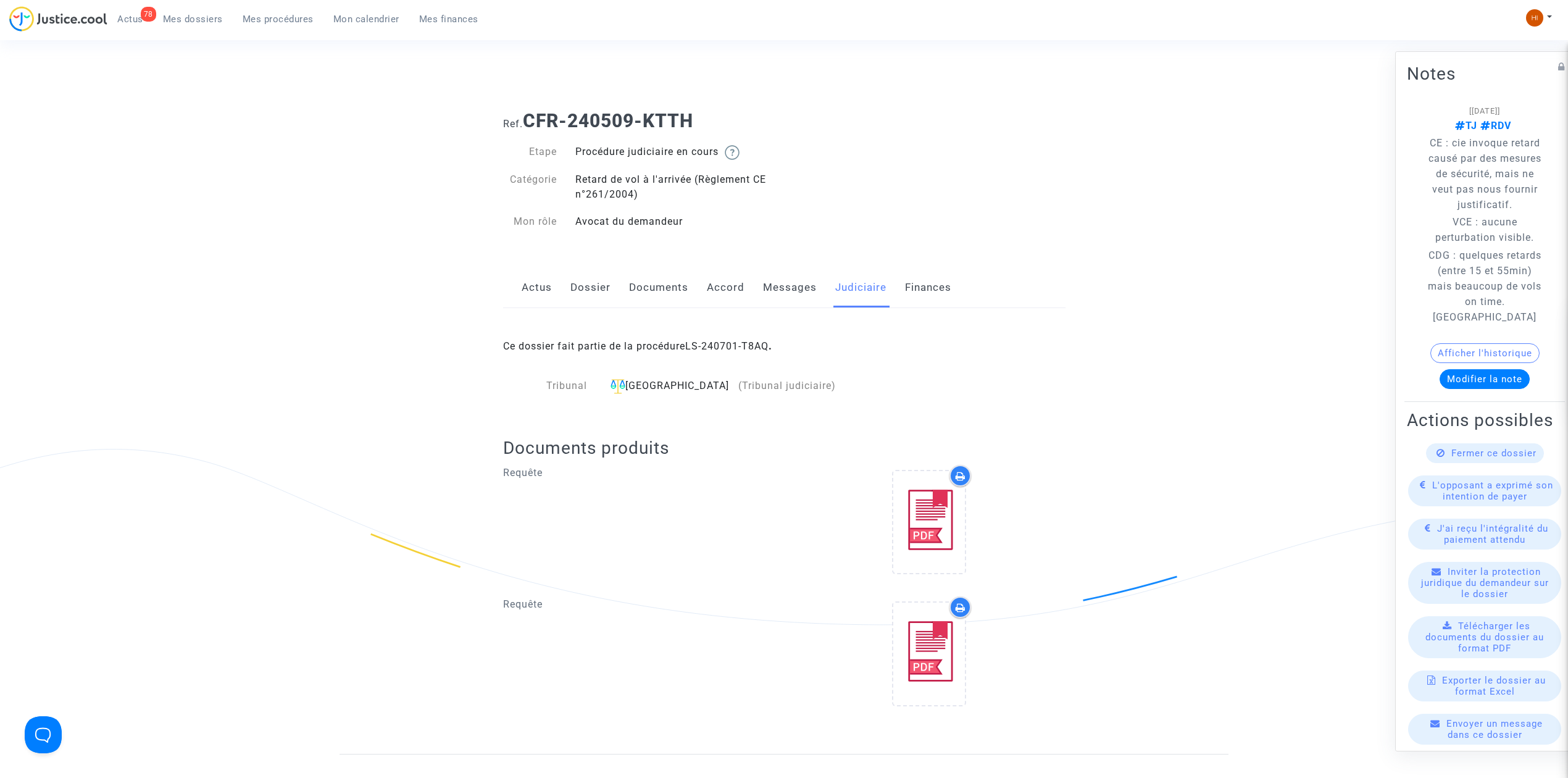
click at [579, 288] on link "Dossier" at bounding box center [590, 288] width 40 height 41
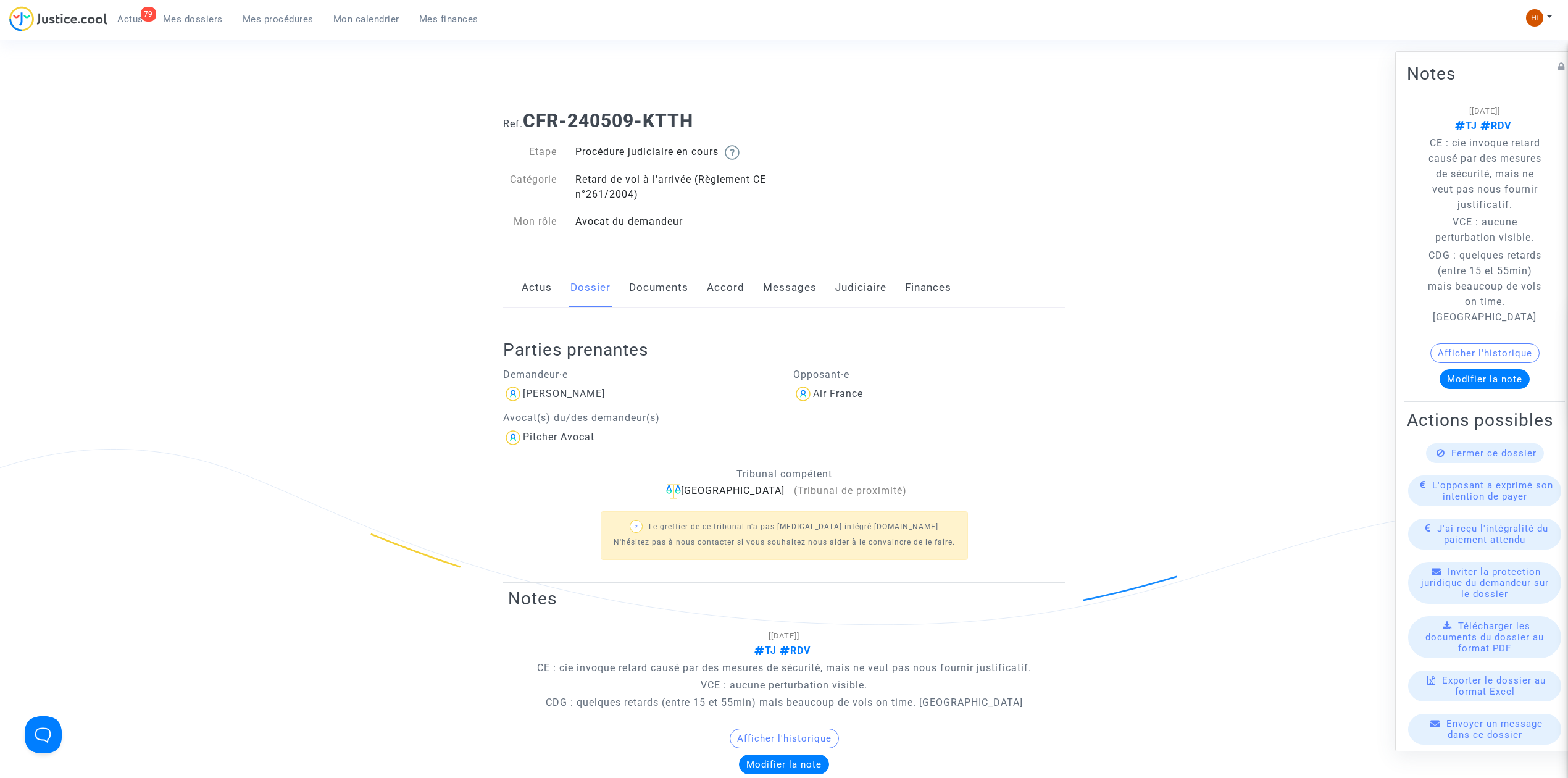
scroll to position [494, 0]
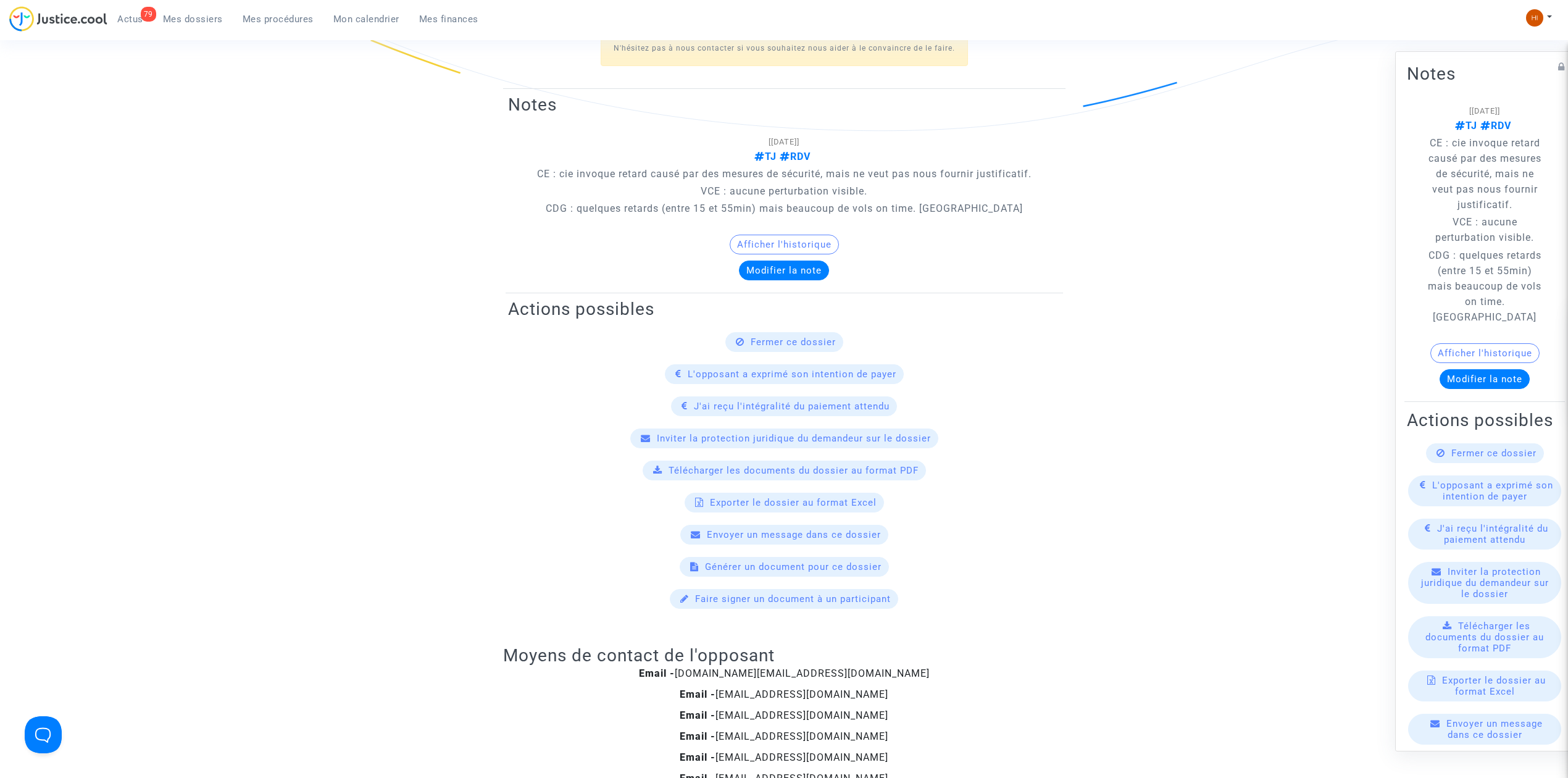
click at [199, 25] on link "Mes dossiers" at bounding box center [193, 19] width 80 height 18
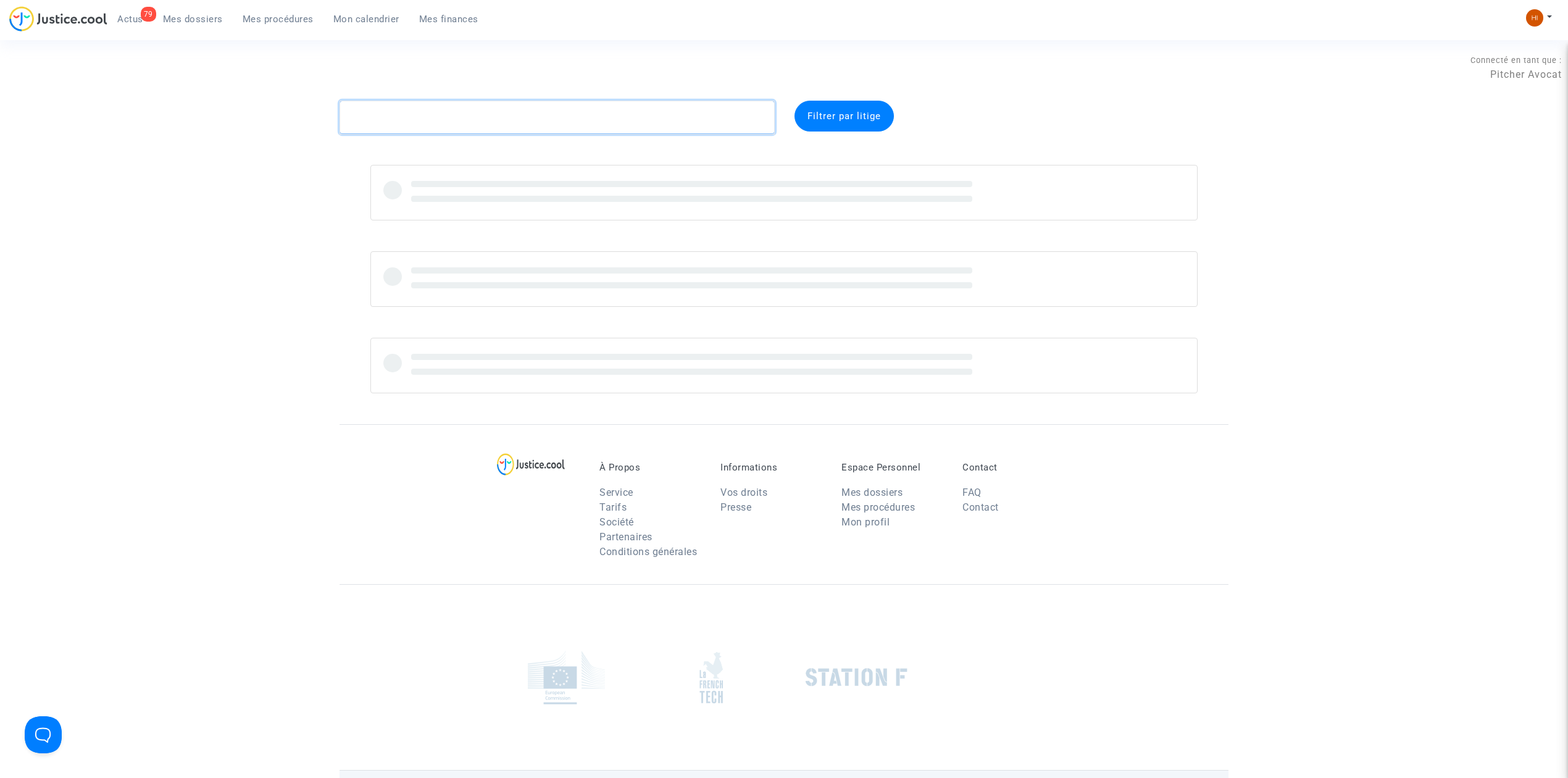
click at [425, 111] on textarea at bounding box center [557, 117] width 435 height 33
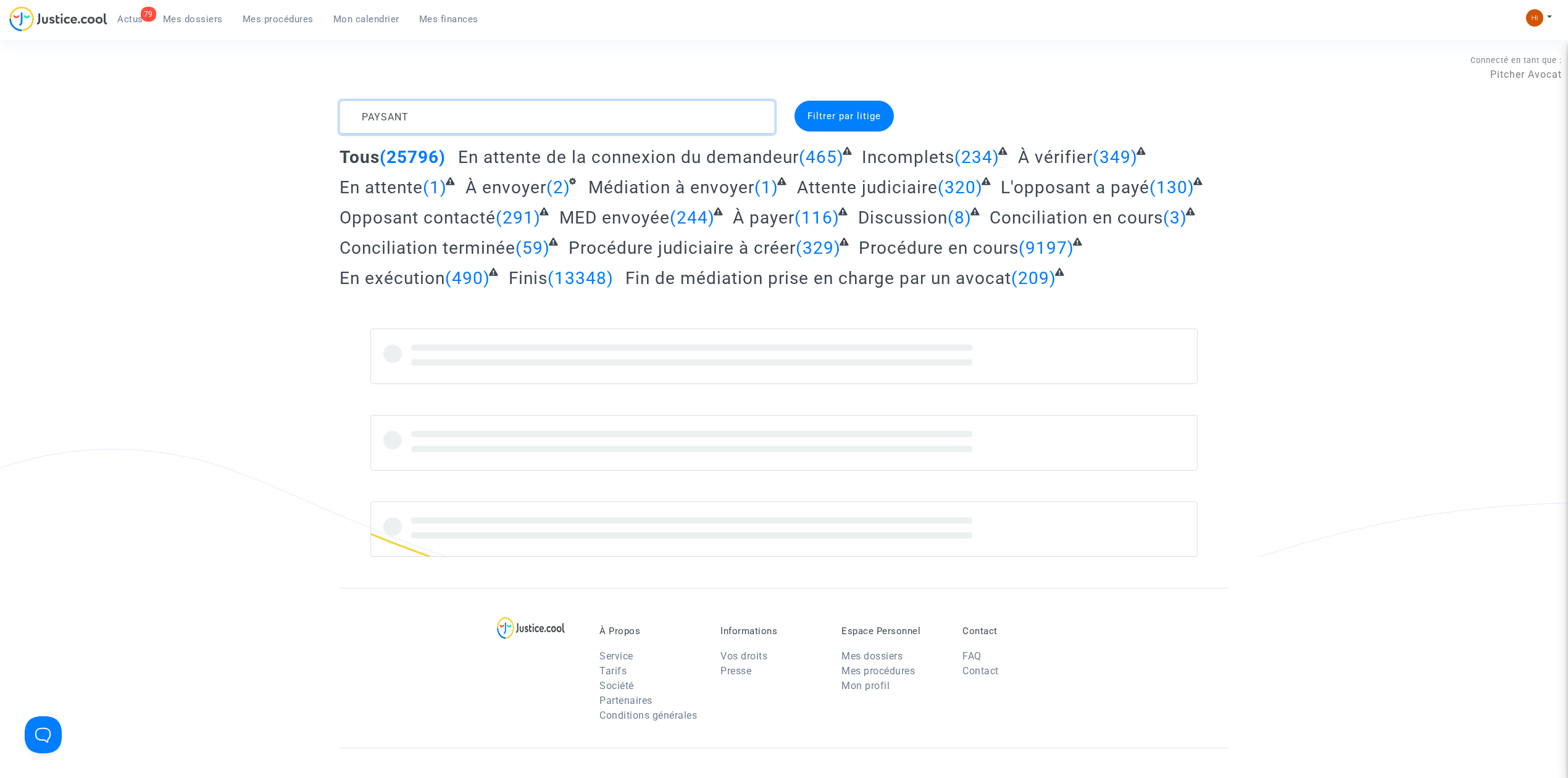
drag, startPoint x: 463, startPoint y: 119, endPoint x: 329, endPoint y: 122, distance: 134.0
click at [329, 122] on div "PAYSANT Filtrer par litige Tous (25796) En attente de la connexion du demandeur…" at bounding box center [784, 328] width 1568 height 456
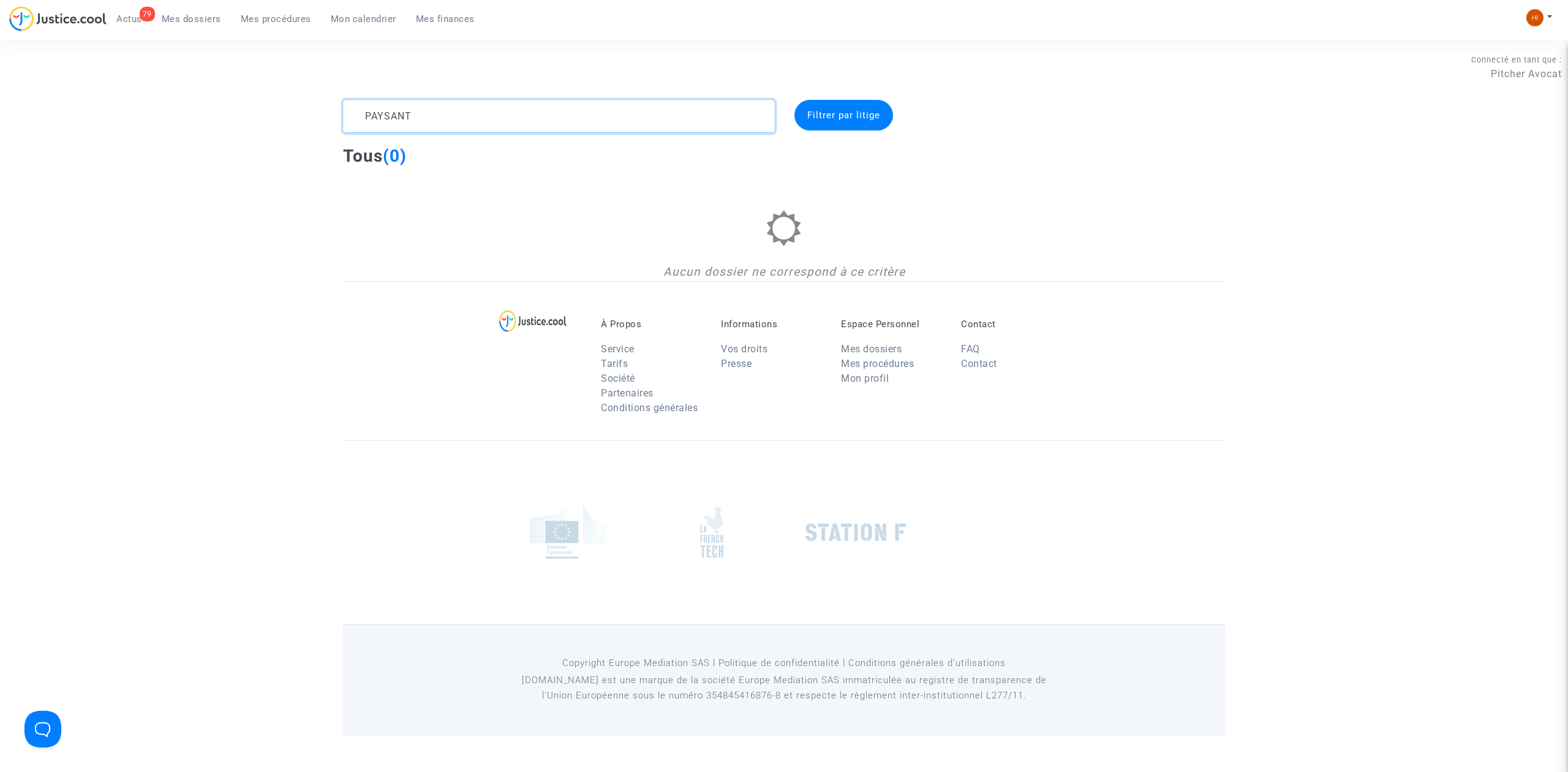
click at [459, 121] on textarea at bounding box center [559, 116] width 432 height 33
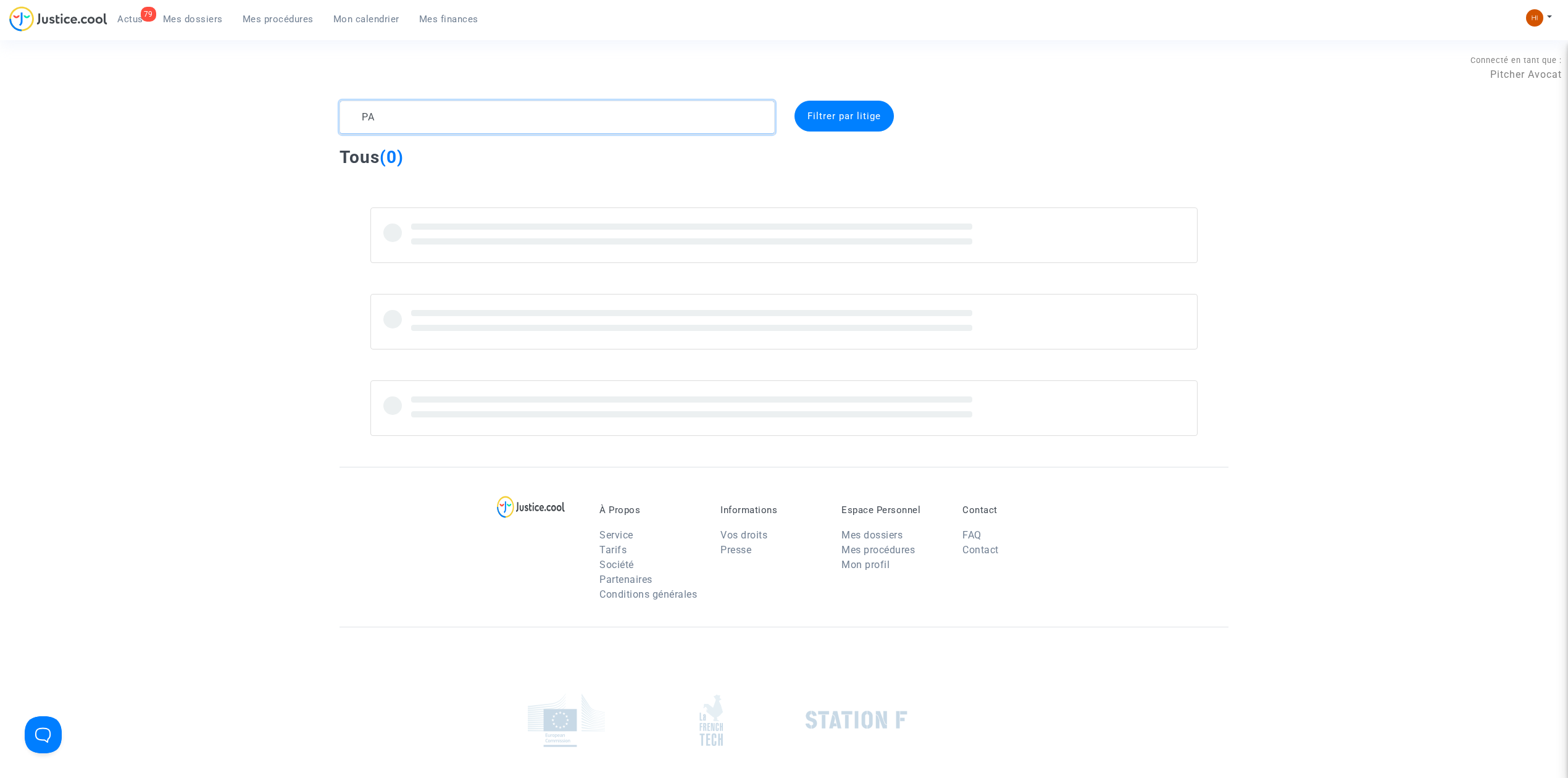
type textarea "PA"
click at [285, 17] on span "Mes procédures" at bounding box center [279, 19] width 71 height 11
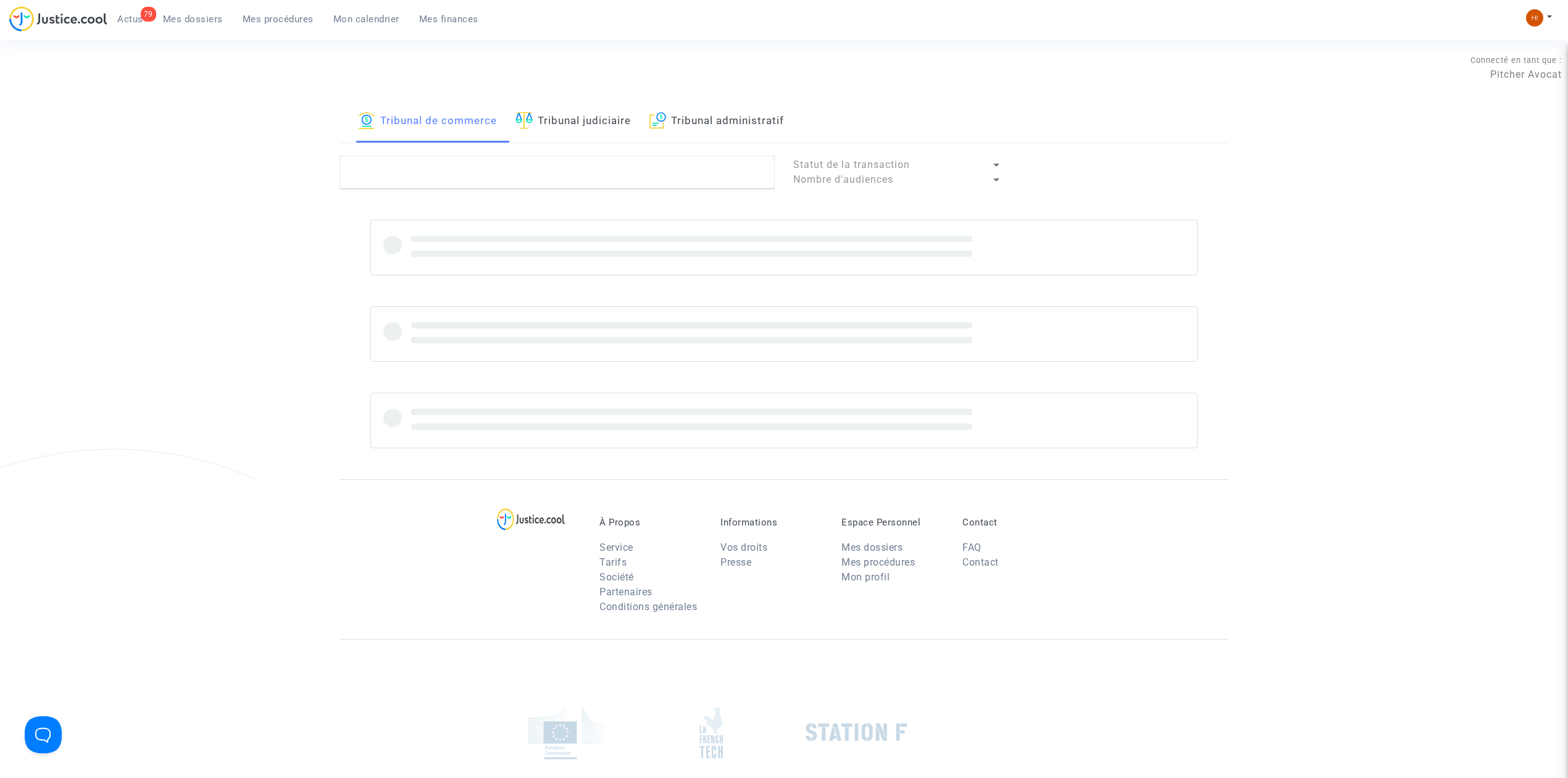
click at [551, 116] on link "Tribunal judiciaire" at bounding box center [573, 121] width 116 height 42
click at [534, 185] on textarea at bounding box center [557, 172] width 435 height 33
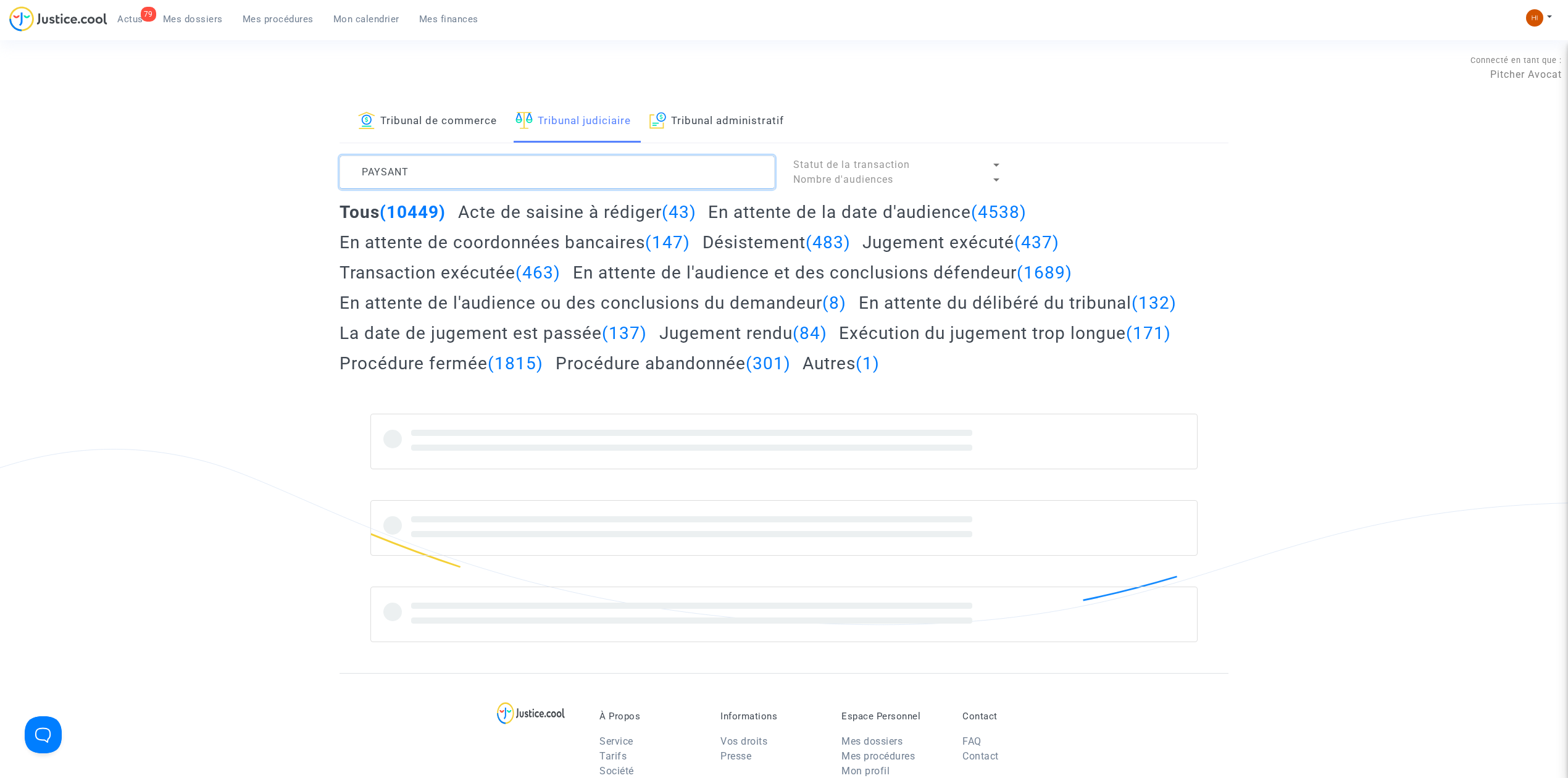
type textarea "PAYSANT"
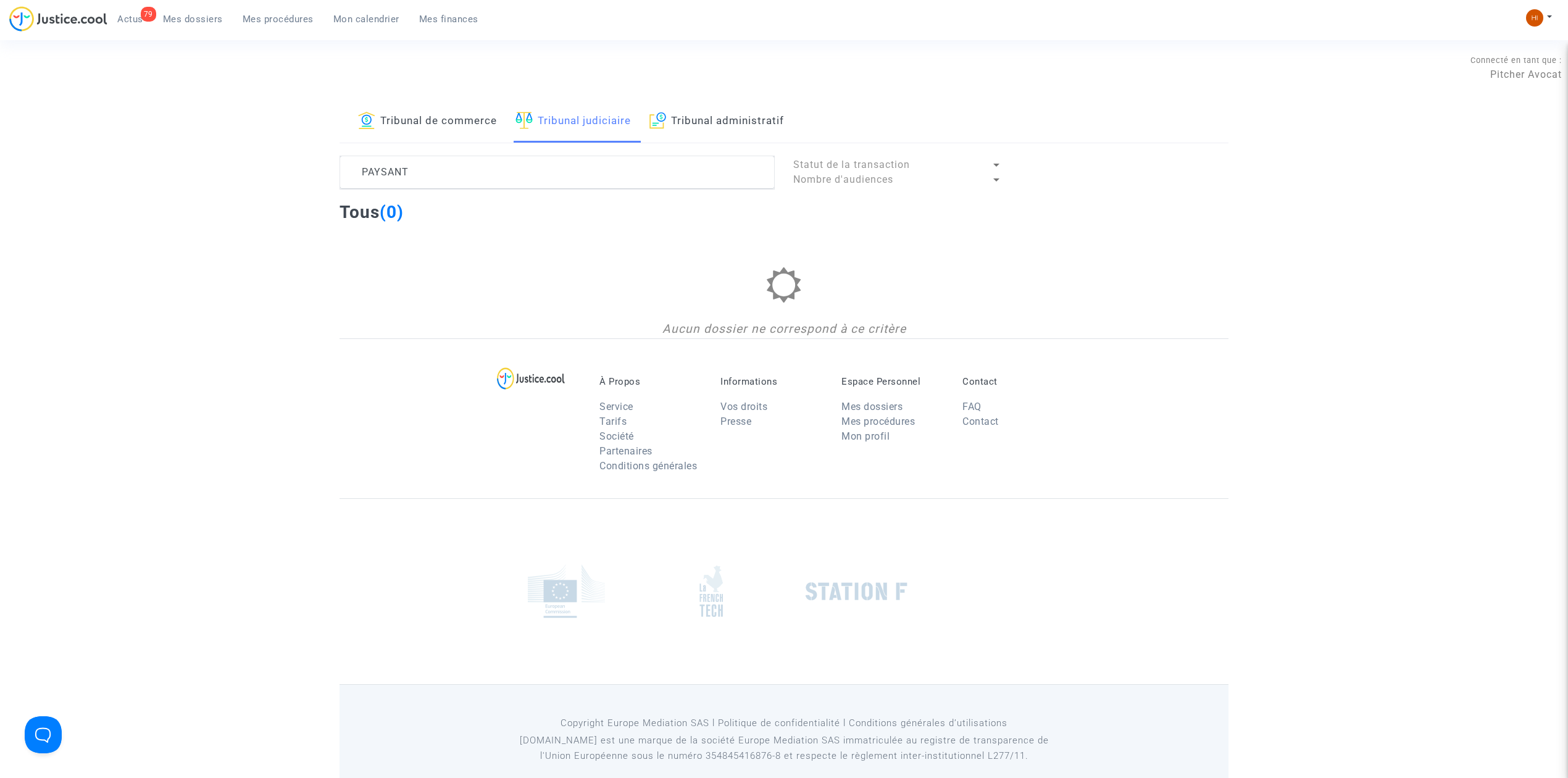
click at [209, 18] on span "Mes dossiers" at bounding box center [193, 19] width 60 height 11
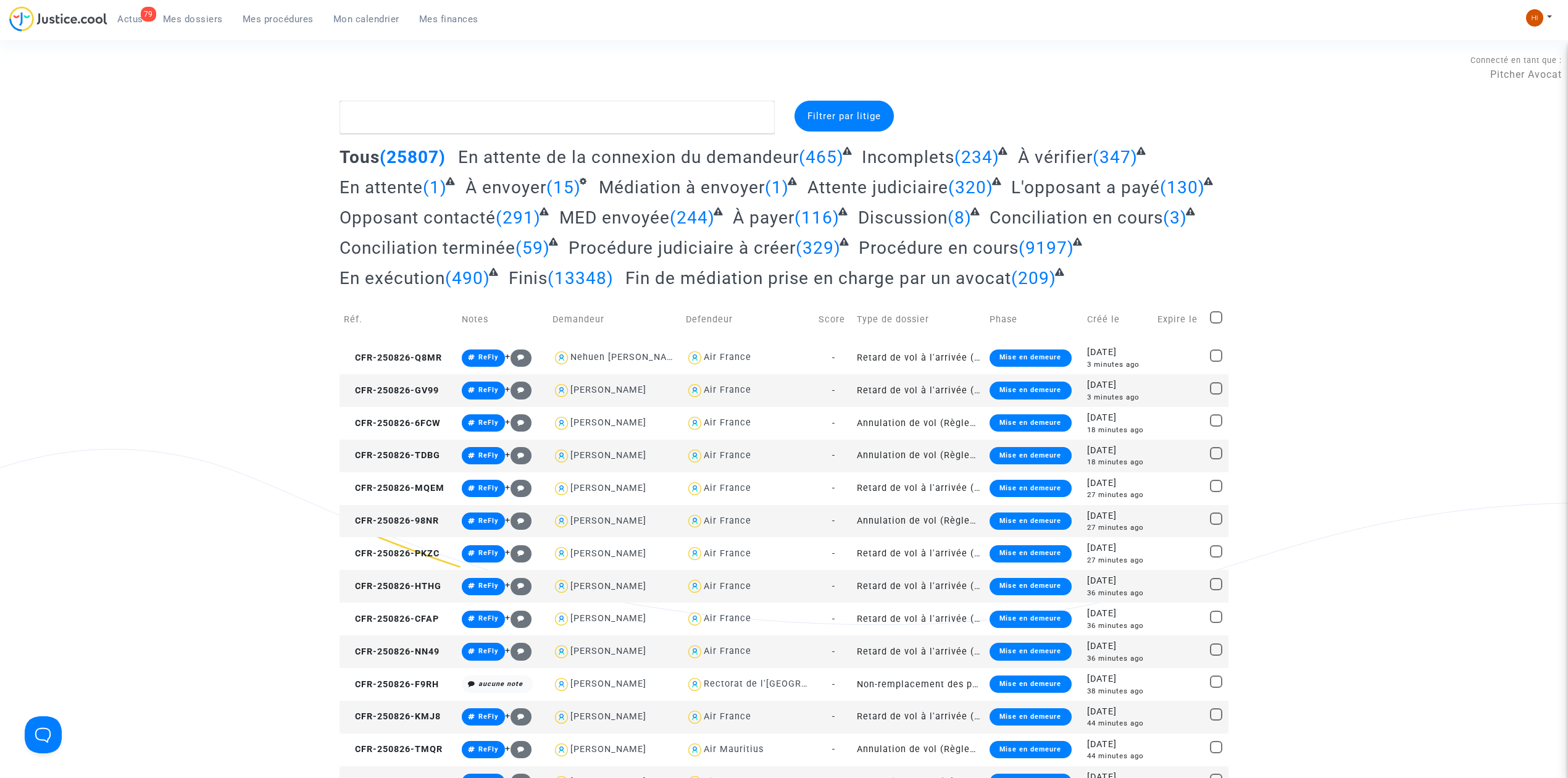
click at [567, 96] on div "Connecté en tant que : Pitcher Avocat" at bounding box center [781, 86] width 1562 height 30
drag, startPoint x: 537, startPoint y: 141, endPoint x: 537, endPoint y: 109, distance: 32.0
click at [537, 109] on textarea at bounding box center [557, 117] width 435 height 33
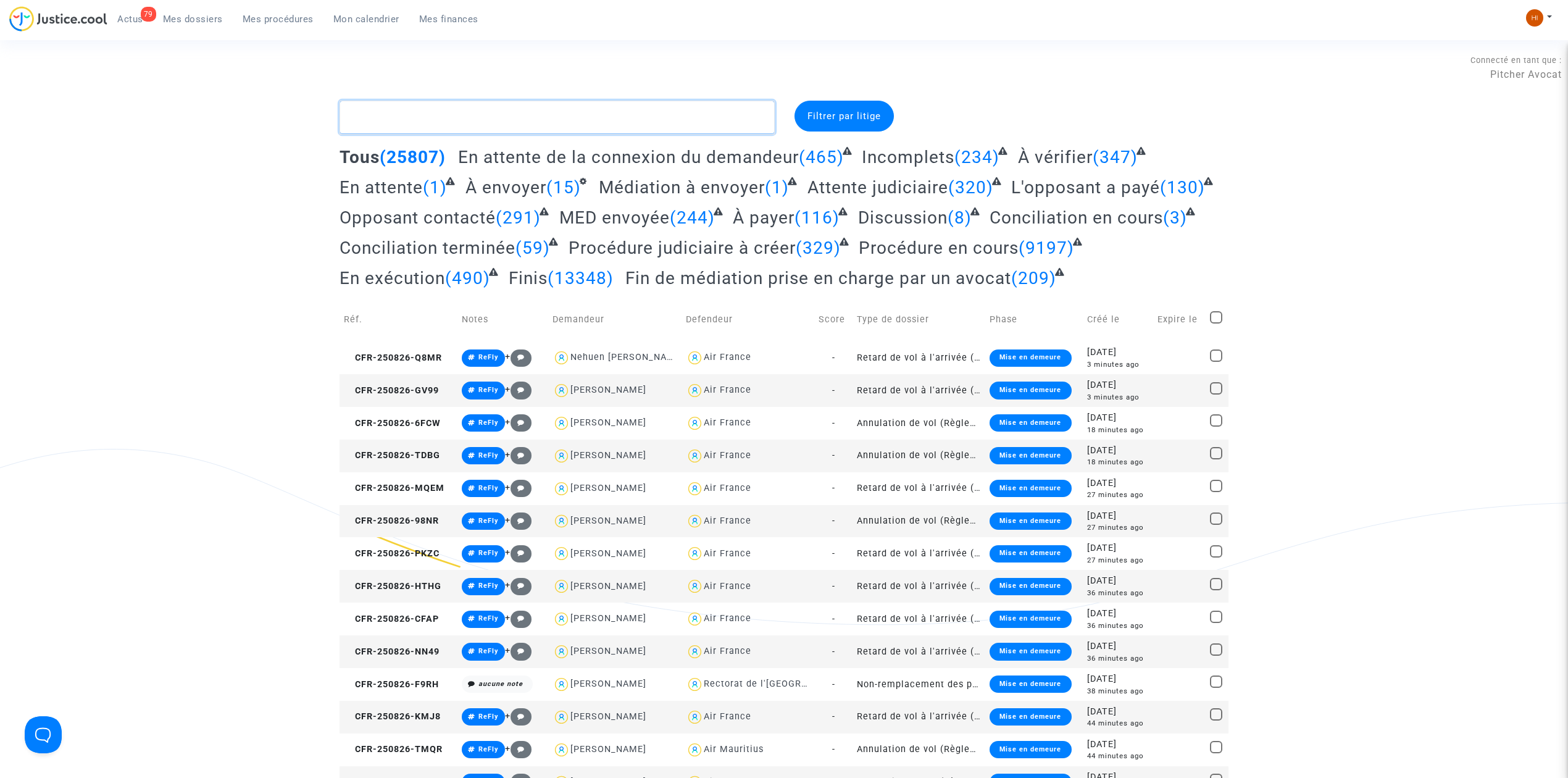
paste textarea "CFR-250622-CNDW"
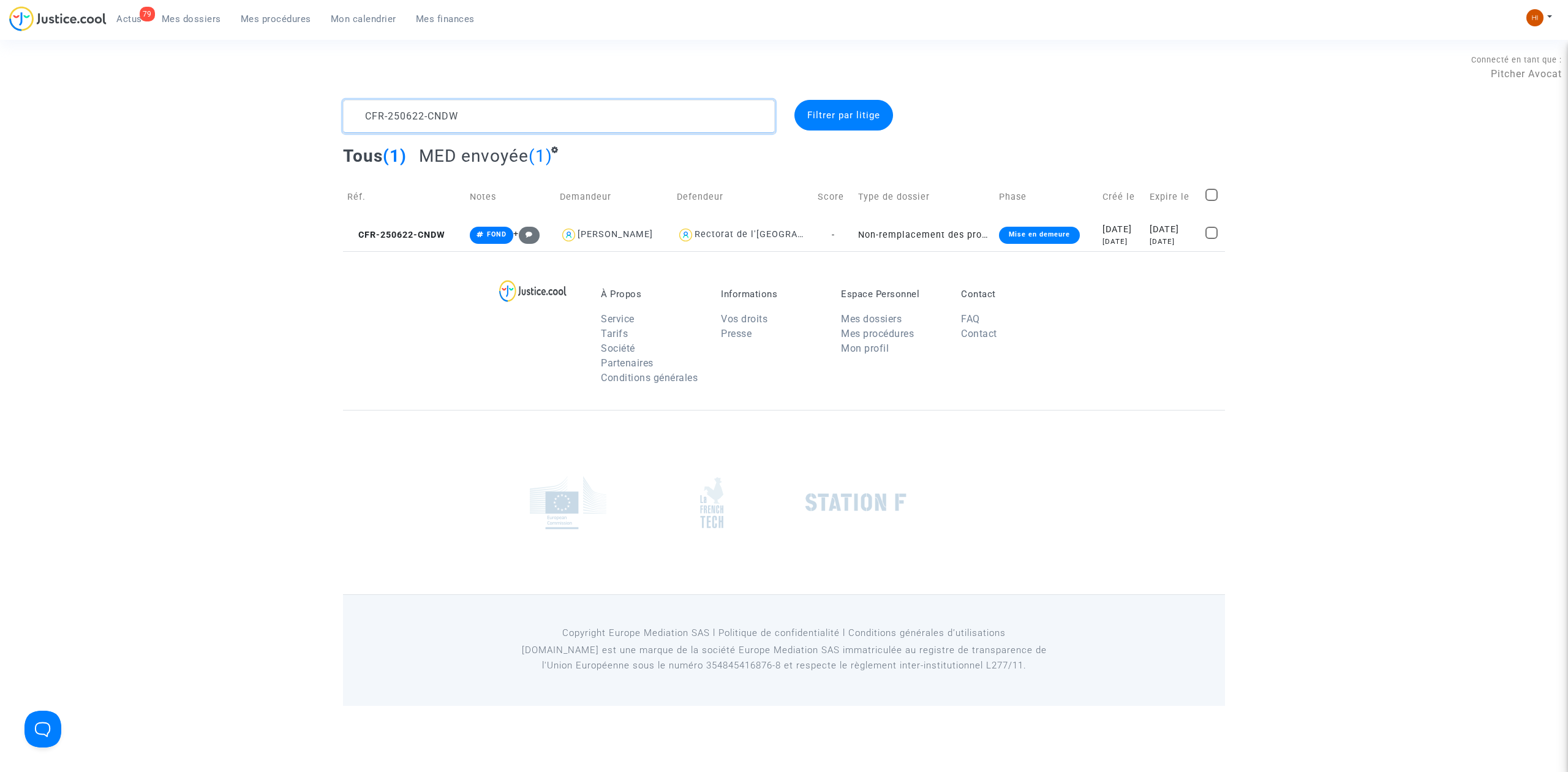
type textarea "CFR-250622-CNDW"
click at [423, 216] on td "Réf." at bounding box center [404, 197] width 123 height 43
click at [424, 224] on td "CFR-250622-CNDW" at bounding box center [404, 234] width 123 height 32
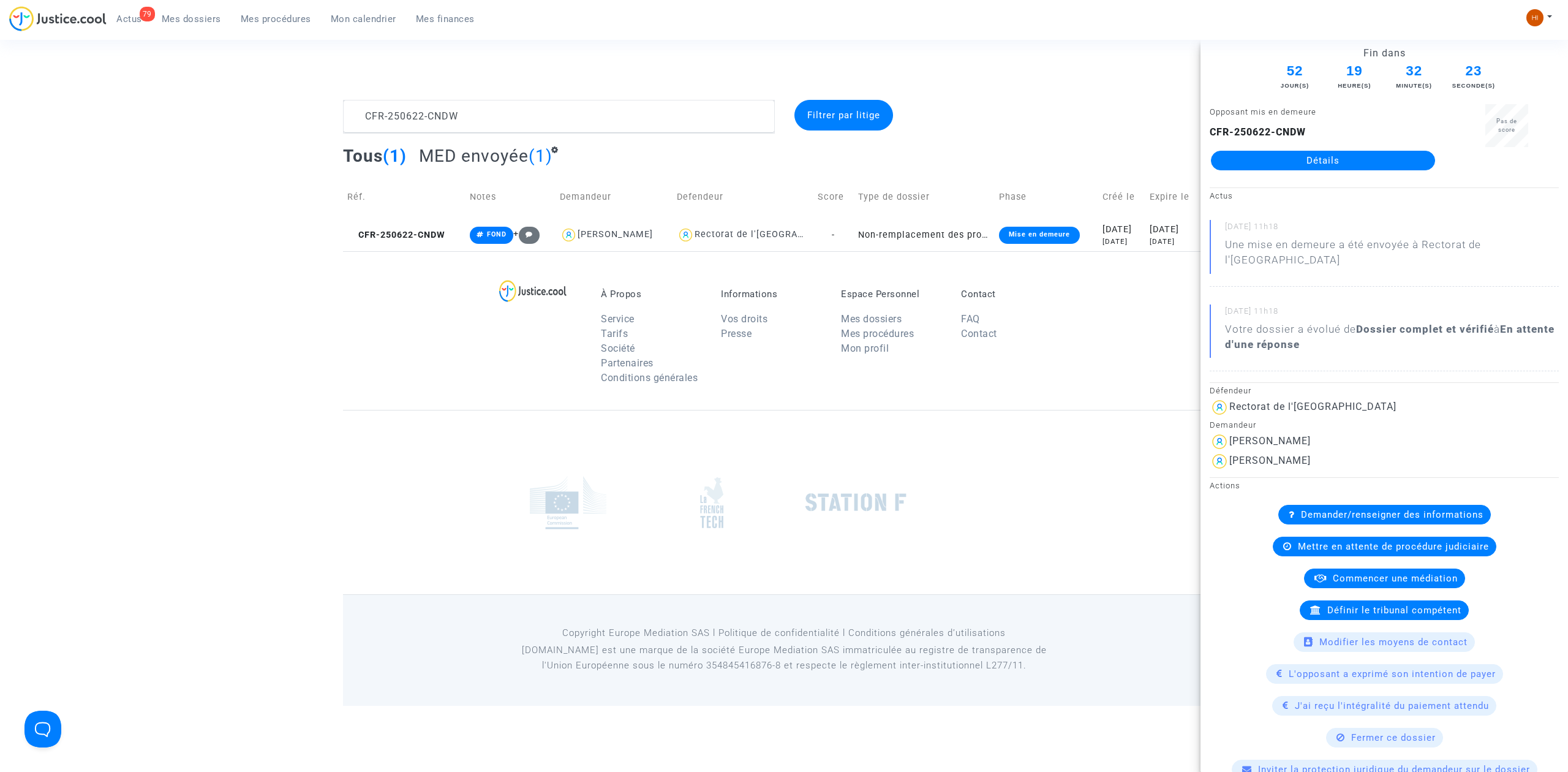
click at [1302, 145] on div "CFR-250622-CNDW Détails" at bounding box center [1323, 147] width 227 height 45
click at [1328, 167] on link "Détails" at bounding box center [1323, 160] width 224 height 19
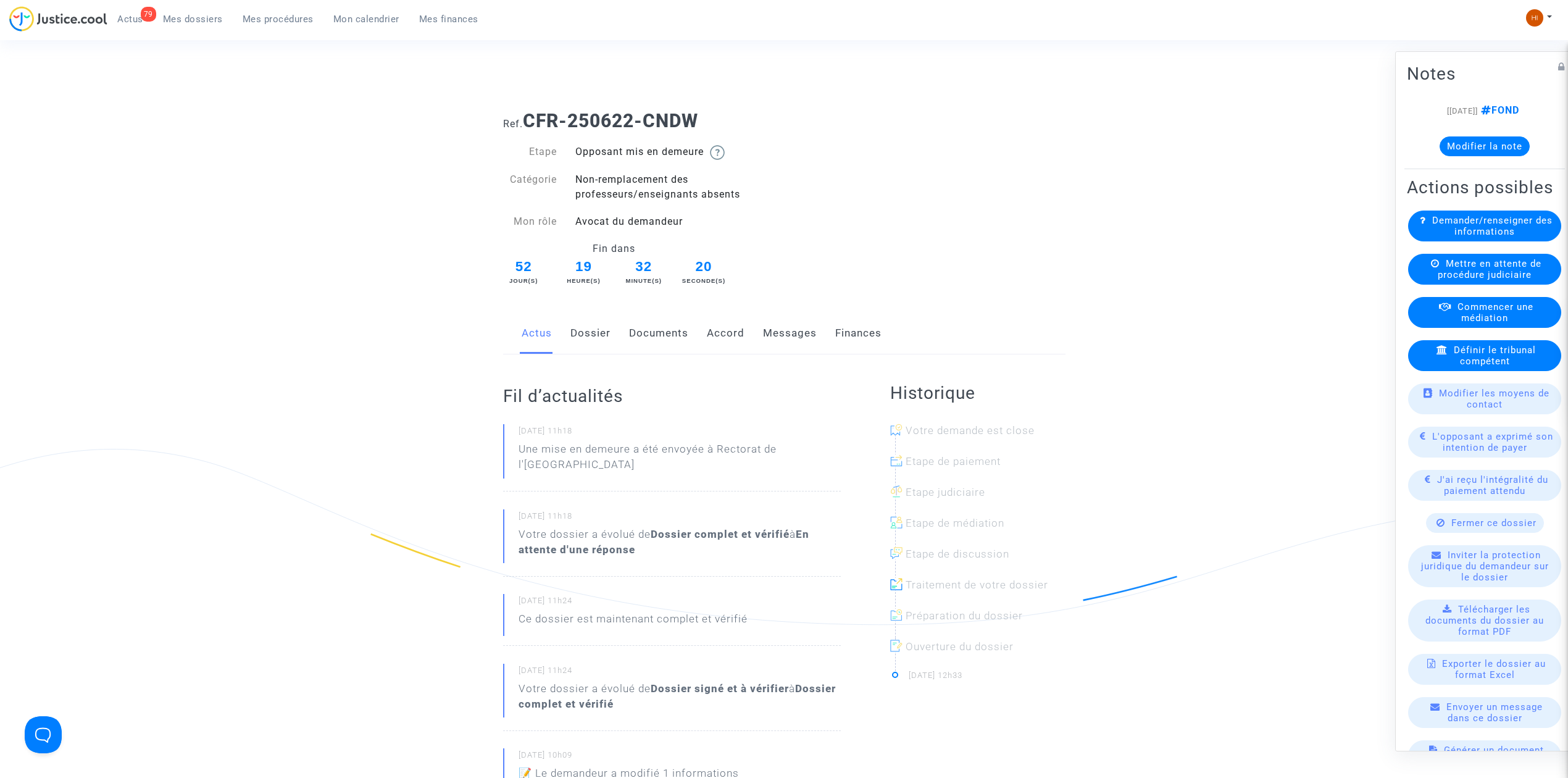
click at [601, 332] on link "Dossier" at bounding box center [590, 333] width 40 height 41
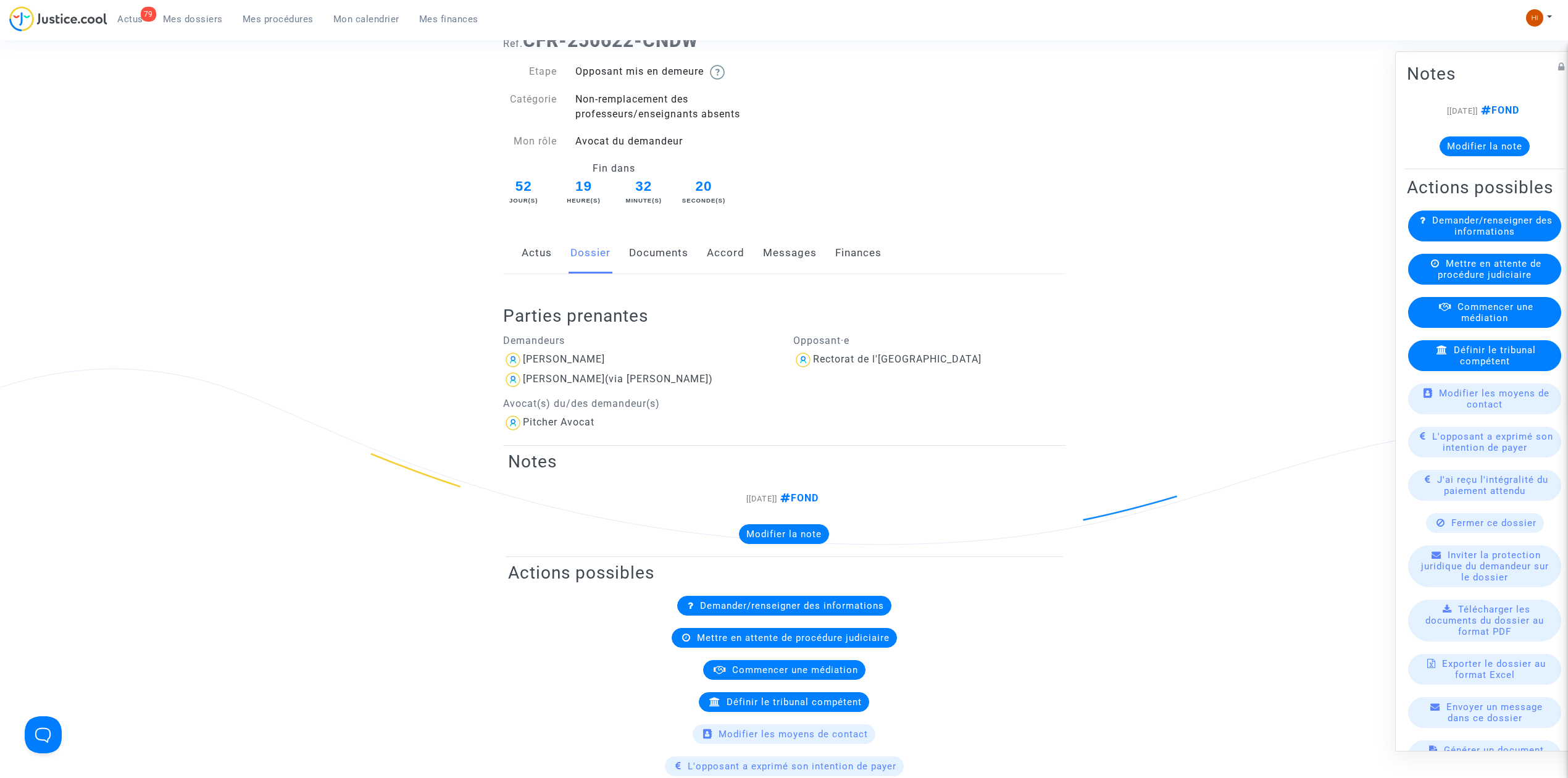
scroll to position [82, 0]
click at [575, 358] on div "[PERSON_NAME]" at bounding box center [564, 357] width 82 height 12
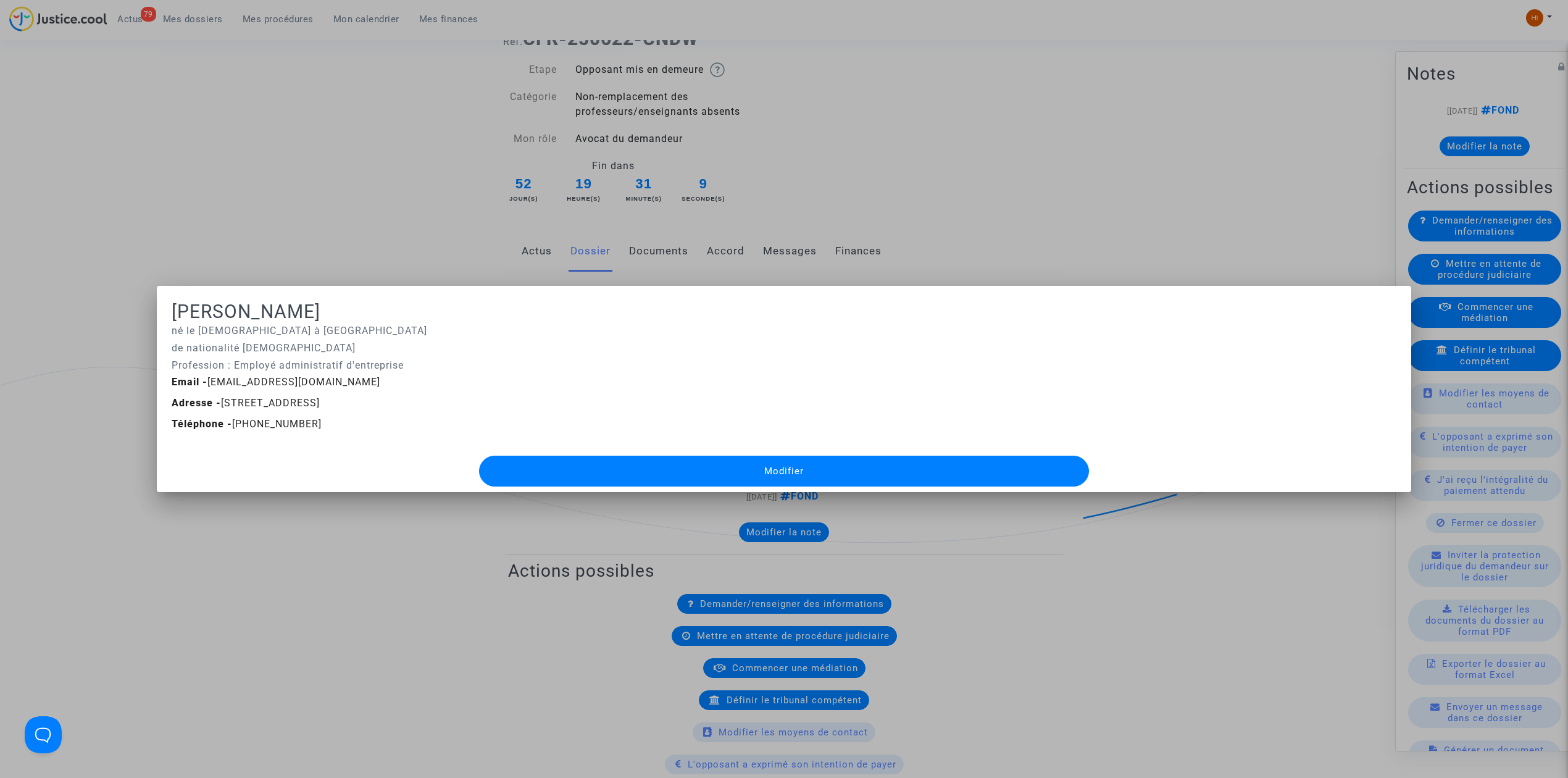
click at [391, 89] on div at bounding box center [784, 389] width 1568 height 778
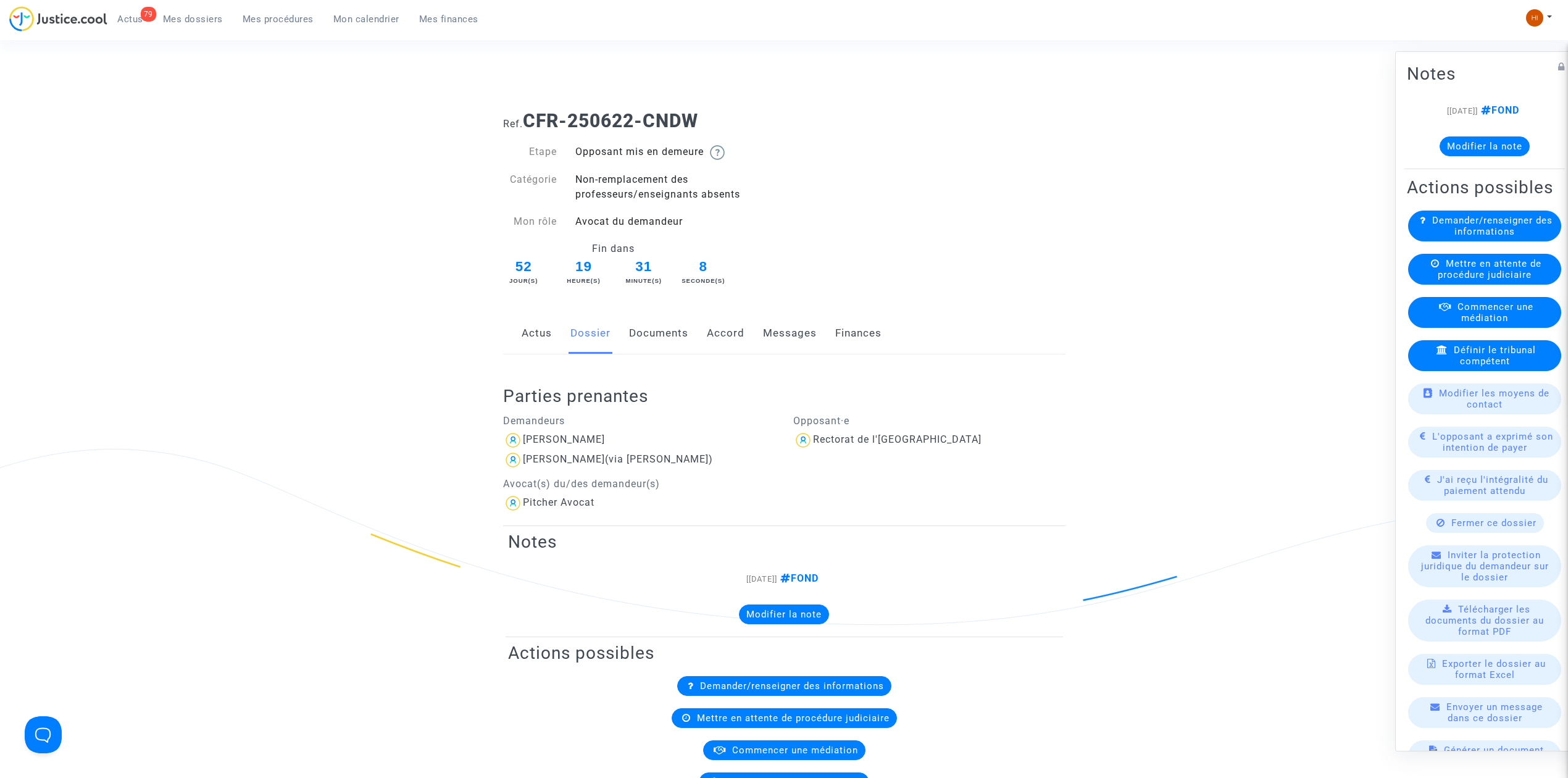
click at [833, 166] on div "Ref. CFR-250622-CNDW Etape Opposant mis en demeure Catégorie Non-remplacement d…" at bounding box center [784, 193] width 581 height 187
drag, startPoint x: 292, startPoint y: 17, endPoint x: 420, endPoint y: 11, distance: 128.1
click at [292, 17] on span "Mes procédures" at bounding box center [279, 19] width 71 height 11
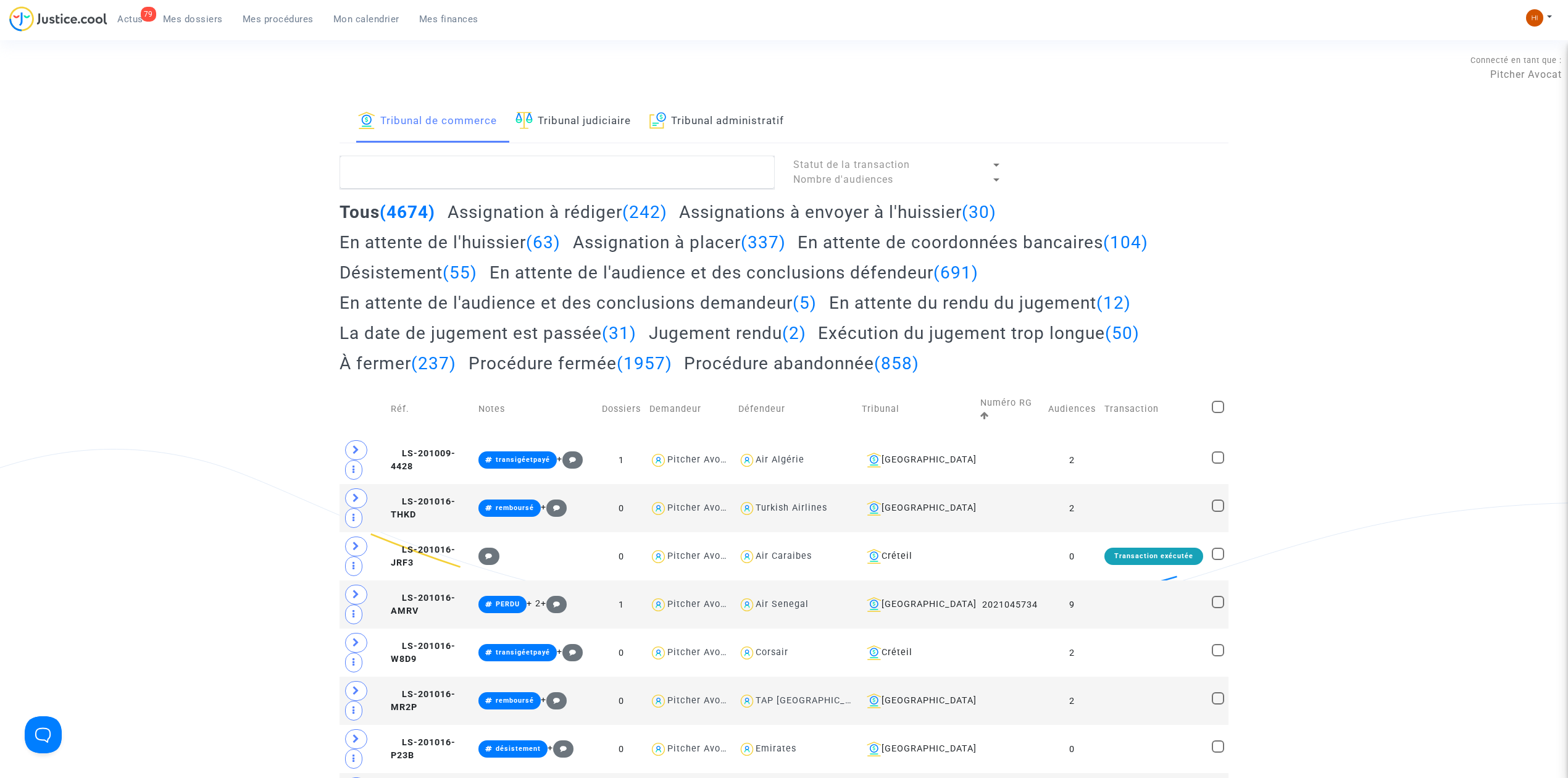
click at [556, 127] on link "Tribunal judiciaire" at bounding box center [573, 121] width 116 height 42
click at [547, 176] on textarea at bounding box center [557, 172] width 435 height 33
paste textarea "LS-250328-JBPA"
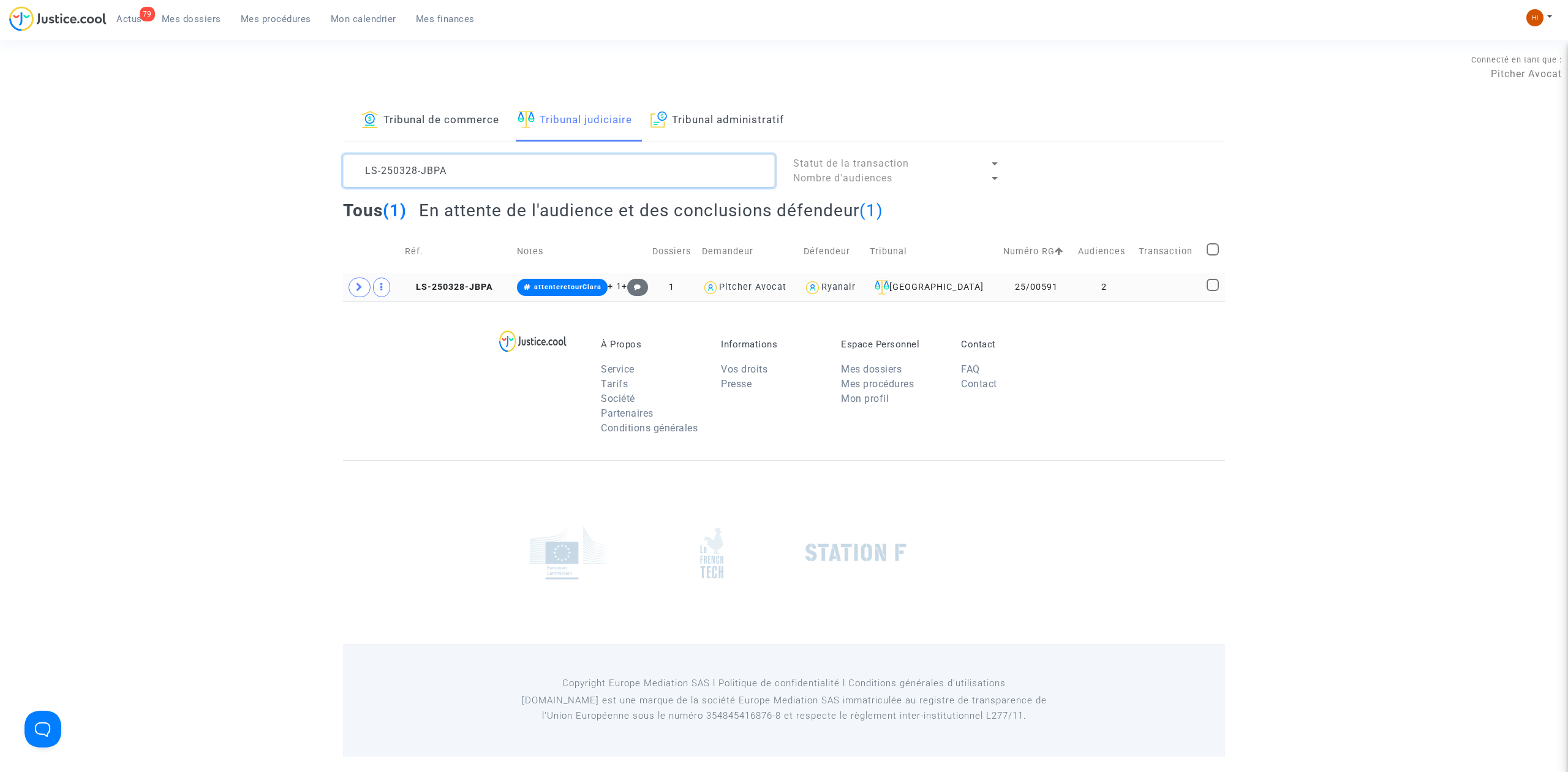
type textarea "LS-250328-JBPA"
click at [463, 302] on td "LS-250328-JBPA" at bounding box center [456, 287] width 112 height 28
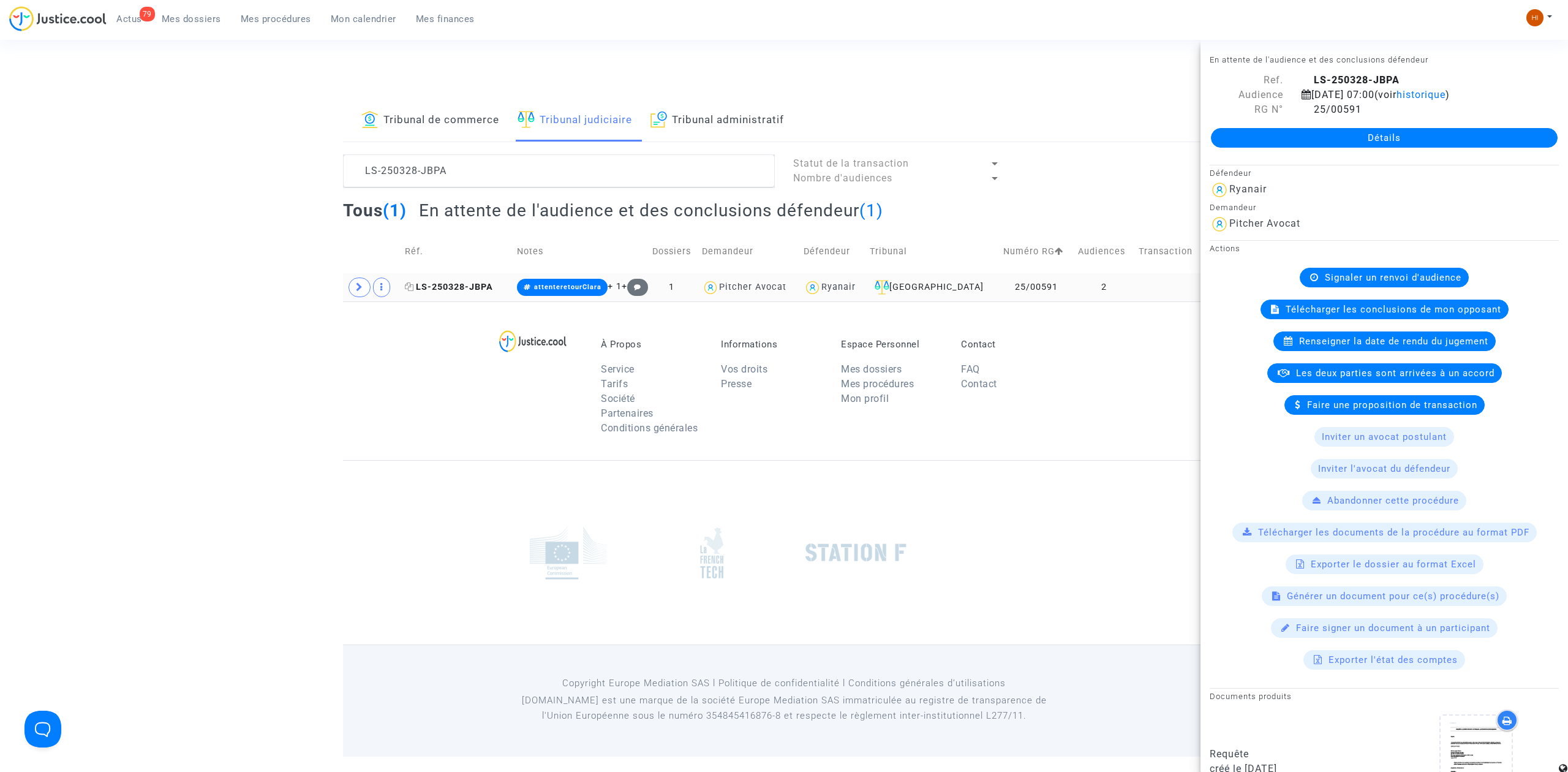
click at [473, 290] on span "LS-250328-JBPA" at bounding box center [449, 286] width 88 height 10
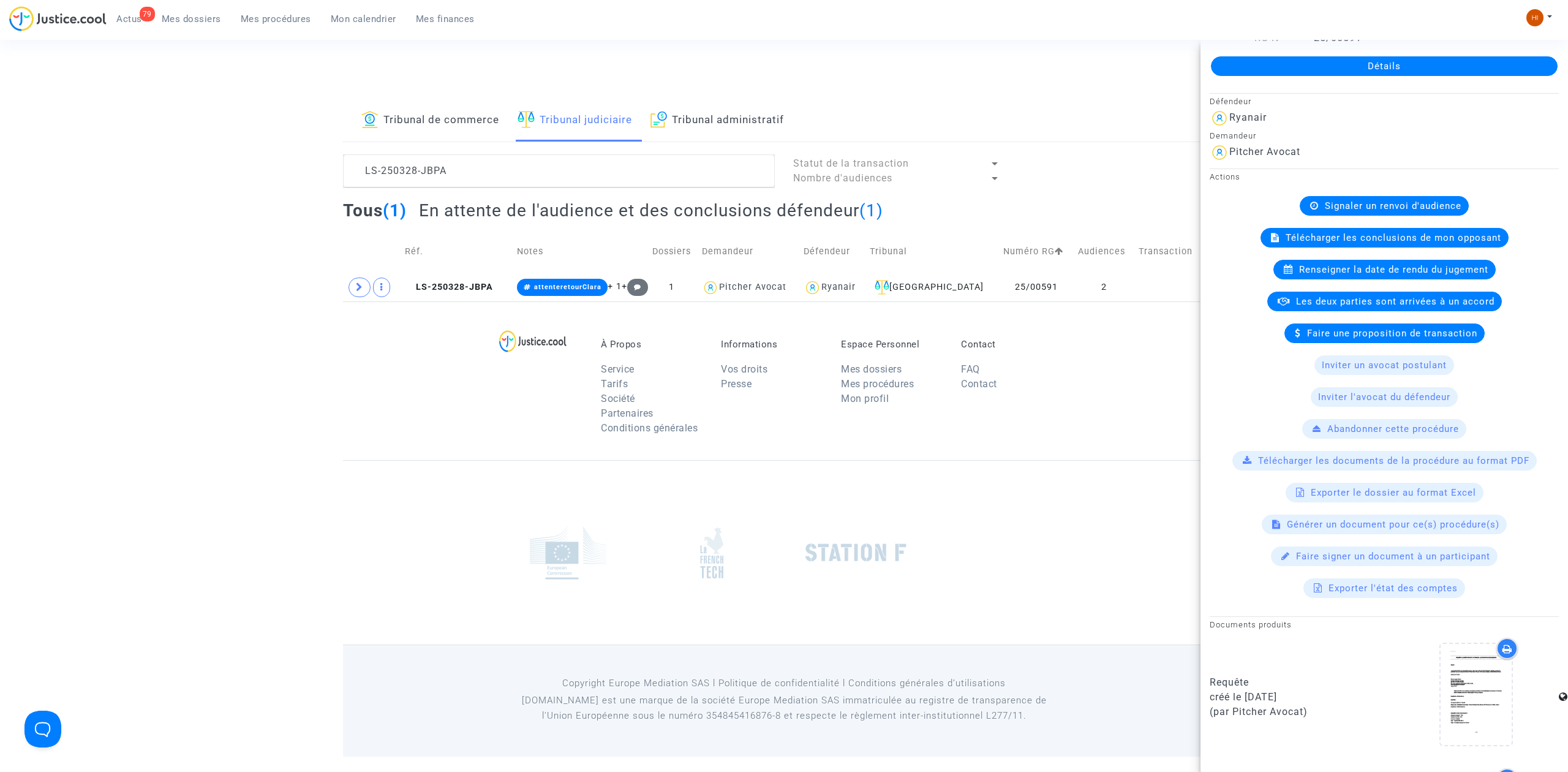
scroll to position [457, 0]
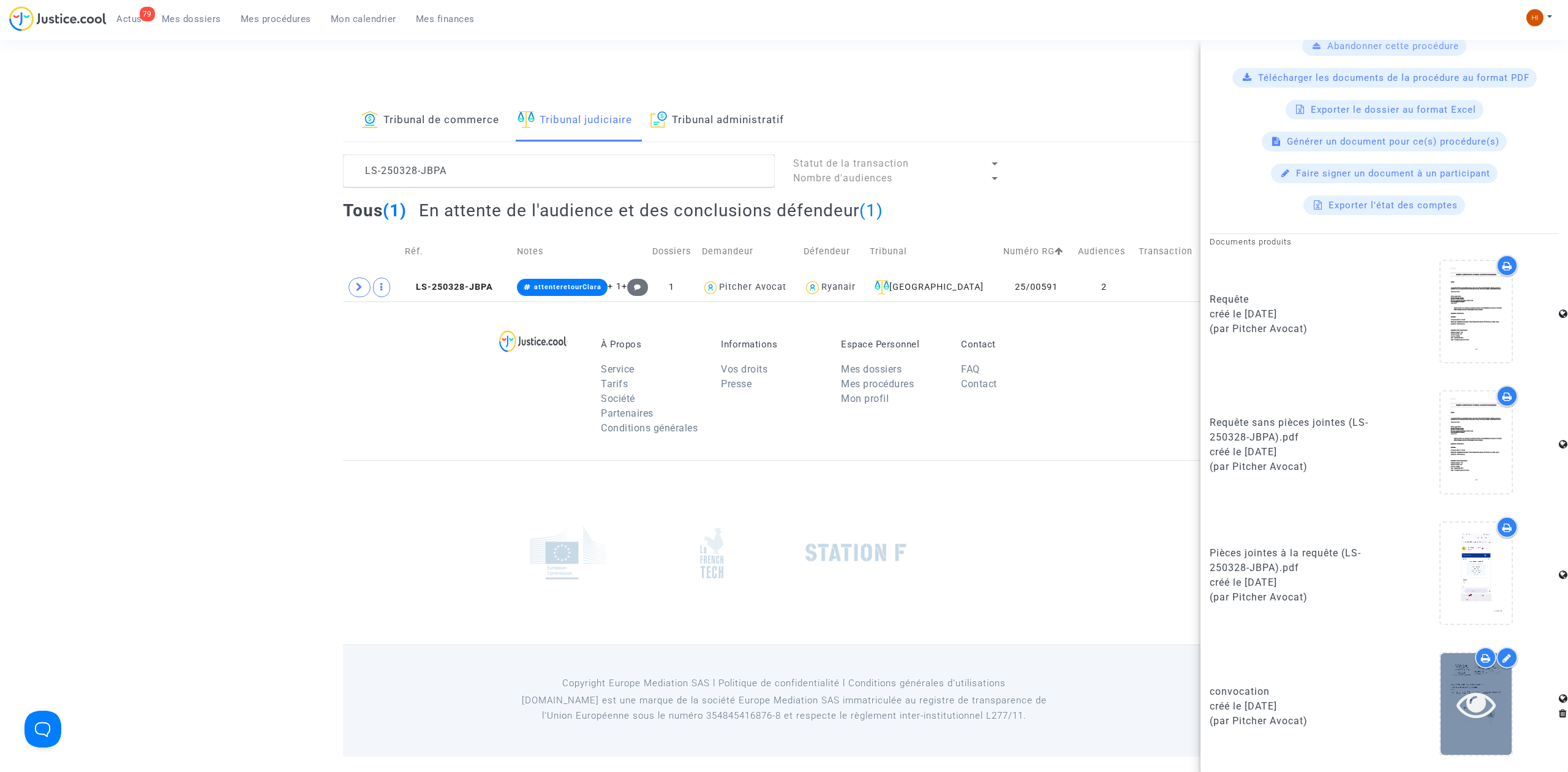
click at [1473, 703] on icon at bounding box center [1476, 703] width 40 height 39
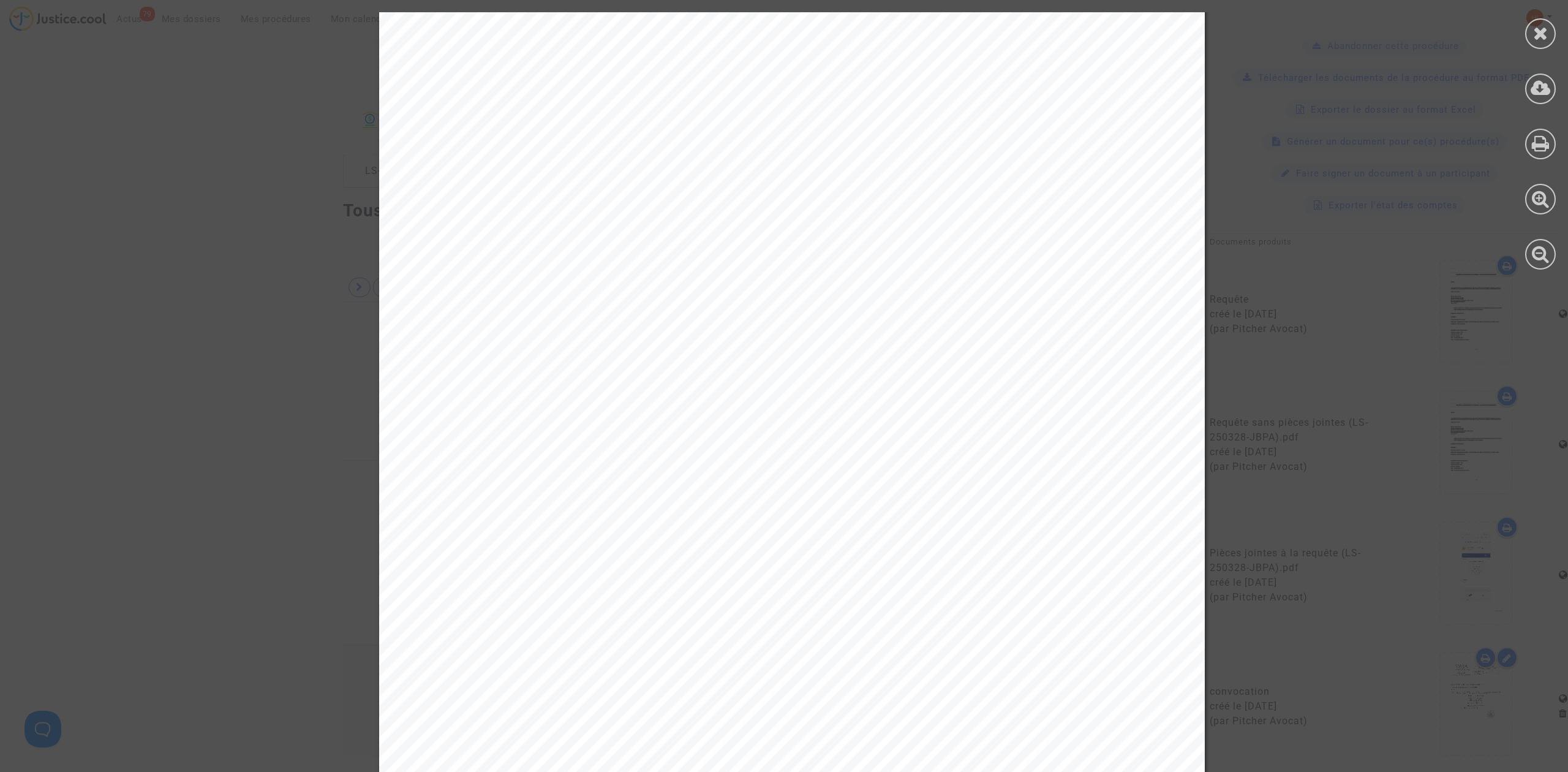
scroll to position [326, 0]
click at [1530, 30] on div at bounding box center [1541, 33] width 30 height 30
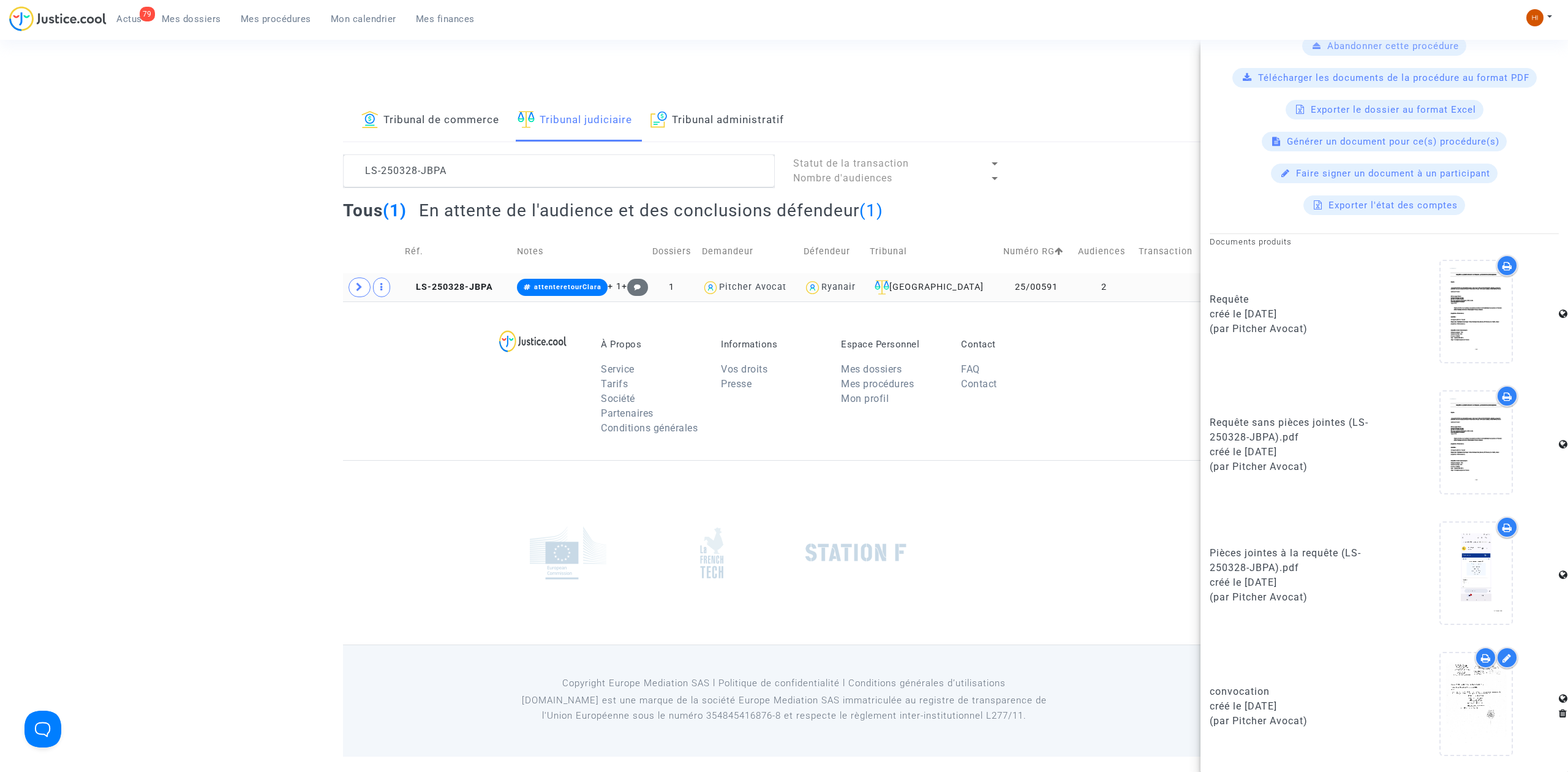
click at [439, 281] on copy "LS-250328-JBPA" at bounding box center [449, 286] width 88 height 10
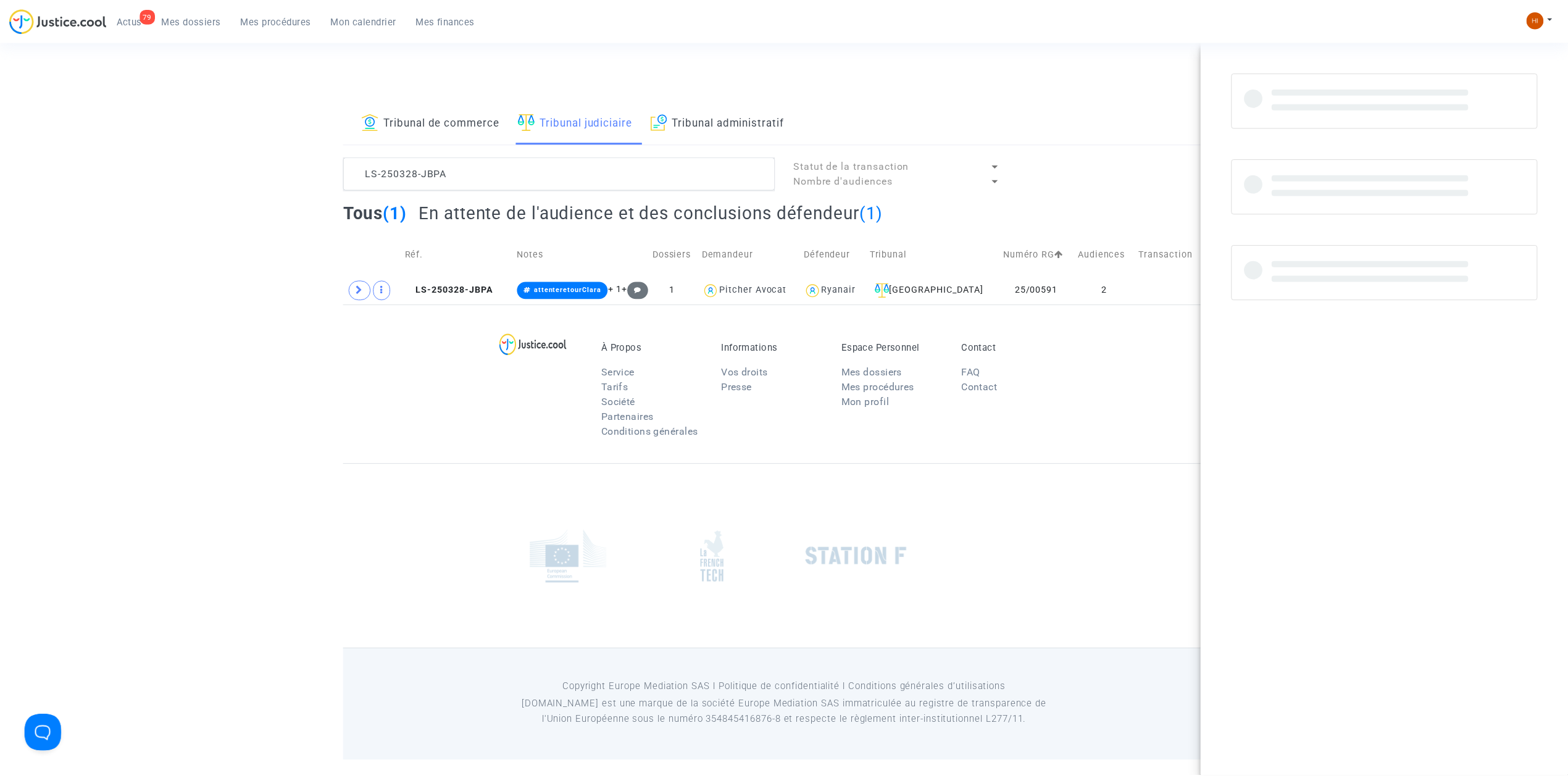
scroll to position [0, 0]
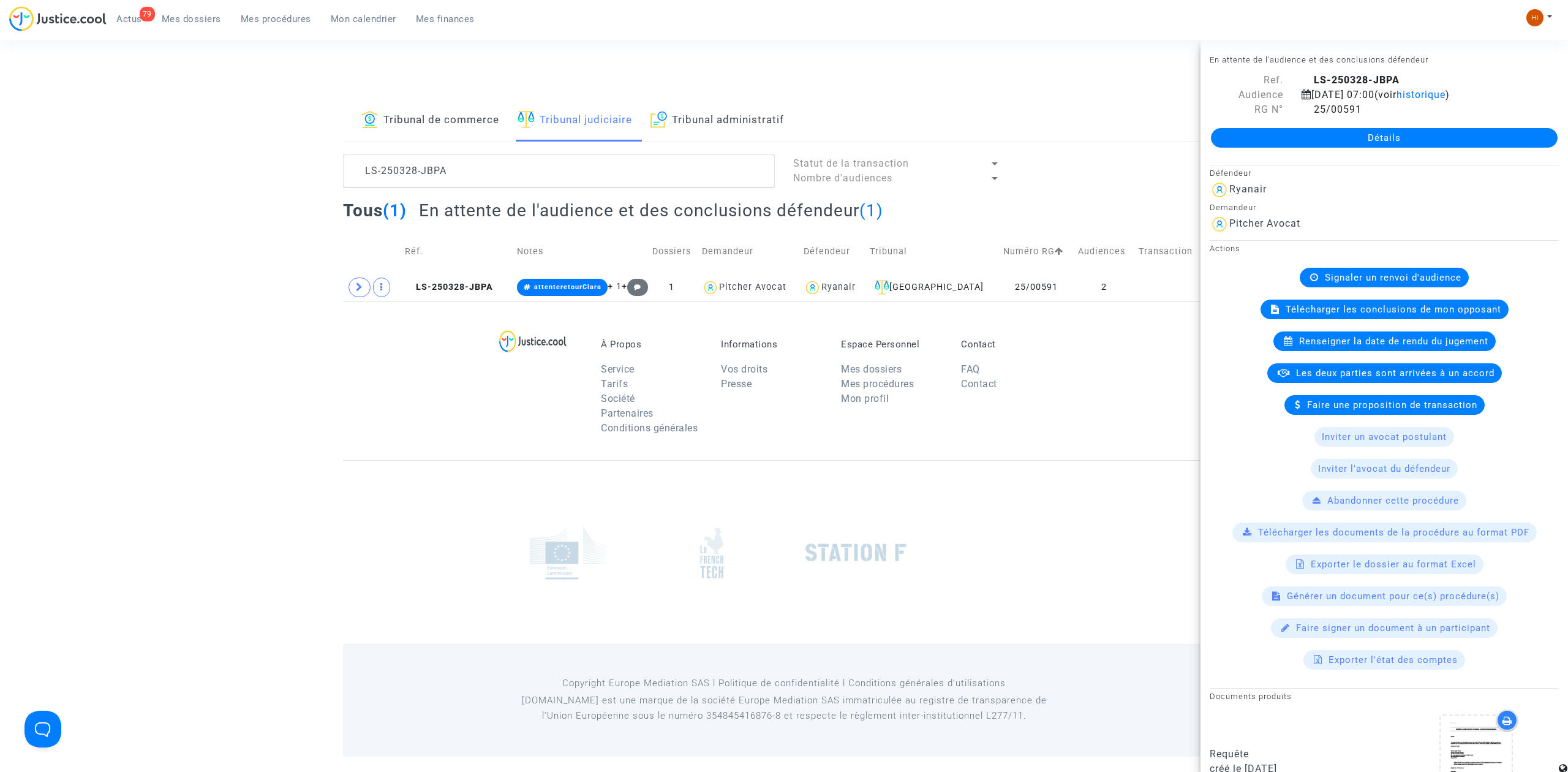
click at [1358, 140] on link "Détails" at bounding box center [1384, 137] width 346 height 19
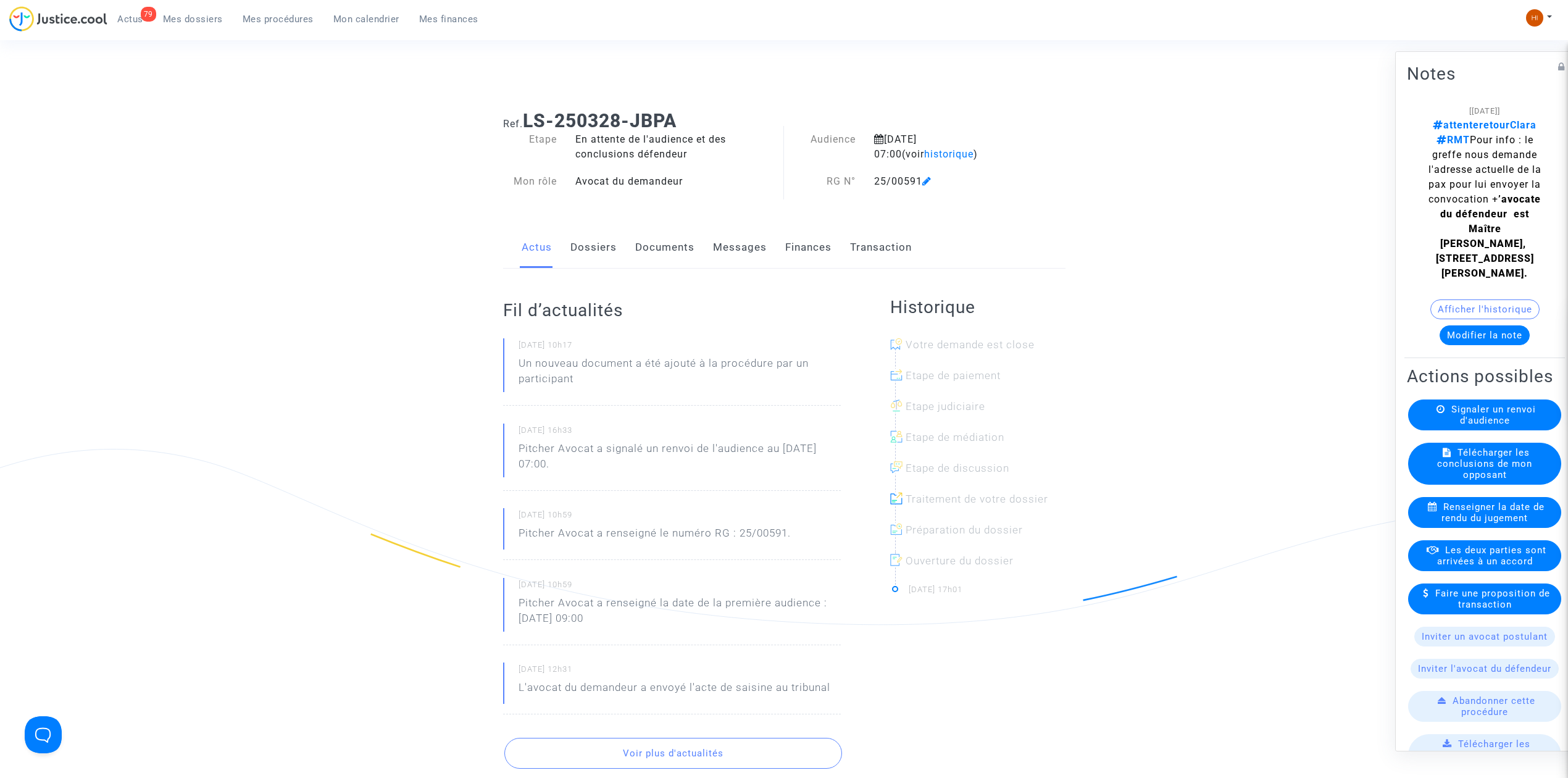
click at [668, 236] on link "Documents" at bounding box center [665, 247] width 59 height 41
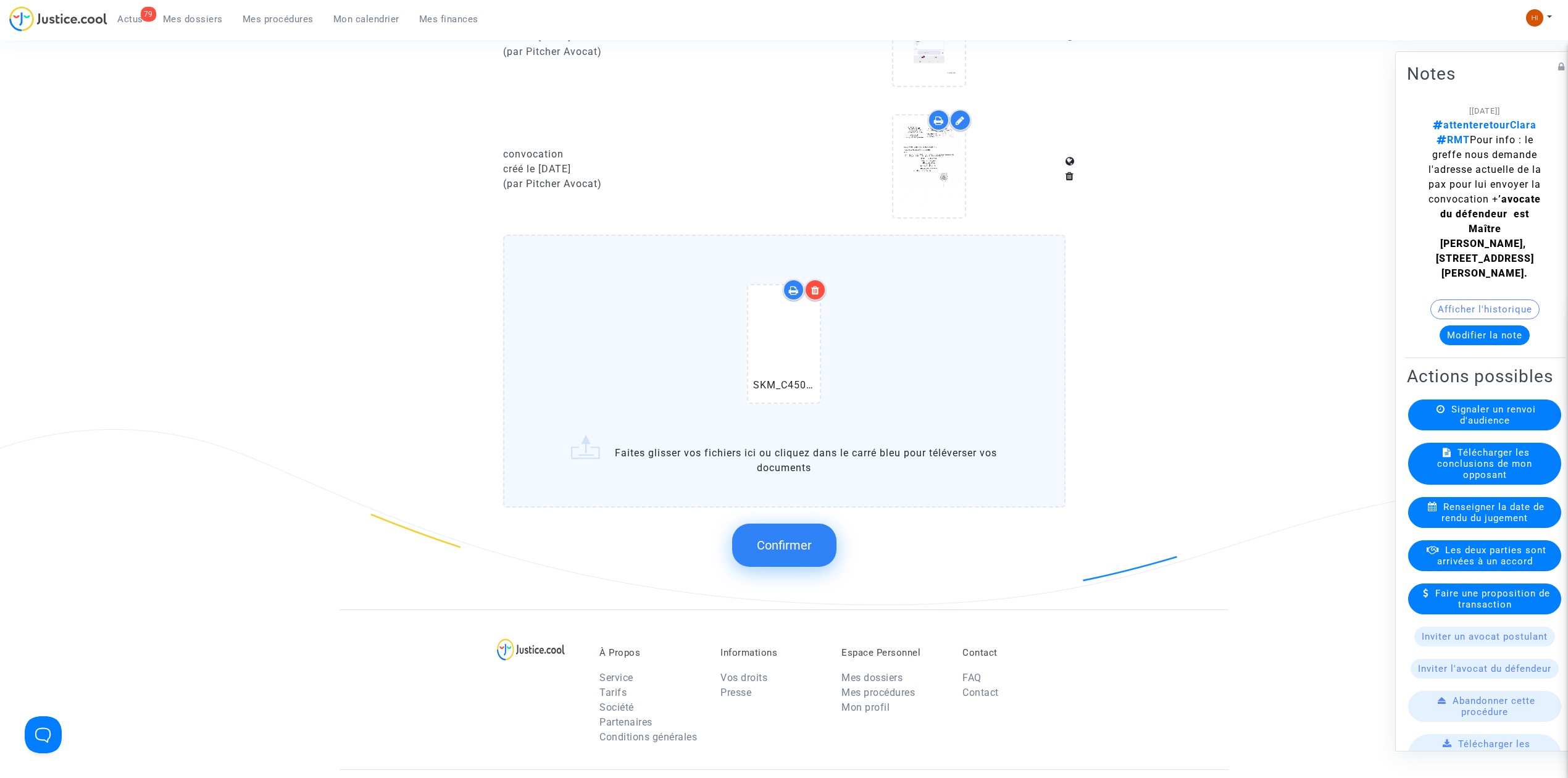
scroll to position [905, 0]
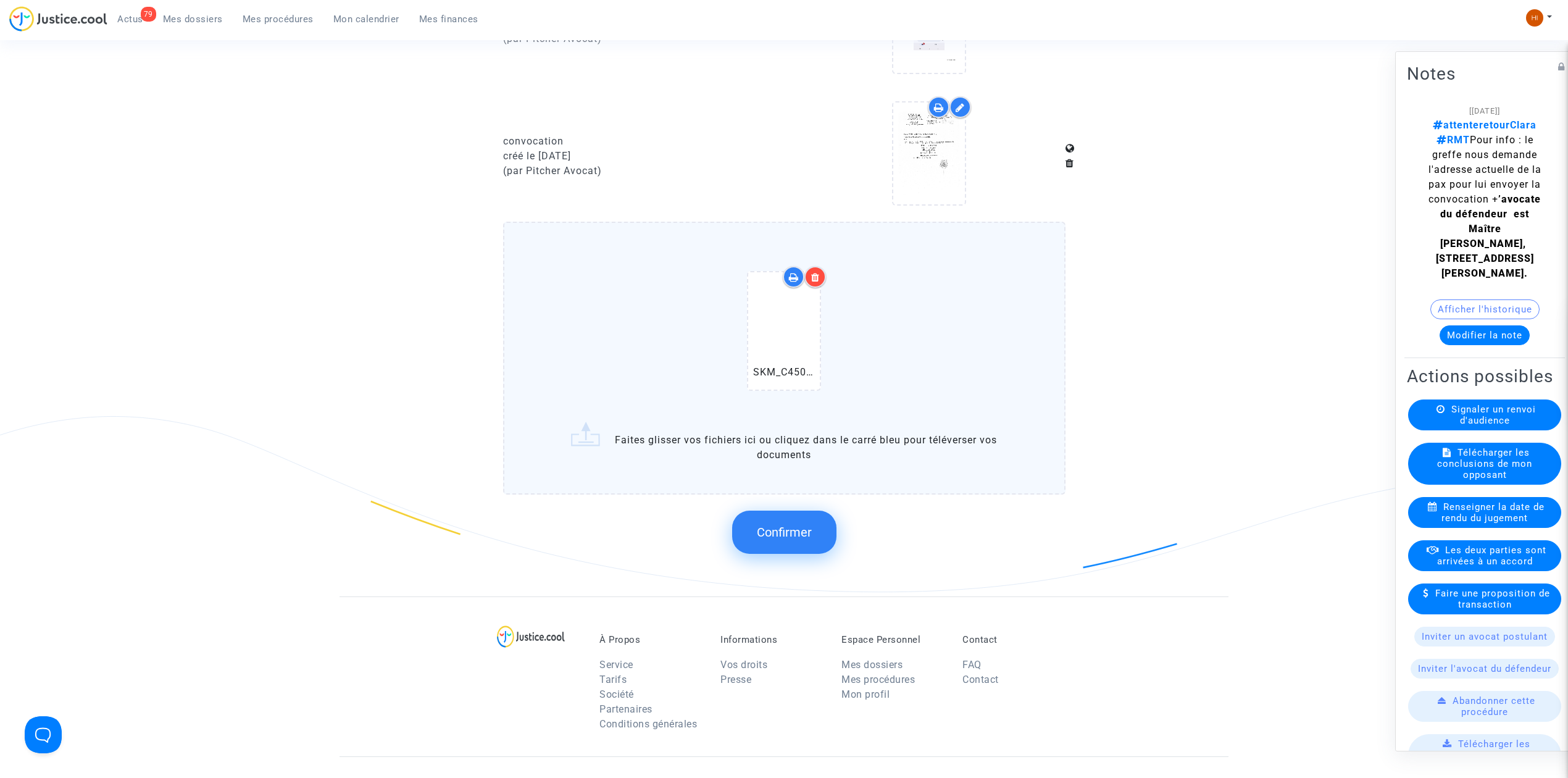
click at [813, 525] on button "Confirmer" at bounding box center [784, 532] width 104 height 43
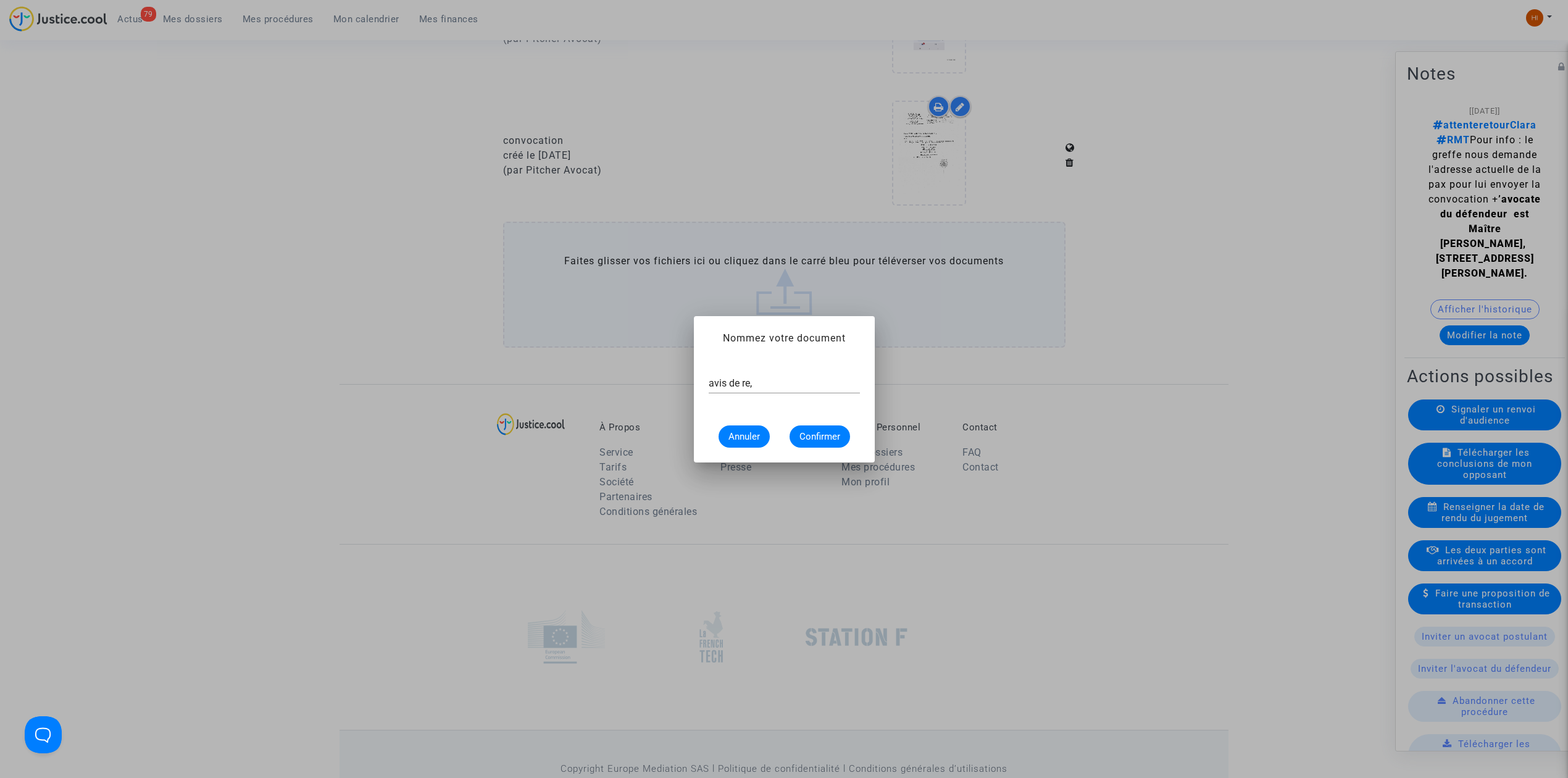
click at [828, 358] on alert-dialogs "Nommez votre document avis de re, Annuler Confirmer" at bounding box center [785, 389] width 151 height 116
click at [819, 383] on input "avis de re," at bounding box center [785, 383] width 151 height 11
type input "avis de renvoi"
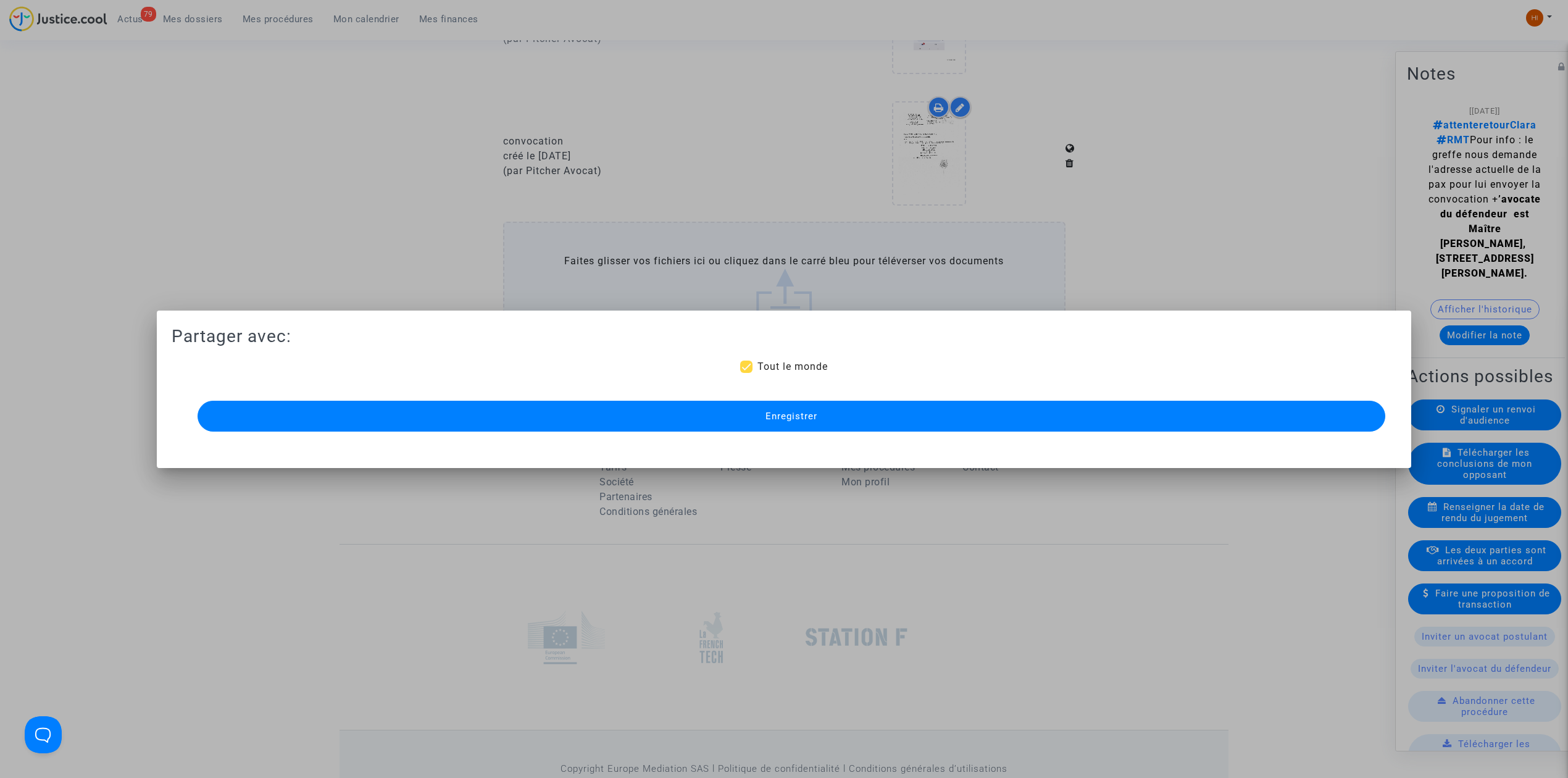
click at [844, 409] on button "Enregistrer" at bounding box center [791, 416] width 1188 height 31
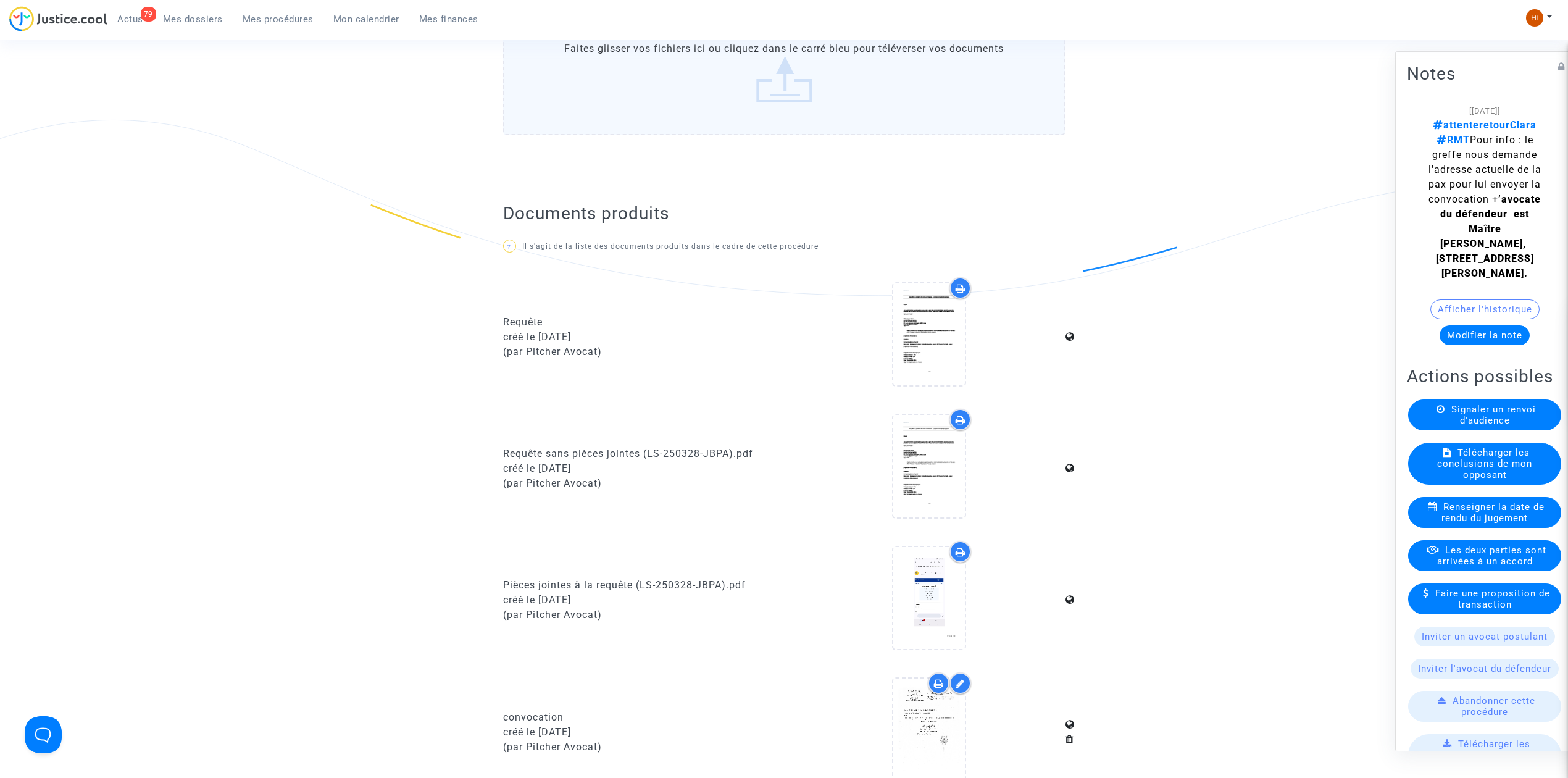
scroll to position [0, 0]
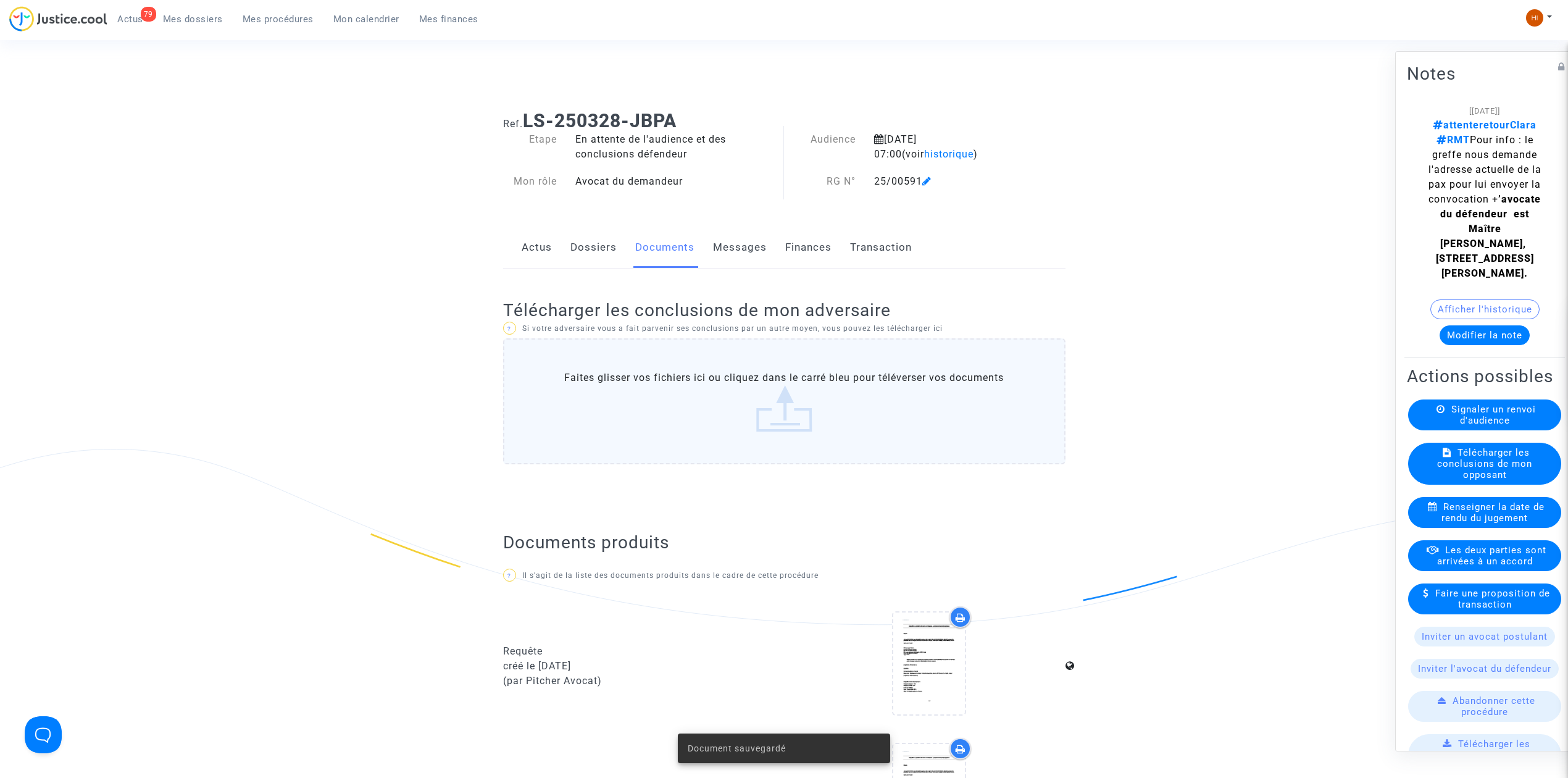
click at [586, 245] on link "Dossiers" at bounding box center [593, 247] width 47 height 41
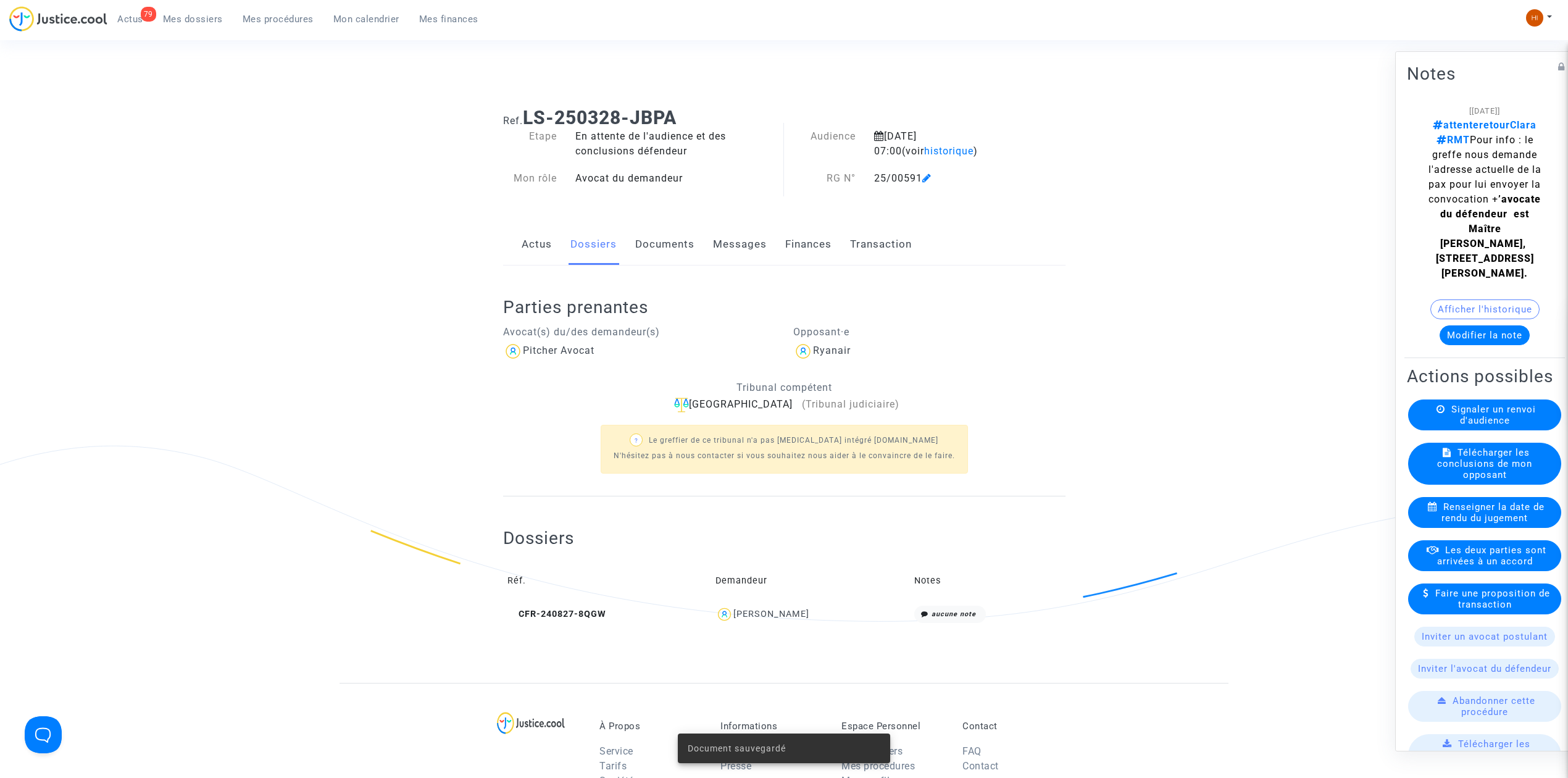
scroll to position [368, 0]
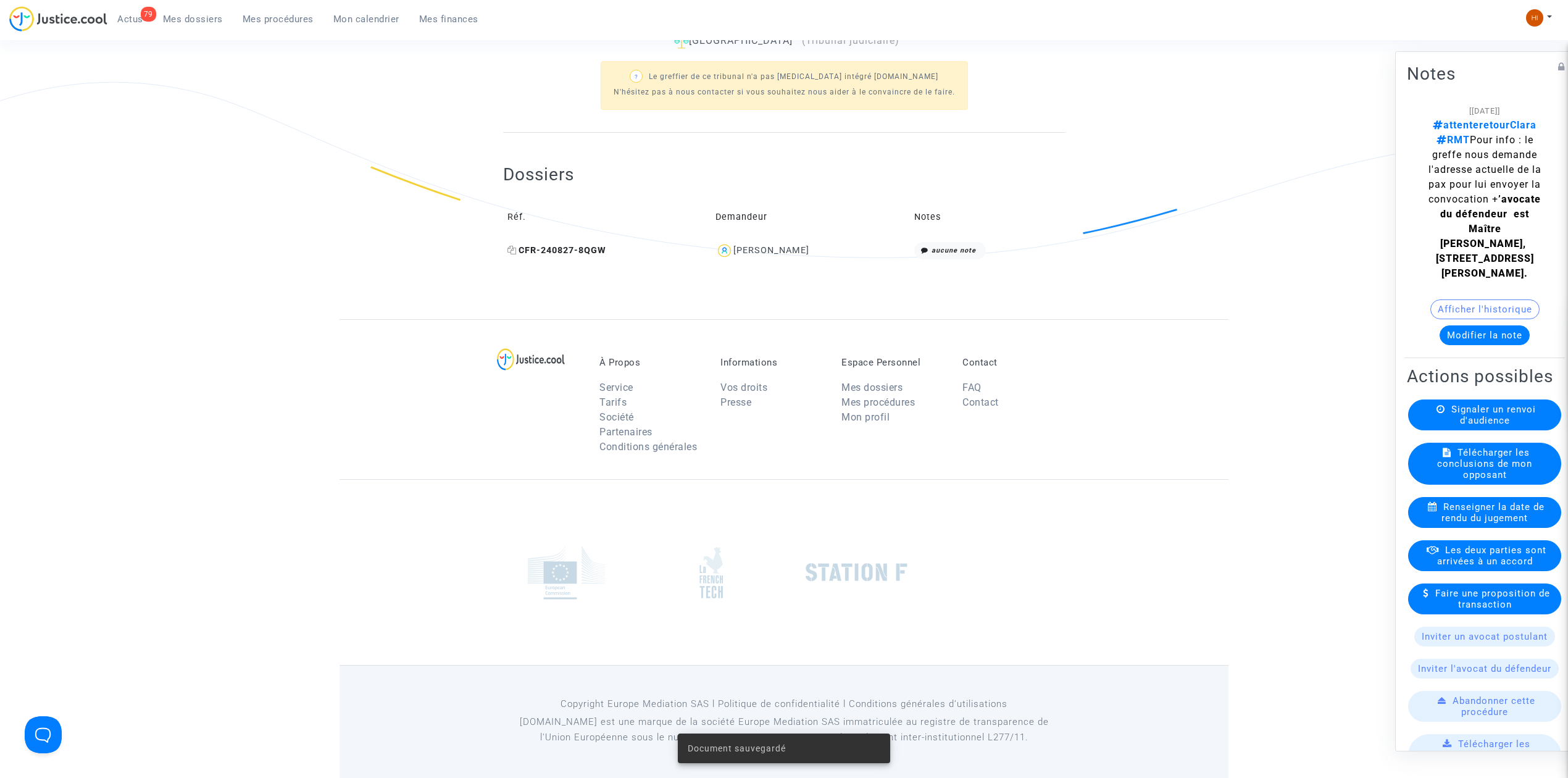
click at [558, 248] on span "CFR-240827-8QGW" at bounding box center [557, 250] width 99 height 10
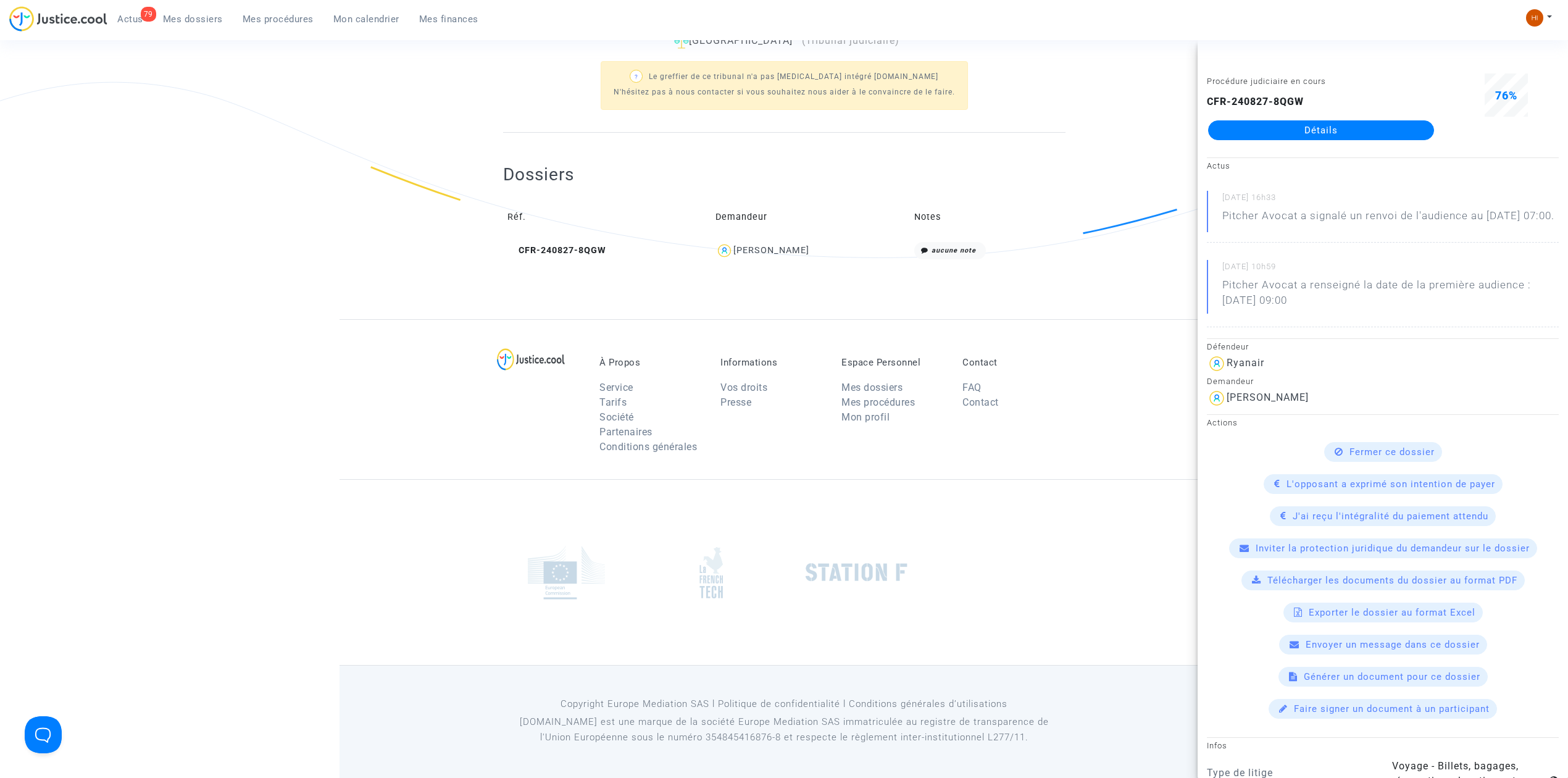
click at [1375, 132] on link "Détails" at bounding box center [1321, 130] width 226 height 20
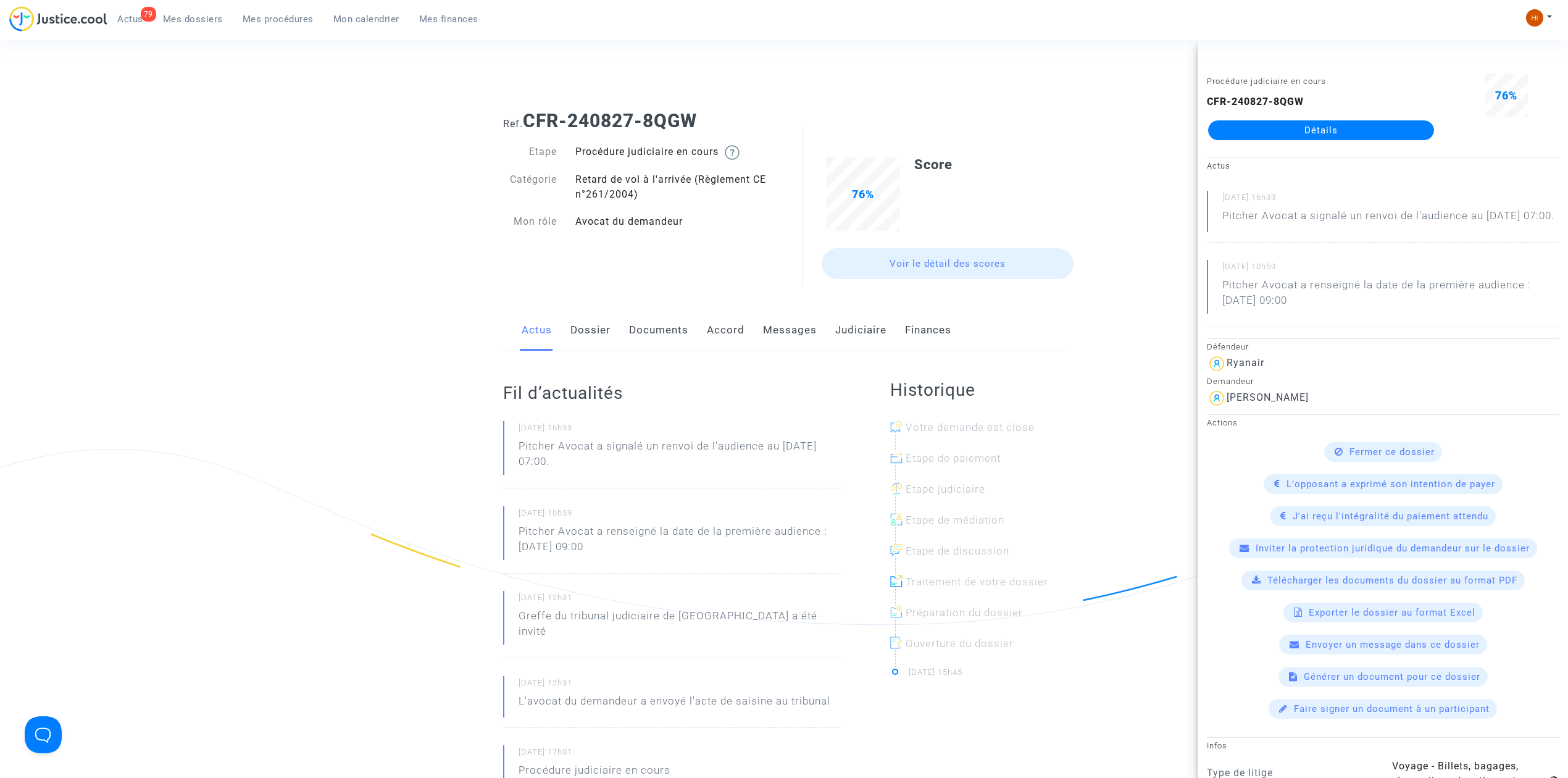
click at [806, 337] on link "Messages" at bounding box center [790, 330] width 54 height 41
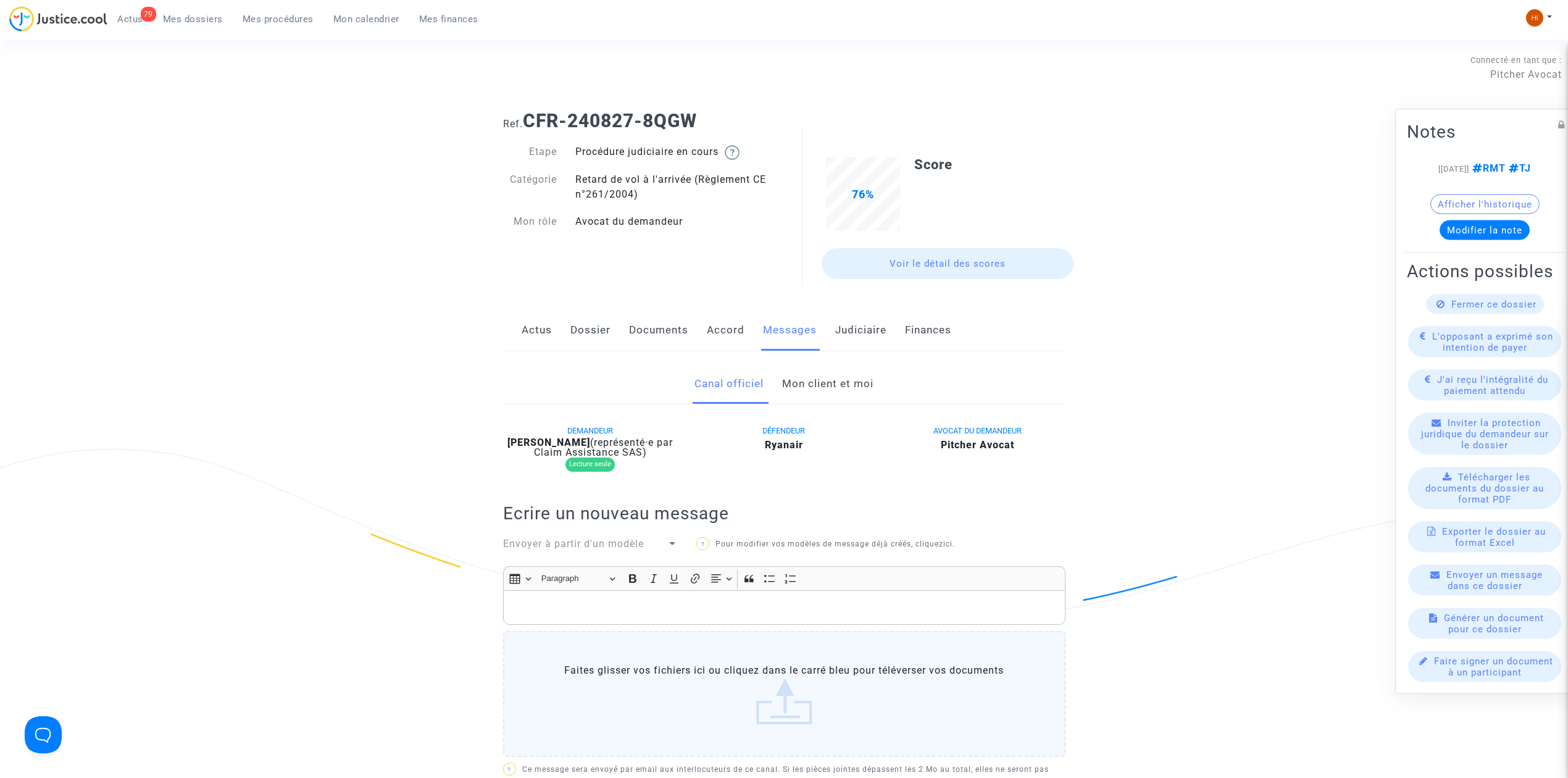
click at [808, 389] on link "Mon client et moi" at bounding box center [828, 384] width 92 height 41
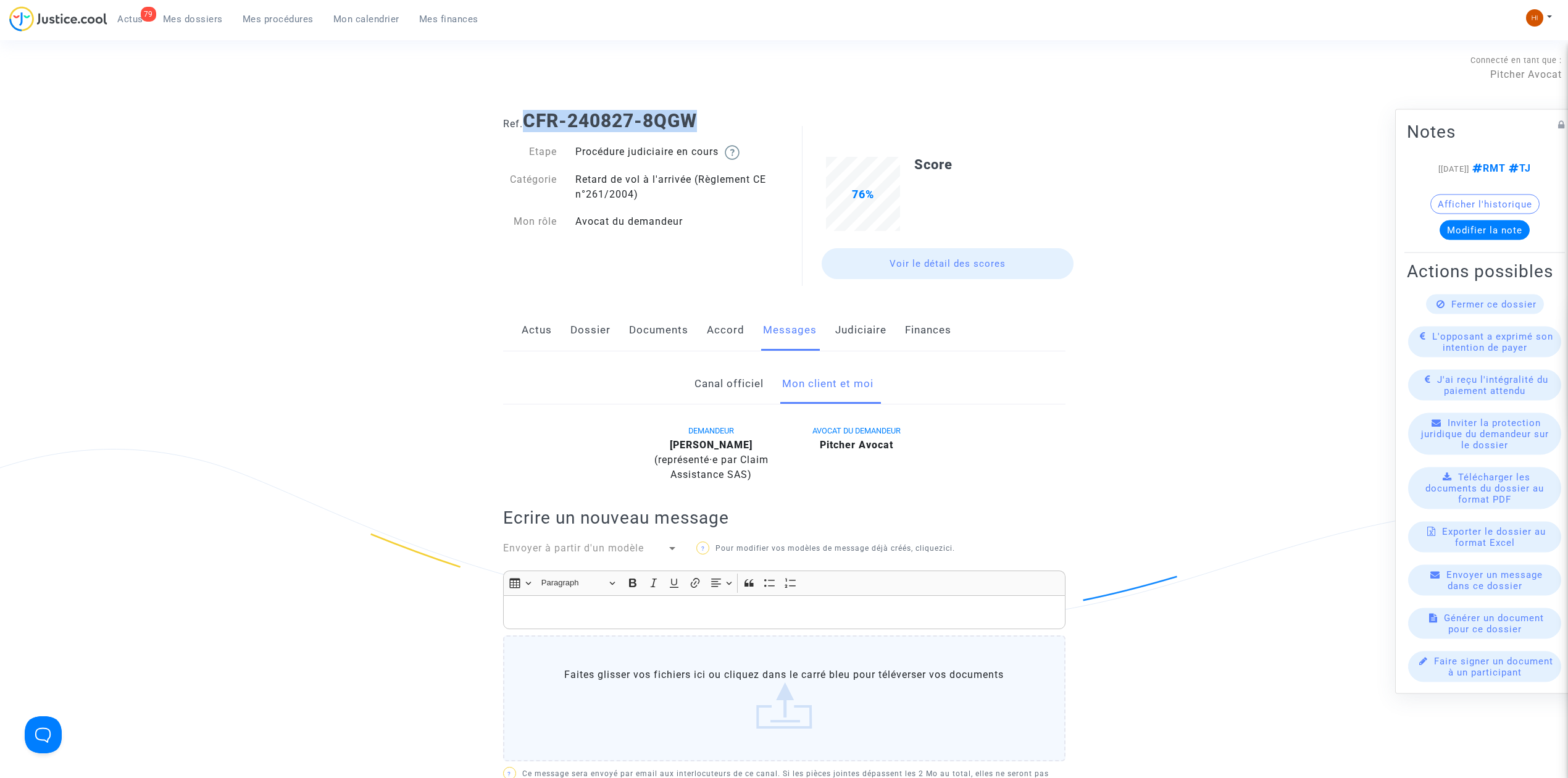
drag, startPoint x: 704, startPoint y: 122, endPoint x: 527, endPoint y: 124, distance: 177.0
click at [527, 124] on h1 "Ref. CFR-240827-8QGW" at bounding box center [784, 121] width 562 height 23
copy b "CFR-240827-8QGW"
drag, startPoint x: 275, startPoint y: 15, endPoint x: 513, endPoint y: 35, distance: 238.8
click at [275, 15] on span "Mes procédures" at bounding box center [279, 19] width 71 height 11
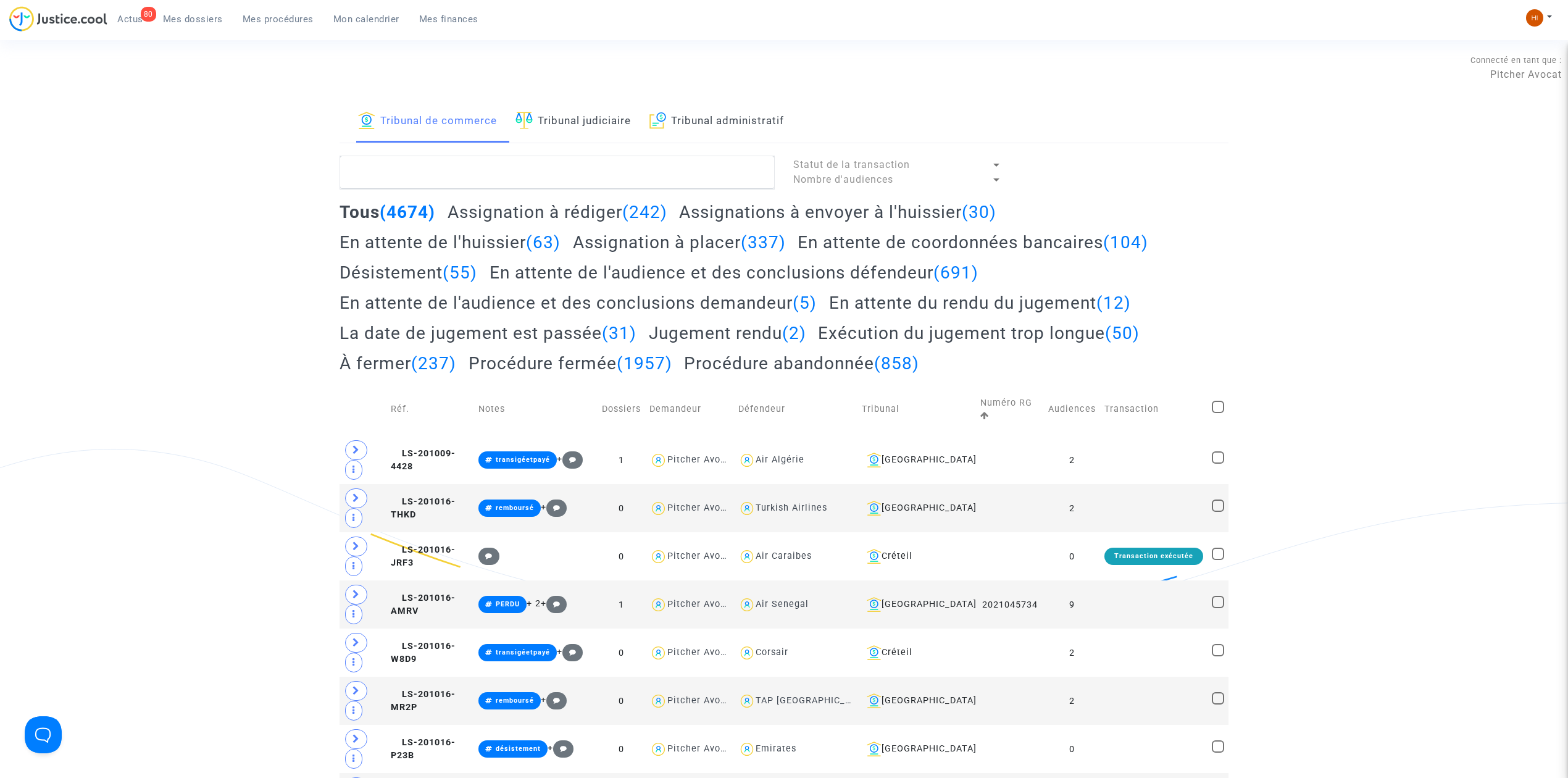
click at [545, 111] on link "Tribunal judiciaire" at bounding box center [573, 121] width 116 height 42
click at [549, 167] on textarea at bounding box center [557, 172] width 435 height 33
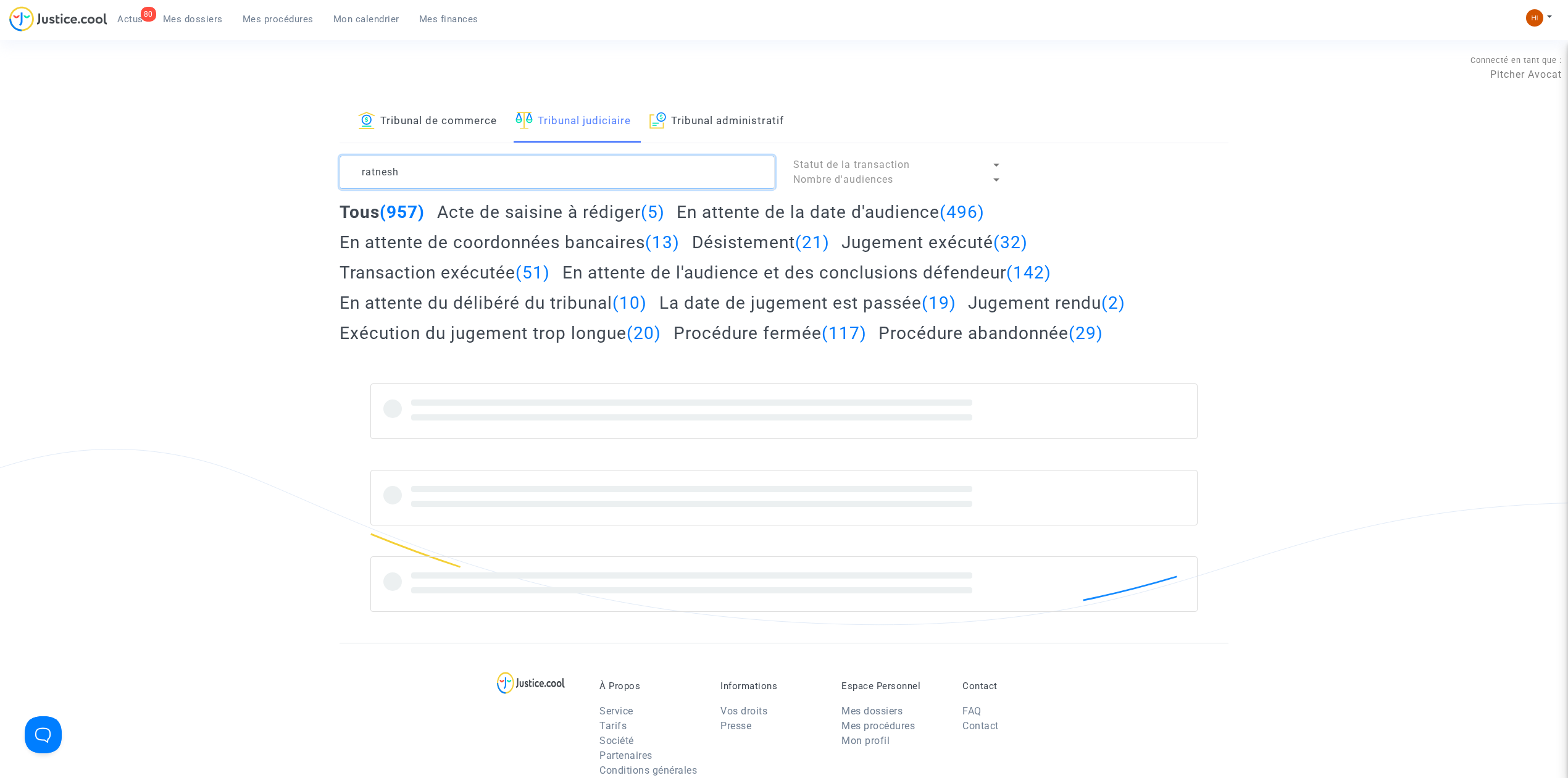
type textarea "ratnesh"
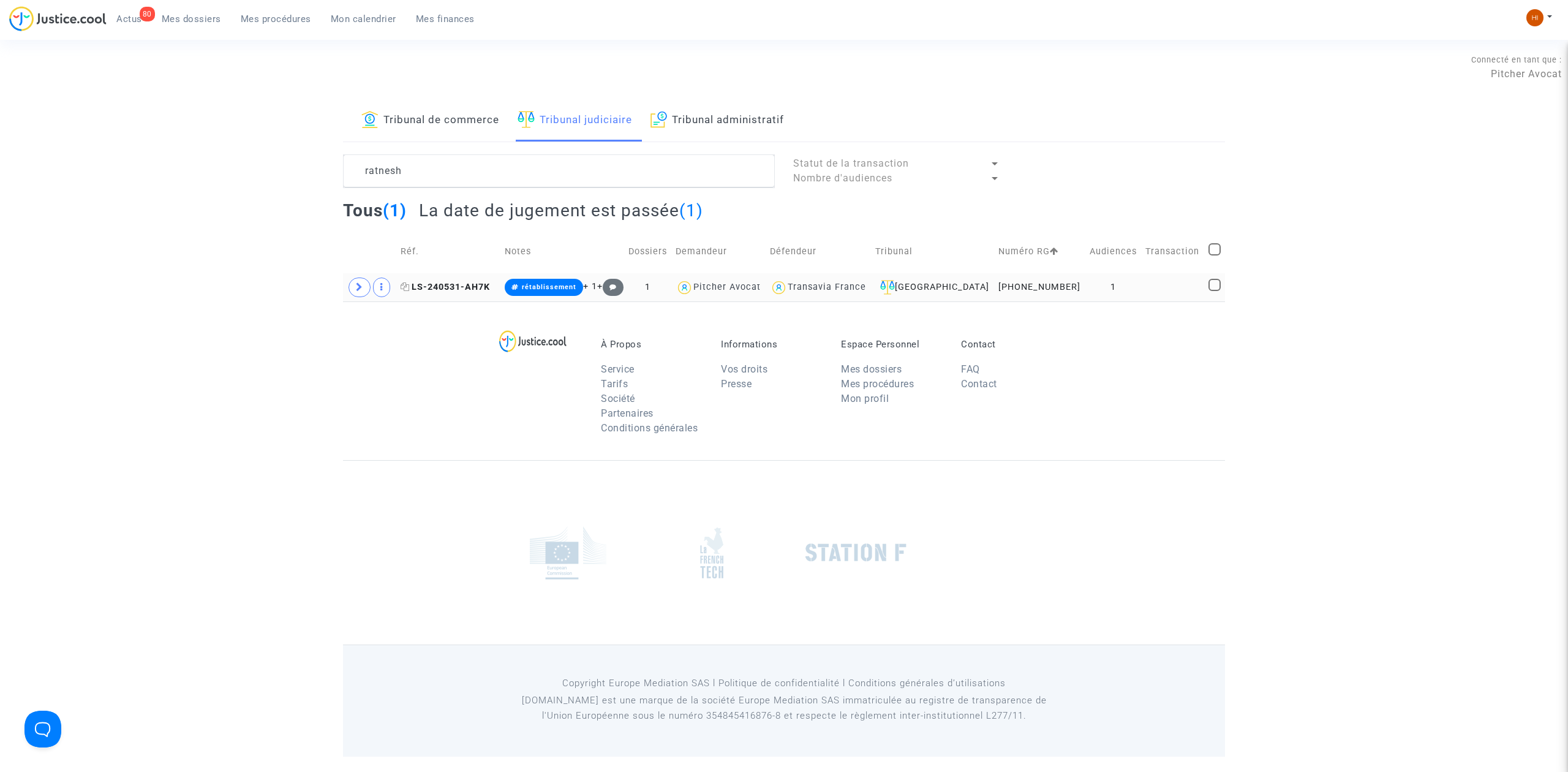
click at [485, 288] on span "LS-240531-AH7K" at bounding box center [445, 286] width 89 height 10
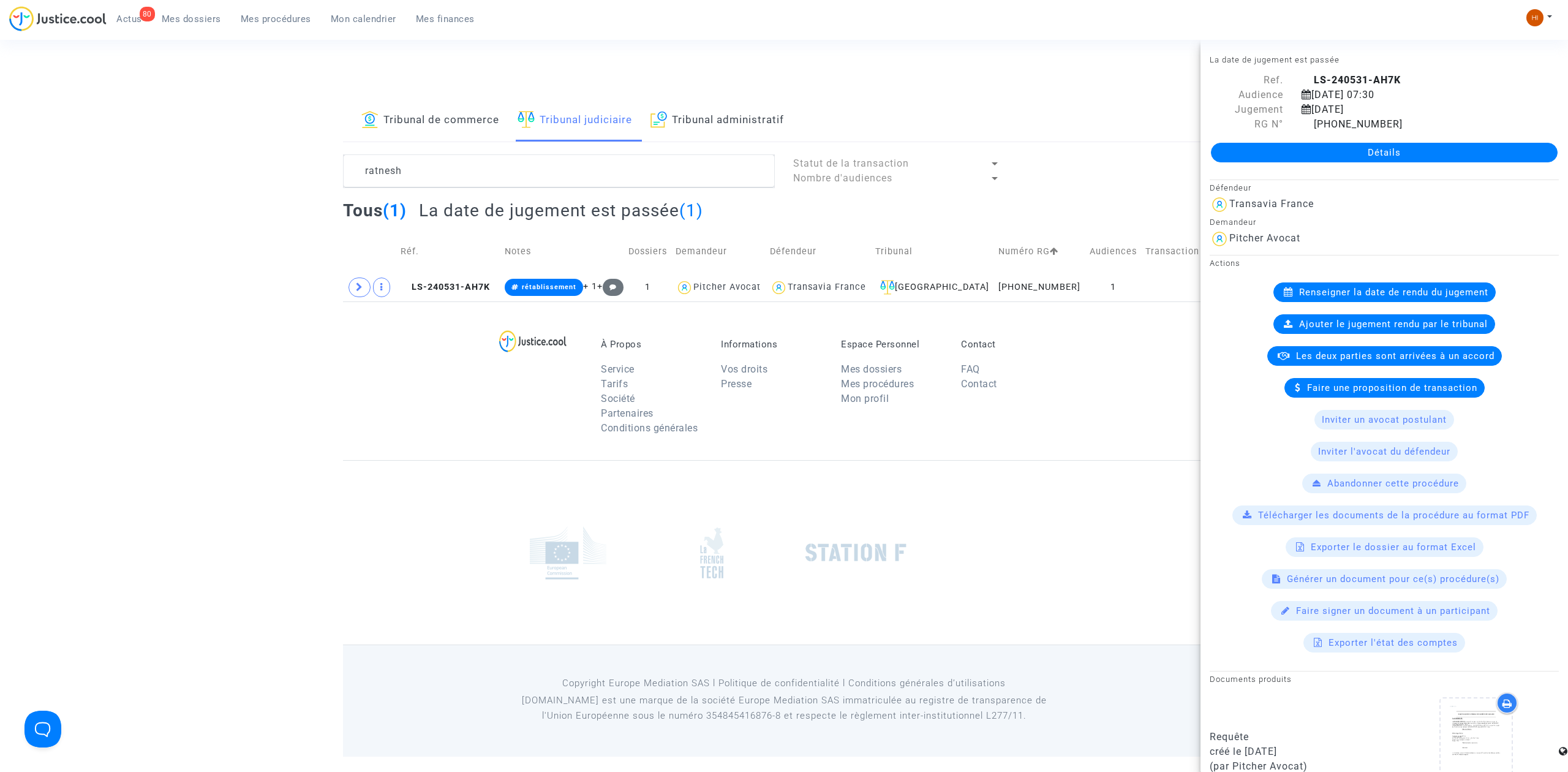
click at [1272, 145] on link "Détails" at bounding box center [1384, 152] width 346 height 19
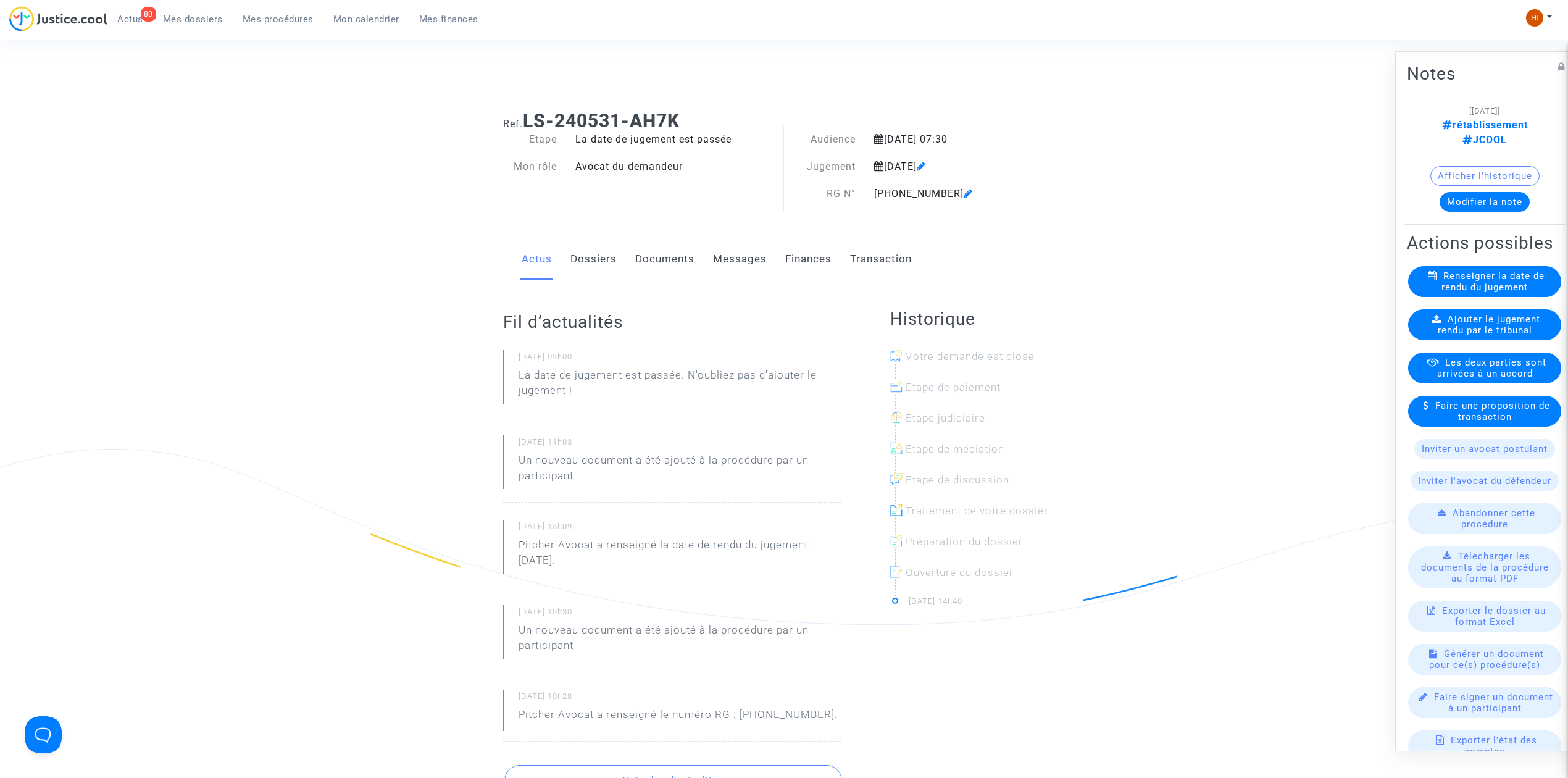
click at [660, 277] on link "Documents" at bounding box center [665, 260] width 59 height 41
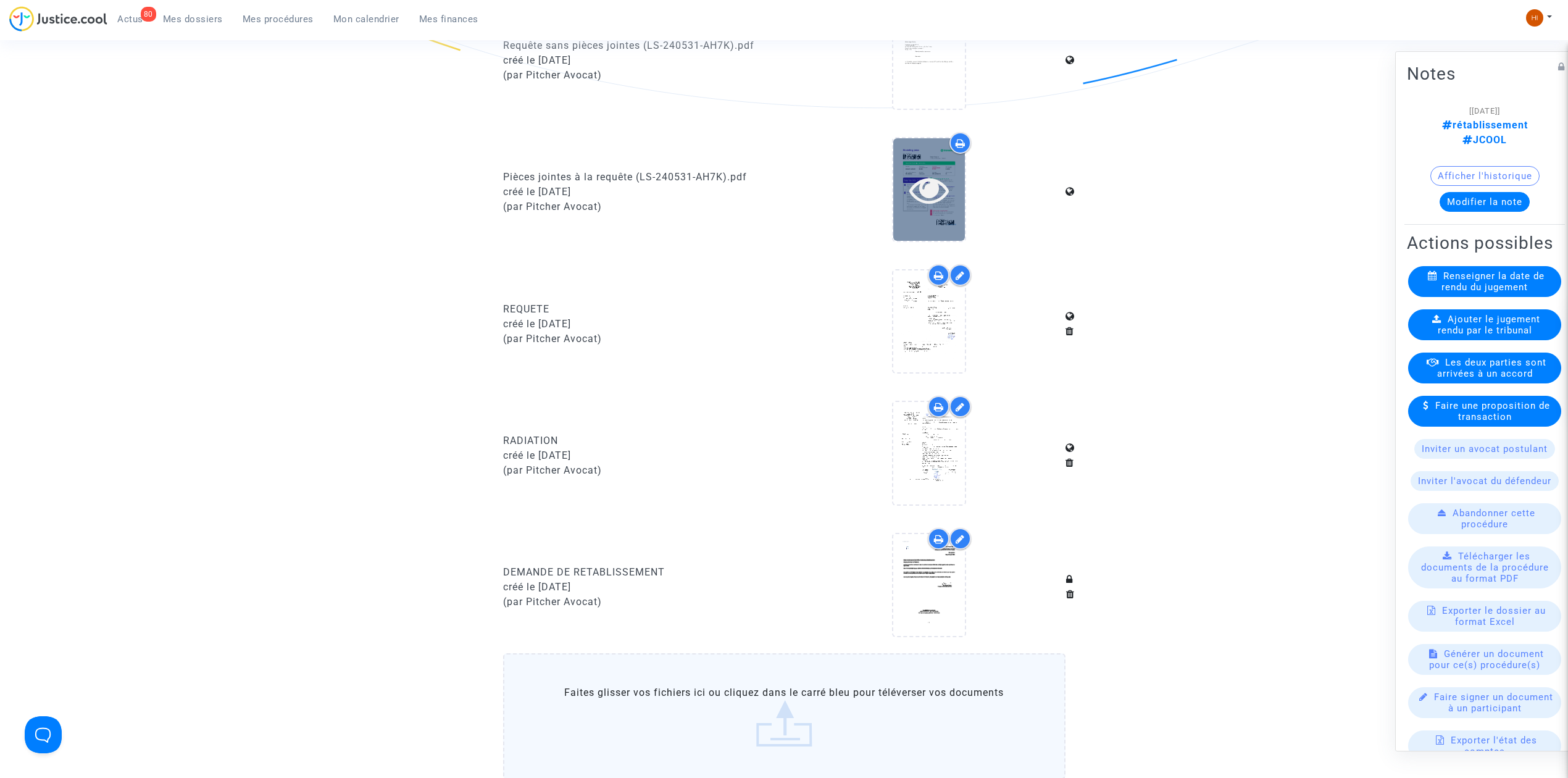
scroll to position [494, 0]
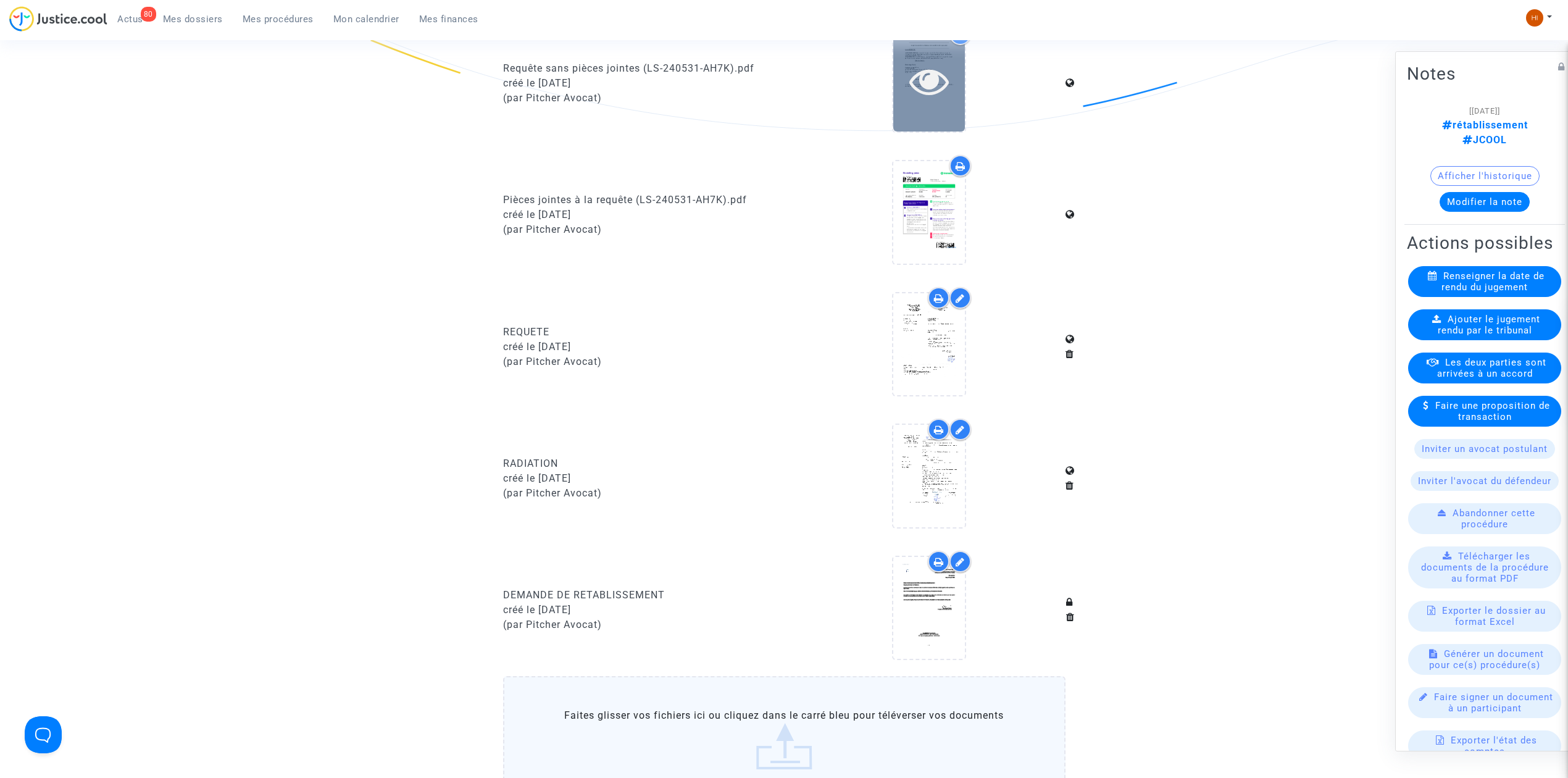
click at [941, 84] on icon at bounding box center [929, 81] width 40 height 39
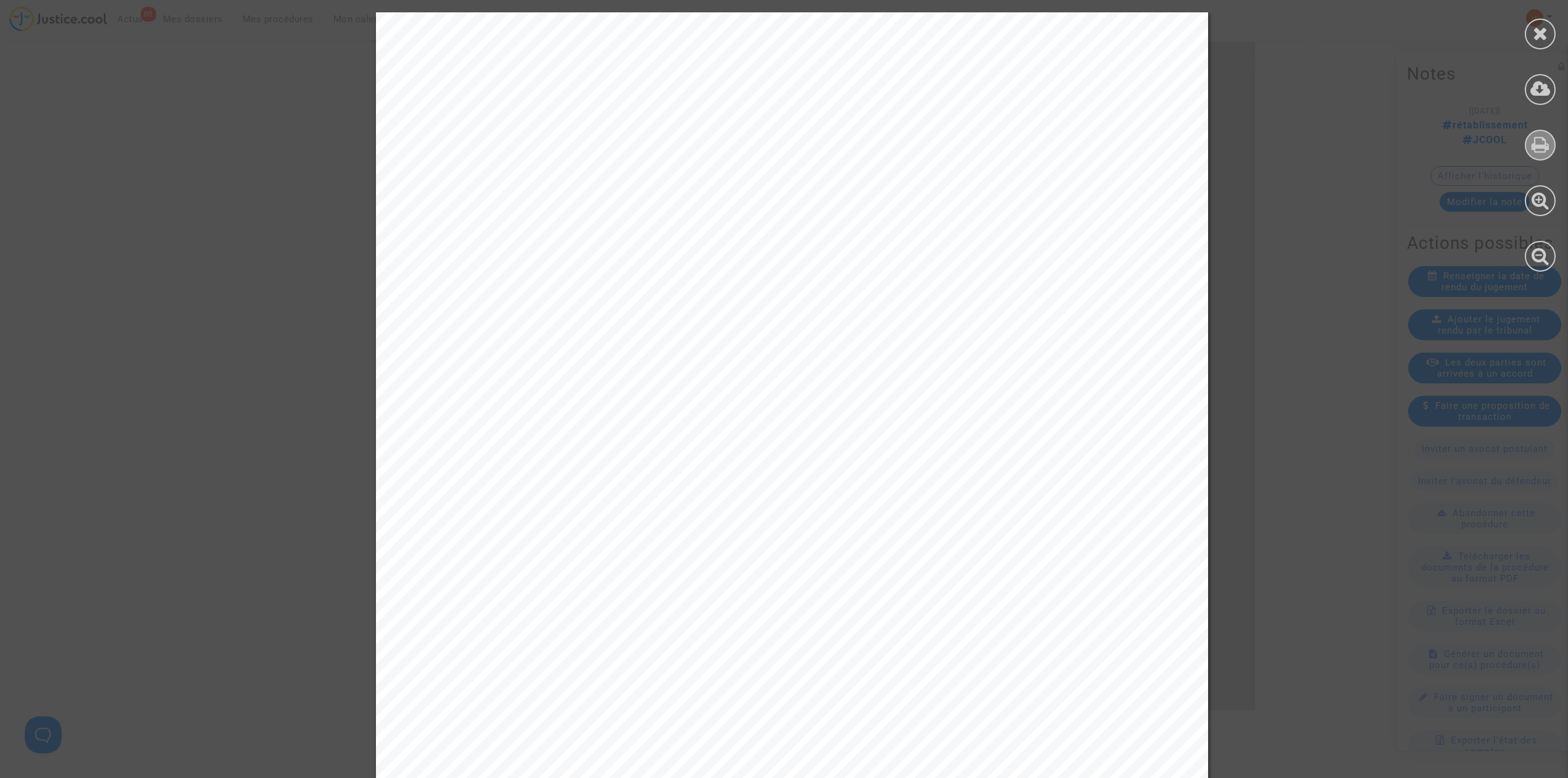
click at [1540, 137] on icon at bounding box center [1540, 144] width 18 height 18
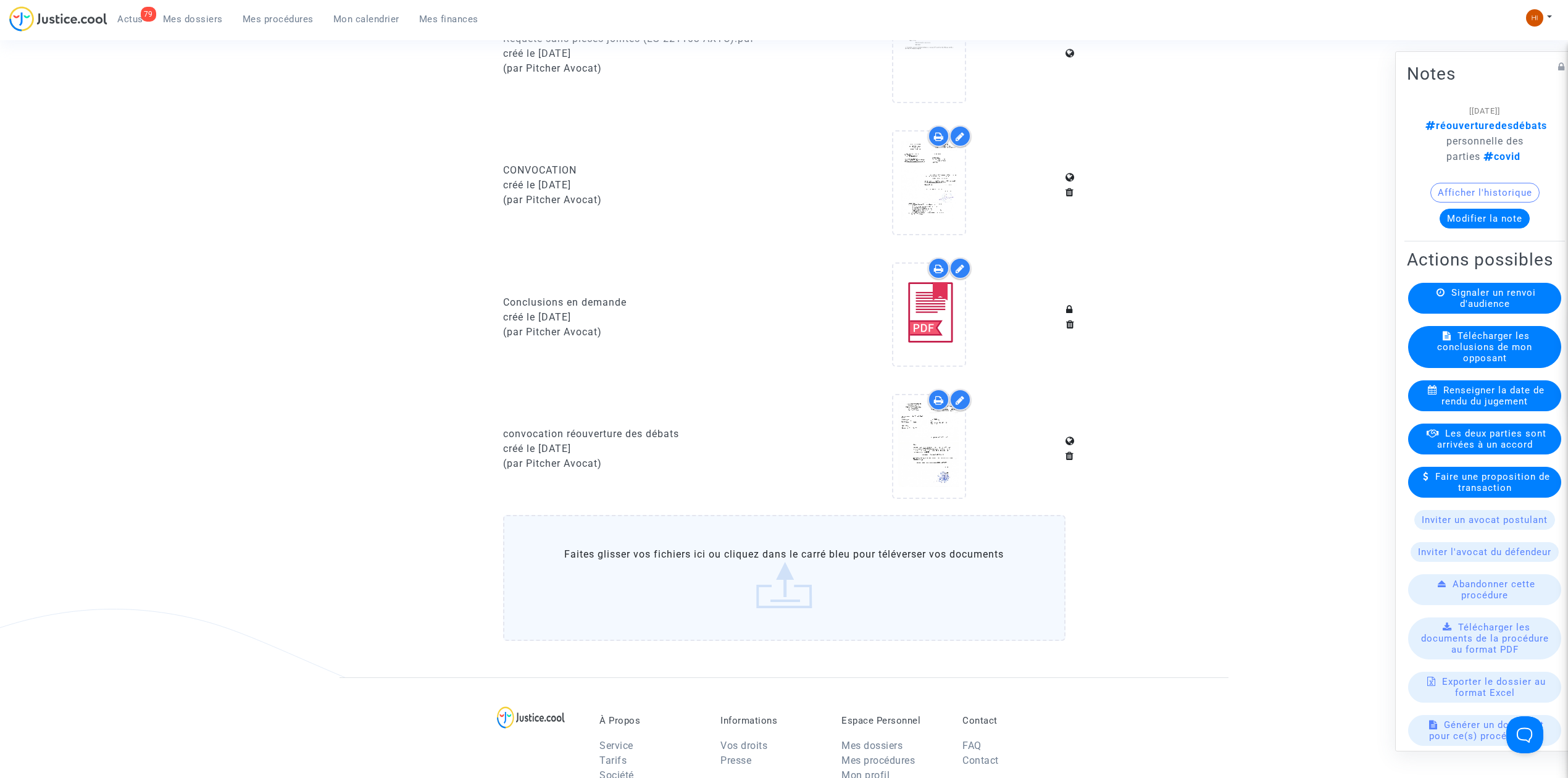
scroll to position [389, 0]
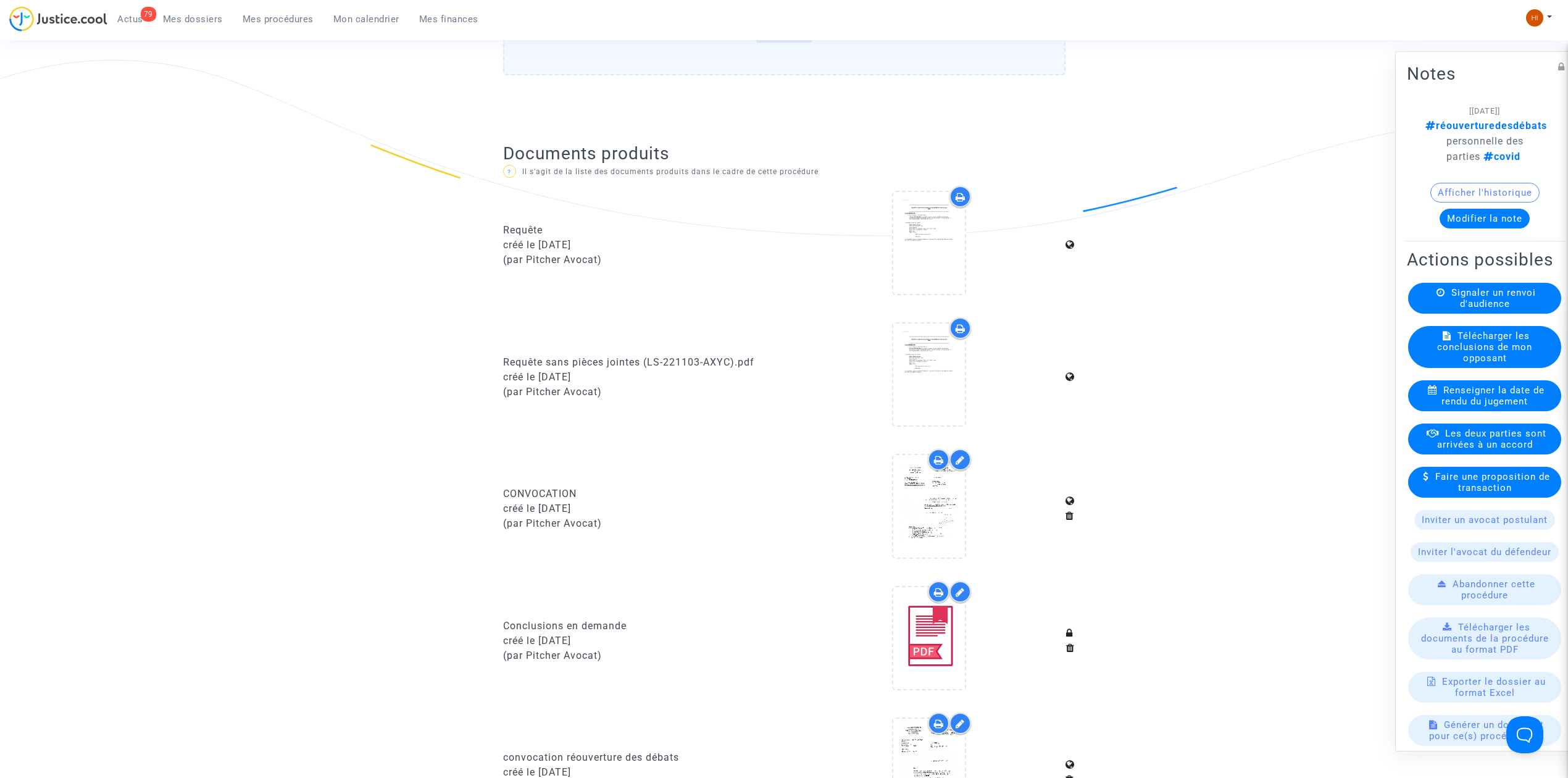
click at [255, 15] on span "Mes procédures" at bounding box center [279, 19] width 71 height 11
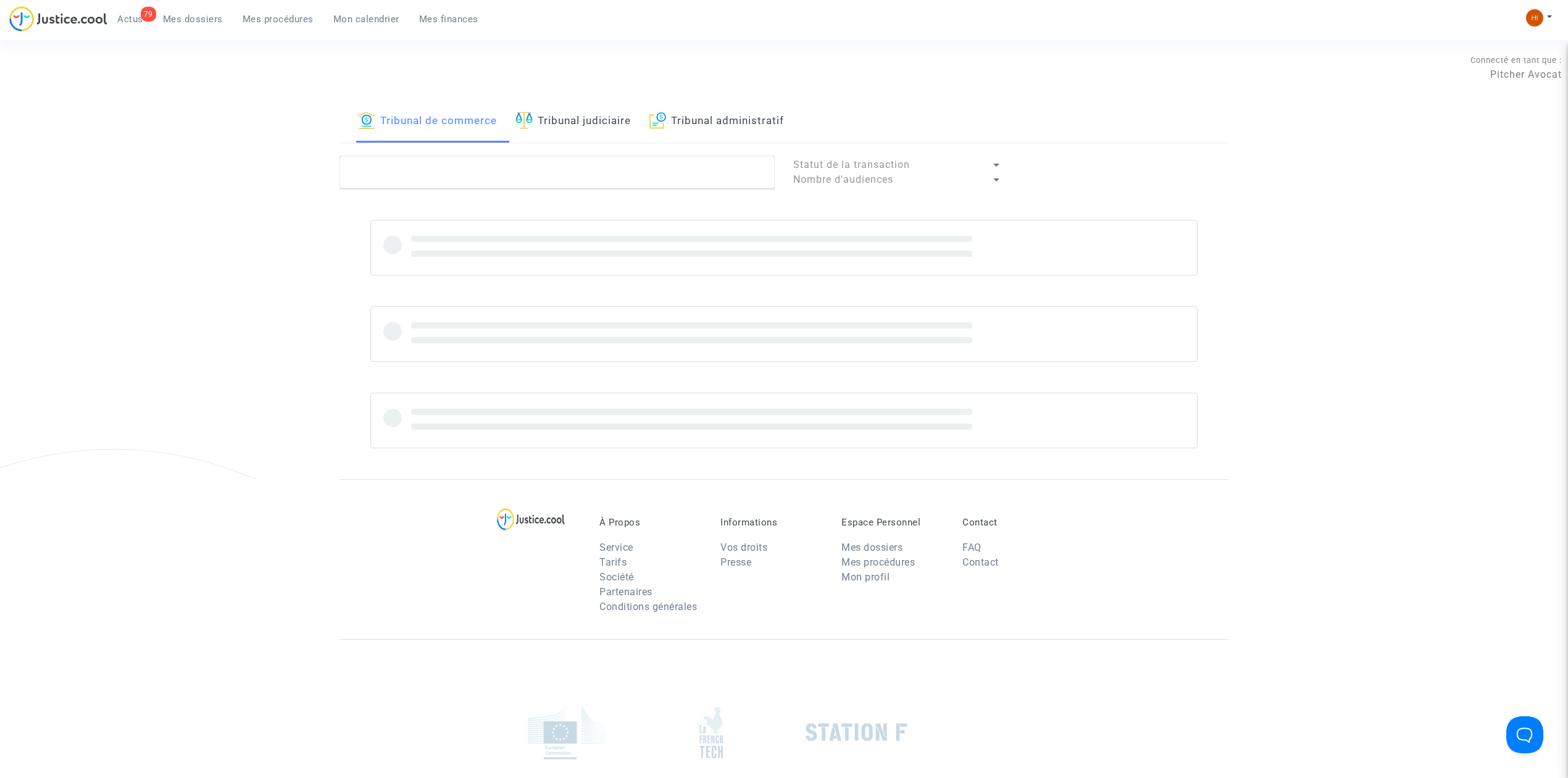
click at [161, 262] on div "Tribunal de commerce Tribunal judiciaire Tribunal administratif Statut de la tr…" at bounding box center [784, 289] width 1568 height 378
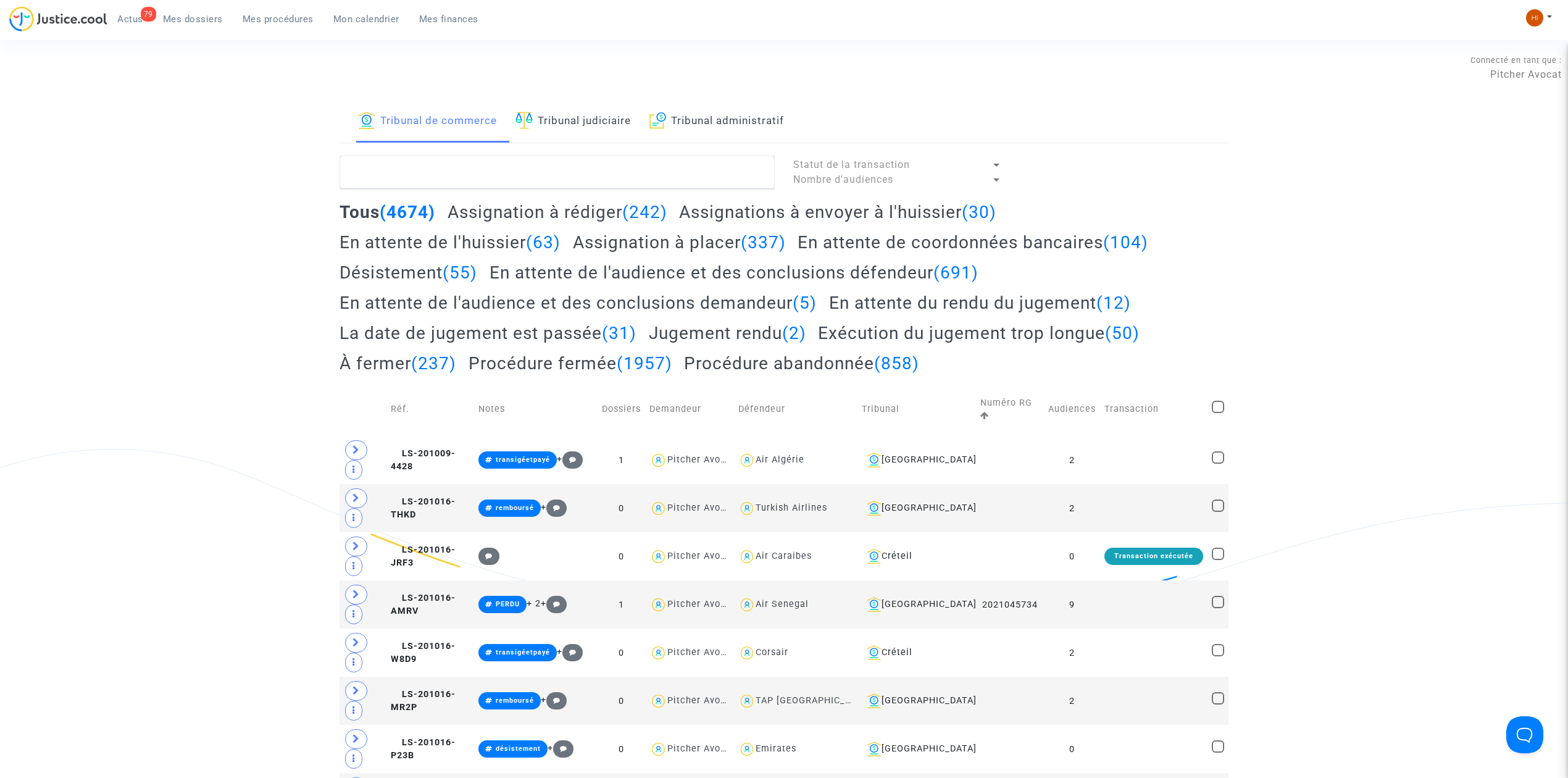
drag, startPoint x: 529, startPoint y: 116, endPoint x: 529, endPoint y: 151, distance: 35.0
click at [529, 116] on img at bounding box center [524, 121] width 17 height 17
paste textarea "[PERSON_NAME]"
click at [520, 178] on textarea at bounding box center [557, 172] width 435 height 33
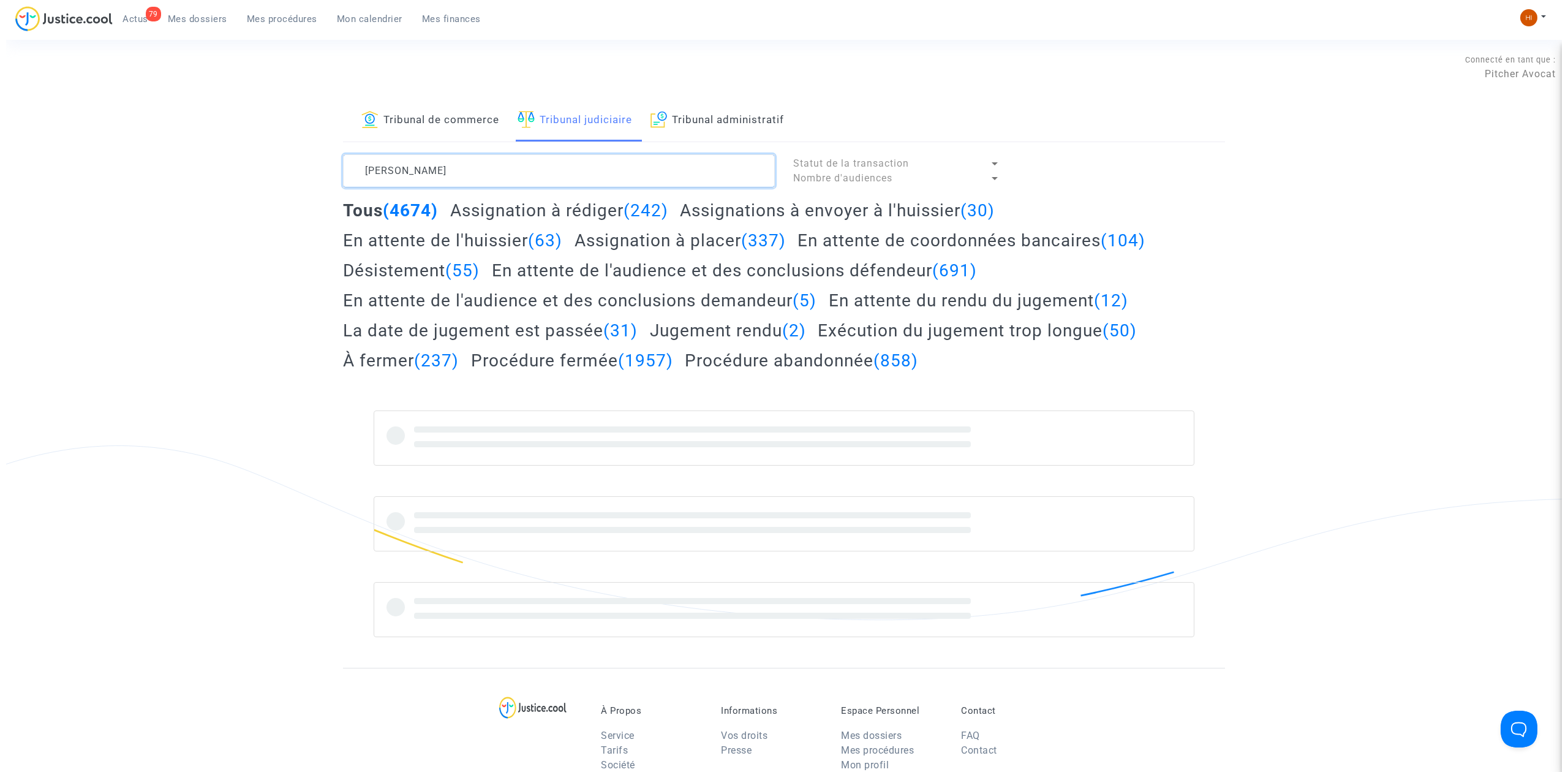
scroll to position [39, 0]
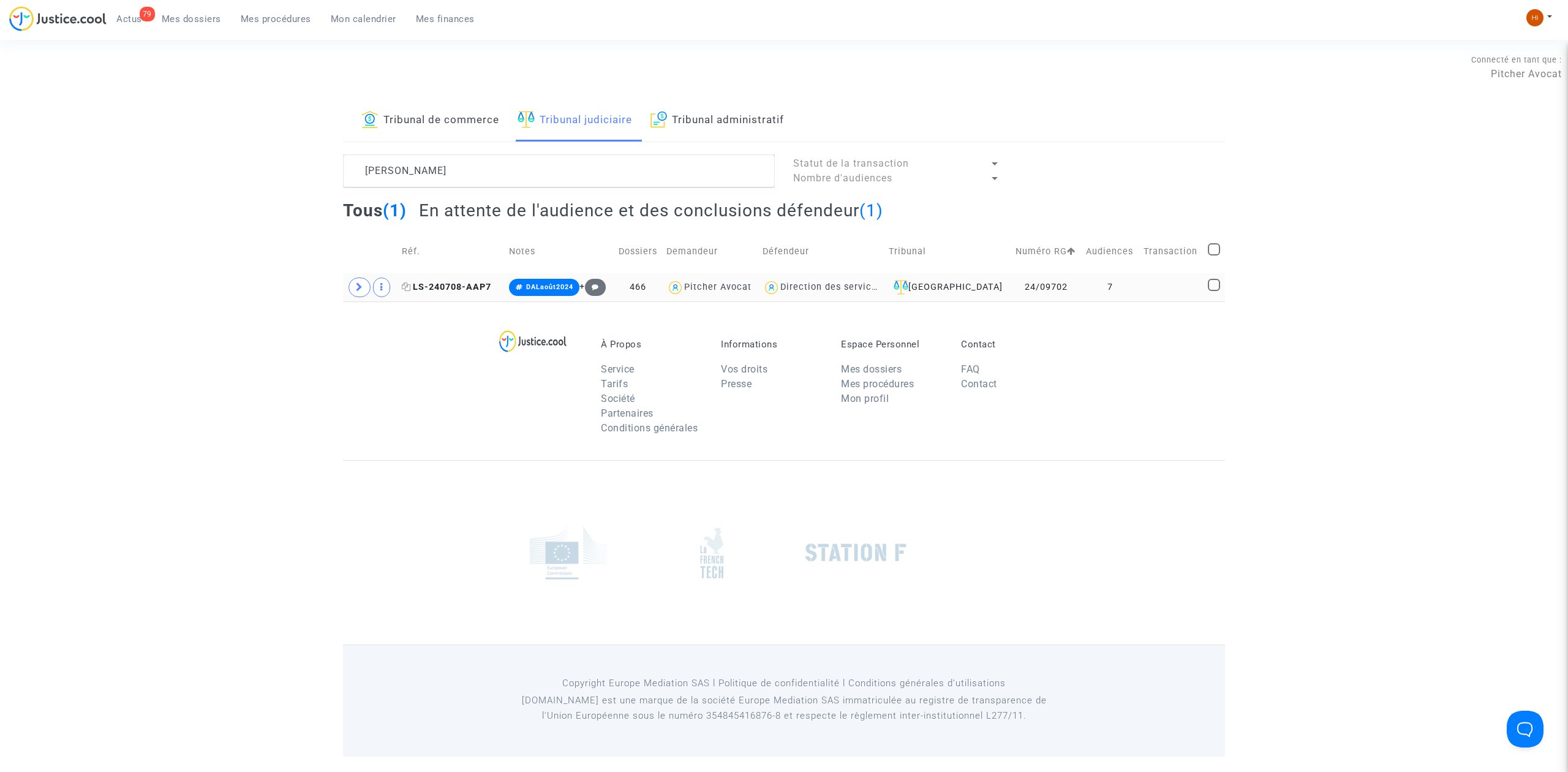
click at [479, 289] on span "LS-240708-AAP7" at bounding box center [447, 286] width 89 height 10
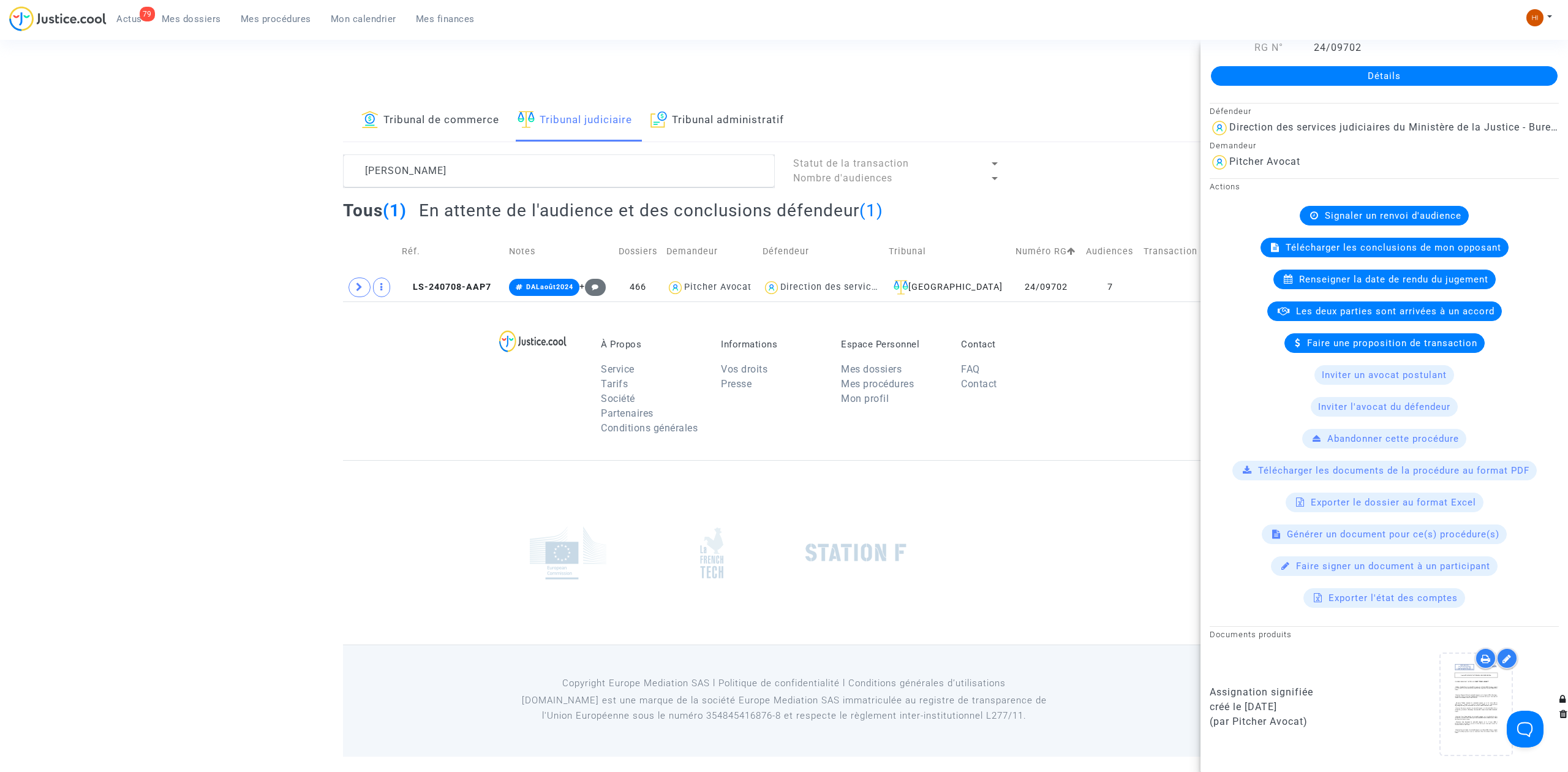
scroll to position [67, 0]
drag, startPoint x: 141, startPoint y: 218, endPoint x: 187, endPoint y: 195, distance: 51.4
click at [139, 219] on div "Tribunal de commerce Tribunal judiciaire Tribunal administratif [PERSON_NAME] S…" at bounding box center [784, 200] width 1568 height 201
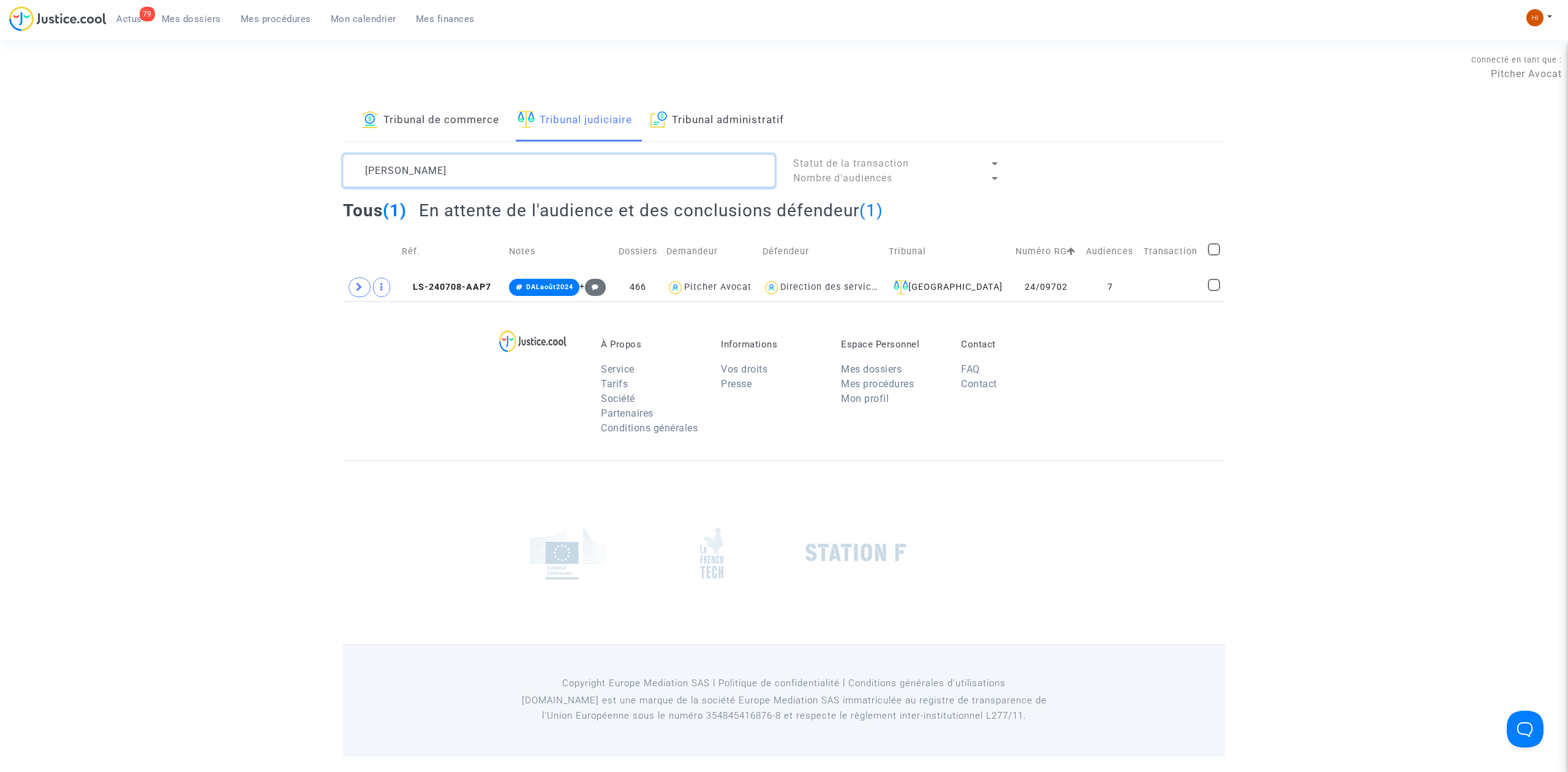
click at [422, 158] on textarea at bounding box center [559, 171] width 432 height 33
drag, startPoint x: 414, startPoint y: 162, endPoint x: 194, endPoint y: 147, distance: 220.5
click at [230, 146] on div "Tribunal de commerce Tribunal judiciaire Tribunal administratif [PERSON_NAME] S…" at bounding box center [784, 200] width 1568 height 201
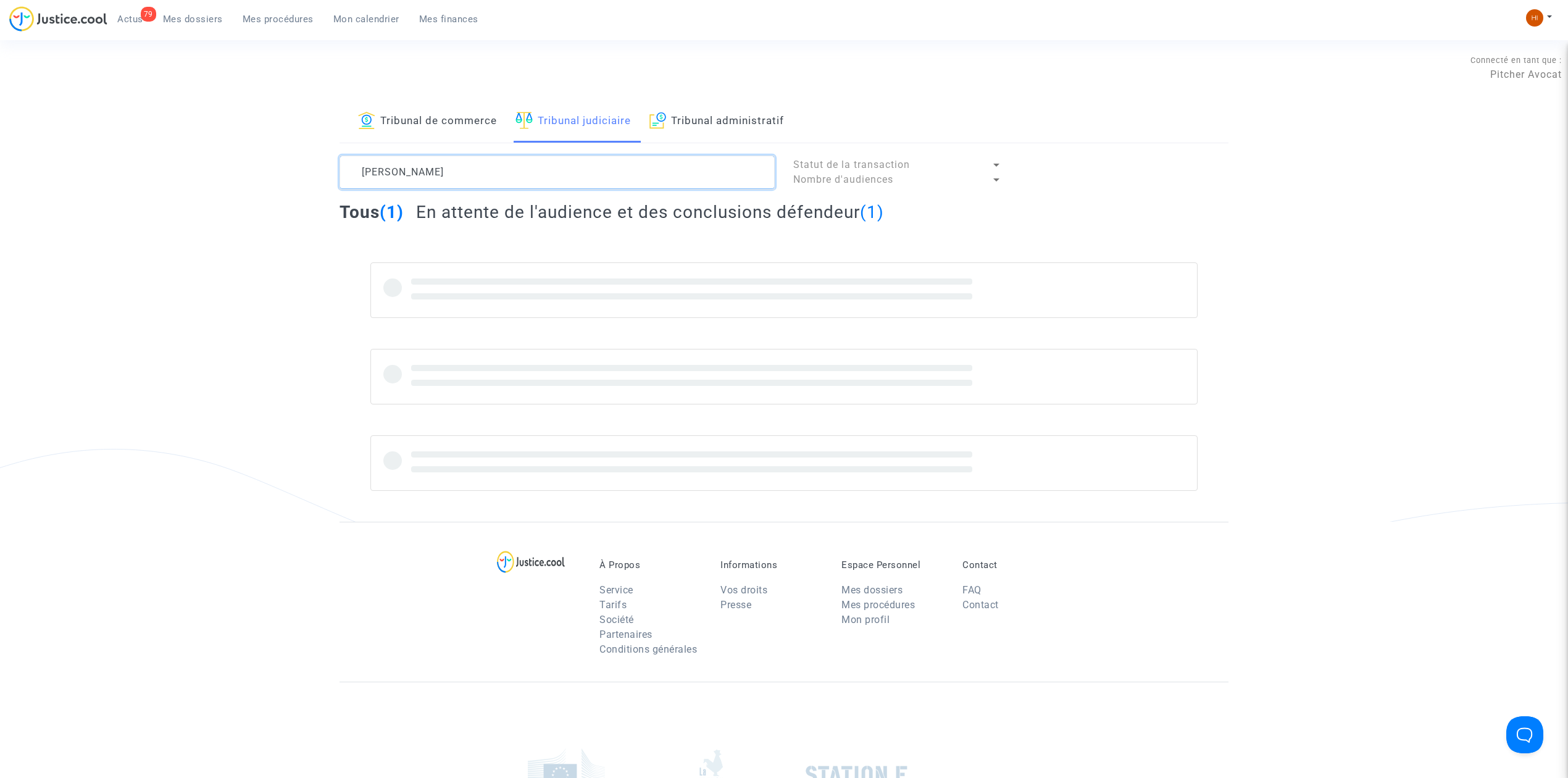
type textarea "[PERSON_NAME]"
type textarea "guillou"
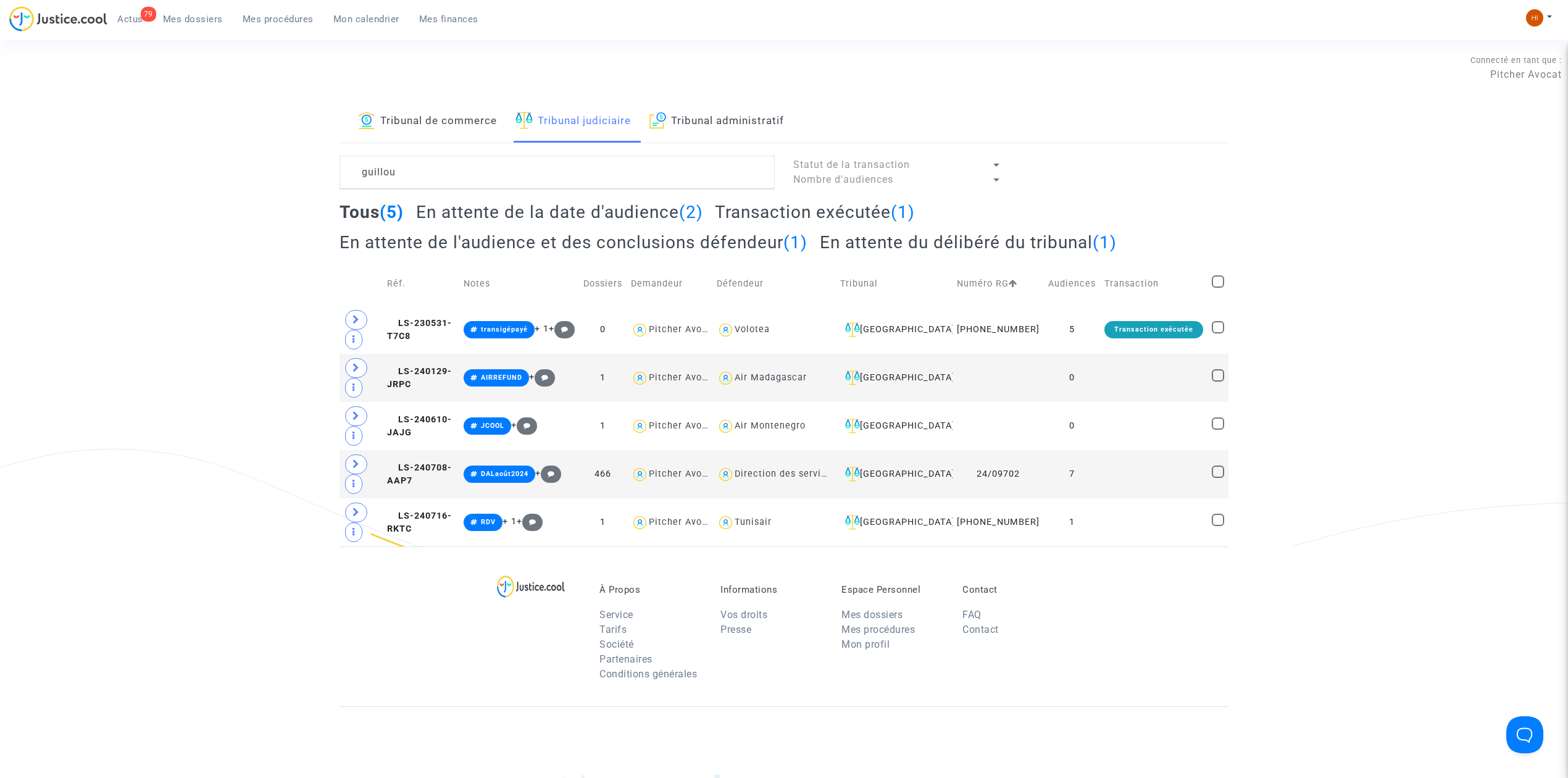
click at [196, 14] on span "Mes dossiers" at bounding box center [193, 19] width 60 height 11
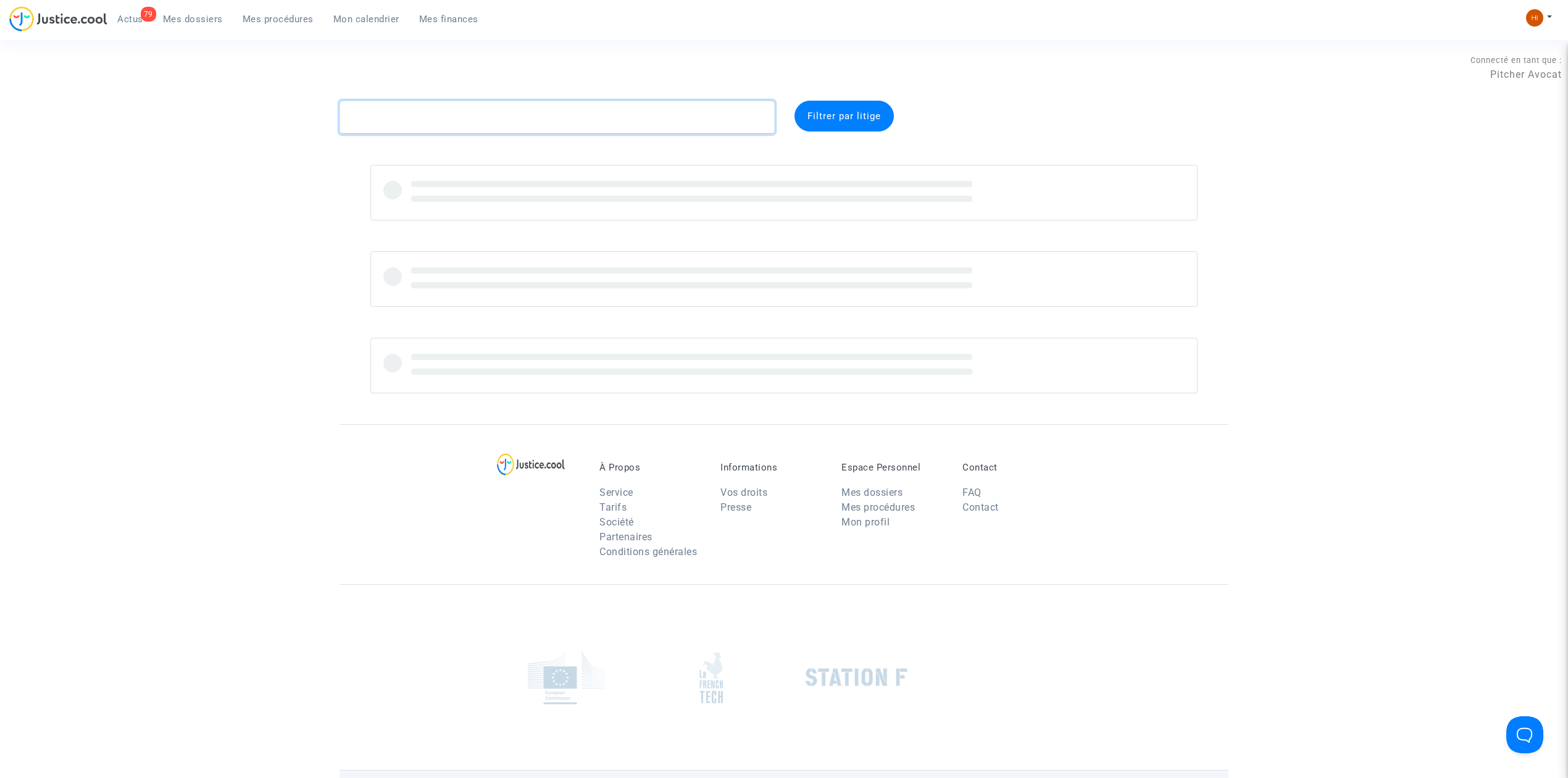
click at [433, 124] on textarea at bounding box center [557, 117] width 435 height 33
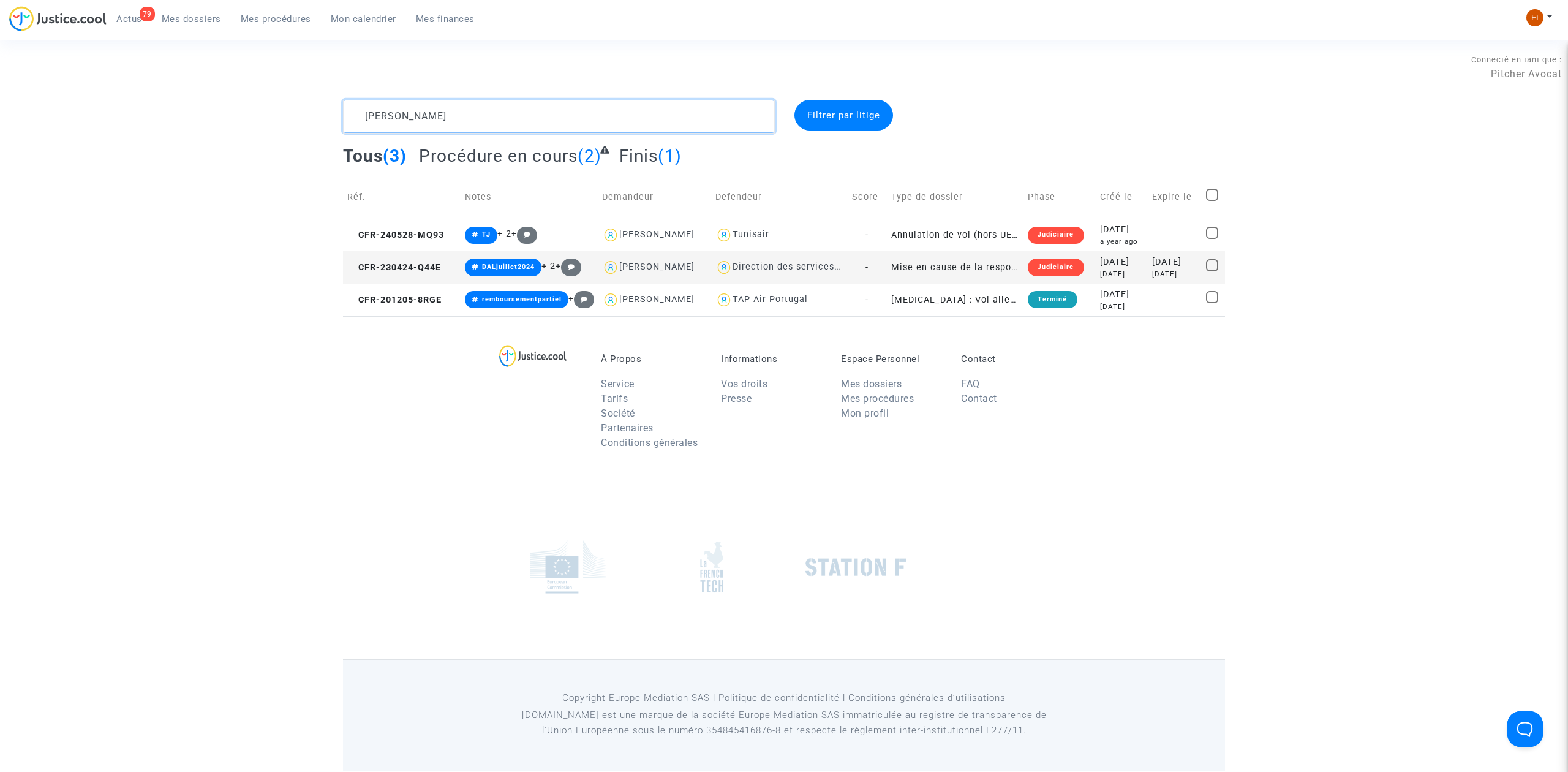
drag, startPoint x: 426, startPoint y: 119, endPoint x: 91, endPoint y: 104, distance: 335.3
click at [91, 104] on div "[PERSON_NAME] Filtrer par litige Tous (3) Procédure en cours (2) Finis (1) Réf.…" at bounding box center [784, 208] width 1568 height 216
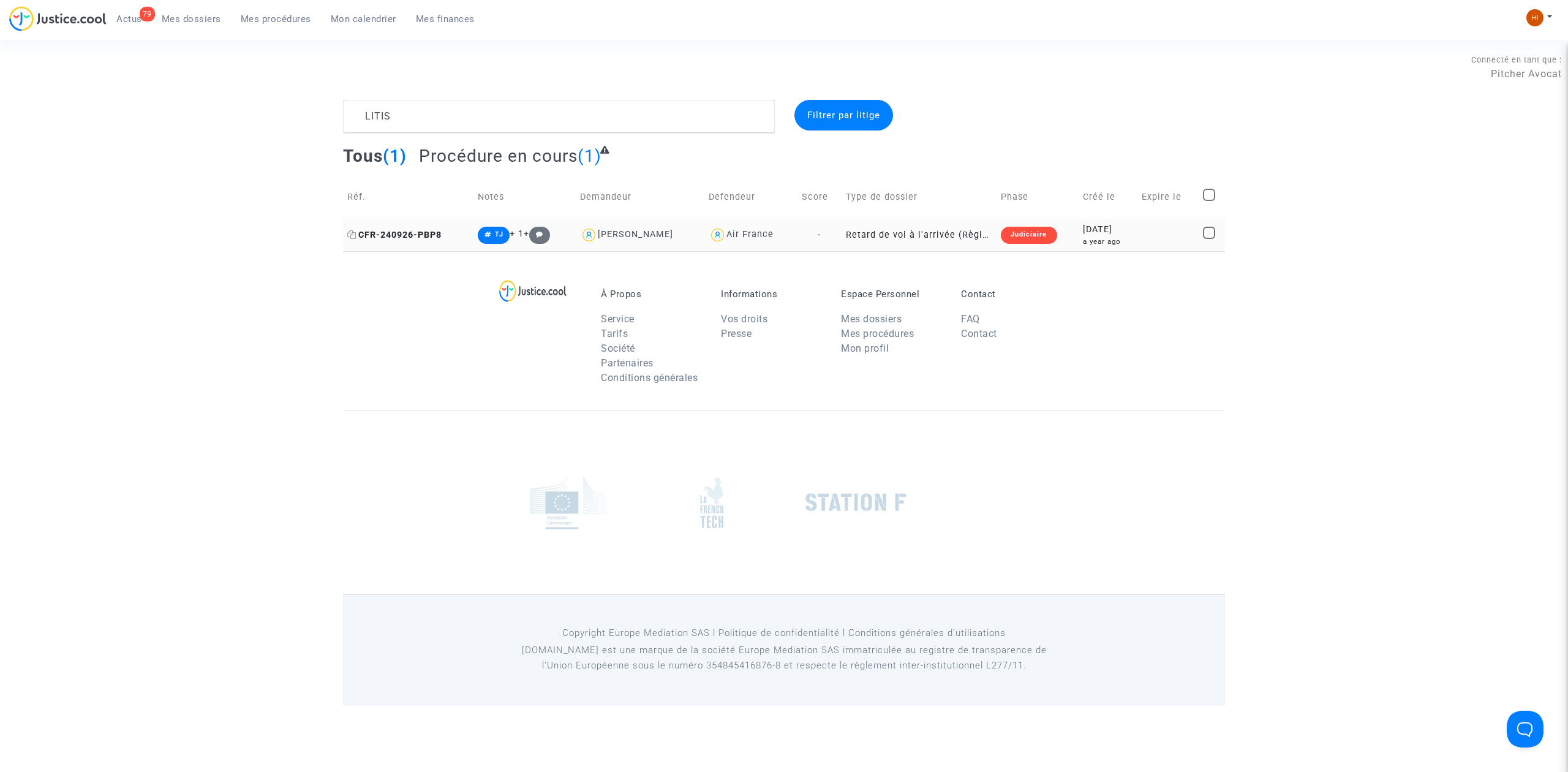
click at [398, 237] on span "CFR-240926-PBP8" at bounding box center [394, 234] width 95 height 10
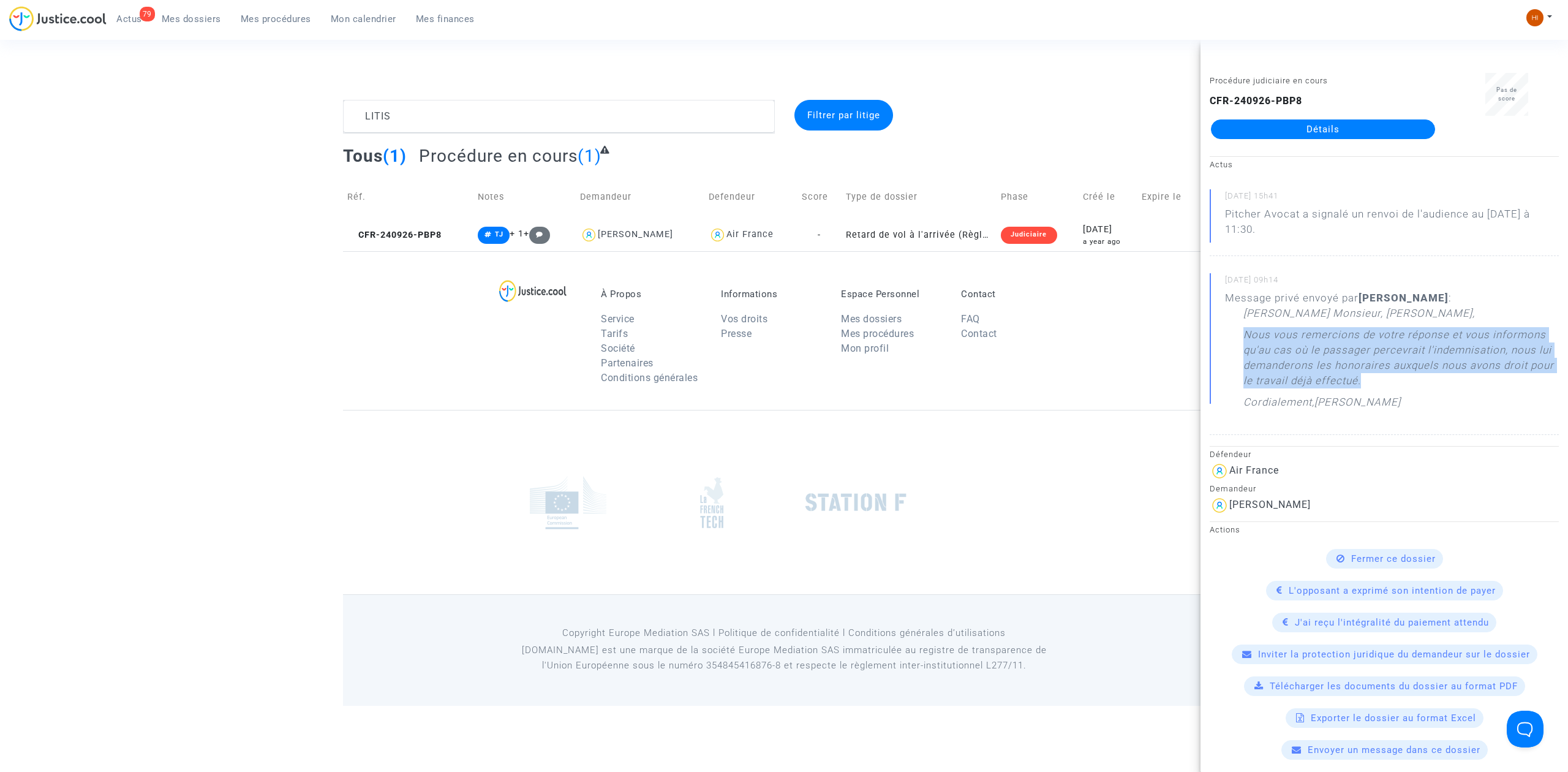
drag, startPoint x: 1241, startPoint y: 334, endPoint x: 1390, endPoint y: 378, distance: 155.4
click at [1392, 378] on div "Message privé envoyé par [PERSON_NAME] : [PERSON_NAME] Monsieur, [PERSON_NAME],…" at bounding box center [1392, 353] width 334 height 126
copy p "Nous vous remercions de votre réponse et vous informons qu'au cas où le passage…"
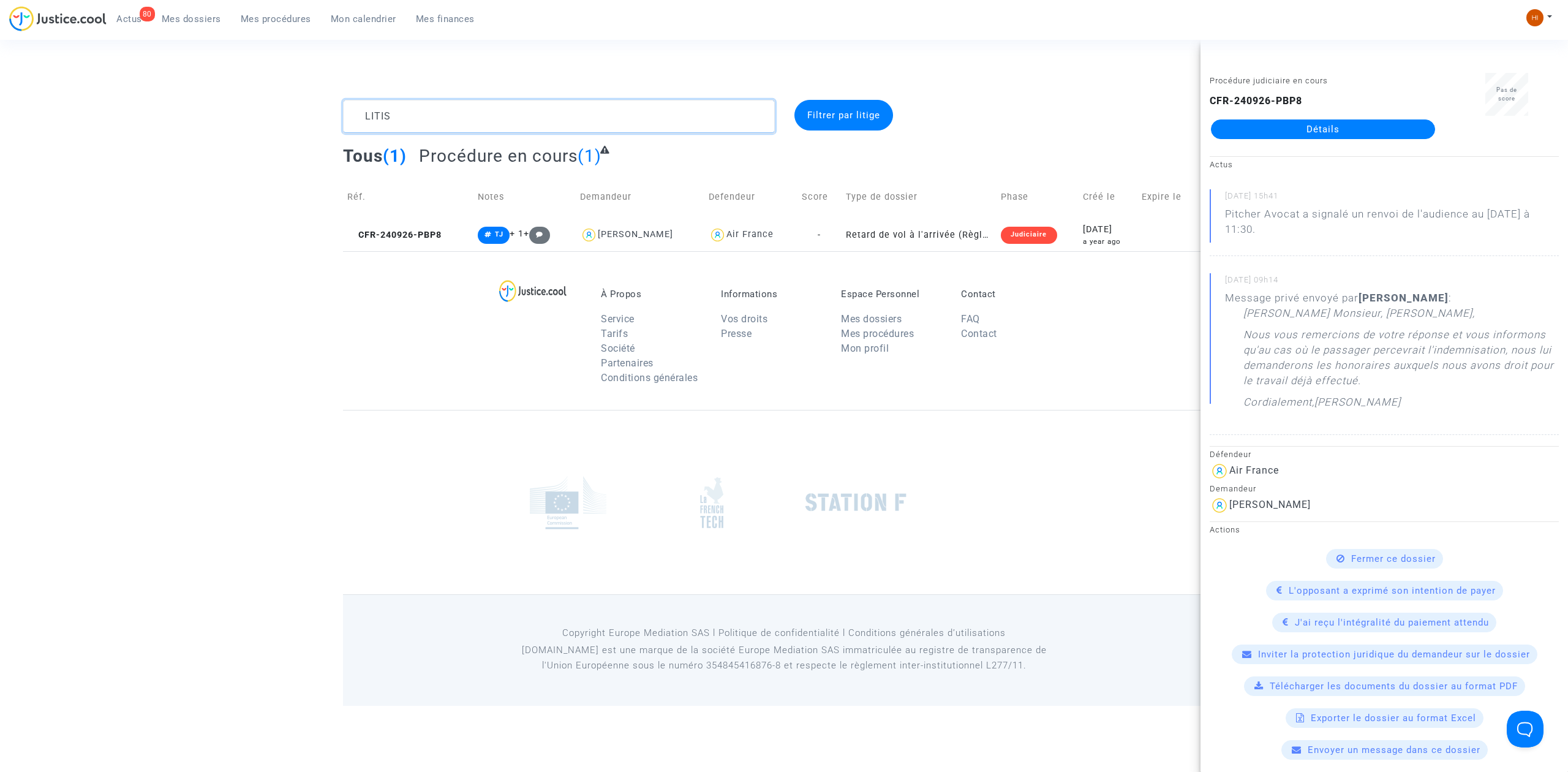
drag, startPoint x: 464, startPoint y: 113, endPoint x: -360, endPoint y: 110, distance: 824.0
click at [0, 110] on html "80 Actus Mes dossiers Mes procédures Mon calendrier Mes finances Mon profil Cha…" at bounding box center [784, 353] width 1568 height 706
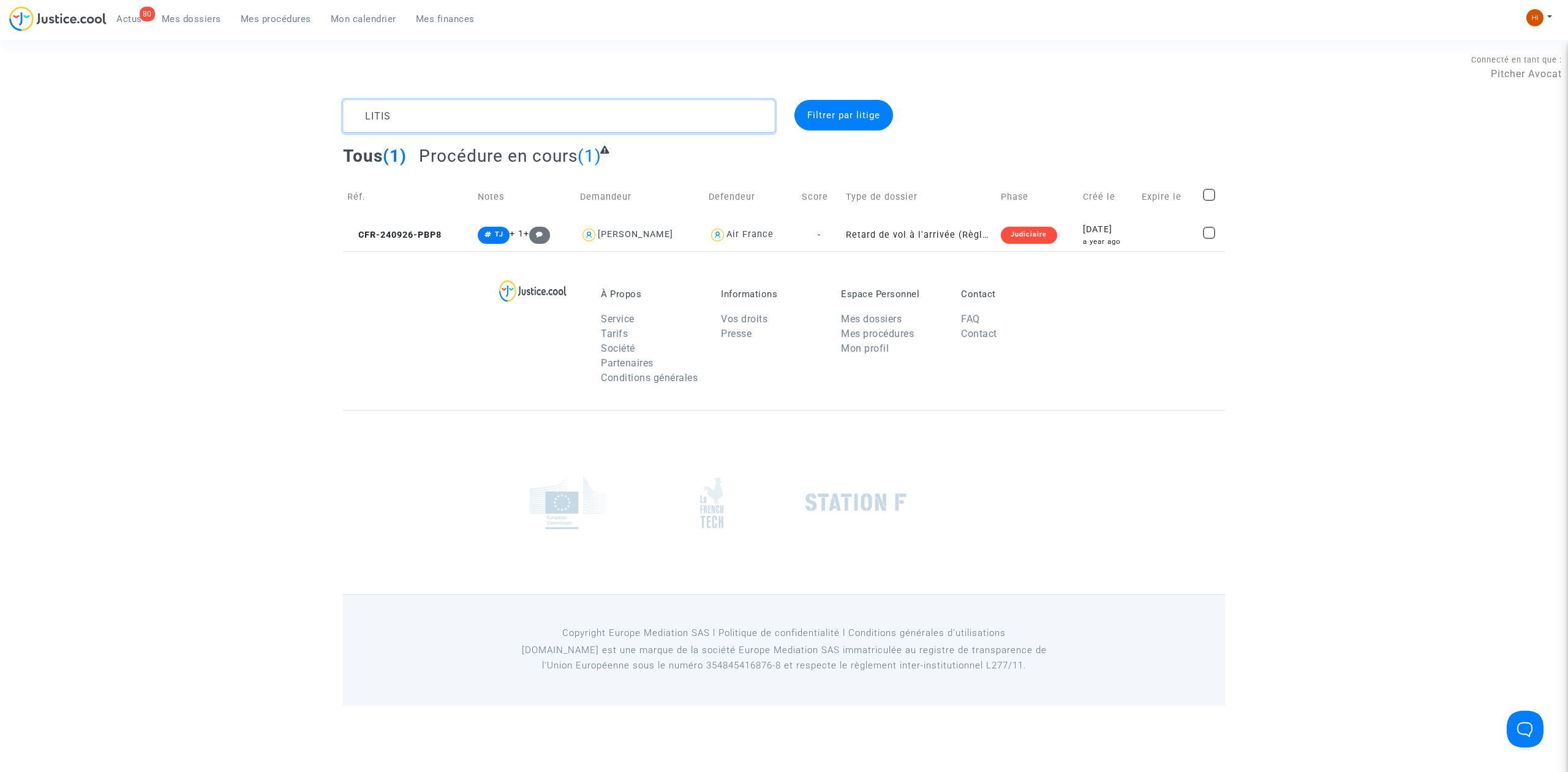
paste textarea "XC66"
type textarea "XC66"
click at [420, 233] on span "CFR-250605-XC66" at bounding box center [394, 234] width 94 height 10
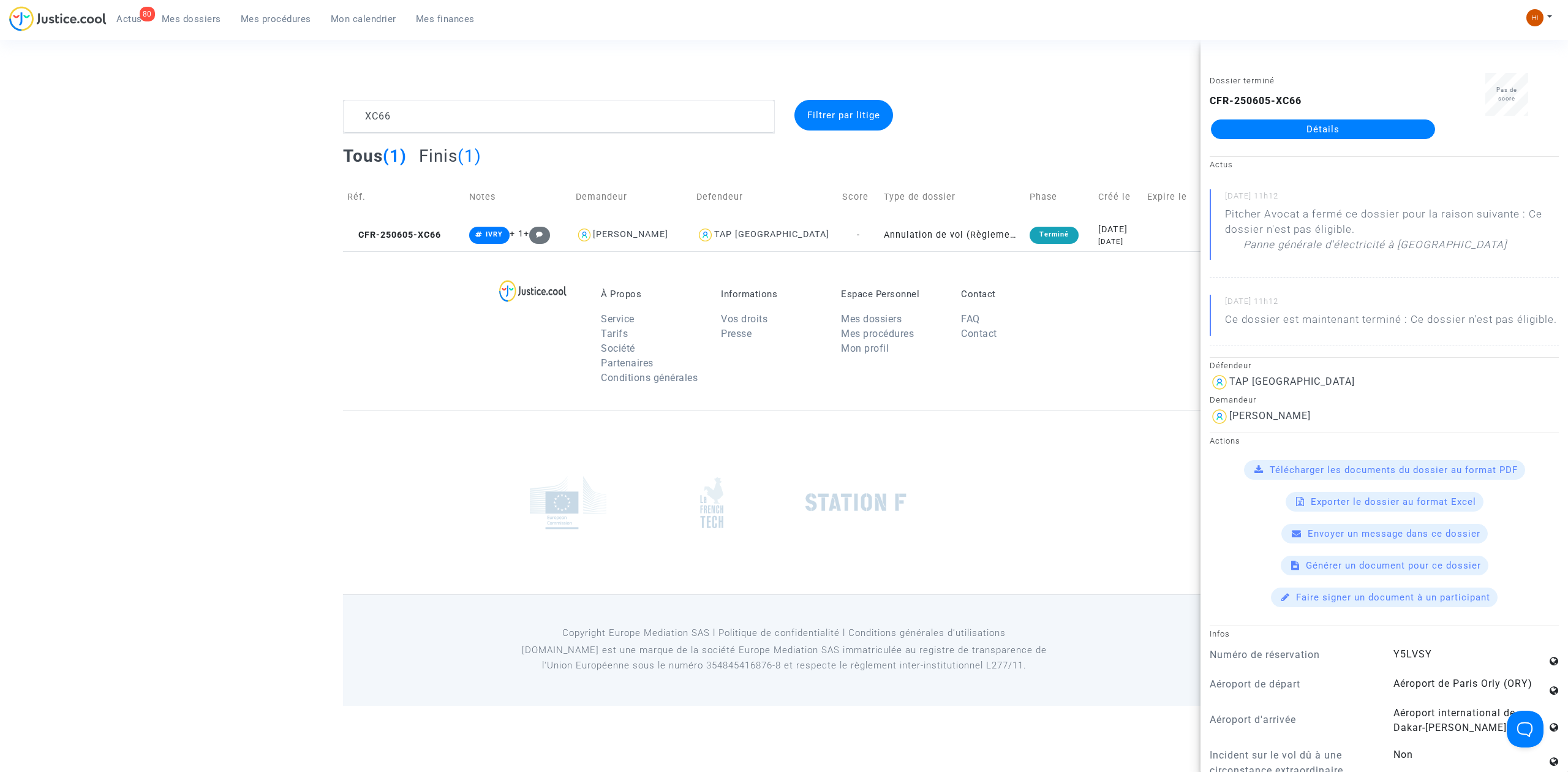
drag, startPoint x: 395, startPoint y: 233, endPoint x: 527, endPoint y: 255, distance: 133.8
click at [395, 233] on span "CFR-250605-XC66" at bounding box center [394, 234] width 94 height 10
drag, startPoint x: 364, startPoint y: 230, endPoint x: 537, endPoint y: 194, distance: 176.7
click at [364, 230] on span "CFR-250605-XC66" at bounding box center [394, 234] width 94 height 10
click at [1255, 118] on div "CFR-250605-XC66 Détails" at bounding box center [1323, 116] width 227 height 45
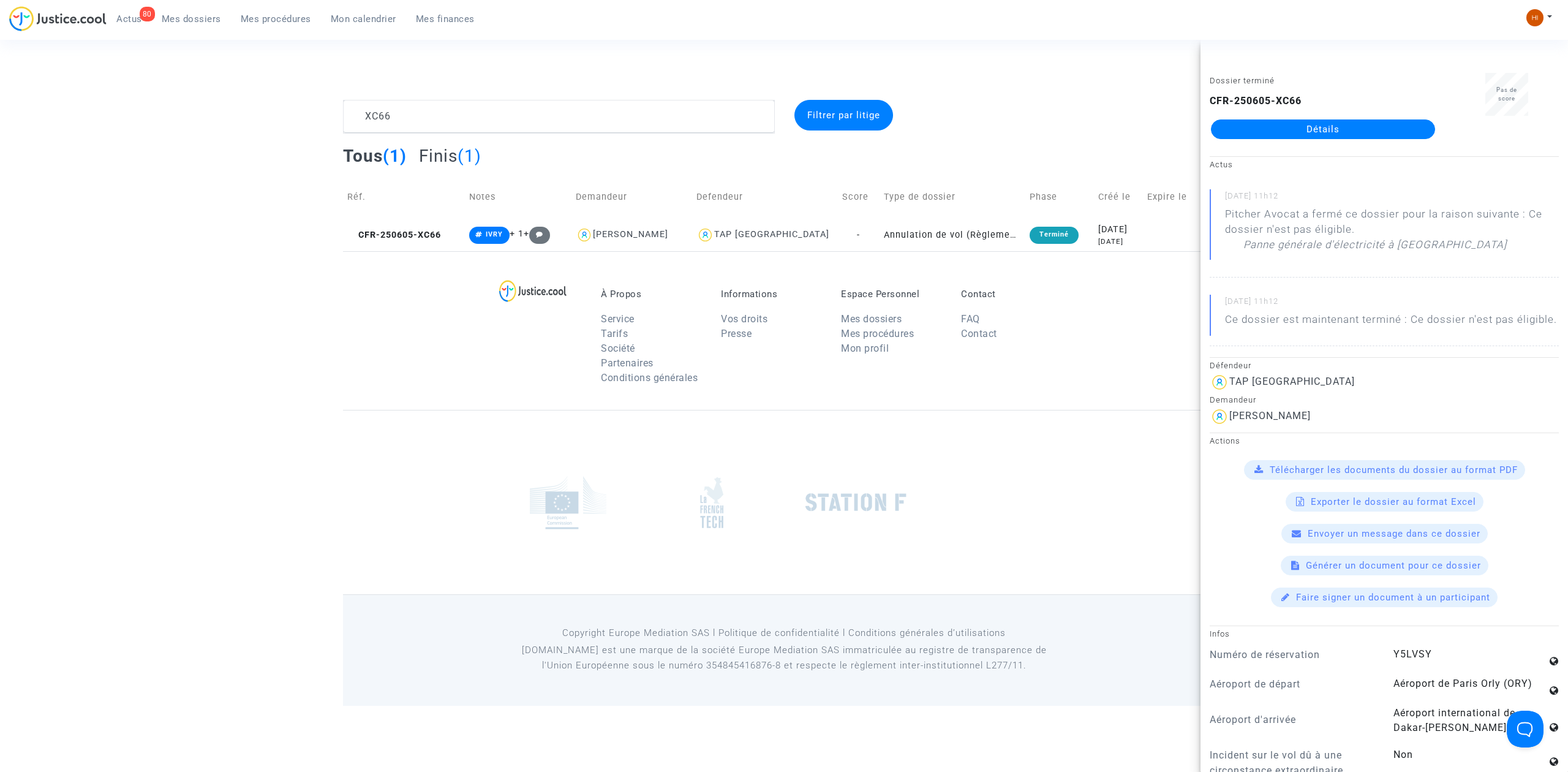
click at [1248, 123] on link "Détails" at bounding box center [1323, 129] width 224 height 19
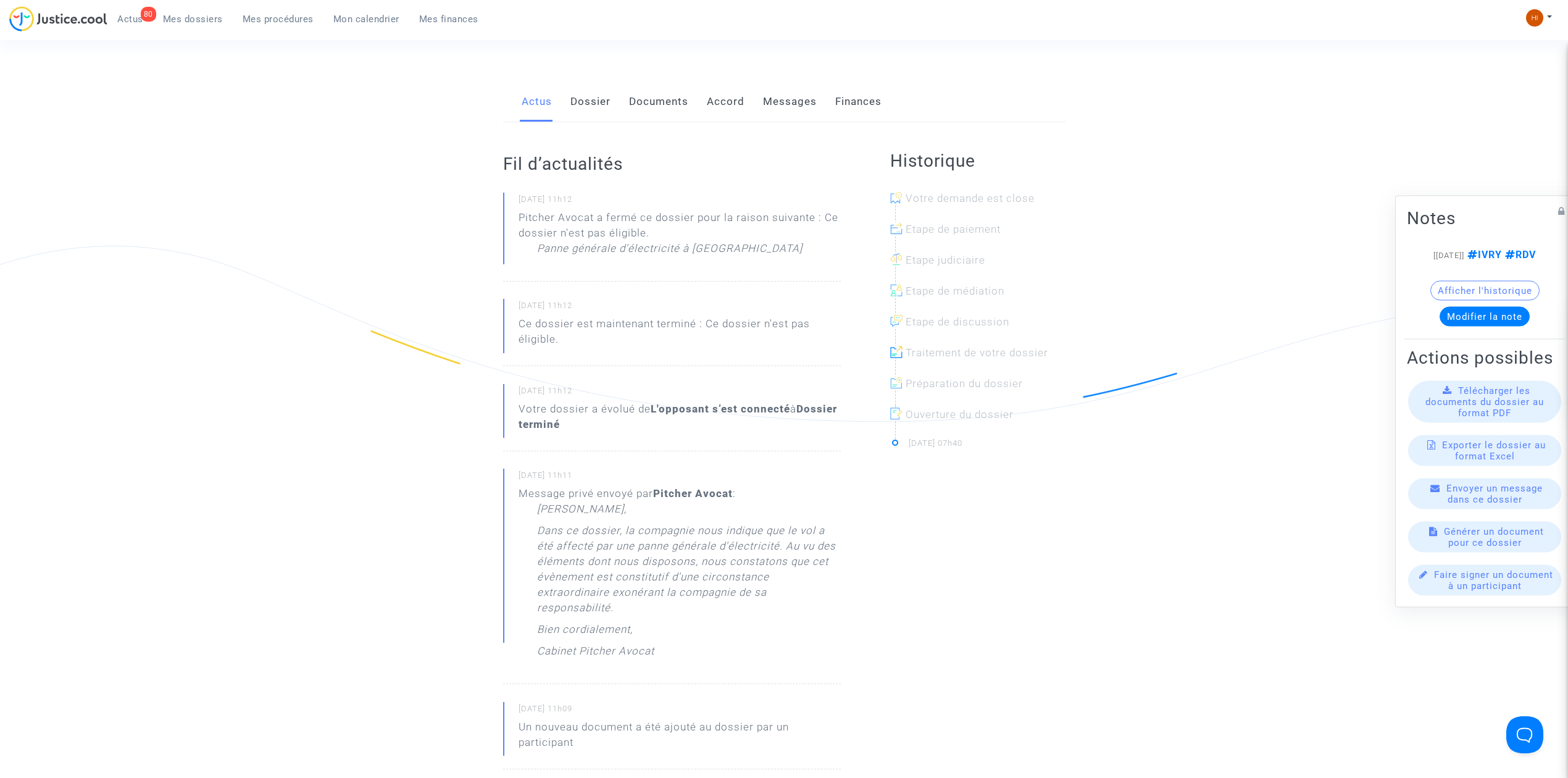
scroll to position [411, 0]
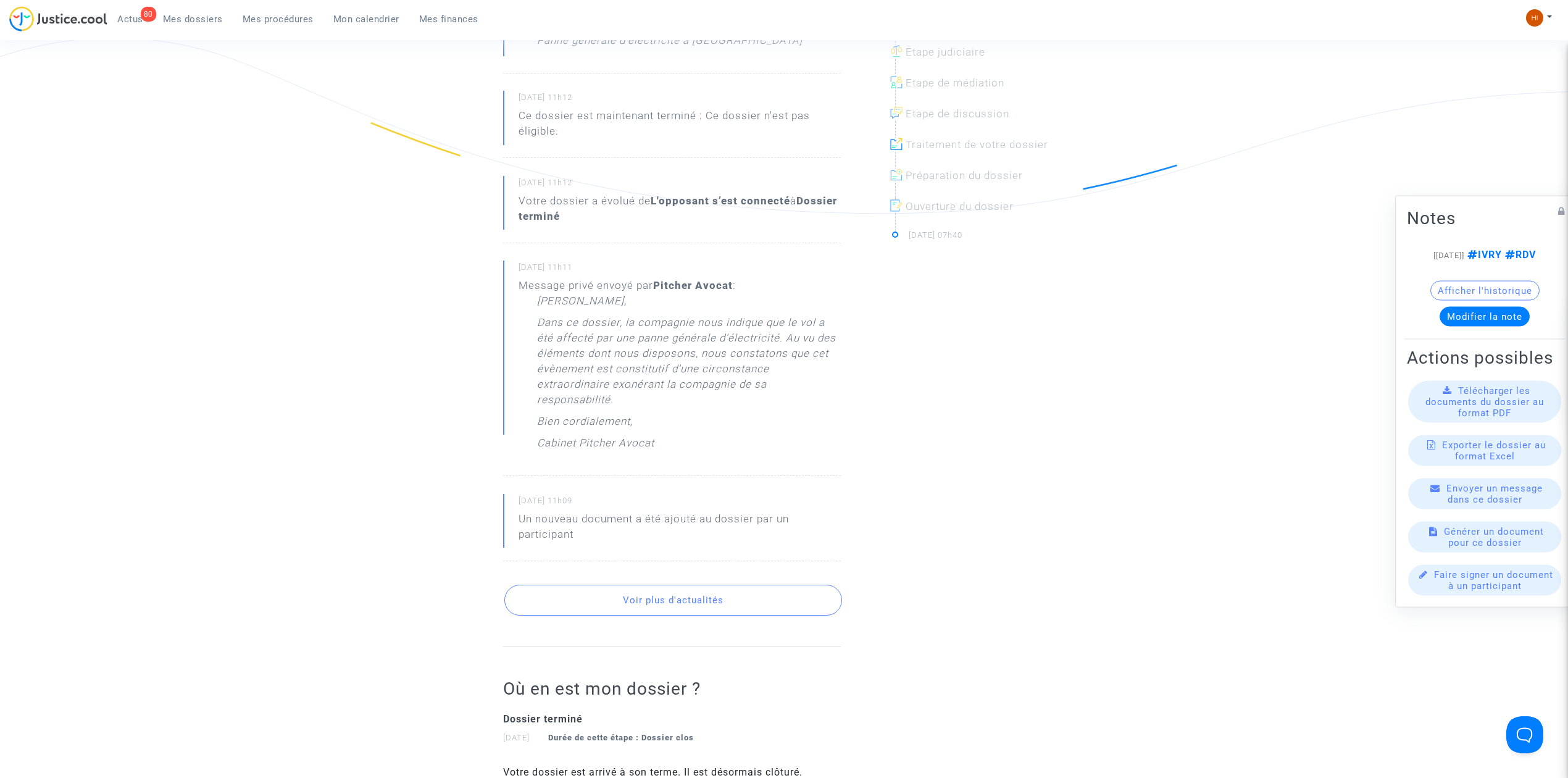
click at [591, 600] on button "Voir plus d'actualités" at bounding box center [673, 600] width 337 height 31
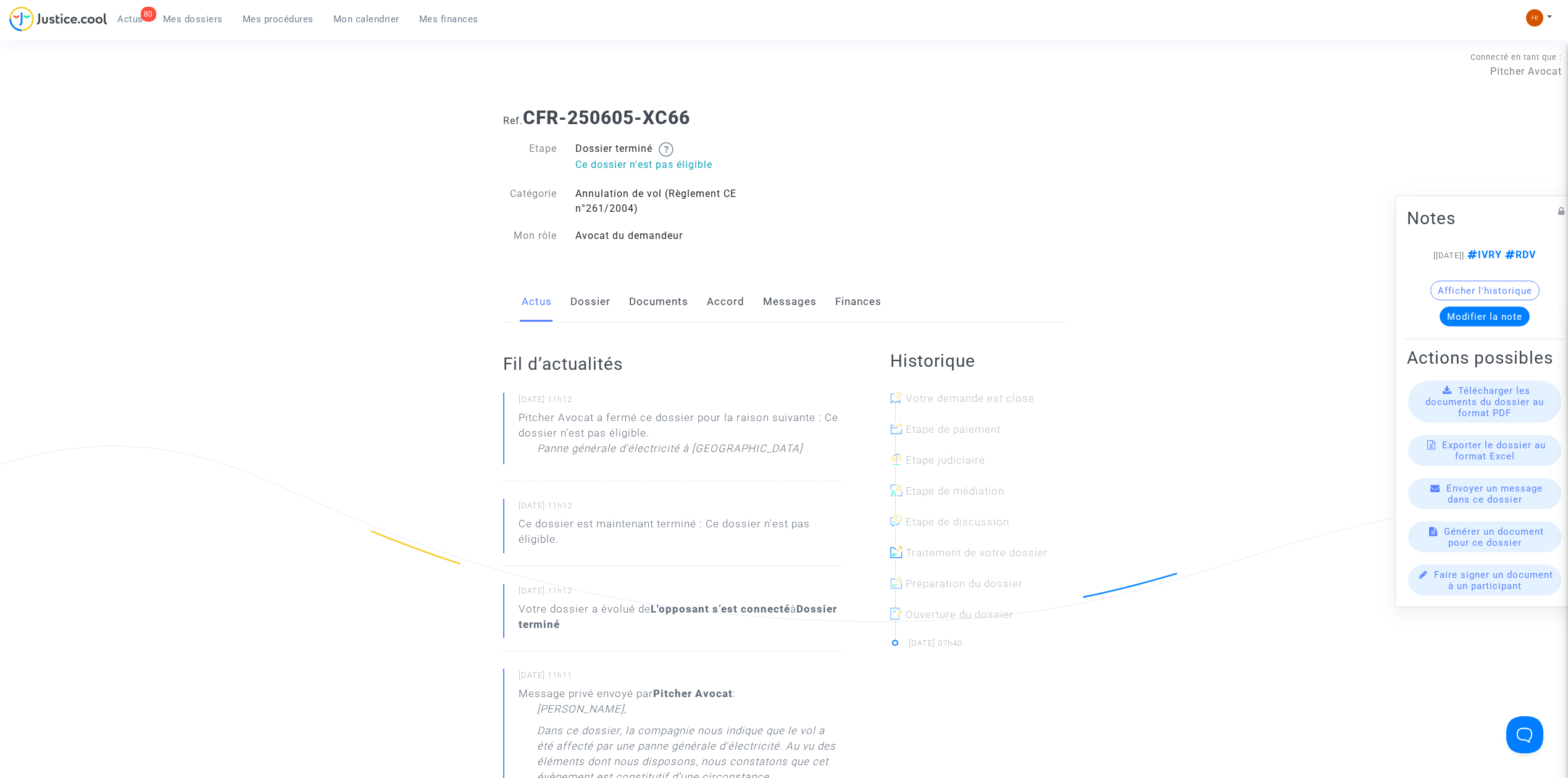
scroll to position [0, 0]
drag, startPoint x: 716, startPoint y: 119, endPoint x: 526, endPoint y: 121, distance: 190.0
click at [526, 121] on h1 "Ref. CFR-250605-XC66" at bounding box center [784, 121] width 562 height 23
copy b "CFR-250605-XC66"
click at [588, 306] on link "Dossier" at bounding box center [590, 305] width 40 height 41
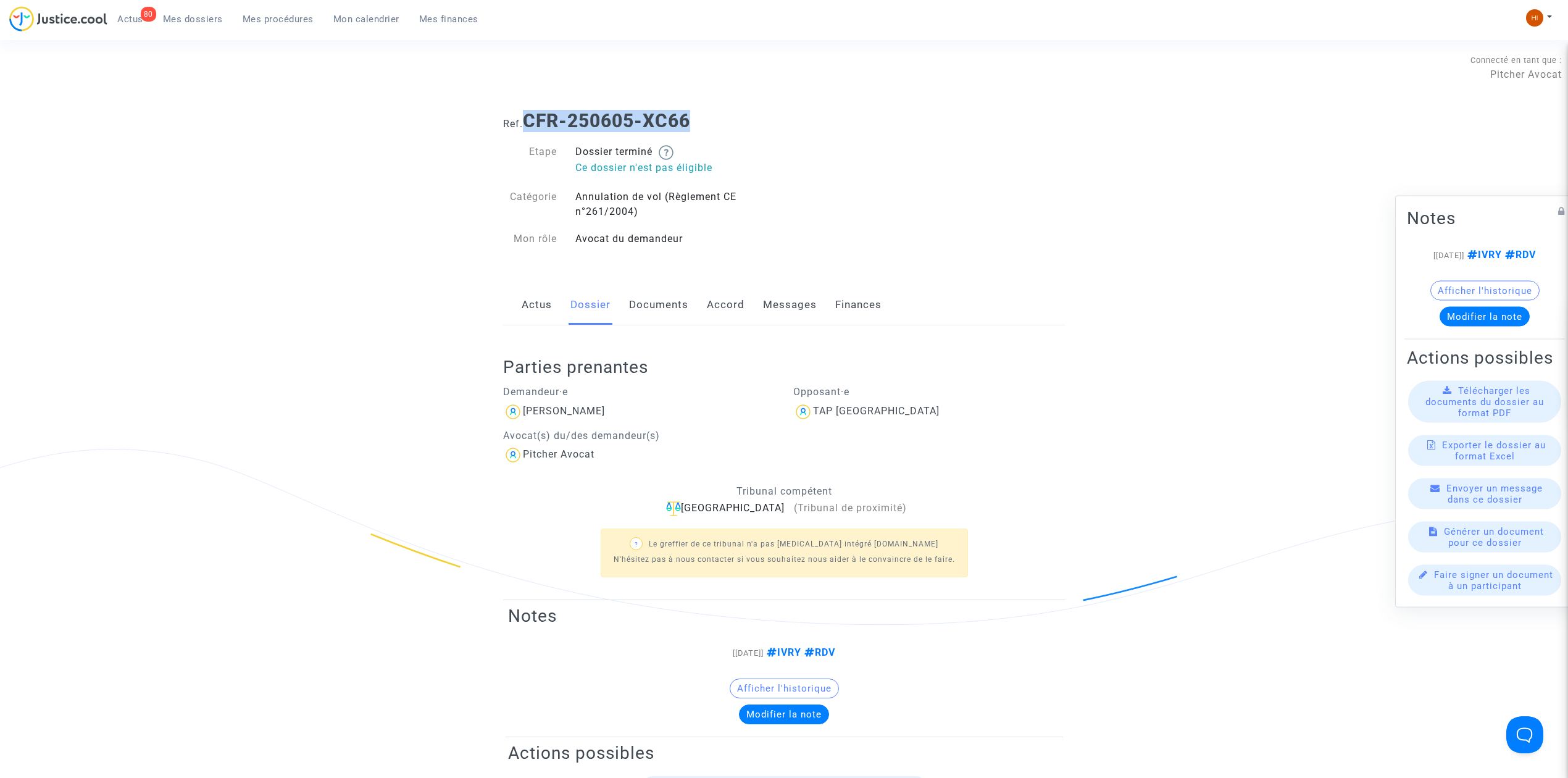
click at [544, 312] on link "Actus" at bounding box center [537, 305] width 31 height 41
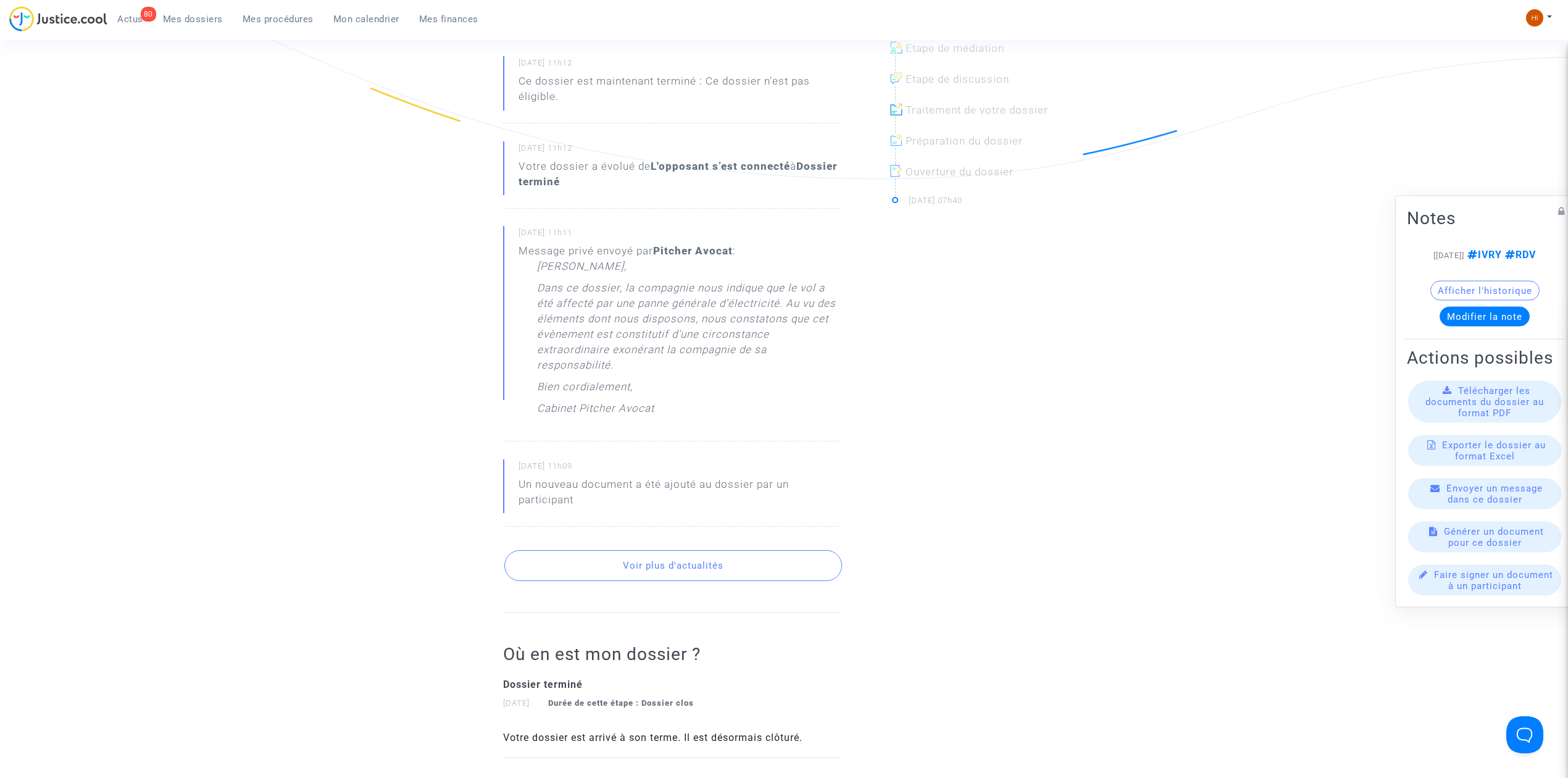
scroll to position [494, 0]
